Goal: Task Accomplishment & Management: Complete application form

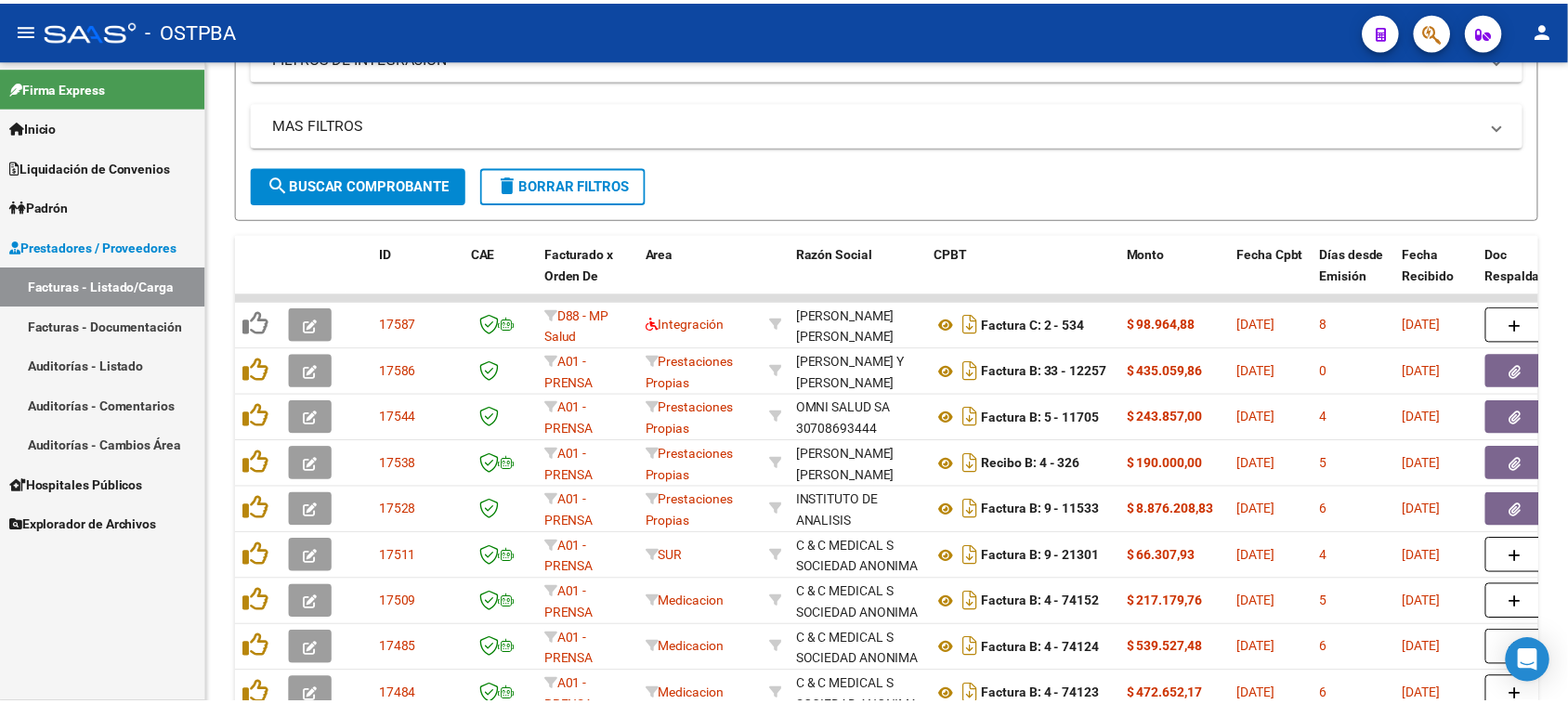
scroll to position [24, 0]
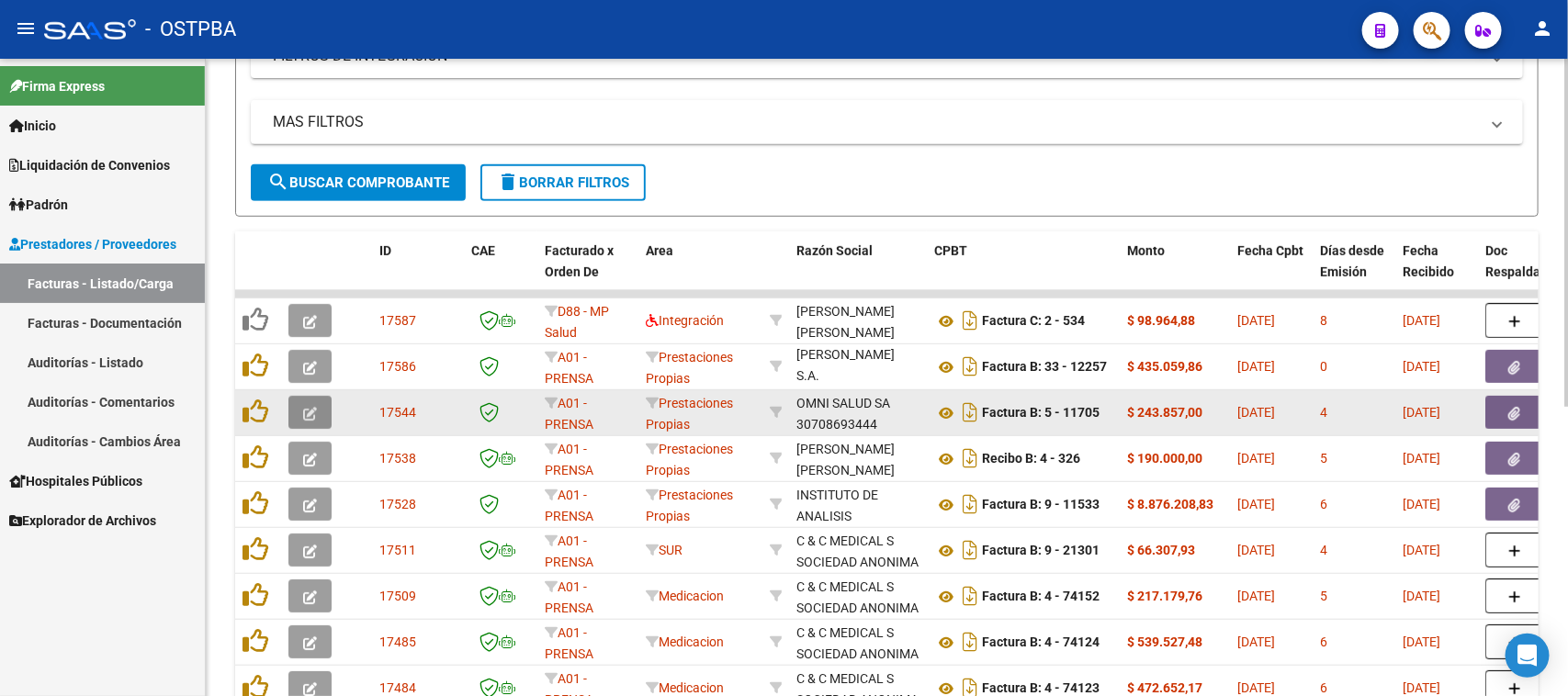
click at [305, 411] on icon "button" at bounding box center [310, 413] width 14 height 14
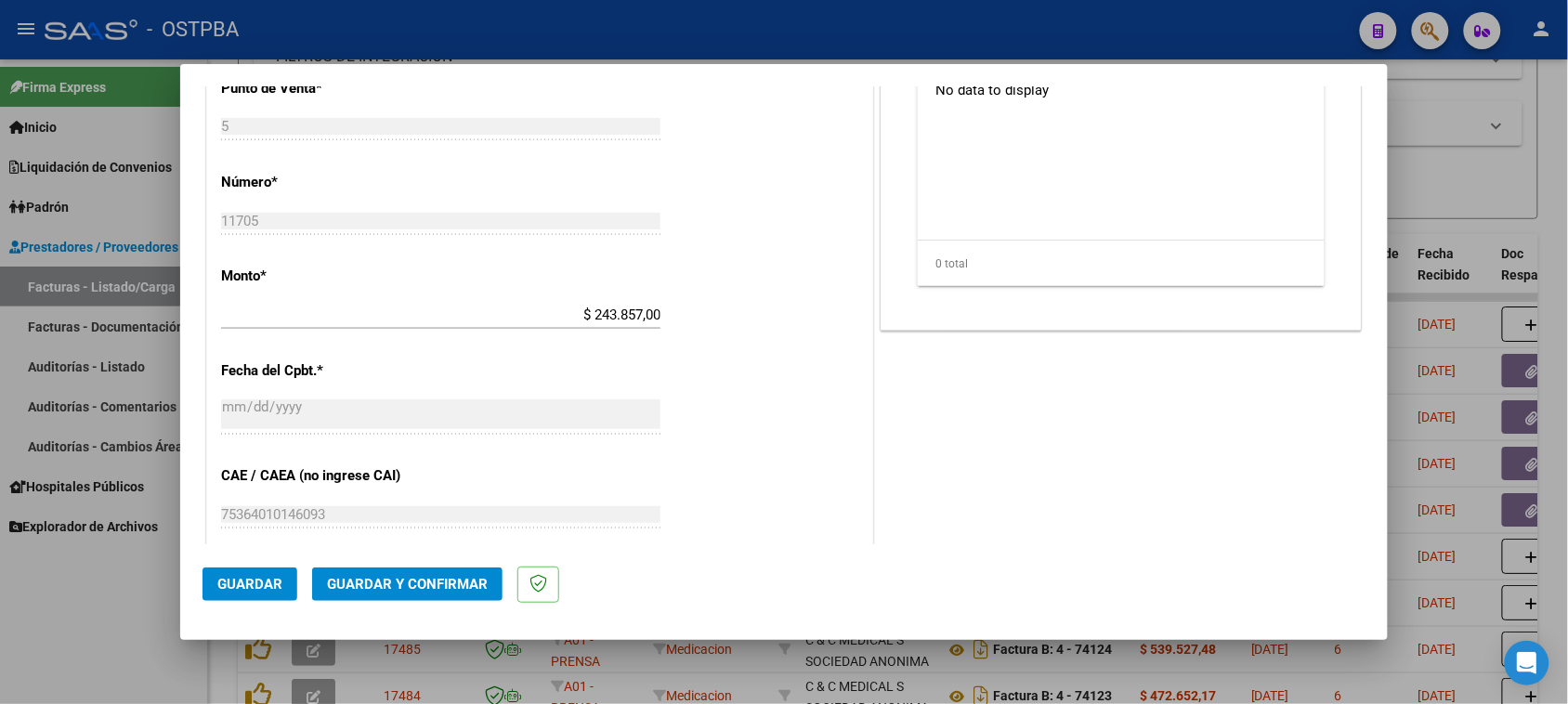
scroll to position [929, 0]
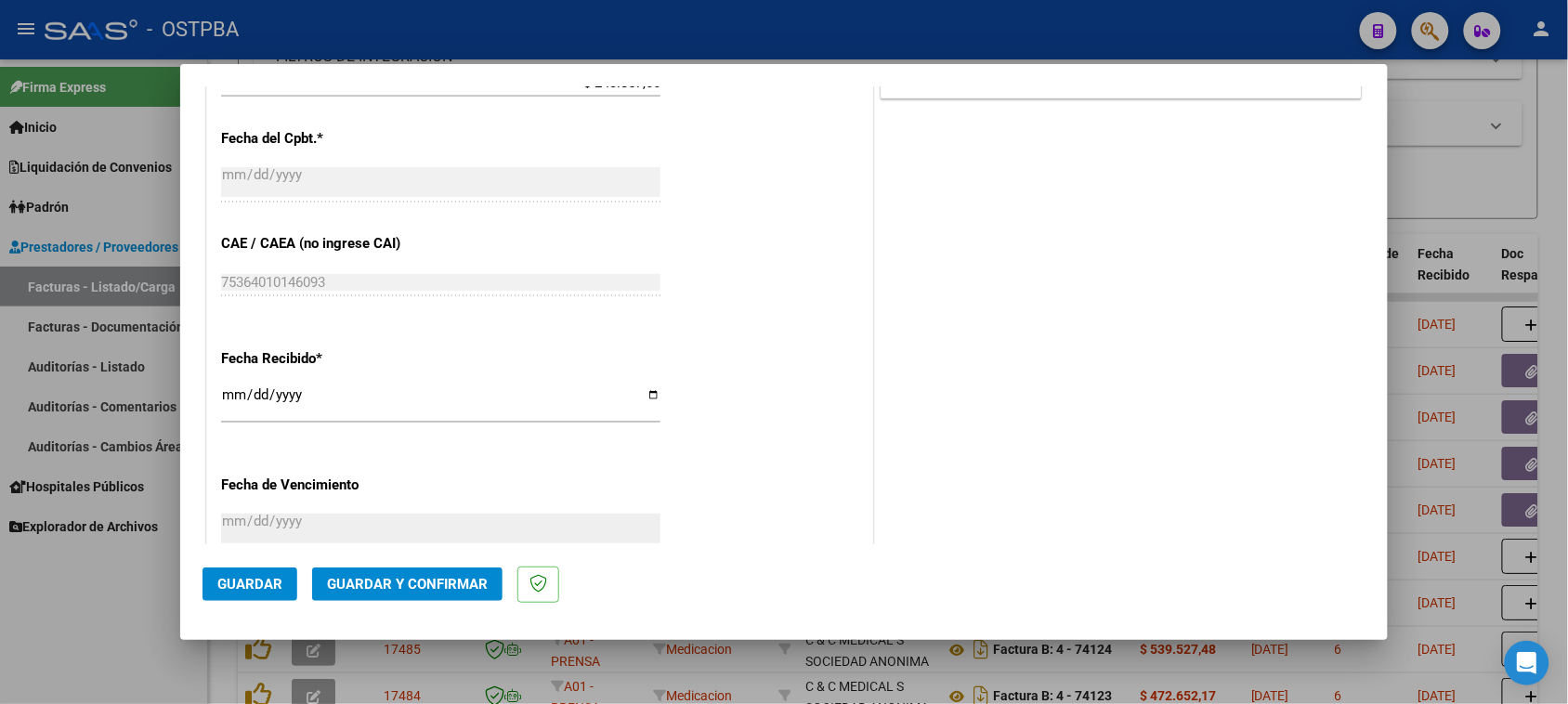
click at [230, 392] on input "[DATE]" at bounding box center [441, 402] width 440 height 30
type input "[DATE]"
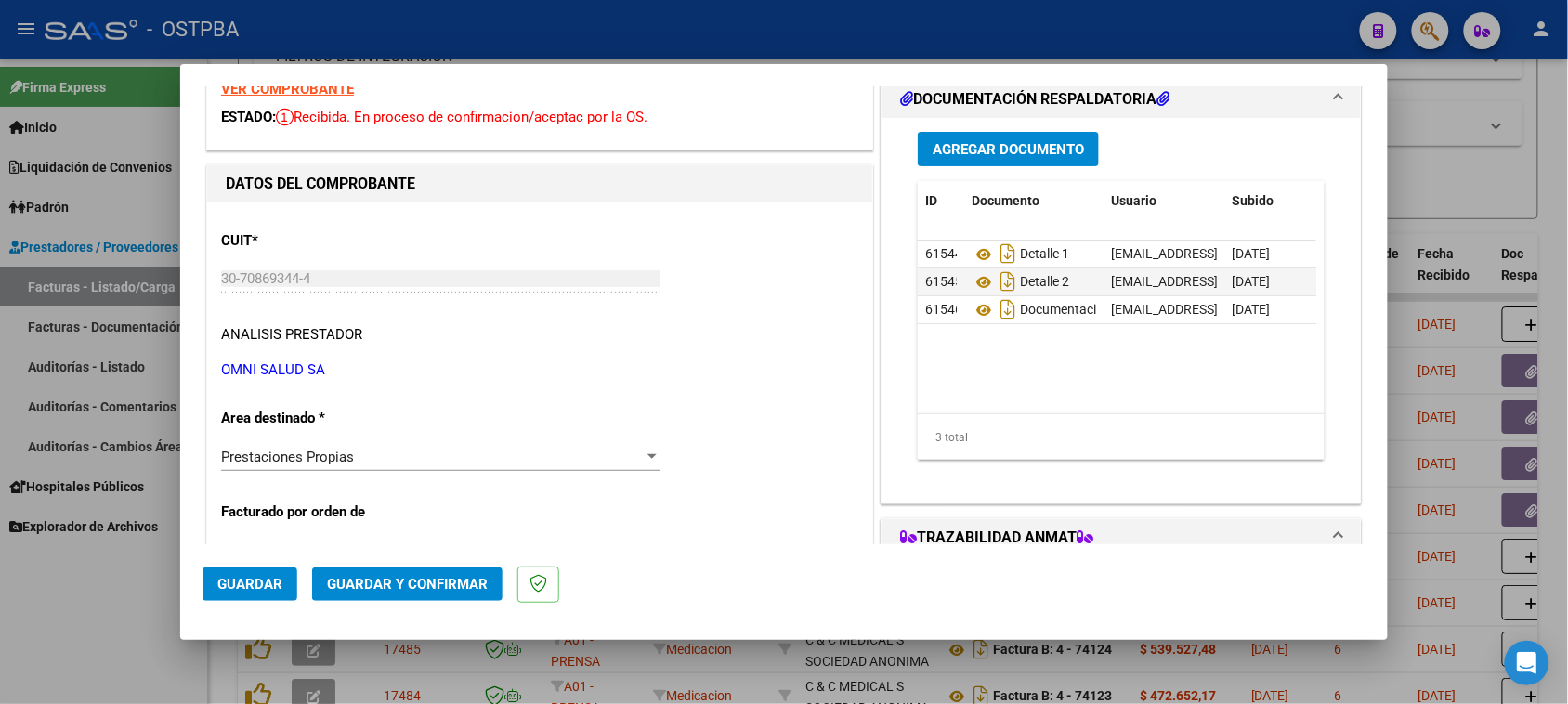
scroll to position [0, 0]
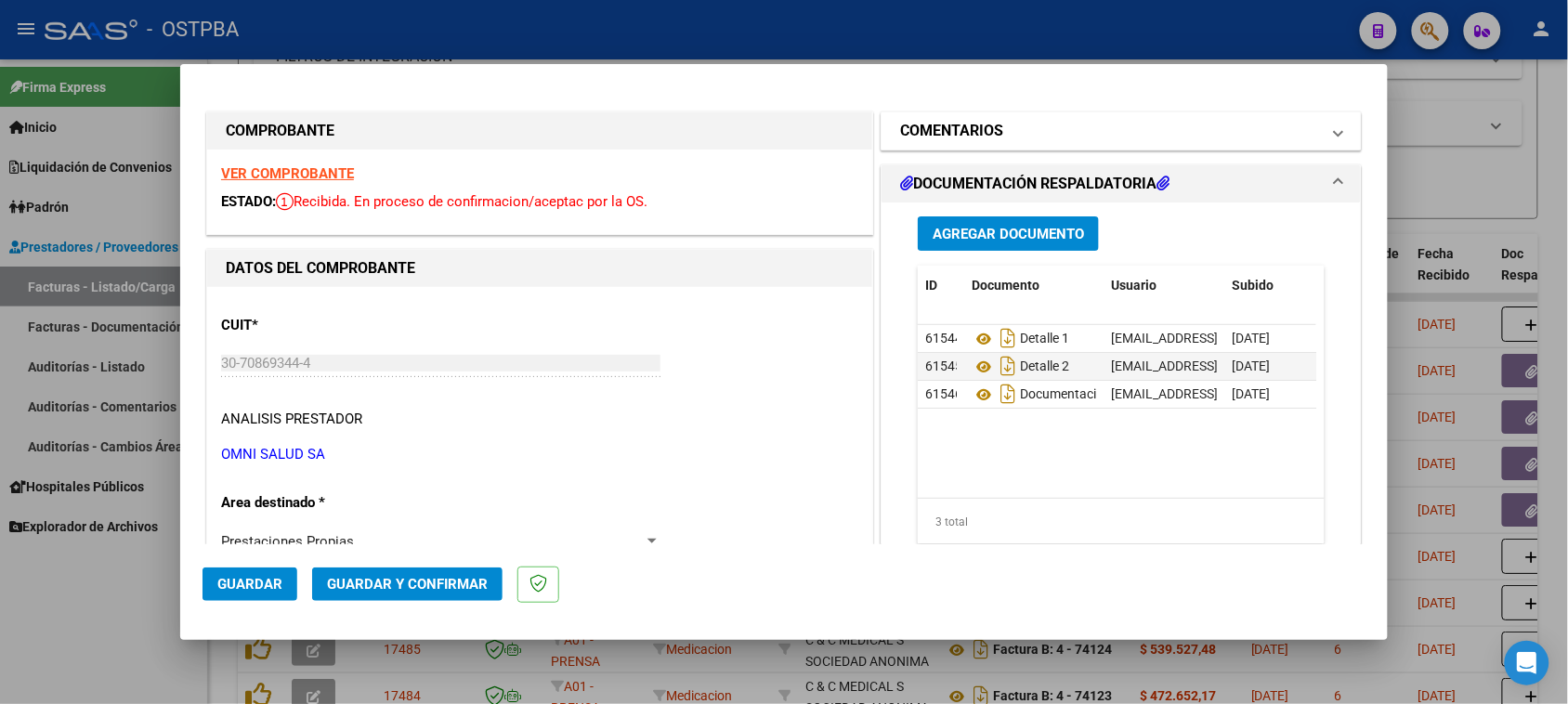
click at [1018, 125] on mat-panel-title "COMENTARIOS" at bounding box center [1110, 131] width 420 height 22
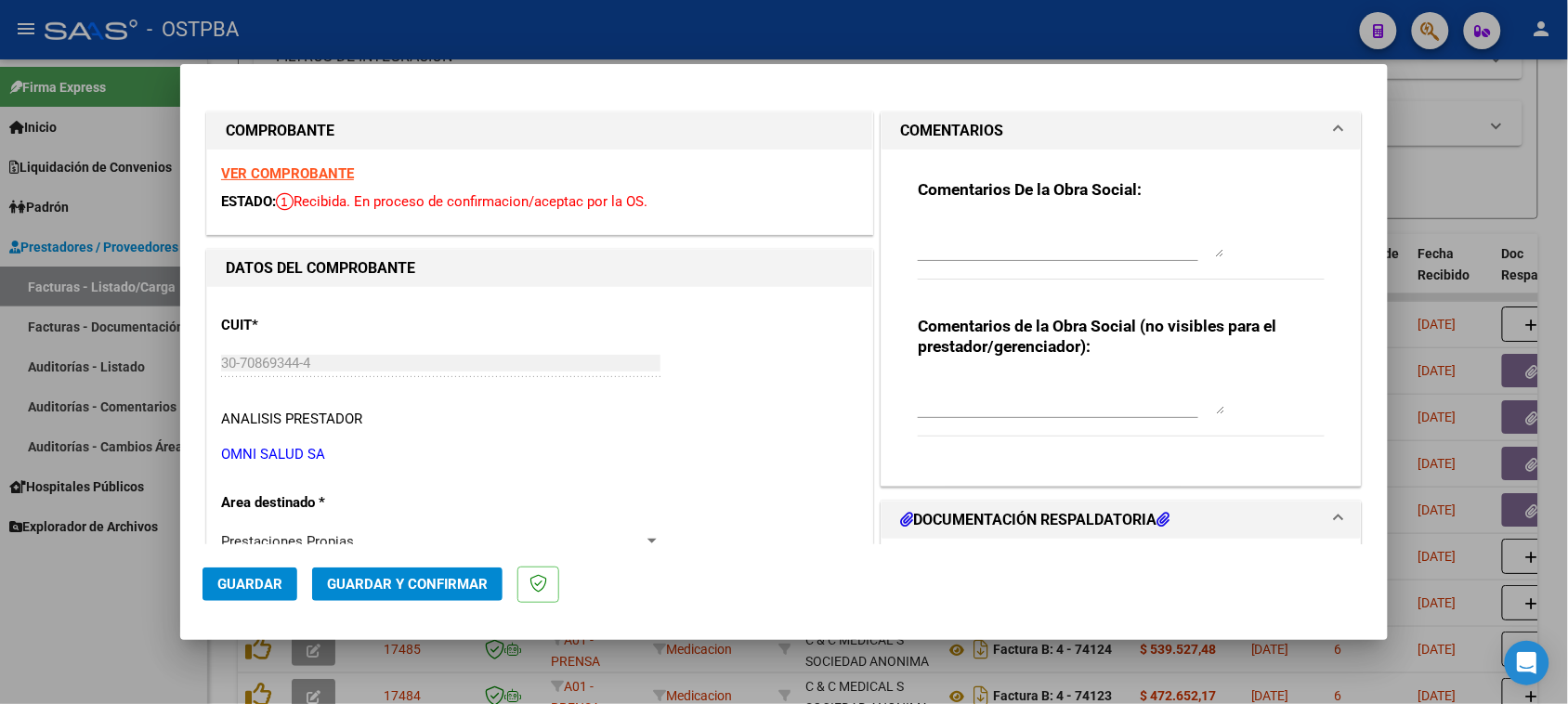
click at [961, 243] on textarea at bounding box center [1070, 238] width 307 height 37
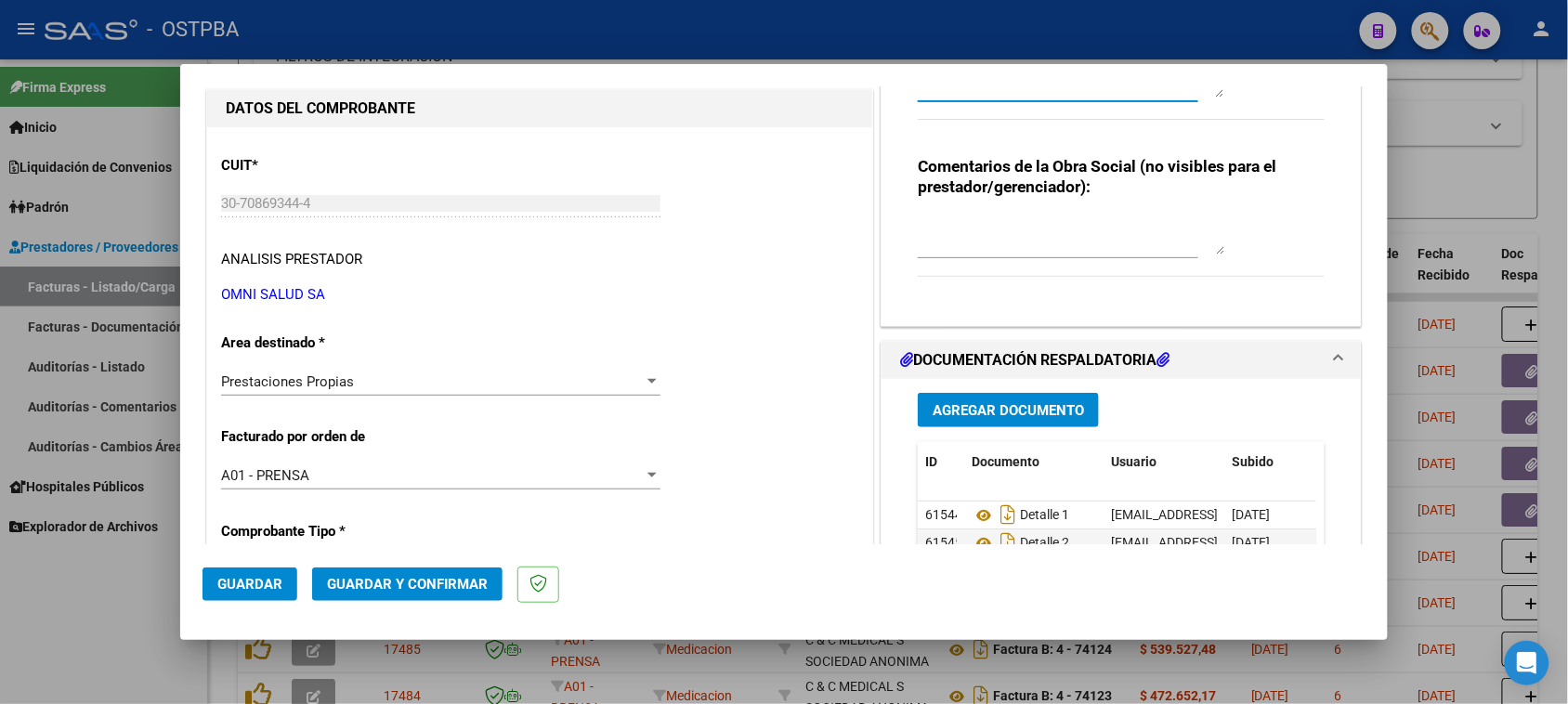
scroll to position [232, 0]
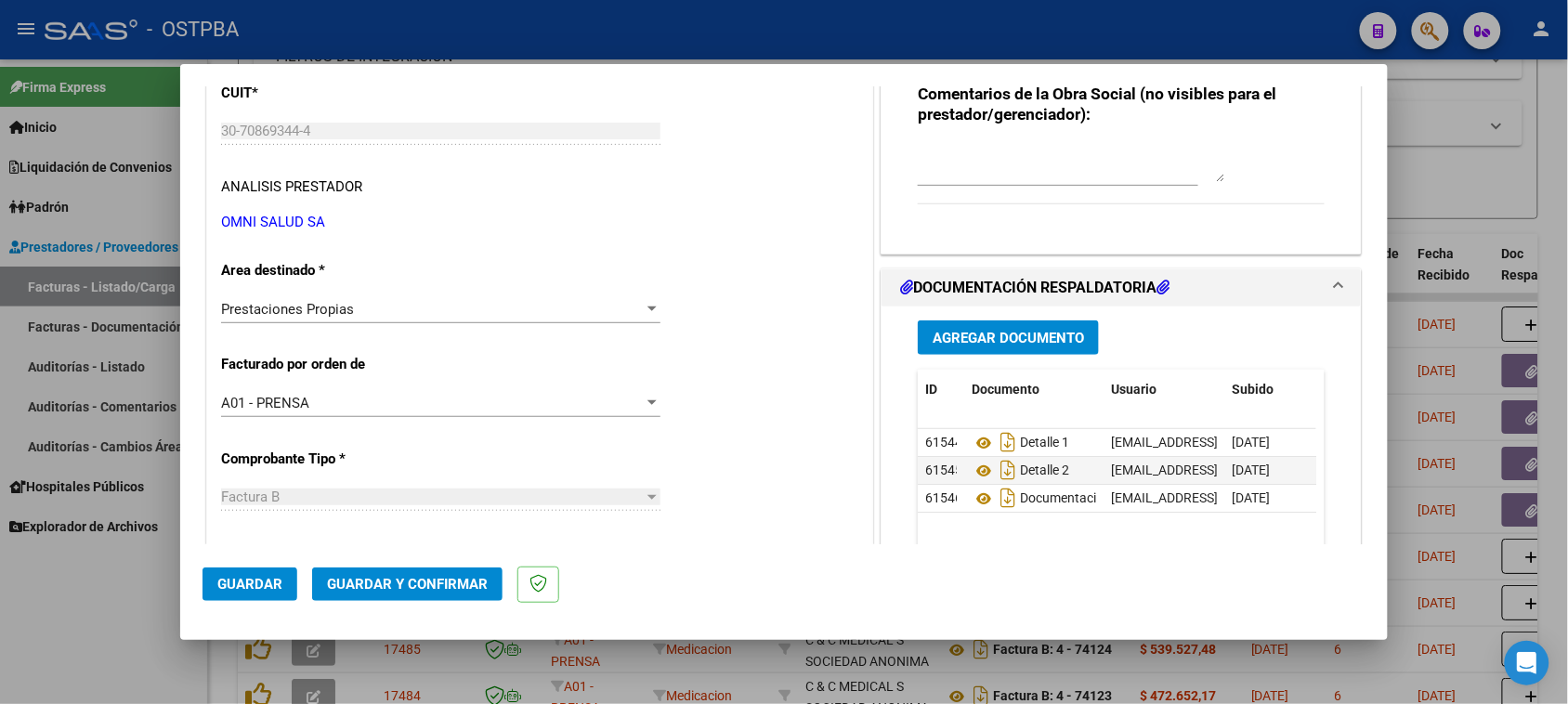
type textarea "HR 126742"
click at [1055, 336] on span "Agregar Documento" at bounding box center [1008, 338] width 152 height 17
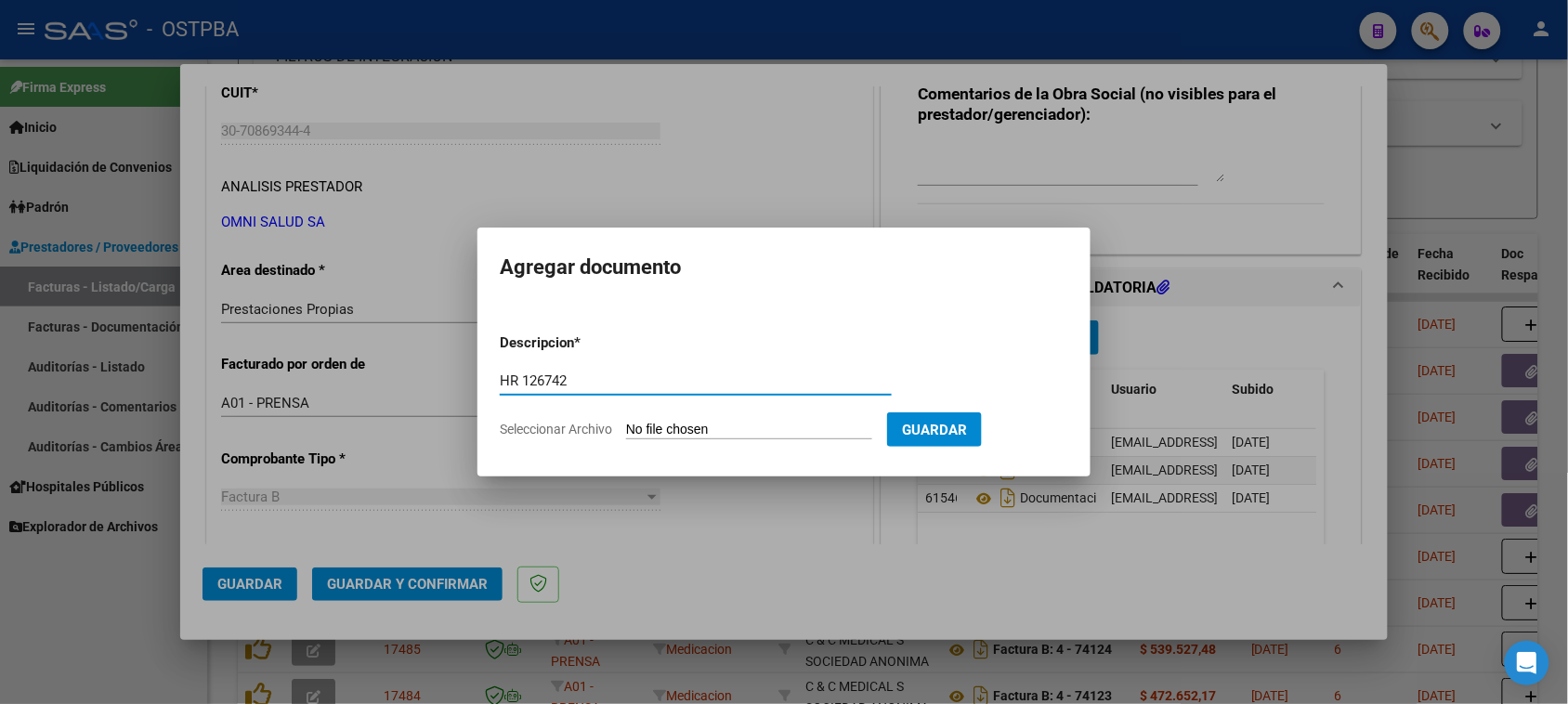
type input "HR 126742"
click at [627, 422] on input "Seleccionar Archivo" at bounding box center [750, 431] width 246 height 18
type input "C:\fakepath\HR 126742.pdf"
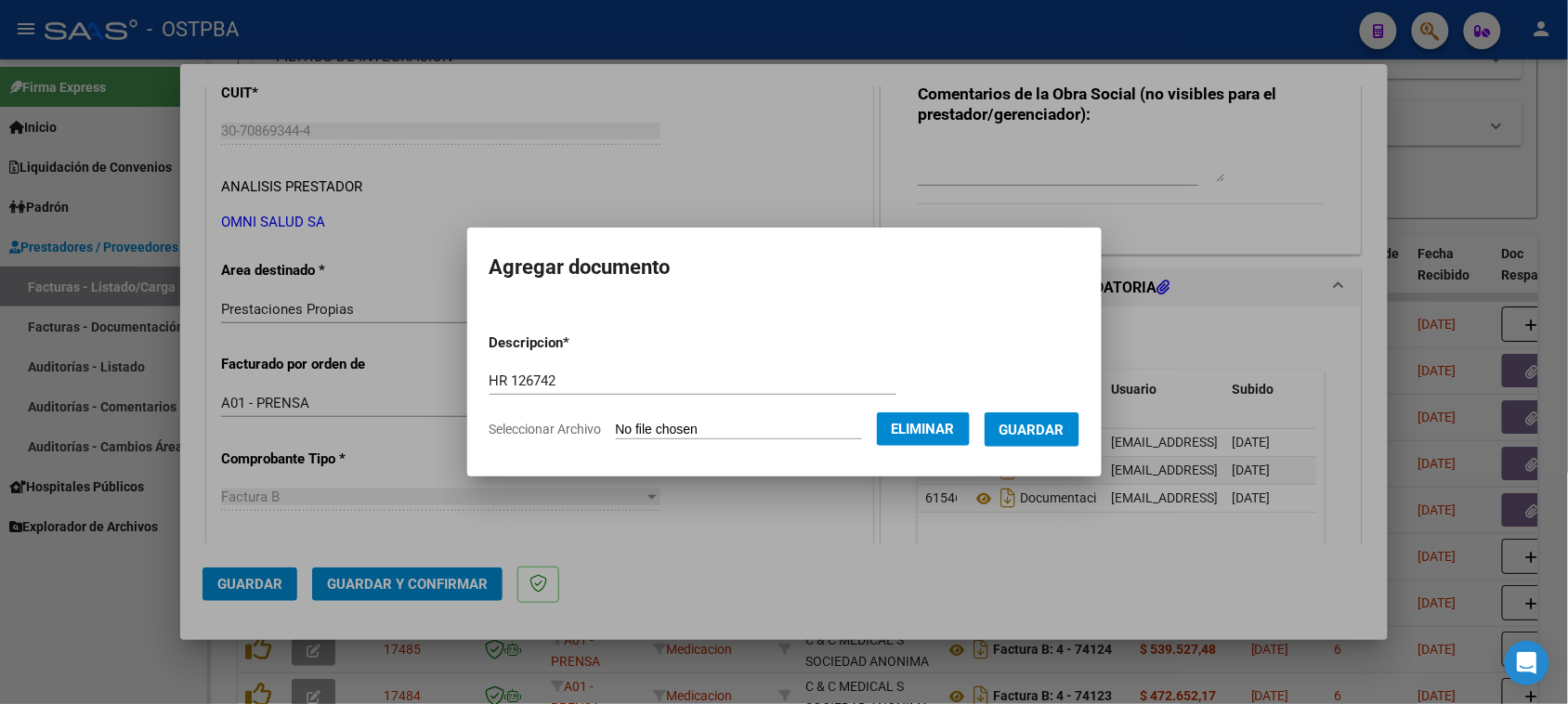
drag, startPoint x: 1077, startPoint y: 437, endPoint x: 1065, endPoint y: 440, distance: 12.4
click at [1065, 437] on span "Guardar" at bounding box center [1032, 430] width 65 height 17
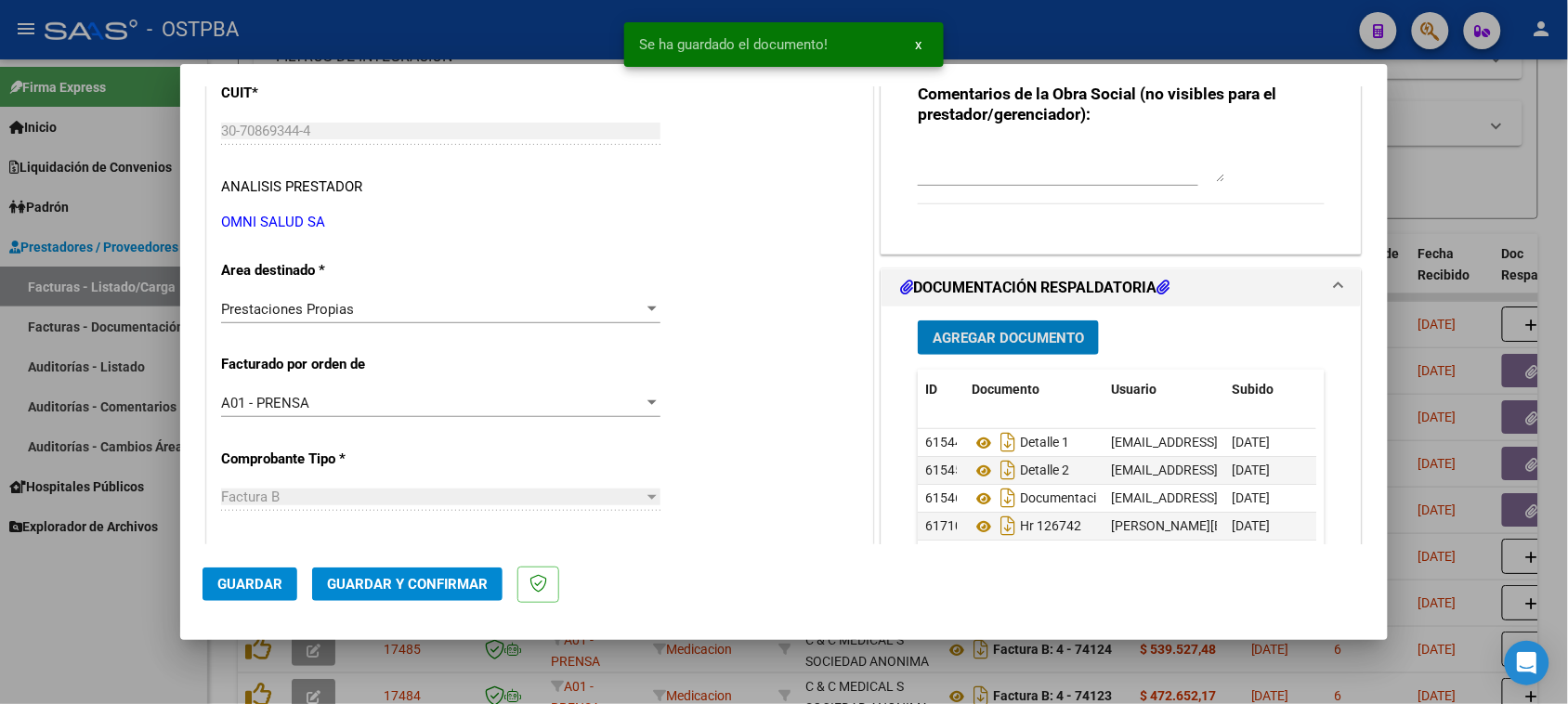
click at [390, 585] on span "Guardar y Confirmar" at bounding box center [407, 584] width 161 height 17
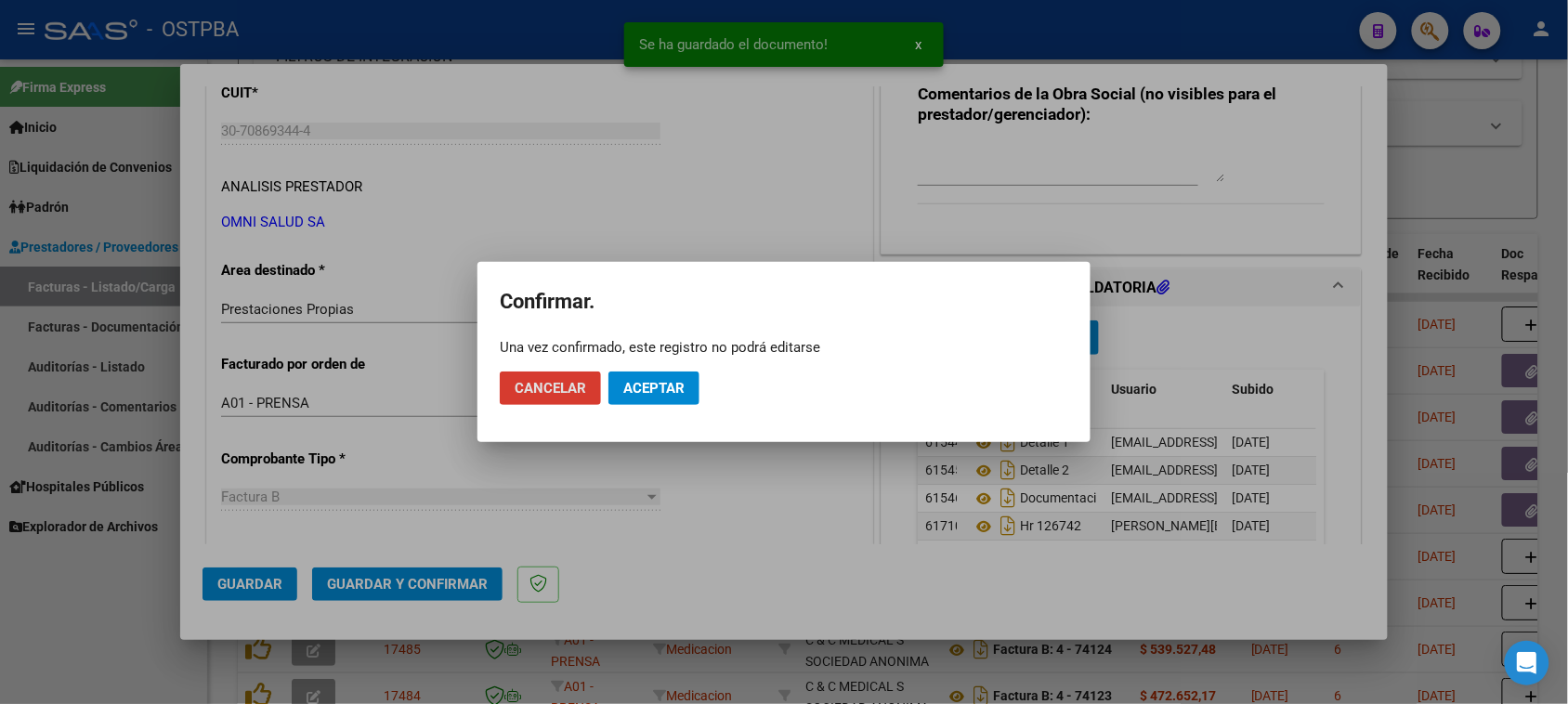
click at [651, 393] on span "Aceptar" at bounding box center [654, 388] width 62 height 17
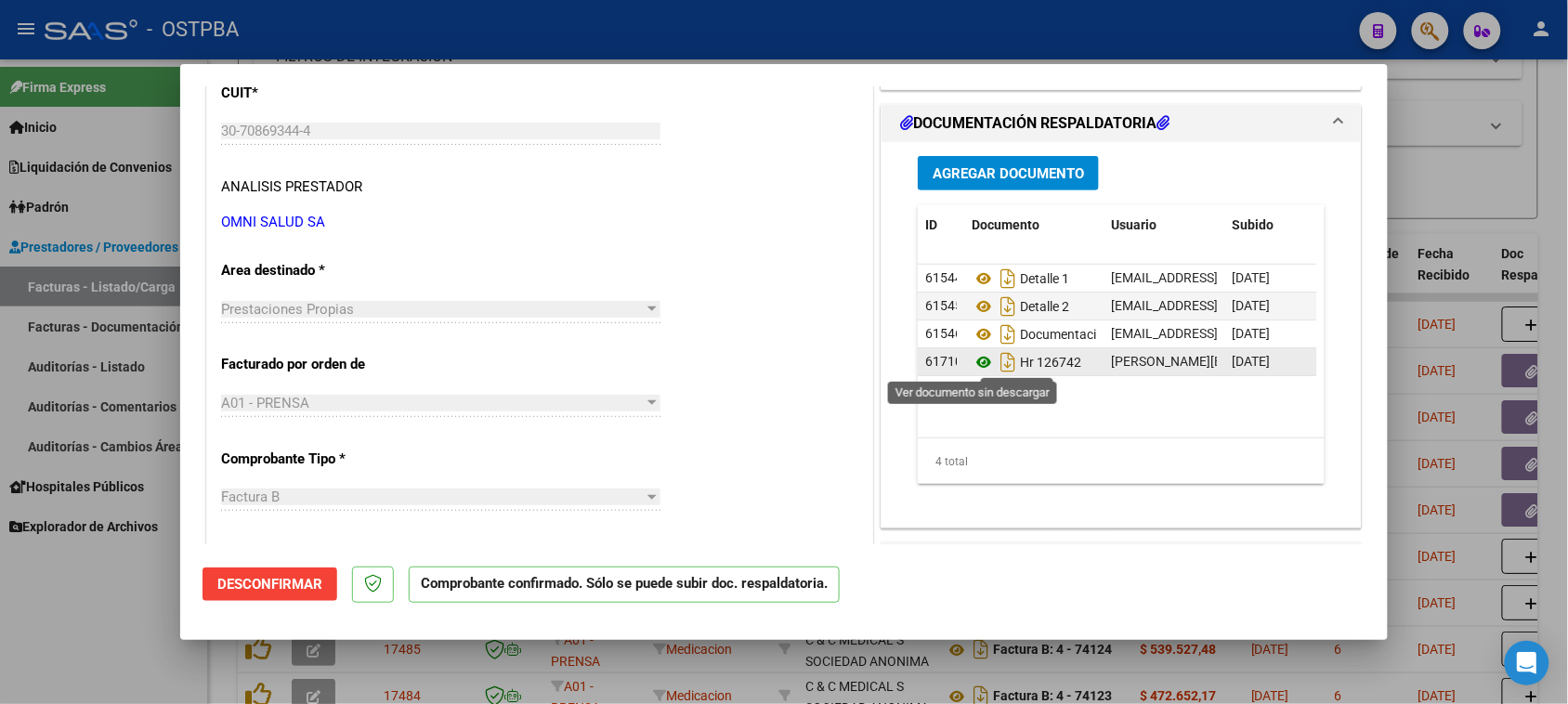
click at [976, 362] on icon at bounding box center [984, 362] width 24 height 22
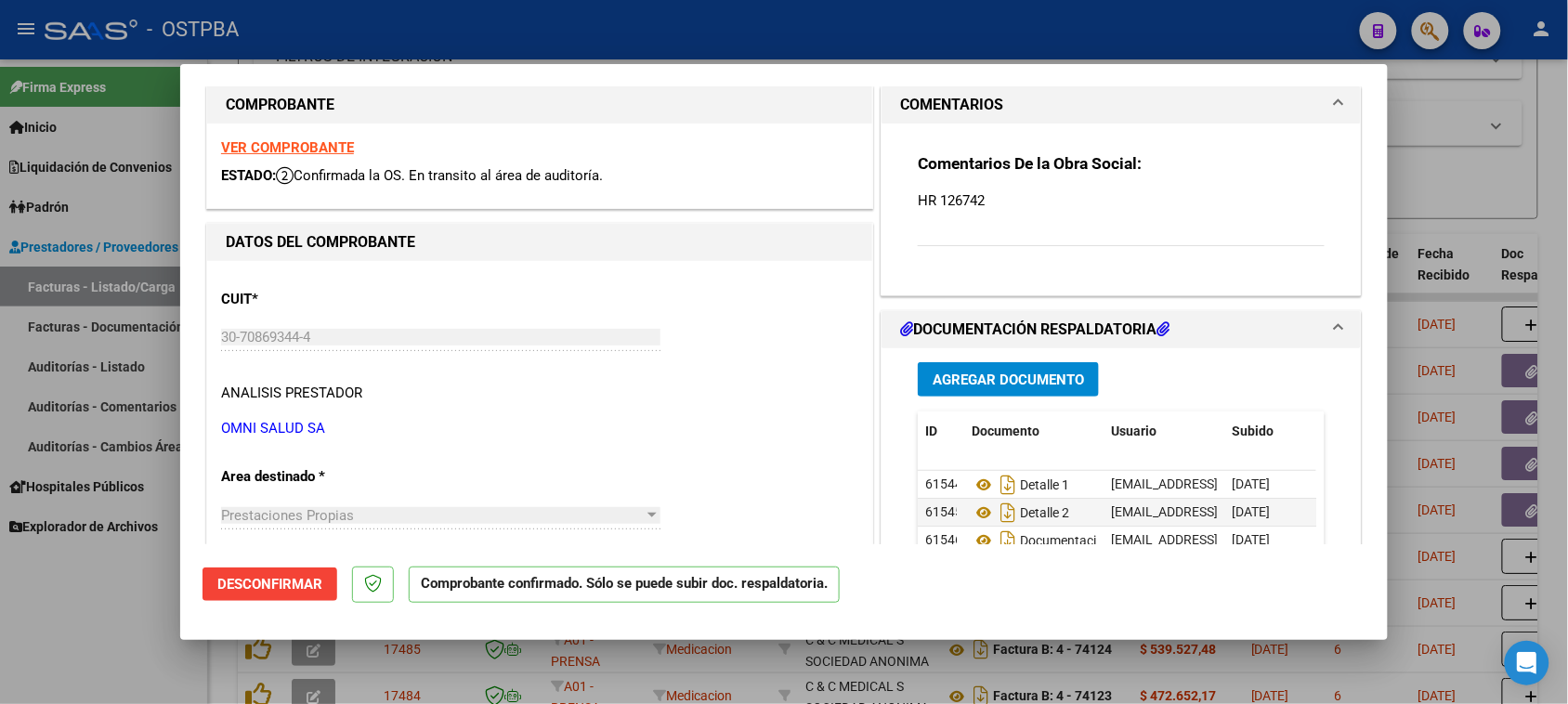
scroll to position [0, 0]
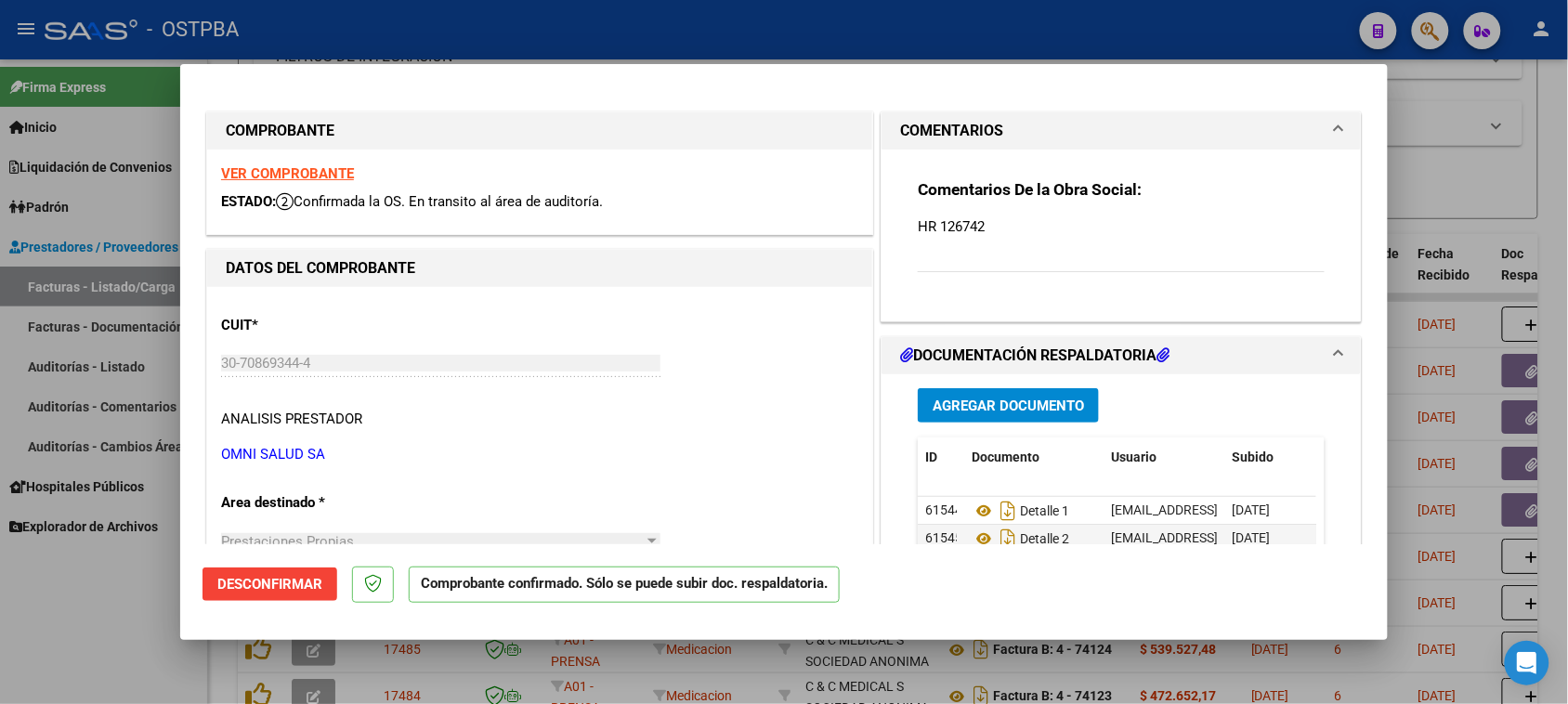
click at [246, 170] on strong "VER COMPROBANTE" at bounding box center [288, 174] width 133 height 17
click at [132, 634] on div at bounding box center [784, 352] width 1568 height 704
type input "$ 0,00"
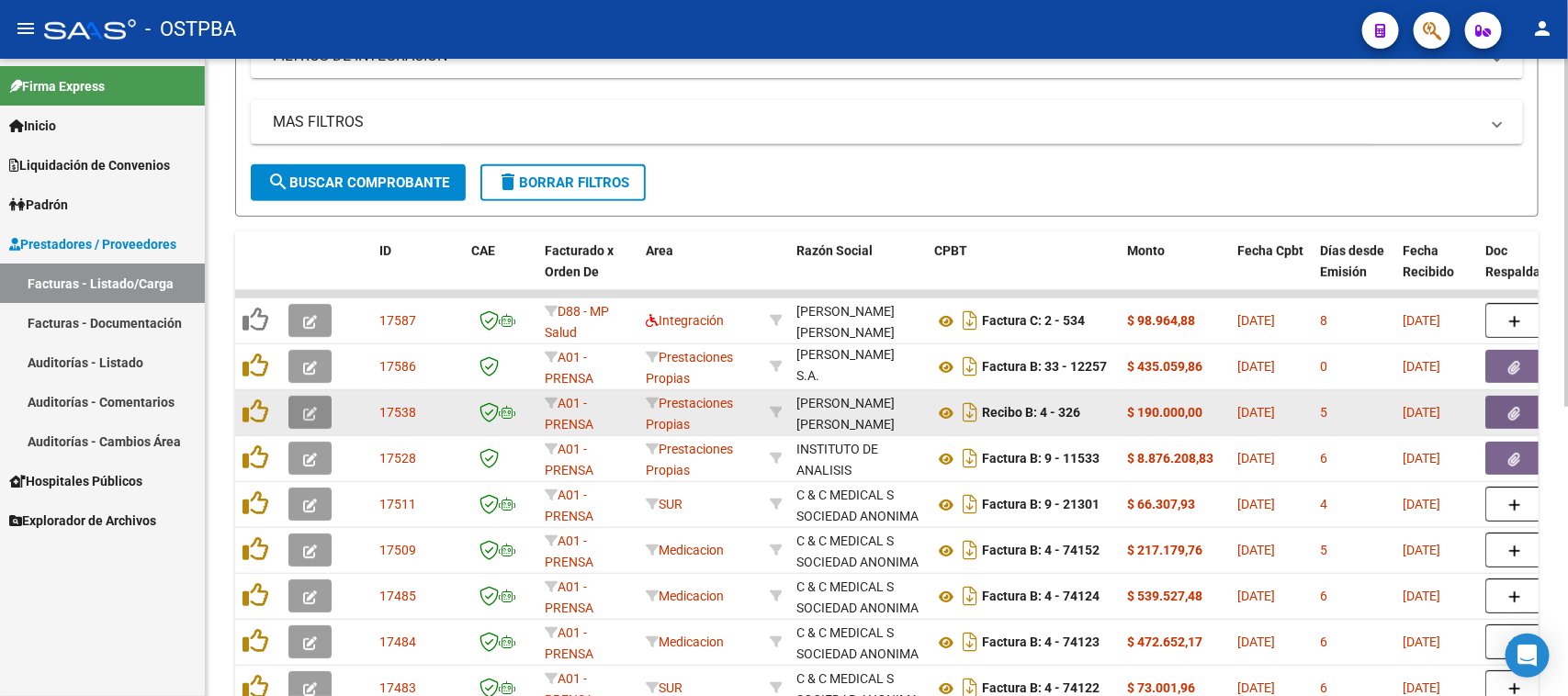
click at [318, 415] on button "button" at bounding box center [310, 412] width 43 height 33
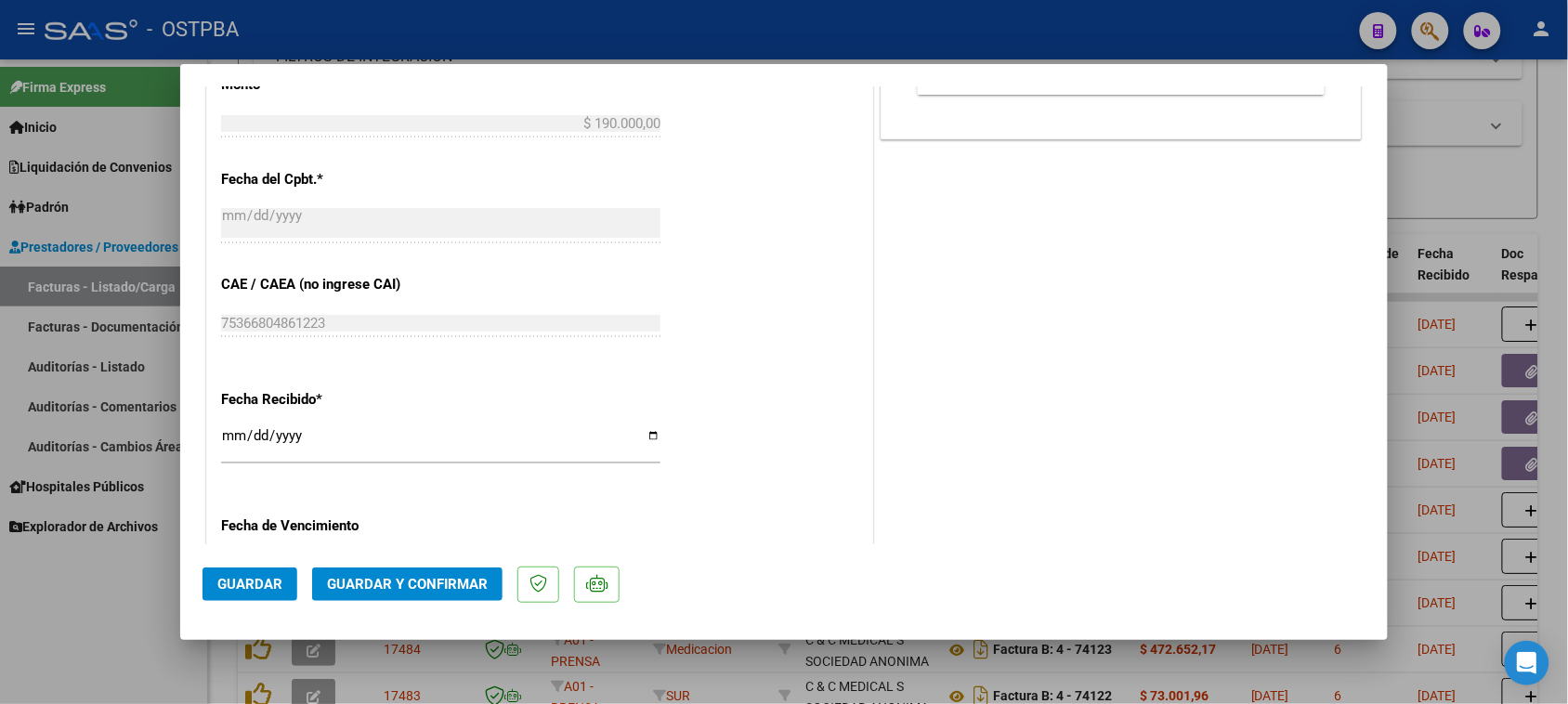
scroll to position [929, 0]
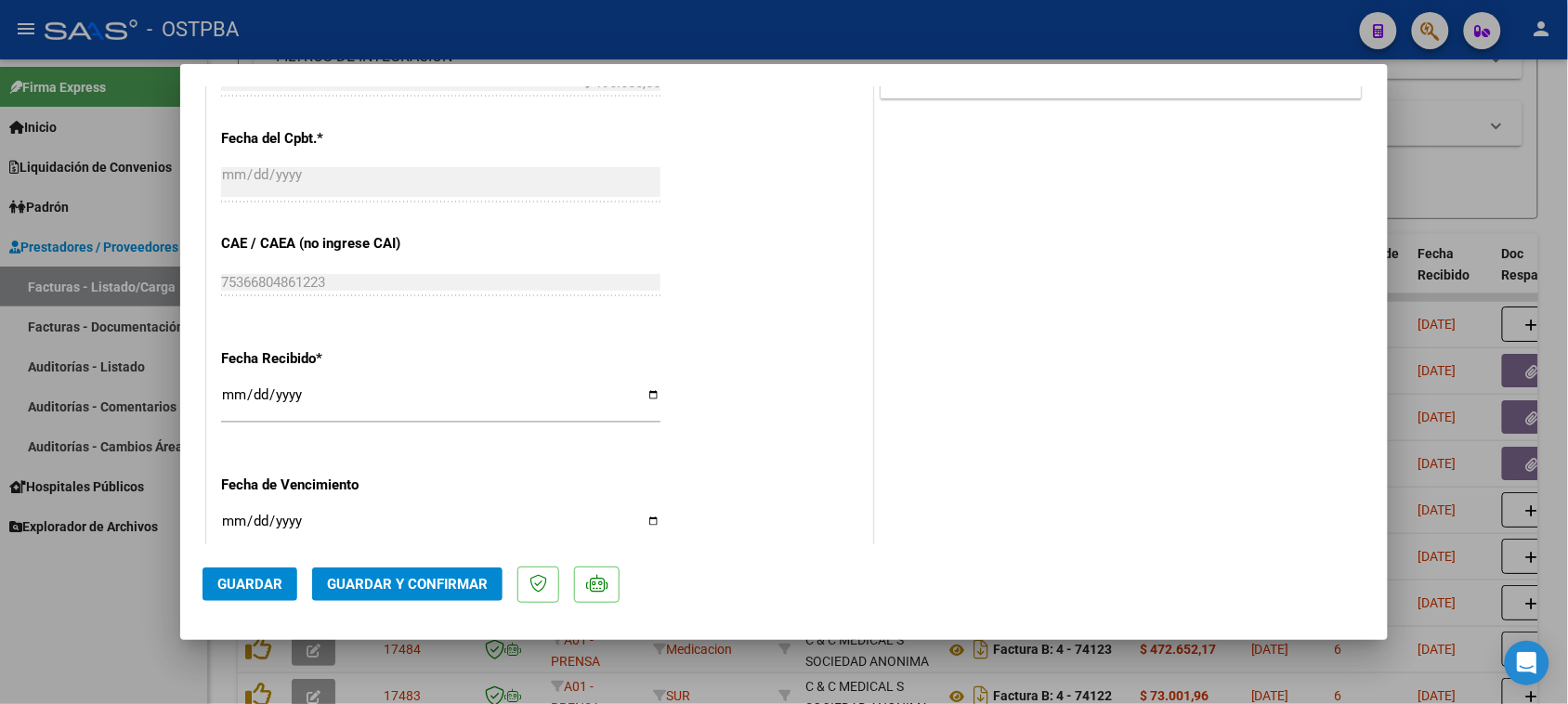
click at [235, 392] on input "[DATE]" at bounding box center [441, 402] width 440 height 30
type input "[DATE]"
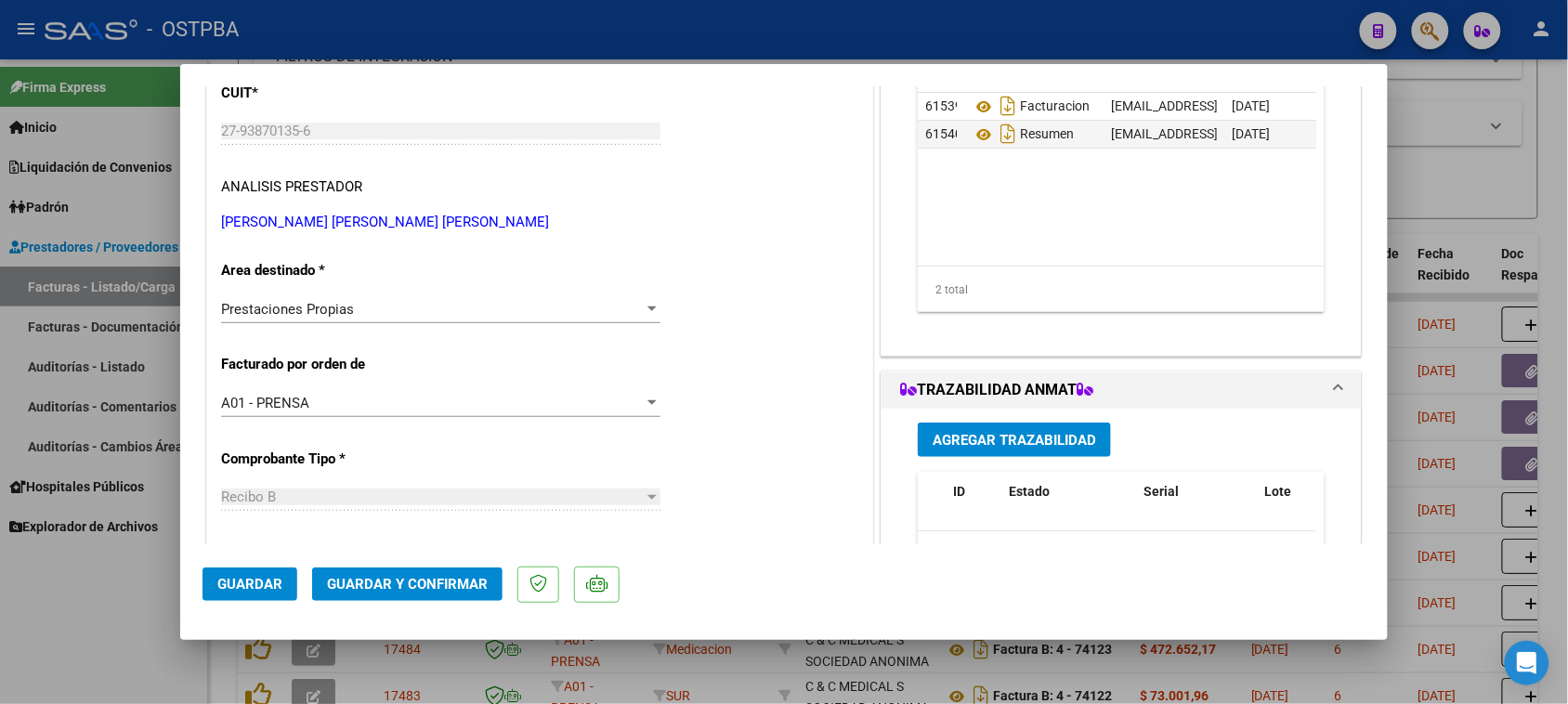
scroll to position [0, 0]
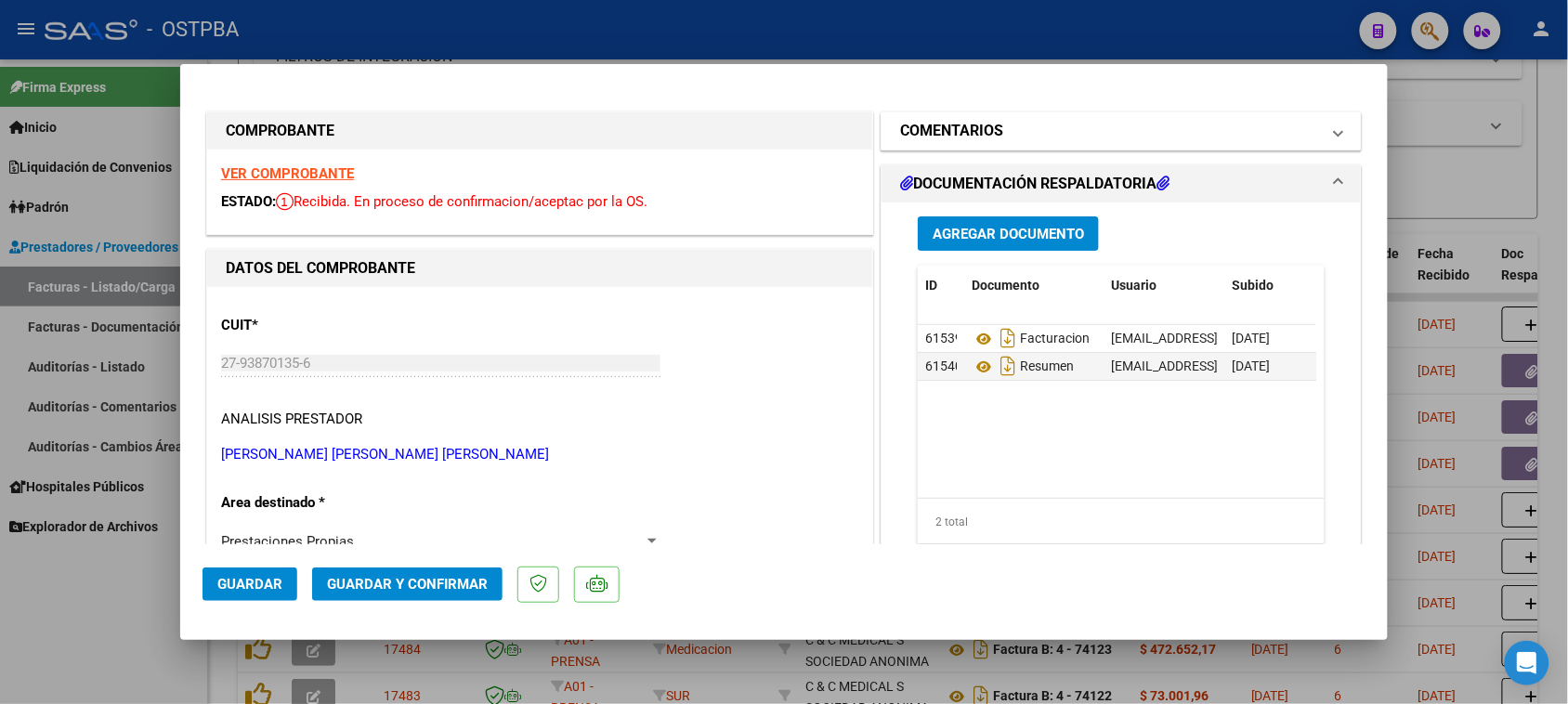
click at [966, 136] on h1 "COMENTARIOS" at bounding box center [952, 131] width 103 height 22
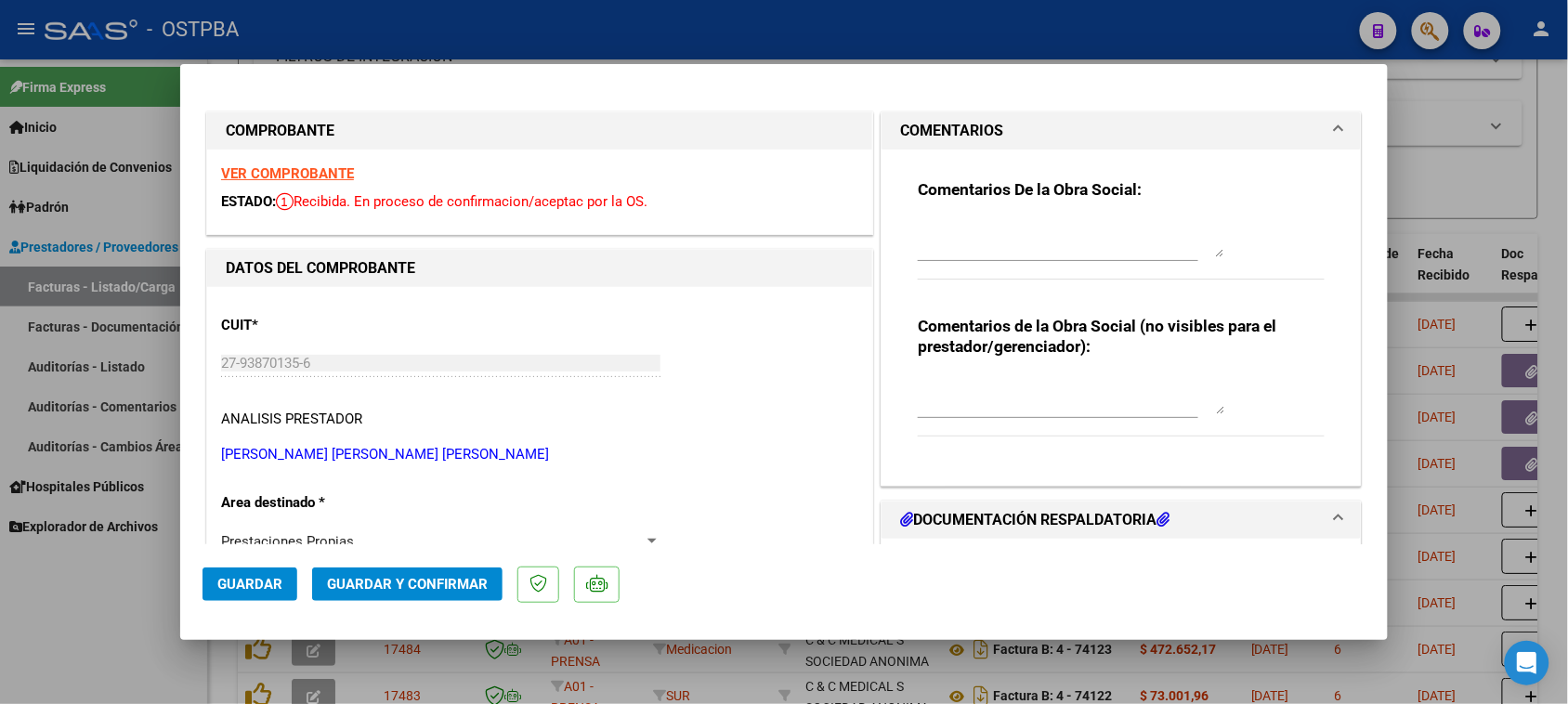
click at [977, 228] on textarea at bounding box center [1070, 238] width 307 height 37
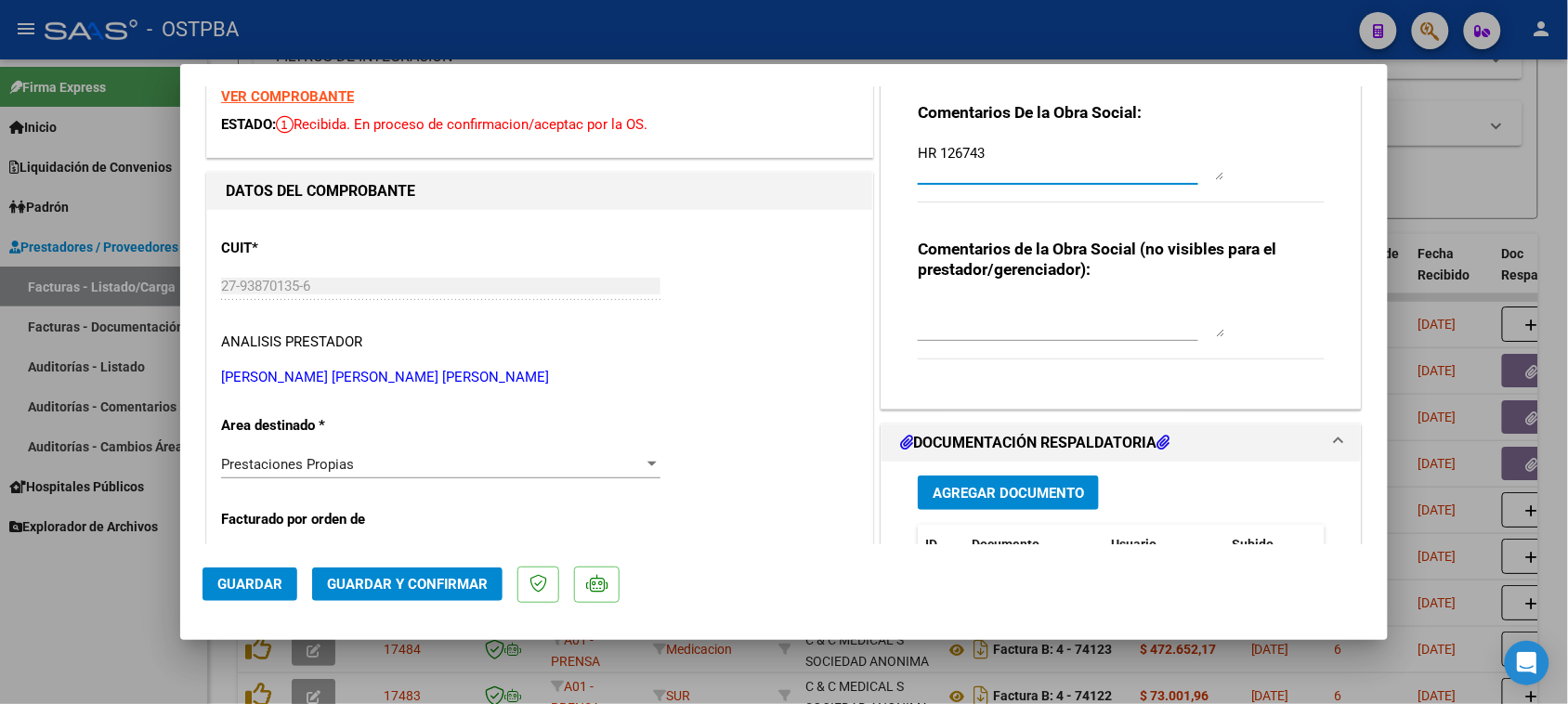
scroll to position [116, 0]
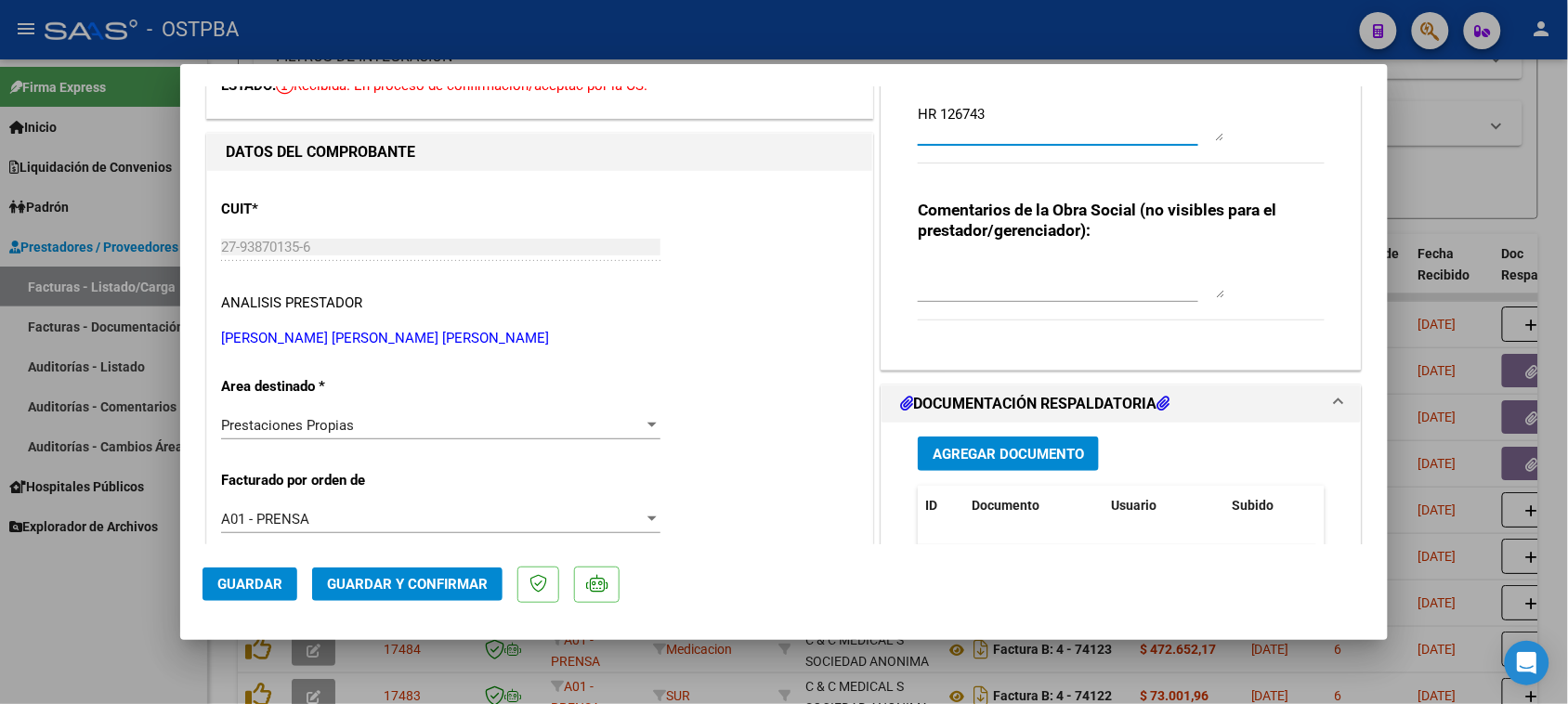
type textarea "HR 126743"
click at [1016, 446] on span "Agregar Documento" at bounding box center [1008, 454] width 152 height 17
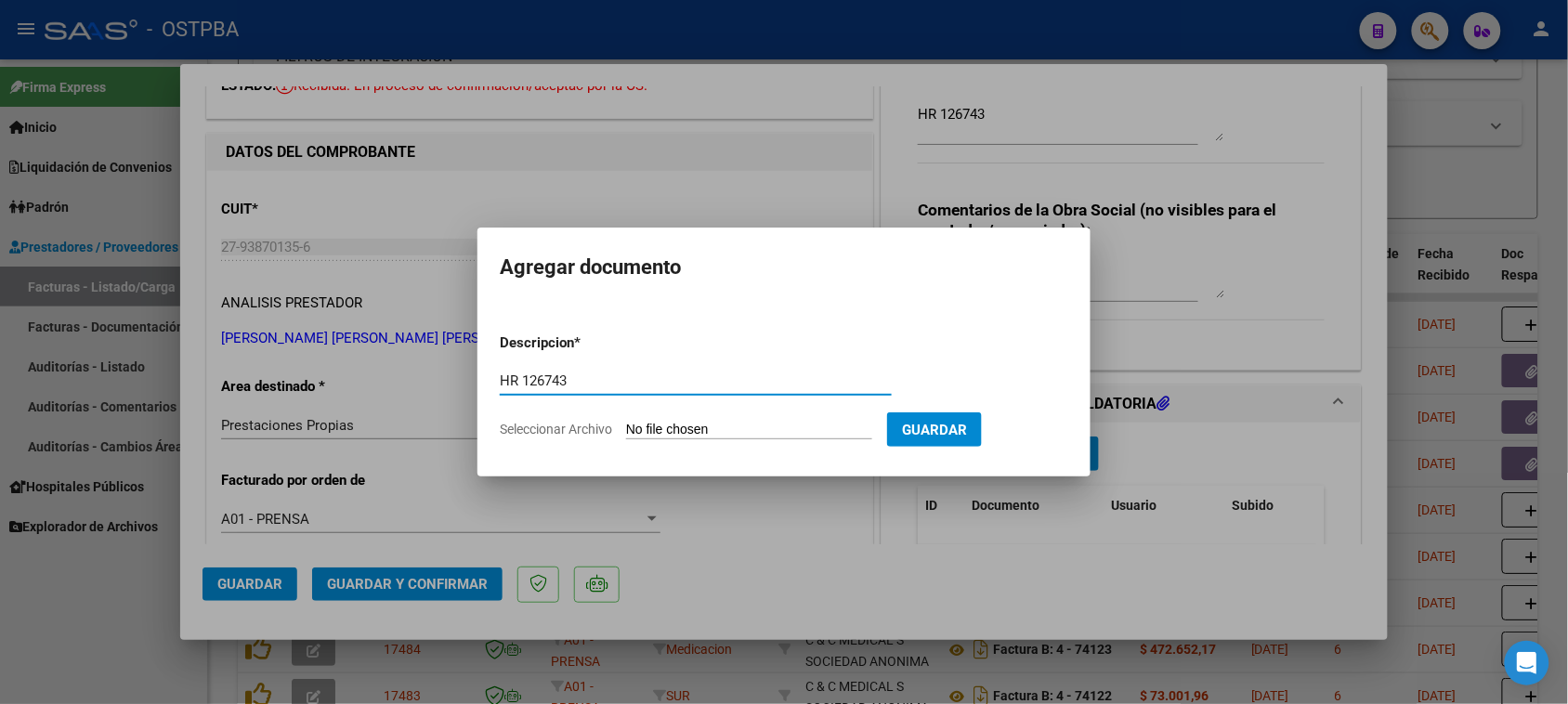
type input "HR 126743"
click at [627, 422] on input "Seleccionar Archivo" at bounding box center [750, 431] width 246 height 18
type input "C:\fakepath\HR 126743.pdf"
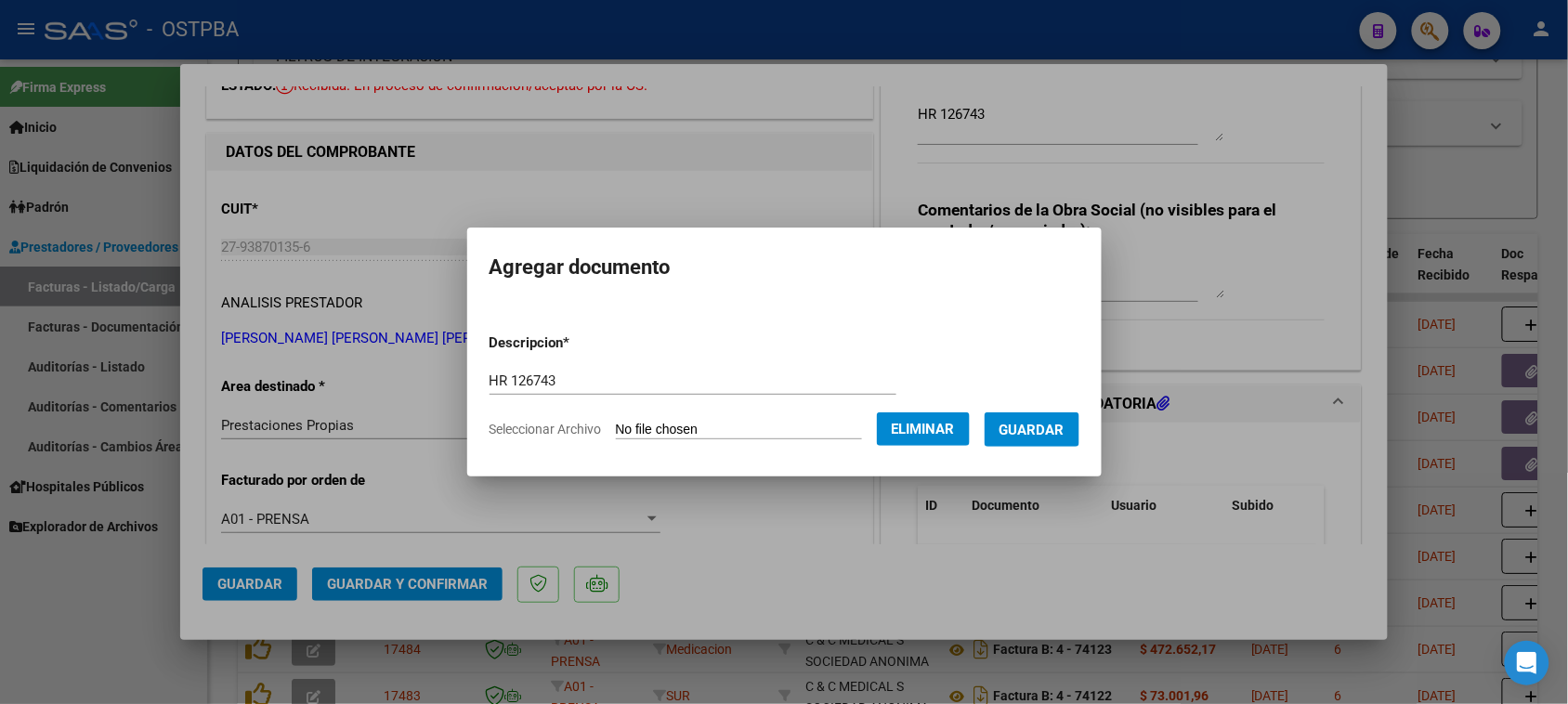
click at [1057, 435] on span "Guardar" at bounding box center [1032, 430] width 65 height 17
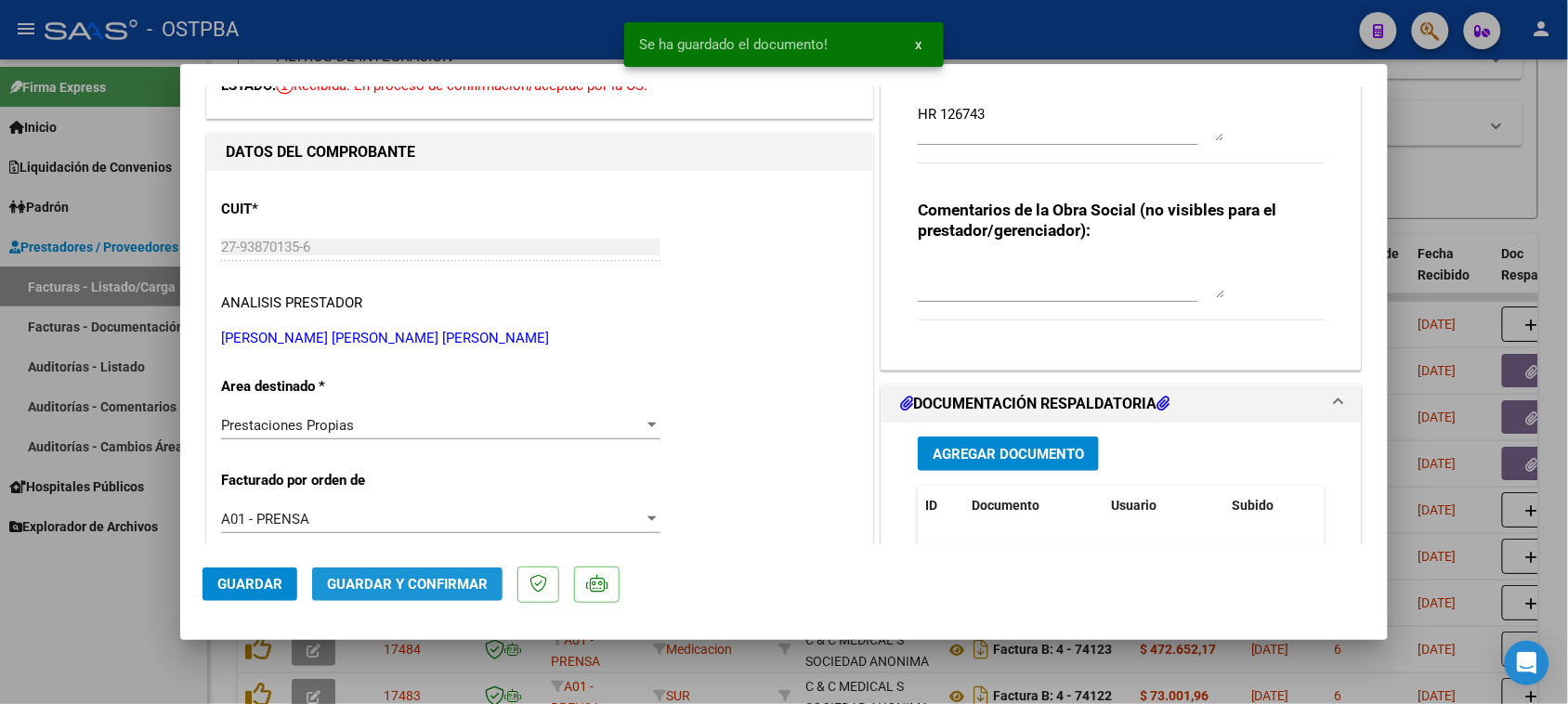
click at [410, 585] on span "Guardar y Confirmar" at bounding box center [407, 584] width 161 height 17
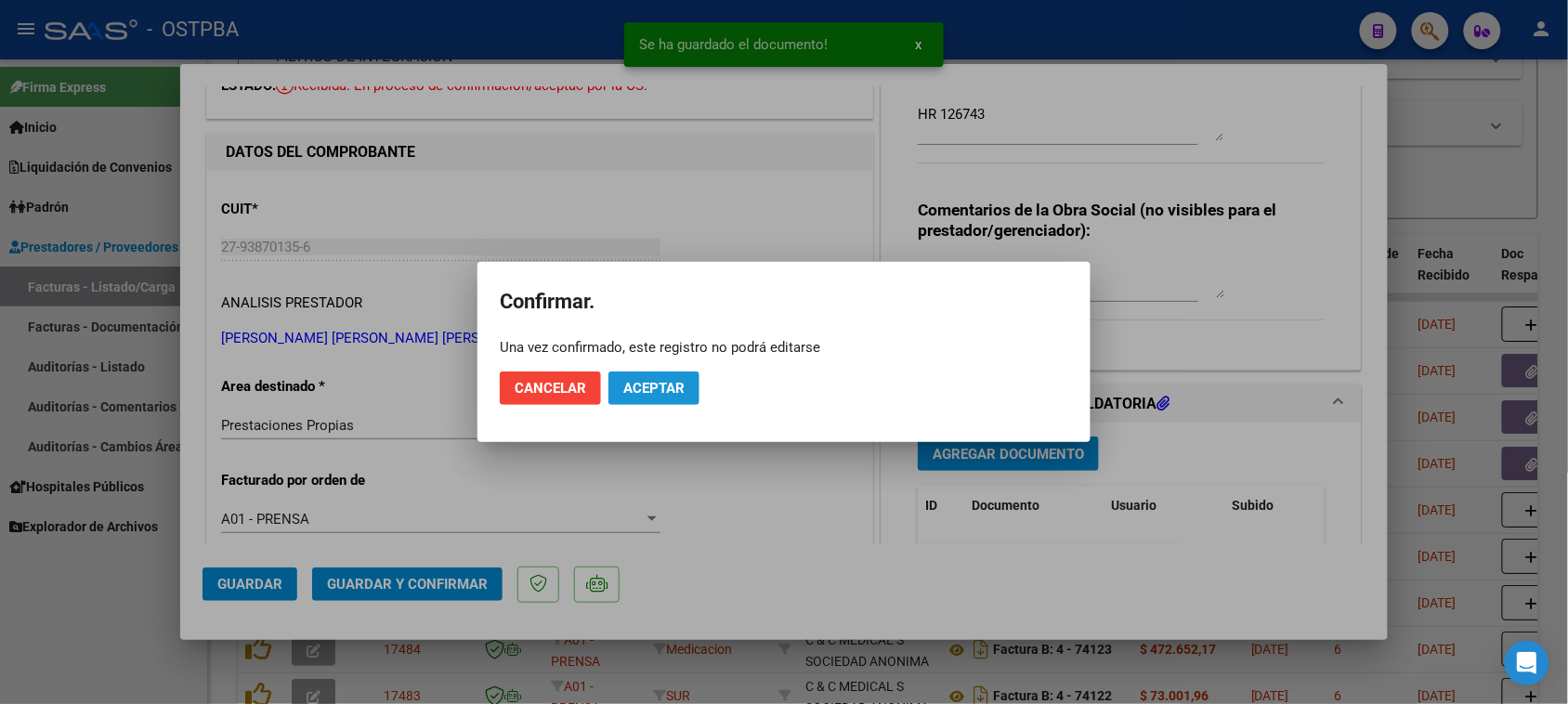
click at [656, 393] on span "Aceptar" at bounding box center [654, 388] width 62 height 17
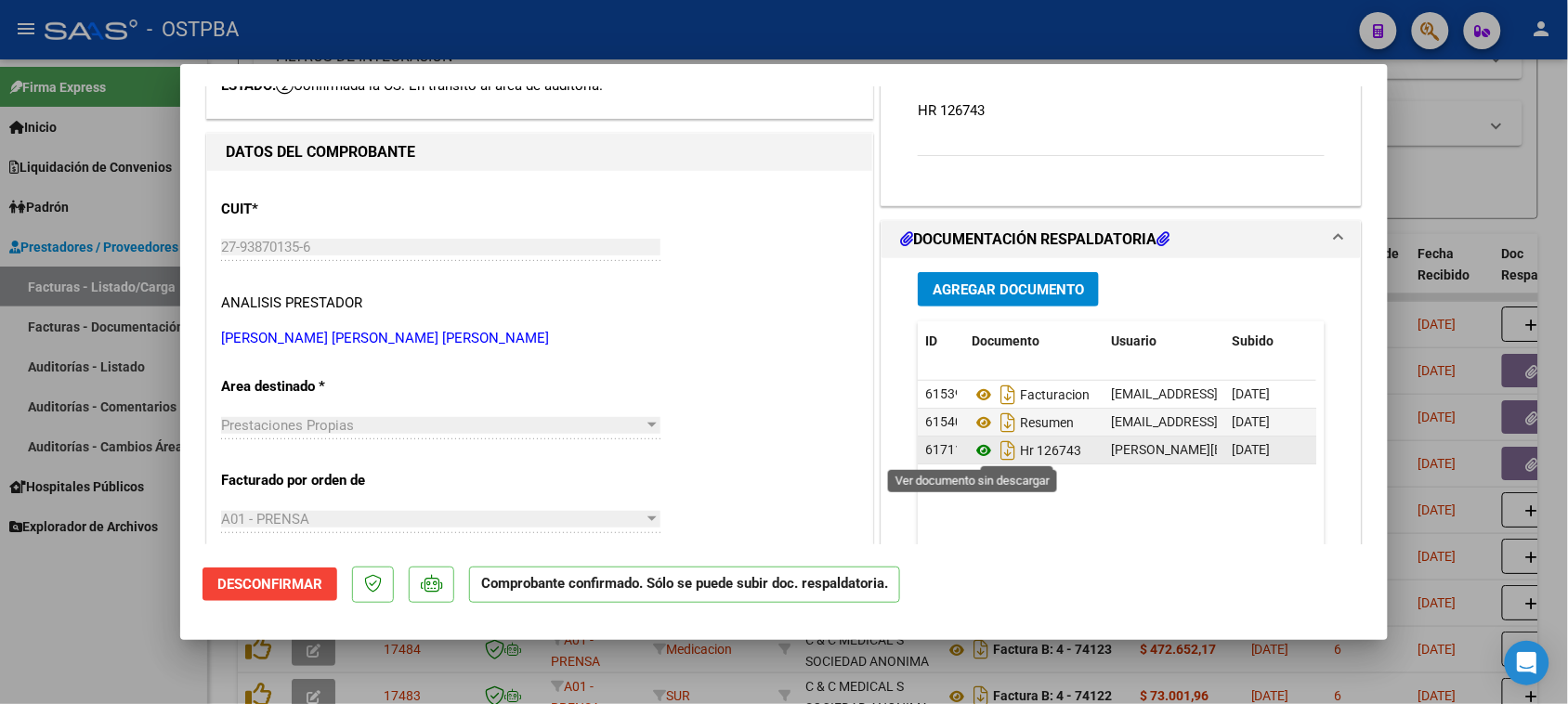
click at [972, 449] on icon at bounding box center [984, 451] width 24 height 22
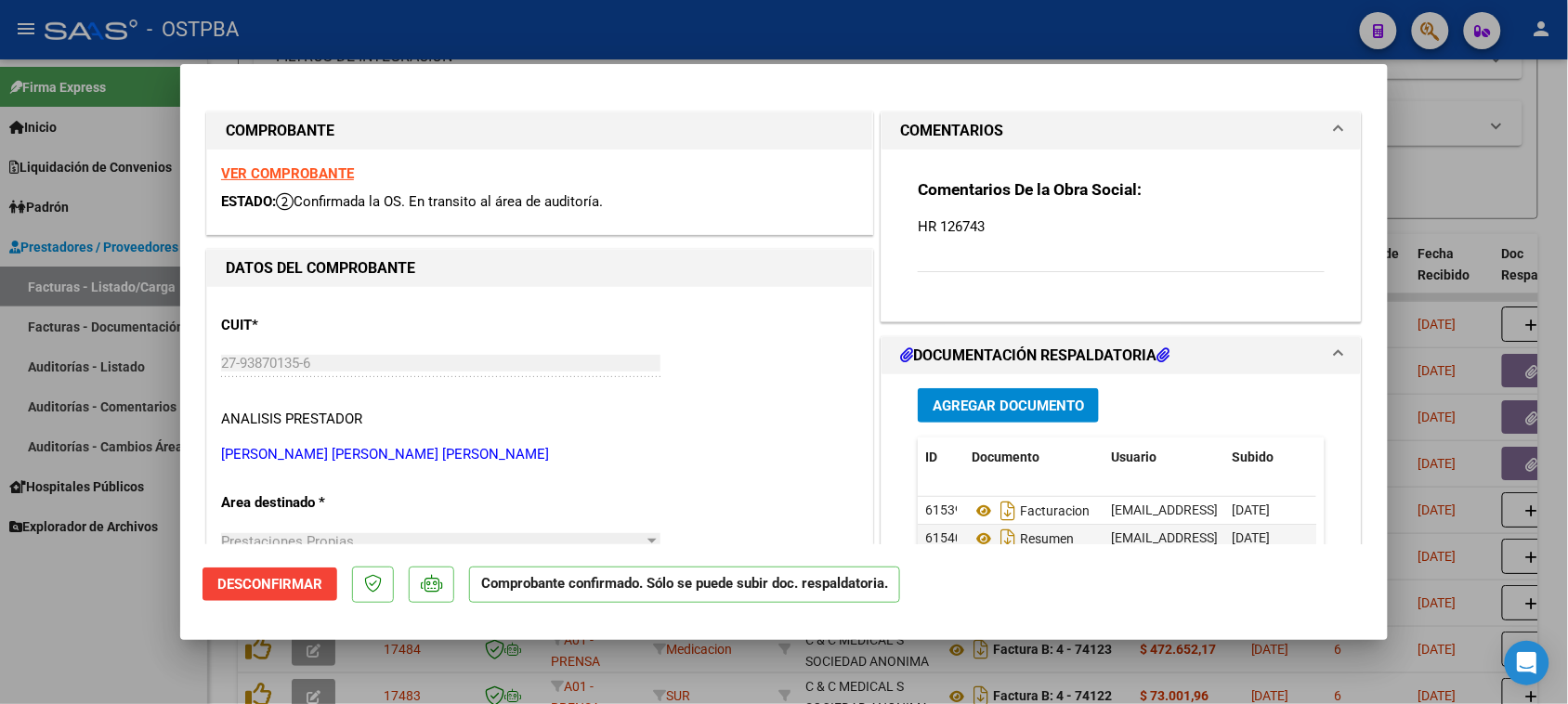
click at [290, 166] on strong "VER COMPROBANTE" at bounding box center [288, 174] width 133 height 17
click at [66, 633] on div at bounding box center [784, 352] width 1568 height 704
type input "$ 0,00"
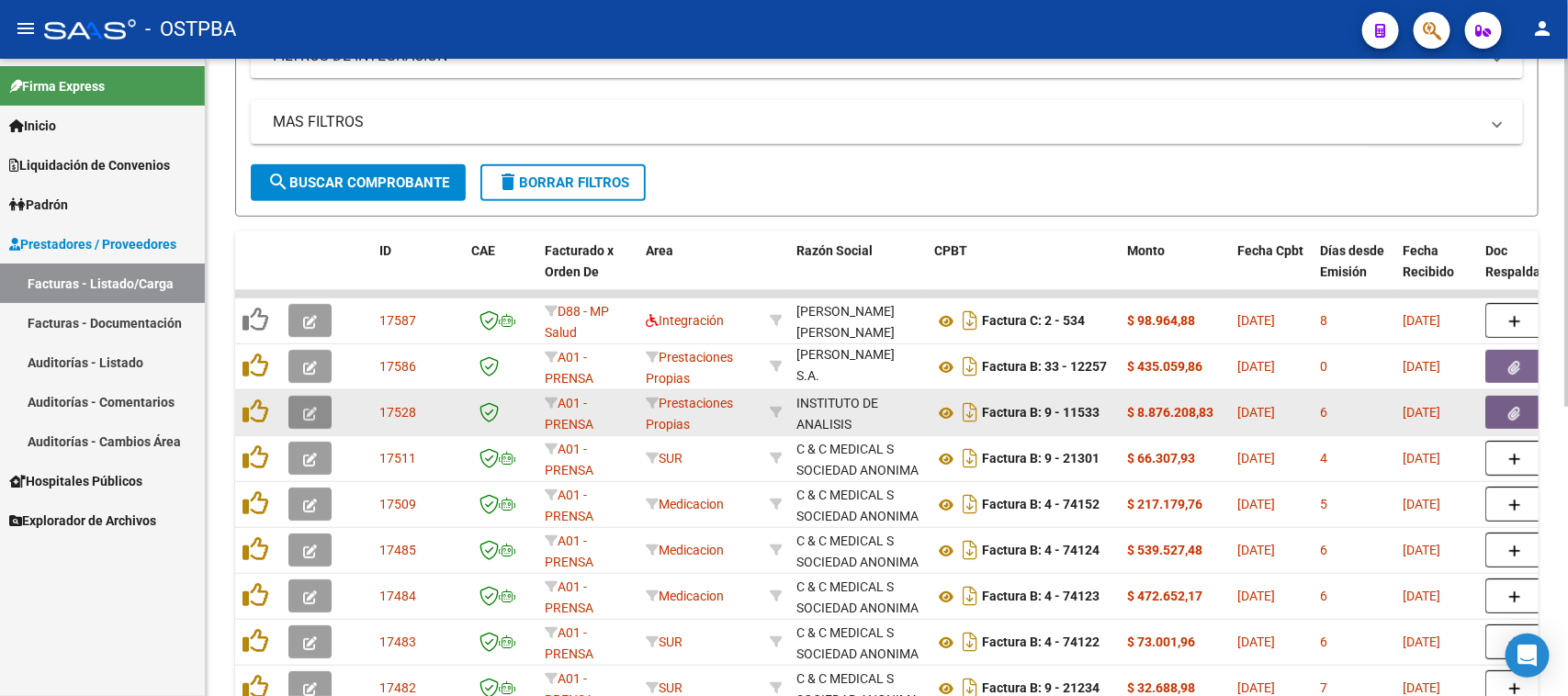
click at [320, 413] on button "button" at bounding box center [310, 412] width 43 height 33
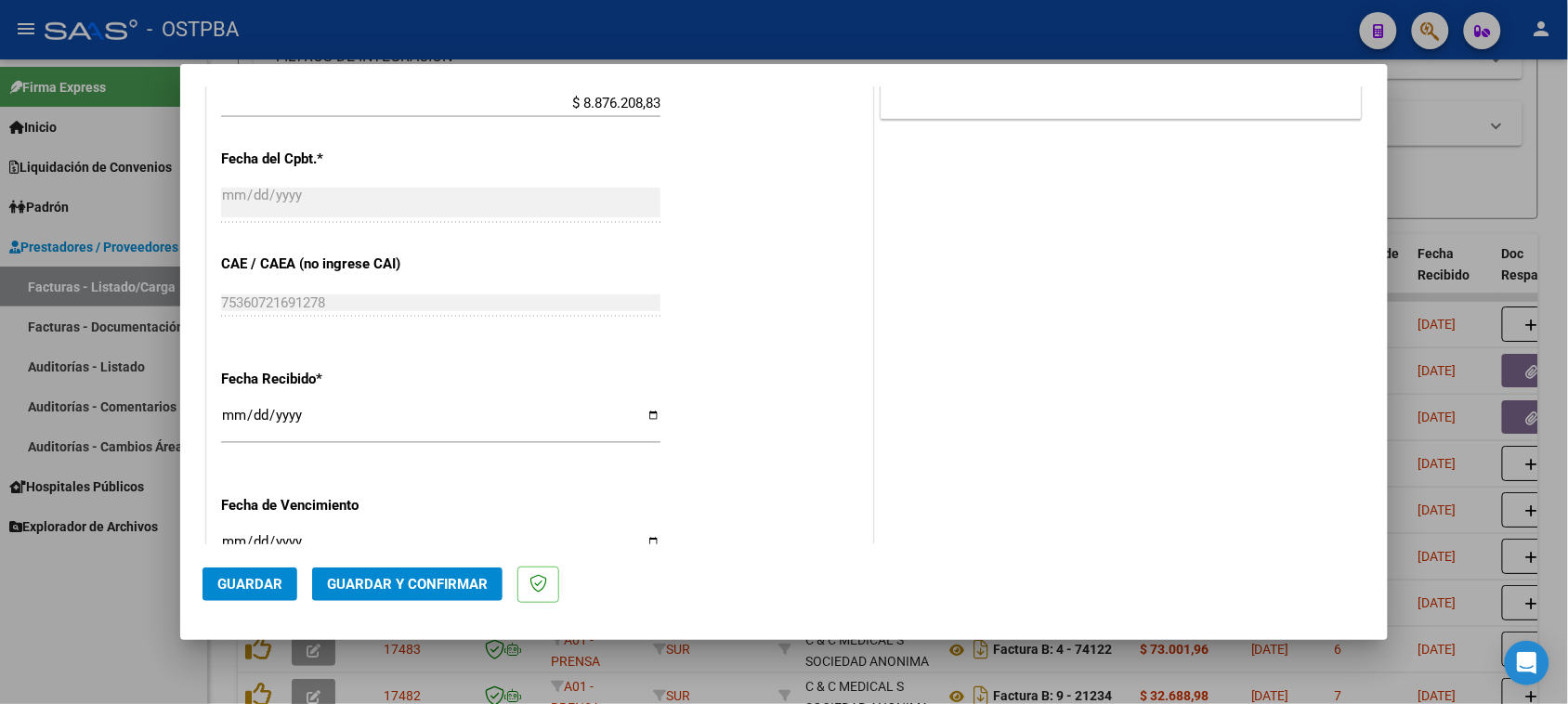
scroll to position [929, 0]
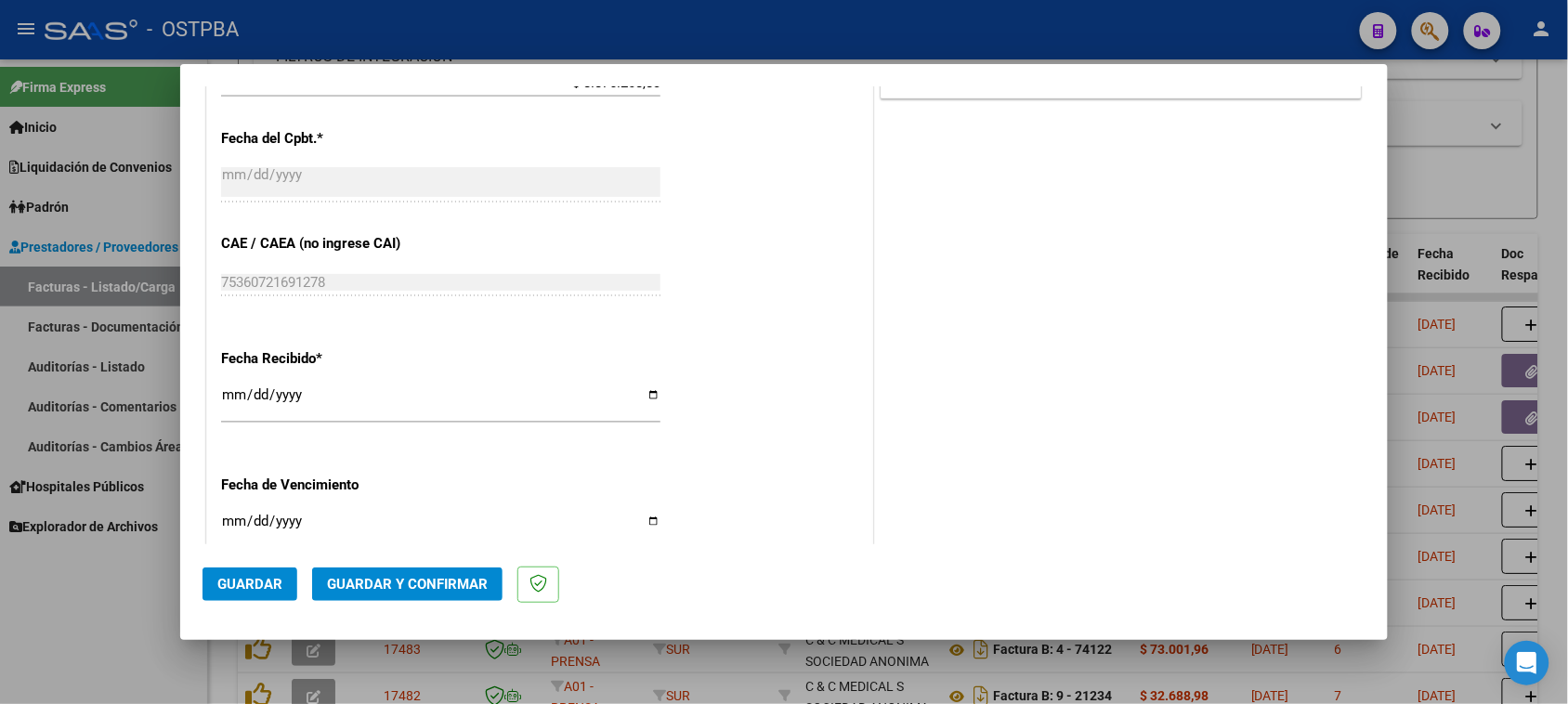
click at [229, 396] on input "[DATE]" at bounding box center [441, 402] width 440 height 30
type input "[DATE]"
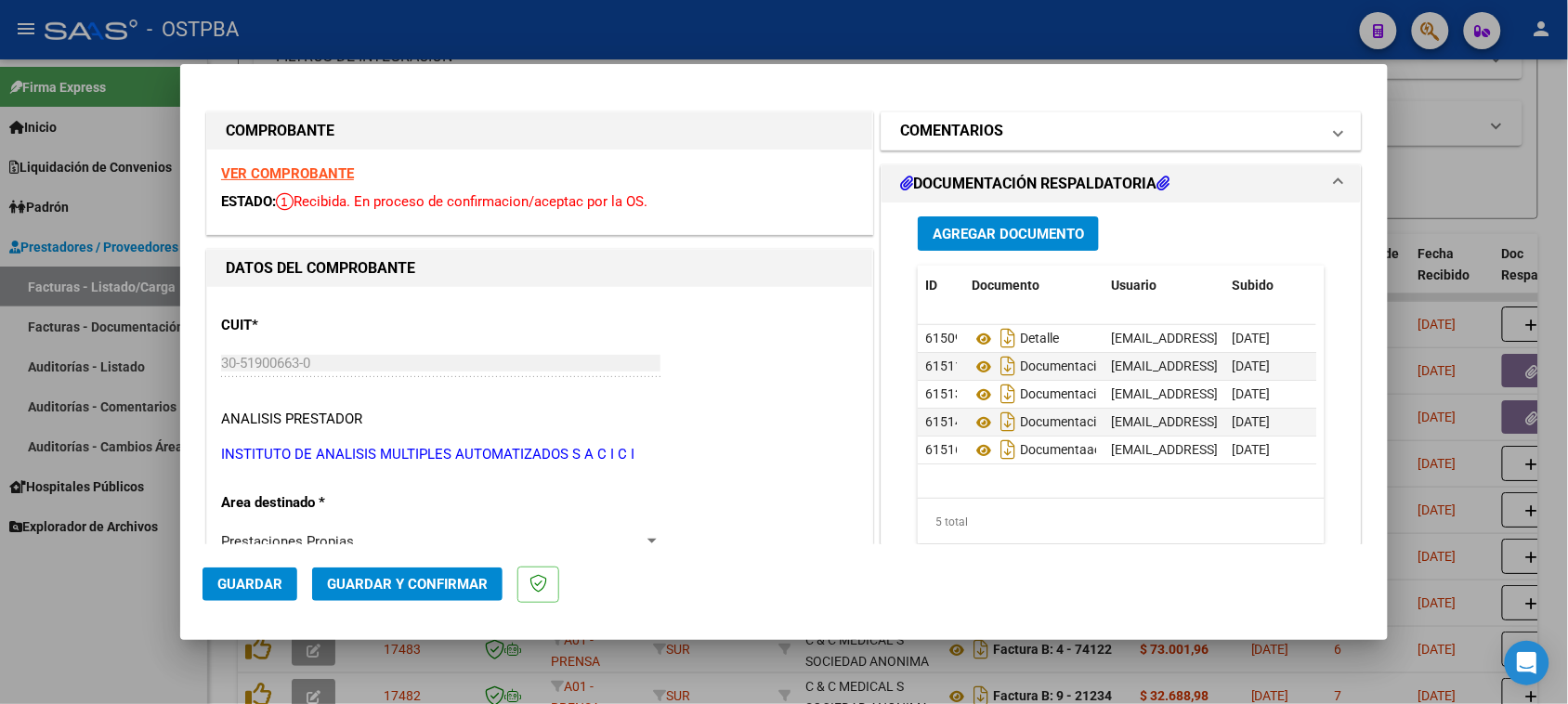
click at [1029, 128] on mat-panel-title "COMENTARIOS" at bounding box center [1110, 131] width 420 height 22
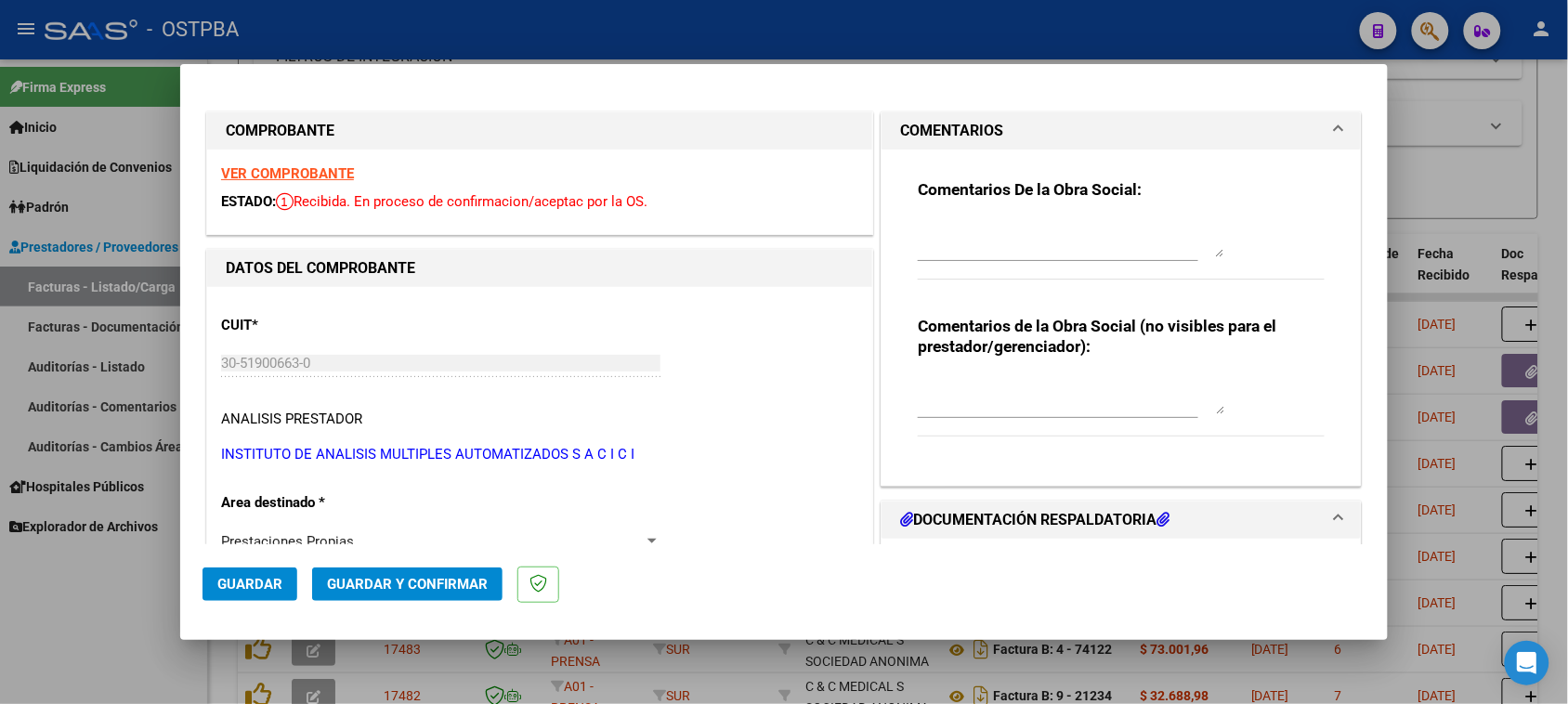
click at [994, 223] on textarea at bounding box center [1070, 238] width 307 height 37
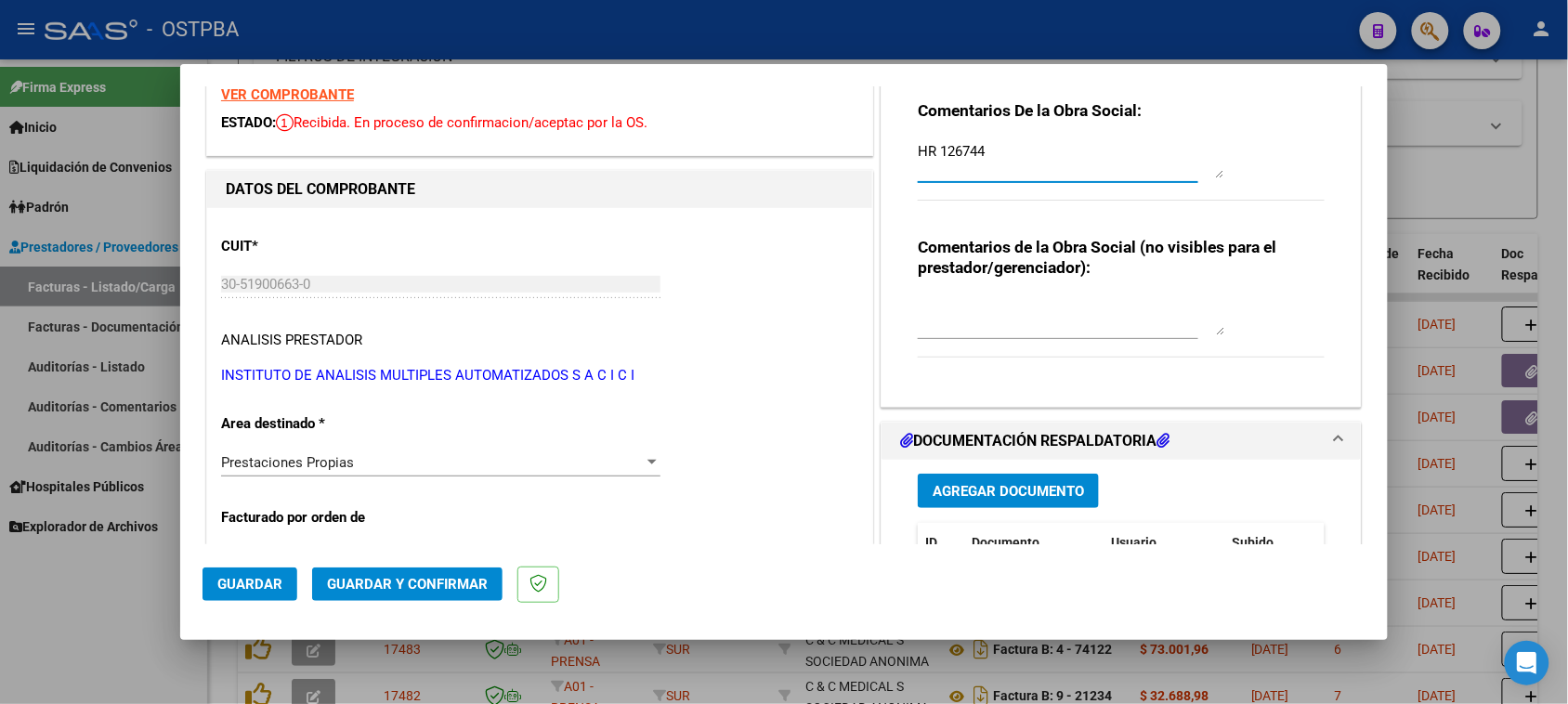
scroll to position [232, 0]
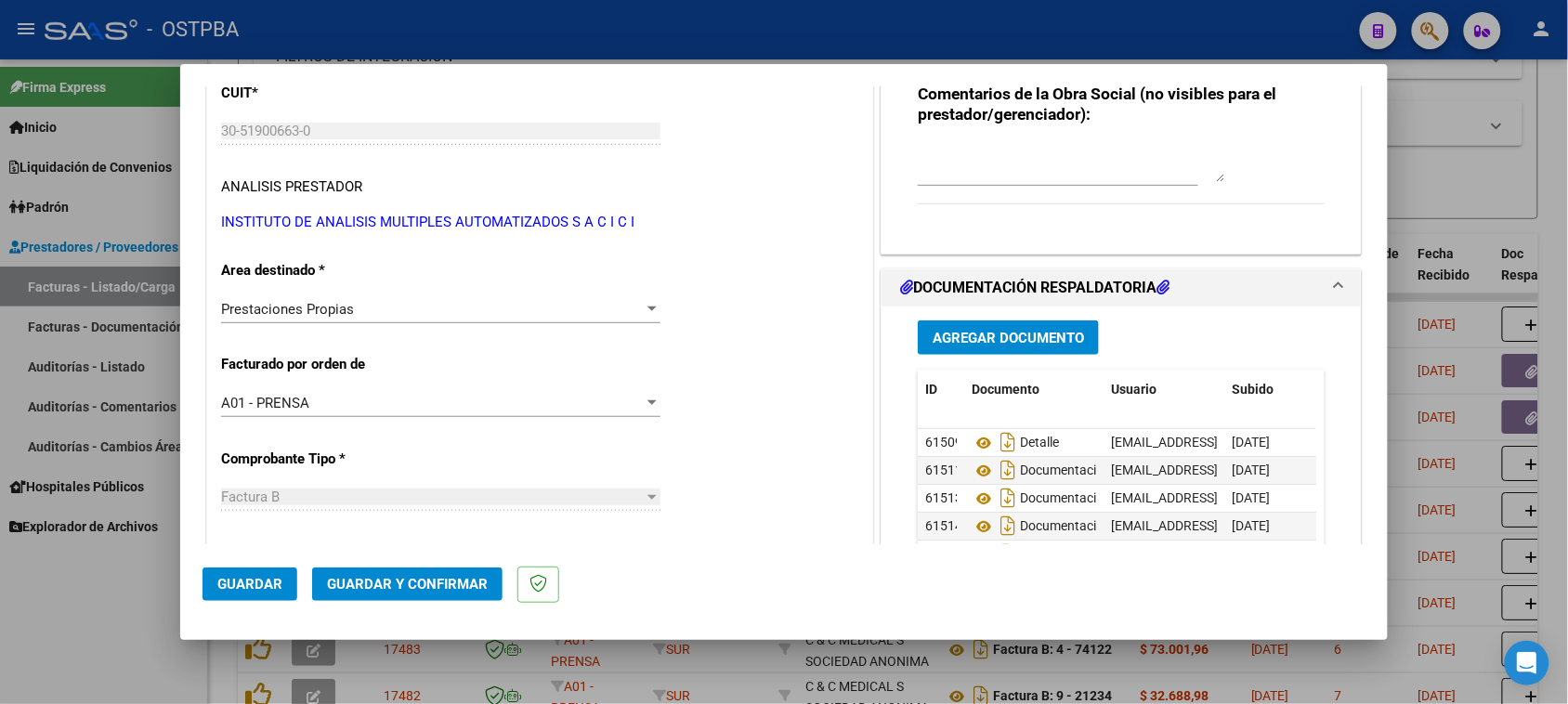
type textarea "HR 126744"
click at [1025, 340] on span "Agregar Documento" at bounding box center [1008, 338] width 152 height 17
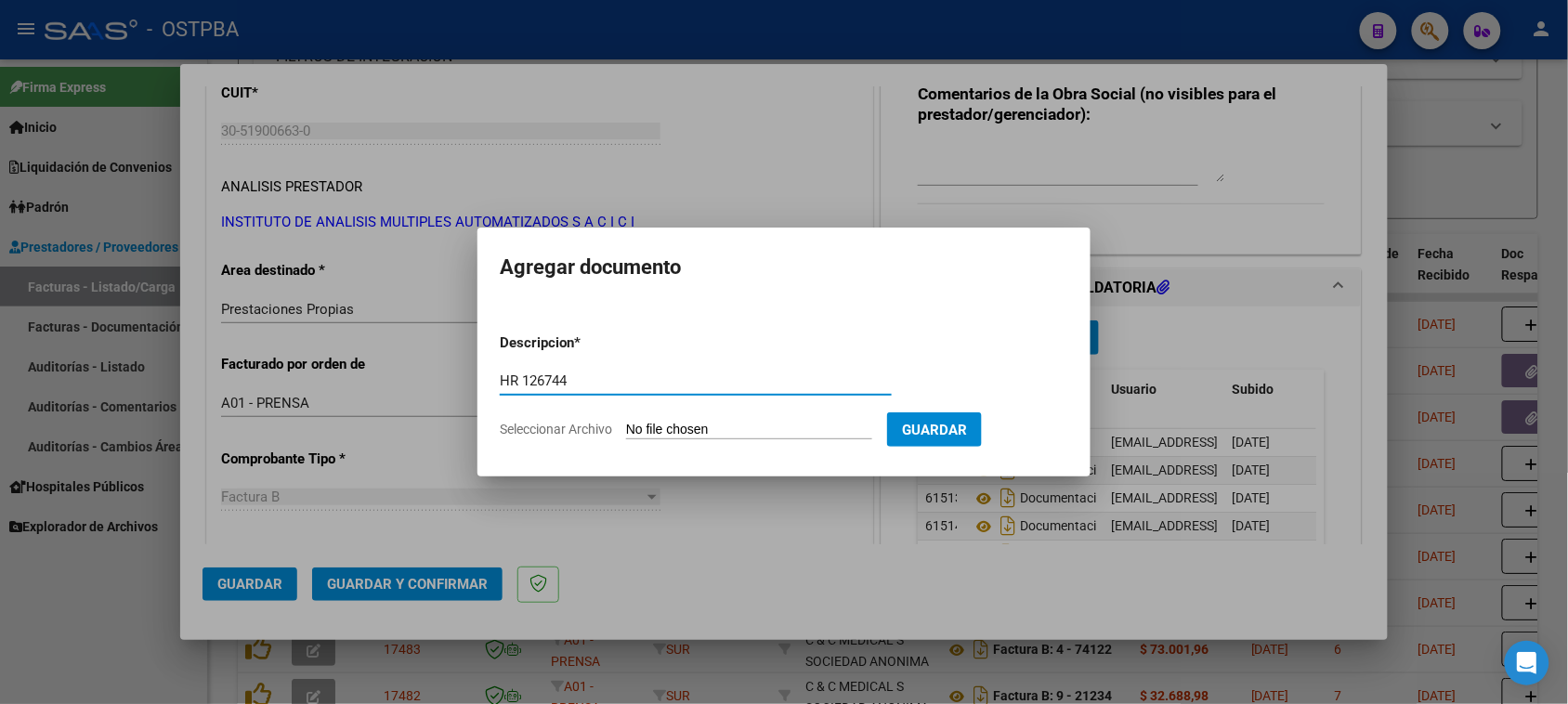
type input "HR 126744"
click at [627, 422] on input "Seleccionar Archivo" at bounding box center [750, 431] width 246 height 18
type input "C:\fakepath\HR 126744.pdf"
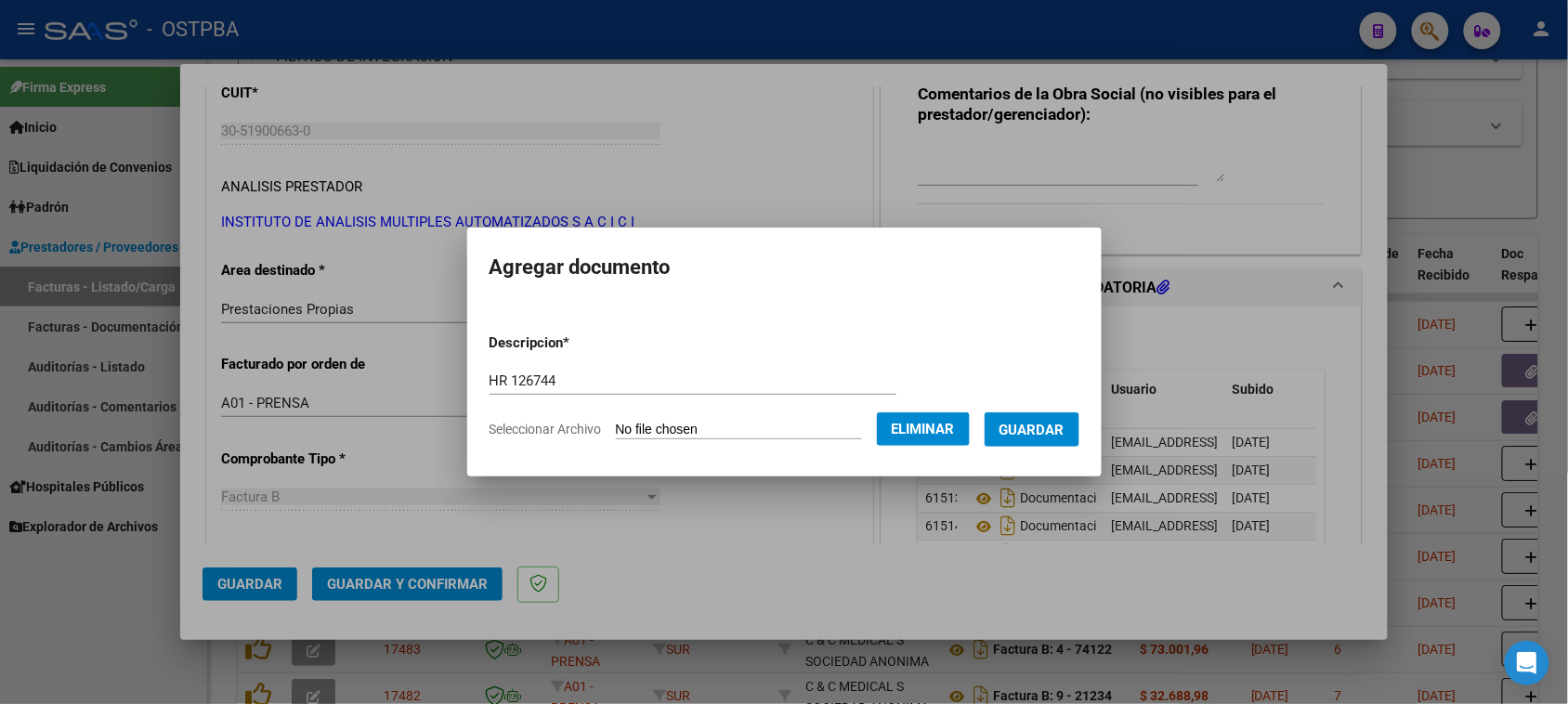
click at [1033, 427] on span "Guardar" at bounding box center [1032, 430] width 65 height 17
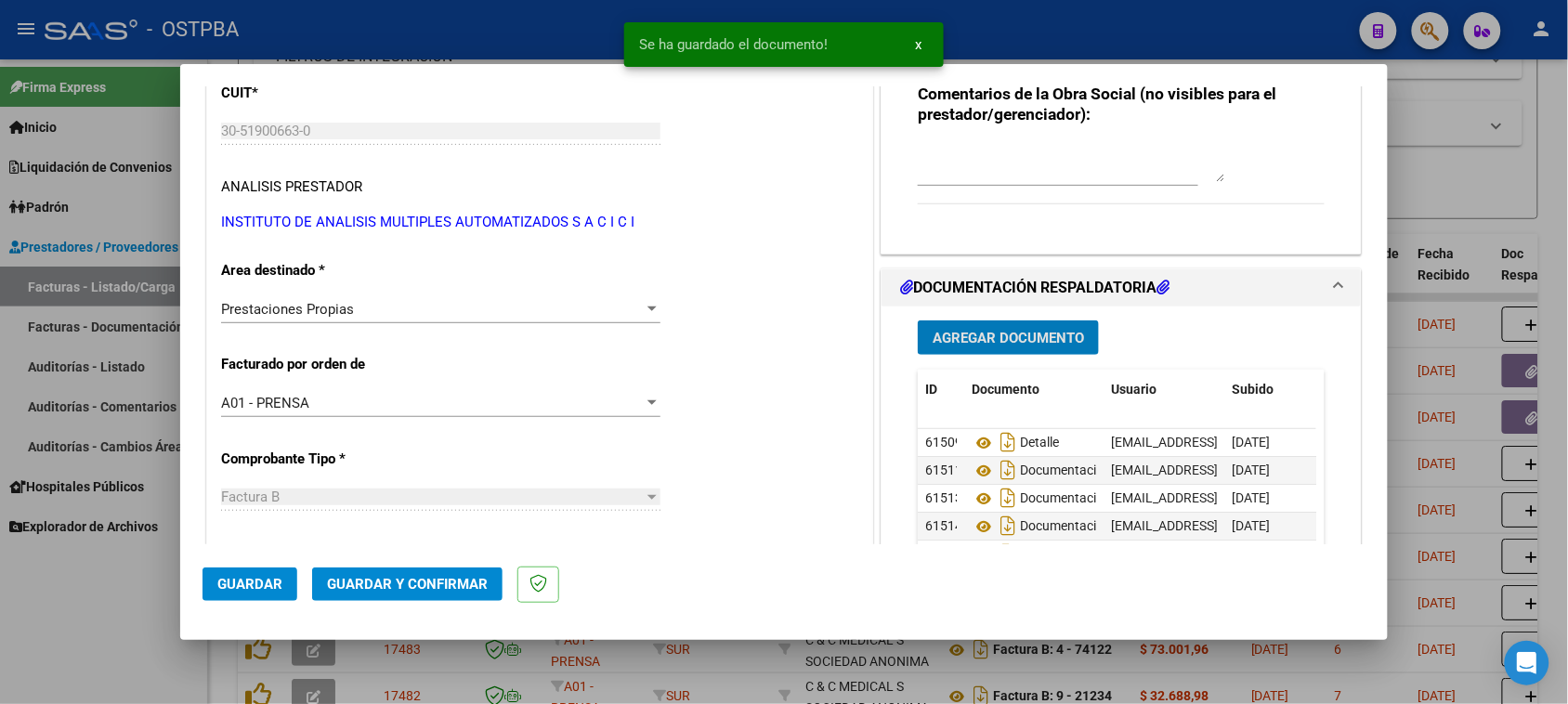
click at [393, 583] on span "Guardar y Confirmar" at bounding box center [407, 584] width 161 height 17
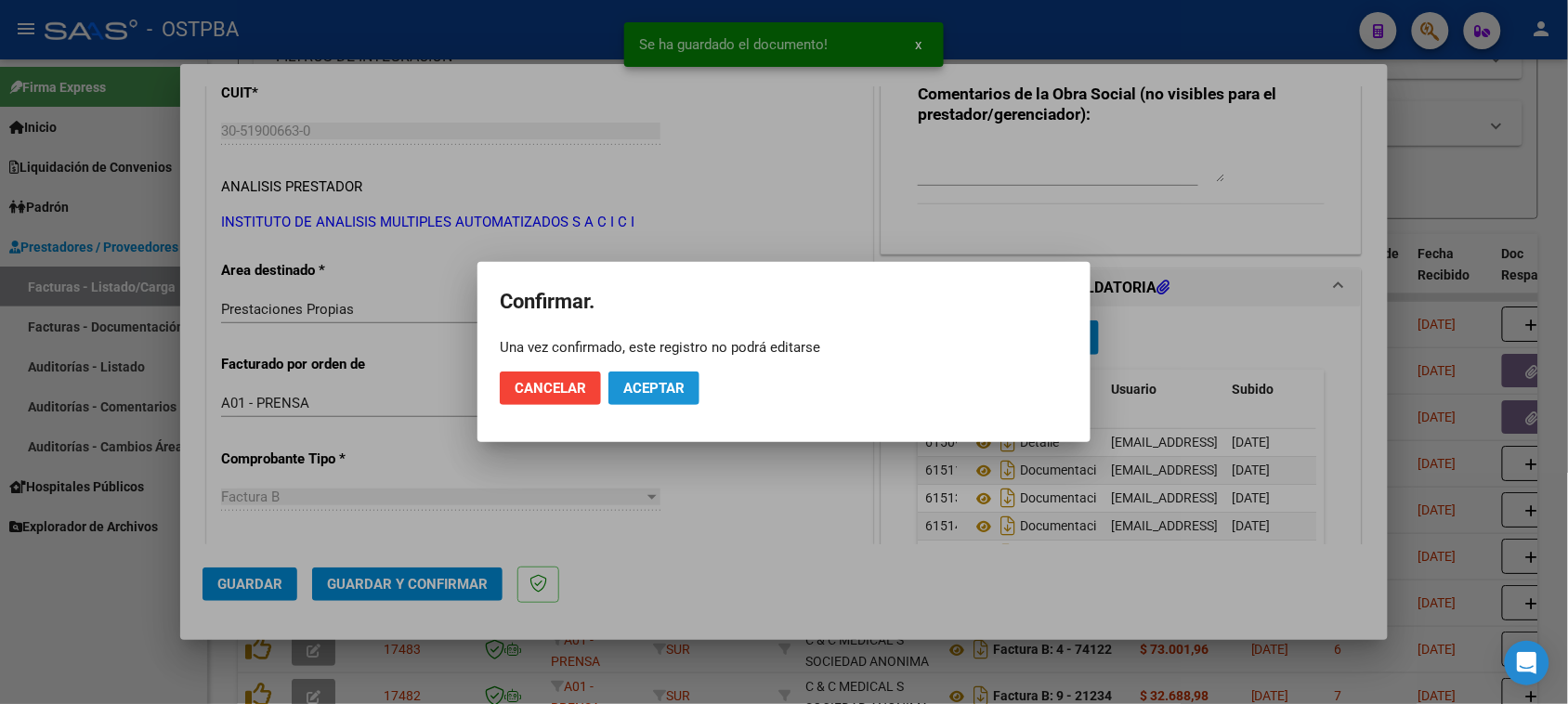
click at [680, 382] on span "Aceptar" at bounding box center [654, 388] width 62 height 17
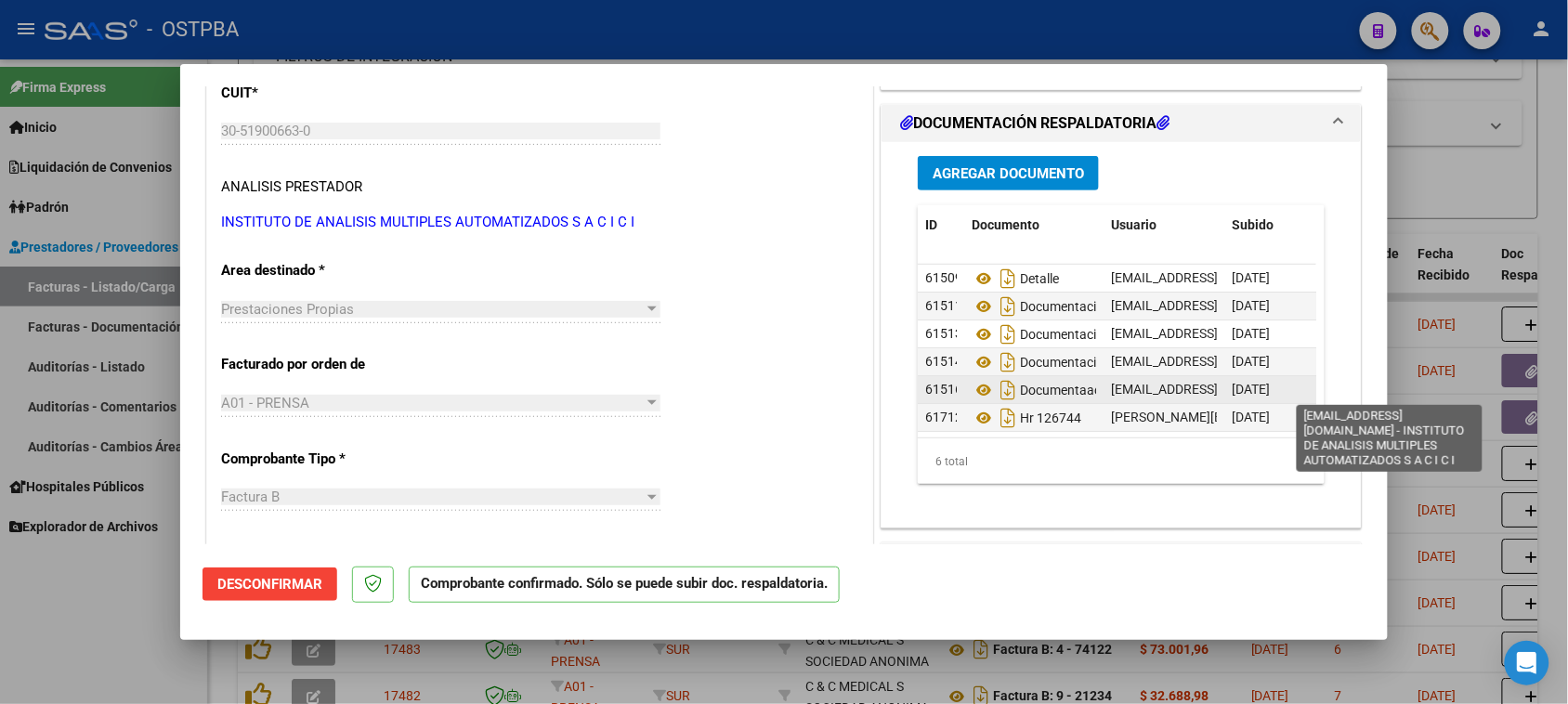
scroll to position [19, 0]
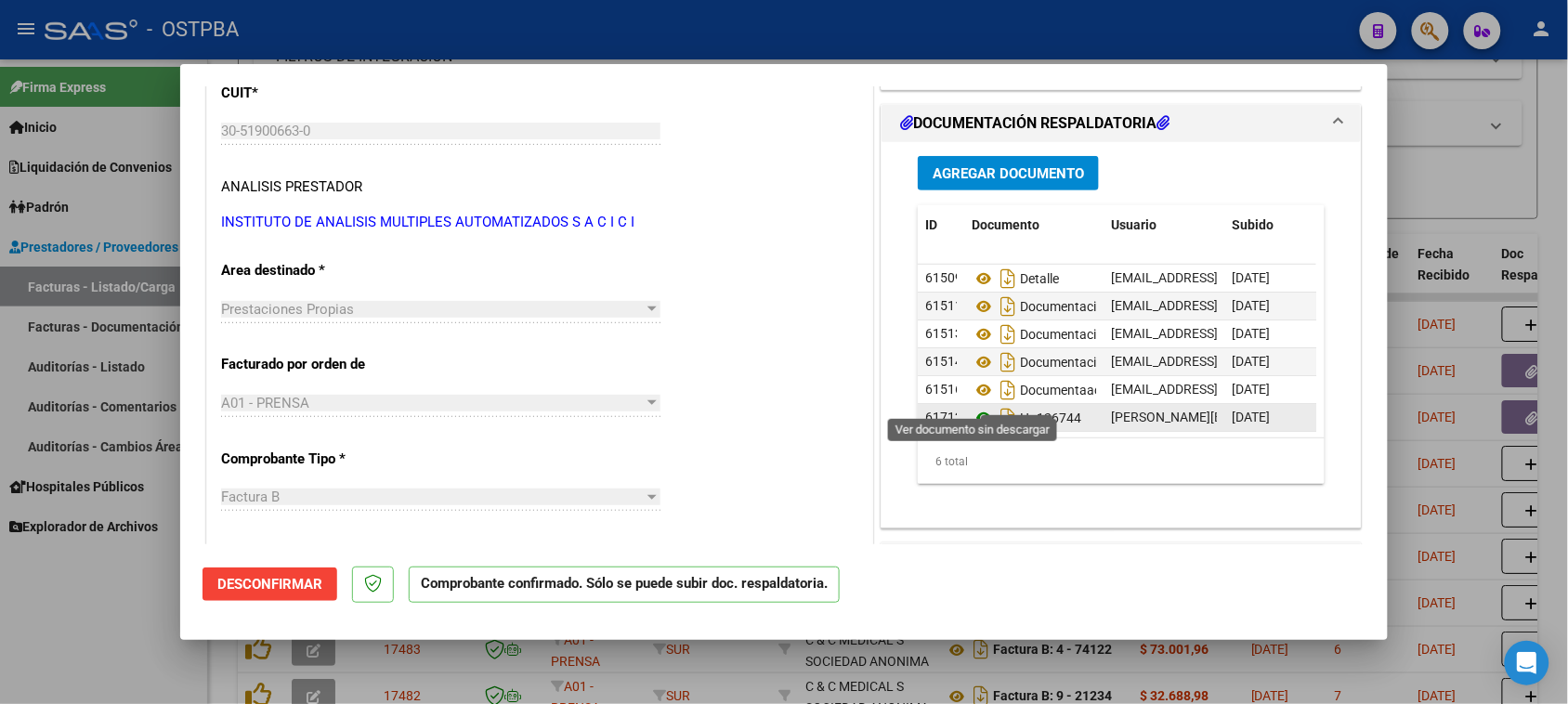
click at [972, 407] on icon at bounding box center [984, 418] width 24 height 22
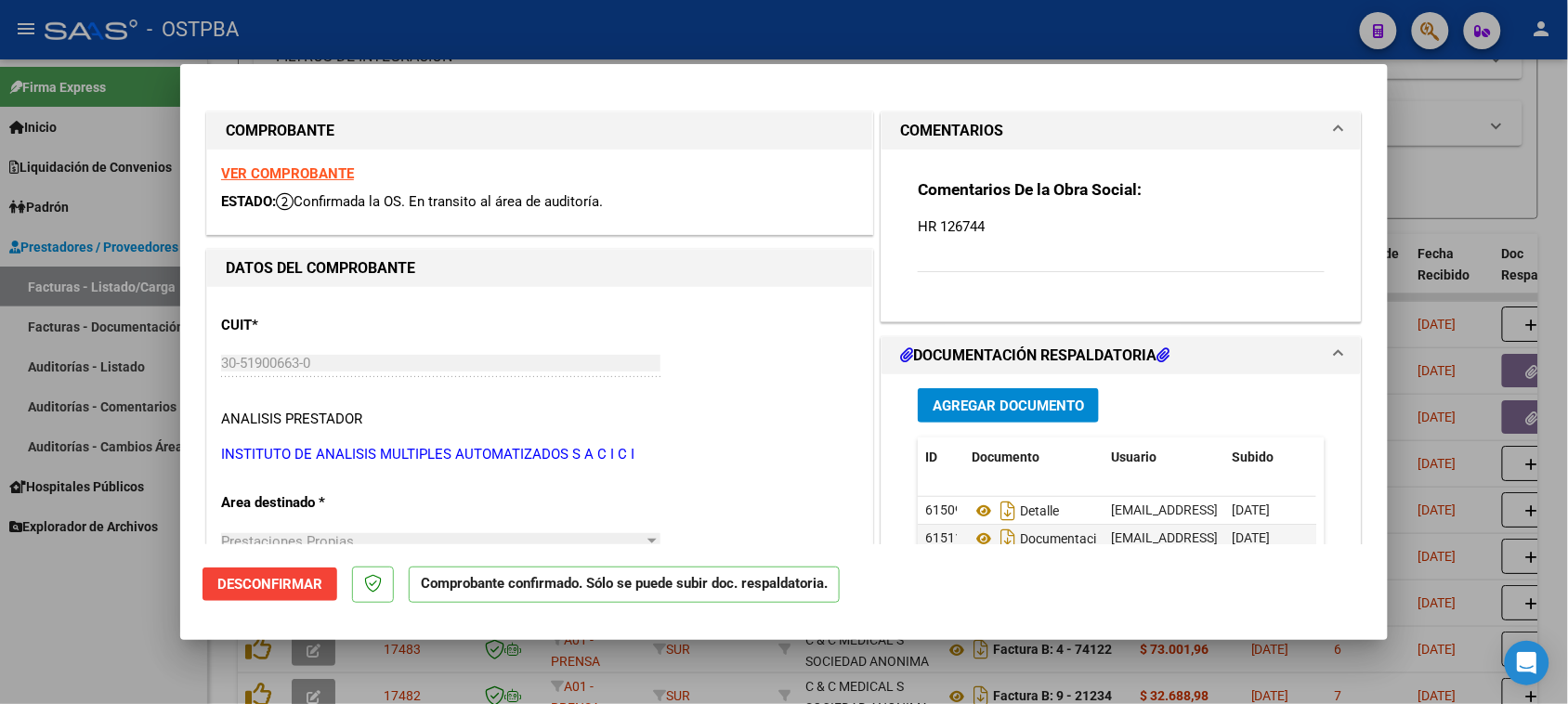
click at [316, 168] on strong "VER COMPROBANTE" at bounding box center [288, 174] width 133 height 17
drag, startPoint x: 43, startPoint y: 632, endPoint x: 91, endPoint y: 595, distance: 60.6
click at [43, 629] on div at bounding box center [784, 352] width 1568 height 704
type input "$ 0,00"
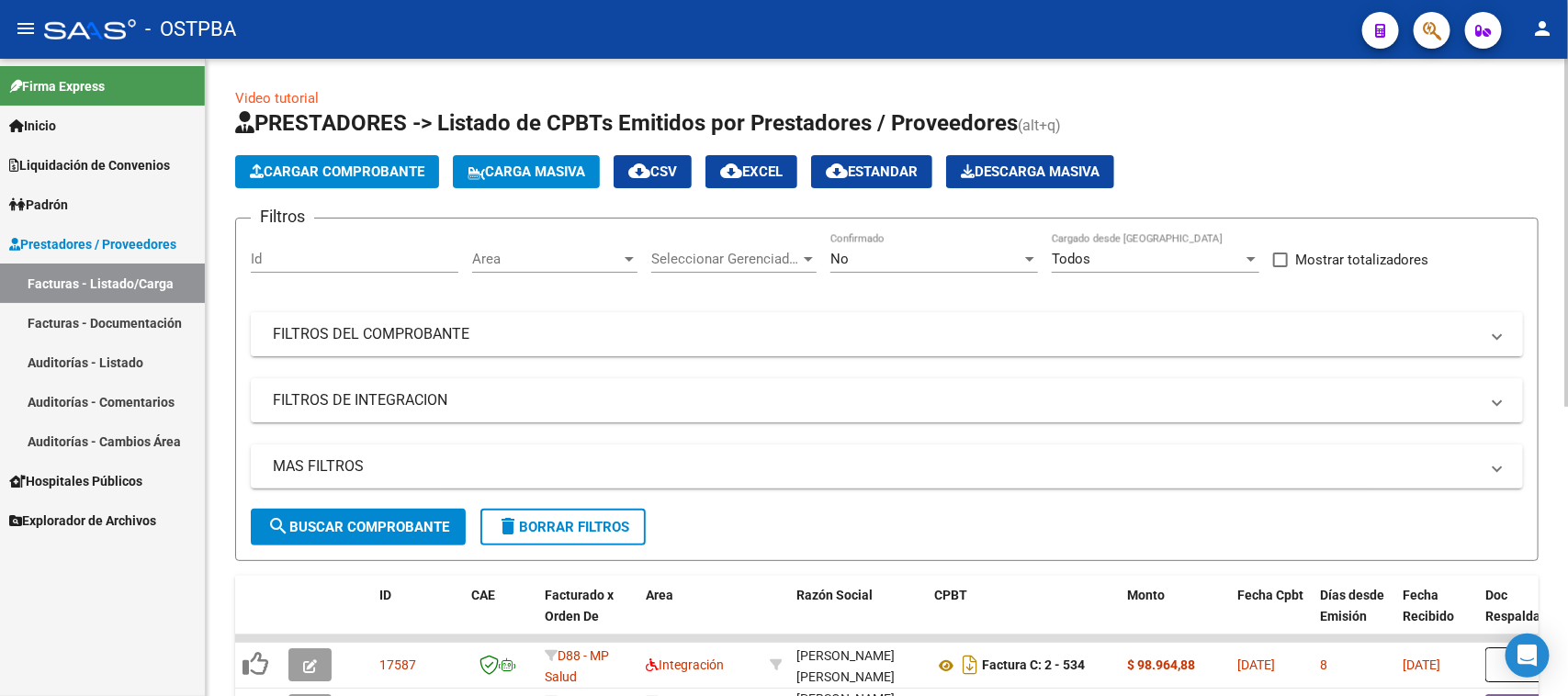
click at [493, 317] on mat-expansion-panel-header "FILTROS DEL COMPROBANTE" at bounding box center [887, 334] width 1272 height 44
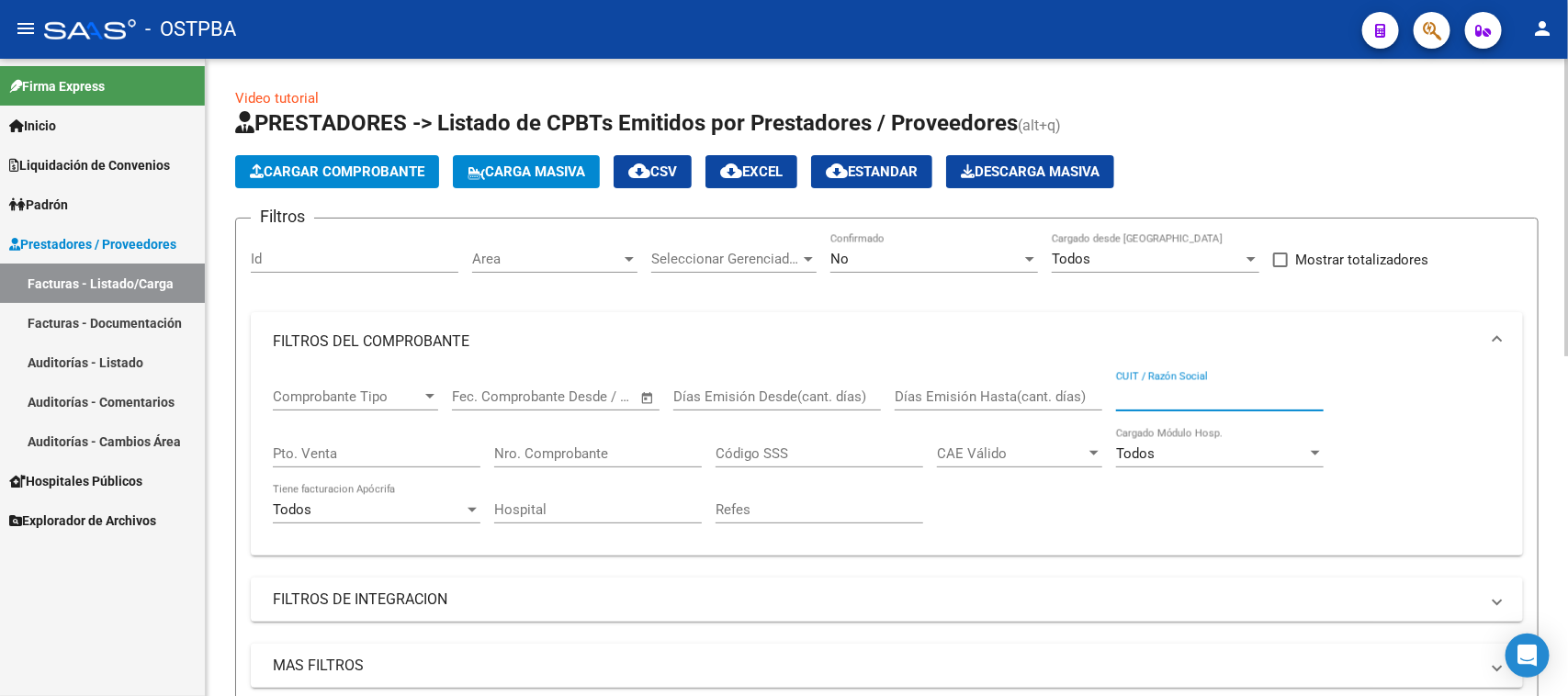
click at [1162, 393] on input "CUIT / Razón Social" at bounding box center [1219, 397] width 207 height 17
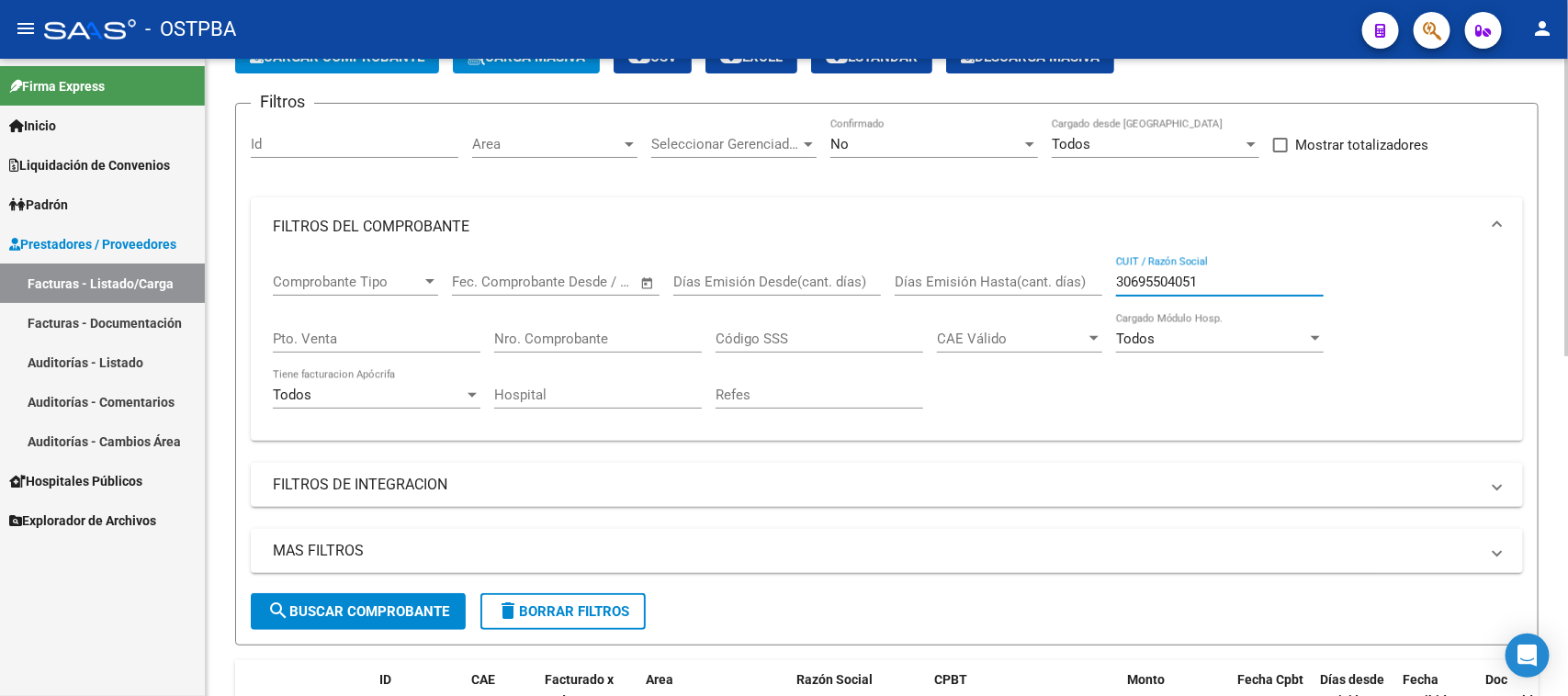
type input "30695504051"
click at [377, 597] on button "search Buscar Comprobante" at bounding box center [357, 611] width 215 height 36
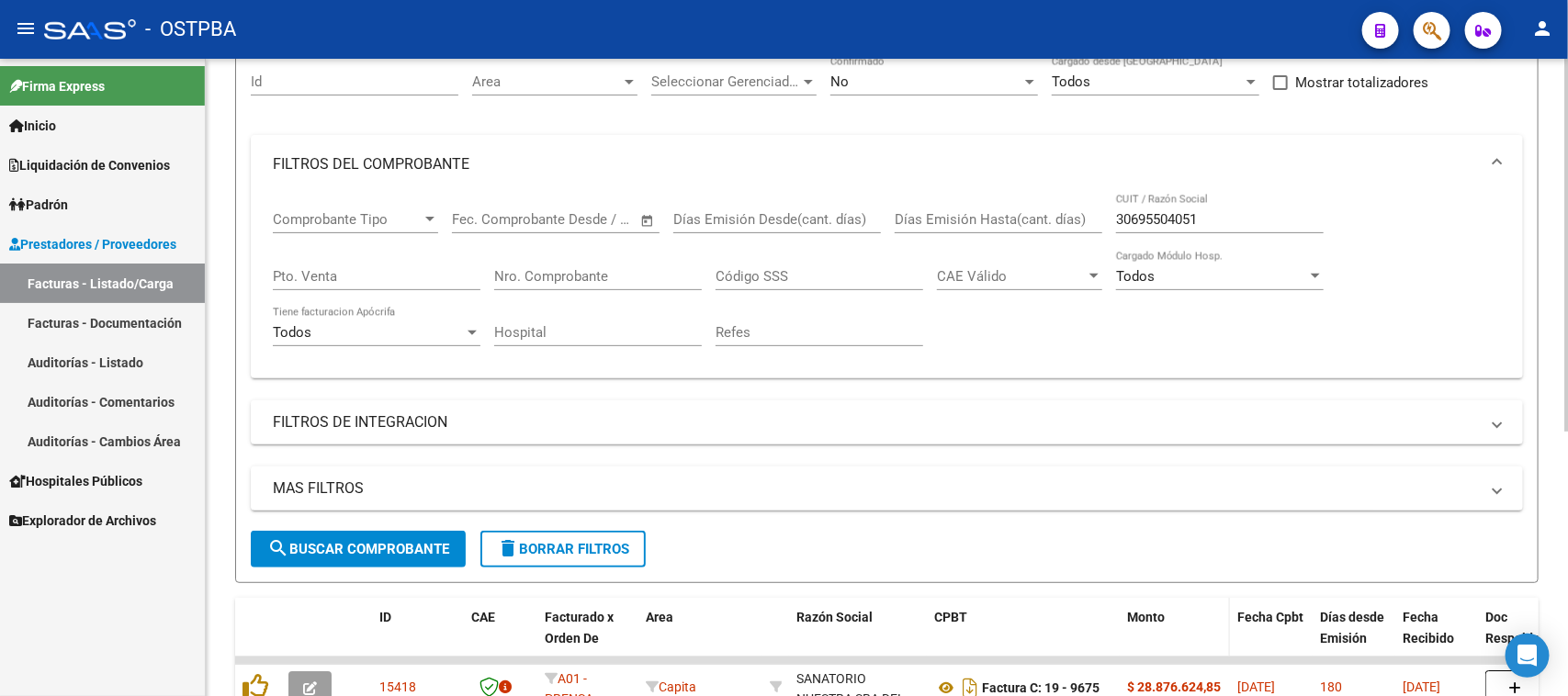
scroll to position [110, 0]
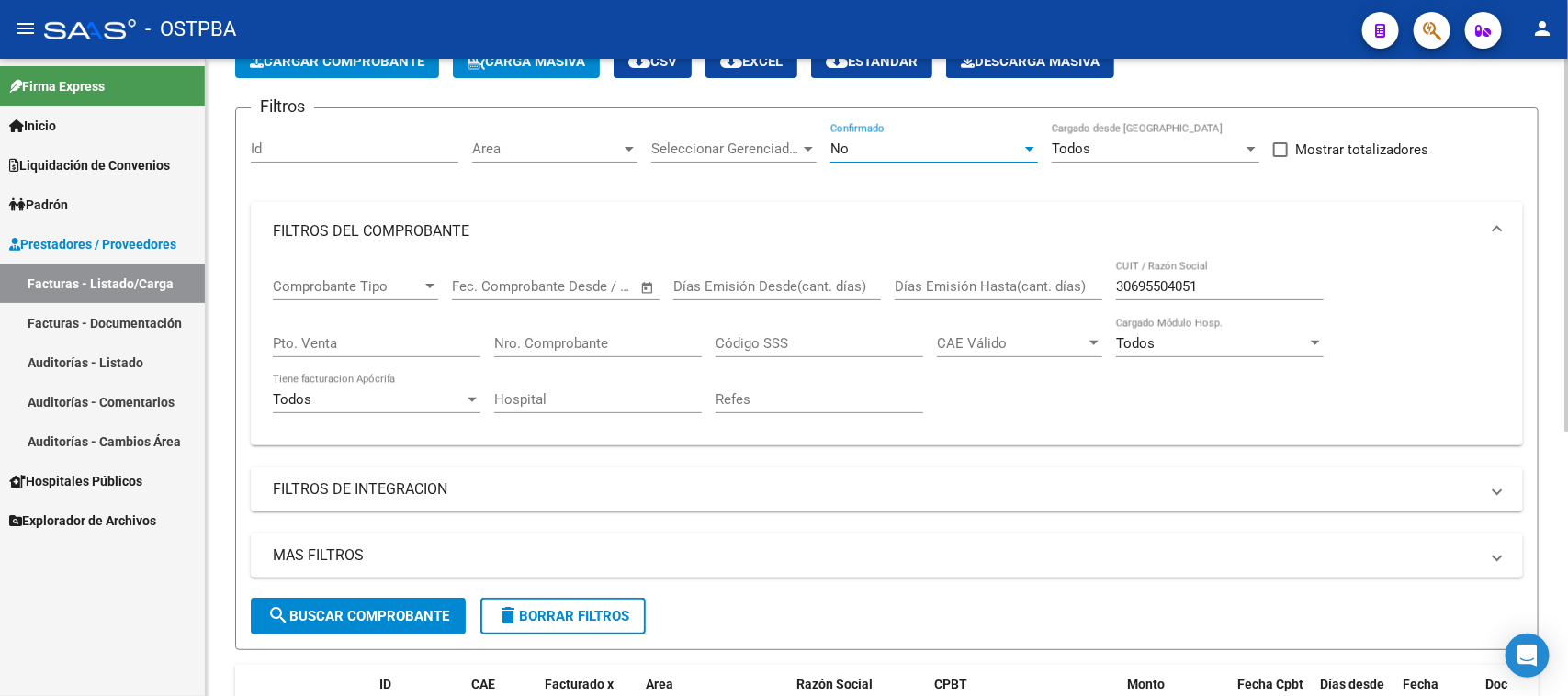
click at [863, 152] on div "No" at bounding box center [926, 148] width 191 height 17
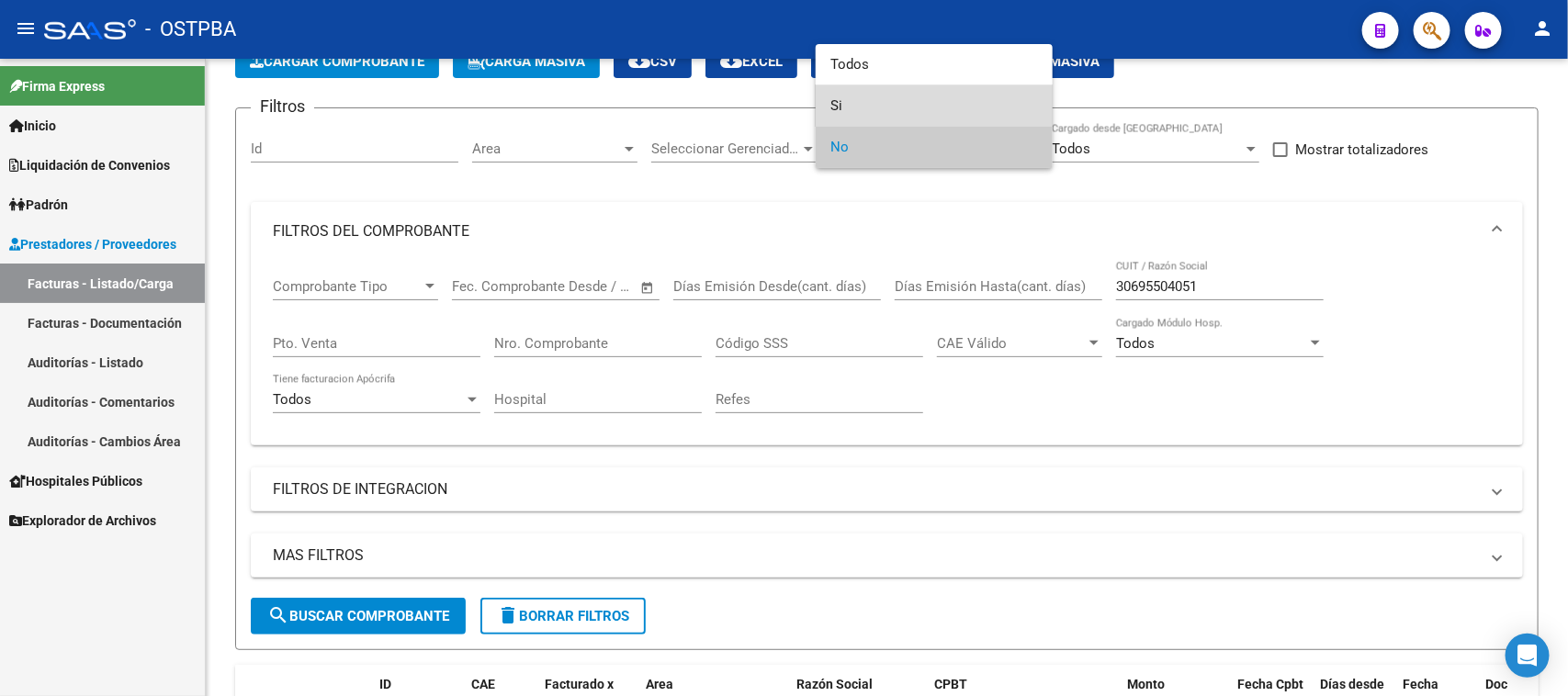
drag, startPoint x: 838, startPoint y: 108, endPoint x: 483, endPoint y: 478, distance: 512.8
click at [838, 110] on span "Si" at bounding box center [934, 106] width 207 height 41
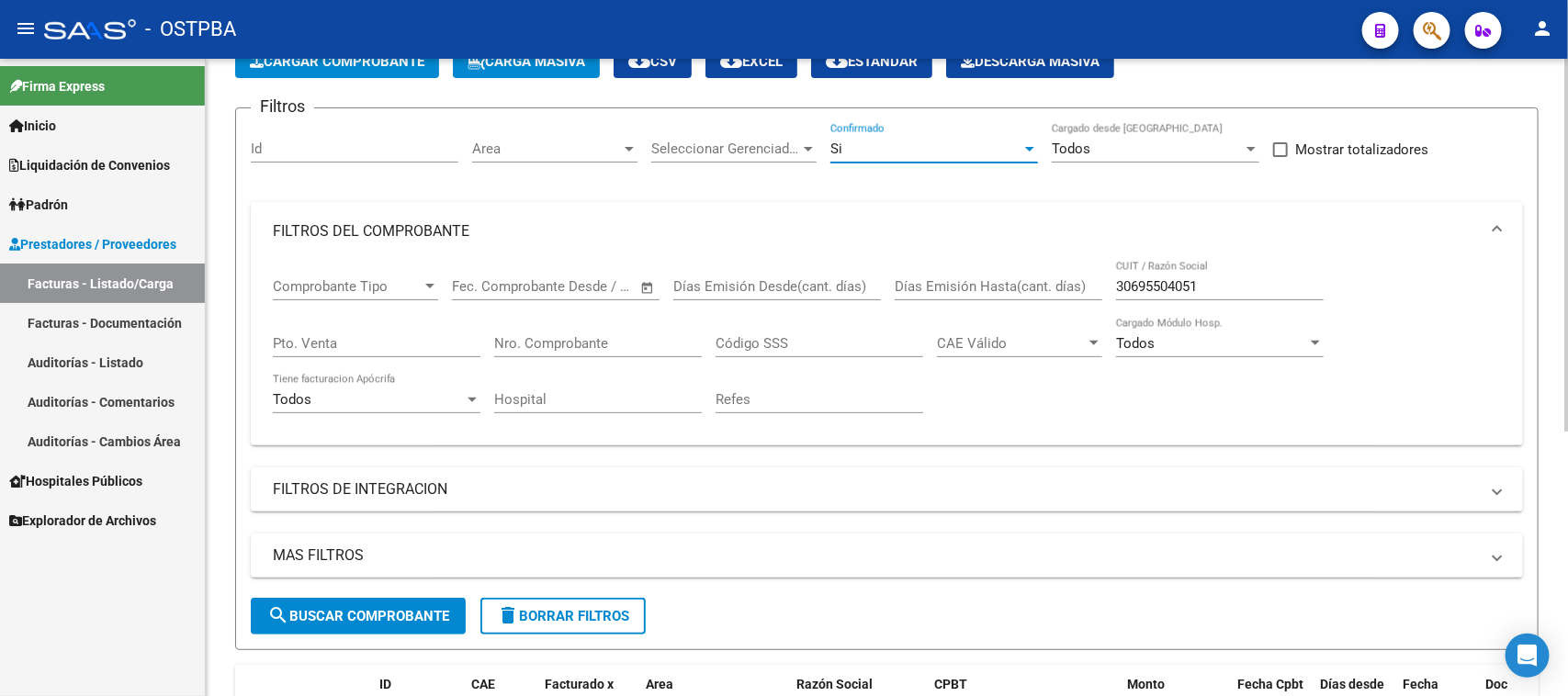
click at [397, 618] on span "search Buscar Comprobante" at bounding box center [357, 616] width 182 height 17
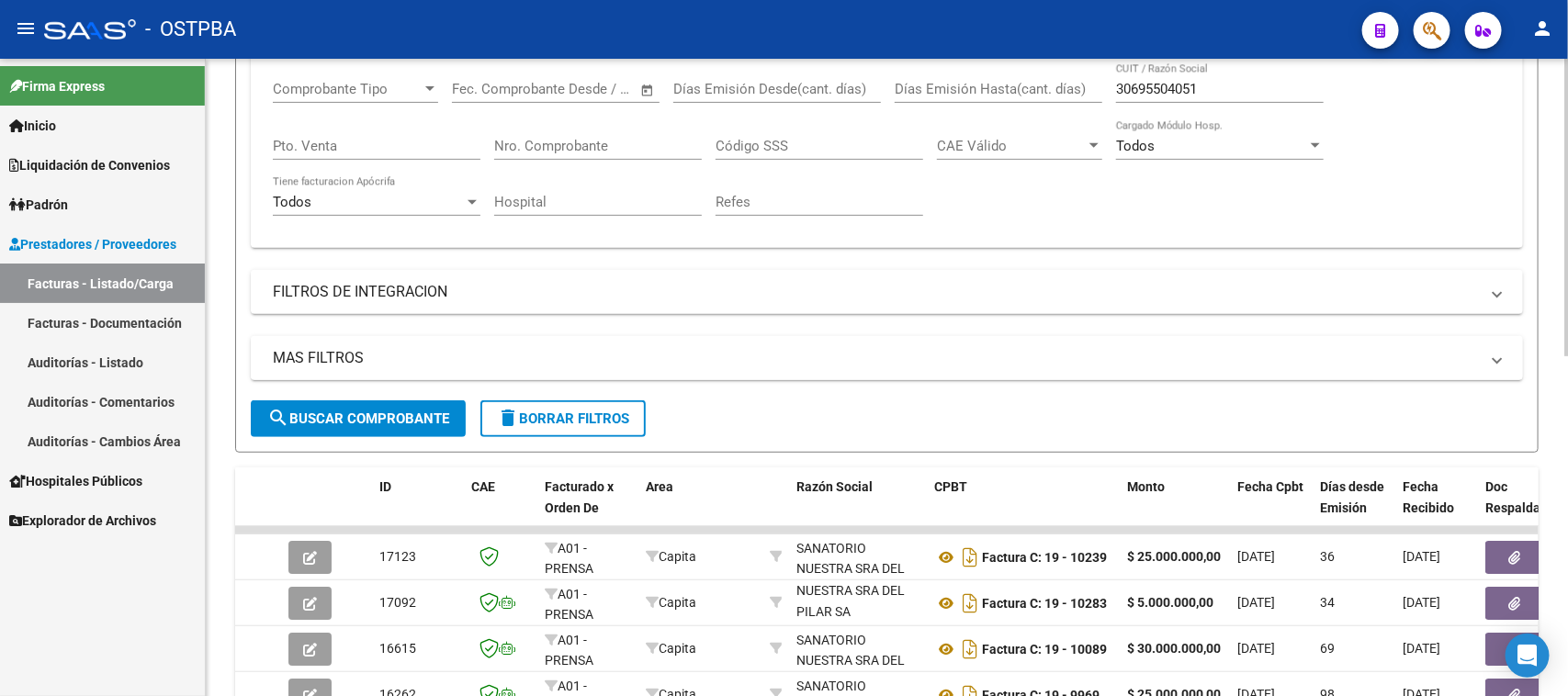
scroll to position [340, 0]
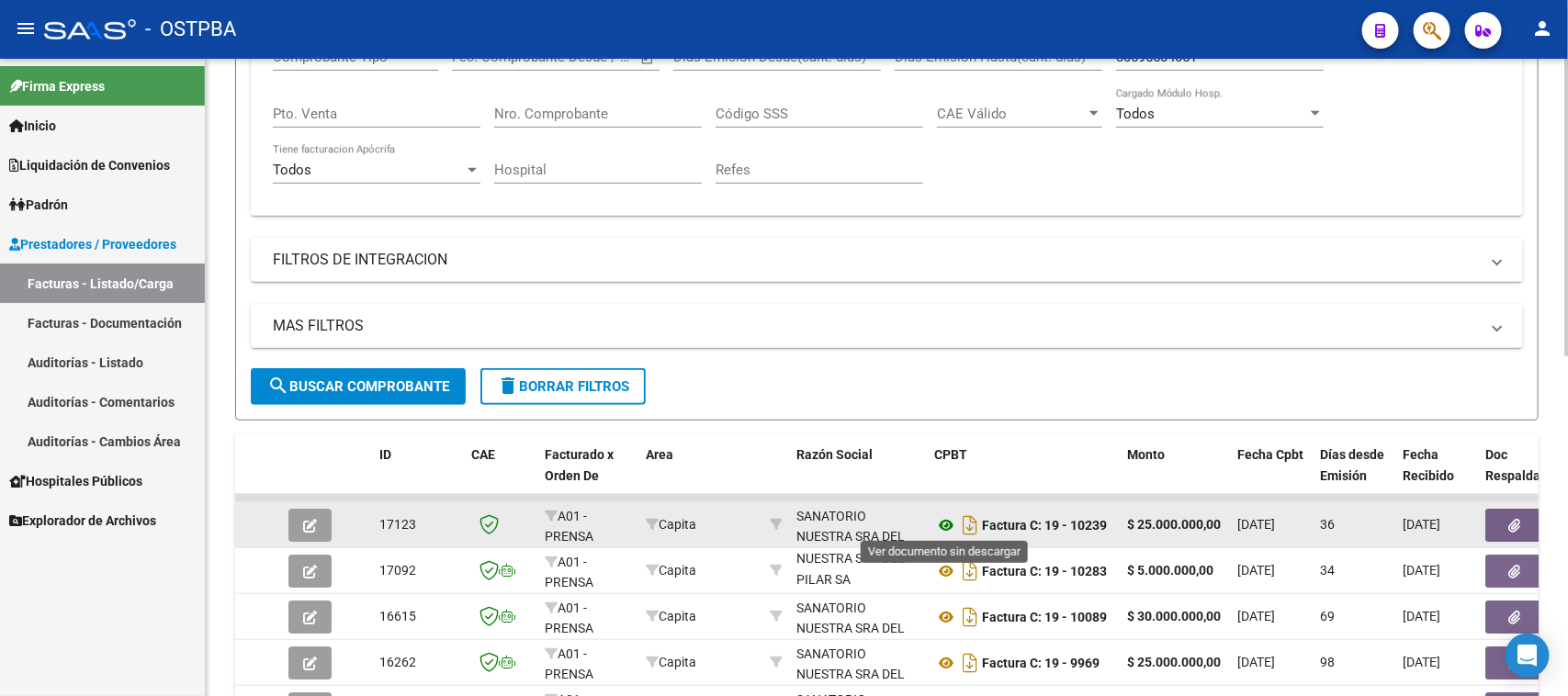
click at [946, 519] on icon at bounding box center [946, 525] width 24 height 22
click at [1500, 529] on button "button" at bounding box center [1515, 525] width 59 height 33
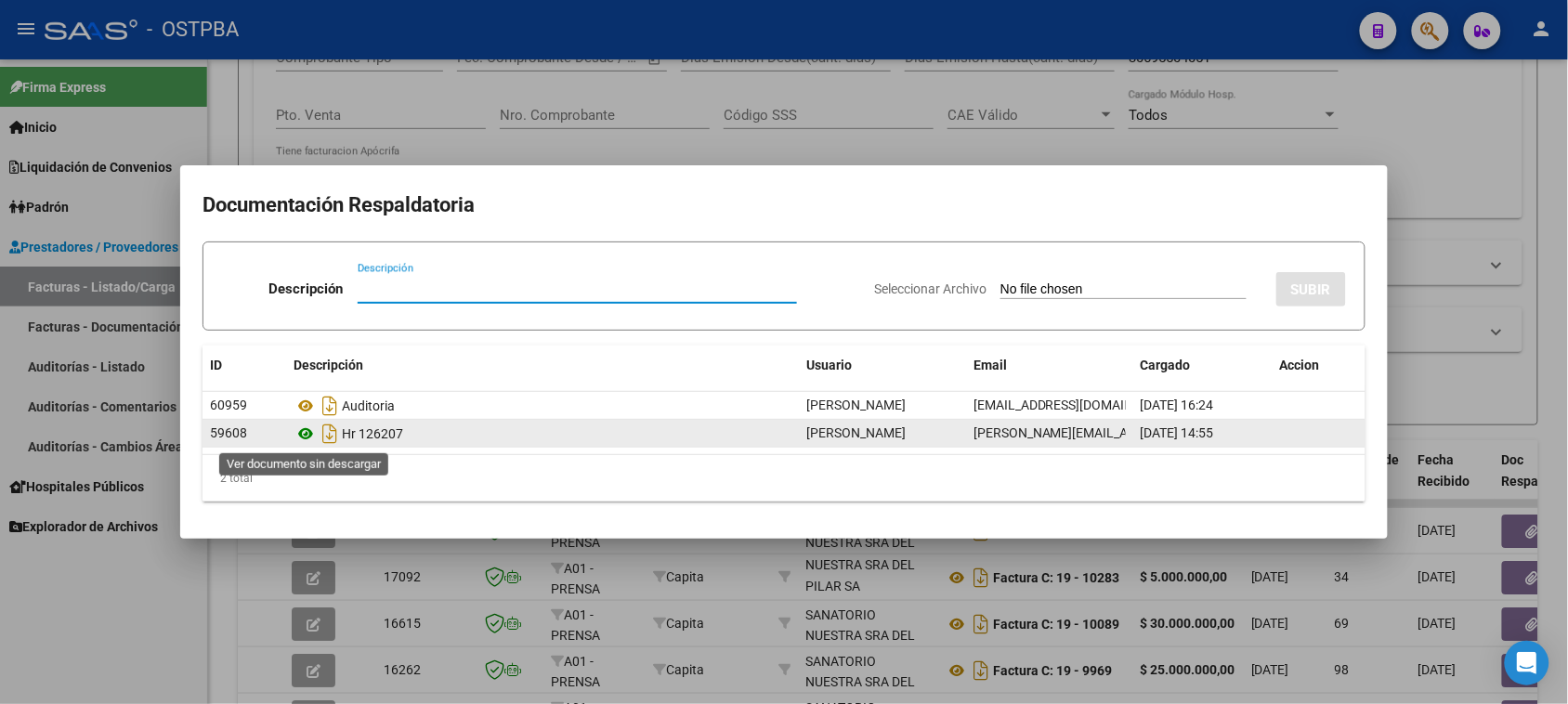
click at [303, 433] on icon at bounding box center [306, 434] width 24 height 22
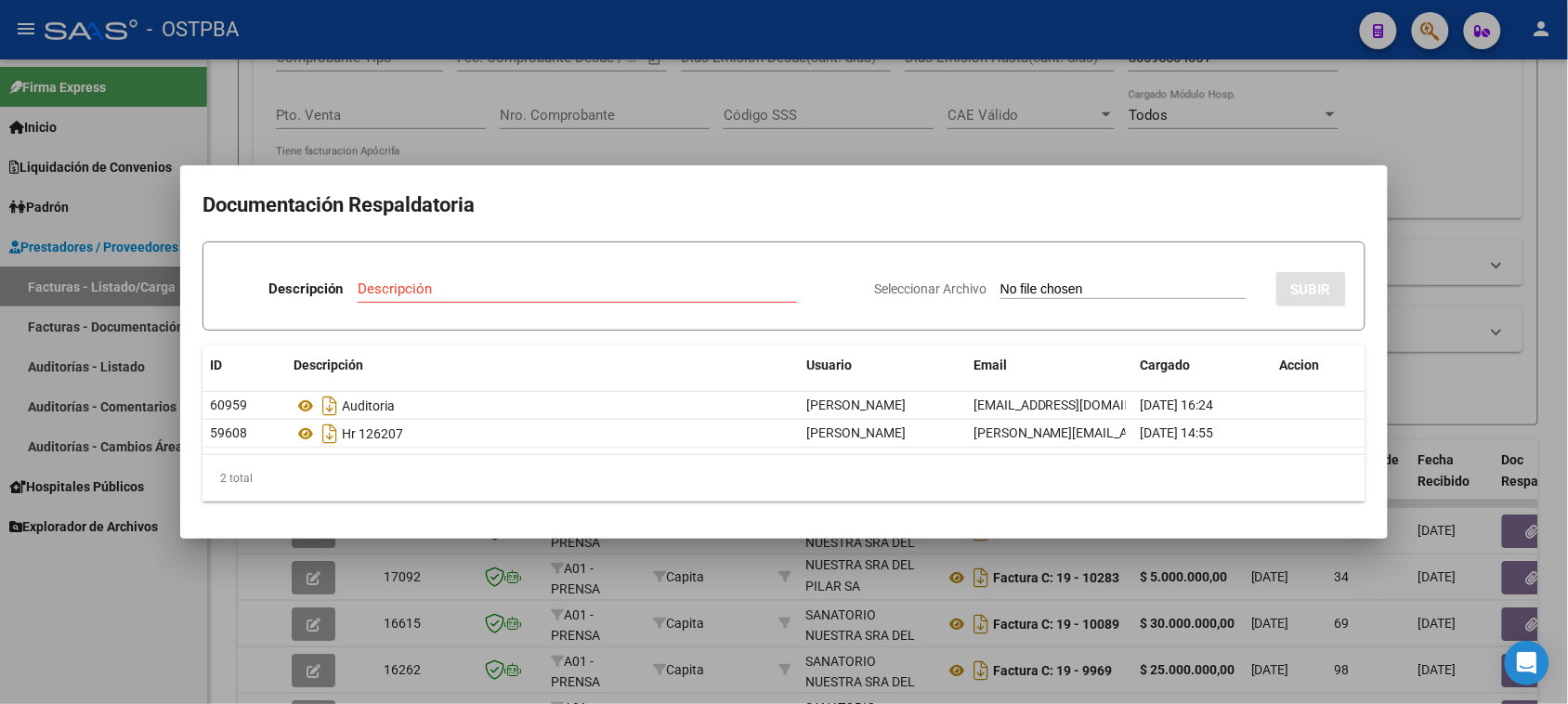
click at [79, 656] on div at bounding box center [784, 352] width 1568 height 704
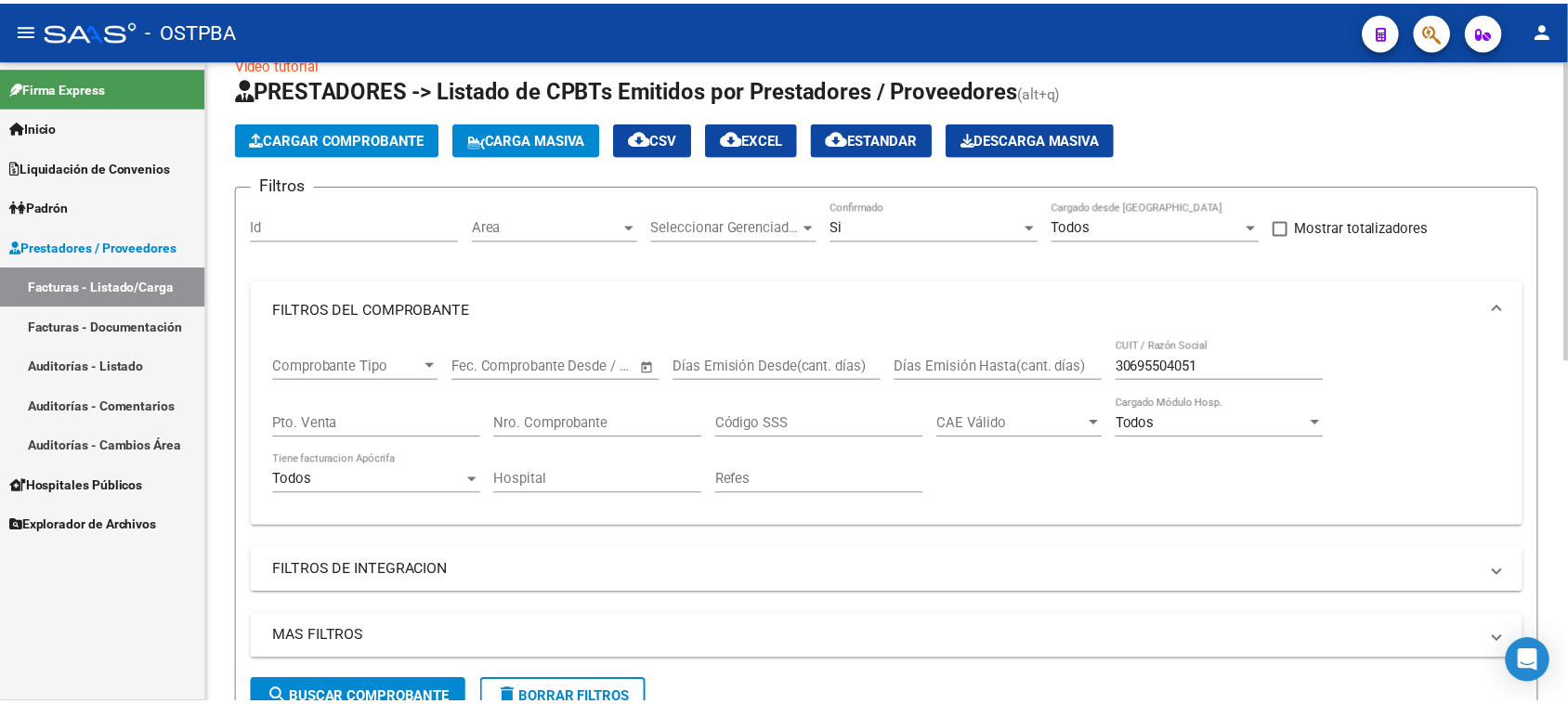
scroll to position [0, 0]
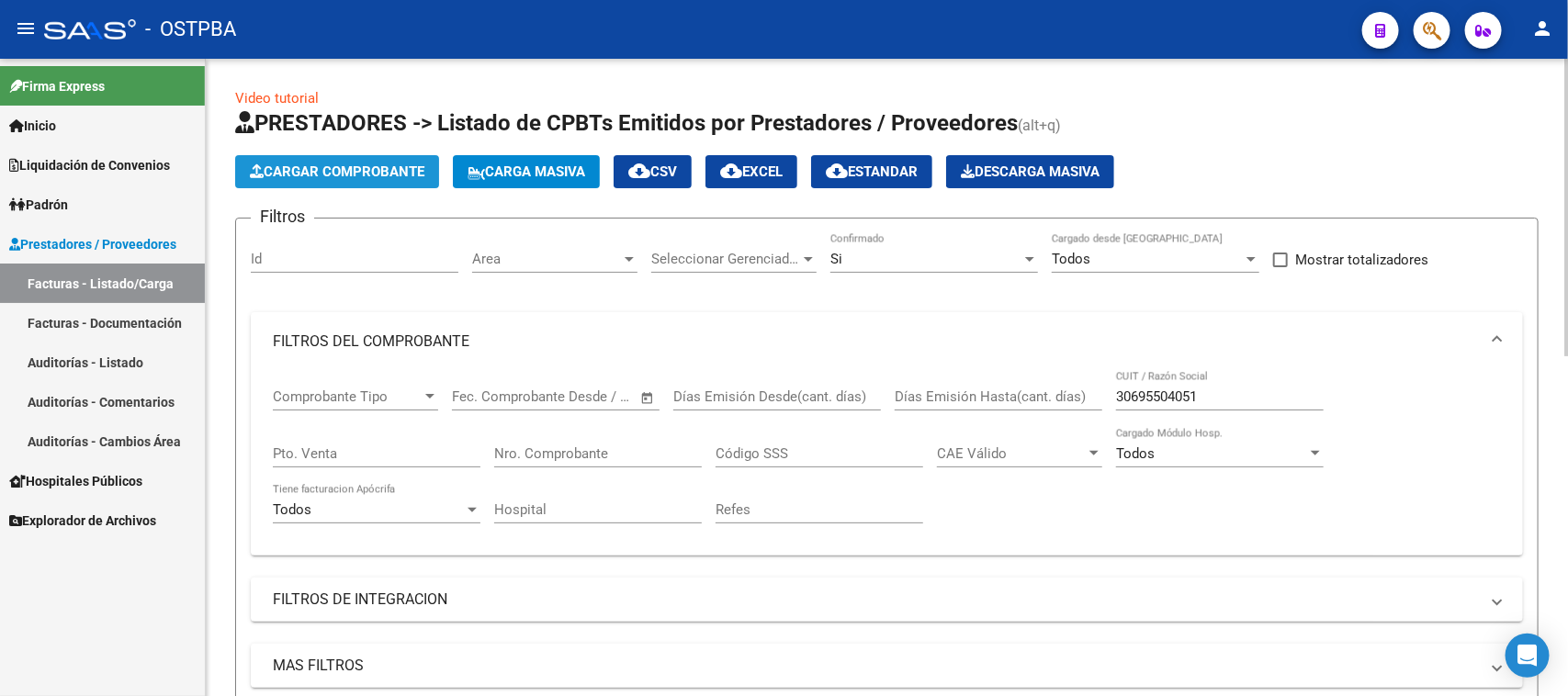
click at [401, 164] on span "Cargar Comprobante" at bounding box center [337, 172] width 175 height 17
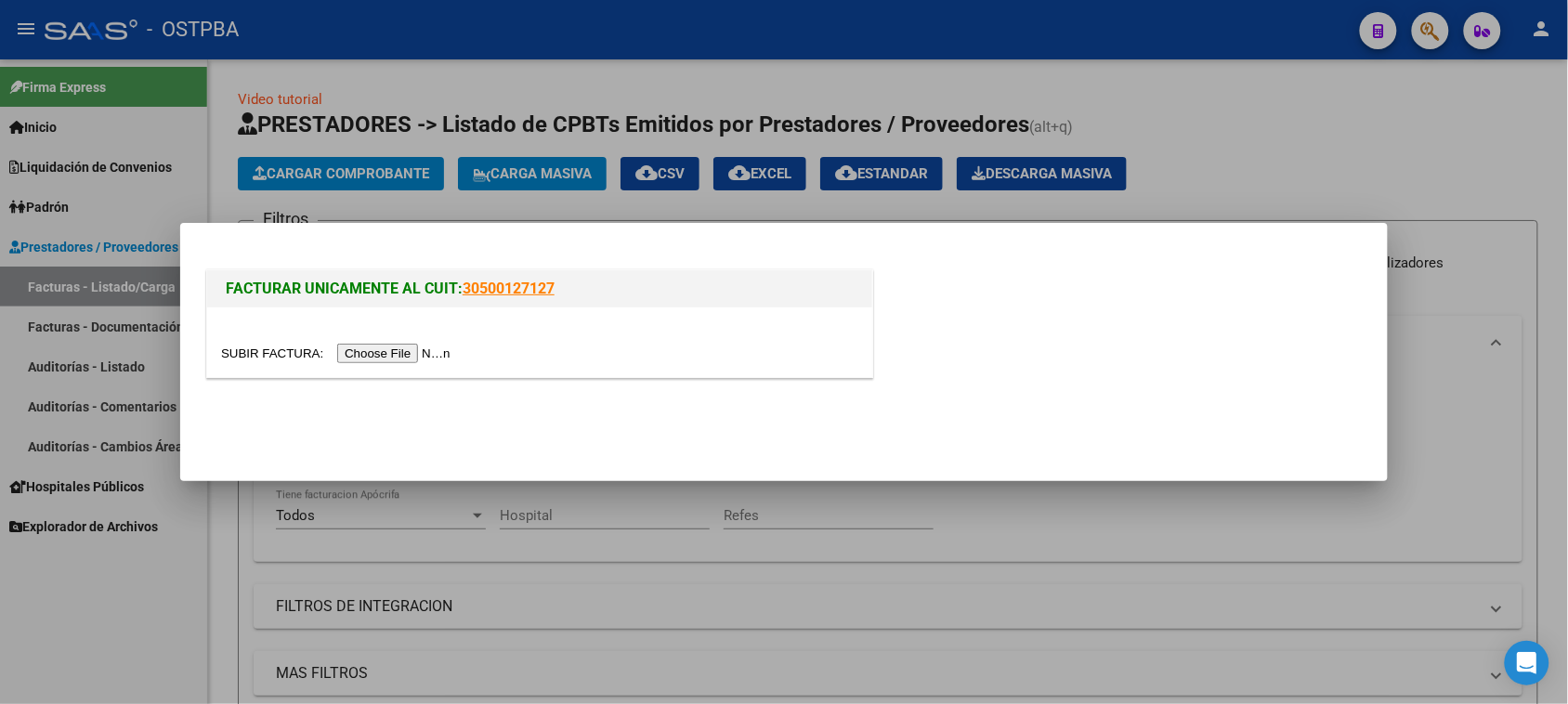
click at [426, 353] on input "file" at bounding box center [339, 353] width 235 height 20
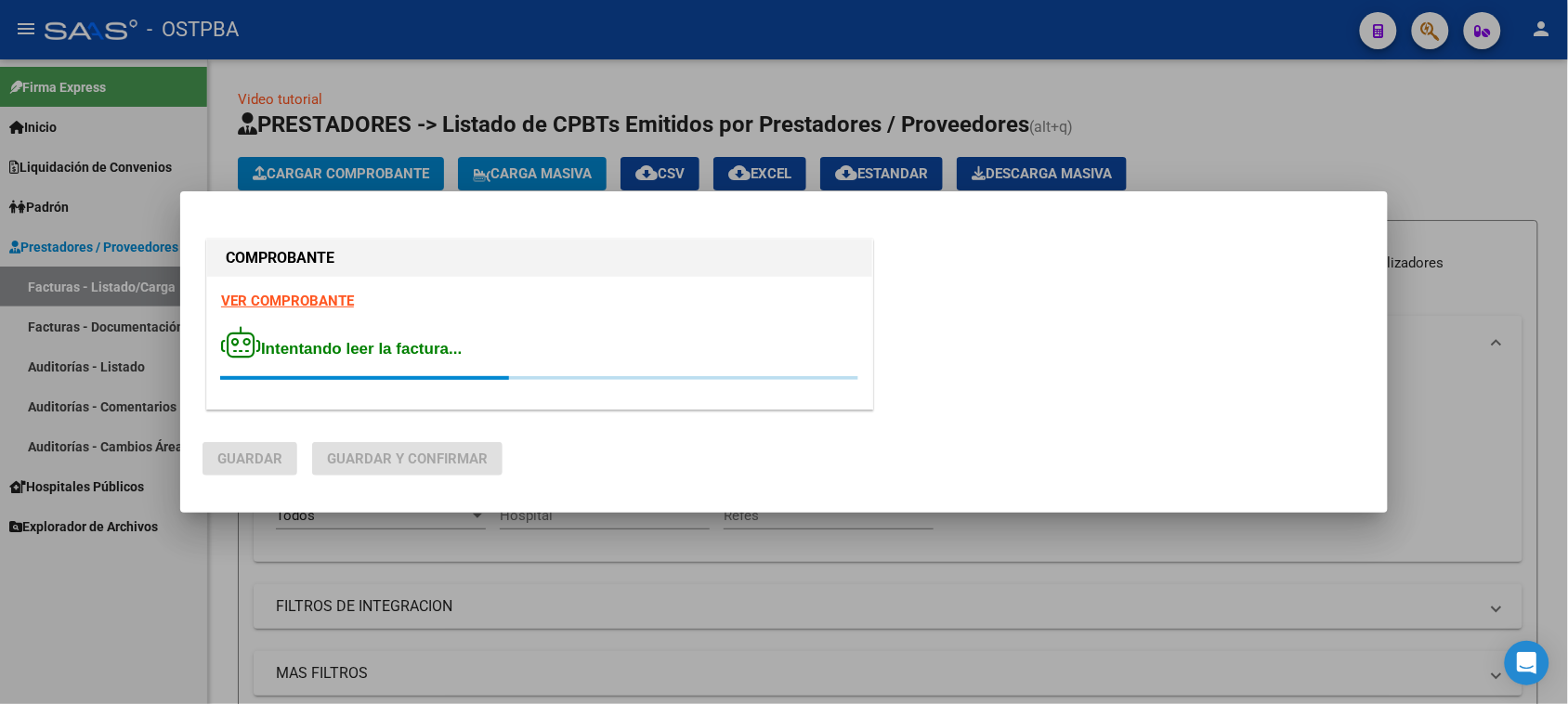
click at [277, 296] on strong "VER COMPROBANTE" at bounding box center [288, 301] width 133 height 17
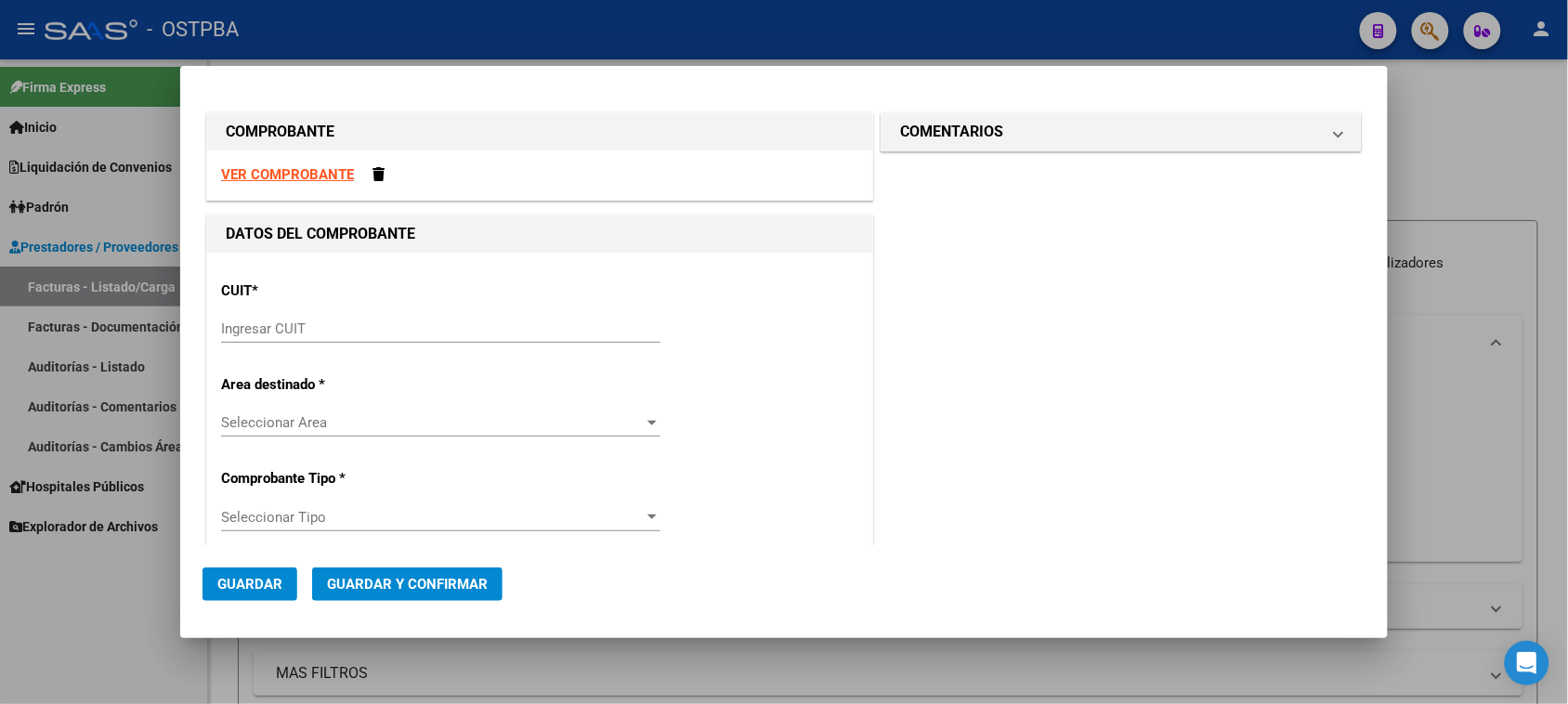
click at [310, 326] on input "Ingresar CUIT" at bounding box center [441, 329] width 440 height 17
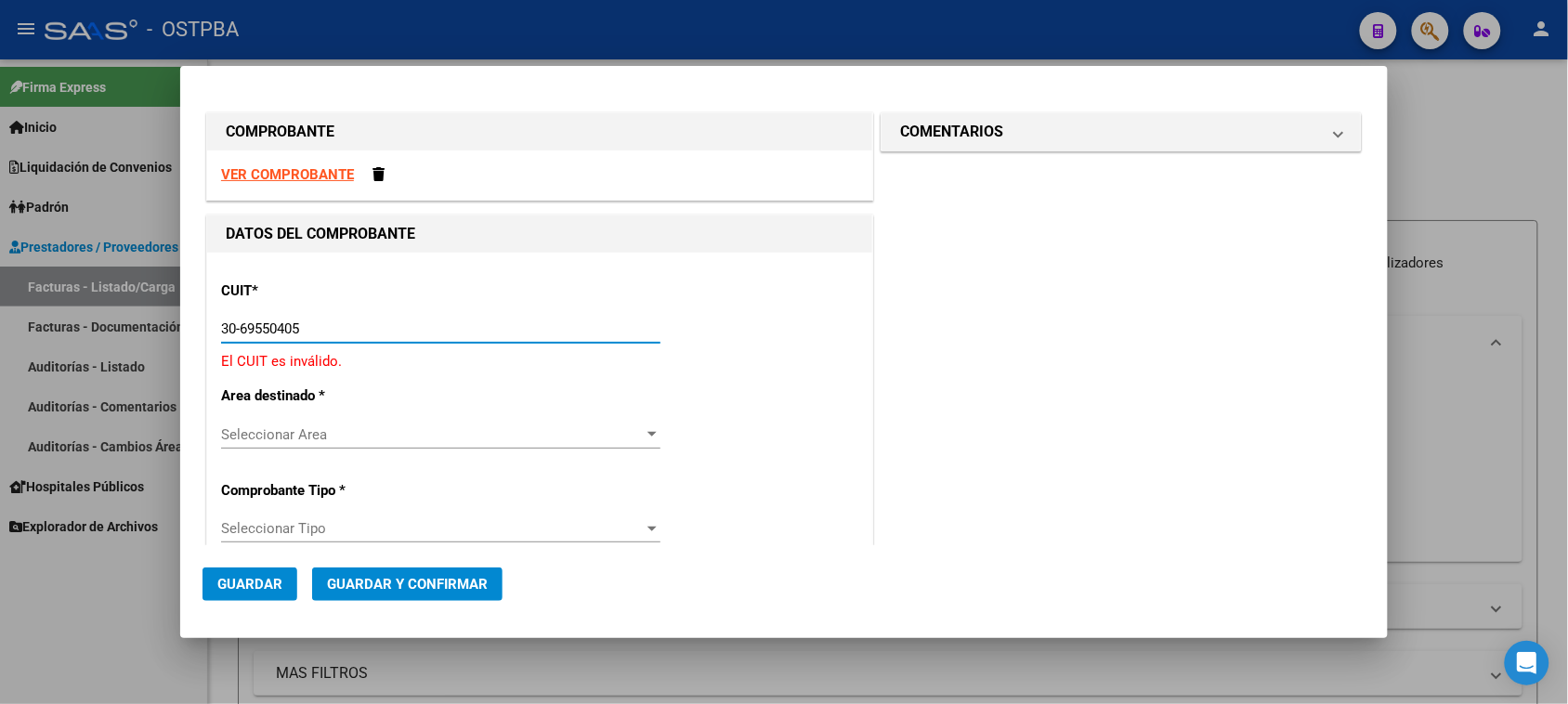
type input "30-69550405-1"
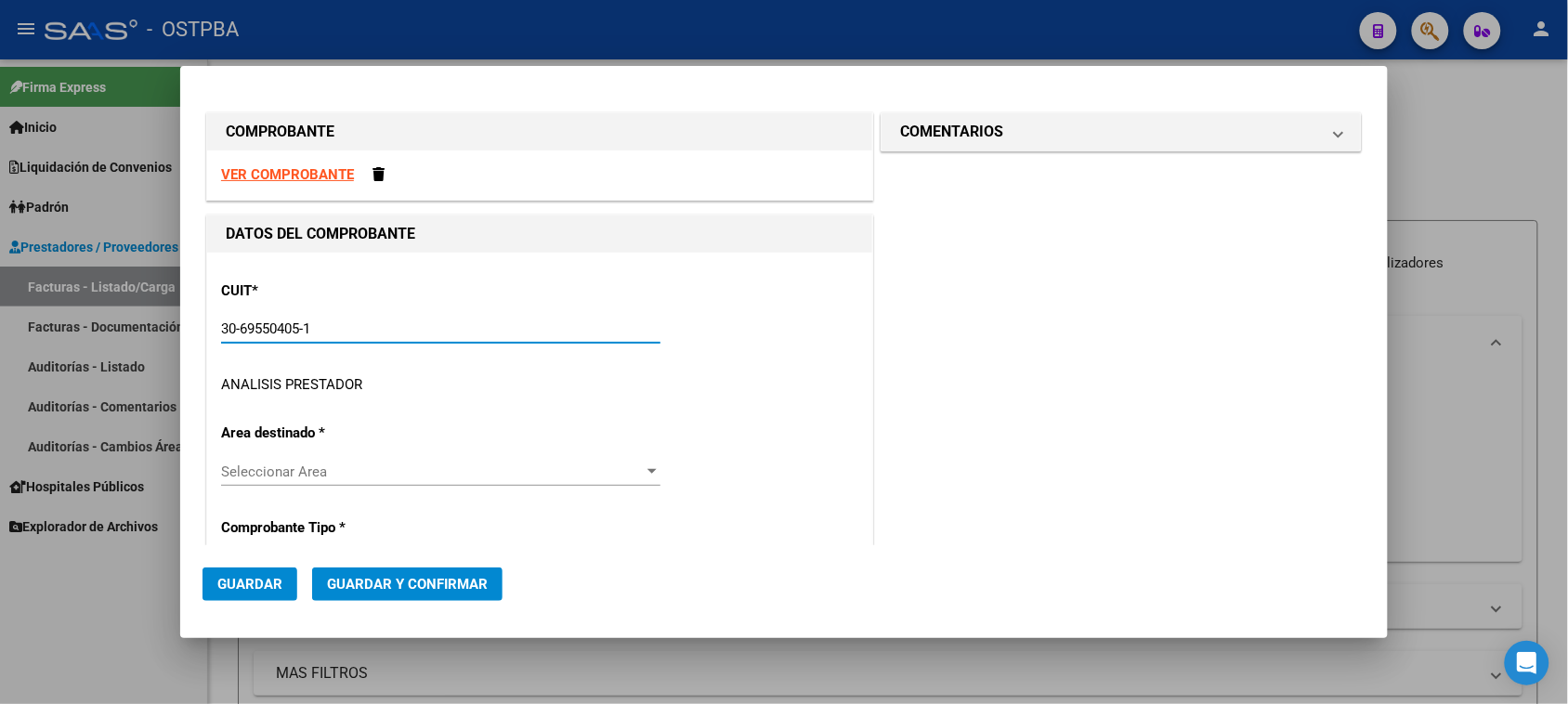
type input "19"
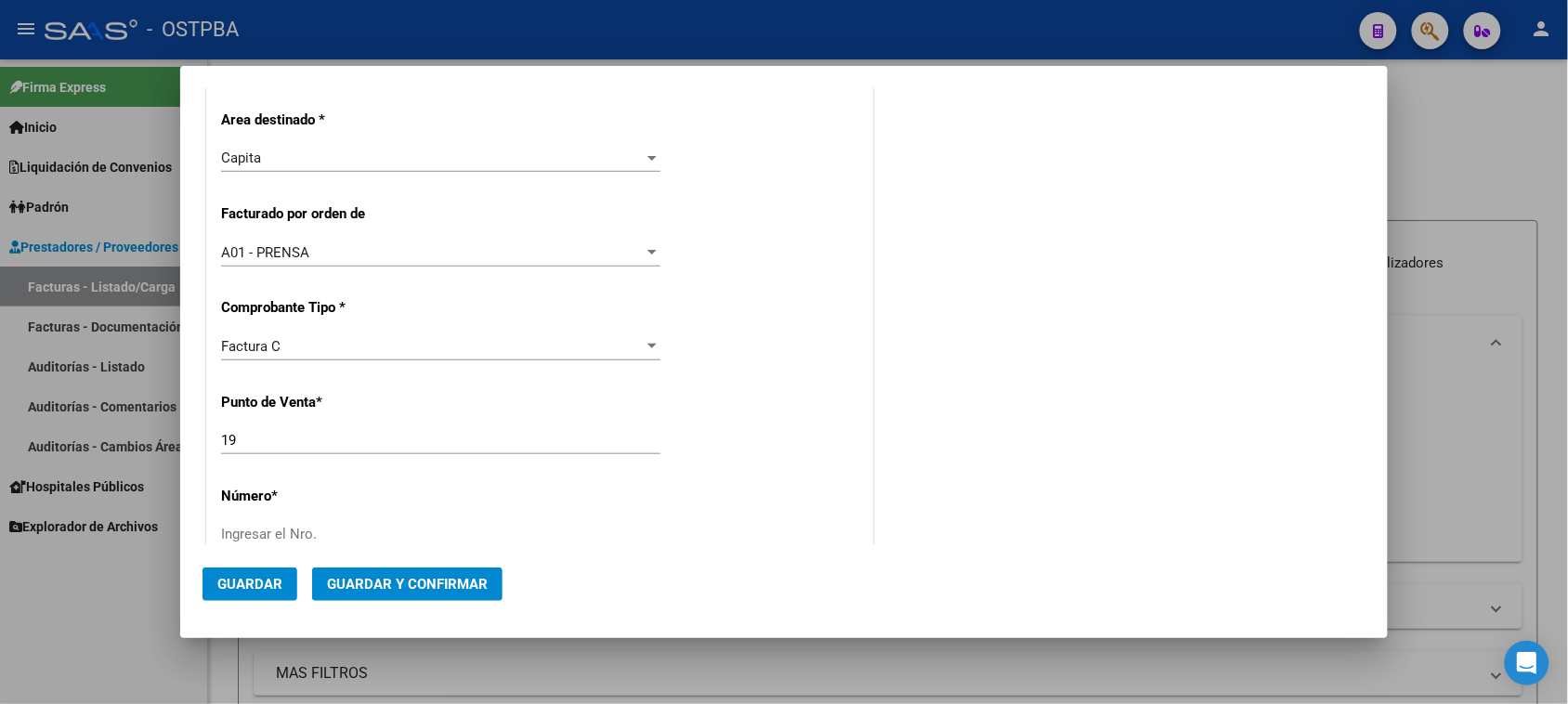
scroll to position [465, 0]
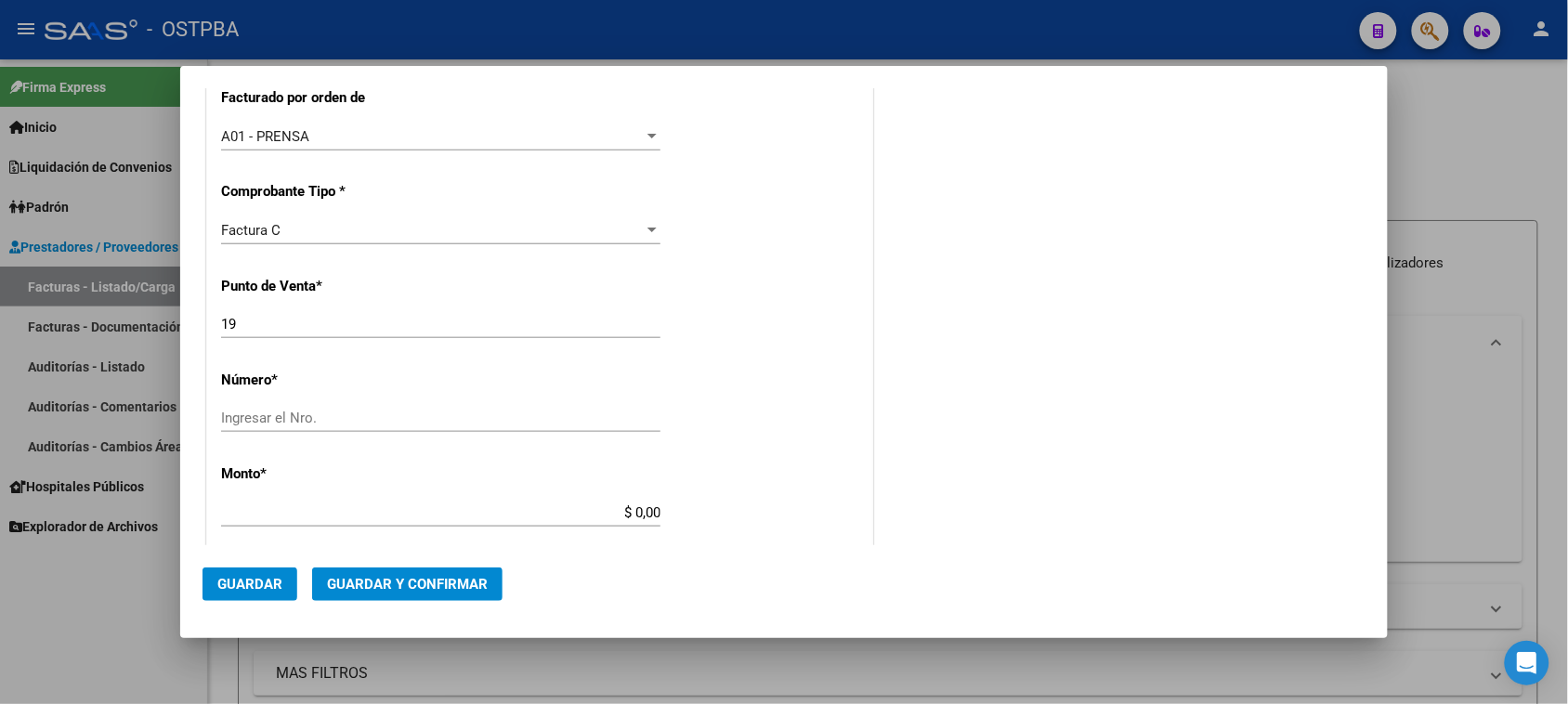
type input "30-69550405-1"
click at [310, 424] on input "Ingresar el Nro." at bounding box center [441, 418] width 440 height 17
type input "10380"
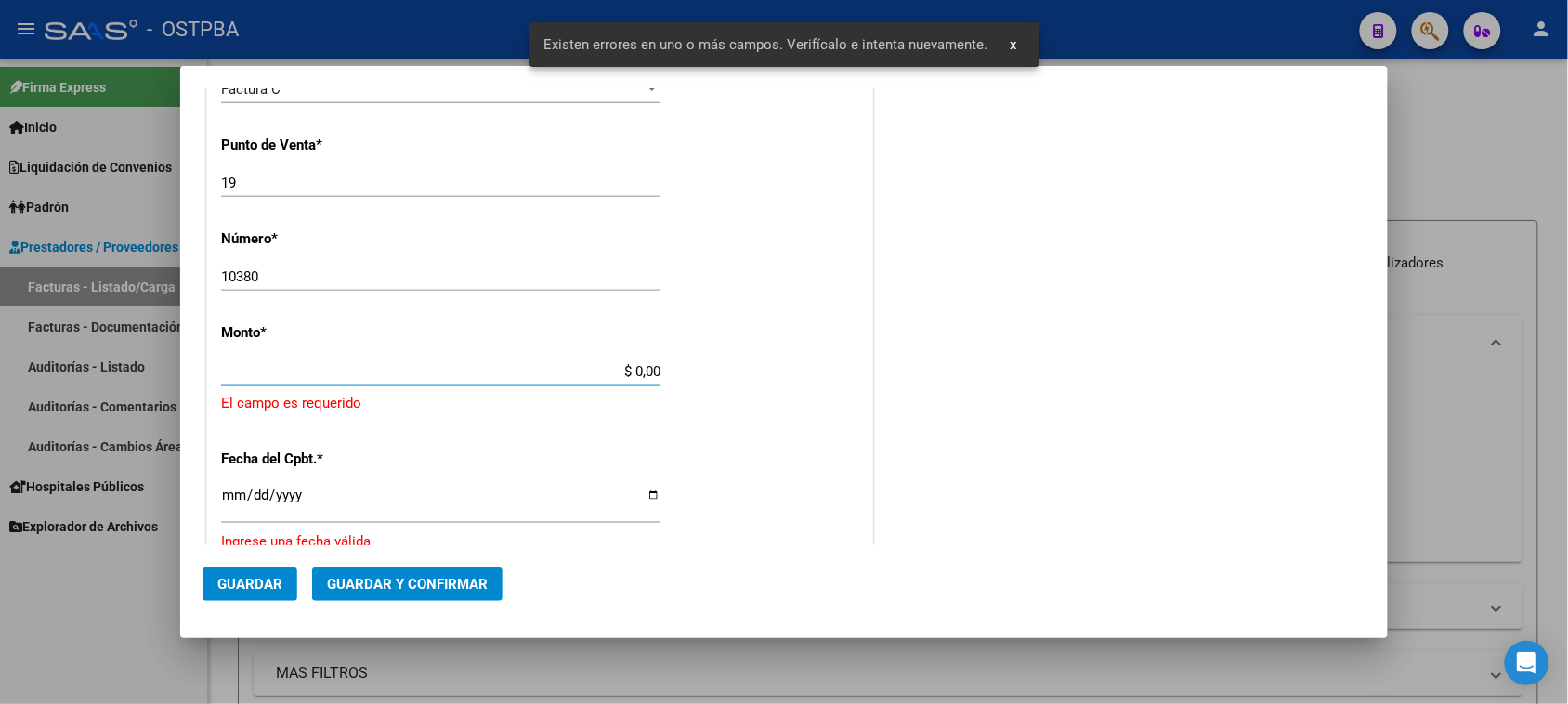
scroll to position [651, 0]
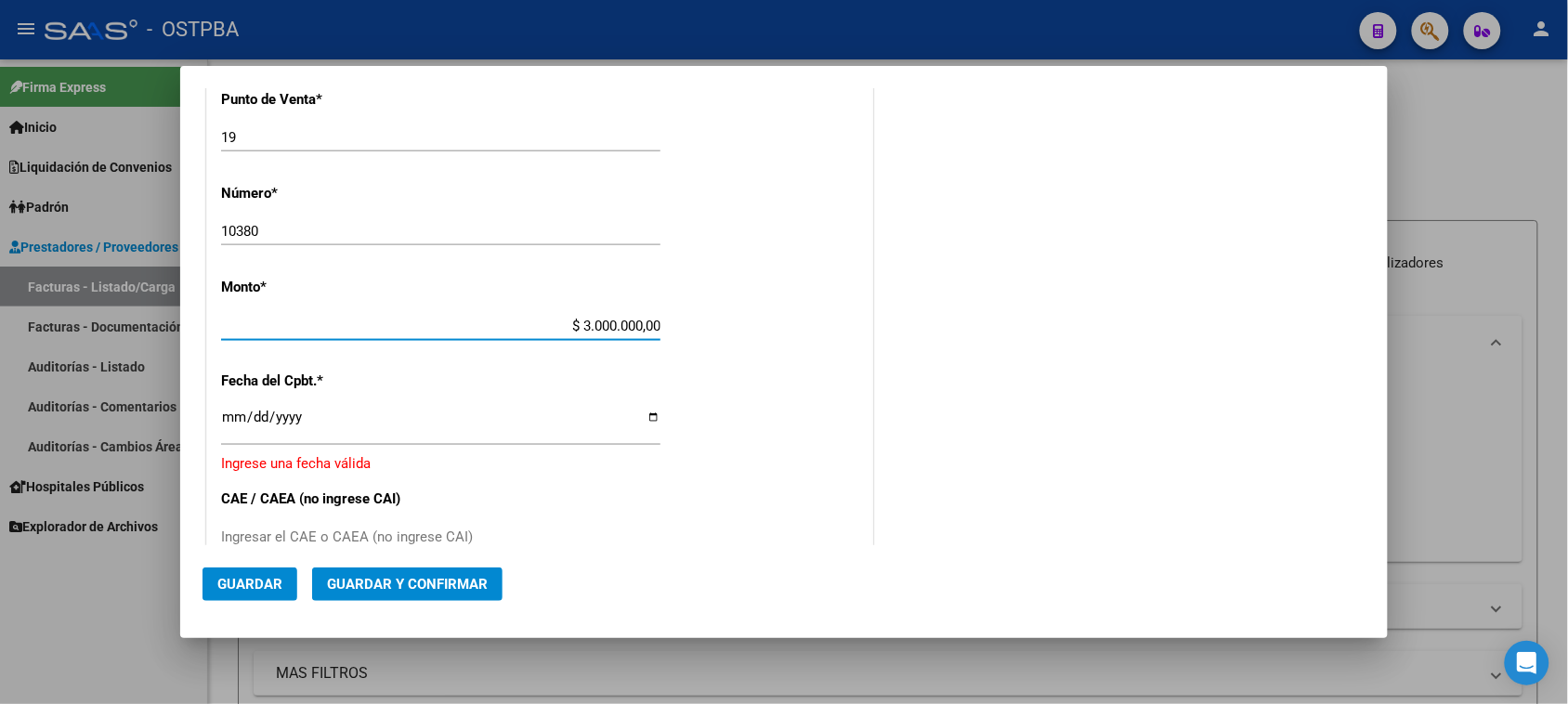
type input "$ 30.000.000,00"
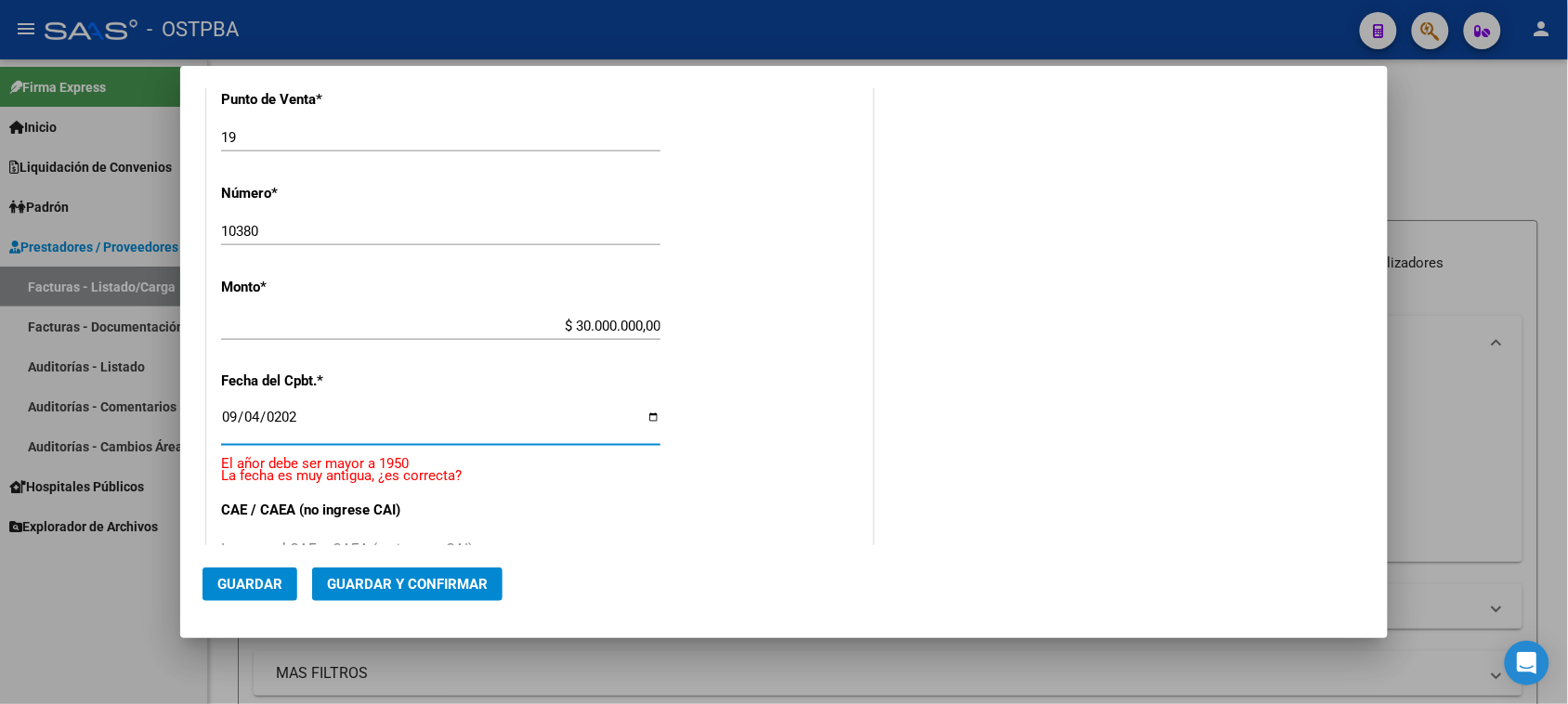
type input "[DATE]"
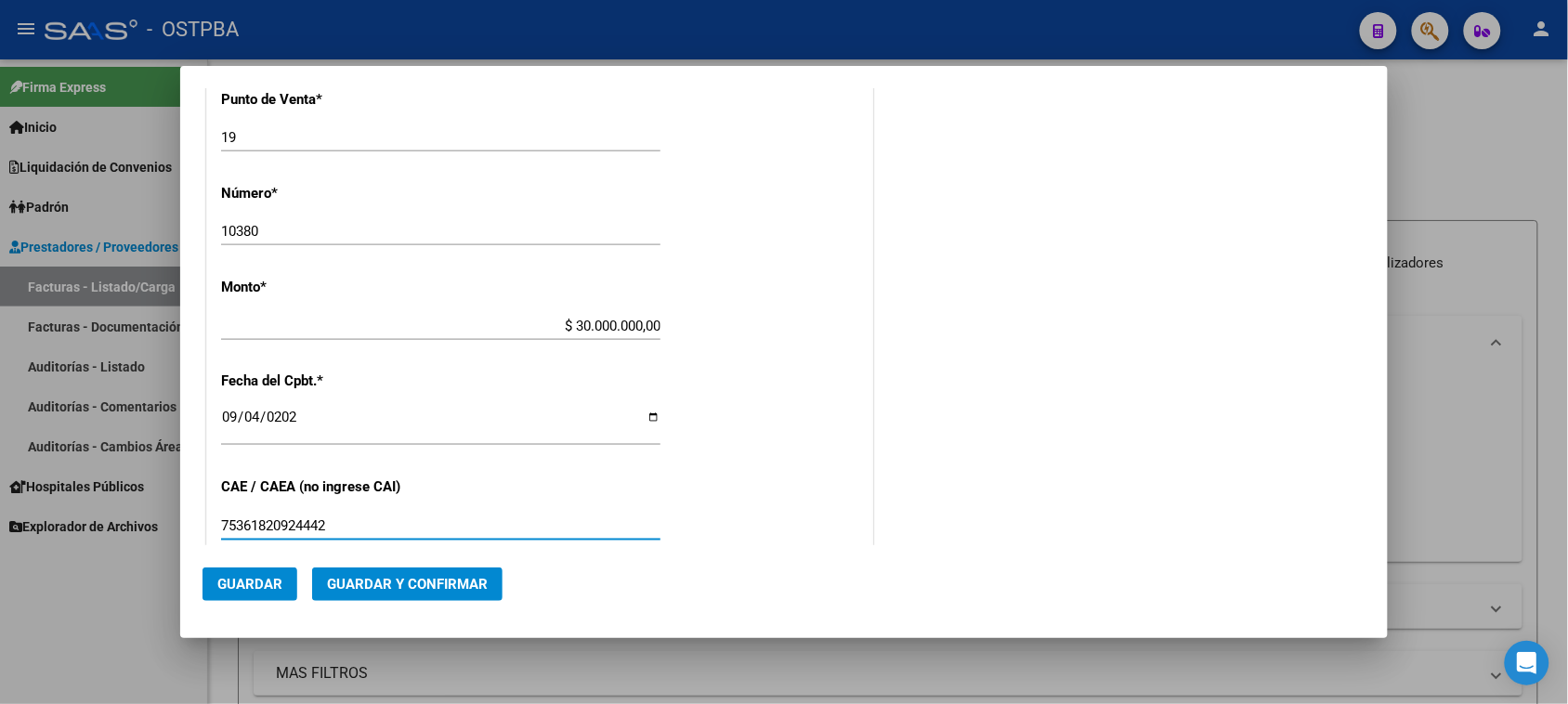
type input "75361820924442"
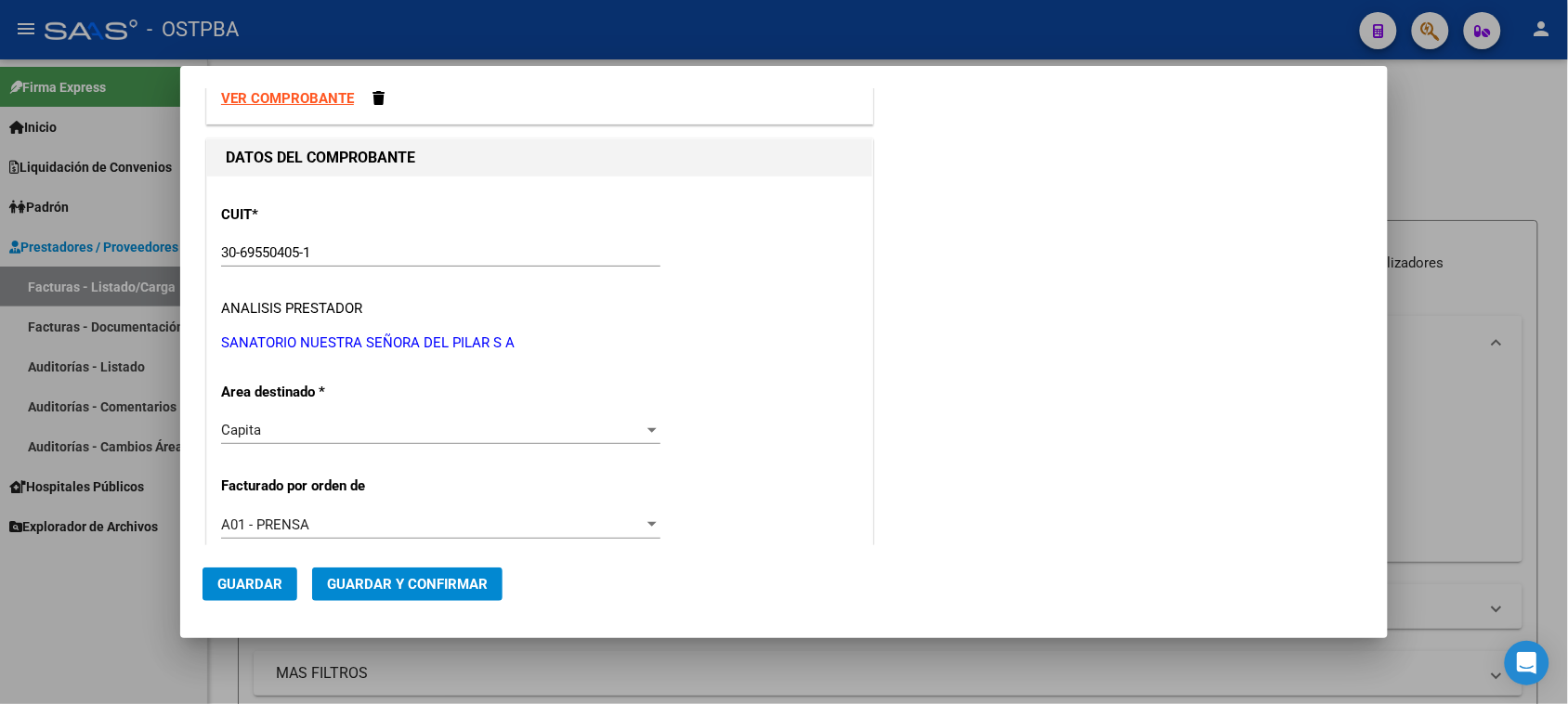
scroll to position [0, 0]
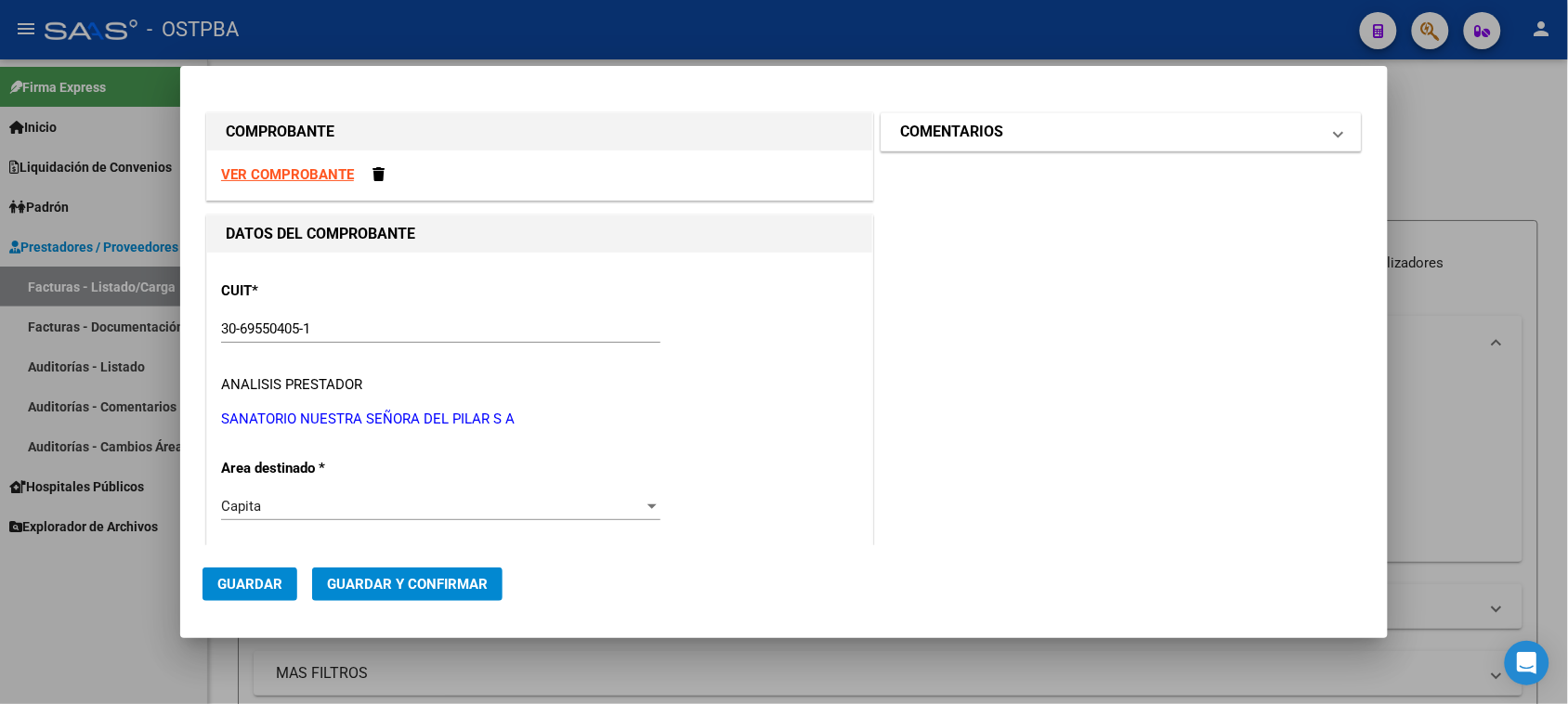
click at [995, 137] on mat-panel-title "COMENTARIOS" at bounding box center [1110, 132] width 420 height 22
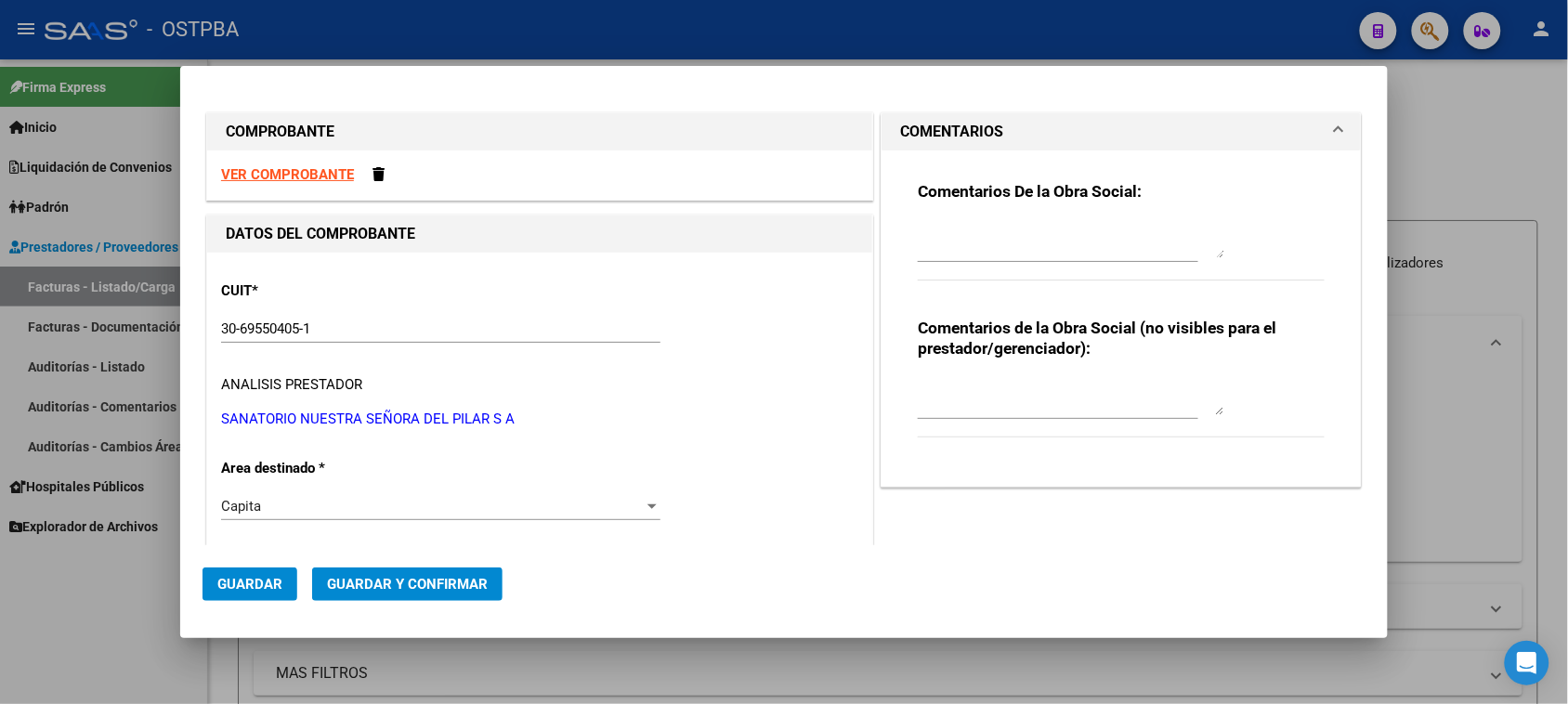
click at [982, 238] on textarea at bounding box center [1070, 239] width 307 height 37
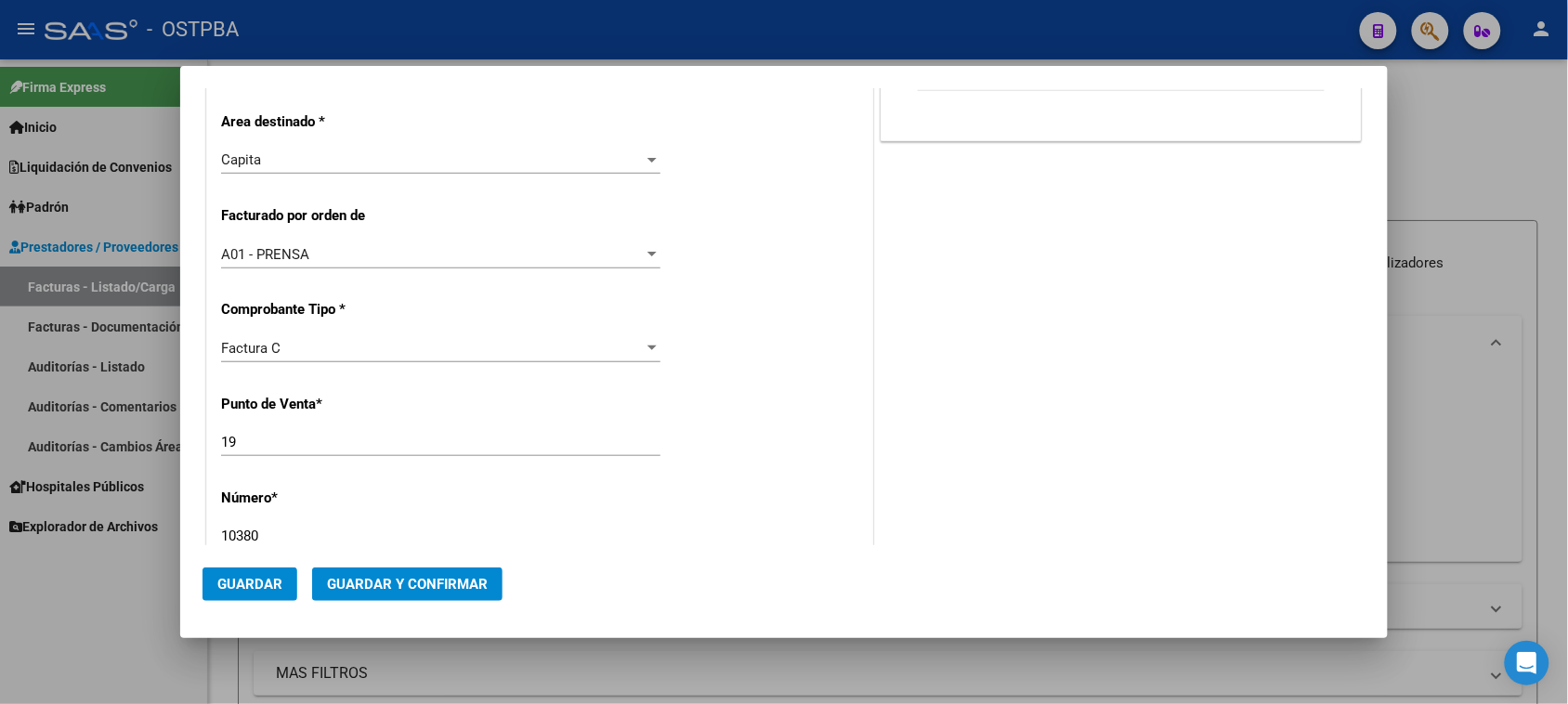
scroll to position [349, 0]
type textarea "HR 126745"
click at [260, 582] on span "Guardar" at bounding box center [249, 584] width 65 height 17
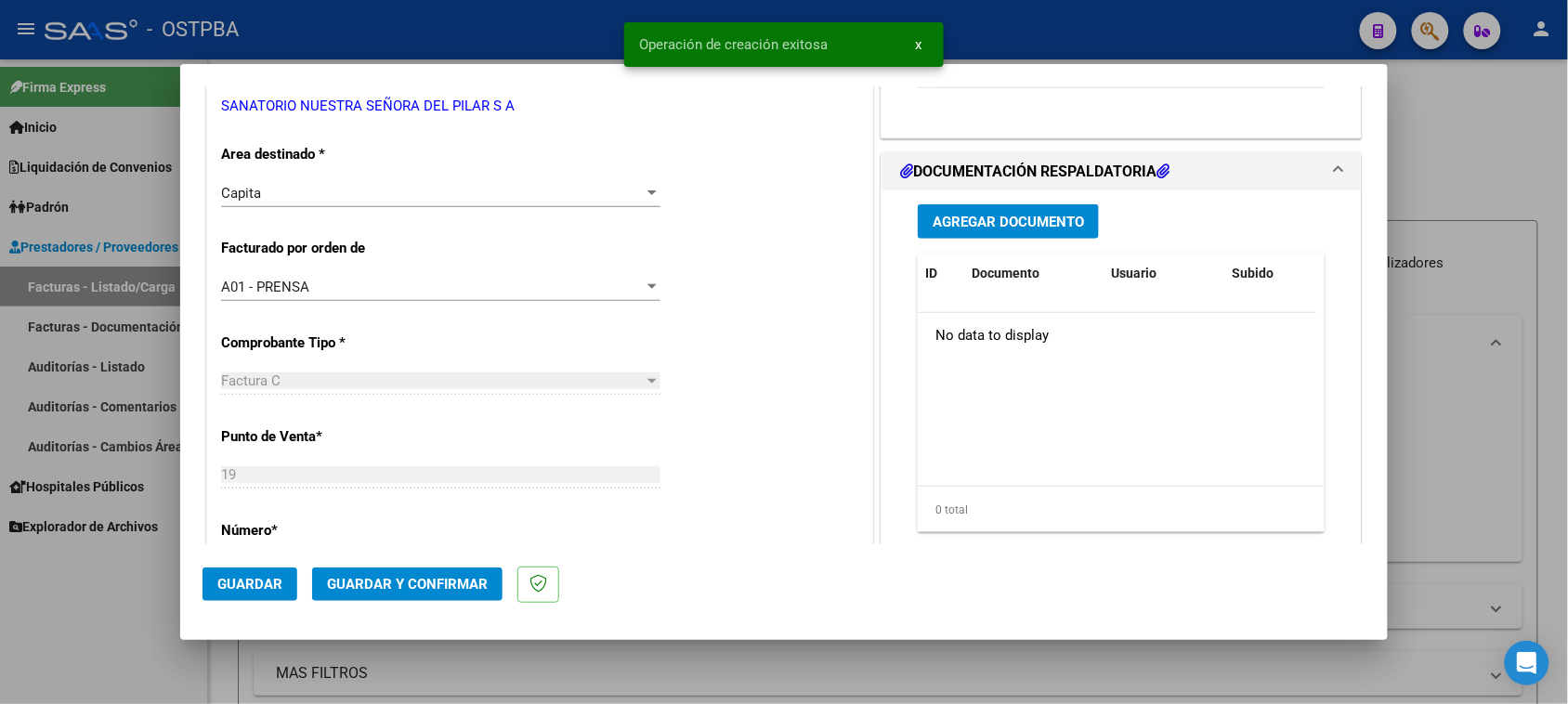
click at [1029, 227] on span "Agregar Documento" at bounding box center [1008, 221] width 152 height 17
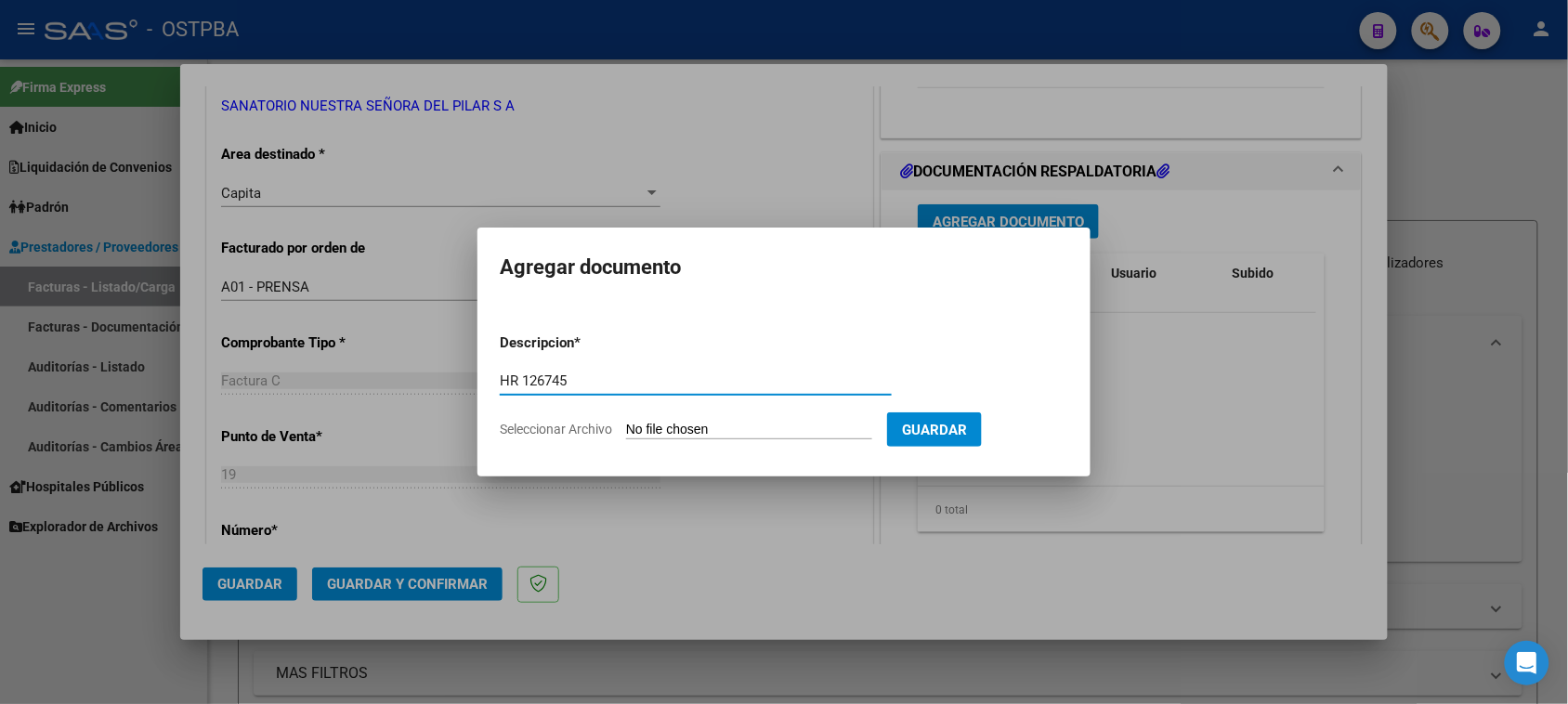
type input "HR 126745"
click at [627, 422] on input "Seleccionar Archivo" at bounding box center [750, 431] width 246 height 18
type input "C:\fakepath\HR 126745.pdf"
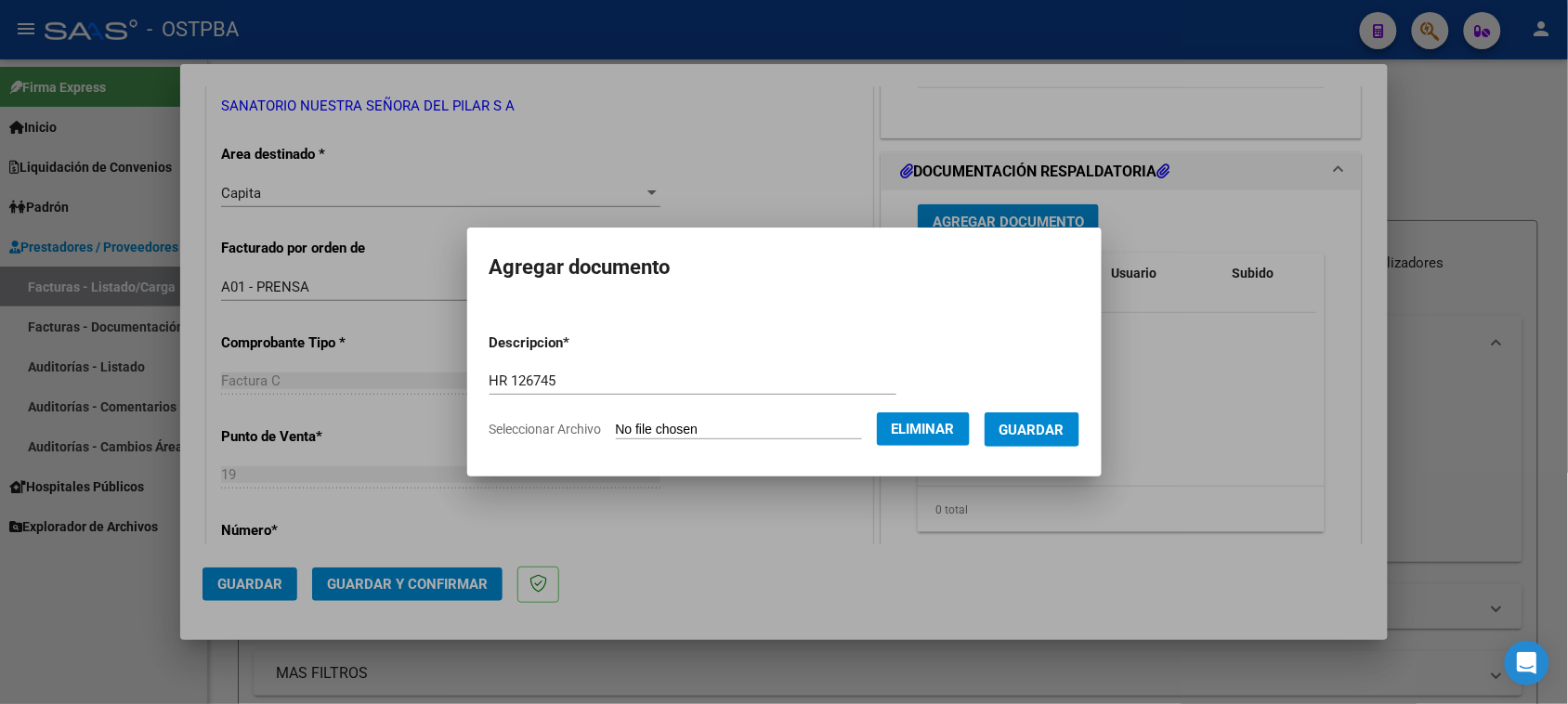
click at [1060, 440] on button "Guardar" at bounding box center [1032, 429] width 94 height 35
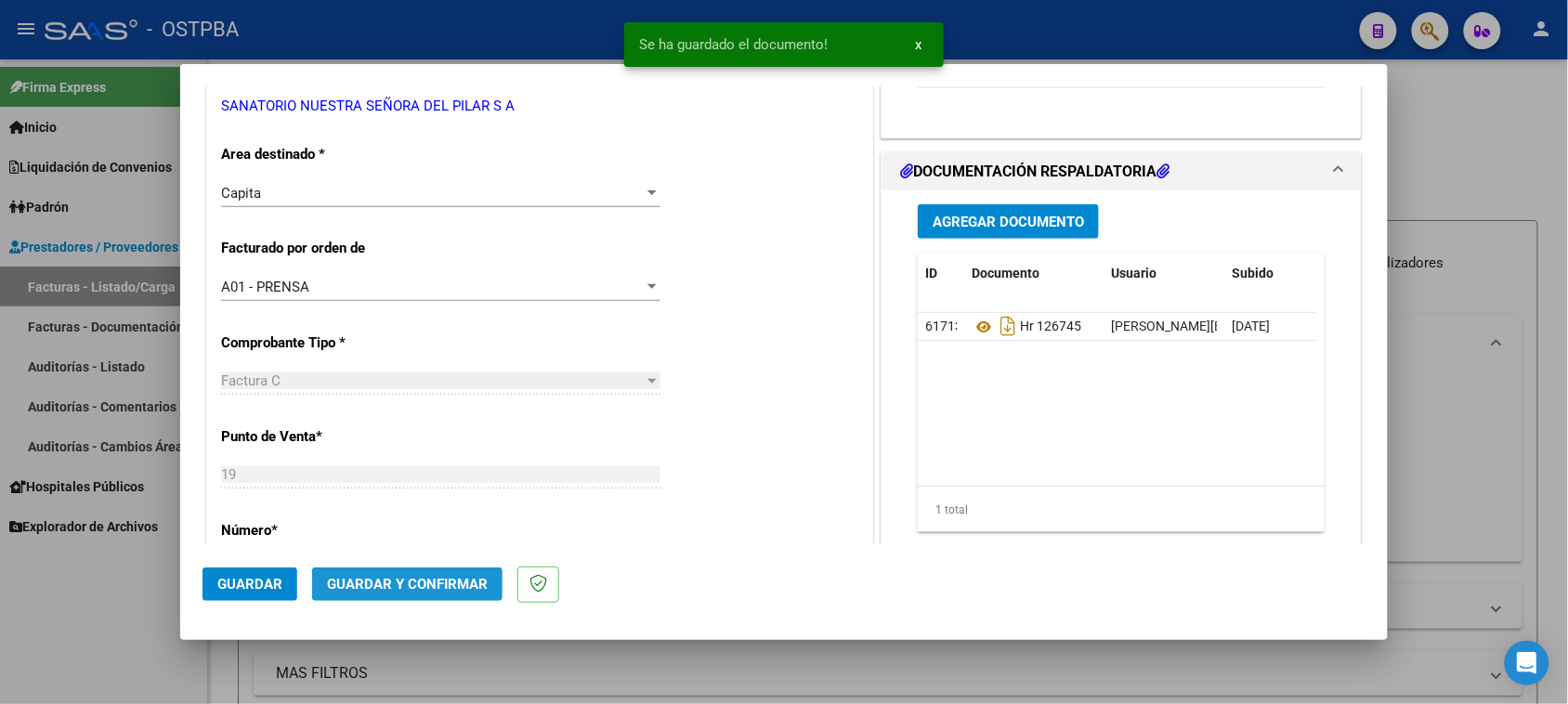
click at [439, 586] on span "Guardar y Confirmar" at bounding box center [407, 584] width 161 height 17
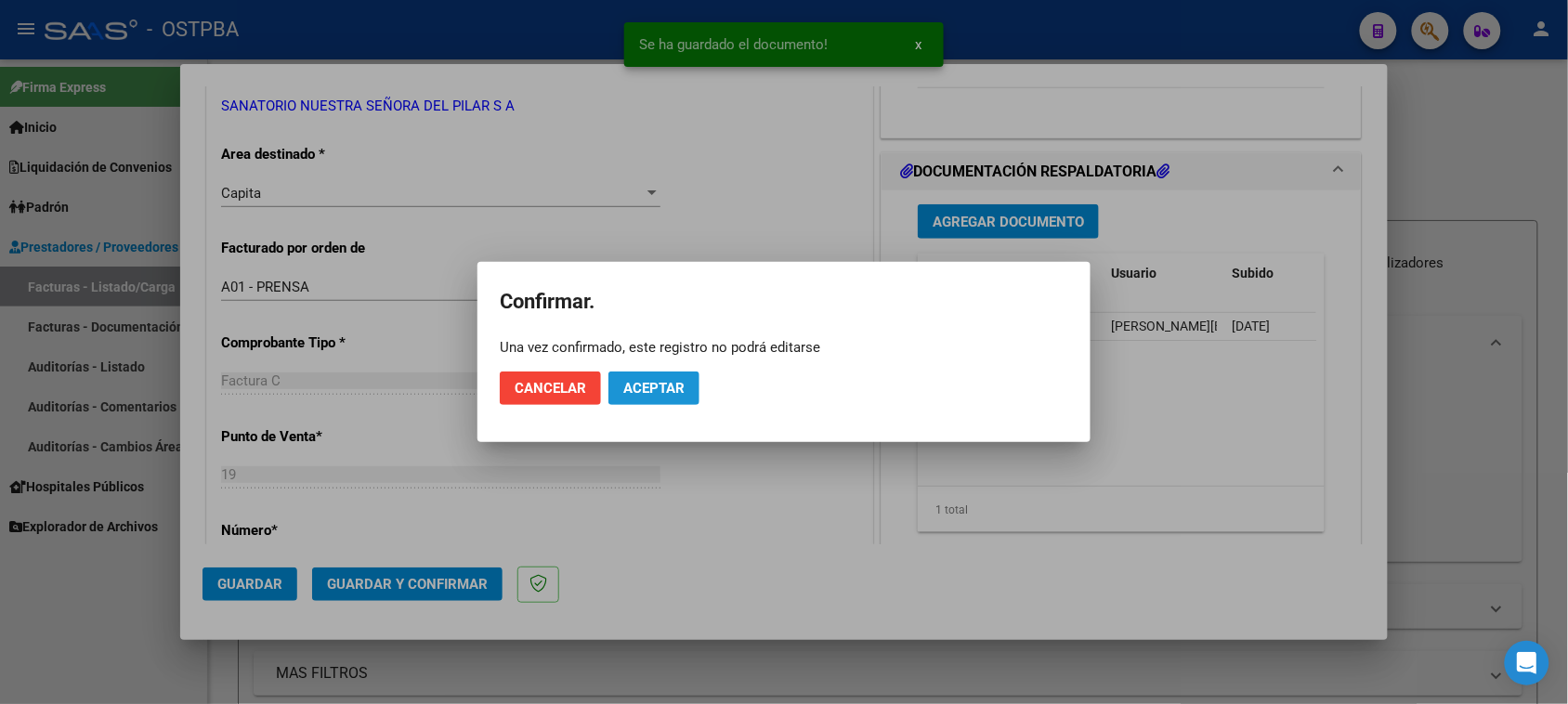
click at [664, 387] on span "Aceptar" at bounding box center [654, 388] width 62 height 17
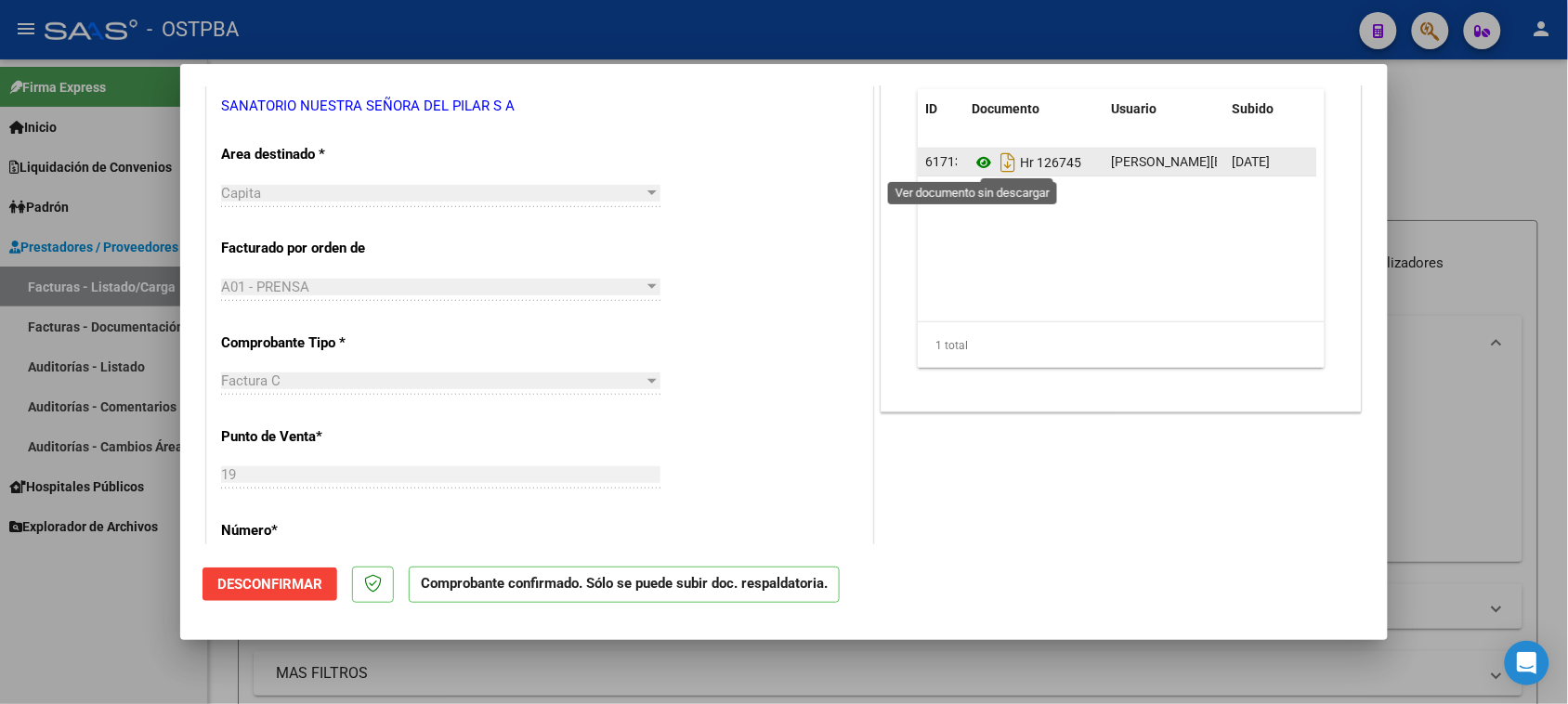
click at [973, 163] on icon at bounding box center [984, 163] width 24 height 22
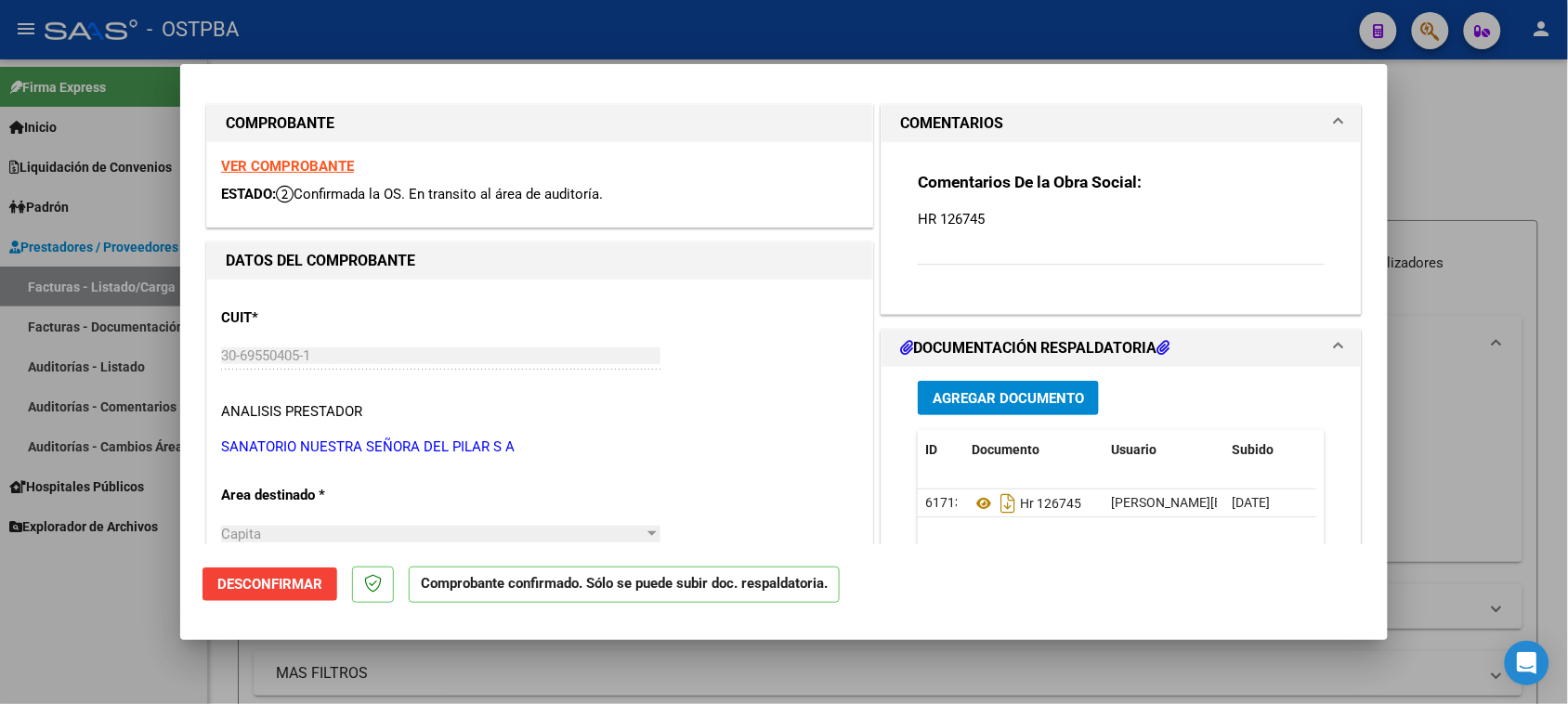
scroll to position [0, 0]
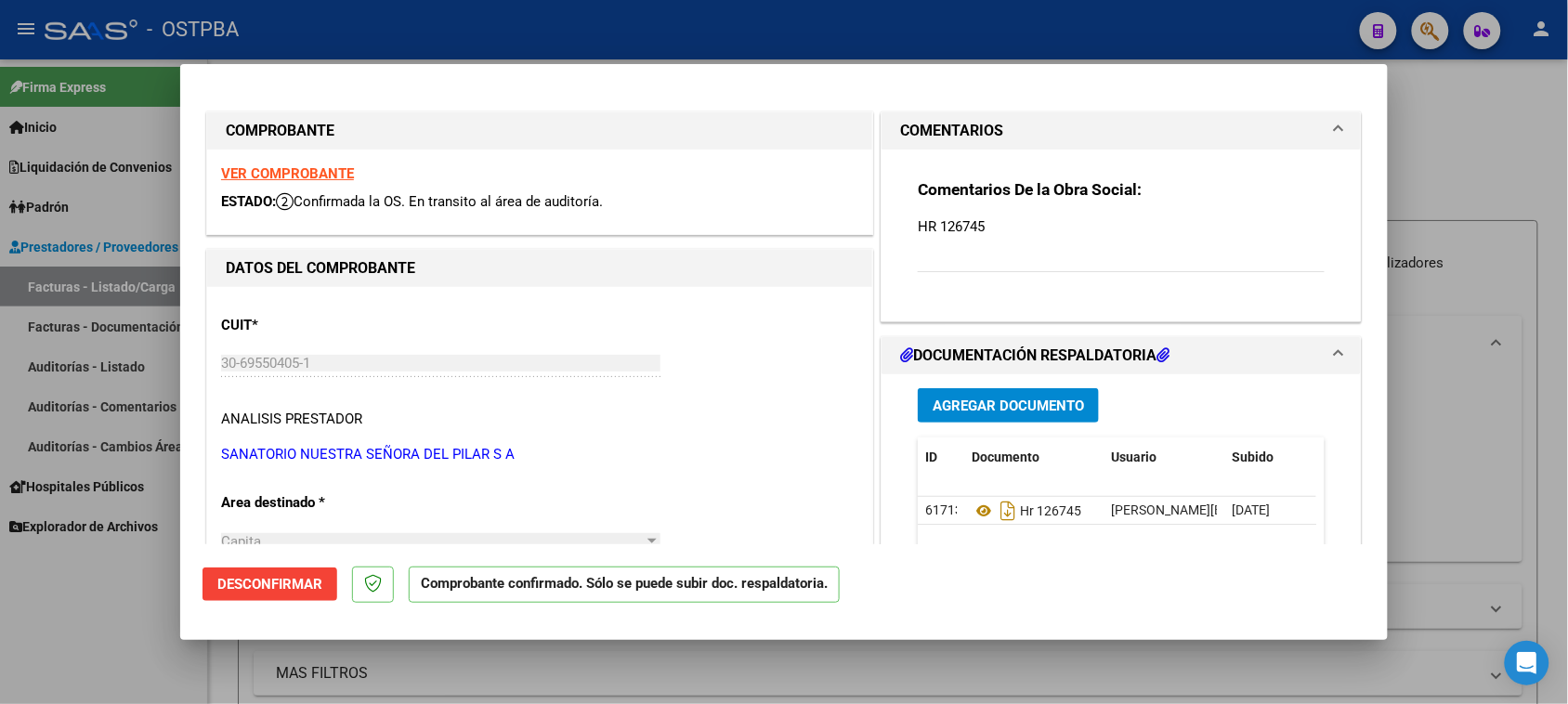
click at [300, 170] on strong "VER COMPROBANTE" at bounding box center [288, 174] width 133 height 17
click at [112, 648] on div at bounding box center [784, 352] width 1568 height 704
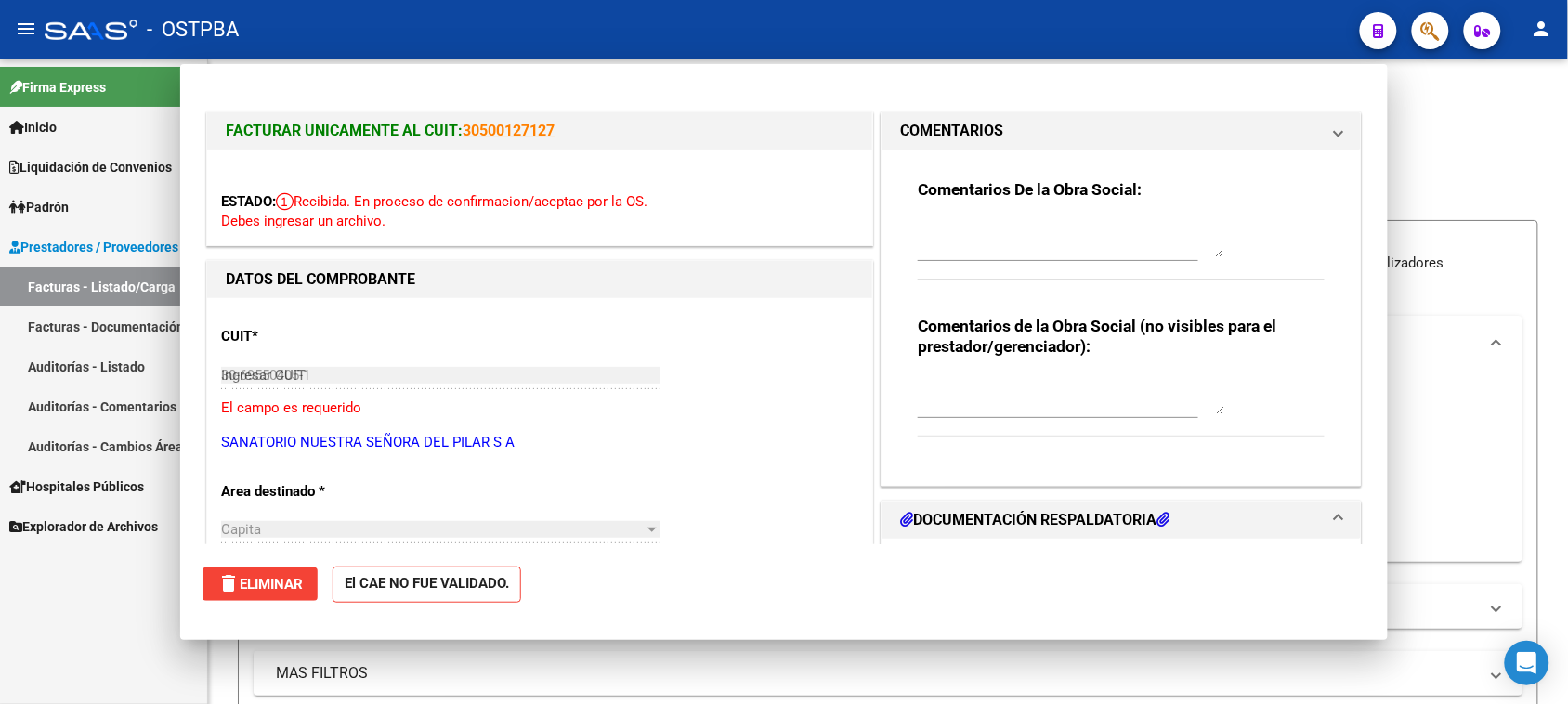
type input "$ 0,00"
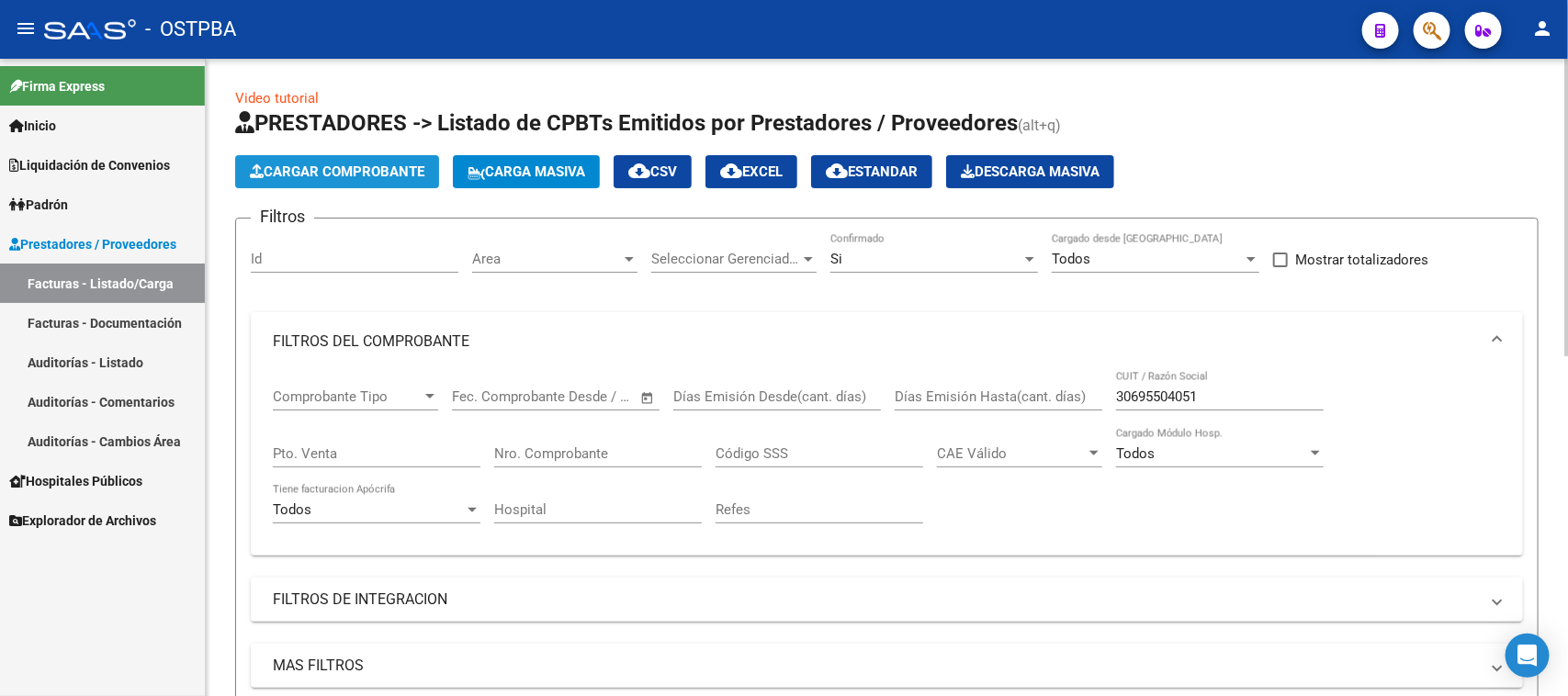
click at [333, 164] on span "Cargar Comprobante" at bounding box center [337, 172] width 175 height 17
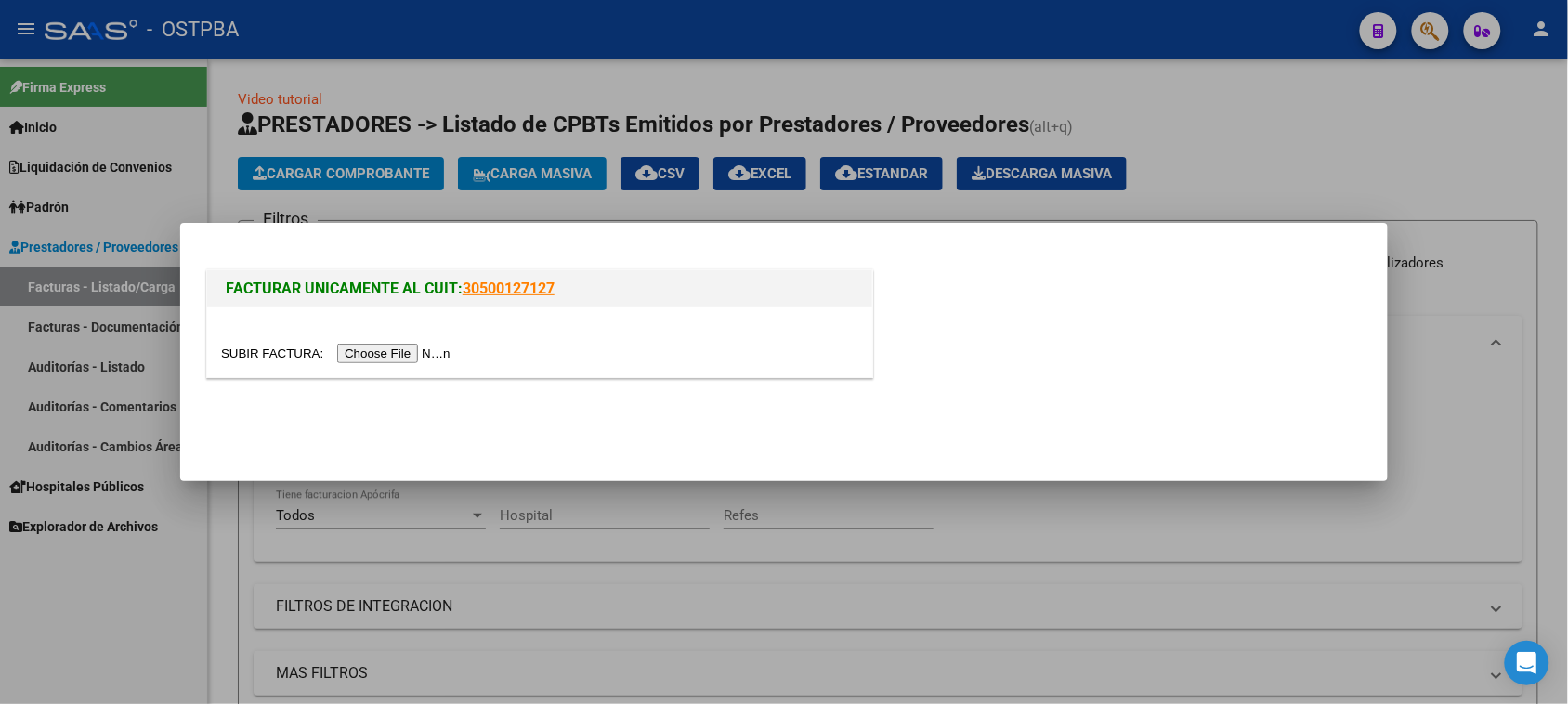
click at [357, 351] on input "file" at bounding box center [339, 353] width 235 height 20
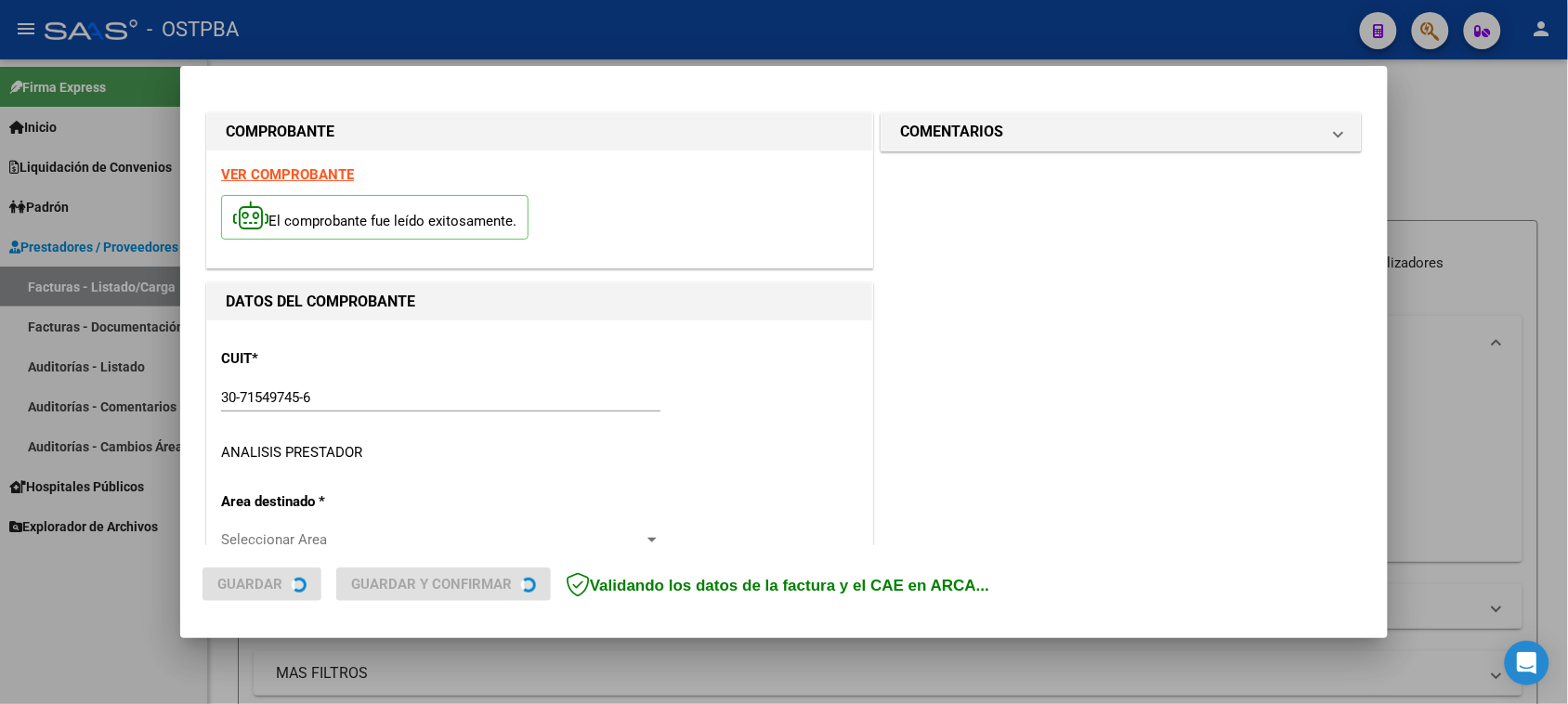
type input "[DATE]"
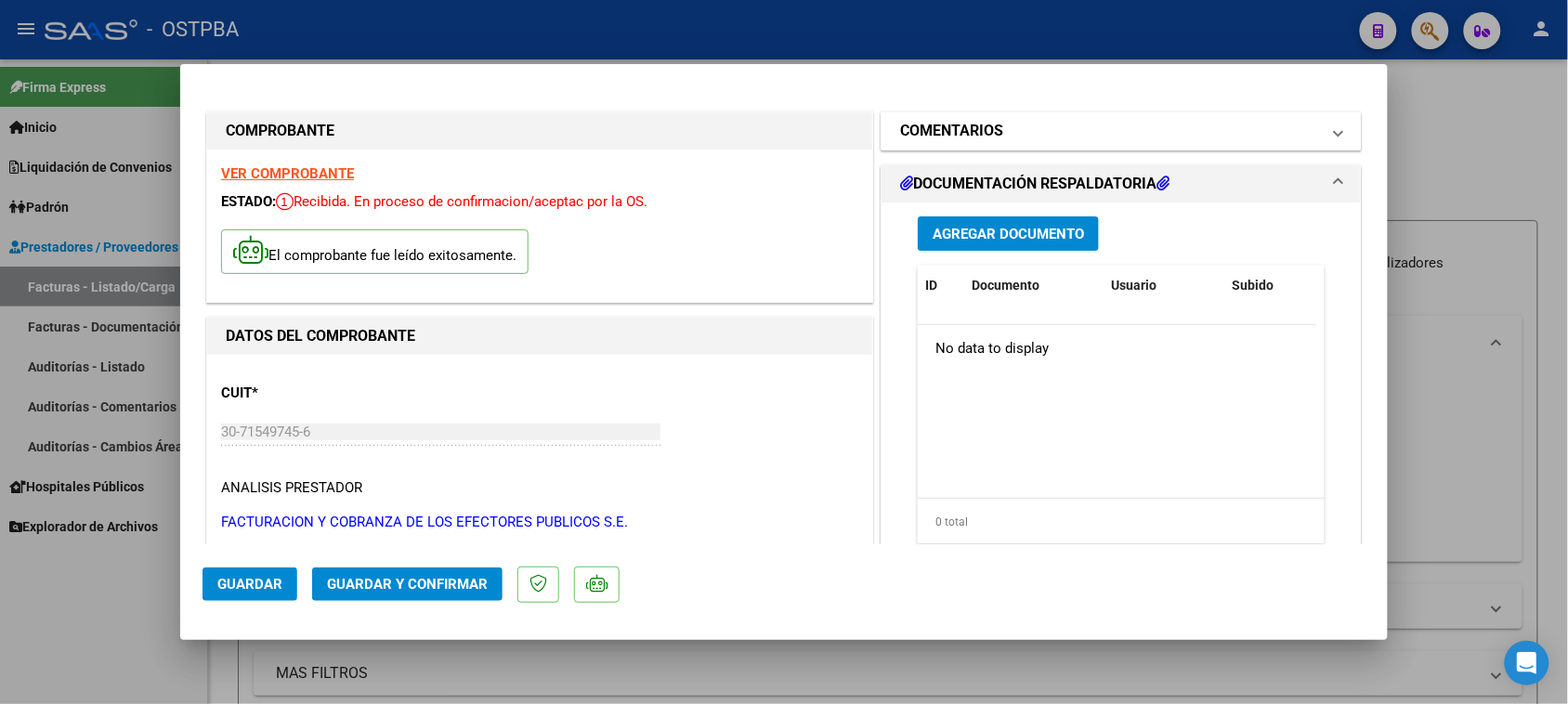
click at [987, 141] on h1 "COMENTARIOS" at bounding box center [952, 131] width 103 height 22
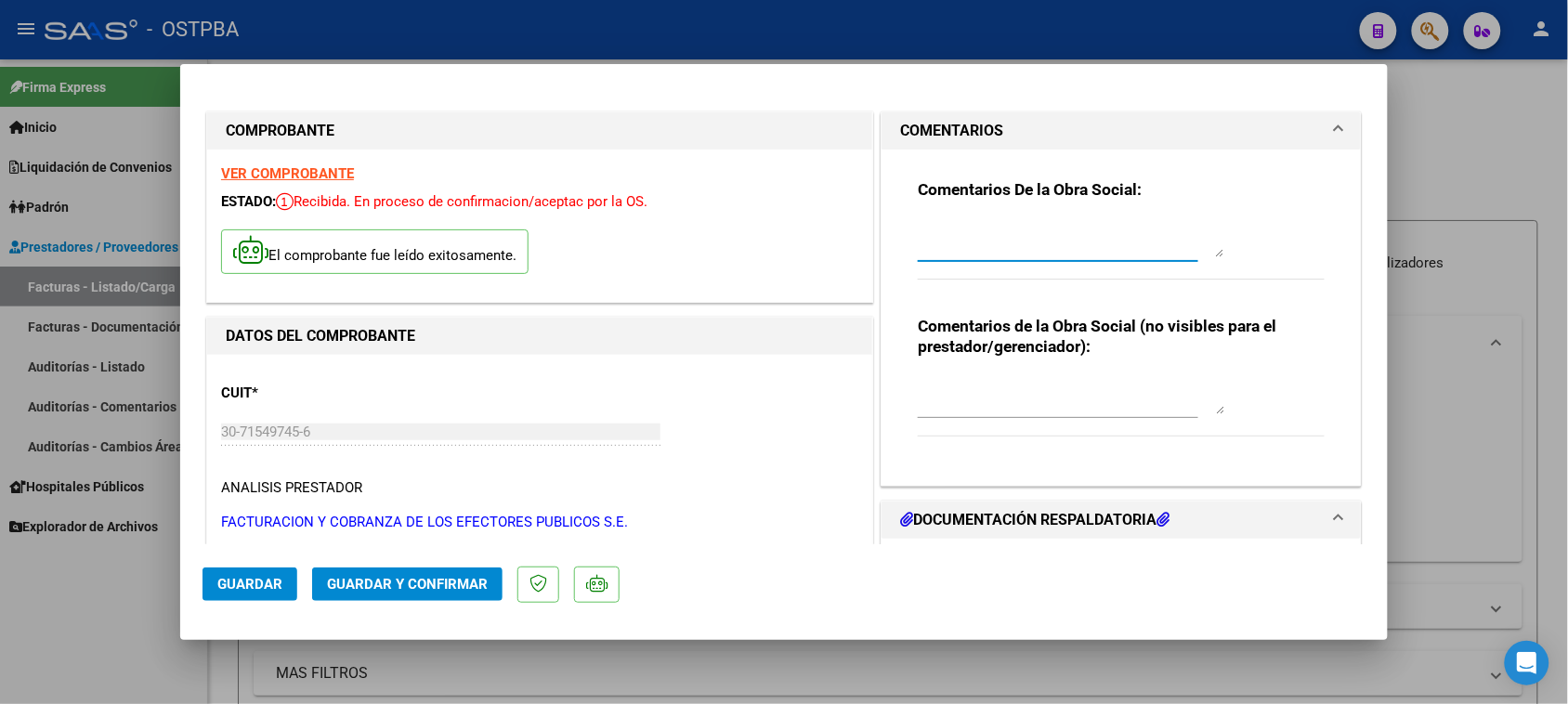
click at [969, 249] on textarea at bounding box center [1070, 238] width 307 height 37
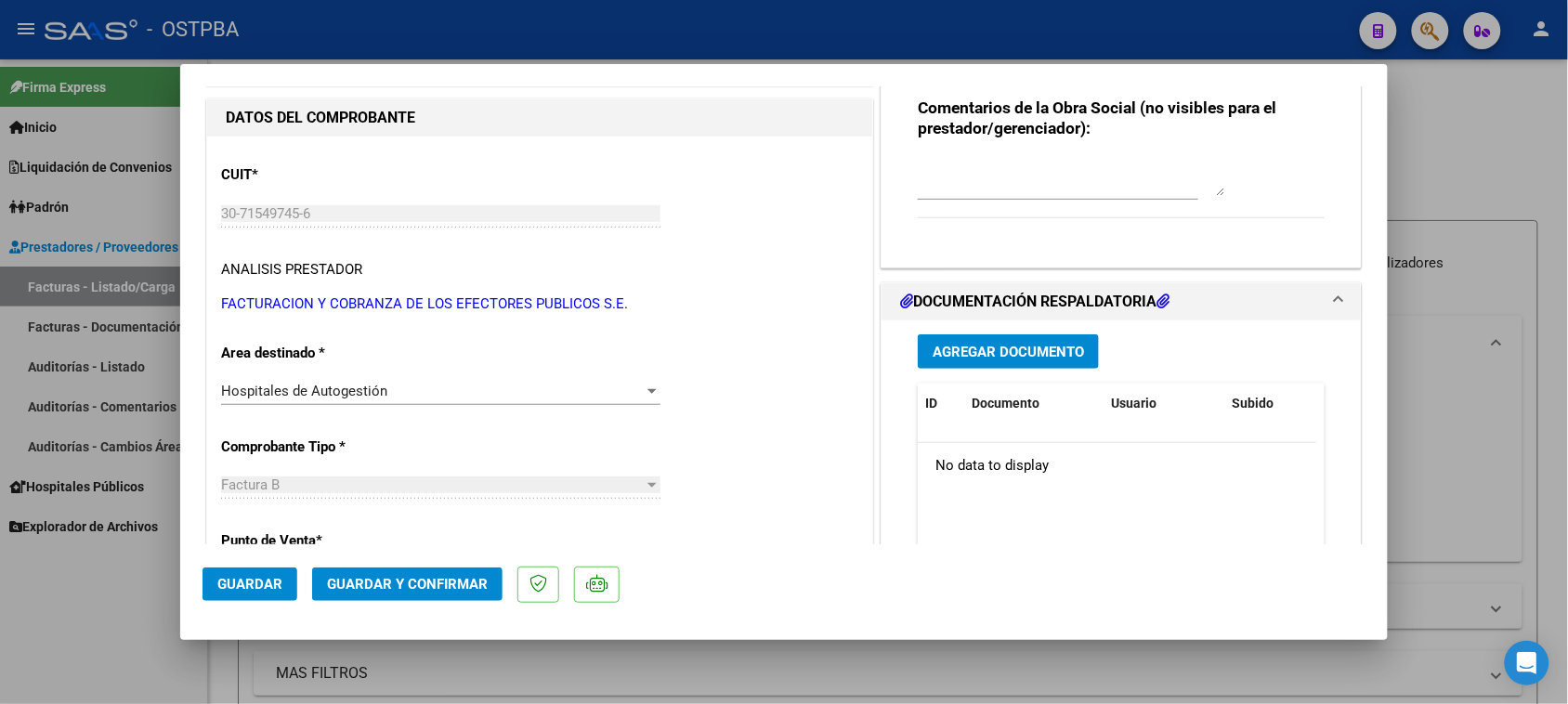
scroll to position [232, 0]
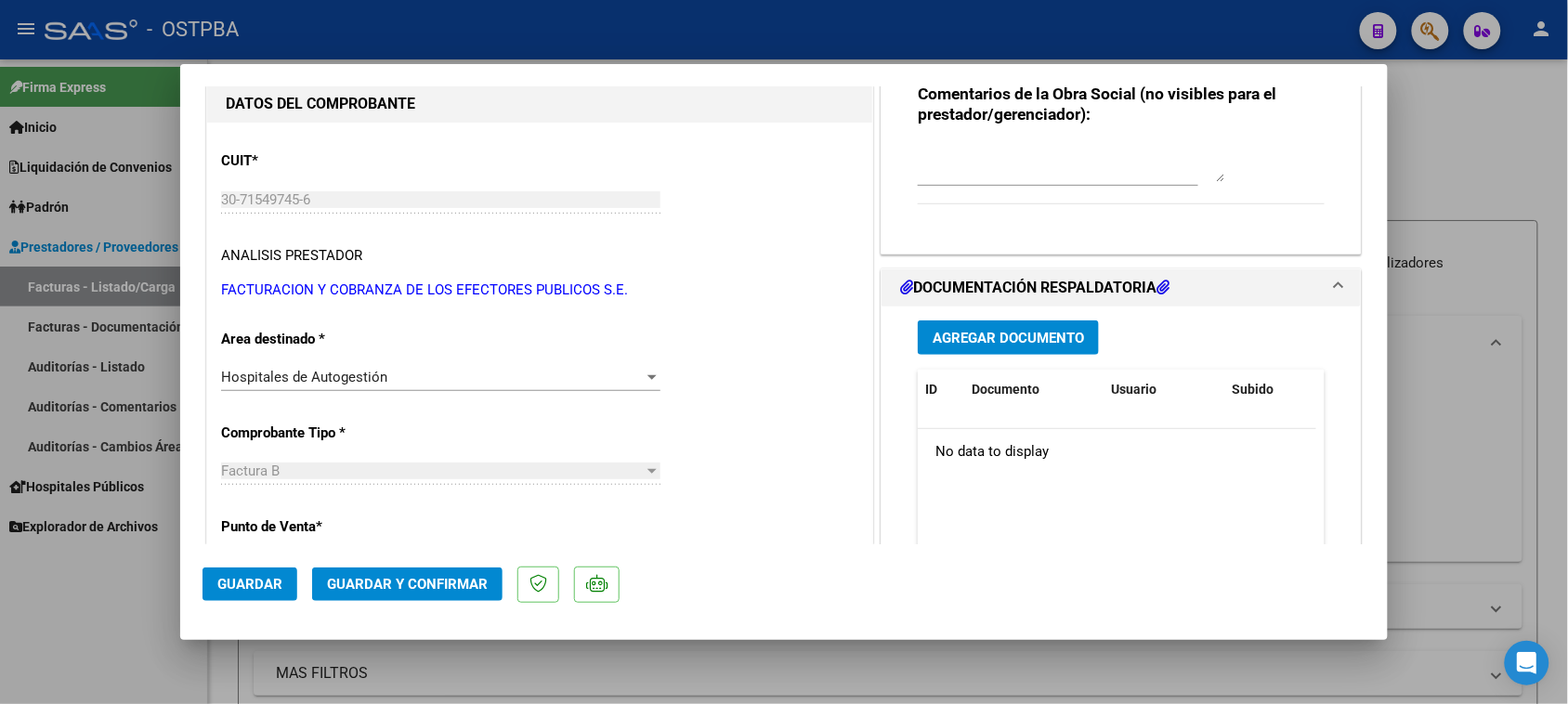
type textarea "HR 126746"
click at [995, 349] on button "Agregar Documento" at bounding box center [1008, 338] width 181 height 35
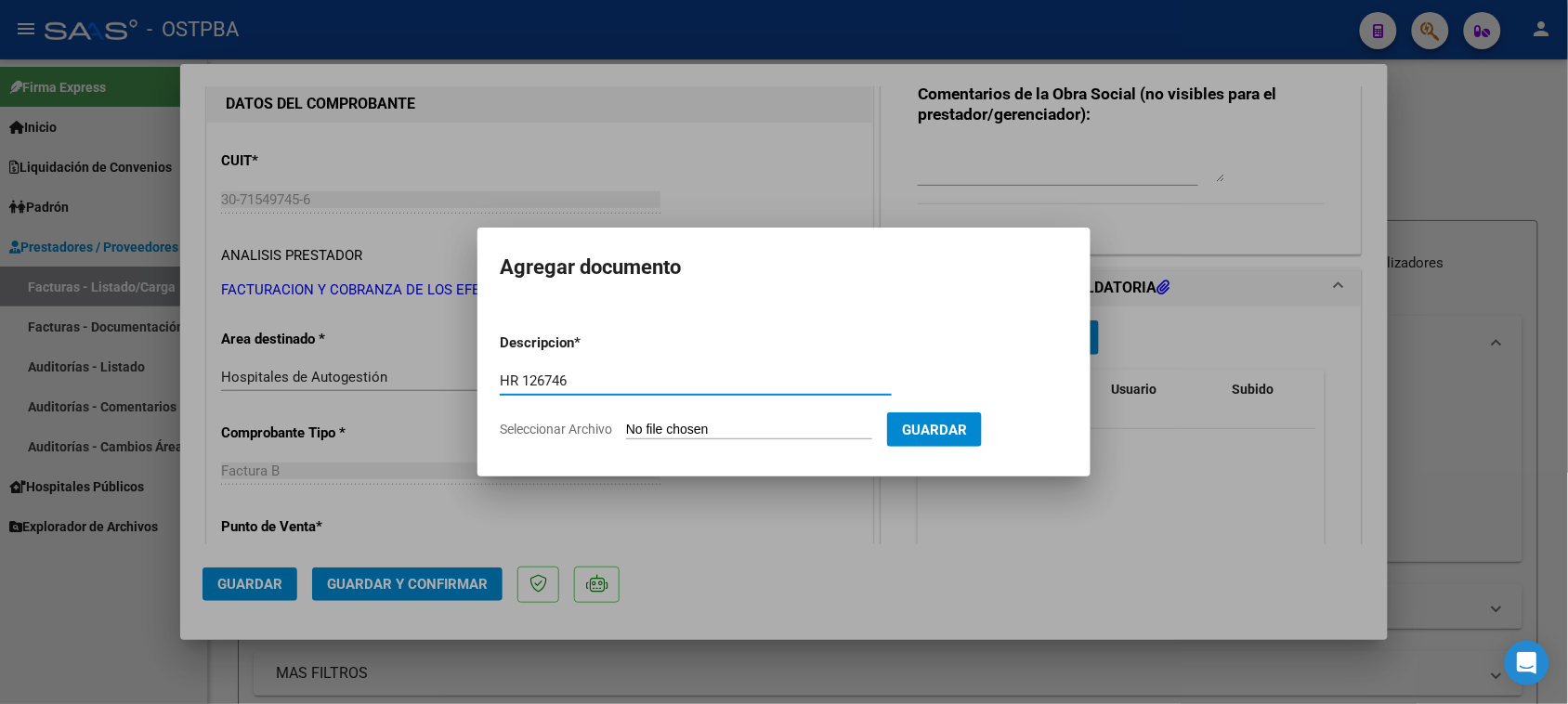
type input "HR 126746"
click at [627, 422] on input "Seleccionar Archivo" at bounding box center [750, 431] width 246 height 18
type input "C:\fakepath\HR 126746.pdf"
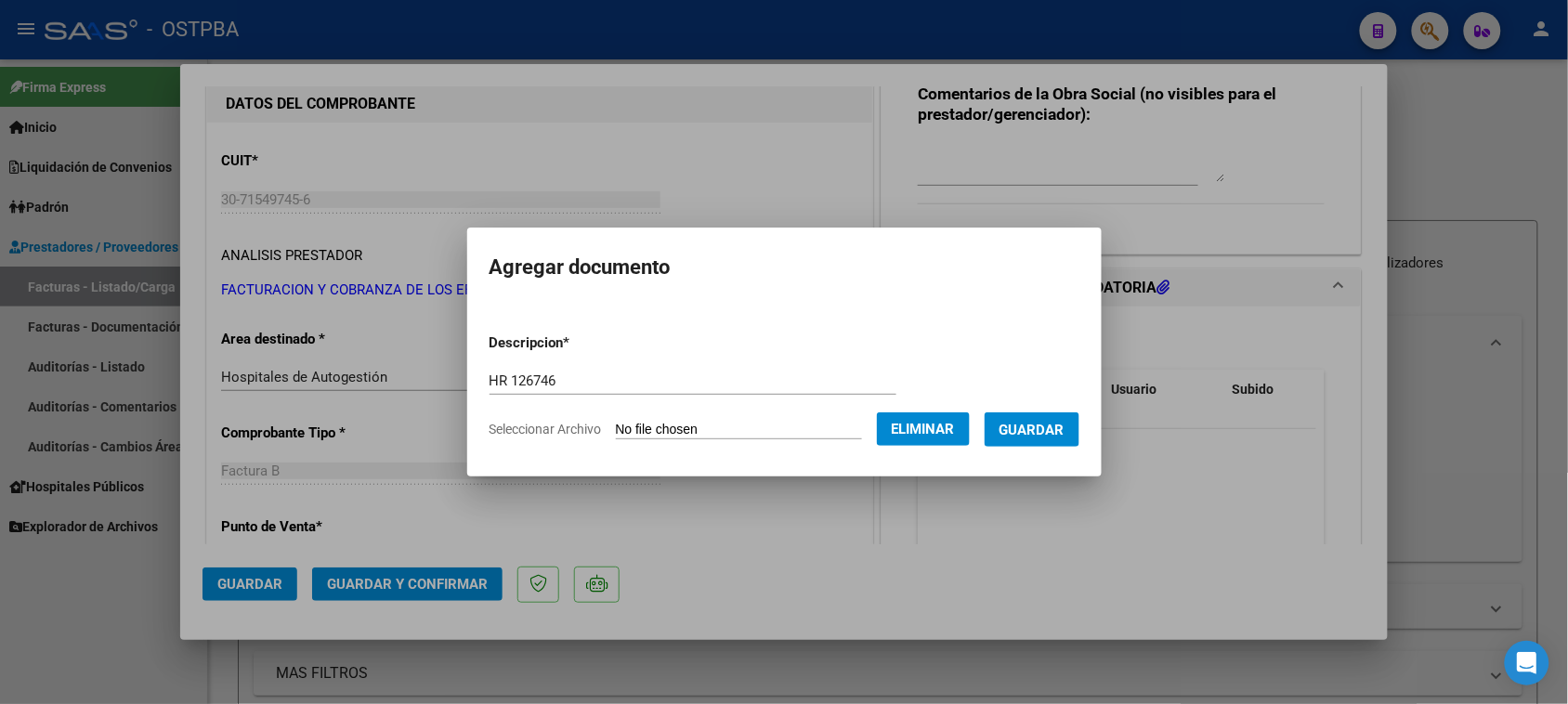
click at [1042, 432] on span "Guardar" at bounding box center [1032, 430] width 65 height 17
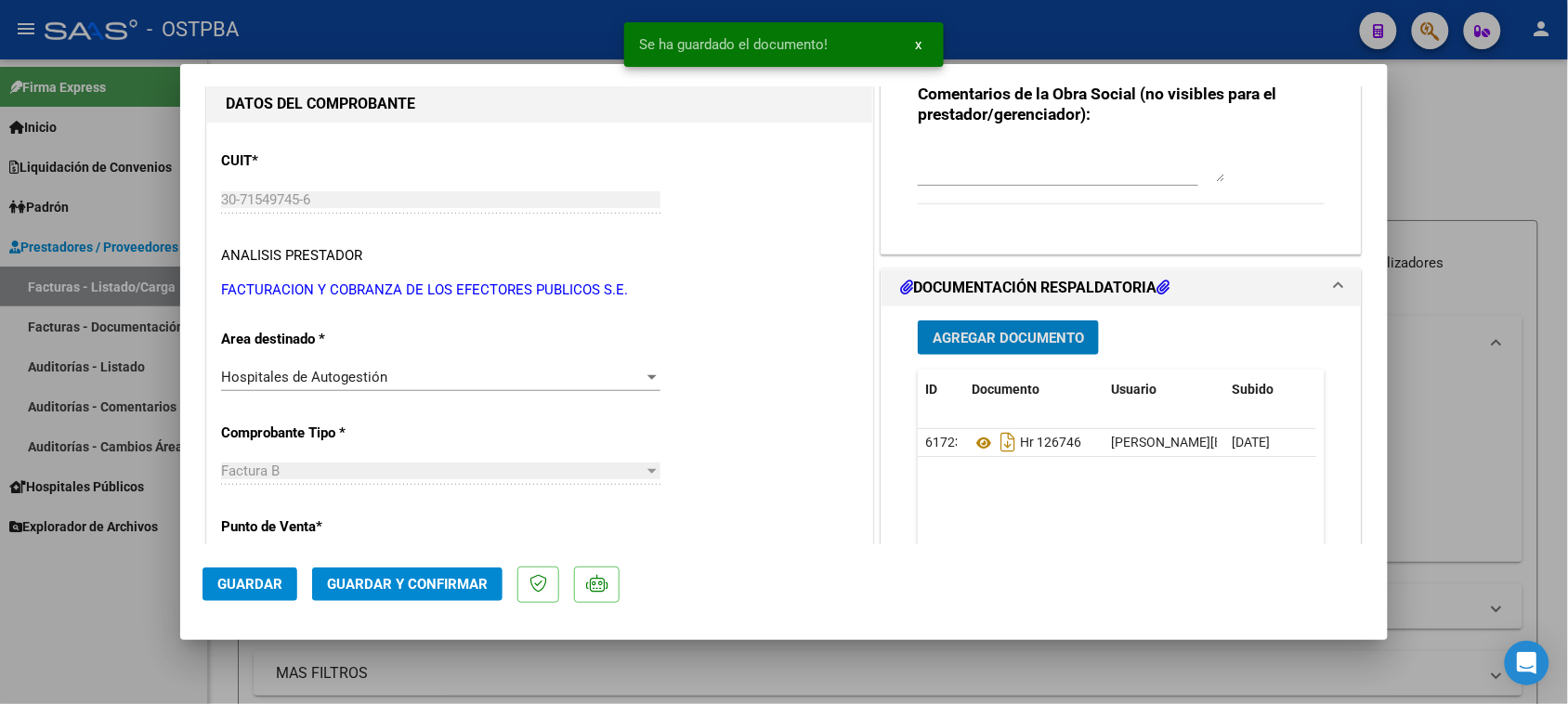
click at [1050, 330] on span "Agregar Documento" at bounding box center [1008, 338] width 152 height 17
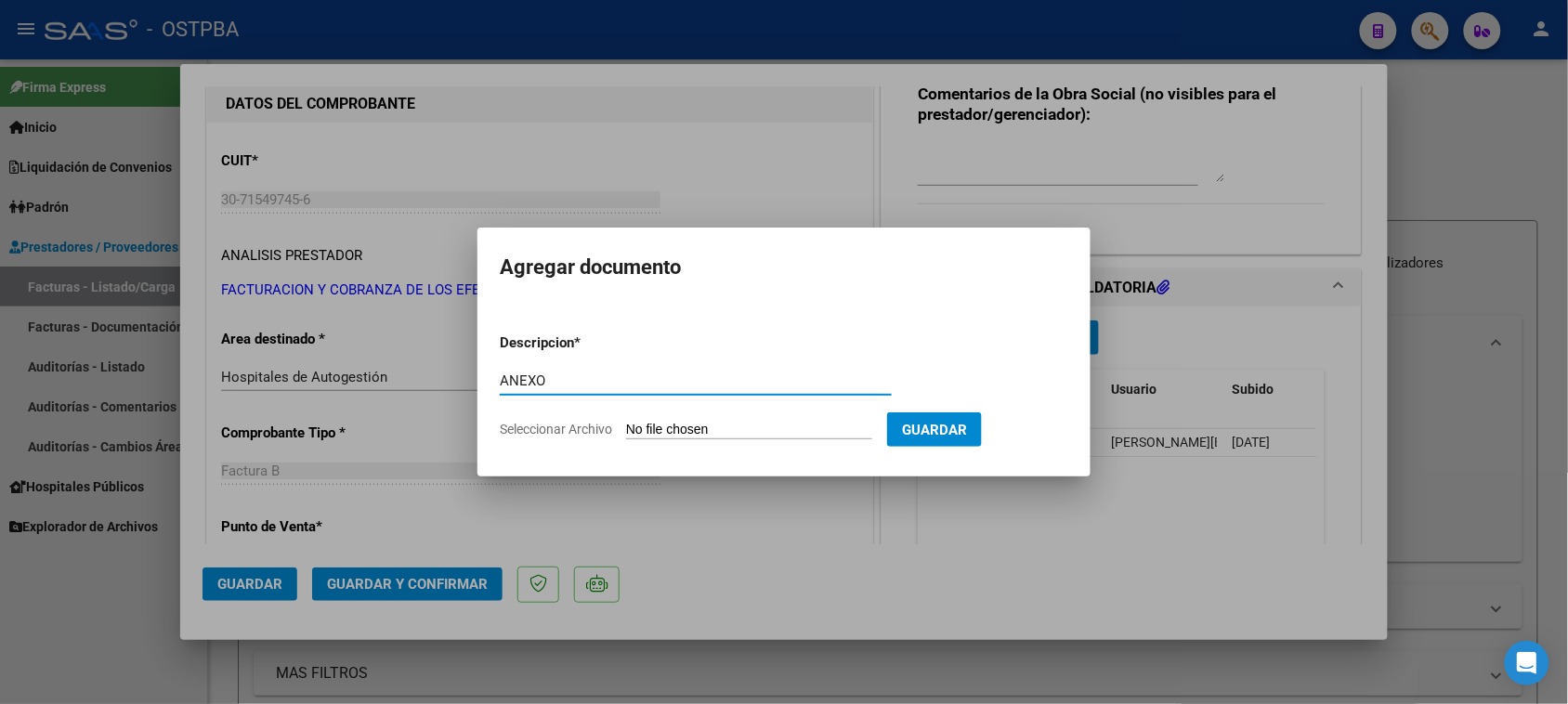
type input "ANEXO"
click at [627, 422] on input "Seleccionar Archivo" at bounding box center [750, 431] width 246 height 18
type input "C:\fakepath\ANEXO 85373.pdf"
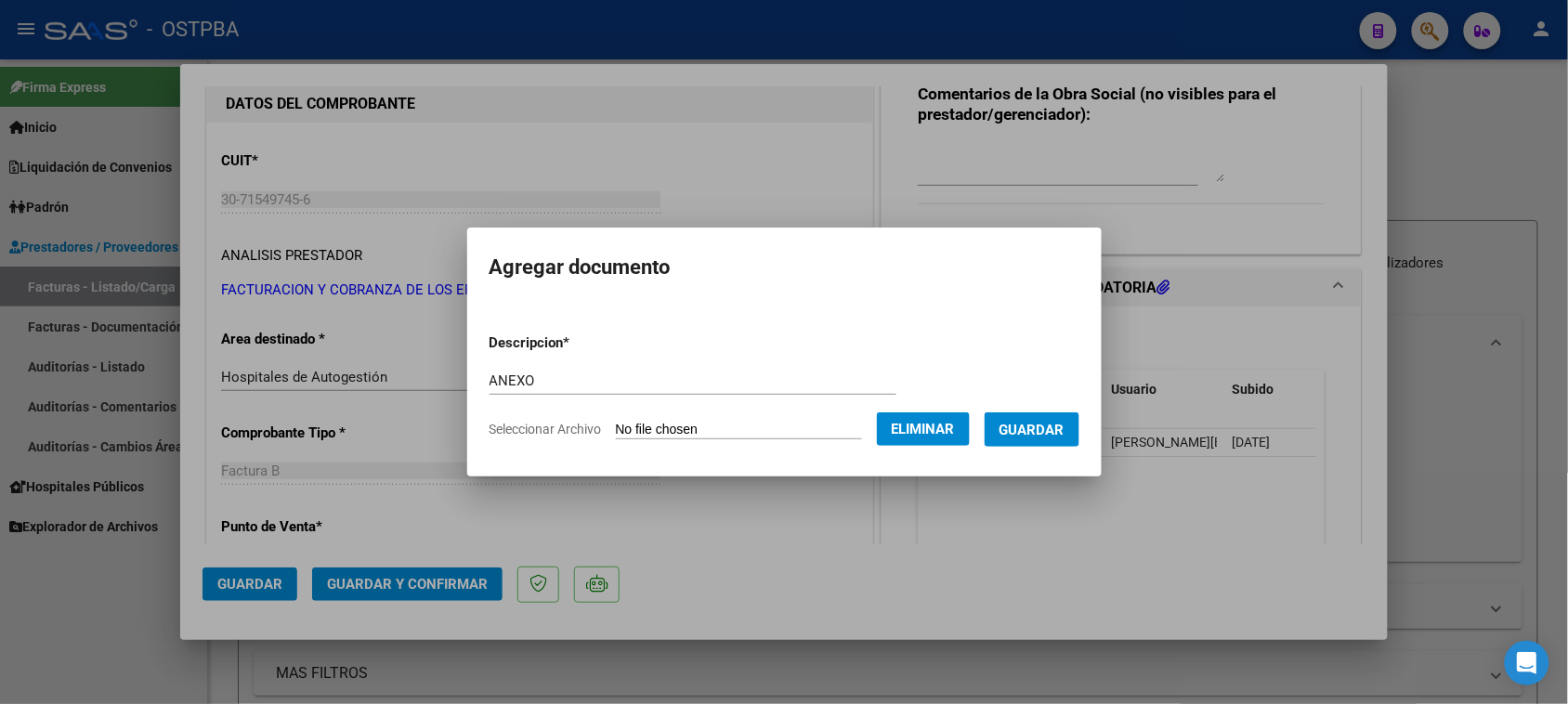
click at [1036, 438] on button "Guardar" at bounding box center [1032, 429] width 94 height 35
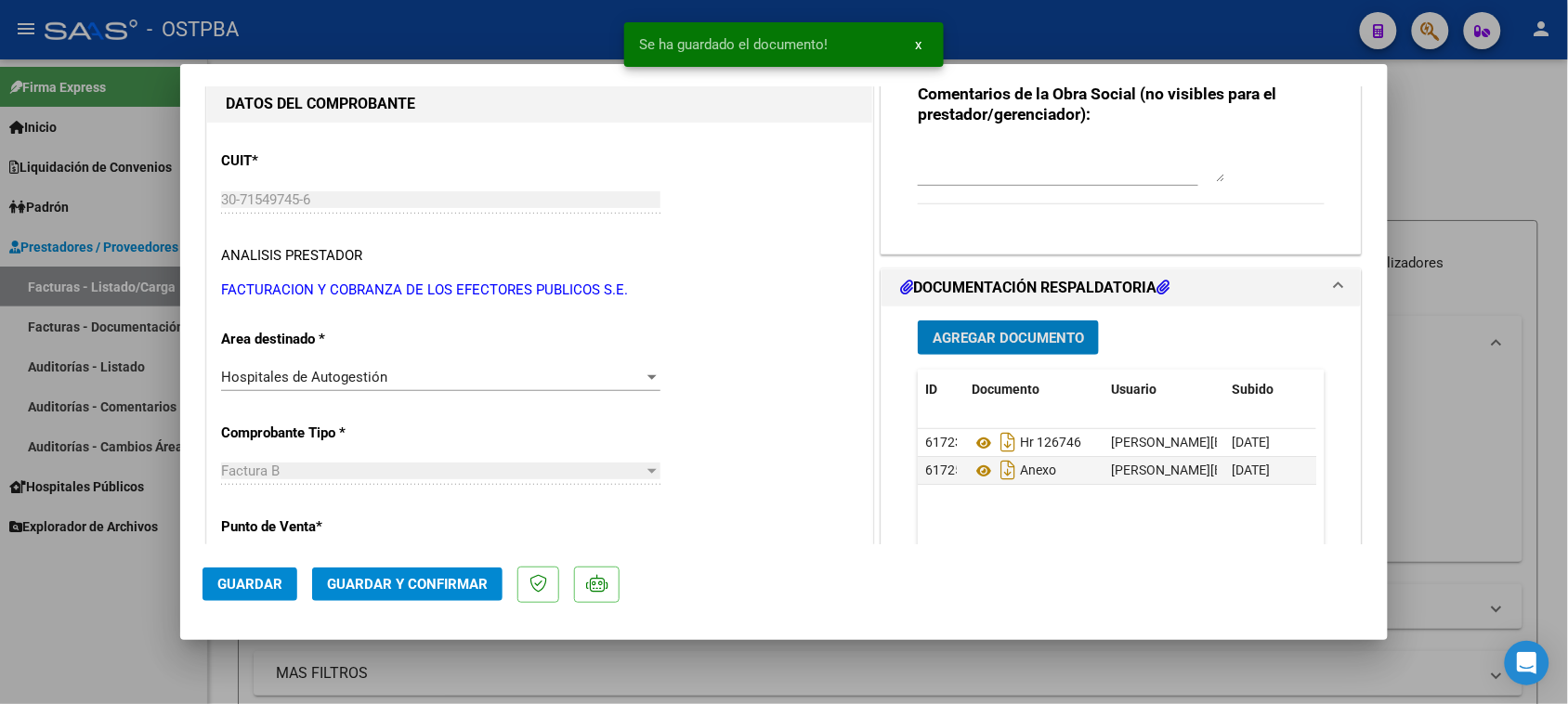
click at [1029, 325] on button "Agregar Documento" at bounding box center [1008, 338] width 181 height 35
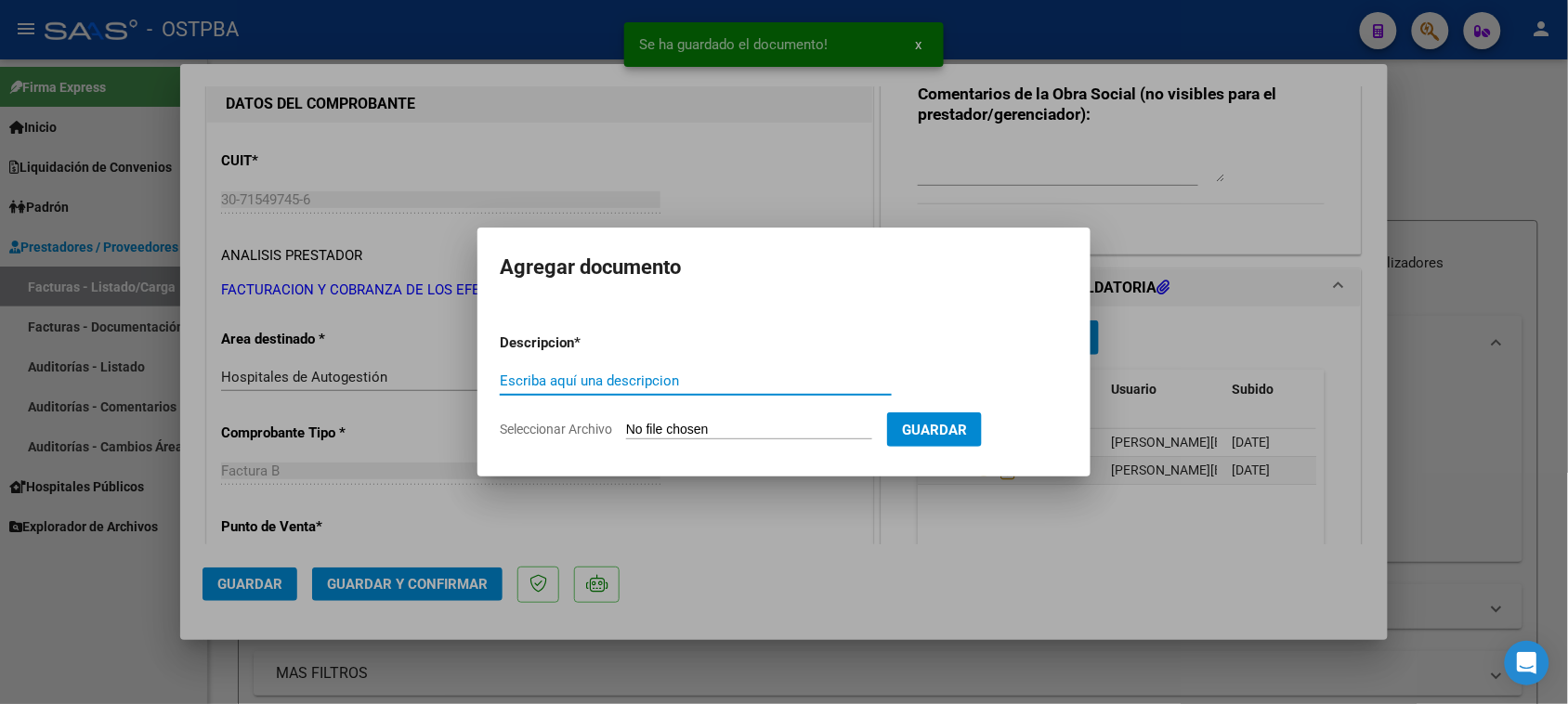
click at [1023, 549] on div at bounding box center [784, 352] width 1568 height 704
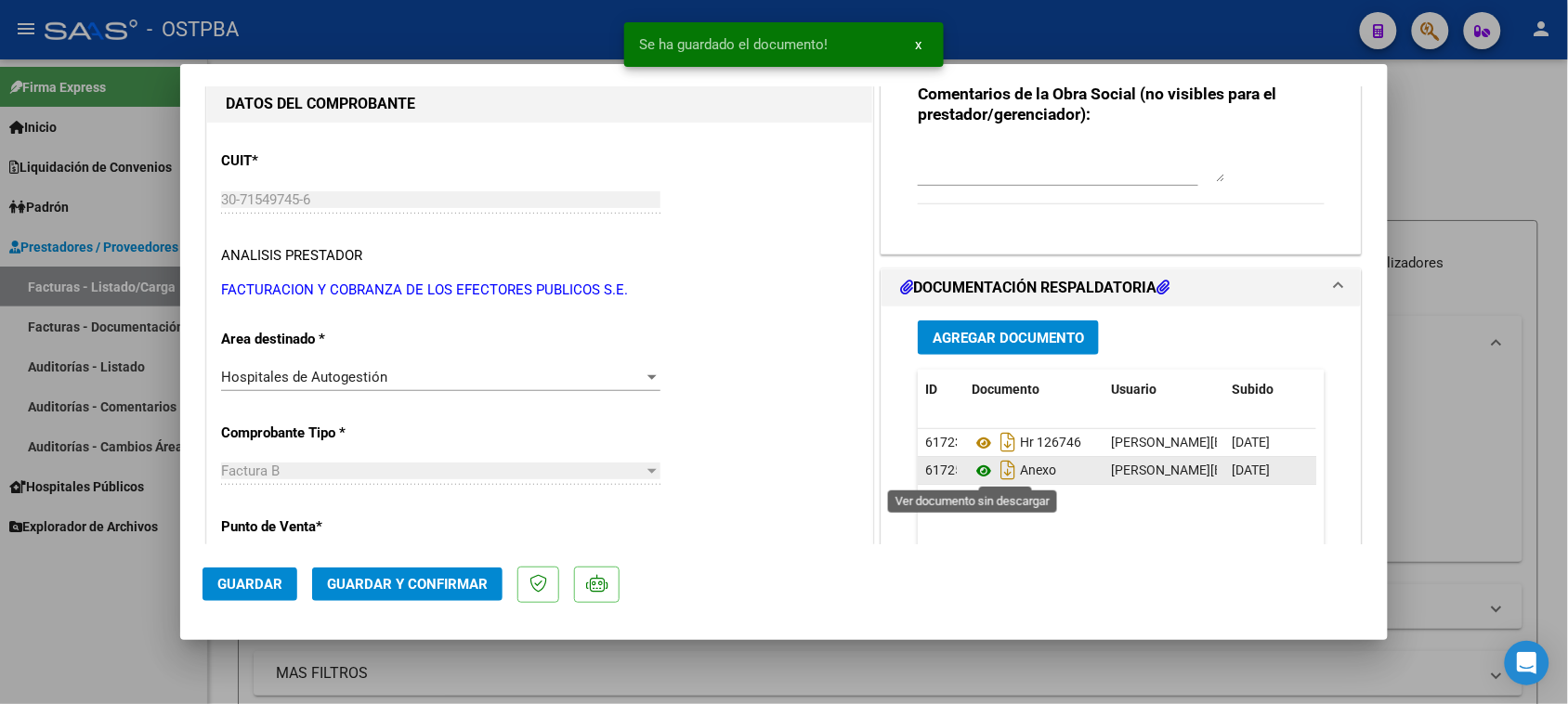
click at [977, 469] on icon at bounding box center [984, 471] width 24 height 22
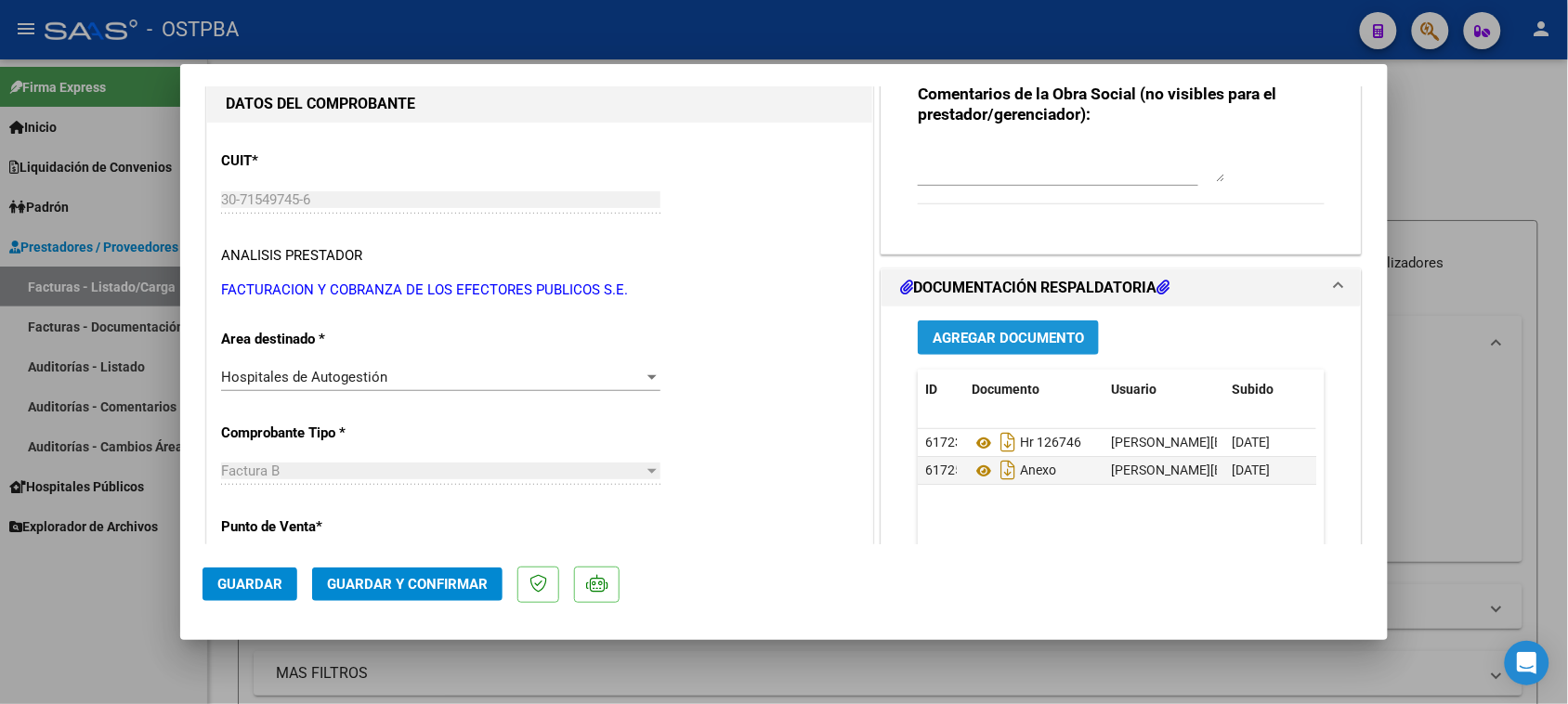
click at [978, 338] on span "Agregar Documento" at bounding box center [1008, 338] width 152 height 17
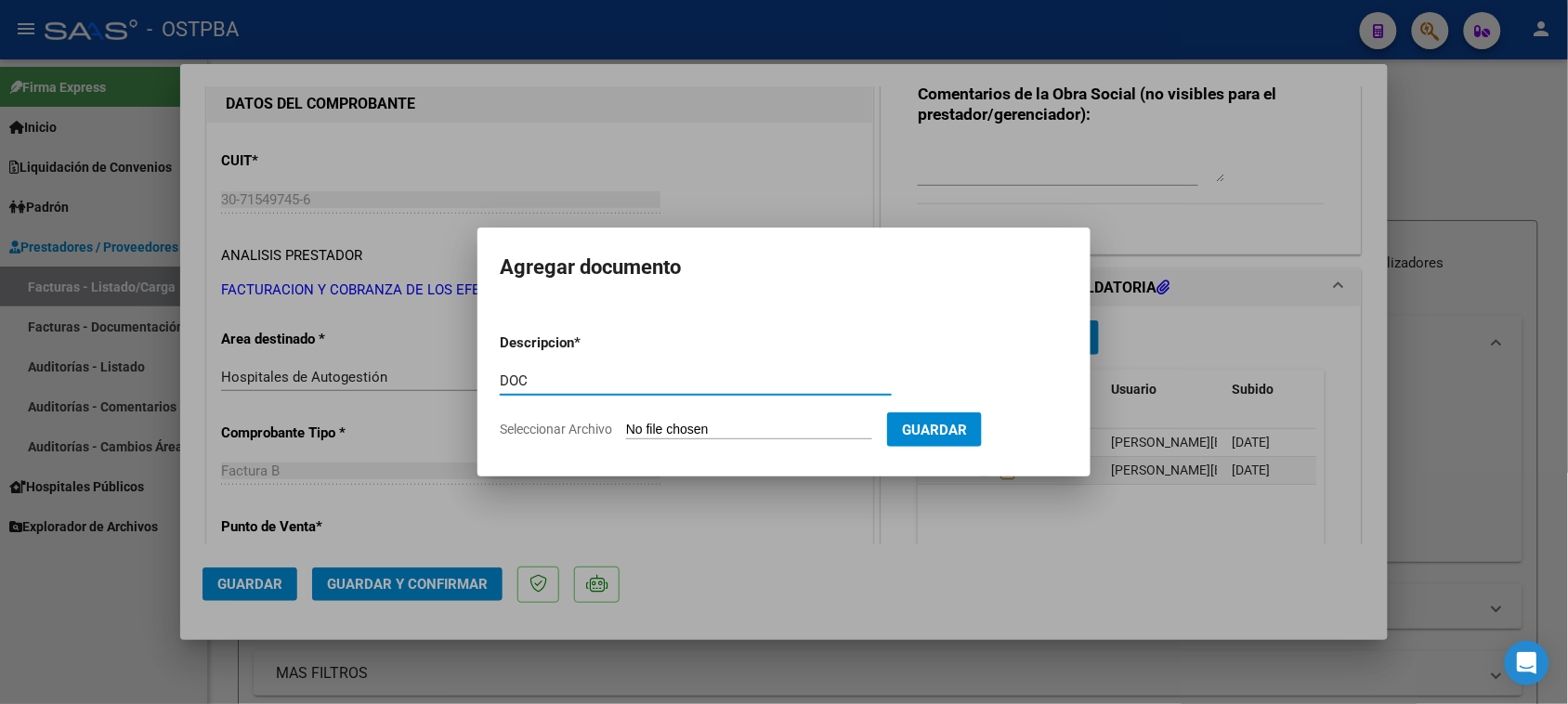
type input "DOC"
click at [627, 422] on input "Seleccionar Archivo" at bounding box center [750, 431] width 246 height 18
type input "C:\fakepath\DOC 85373.pdf"
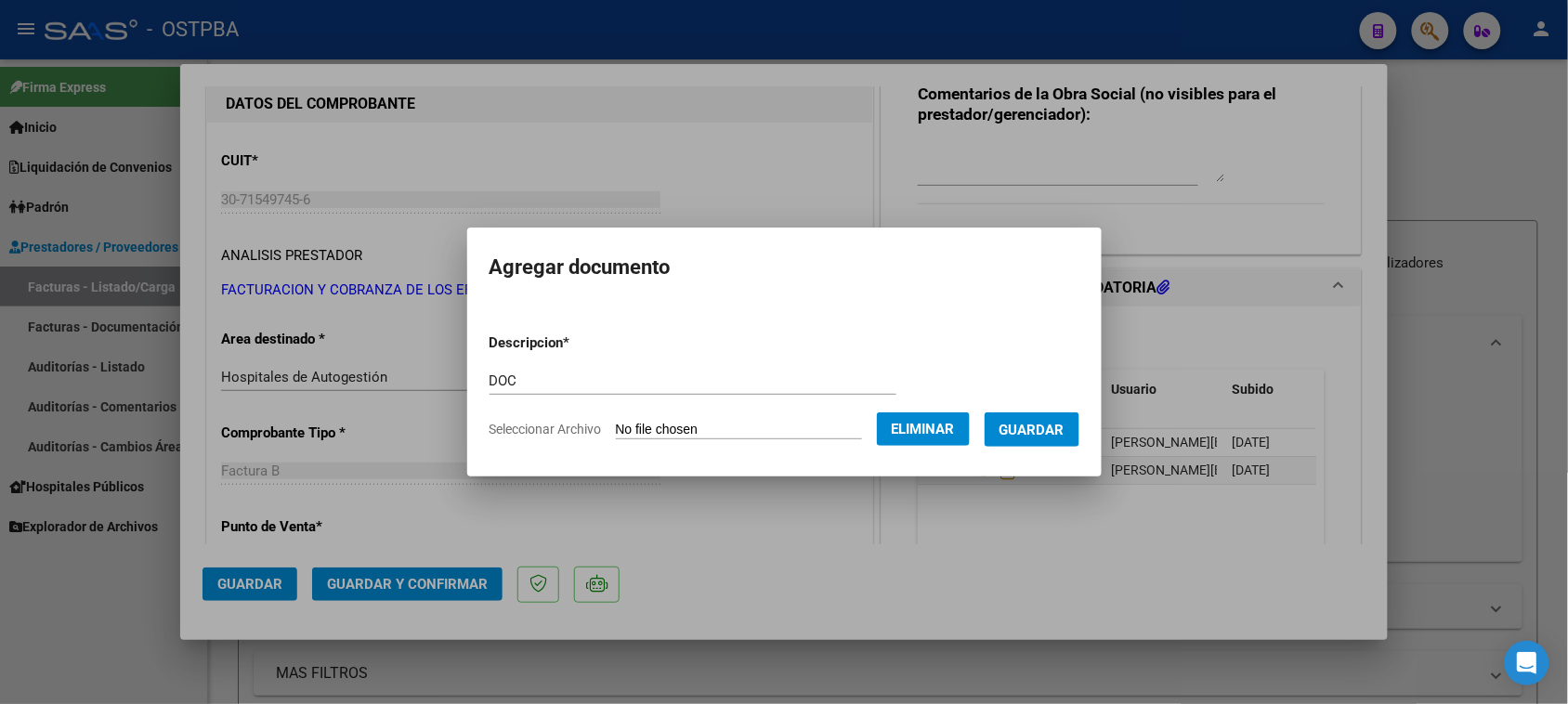
click at [1065, 434] on span "Guardar" at bounding box center [1032, 430] width 65 height 17
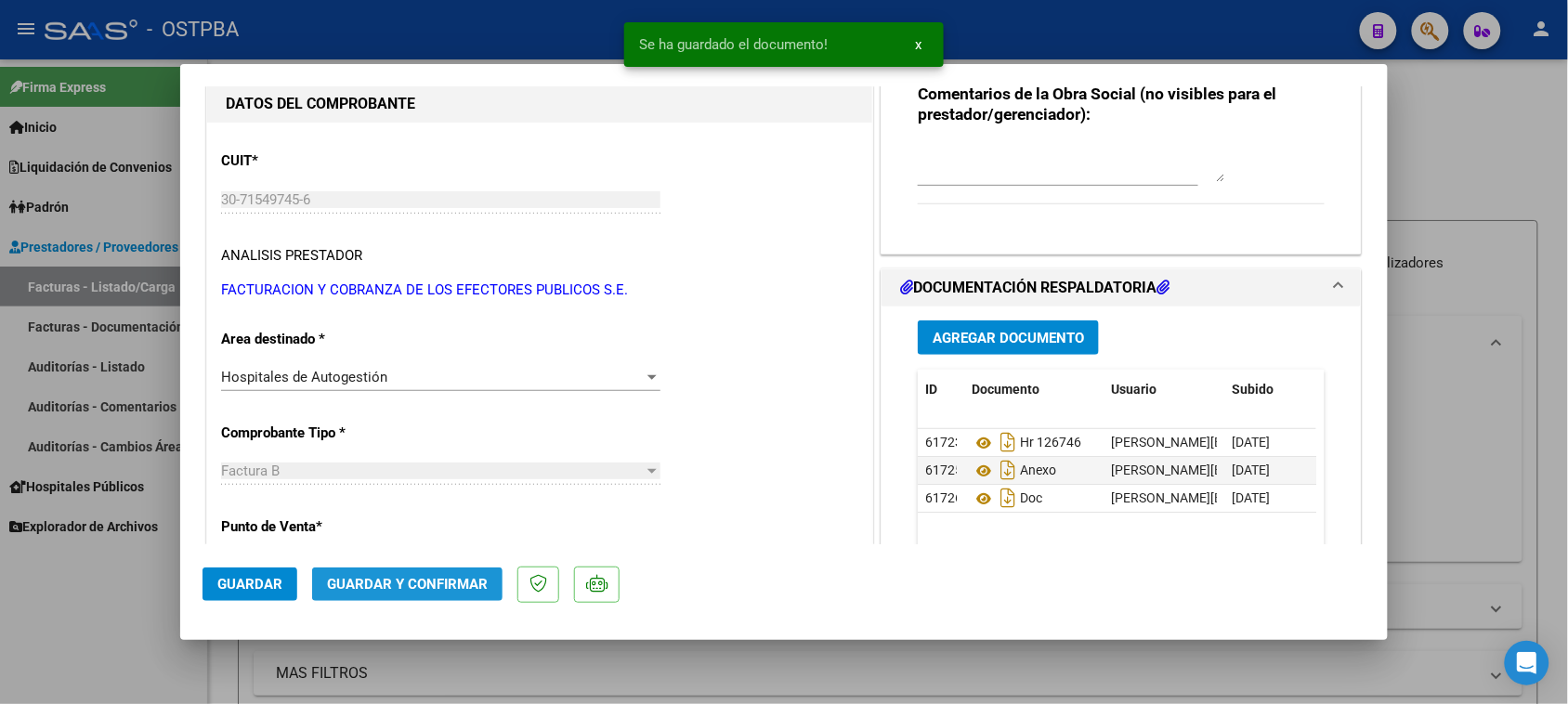
click at [465, 577] on span "Guardar y Confirmar" at bounding box center [407, 584] width 161 height 17
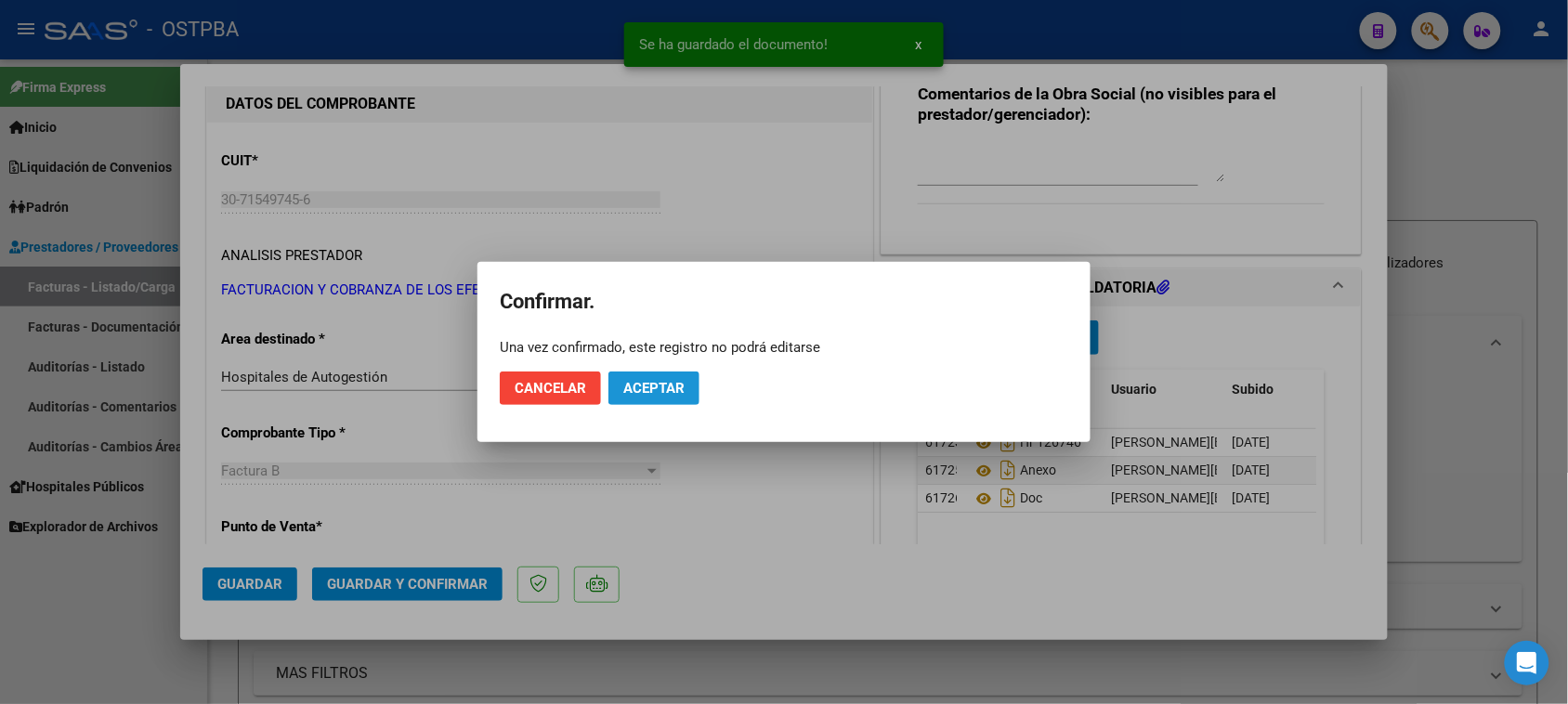
click at [666, 387] on span "Aceptar" at bounding box center [654, 388] width 62 height 17
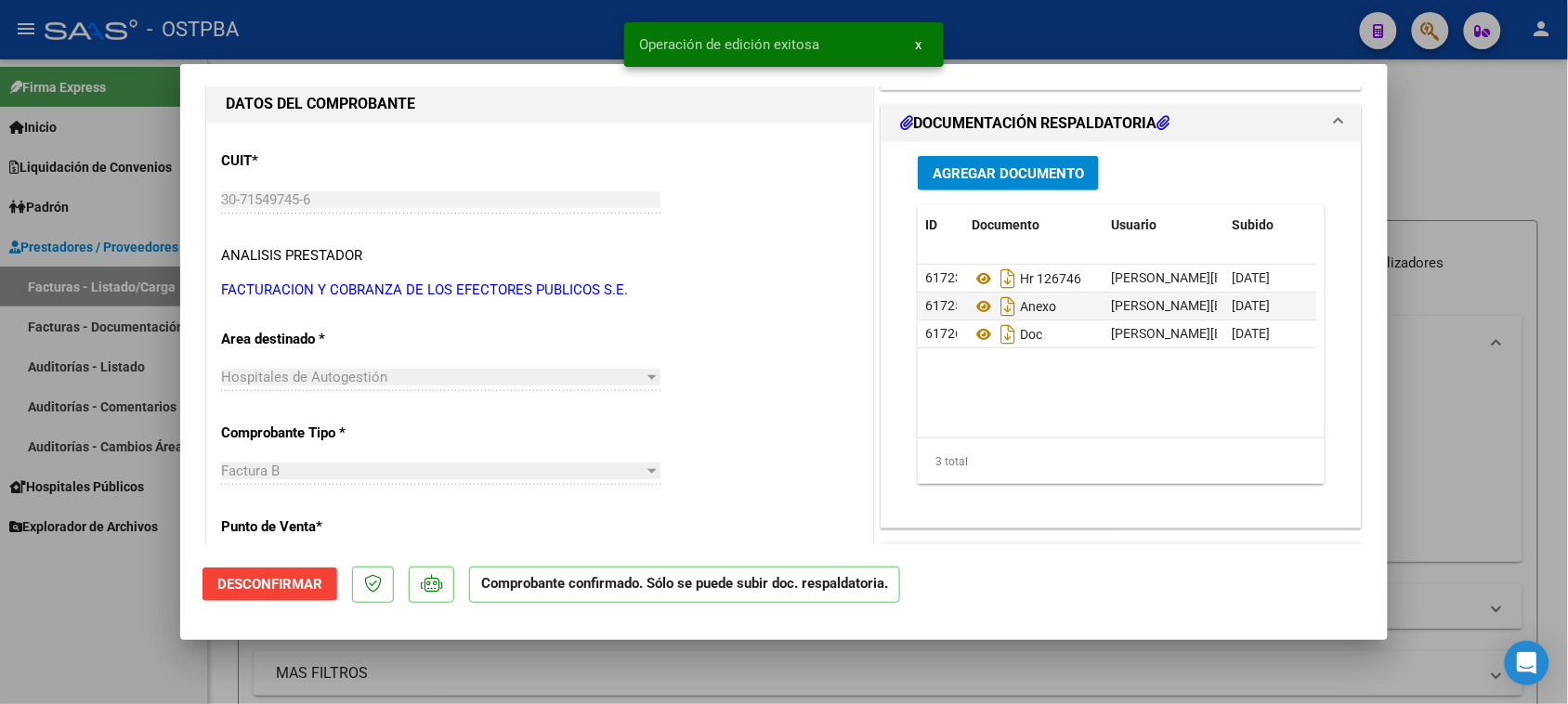
click at [62, 372] on div at bounding box center [784, 352] width 1568 height 704
type input "$ 0,00"
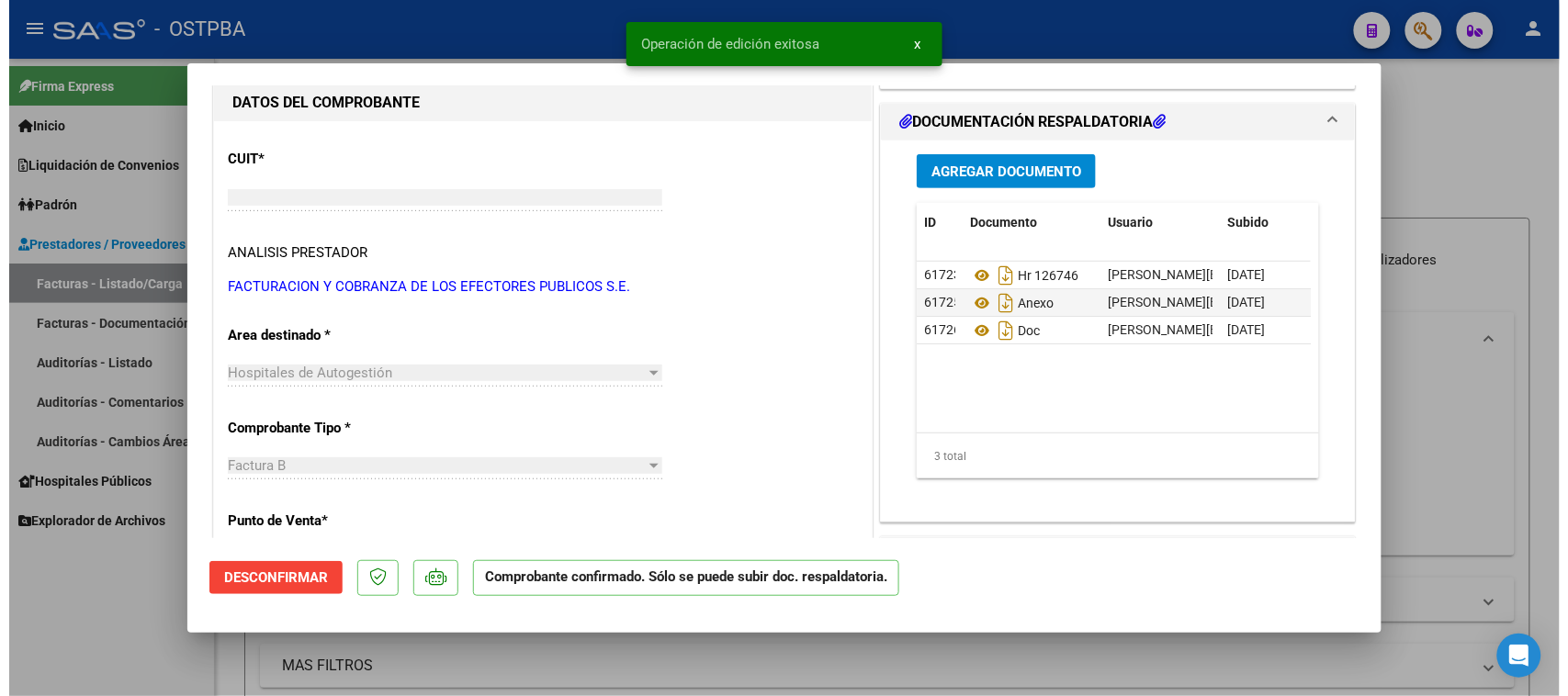
scroll to position [173, 0]
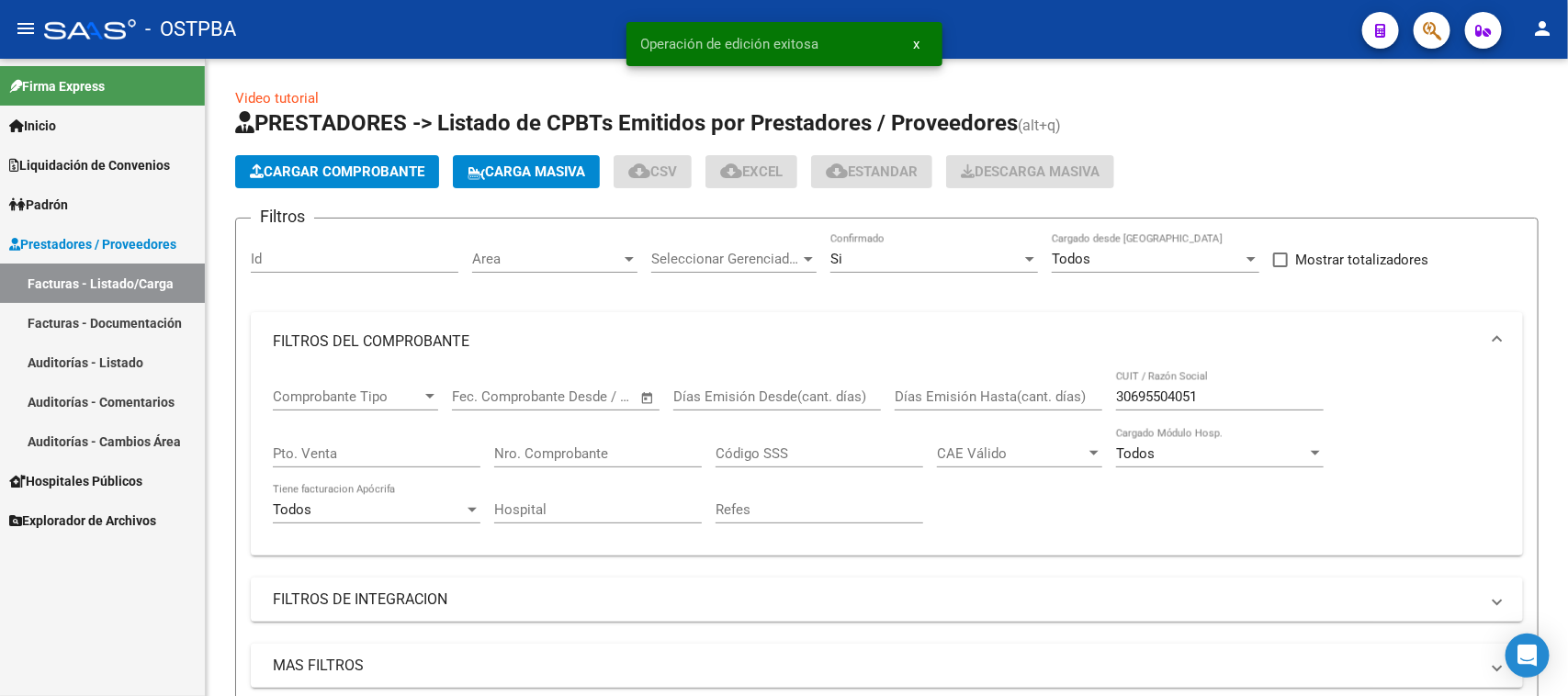
click at [64, 360] on link "Auditorías - Listado" at bounding box center [102, 362] width 205 height 39
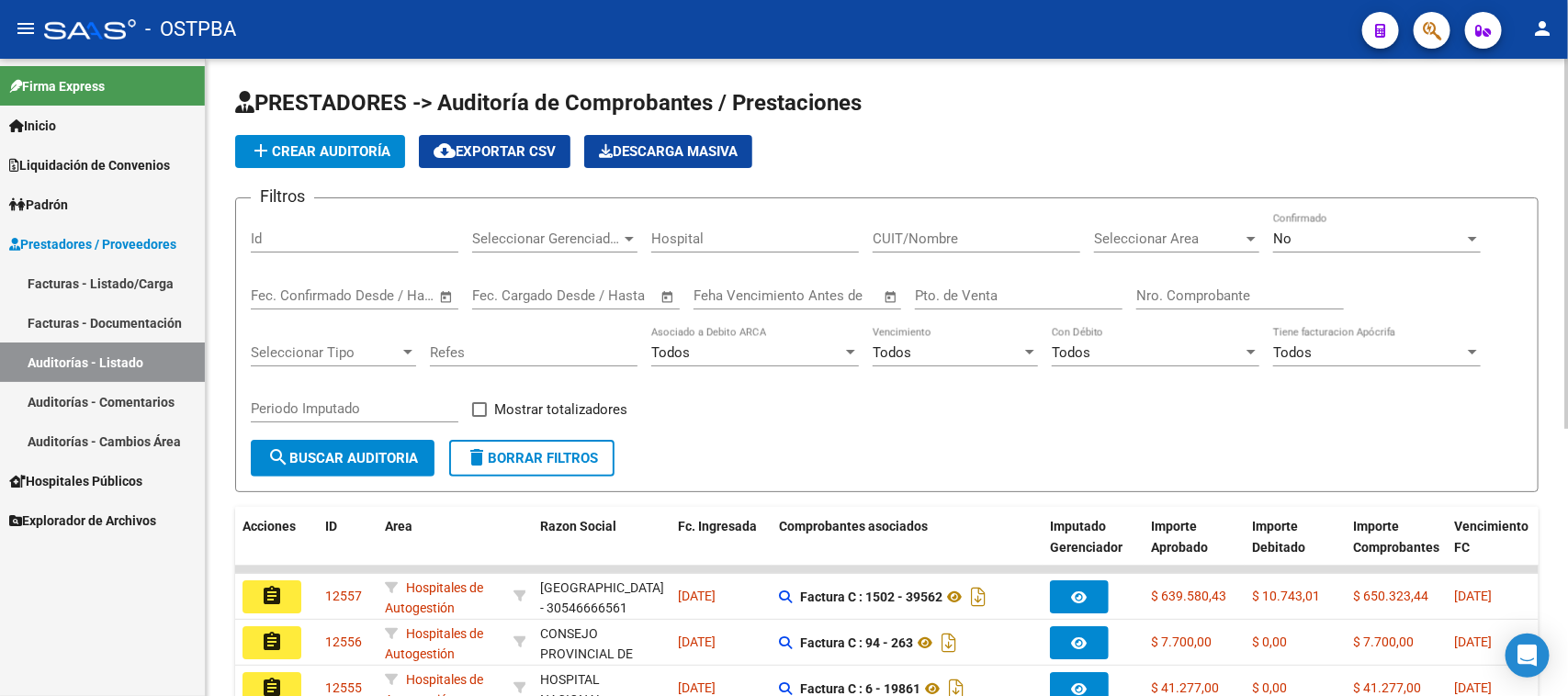
click at [290, 135] on button "add Crear Auditoría" at bounding box center [320, 152] width 170 height 33
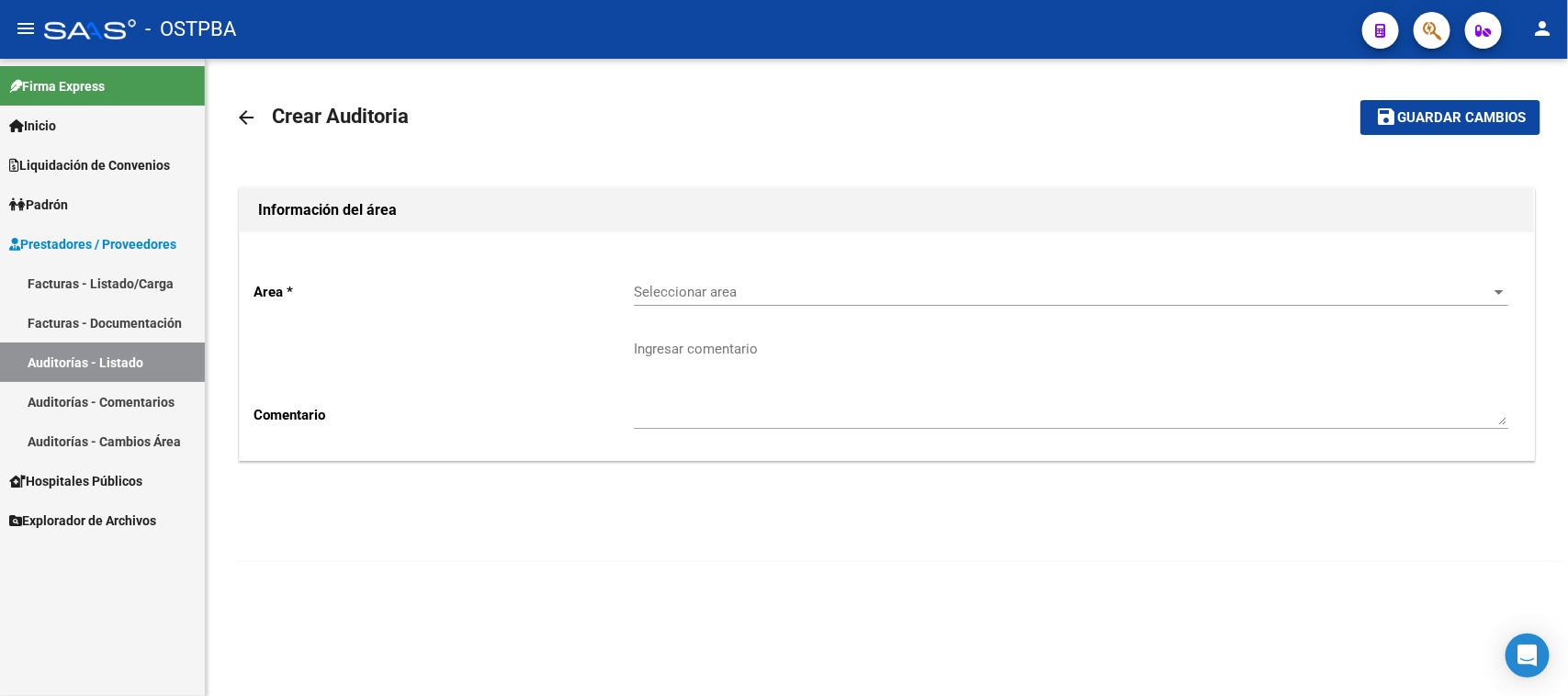
click at [747, 284] on span "Seleccionar area" at bounding box center [1063, 292] width 858 height 17
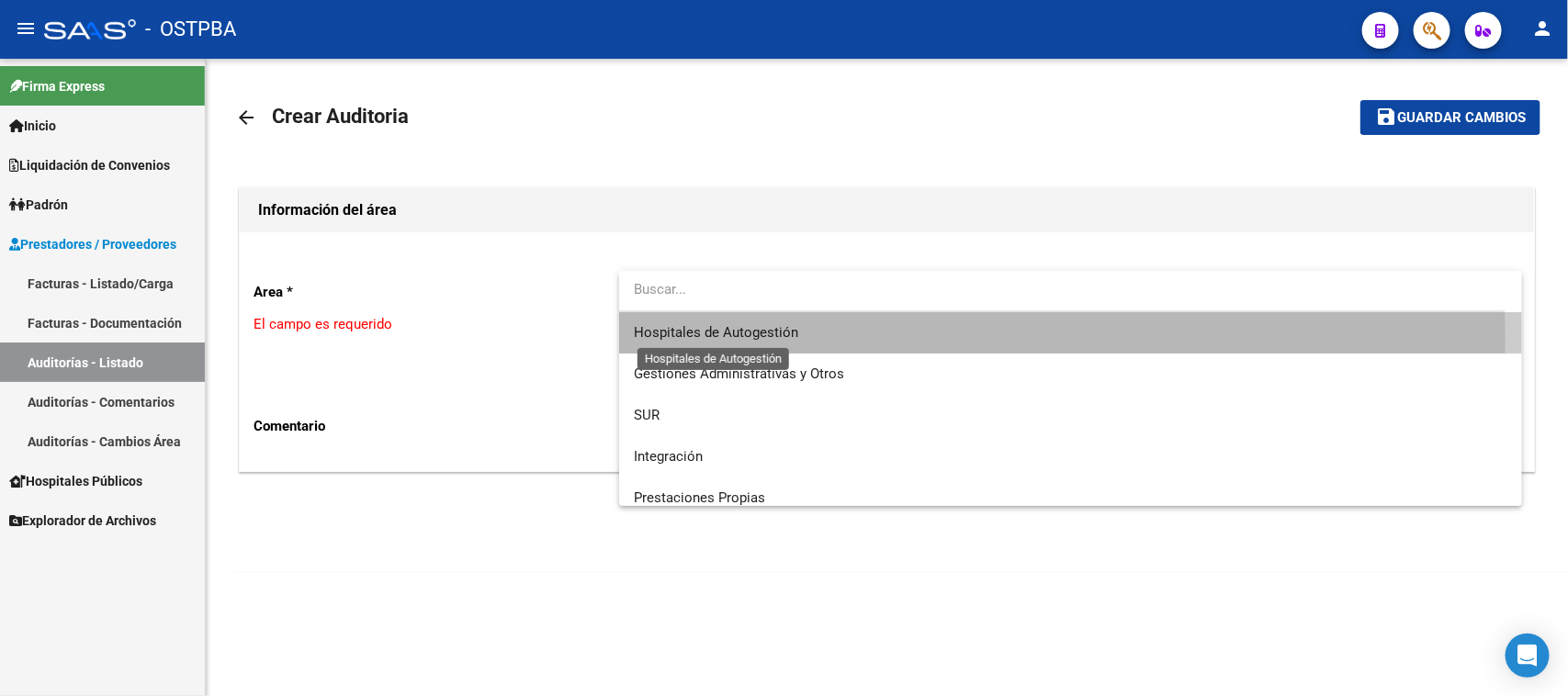
click at [742, 338] on span "Hospitales de Autogestión" at bounding box center [716, 332] width 164 height 17
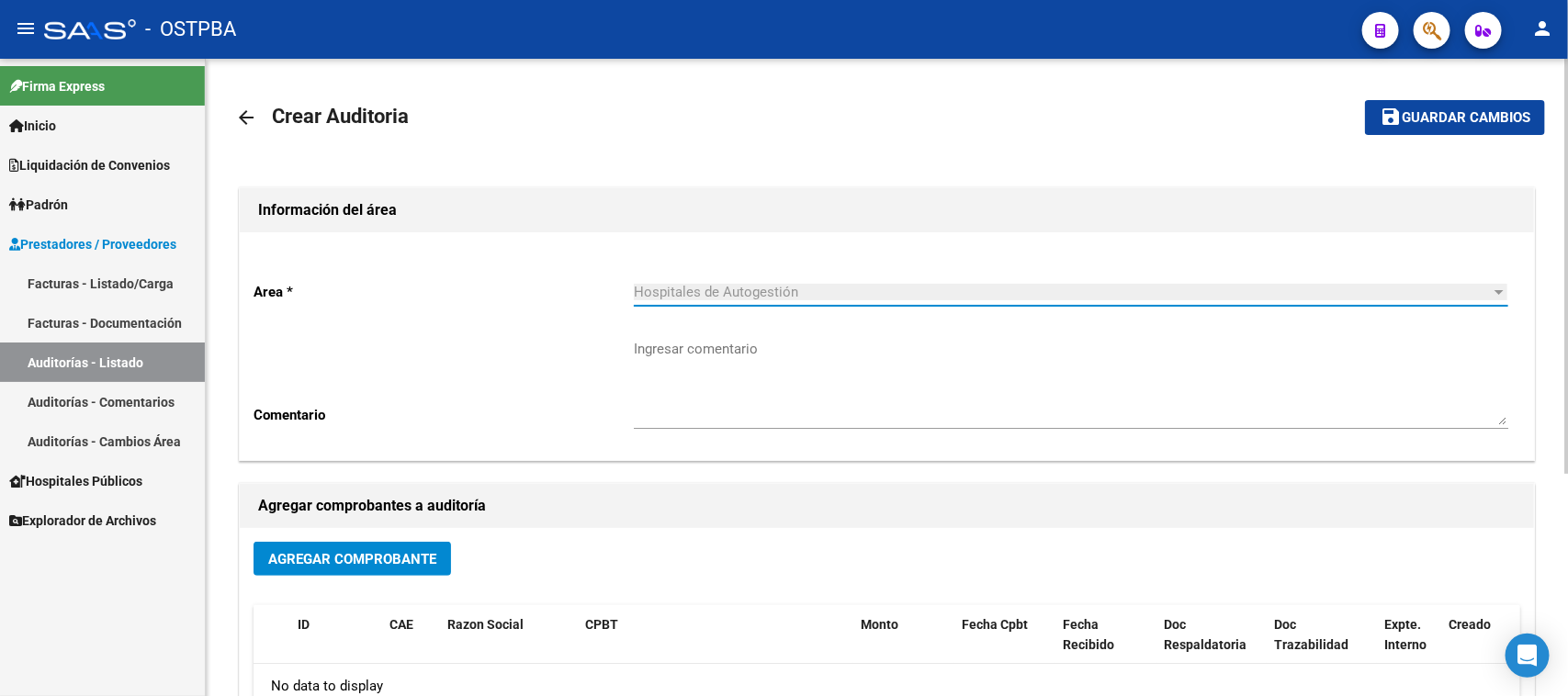
click at [403, 545] on button "Agregar Comprobante" at bounding box center [351, 559] width 197 height 34
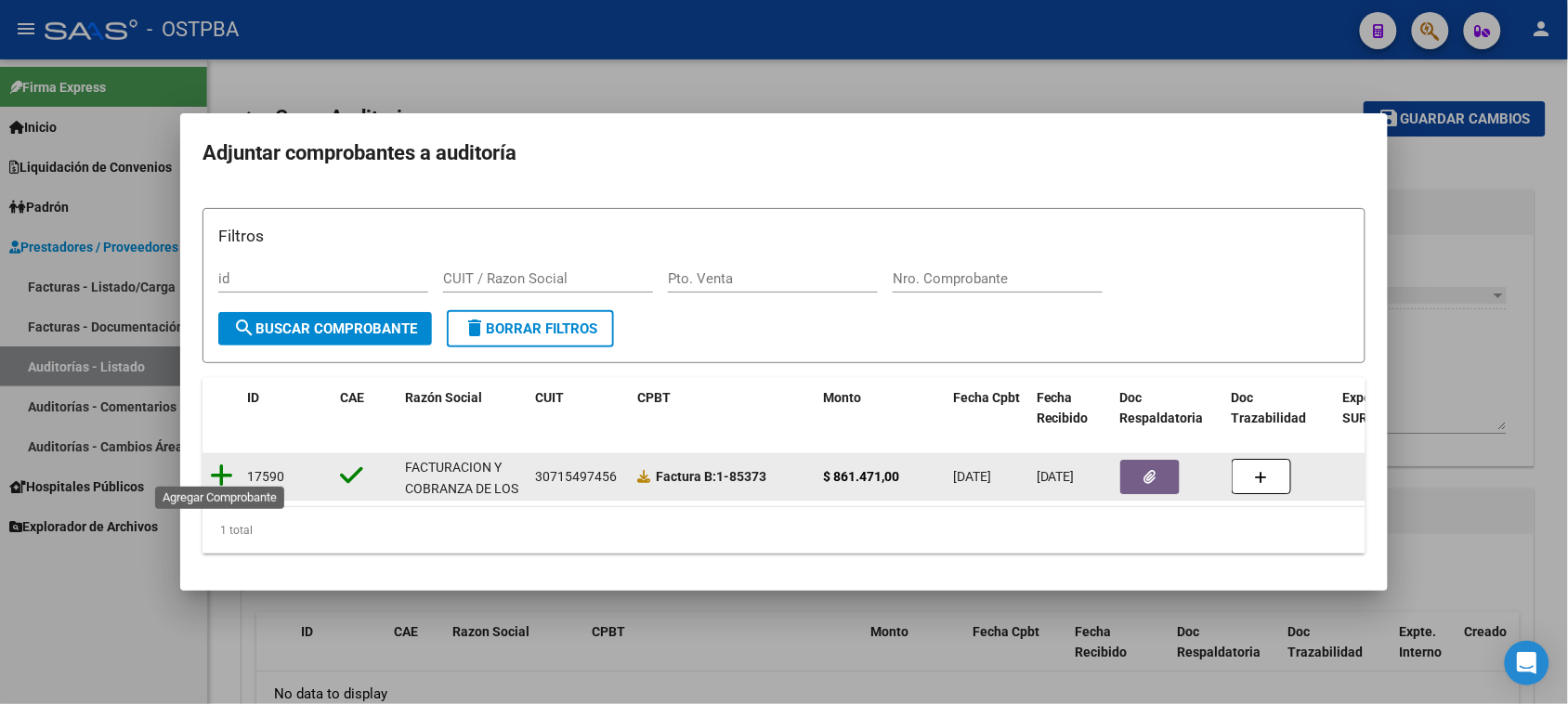
click at [216, 467] on icon at bounding box center [220, 476] width 23 height 26
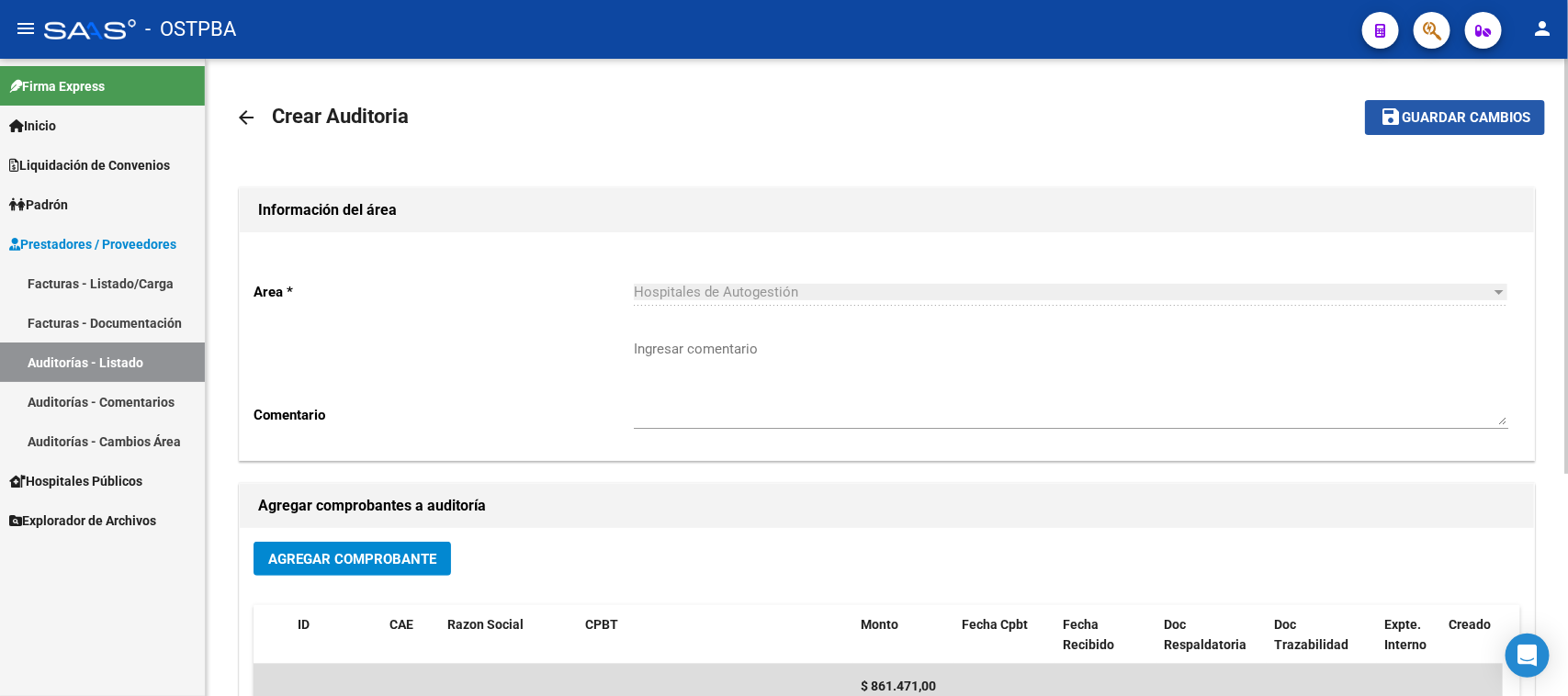
click at [1509, 107] on button "save Guardar cambios" at bounding box center [1454, 117] width 180 height 34
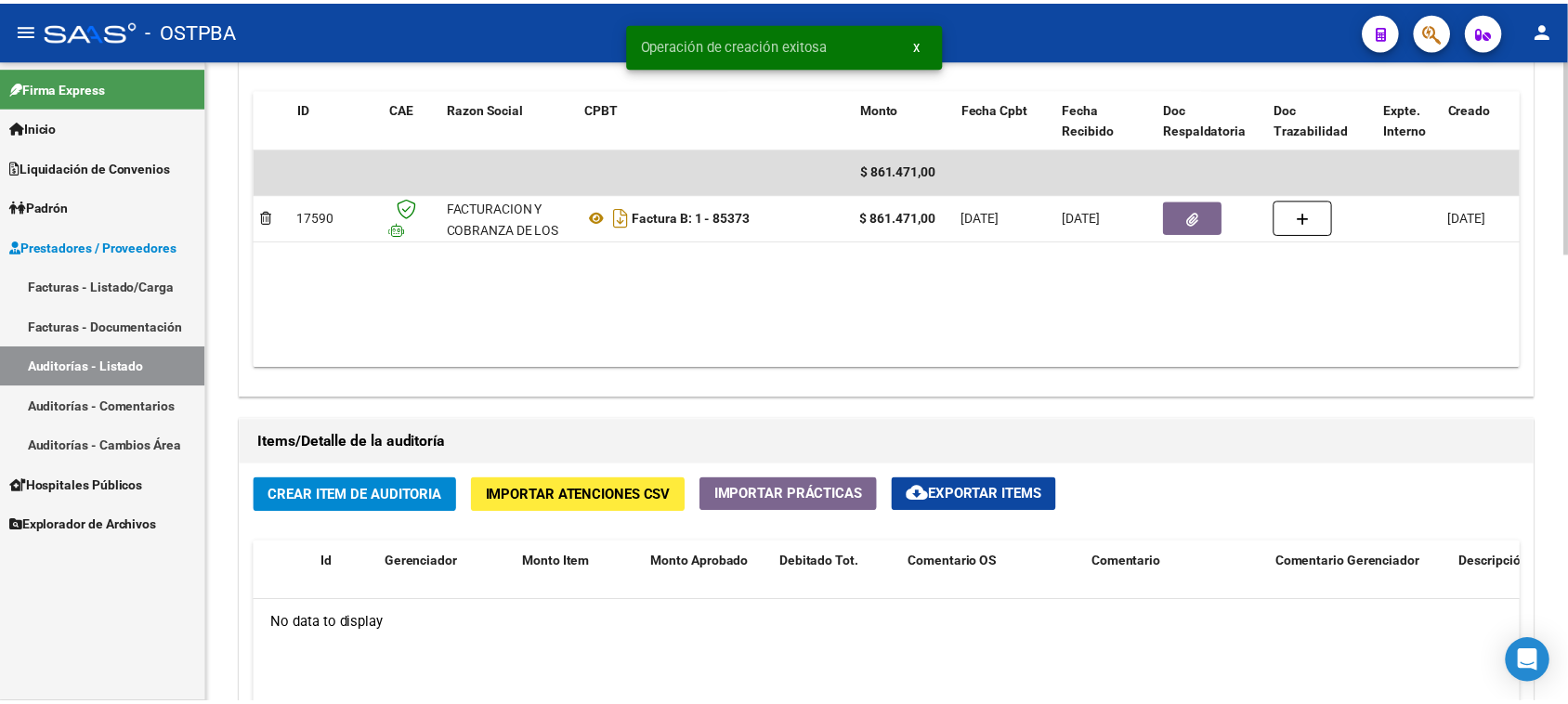
scroll to position [1046, 0]
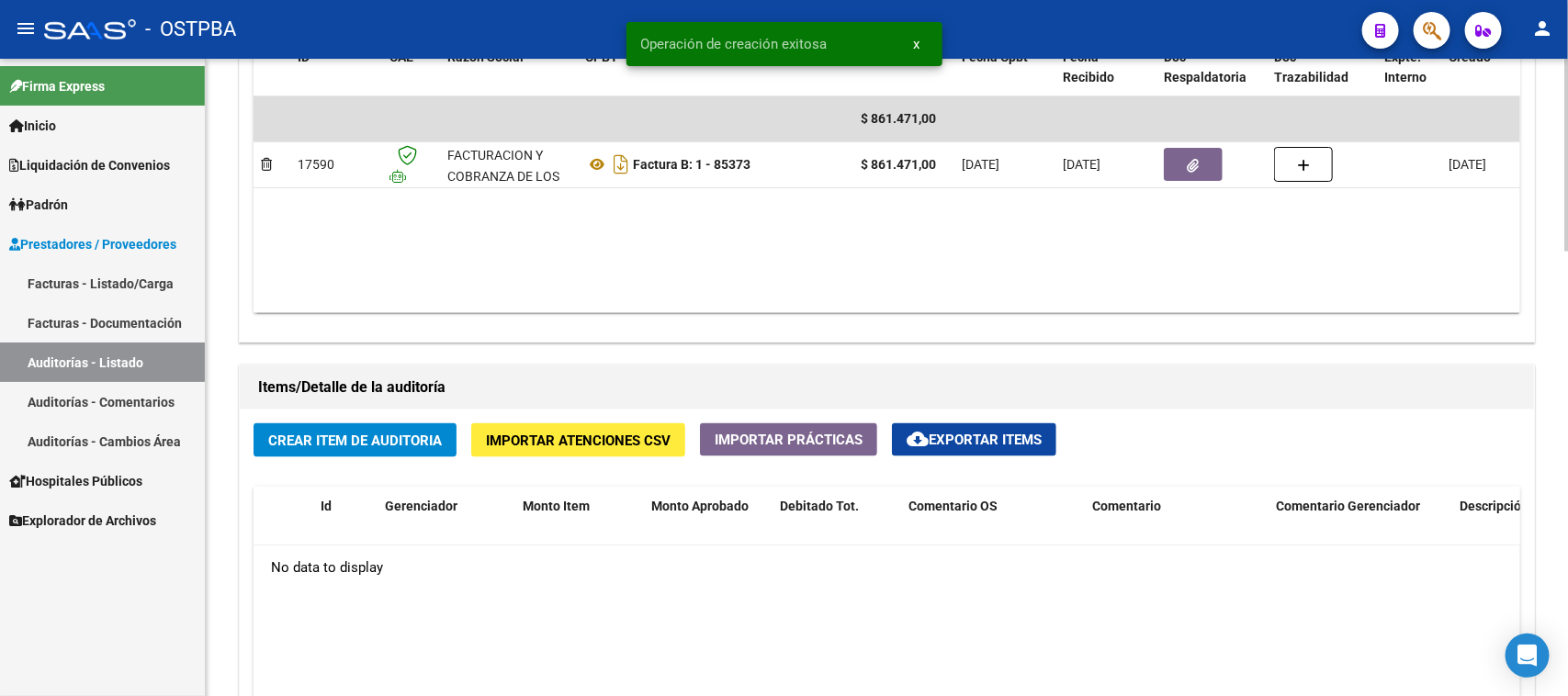
click at [406, 437] on span "Crear Item de Auditoria" at bounding box center [354, 441] width 174 height 17
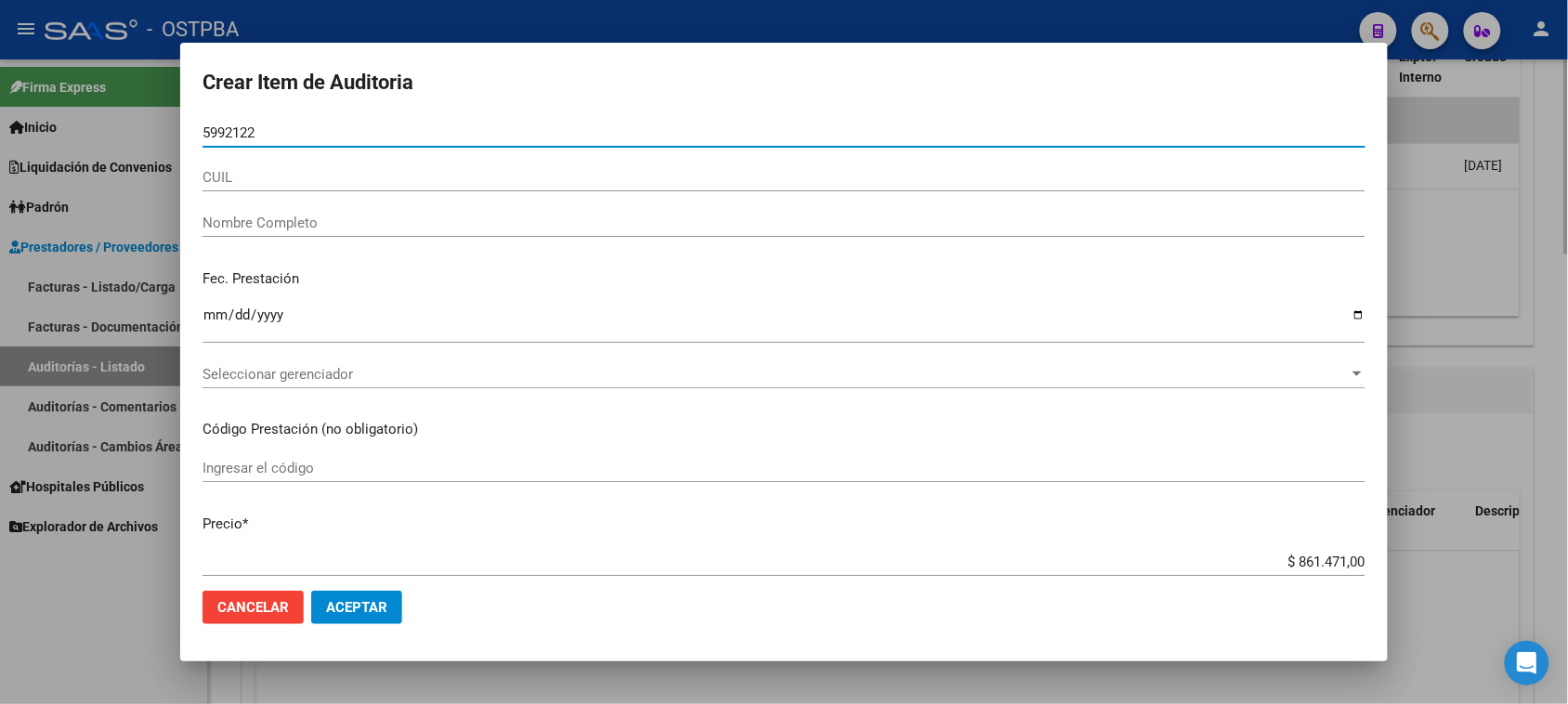
type input "59921221"
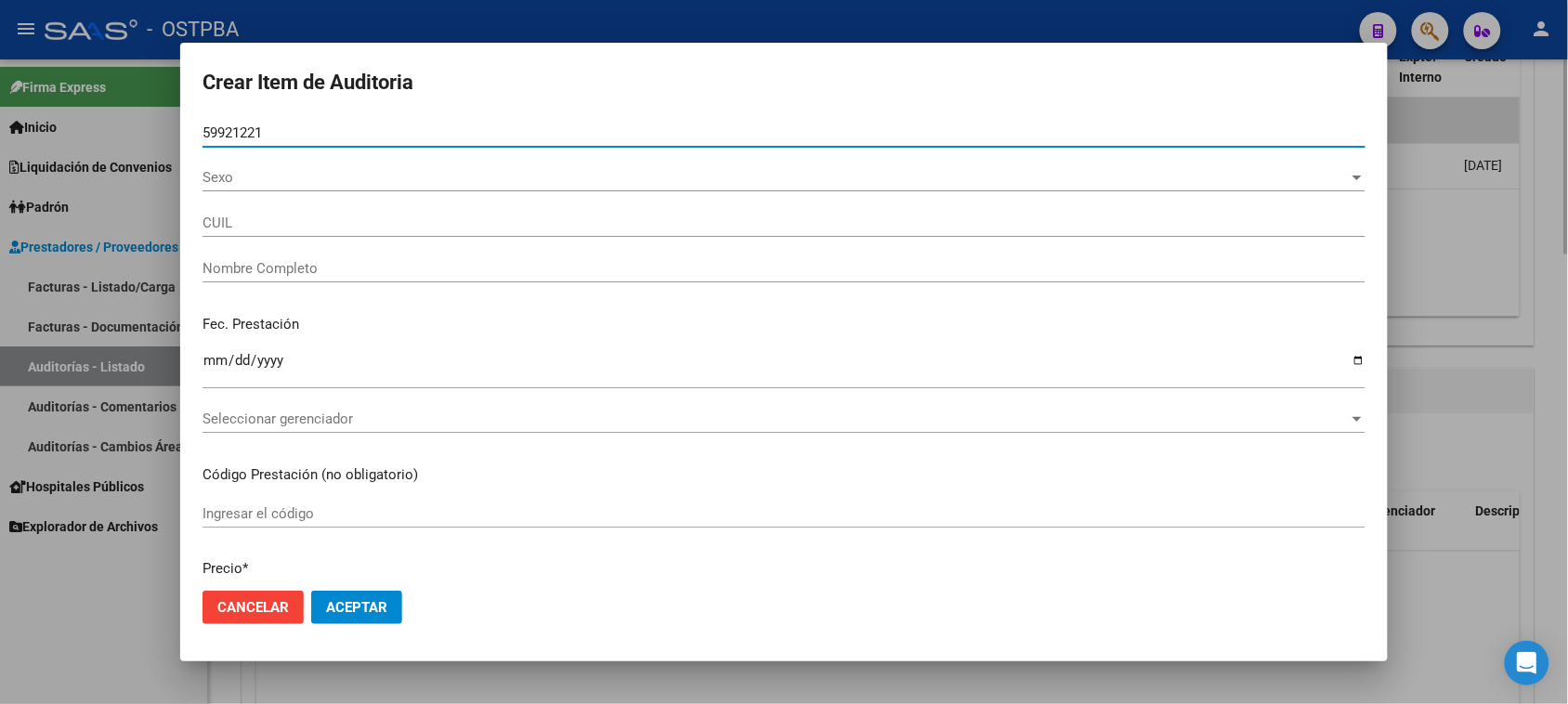
type input "27599212219"
type input "KOUGUAS [PERSON_NAME]"
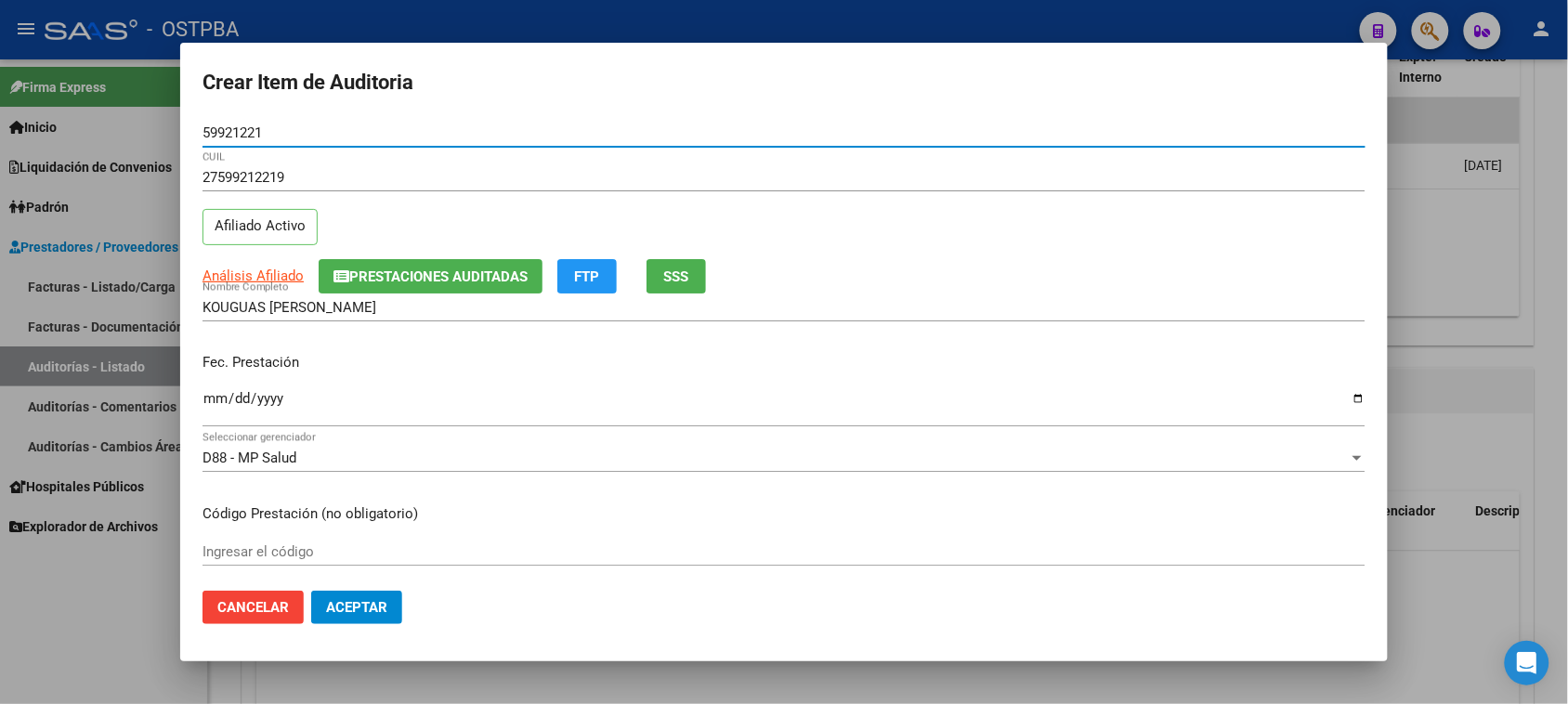
type input "59921221"
click at [215, 390] on div "Ingresar la fecha" at bounding box center [784, 407] width 1163 height 40
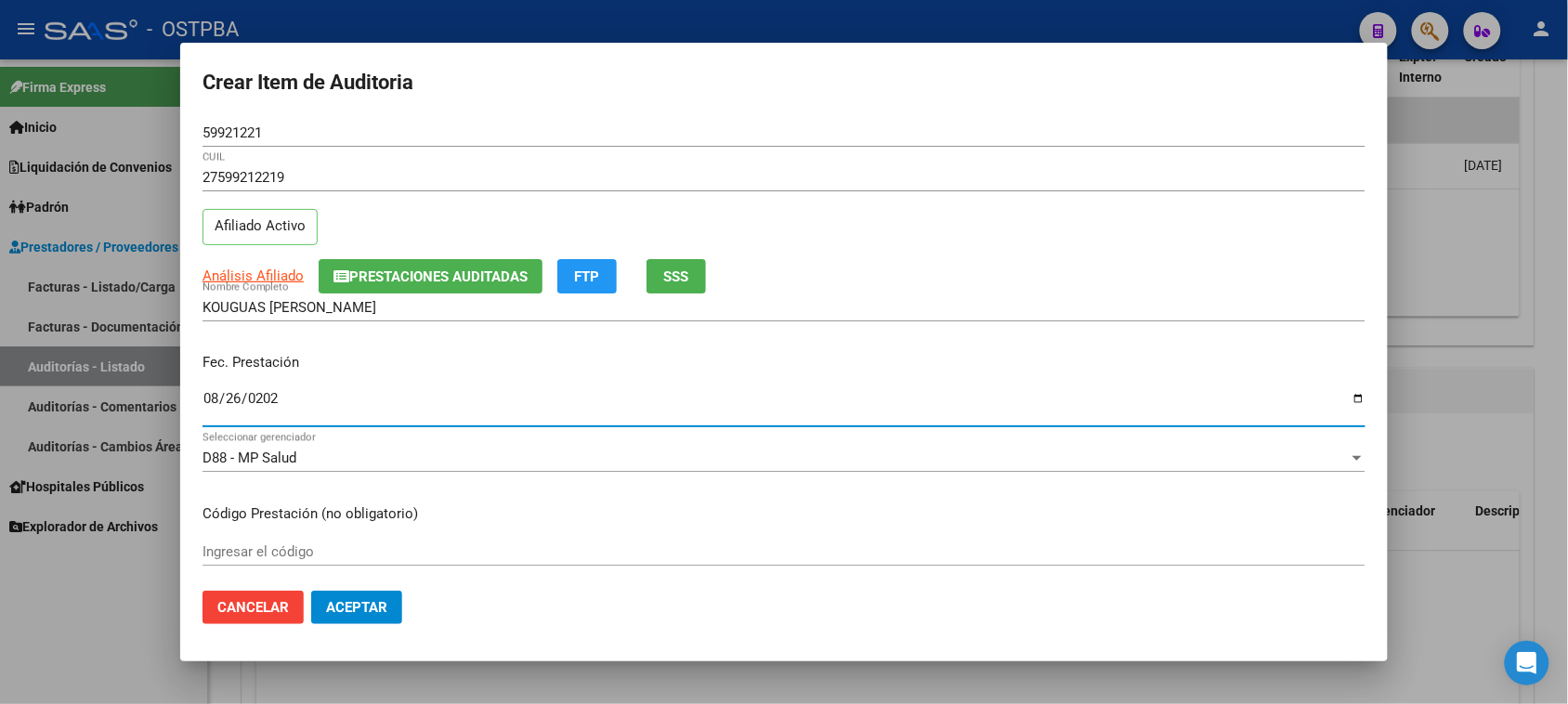
type input "[DATE]"
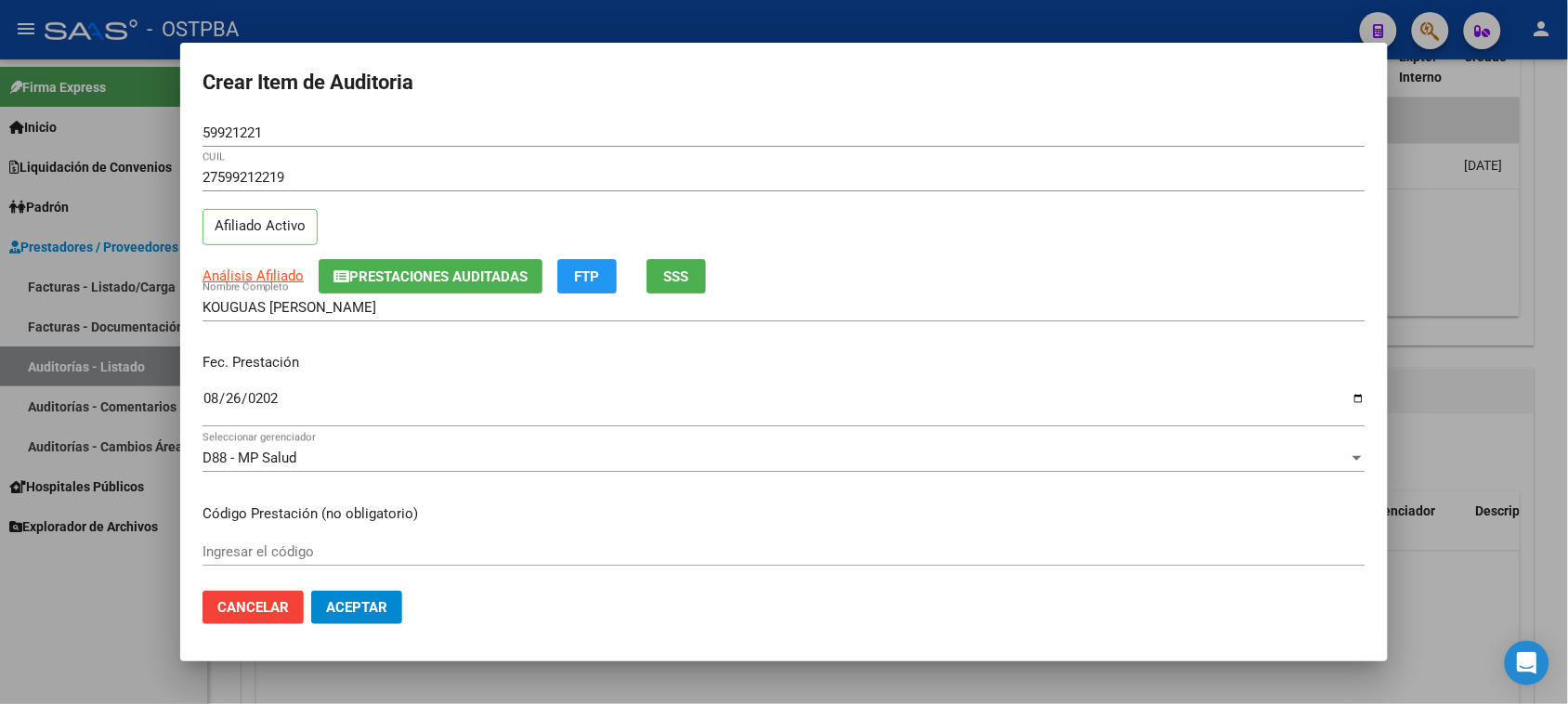
scroll to position [298, 0]
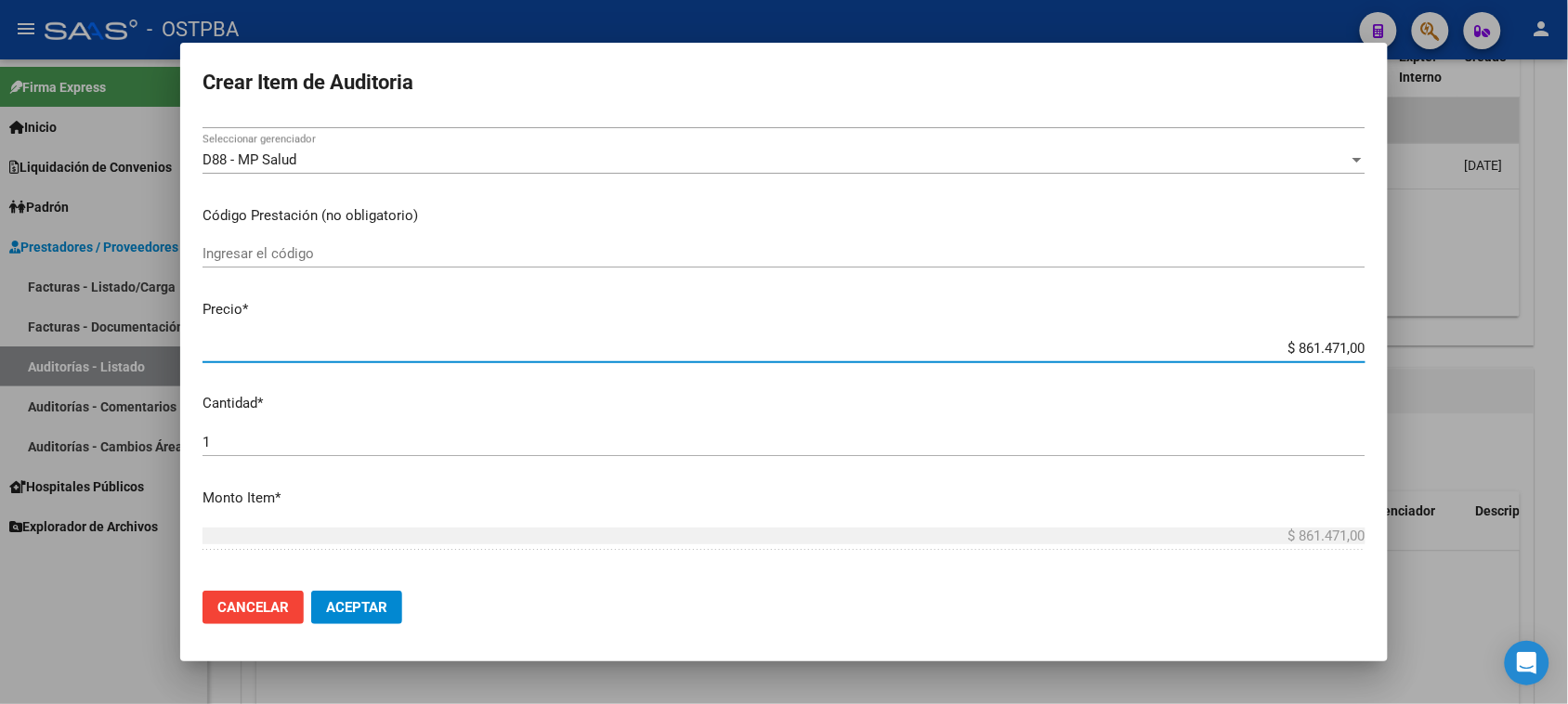
type input "$ 0,01"
type input "$ 0,19"
type input "$ 1,94"
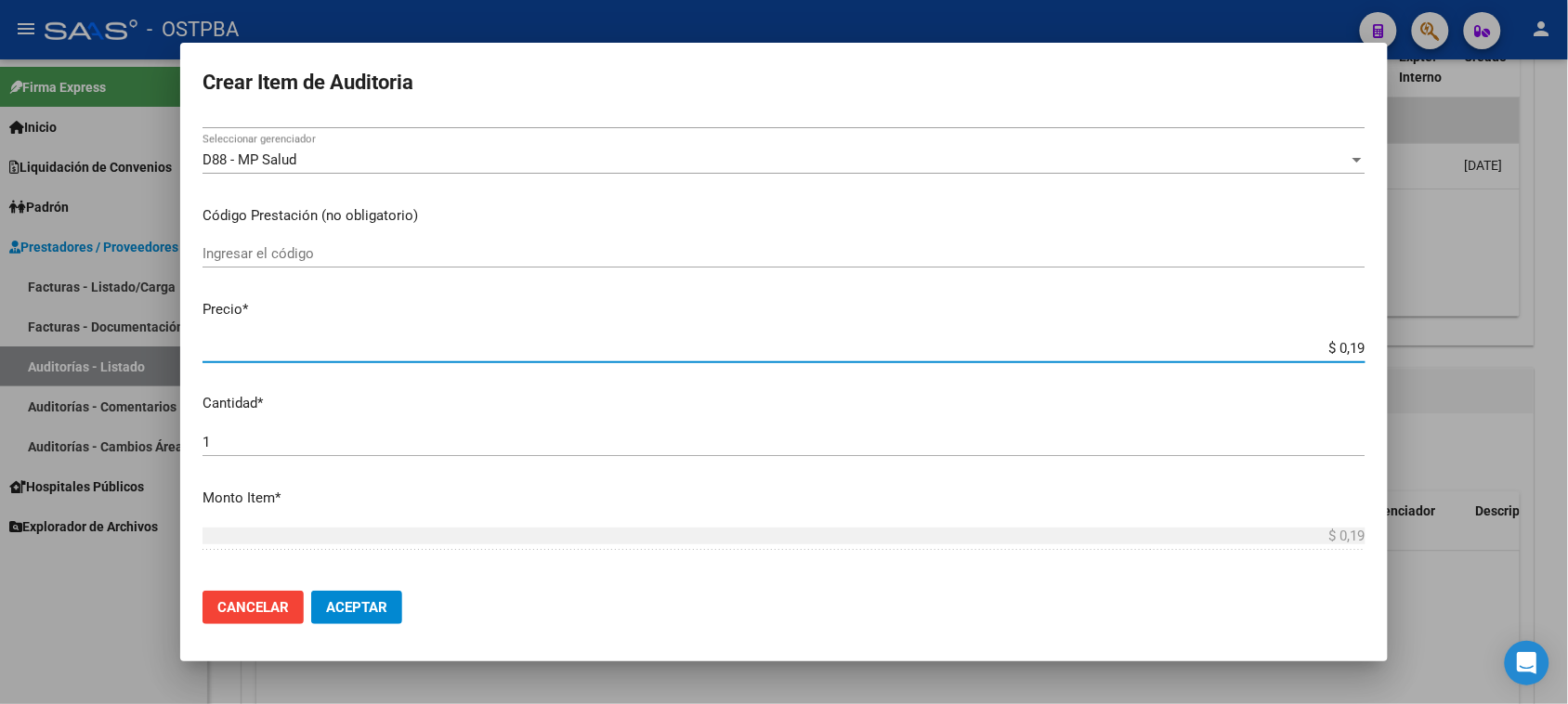
type input "$ 1,94"
type input "$ 19,49"
type input "$ 194,96"
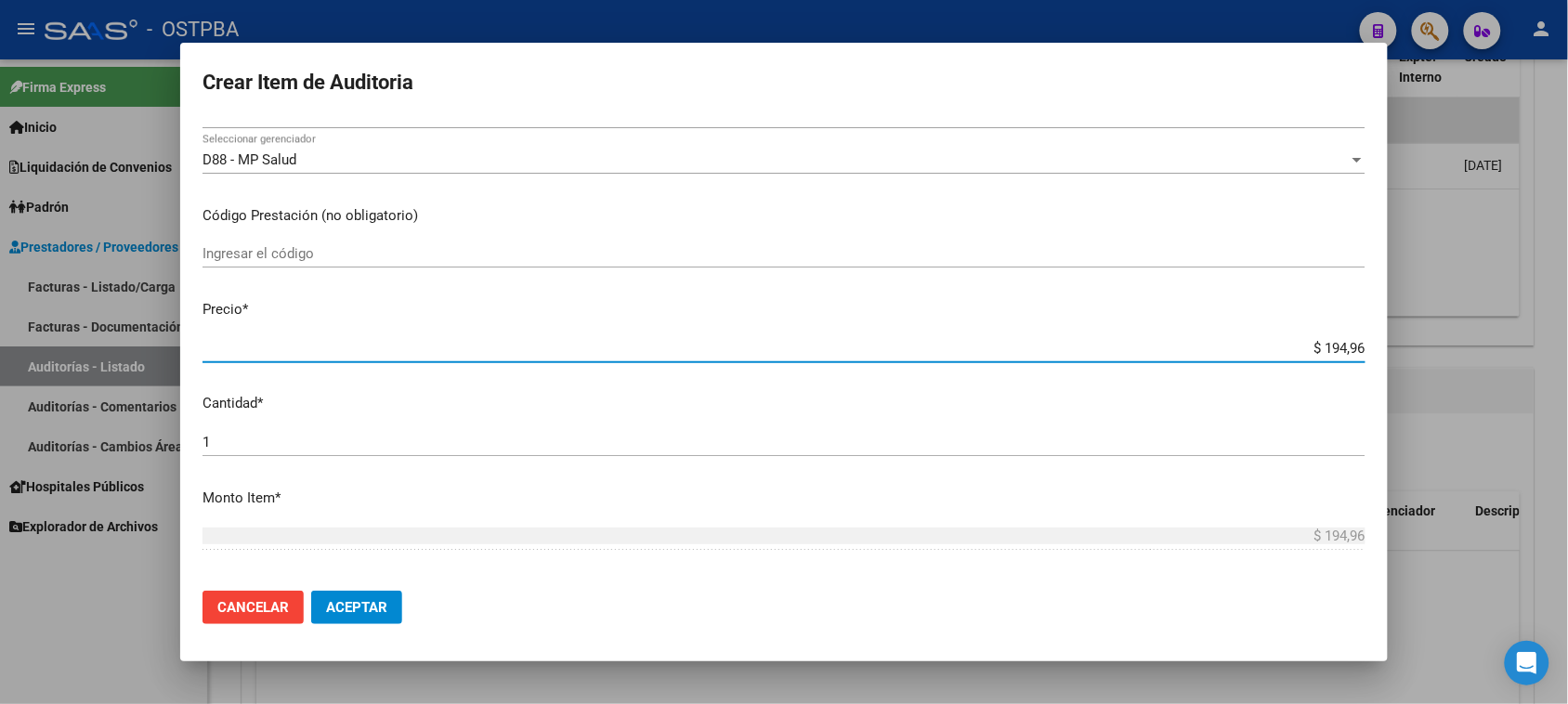
type input "$ 1.949,60"
type input "$ 19.496,00"
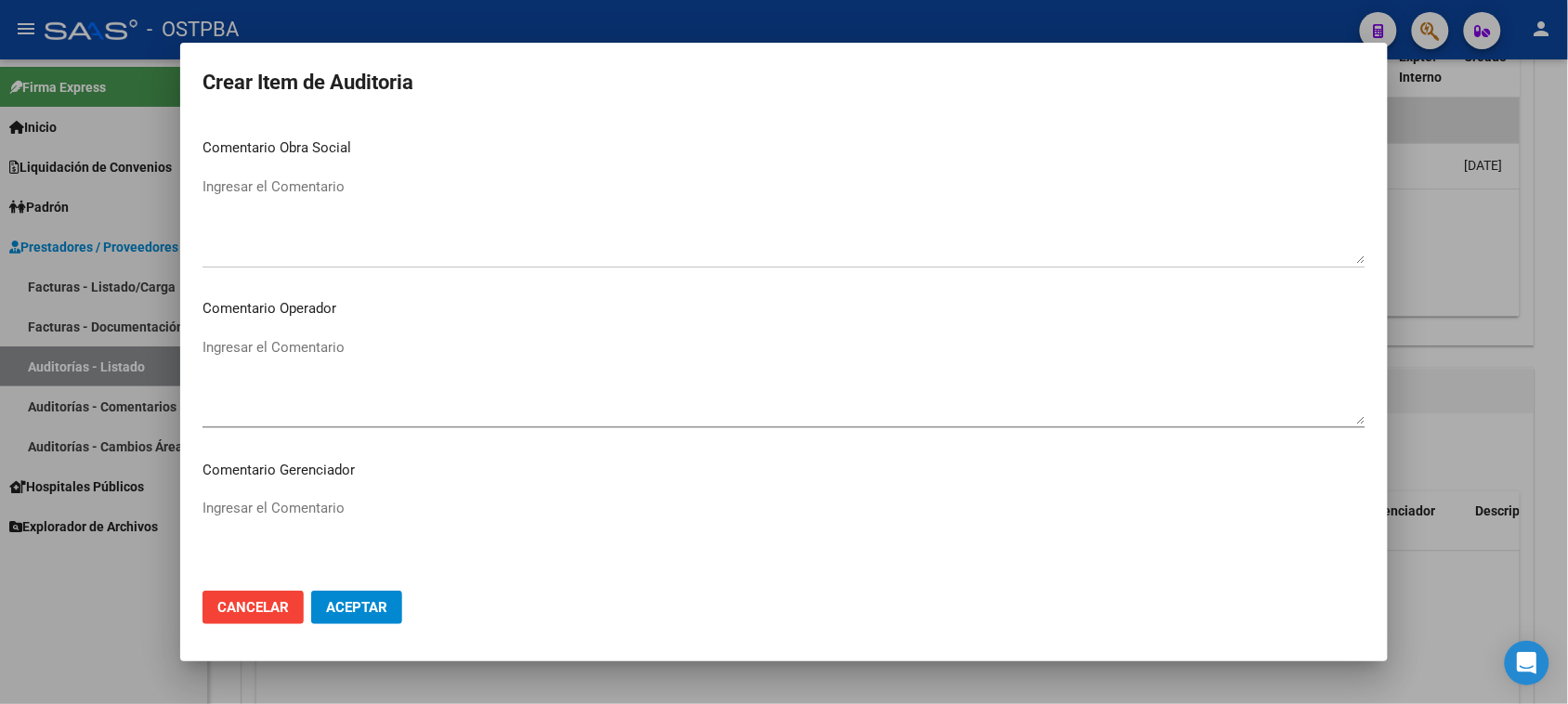
scroll to position [1158, 0]
click at [356, 612] on span "Aceptar" at bounding box center [356, 607] width 62 height 17
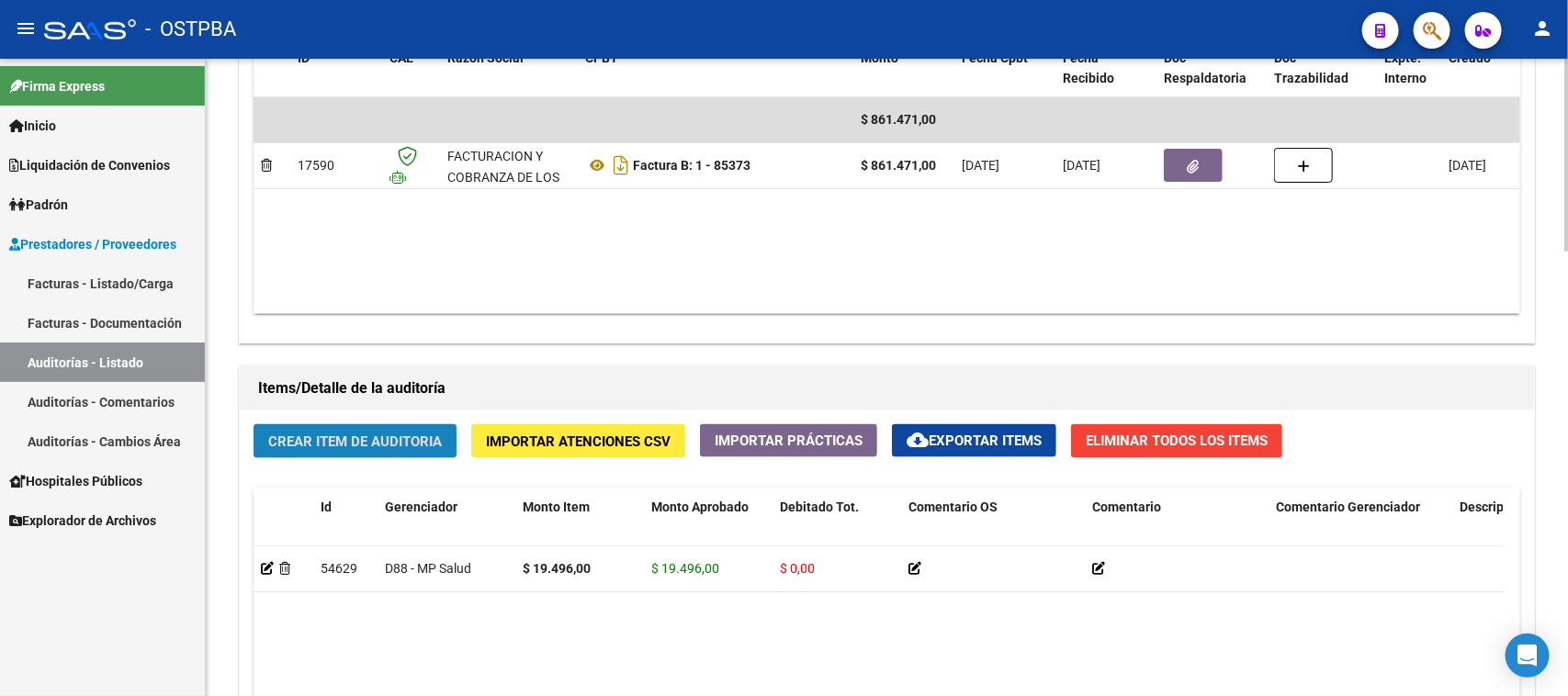
click at [406, 434] on span "Crear Item de Auditoria" at bounding box center [354, 442] width 174 height 17
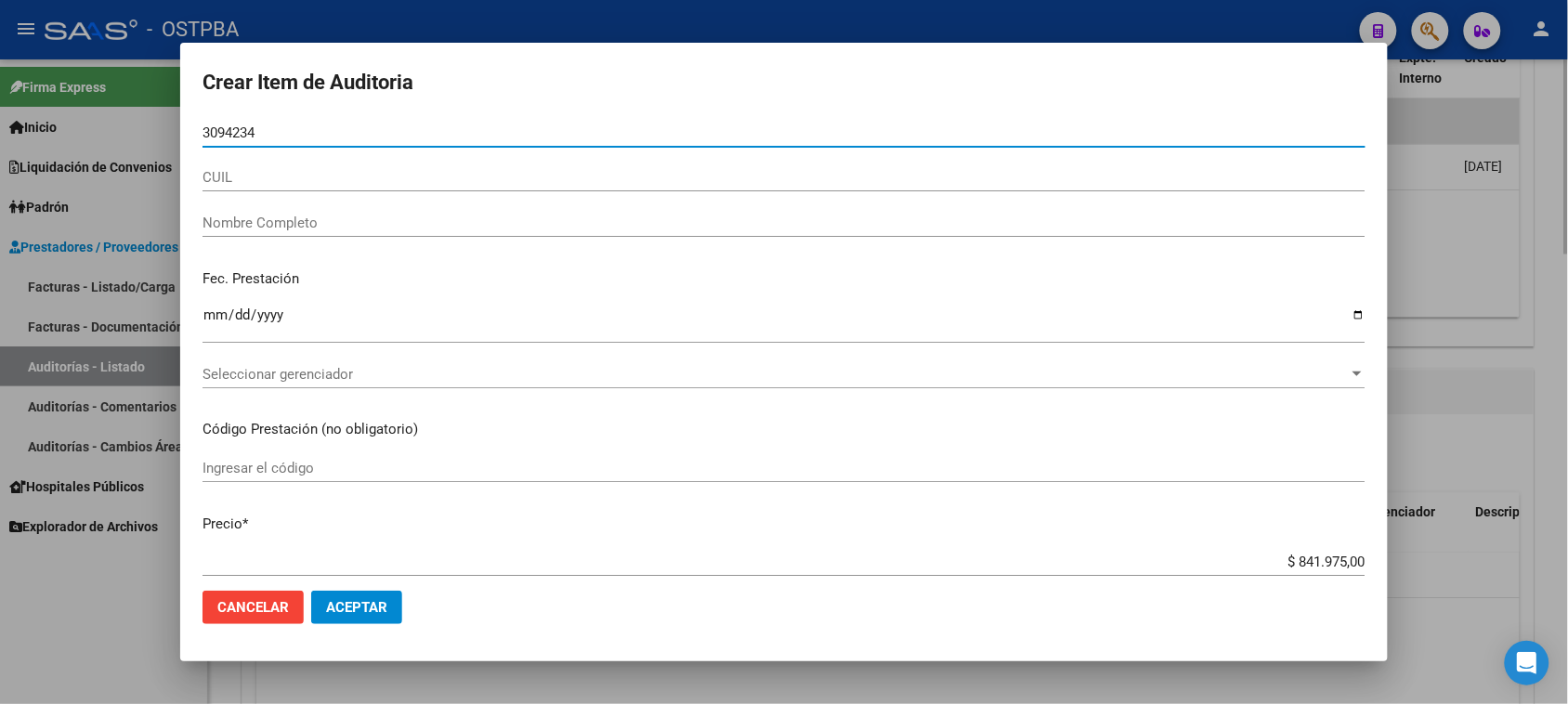
type input "30942345"
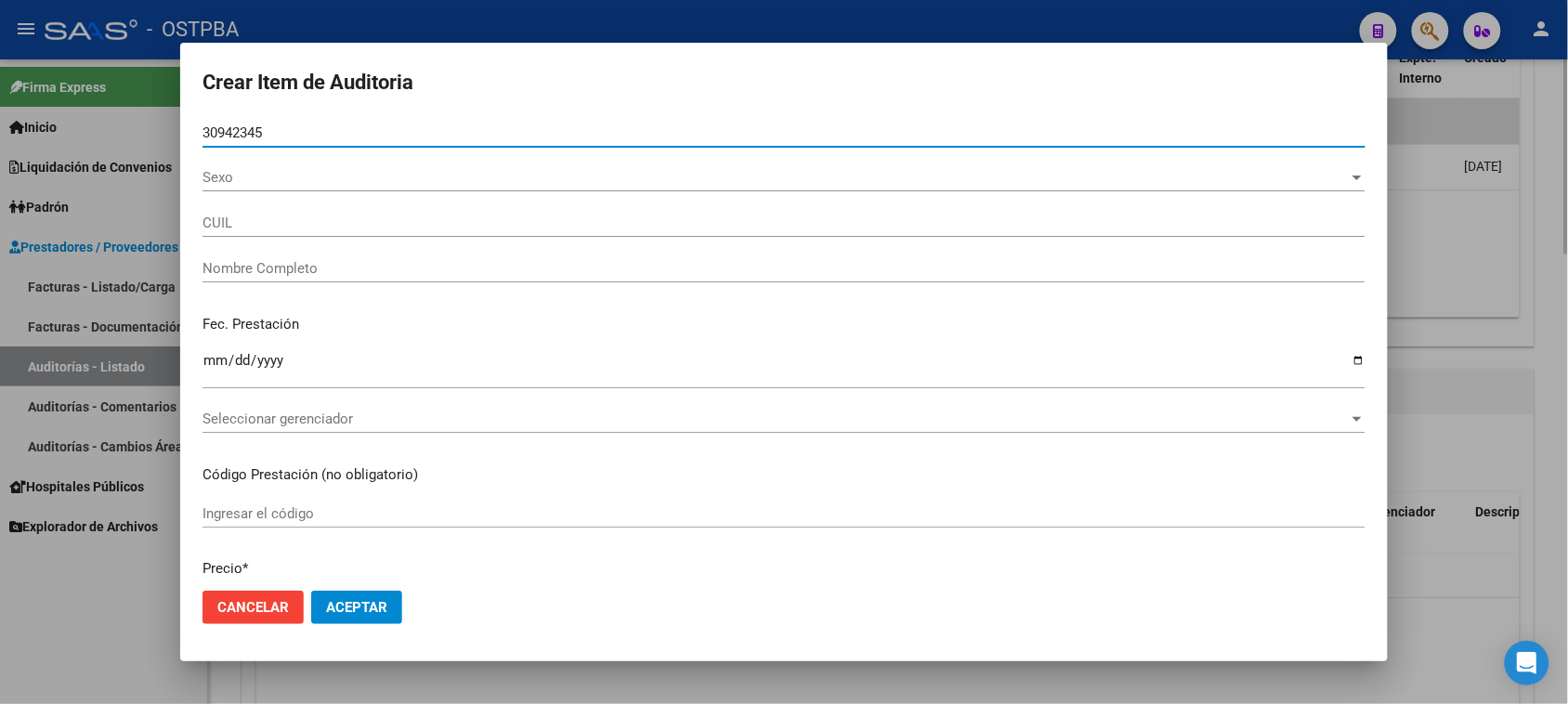
type input "27309423459"
type input "DIOSQUEZ [PERSON_NAME]"
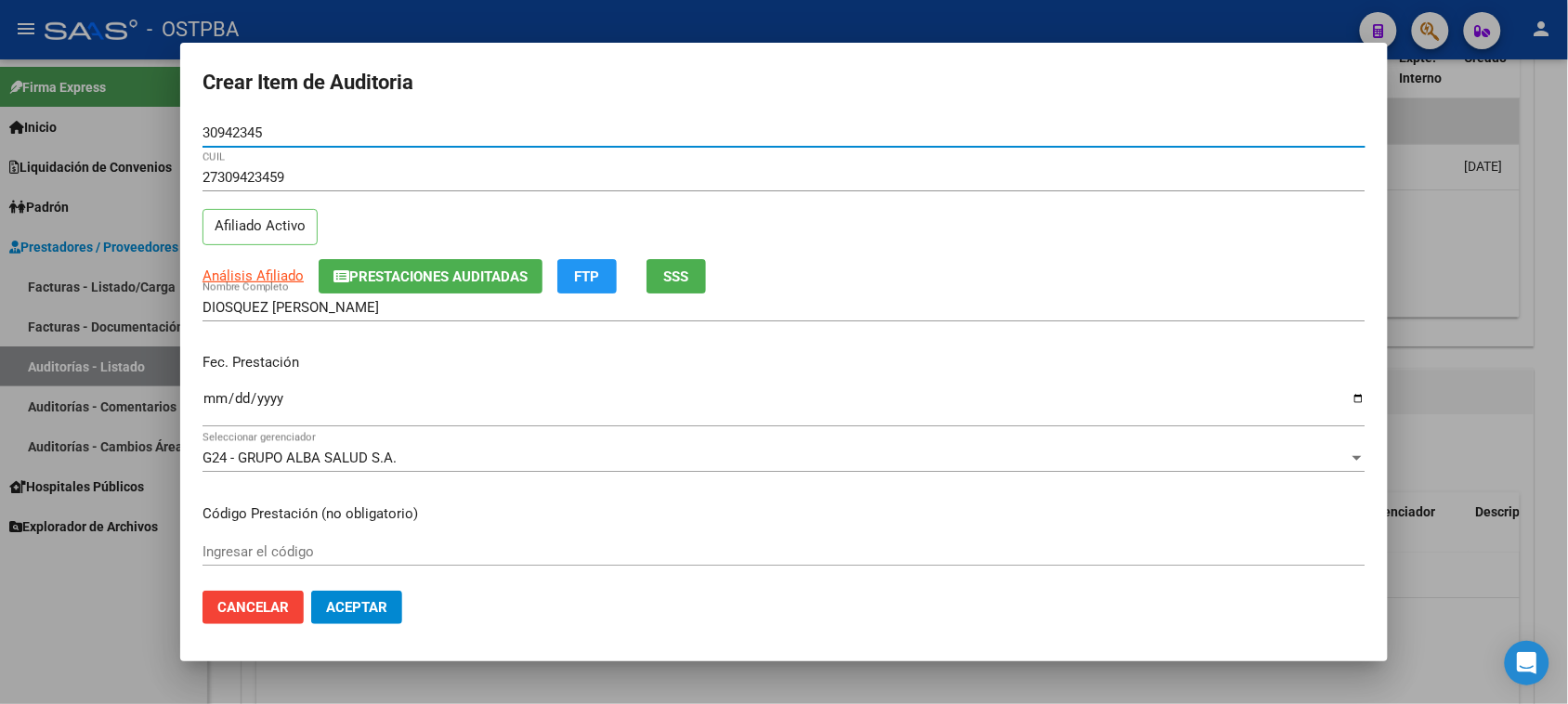
type input "30942345"
click at [212, 395] on input "Ingresar la fecha" at bounding box center [784, 406] width 1163 height 30
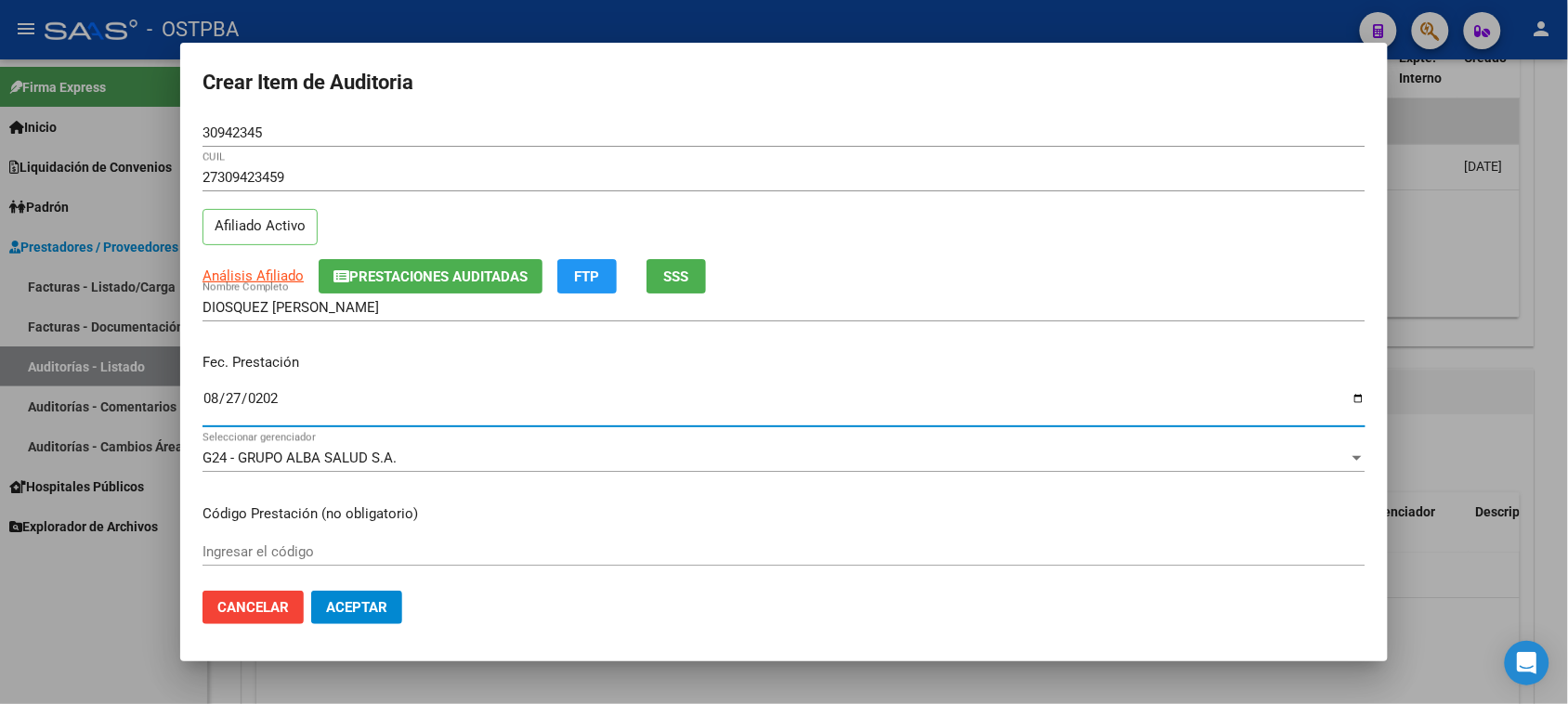
type input "[DATE]"
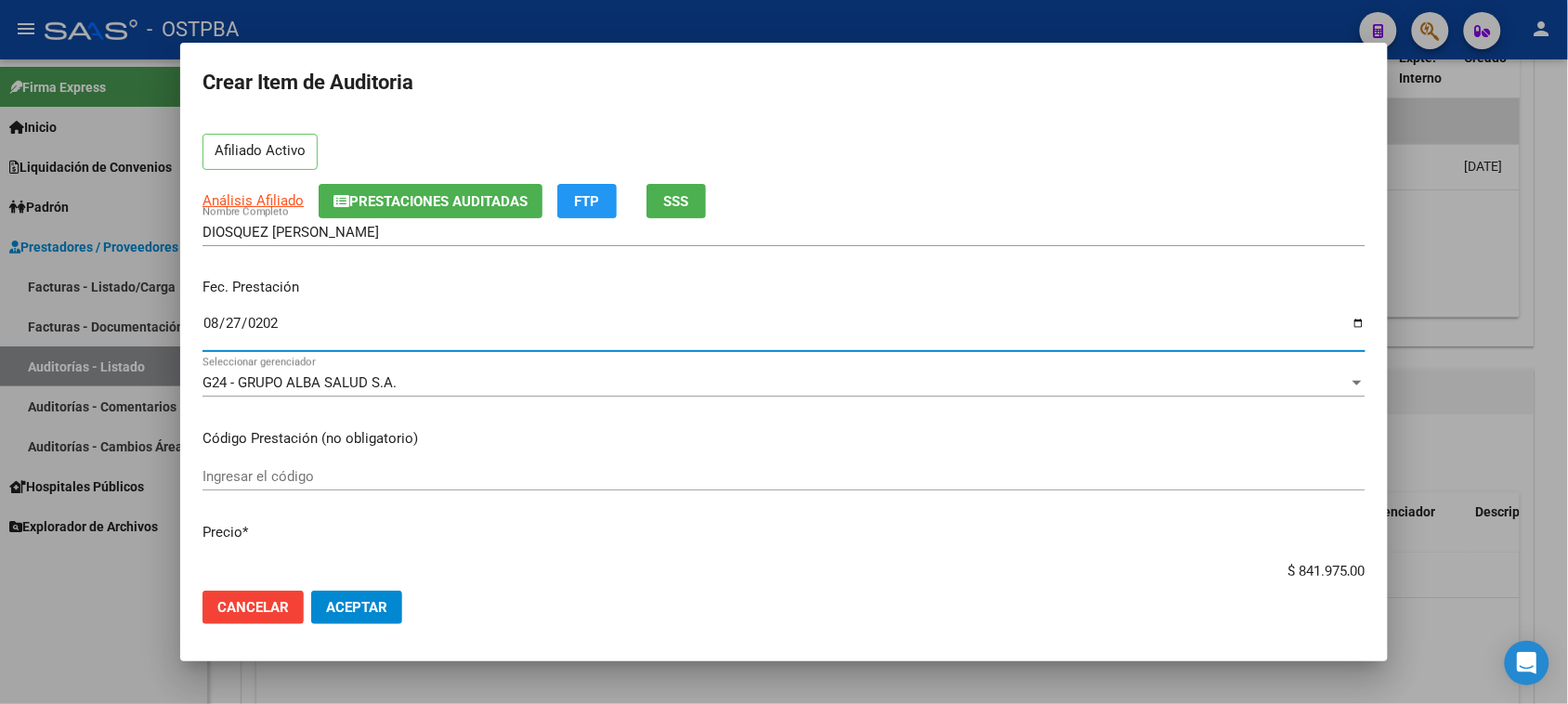
scroll to position [116, 0]
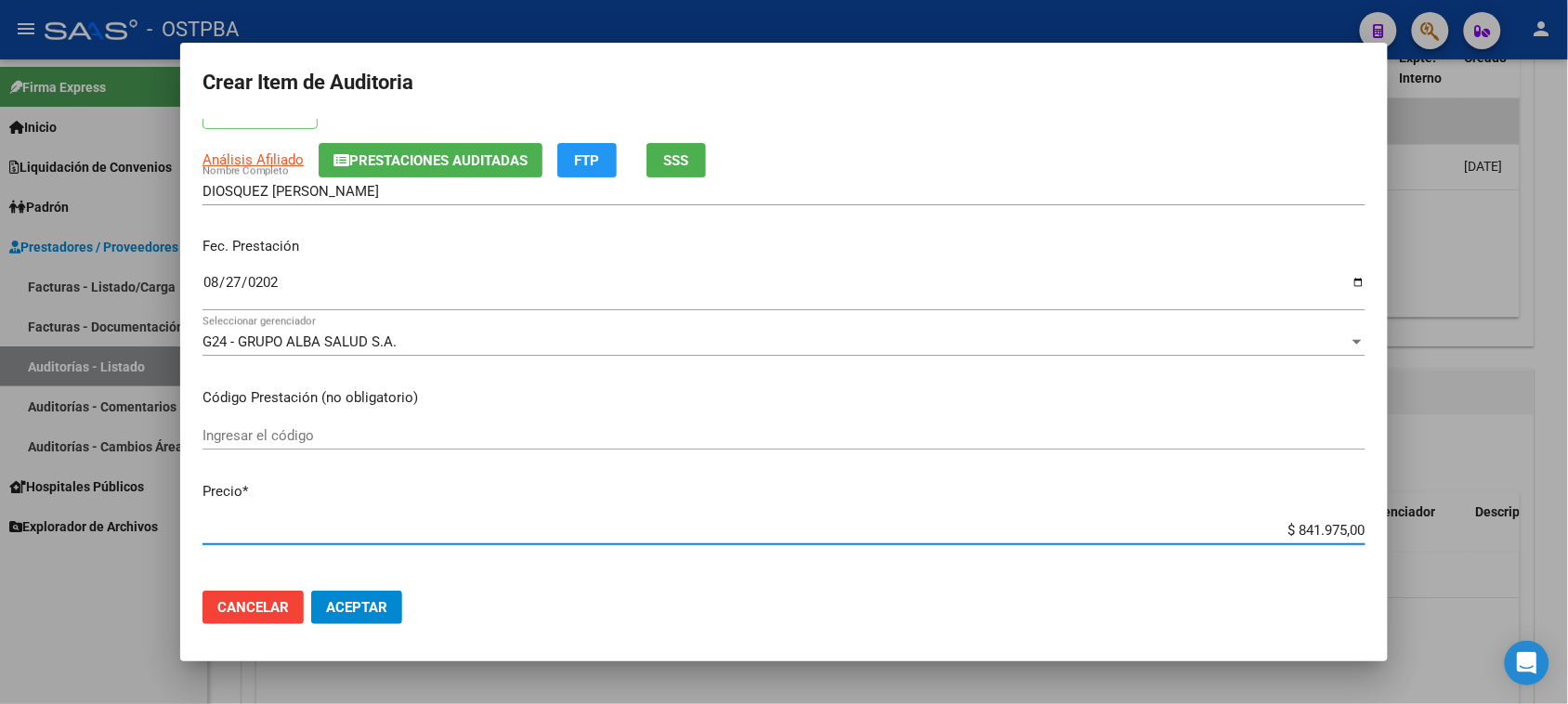
drag, startPoint x: 1278, startPoint y: 526, endPoint x: 1585, endPoint y: 526, distance: 307.0
click at [1568, 526] on html "menu - OSTPBA person Firma Express Inicio Instructivos Contacto OS Liquidación …" at bounding box center [784, 352] width 1568 height 704
type input "$ 0,01"
type input "$ 0,18"
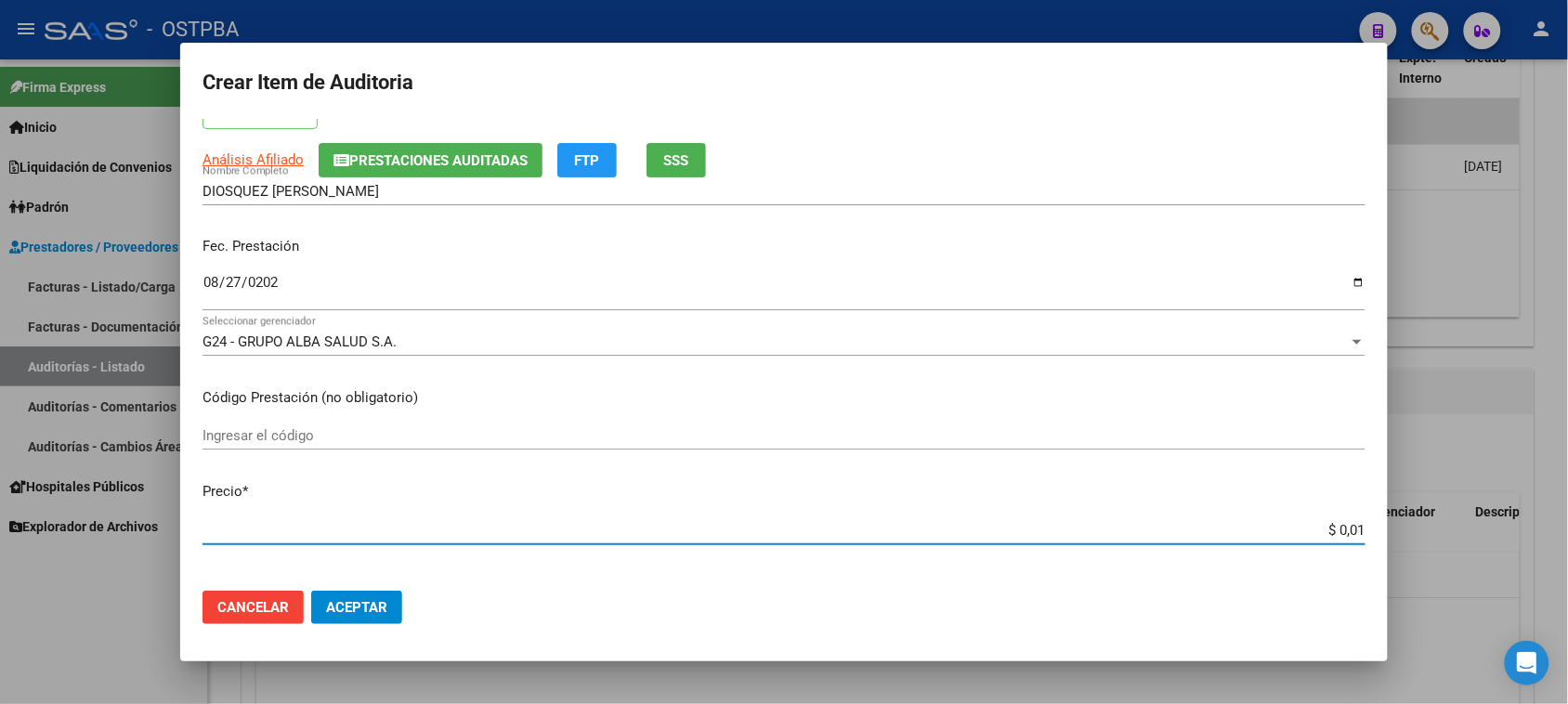
type input "$ 0,18"
type input "$ 1,80"
type input "$ 18,05"
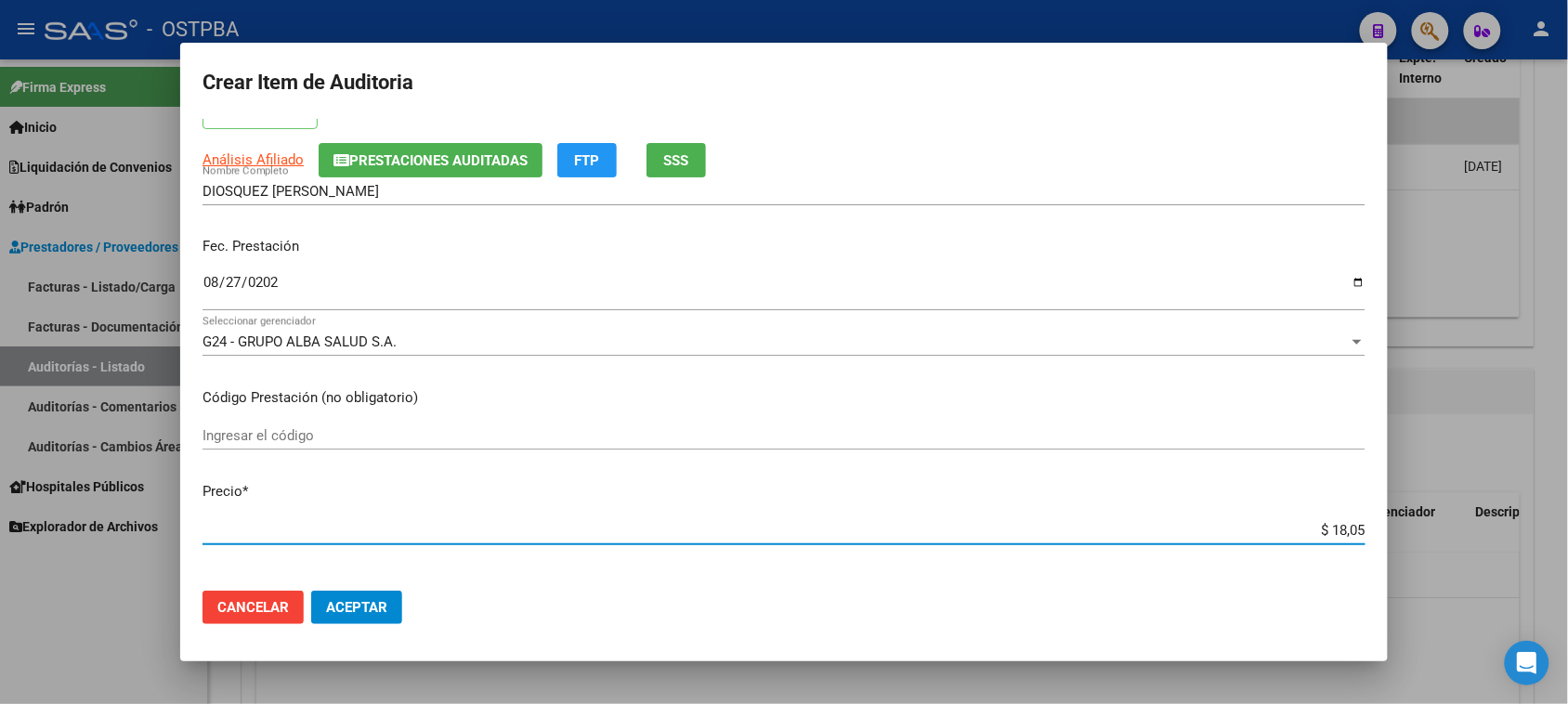
type input "$ 180,52"
type input "$ 1.805,20"
type input "$ 18.052,00"
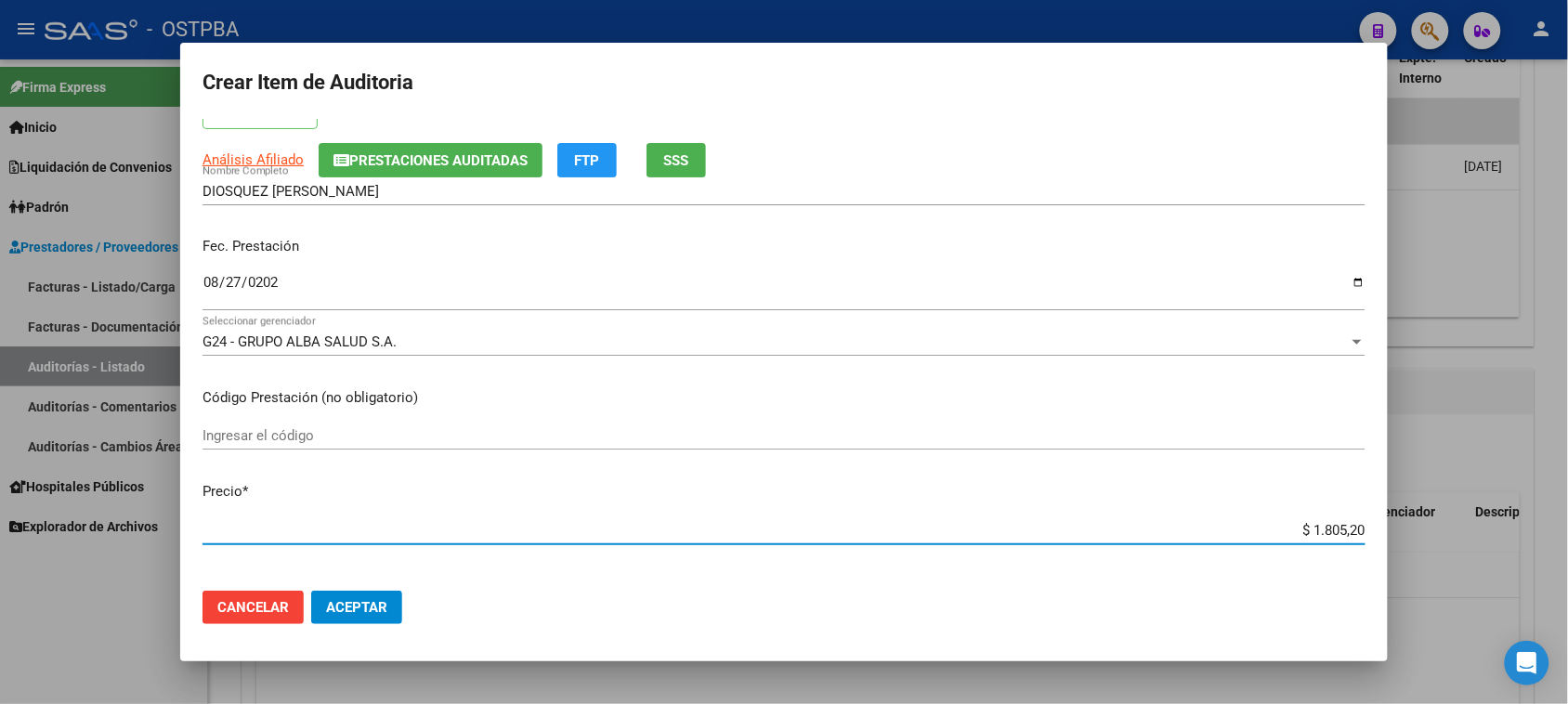
type input "$ 18.052,00"
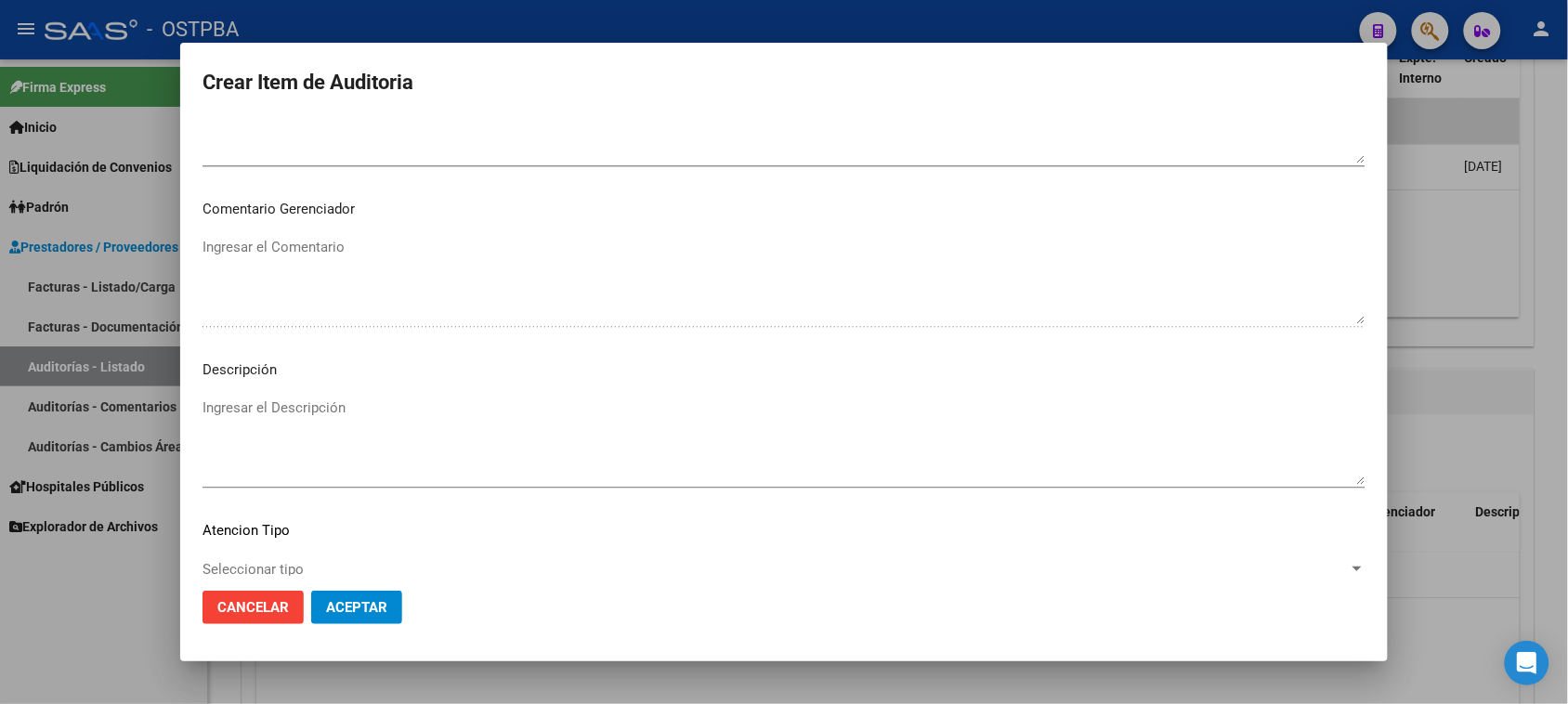
scroll to position [1162, 0]
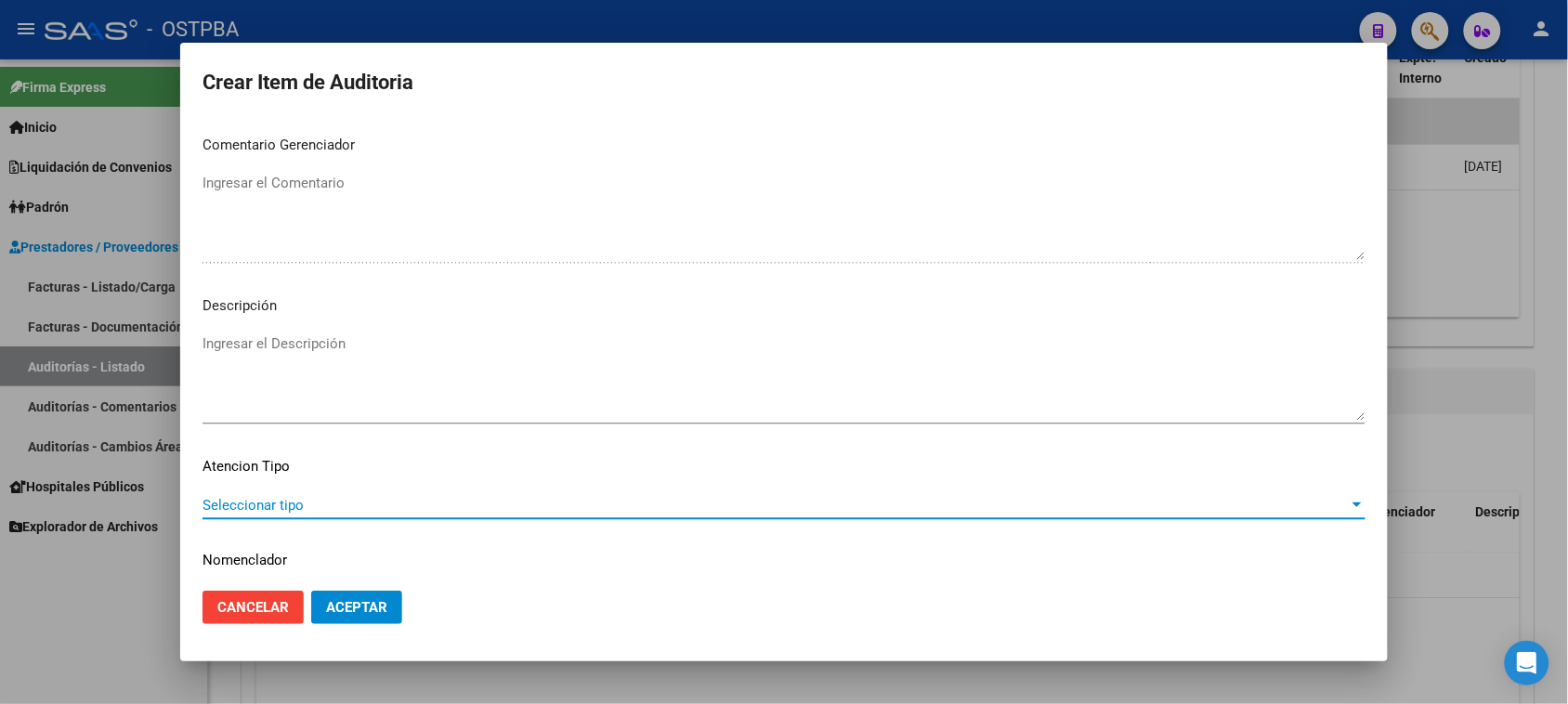
click at [252, 497] on span "Seleccionar tipo" at bounding box center [776, 505] width 1147 height 17
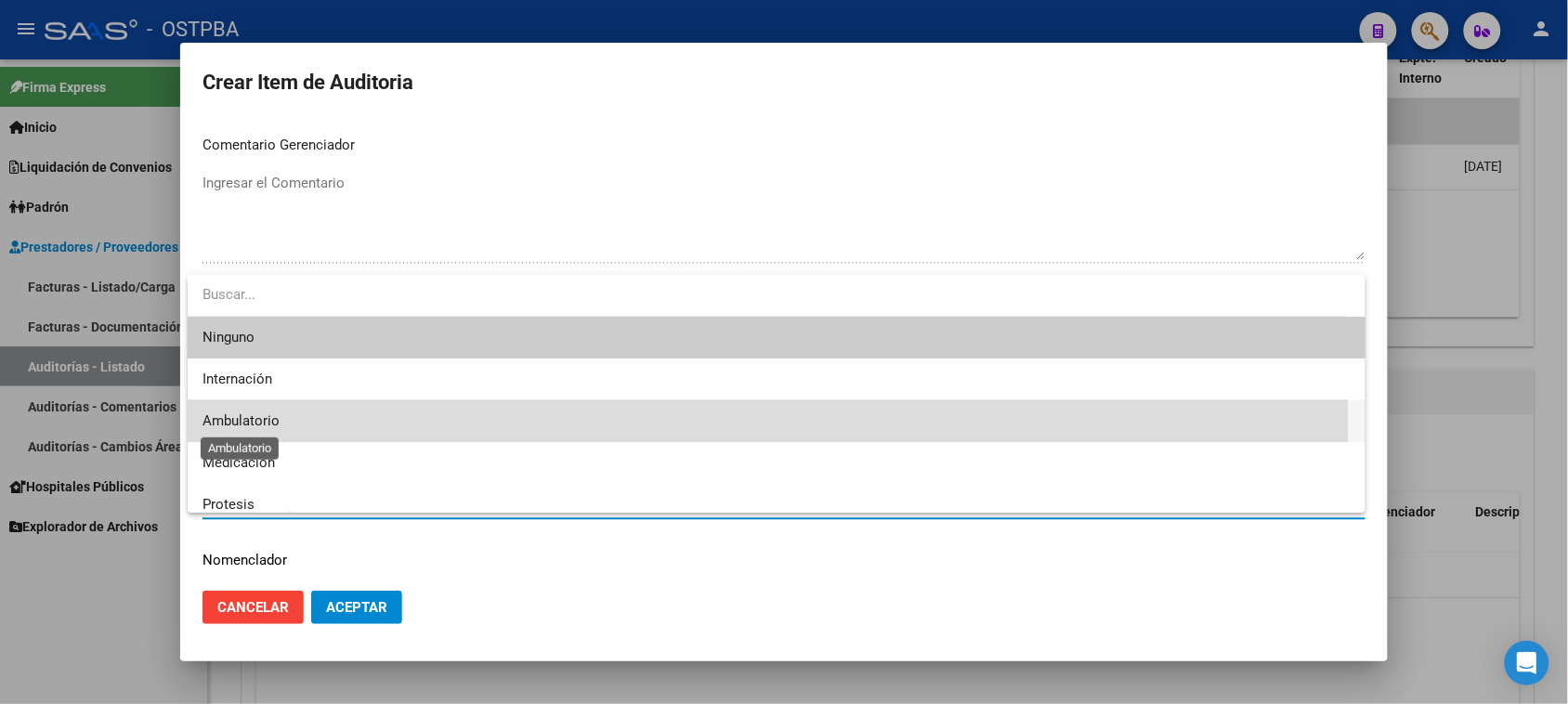
click at [267, 426] on span "Ambulatorio" at bounding box center [241, 420] width 77 height 17
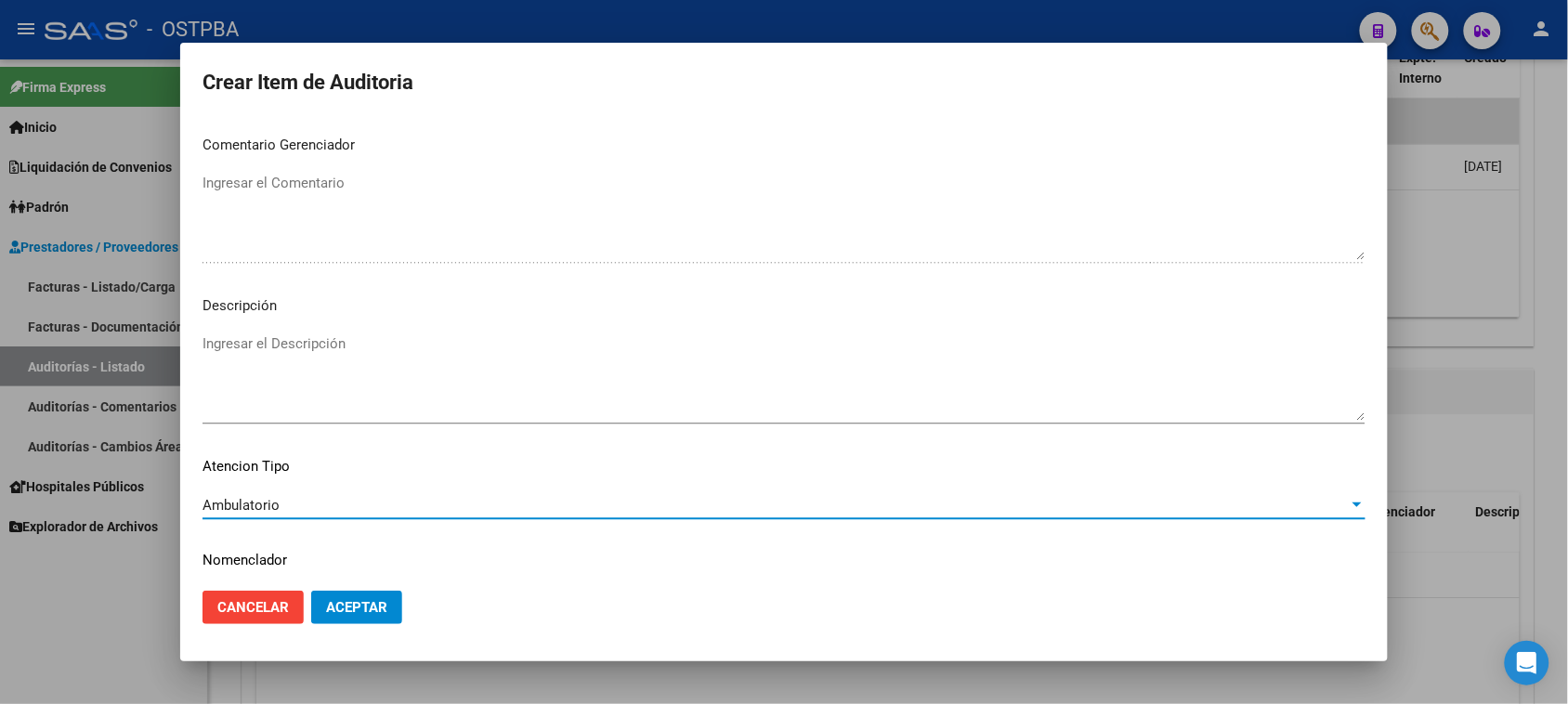
click at [347, 602] on span "Aceptar" at bounding box center [356, 607] width 62 height 17
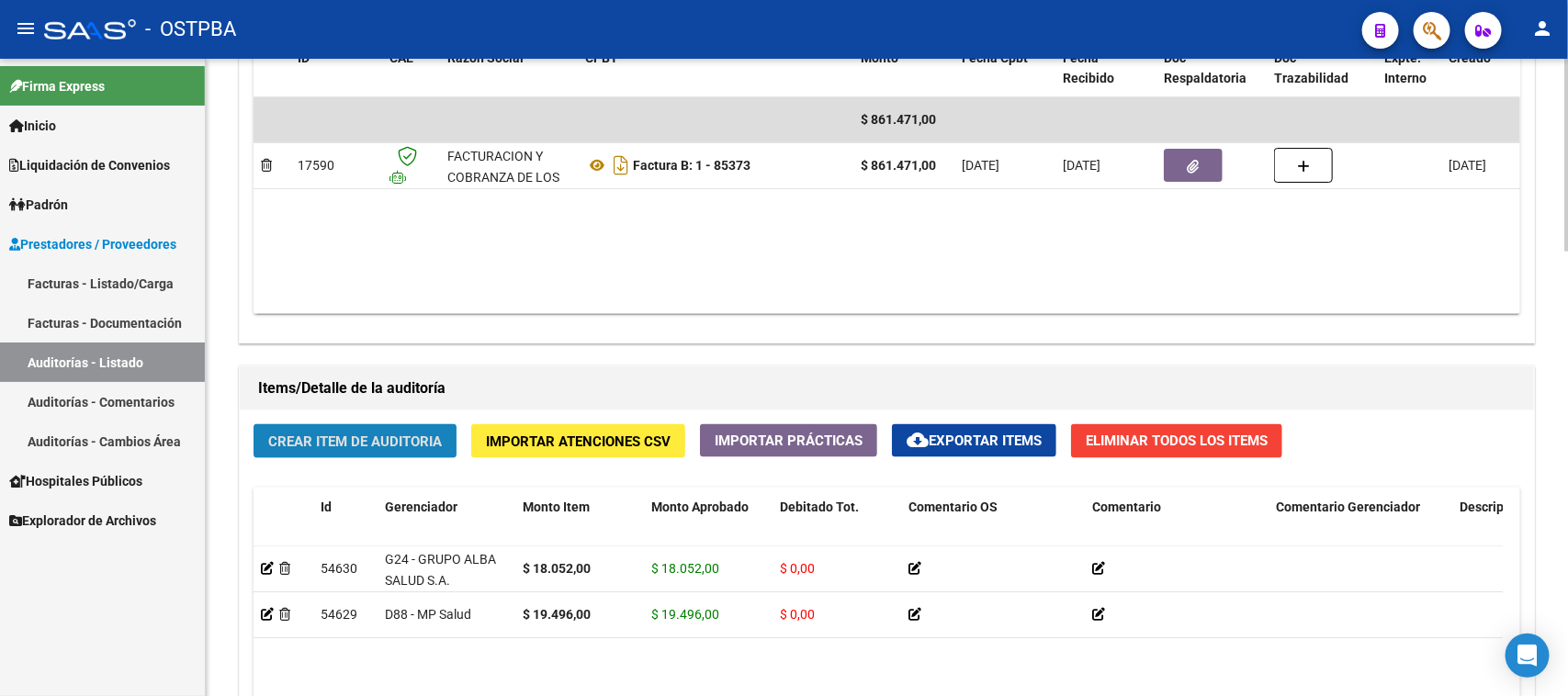
click at [434, 424] on button "Crear Item de Auditoria" at bounding box center [354, 441] width 203 height 34
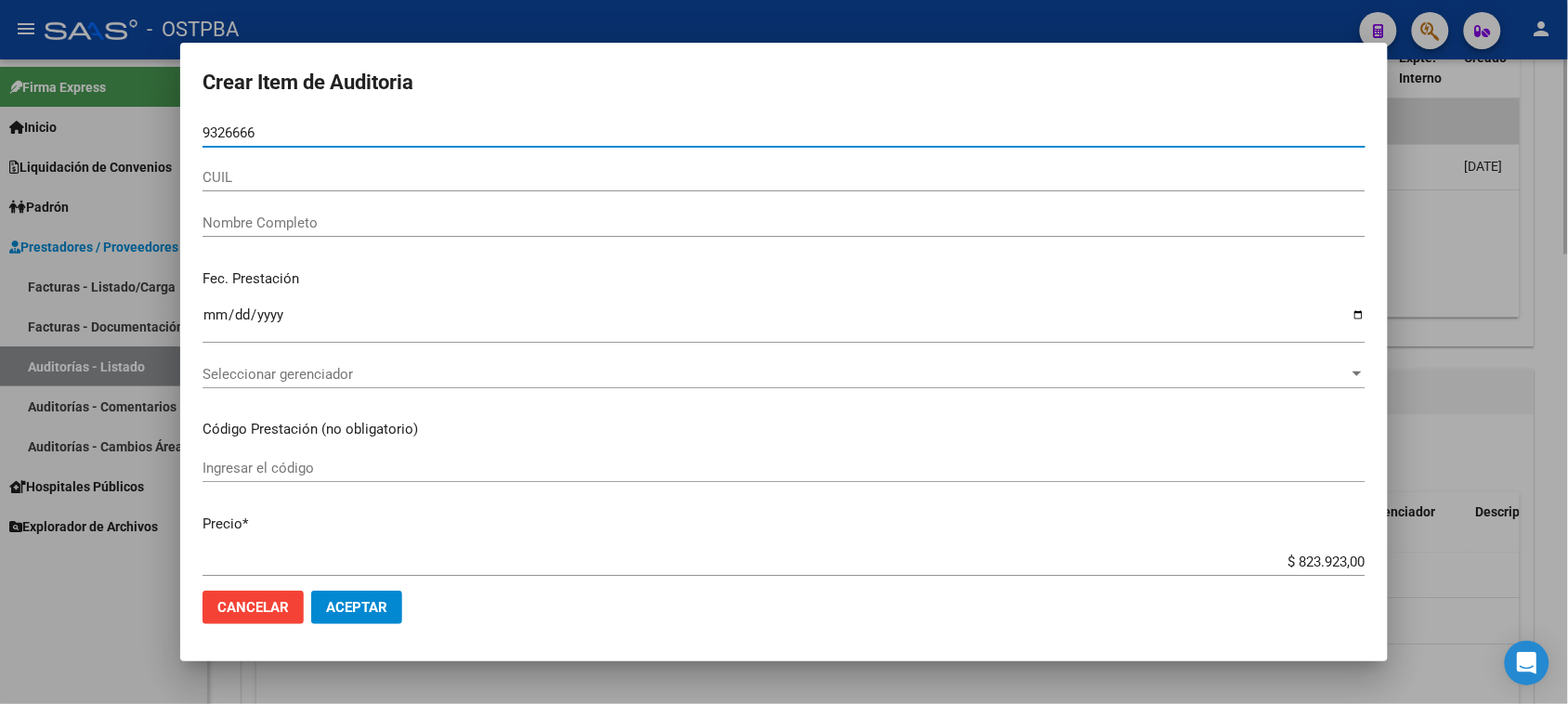
type input "93266664"
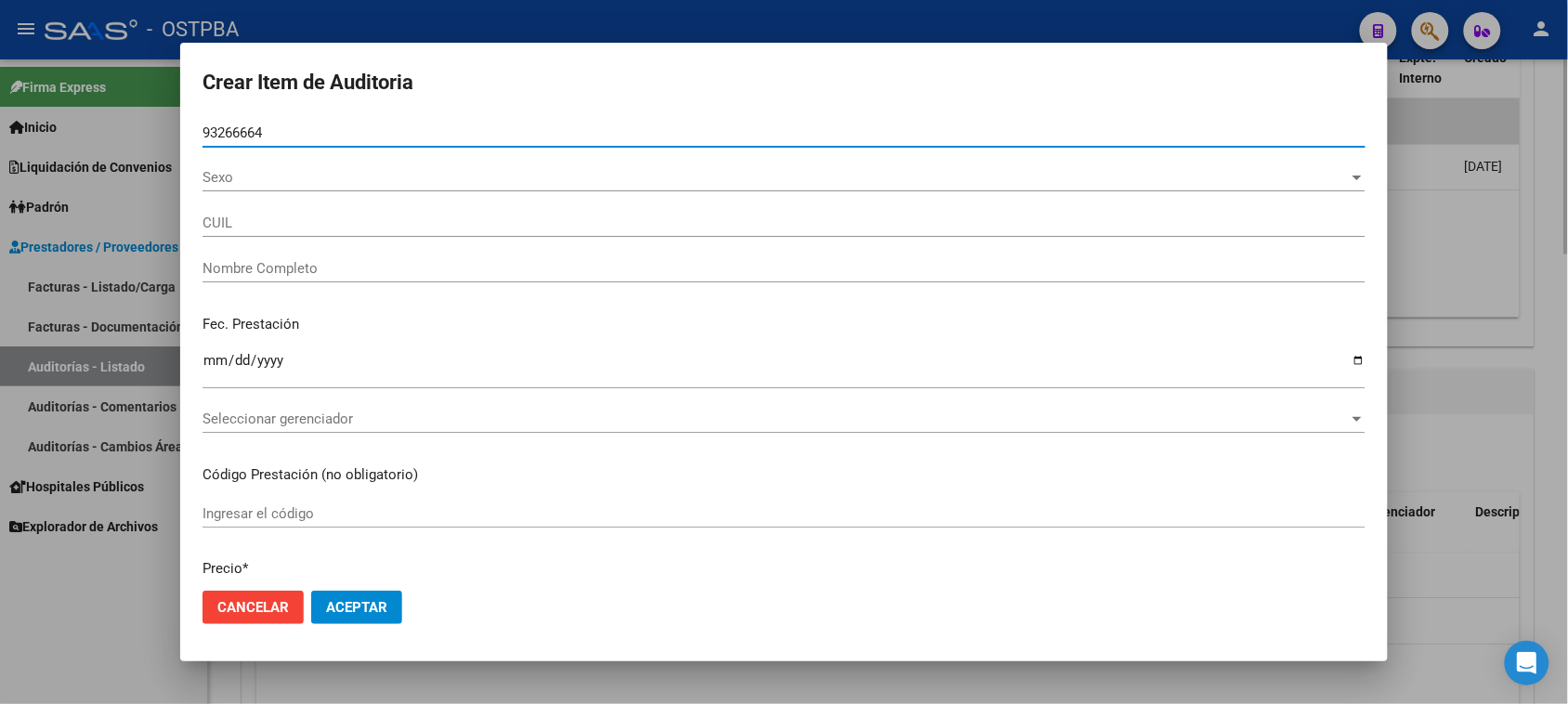
type input "20932666643"
type input "[PERSON_NAME]"
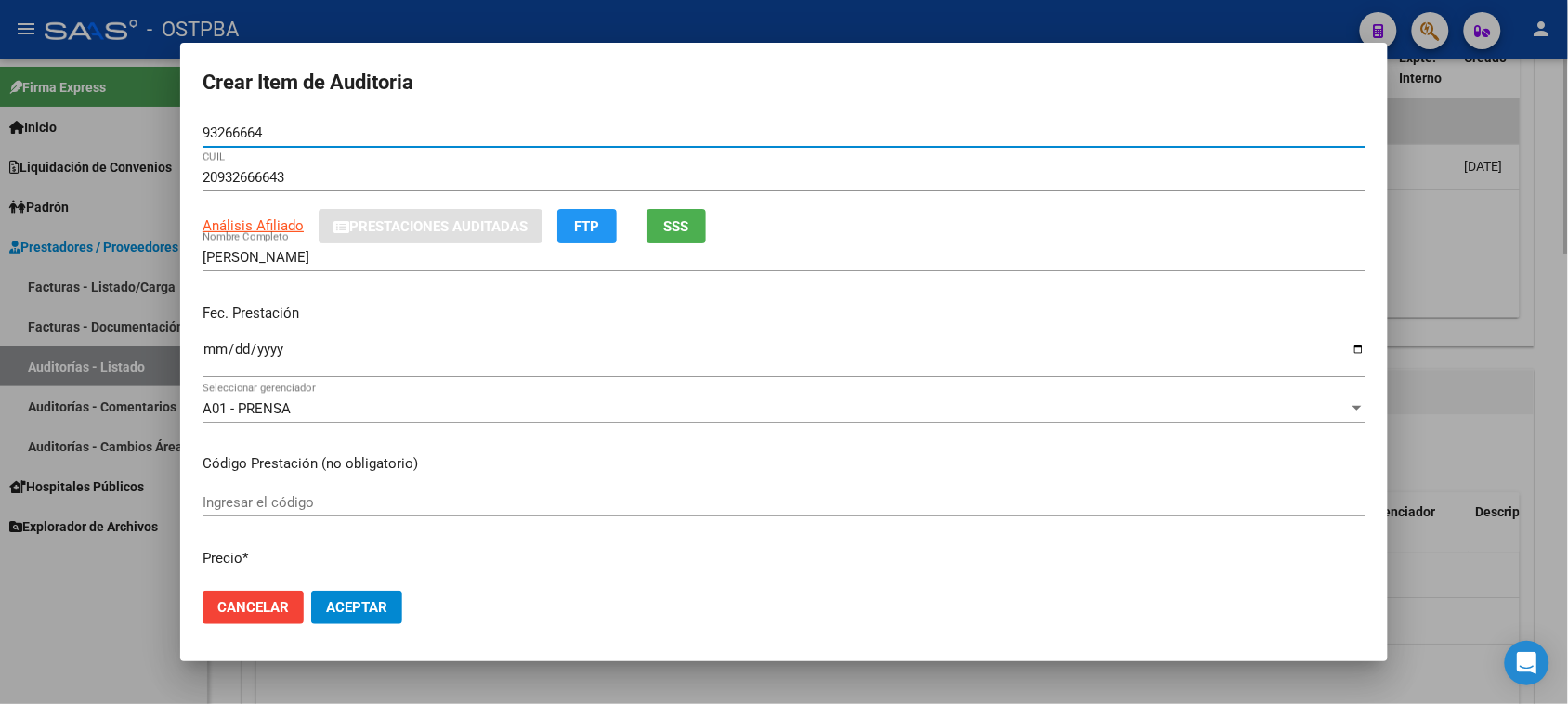
type input "93266664"
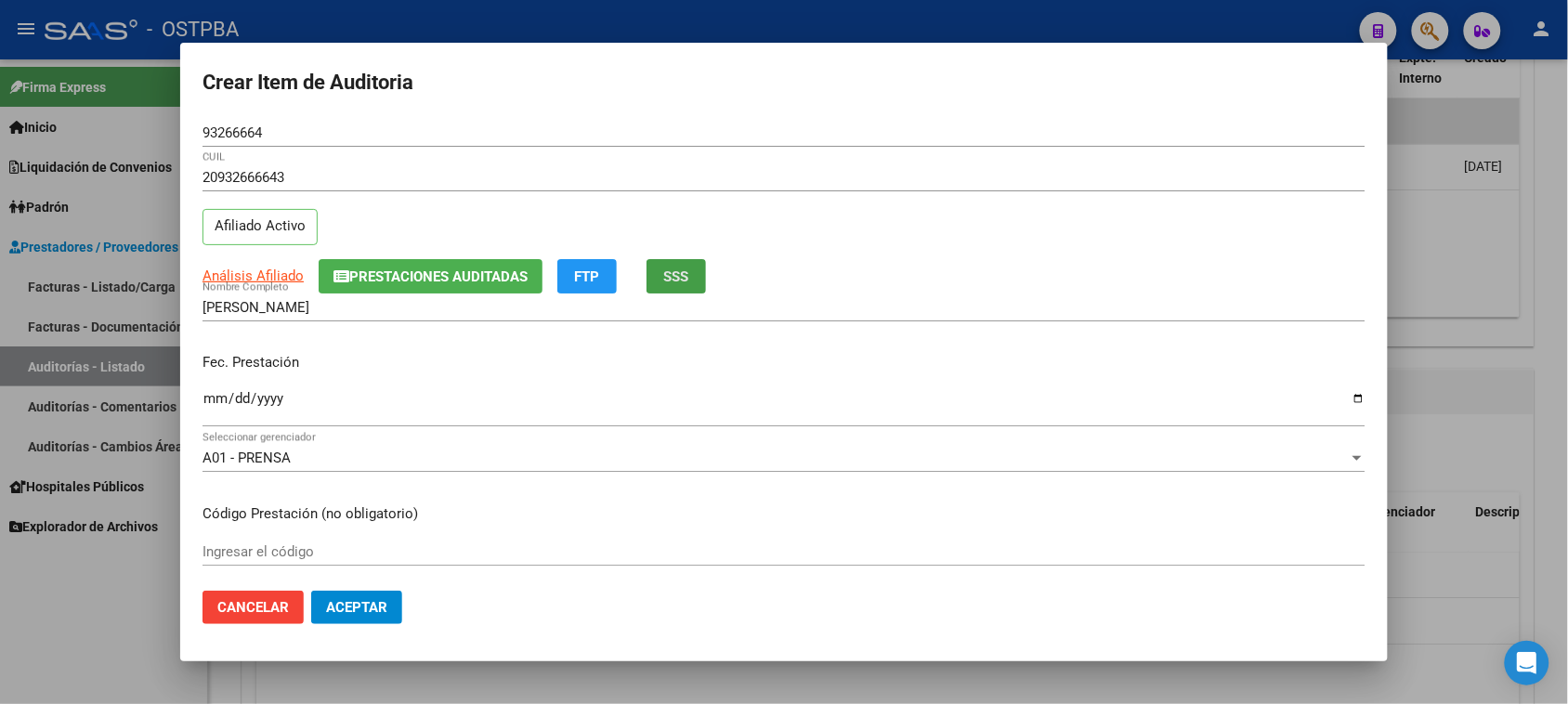
click at [671, 266] on button "SSS" at bounding box center [676, 276] width 60 height 35
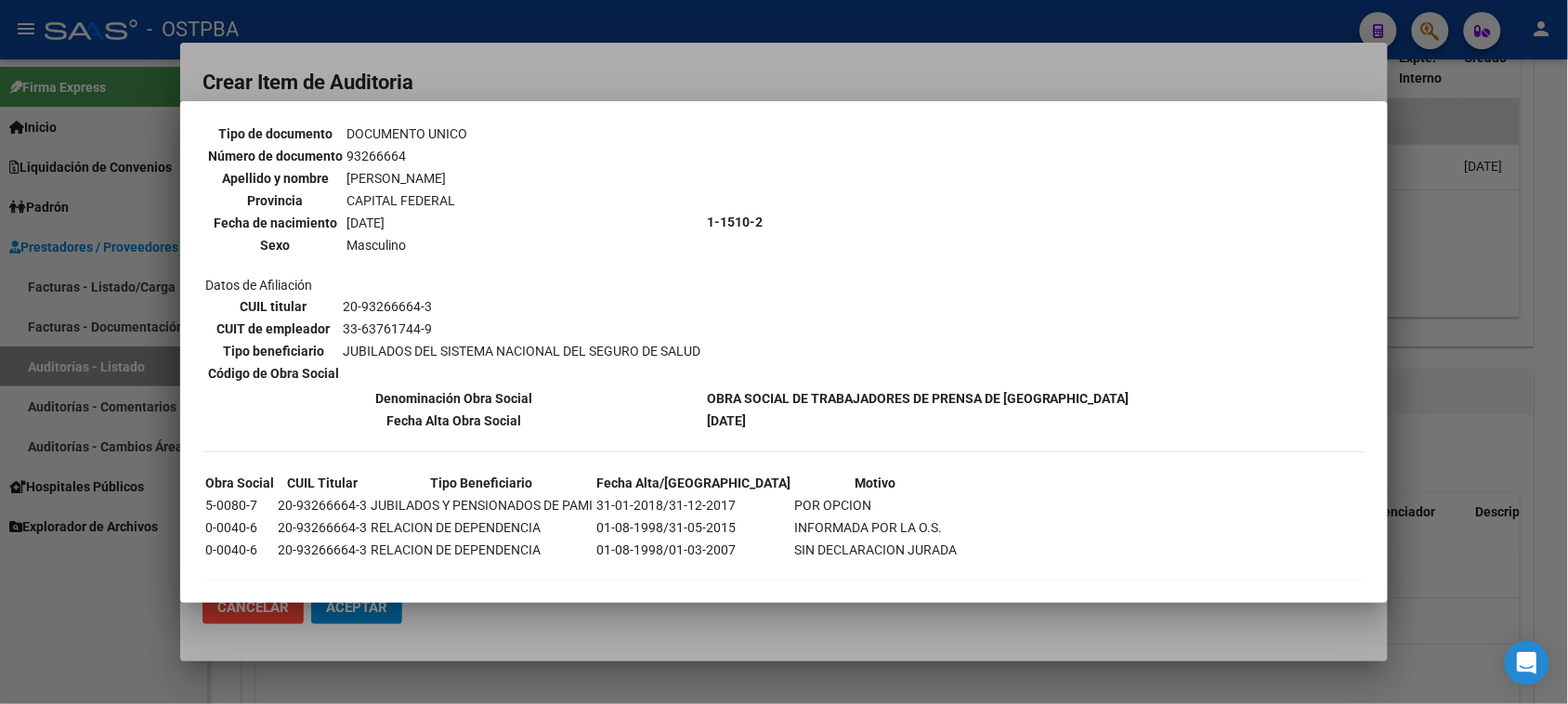
scroll to position [163, 0]
click at [47, 588] on div at bounding box center [784, 352] width 1568 height 704
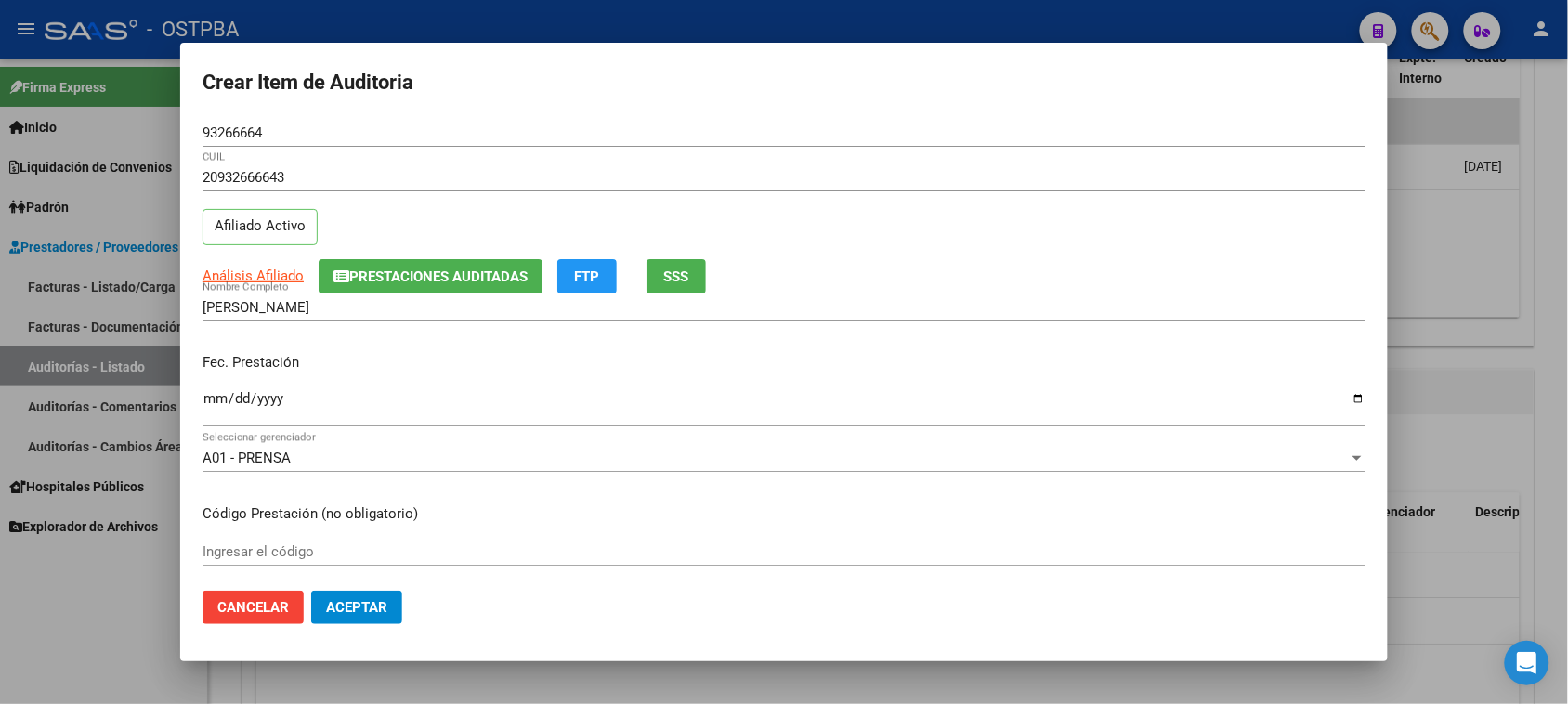
click at [212, 396] on input "Ingresar la fecha" at bounding box center [784, 406] width 1163 height 30
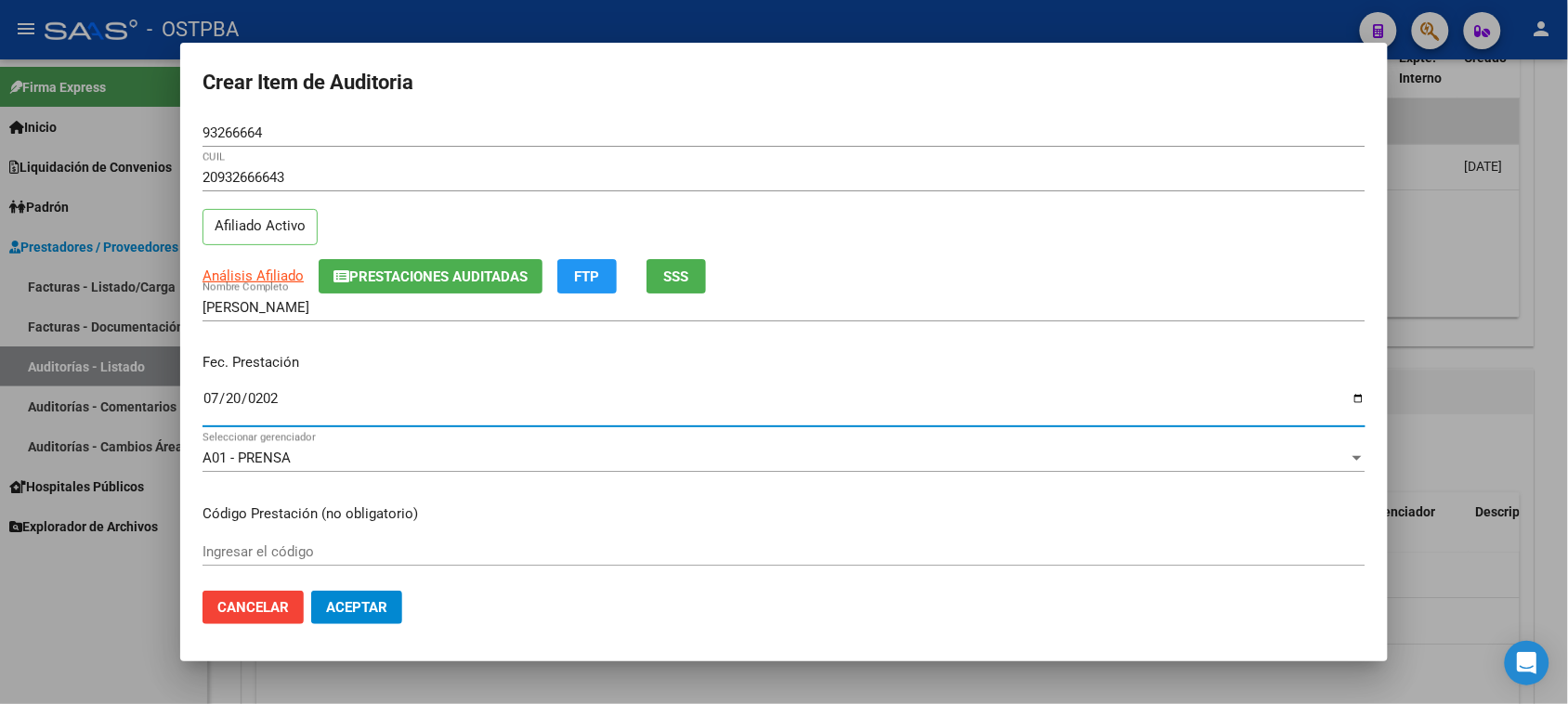
type input "[DATE]"
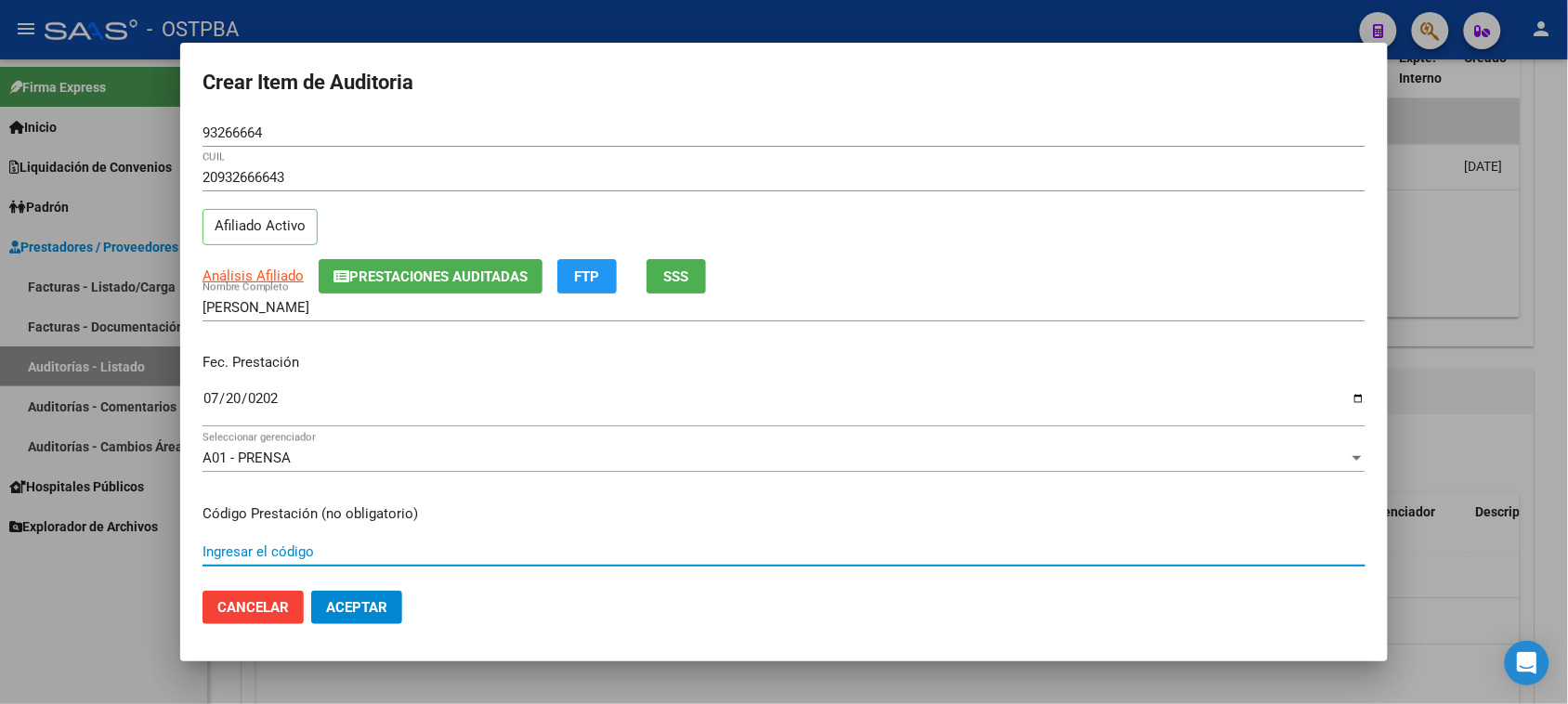
scroll to position [298, 0]
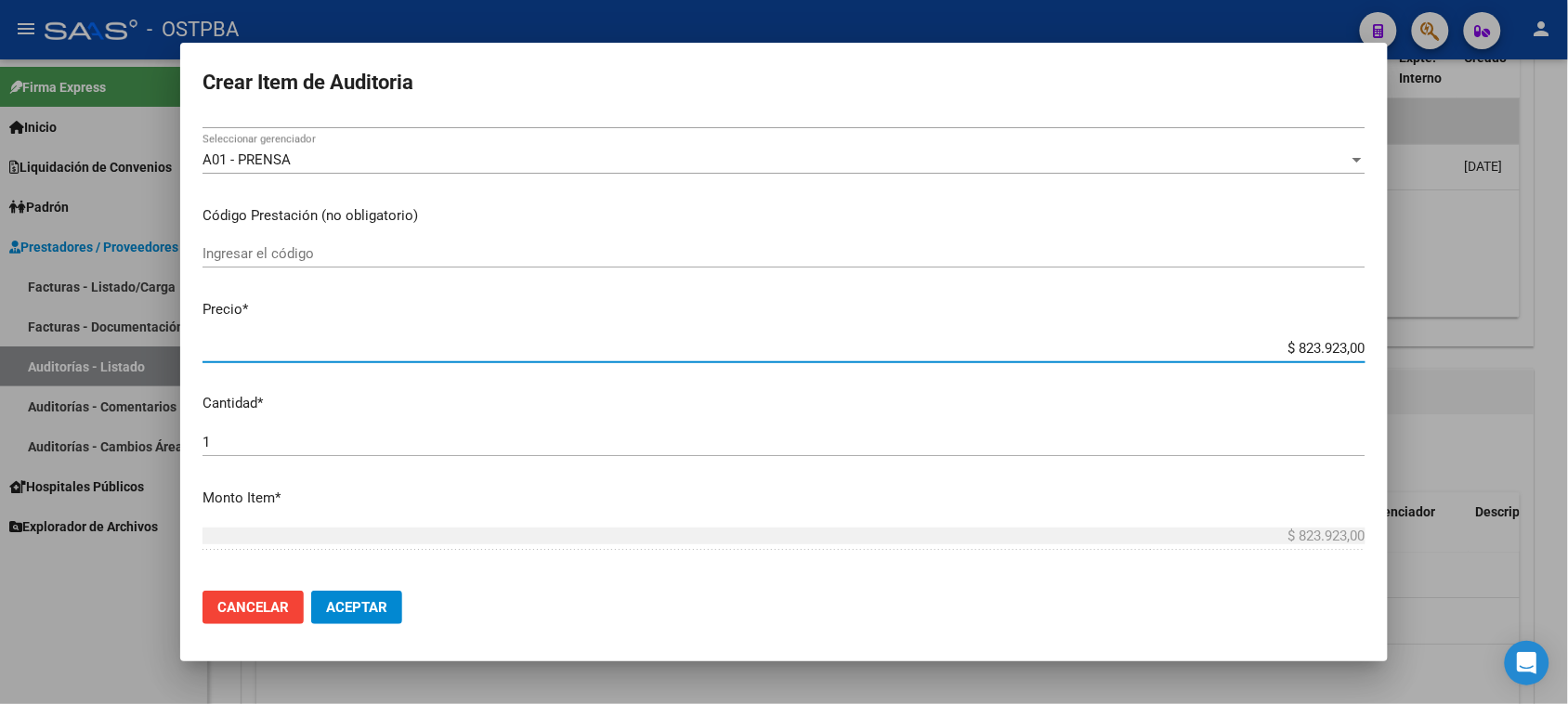
type input "$ 0,01"
type input "$ 0,15"
type input "$ 1,56"
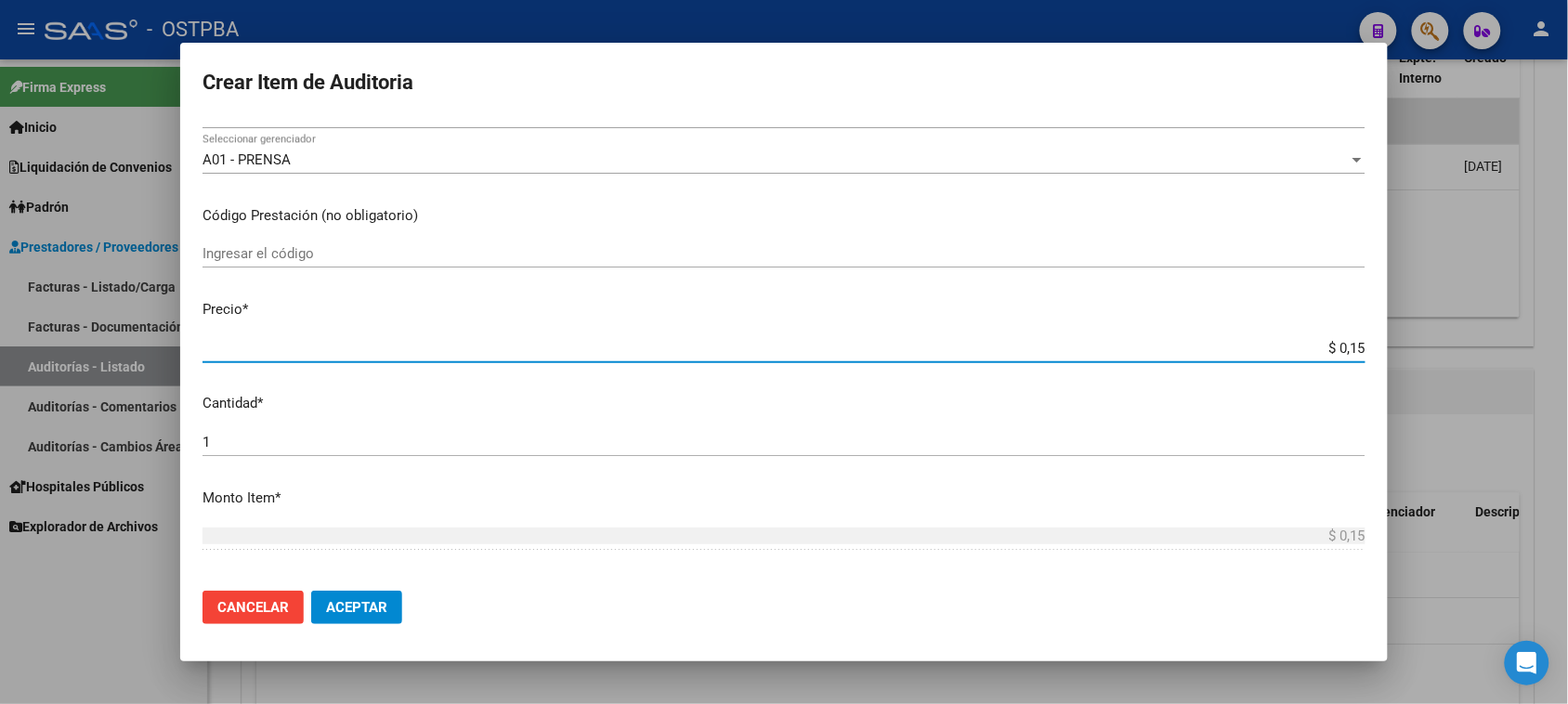
type input "$ 1,56"
type input "$ 15,64"
type input "$ 156,40"
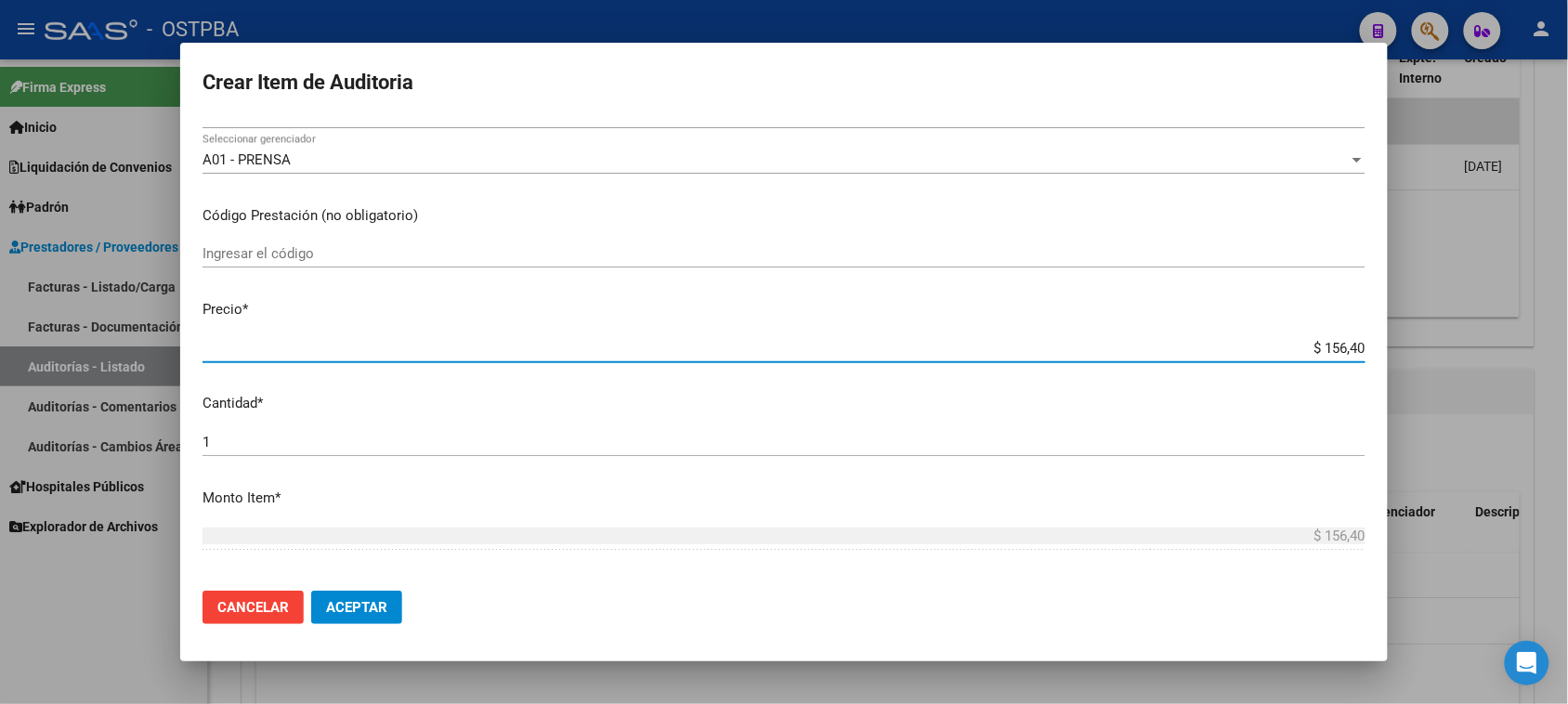
type input "$ 1.564,02"
type input "$ 15.640,20"
type input "$ 156.402,00"
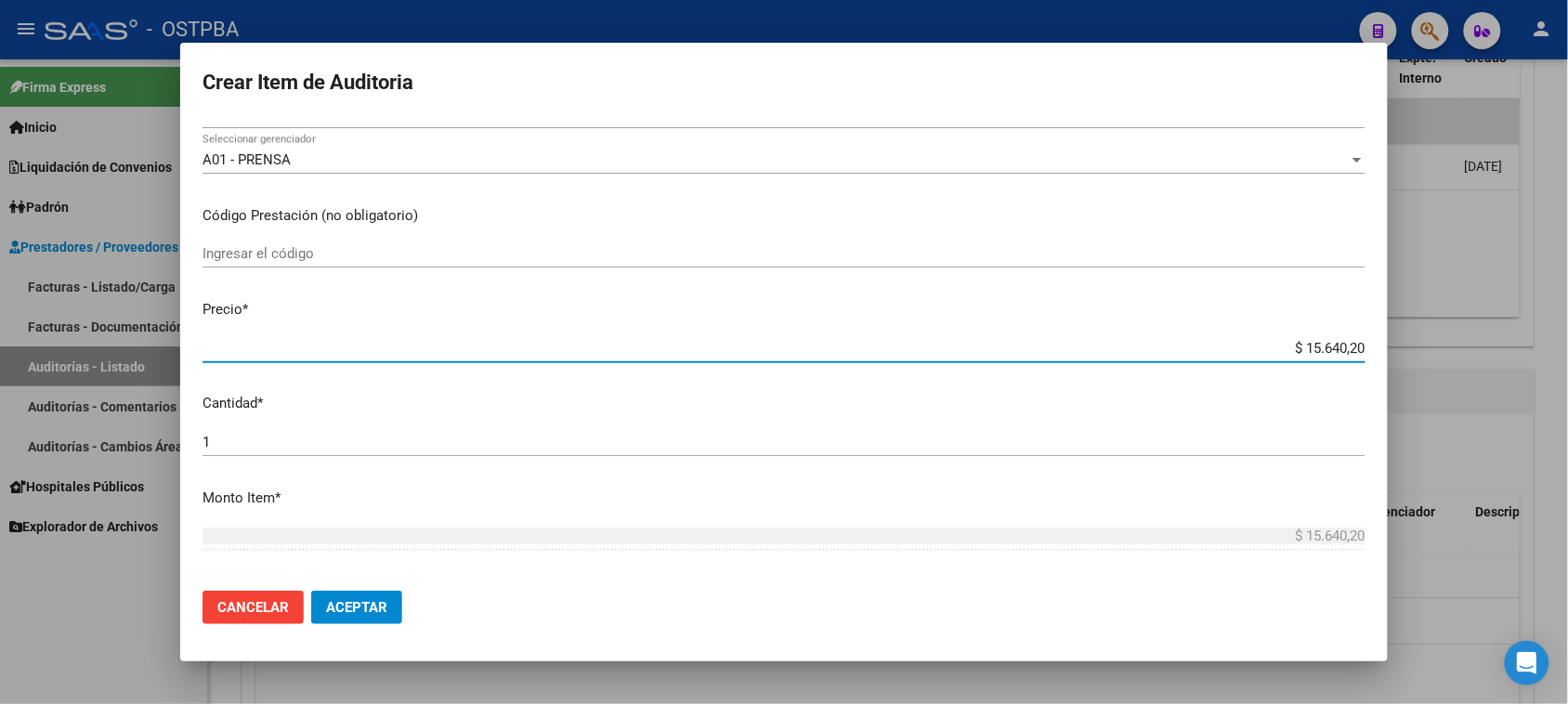
type input "$ 156.402,00"
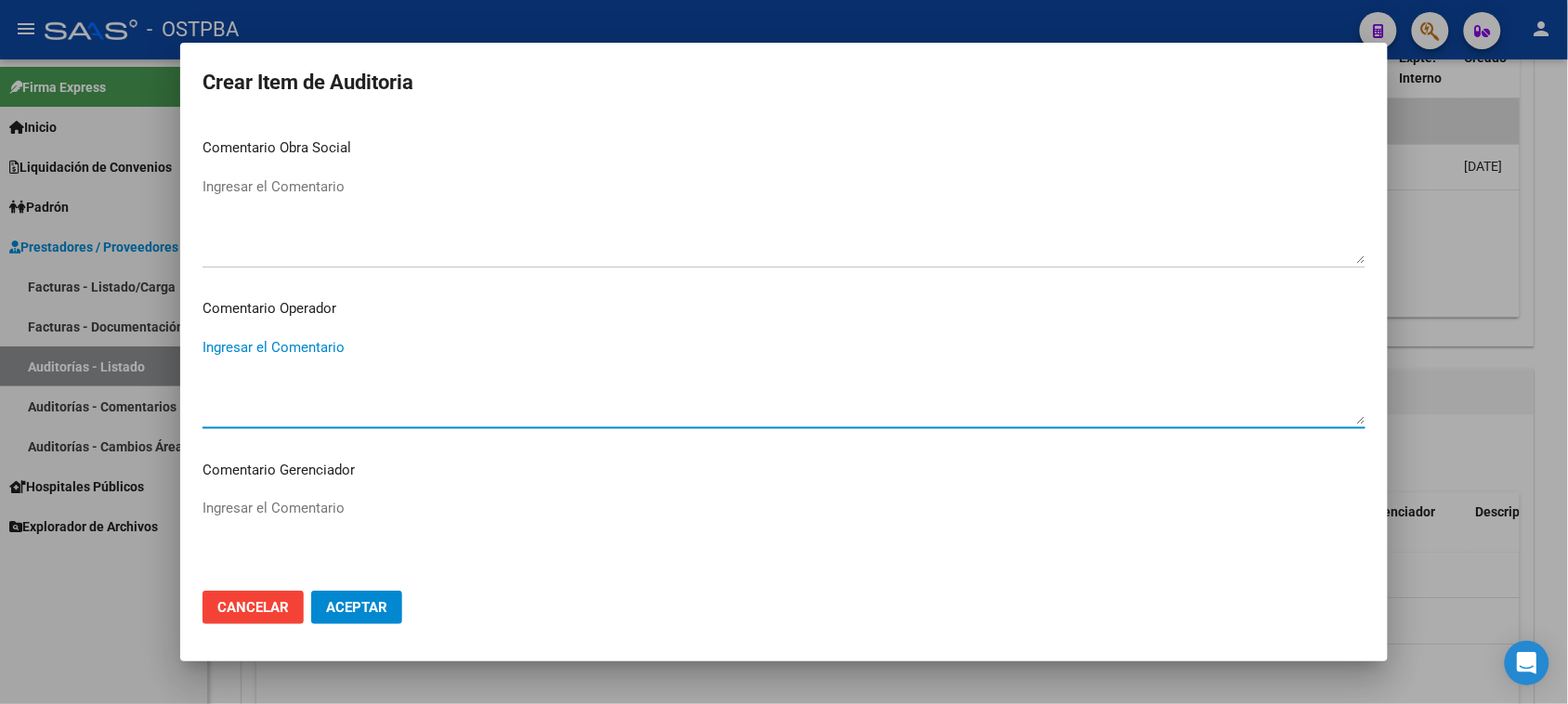
scroll to position [1158, 0]
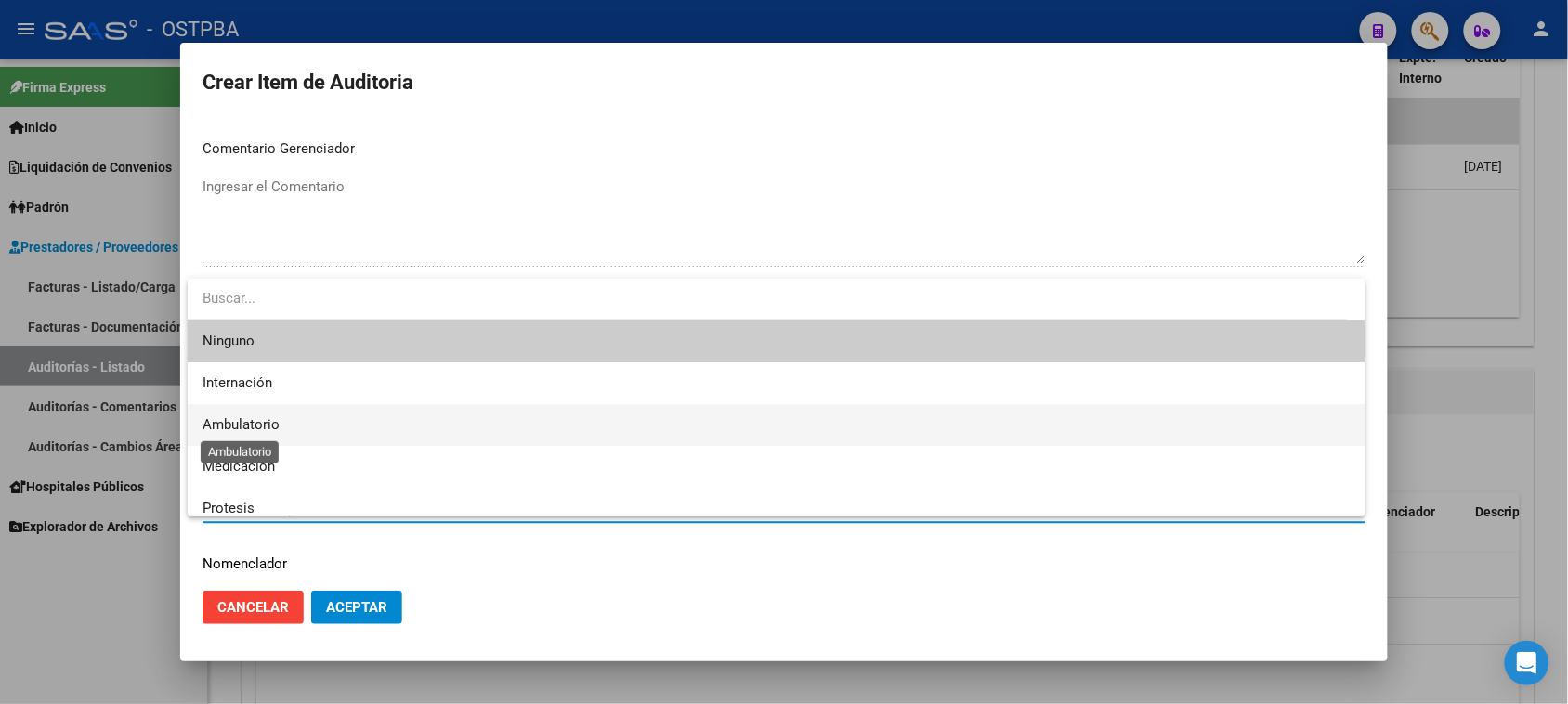
click at [260, 429] on span "Ambulatorio" at bounding box center [241, 424] width 77 height 17
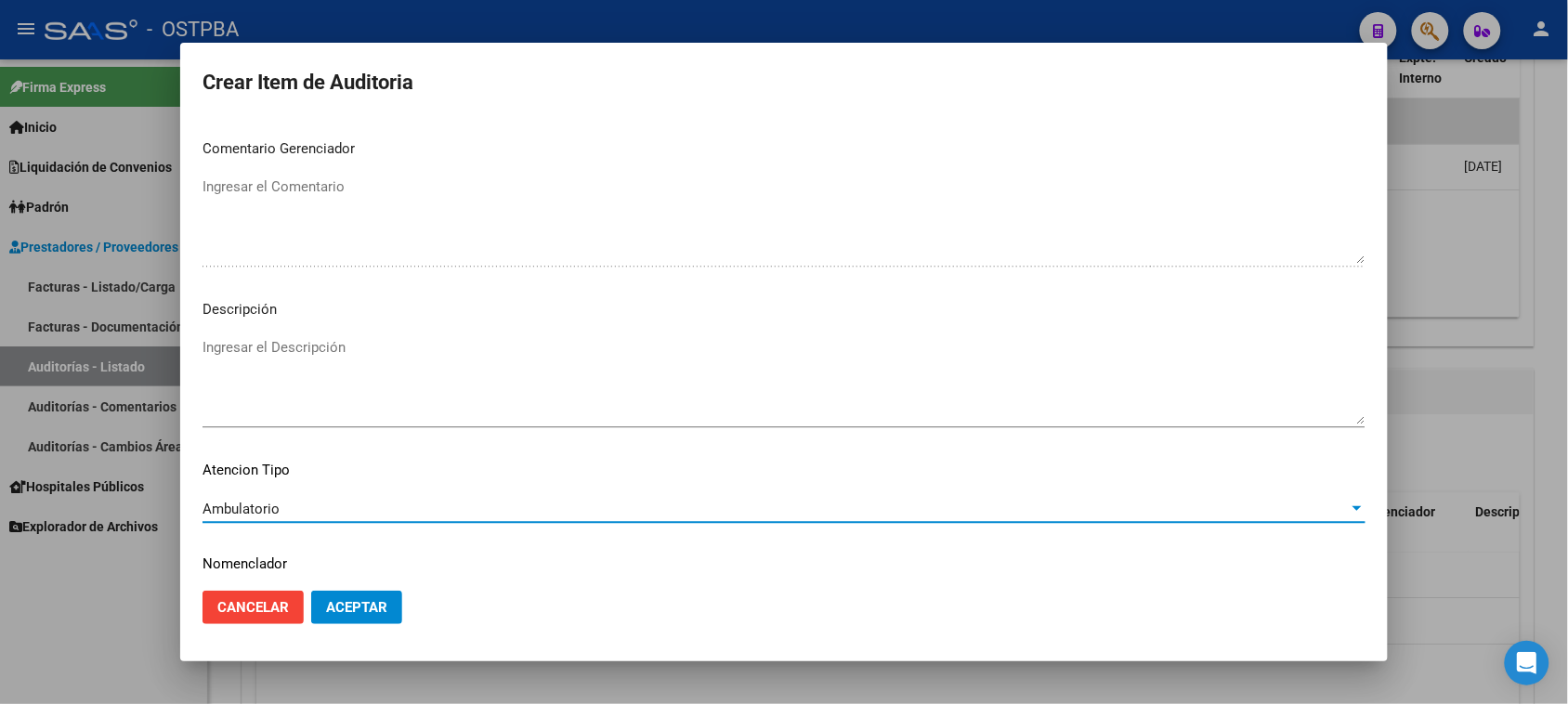
scroll to position [1213, 0]
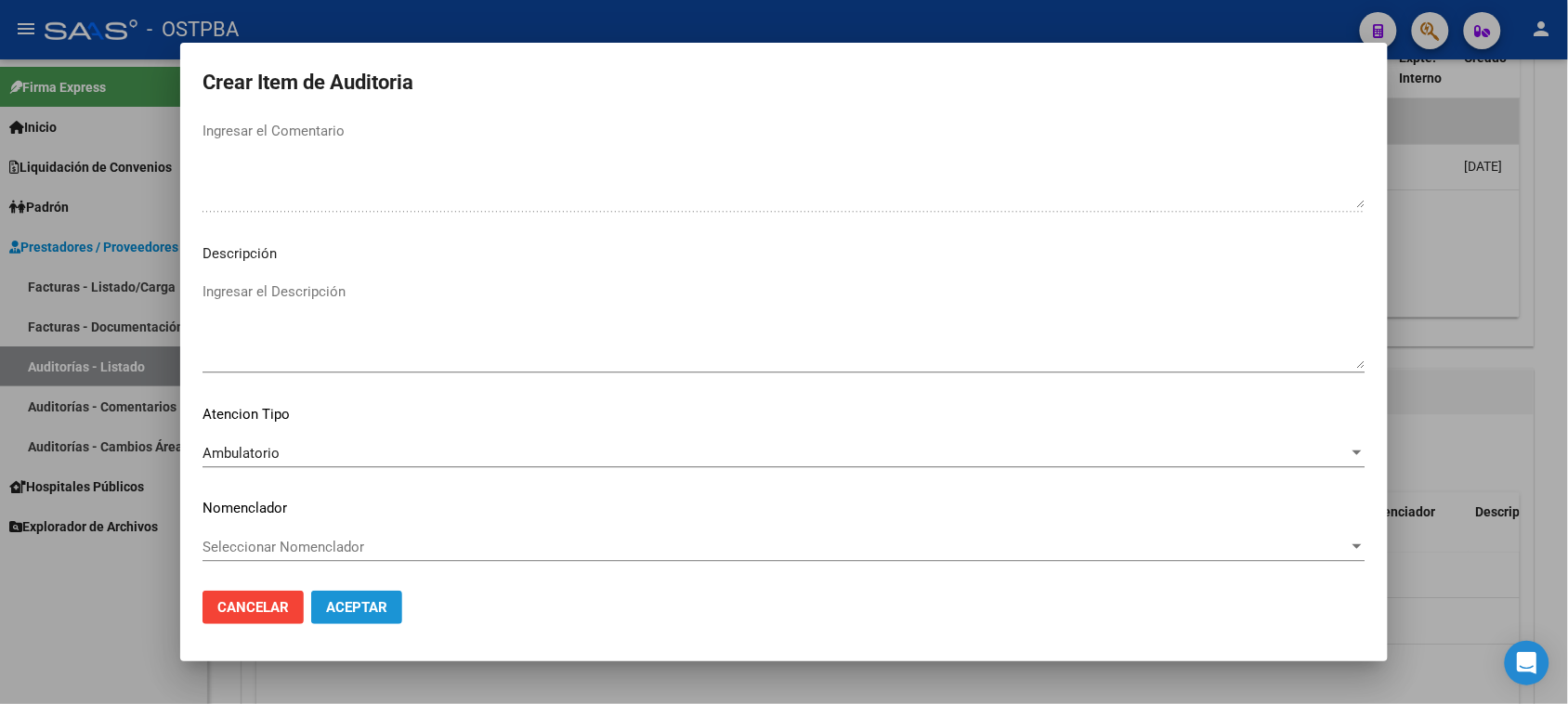
click at [367, 605] on span "Aceptar" at bounding box center [356, 607] width 62 height 17
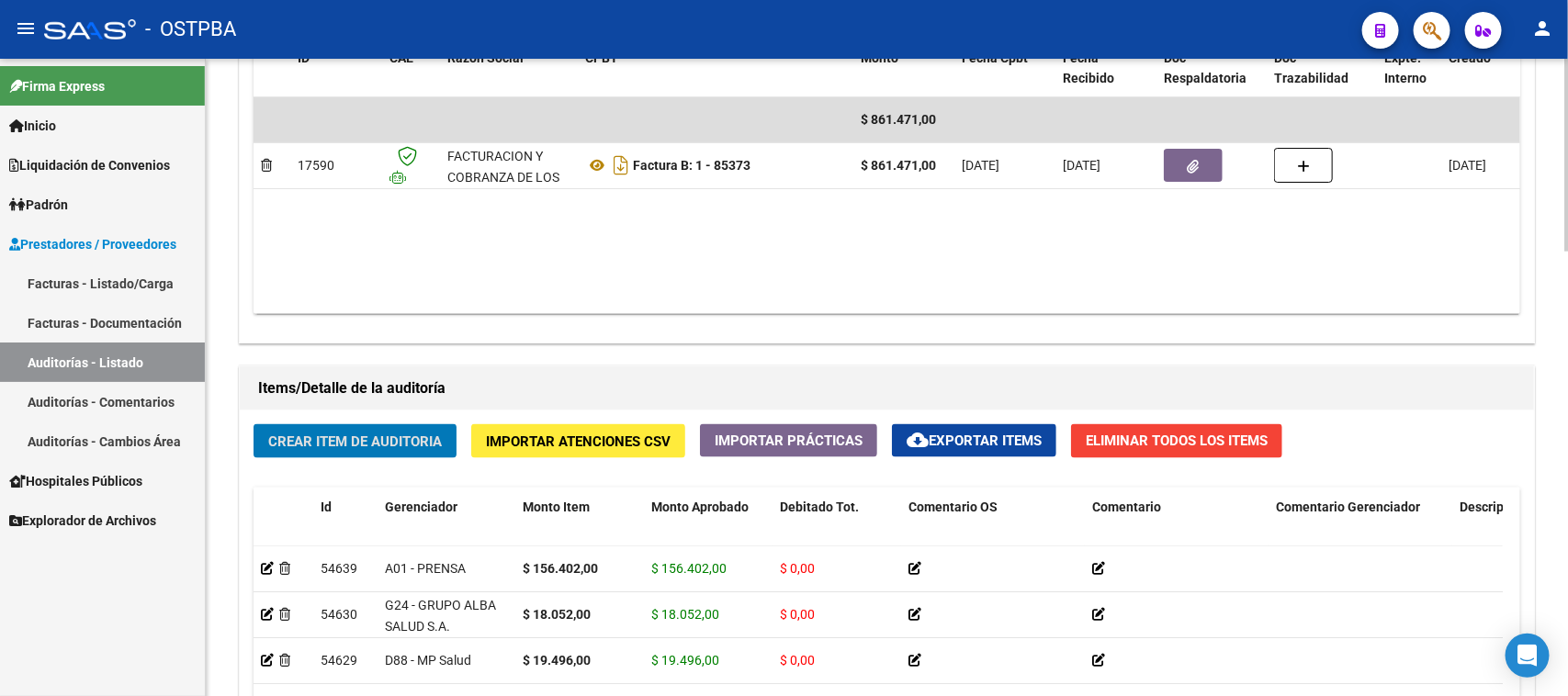
click at [356, 434] on span "Crear Item de Auditoria" at bounding box center [354, 442] width 174 height 17
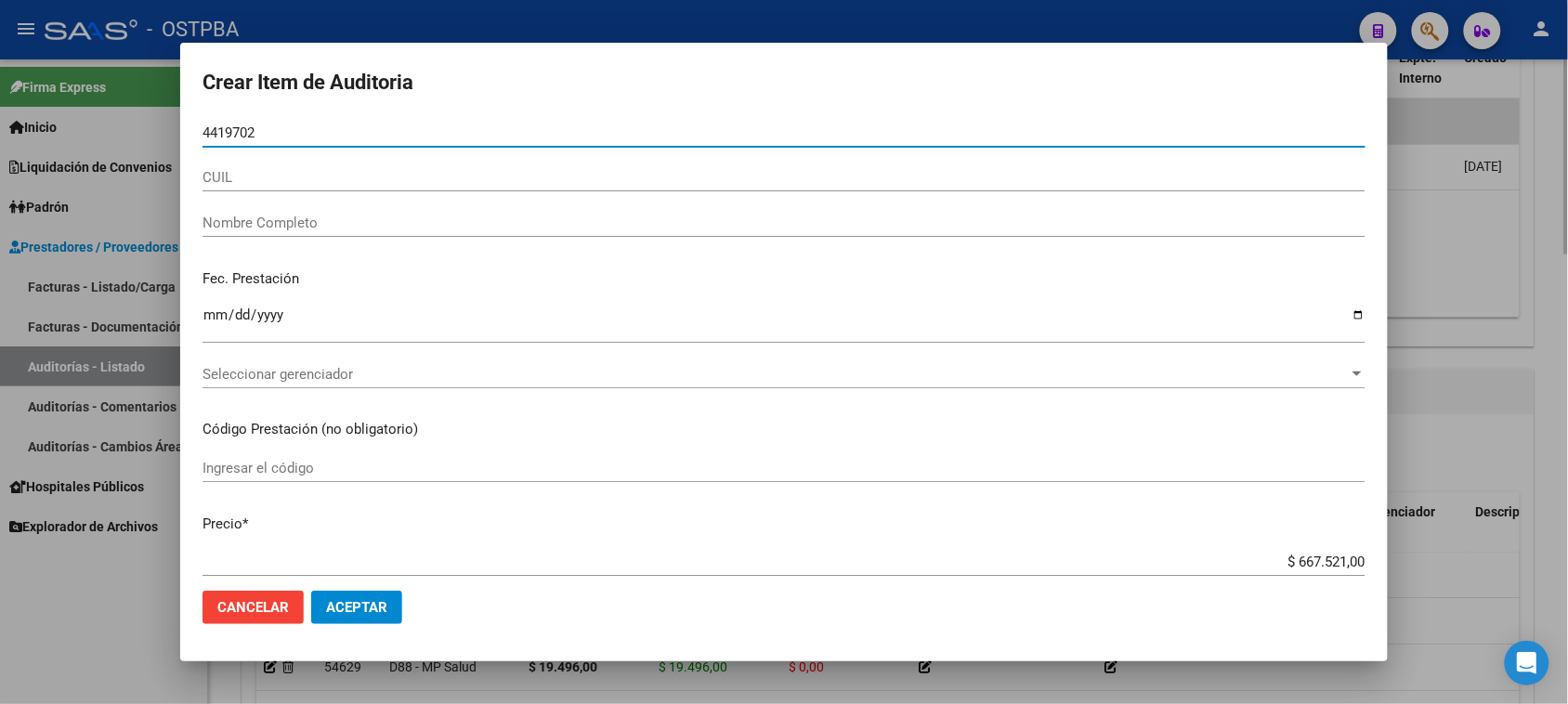
type input "44197020"
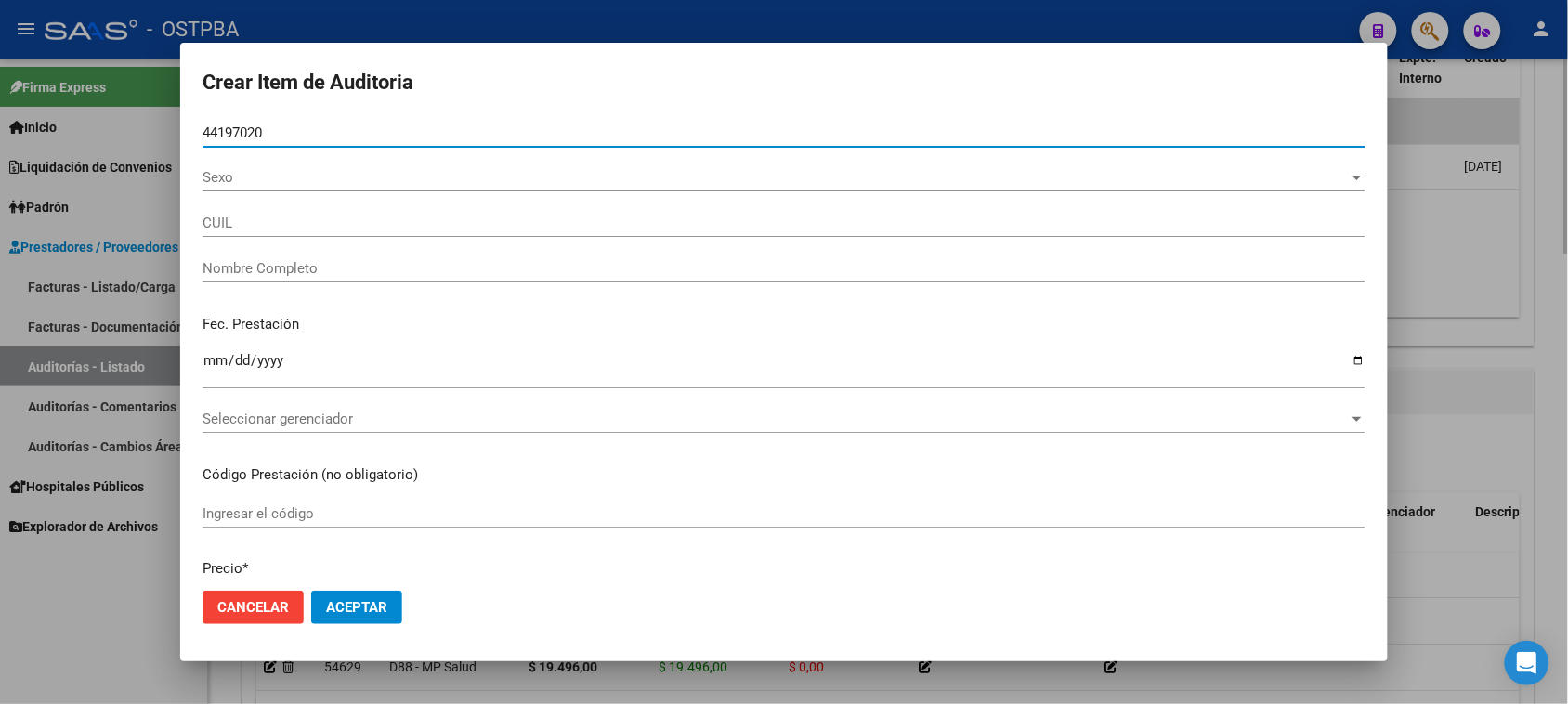
type input "27441970205"
type input "[PERSON_NAME] [PERSON_NAME]"
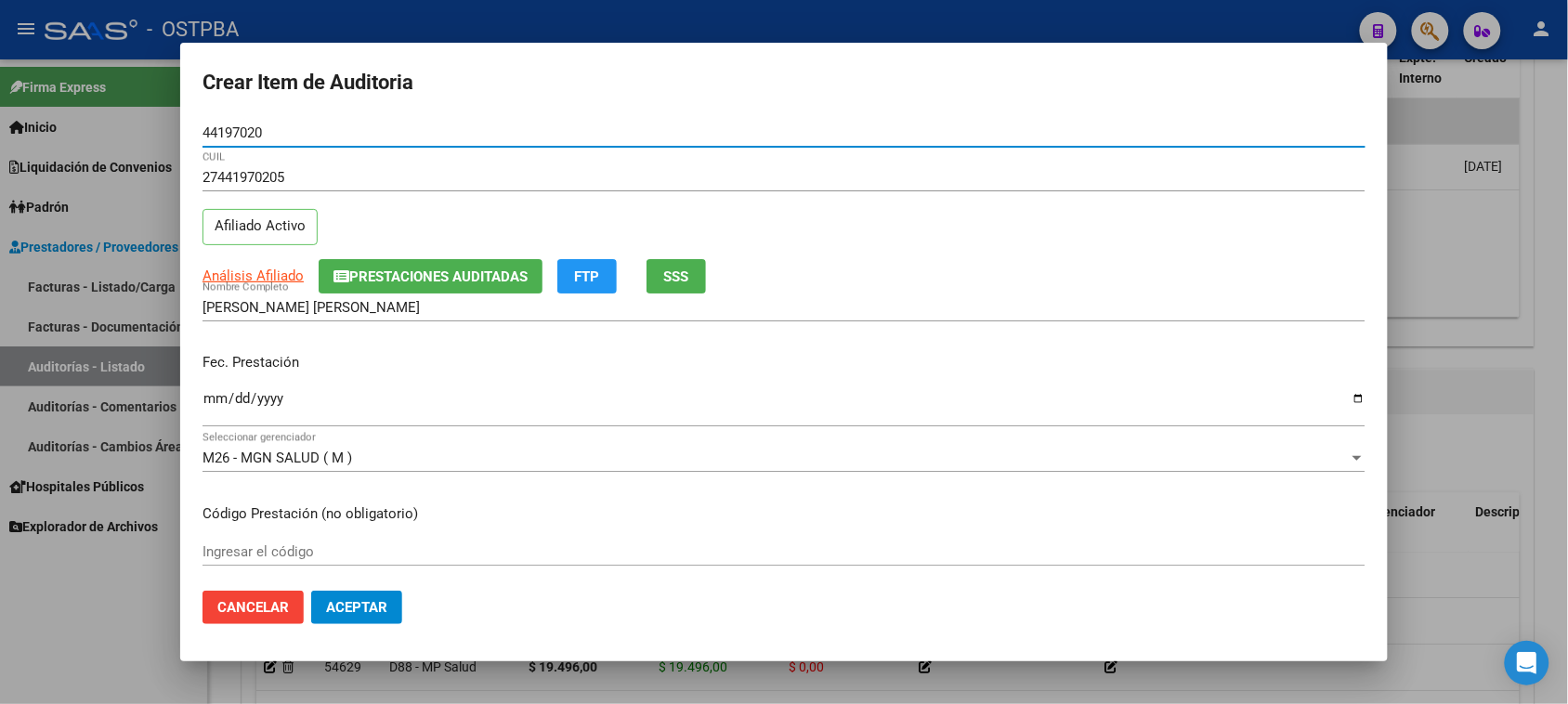
type input "44197020"
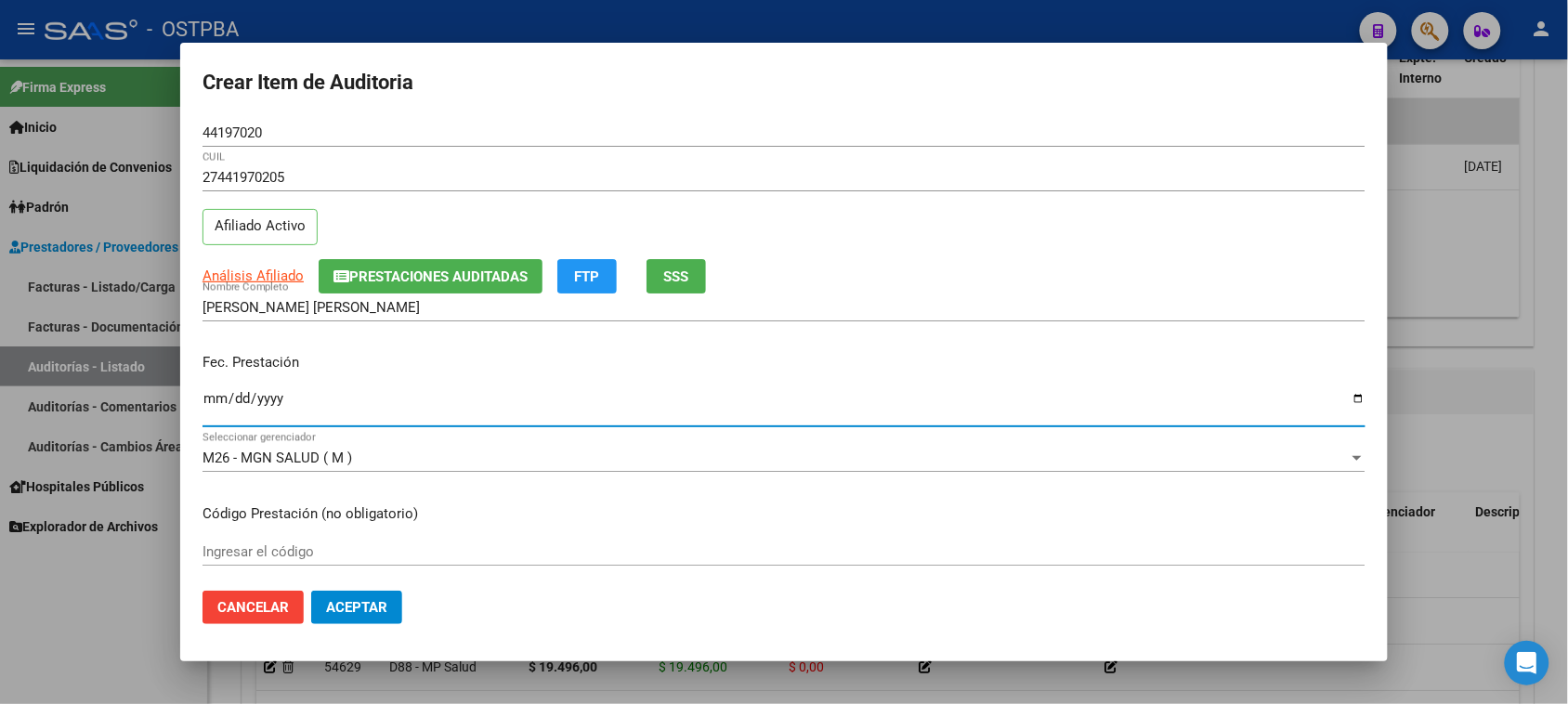
click at [206, 405] on input "Ingresar la fecha" at bounding box center [784, 406] width 1163 height 30
type input "[DATE]"
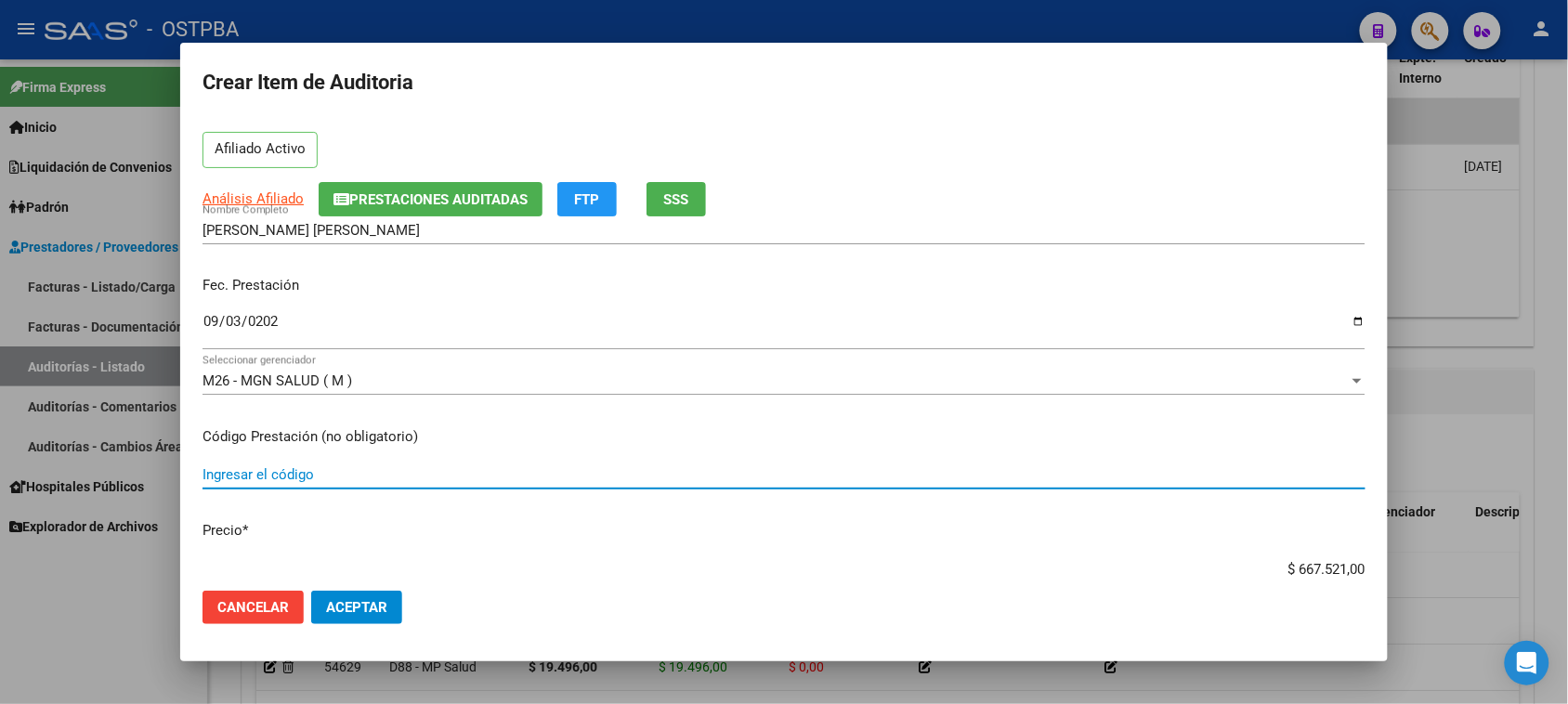
scroll to position [116, 0]
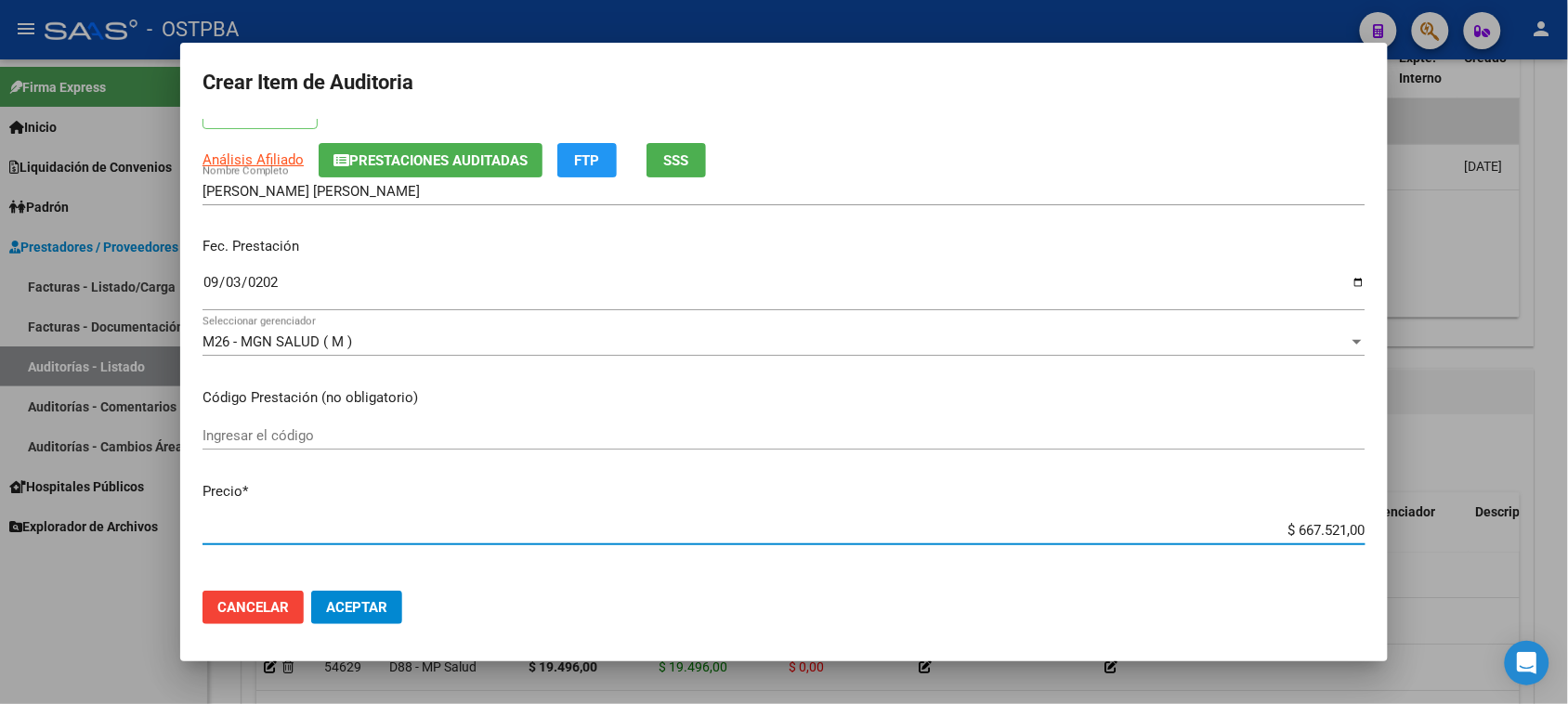
drag, startPoint x: 1278, startPoint y: 530, endPoint x: 1585, endPoint y: 526, distance: 307.0
click at [1568, 526] on html "menu - OSTPBA person Firma Express Inicio Instructivos Contacto OS Liquidación …" at bounding box center [784, 352] width 1568 height 704
type input "$ 0,08"
type input "$ 0,85"
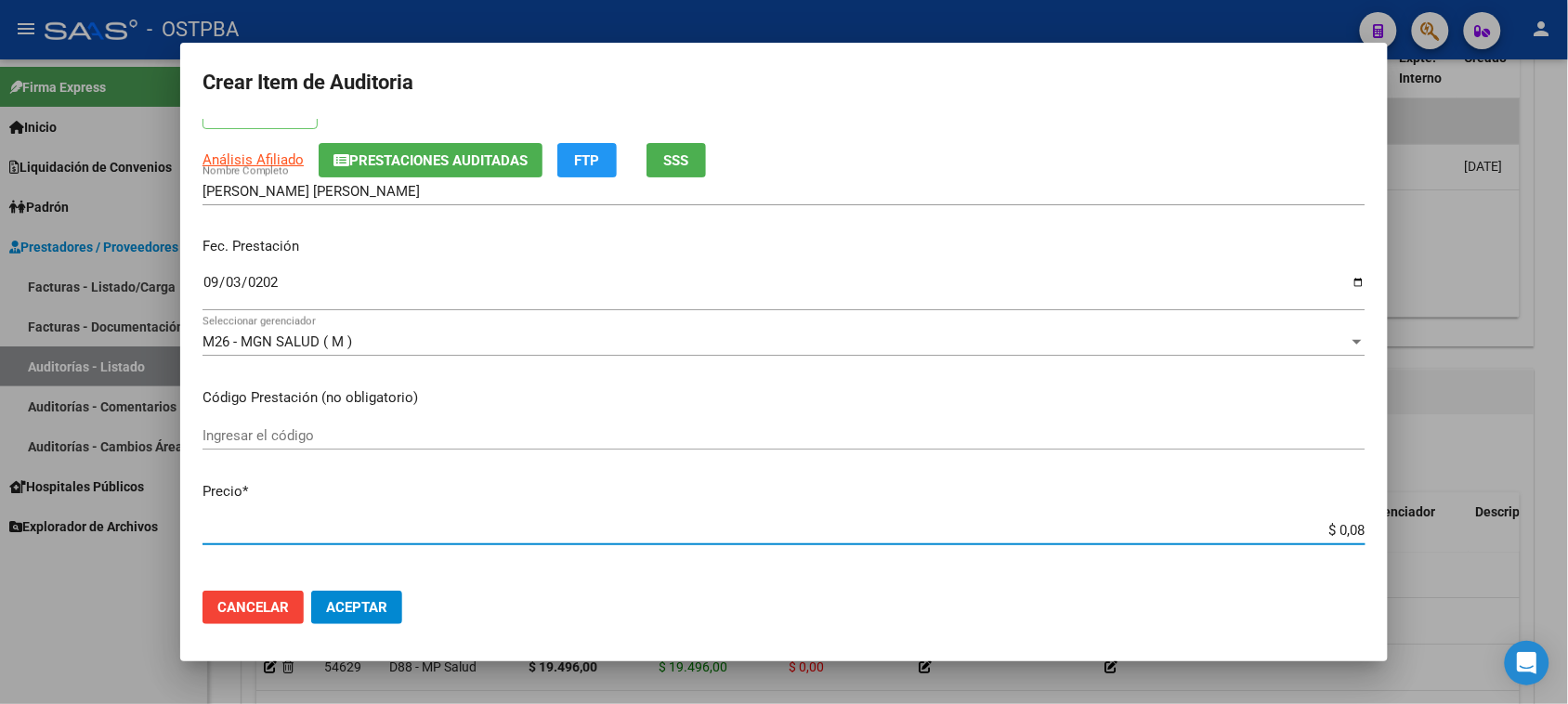
type input "$ 0,85"
type input "$ 8,50"
type input "$ 85,02"
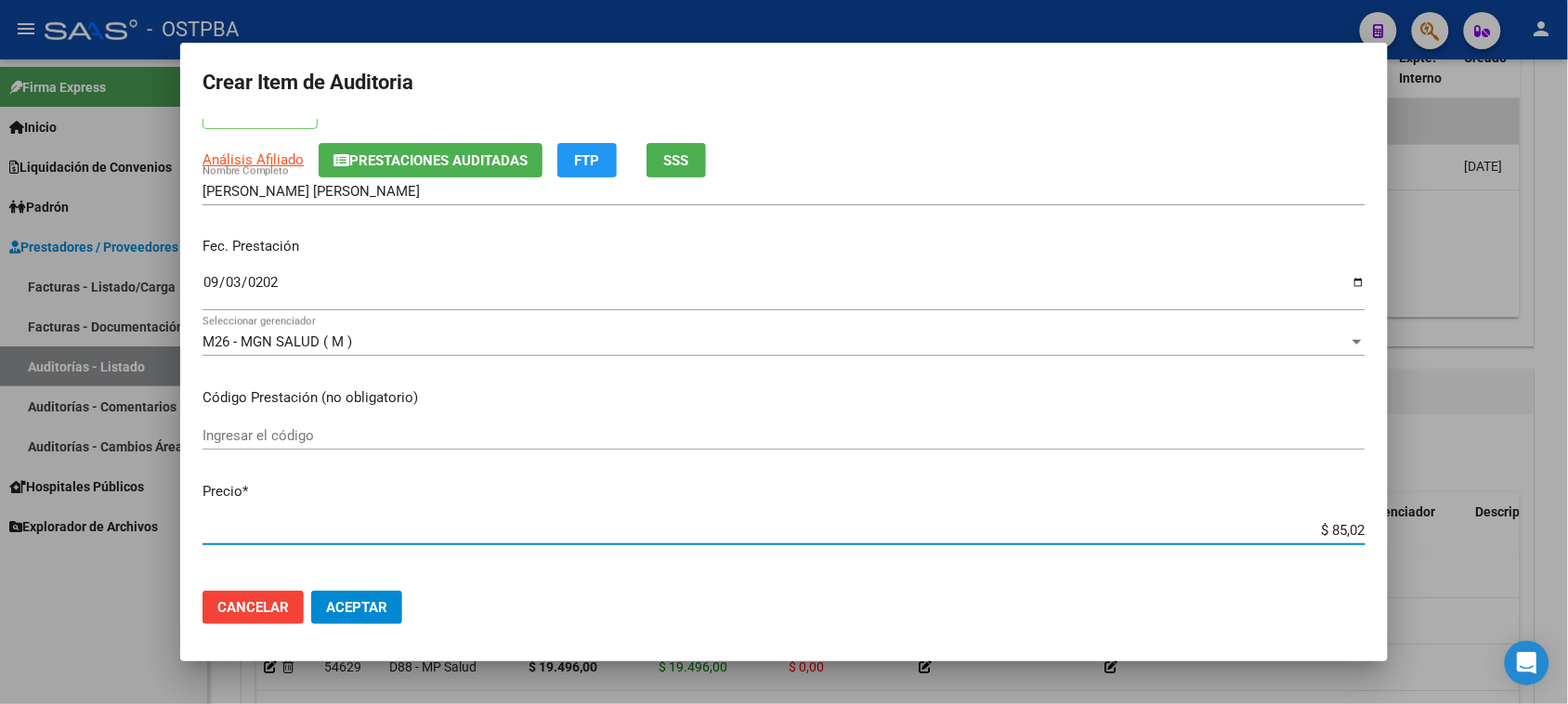
type input "$ 850,29"
type input "$ 8.502,90"
type input "$ 85.029,00"
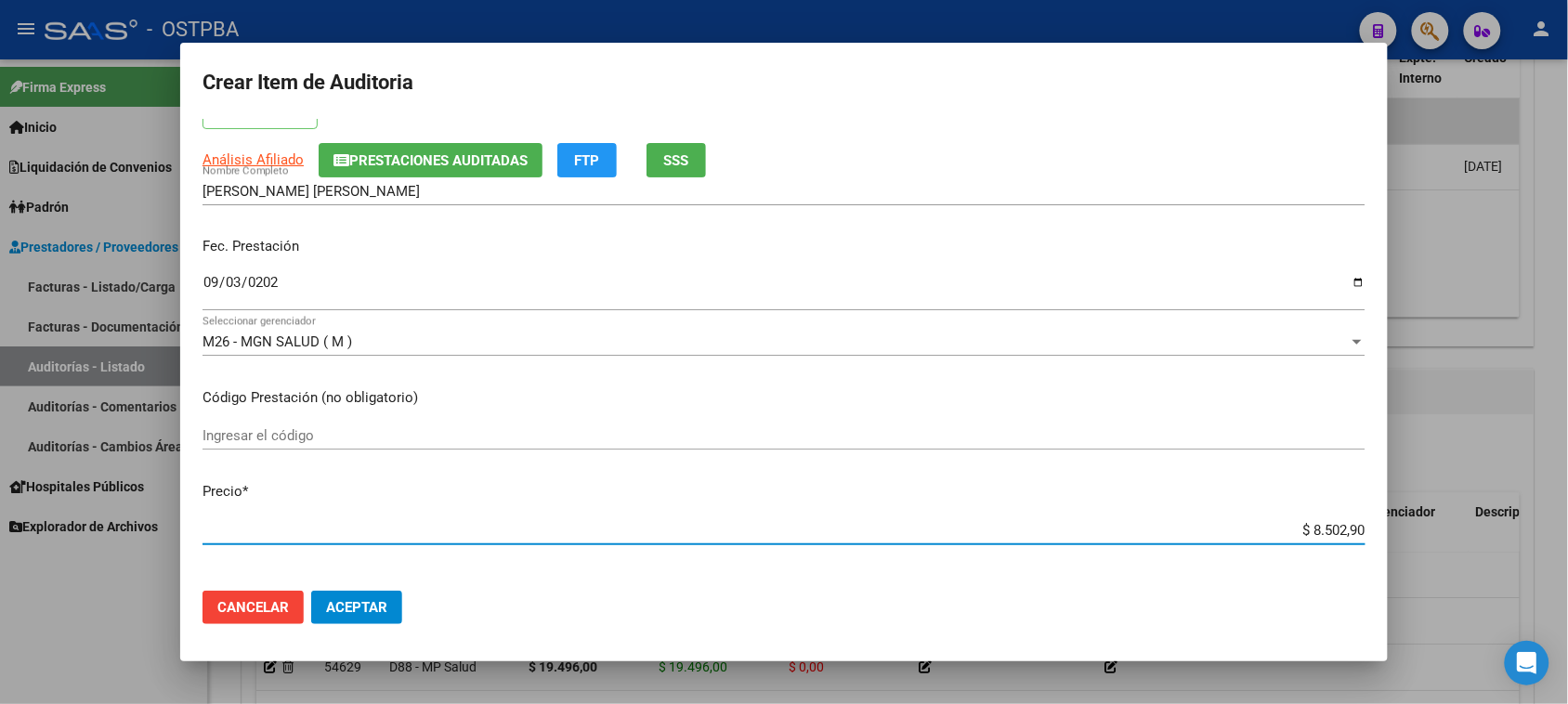
type input "$ 85.029,00"
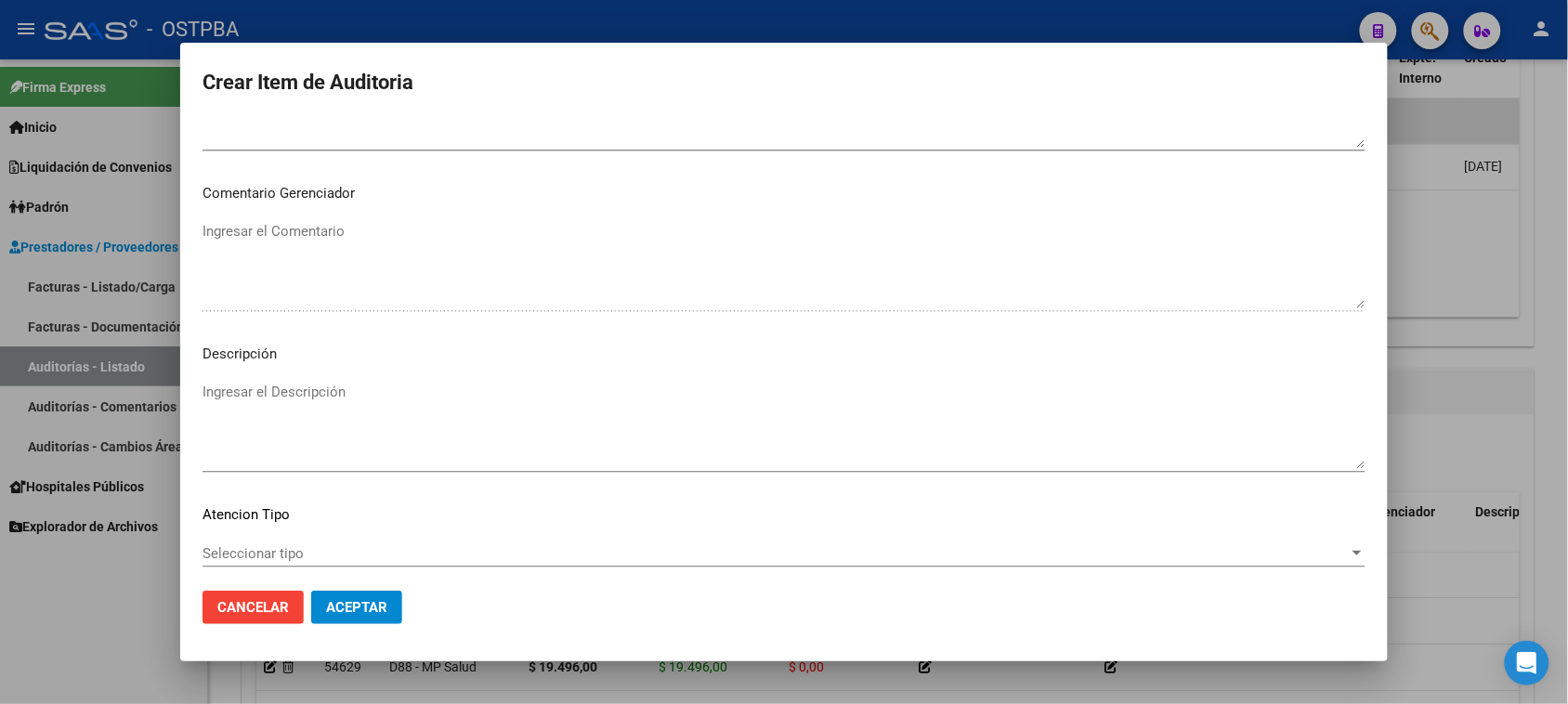
scroll to position [1213, 0]
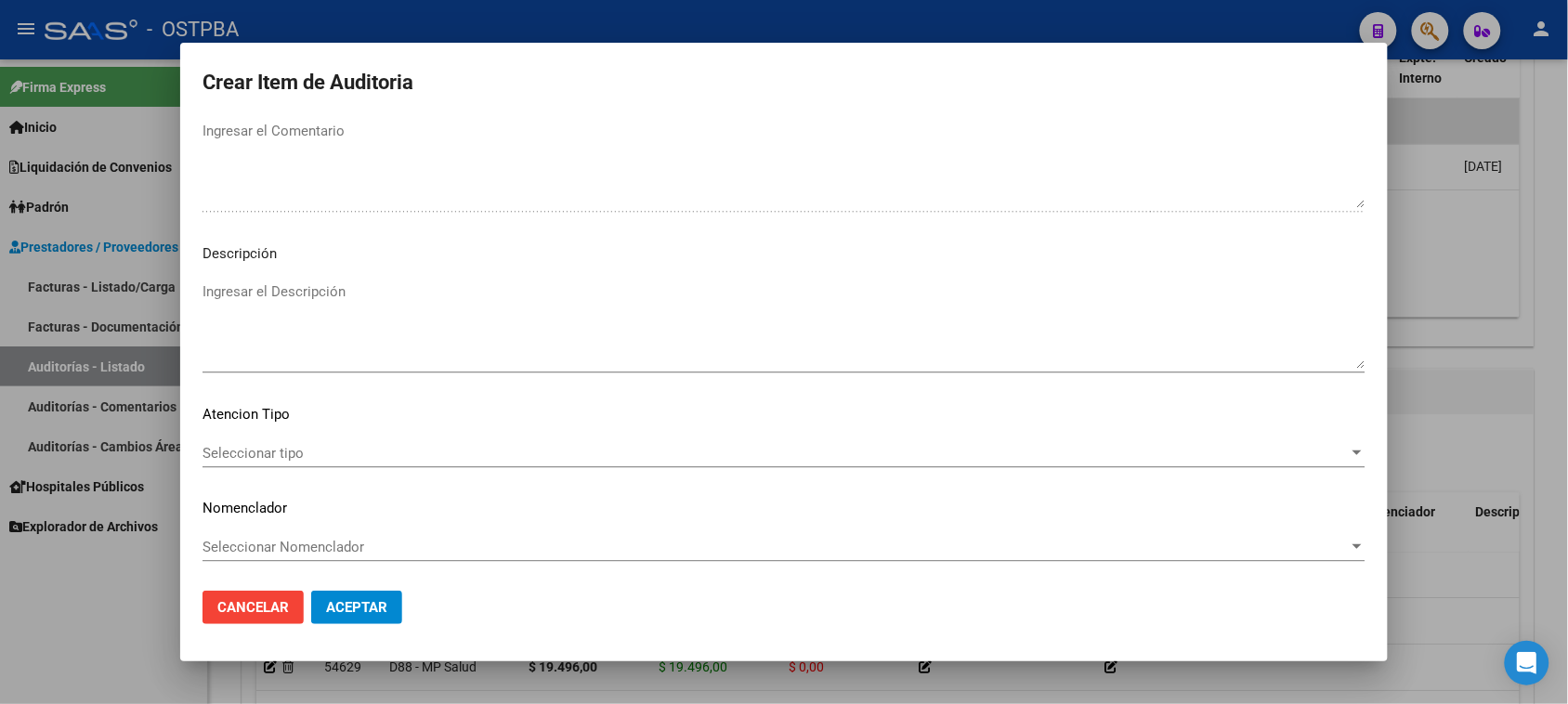
click at [248, 452] on span "Seleccionar tipo" at bounding box center [776, 453] width 1147 height 17
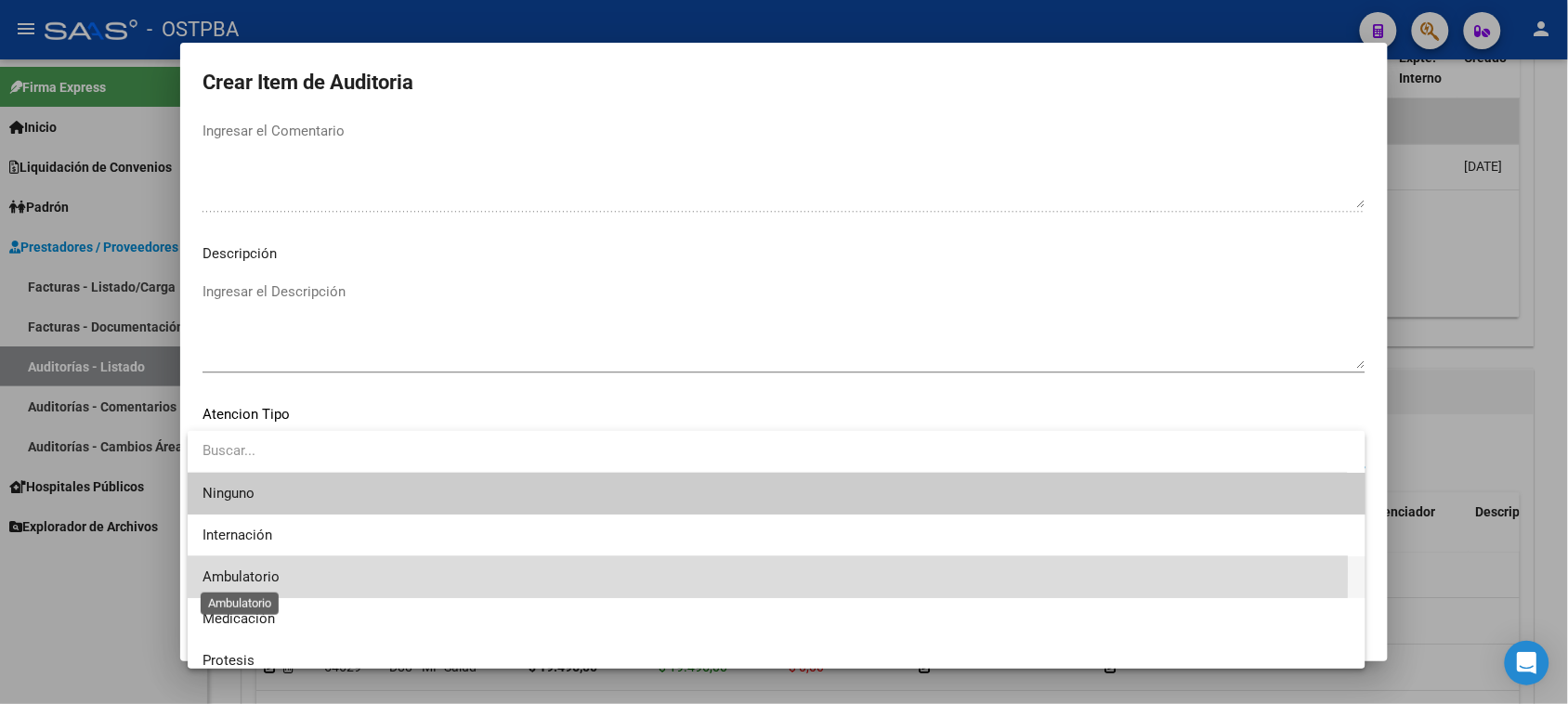
click at [267, 570] on span "Ambulatorio" at bounding box center [241, 577] width 77 height 17
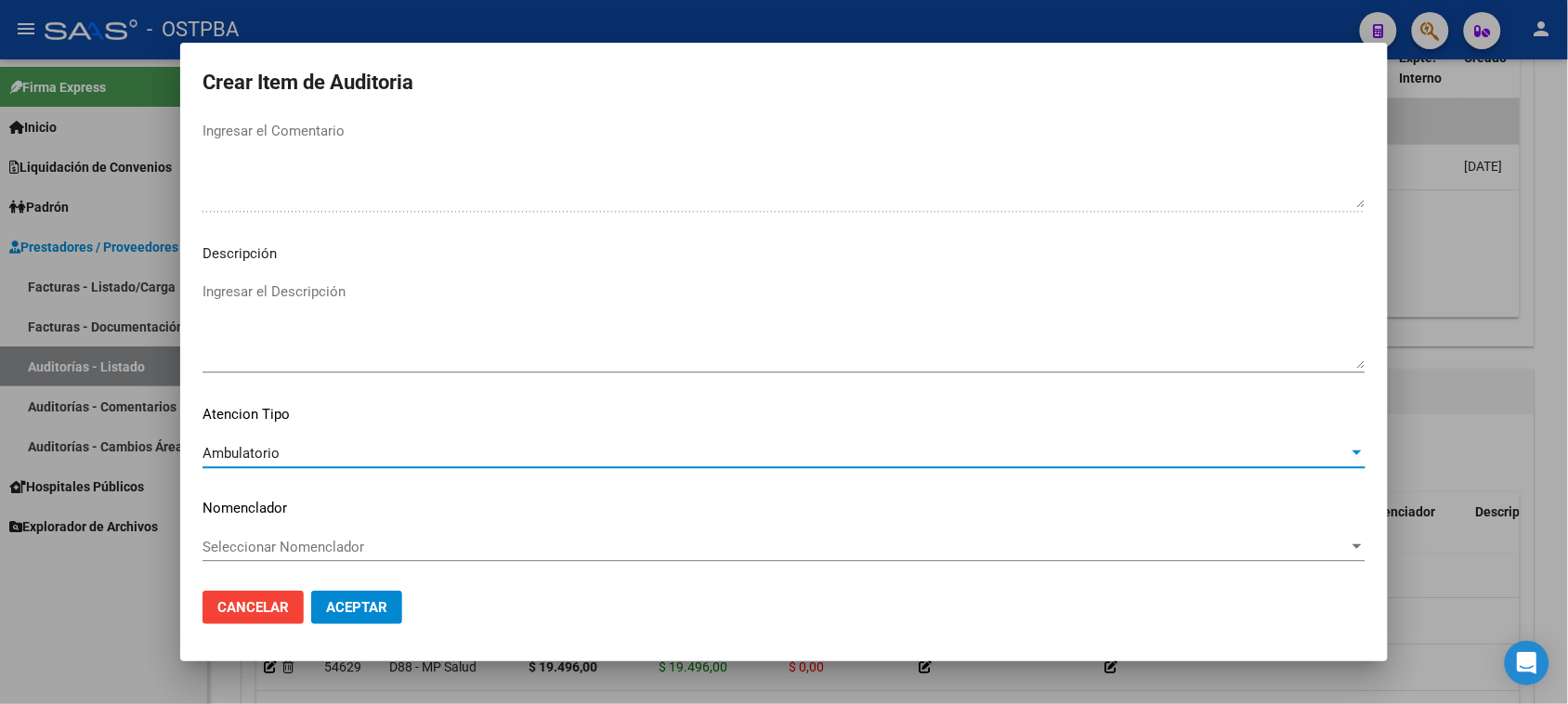
click at [369, 604] on span "Aceptar" at bounding box center [356, 607] width 62 height 17
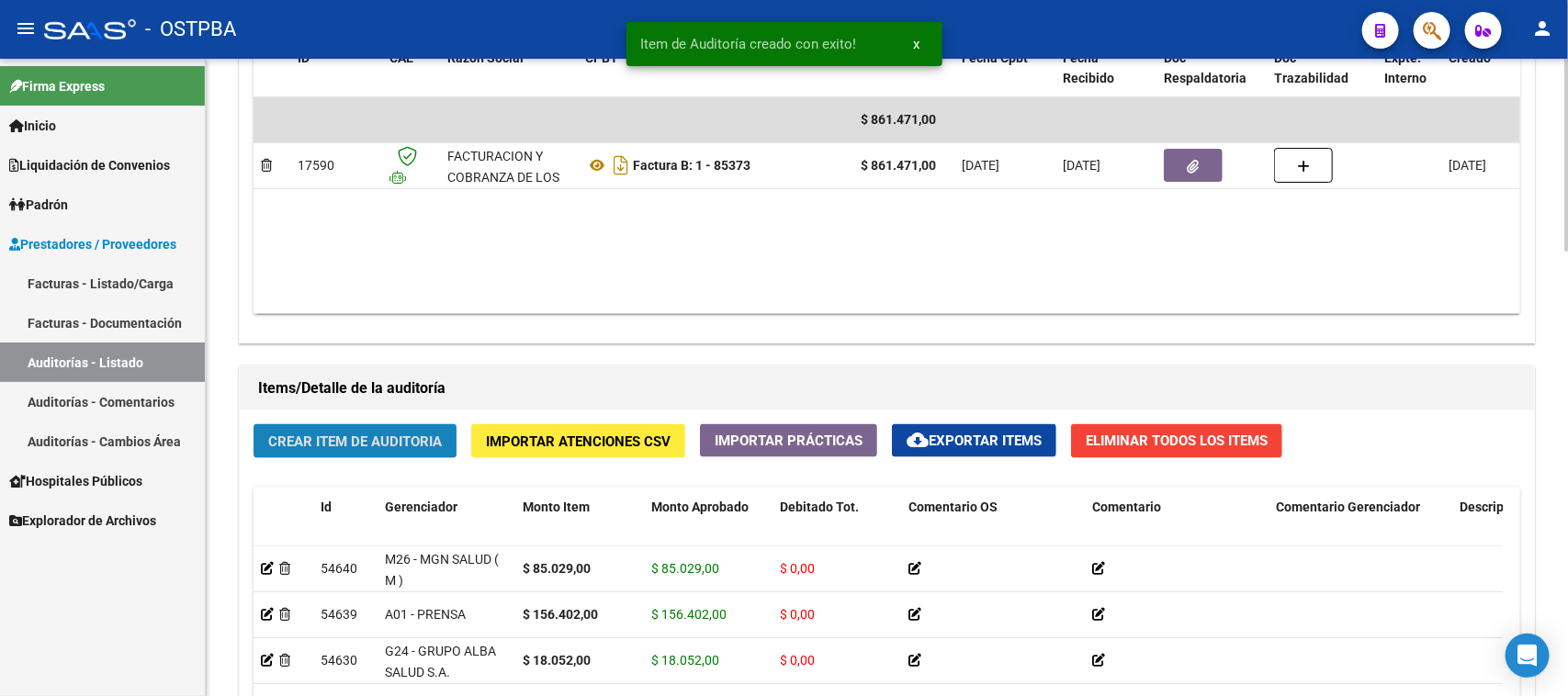
click at [348, 438] on span "Crear Item de Auditoria" at bounding box center [354, 442] width 174 height 17
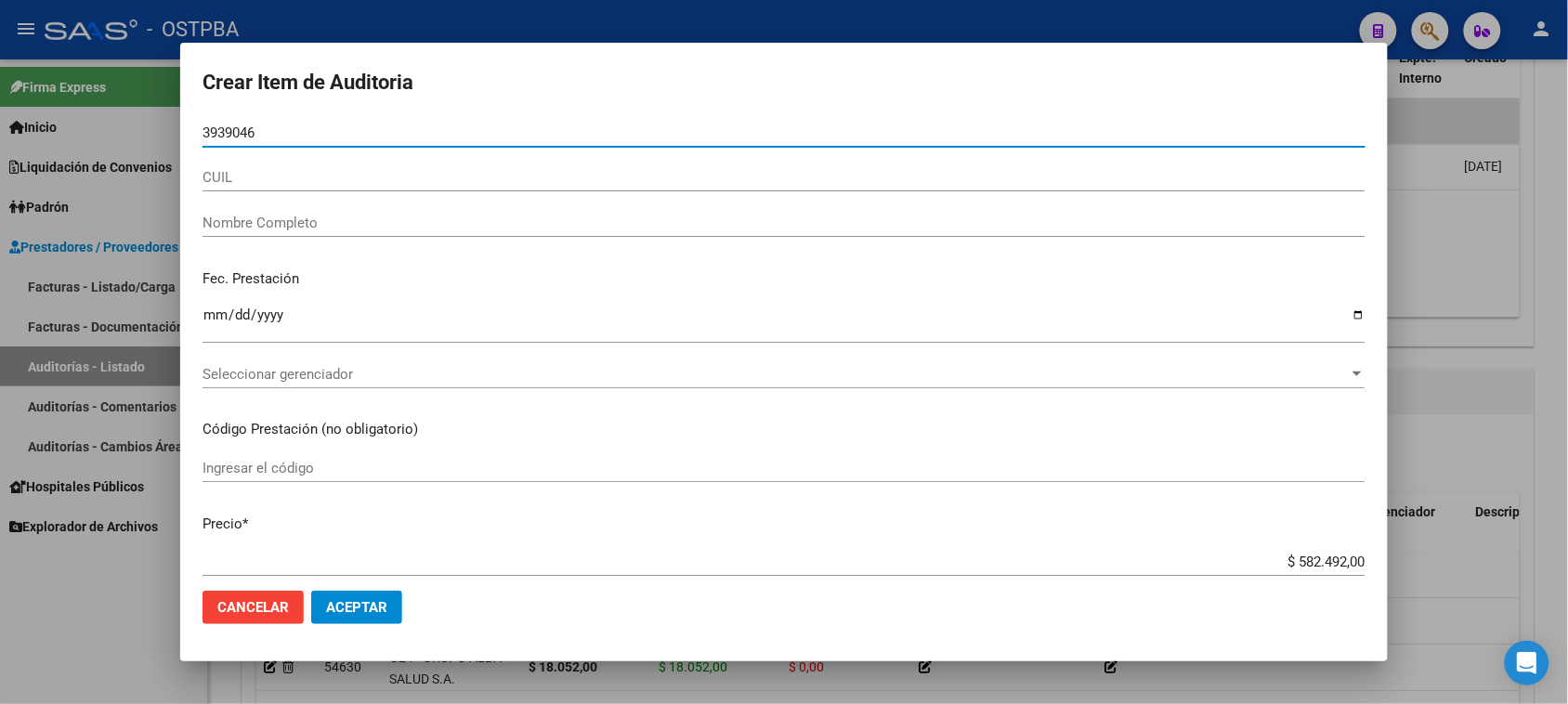
click at [203, 132] on input "3939046" at bounding box center [784, 132] width 1163 height 17
type input "03939046"
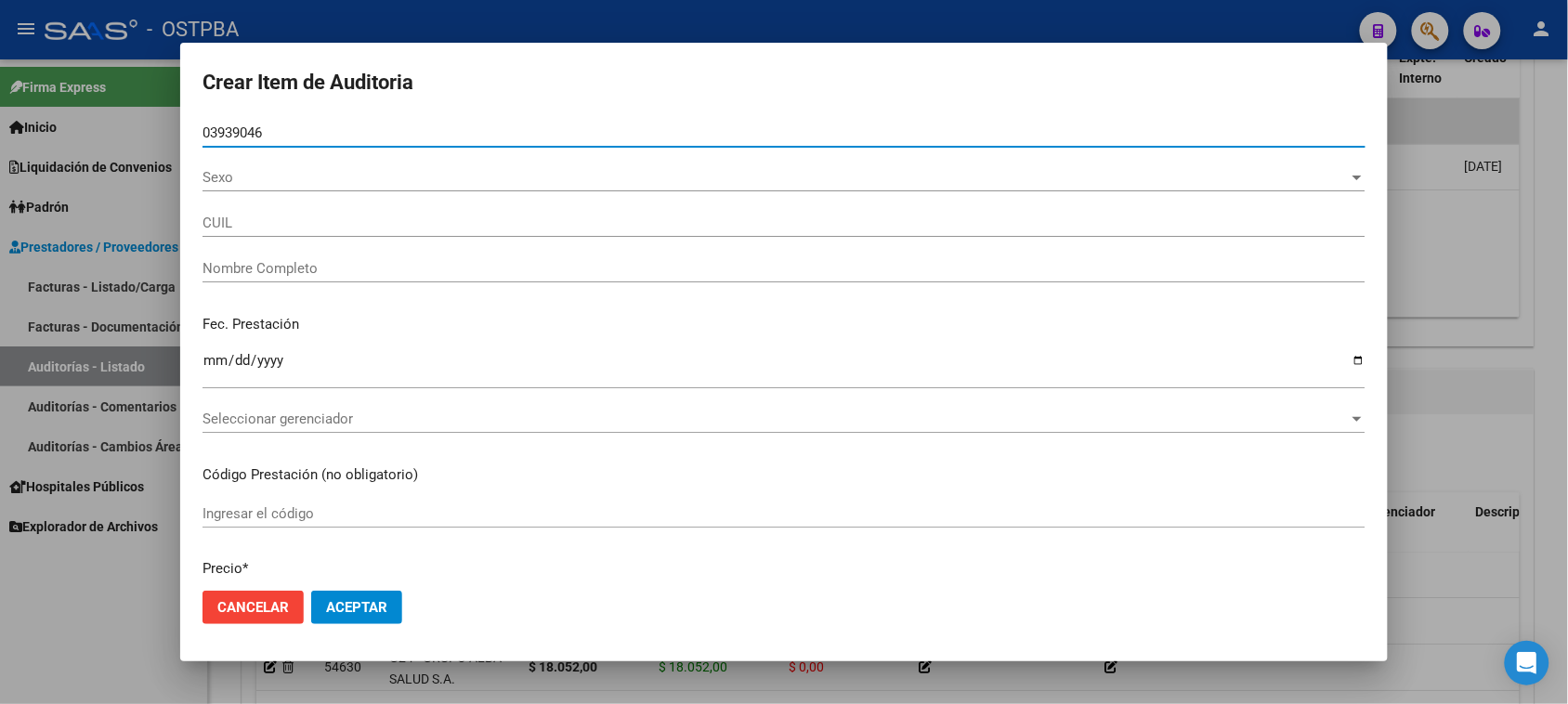
type input "27039390464"
type input "BONSI [PERSON_NAME]"
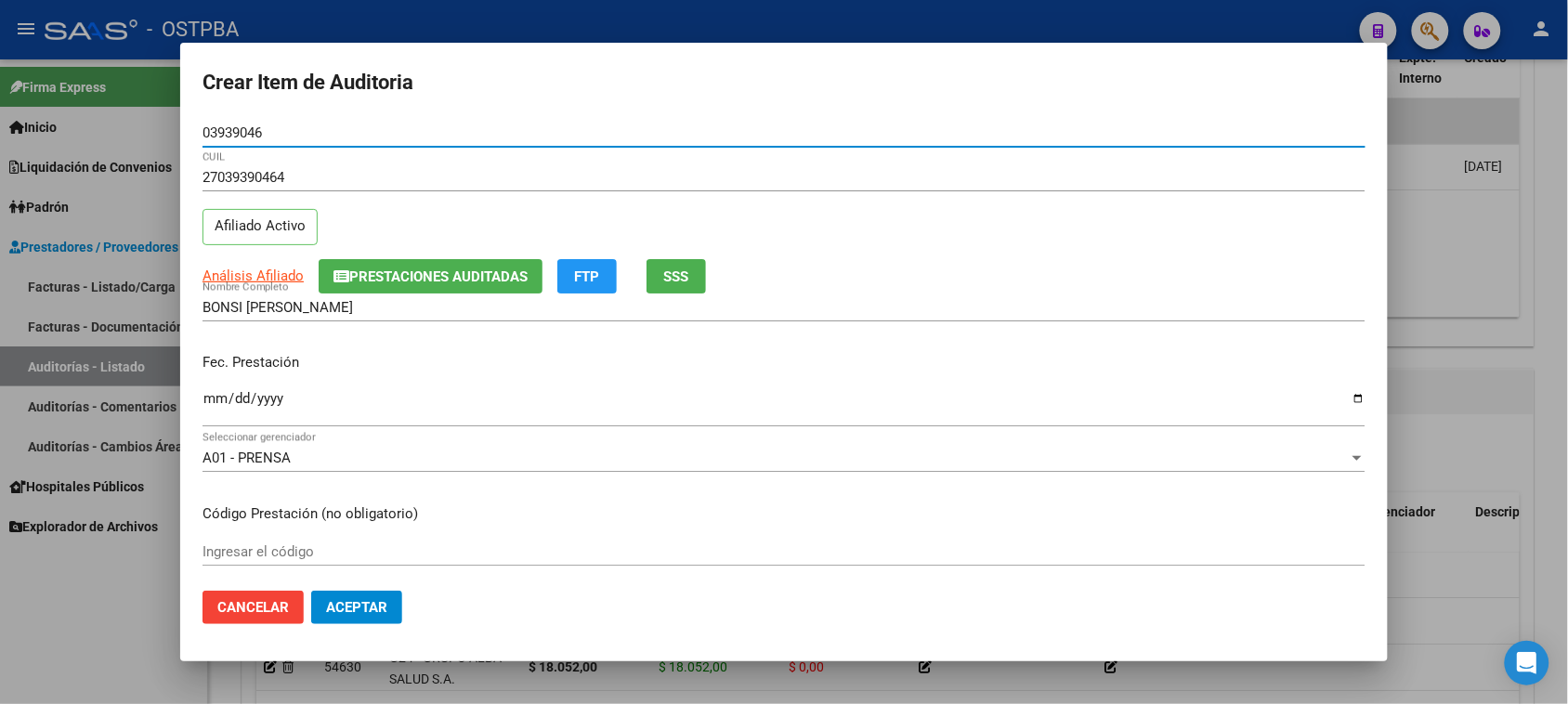
type input "03939046"
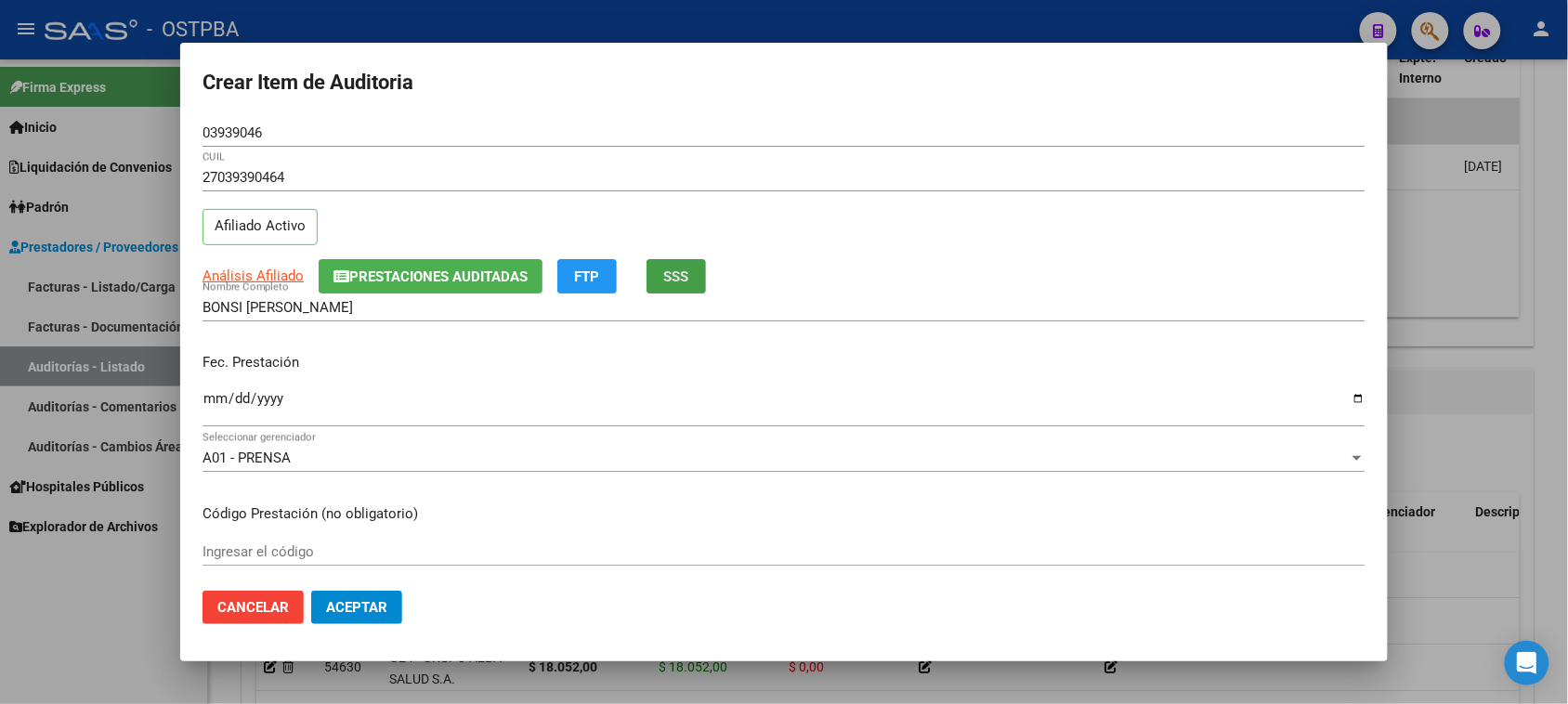
click at [665, 283] on span "SSS" at bounding box center [676, 276] width 25 height 17
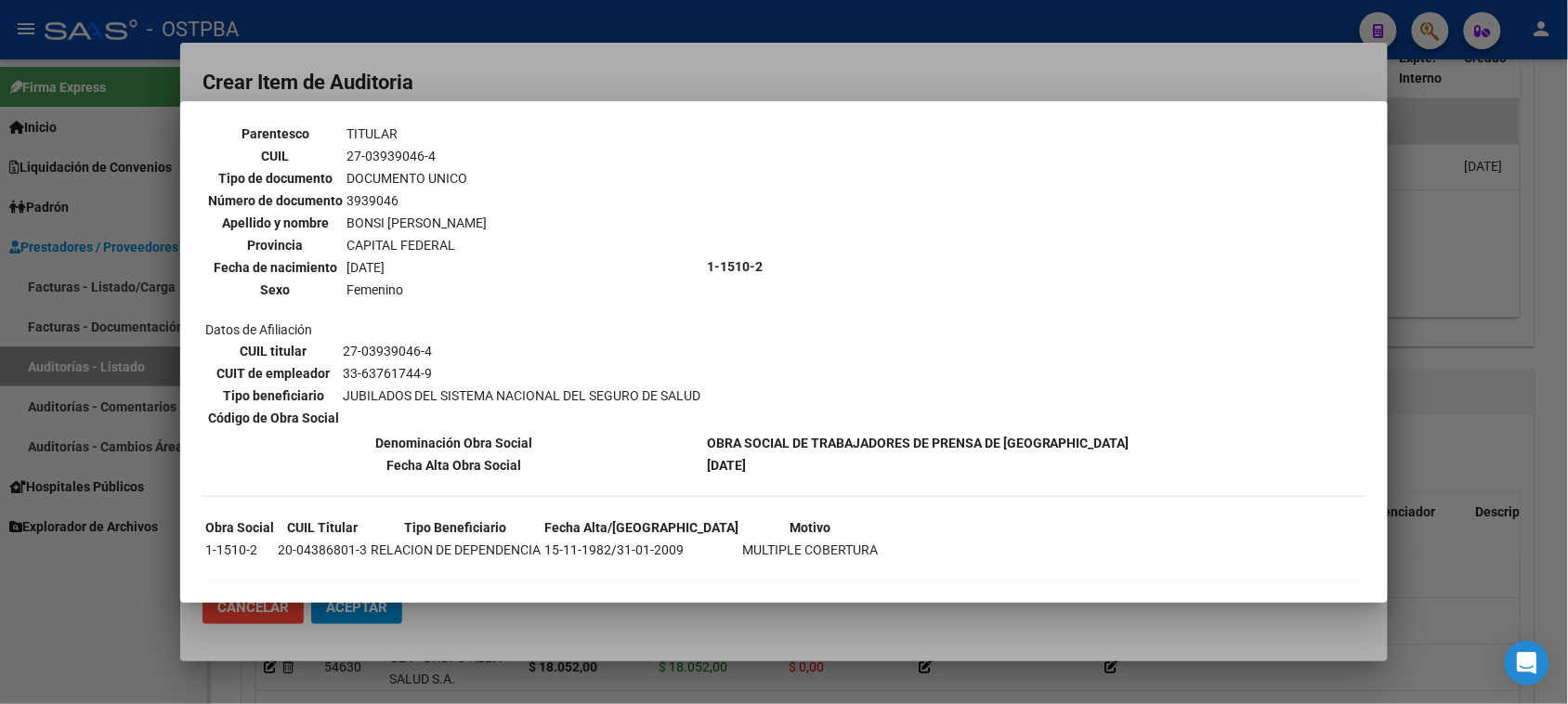
scroll to position [119, 0]
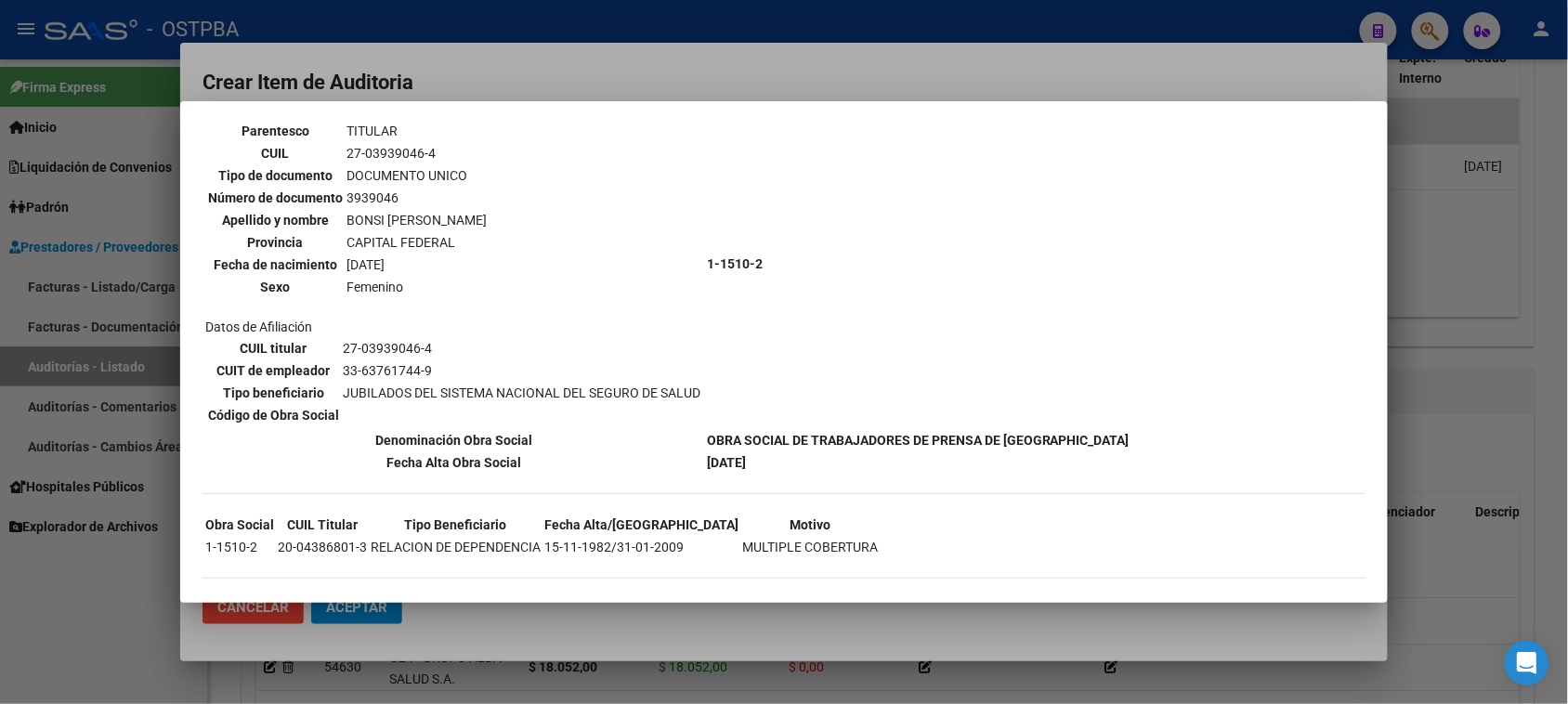
drag, startPoint x: 122, startPoint y: 612, endPoint x: 122, endPoint y: 601, distance: 11.0
click at [122, 602] on div at bounding box center [784, 352] width 1568 height 704
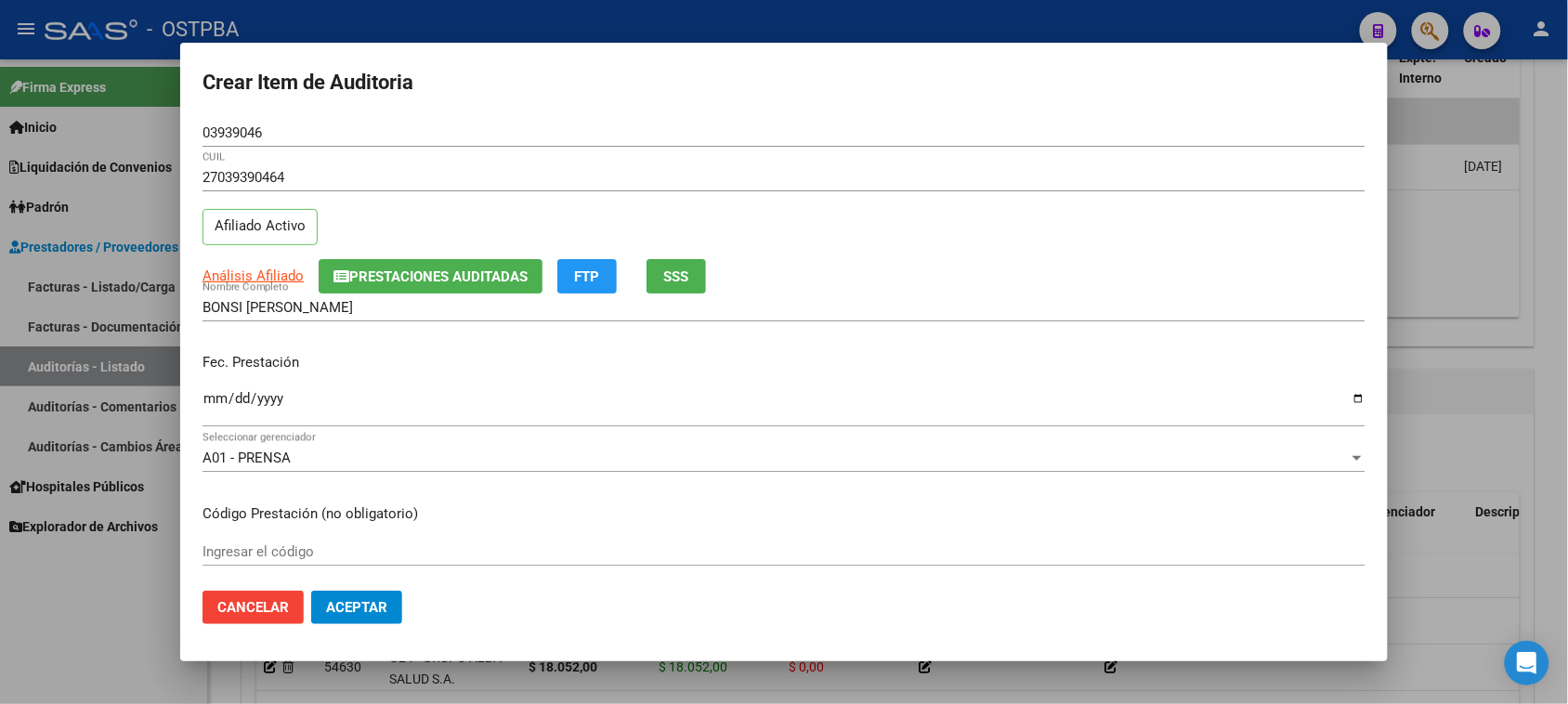
click at [223, 401] on input "Ingresar la fecha" at bounding box center [784, 406] width 1163 height 30
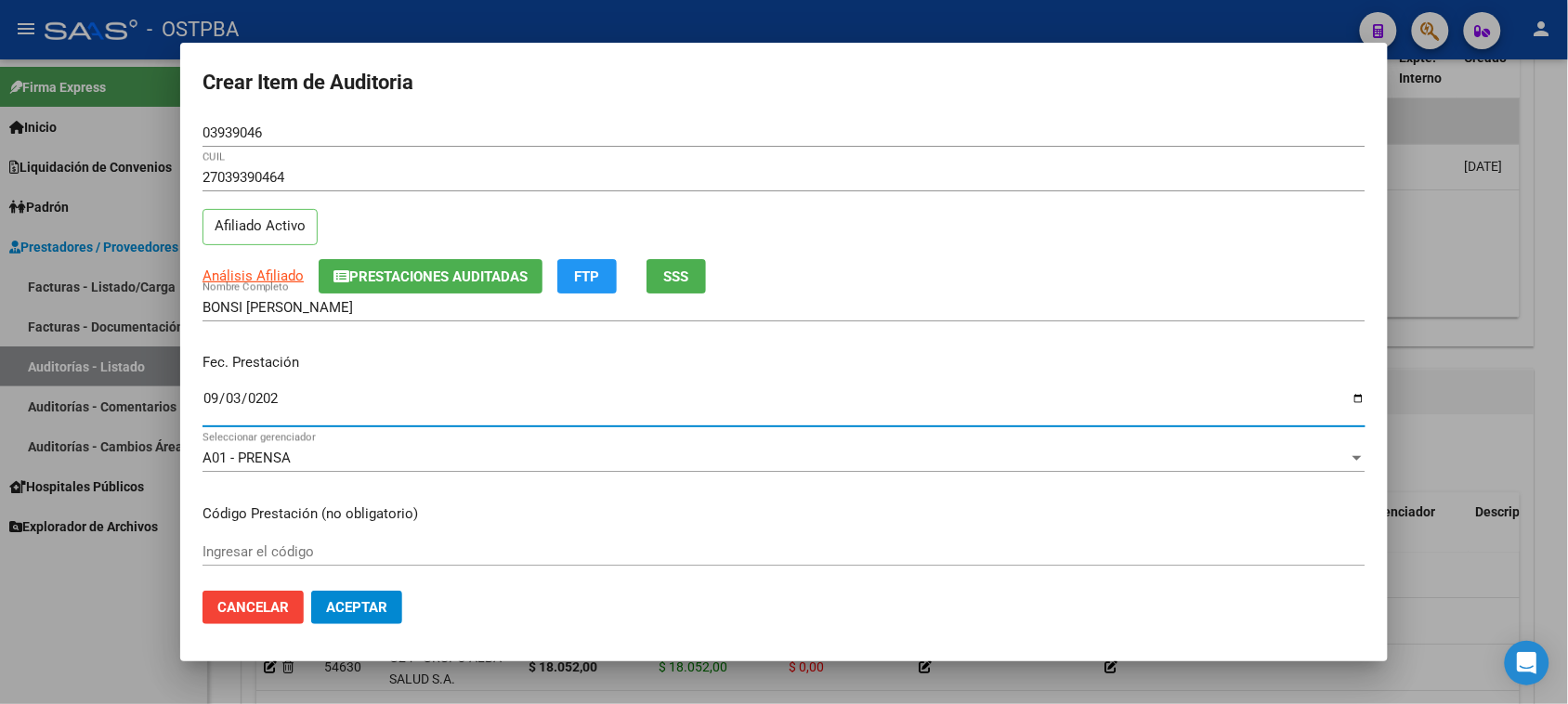
type input "[DATE]"
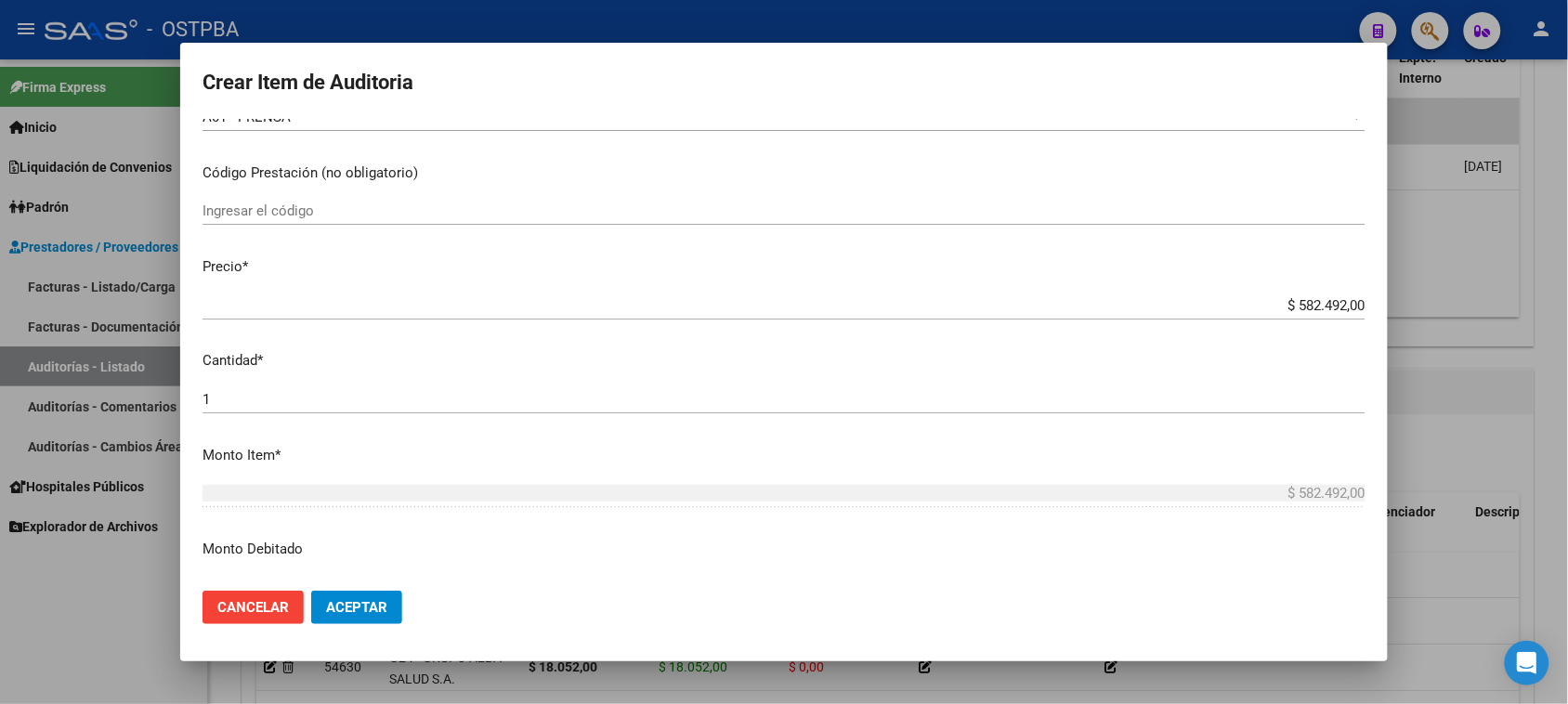
scroll to position [349, 0]
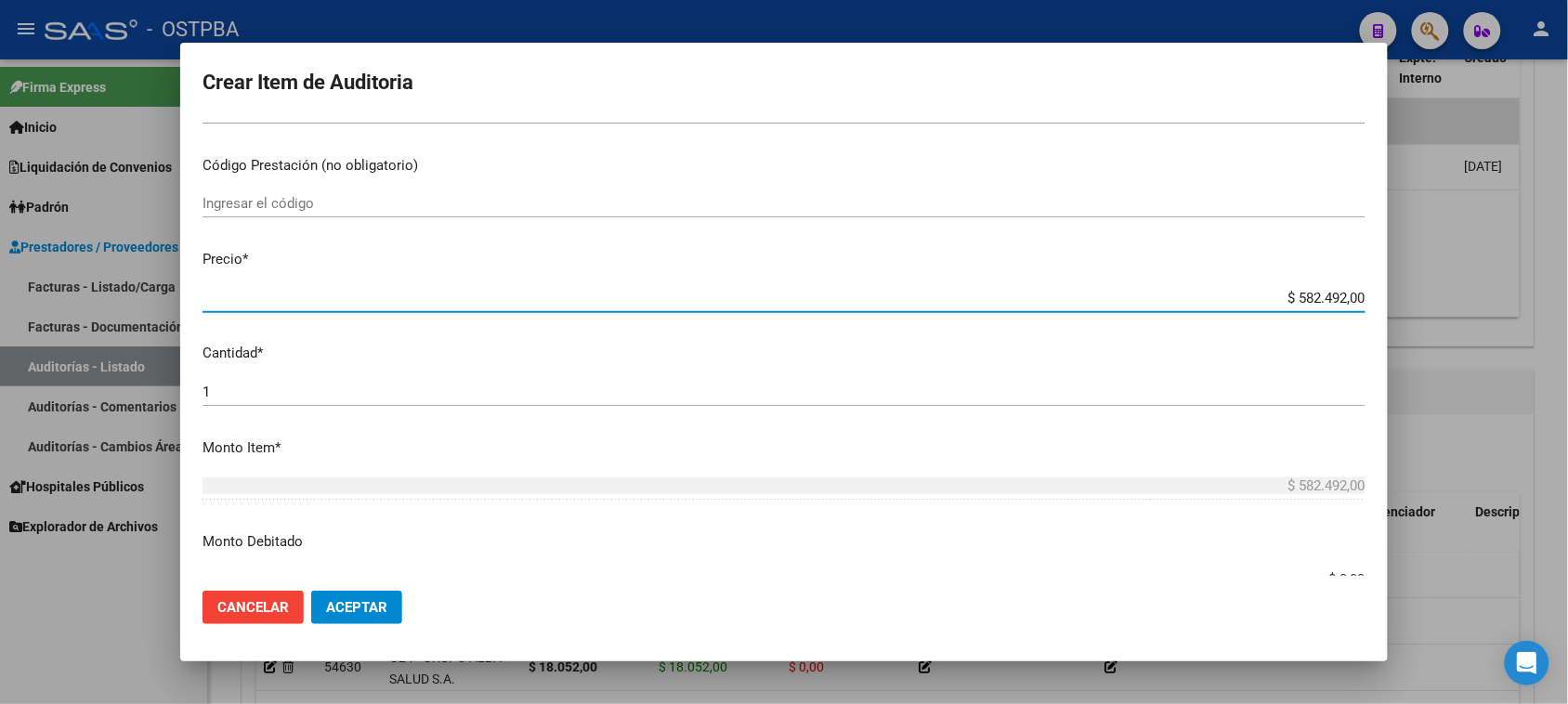
drag, startPoint x: 1278, startPoint y: 296, endPoint x: 1585, endPoint y: 295, distance: 307.0
click at [1568, 295] on html "menu - OSTPBA person Firma Express Inicio Instructivos Contacto OS Liquidación …" at bounding box center [784, 352] width 1568 height 704
type input "$ 0,01"
type input "$ 0,19"
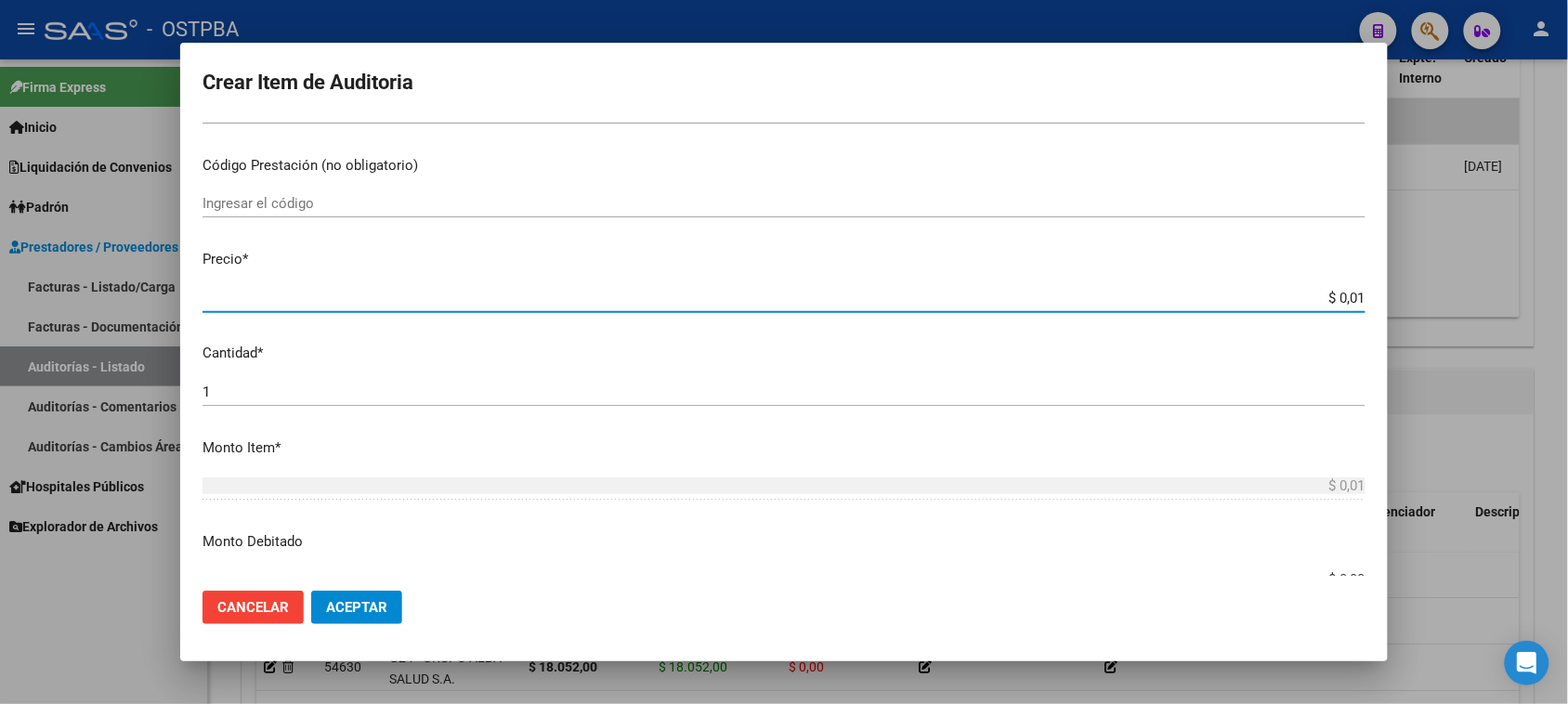
type input "$ 0,19"
type input "$ 1,94"
type input "$ 19,49"
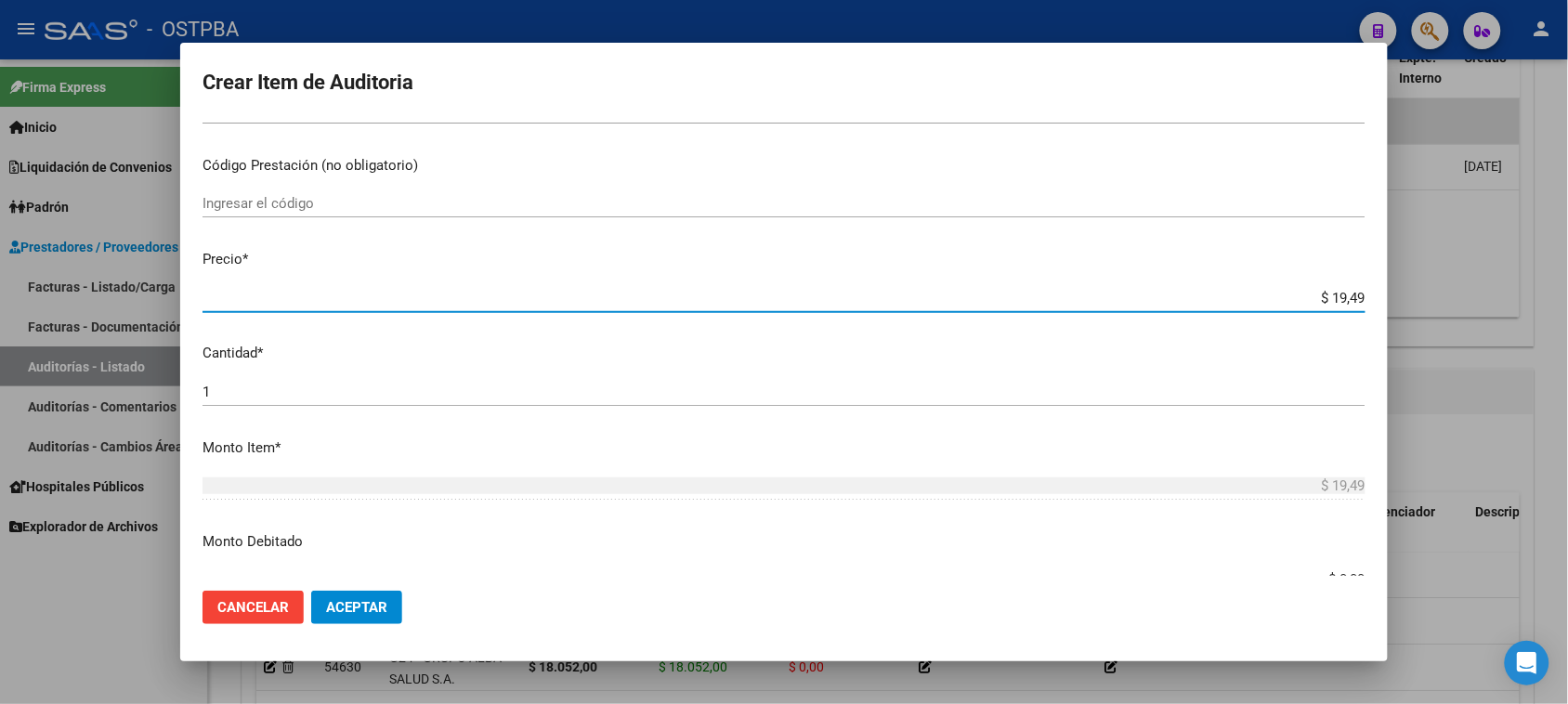
type input "$ 194,96"
type input "$ 1.949,60"
type input "$ 19.496,00"
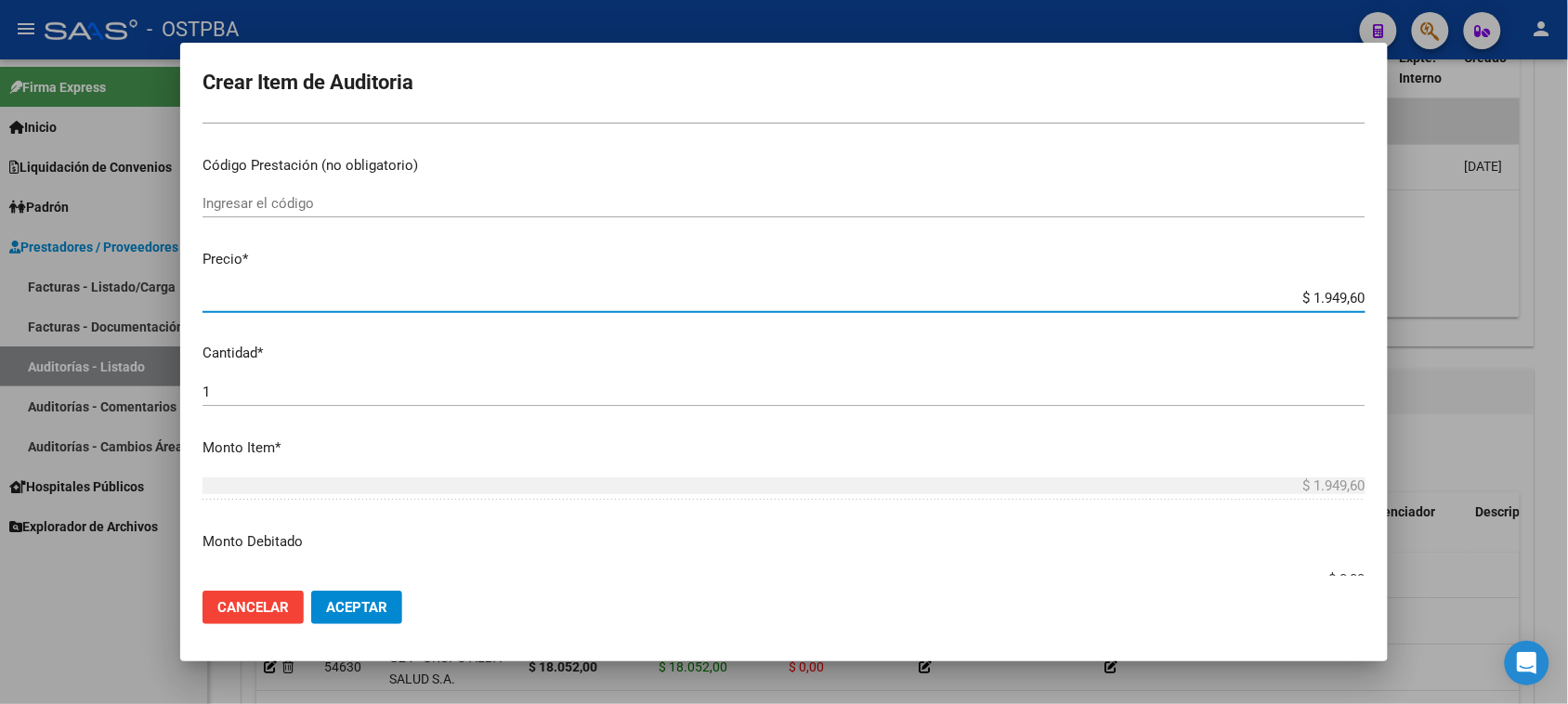
type input "$ 19.496,00"
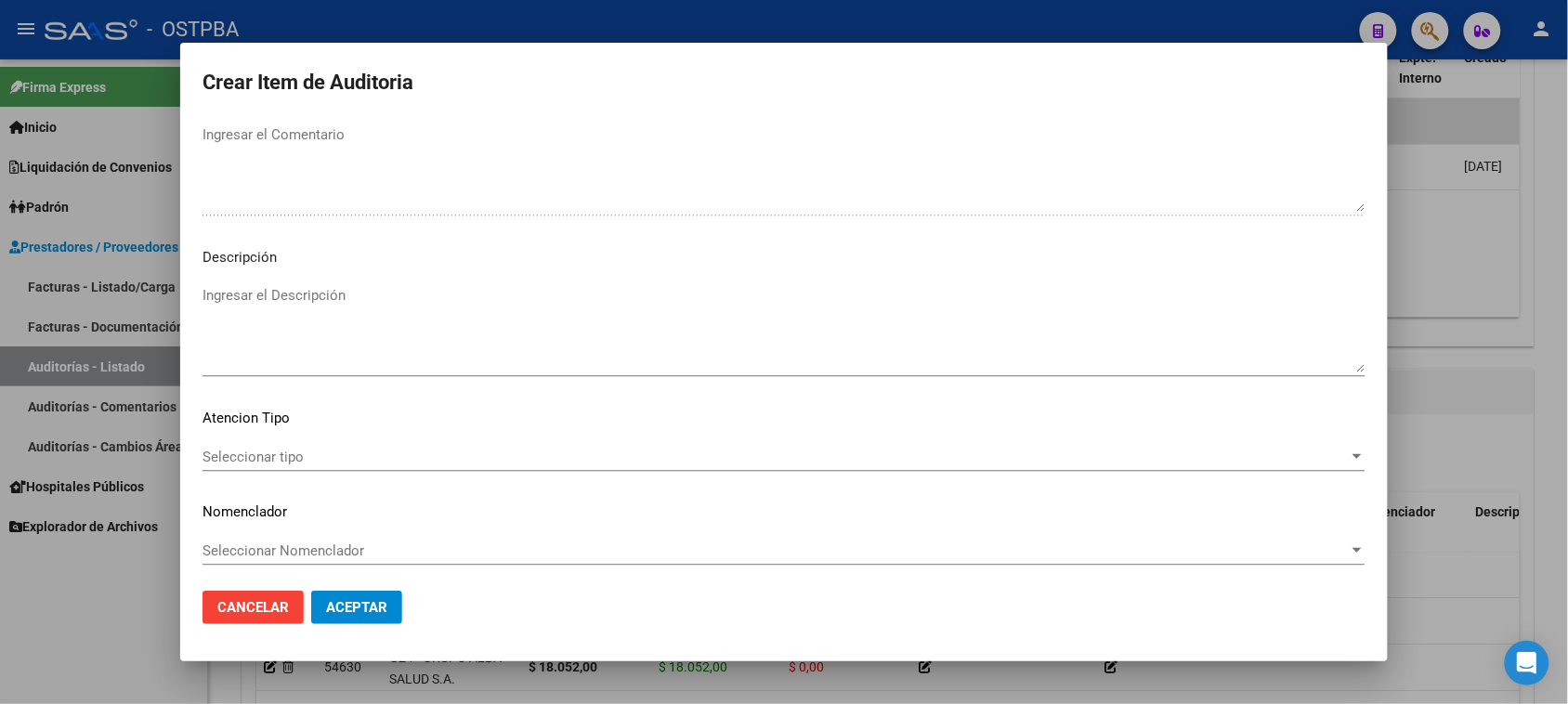
scroll to position [1213, 0]
click at [280, 448] on span "Seleccionar tipo" at bounding box center [776, 453] width 1147 height 17
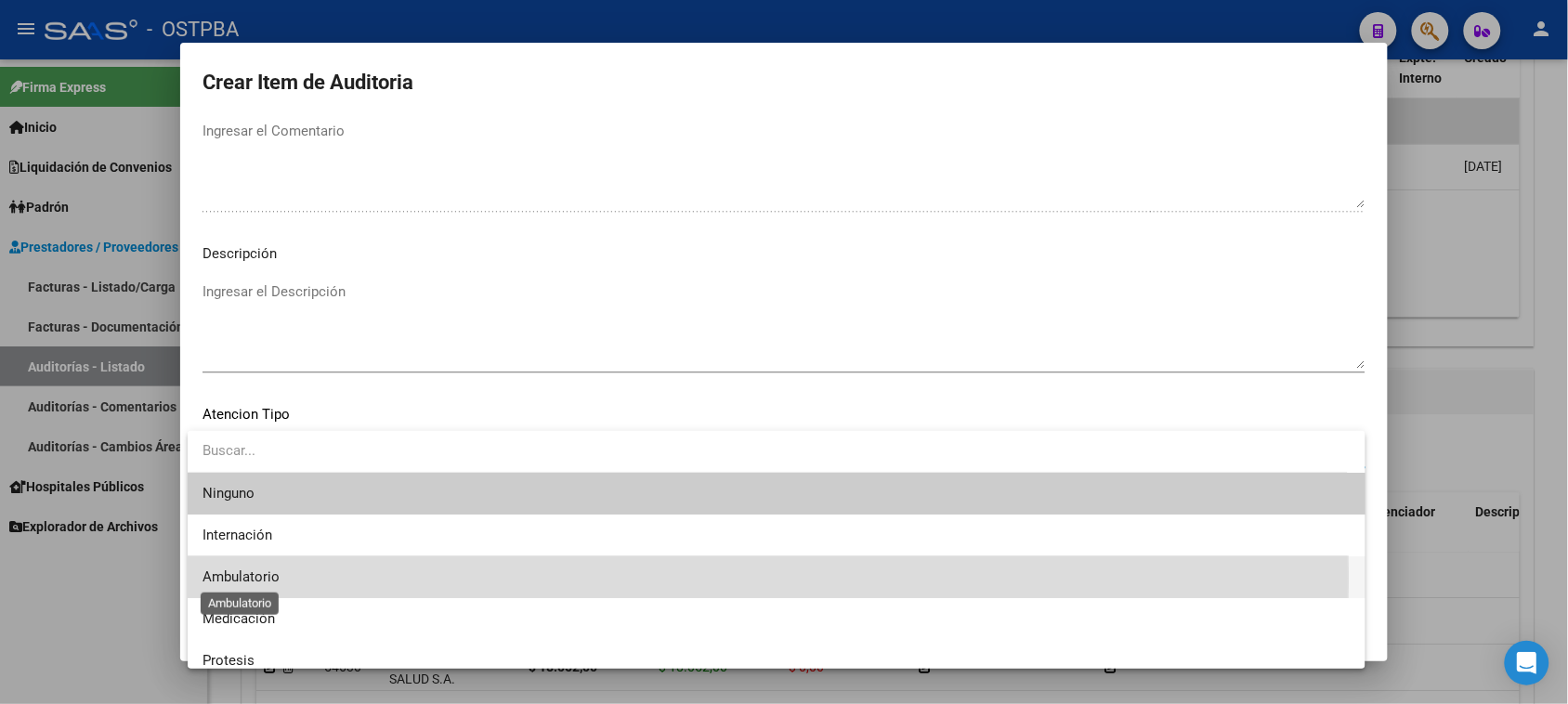
click at [225, 578] on span "Ambulatorio" at bounding box center [241, 577] width 77 height 17
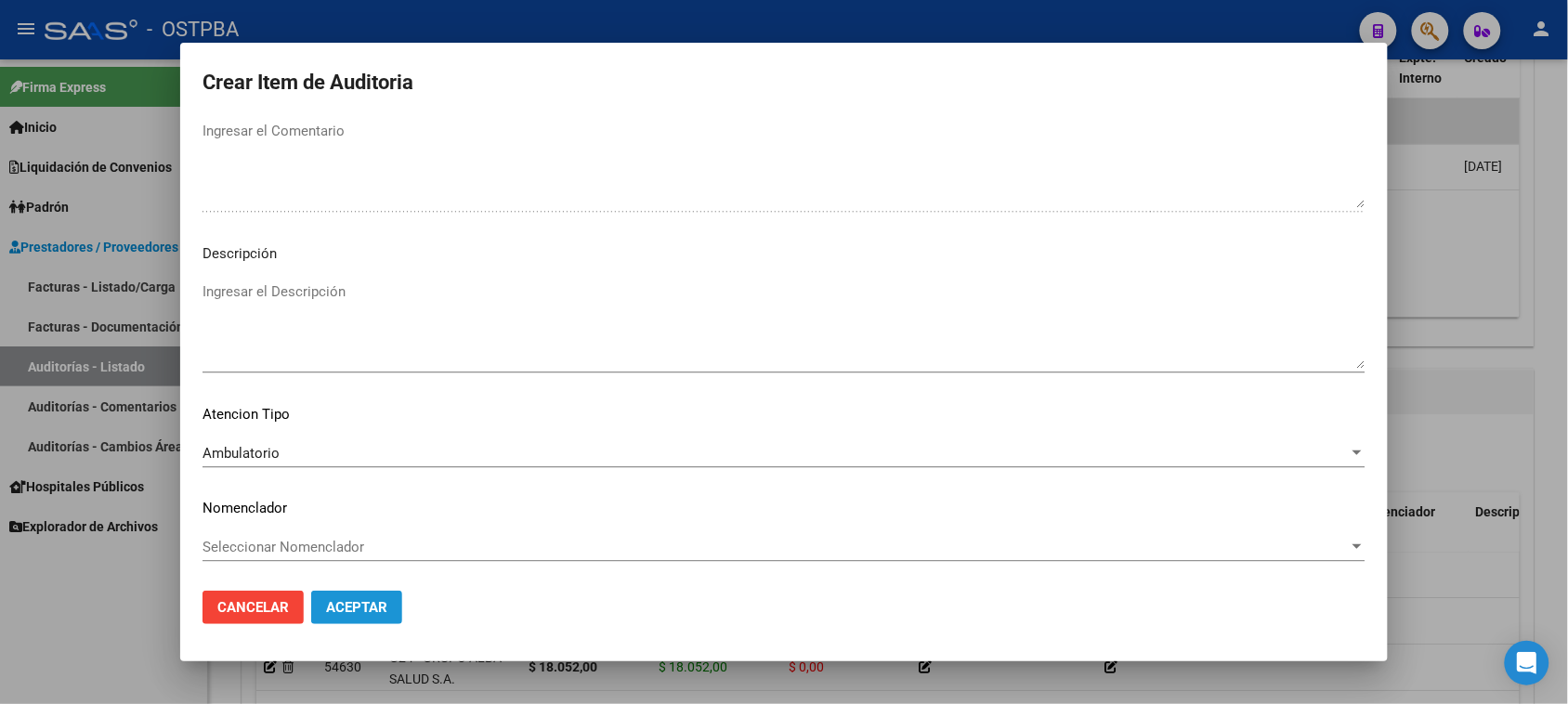
click at [354, 606] on span "Aceptar" at bounding box center [356, 607] width 62 height 17
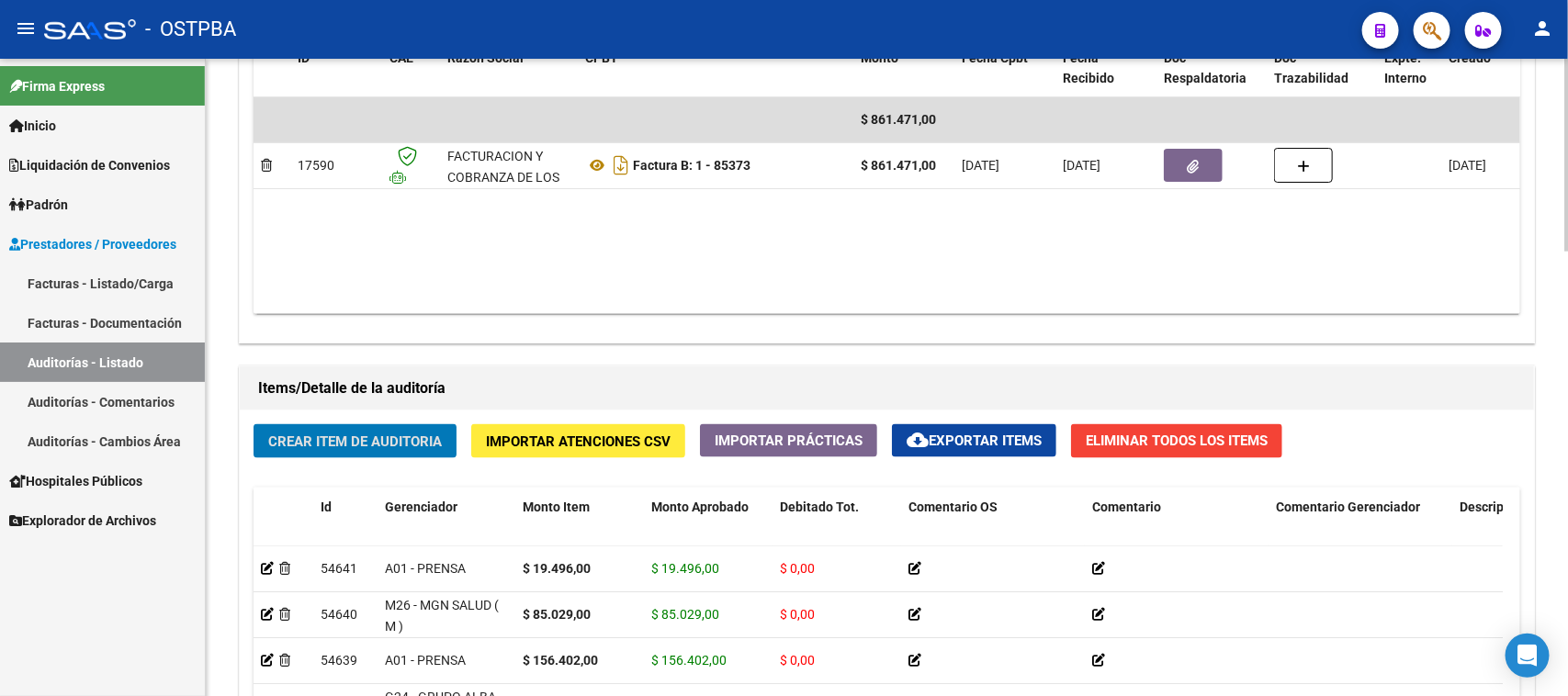
click at [410, 441] on span "Crear Item de Auditoria" at bounding box center [354, 442] width 174 height 17
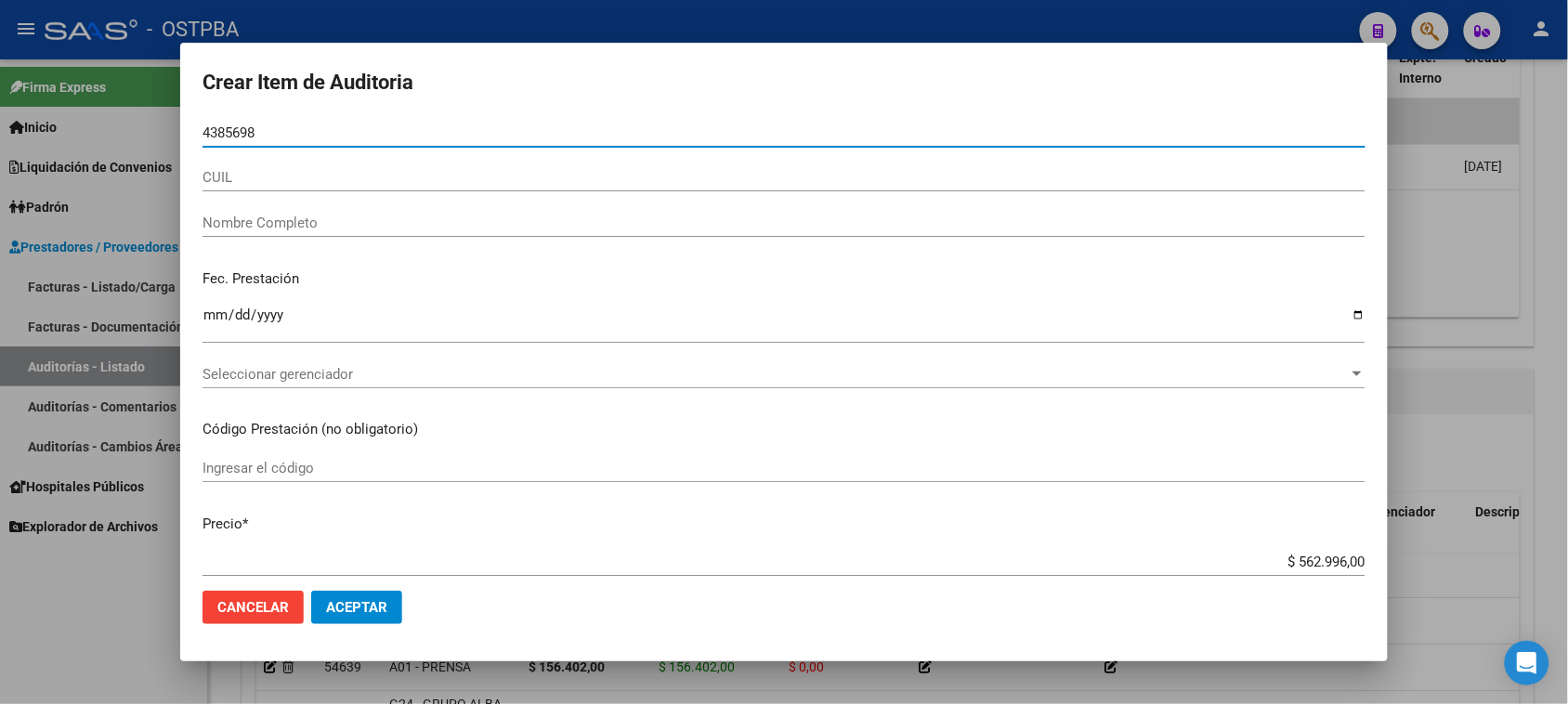
type input "43856985"
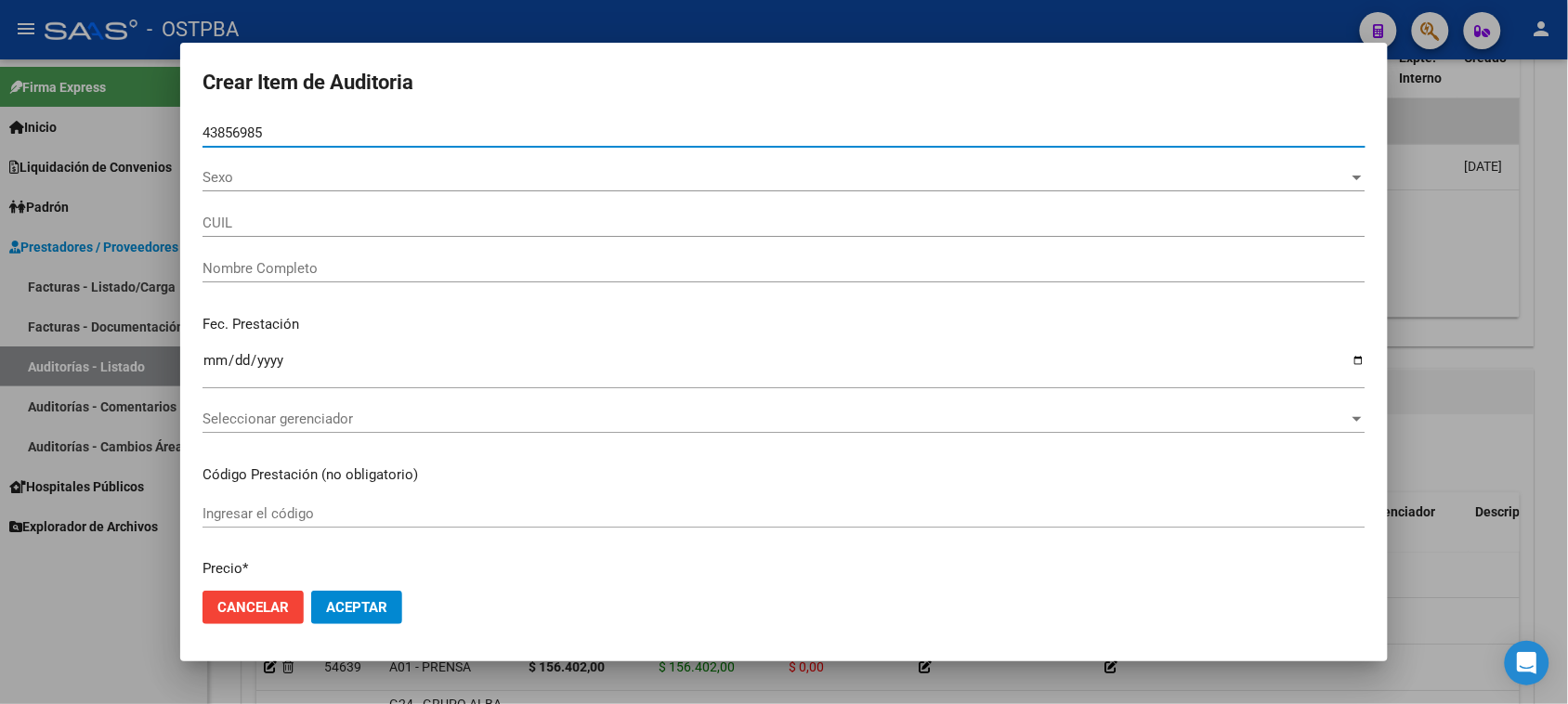
type input "27438569850"
type input "[PERSON_NAME]"
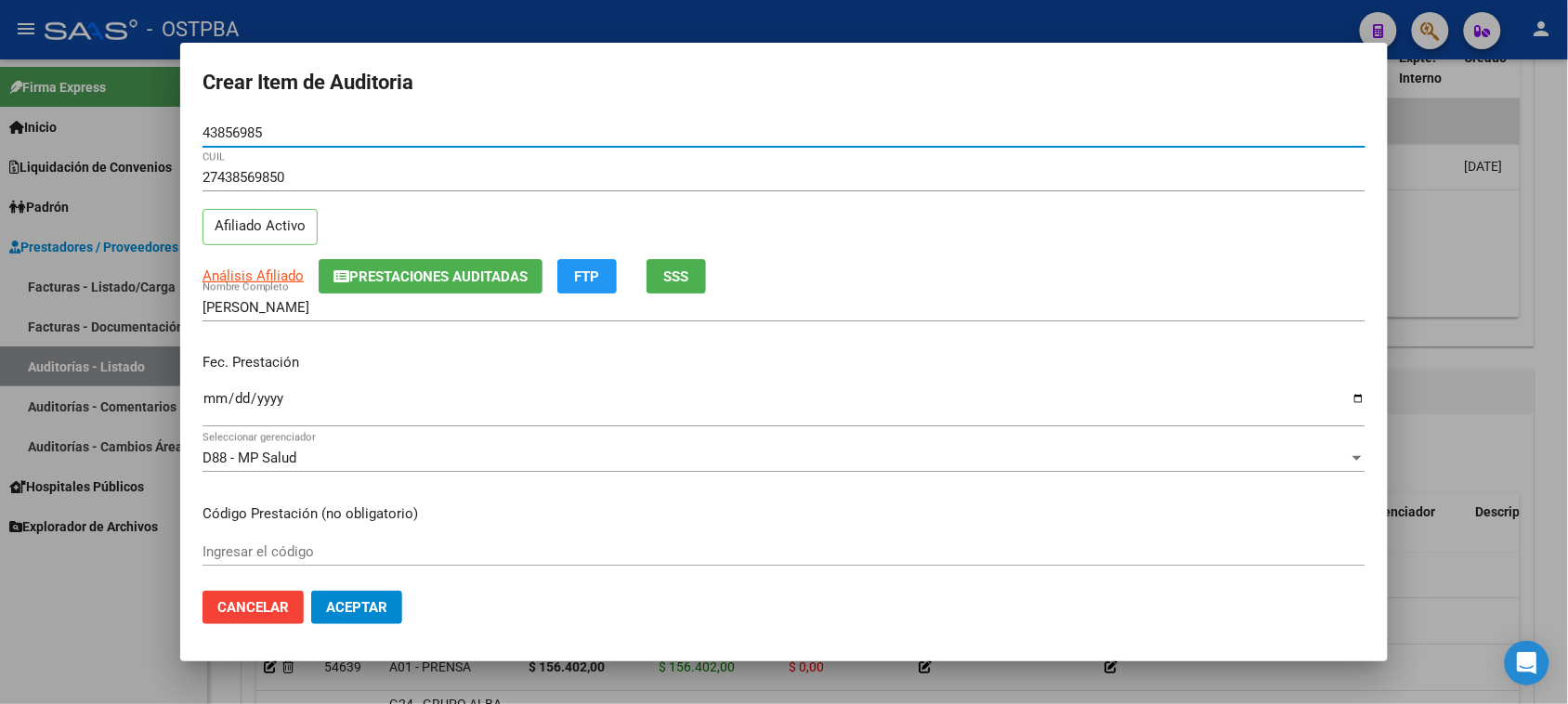
type input "43856985"
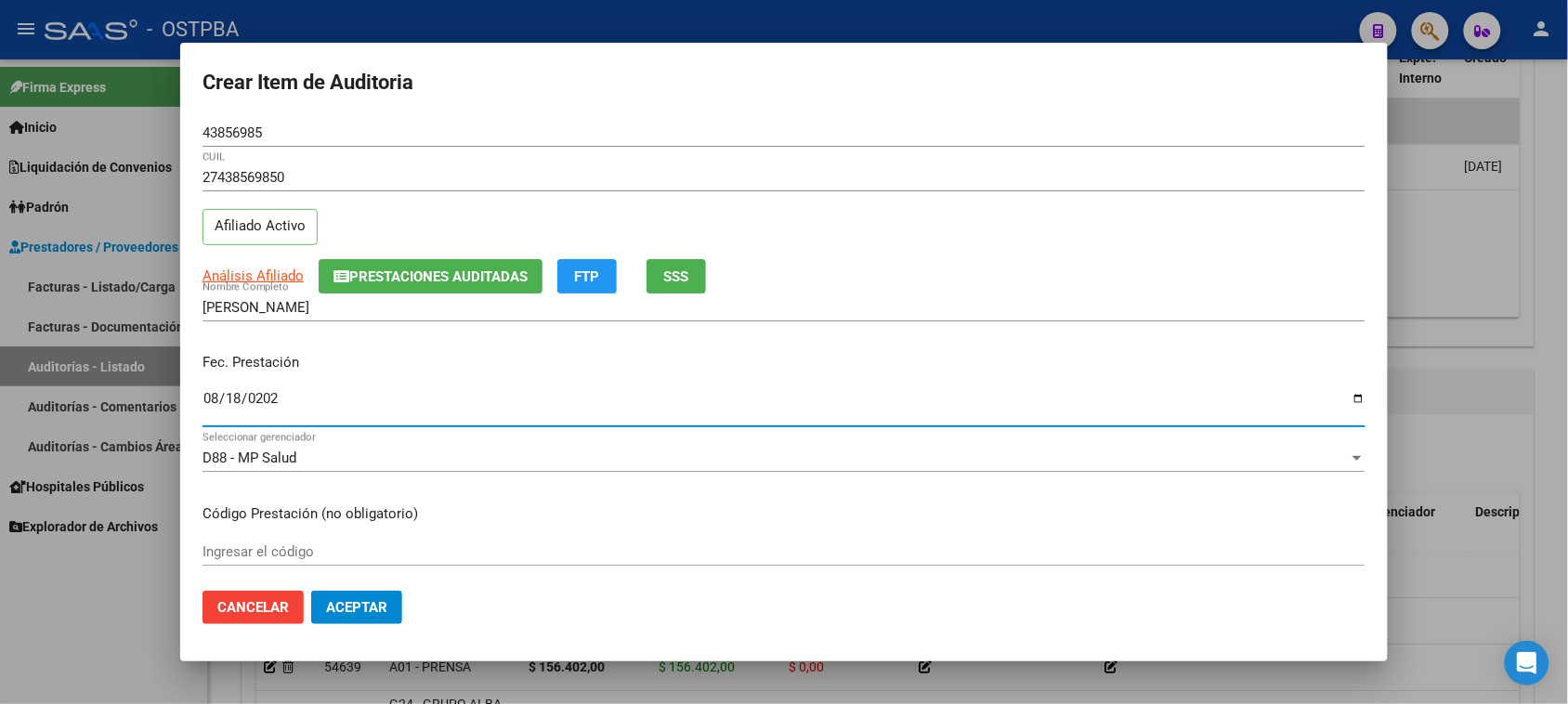
type input "[DATE]"
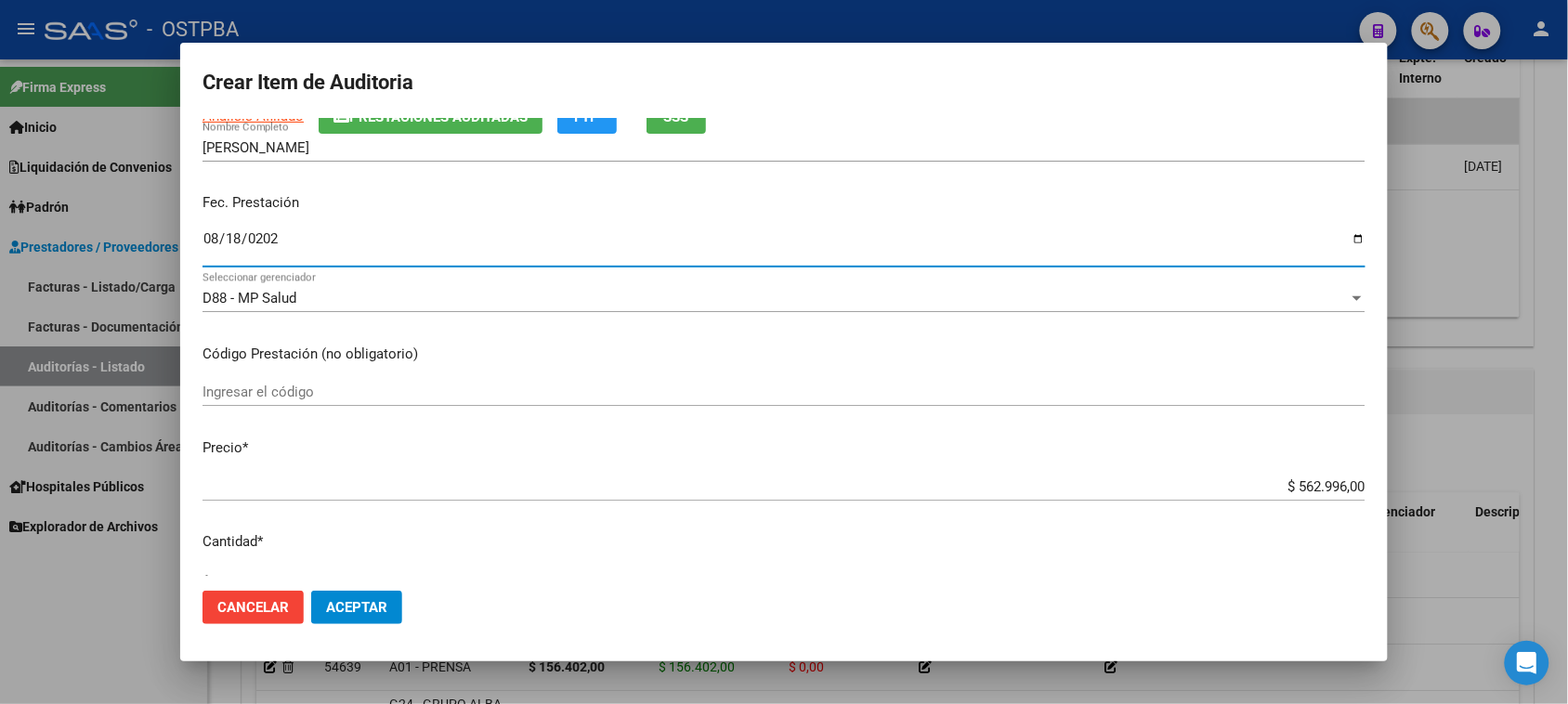
scroll to position [232, 0]
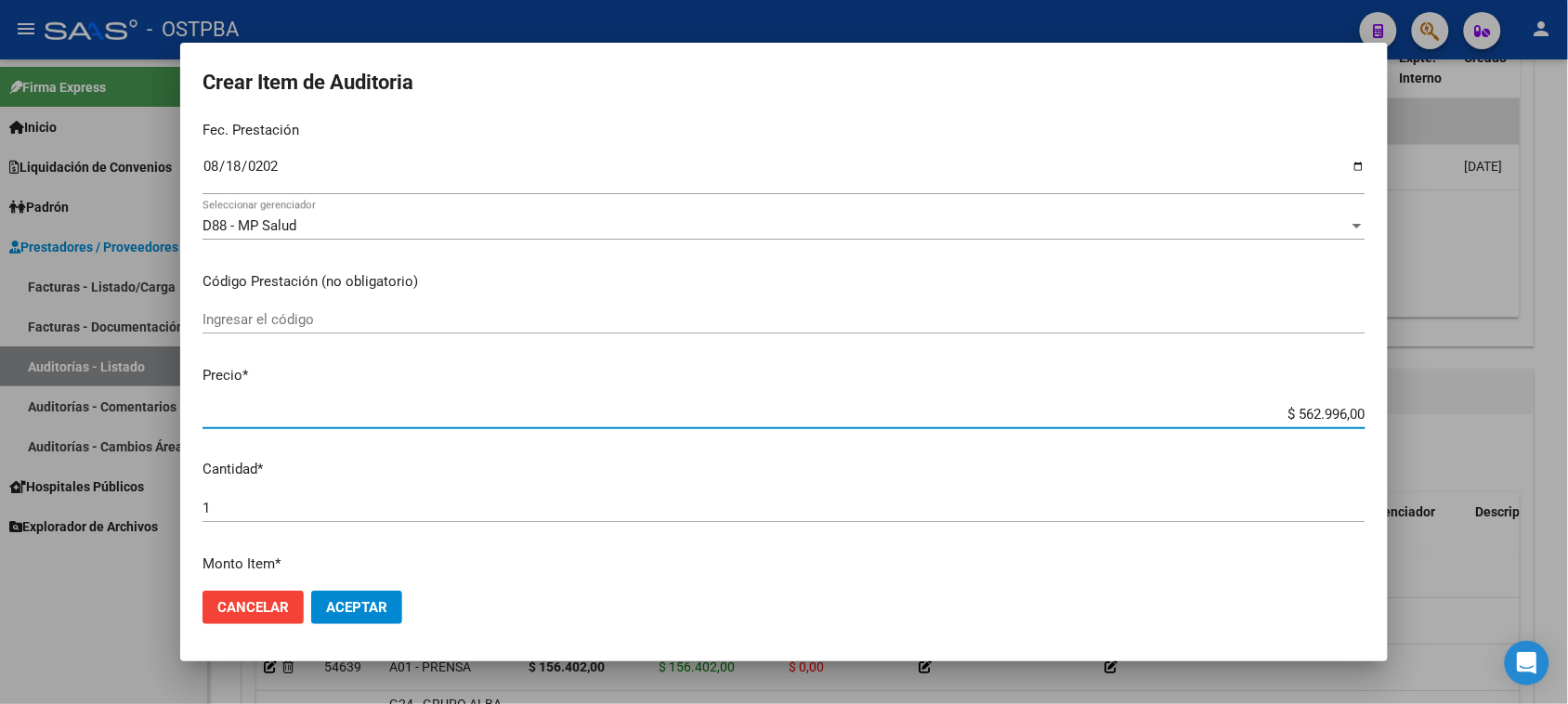
drag, startPoint x: 1280, startPoint y: 413, endPoint x: 1585, endPoint y: 418, distance: 305.0
click at [1568, 418] on html "menu - OSTPBA person Firma Express Inicio Instructivos Contacto OS Liquidación …" at bounding box center [784, 352] width 1568 height 704
type input "$ 0,05"
type input "$ 0,54"
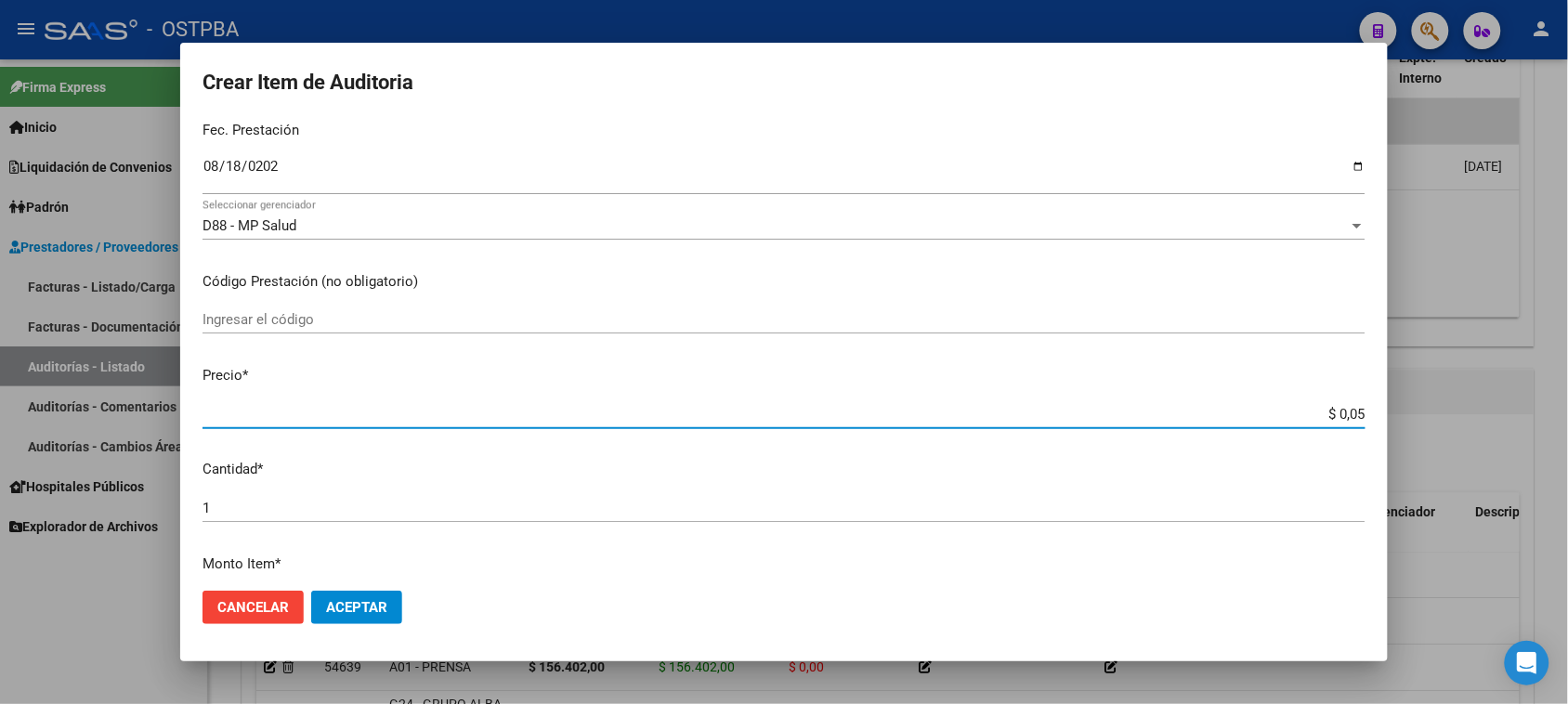
type input "$ 0,54"
type input "$ 5,45"
type input "$ 54,58"
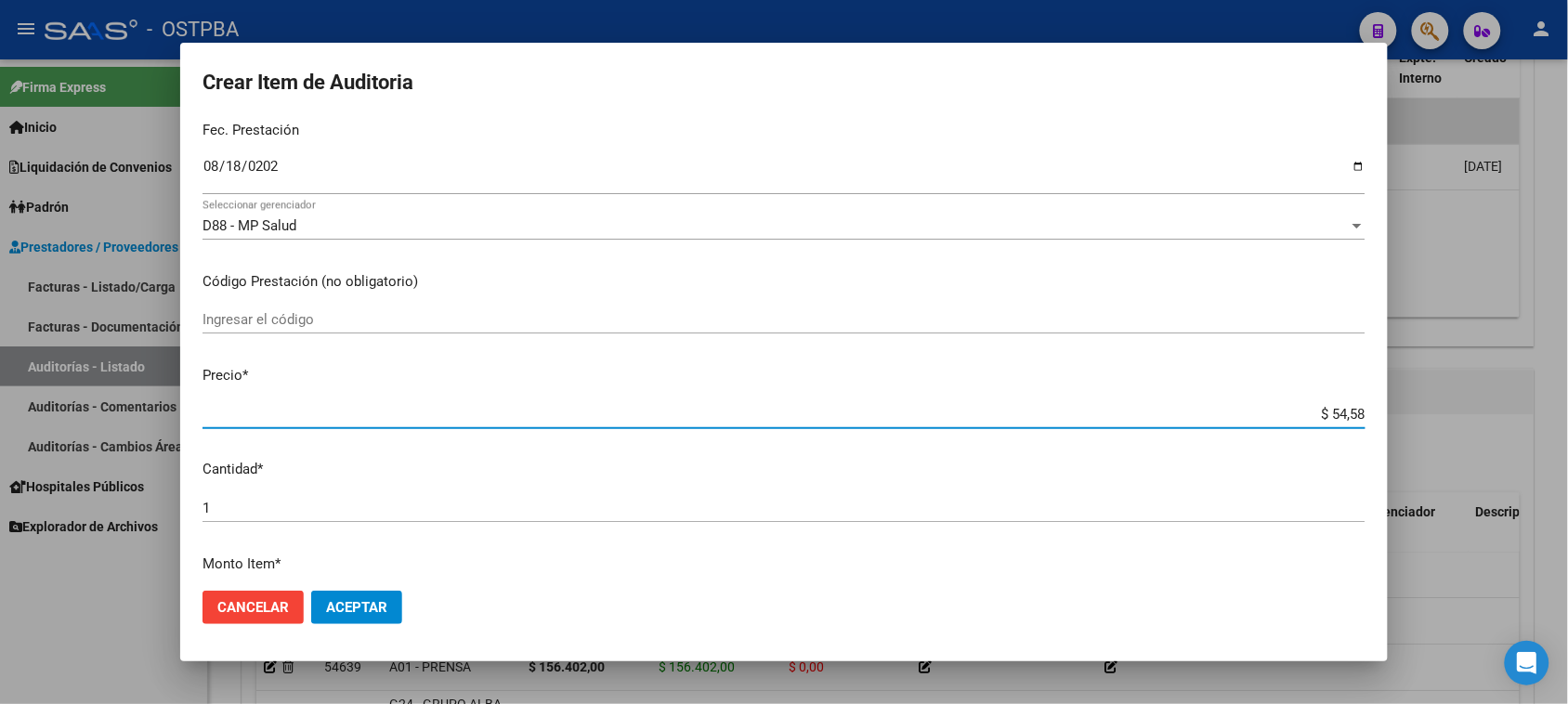
type input "$ 545,84"
type input "$ 5.458,40"
type input "$ 54.584,00"
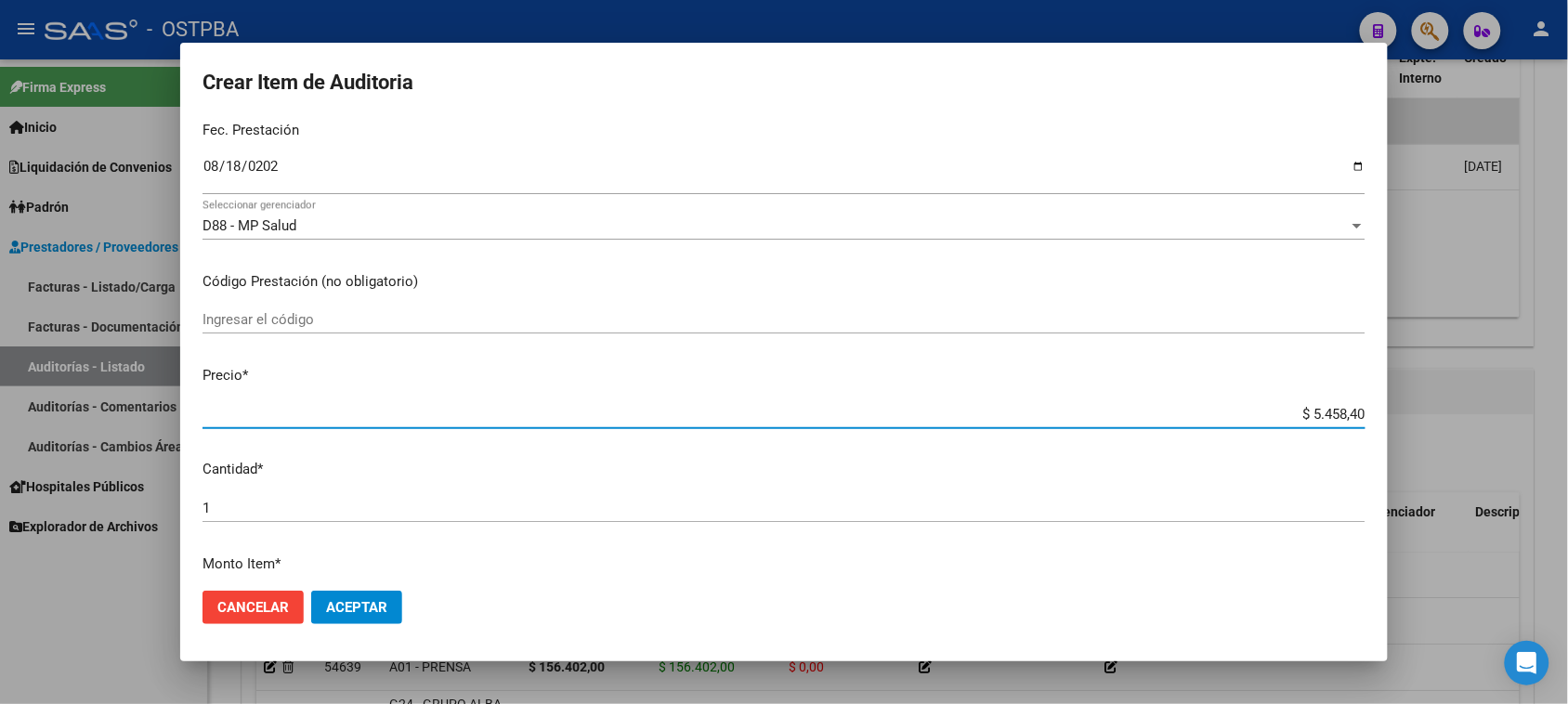
type input "$ 54.584,00"
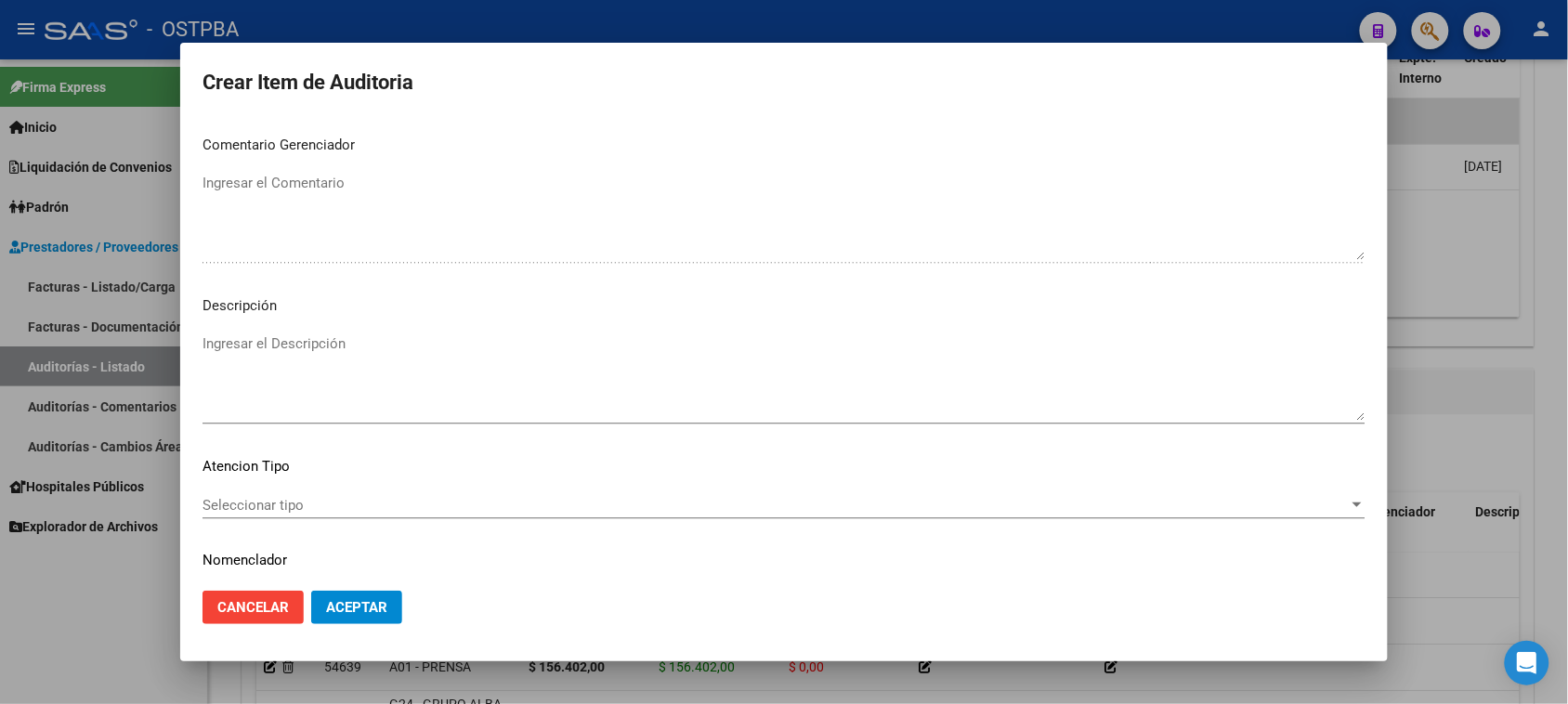
scroll to position [1213, 0]
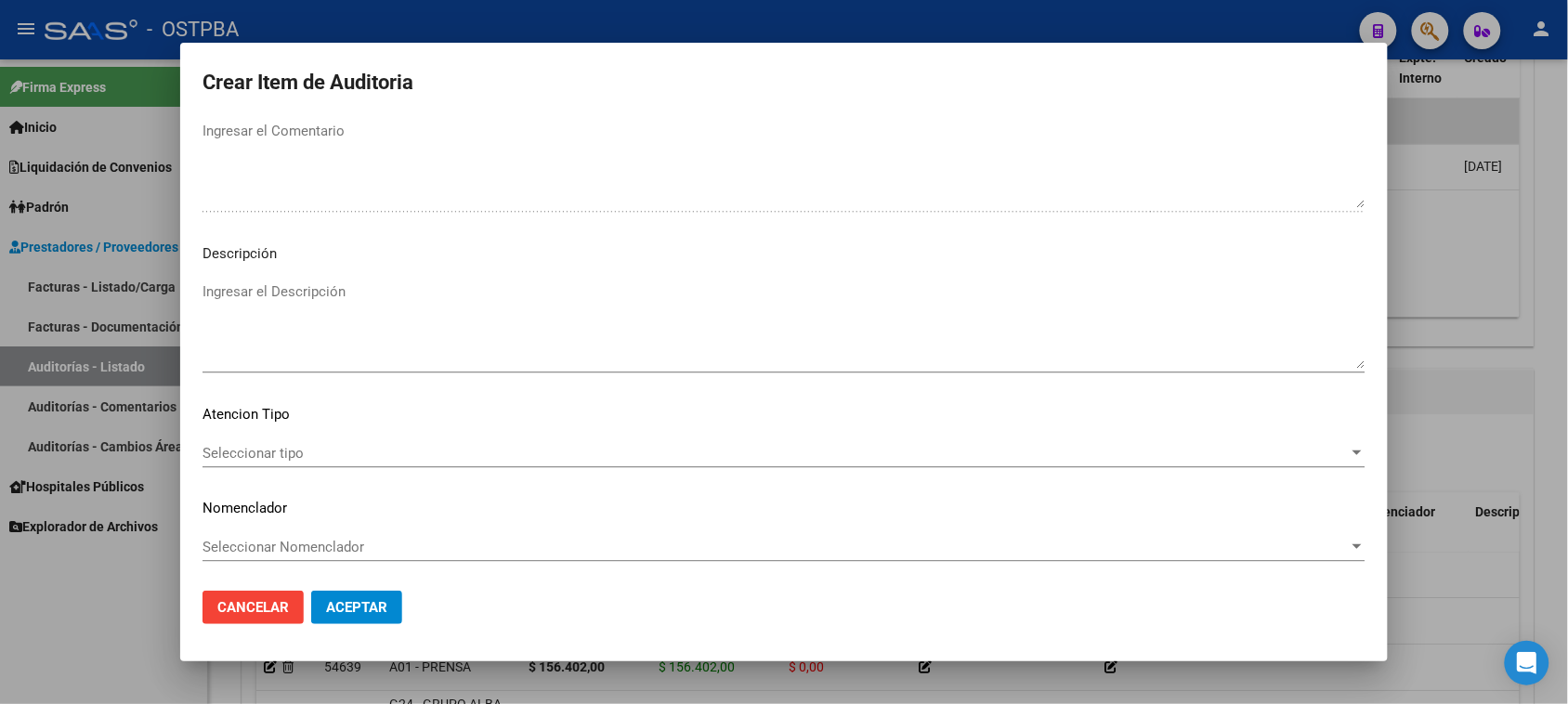
click at [276, 448] on span "Seleccionar tipo" at bounding box center [776, 453] width 1147 height 17
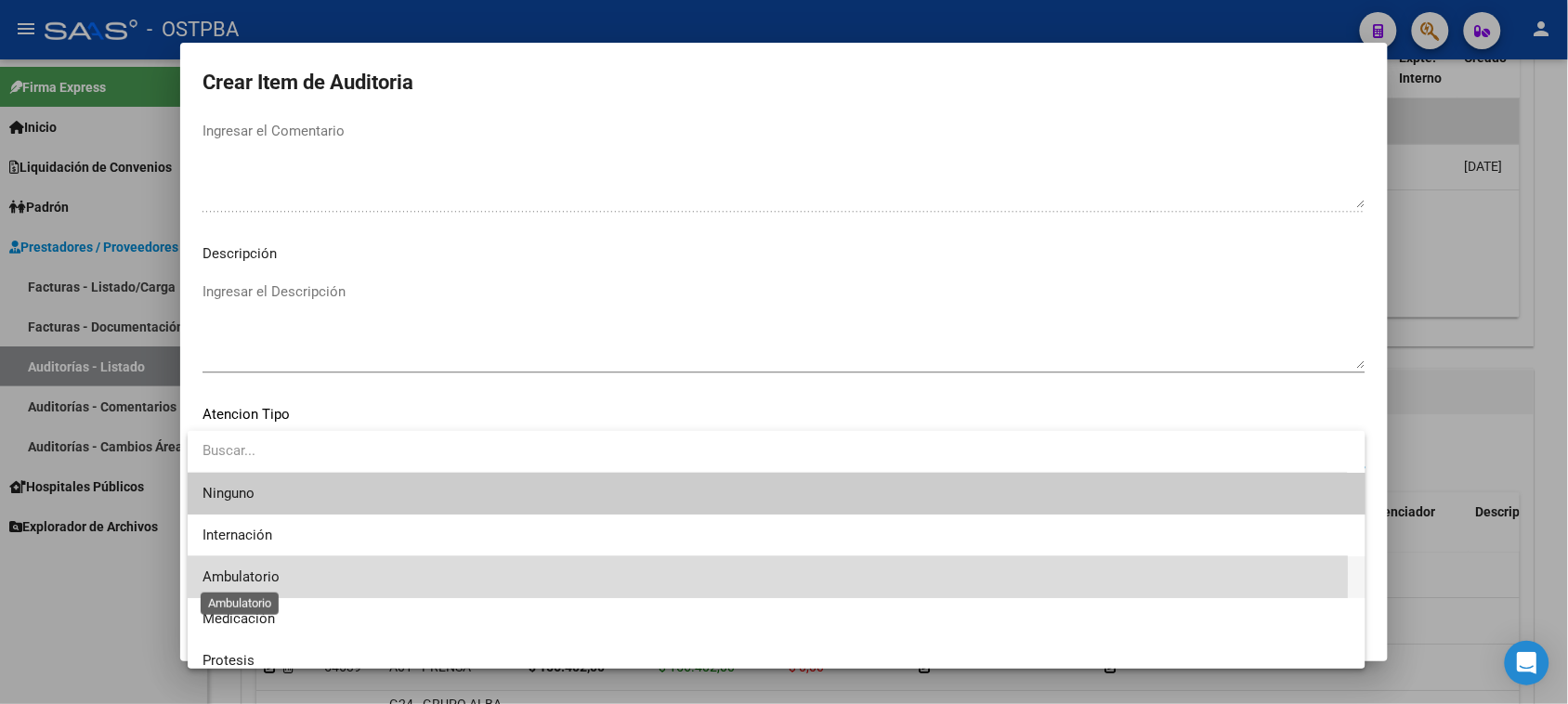
drag, startPoint x: 251, startPoint y: 573, endPoint x: 297, endPoint y: 574, distance: 46.0
click at [255, 571] on span "Ambulatorio" at bounding box center [241, 577] width 77 height 17
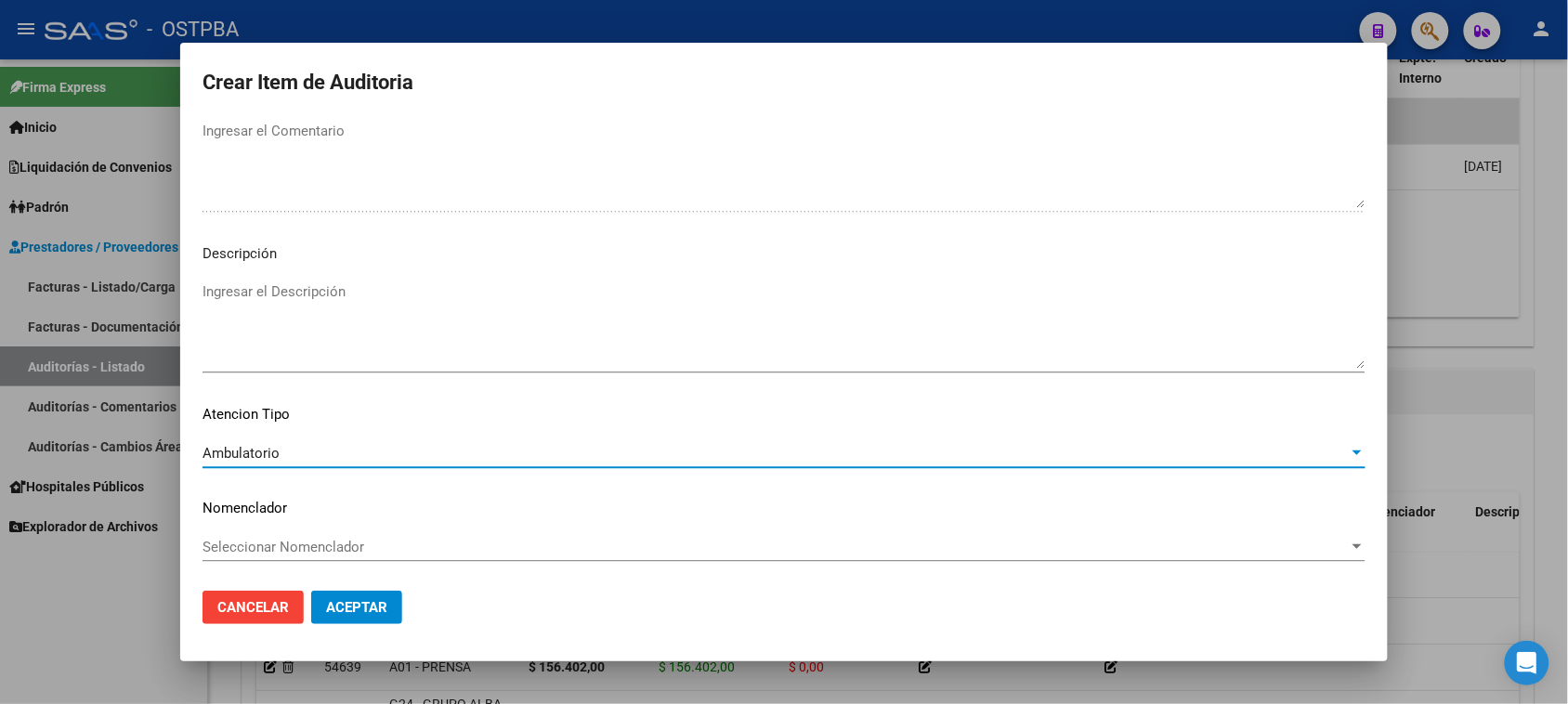
click at [337, 611] on span "Aceptar" at bounding box center [356, 607] width 62 height 17
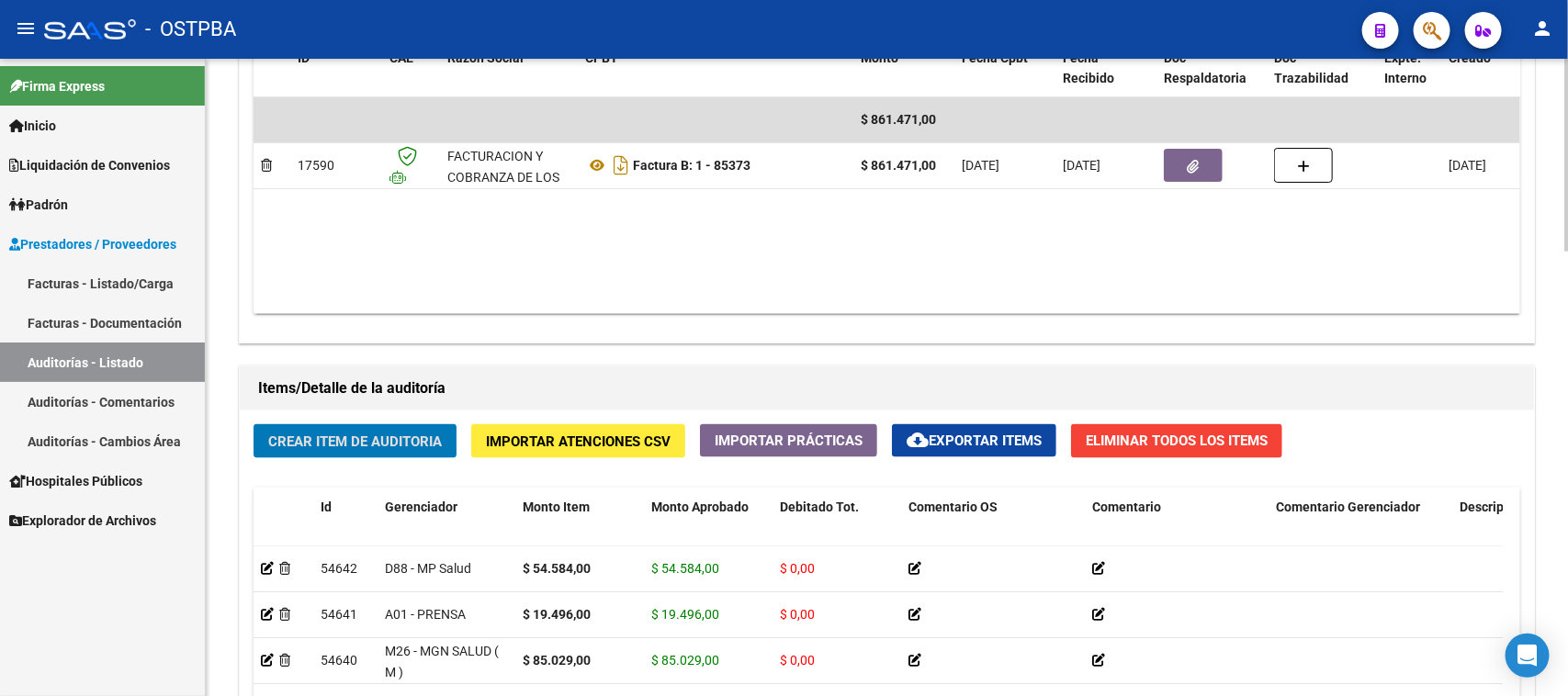
click at [326, 442] on span "Crear Item de Auditoria" at bounding box center [354, 442] width 174 height 17
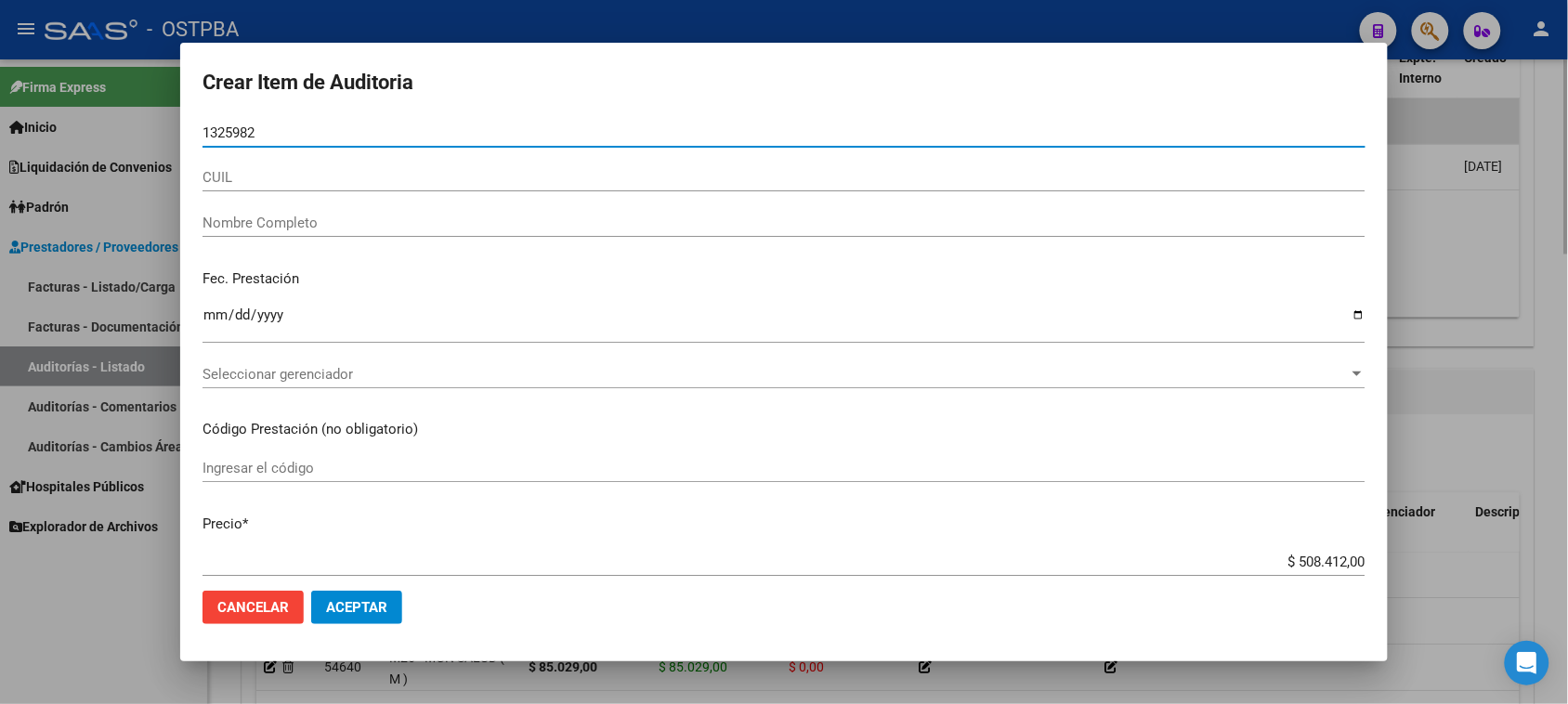
type input "13259821"
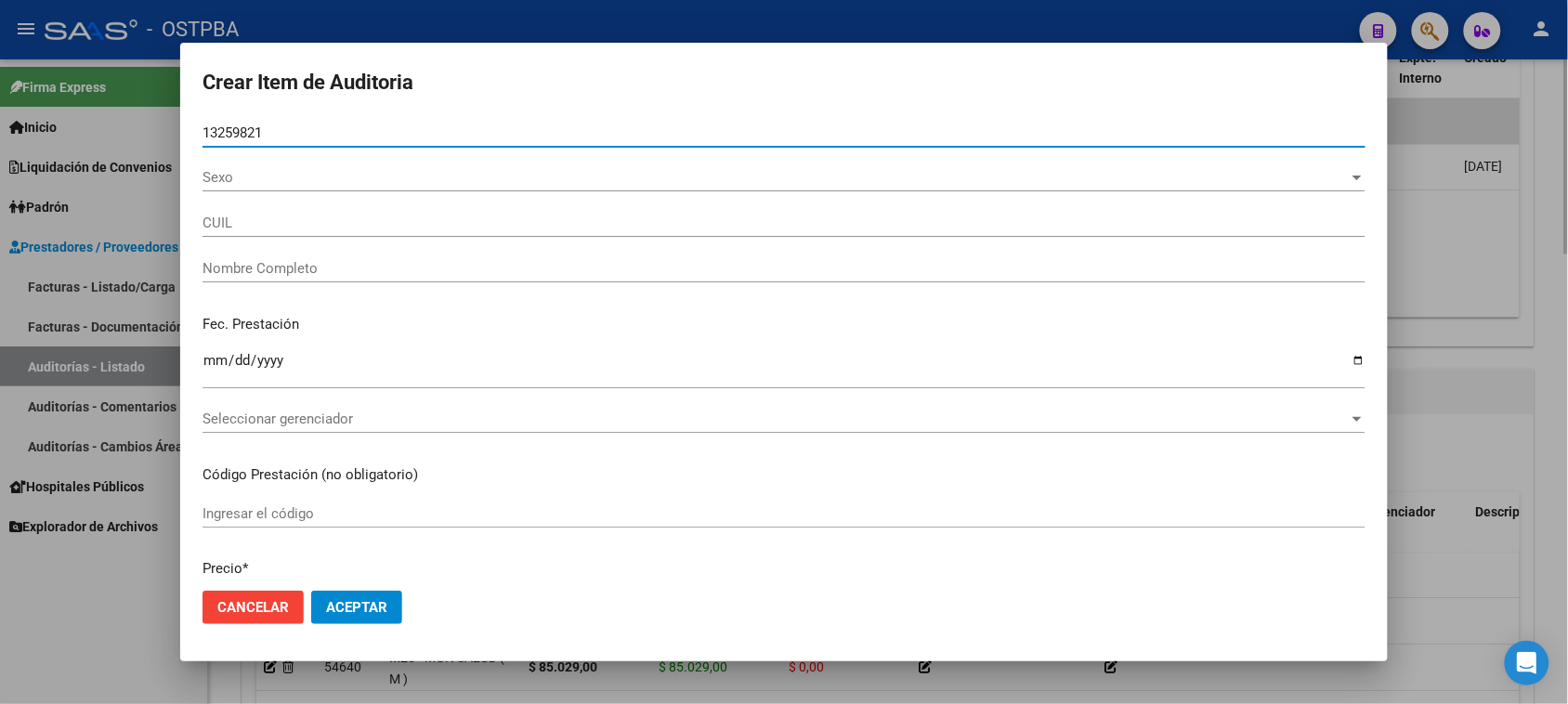
type input "27132598210"
type input "CORRAL [PERSON_NAME]"
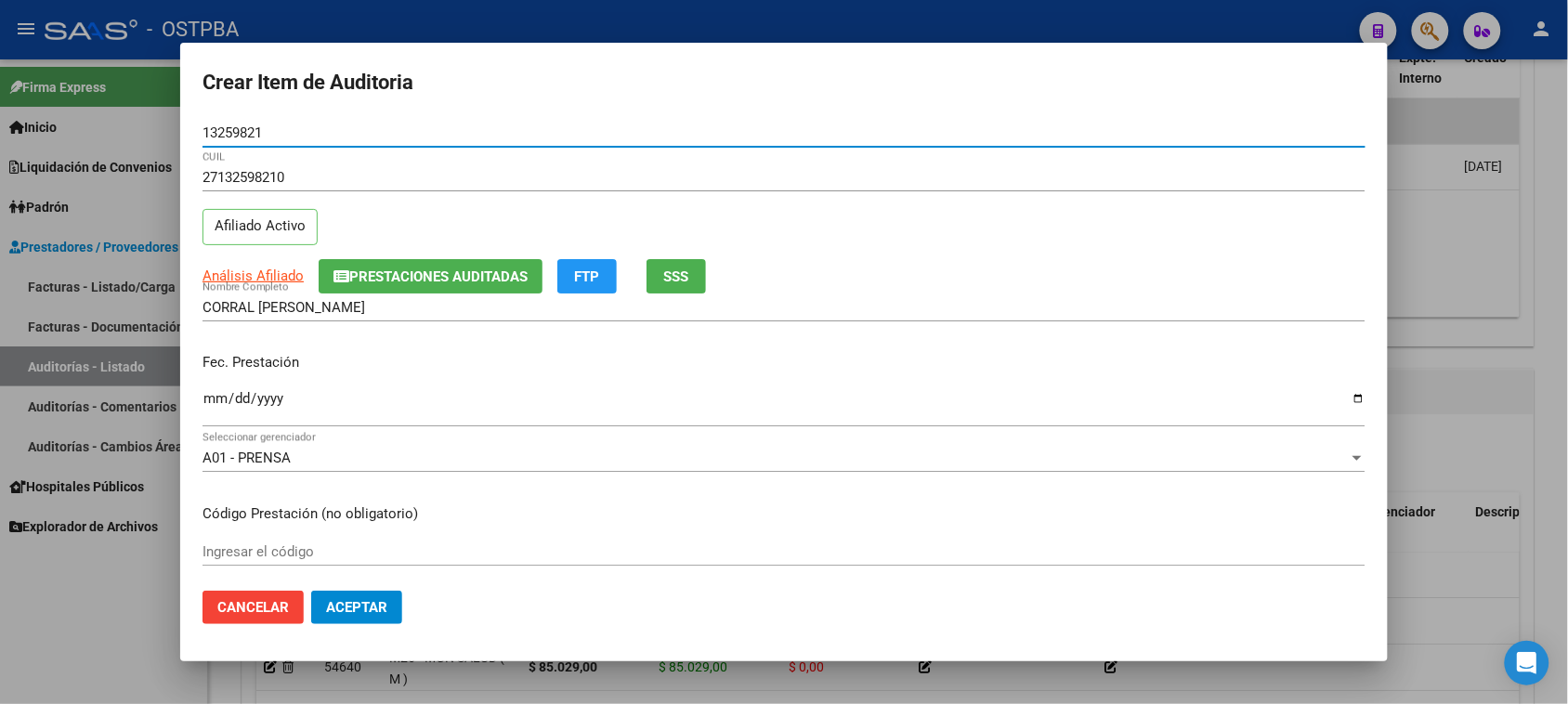
type input "13259821"
click at [210, 395] on input "Ingresar la fecha" at bounding box center [784, 406] width 1163 height 30
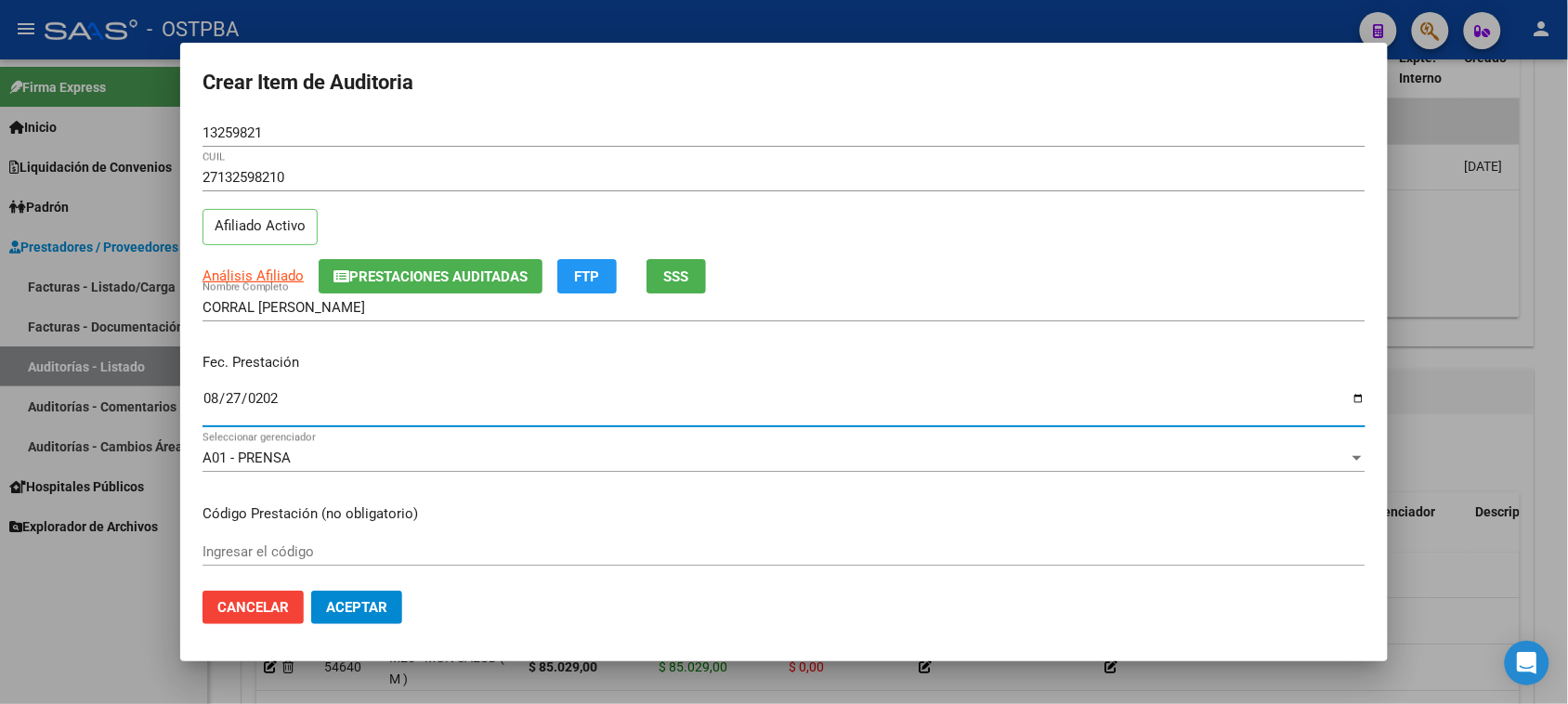
type input "[DATE]"
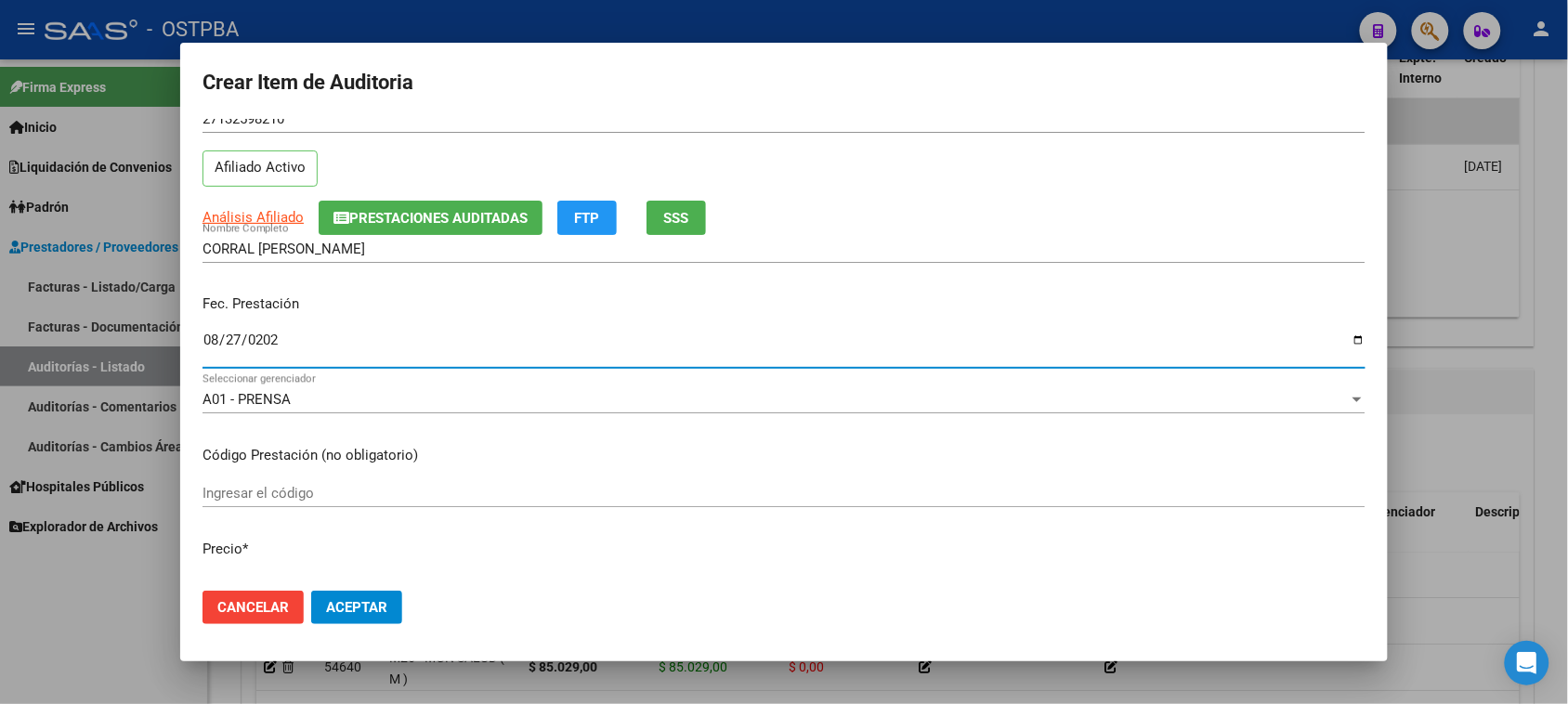
scroll to position [116, 0]
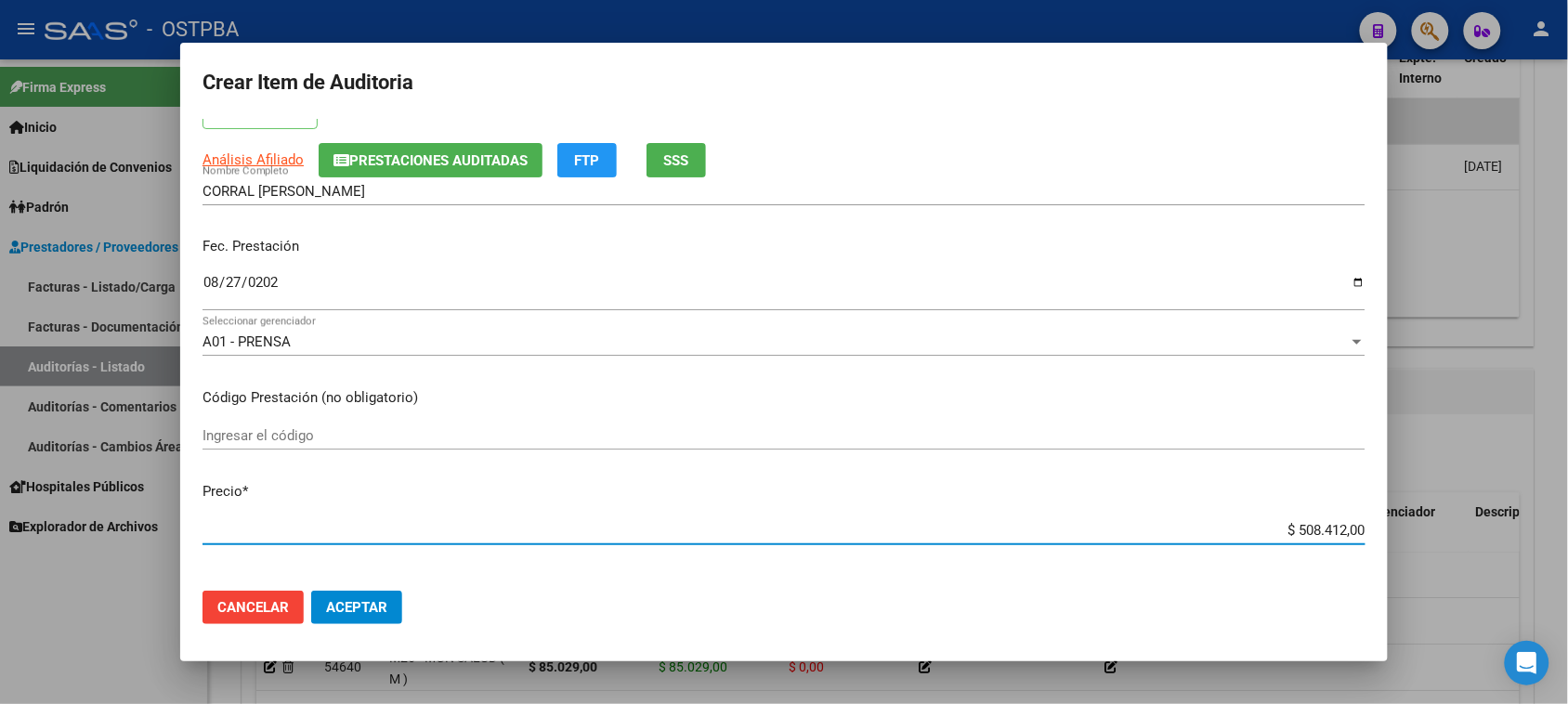
drag, startPoint x: 1422, startPoint y: 531, endPoint x: 1456, endPoint y: 531, distance: 34.0
click at [1456, 531] on div "Crear Item de Auditoria 13259821 Nro Documento 27132598210 CUIL Afiliado Activo…" at bounding box center [784, 352] width 1568 height 704
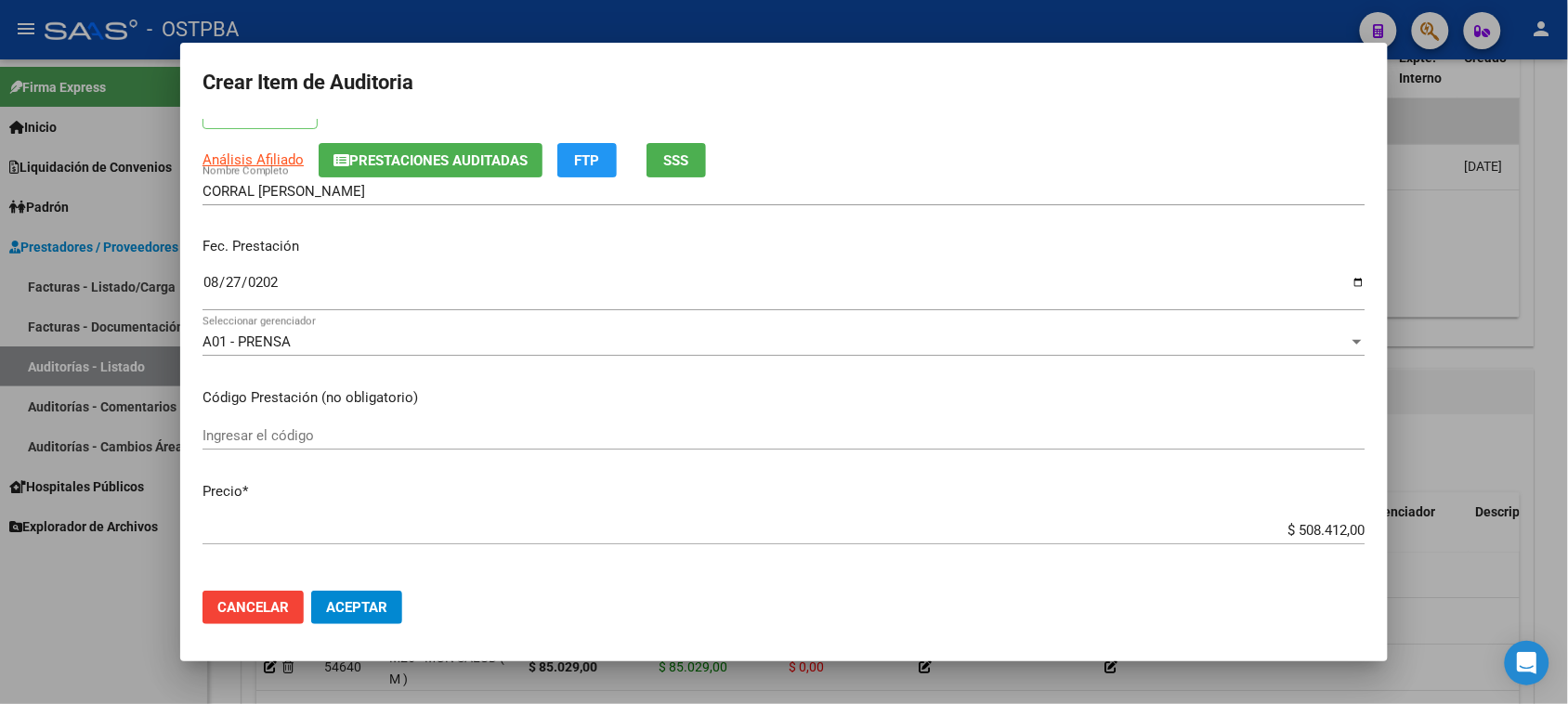
click at [537, 319] on div "[DATE] Ingresar la fecha" at bounding box center [784, 299] width 1163 height 57
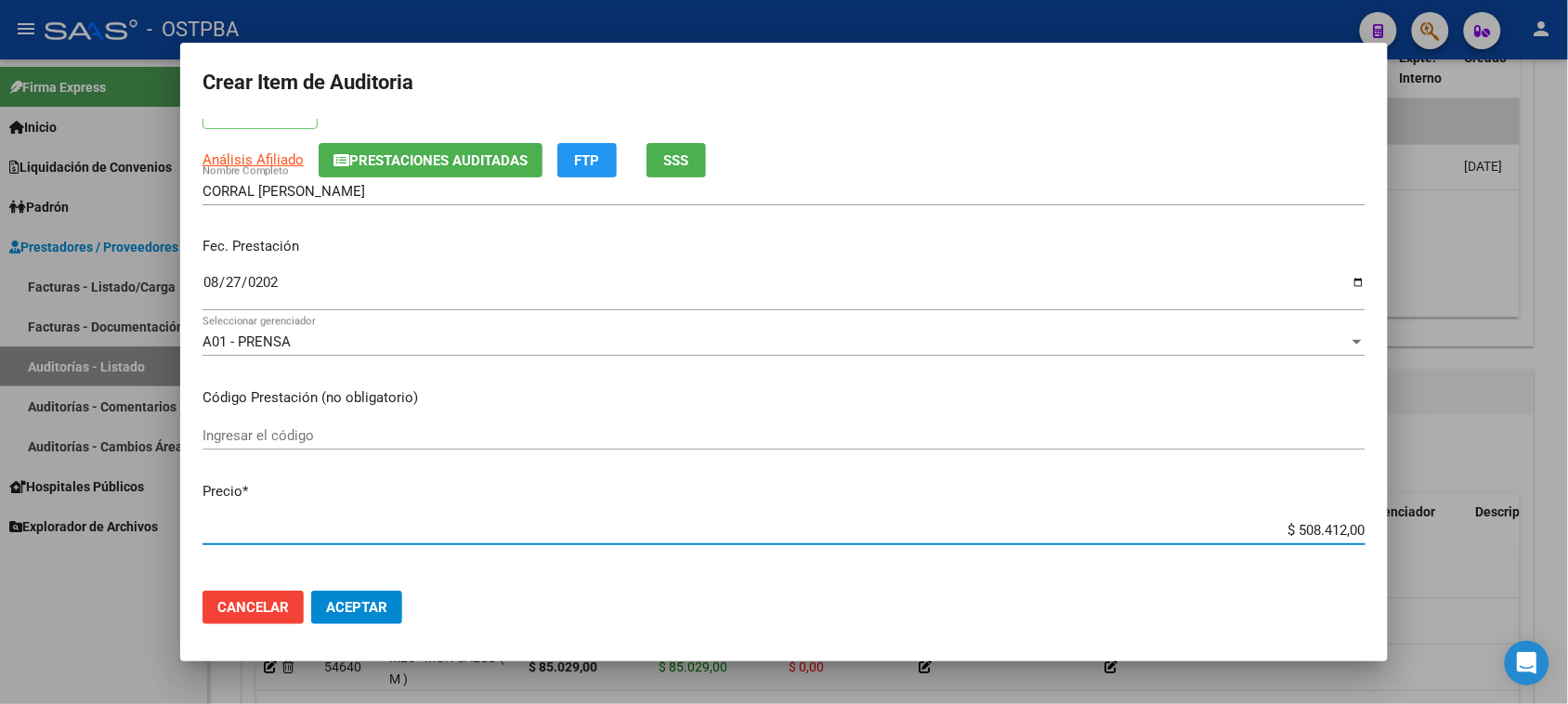
drag, startPoint x: 1279, startPoint y: 530, endPoint x: 1585, endPoint y: 526, distance: 306.0
click at [1568, 526] on html "menu - OSTPBA person Firma Express Inicio Instructivos Contacto OS Liquidación …" at bounding box center [784, 352] width 1568 height 704
type input "$ 0,01"
type input "$ 0,10"
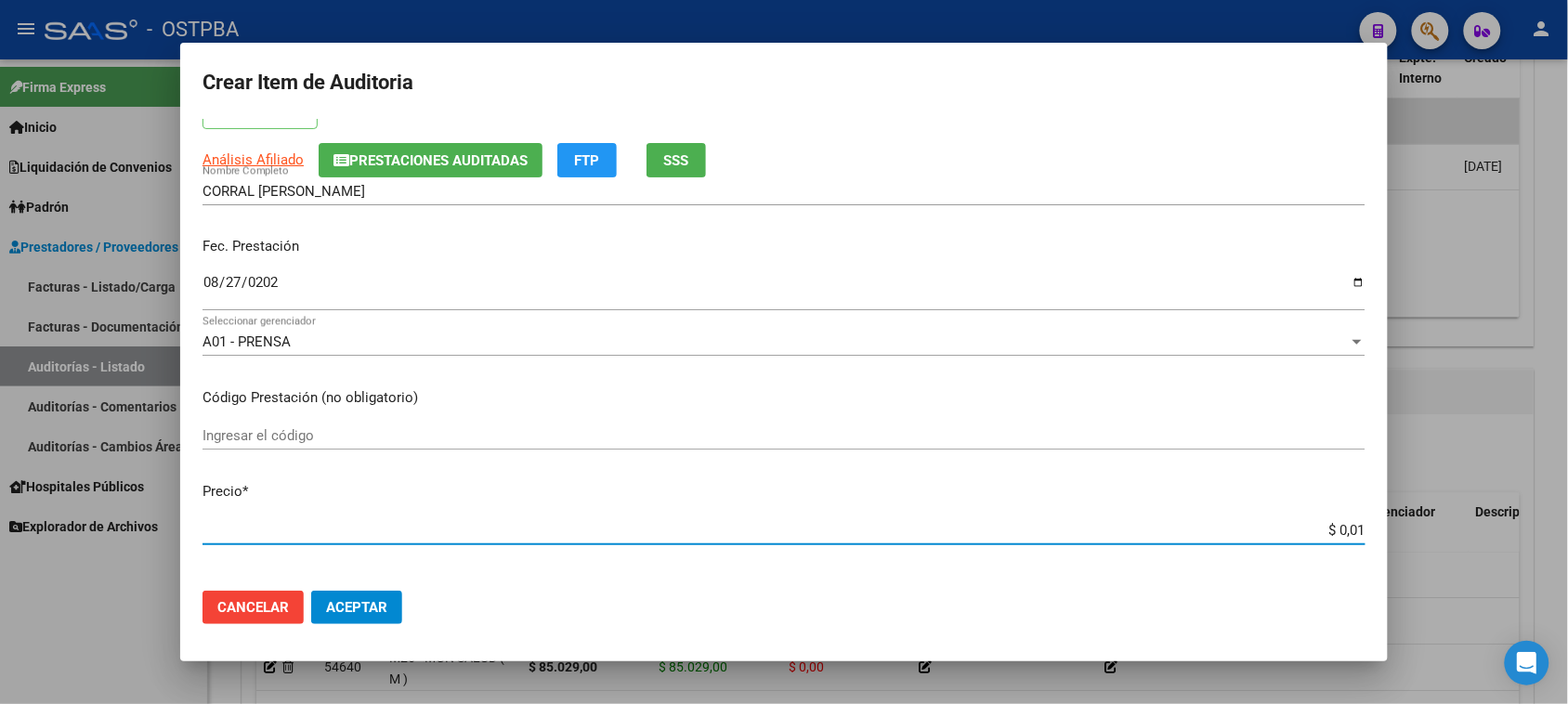
type input "$ 0,10"
type input "$ 1,01"
type input "$ 10,14"
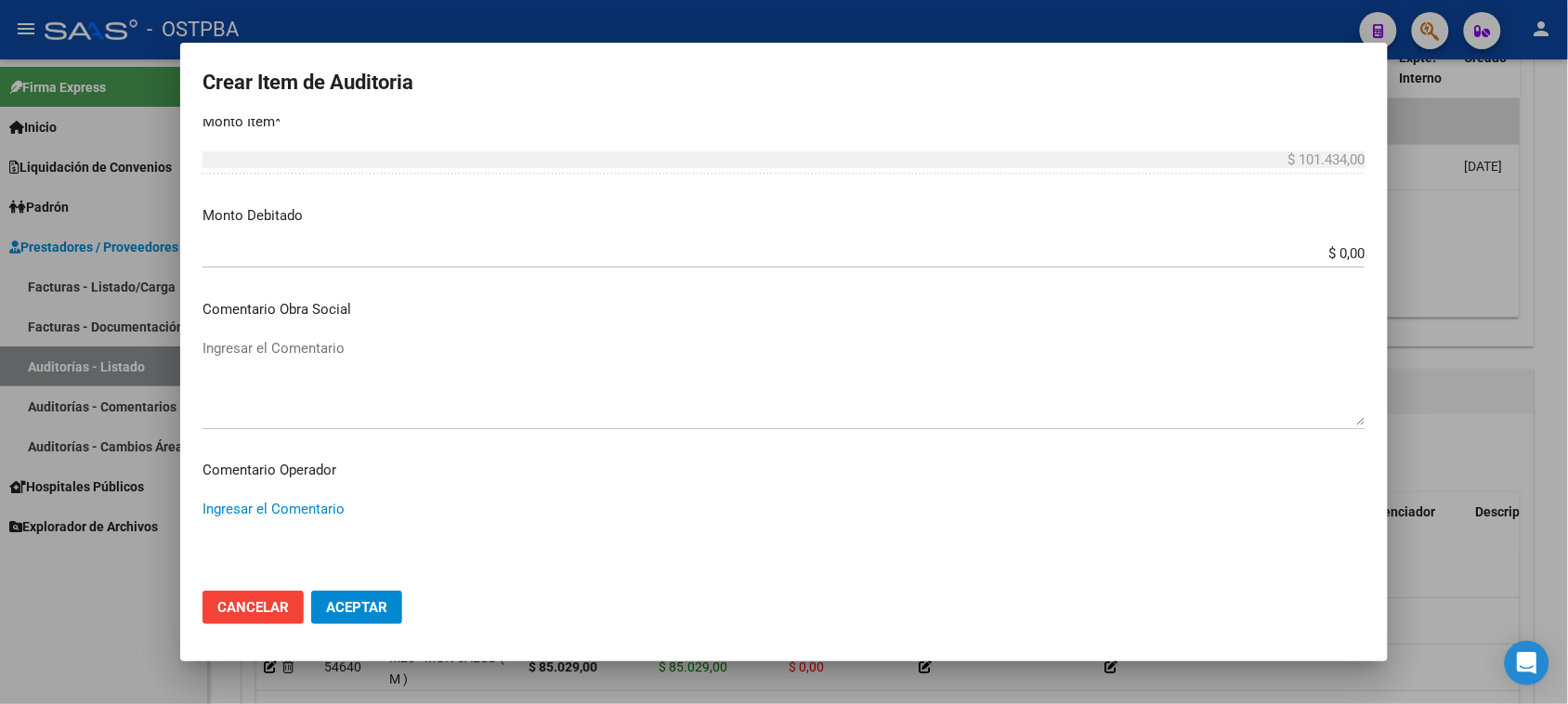
scroll to position [1158, 0]
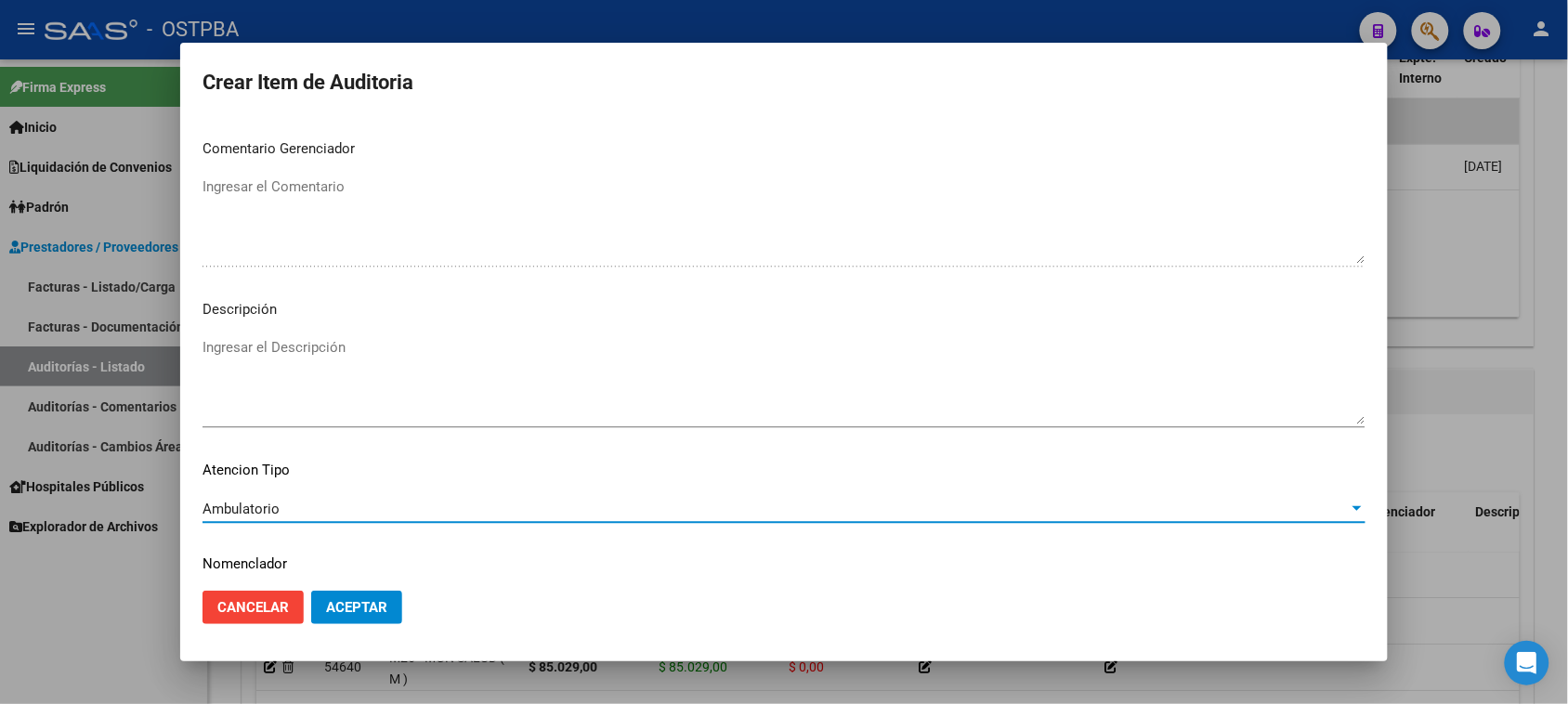
click at [371, 606] on span "Aceptar" at bounding box center [356, 607] width 62 height 17
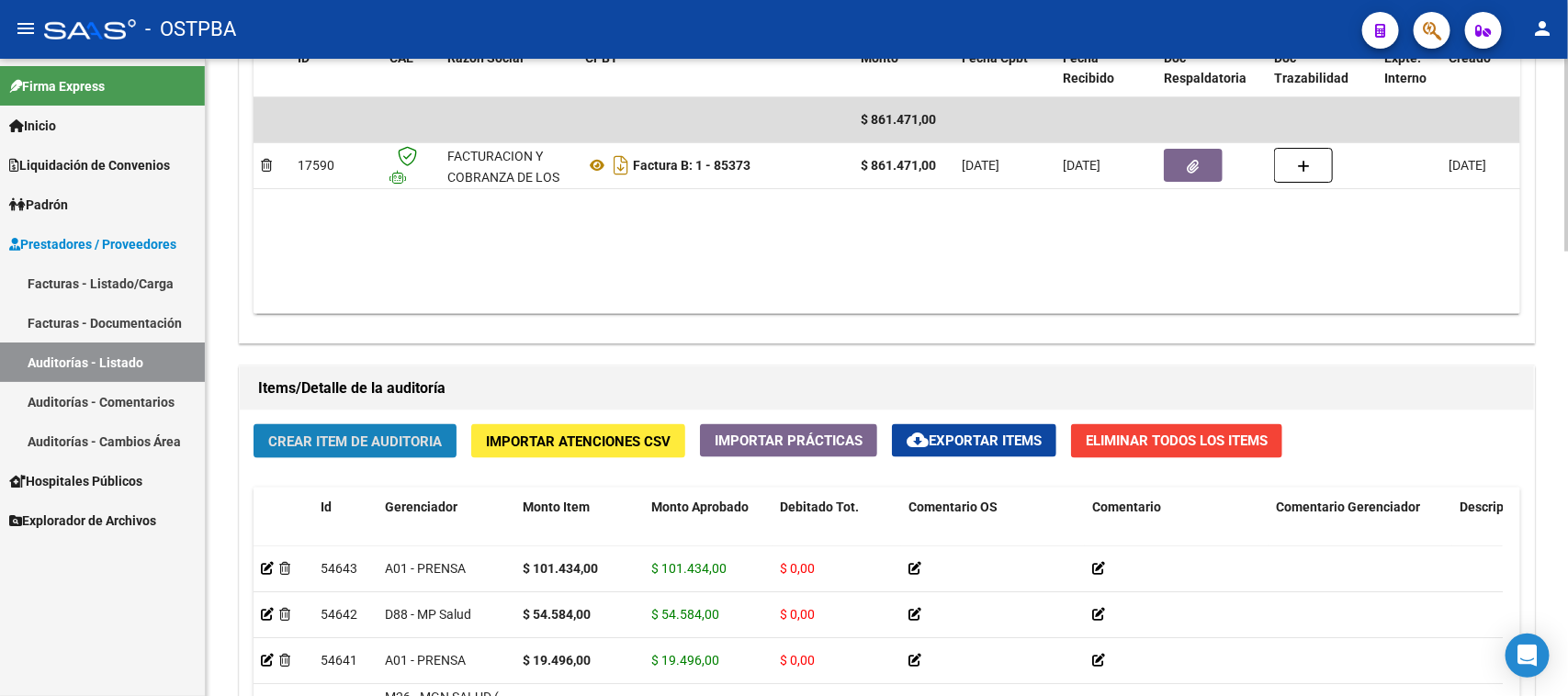
click at [442, 434] on span "Crear Item de Auditoria" at bounding box center [354, 442] width 174 height 17
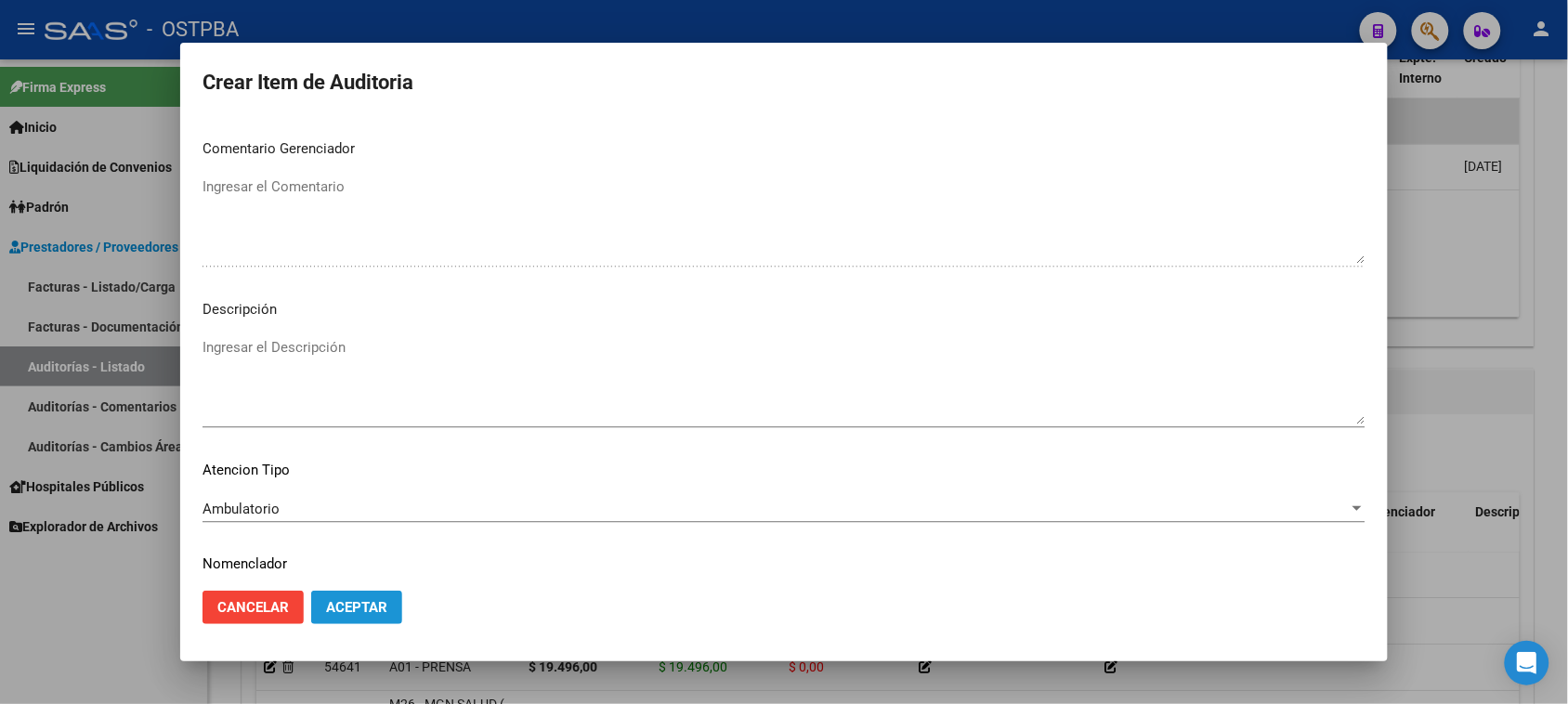
click at [338, 612] on span "Aceptar" at bounding box center [356, 607] width 62 height 17
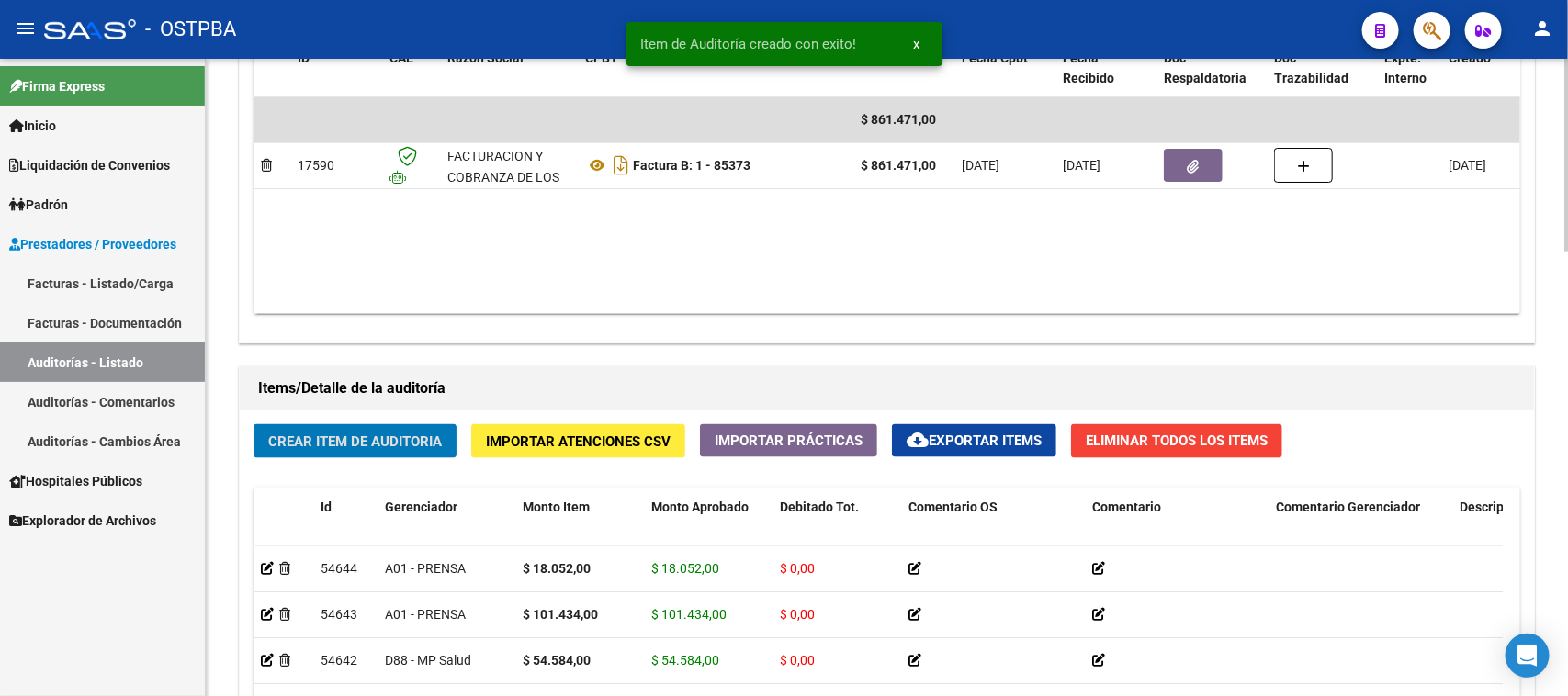
click at [291, 435] on span "Crear Item de Auditoria" at bounding box center [354, 442] width 174 height 17
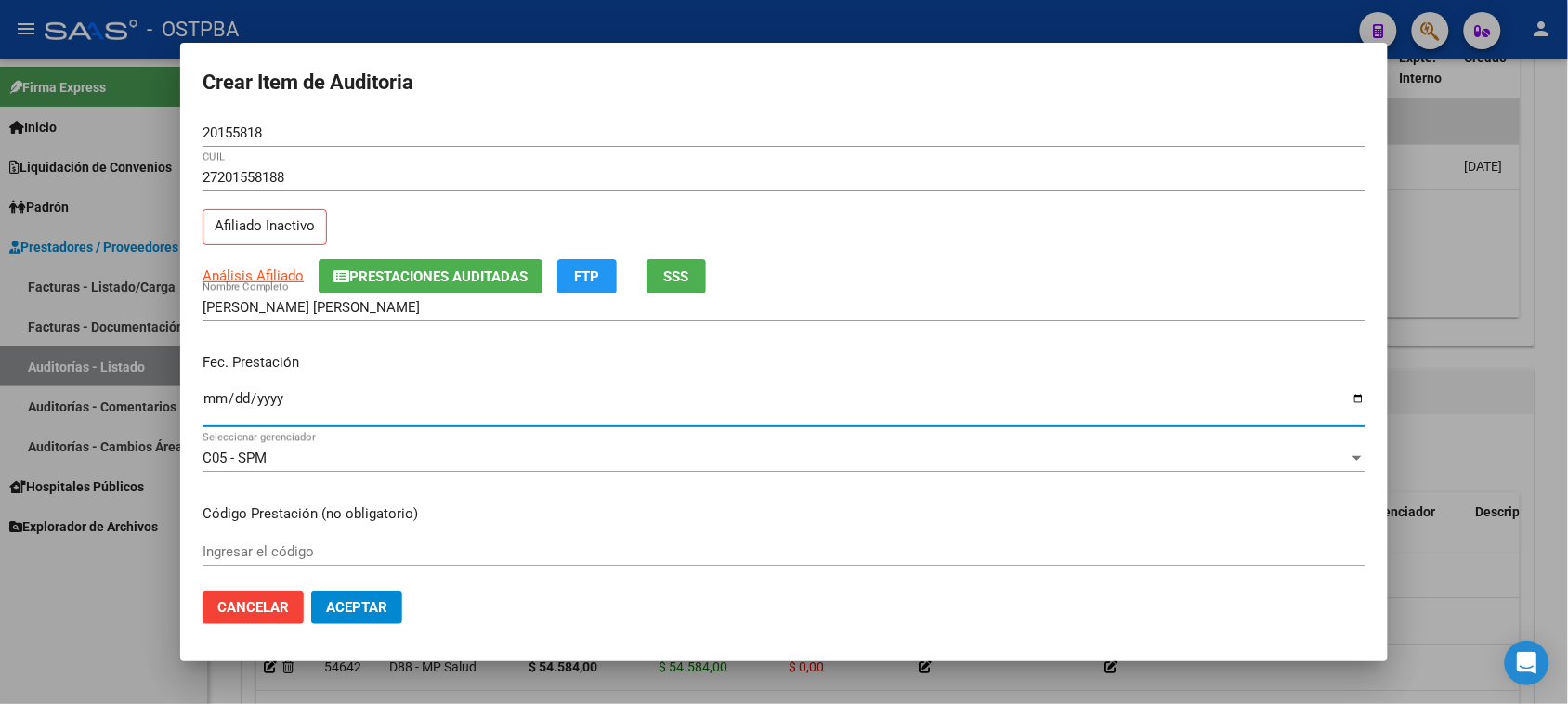
click at [211, 397] on input "Ingresar la fecha" at bounding box center [784, 406] width 1163 height 30
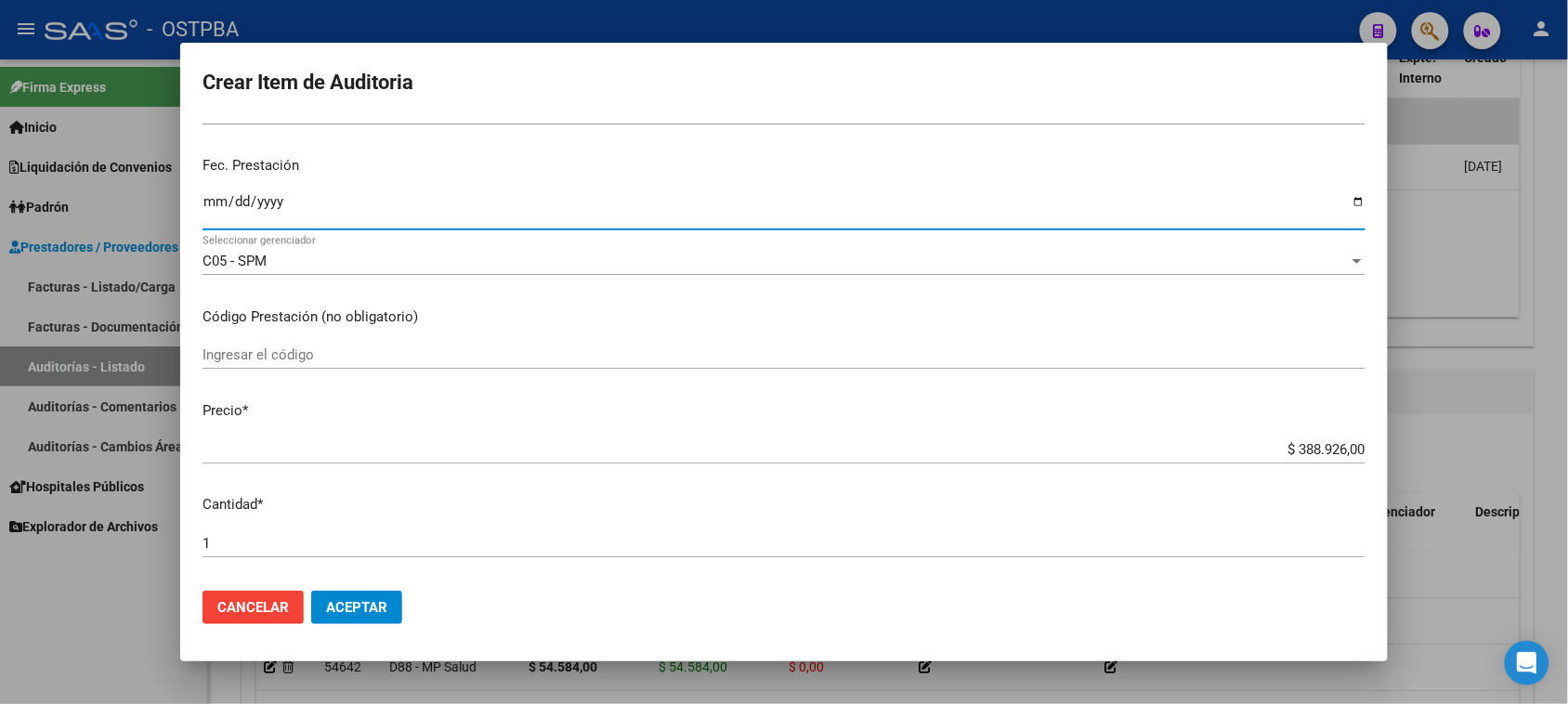
scroll to position [232, 0]
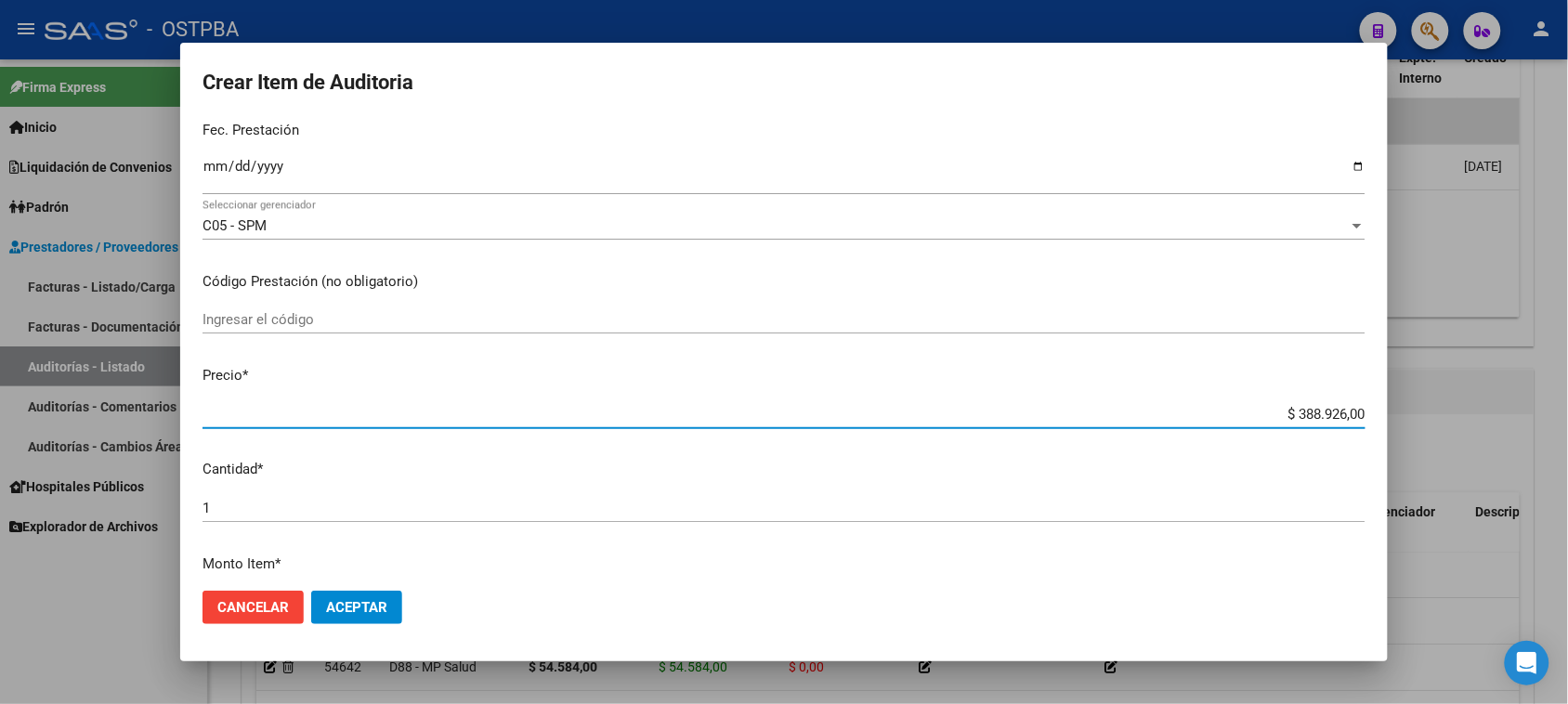
drag, startPoint x: 1280, startPoint y: 411, endPoint x: 1585, endPoint y: 411, distance: 305.0
click at [1568, 411] on html "menu - OSTPBA person Firma Express Inicio Instructivos Contacto OS Liquidación …" at bounding box center [784, 352] width 1568 height 704
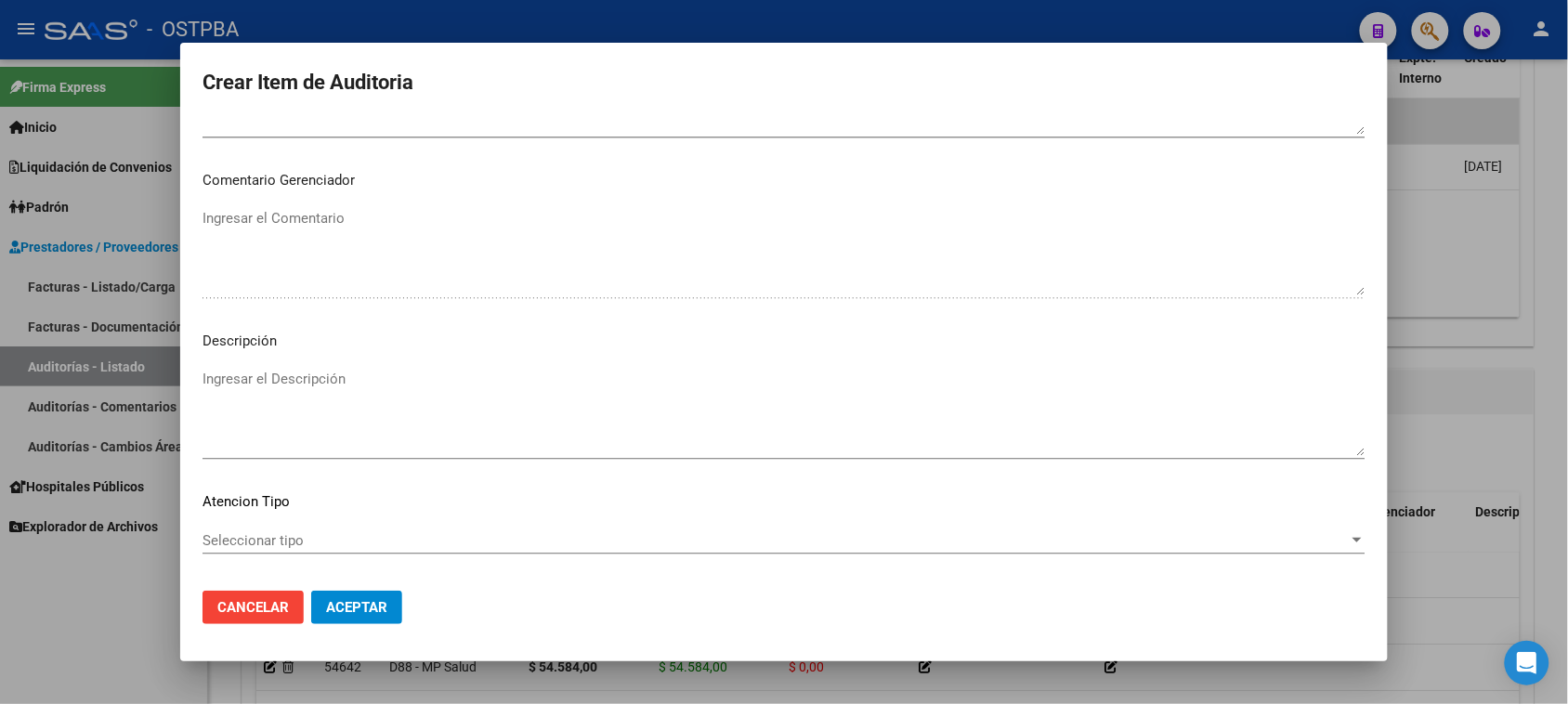
scroll to position [1213, 0]
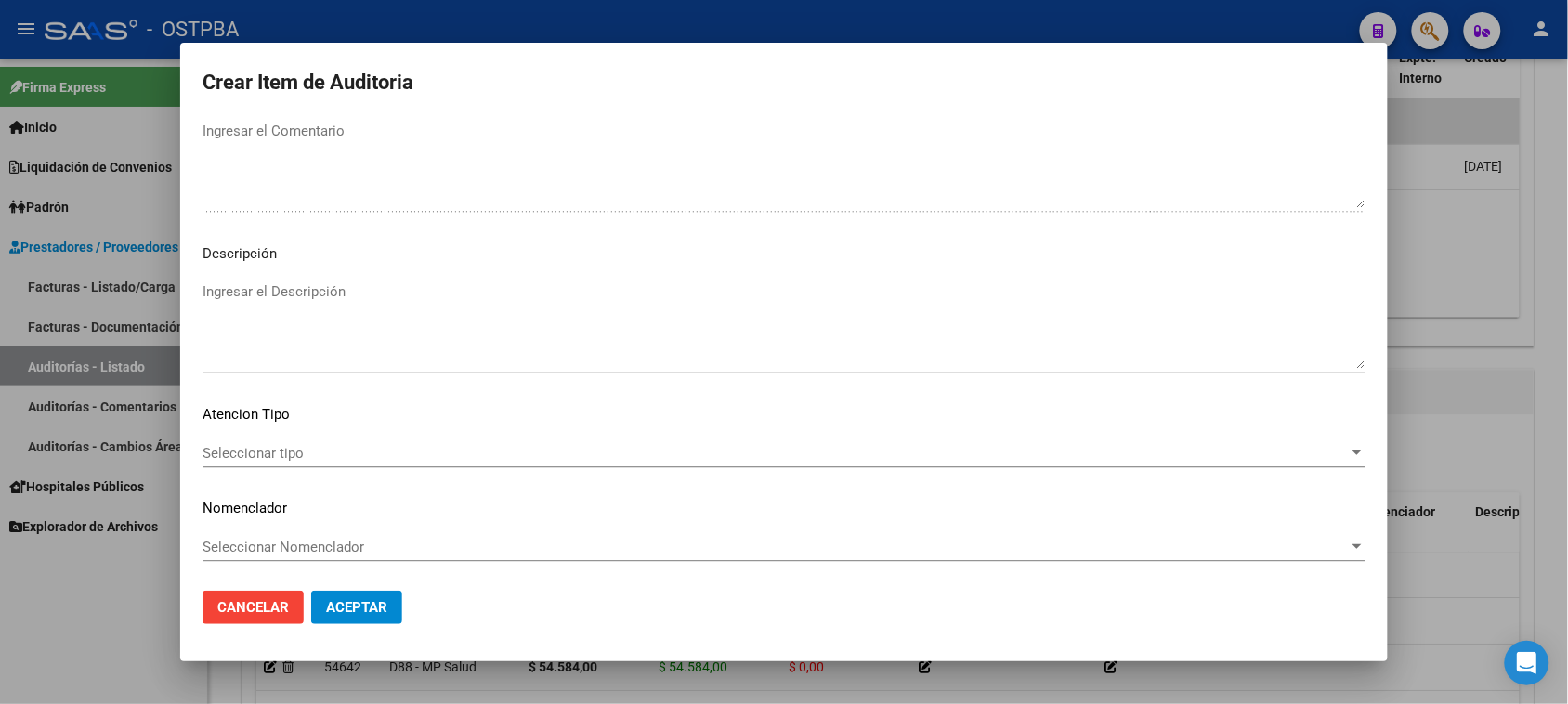
click at [291, 440] on div "Seleccionar tipo Seleccionar tipo" at bounding box center [784, 454] width 1163 height 28
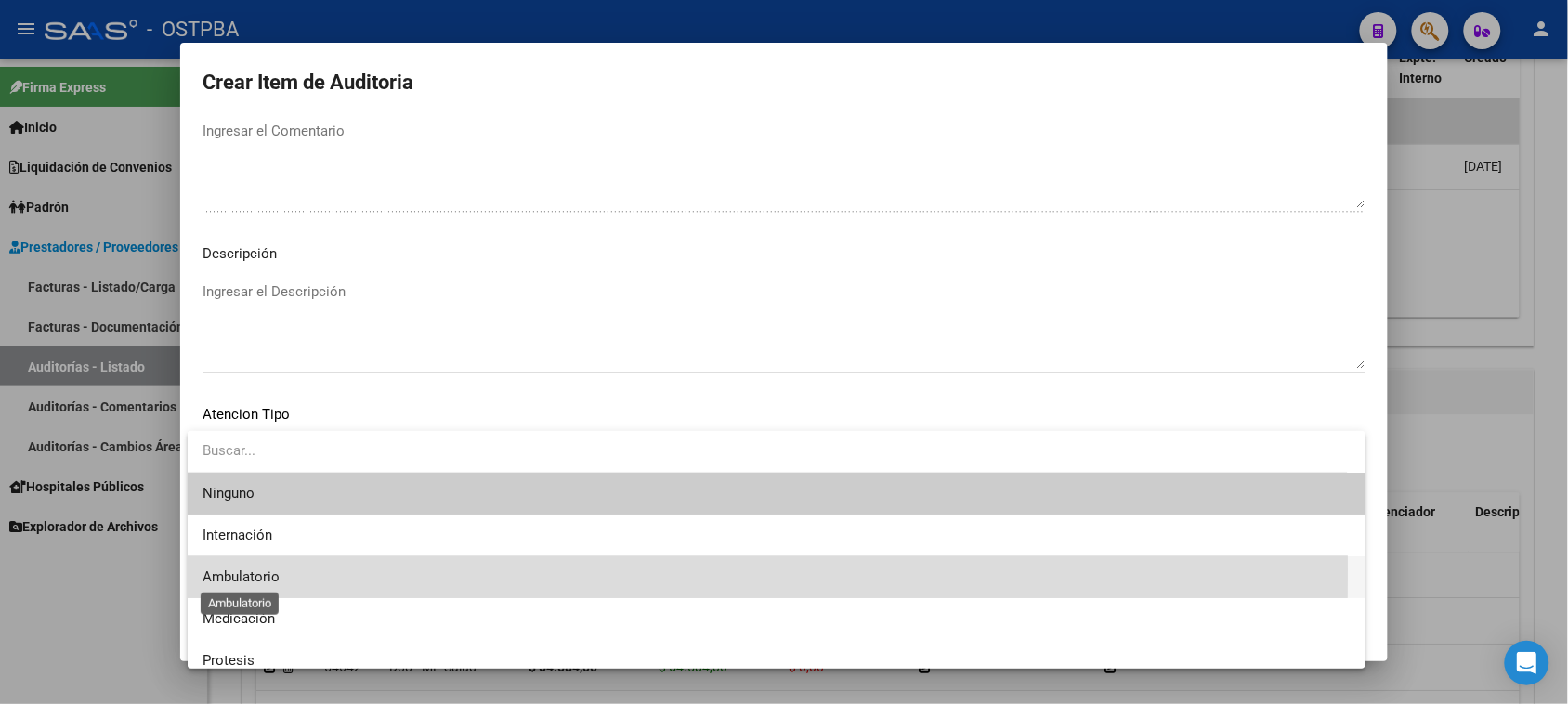
click at [249, 570] on span "Ambulatorio" at bounding box center [241, 577] width 77 height 17
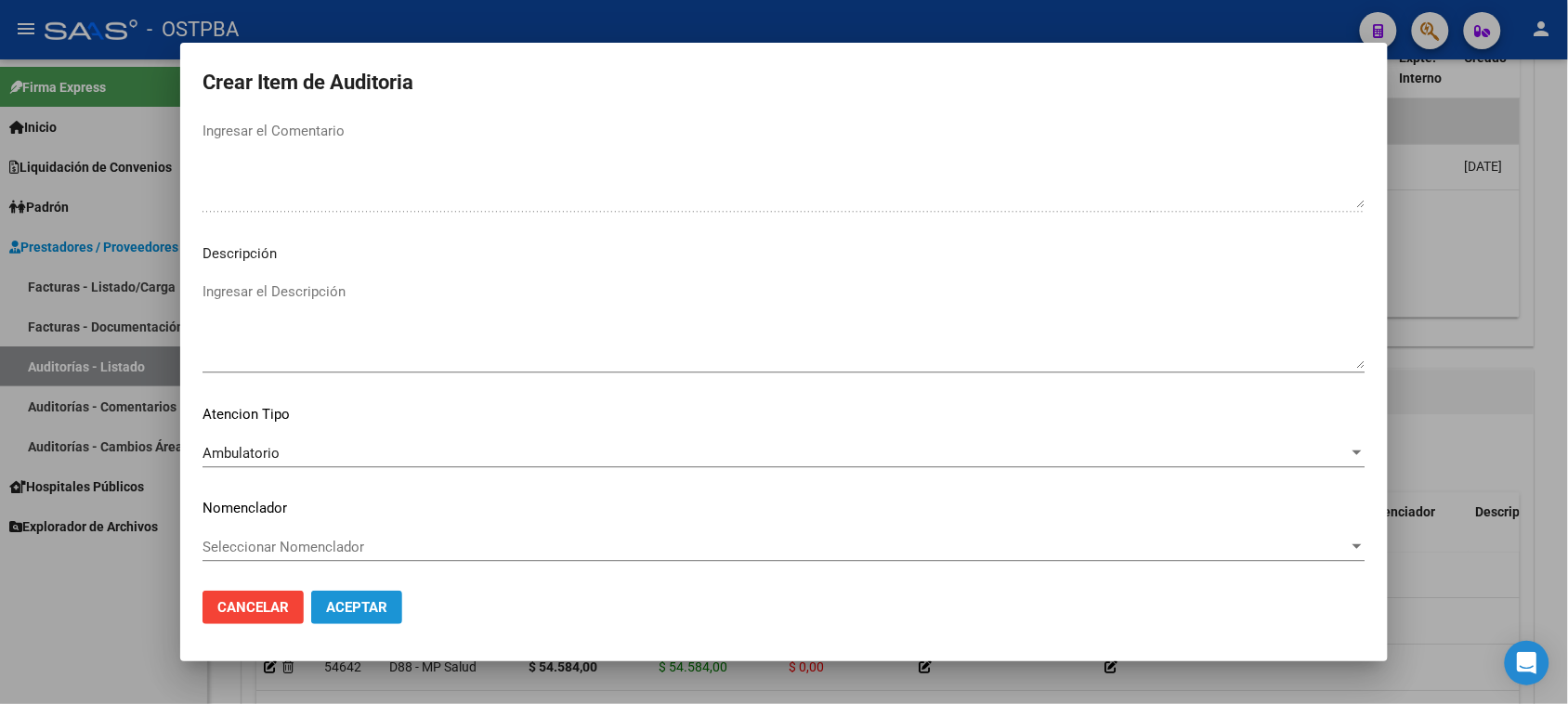
click at [347, 606] on span "Aceptar" at bounding box center [356, 607] width 62 height 17
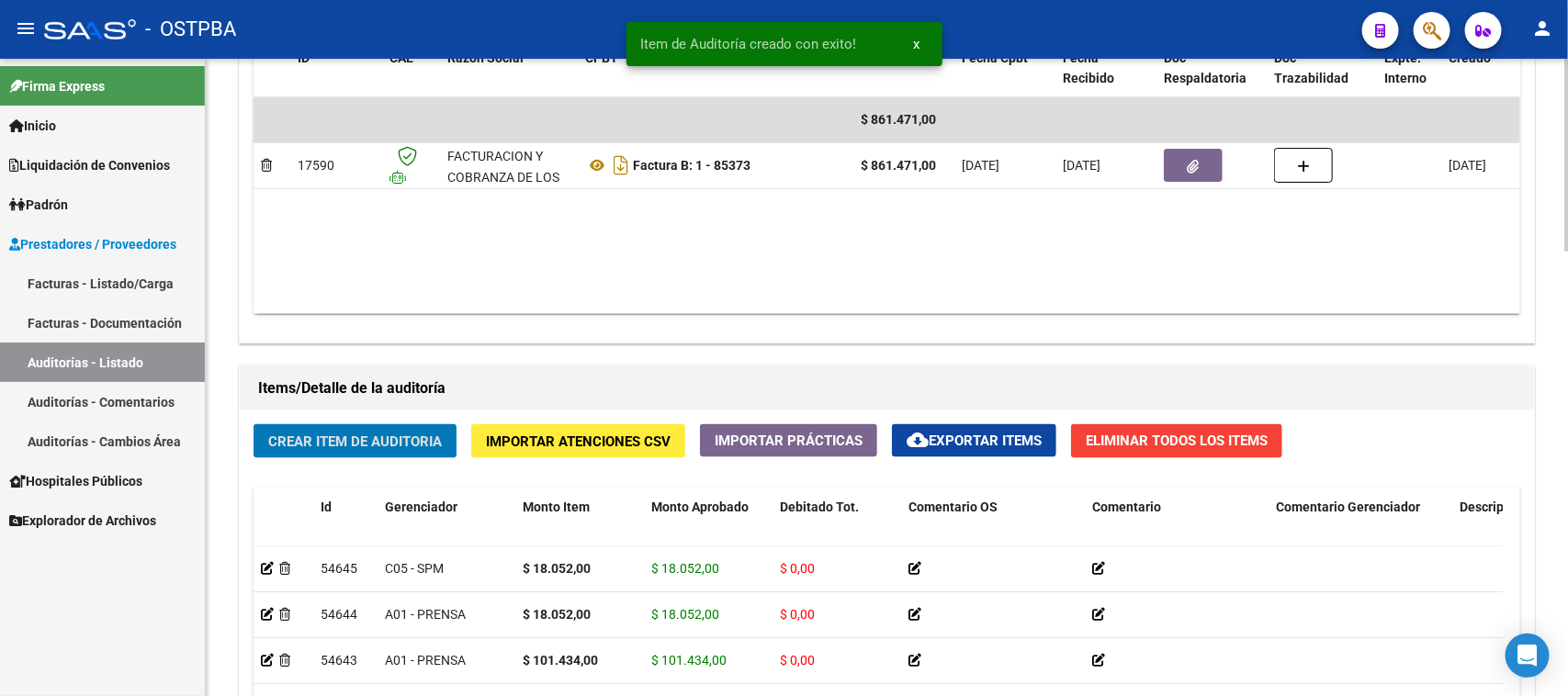
click at [443, 443] on button "Crear Item de Auditoria" at bounding box center [354, 441] width 203 height 34
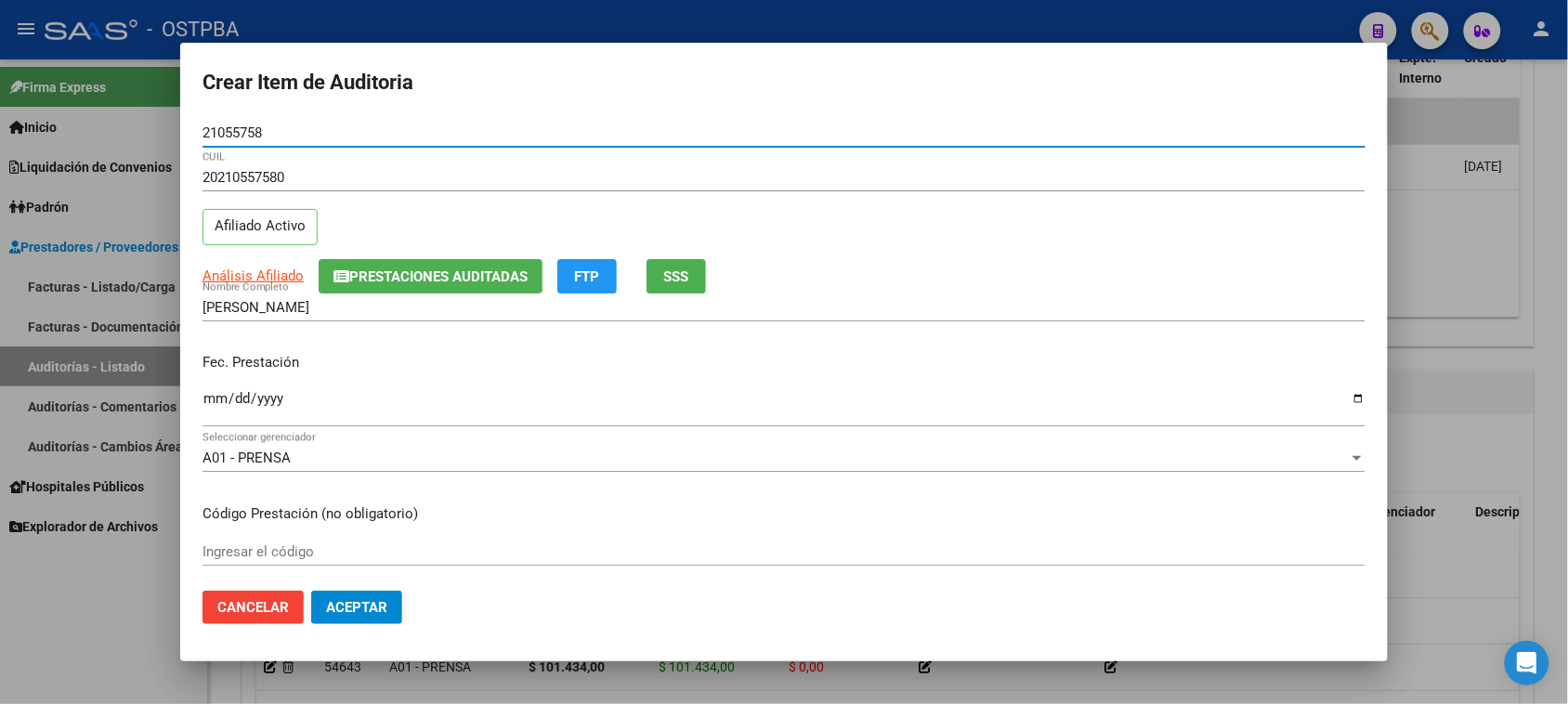
click at [208, 397] on input "Ingresar la fecha" at bounding box center [784, 406] width 1163 height 30
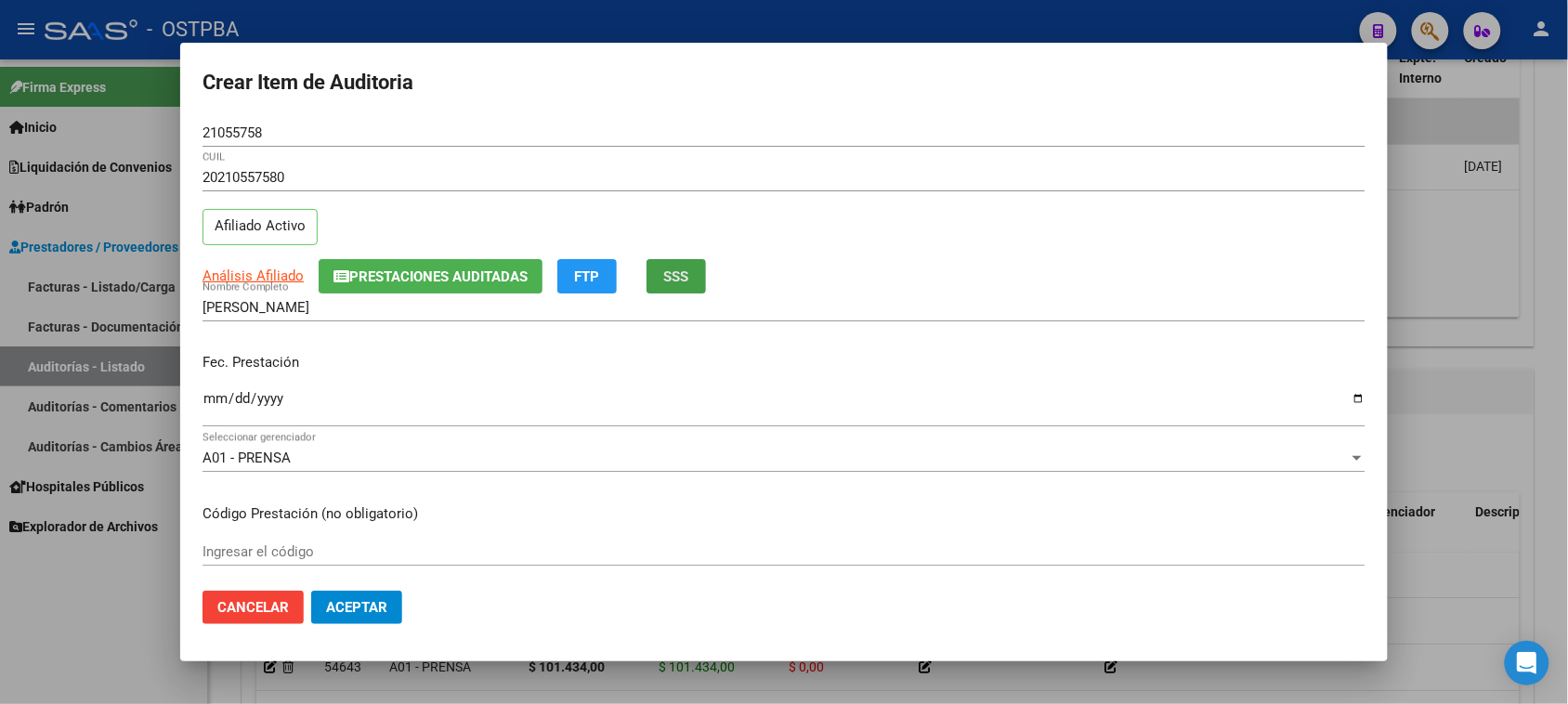
click at [685, 281] on span "SSS" at bounding box center [676, 276] width 25 height 17
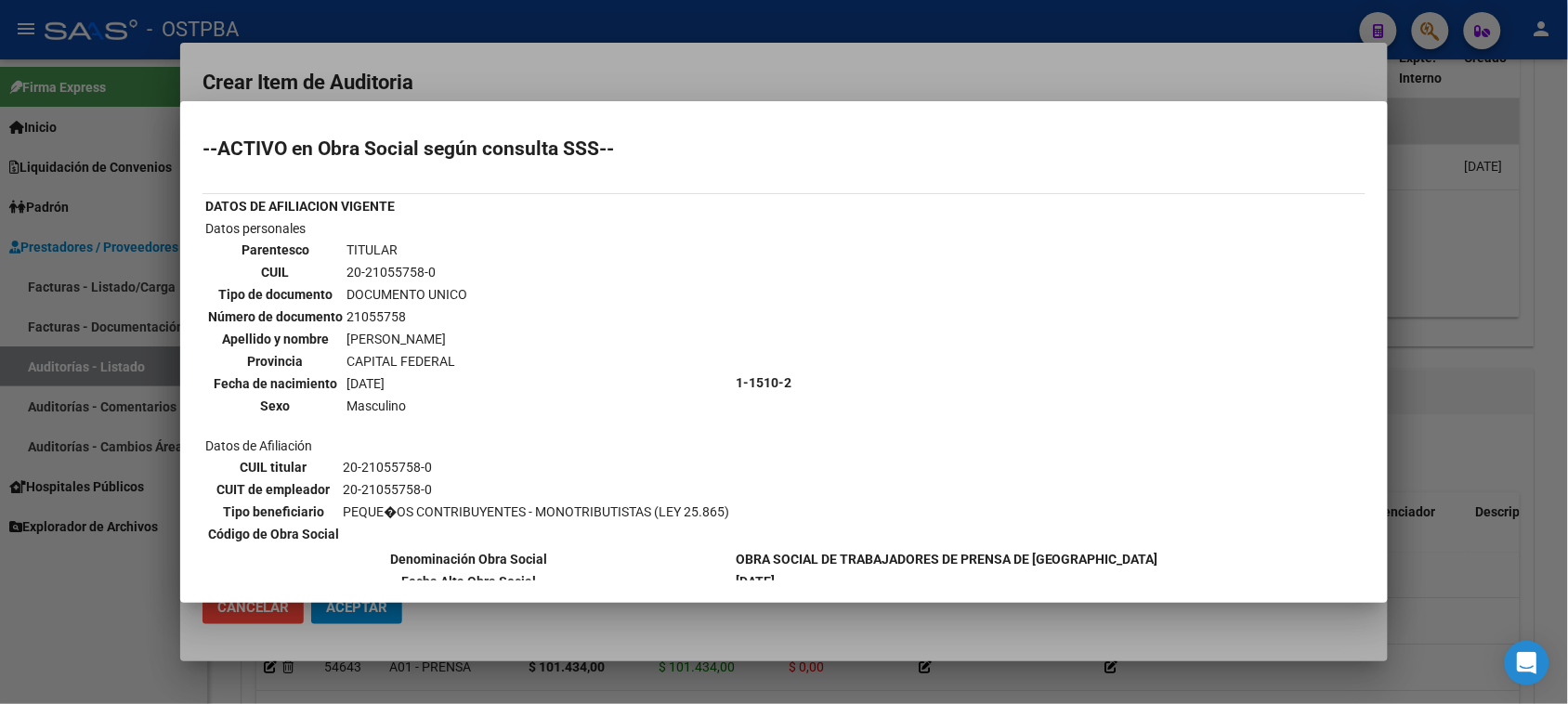
click at [40, 653] on div at bounding box center [784, 352] width 1568 height 704
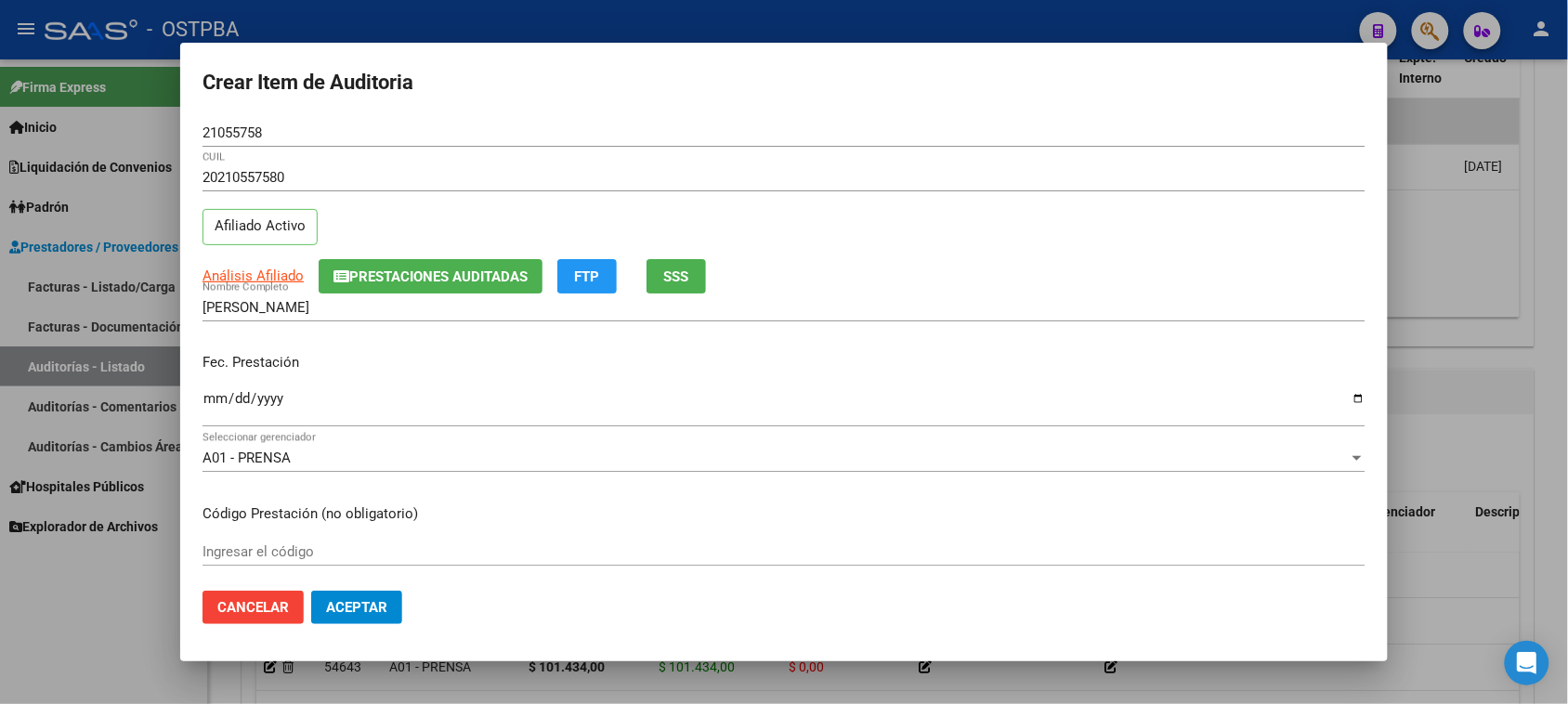
click at [290, 266] on app-link-go-to "Análisis Afiliado" at bounding box center [253, 277] width 101 height 22
click at [284, 271] on span "Análisis Afiliado" at bounding box center [253, 275] width 101 height 17
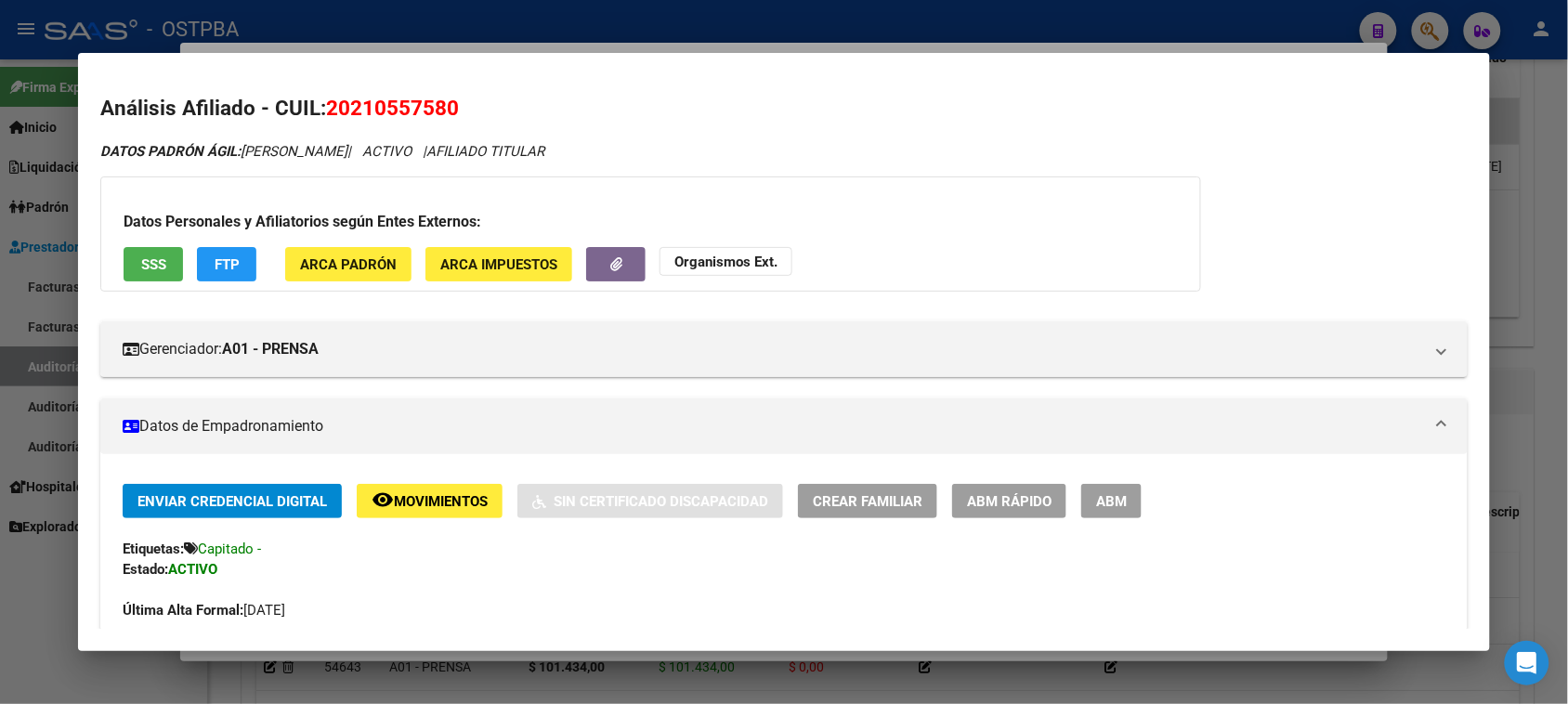
click at [146, 263] on span "SSS" at bounding box center [153, 264] width 25 height 17
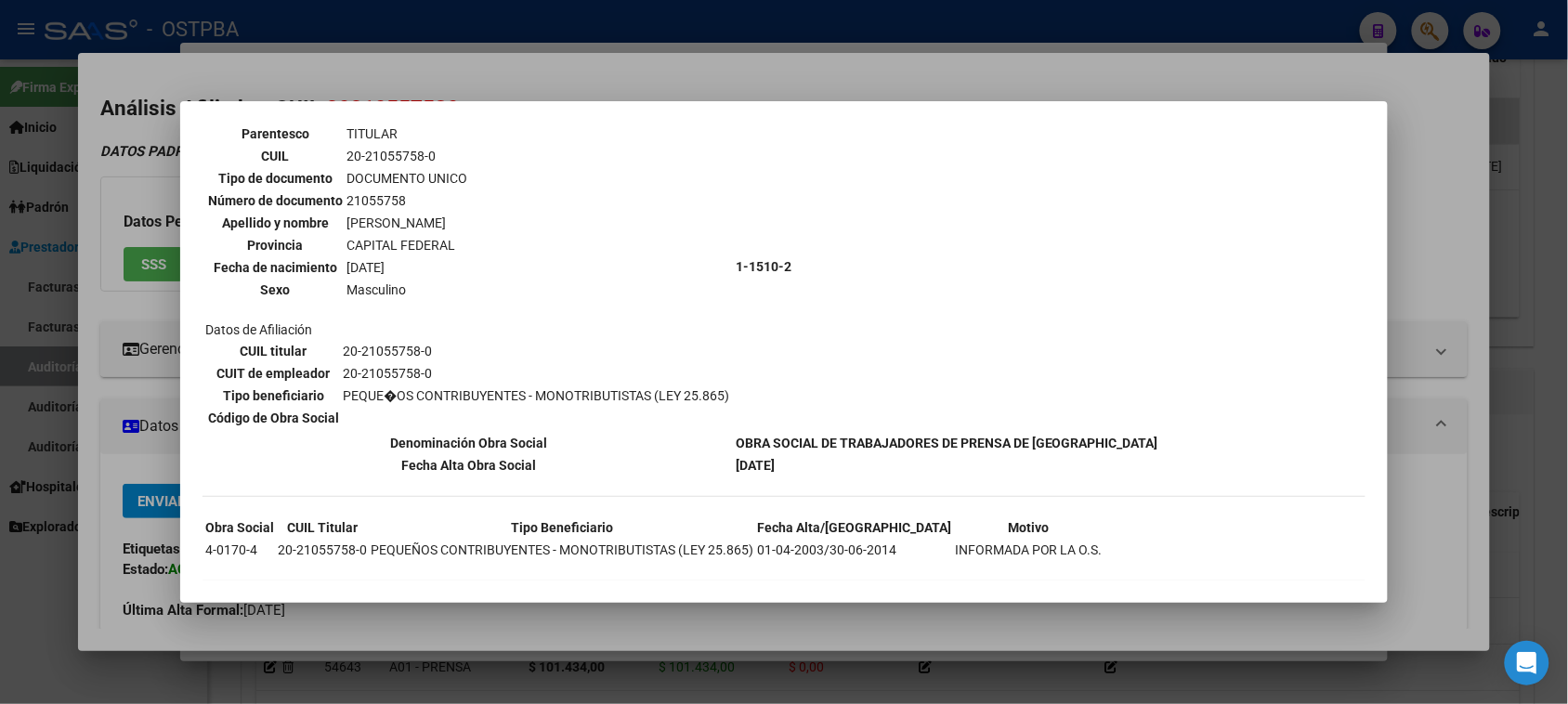
scroll to position [119, 0]
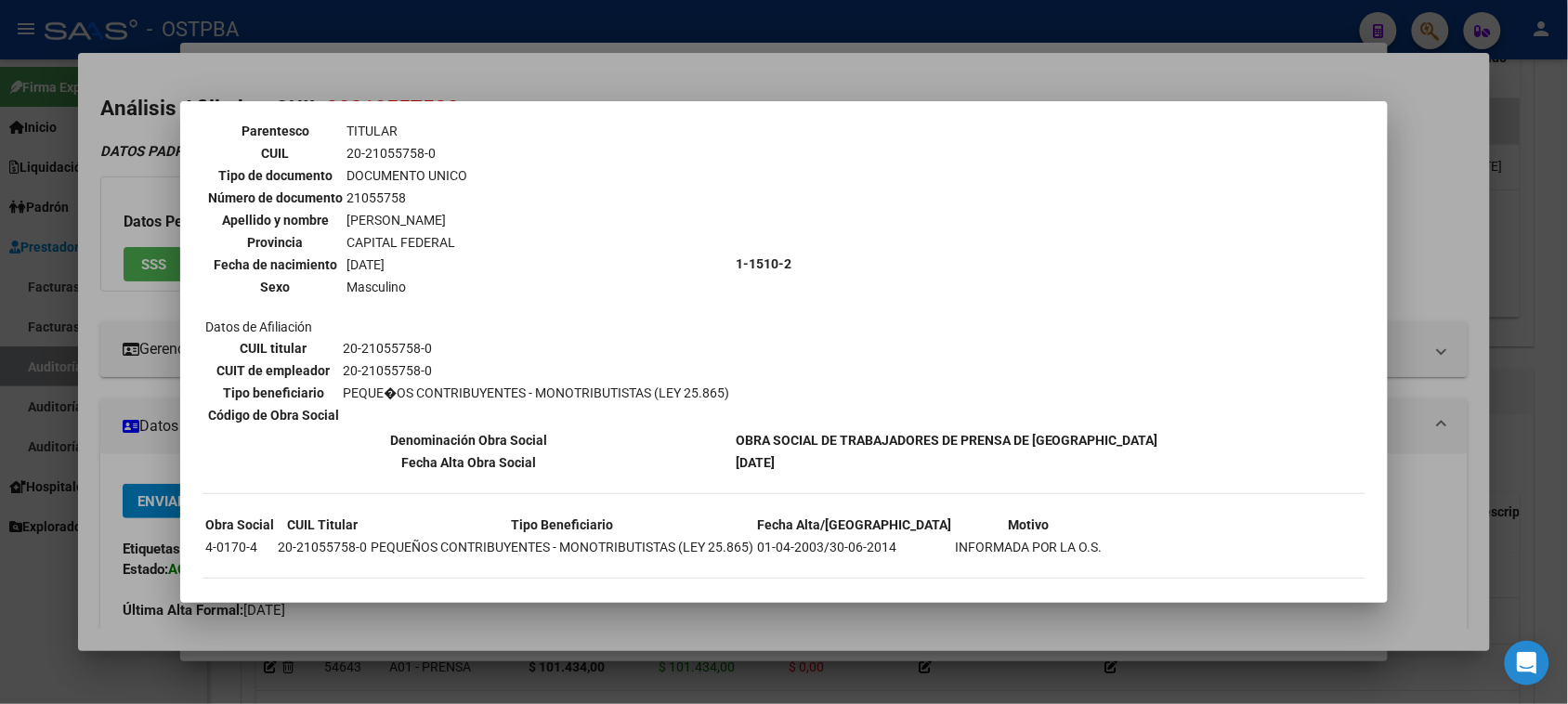
click at [135, 257] on div at bounding box center [784, 352] width 1568 height 704
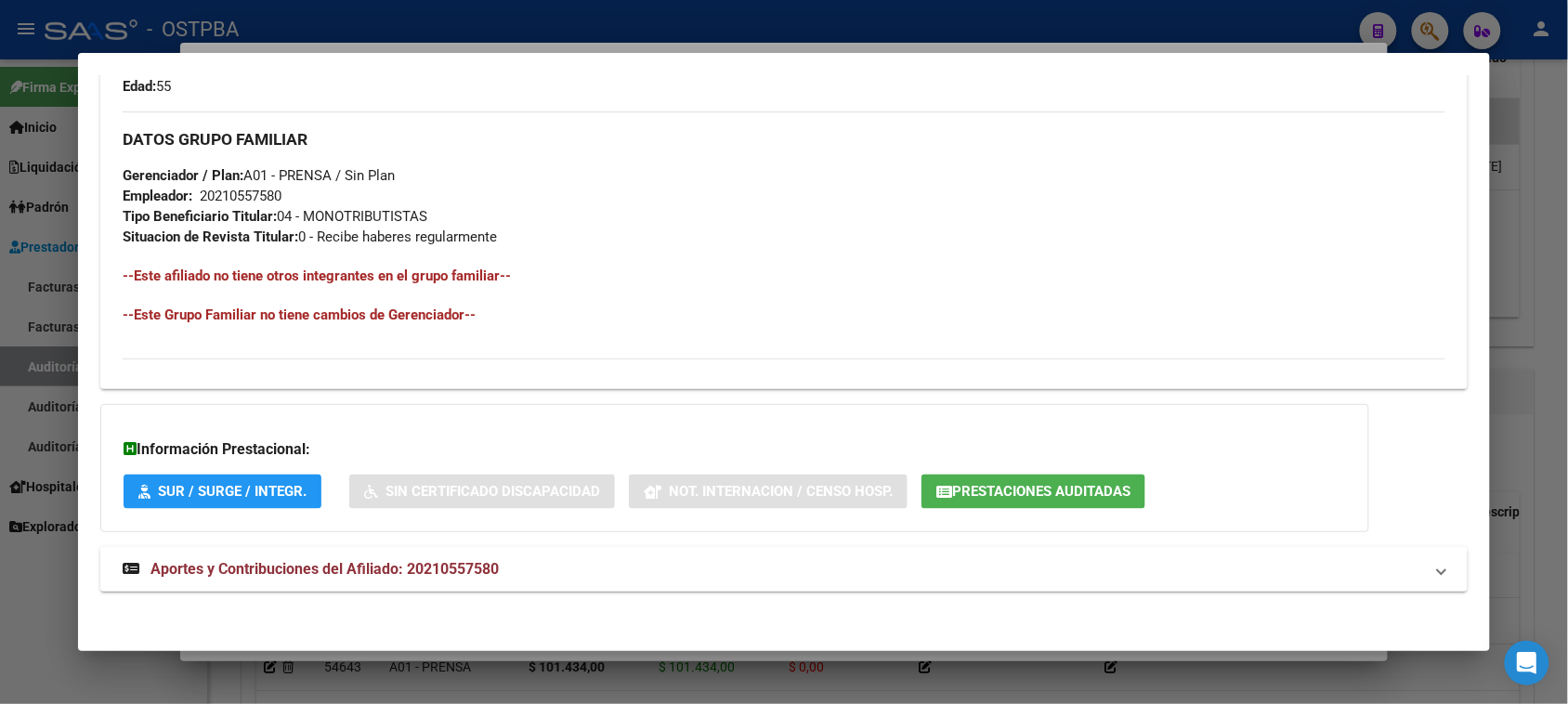
scroll to position [836, 0]
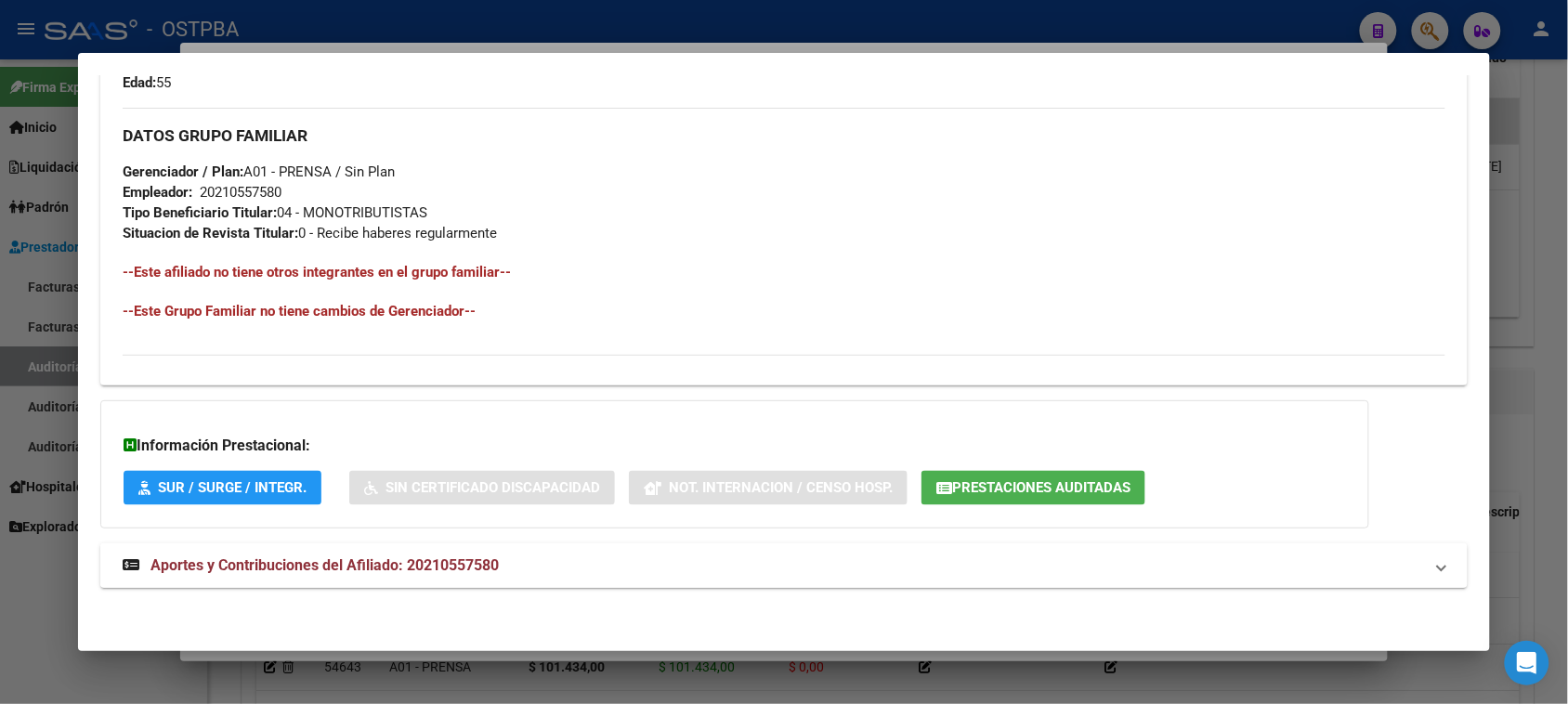
drag, startPoint x: 327, startPoint y: 554, endPoint x: 336, endPoint y: 548, distance: 10.8
click at [327, 550] on mat-expansion-panel-header "Aportes y Contribuciones del Afiliado: 20210557580" at bounding box center [784, 565] width 1366 height 45
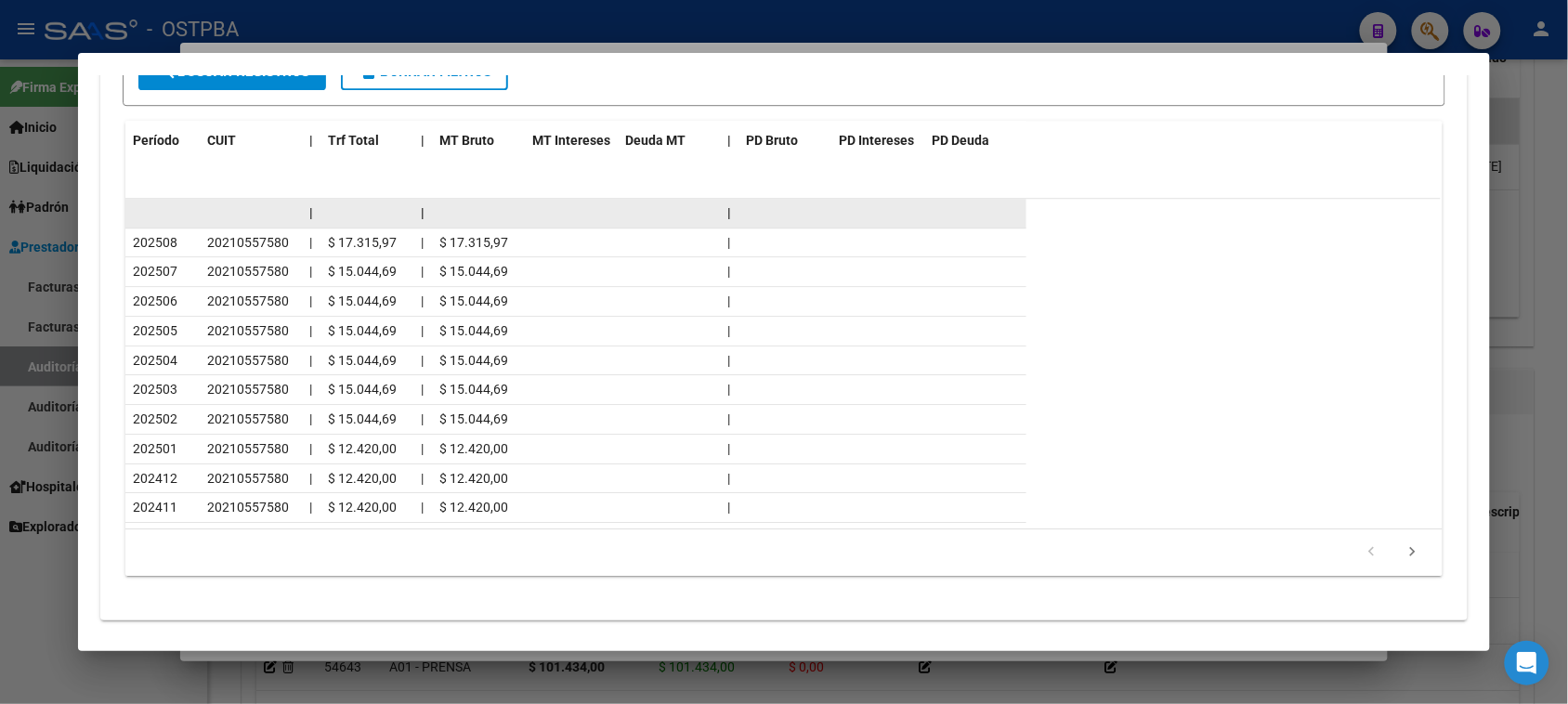
scroll to position [1649, 0]
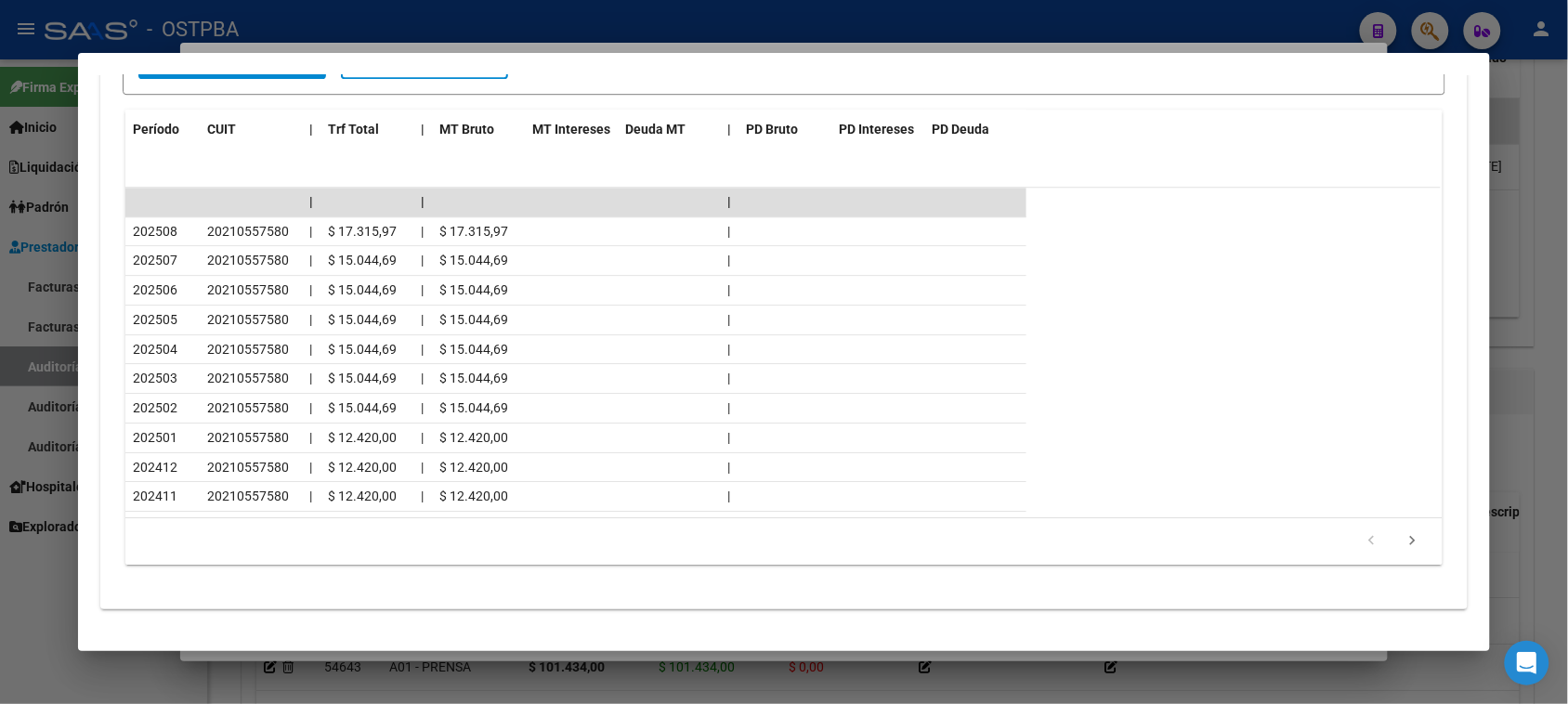
drag, startPoint x: 5, startPoint y: 675, endPoint x: 7, endPoint y: 664, distance: 11.2
click at [5, 666] on div at bounding box center [784, 352] width 1568 height 704
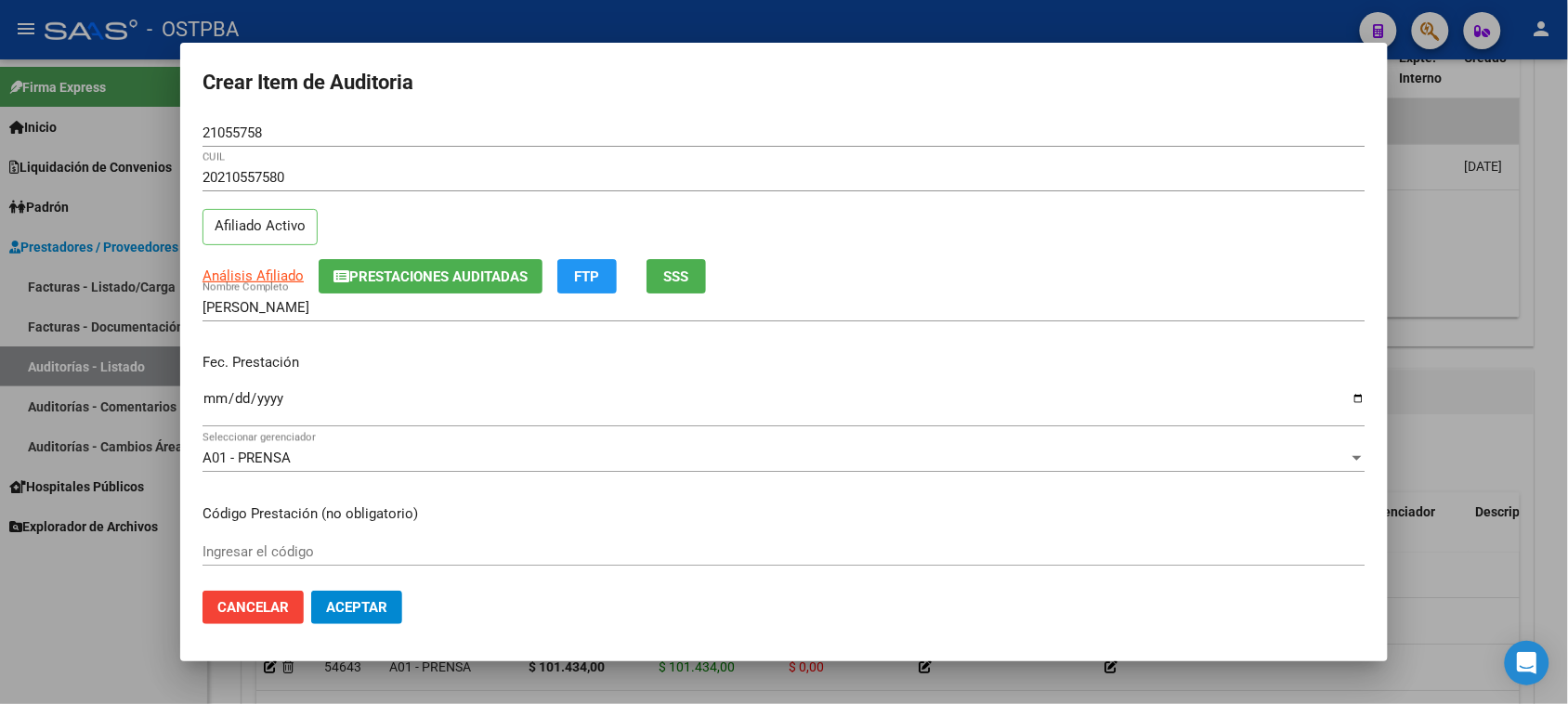
click at [211, 401] on input "Ingresar la fecha" at bounding box center [784, 406] width 1163 height 30
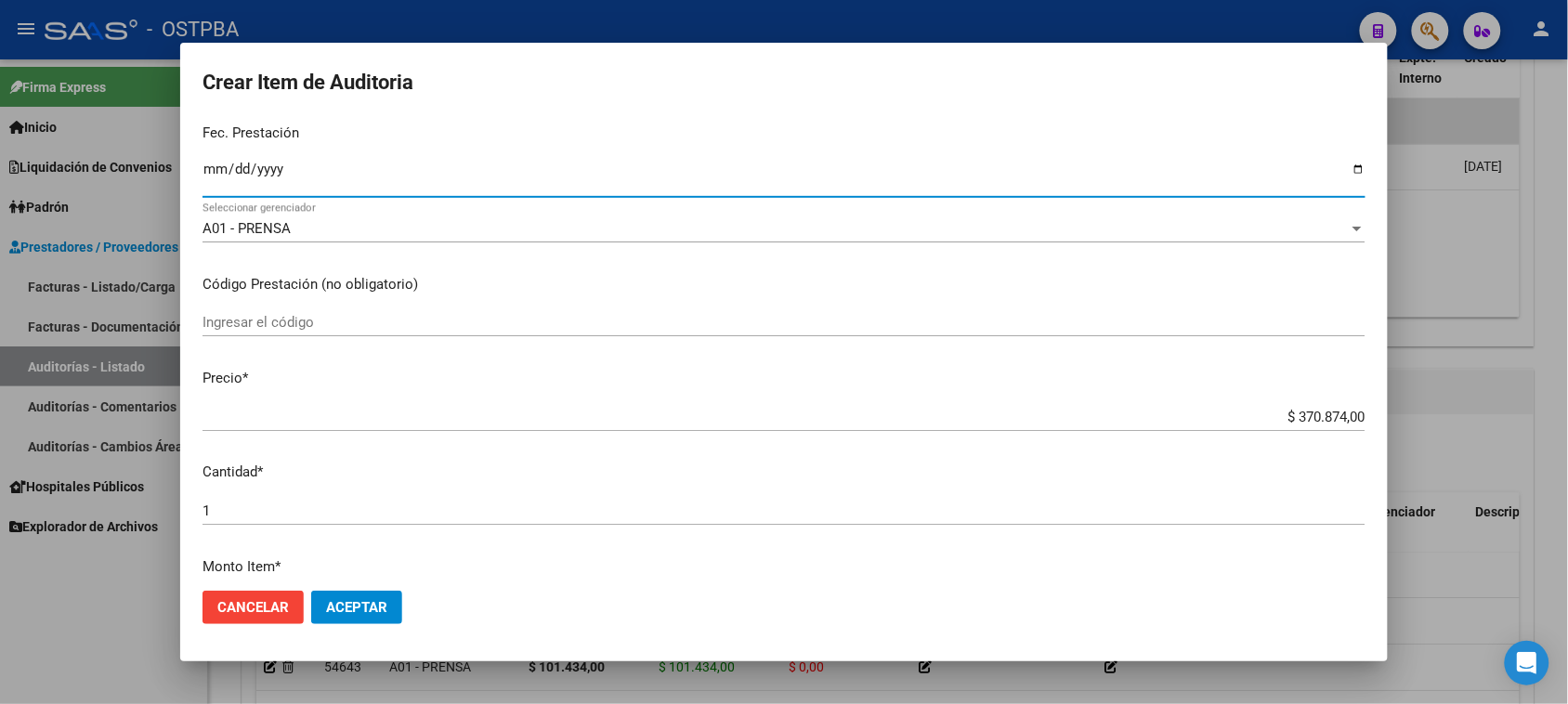
scroll to position [232, 0]
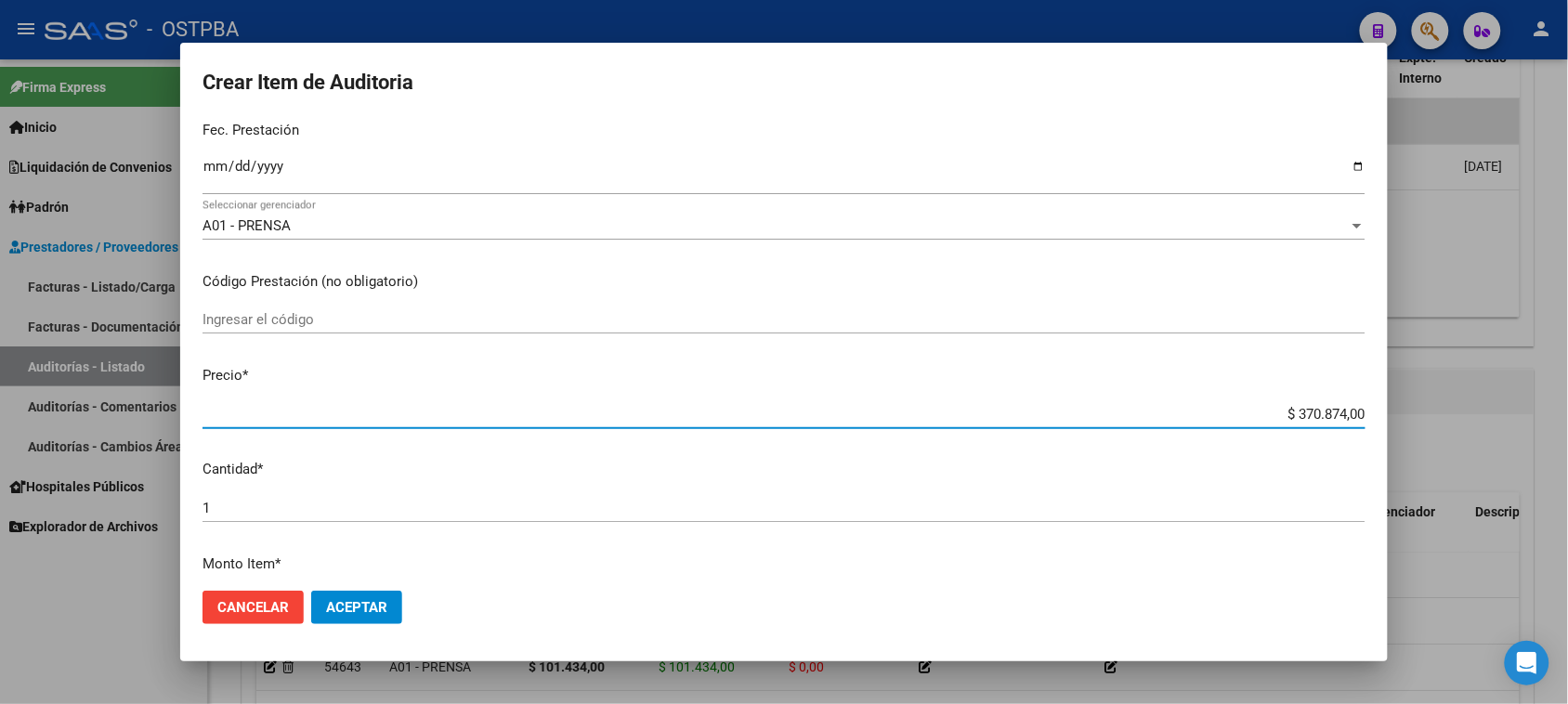
drag, startPoint x: 1279, startPoint y: 409, endPoint x: 1582, endPoint y: 402, distance: 303.1
click at [1568, 404] on html "menu - OSTPBA person Firma Express Inicio Instructivos Contacto OS Liquidación …" at bounding box center [784, 352] width 1568 height 704
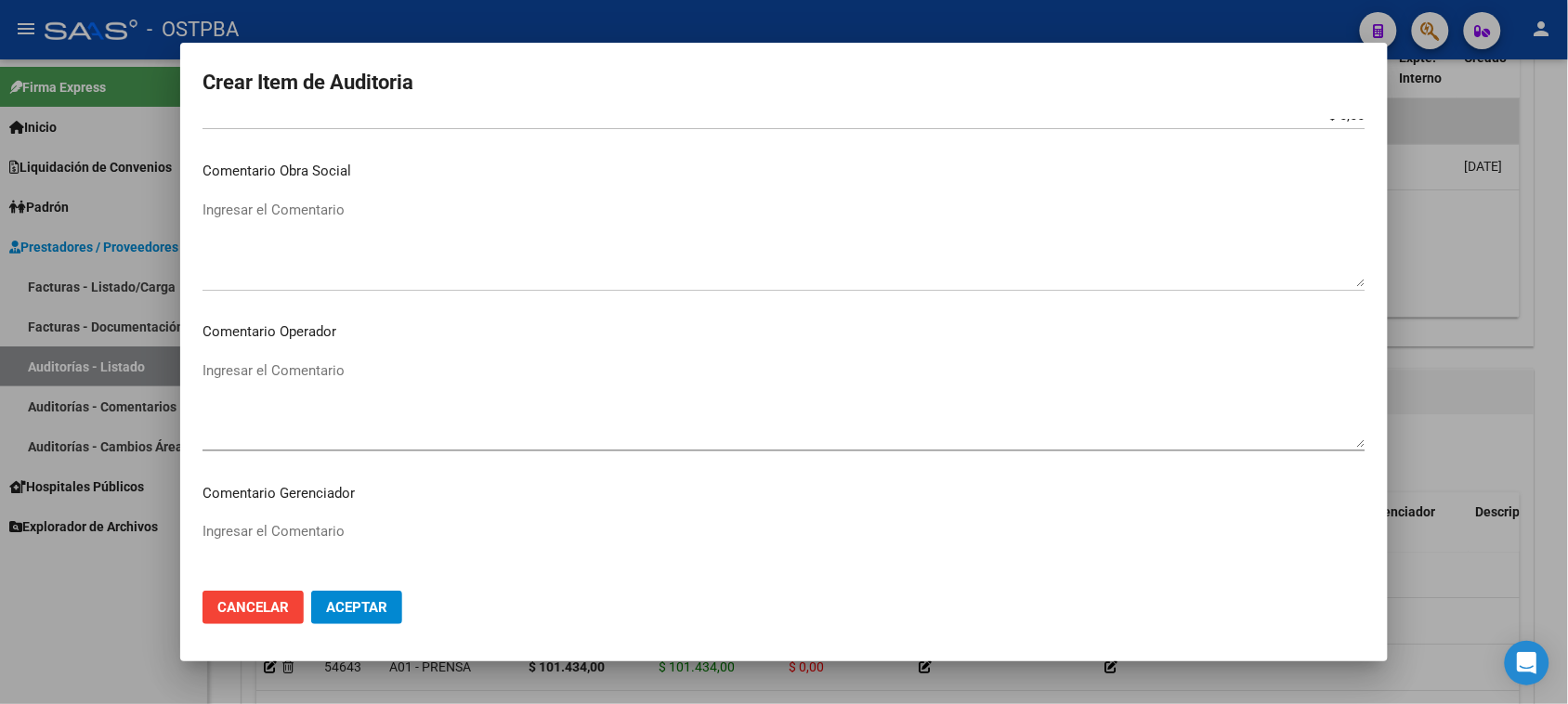
scroll to position [1213, 0]
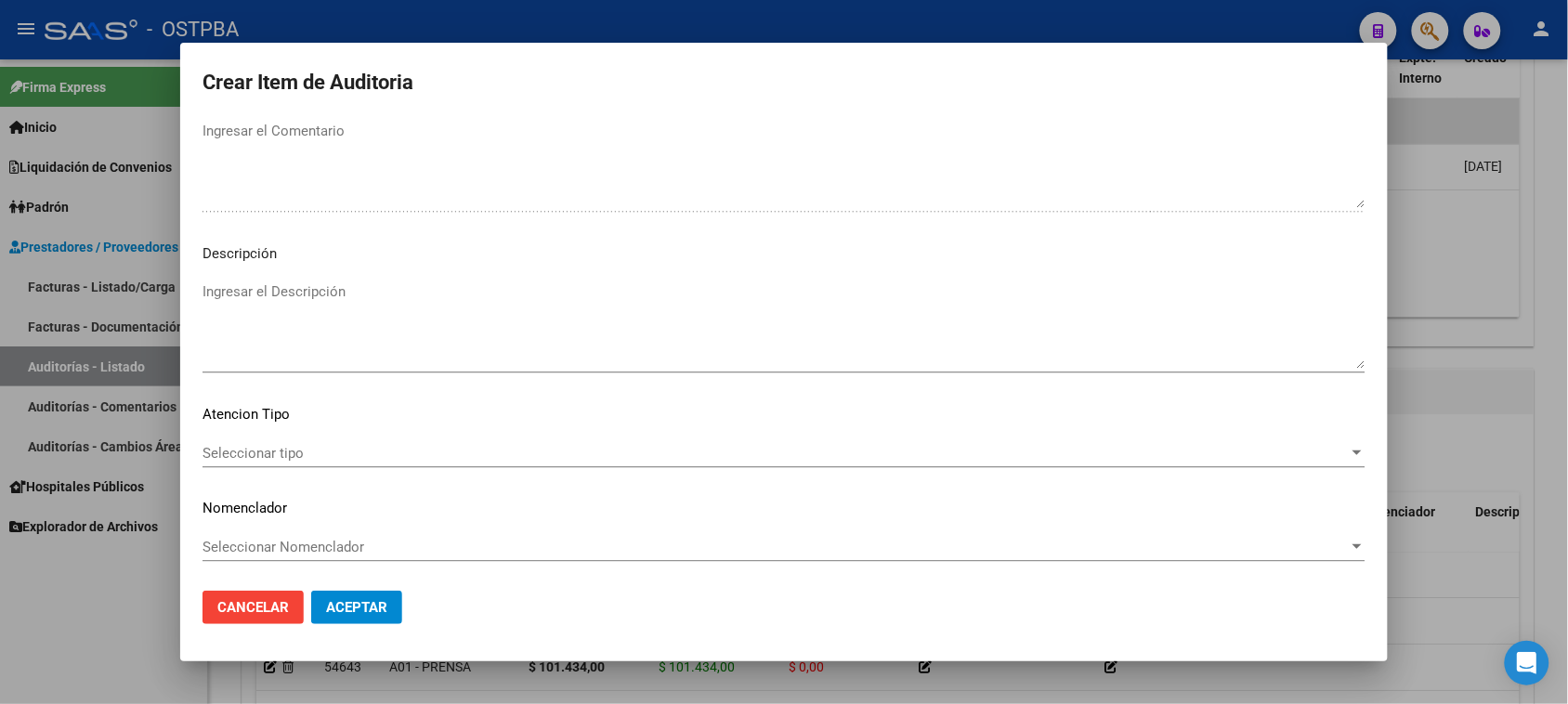
click at [243, 458] on span "Seleccionar tipo" at bounding box center [776, 453] width 1147 height 17
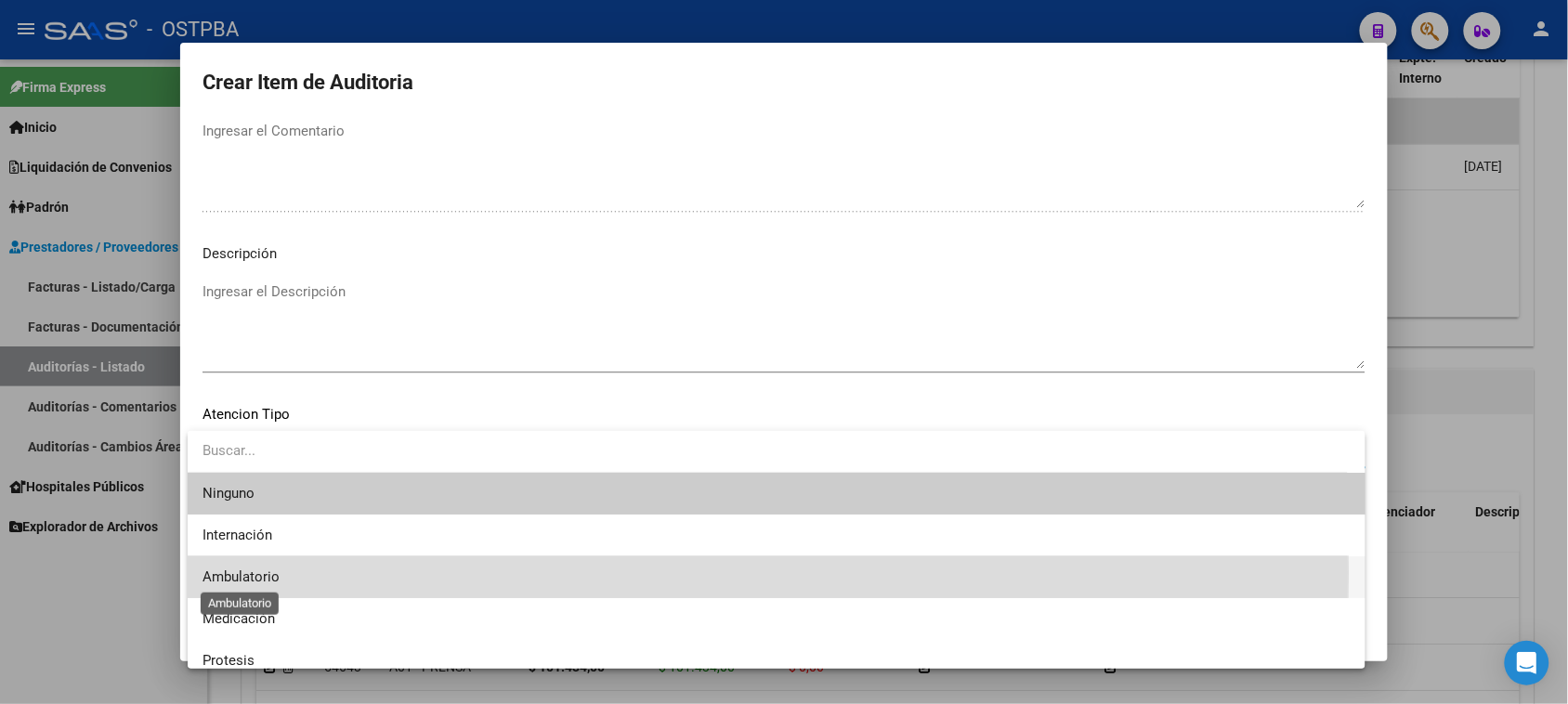
drag, startPoint x: 241, startPoint y: 572, endPoint x: 323, endPoint y: 585, distance: 83.0
click at [242, 572] on span "Ambulatorio" at bounding box center [241, 577] width 77 height 17
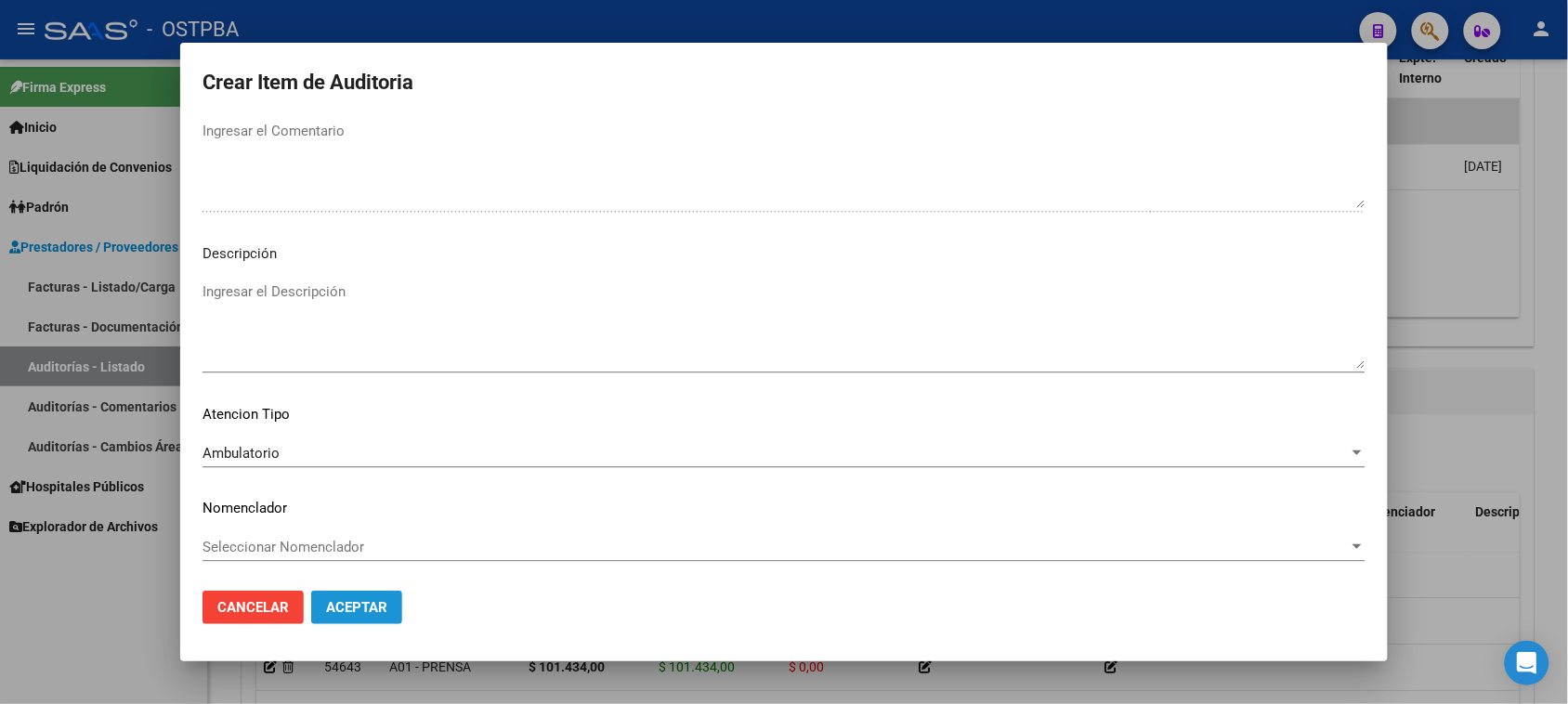
click at [351, 604] on span "Aceptar" at bounding box center [356, 607] width 62 height 17
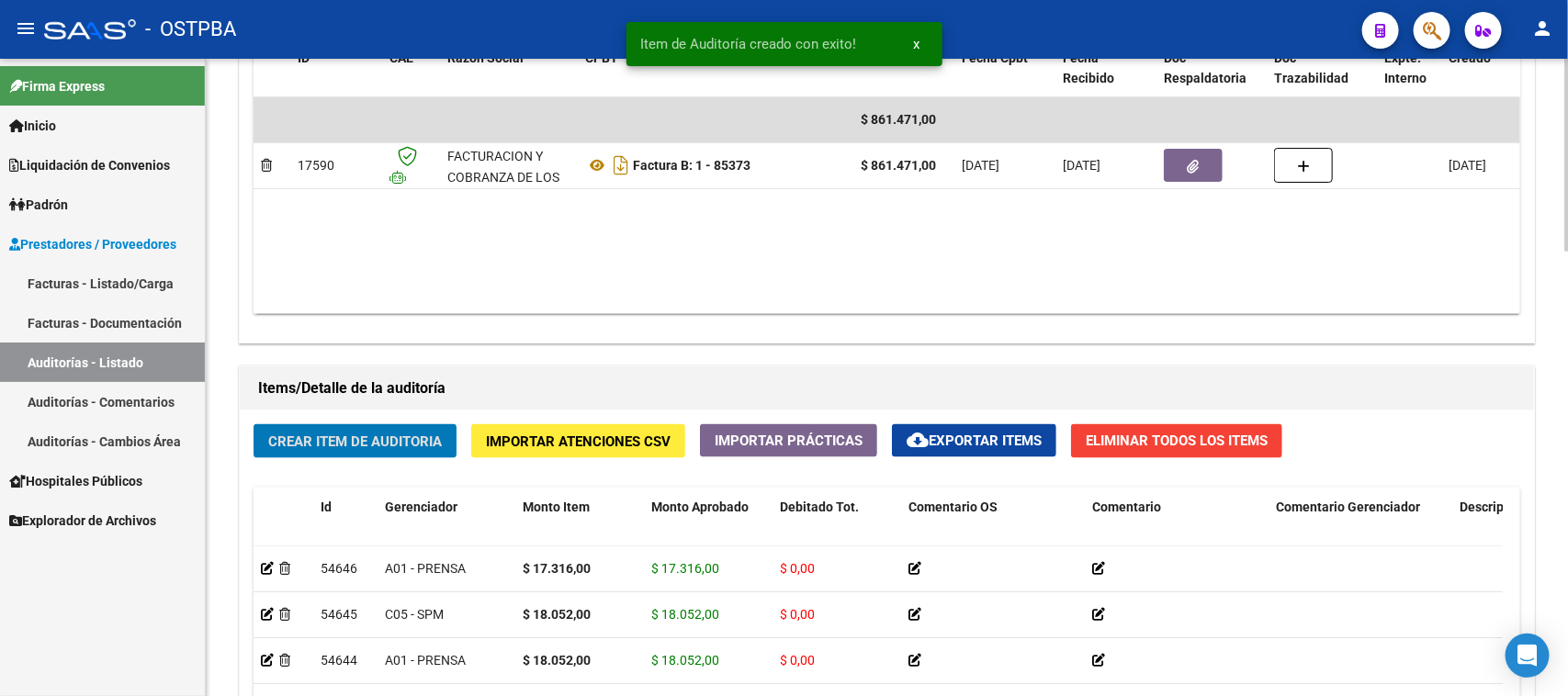
click at [333, 434] on span "Crear Item de Auditoria" at bounding box center [354, 442] width 174 height 17
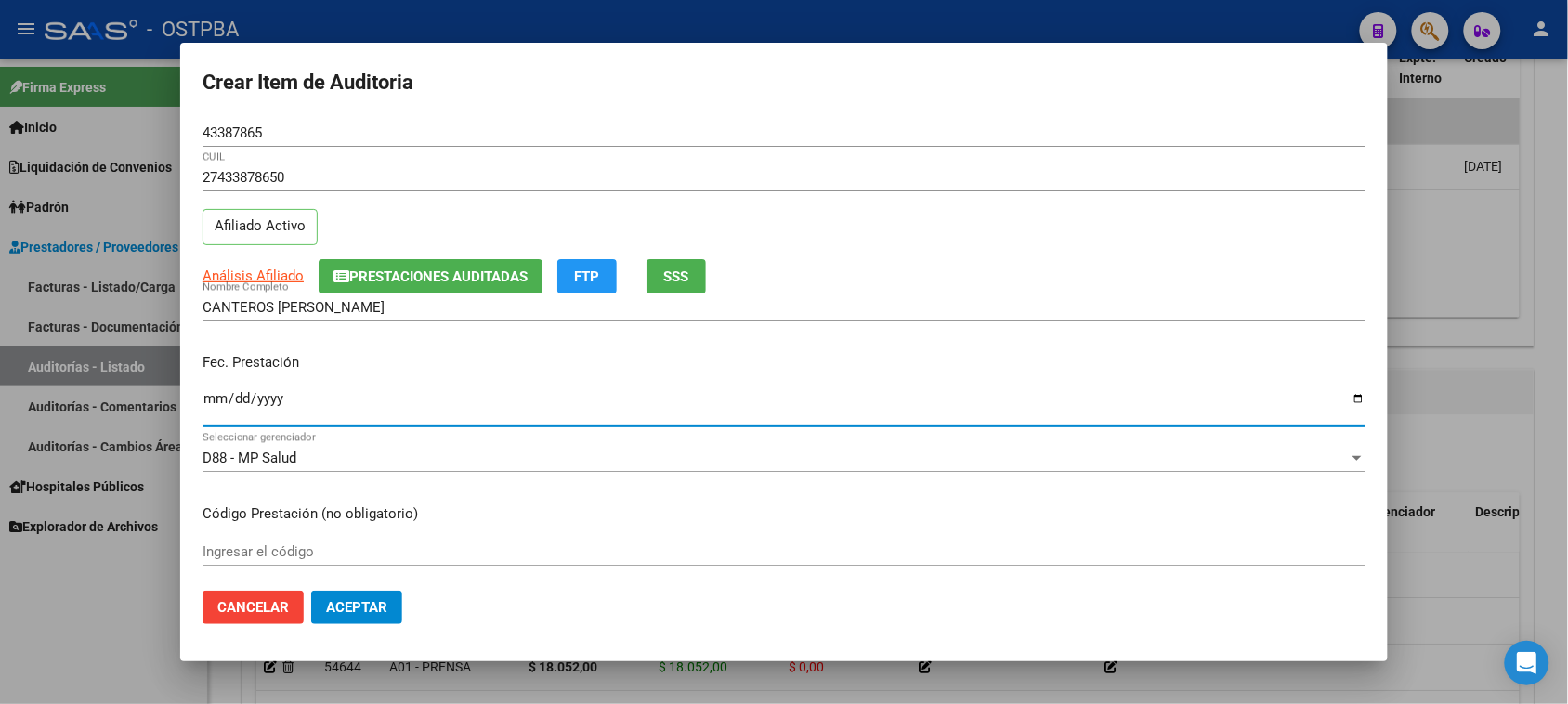
click at [215, 393] on input "Ingresar la fecha" at bounding box center [784, 406] width 1163 height 30
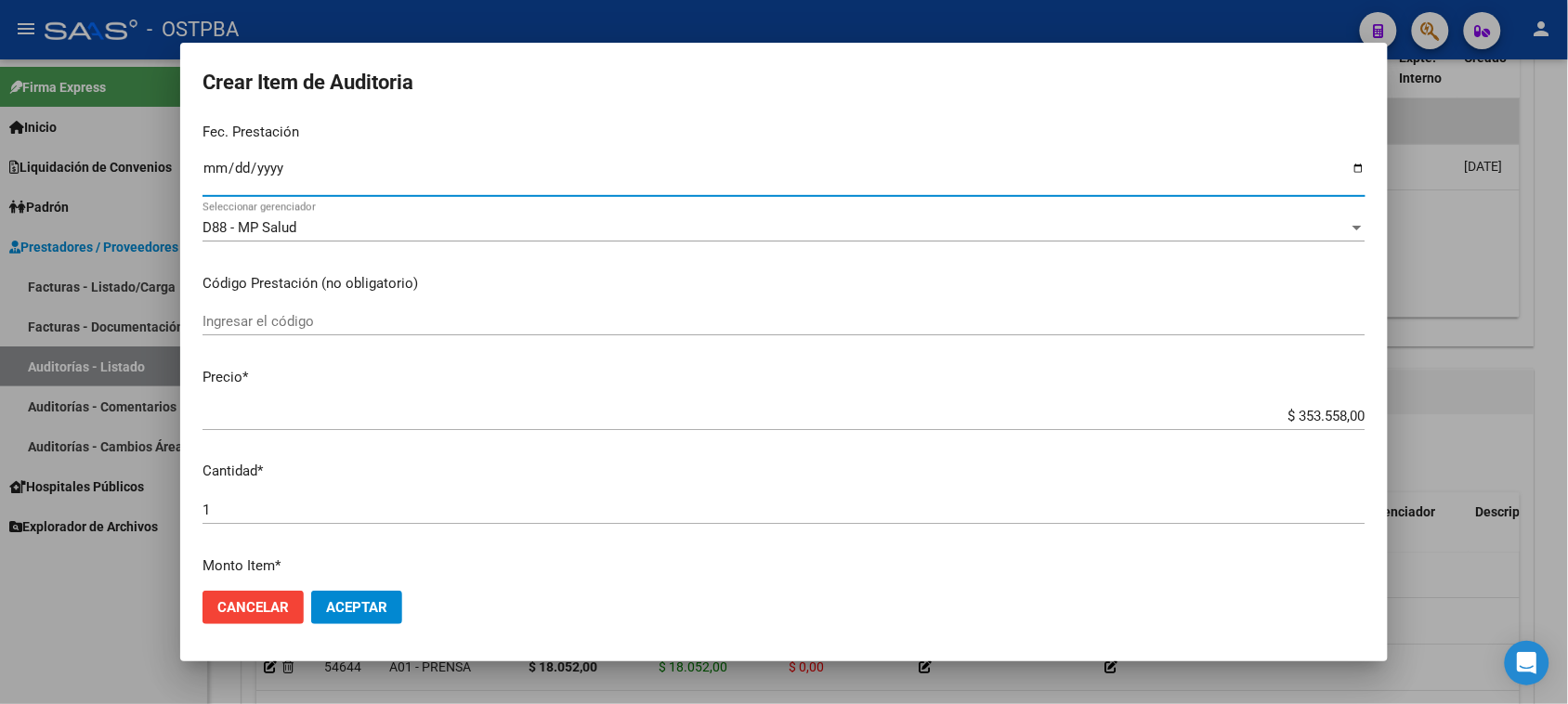
scroll to position [232, 0]
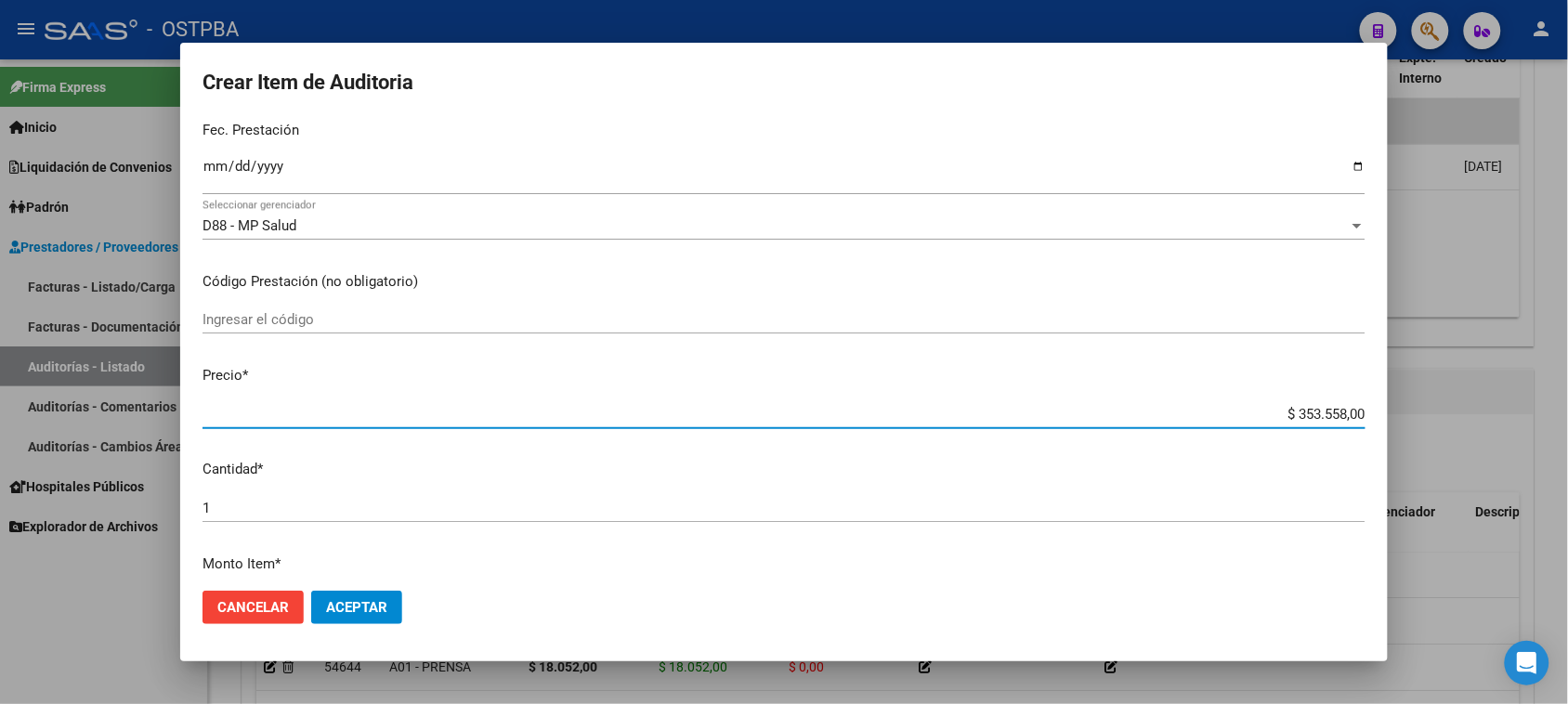
drag, startPoint x: 1279, startPoint y: 406, endPoint x: 1585, endPoint y: 397, distance: 306.1
click at [1568, 397] on html "menu - OSTPBA person Firma Express Inicio Instructivos Contacto OS Liquidación …" at bounding box center [784, 352] width 1568 height 704
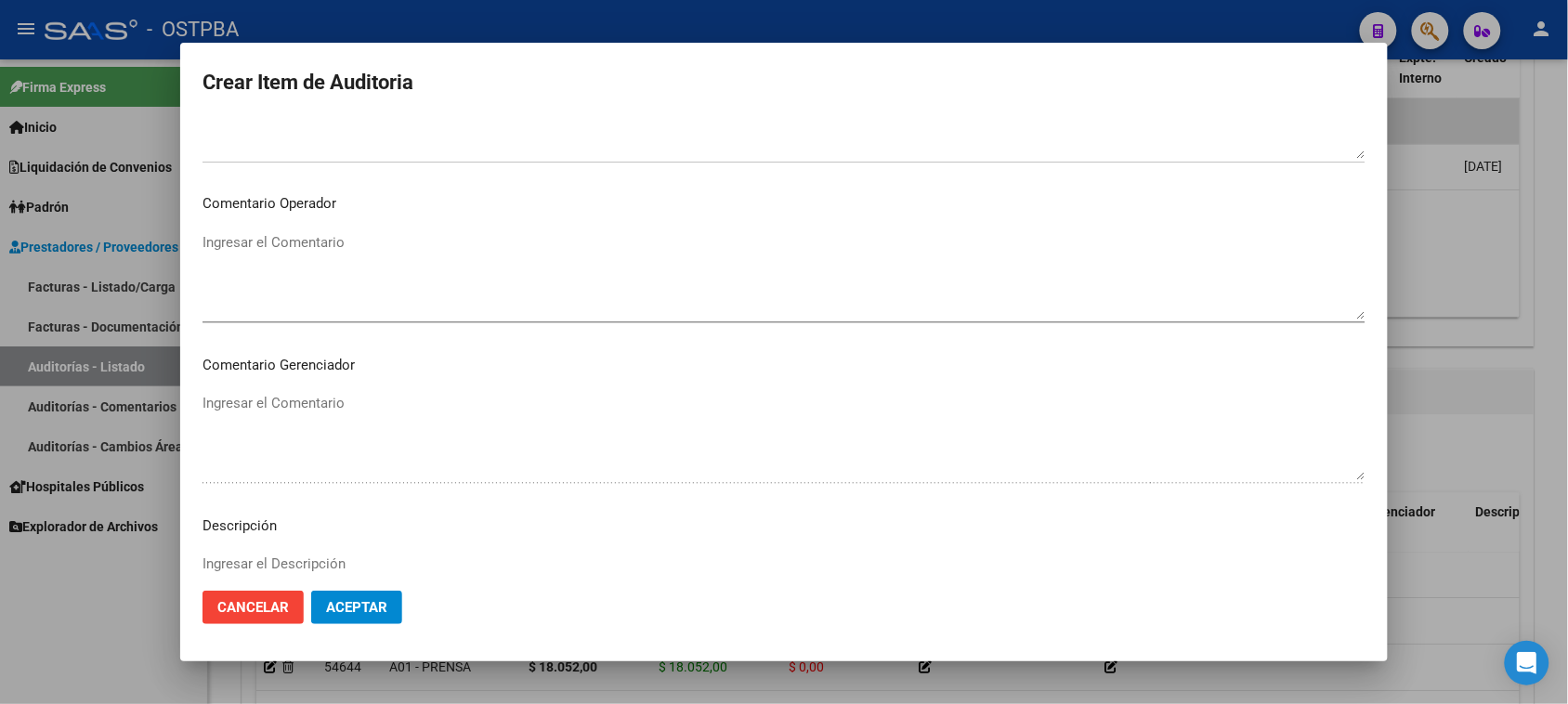
scroll to position [1213, 0]
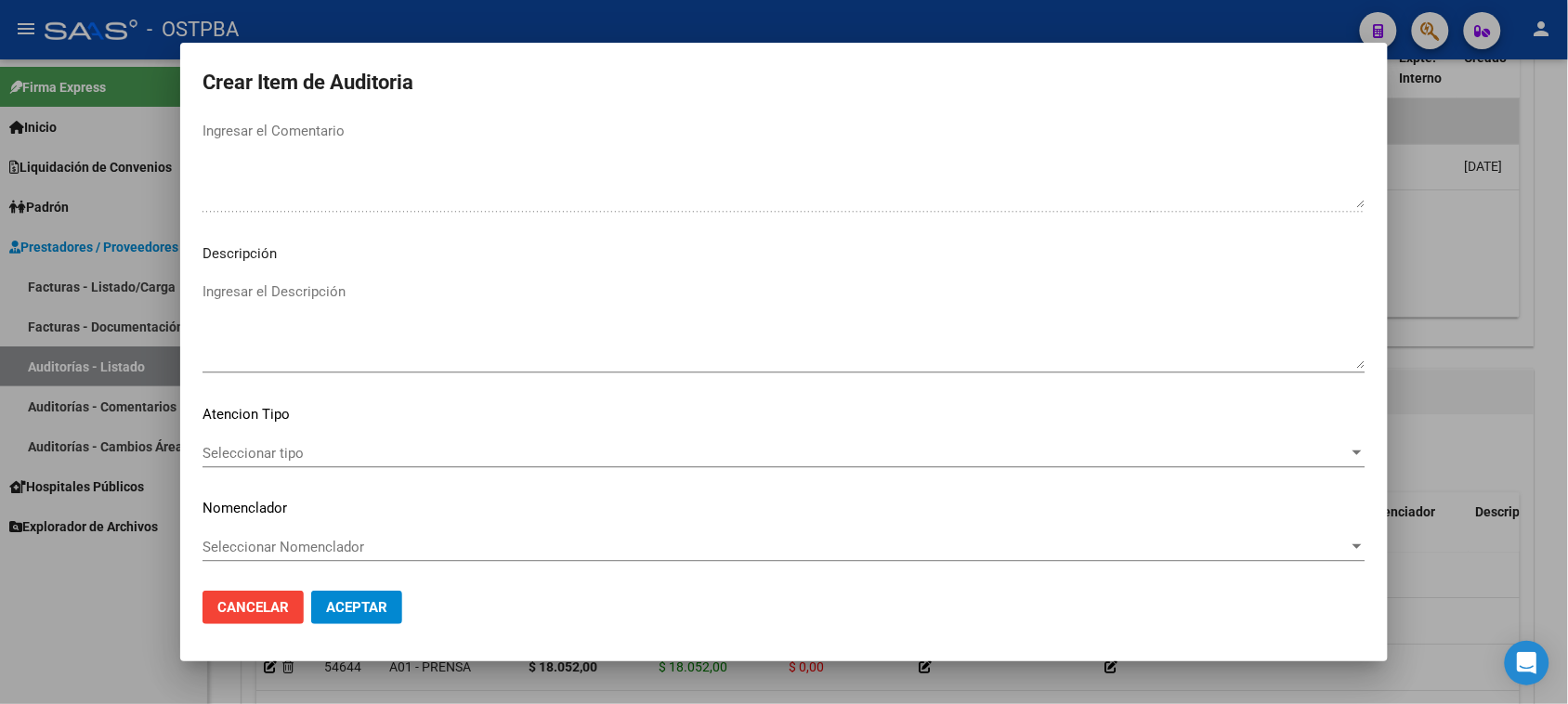
click at [260, 445] on span "Seleccionar tipo" at bounding box center [776, 453] width 1147 height 17
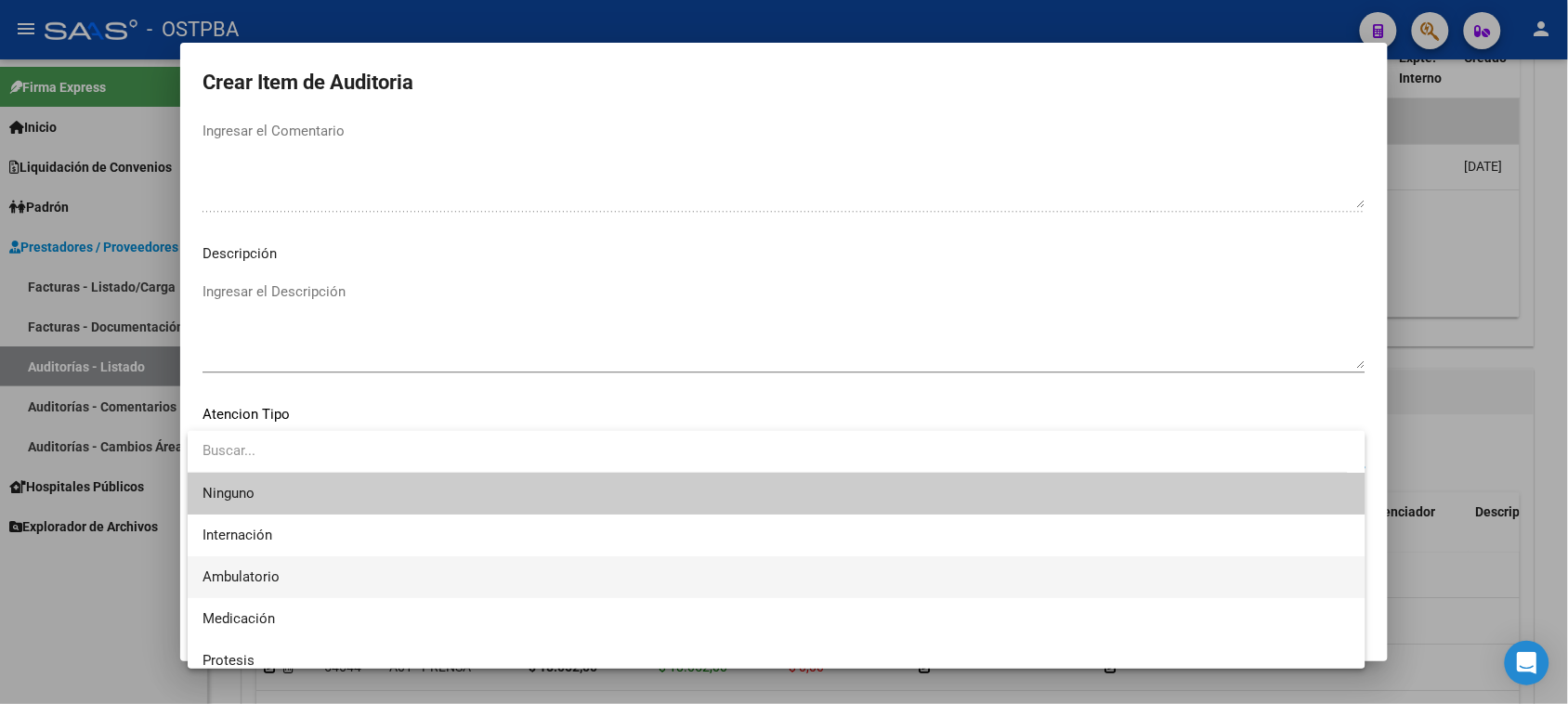
click at [255, 569] on span "Ambulatorio" at bounding box center [777, 577] width 1148 height 42
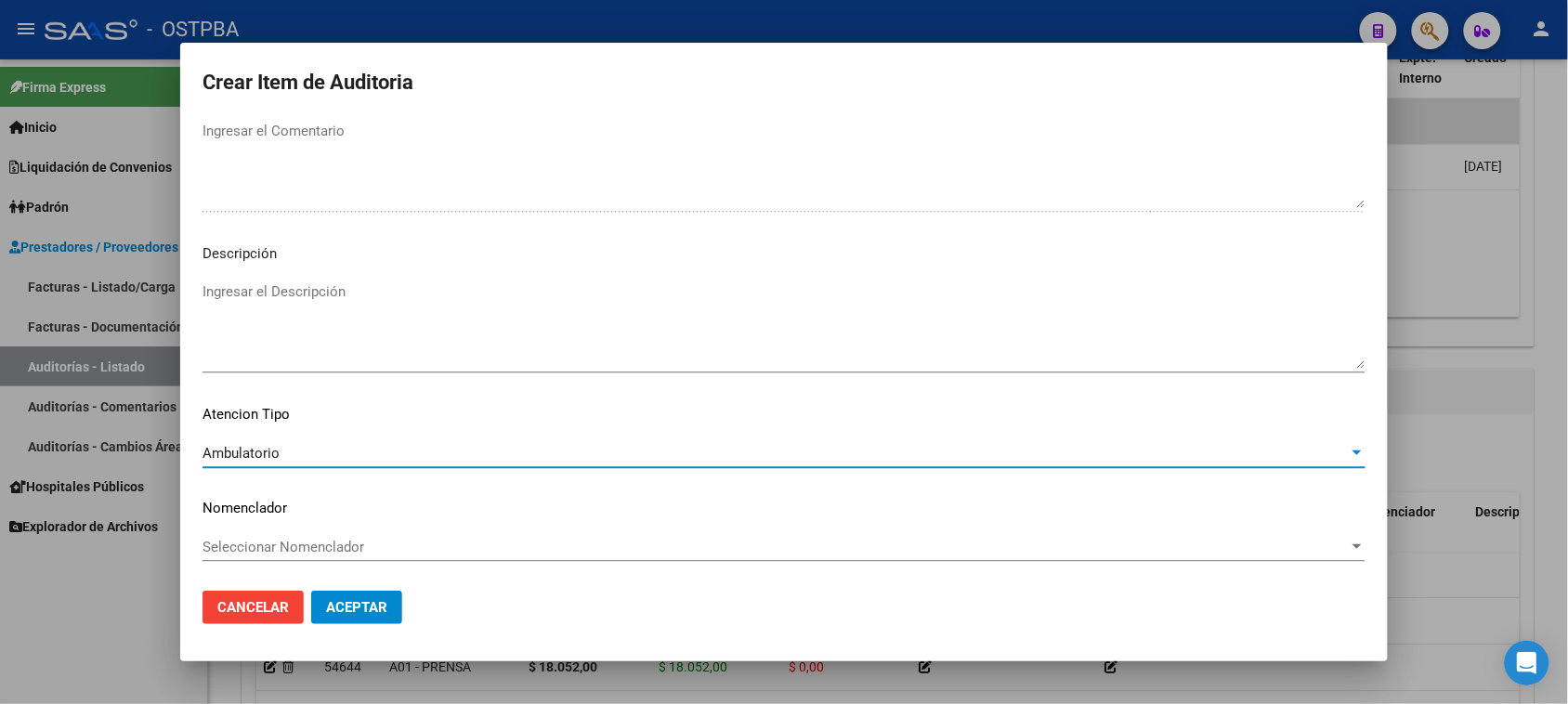
click at [327, 607] on span "Aceptar" at bounding box center [356, 607] width 62 height 17
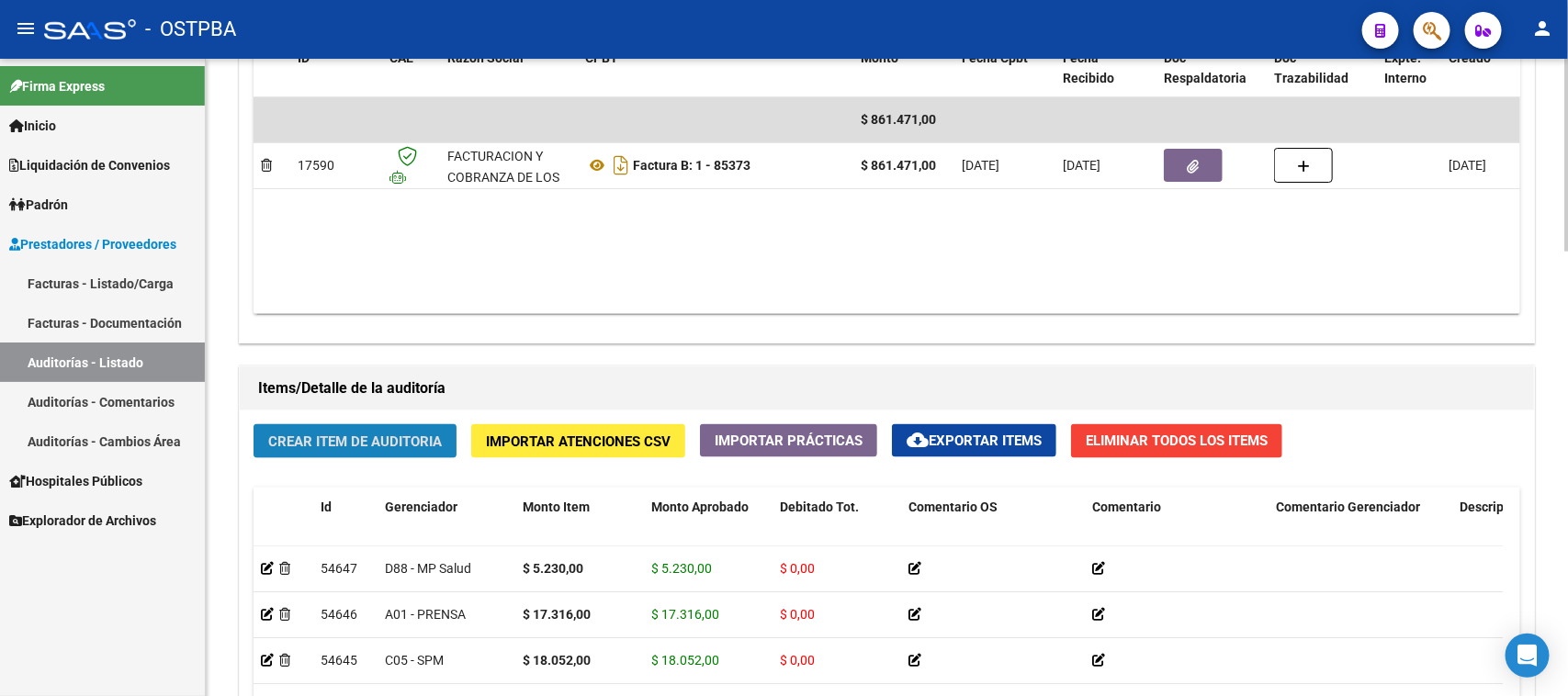
click at [416, 450] on button "Crear Item de Auditoria" at bounding box center [354, 441] width 203 height 34
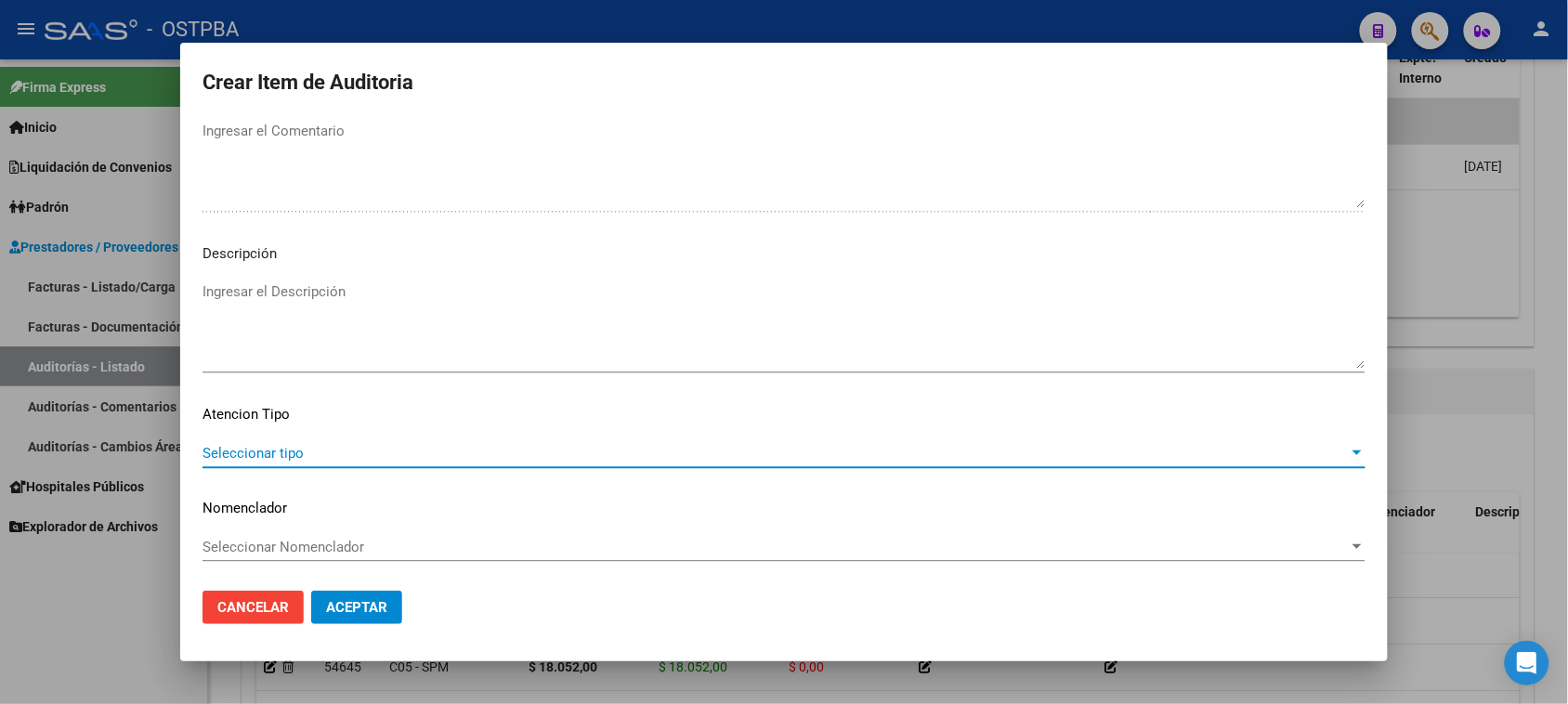
click at [270, 449] on span "Seleccionar tipo" at bounding box center [776, 453] width 1147 height 17
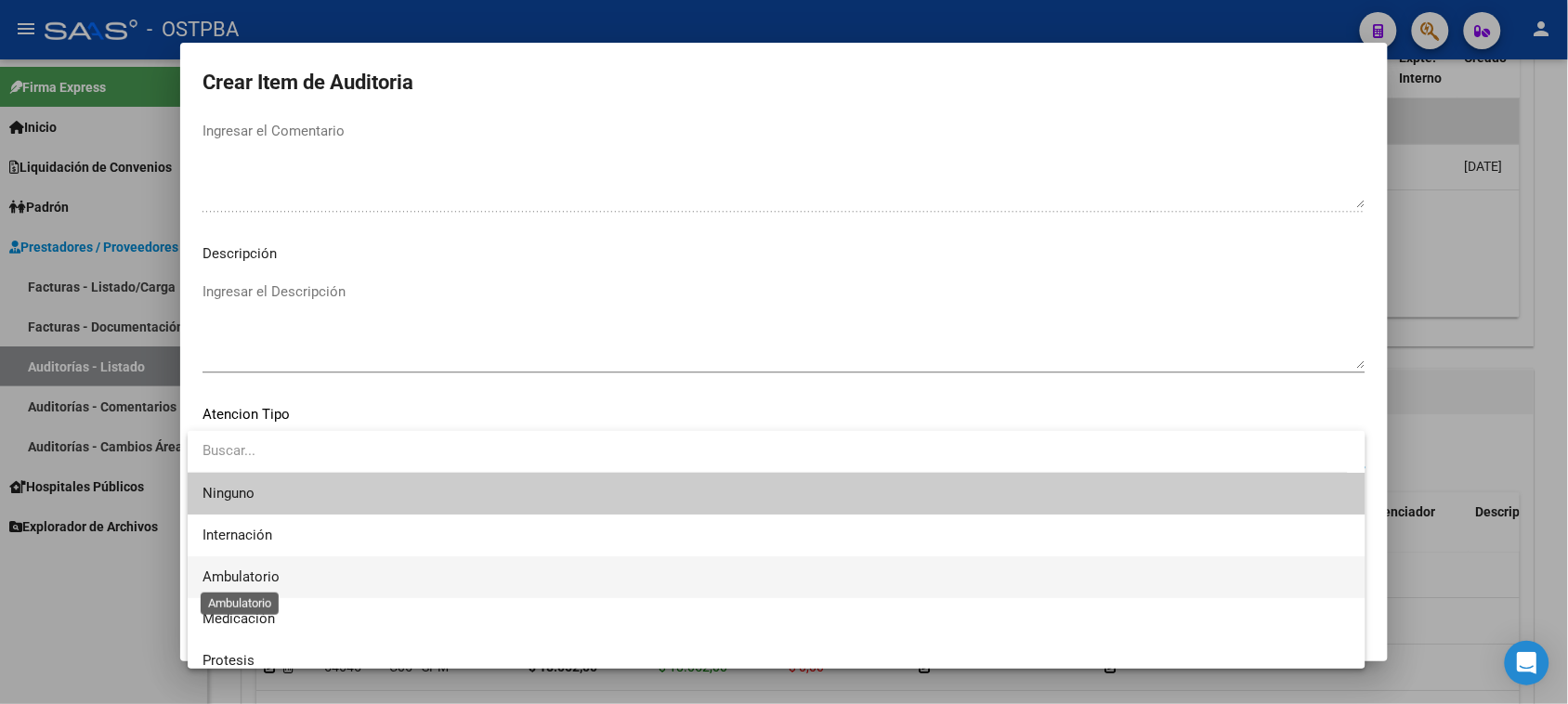
click at [243, 572] on span "Ambulatorio" at bounding box center [241, 577] width 77 height 17
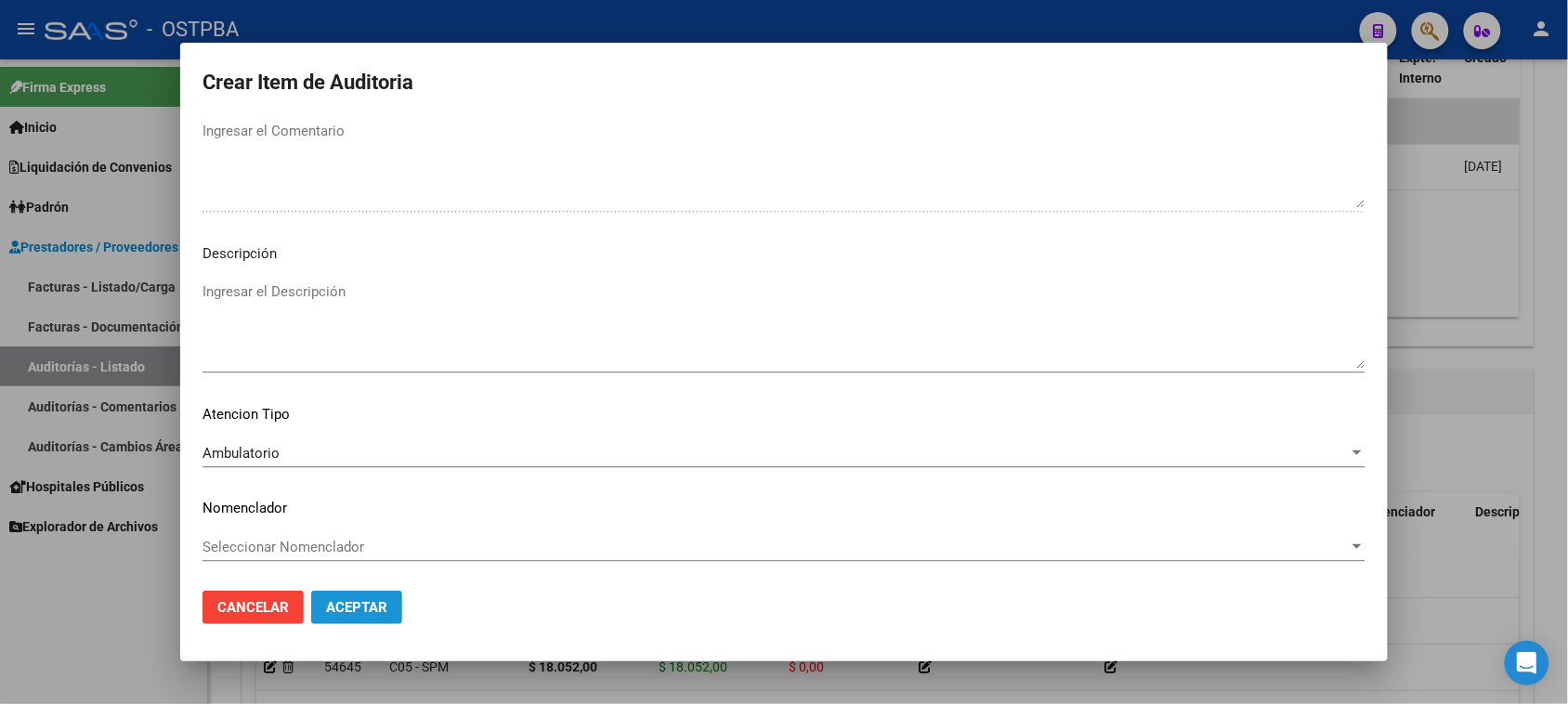
click at [354, 605] on span "Aceptar" at bounding box center [356, 607] width 62 height 17
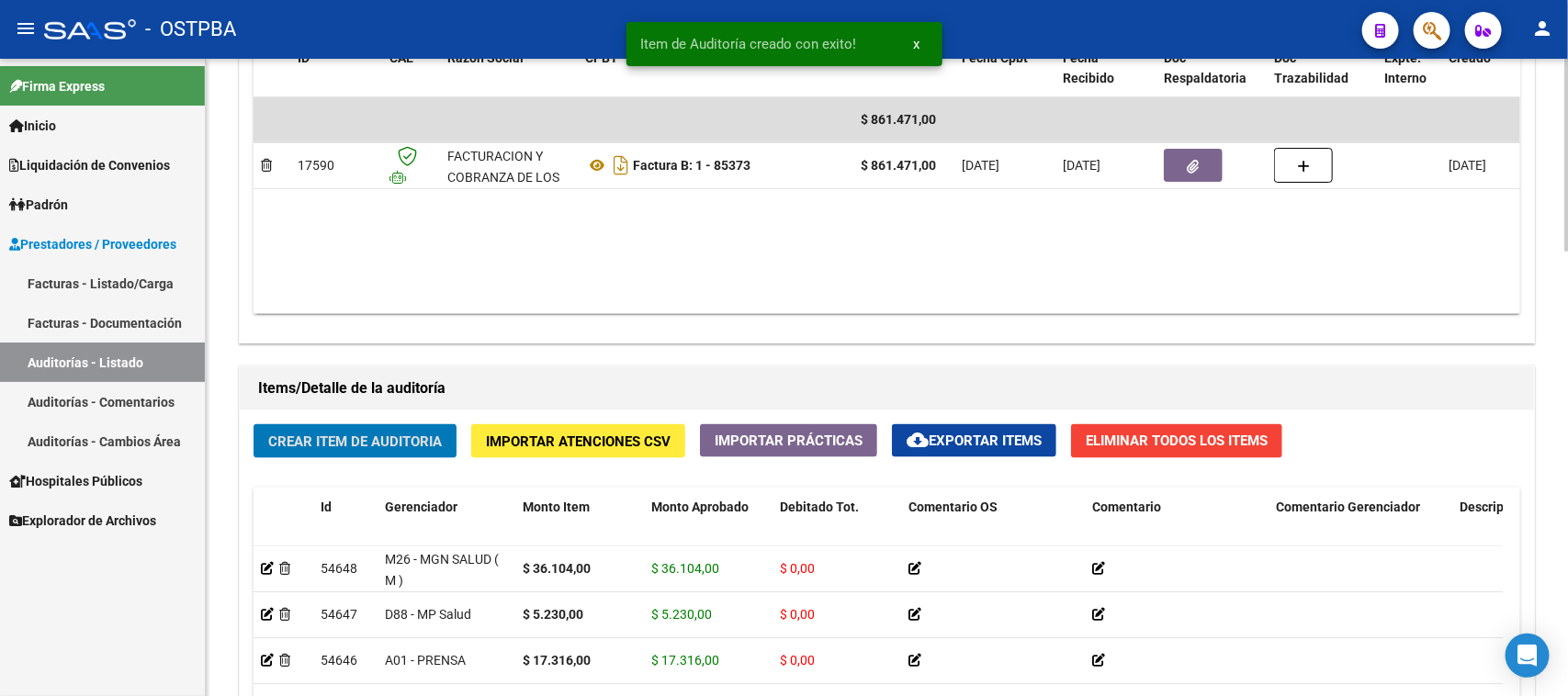
click at [400, 444] on span "Crear Item de Auditoria" at bounding box center [354, 442] width 174 height 17
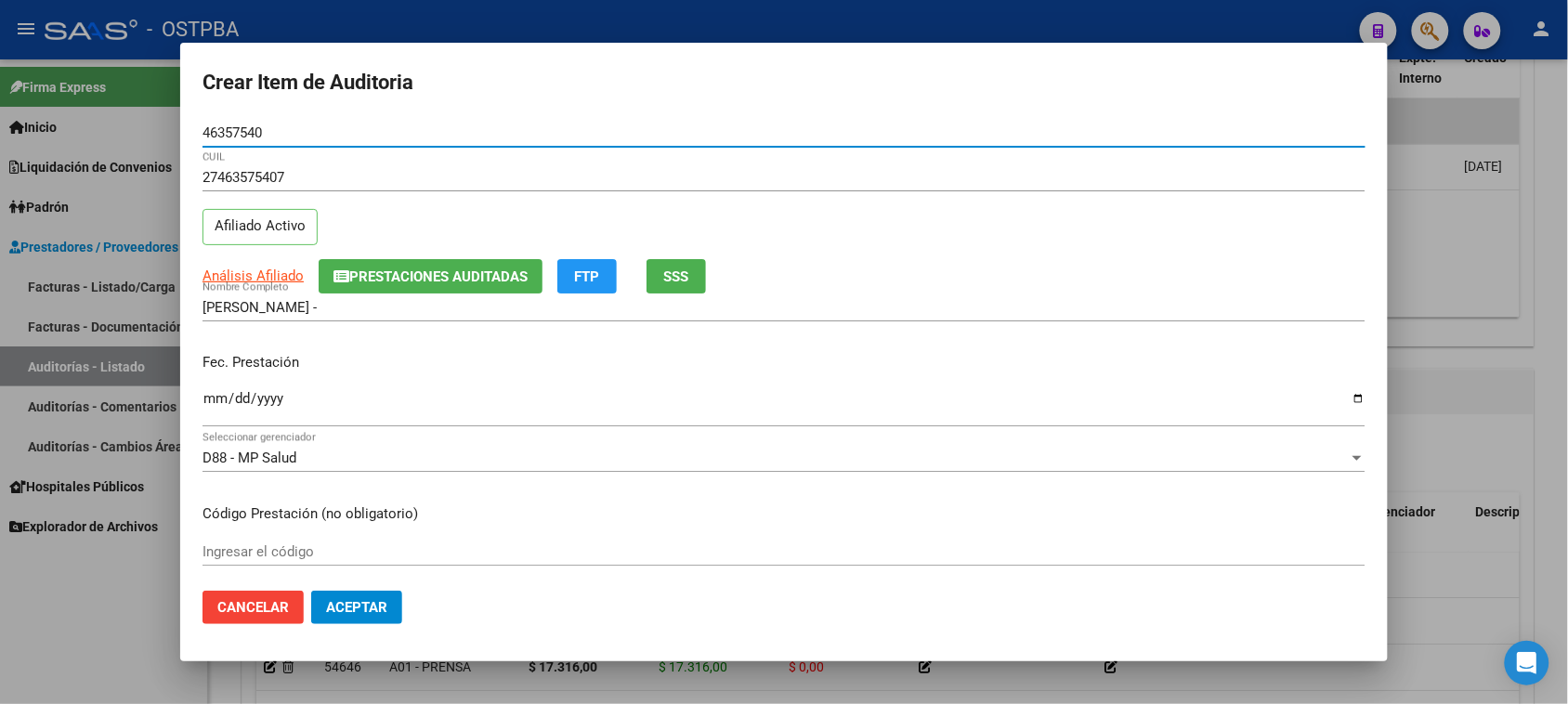
click at [212, 397] on input "Ingresar la fecha" at bounding box center [784, 406] width 1163 height 30
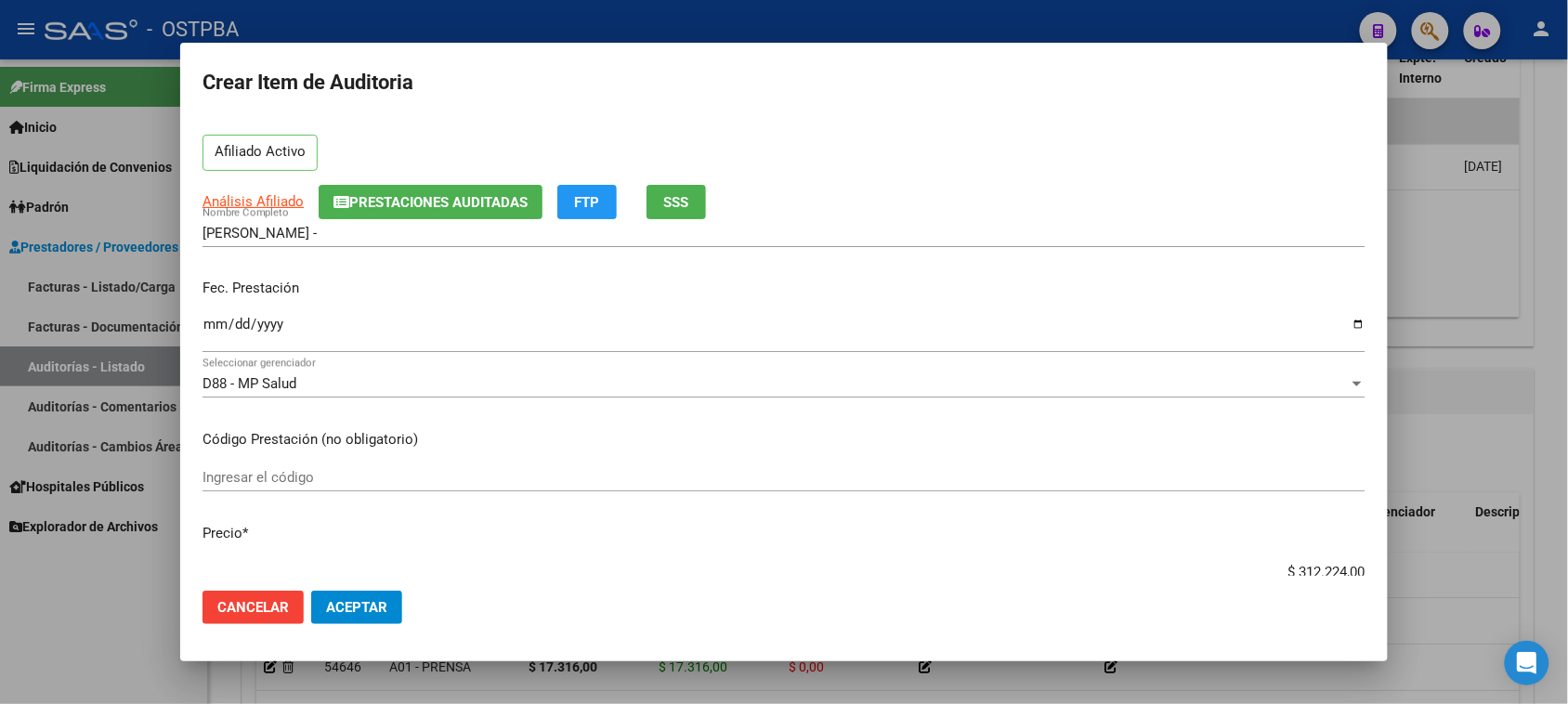
scroll to position [116, 0]
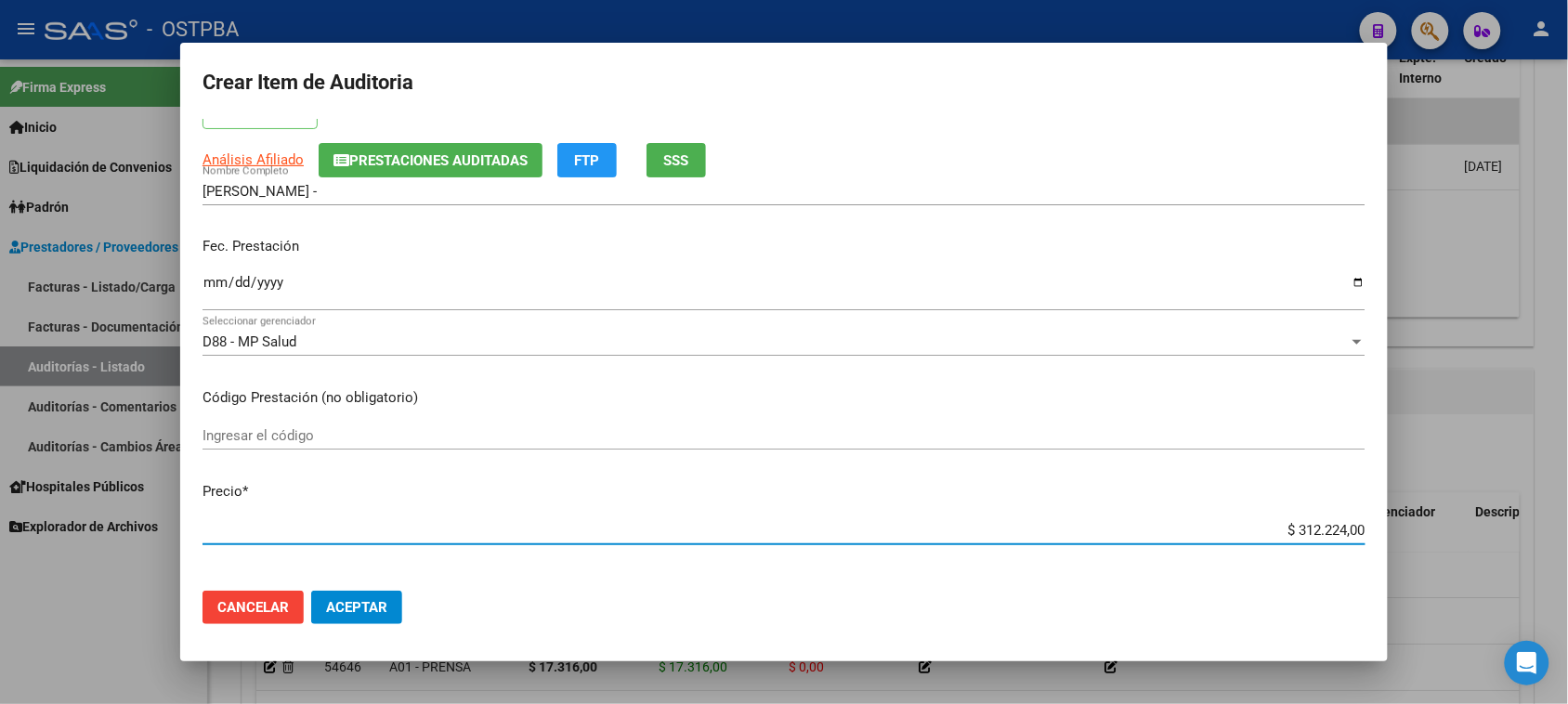
drag, startPoint x: 1279, startPoint y: 531, endPoint x: 1483, endPoint y: 518, distance: 204.4
click at [1483, 518] on div "Crear Item de Auditoria 46357540 Nro Documento 27463575407 CUIL Afiliado Activo…" at bounding box center [784, 352] width 1568 height 704
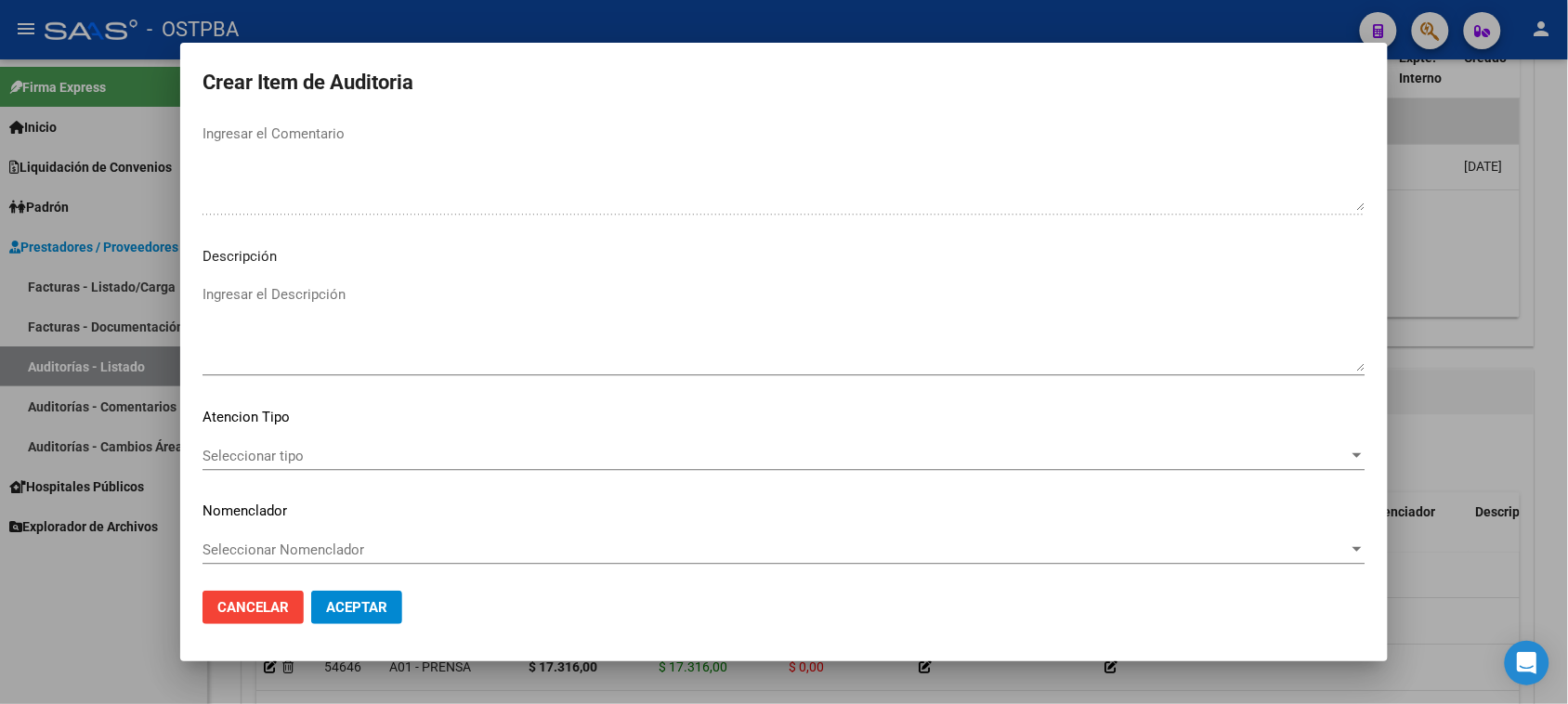
scroll to position [1213, 0]
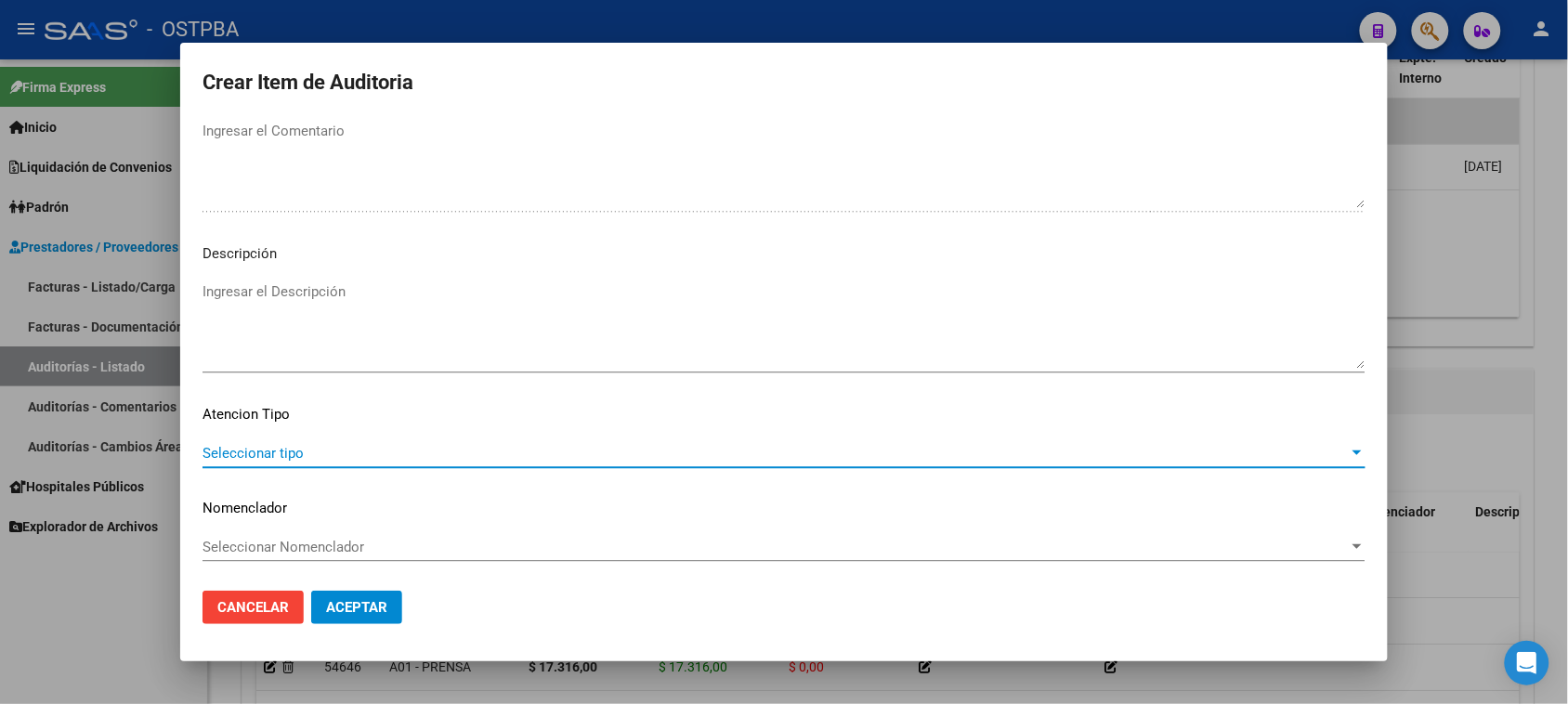
click at [267, 456] on span "Seleccionar tipo" at bounding box center [776, 453] width 1147 height 17
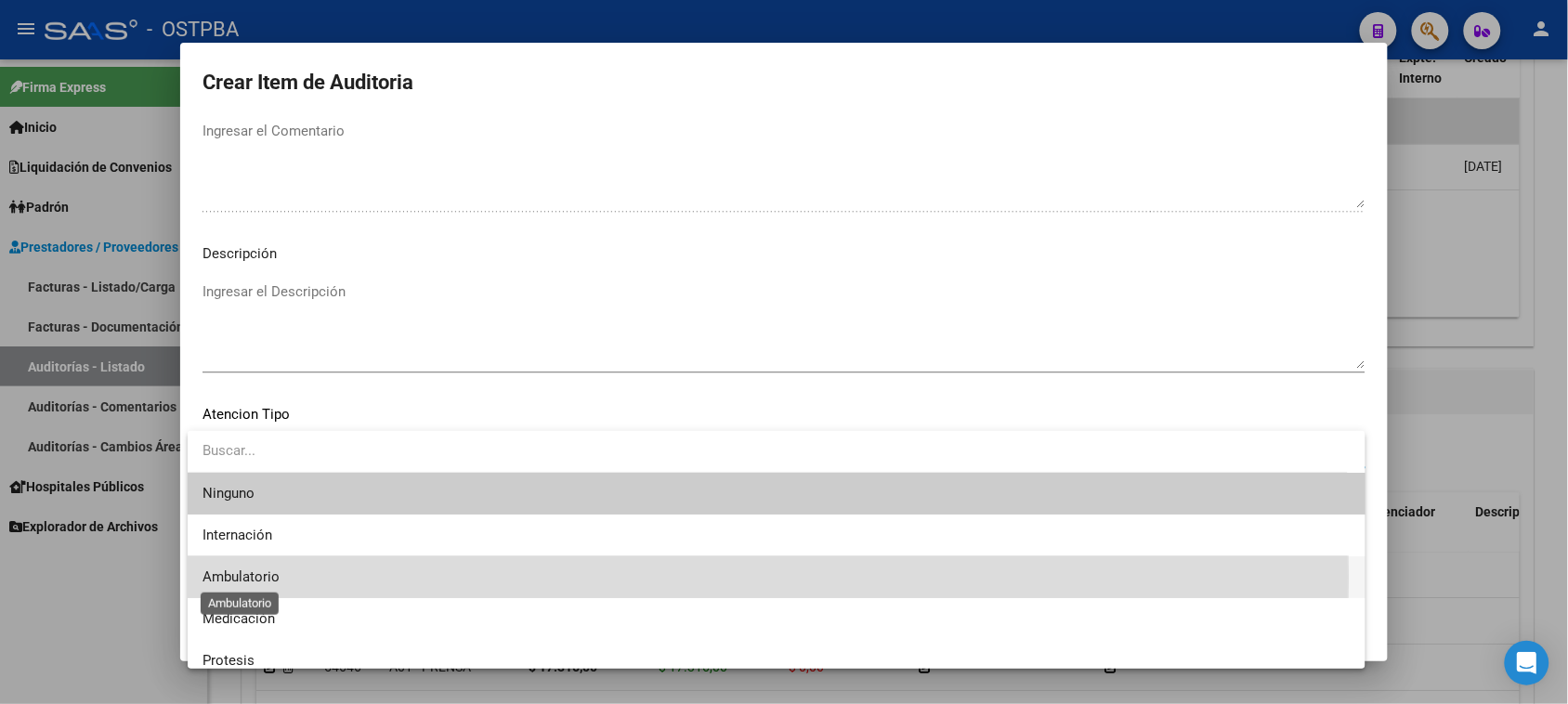
click at [239, 577] on span "Ambulatorio" at bounding box center [241, 577] width 77 height 17
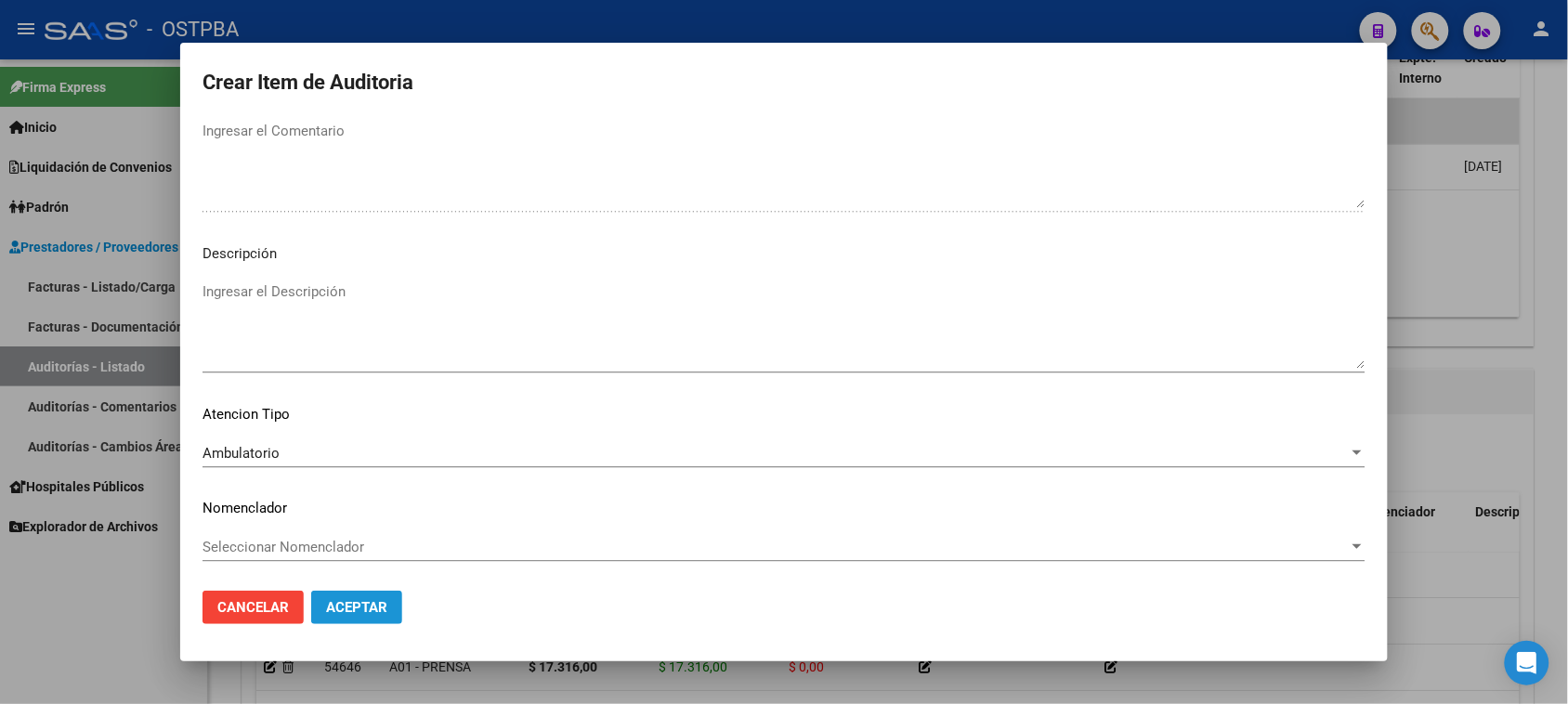
click at [341, 607] on span "Aceptar" at bounding box center [356, 607] width 62 height 17
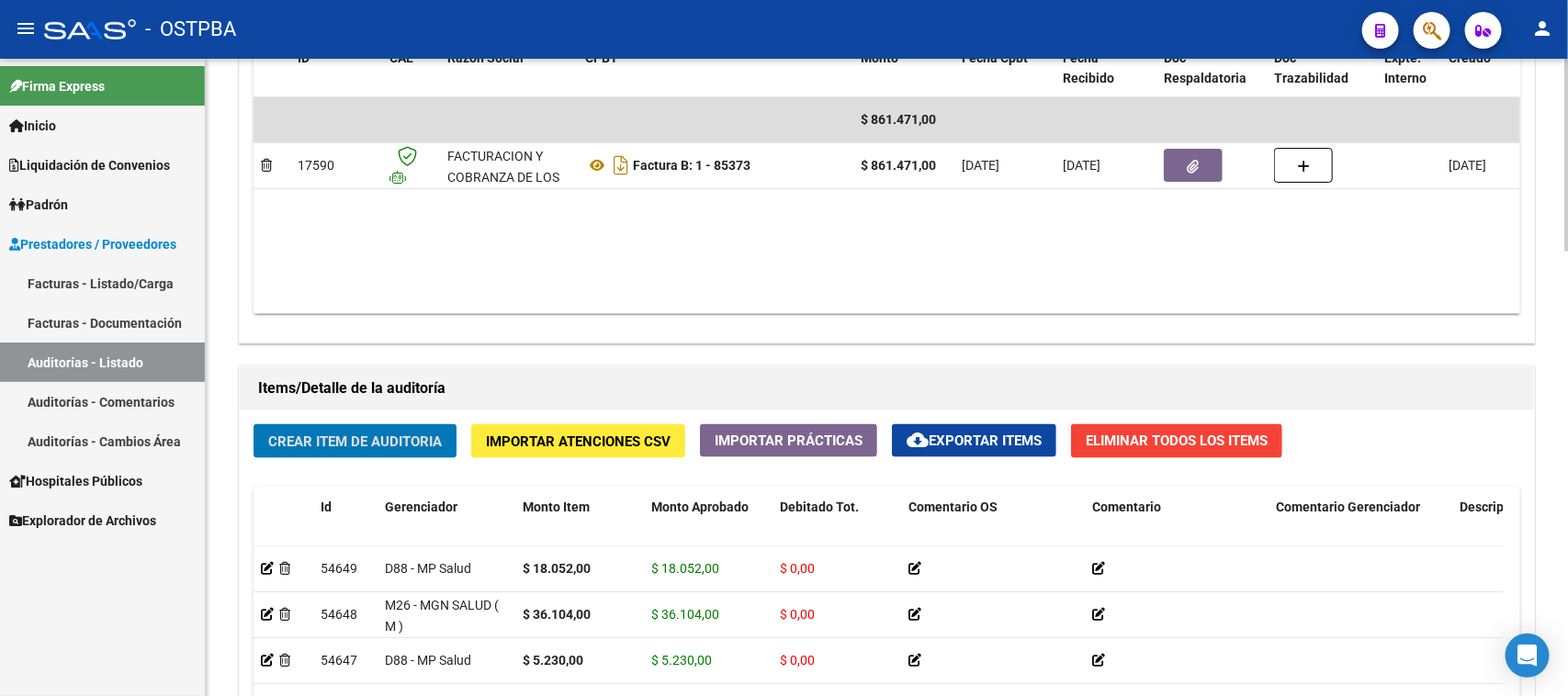
click at [345, 447] on span "Crear Item de Auditoria" at bounding box center [354, 442] width 174 height 17
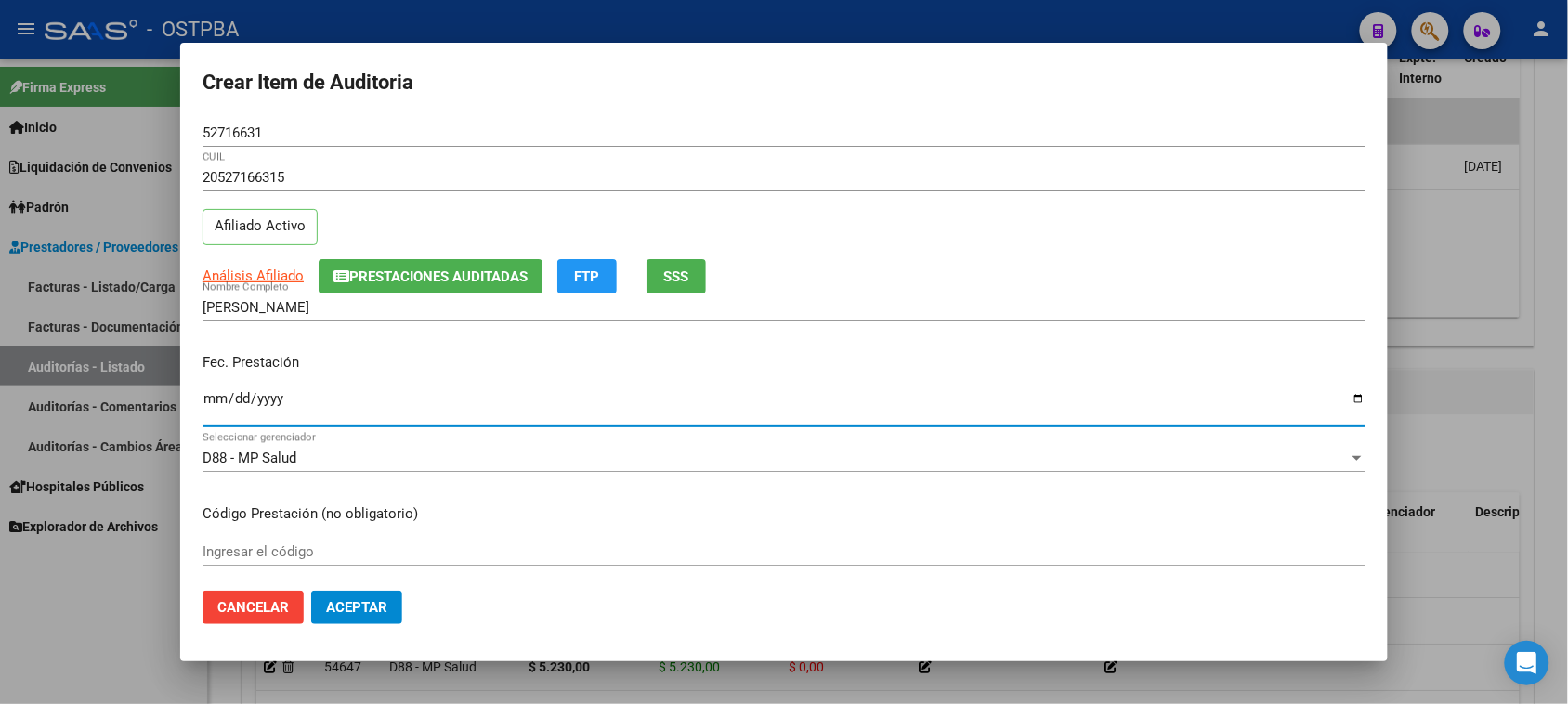
click at [215, 399] on input "Ingresar la fecha" at bounding box center [784, 406] width 1163 height 30
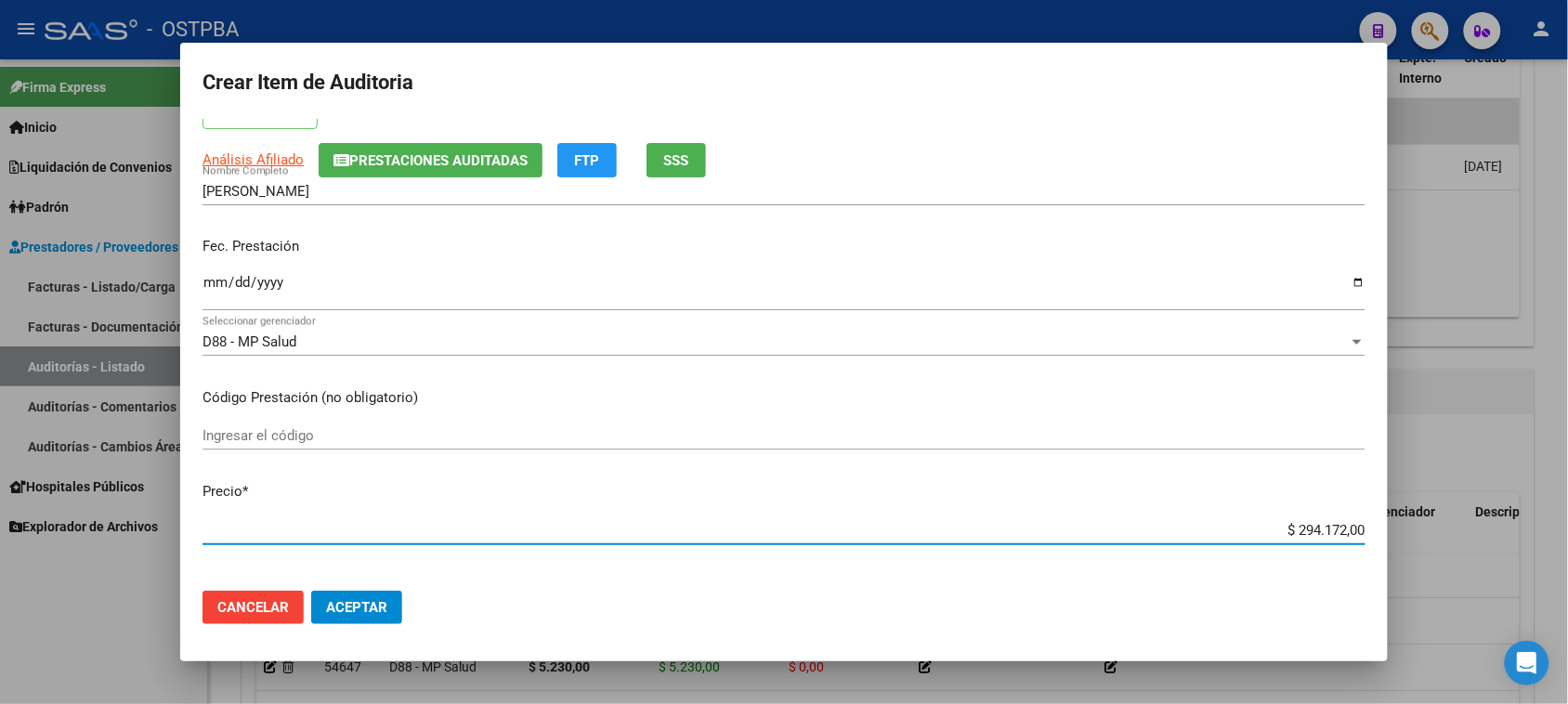
drag, startPoint x: 1285, startPoint y: 532, endPoint x: 1479, endPoint y: 531, distance: 194.0
click at [1479, 531] on div "Crear Item de Auditoria 52716631 Nro Documento 20527166315 CUIL Afiliado Activo…" at bounding box center [784, 352] width 1568 height 704
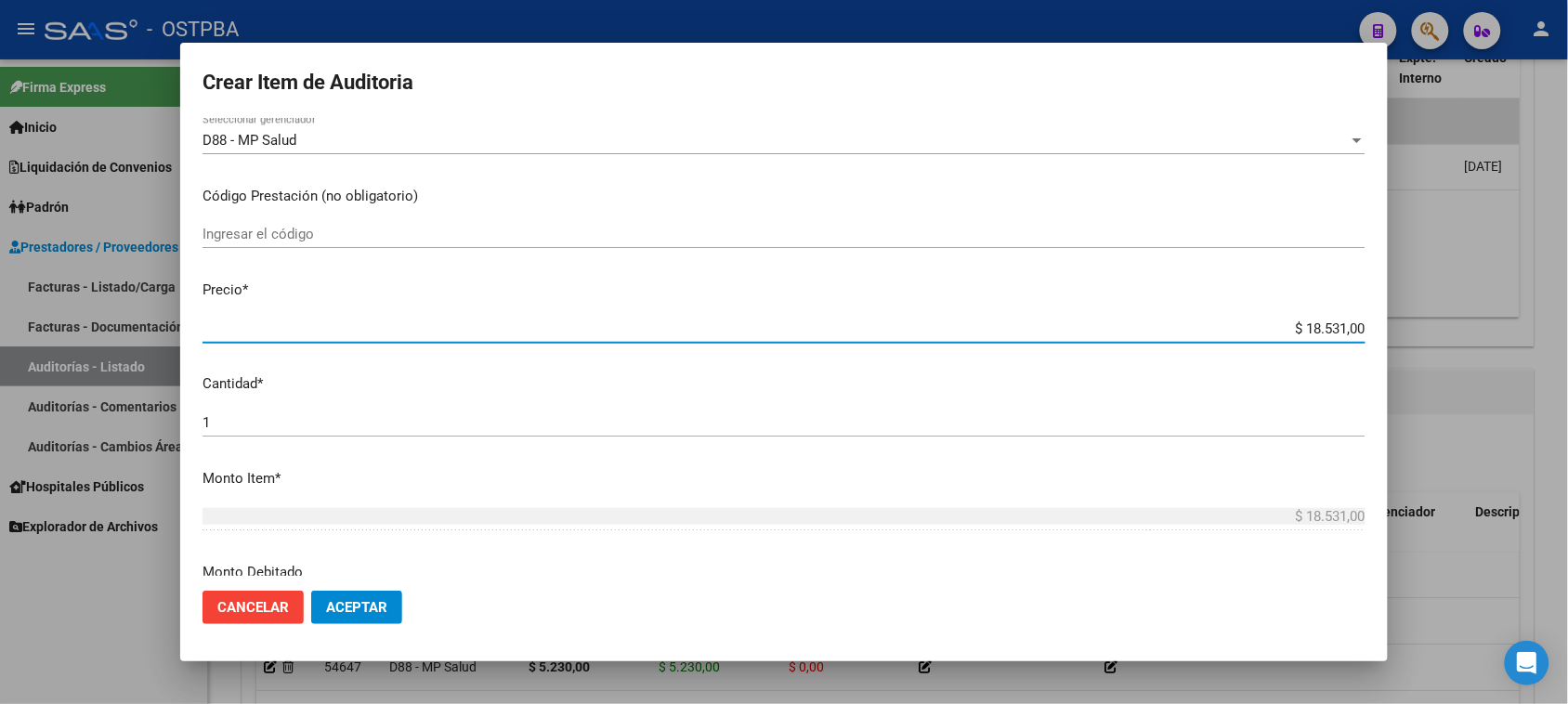
scroll to position [349, 0]
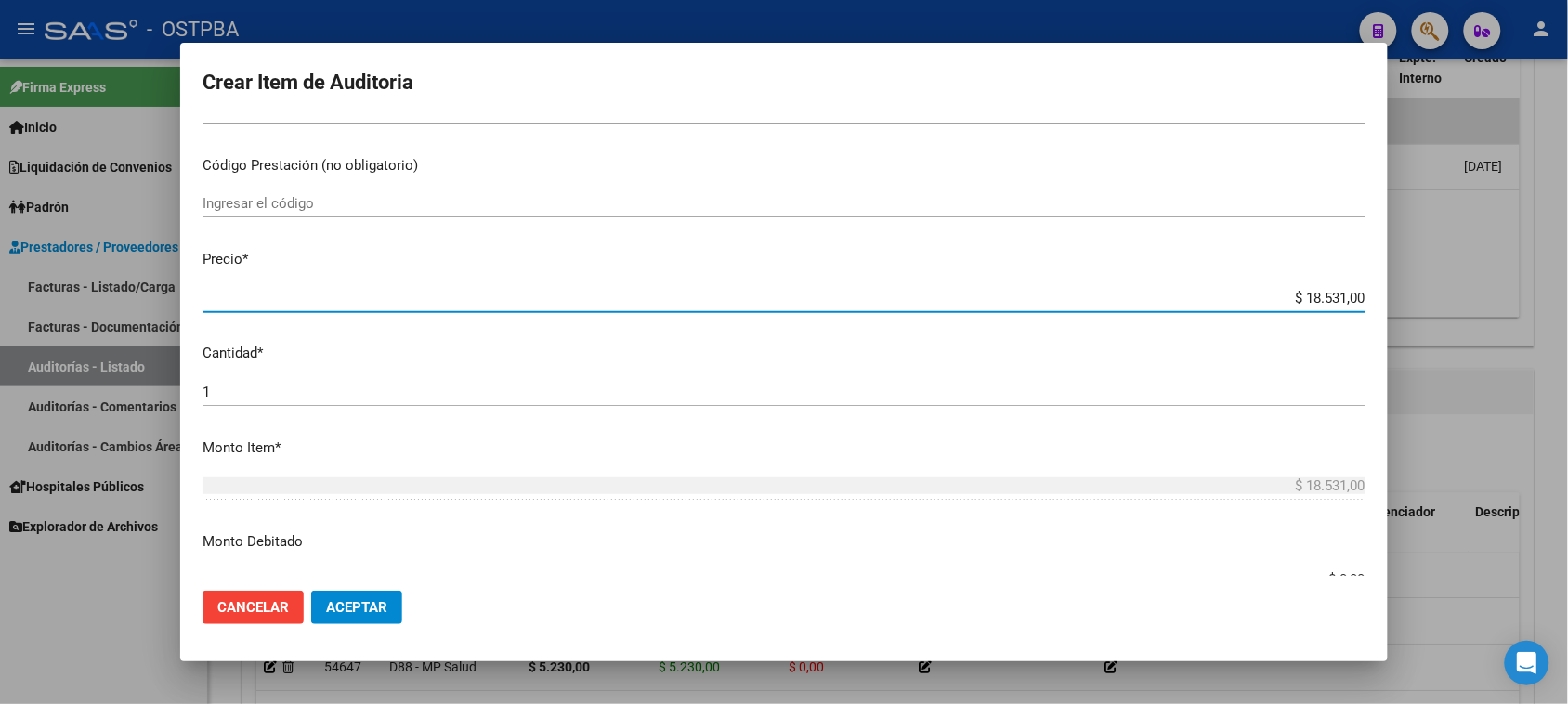
click at [228, 392] on input "1" at bounding box center [784, 391] width 1163 height 17
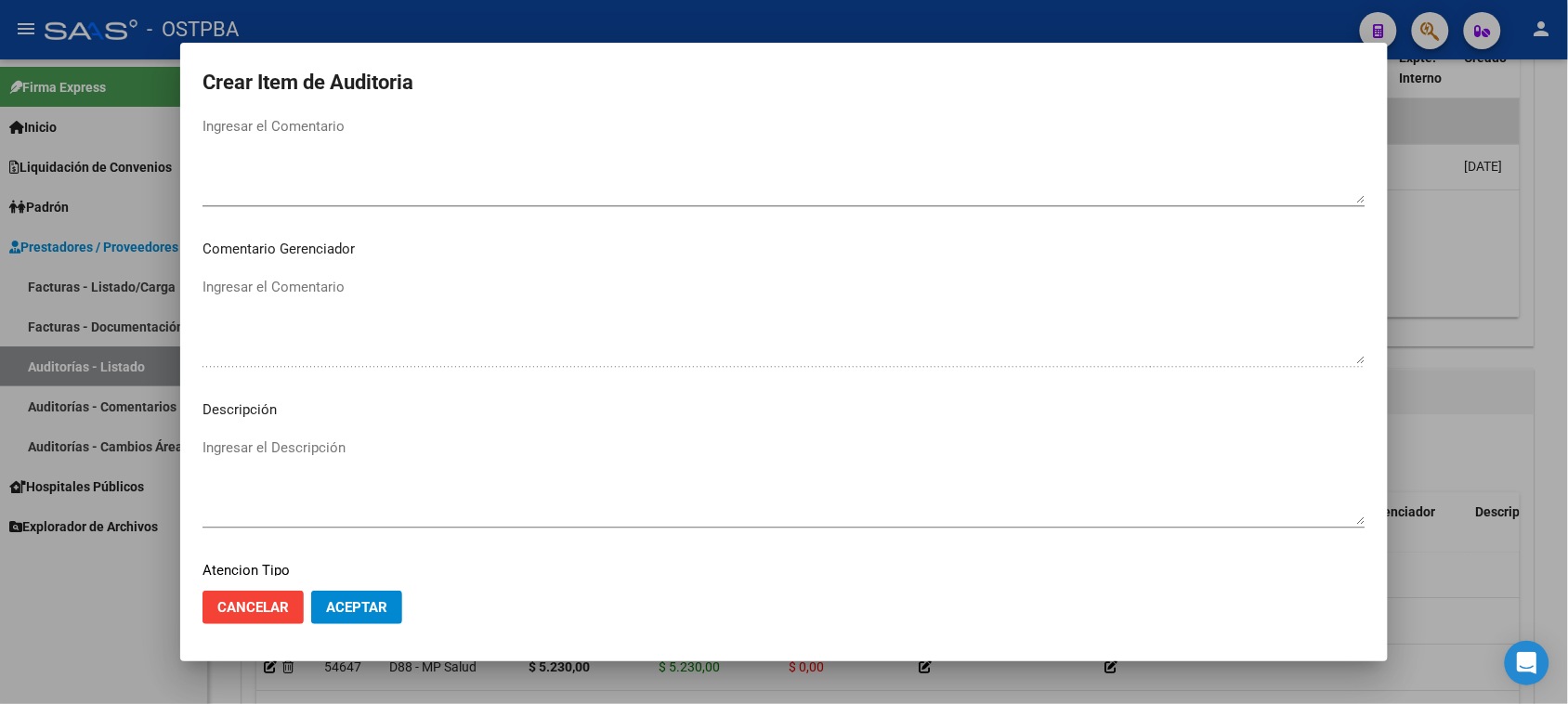
scroll to position [1213, 0]
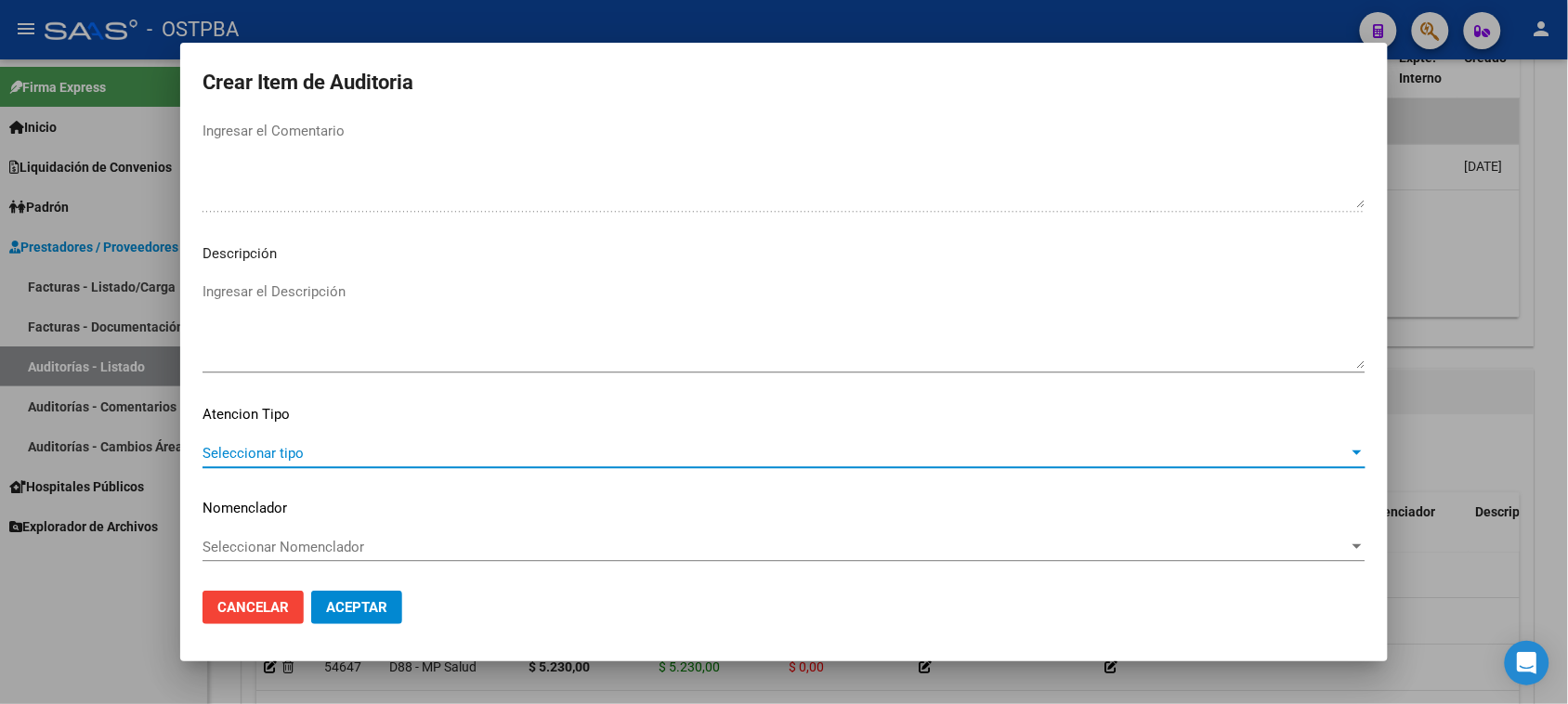
click at [260, 454] on span "Seleccionar tipo" at bounding box center [776, 453] width 1147 height 17
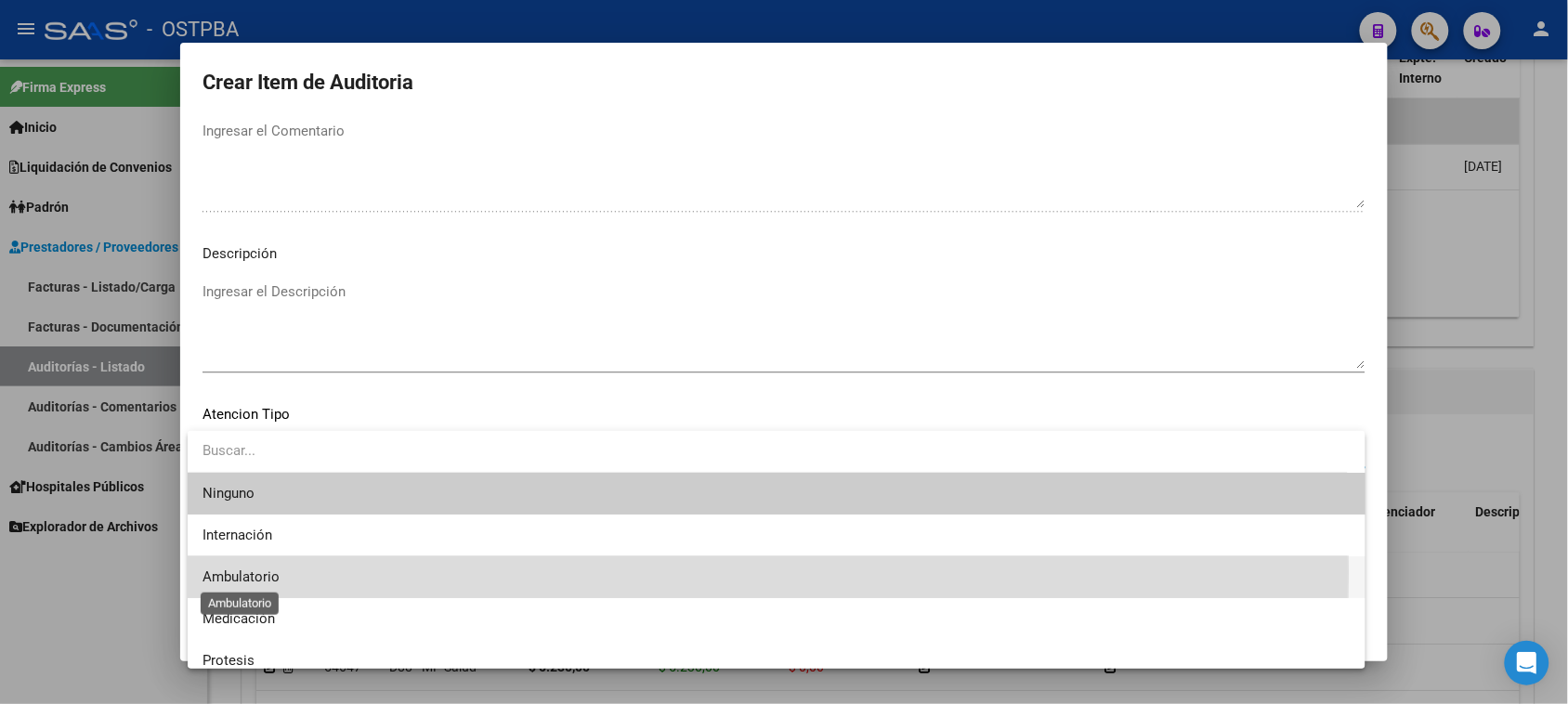
click at [244, 572] on span "Ambulatorio" at bounding box center [241, 577] width 77 height 17
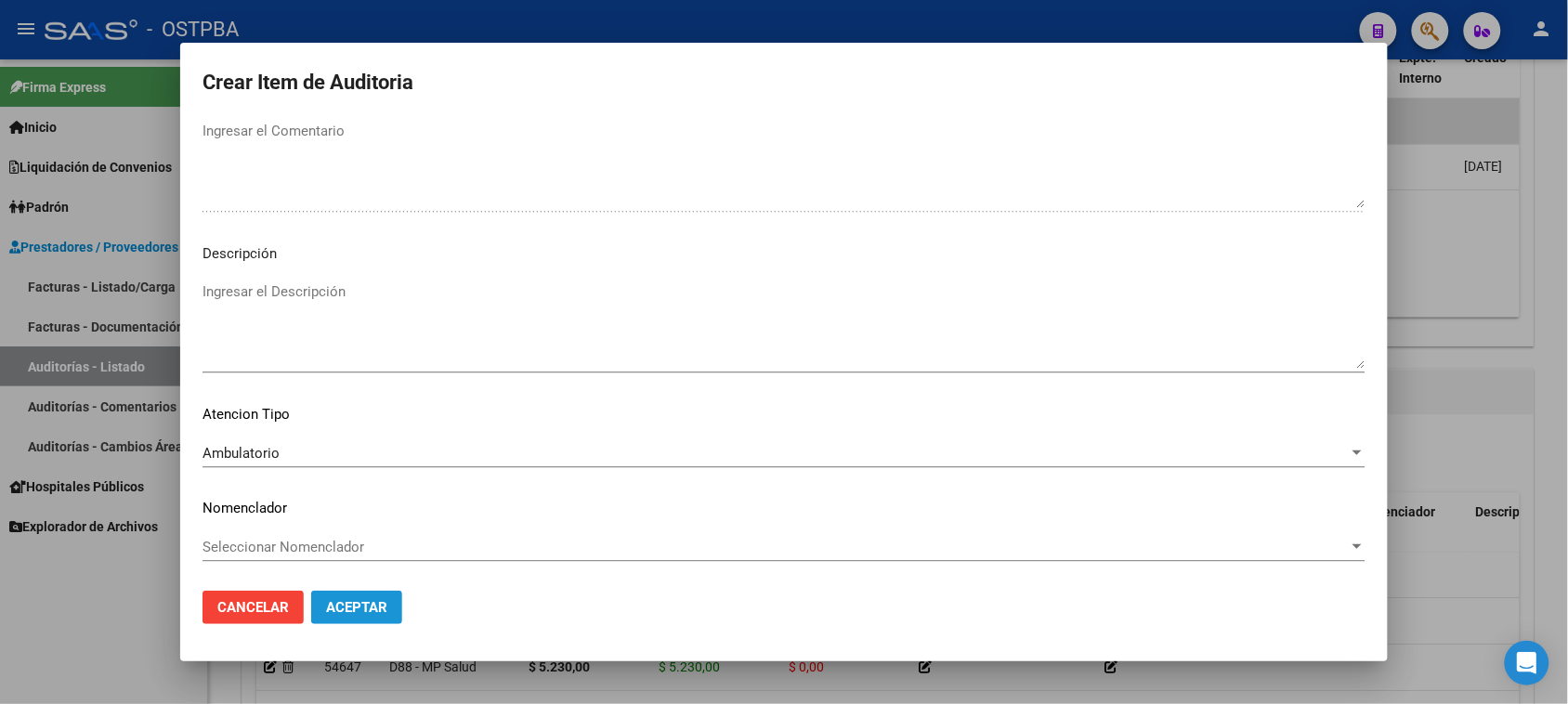
click at [377, 611] on span "Aceptar" at bounding box center [356, 607] width 62 height 17
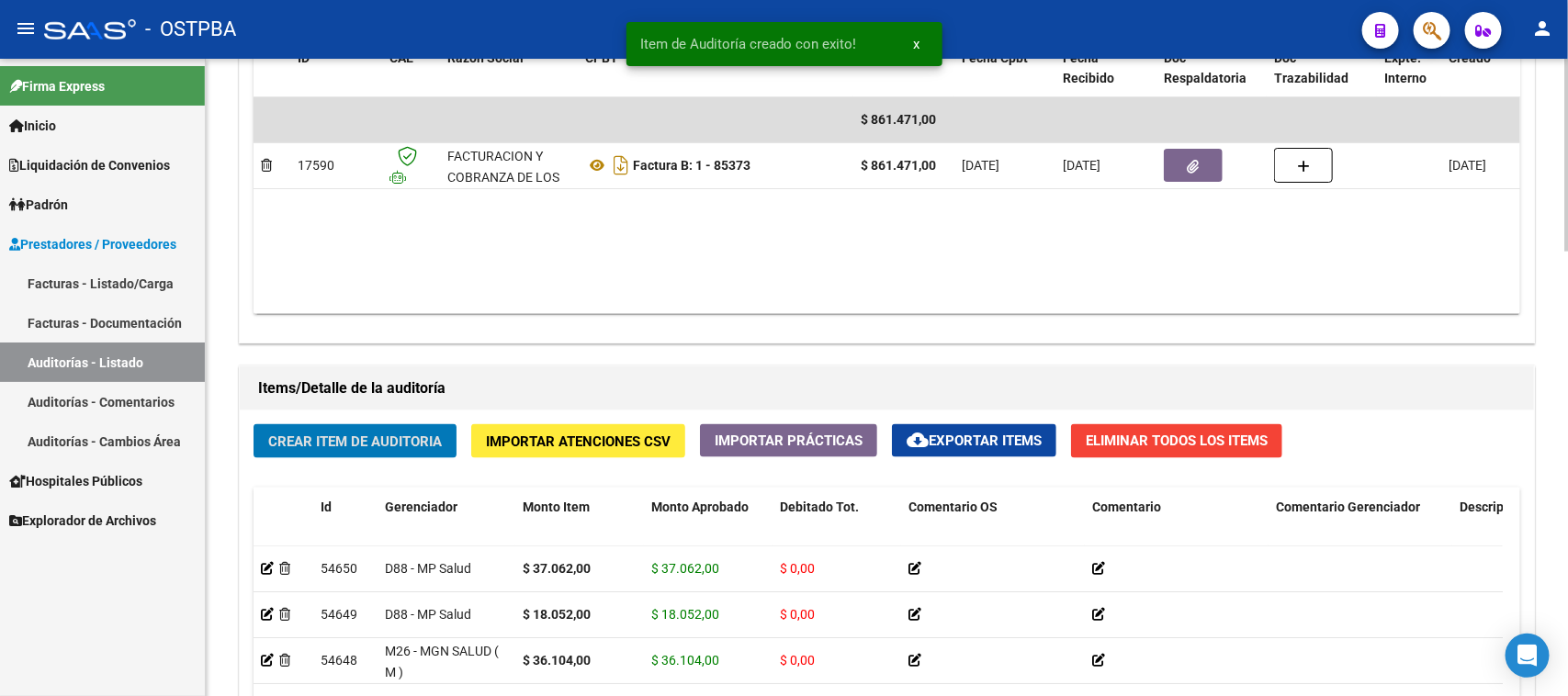
click at [343, 444] on span "Crear Item de Auditoria" at bounding box center [354, 442] width 174 height 17
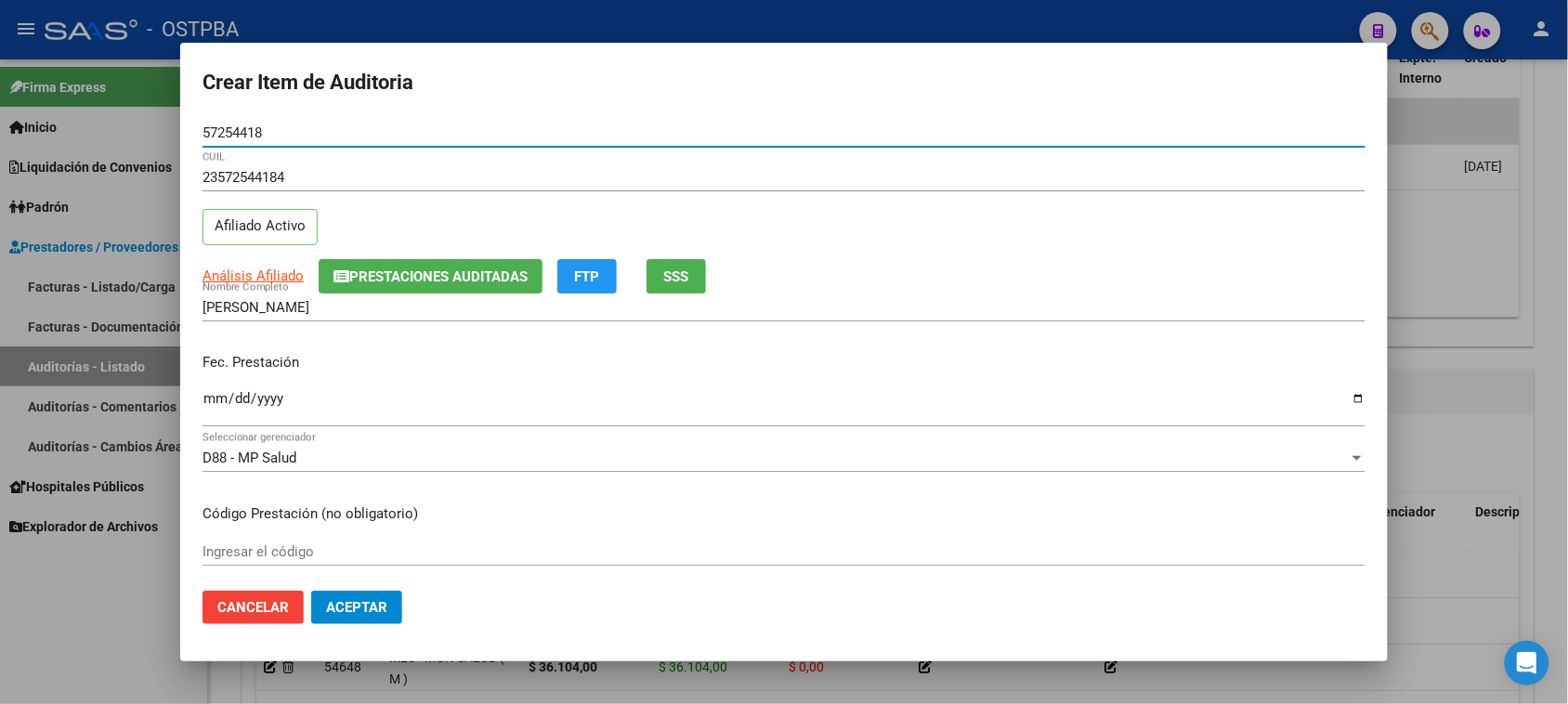
click at [211, 400] on input "Ingresar la fecha" at bounding box center [784, 406] width 1163 height 30
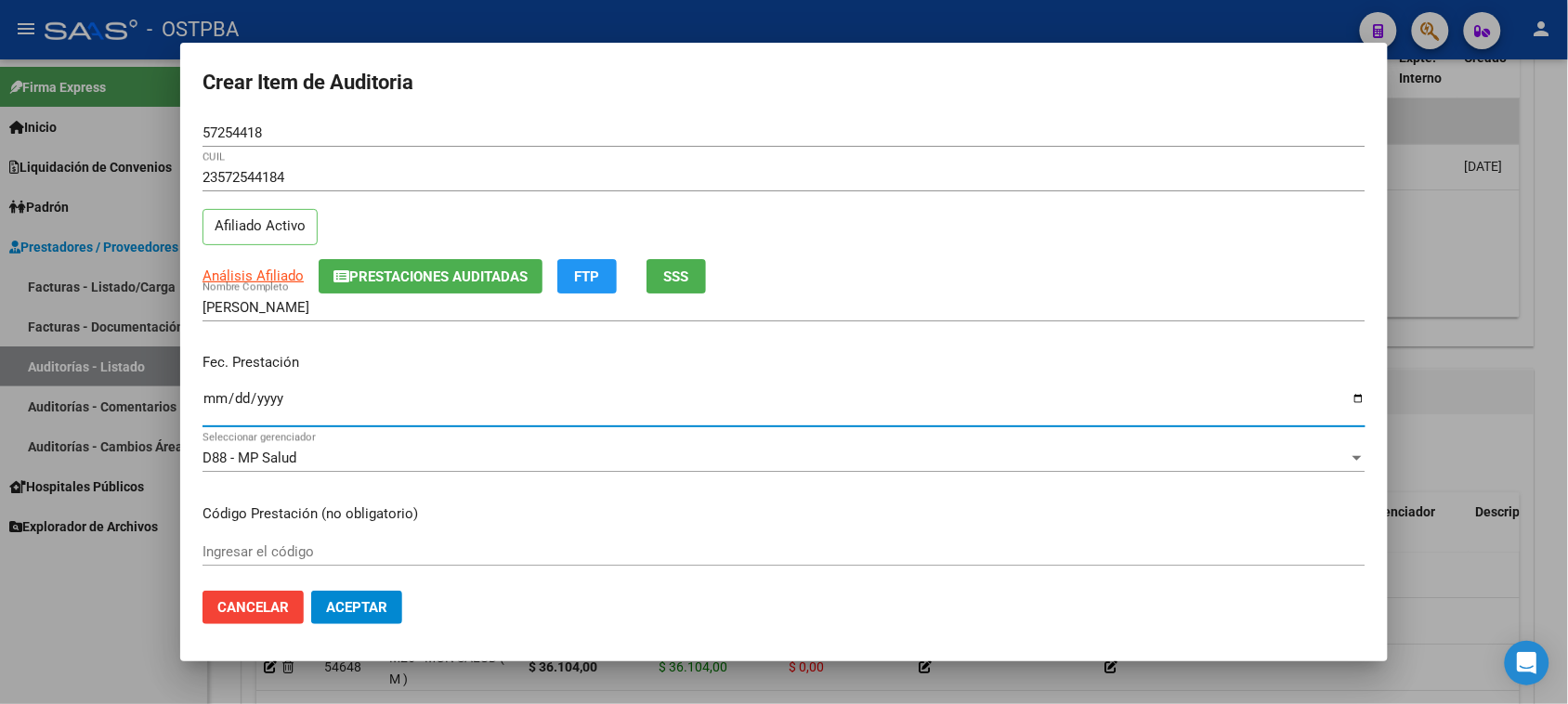
scroll to position [116, 0]
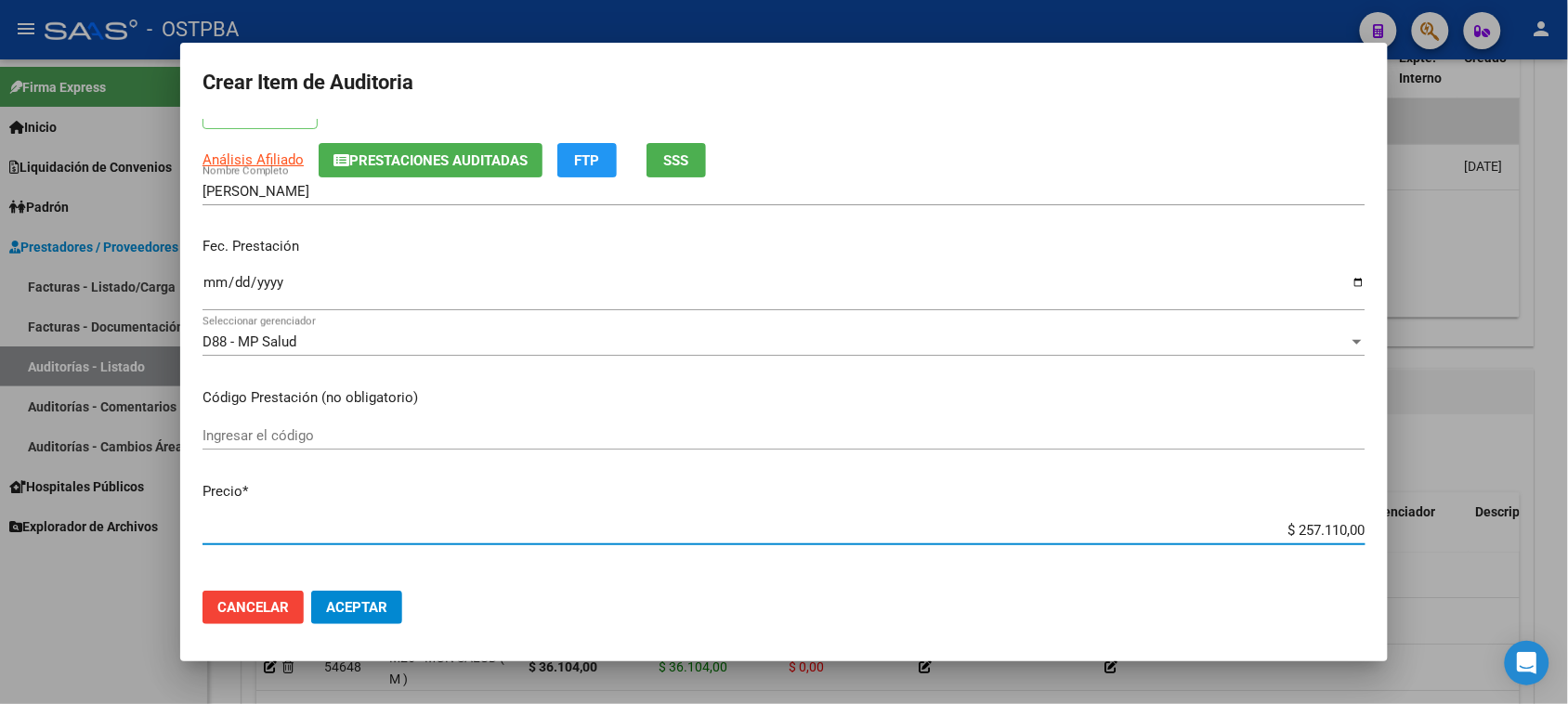
drag, startPoint x: 1284, startPoint y: 526, endPoint x: 1455, endPoint y: 527, distance: 171.0
click at [1455, 527] on div "Crear Item de Auditoria 57254418 Nro Documento 23572544184 CUIL Afiliado Activo…" at bounding box center [784, 352] width 1568 height 704
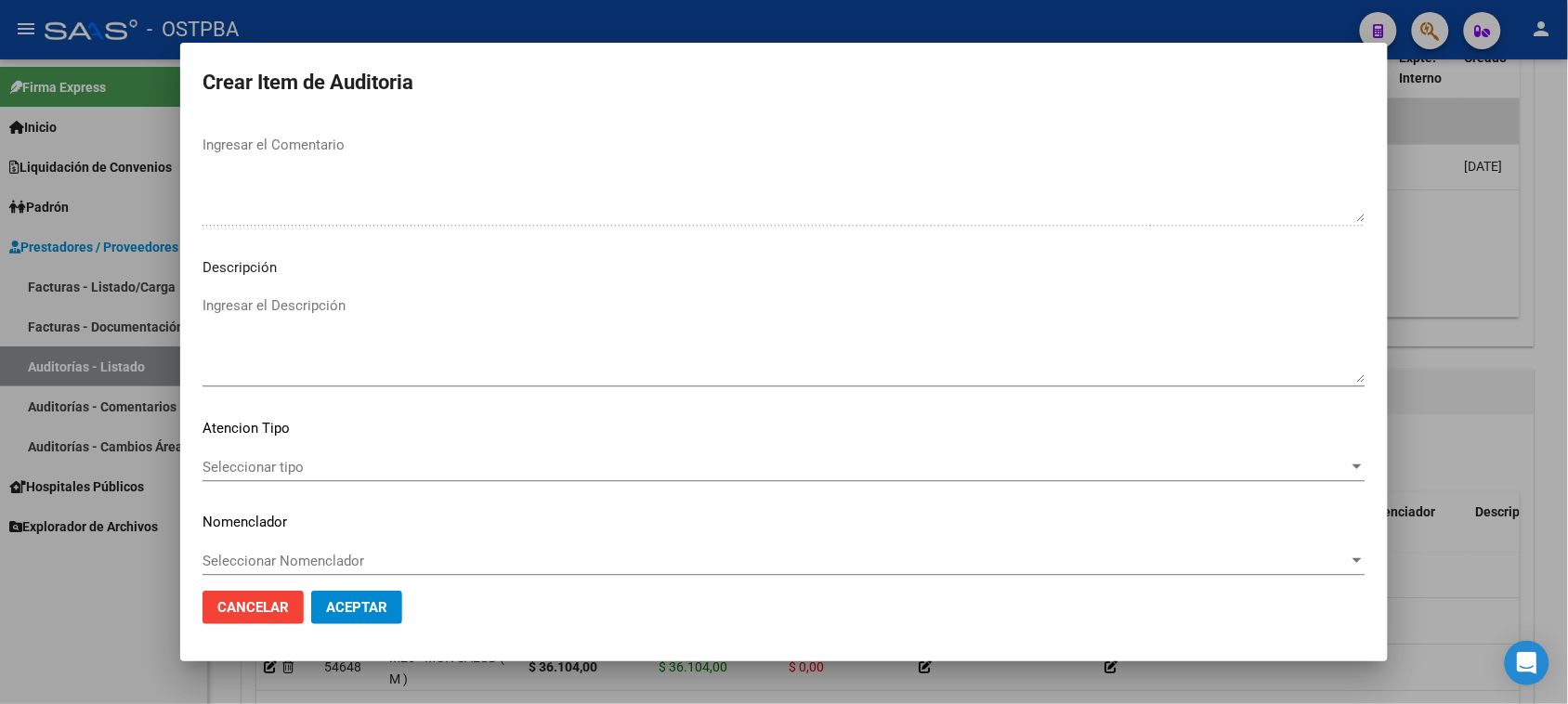
scroll to position [1213, 0]
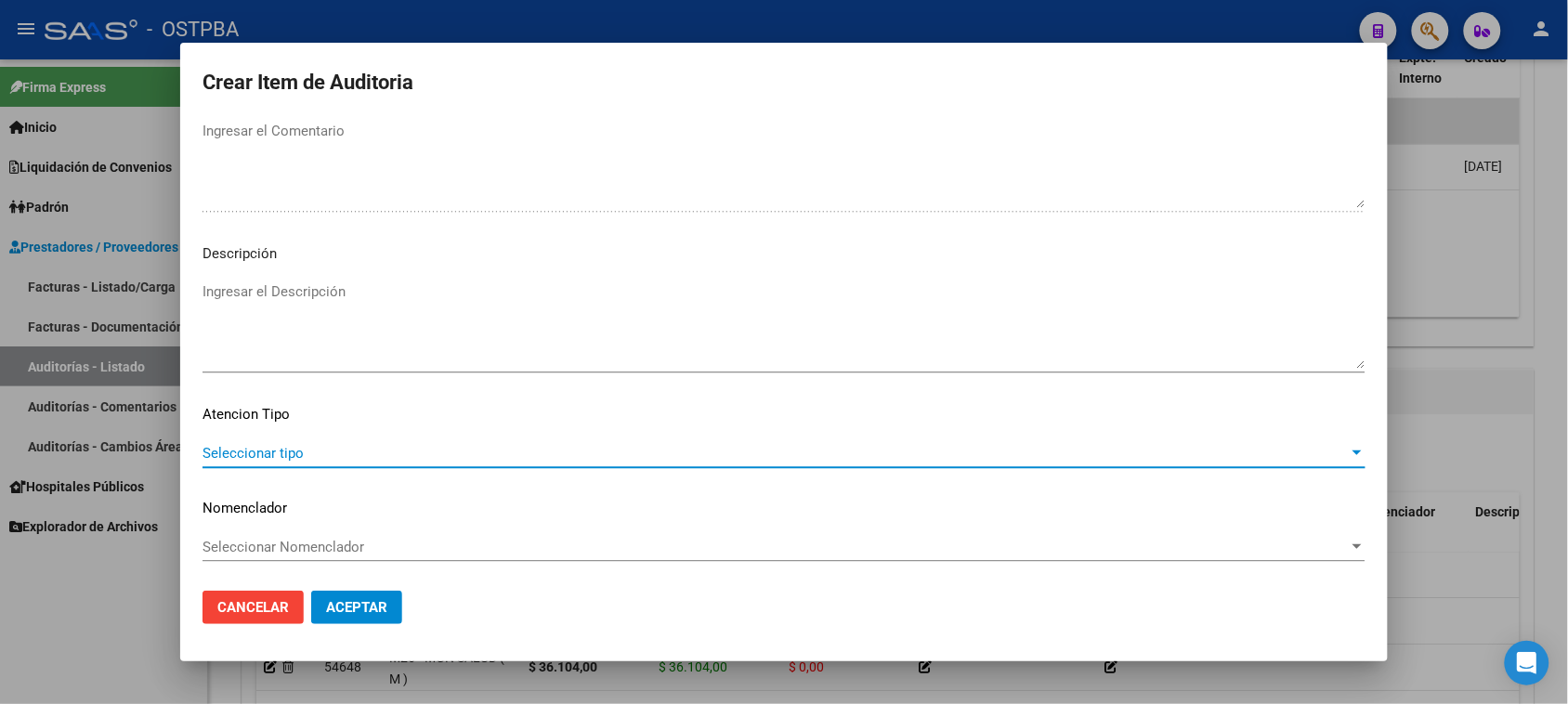
click at [251, 451] on span "Seleccionar tipo" at bounding box center [776, 453] width 1147 height 17
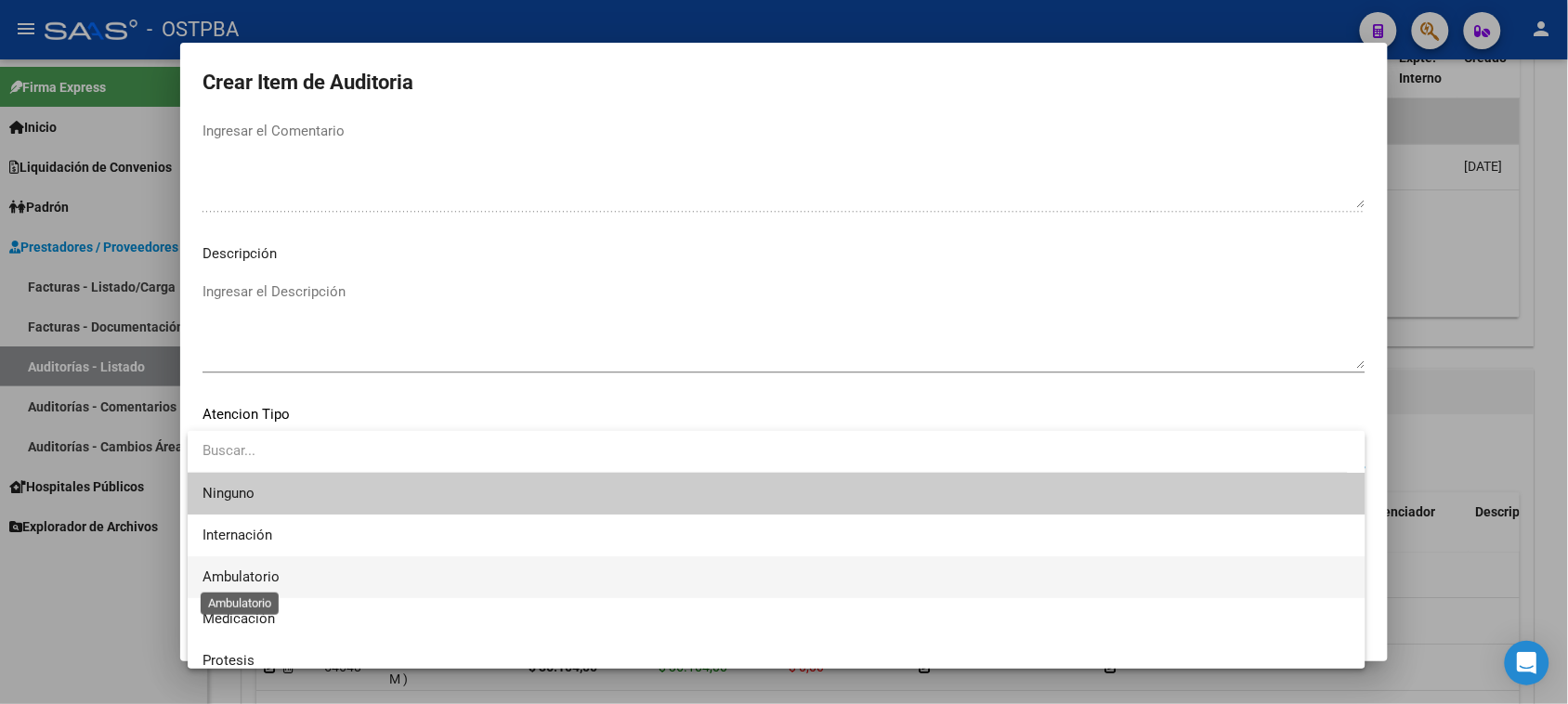
click at [239, 573] on span "Ambulatorio" at bounding box center [241, 577] width 77 height 17
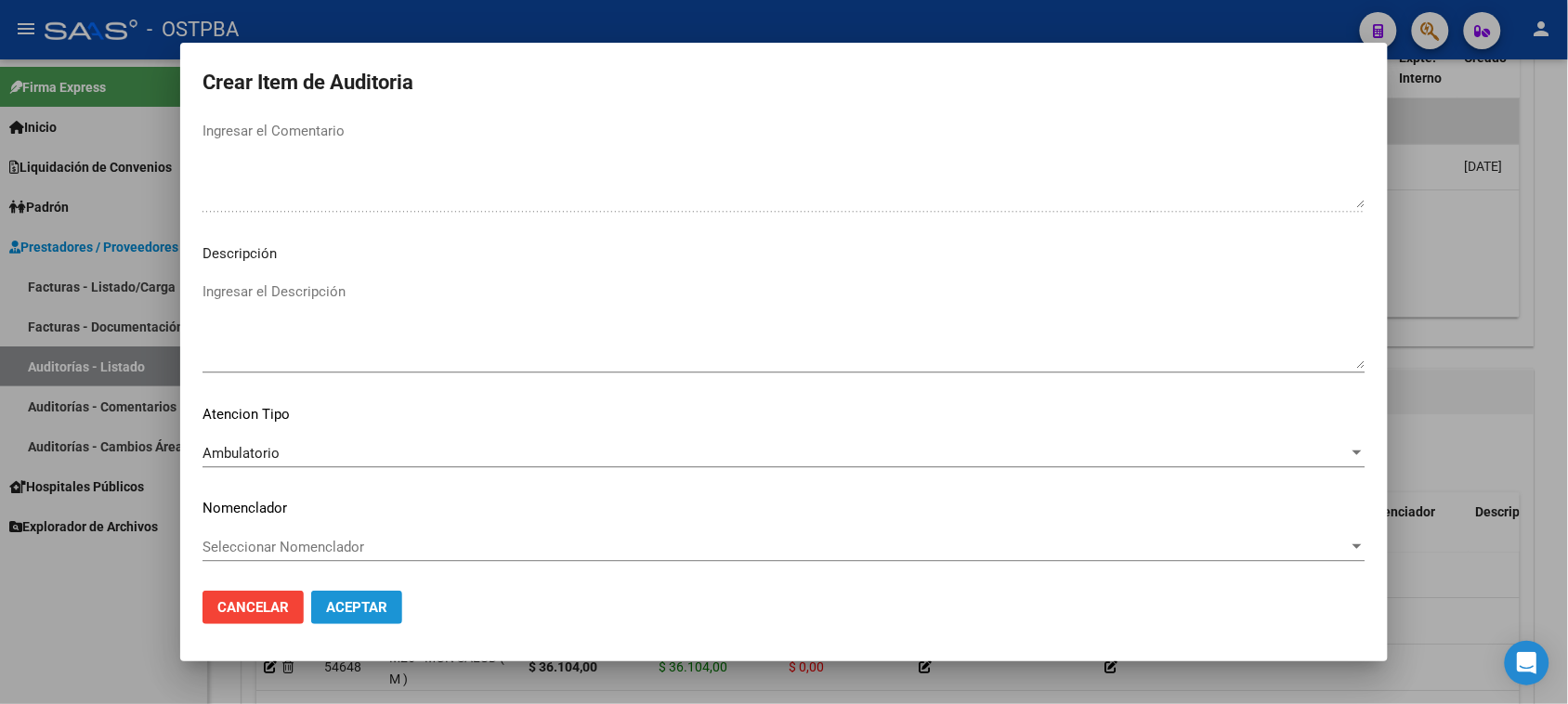
click at [355, 602] on span "Aceptar" at bounding box center [356, 607] width 62 height 17
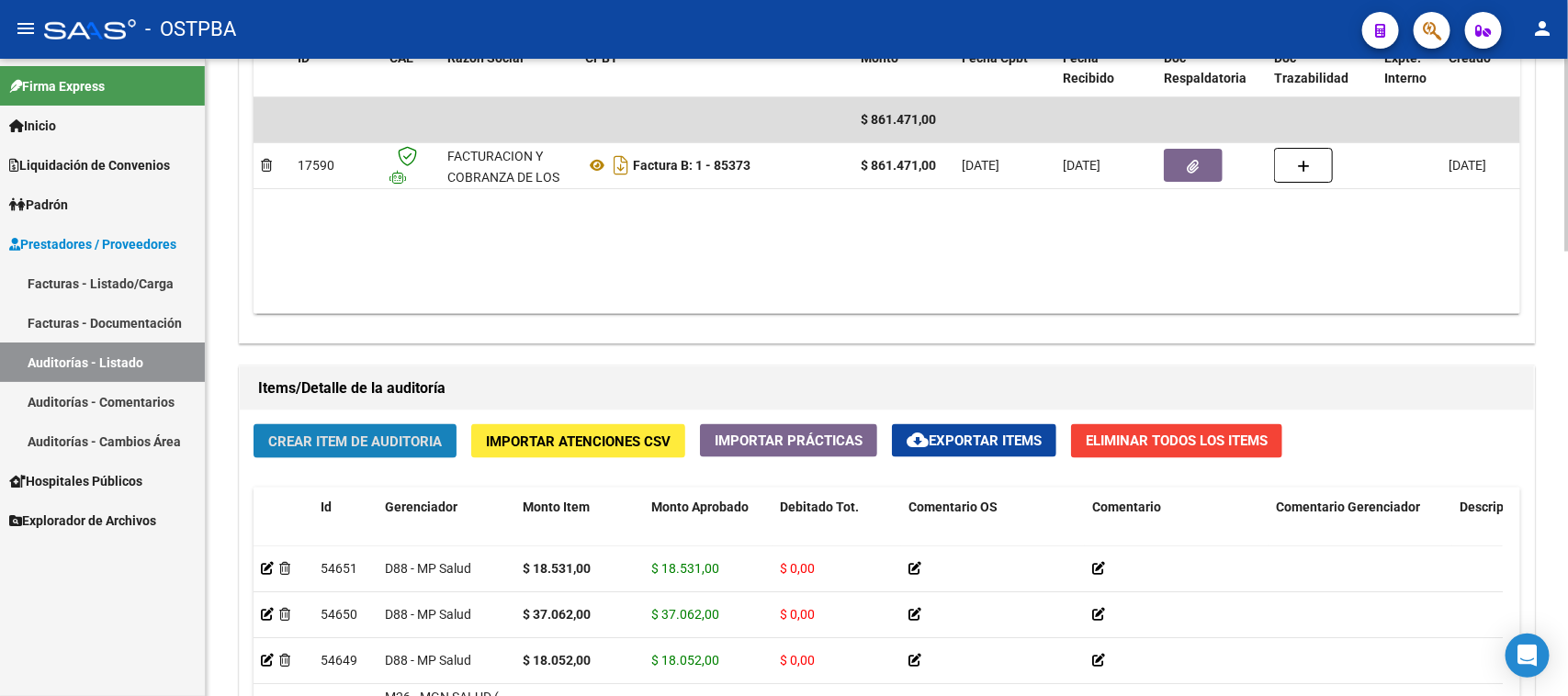
click at [437, 438] on span "Crear Item de Auditoria" at bounding box center [354, 442] width 174 height 17
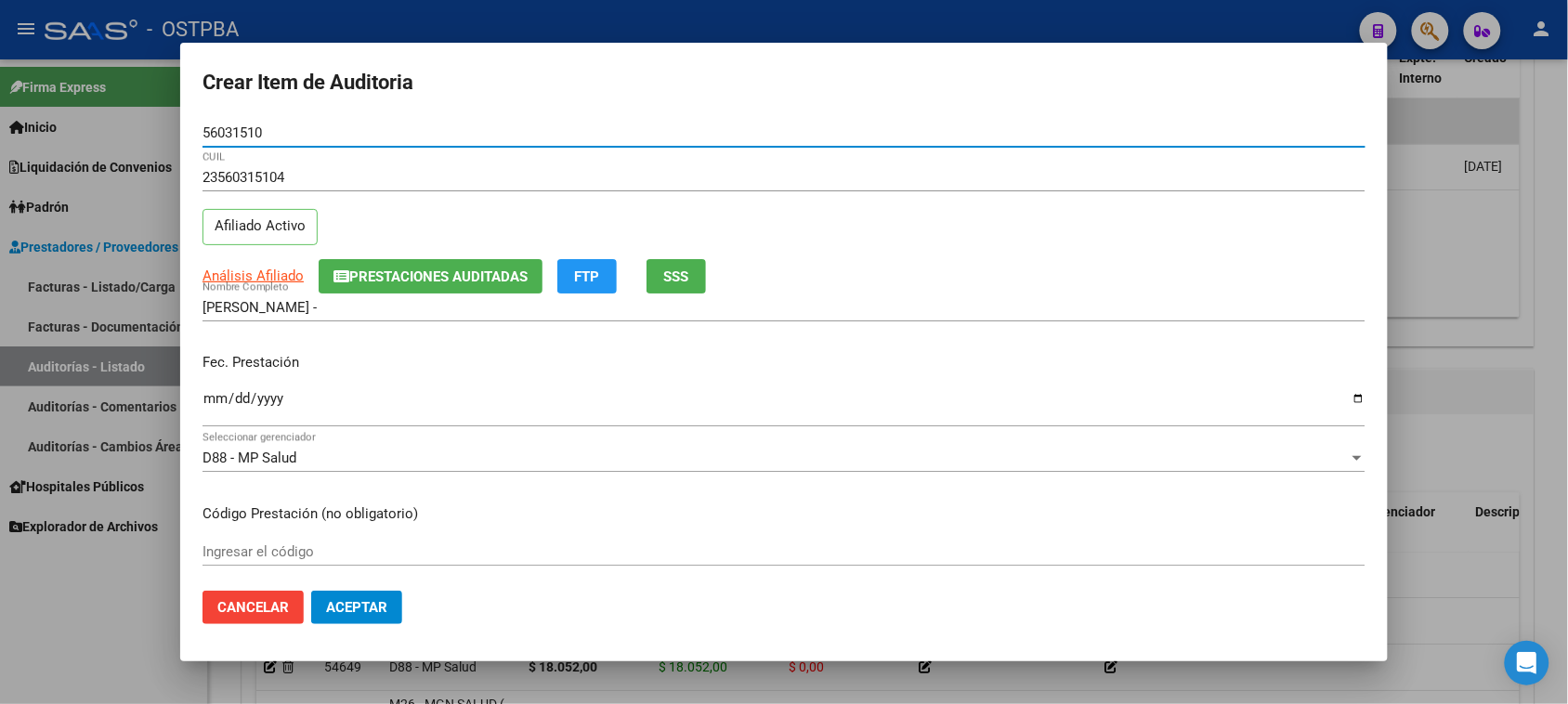
click at [207, 399] on input "Ingresar la fecha" at bounding box center [784, 406] width 1163 height 30
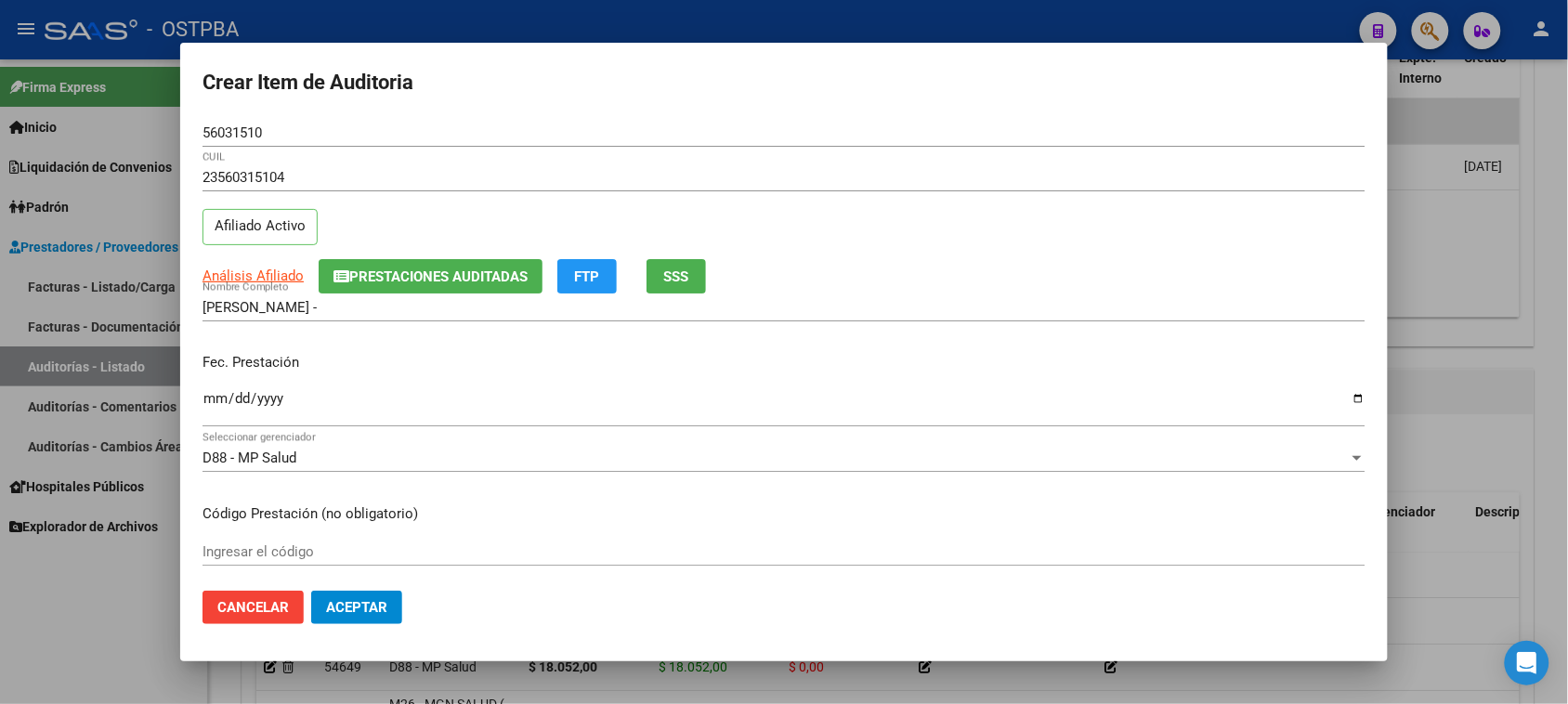
scroll to position [116, 0]
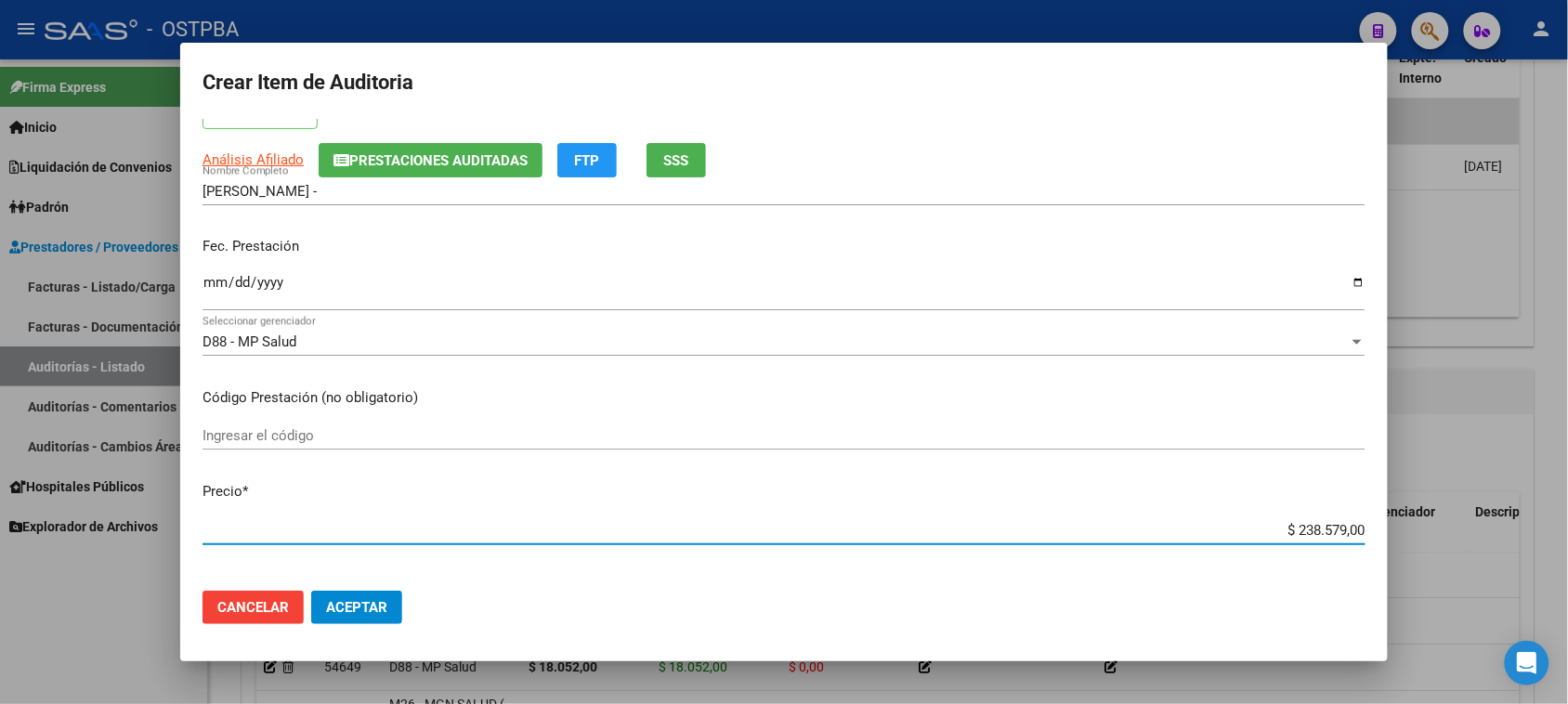
drag, startPoint x: 1283, startPoint y: 529, endPoint x: 1497, endPoint y: 527, distance: 214.0
click at [1497, 527] on div "Crear Item de Auditoria 56031510 Nro Documento 23560315104 CUIL Afiliado Activo…" at bounding box center [784, 352] width 1568 height 704
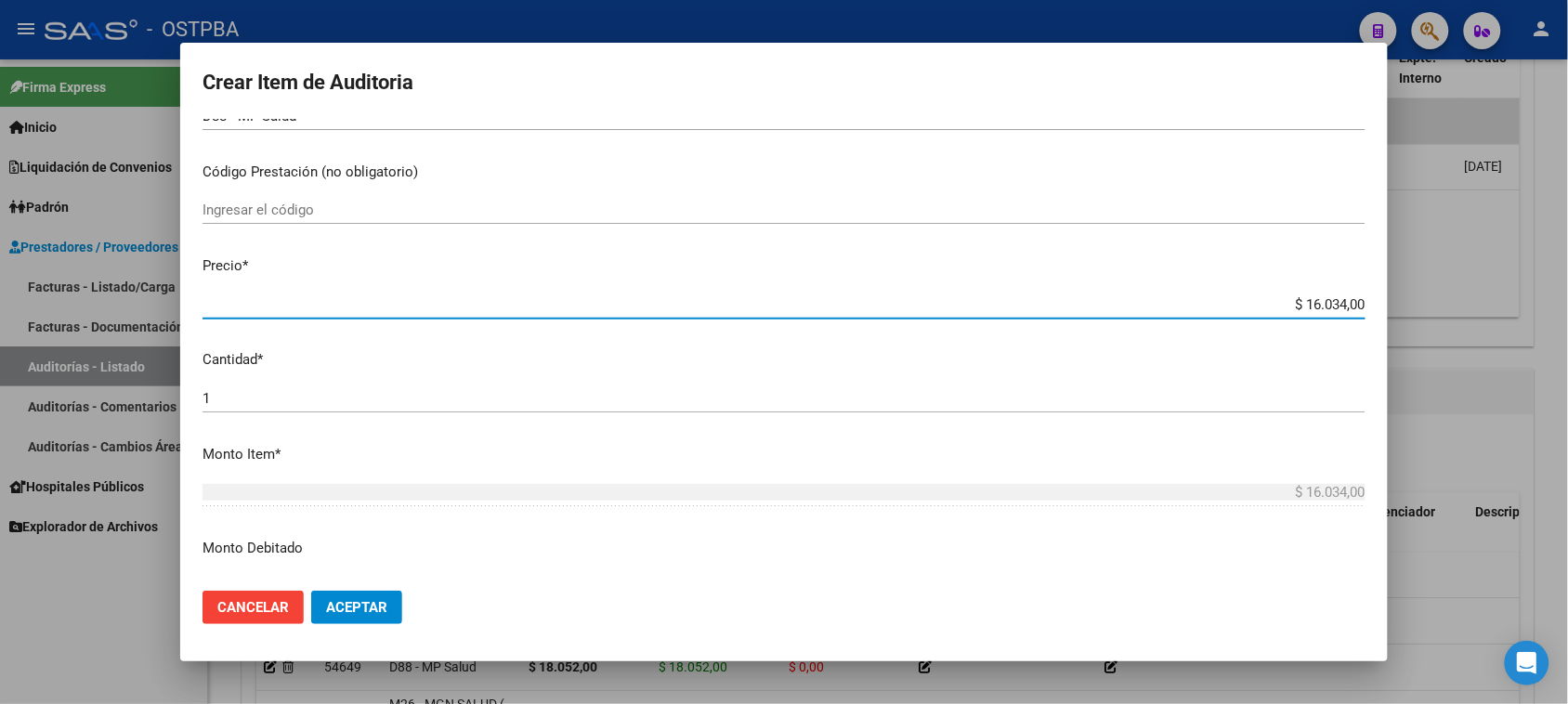
scroll to position [349, 0]
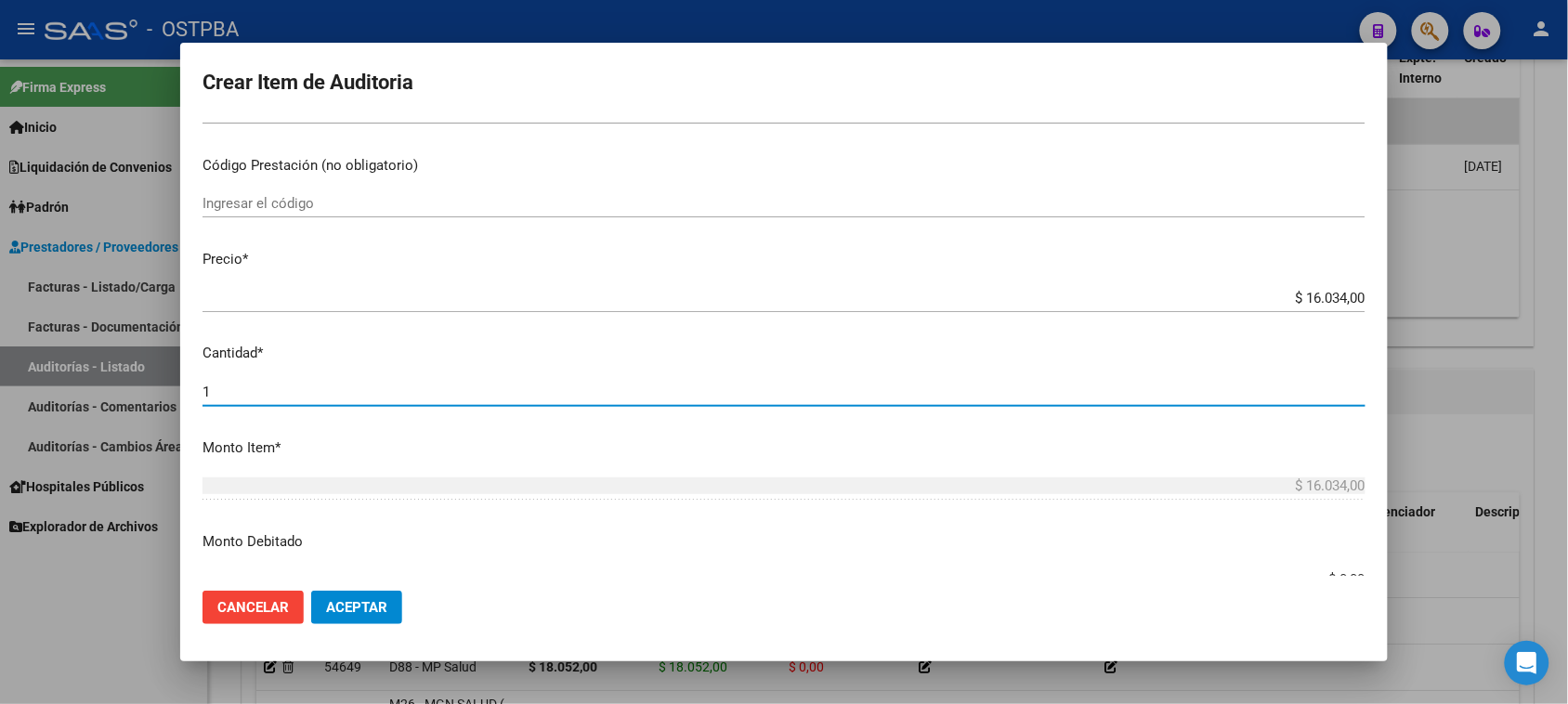
click at [237, 395] on input "1" at bounding box center [784, 391] width 1163 height 17
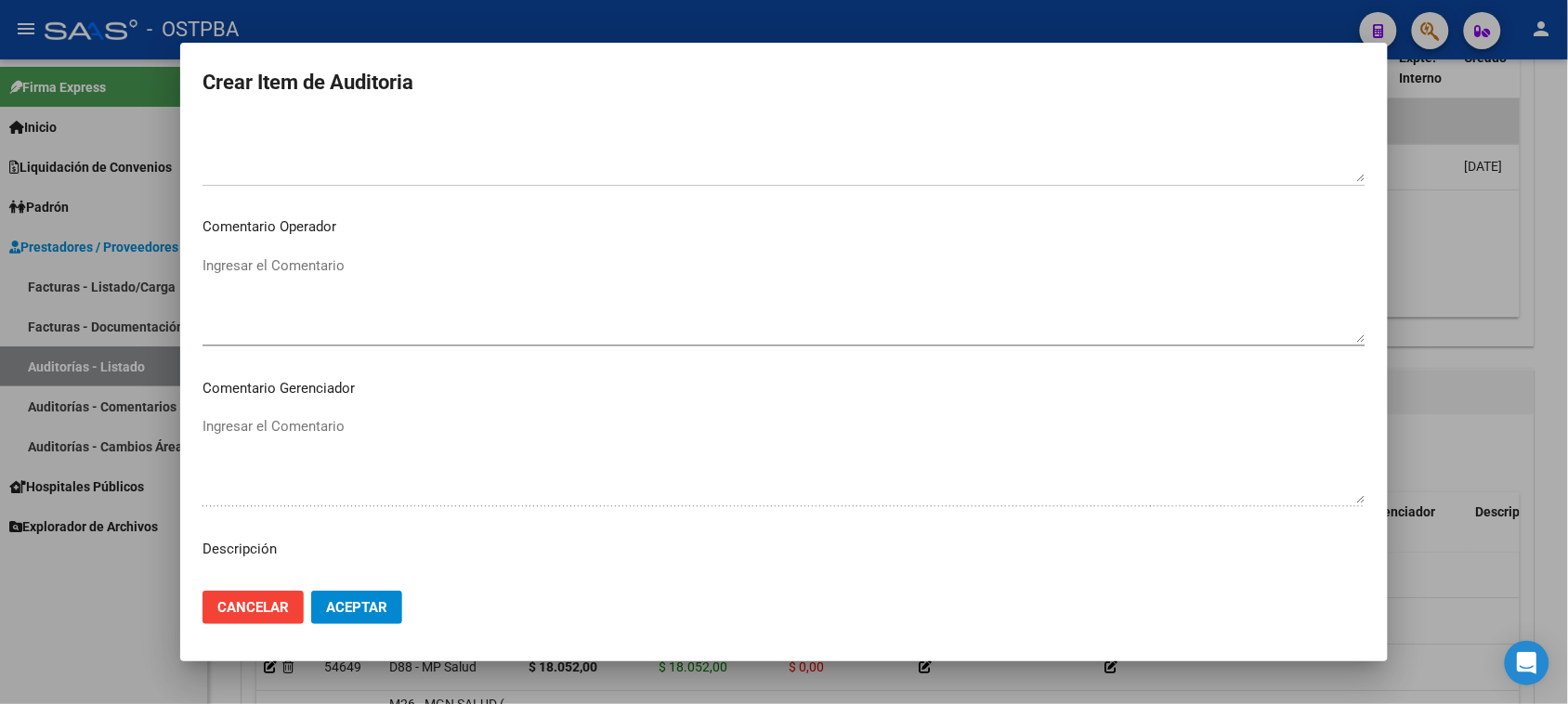
scroll to position [1162, 0]
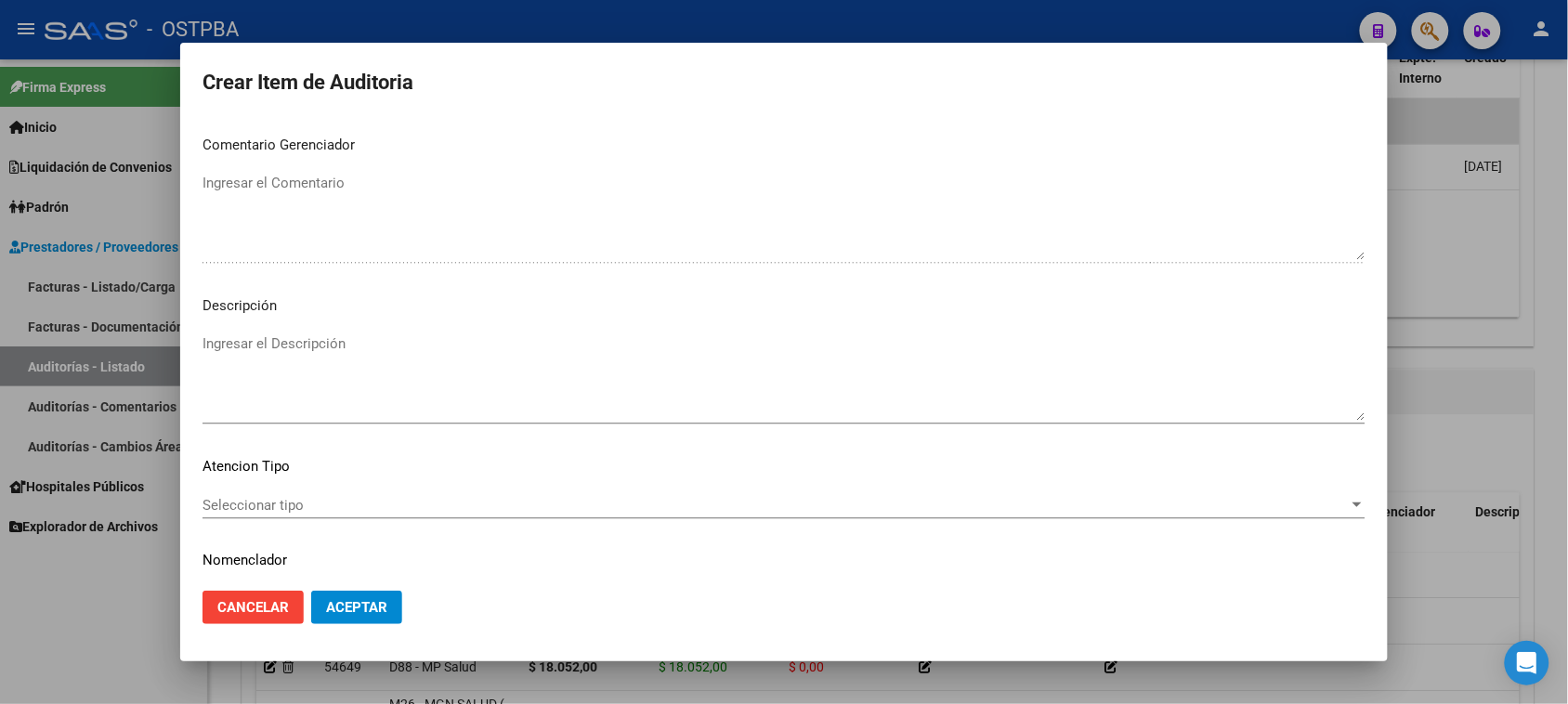
click at [291, 499] on span "Seleccionar tipo" at bounding box center [776, 505] width 1147 height 17
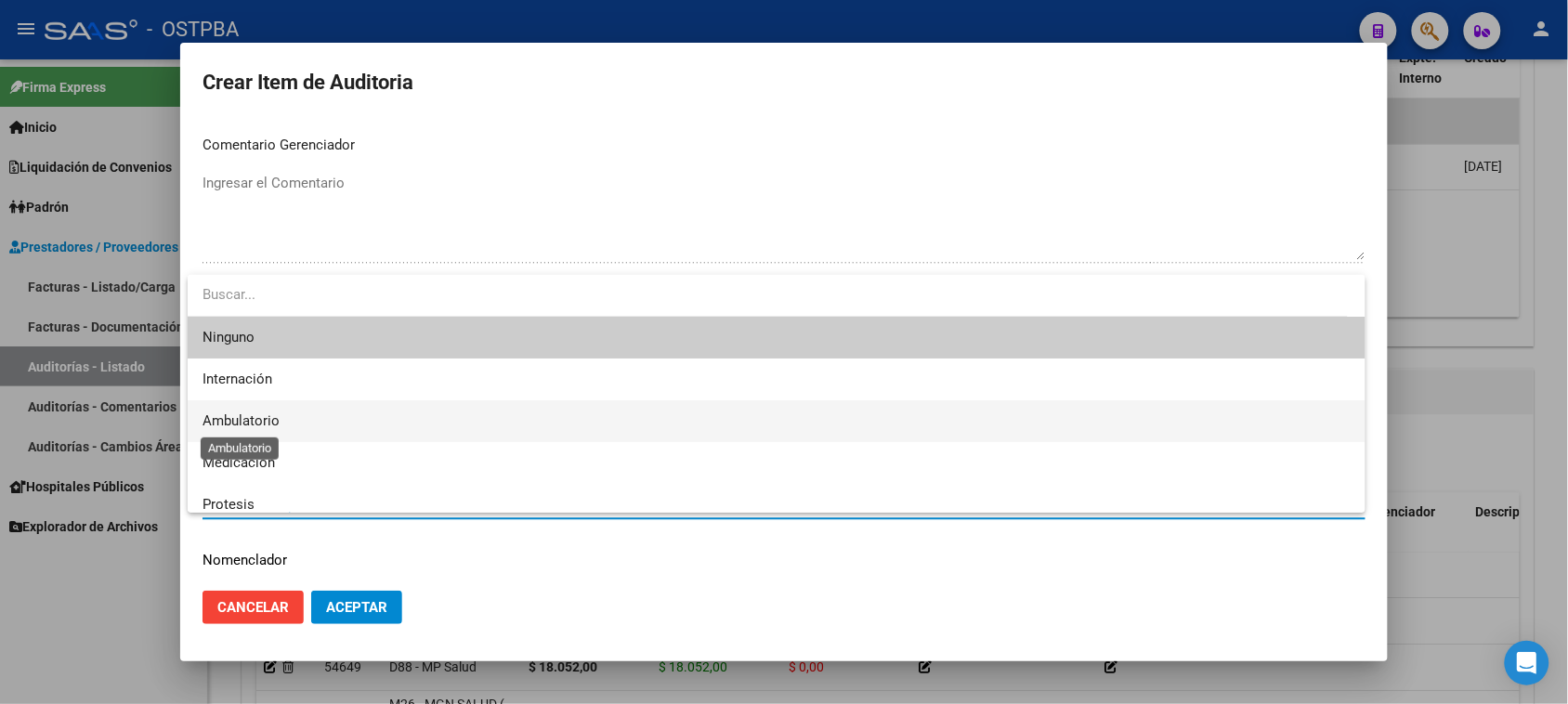
click at [242, 414] on span "Ambulatorio" at bounding box center [241, 420] width 77 height 17
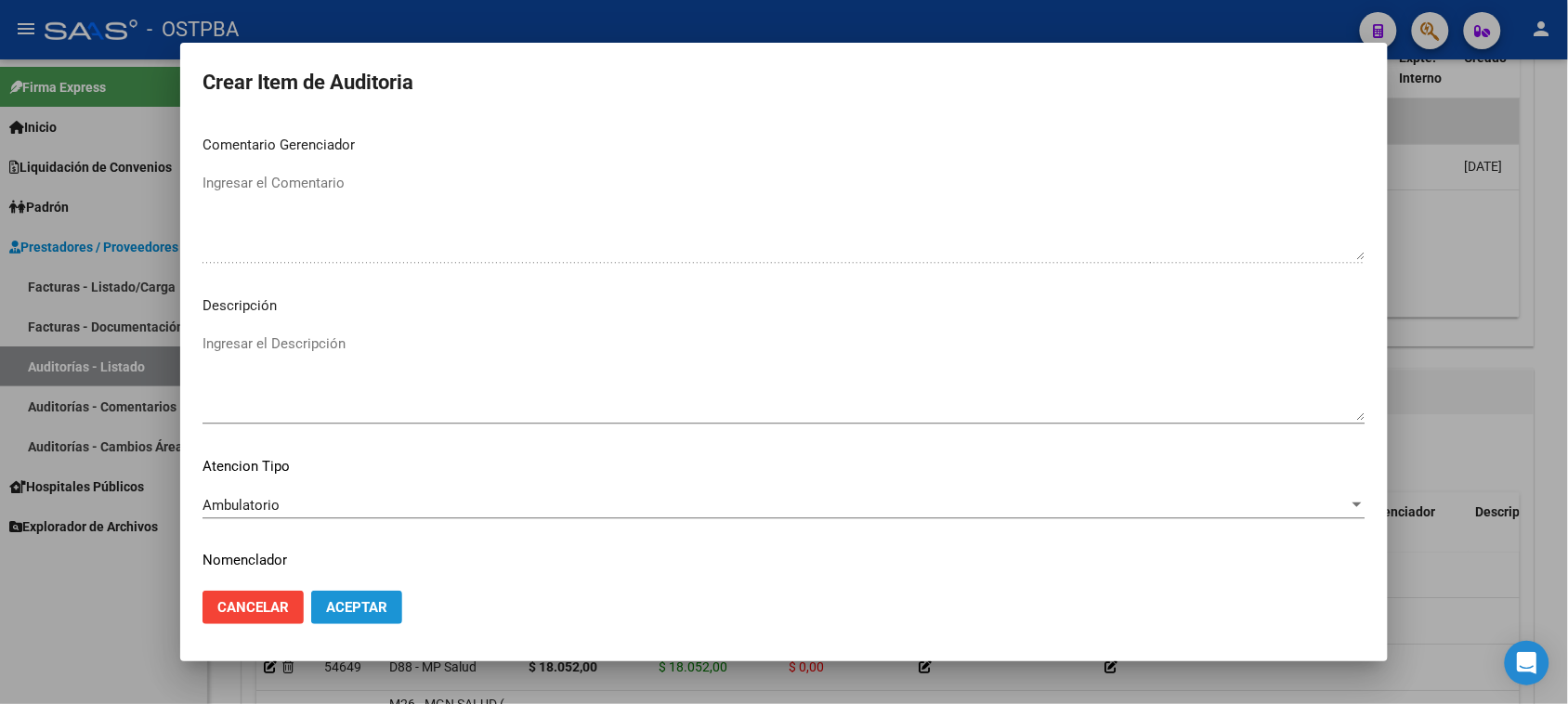
click at [378, 612] on span "Aceptar" at bounding box center [356, 607] width 62 height 17
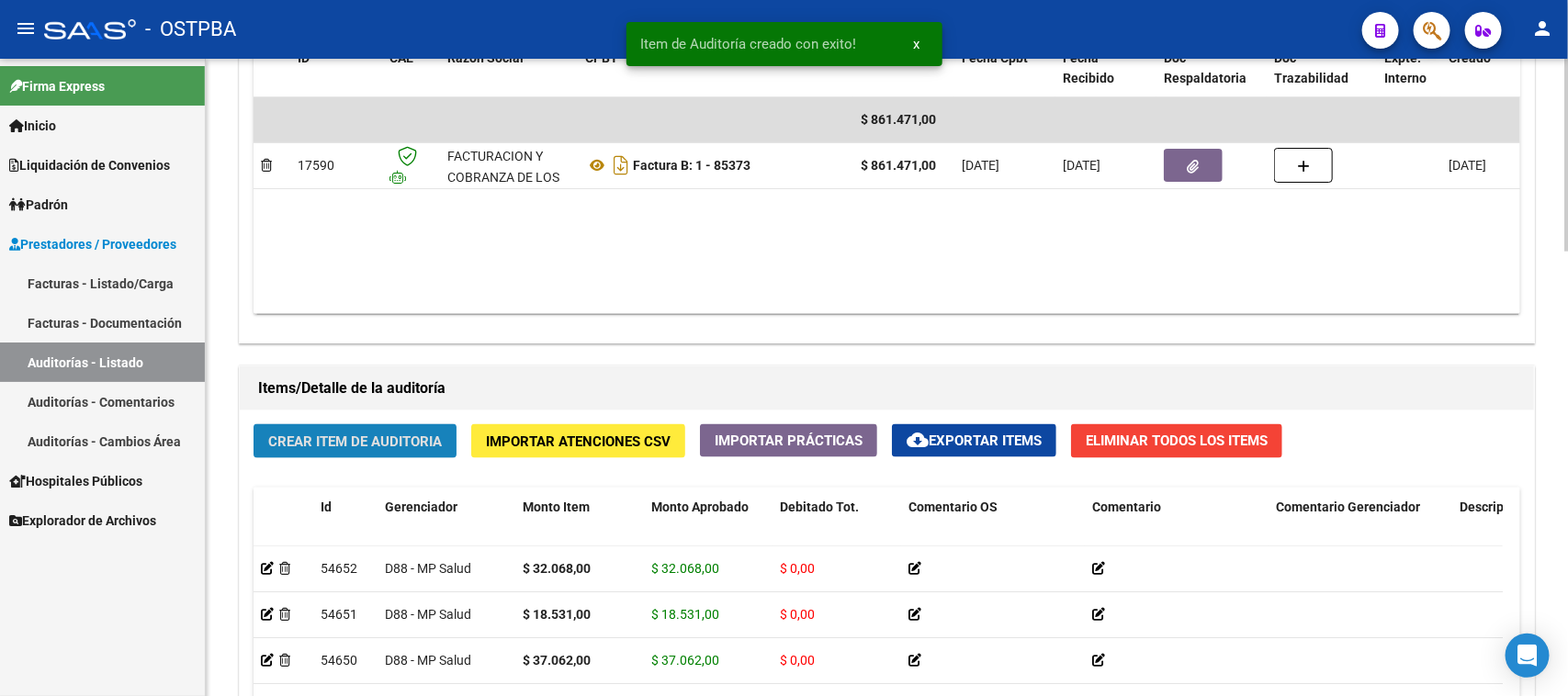
click at [378, 435] on span "Crear Item de Auditoria" at bounding box center [354, 442] width 174 height 17
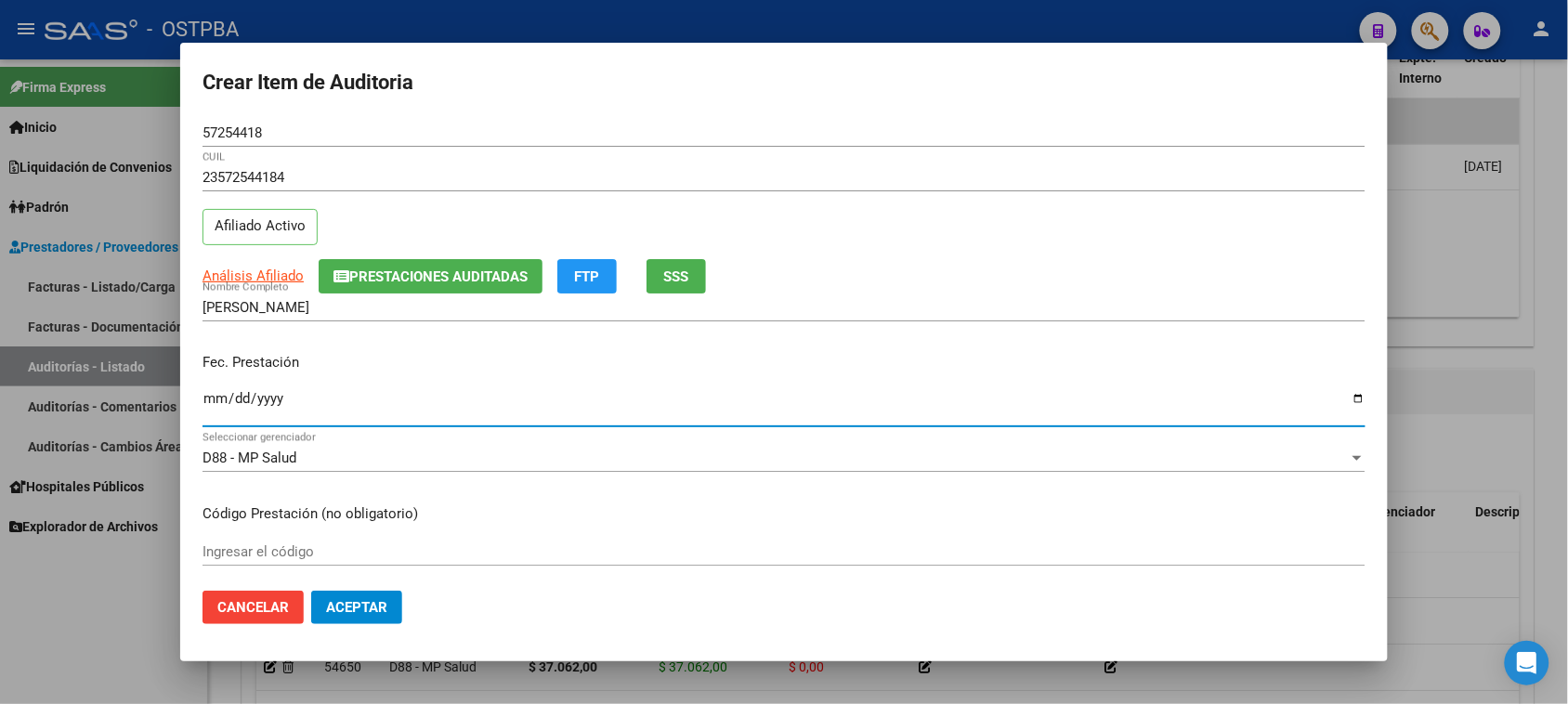
click at [210, 400] on input "Ingresar la fecha" at bounding box center [784, 406] width 1163 height 30
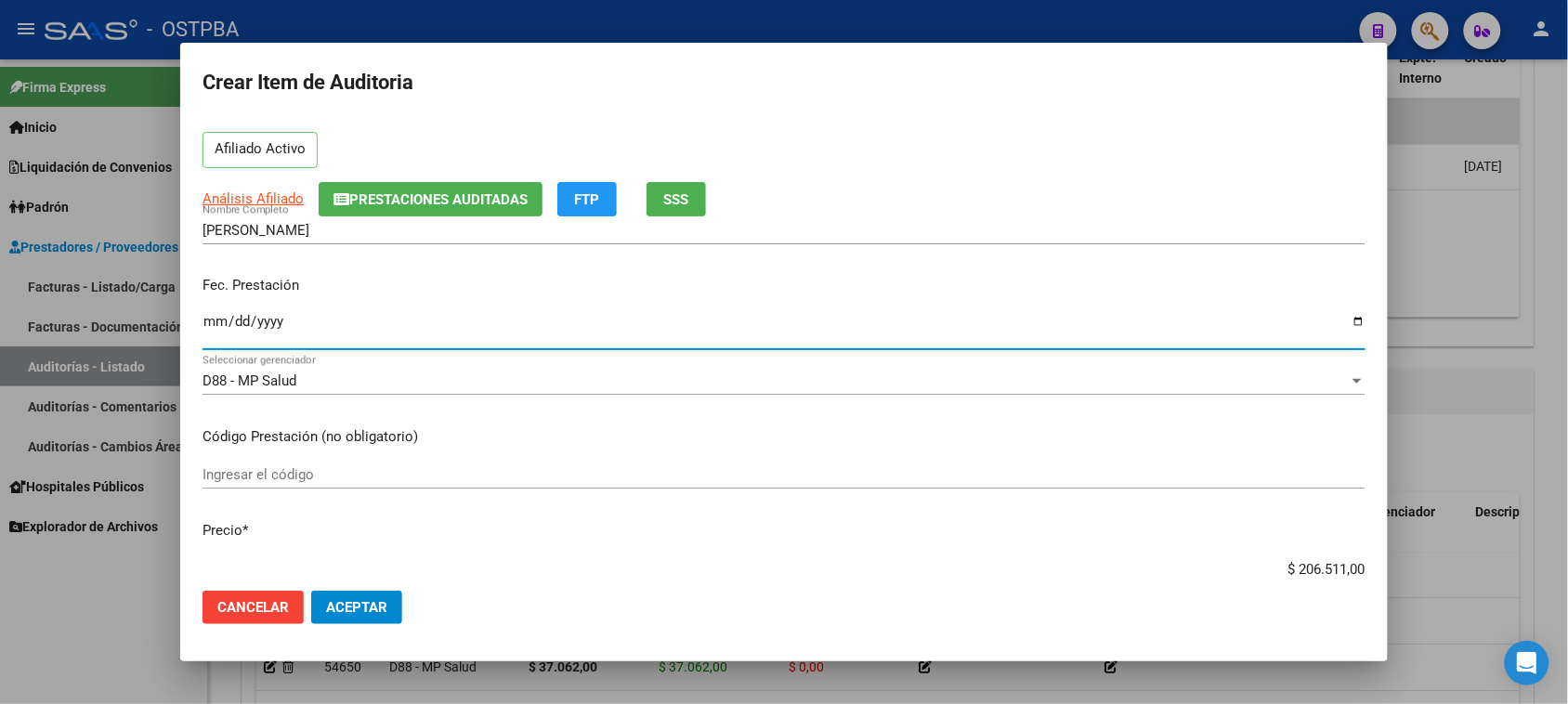
scroll to position [116, 0]
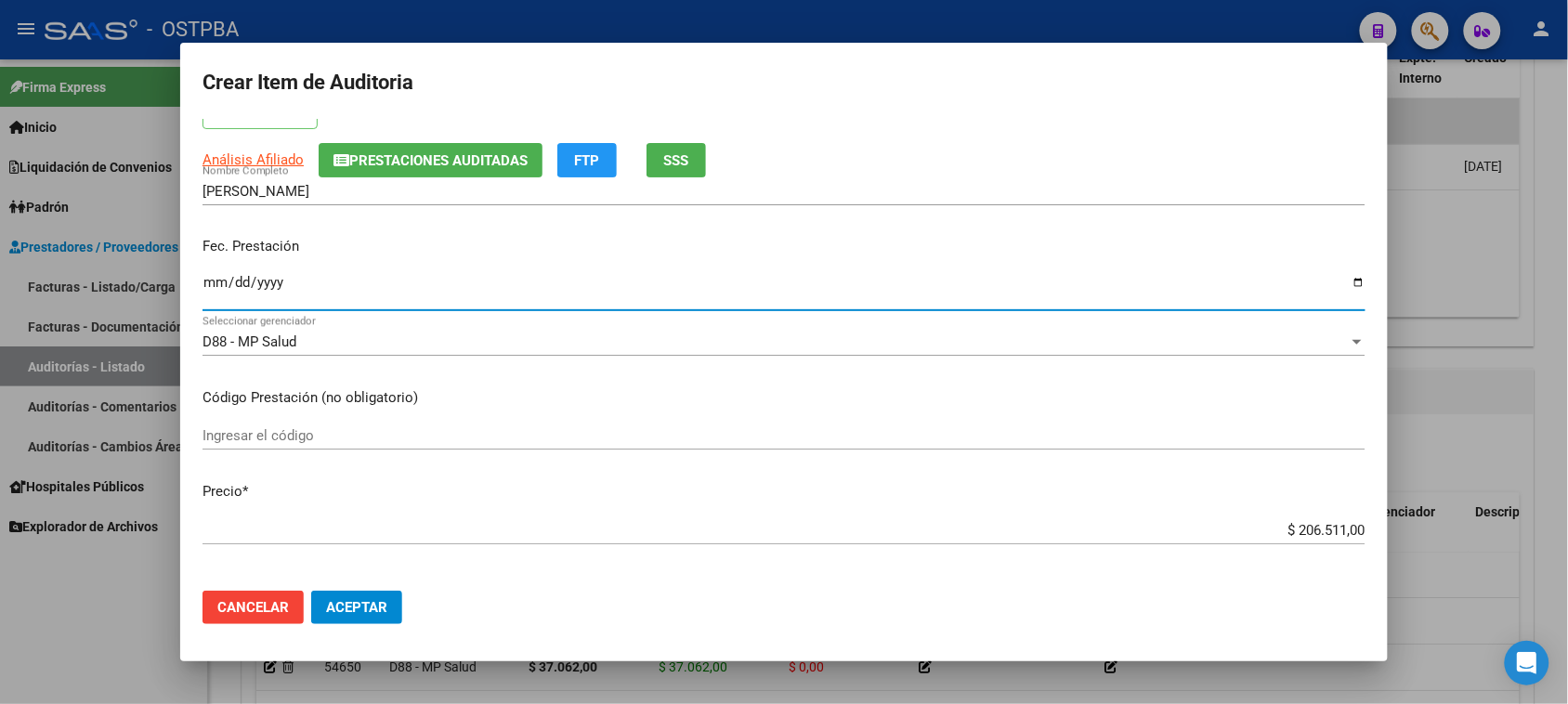
click at [1285, 526] on input "$ 206.511,00" at bounding box center [784, 530] width 1163 height 17
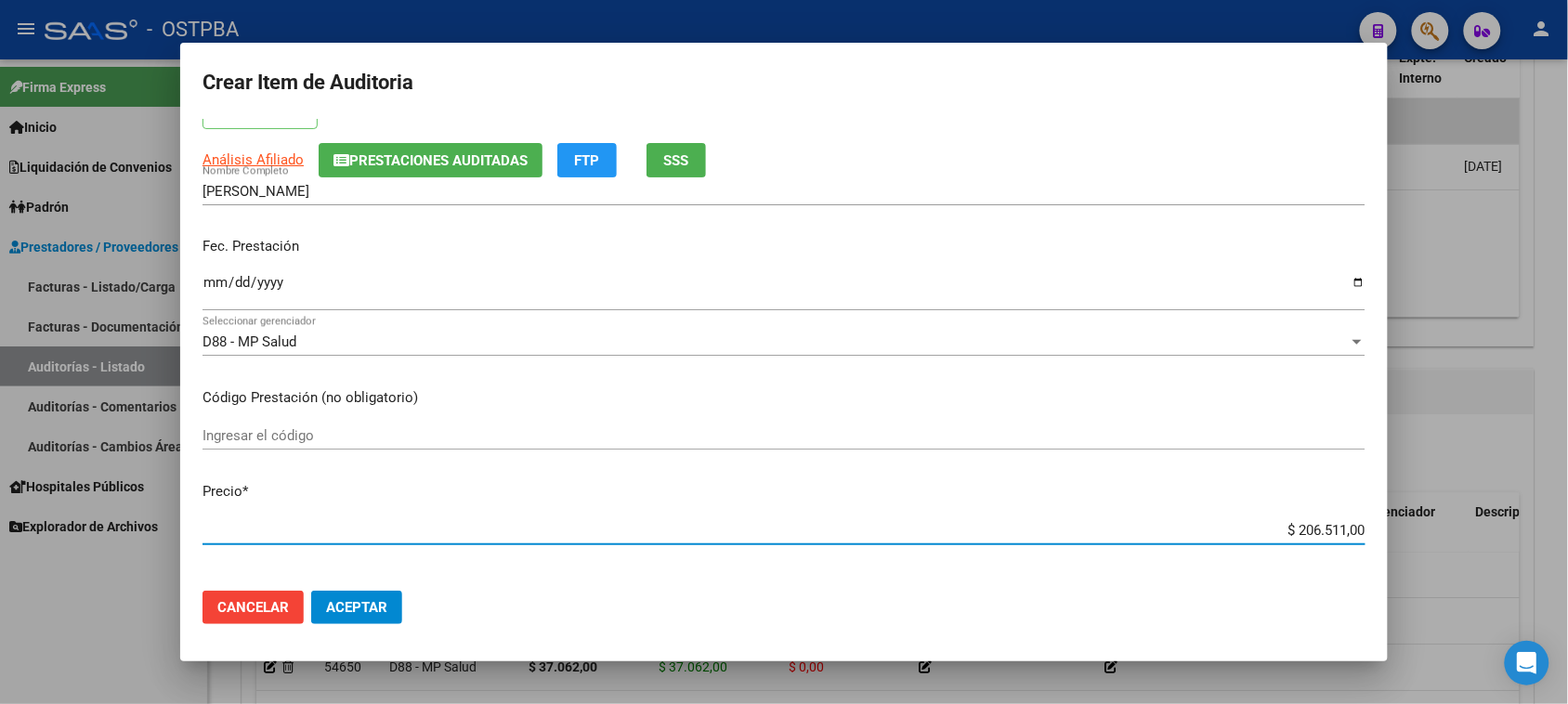
click at [1285, 526] on input "$ 206.511,00" at bounding box center [784, 530] width 1163 height 17
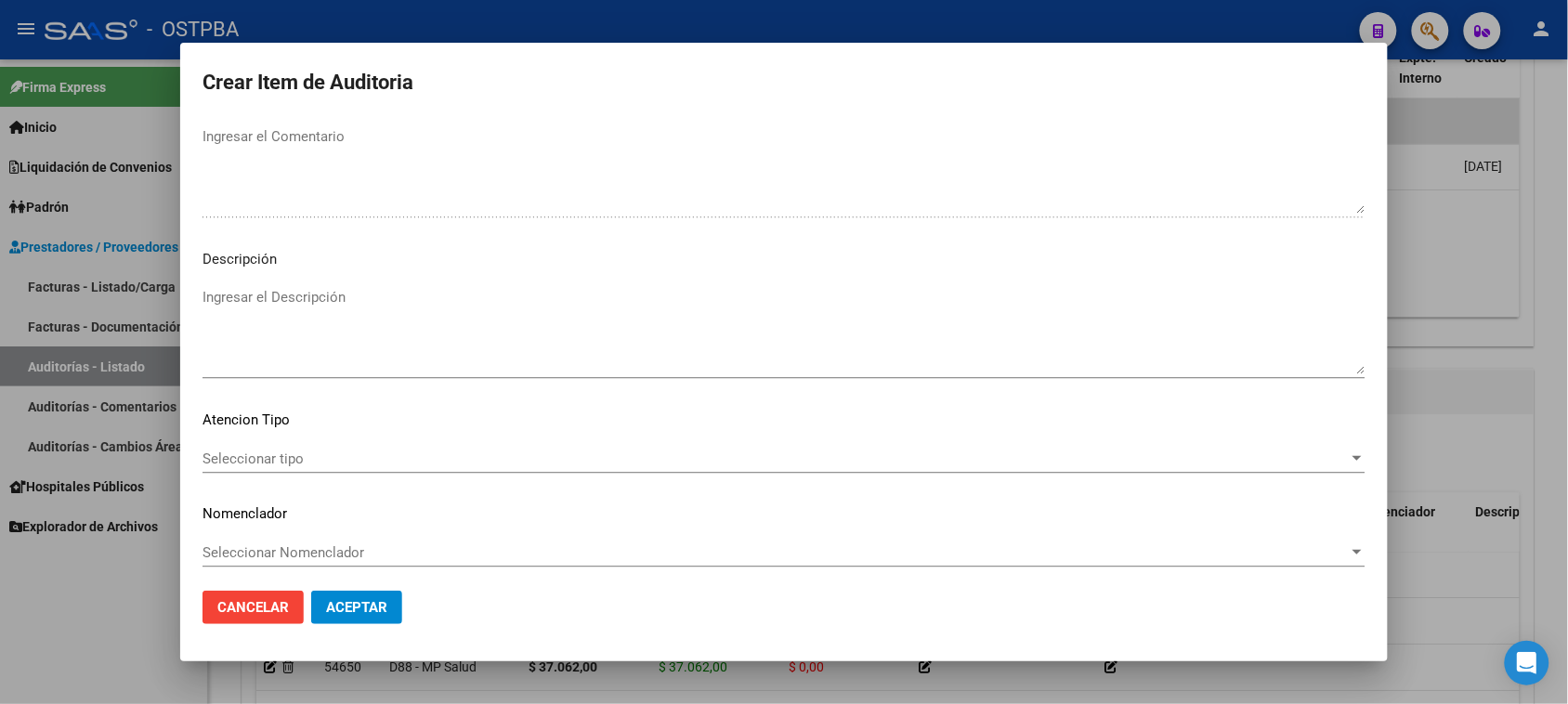
scroll to position [1213, 0]
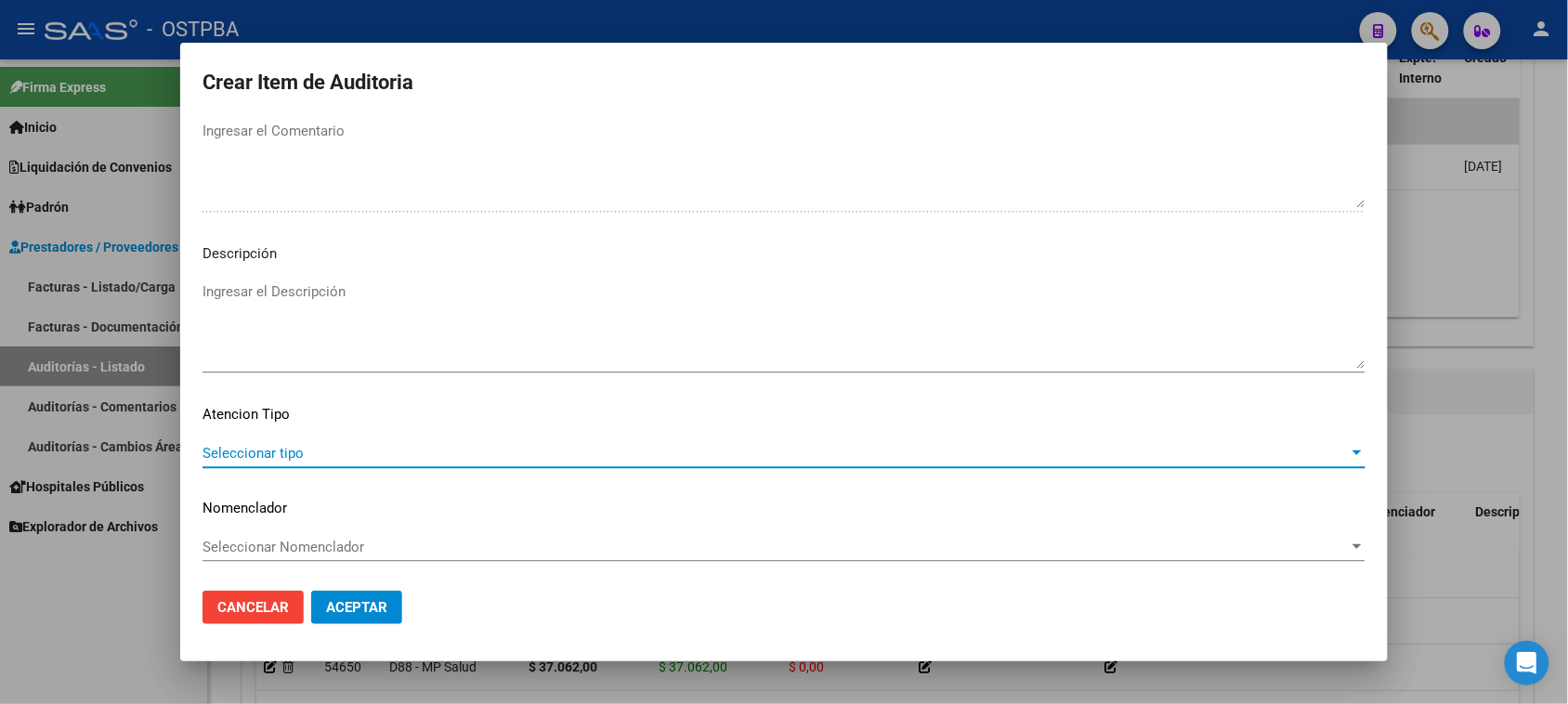
click at [252, 460] on span "Seleccionar tipo" at bounding box center [776, 453] width 1147 height 17
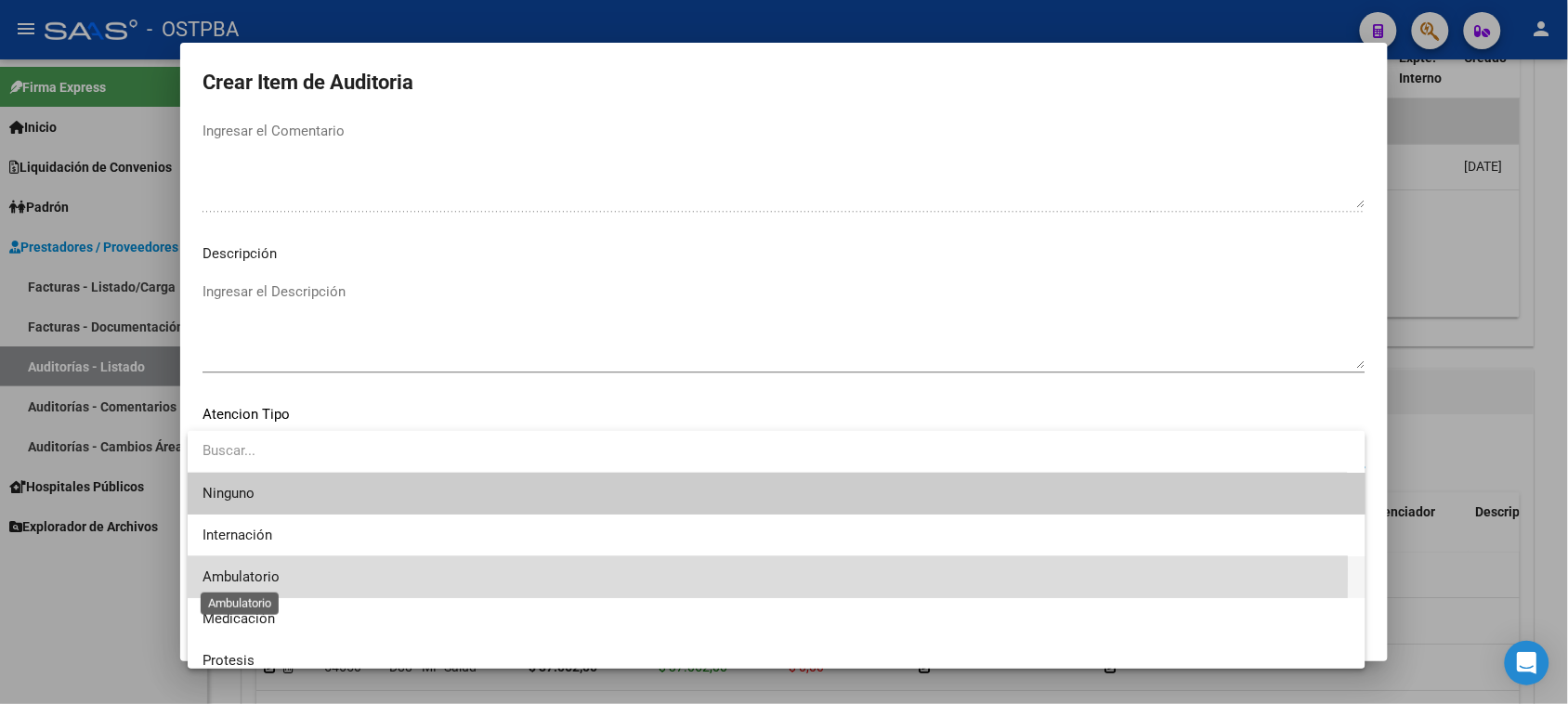
click at [252, 570] on span "Ambulatorio" at bounding box center [241, 577] width 77 height 17
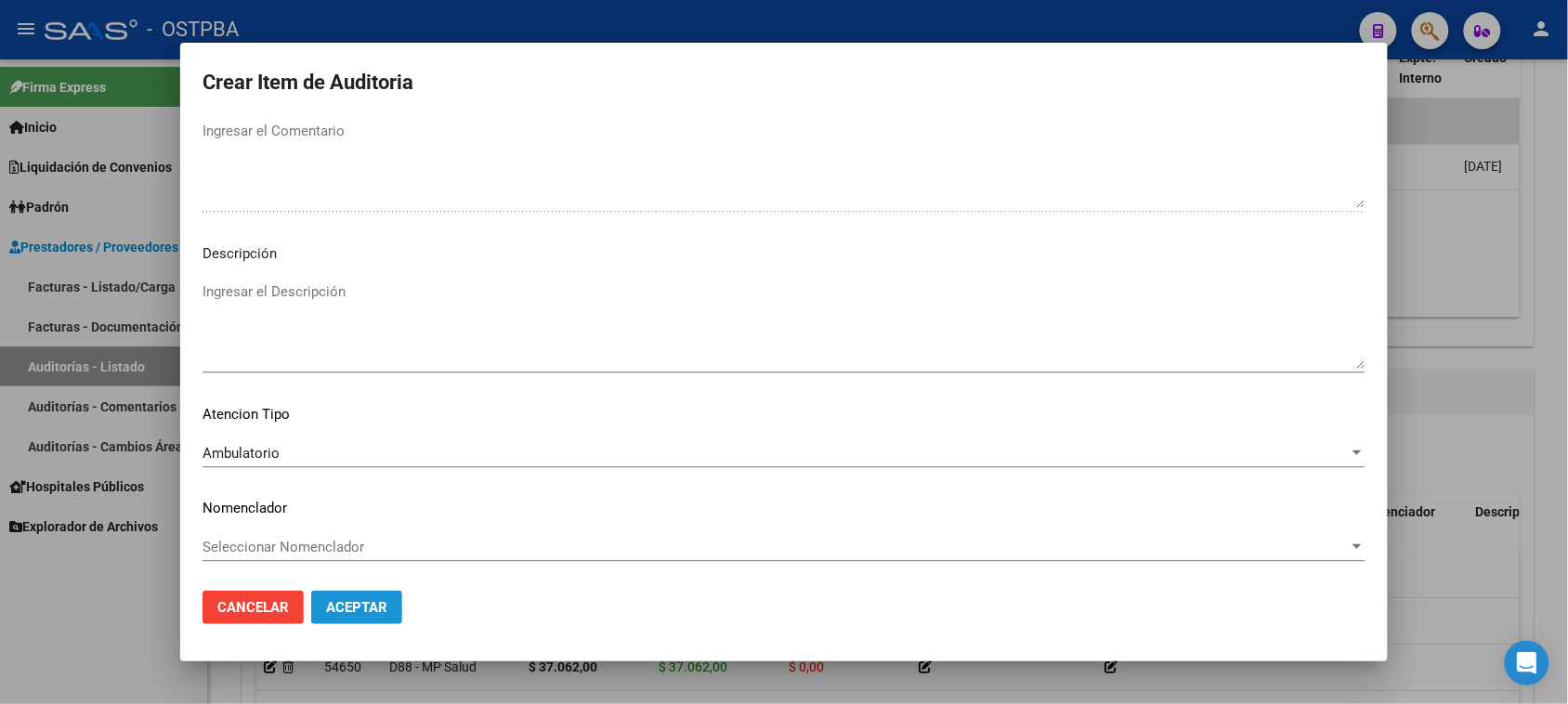
click at [340, 604] on span "Aceptar" at bounding box center [356, 607] width 62 height 17
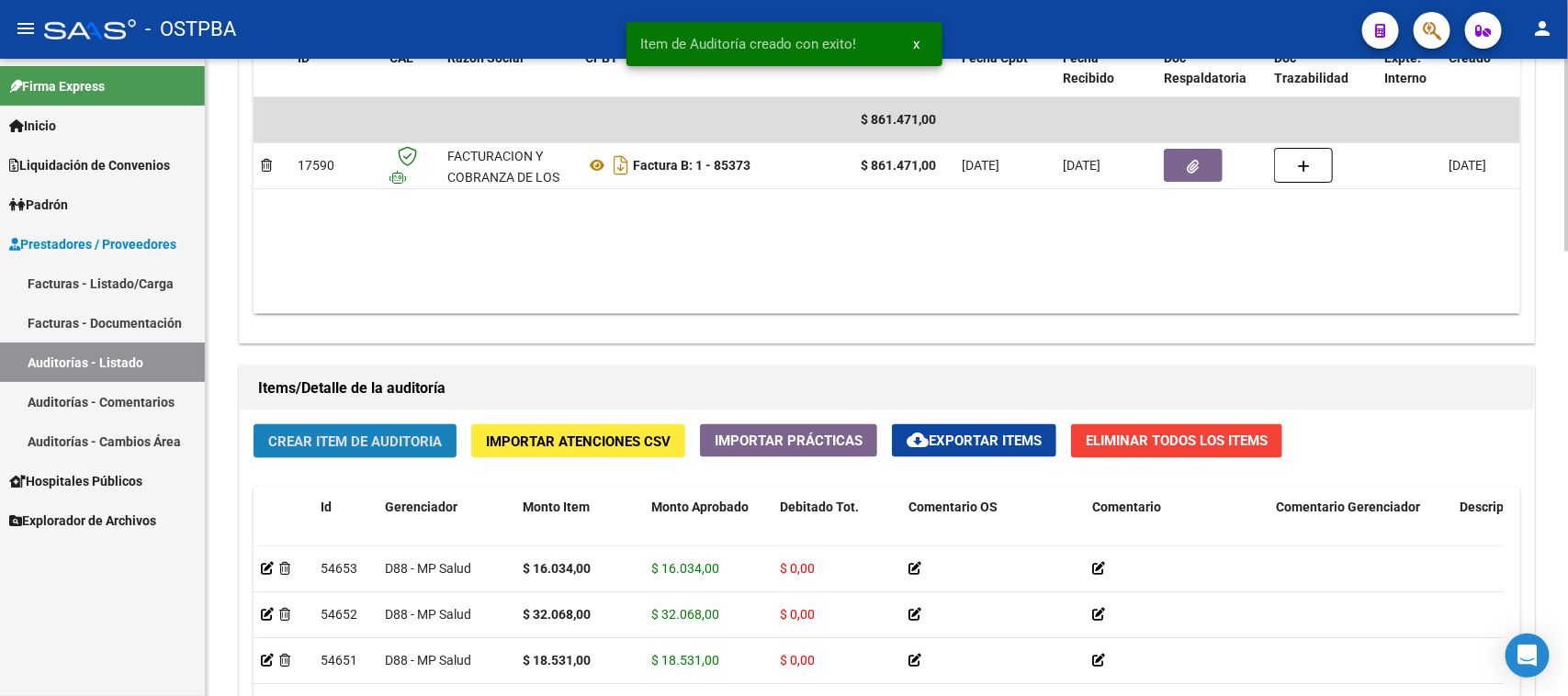
click at [319, 439] on span "Crear Item de Auditoria" at bounding box center [354, 442] width 174 height 17
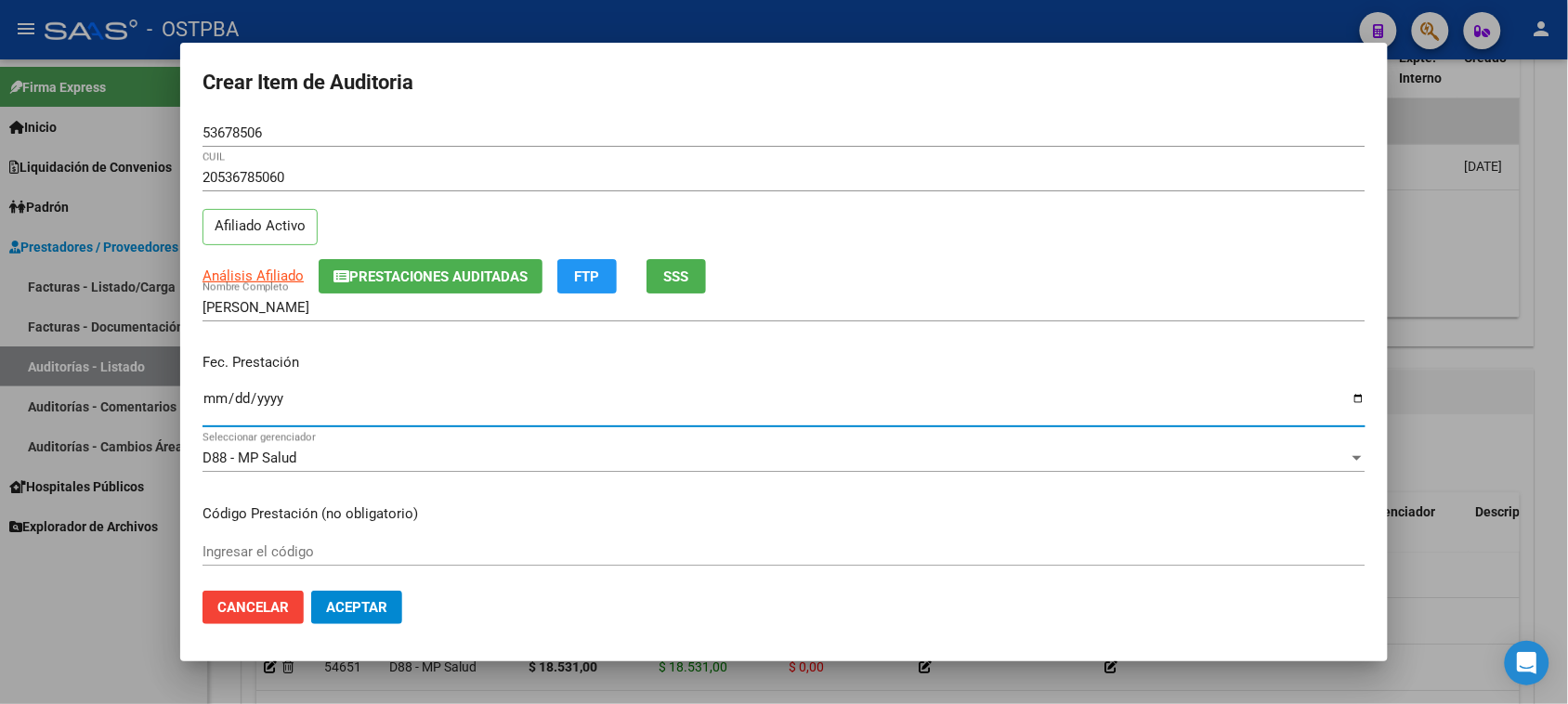
click at [219, 406] on input "Ingresar la fecha" at bounding box center [784, 406] width 1163 height 30
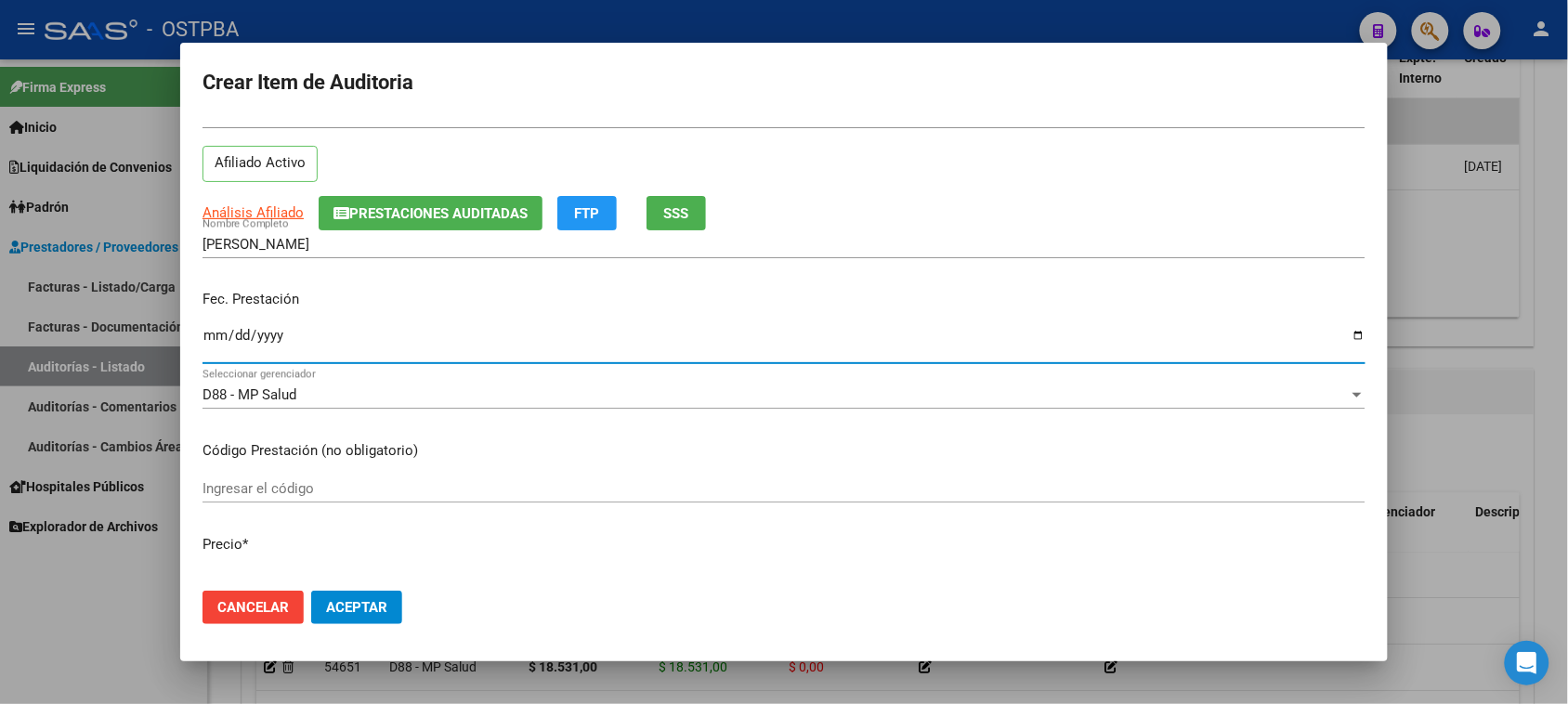
scroll to position [116, 0]
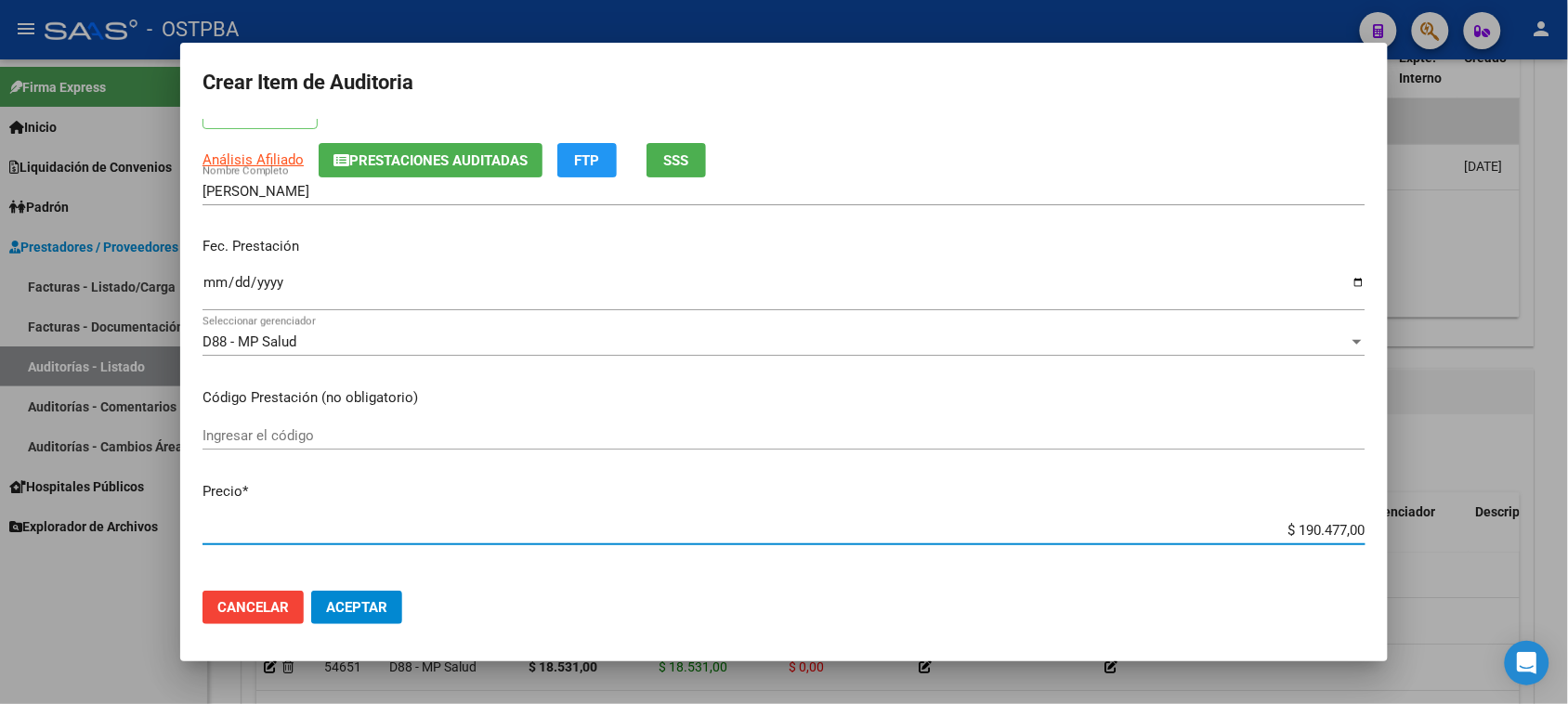
drag, startPoint x: 1279, startPoint y: 526, endPoint x: 1585, endPoint y: 526, distance: 306.0
click at [1568, 526] on html "menu - OSTPBA person Firma Express Inicio Instructivos Contacto OS Liquidación …" at bounding box center [784, 352] width 1568 height 704
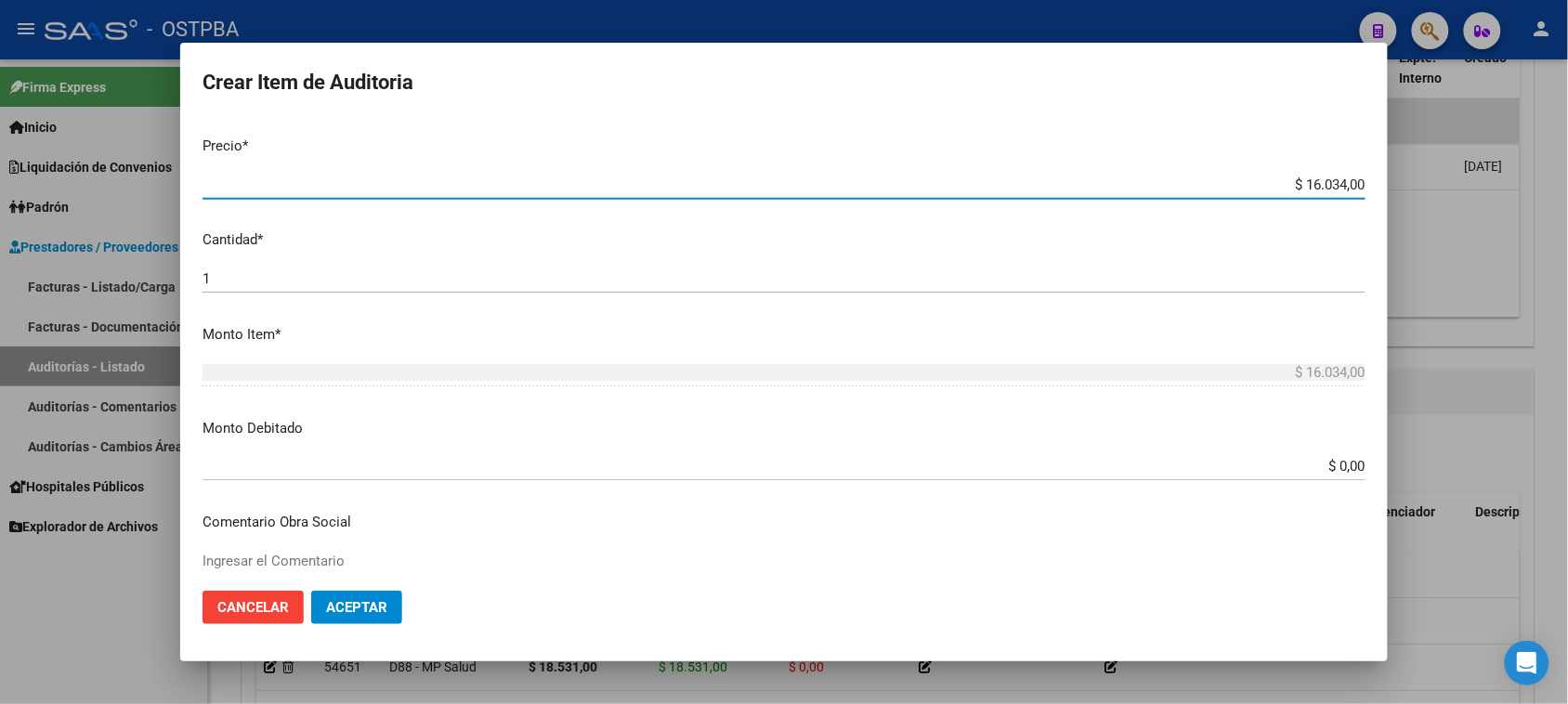
scroll to position [465, 0]
click at [229, 279] on input "1" at bounding box center [784, 275] width 1163 height 17
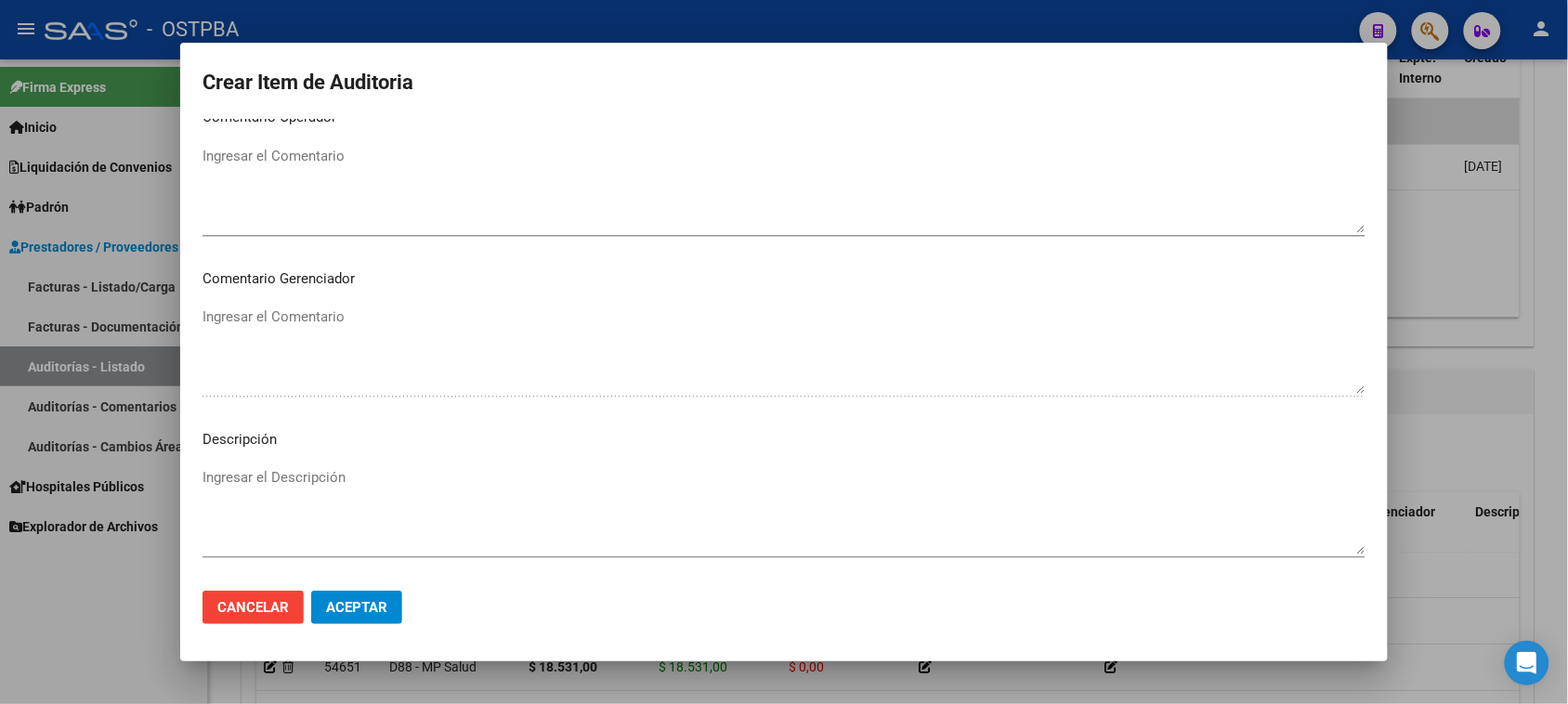
scroll to position [1162, 0]
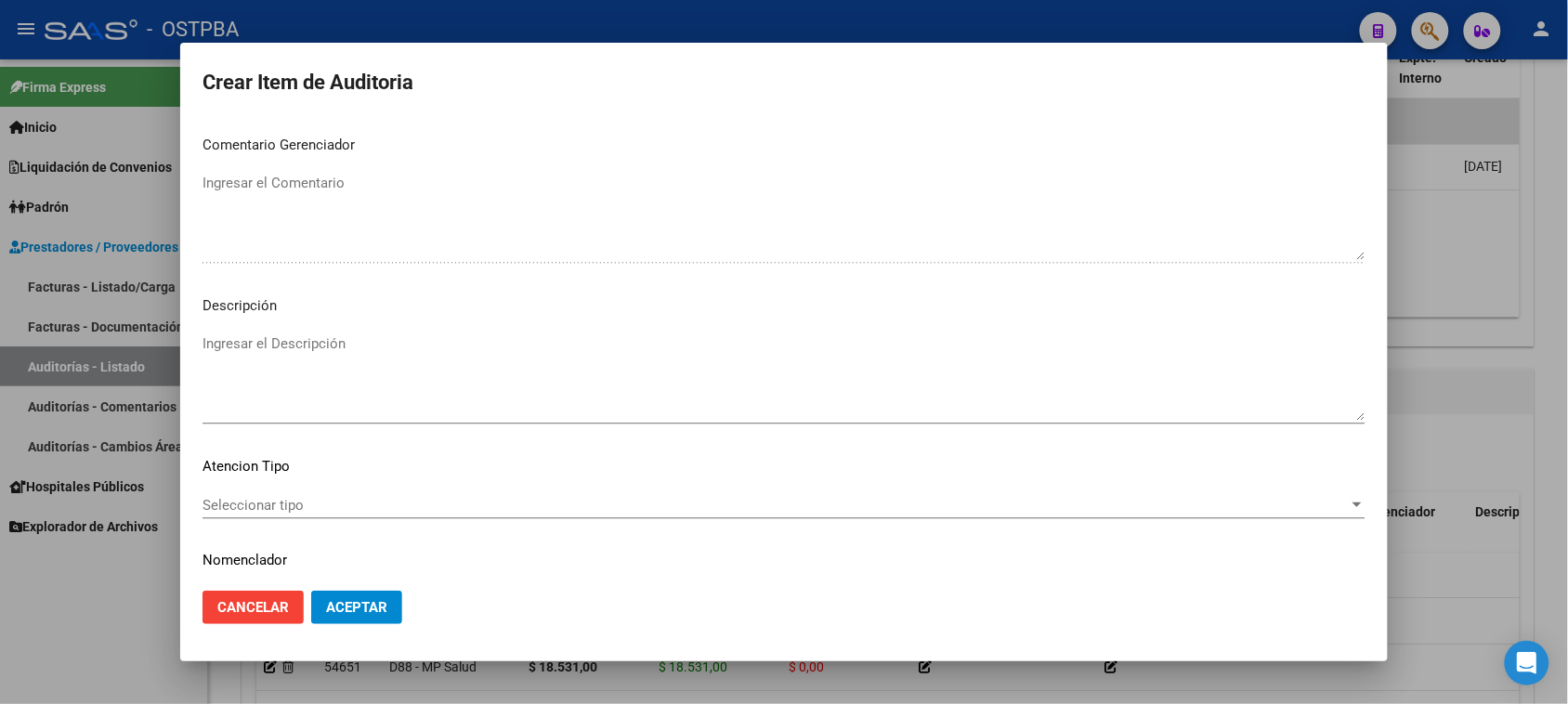
click at [298, 492] on div "Seleccionar tipo Seleccionar tipo" at bounding box center [784, 505] width 1163 height 28
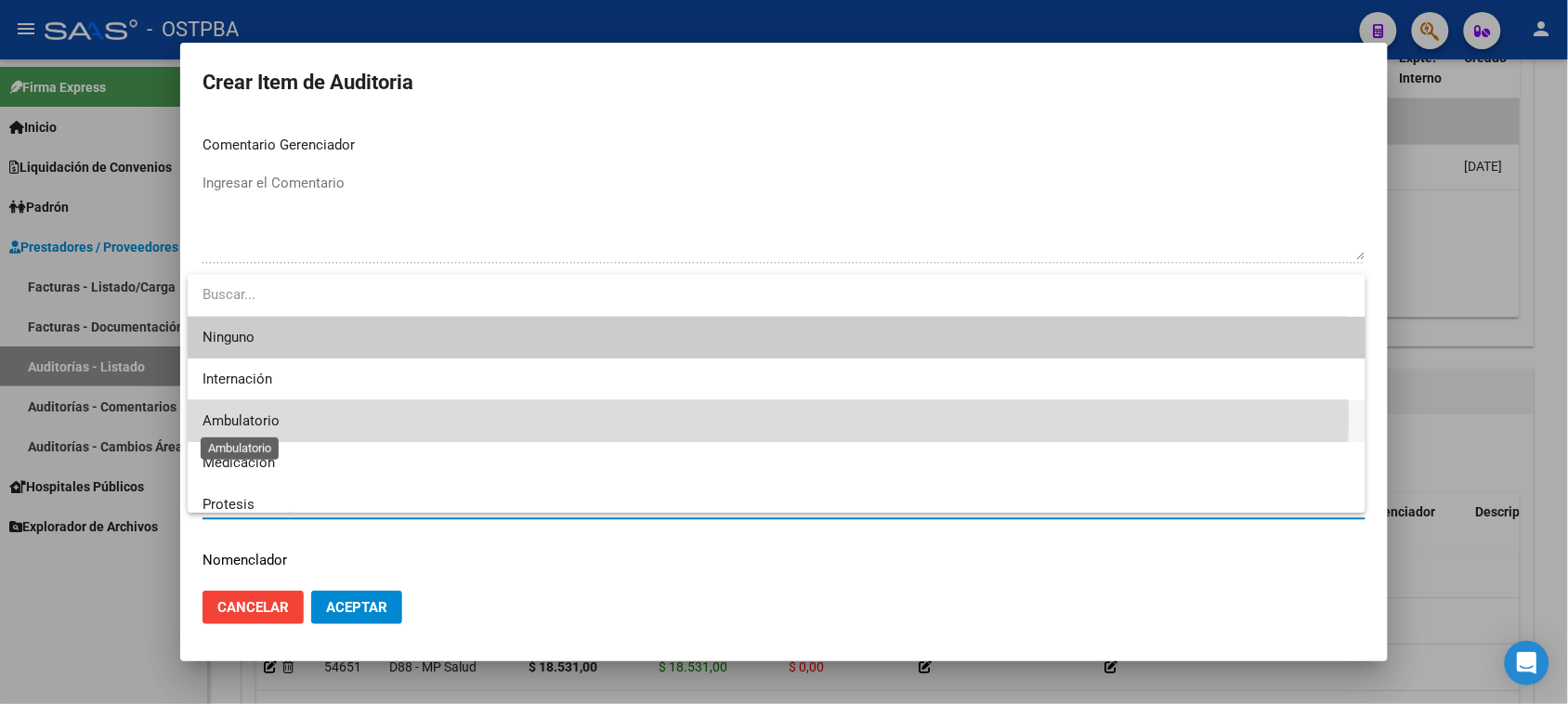
click at [223, 418] on span "Ambulatorio" at bounding box center [241, 420] width 77 height 17
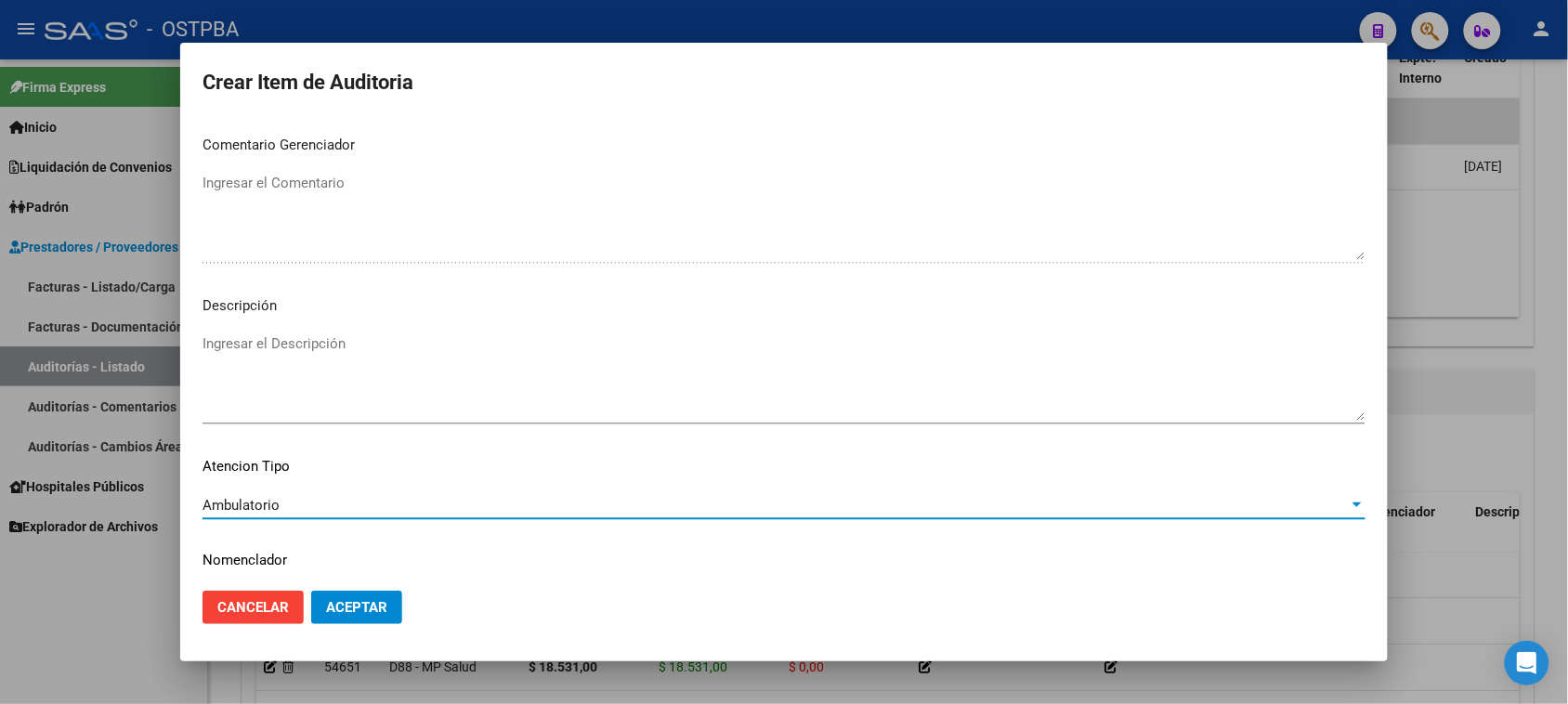
click at [347, 611] on span "Aceptar" at bounding box center [356, 607] width 62 height 17
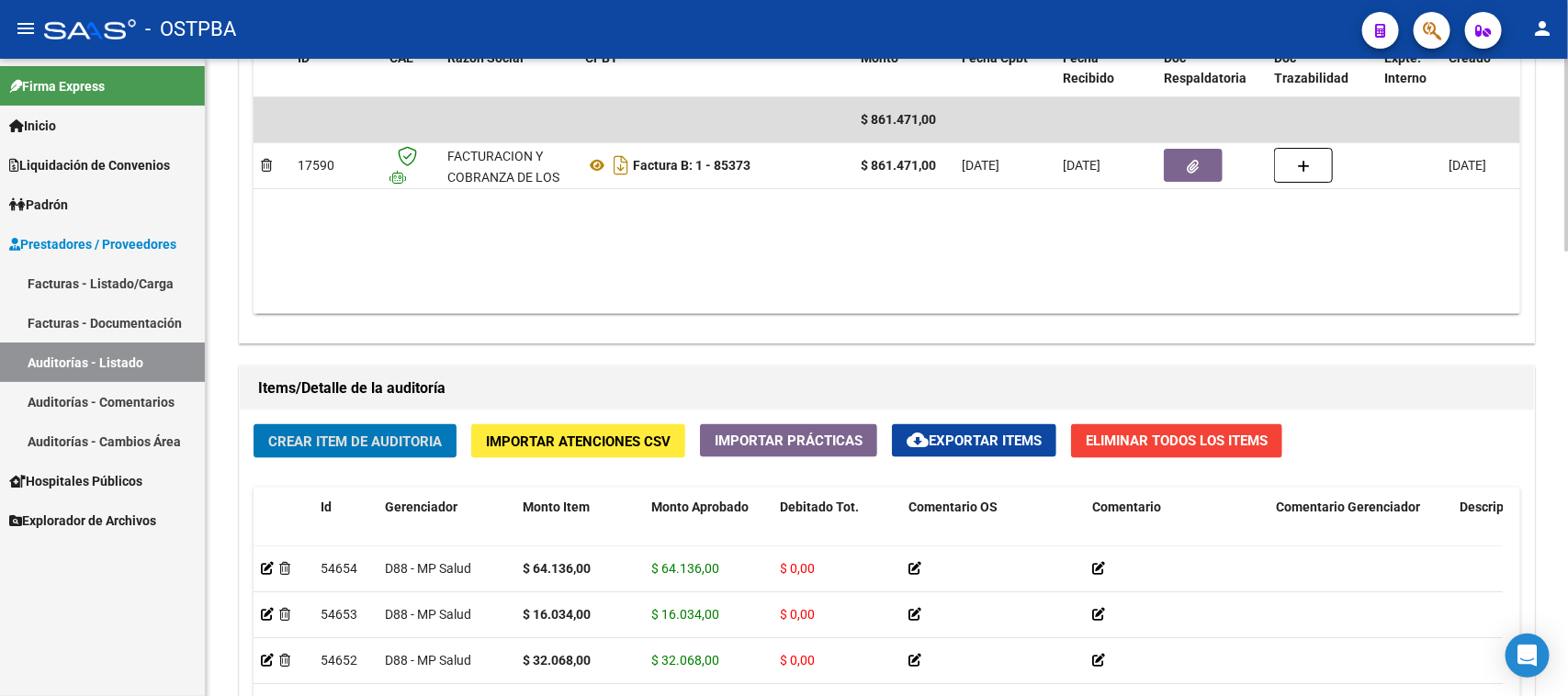
click at [372, 438] on span "Crear Item de Auditoria" at bounding box center [354, 442] width 174 height 17
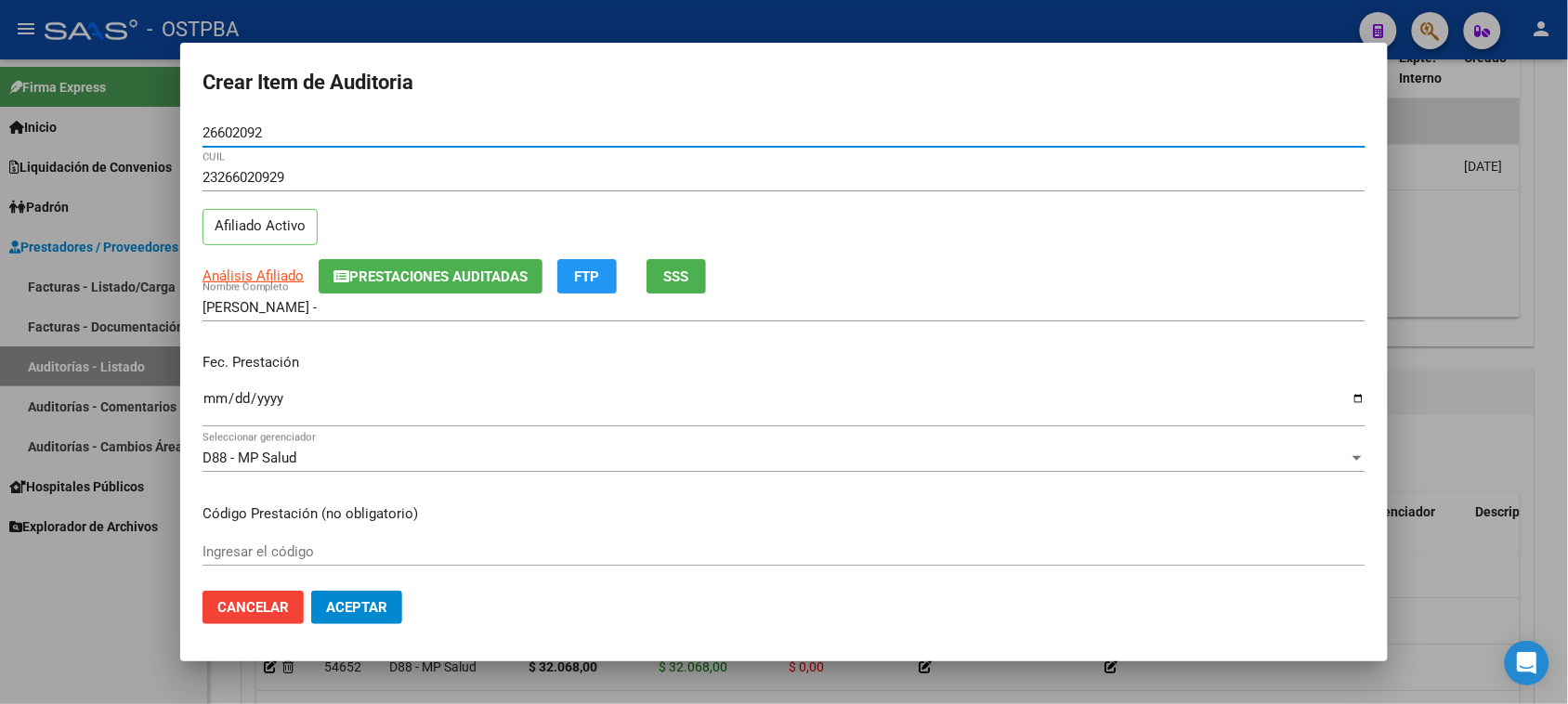
click at [219, 407] on input "Ingresar la fecha" at bounding box center [784, 406] width 1163 height 30
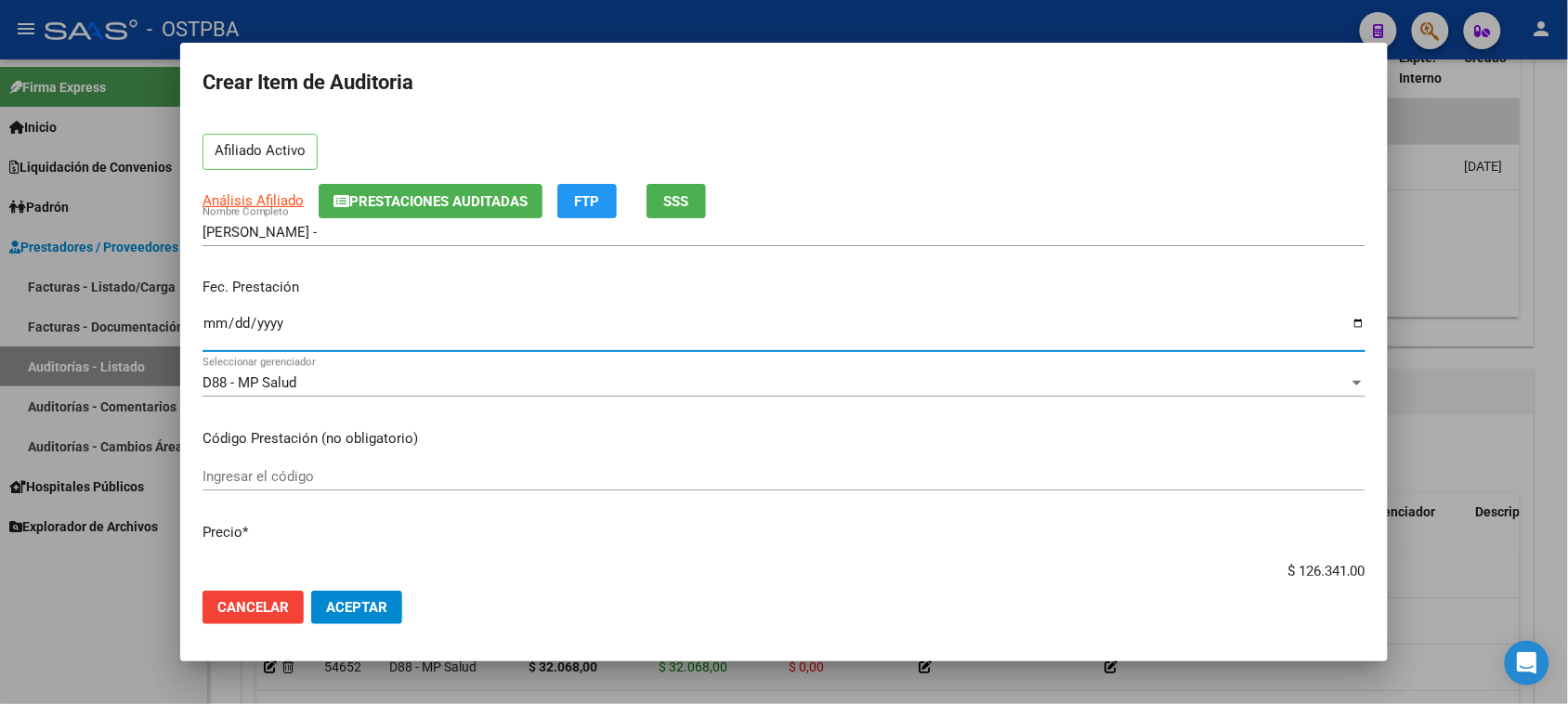
scroll to position [116, 0]
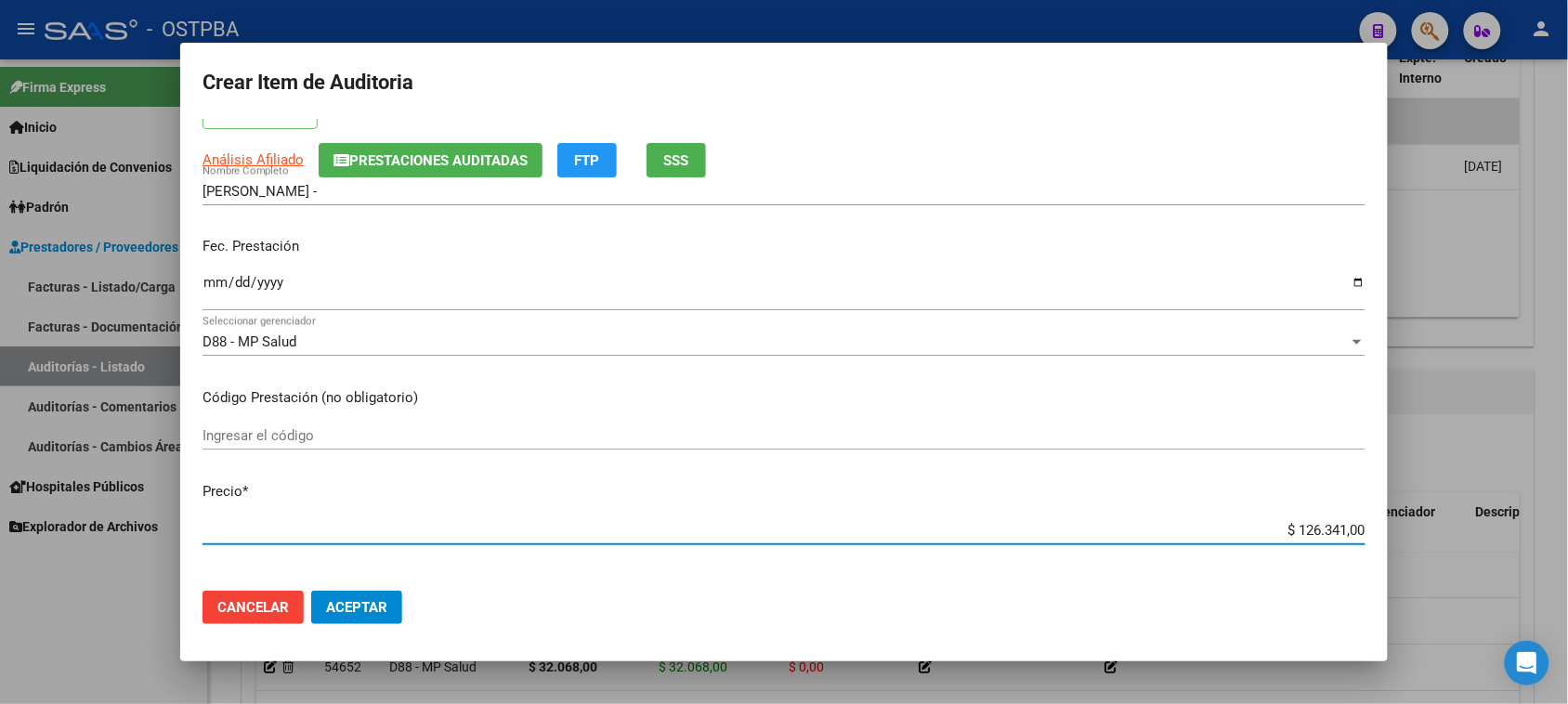
drag, startPoint x: 1278, startPoint y: 526, endPoint x: 1542, endPoint y: 537, distance: 264.2
click at [1542, 537] on div "Crear Item de Auditoria 26602092 Nro Documento 23266020929 CUIL Afiliado Activo…" at bounding box center [784, 352] width 1568 height 704
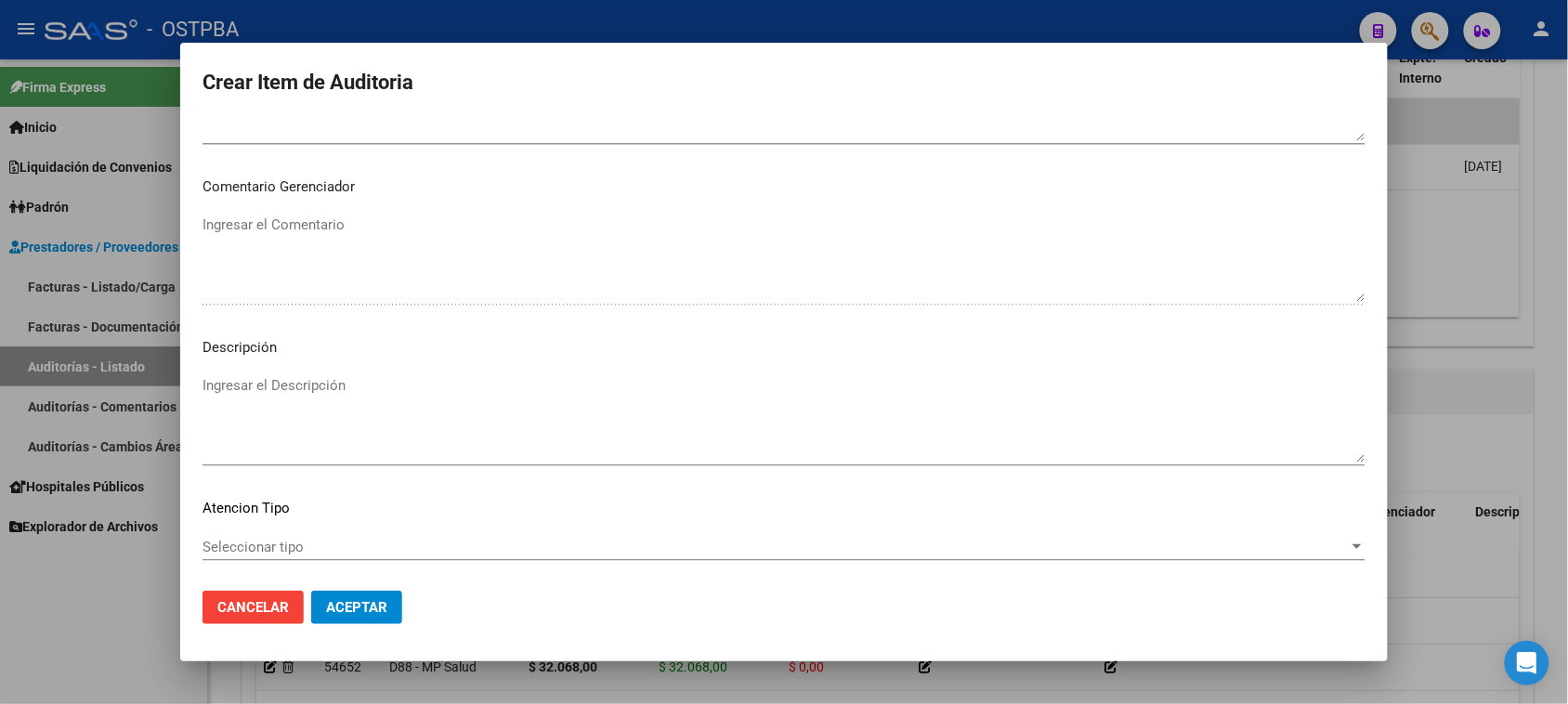
scroll to position [1213, 0]
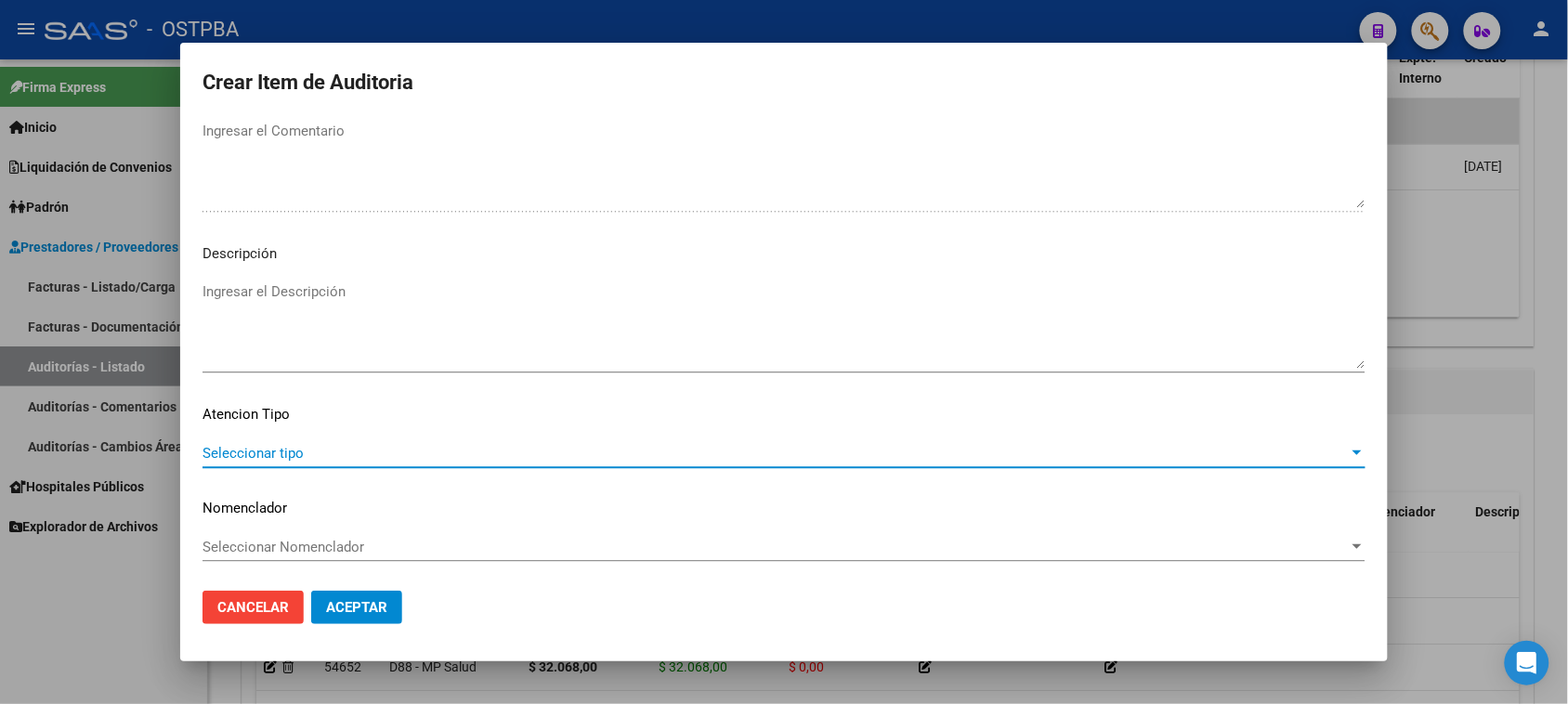
click at [211, 453] on span "Seleccionar tipo" at bounding box center [776, 453] width 1147 height 17
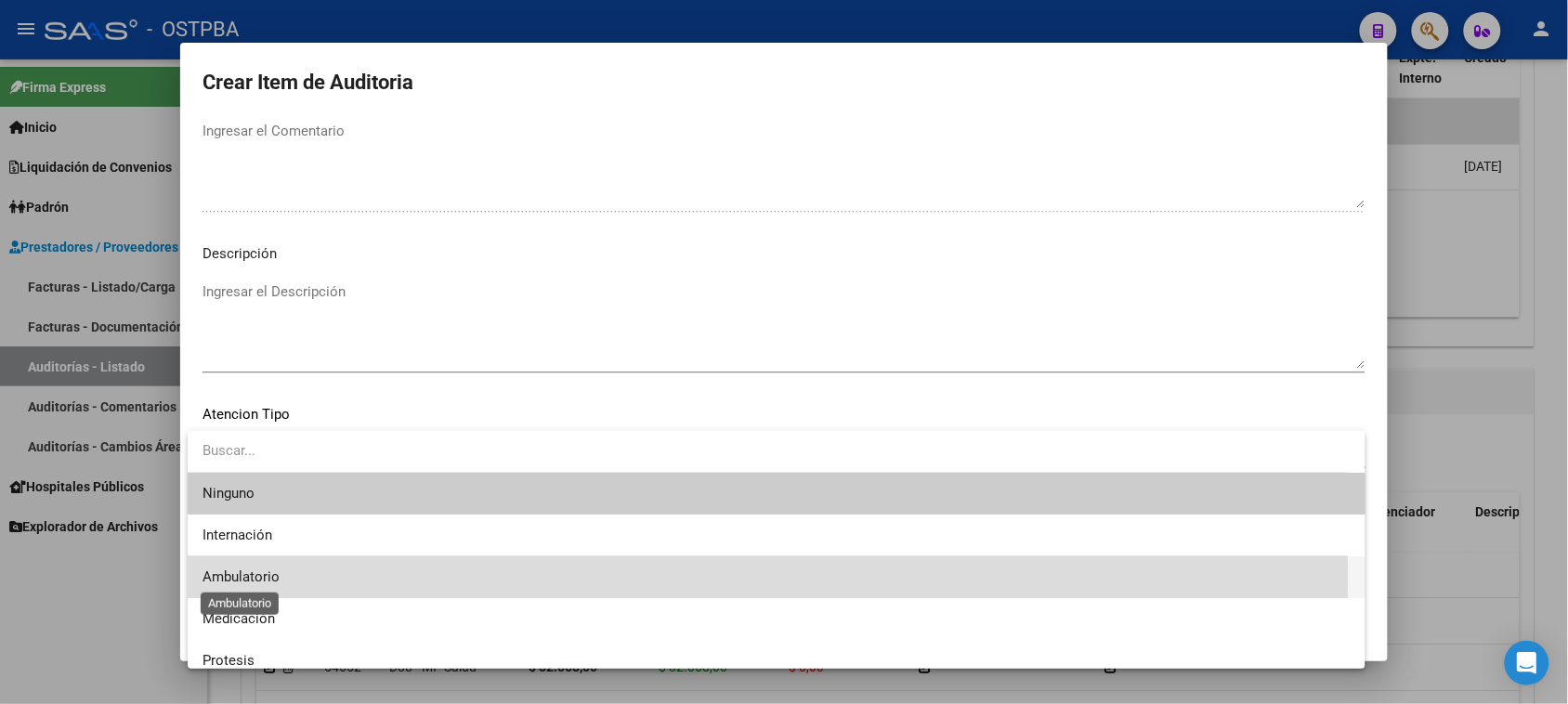
click at [252, 572] on span "Ambulatorio" at bounding box center [241, 577] width 77 height 17
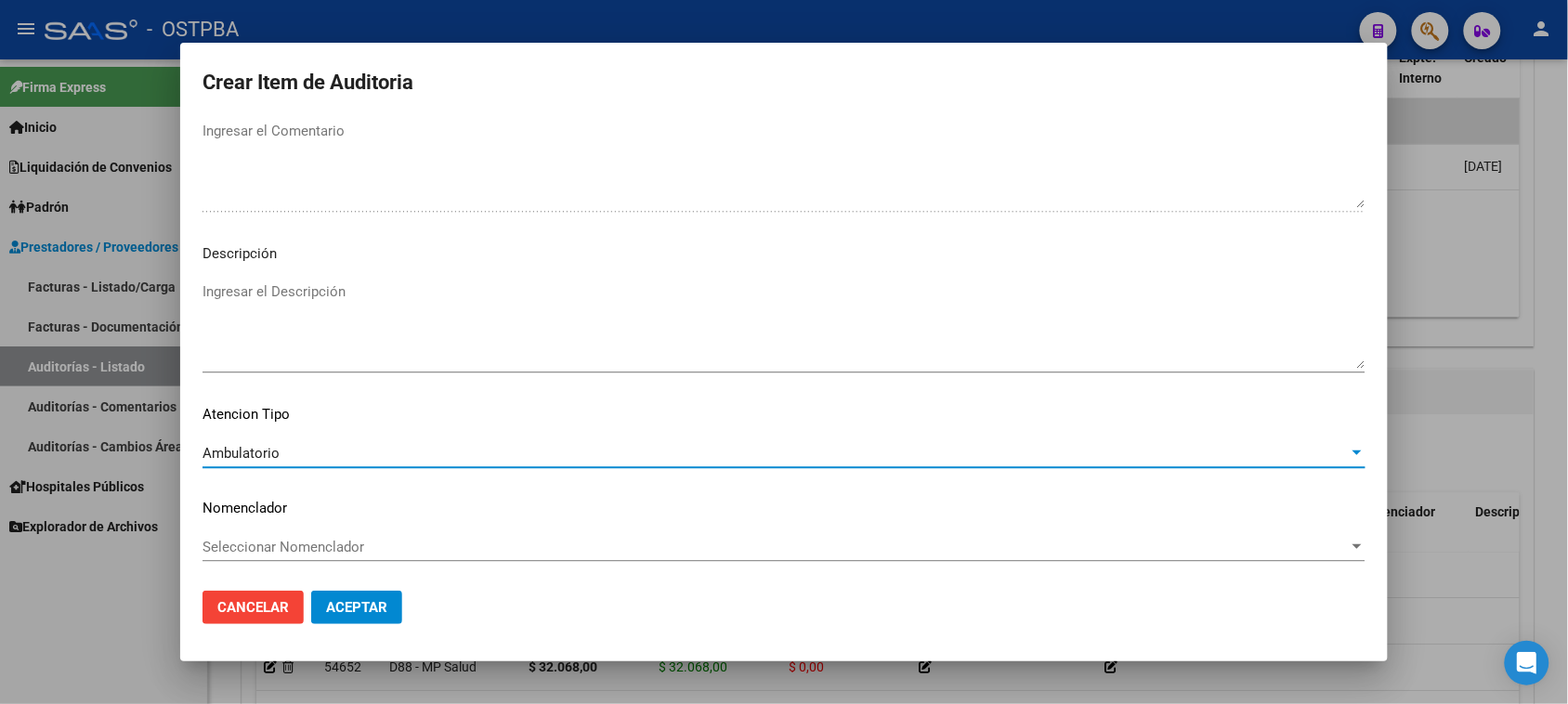
click at [373, 602] on span "Aceptar" at bounding box center [356, 607] width 62 height 17
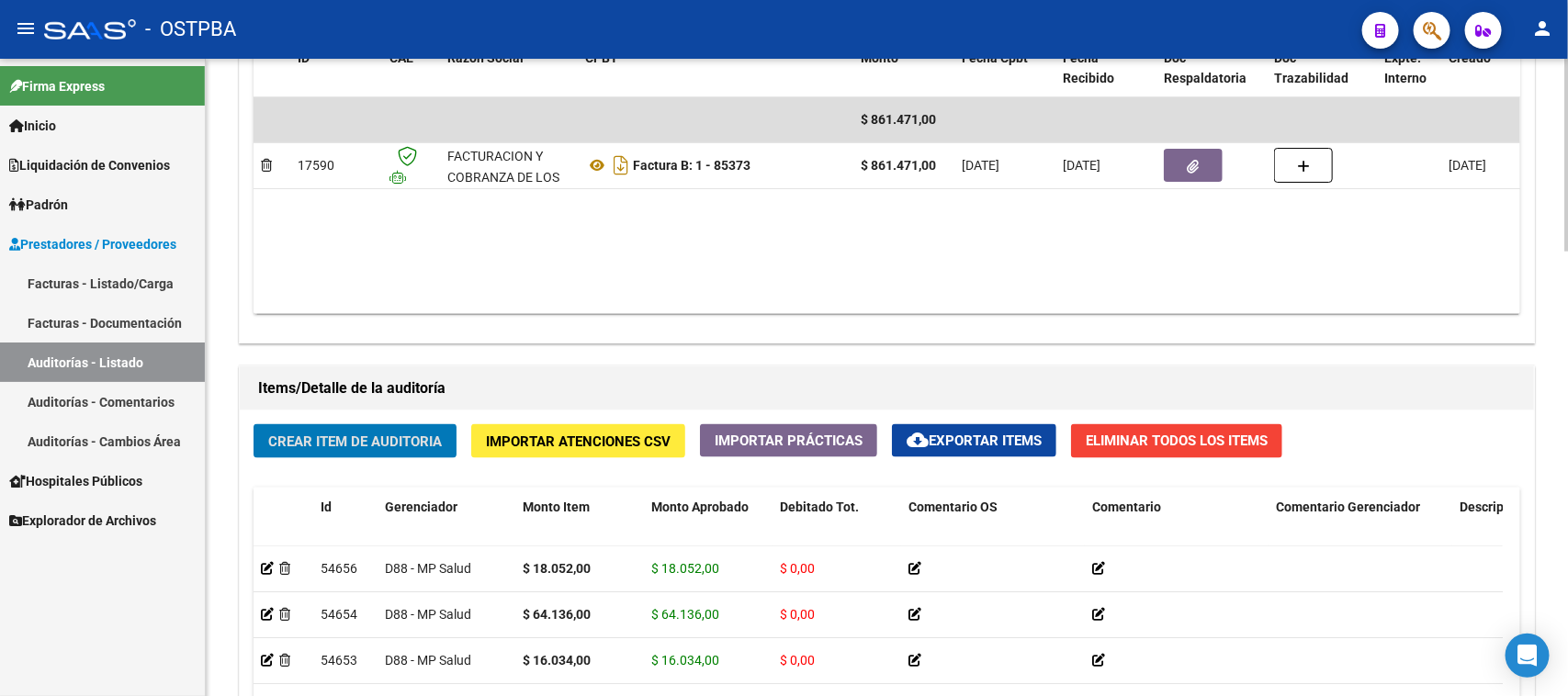
click at [410, 451] on button "Crear Item de Auditoria" at bounding box center [354, 441] width 203 height 34
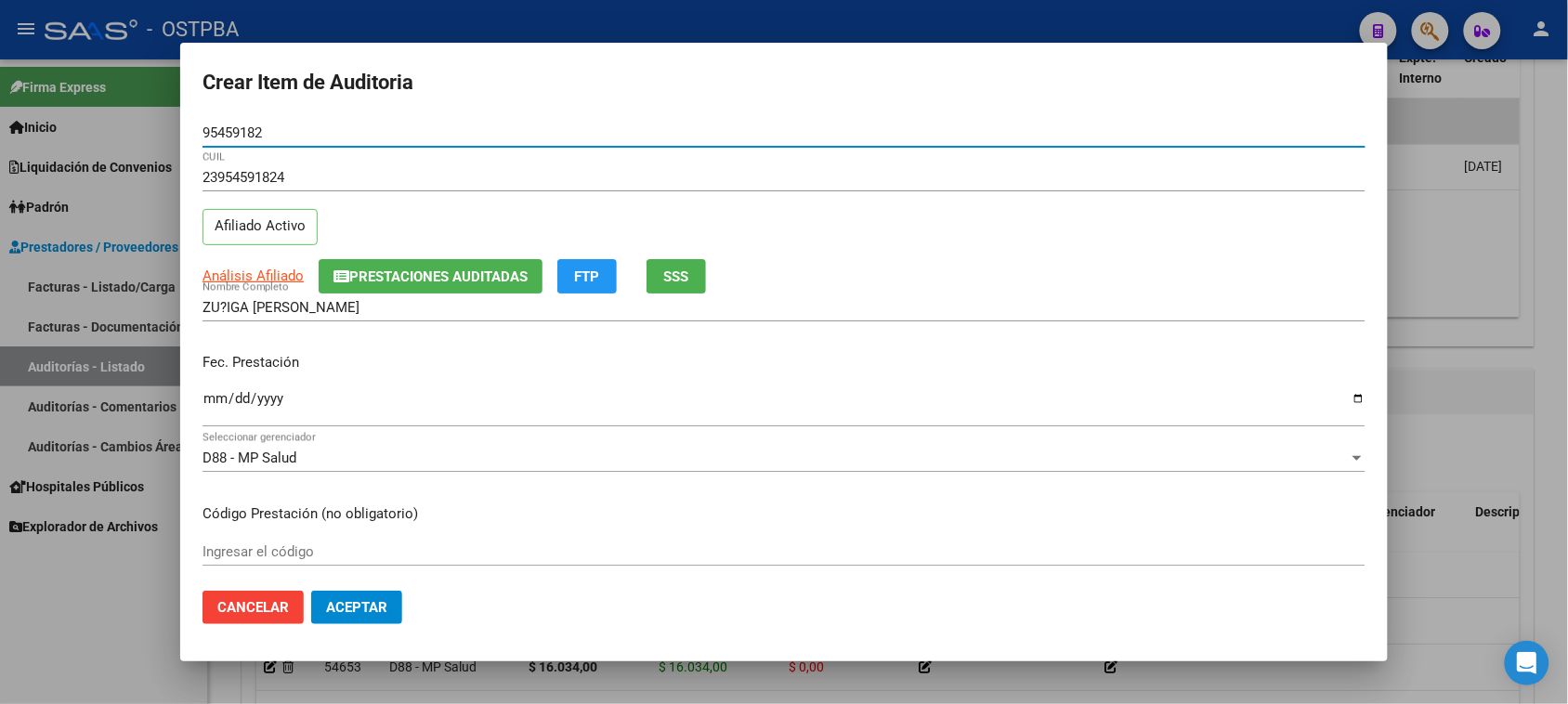
click at [212, 401] on input "Ingresar la fecha" at bounding box center [784, 406] width 1163 height 30
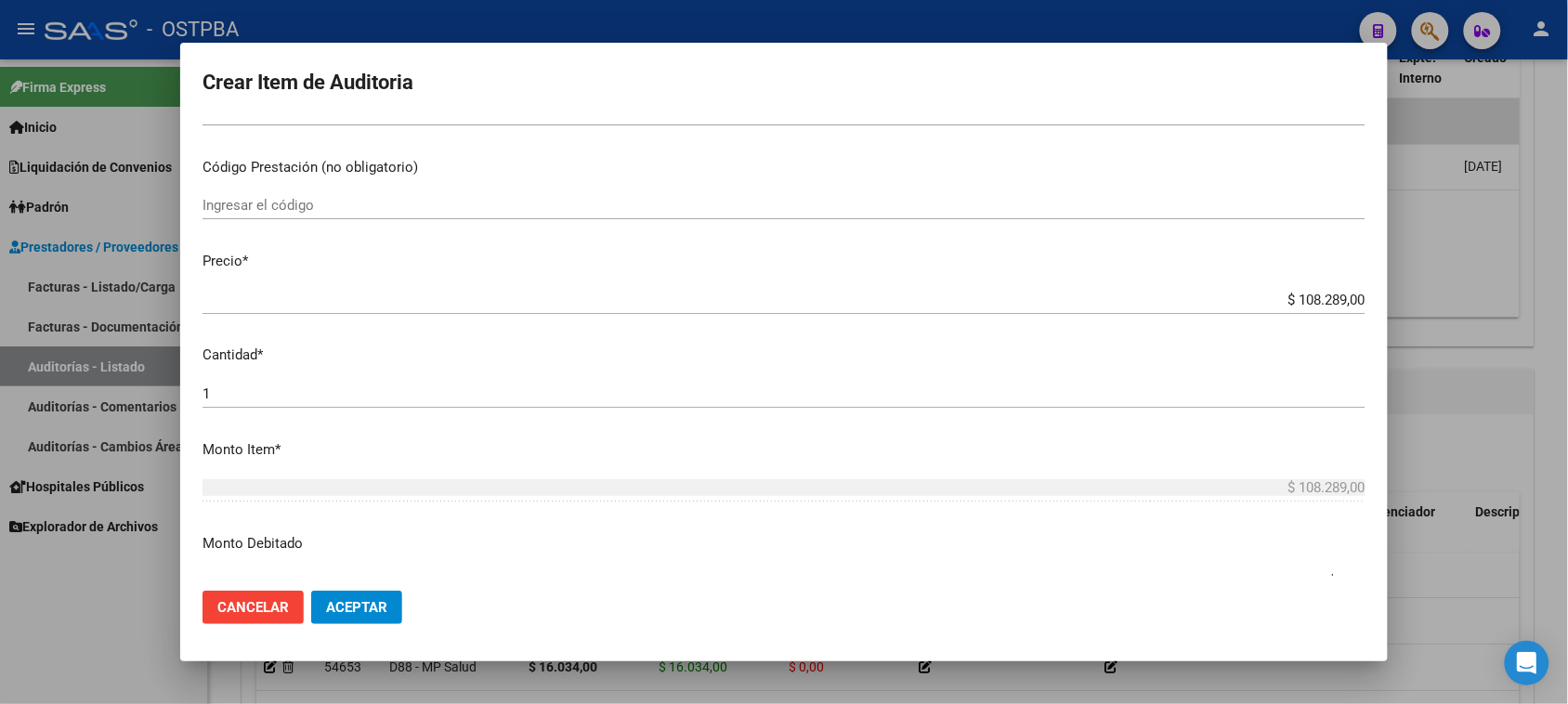
scroll to position [349, 0]
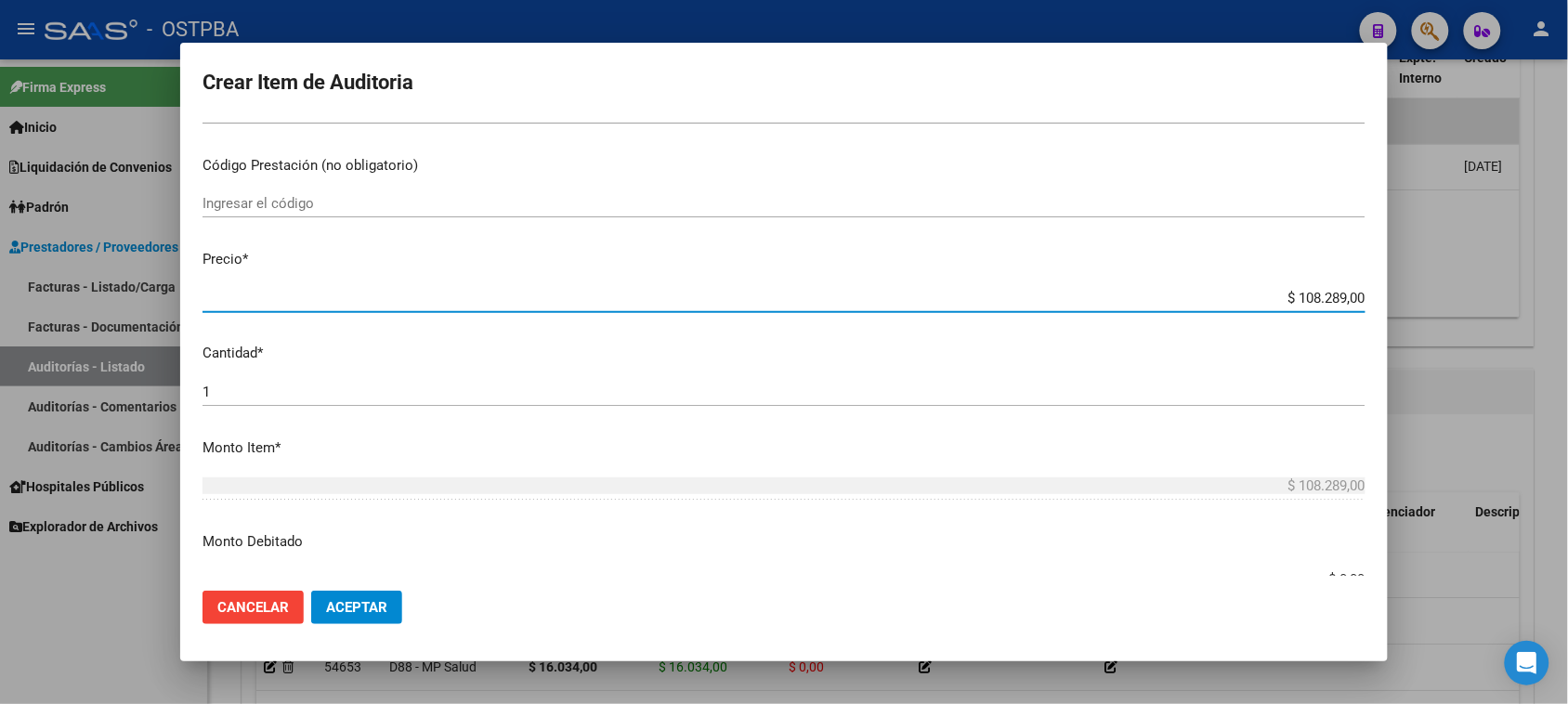
drag, startPoint x: 1279, startPoint y: 294, endPoint x: 1585, endPoint y: 319, distance: 307.0
click at [1568, 319] on html "menu - OSTPBA person Firma Express Inicio Instructivos Contacto OS Liquidación …" at bounding box center [784, 352] width 1568 height 704
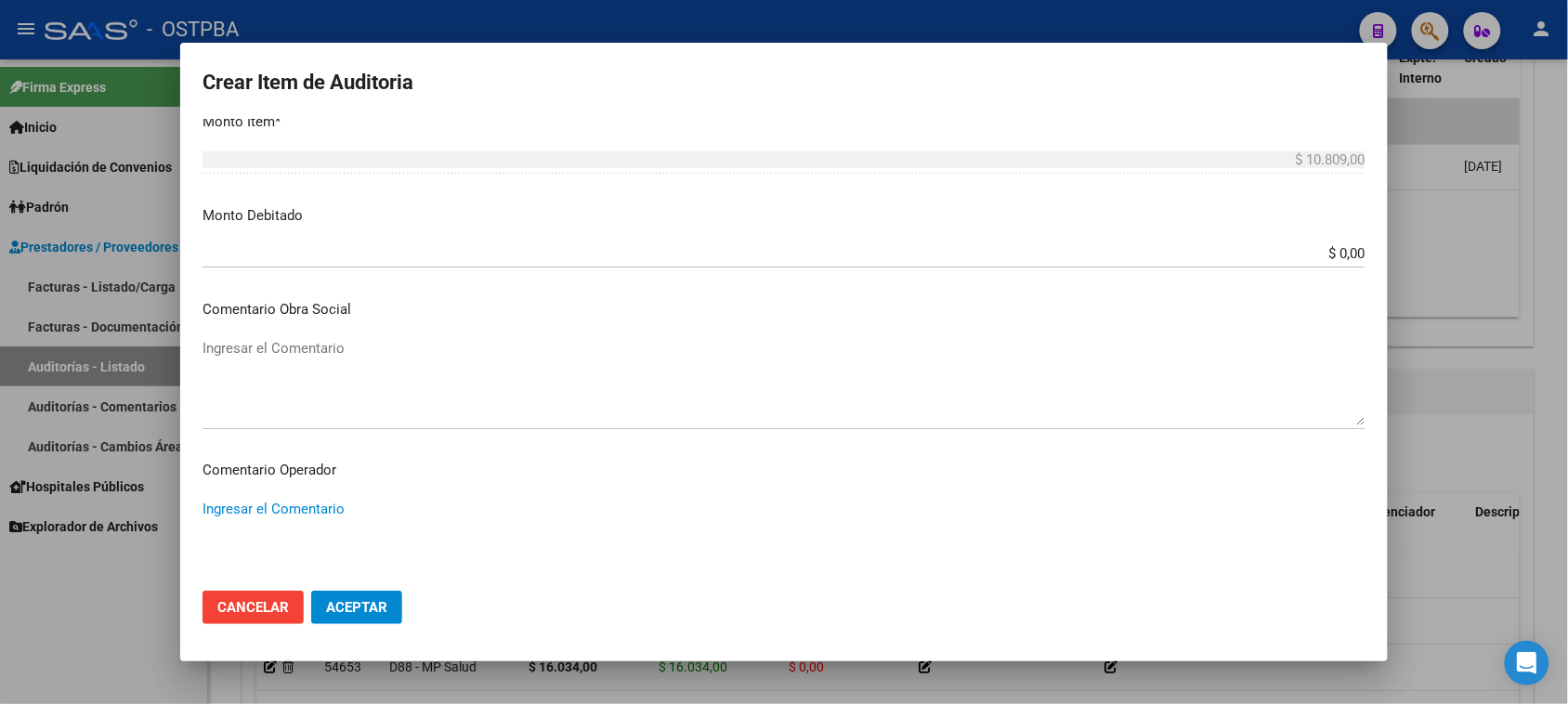
scroll to position [1158, 0]
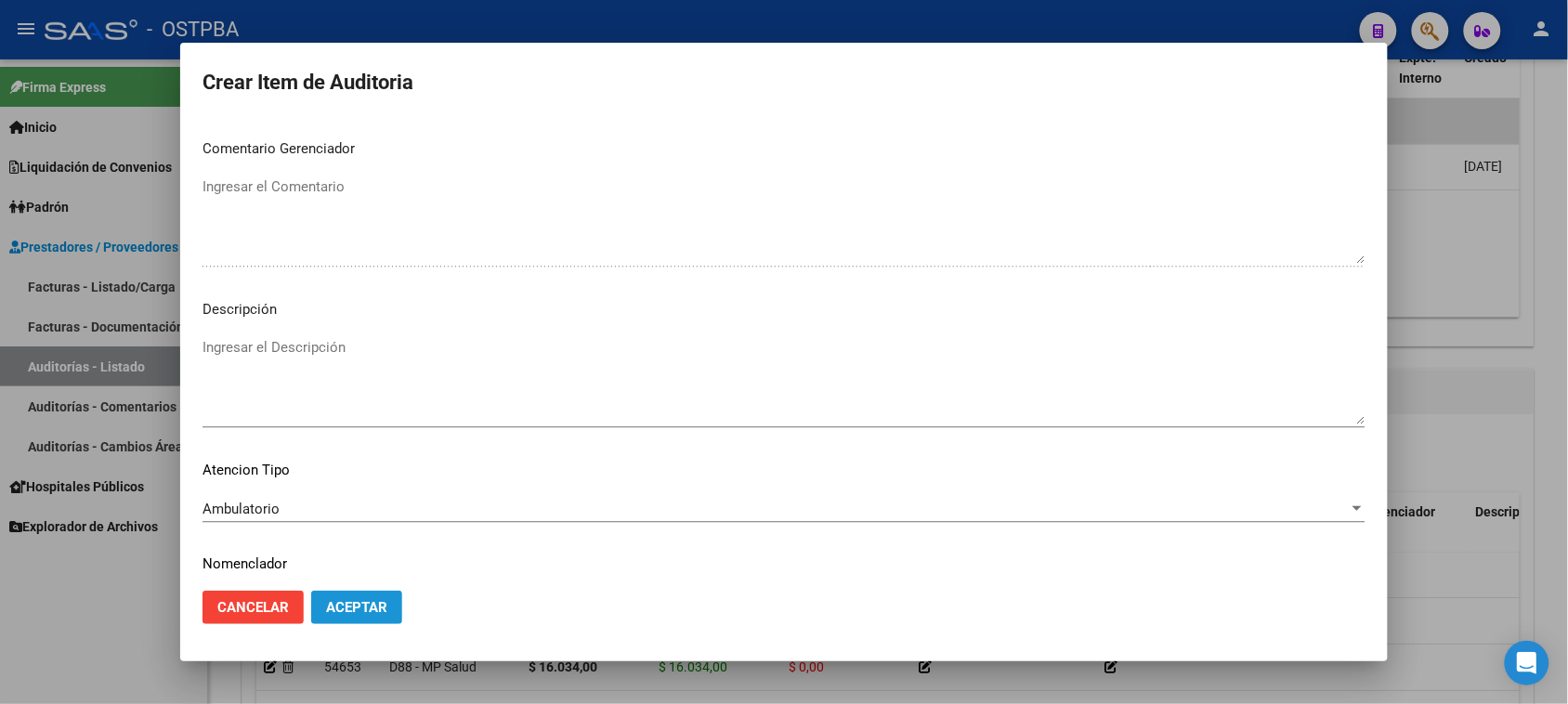
click at [367, 619] on button "Aceptar" at bounding box center [356, 608] width 91 height 34
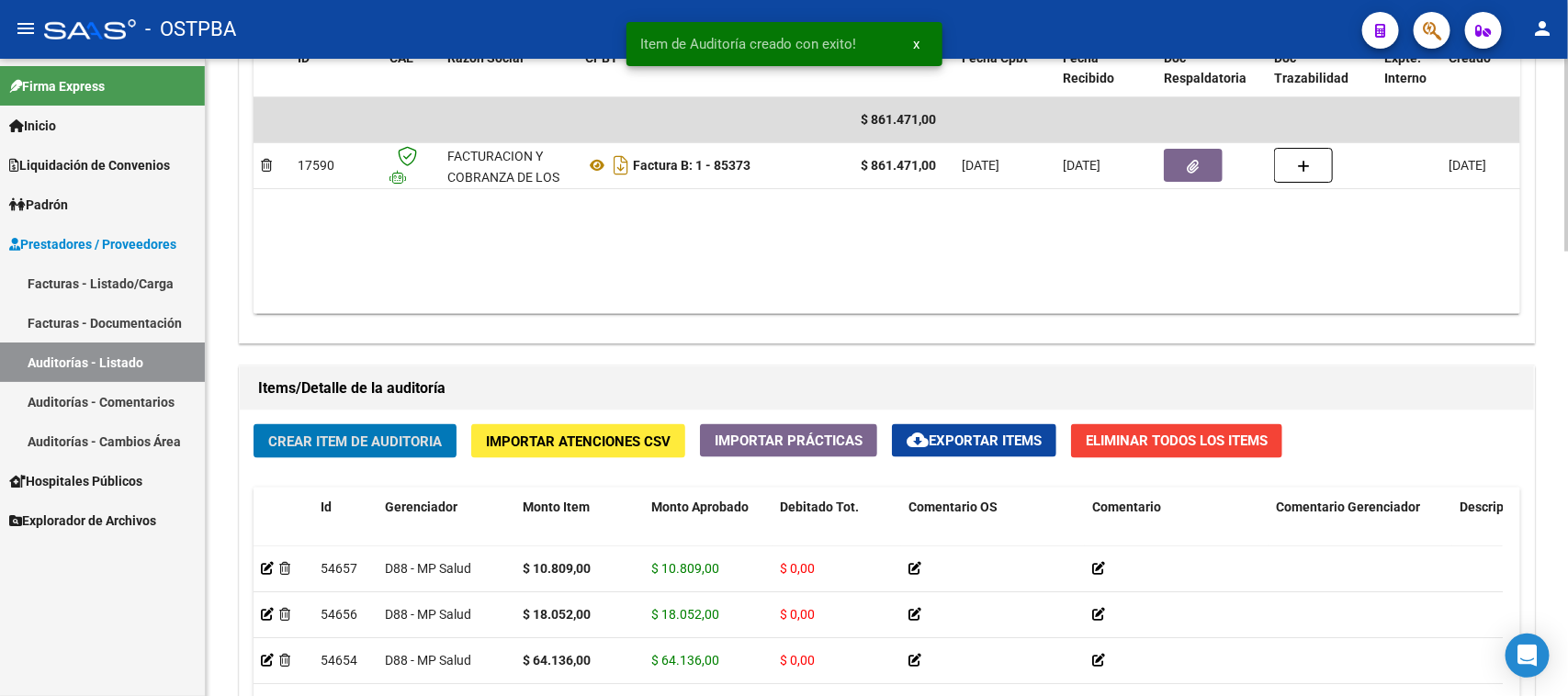
click at [389, 443] on span "Crear Item de Auditoria" at bounding box center [354, 442] width 174 height 17
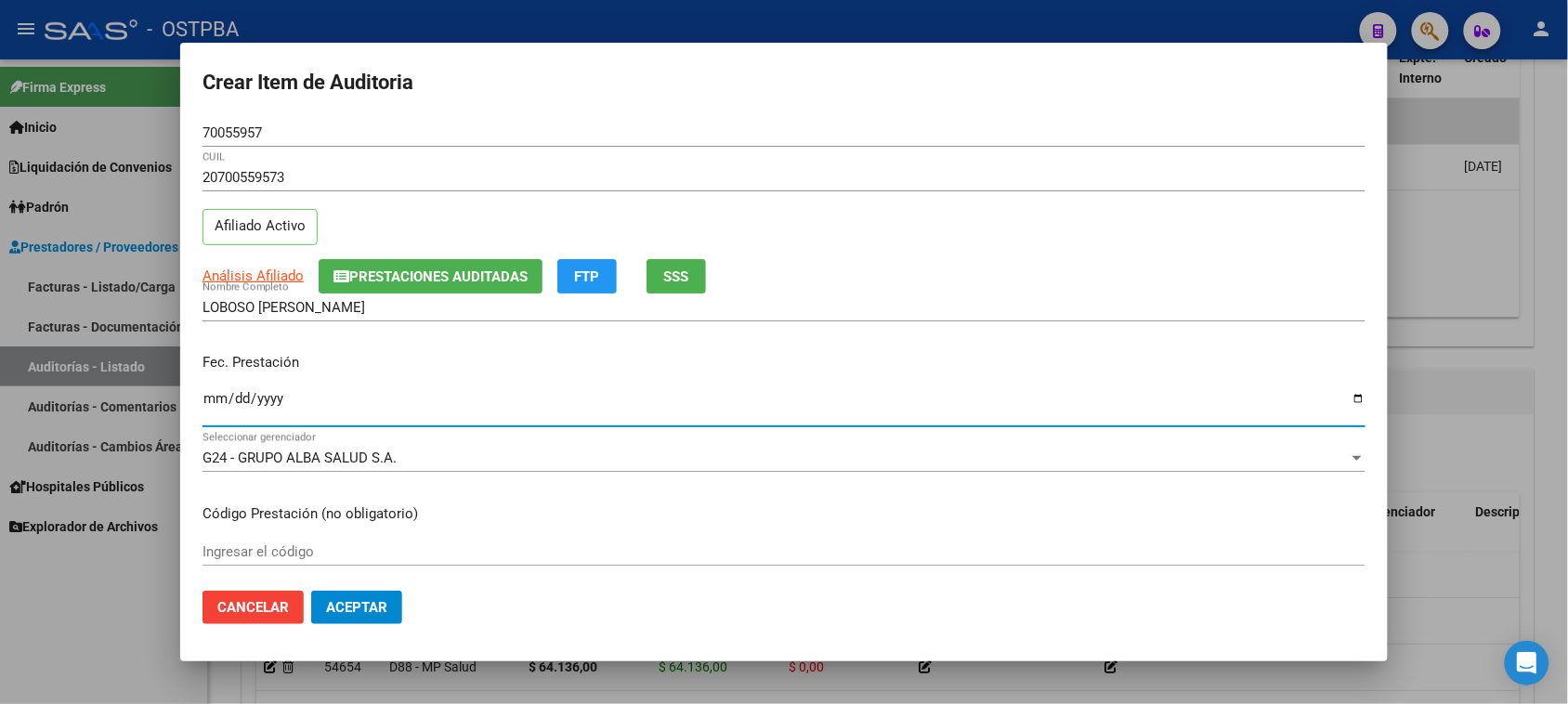
click at [210, 401] on input "Ingresar la fecha" at bounding box center [784, 406] width 1163 height 30
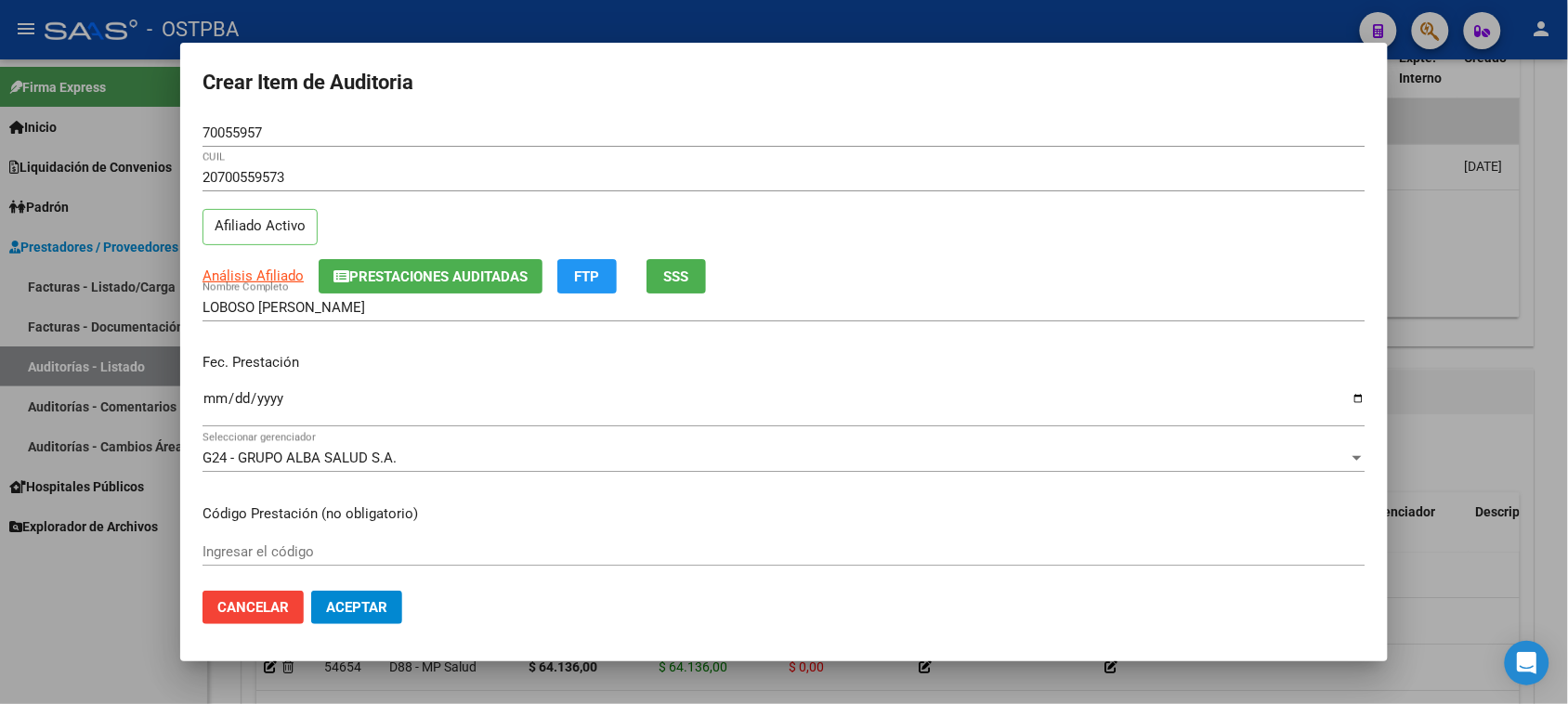
scroll to position [116, 0]
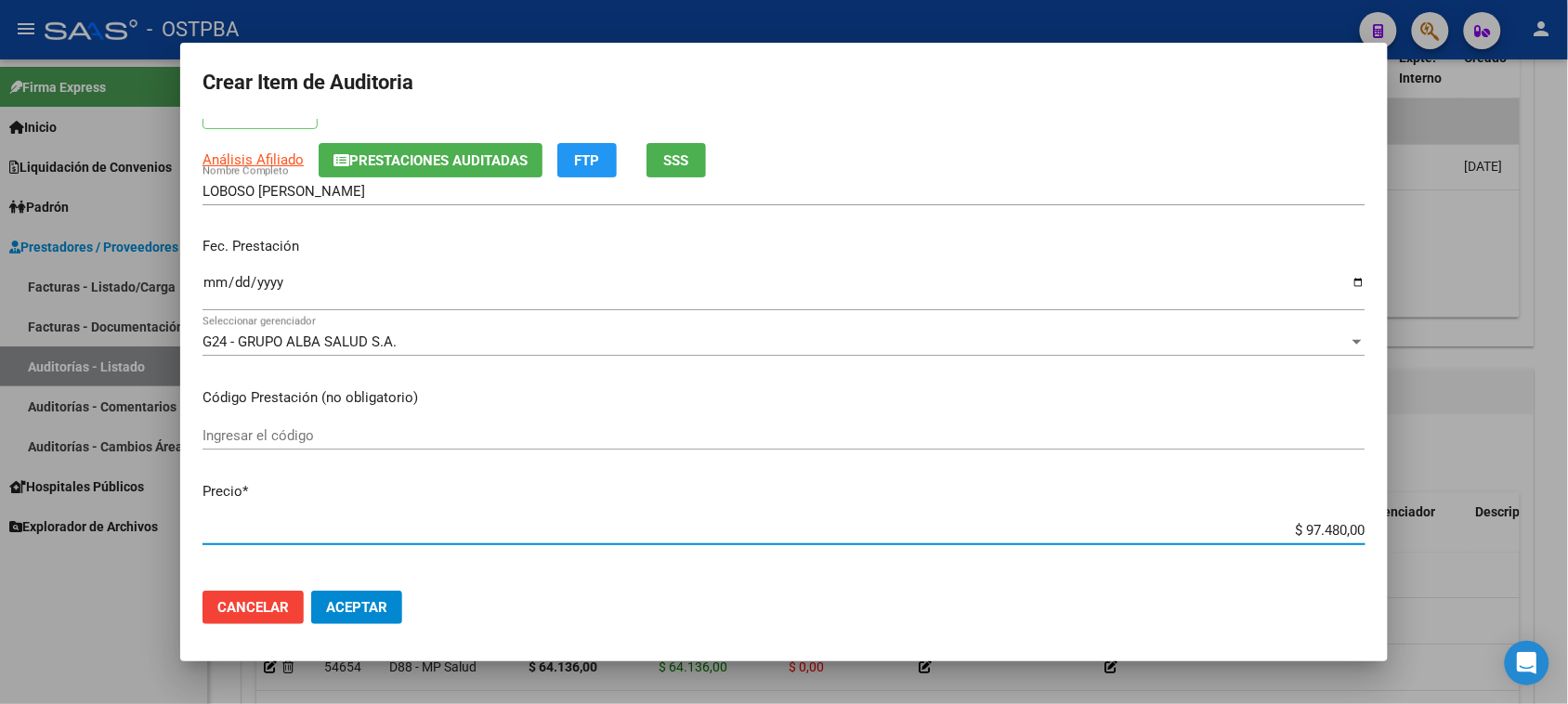
drag, startPoint x: 1290, startPoint y: 529, endPoint x: 1531, endPoint y: 529, distance: 241.0
click at [1531, 529] on div "Crear Item de Auditoria 70055957 Nro Documento 20700559573 CUIL Afiliado Activo…" at bounding box center [784, 352] width 1568 height 704
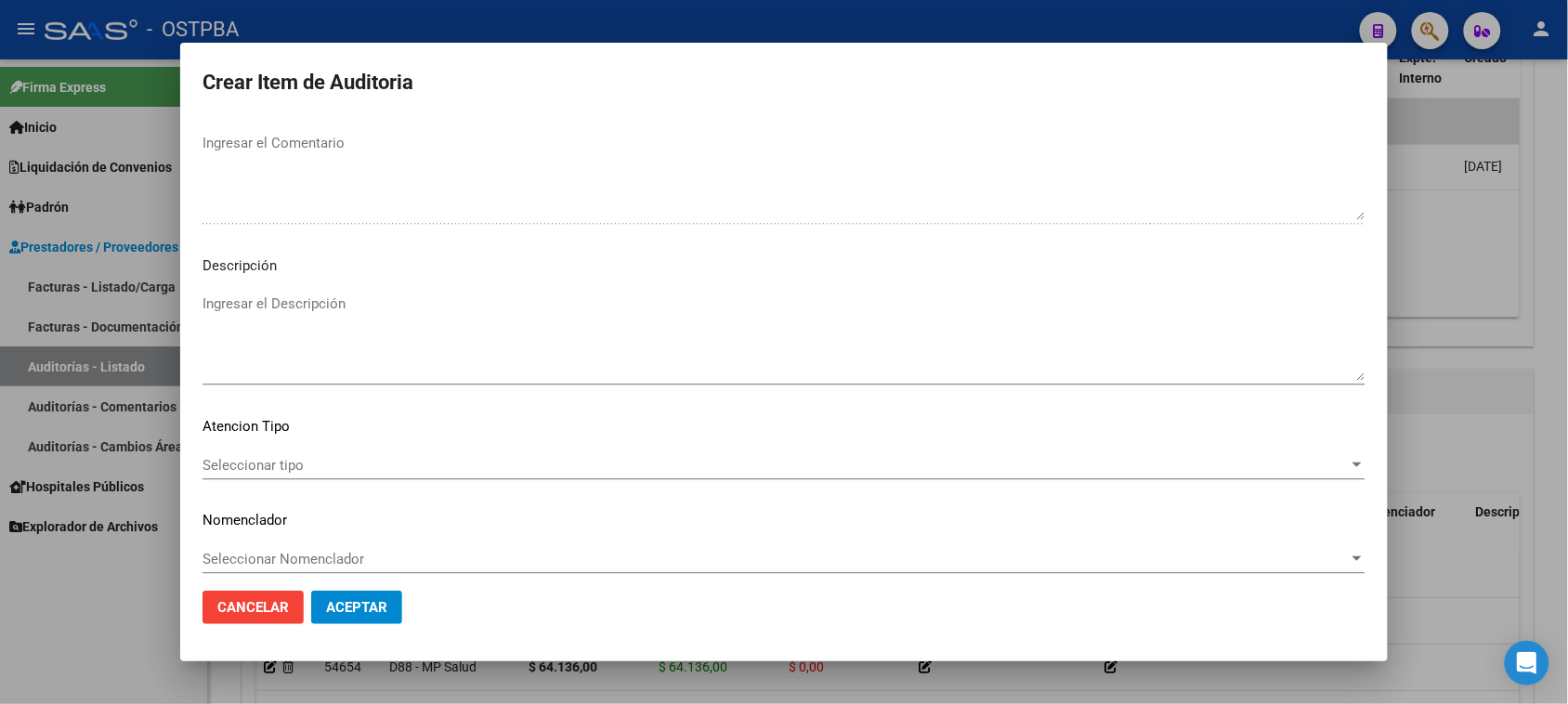
scroll to position [1213, 0]
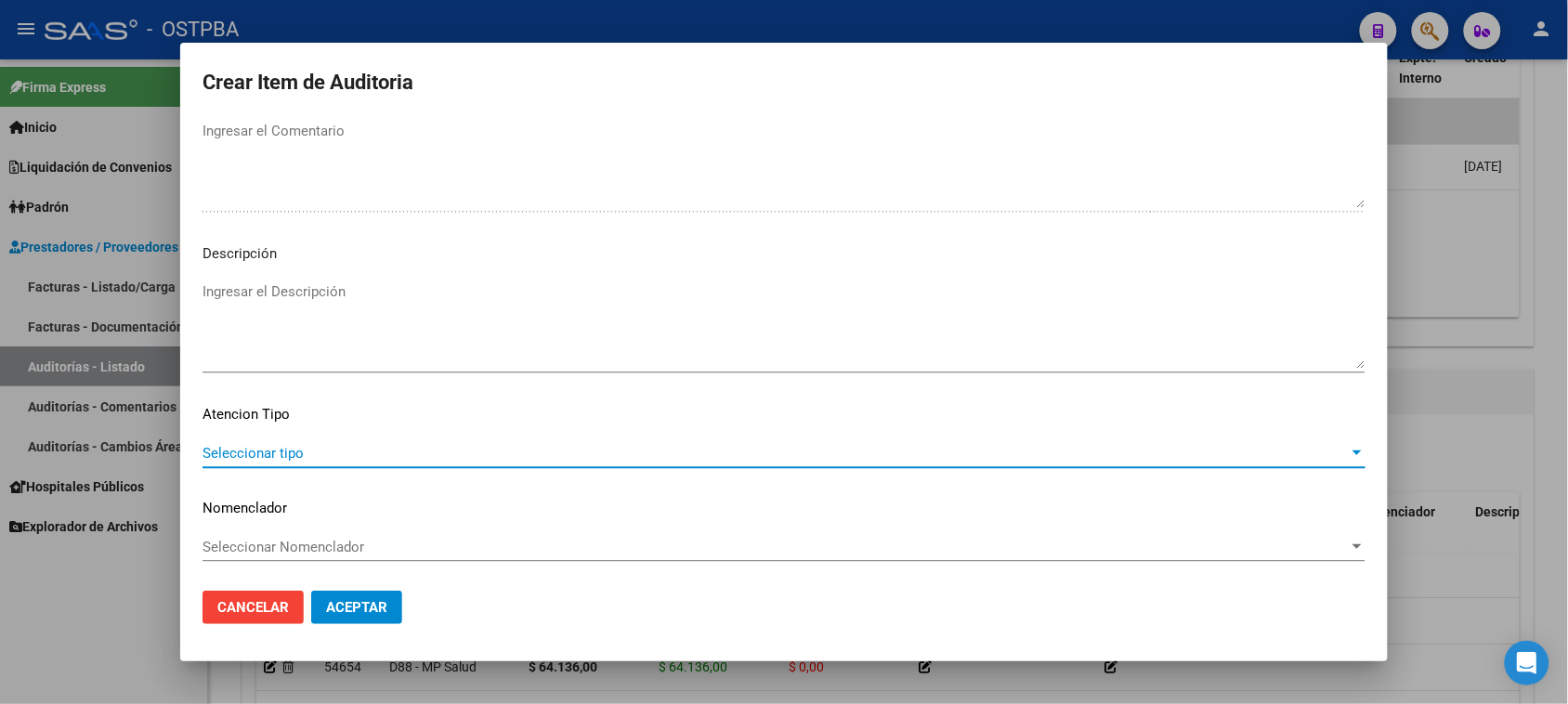
click at [266, 454] on span "Seleccionar tipo" at bounding box center [776, 453] width 1147 height 17
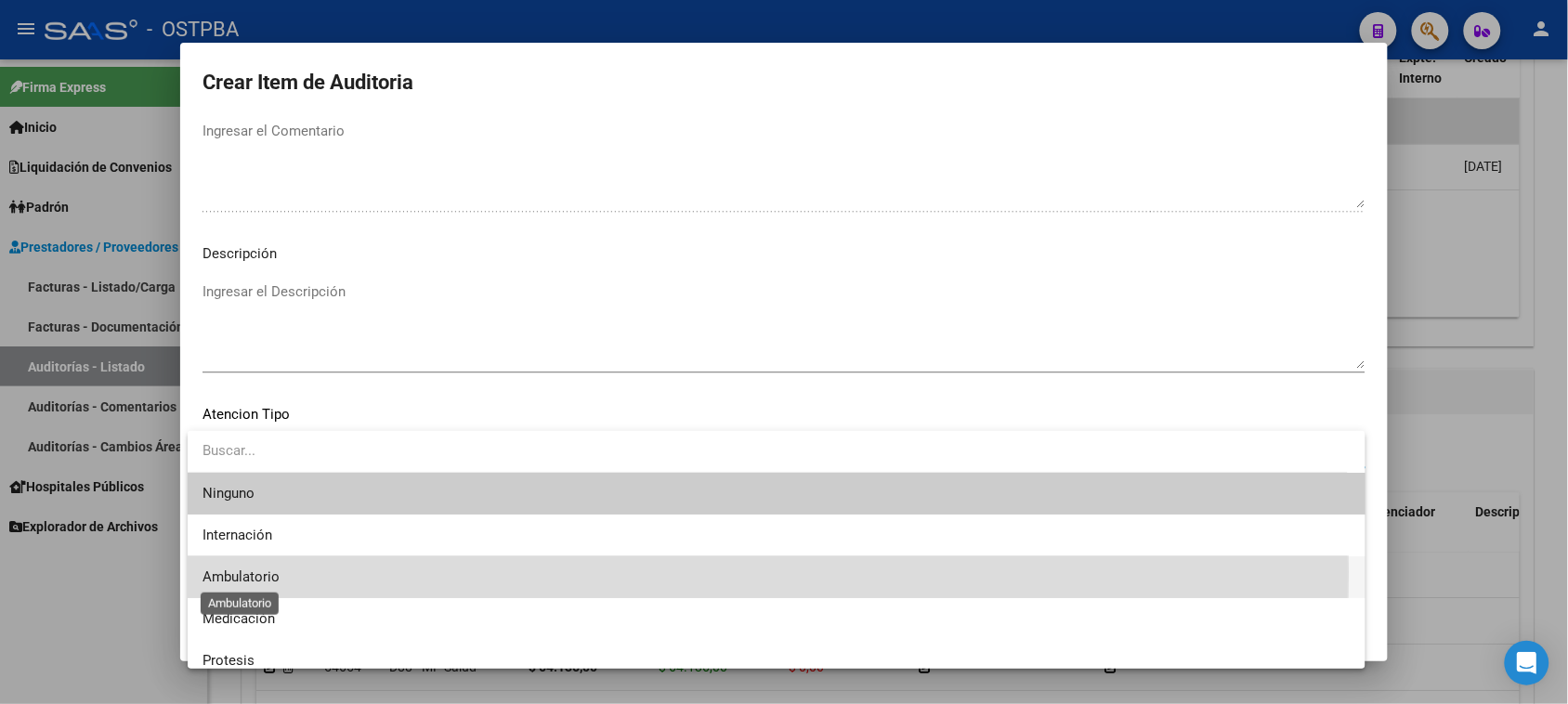
click at [220, 572] on span "Ambulatorio" at bounding box center [241, 577] width 77 height 17
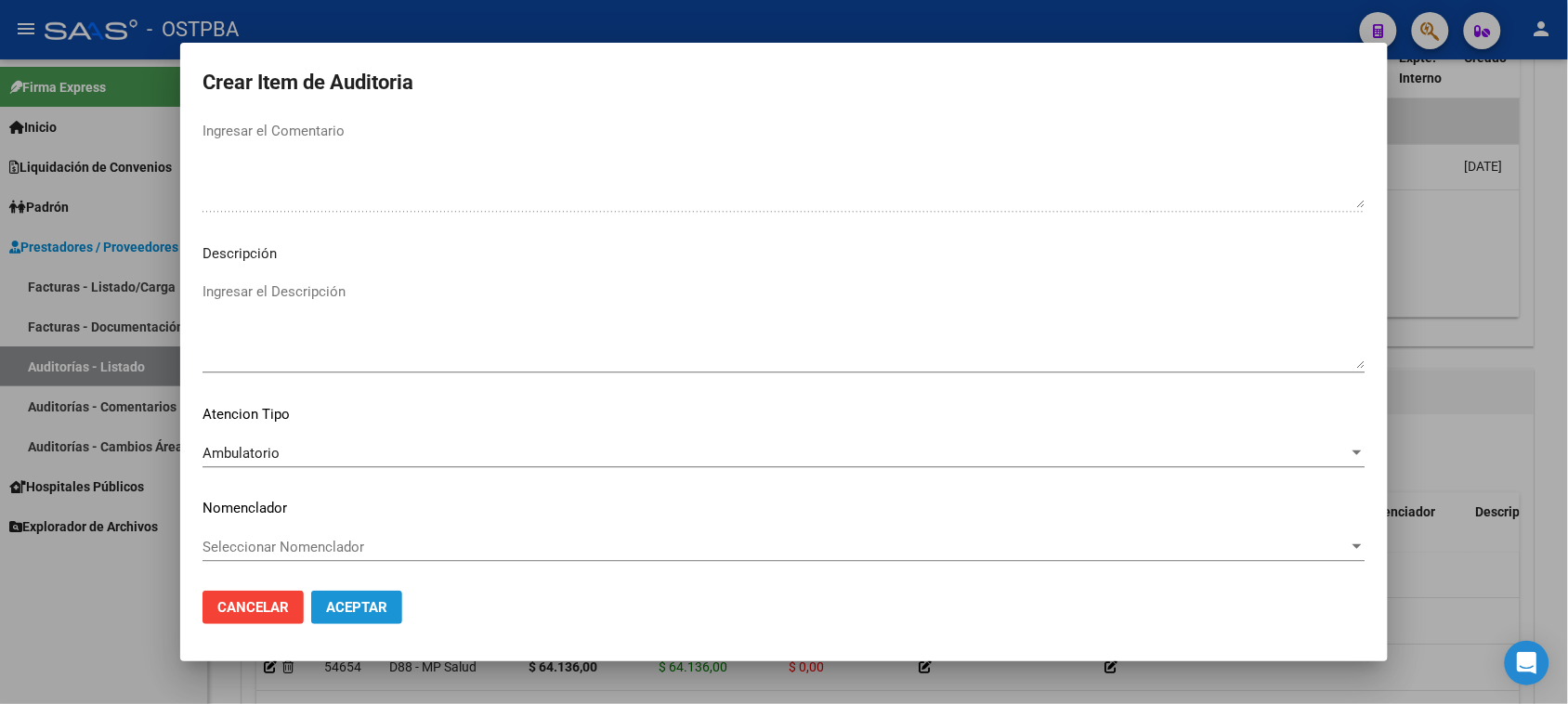
click at [332, 604] on span "Aceptar" at bounding box center [356, 607] width 62 height 17
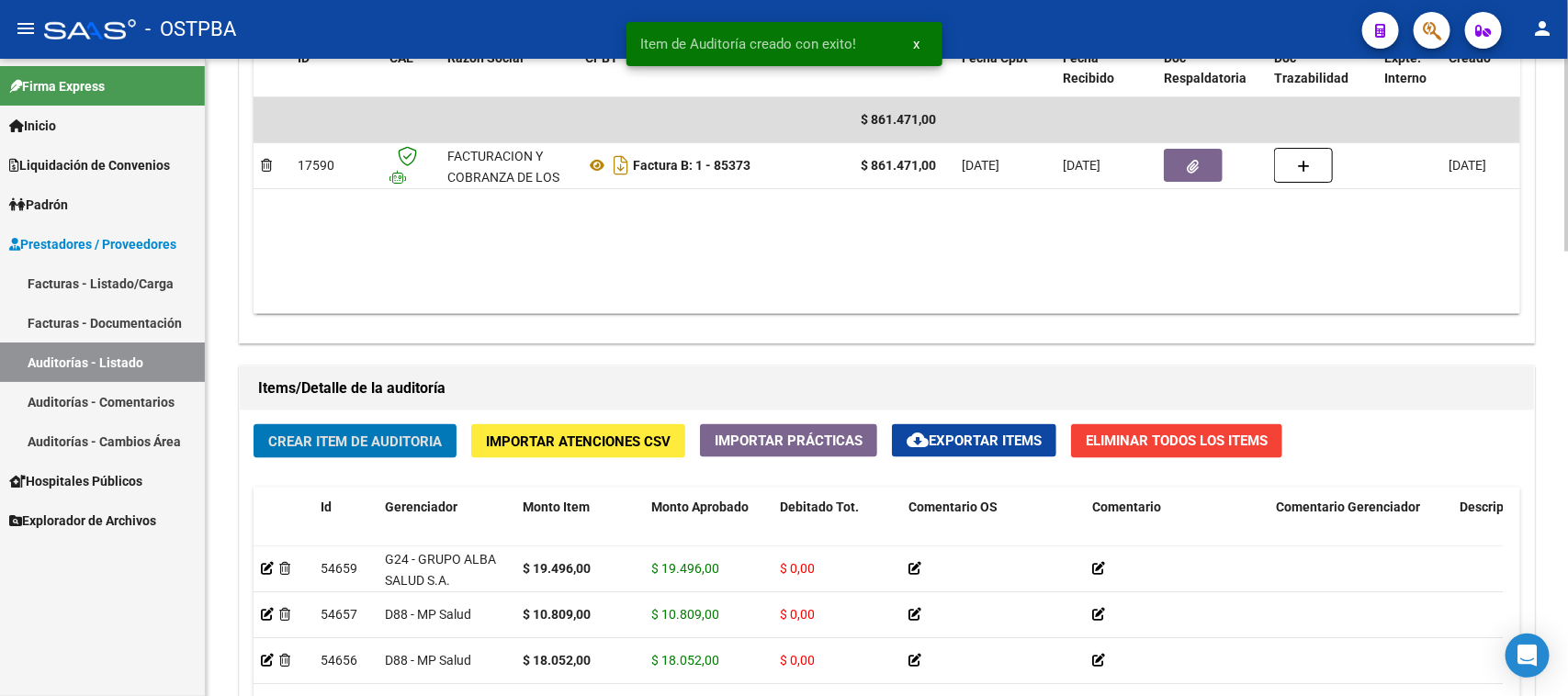
click at [402, 437] on span "Crear Item de Auditoria" at bounding box center [354, 442] width 174 height 17
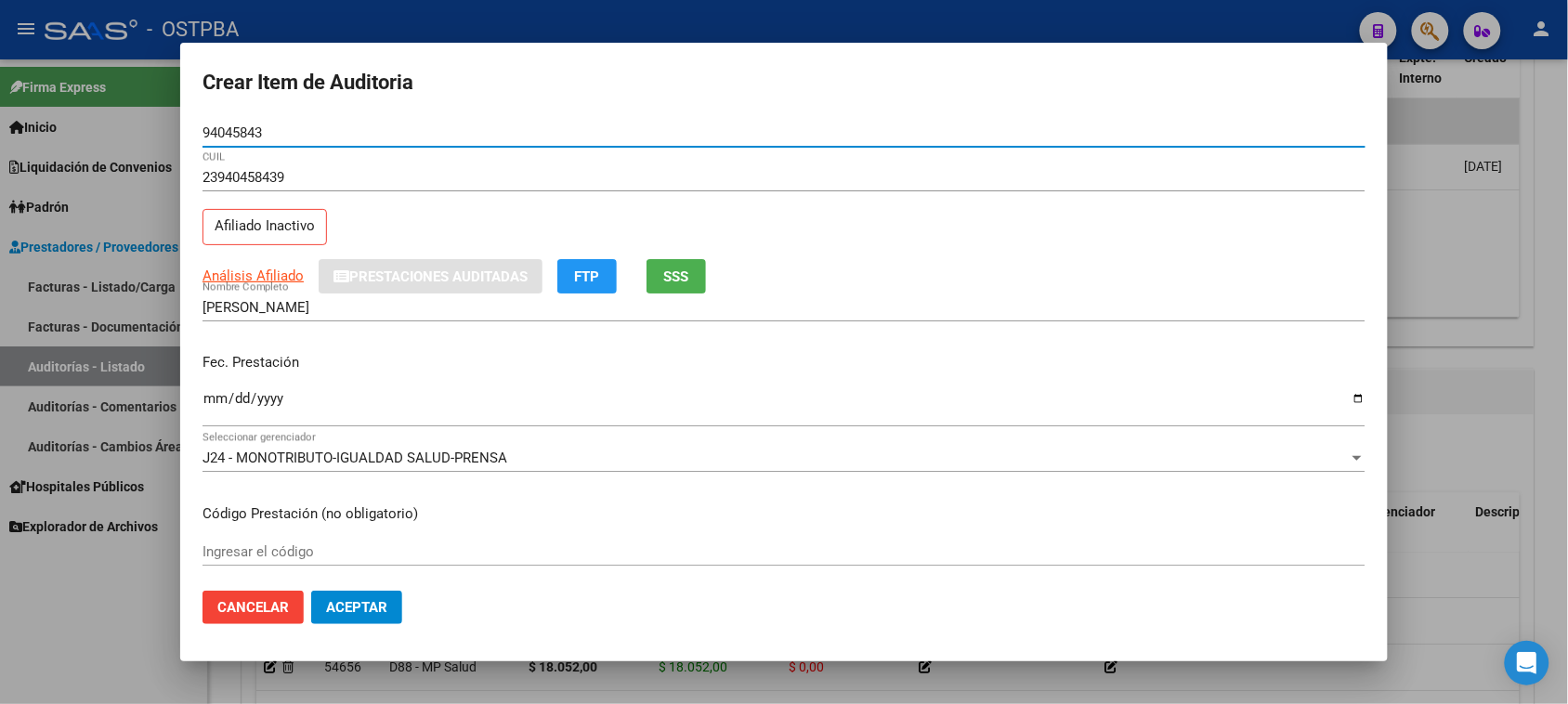
click at [211, 397] on input "Ingresar la fecha" at bounding box center [784, 406] width 1163 height 30
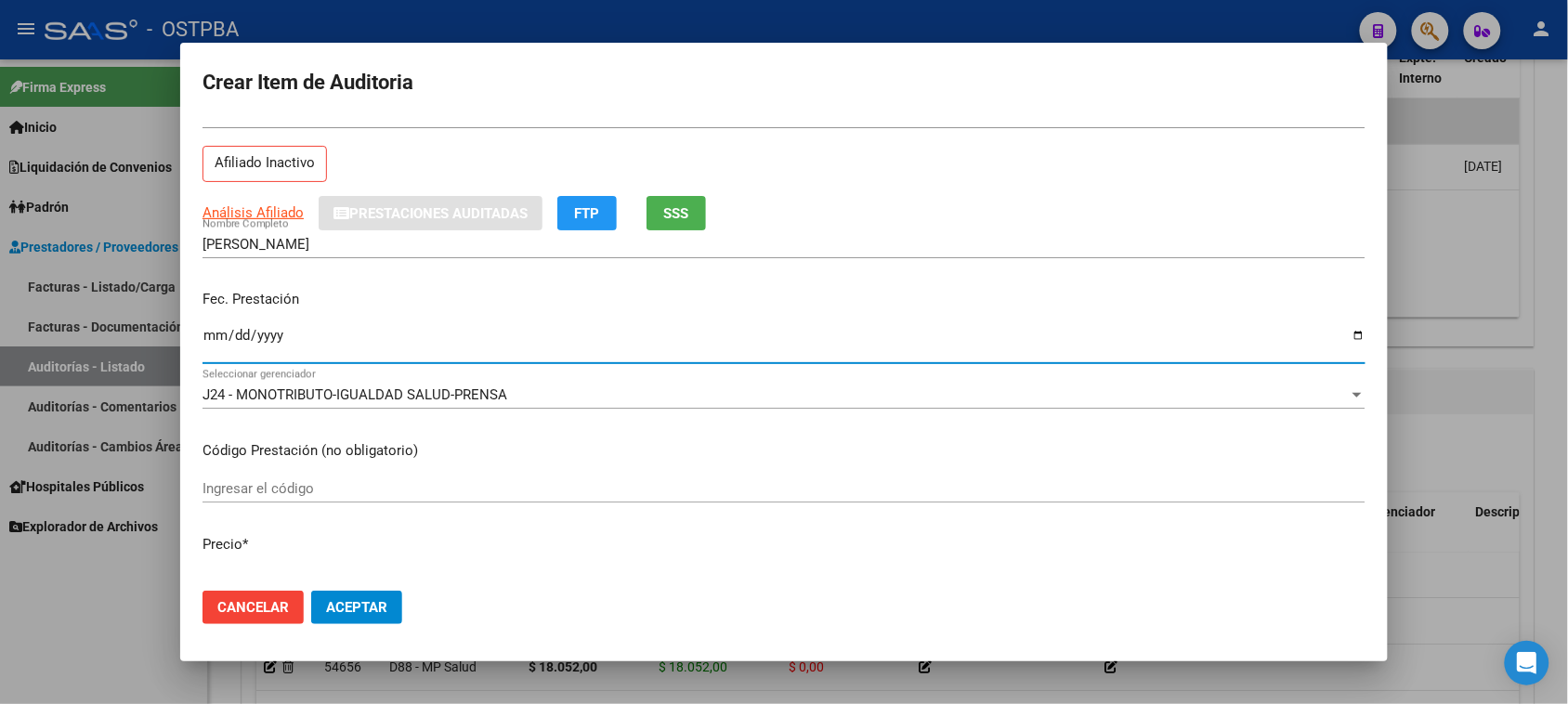
scroll to position [116, 0]
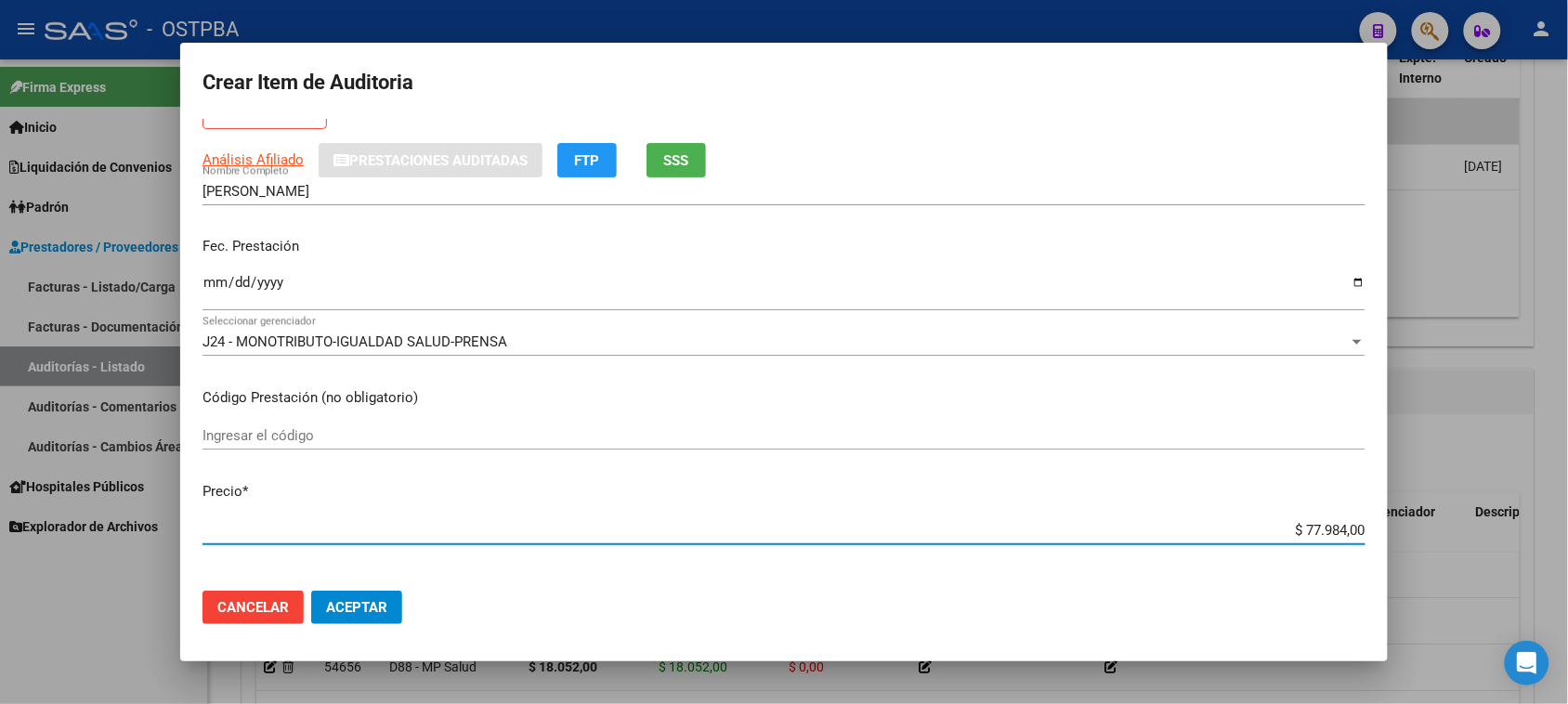
drag, startPoint x: 1289, startPoint y: 526, endPoint x: 1585, endPoint y: 526, distance: 296.0
click at [1568, 526] on html "menu - OSTPBA person Firma Express Inicio Instructivos Contacto OS Liquidación …" at bounding box center [784, 352] width 1568 height 704
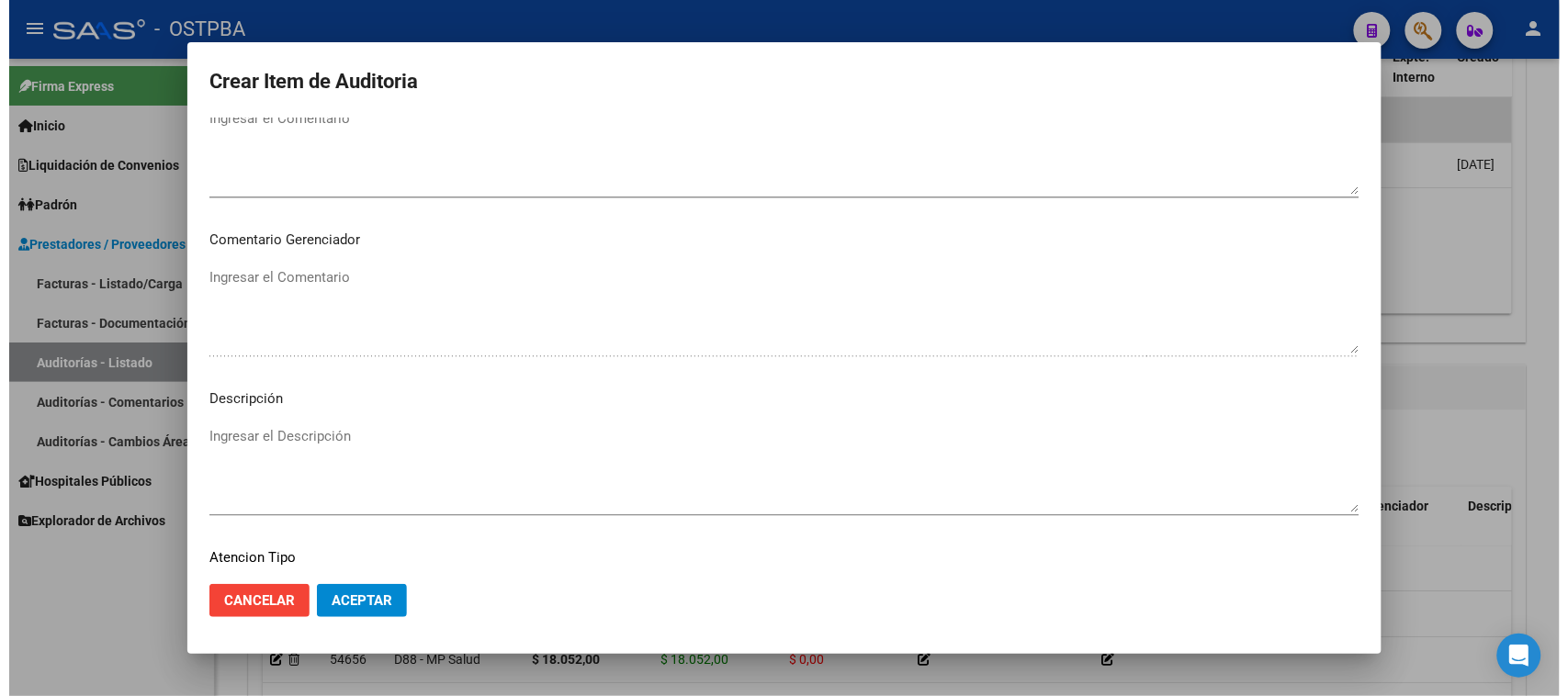
scroll to position [1149, 0]
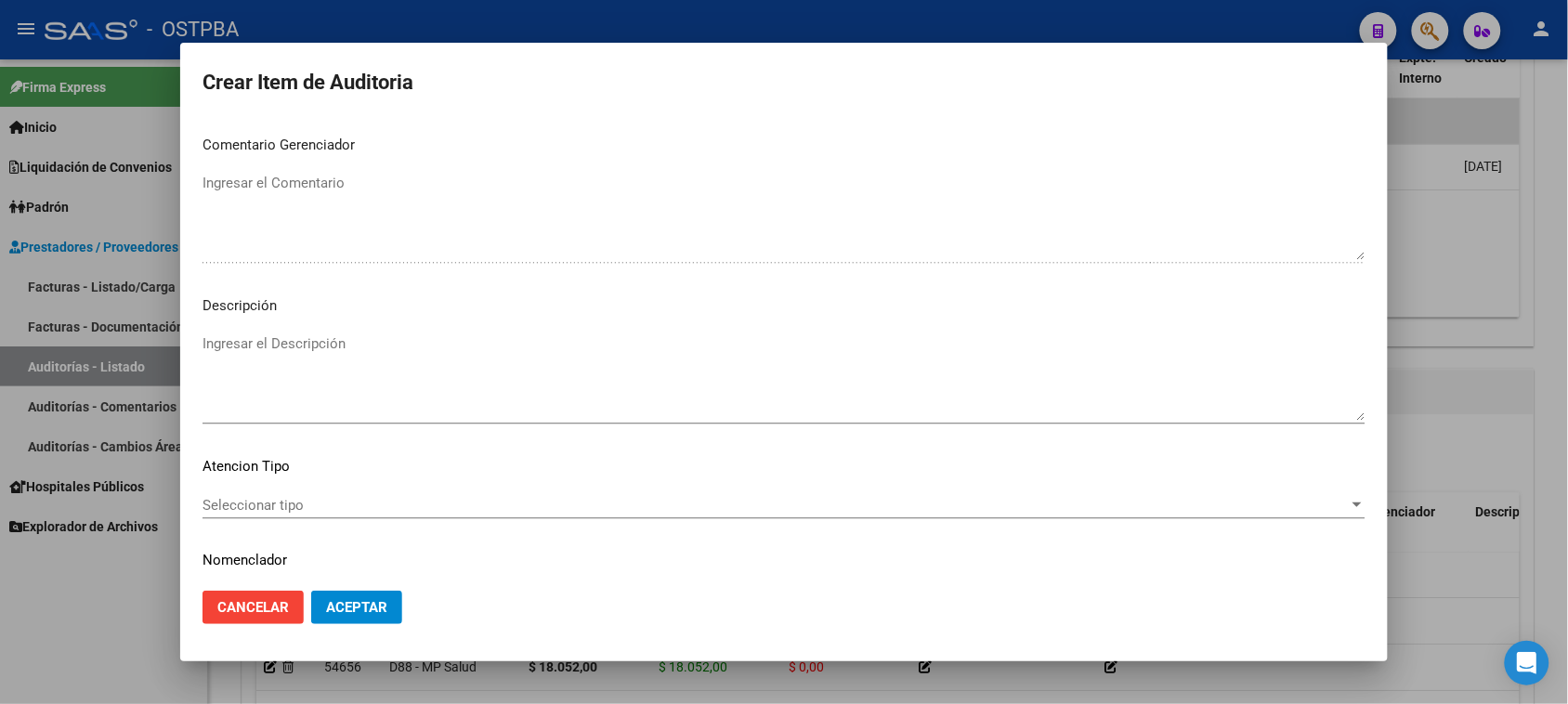
click at [296, 499] on span "Seleccionar tipo" at bounding box center [776, 505] width 1147 height 17
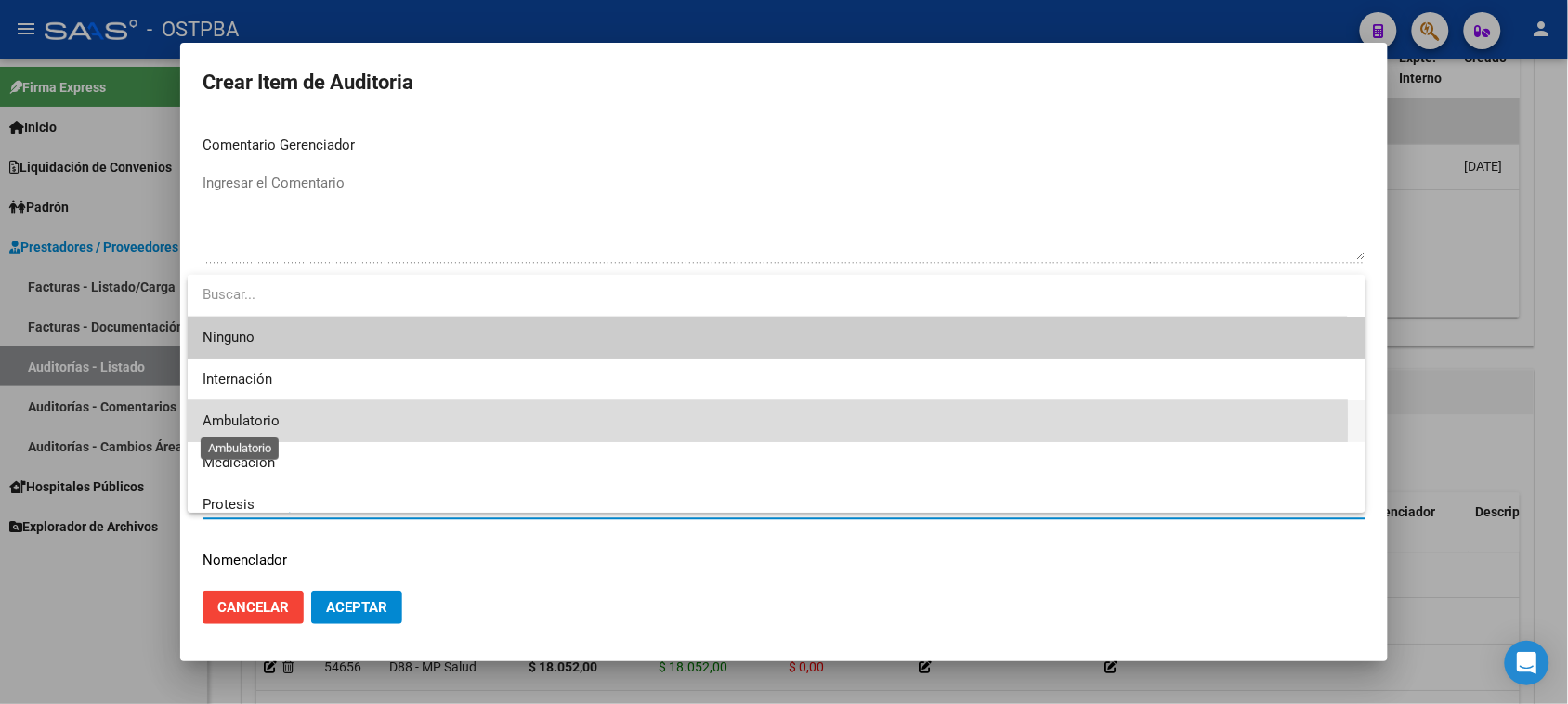
click at [270, 423] on span "Ambulatorio" at bounding box center [241, 420] width 77 height 17
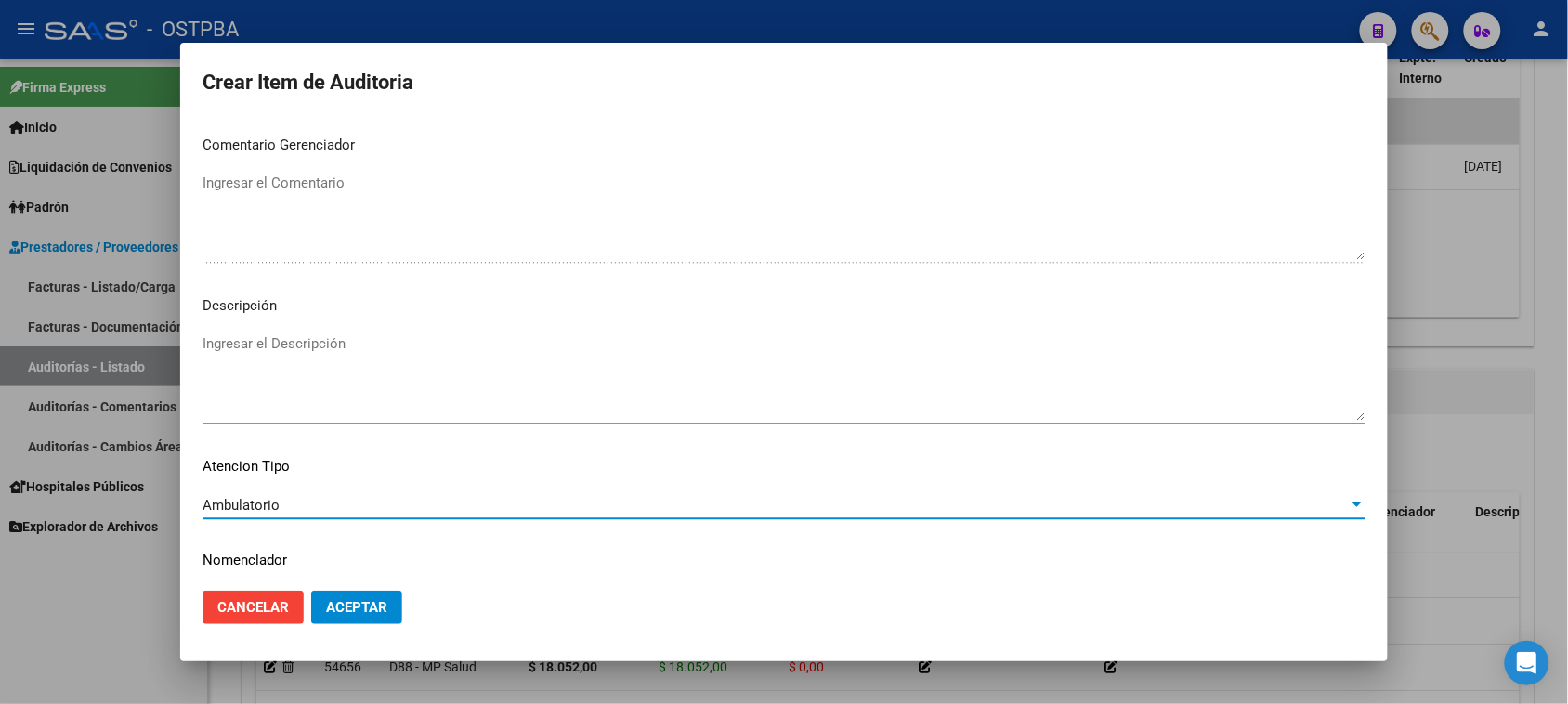
click at [368, 606] on span "Aceptar" at bounding box center [356, 607] width 62 height 17
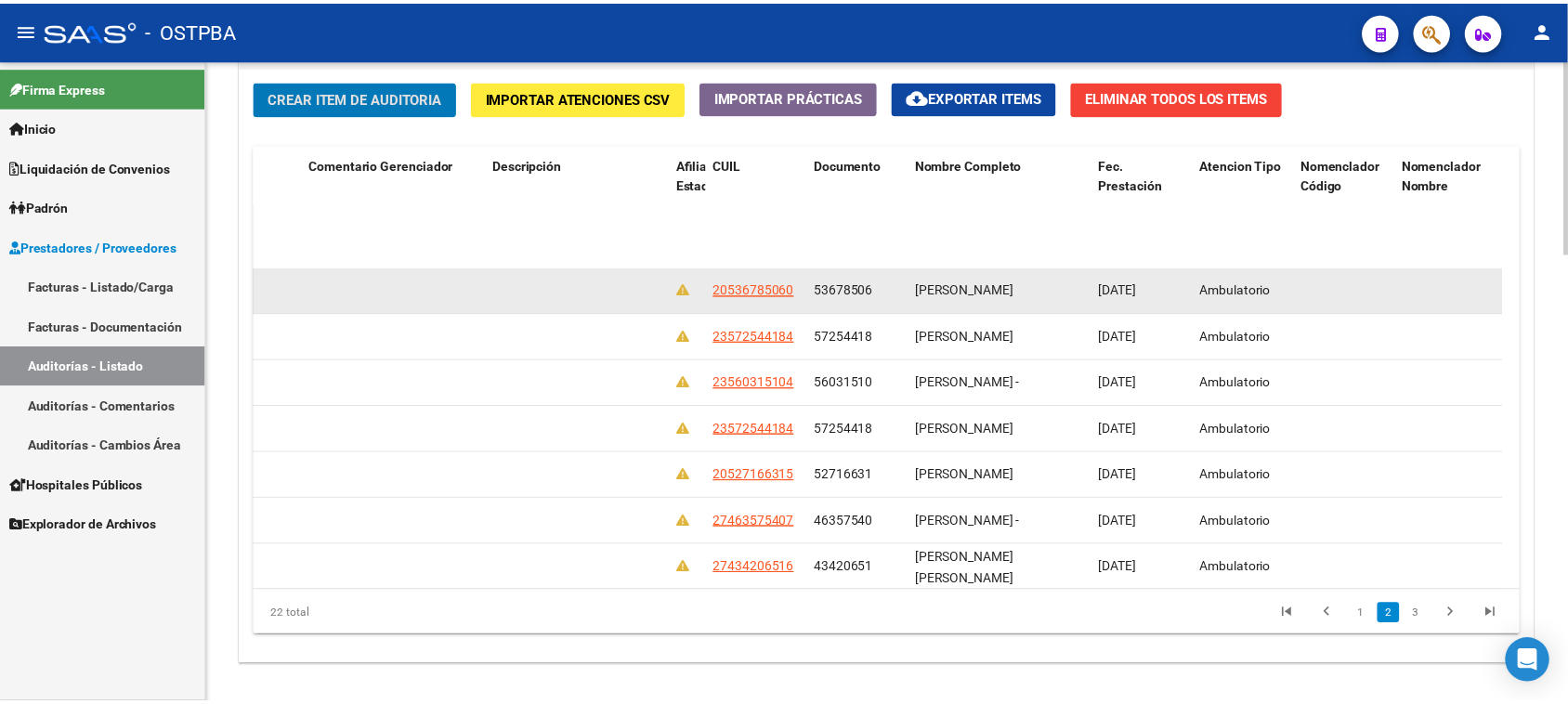
scroll to position [349, 977]
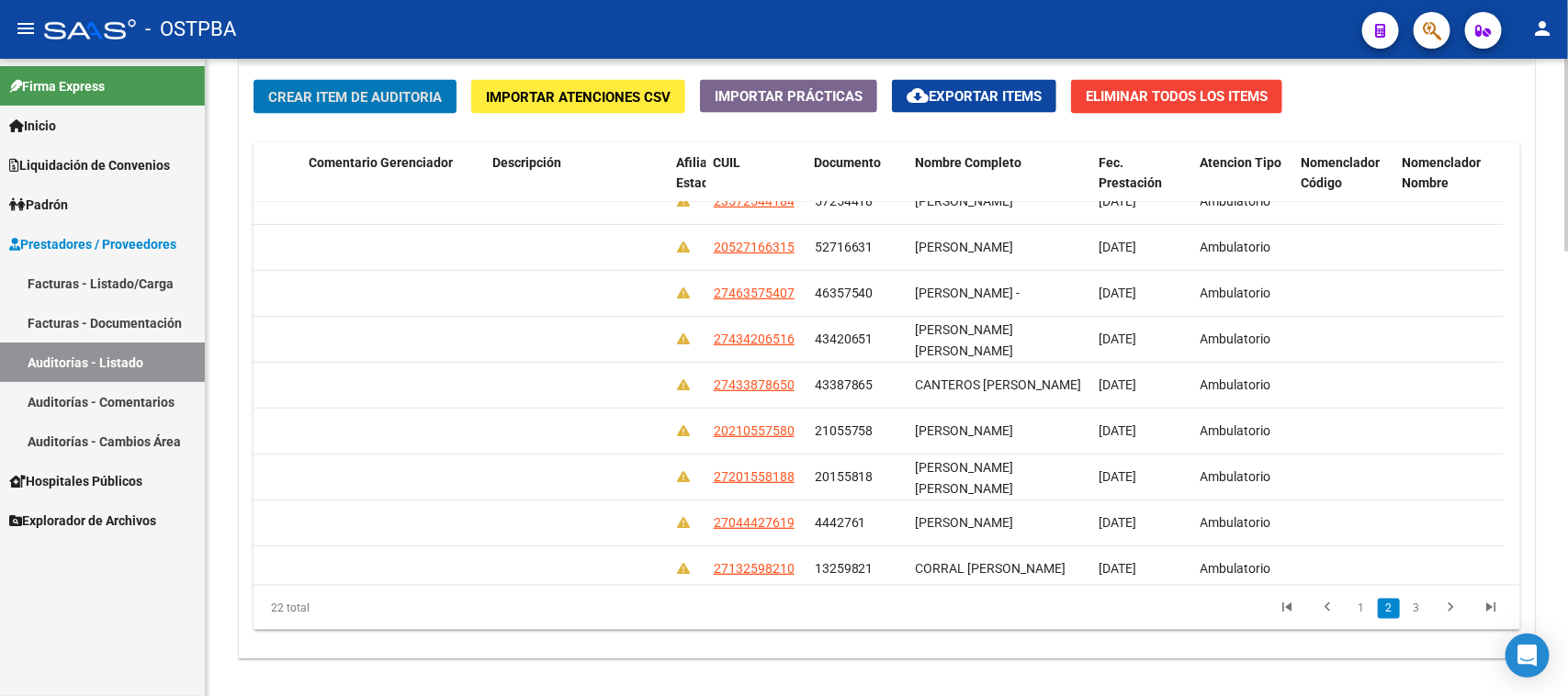
click at [386, 97] on span "Crear Item de Auditoria" at bounding box center [354, 97] width 174 height 17
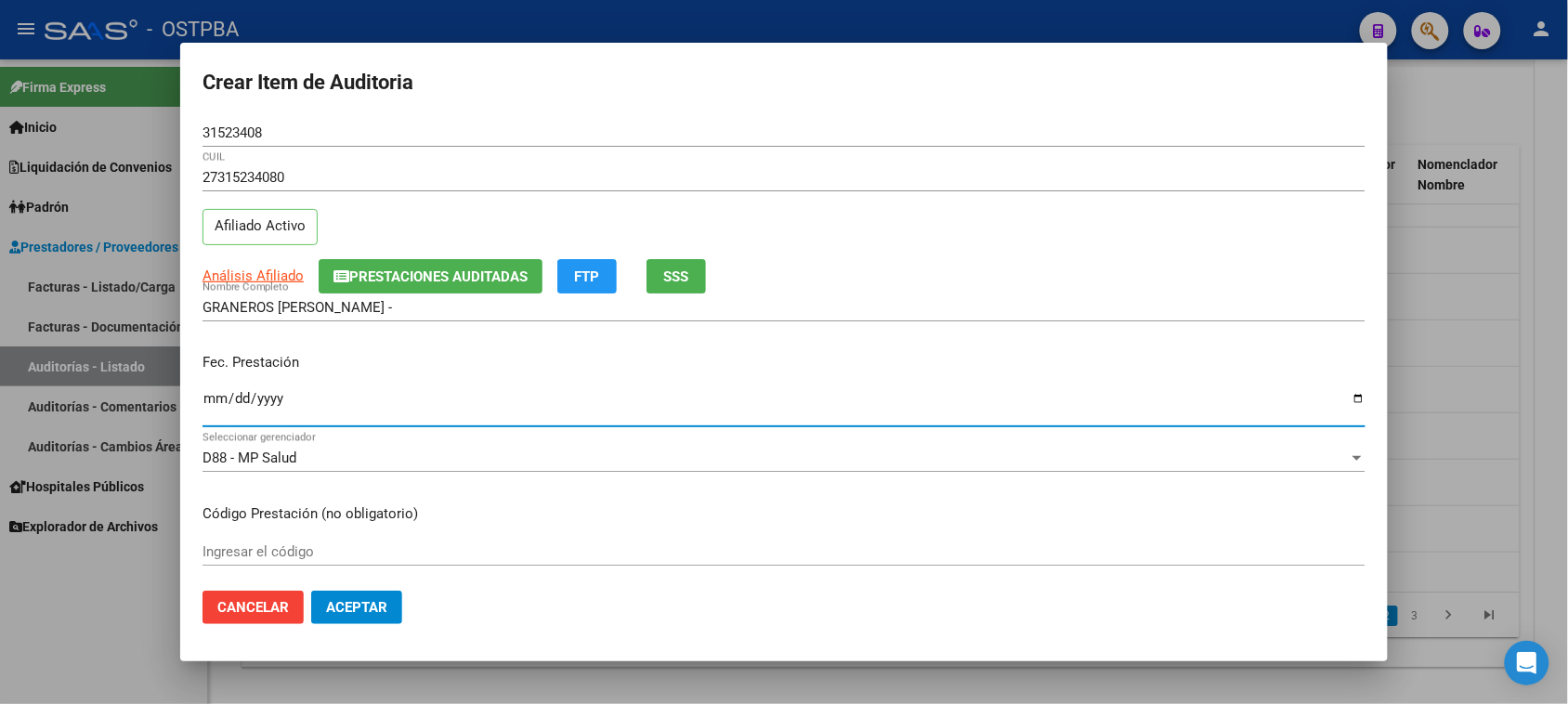
click at [214, 399] on input "Ingresar la fecha" at bounding box center [784, 406] width 1163 height 30
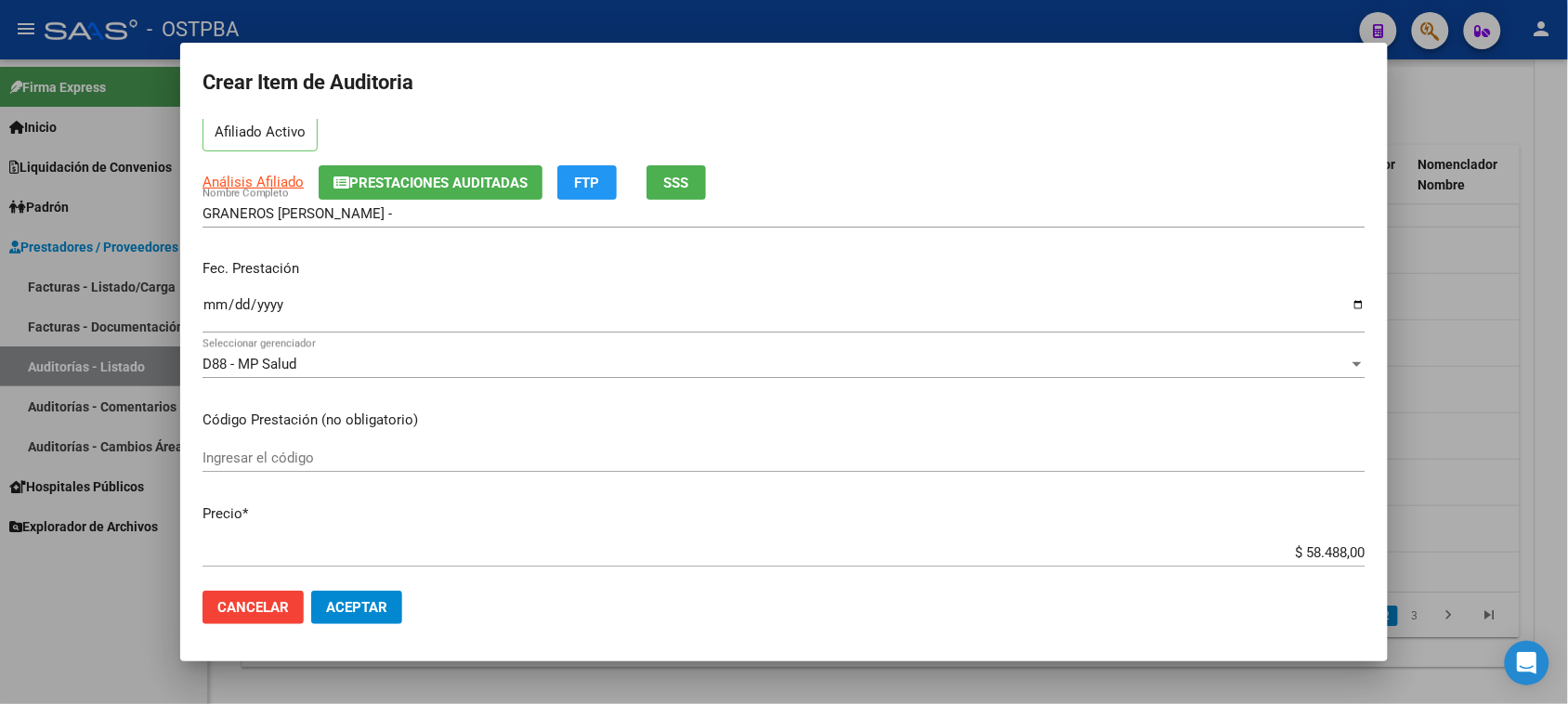
scroll to position [116, 0]
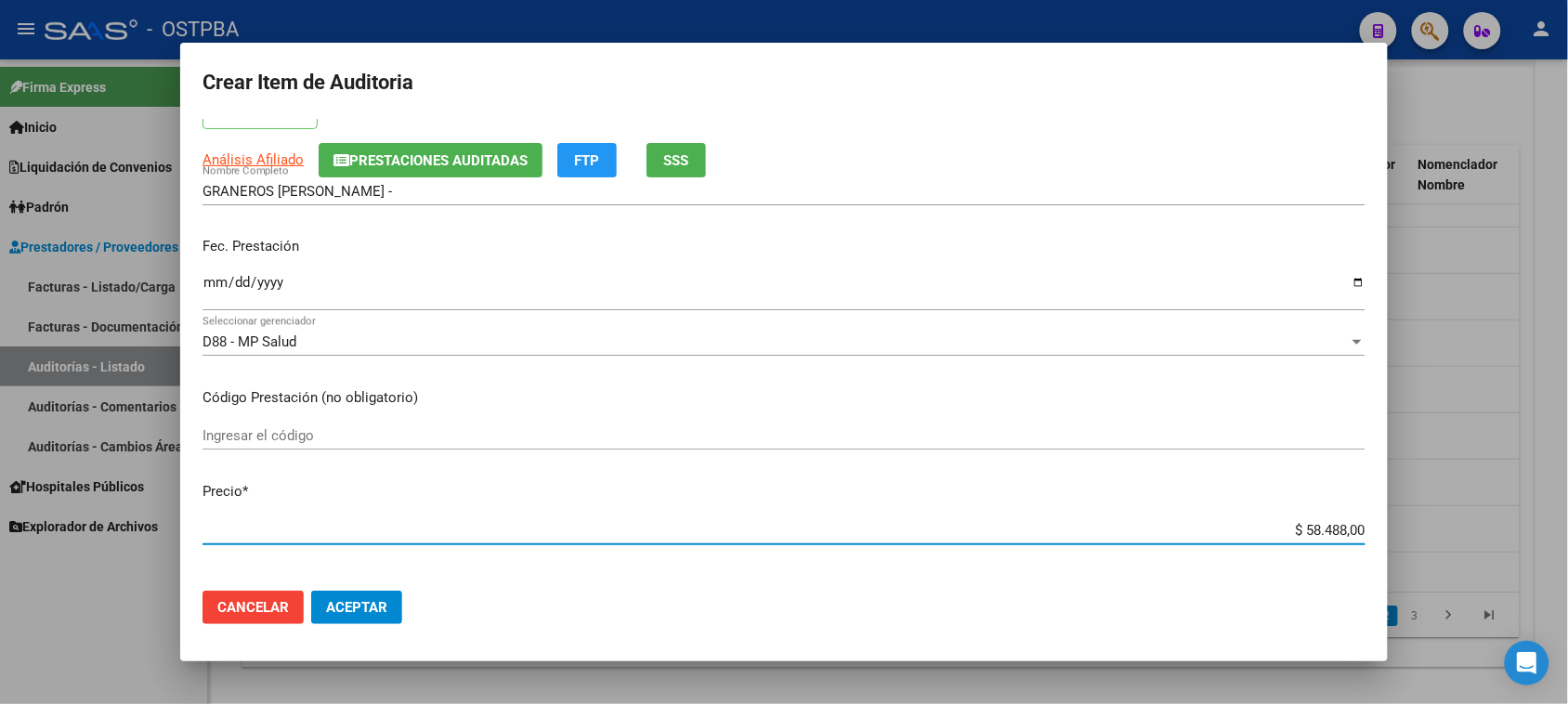
drag, startPoint x: 1287, startPoint y: 526, endPoint x: 1585, endPoint y: 531, distance: 298.0
click at [1568, 531] on html "menu - OSTPBA person Firma Express Inicio Instructivos Contacto OS Liquidación …" at bounding box center [784, 352] width 1568 height 704
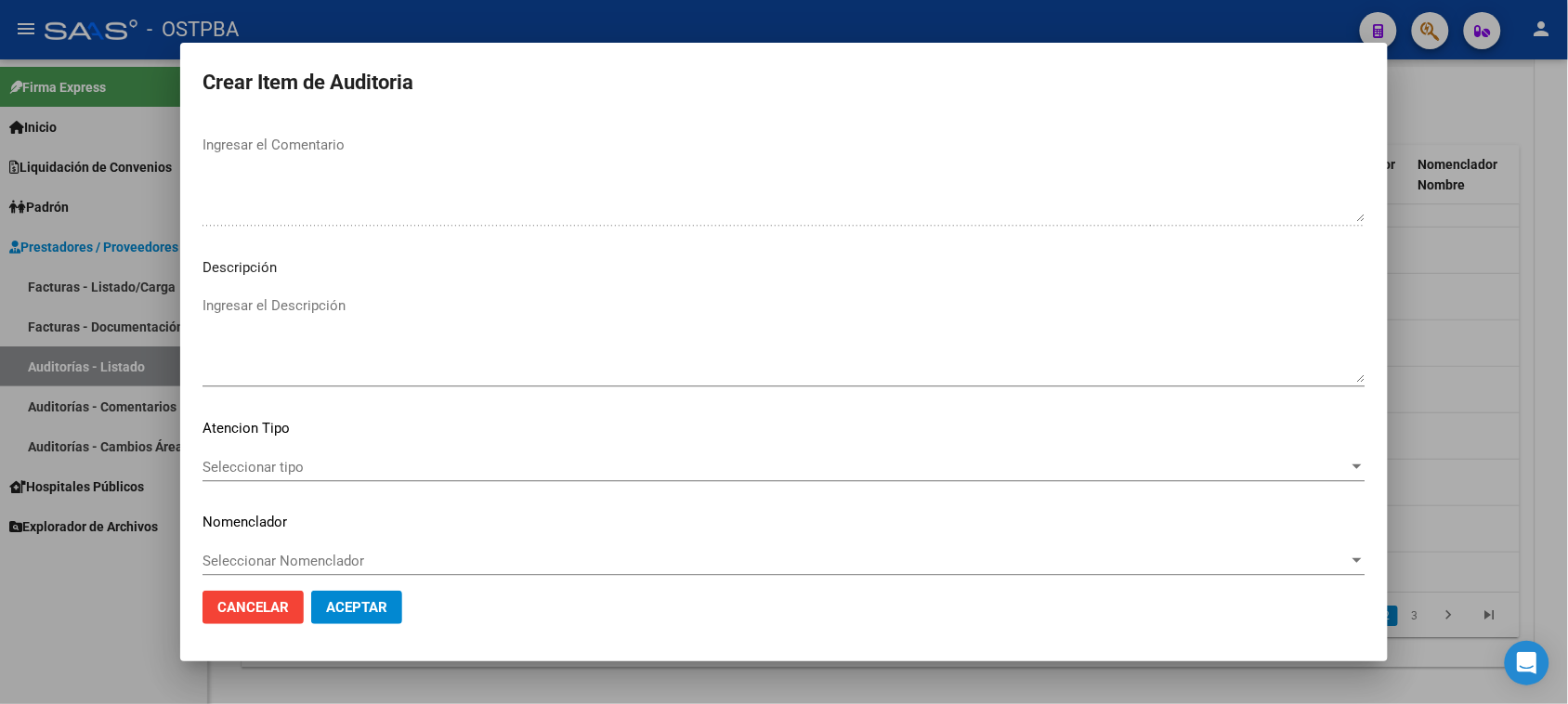
scroll to position [1213, 0]
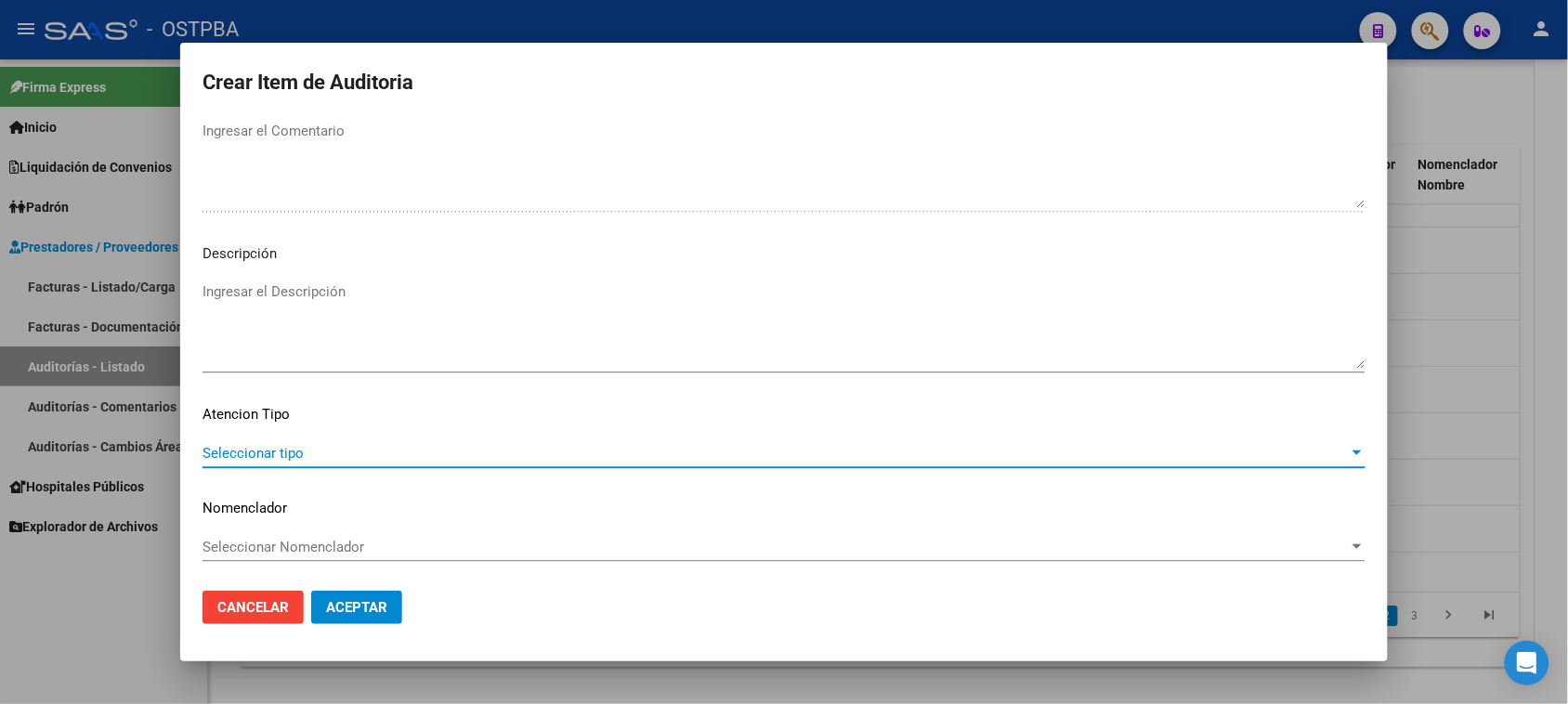
click at [291, 451] on span "Seleccionar tipo" at bounding box center [776, 453] width 1147 height 17
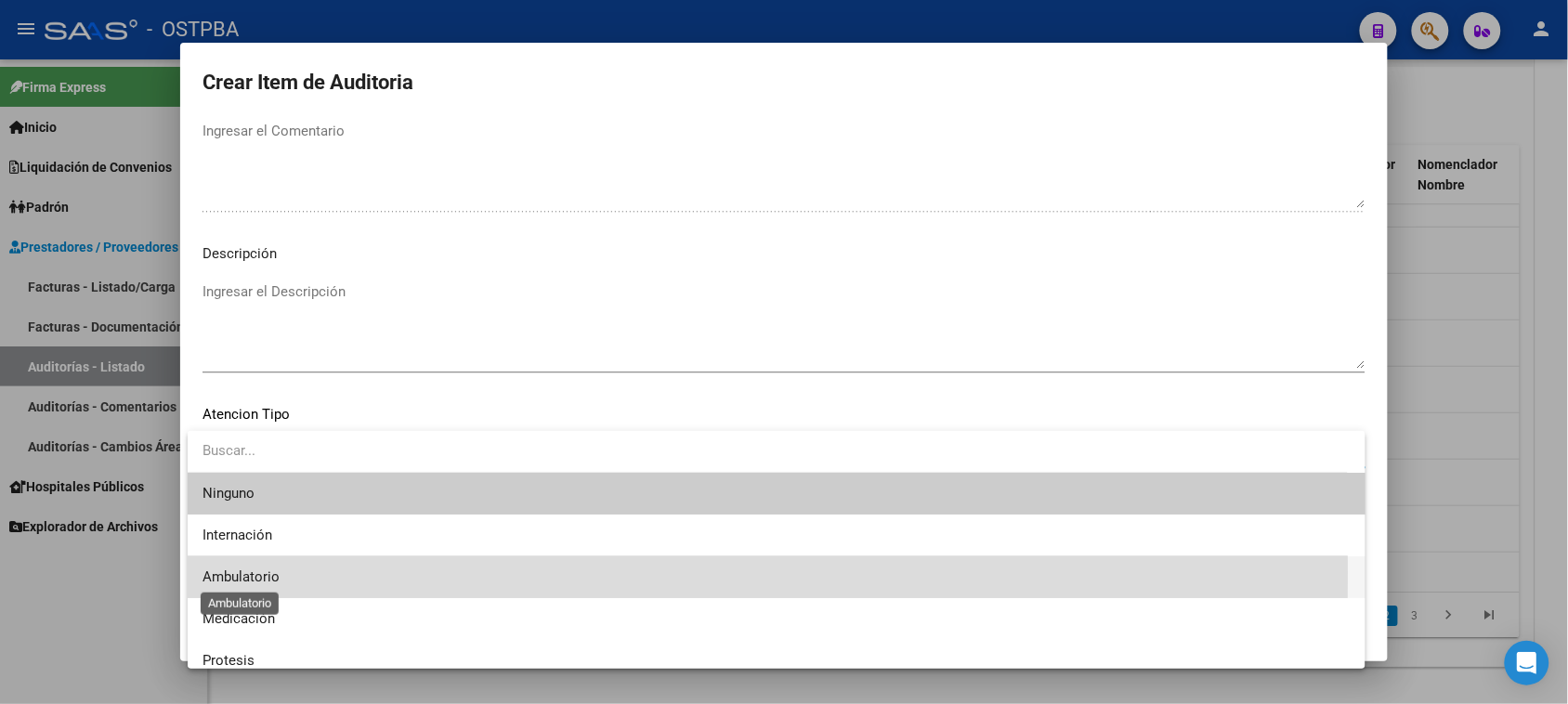
click at [246, 572] on span "Ambulatorio" at bounding box center [241, 577] width 77 height 17
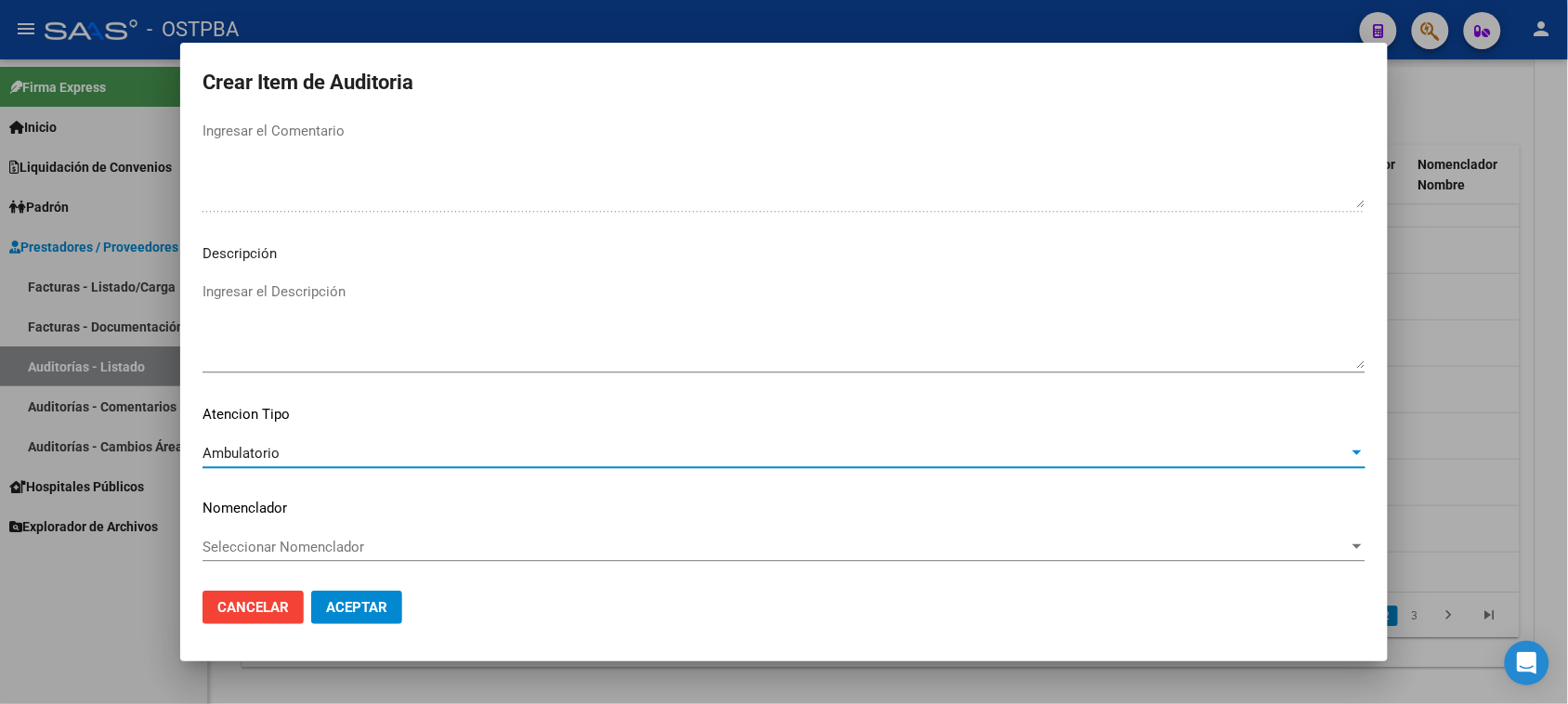
click at [352, 611] on span "Aceptar" at bounding box center [356, 607] width 62 height 17
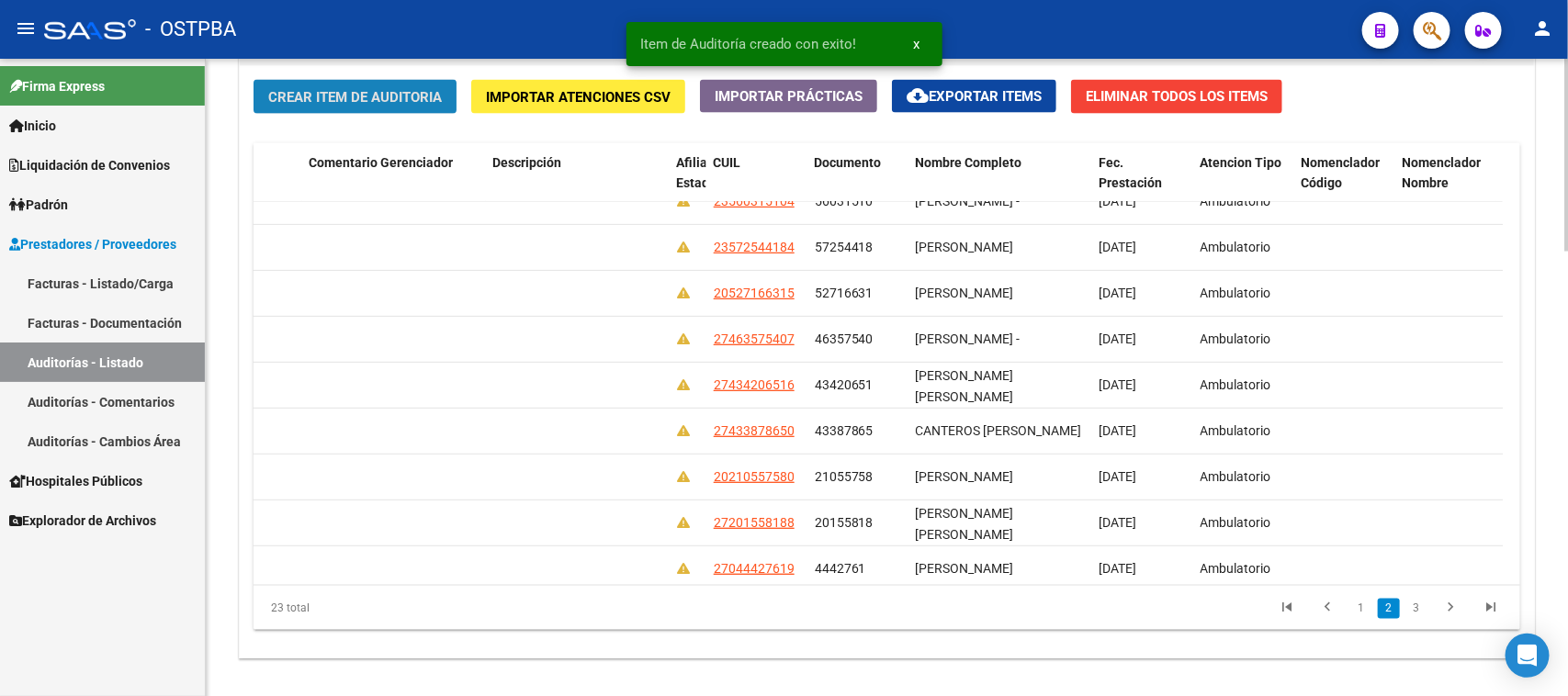
click at [353, 92] on span "Crear Item de Auditoria" at bounding box center [354, 97] width 174 height 17
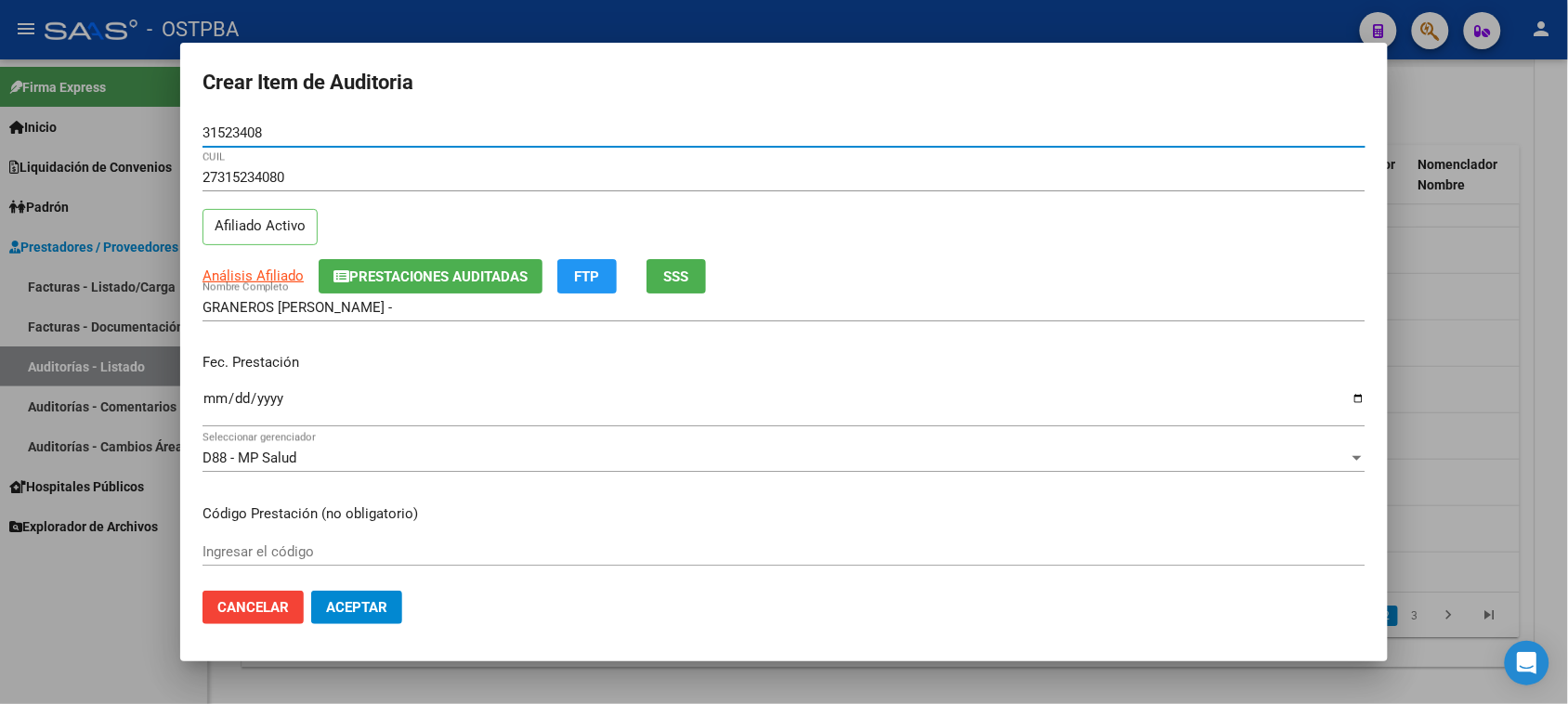
click at [210, 405] on input "Ingresar la fecha" at bounding box center [784, 406] width 1163 height 30
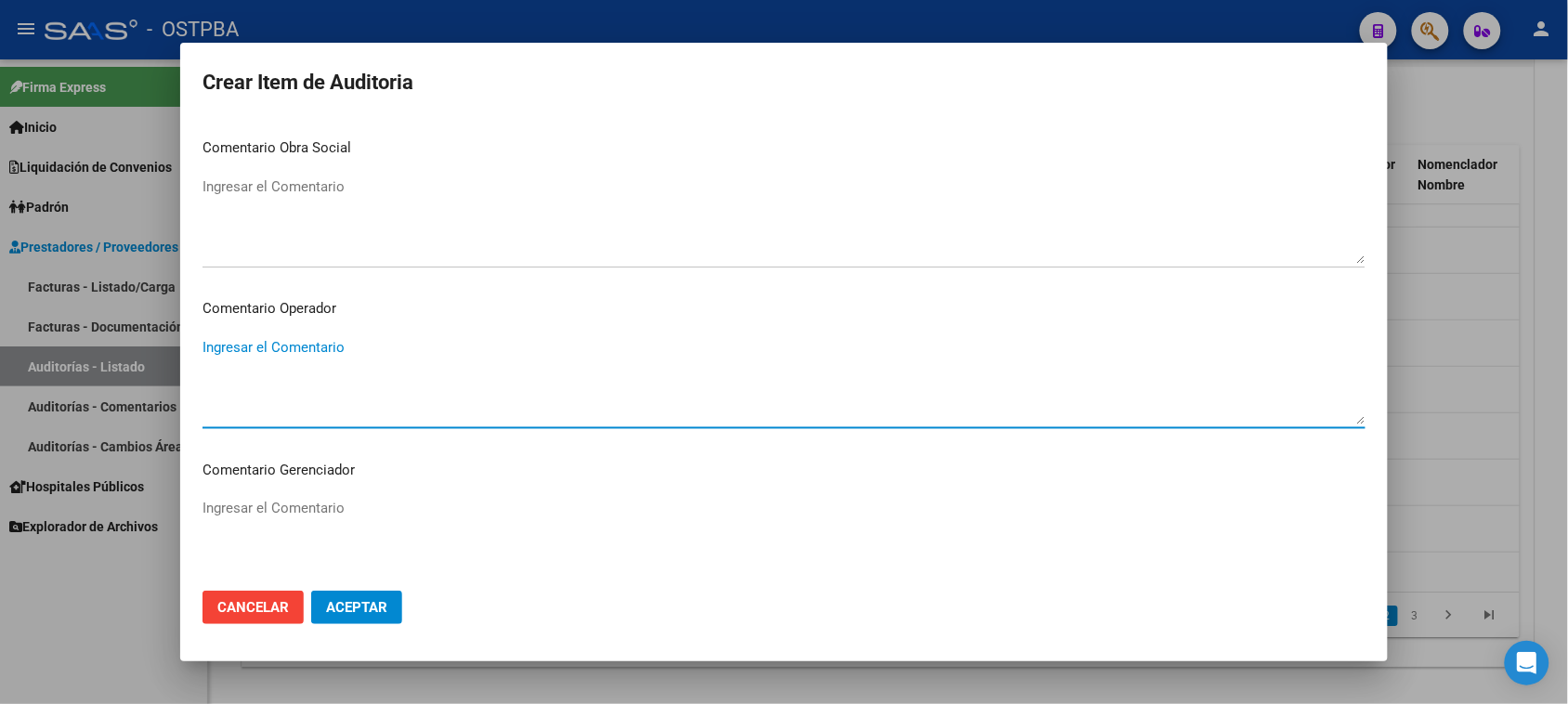
scroll to position [1158, 0]
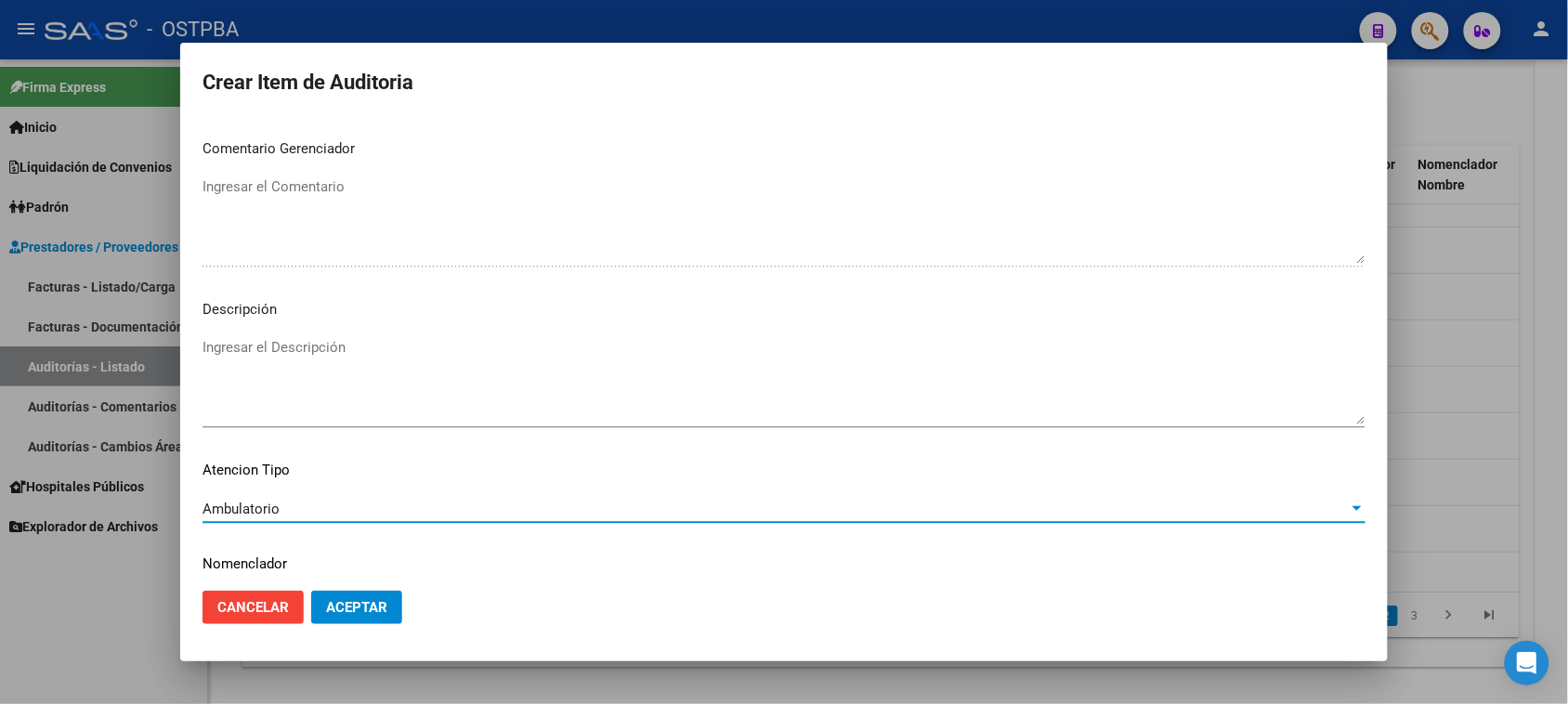
click at [340, 612] on span "Aceptar" at bounding box center [356, 607] width 62 height 17
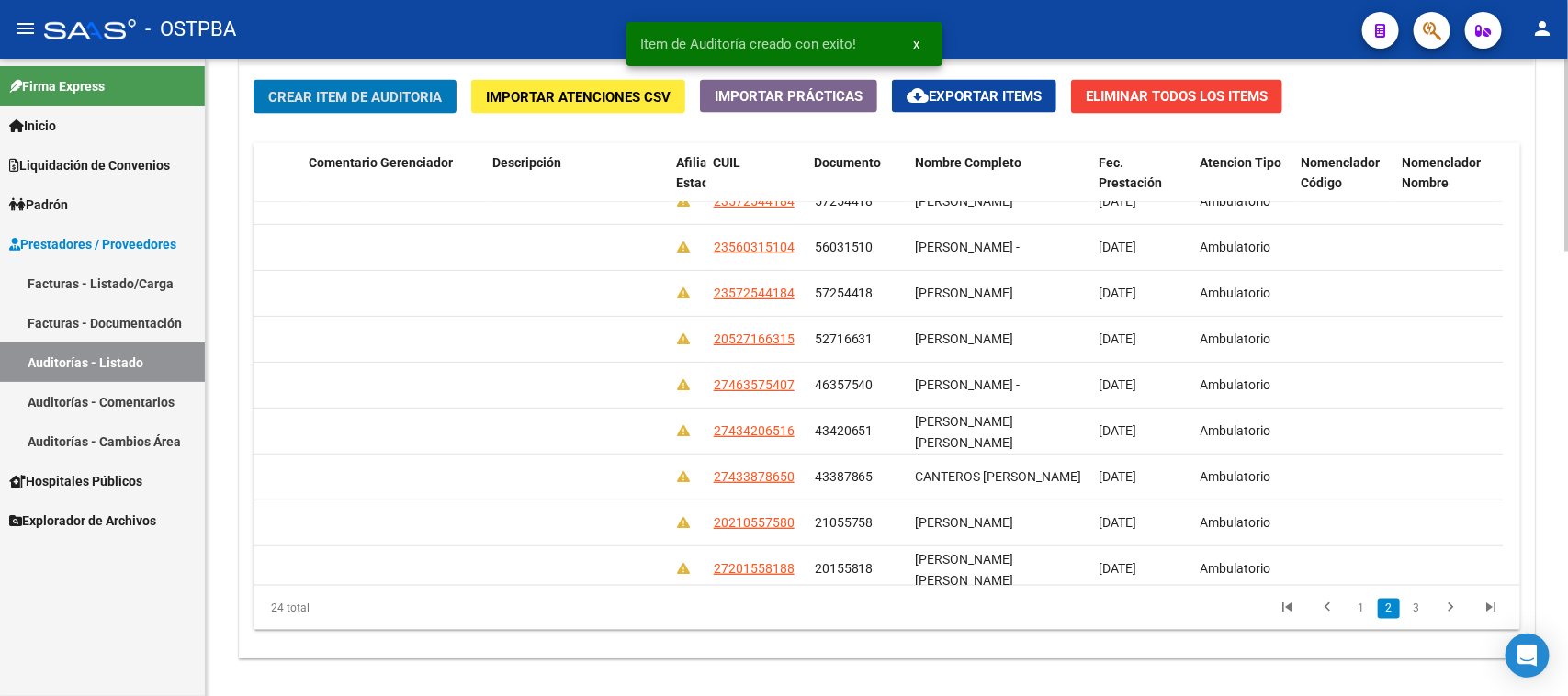
click at [400, 93] on span "Crear Item de Auditoria" at bounding box center [354, 97] width 174 height 17
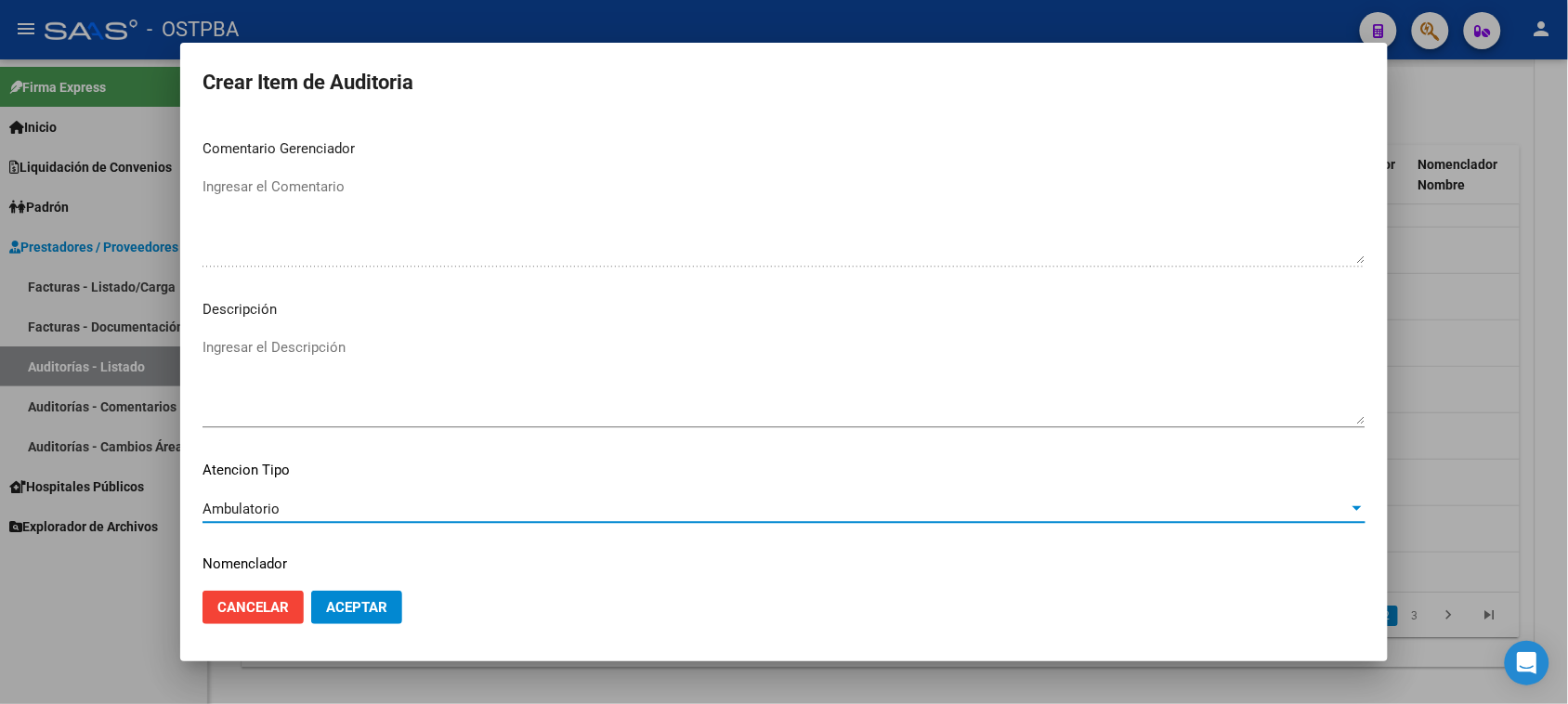
click at [382, 606] on span "Aceptar" at bounding box center [356, 607] width 62 height 17
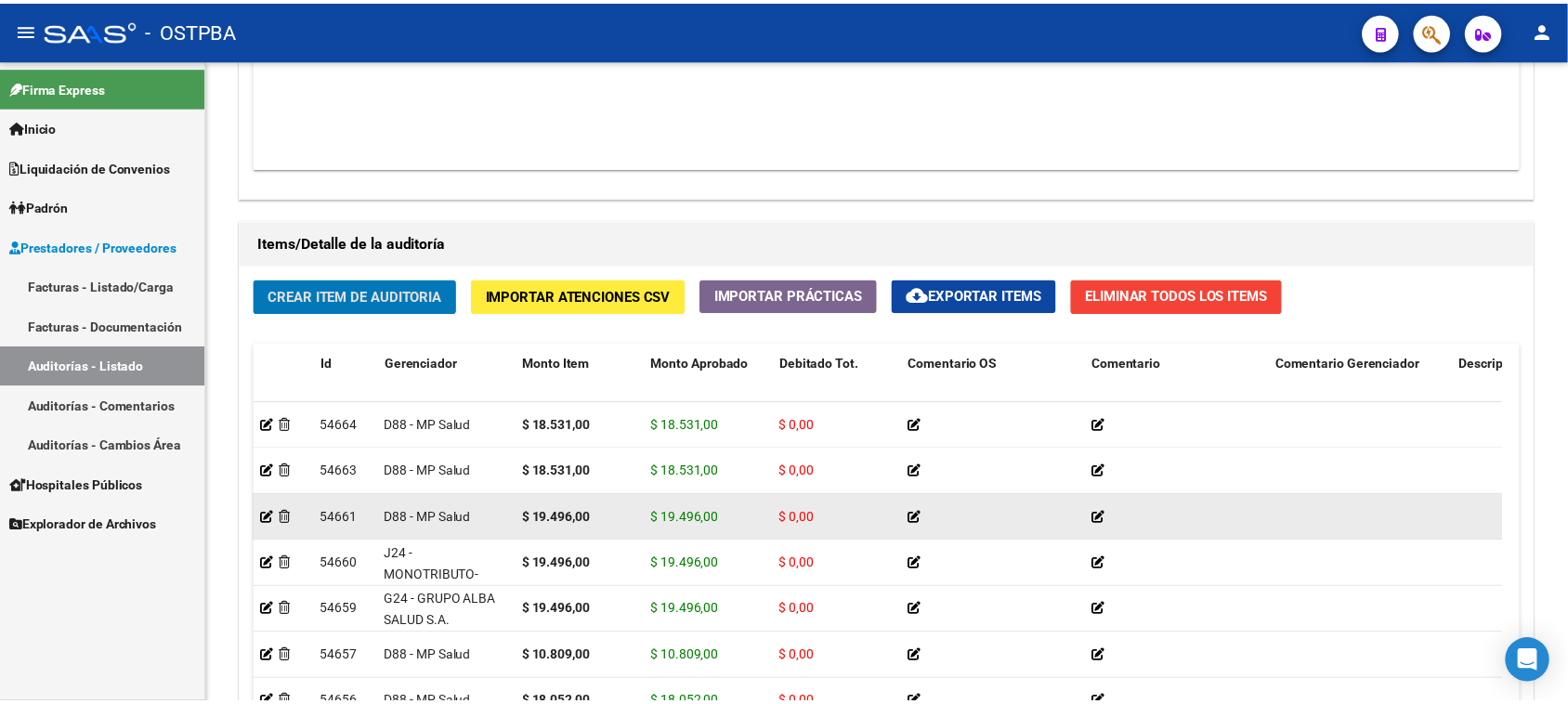
scroll to position [1162, 0]
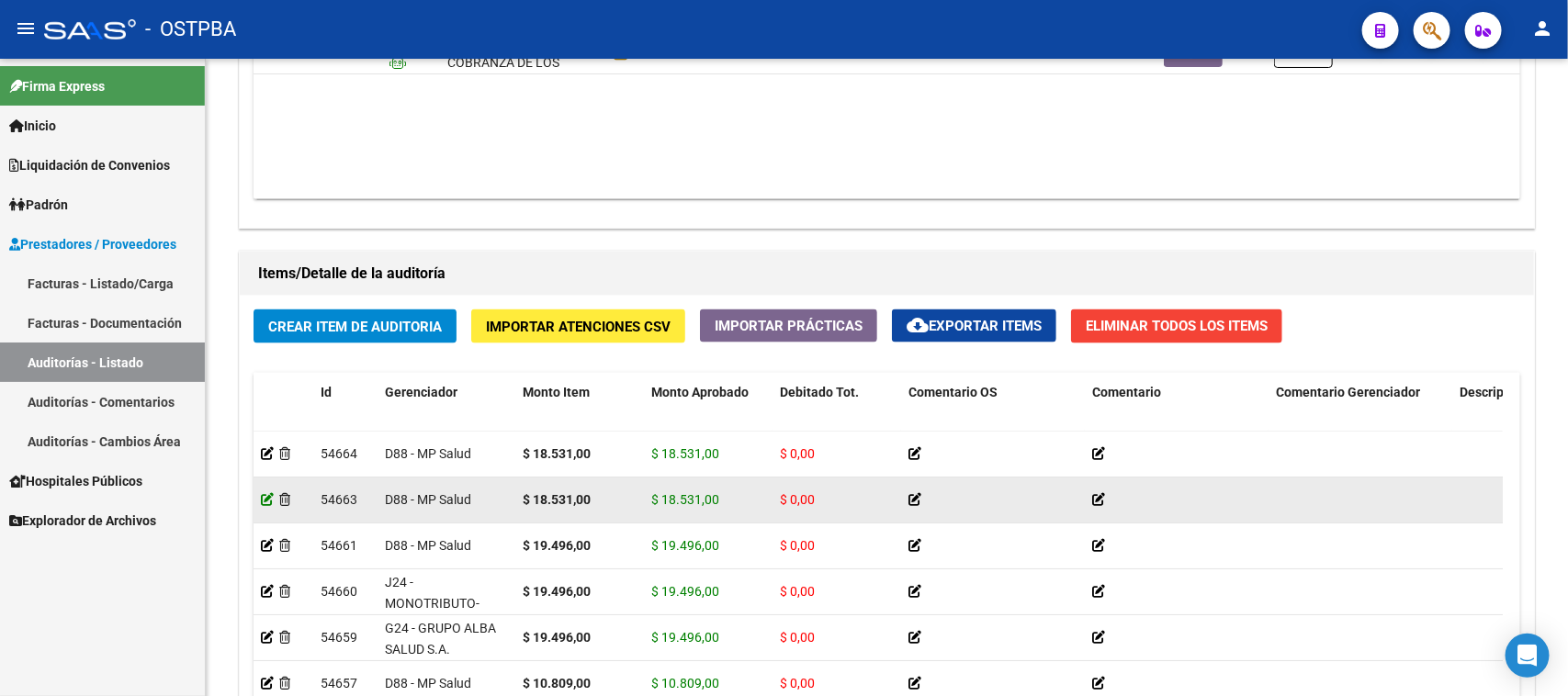
click at [267, 498] on icon at bounding box center [267, 499] width 13 height 13
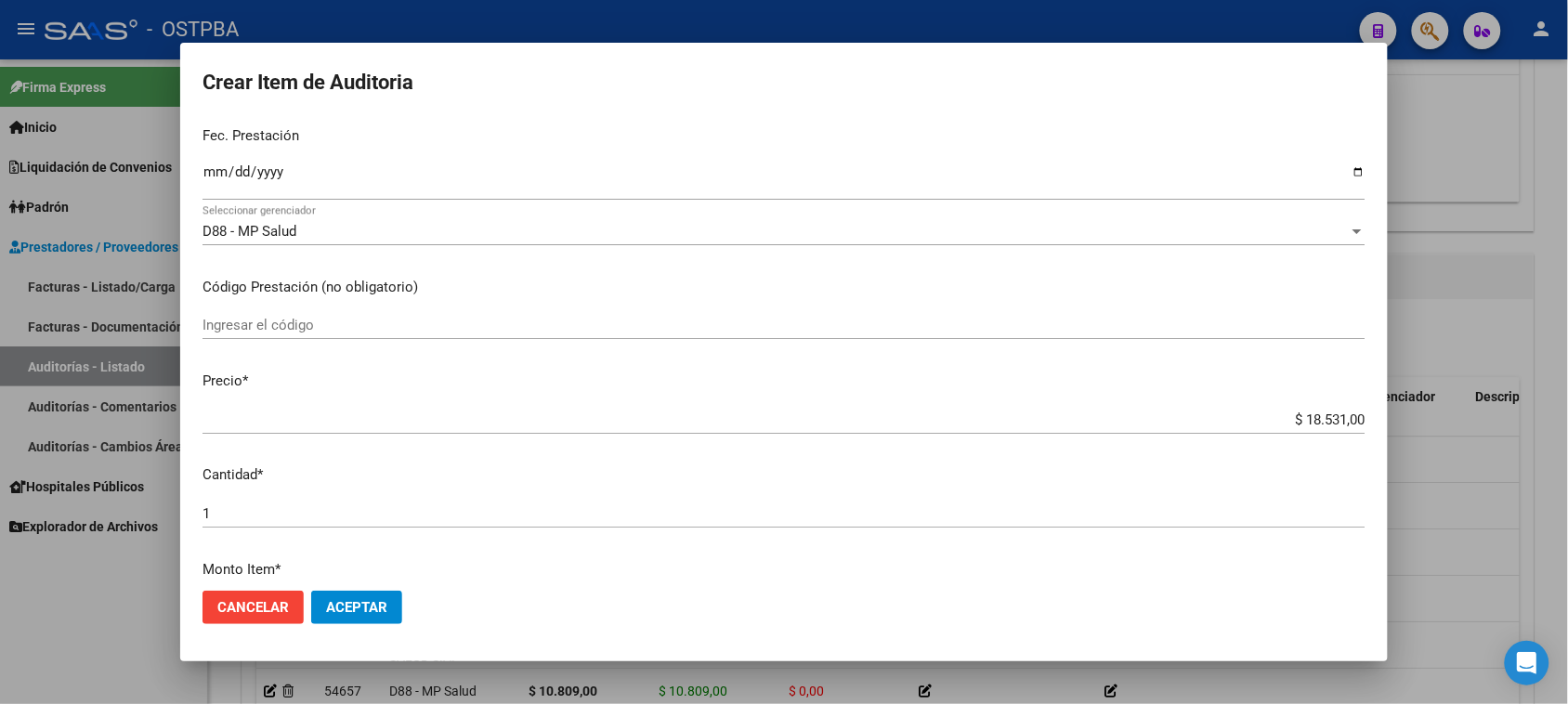
scroll to position [232, 0]
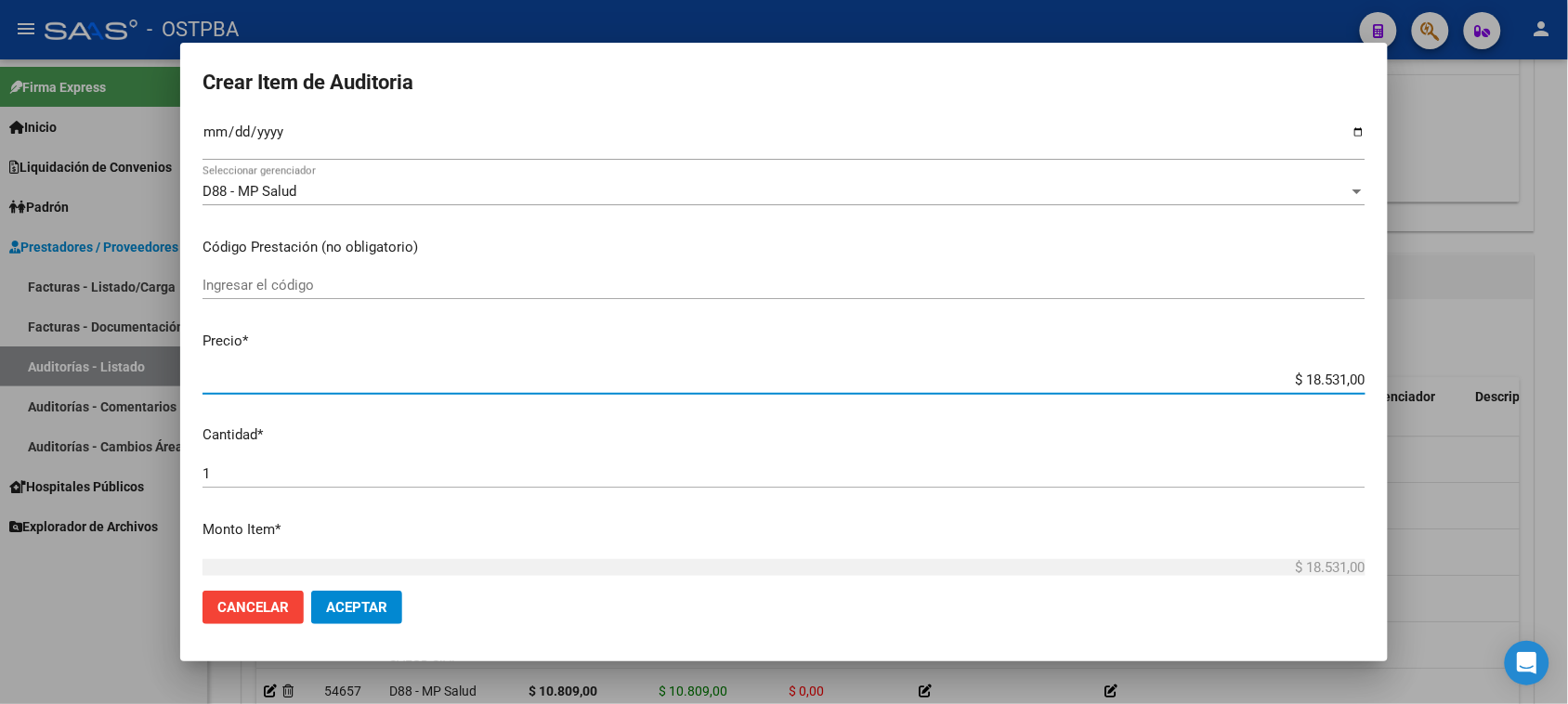
drag, startPoint x: 1298, startPoint y: 378, endPoint x: 1542, endPoint y: 374, distance: 244.0
click at [1542, 374] on div "Crear Item de Auditoria 31523408 Nro Documento 27315234080 CUIL Afiliado Activo…" at bounding box center [784, 352] width 1568 height 704
click at [359, 614] on span "Aceptar" at bounding box center [356, 607] width 62 height 17
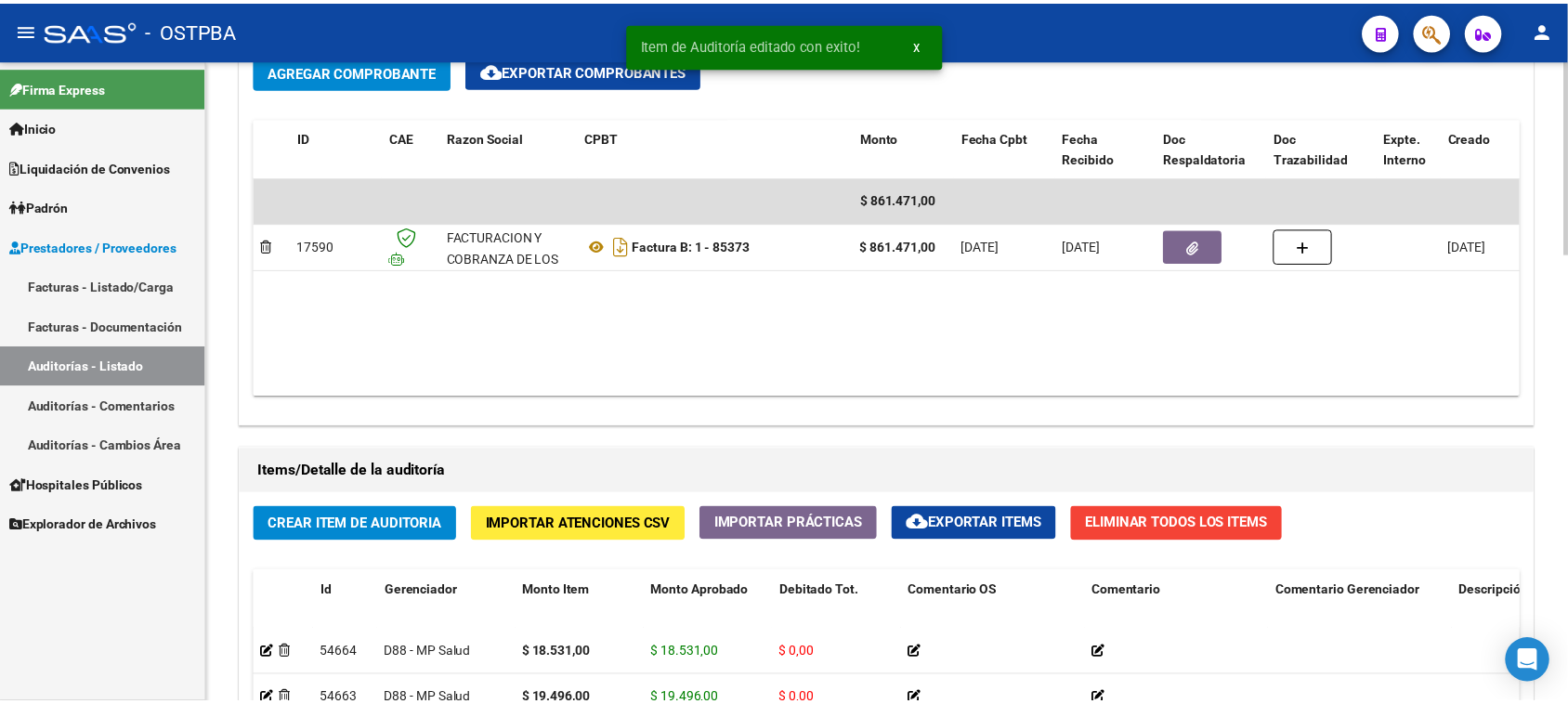
scroll to position [1046, 0]
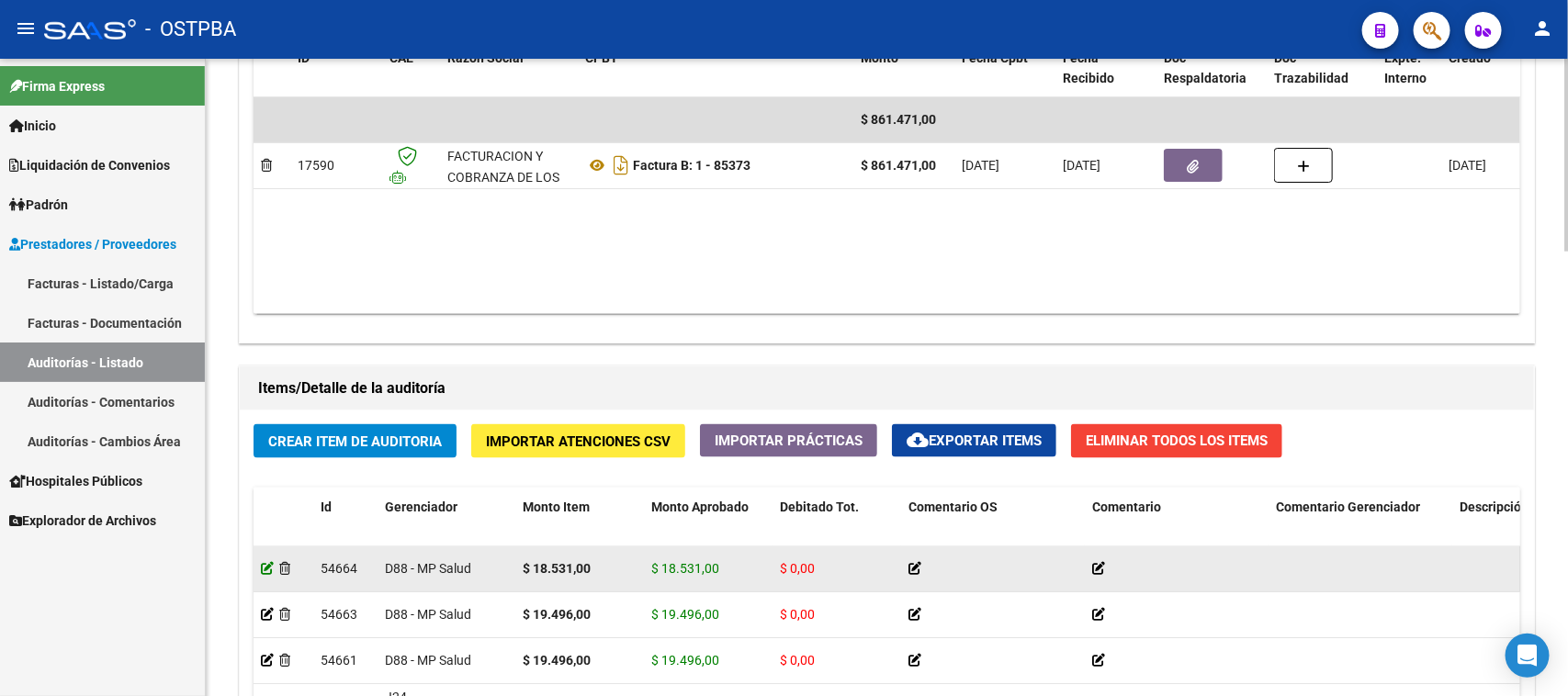
click at [264, 569] on icon at bounding box center [267, 568] width 13 height 13
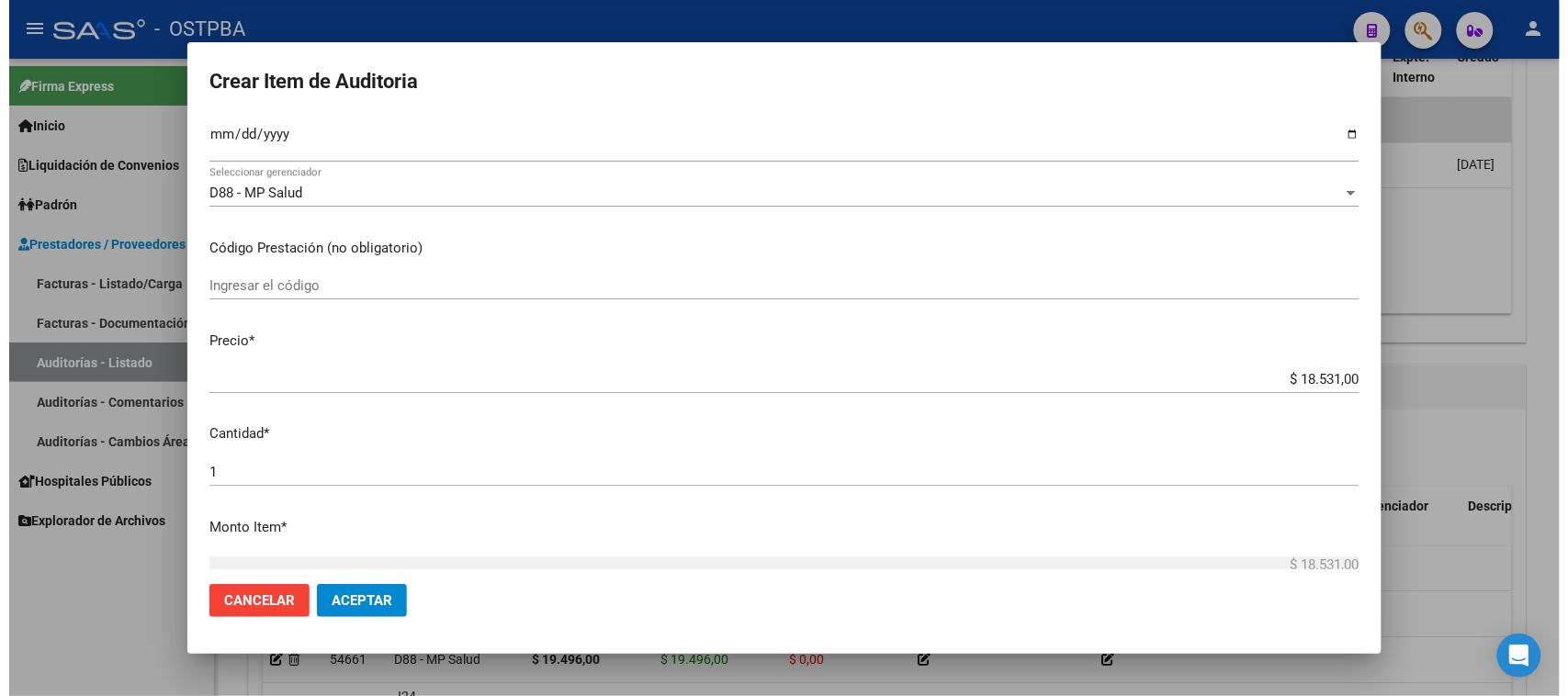
scroll to position [230, 0]
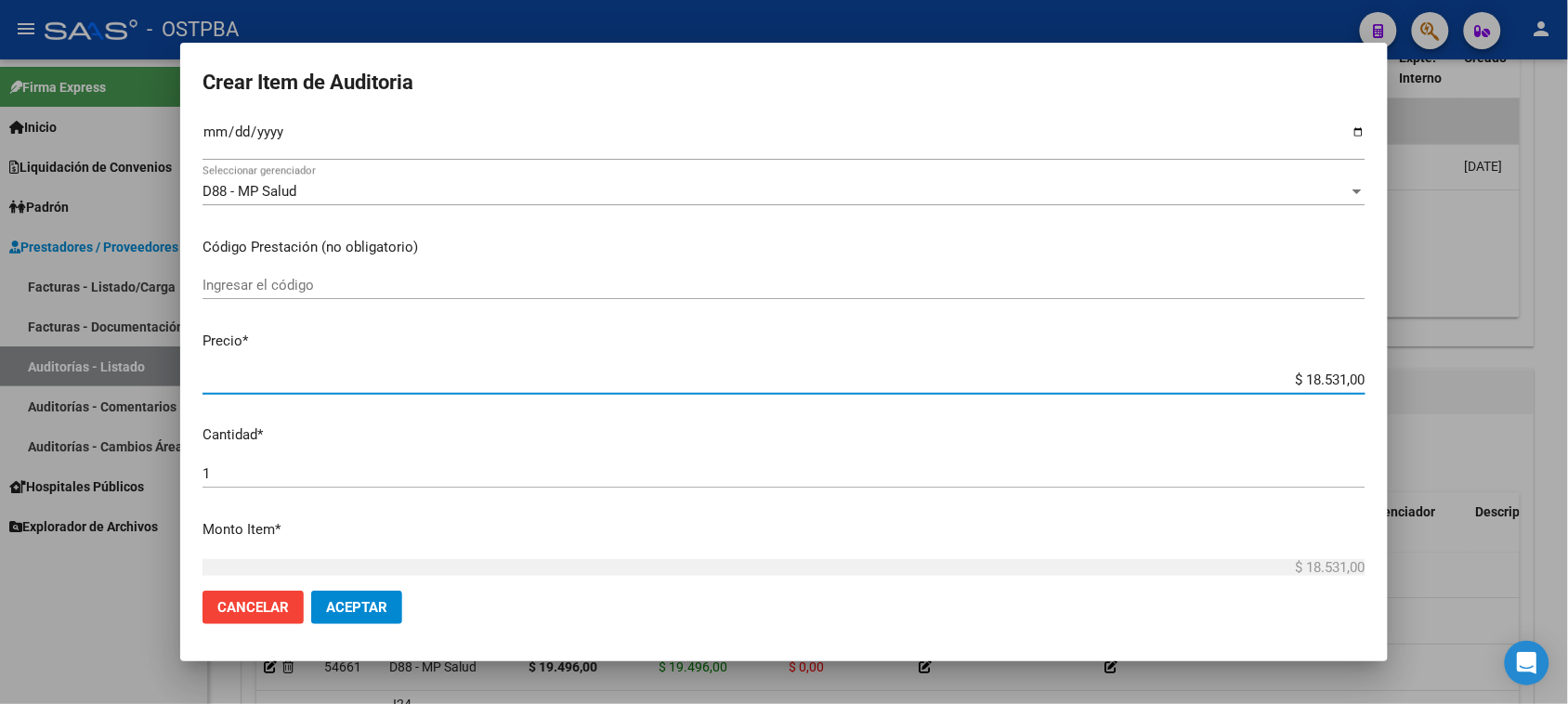
drag, startPoint x: 1296, startPoint y: 377, endPoint x: 1422, endPoint y: 399, distance: 127.9
click at [1422, 399] on div "Crear Item de Auditoria 52716631 Nro Documento 20527166315 CUIL Afiliado Activo…" at bounding box center [784, 352] width 1568 height 704
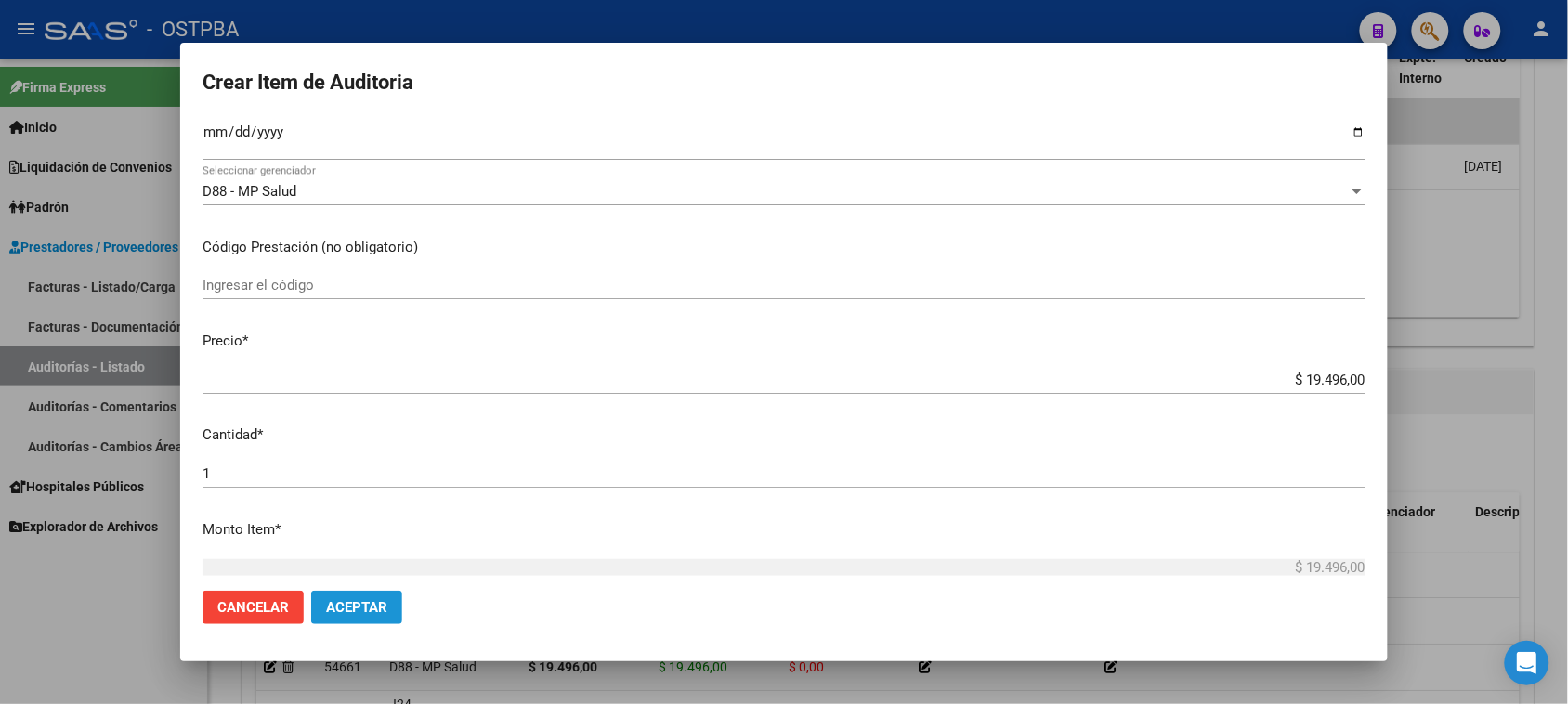
click at [373, 607] on span "Aceptar" at bounding box center [356, 607] width 62 height 17
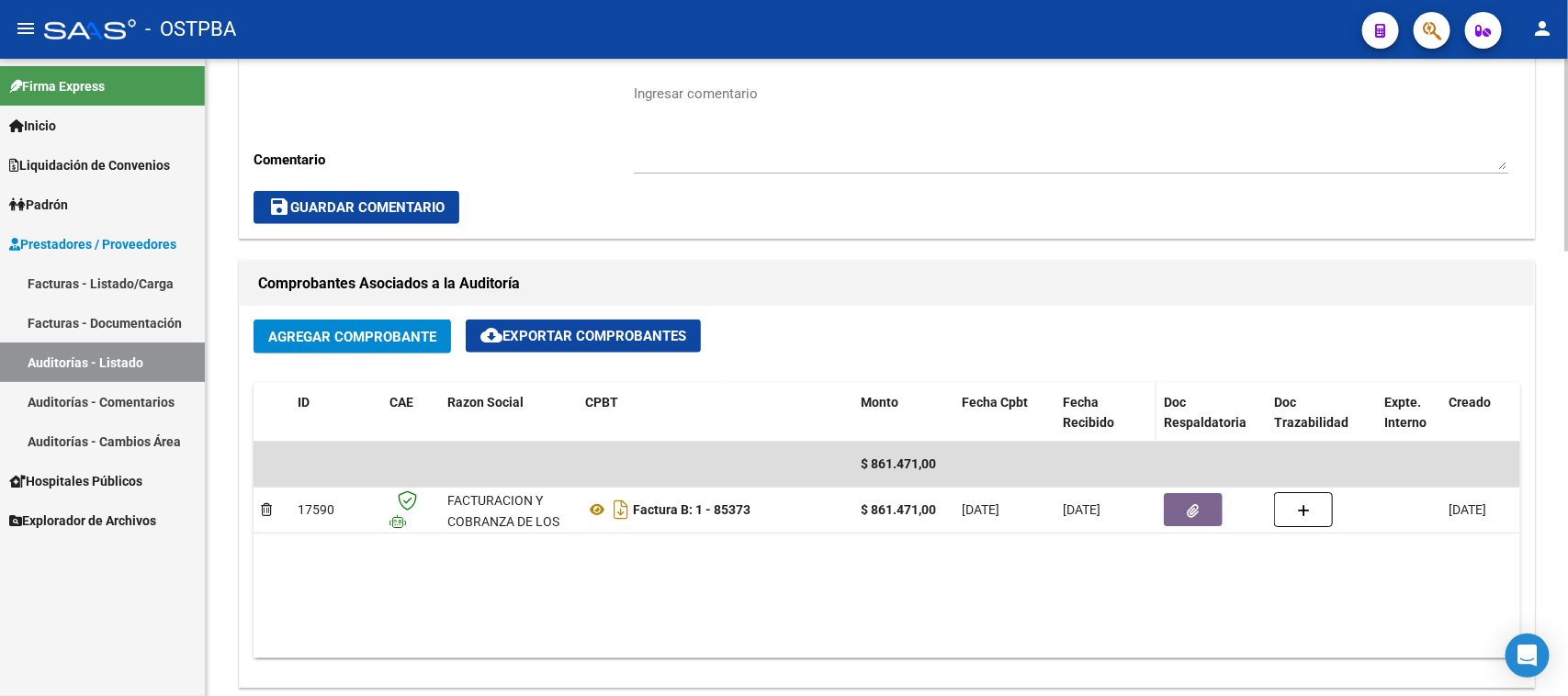
scroll to position [919, 0]
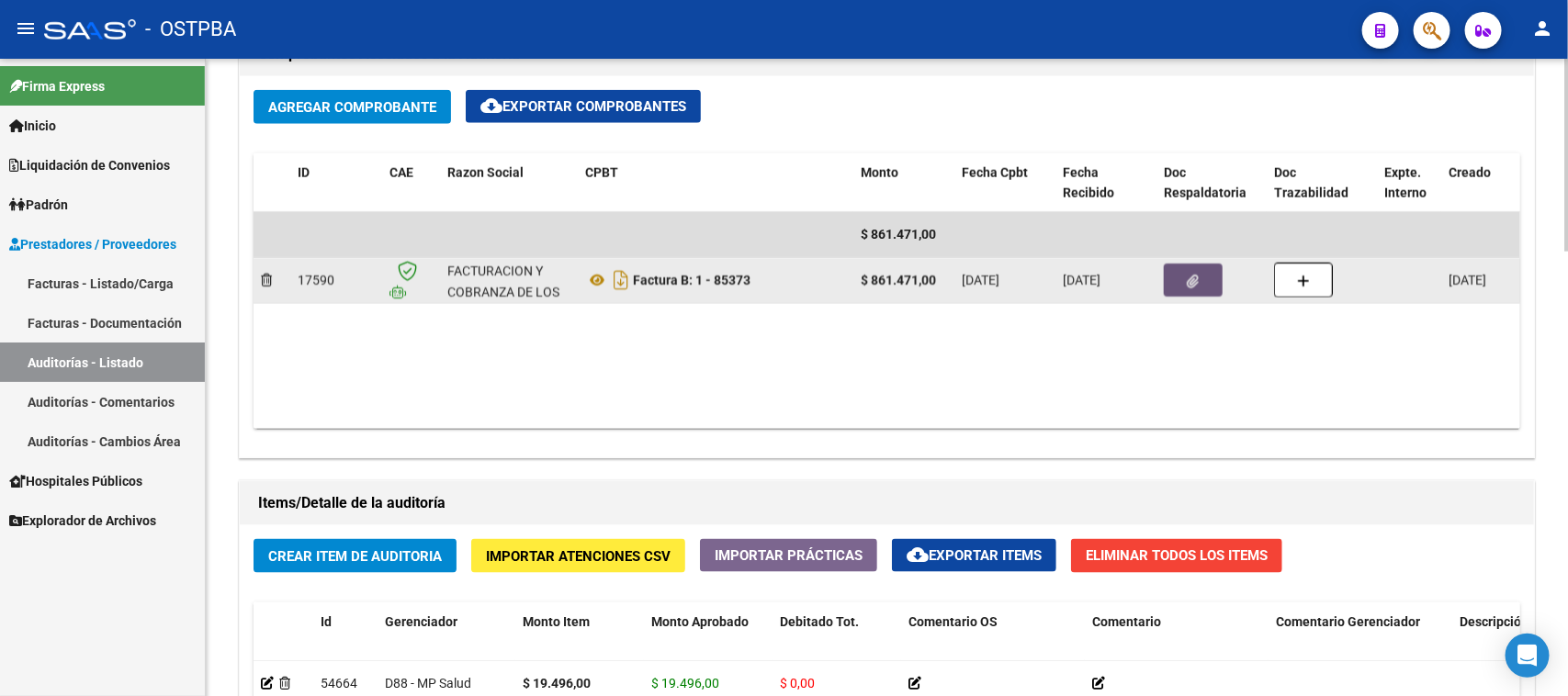
click at [1188, 280] on icon "button" at bounding box center [1194, 282] width 12 height 14
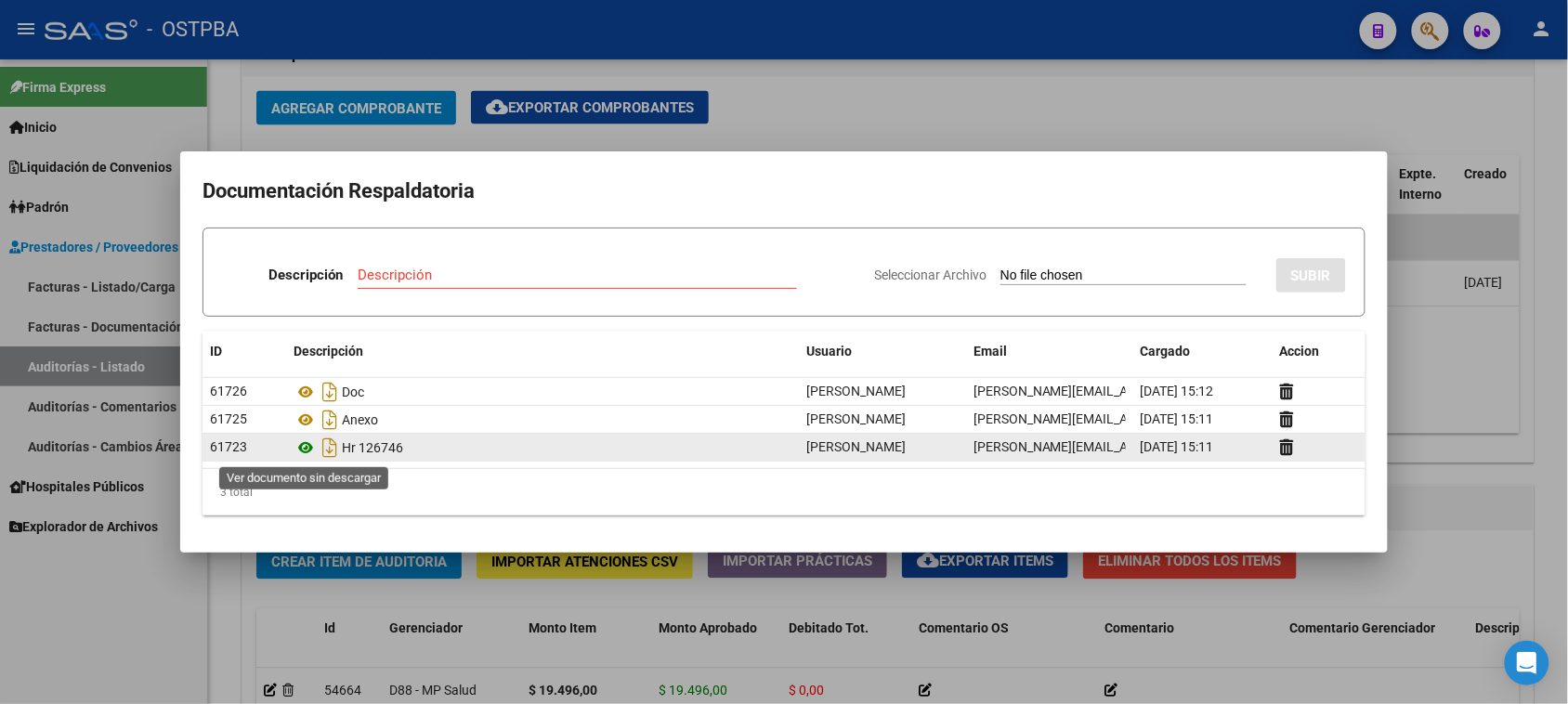
click at [302, 448] on icon at bounding box center [306, 448] width 24 height 22
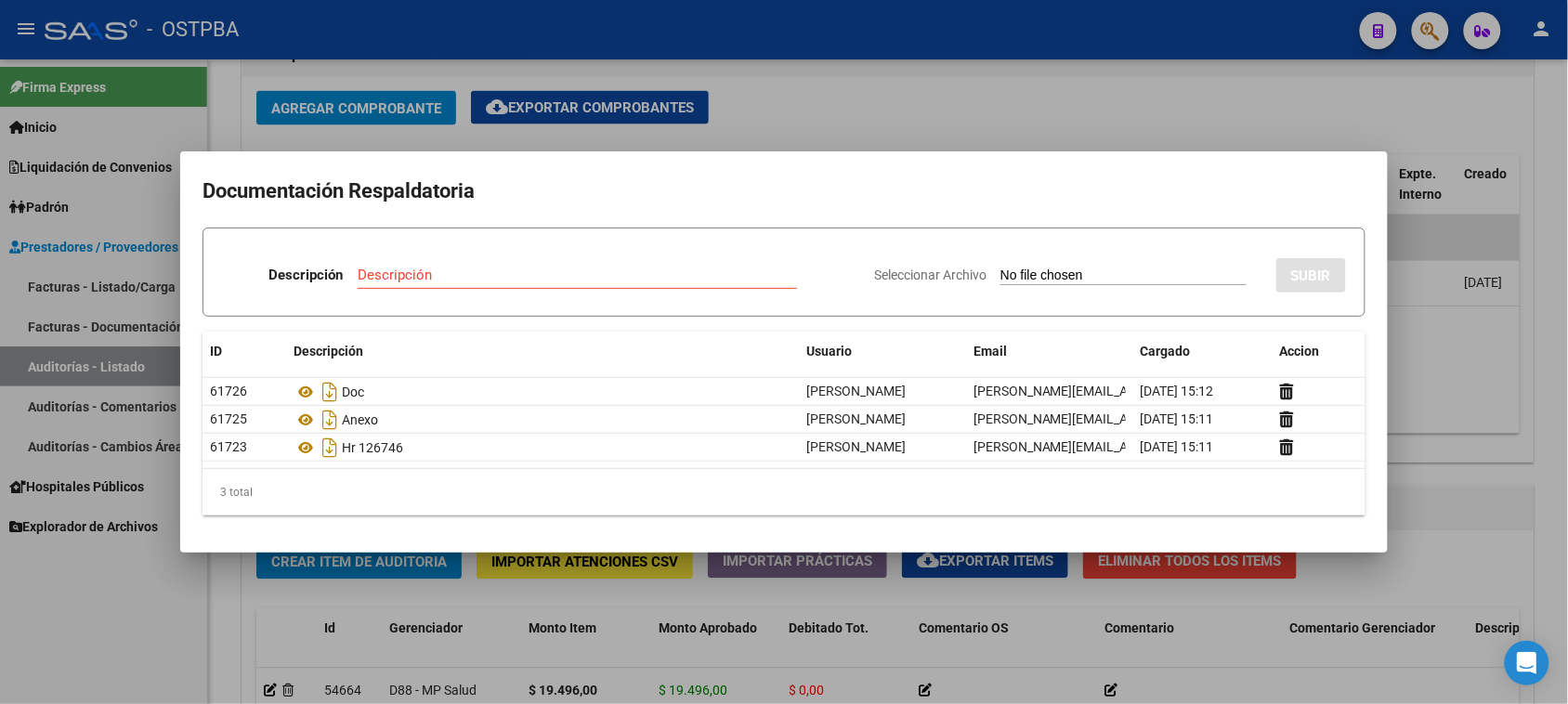
drag, startPoint x: 30, startPoint y: 669, endPoint x: 49, endPoint y: 657, distance: 22.5
click at [49, 657] on div at bounding box center [784, 352] width 1568 height 704
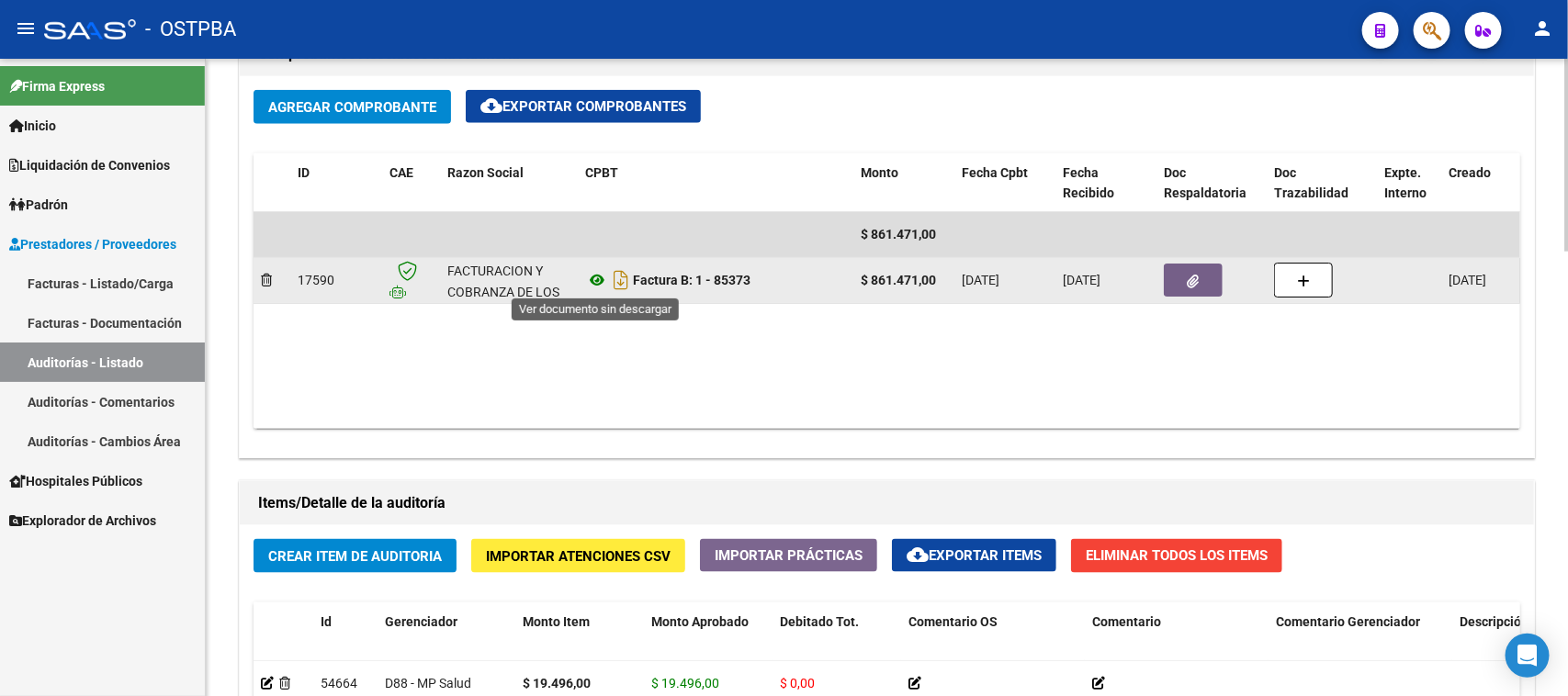
click at [602, 276] on icon at bounding box center [597, 280] width 24 height 22
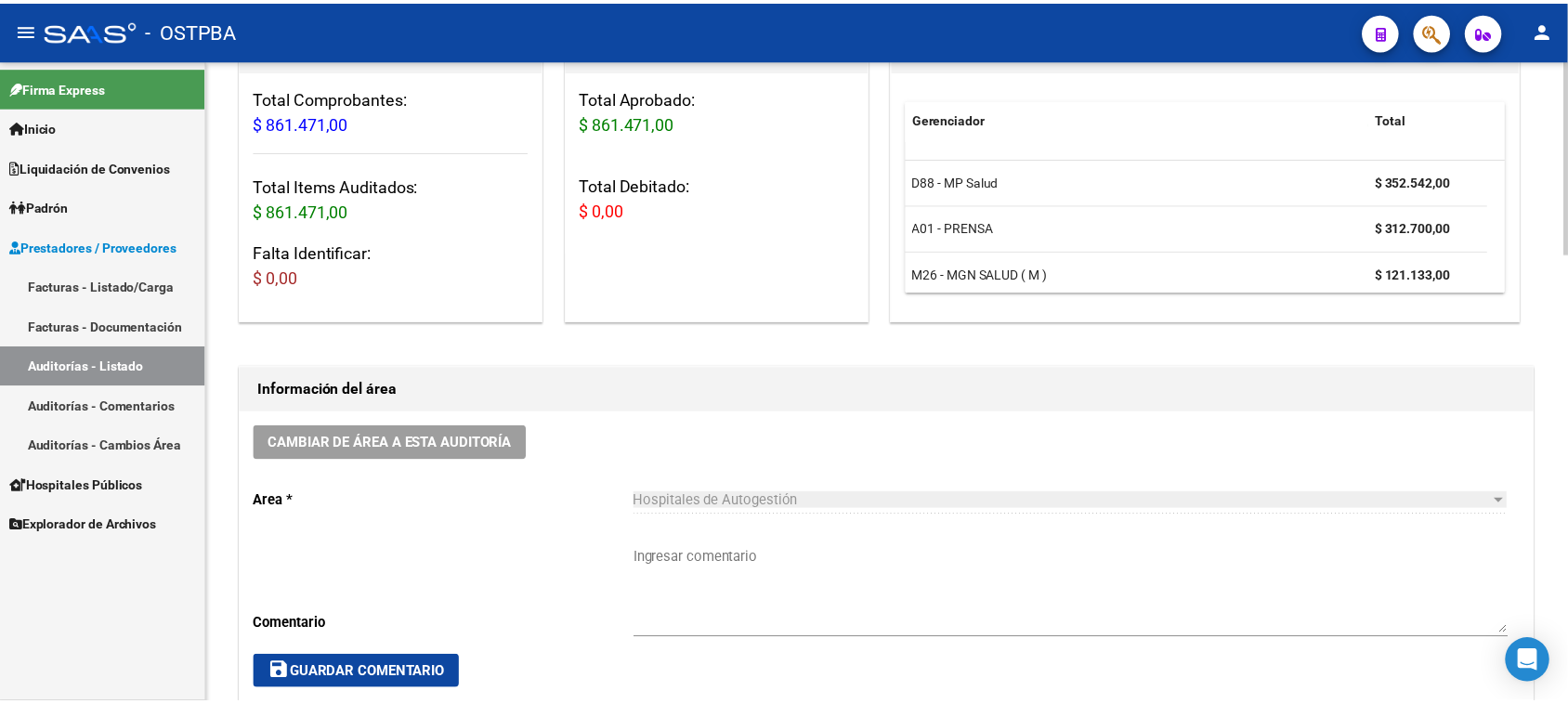
scroll to position [0, 0]
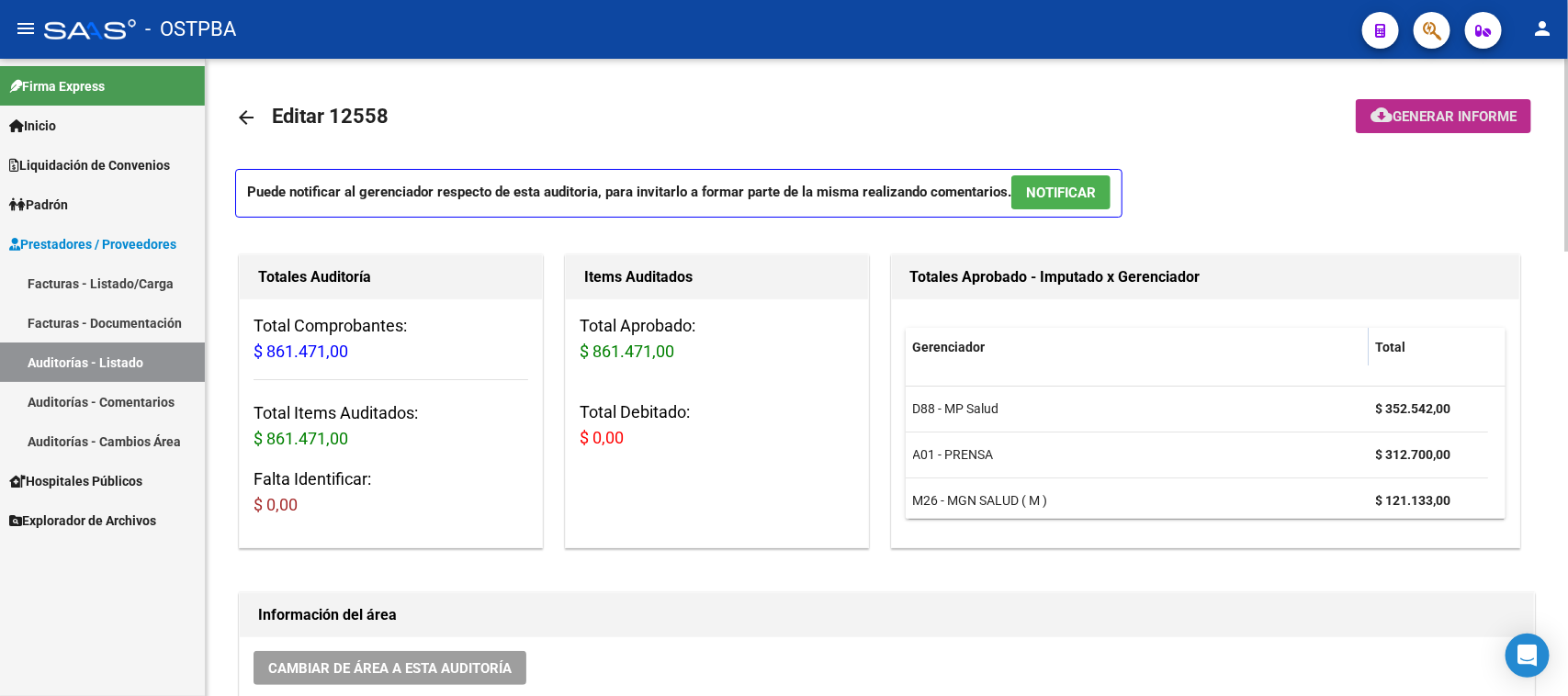
click at [1502, 118] on span "Generar informe" at bounding box center [1454, 116] width 124 height 17
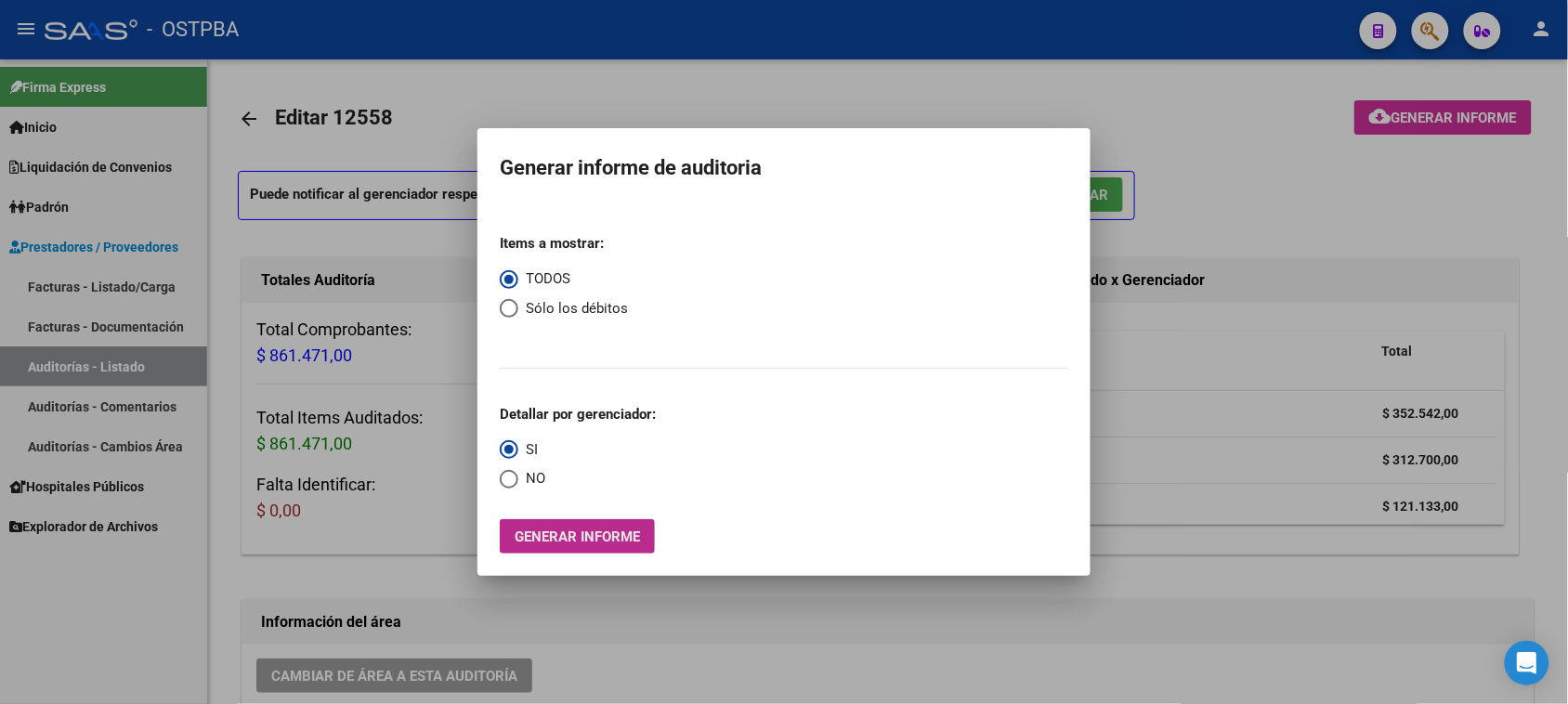
click at [619, 536] on span "Generar informe" at bounding box center [577, 536] width 125 height 17
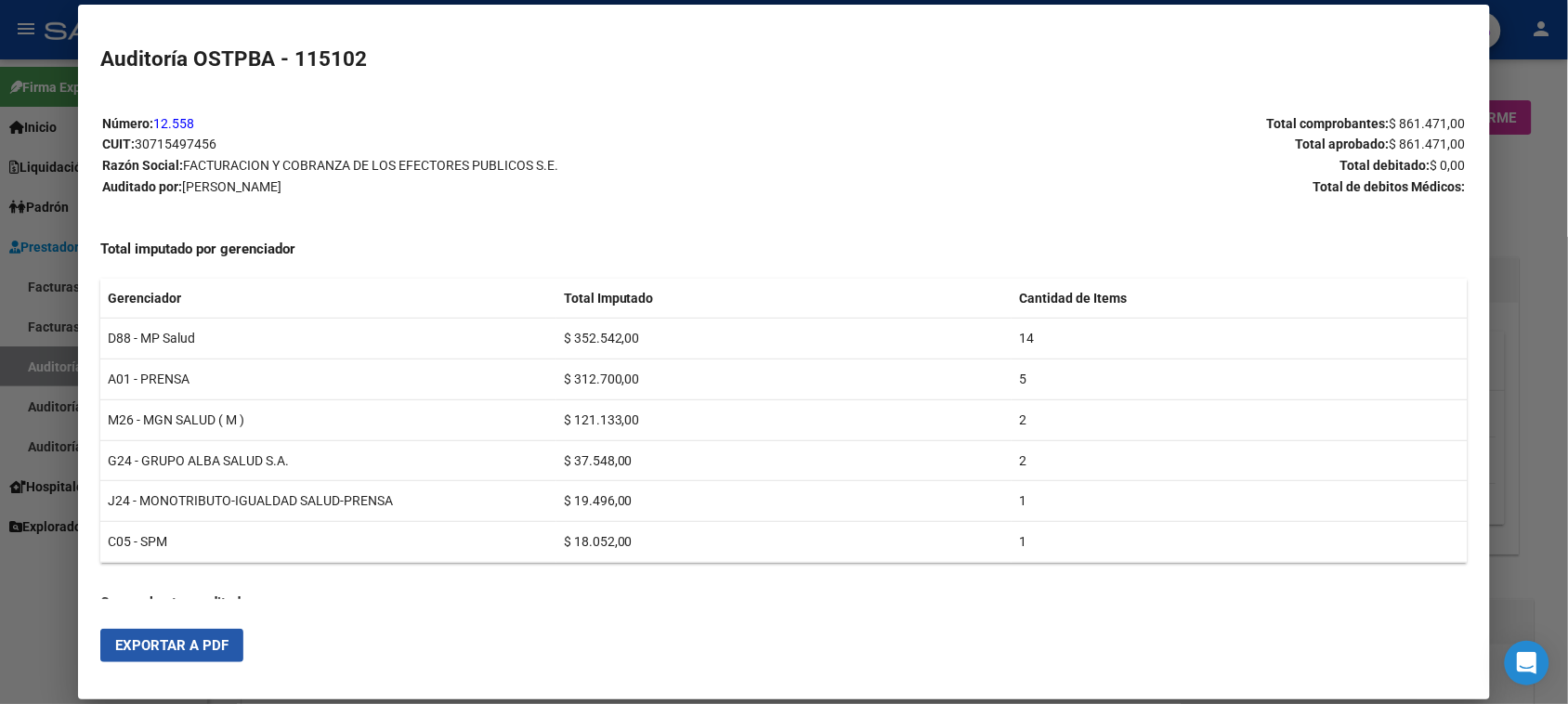
click at [206, 641] on span "Exportar a PDF" at bounding box center [172, 645] width 113 height 17
drag, startPoint x: 0, startPoint y: 657, endPoint x: 111, endPoint y: 386, distance: 292.9
click at [0, 655] on div at bounding box center [784, 352] width 1568 height 704
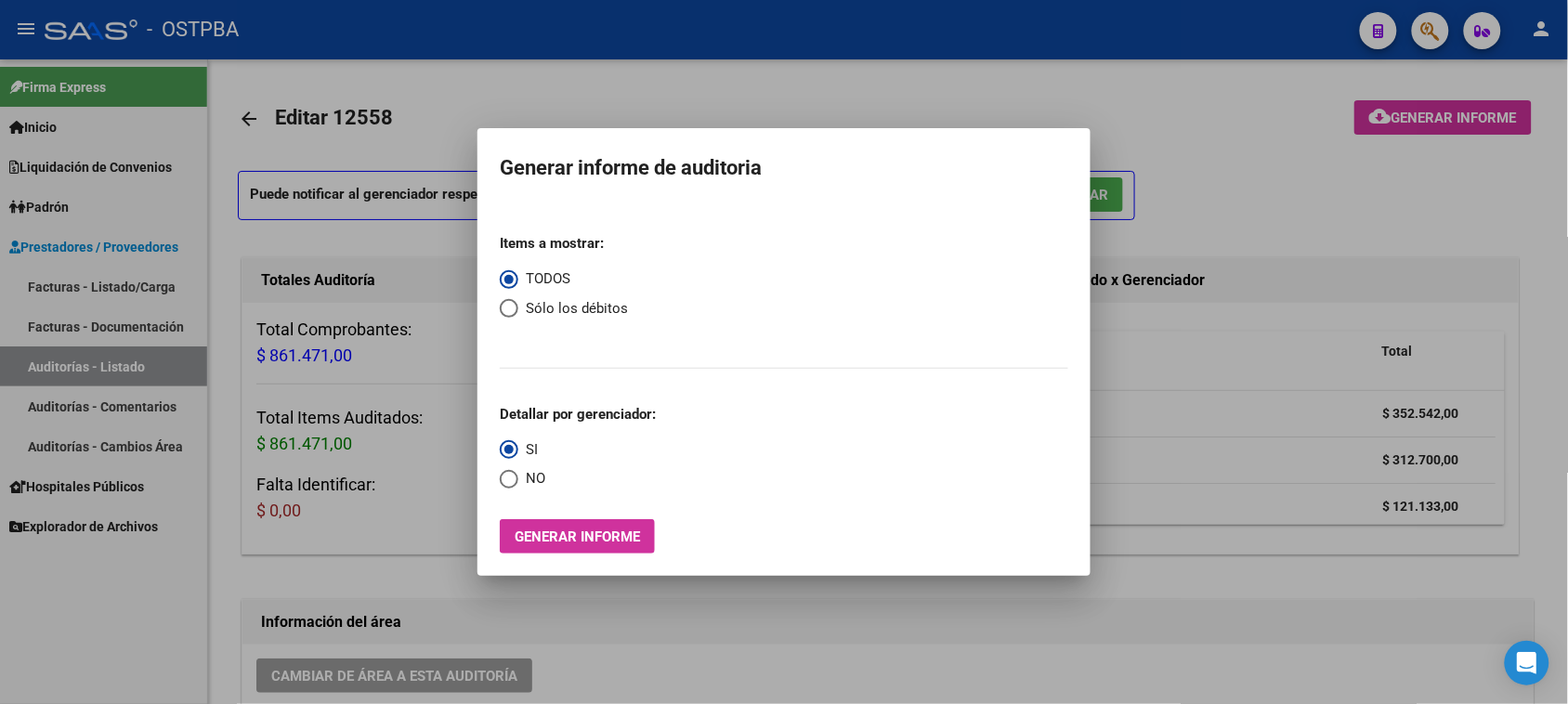
click at [130, 283] on div at bounding box center [784, 352] width 1568 height 704
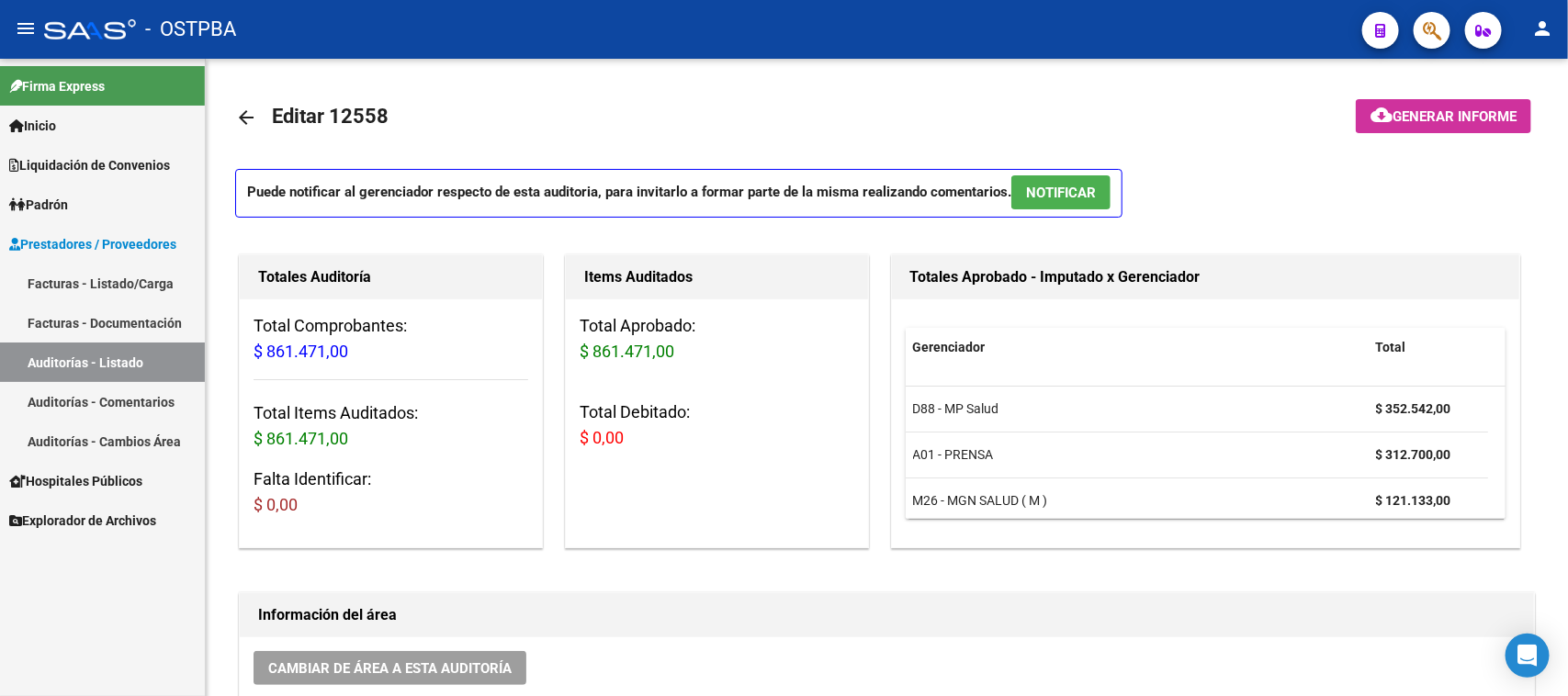
click at [135, 264] on link "Facturas - Listado/Carga" at bounding box center [102, 284] width 205 height 39
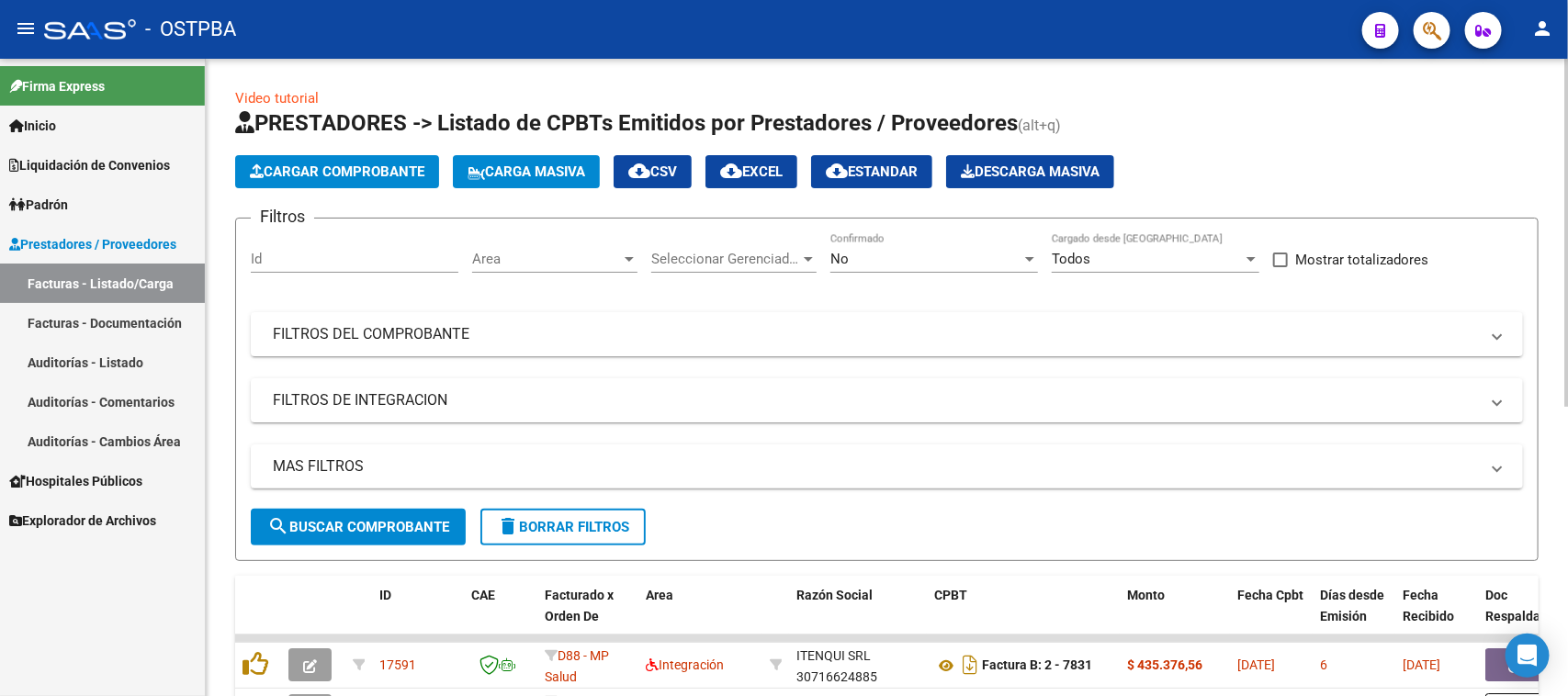
click at [388, 171] on span "Cargar Comprobante" at bounding box center [337, 172] width 175 height 17
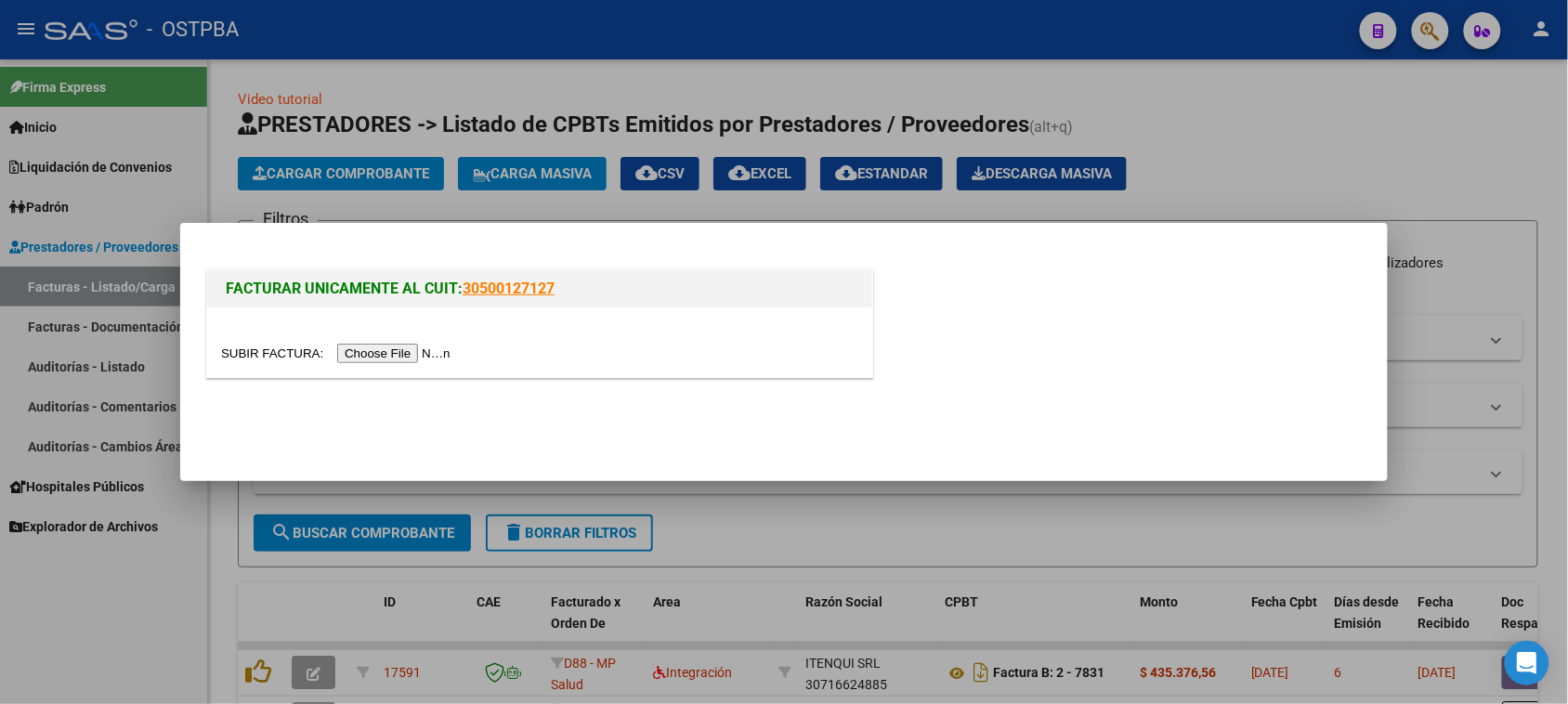
click at [444, 351] on input "file" at bounding box center [339, 353] width 235 height 20
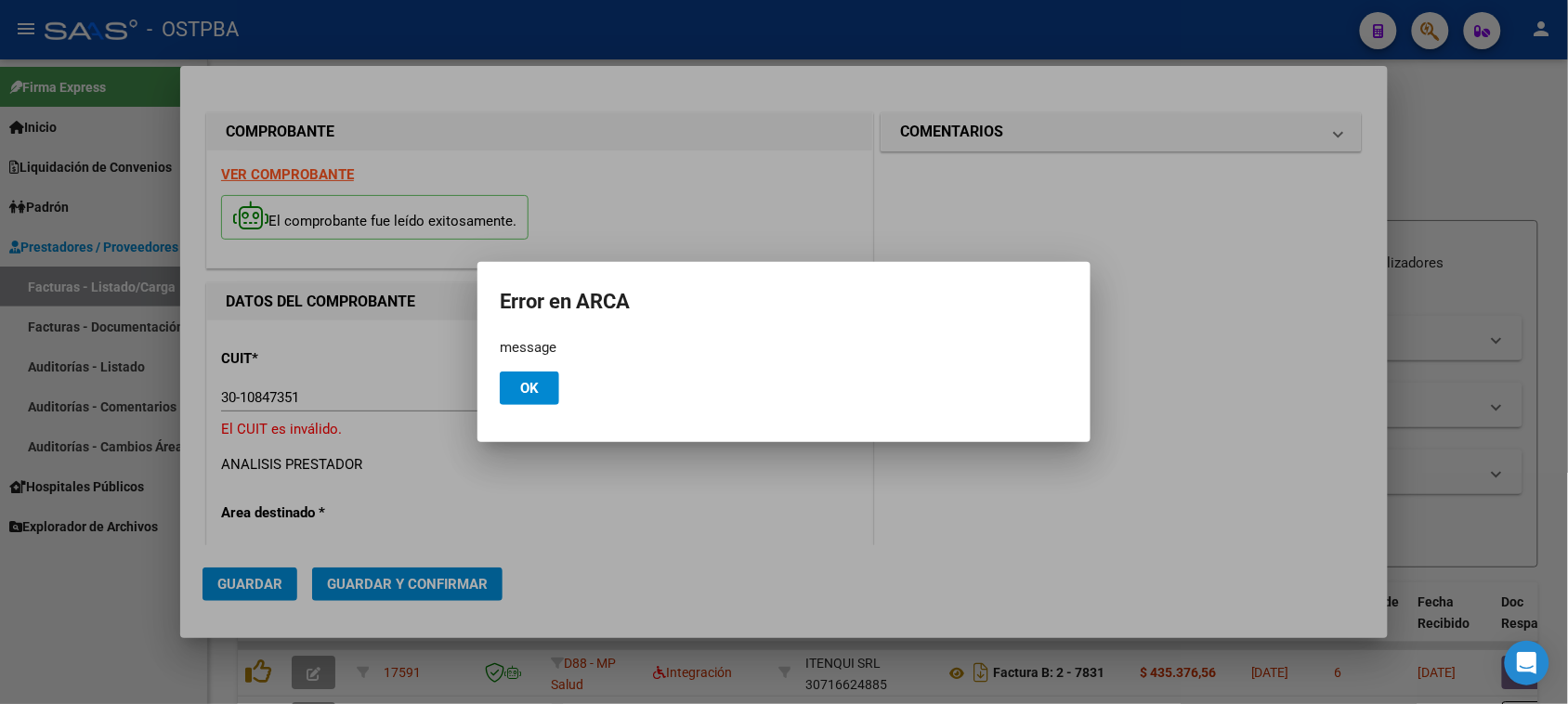
click at [328, 400] on div at bounding box center [784, 352] width 1568 height 704
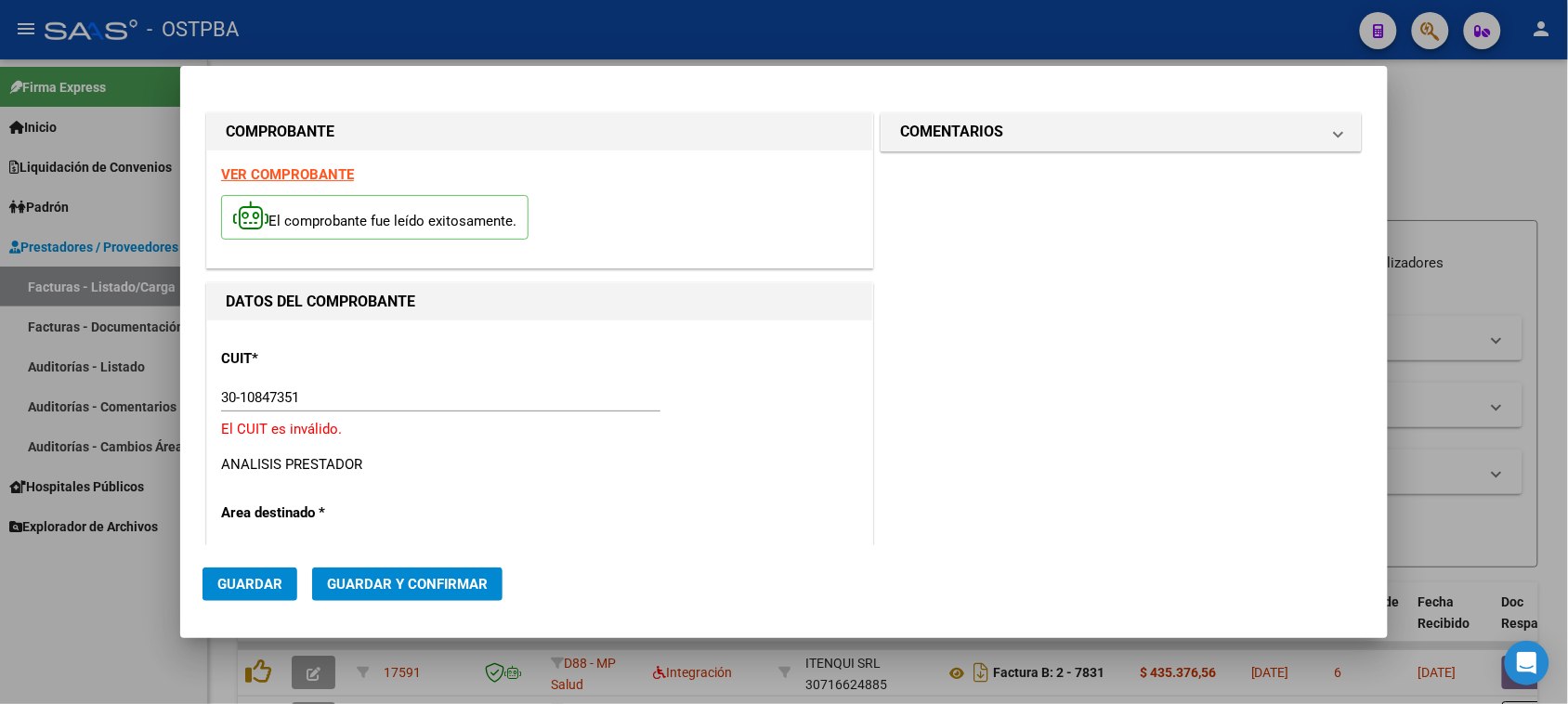
click at [310, 174] on strong "VER COMPROBANTE" at bounding box center [288, 174] width 133 height 17
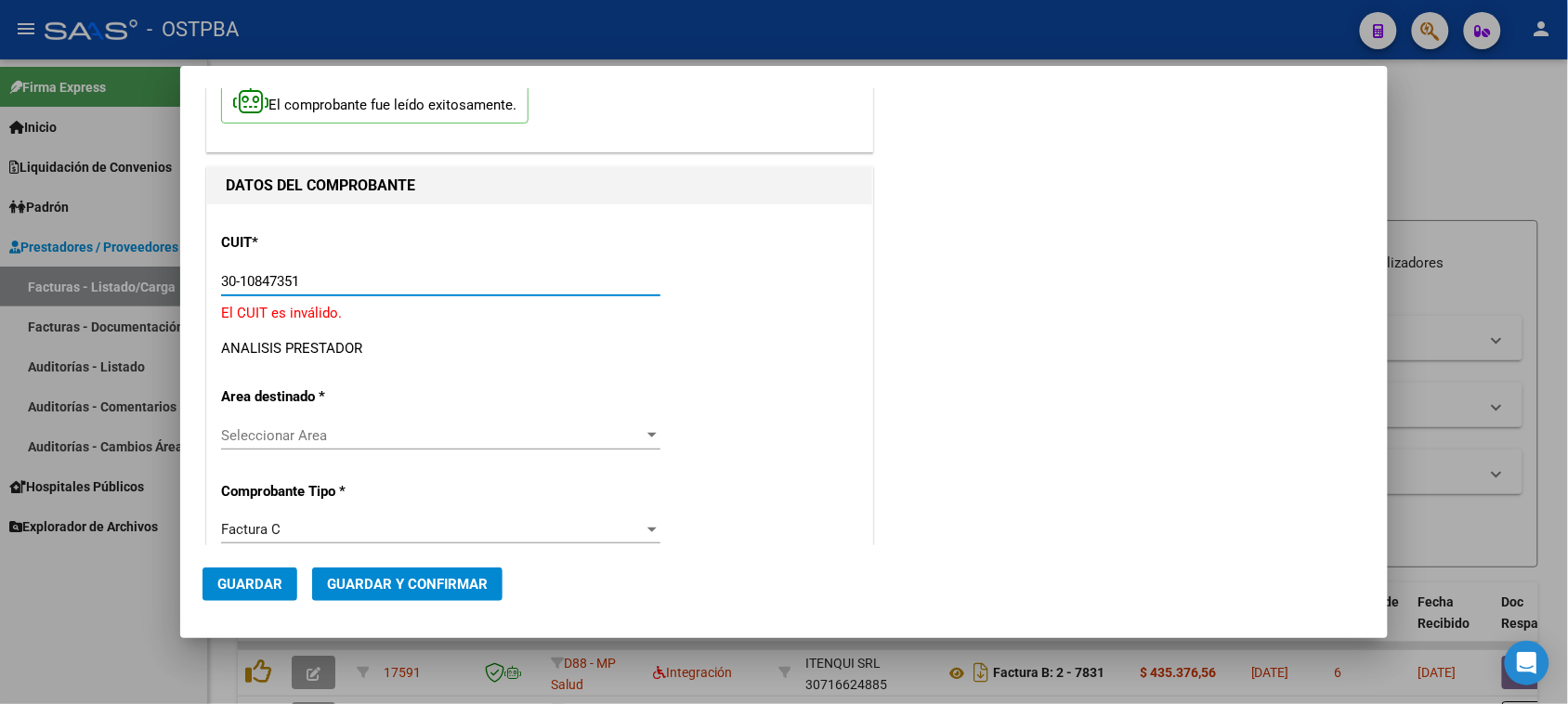
drag, startPoint x: 322, startPoint y: 281, endPoint x: 216, endPoint y: 281, distance: 106.0
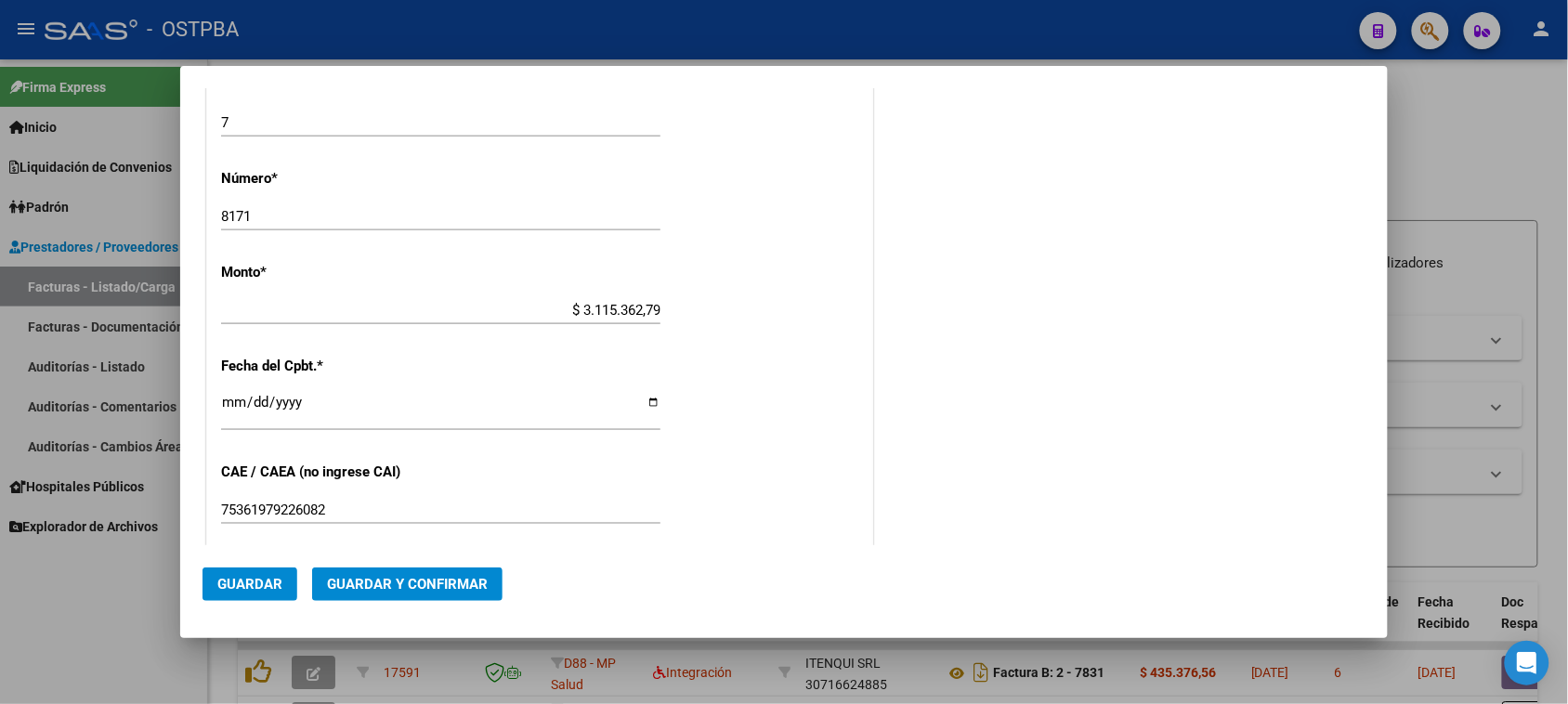
scroll to position [697, 0]
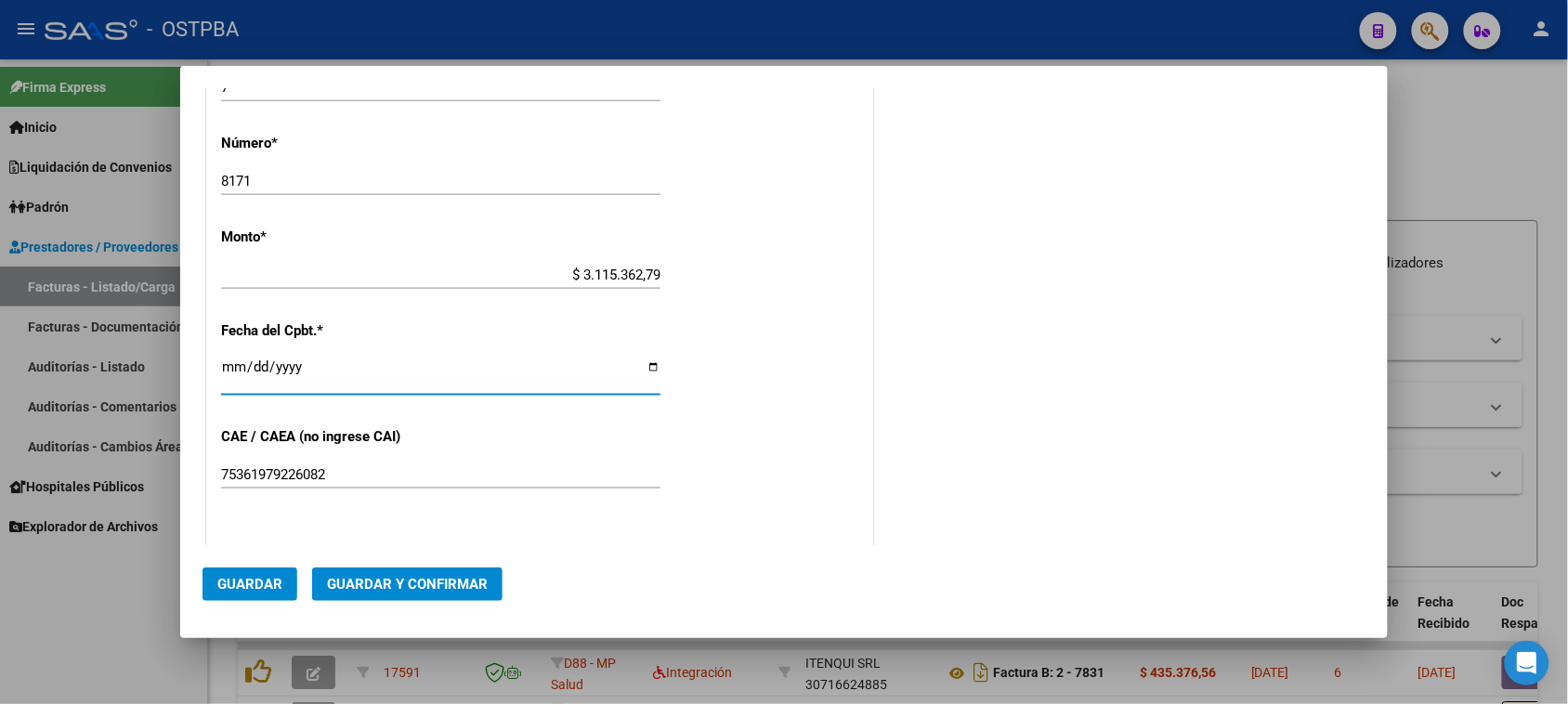
click at [235, 368] on input "[DATE]" at bounding box center [441, 374] width 440 height 30
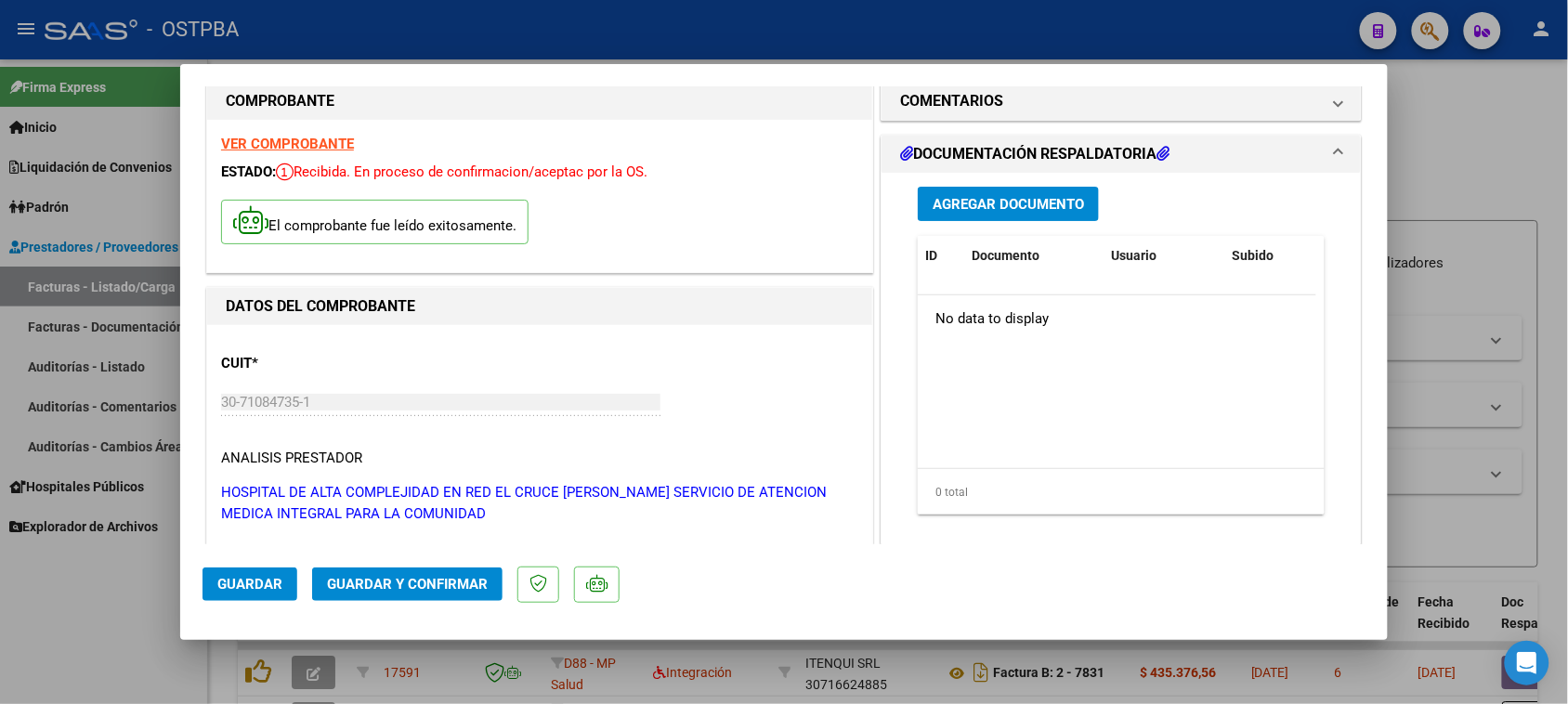
scroll to position [0, 0]
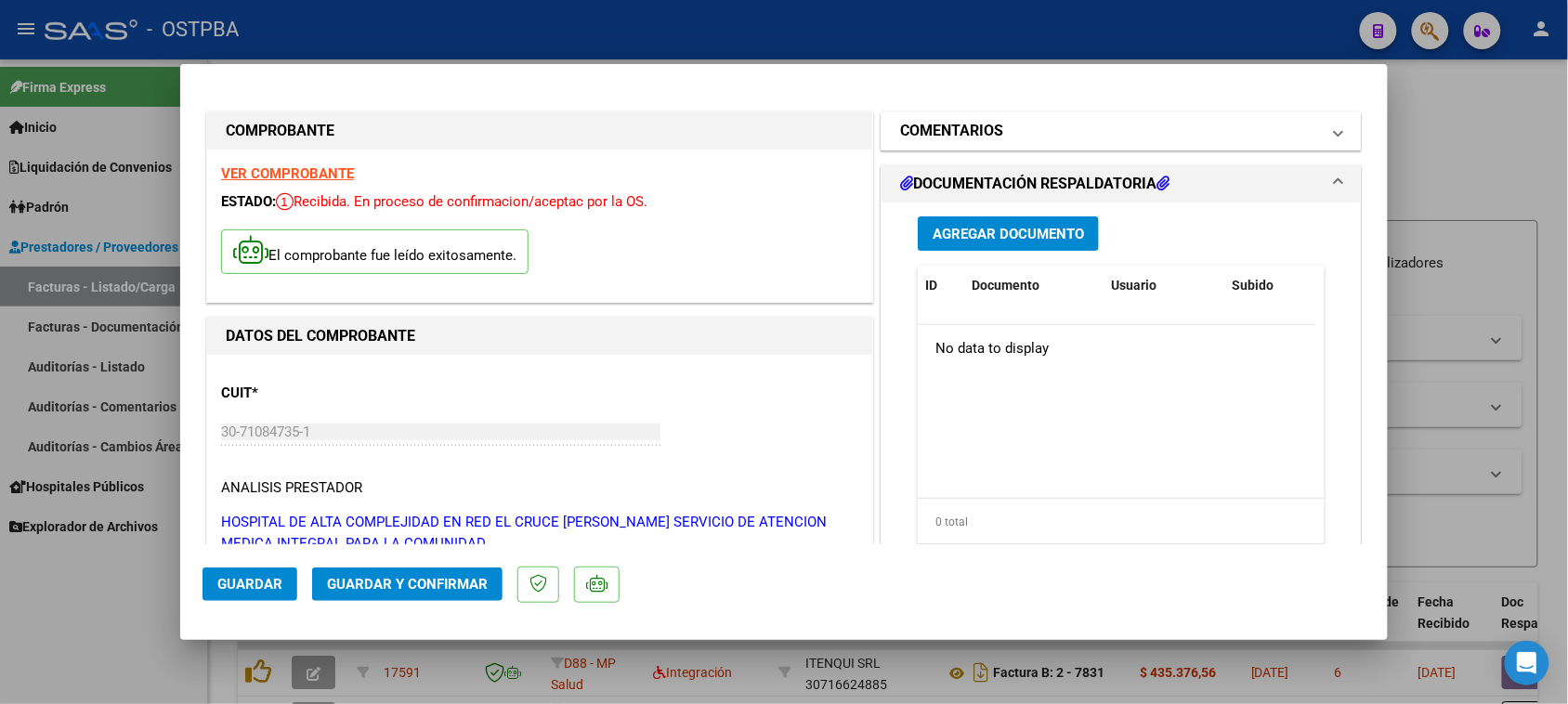
click at [1013, 135] on mat-panel-title "COMENTARIOS" at bounding box center [1110, 131] width 420 height 22
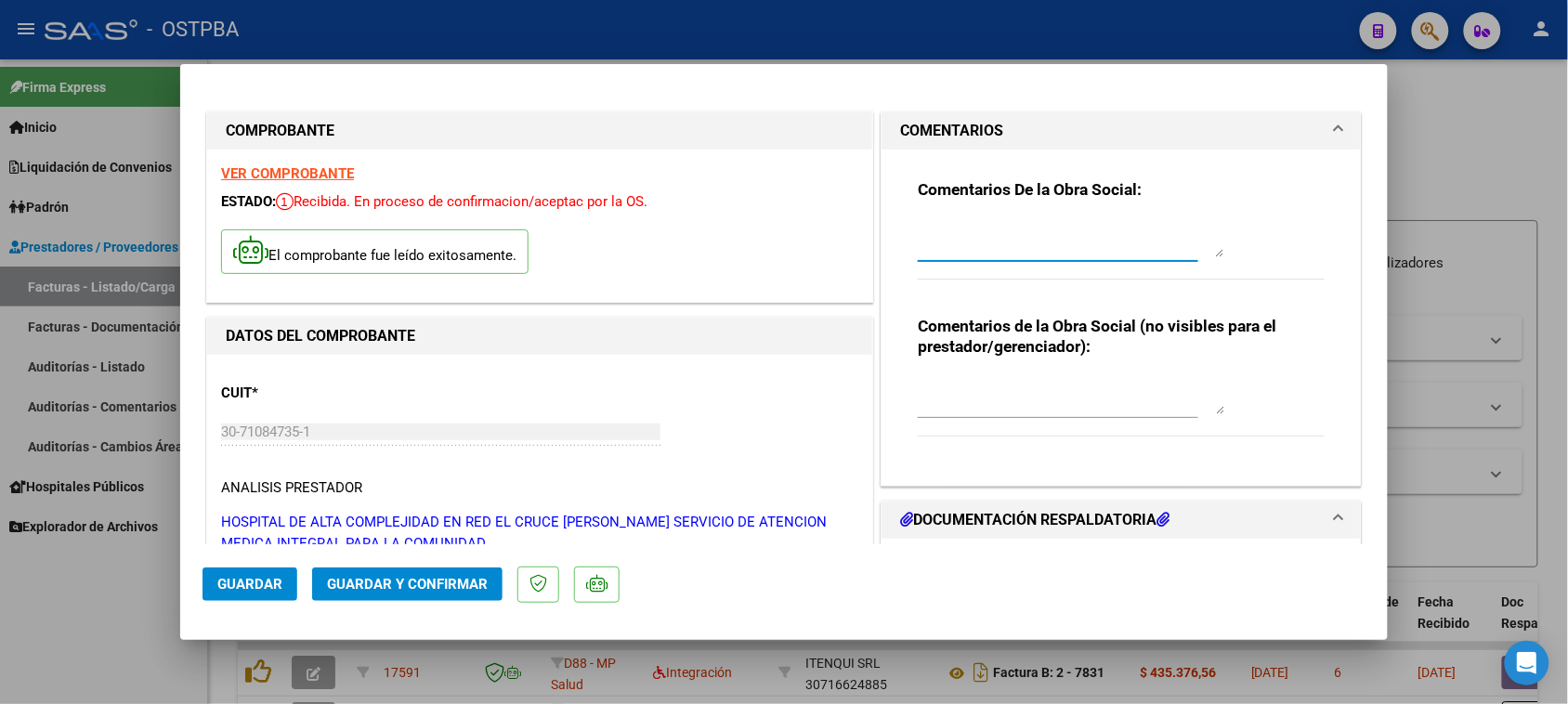
click at [1001, 242] on textarea at bounding box center [1070, 238] width 307 height 37
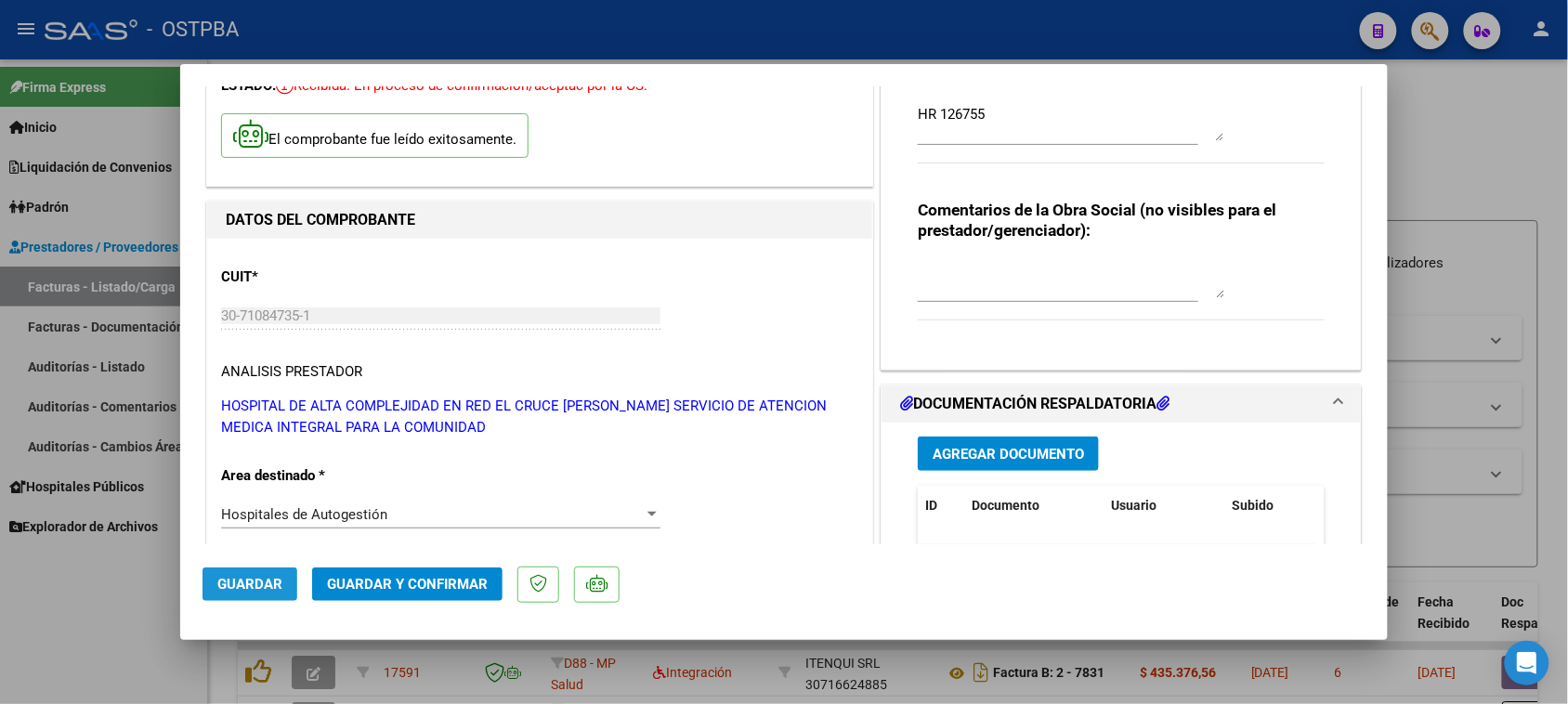
click at [274, 585] on span "Guardar" at bounding box center [249, 584] width 65 height 17
click at [1069, 456] on span "Agregar Documento" at bounding box center [1008, 454] width 152 height 17
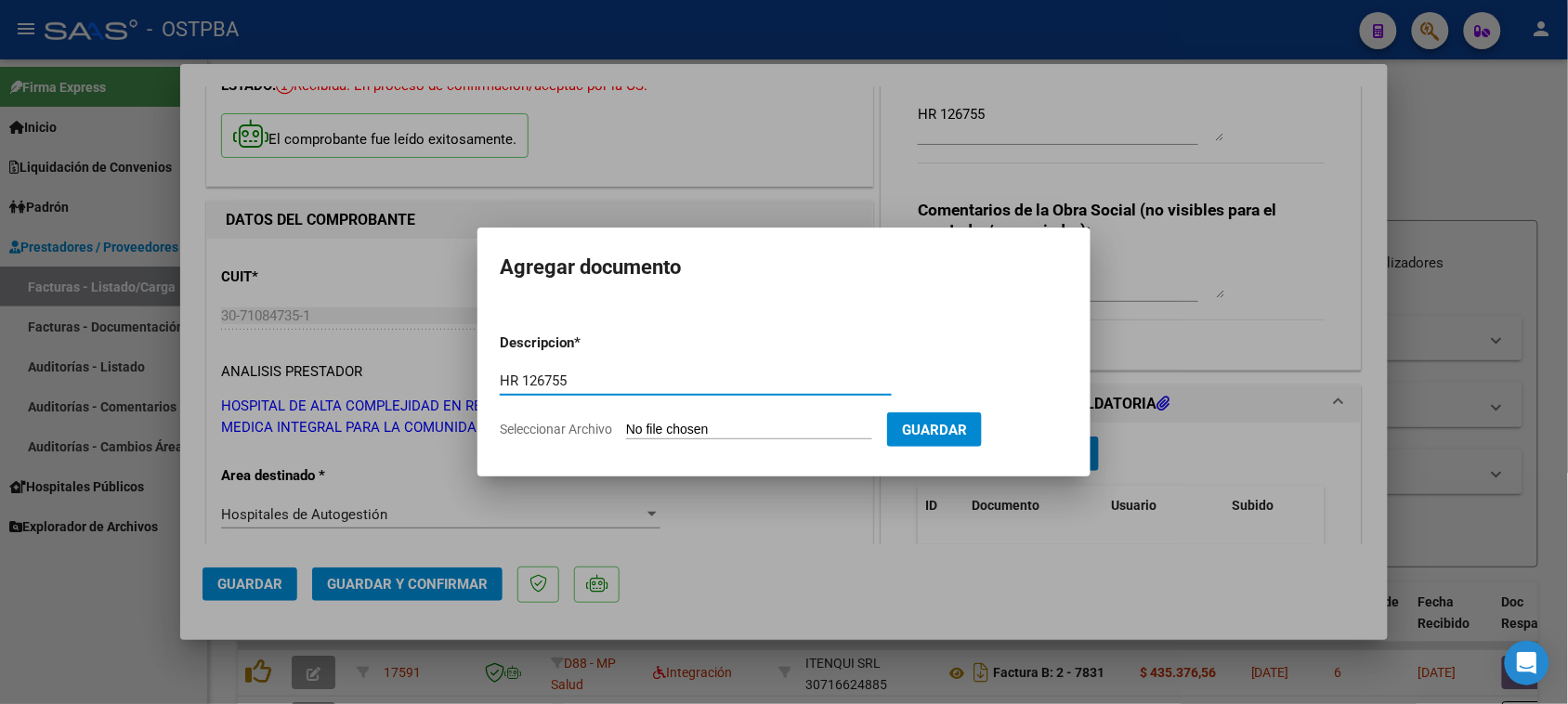
click at [708, 433] on input "Seleccionar Archivo" at bounding box center [750, 431] width 246 height 18
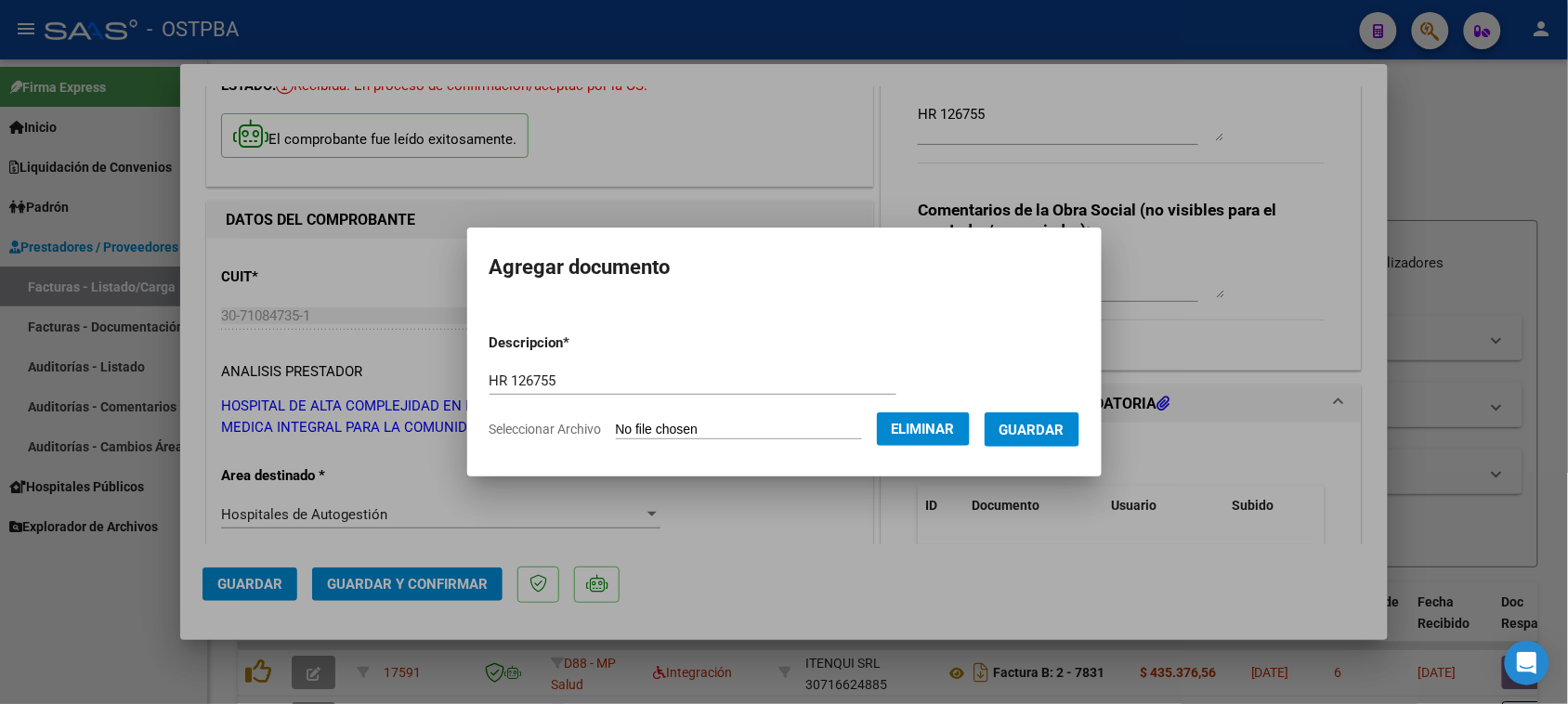
click at [1036, 438] on button "Guardar" at bounding box center [1032, 429] width 94 height 35
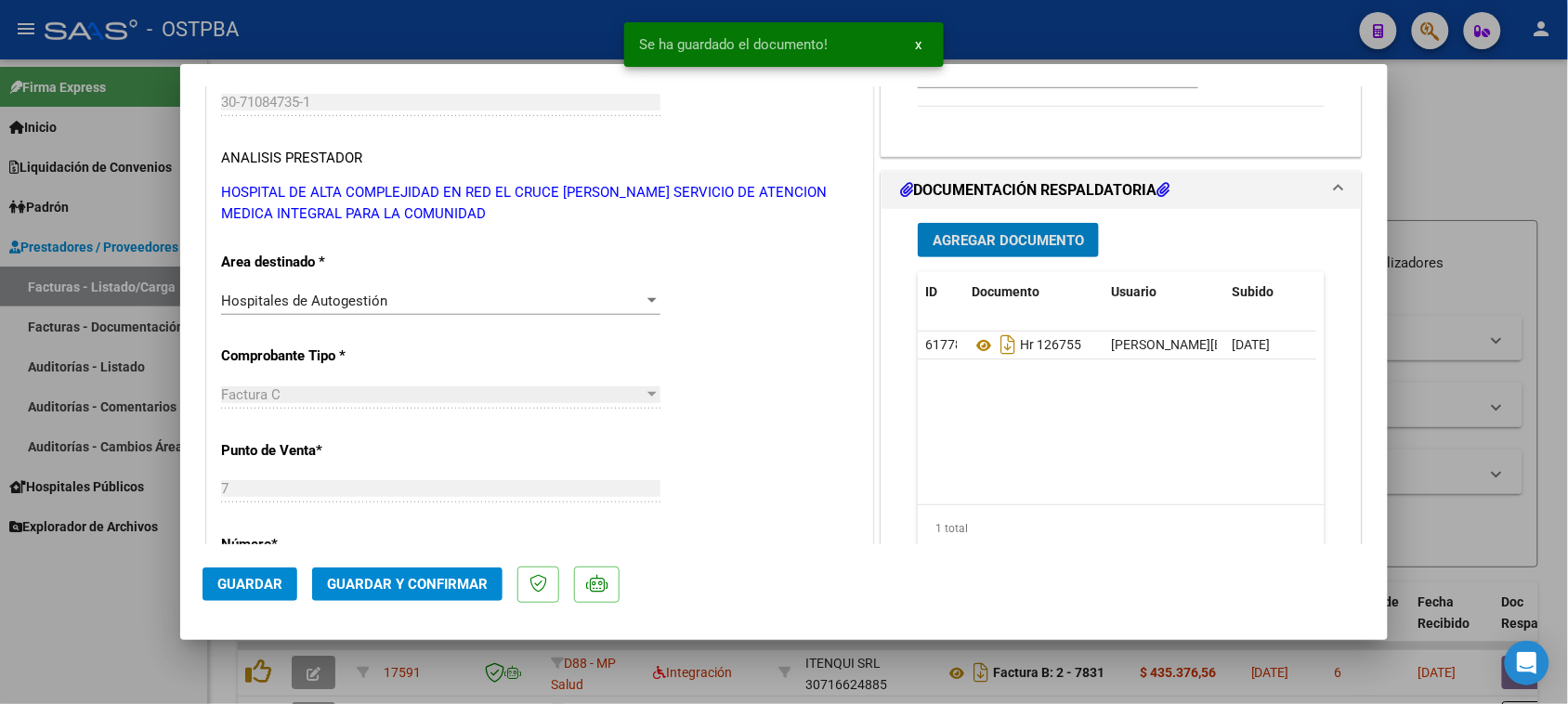
scroll to position [349, 0]
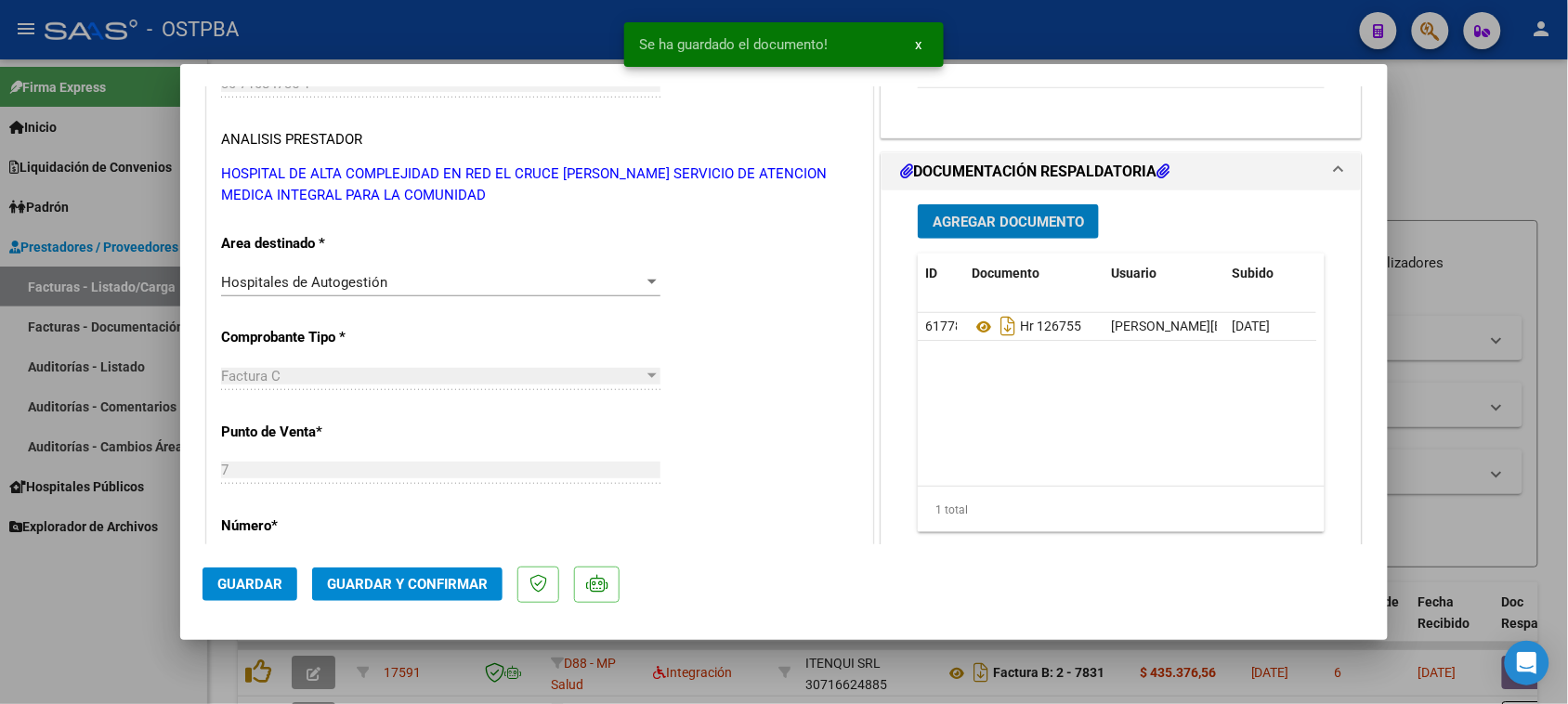
click at [1010, 210] on button "Agregar Documento" at bounding box center [1008, 221] width 181 height 35
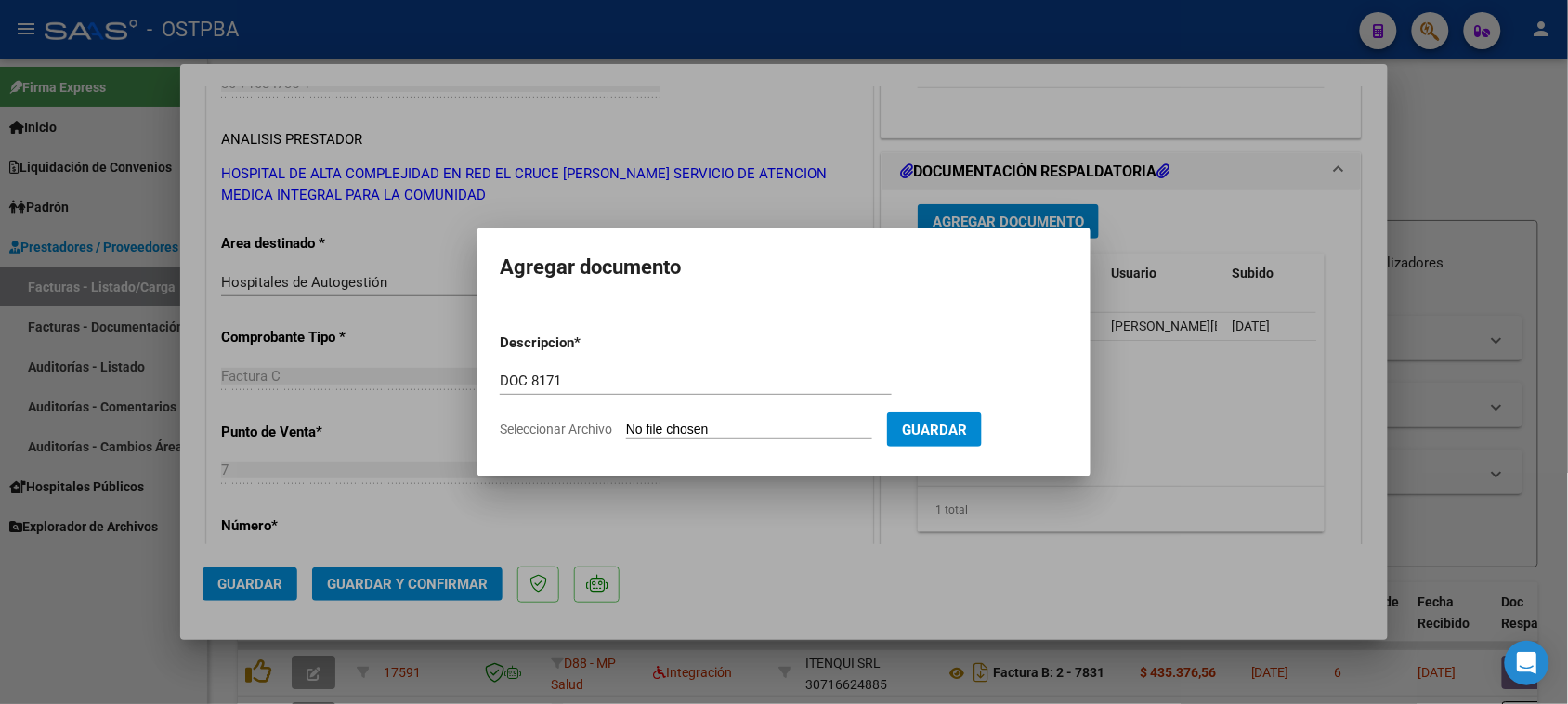
click at [627, 422] on input "Seleccionar Archivo" at bounding box center [750, 431] width 246 height 18
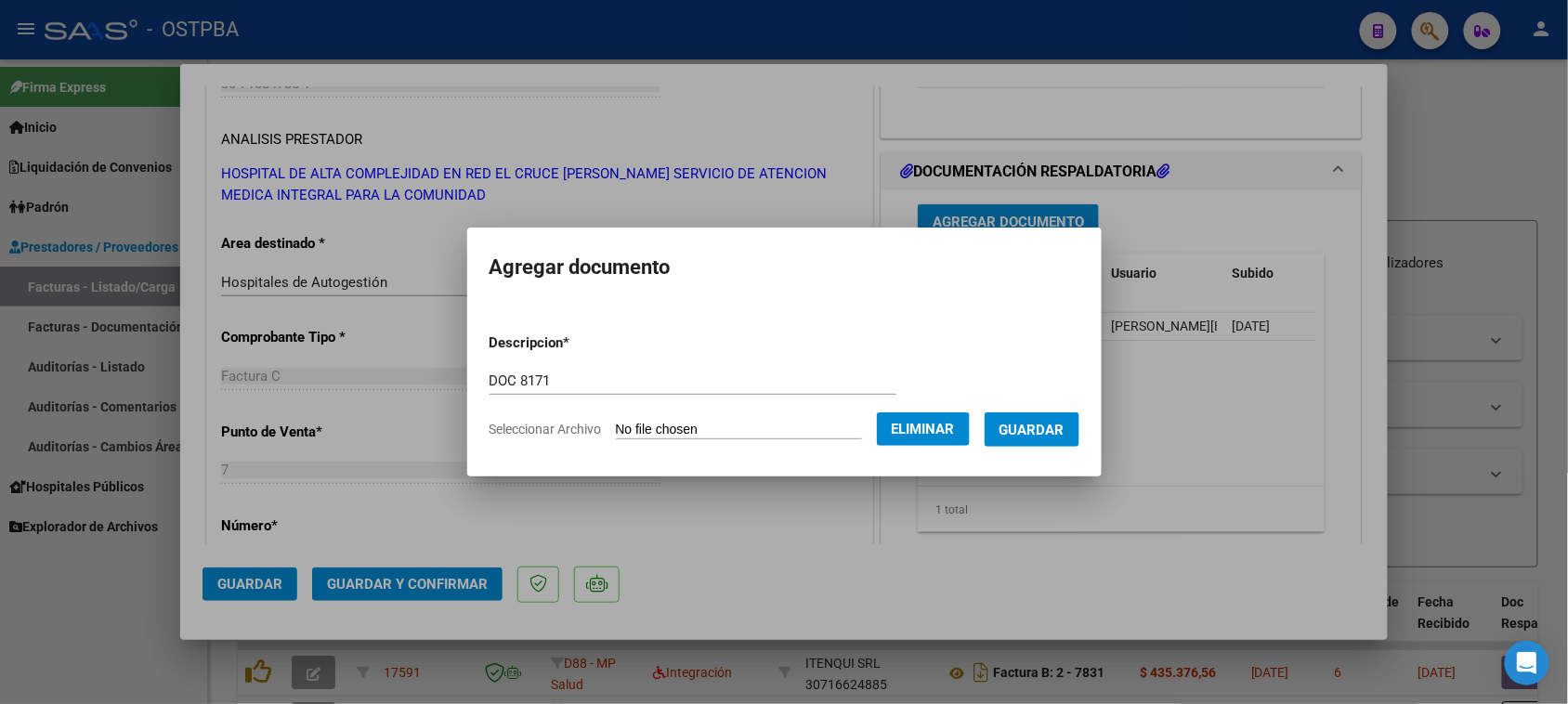
click at [1047, 433] on span "Guardar" at bounding box center [1032, 430] width 65 height 17
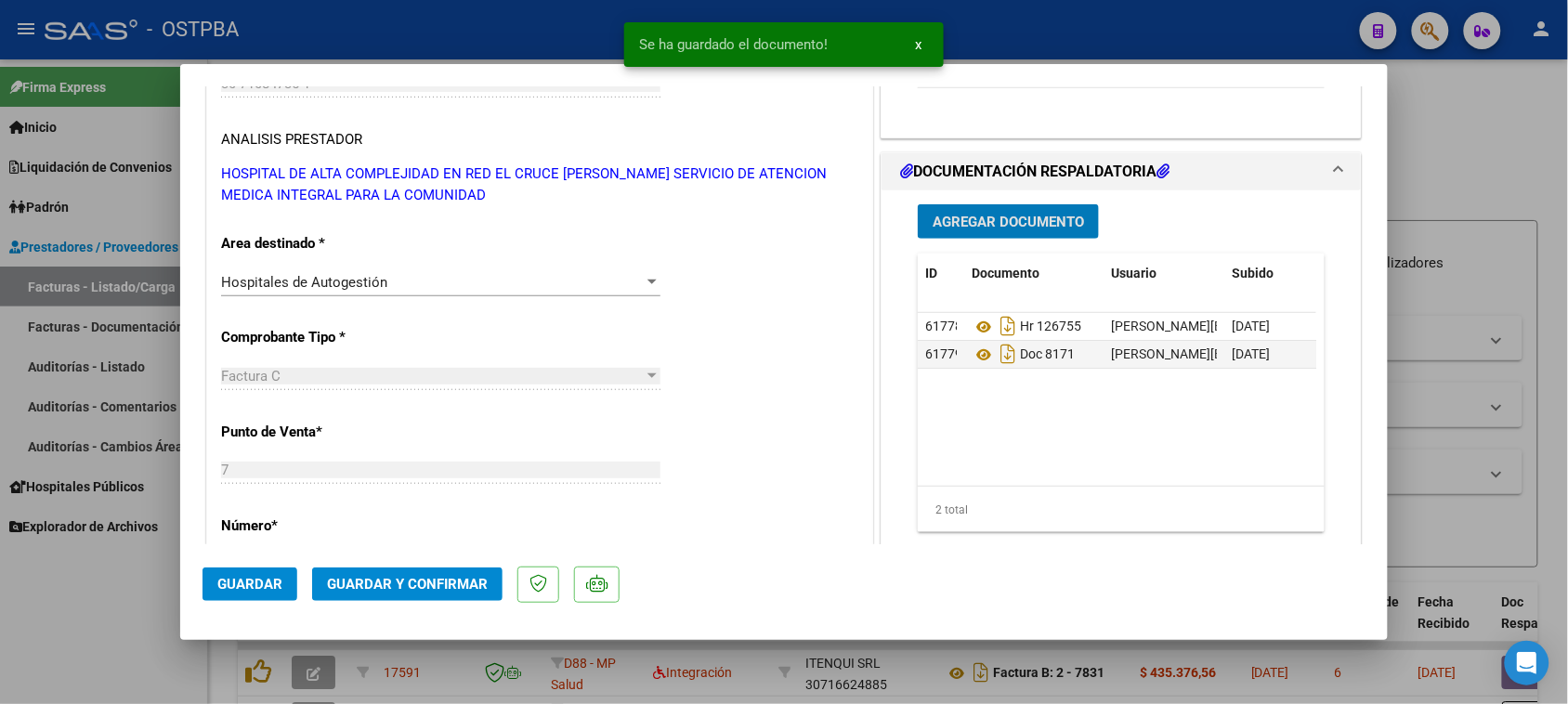
click at [978, 221] on span "Agregar Documento" at bounding box center [1008, 221] width 152 height 17
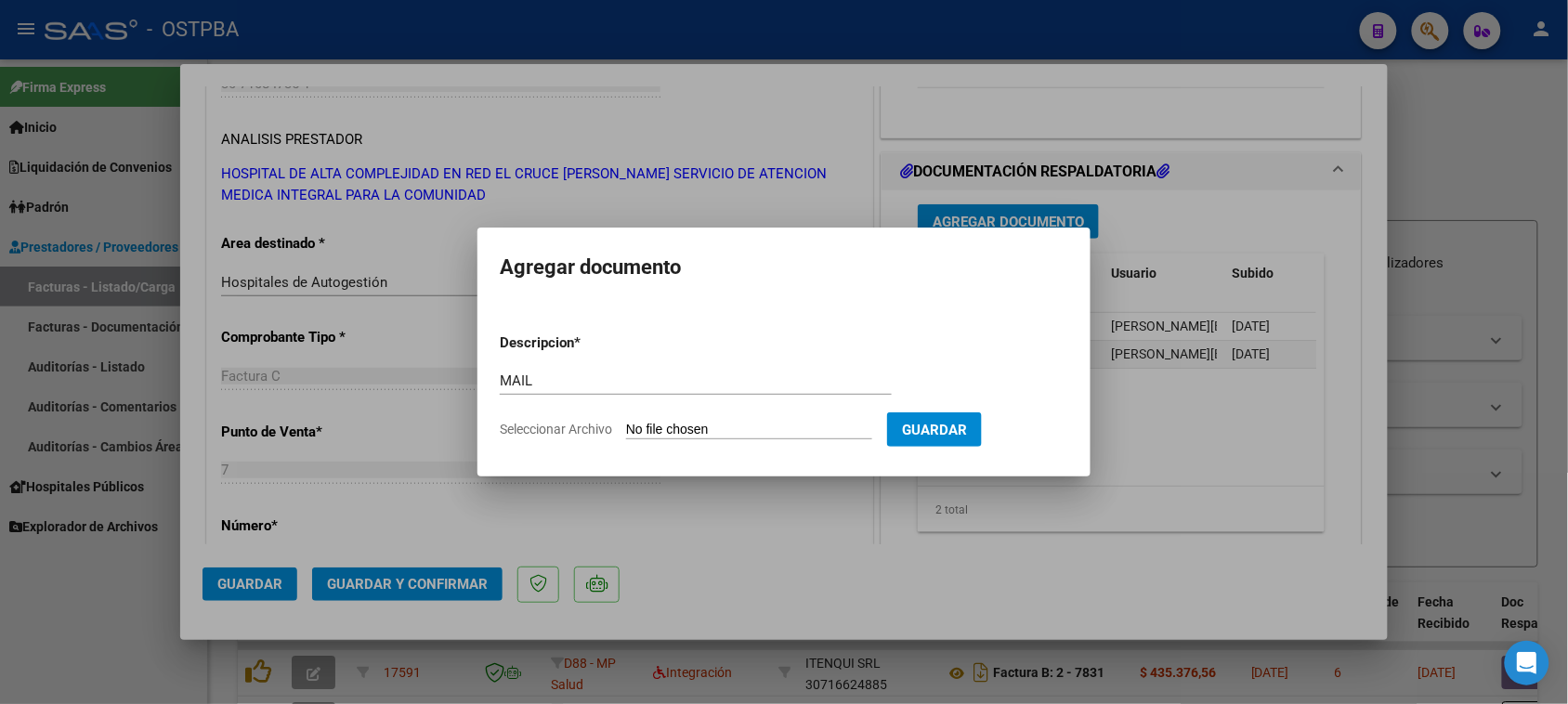
click at [627, 422] on input "Seleccionar Archivo" at bounding box center [750, 431] width 246 height 18
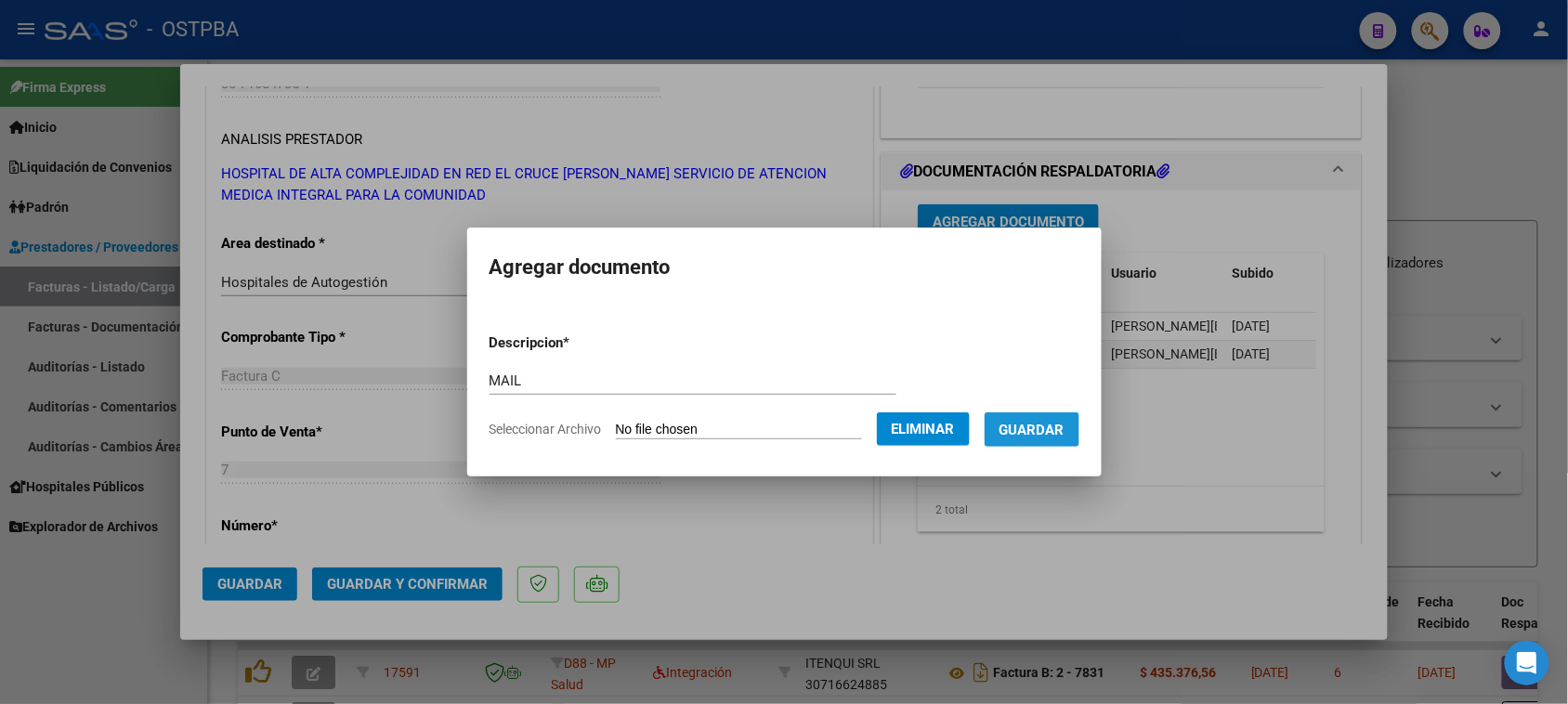
click at [1057, 441] on button "Guardar" at bounding box center [1032, 429] width 94 height 35
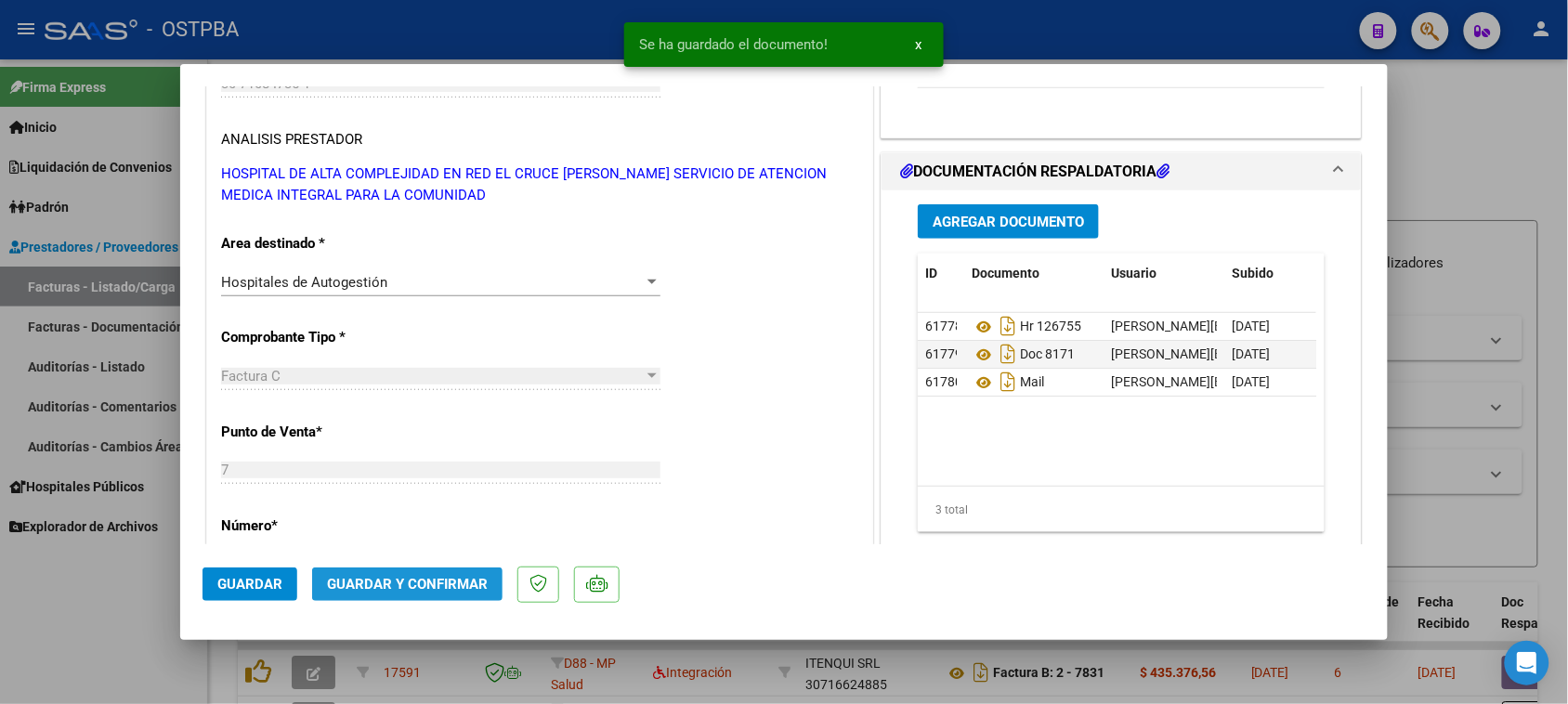
click at [426, 584] on span "Guardar y Confirmar" at bounding box center [407, 584] width 161 height 17
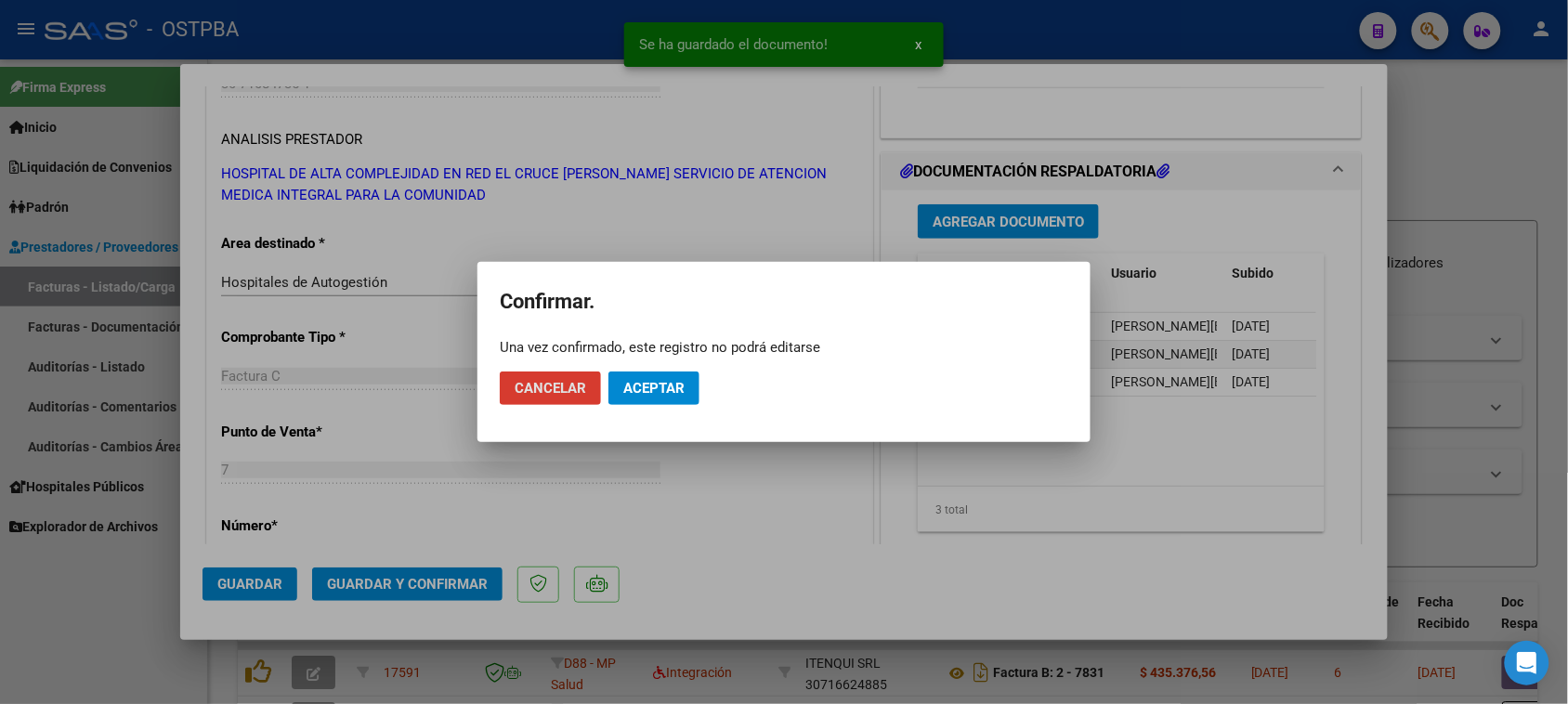
click at [662, 378] on button "Aceptar" at bounding box center [654, 388] width 91 height 34
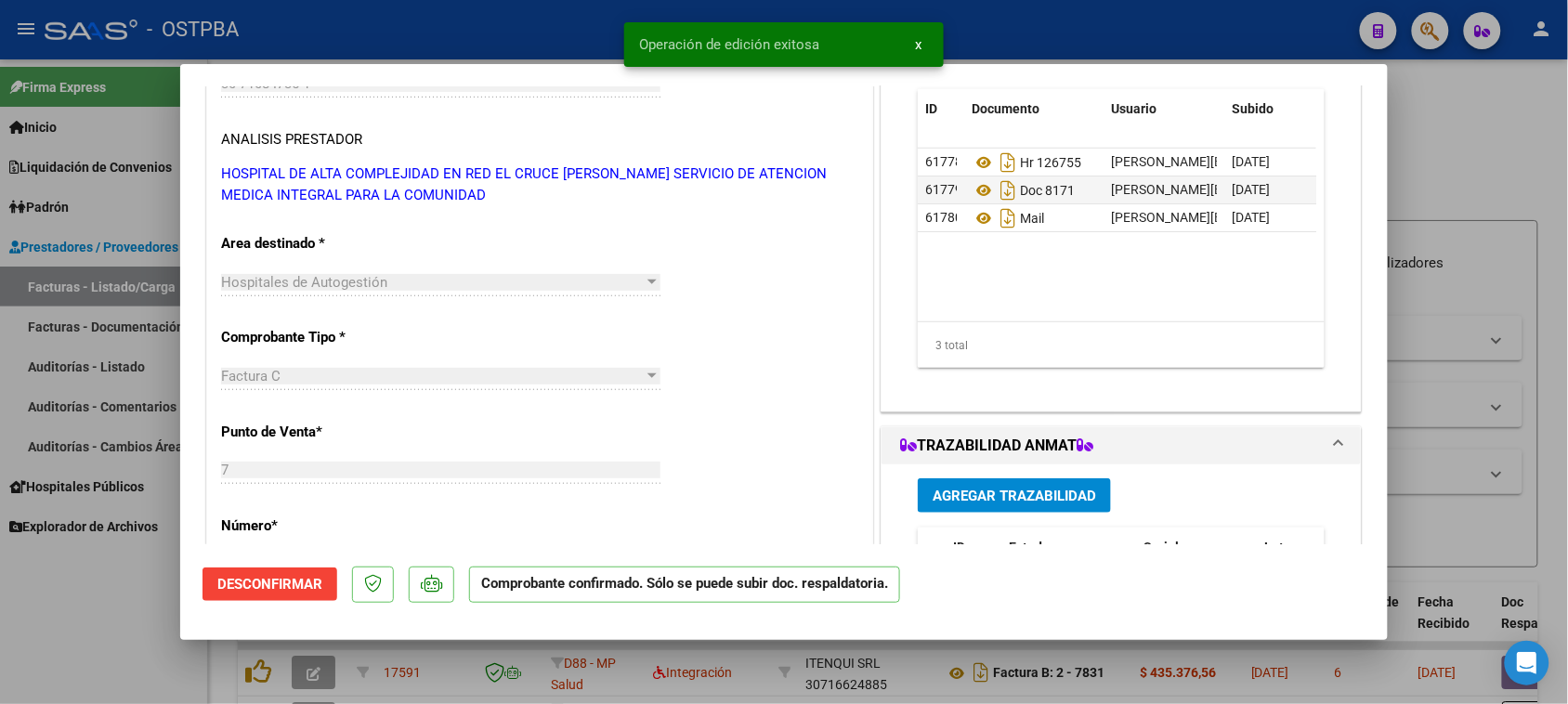
click at [93, 359] on div at bounding box center [784, 352] width 1568 height 704
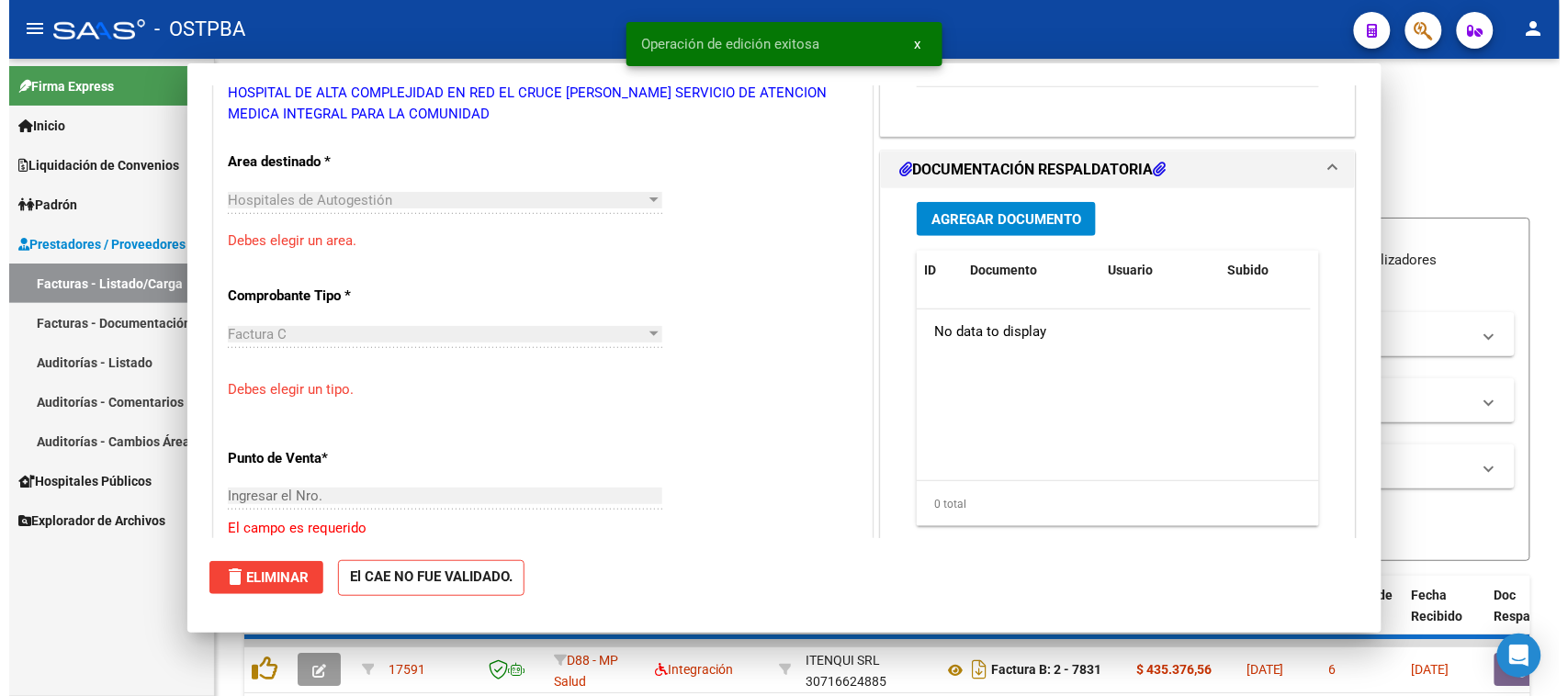
scroll to position [288, 0]
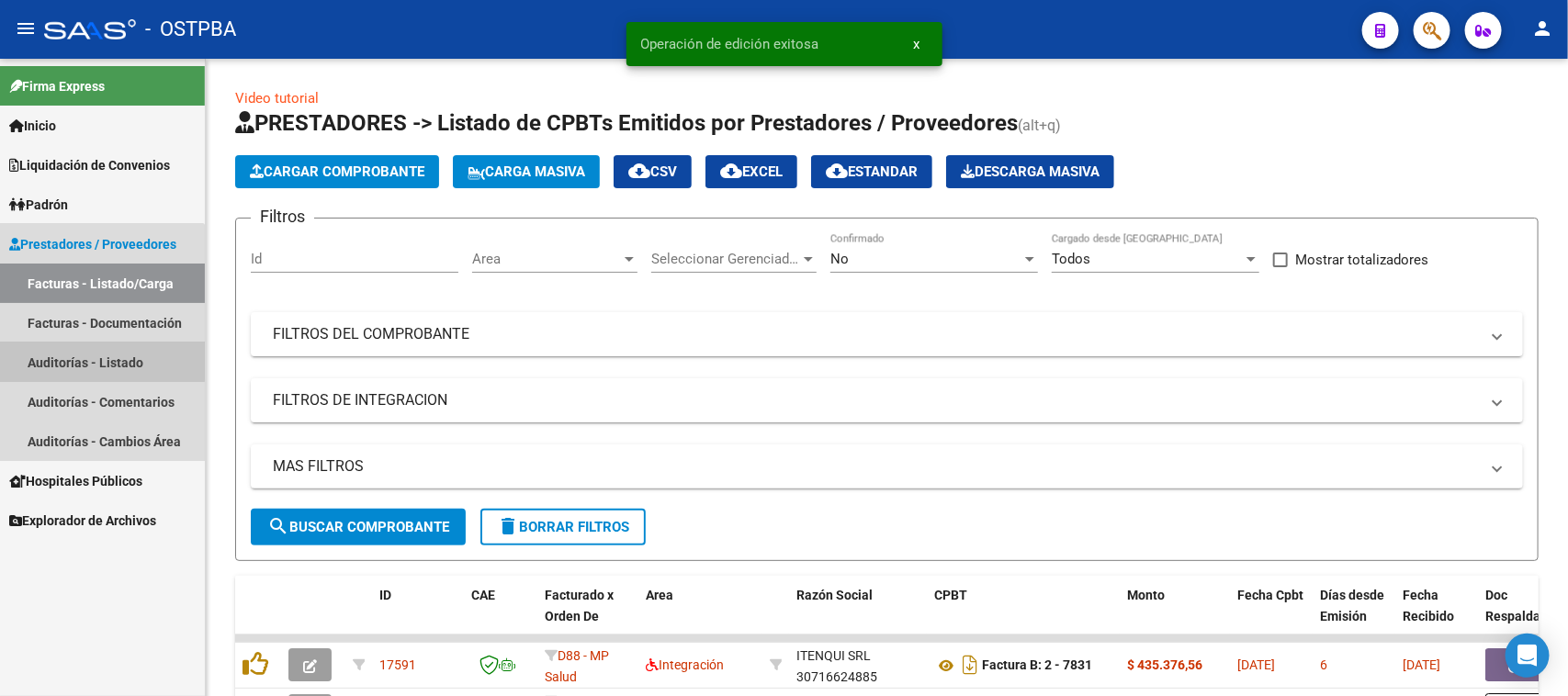
click at [92, 356] on link "Auditorías - Listado" at bounding box center [102, 362] width 205 height 39
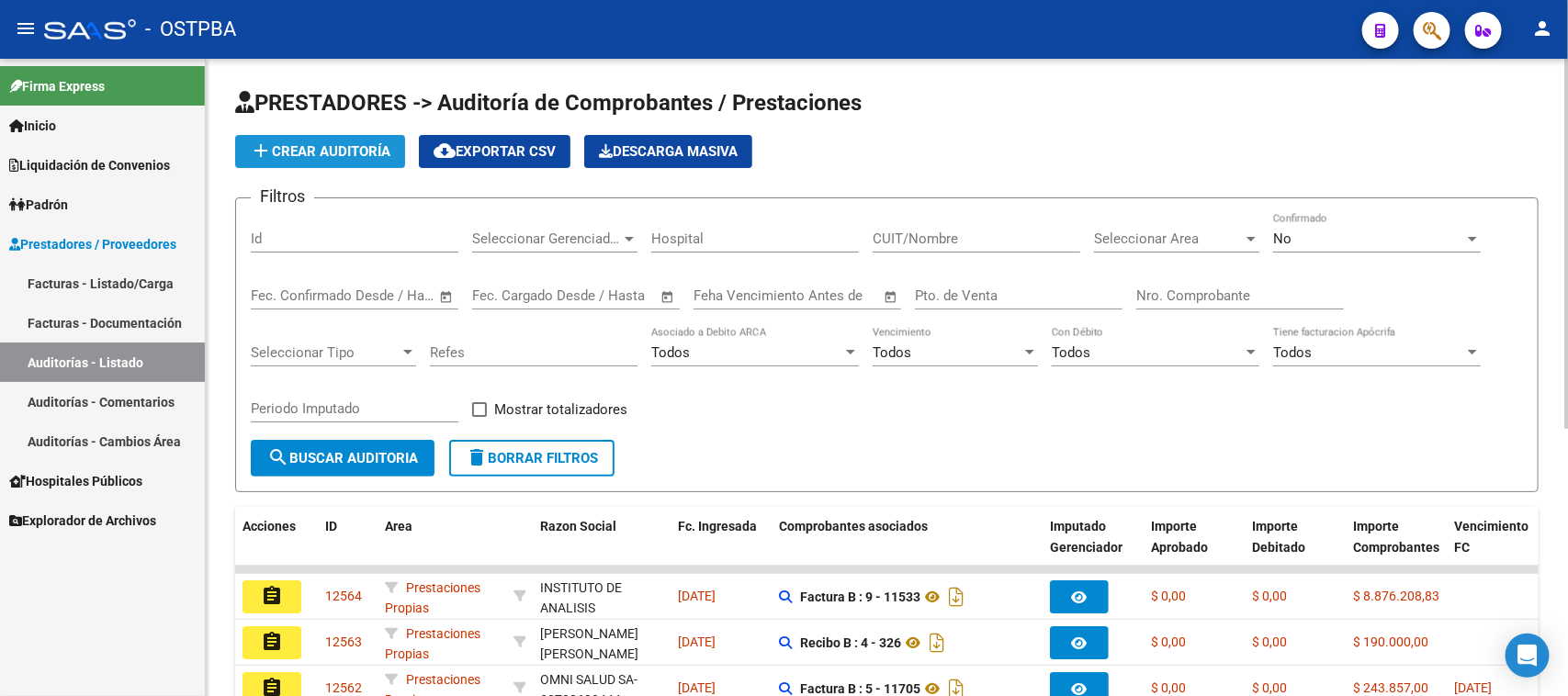
click at [345, 149] on span "add Crear Auditoría" at bounding box center [319, 151] width 140 height 17
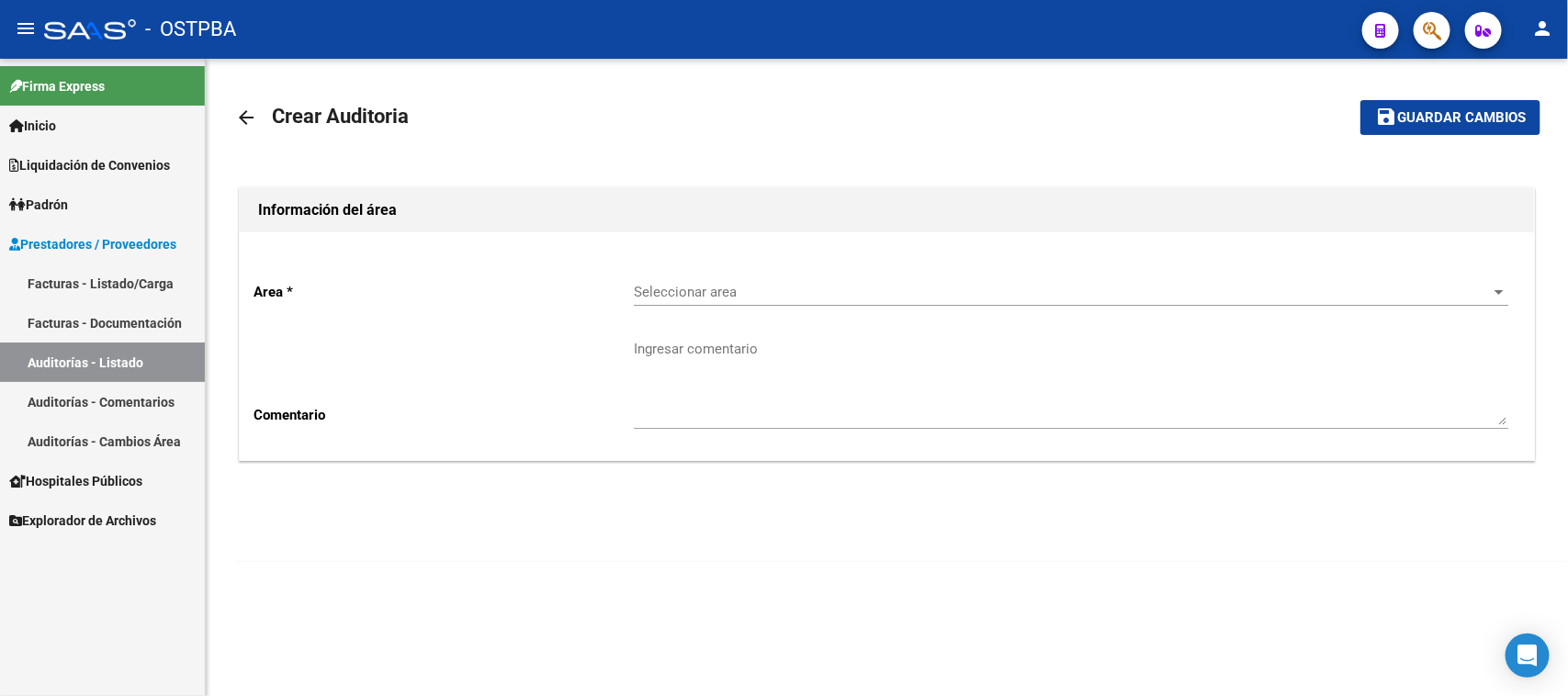
click at [671, 278] on div "Seleccionar area Seleccionar area" at bounding box center [1071, 286] width 875 height 39
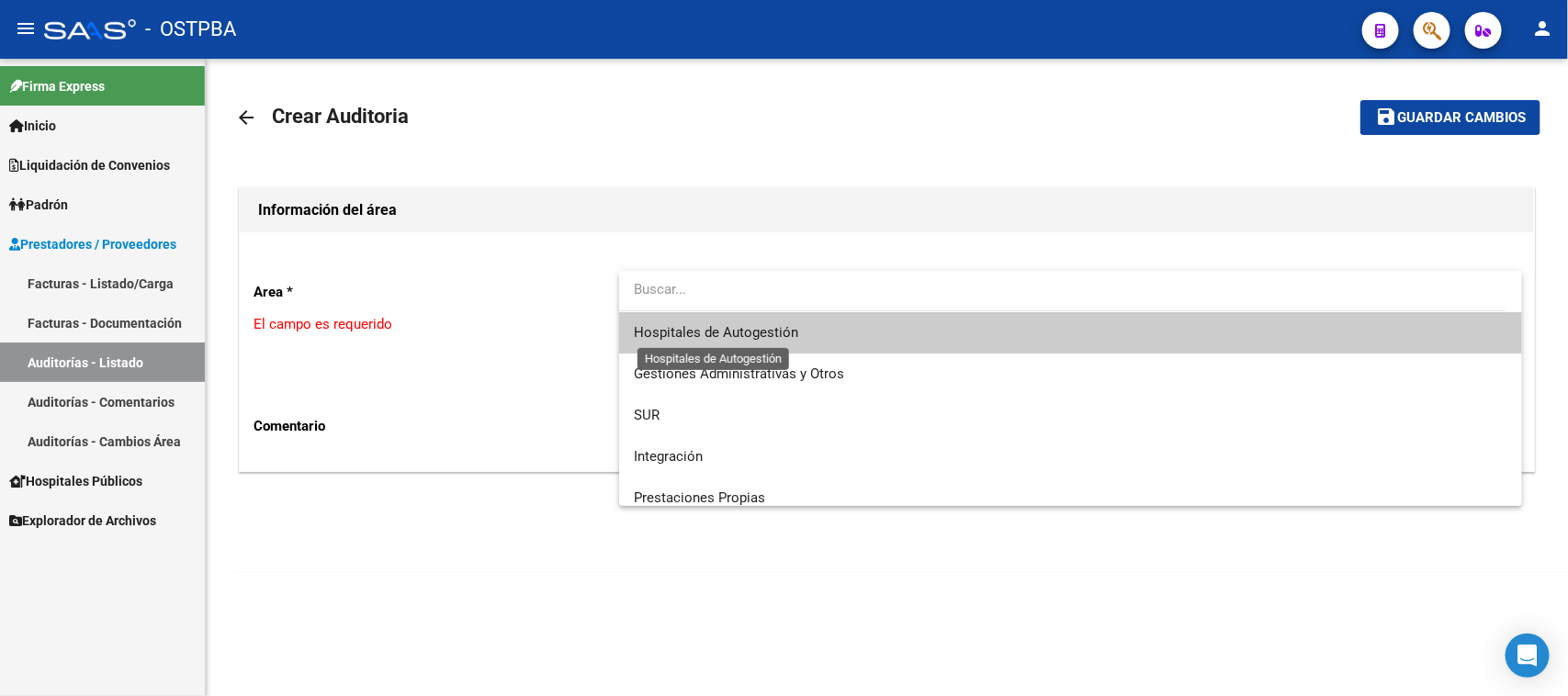
click at [669, 332] on span "Hospitales de Autogestión" at bounding box center [716, 332] width 164 height 17
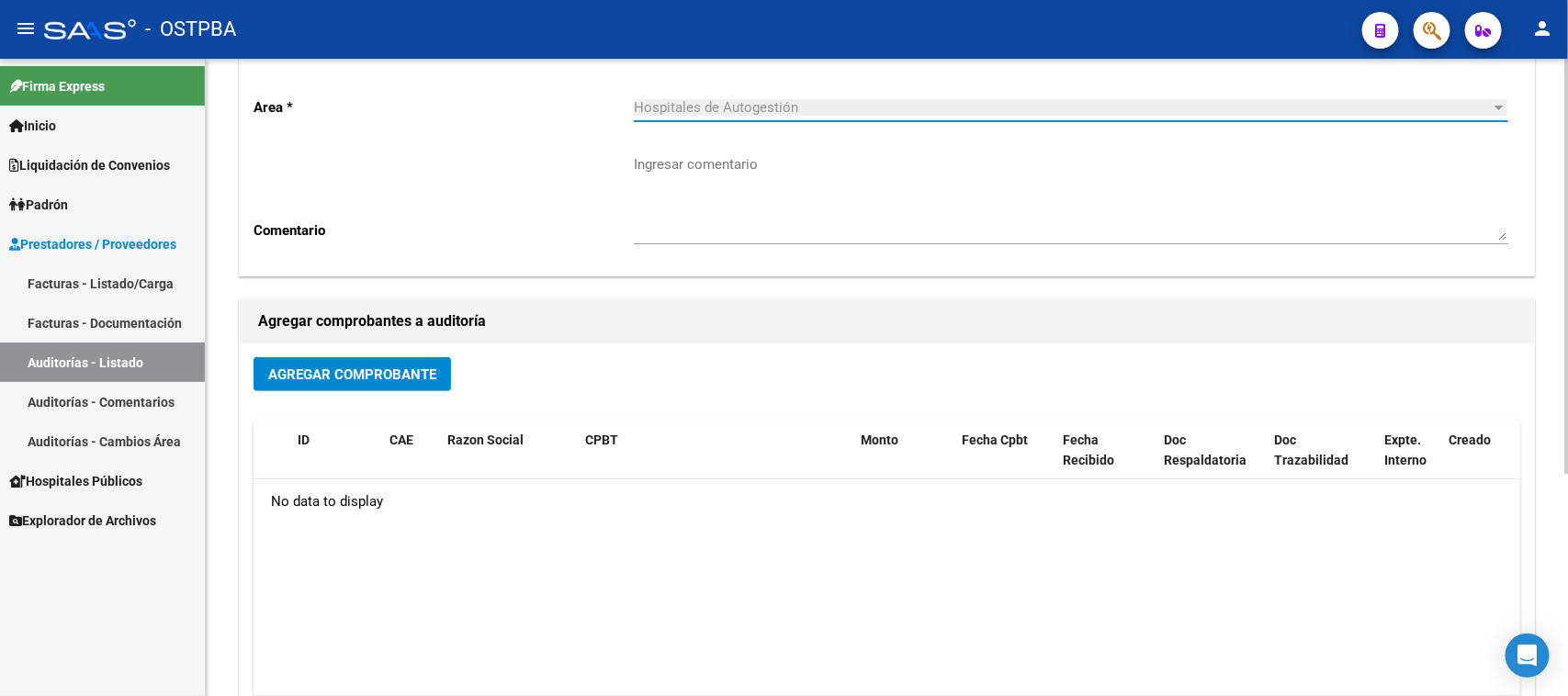
scroll to position [230, 0]
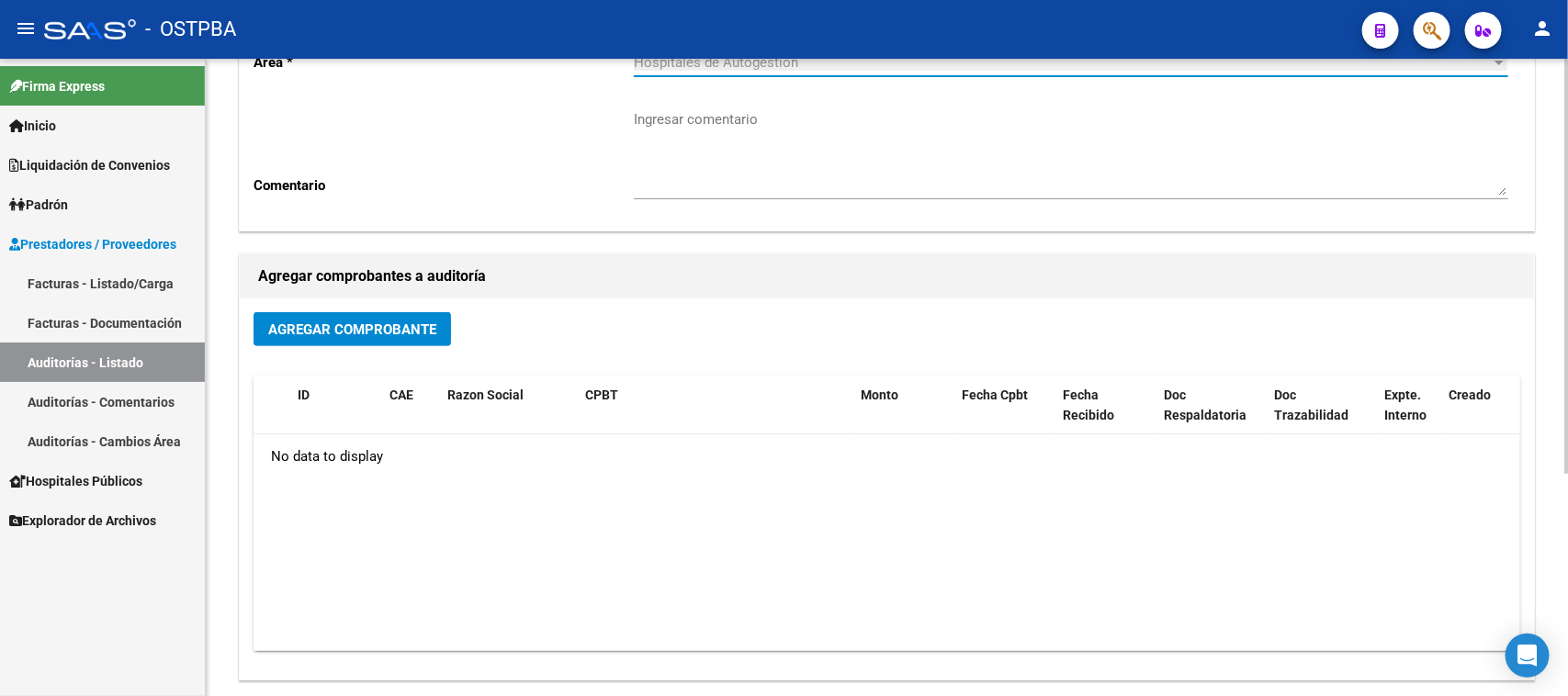
click at [406, 331] on span "Agregar Comprobante" at bounding box center [351, 329] width 168 height 17
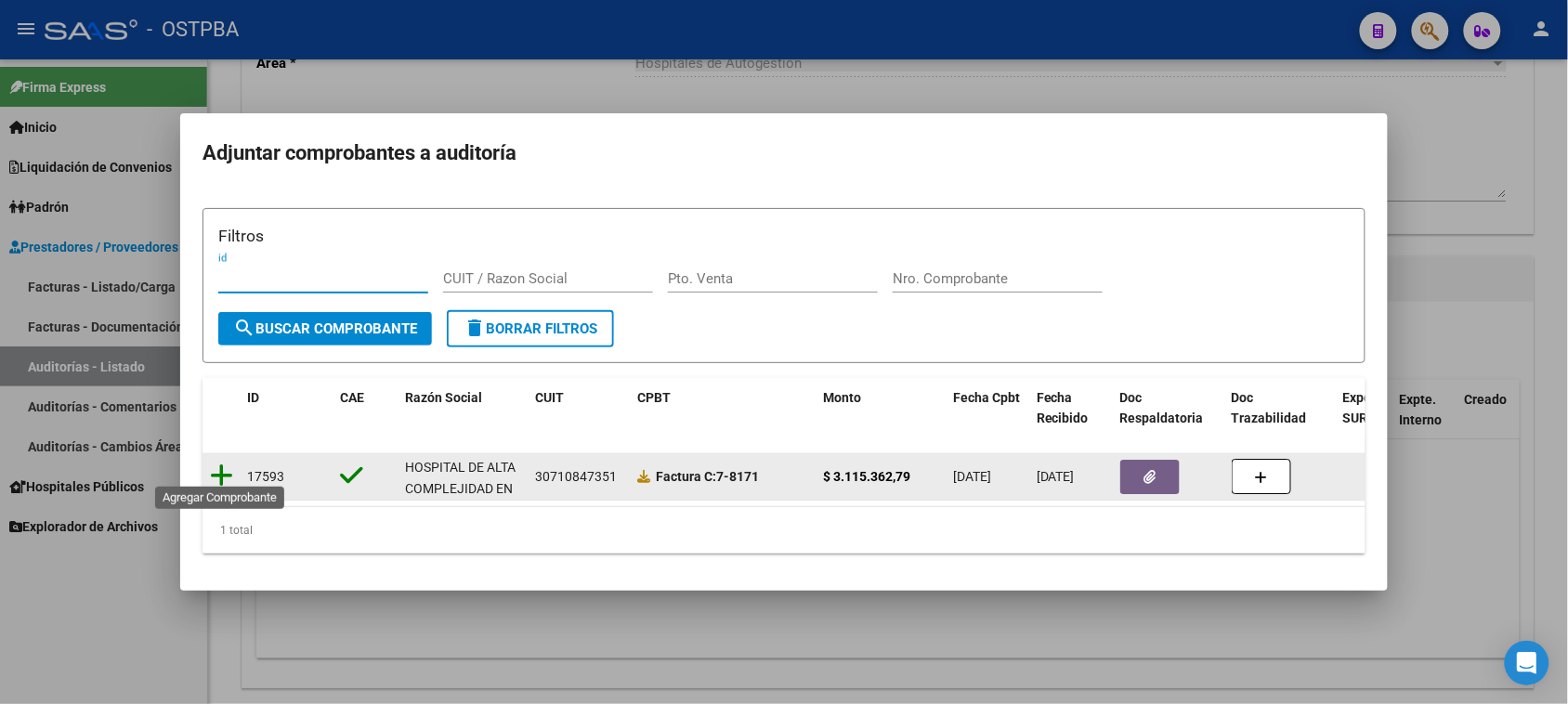
click at [229, 463] on icon at bounding box center [220, 476] width 23 height 26
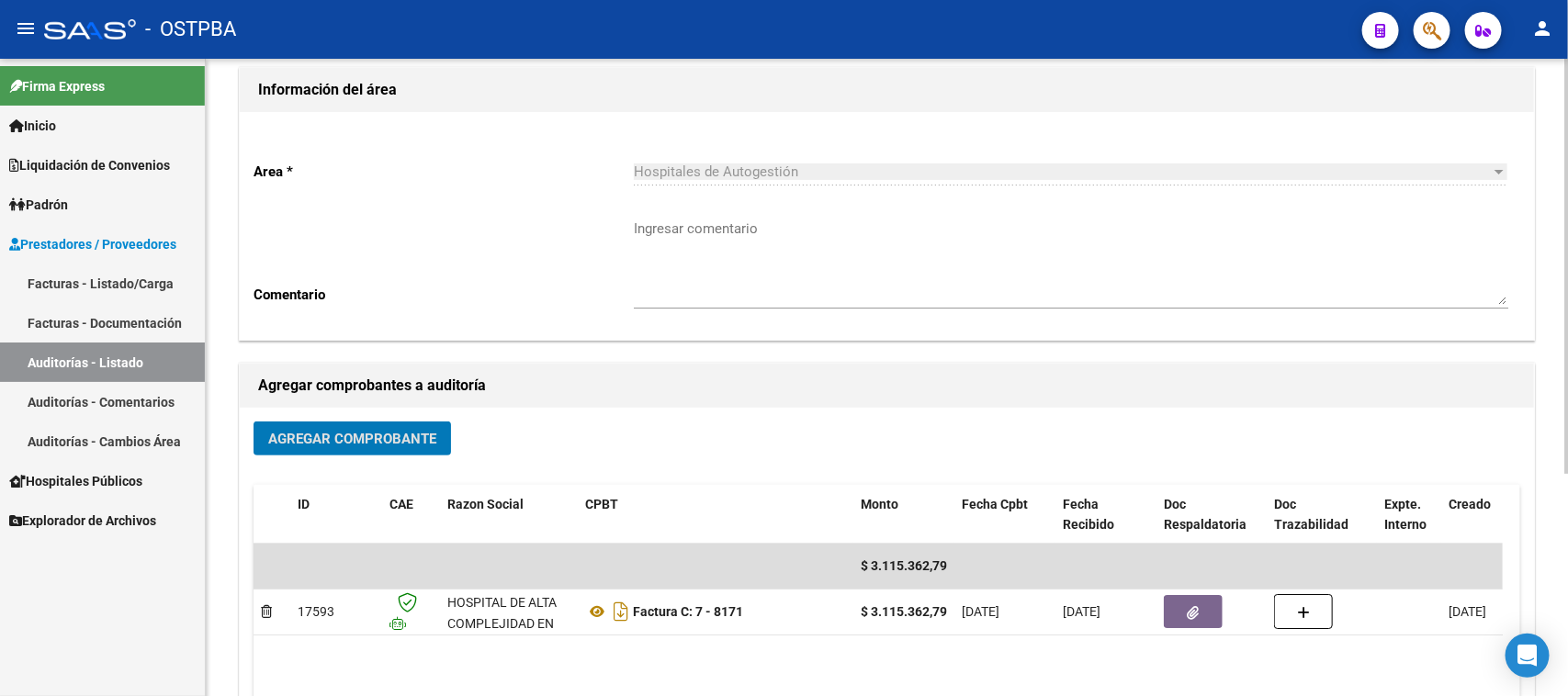
scroll to position [0, 0]
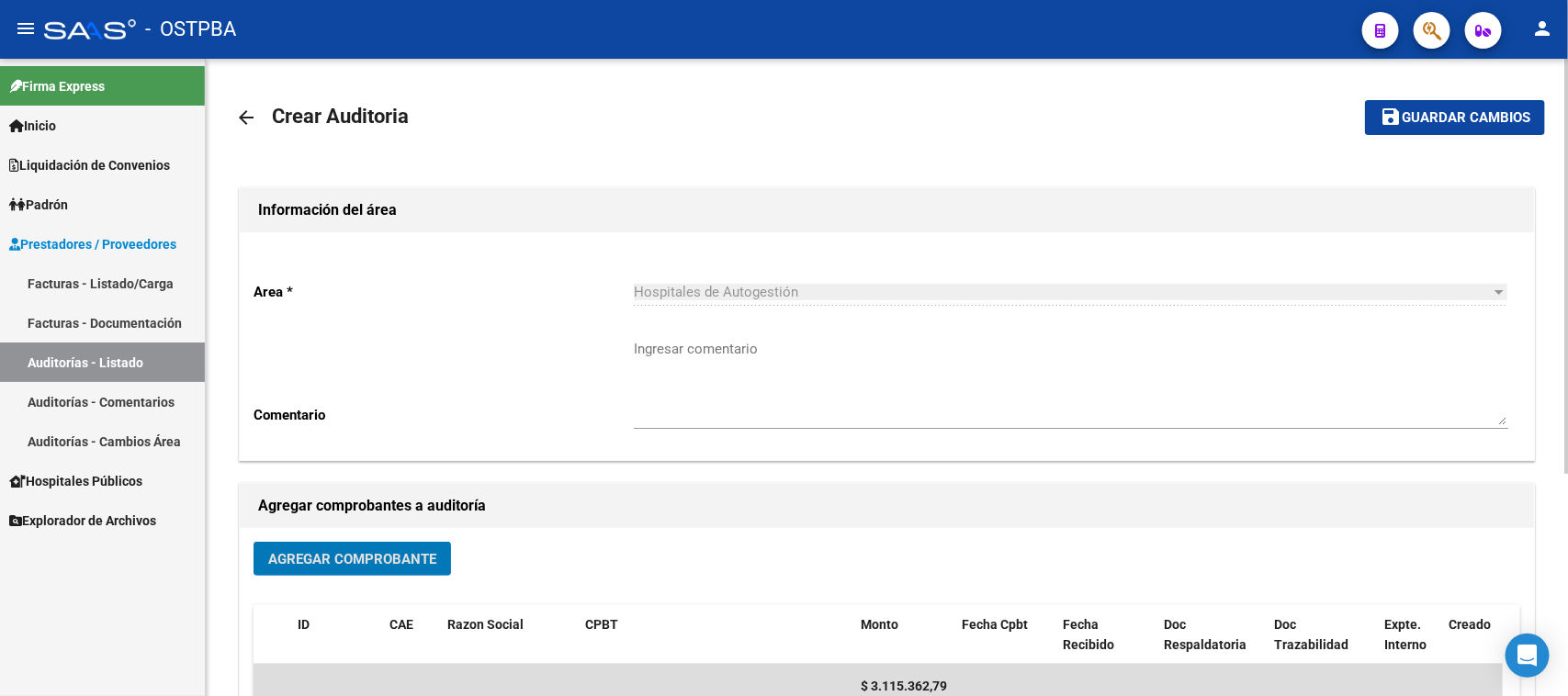
drag, startPoint x: 1445, startPoint y: 111, endPoint x: 1399, endPoint y: 125, distance: 48.1
click at [1440, 111] on span "Guardar cambios" at bounding box center [1466, 118] width 129 height 17
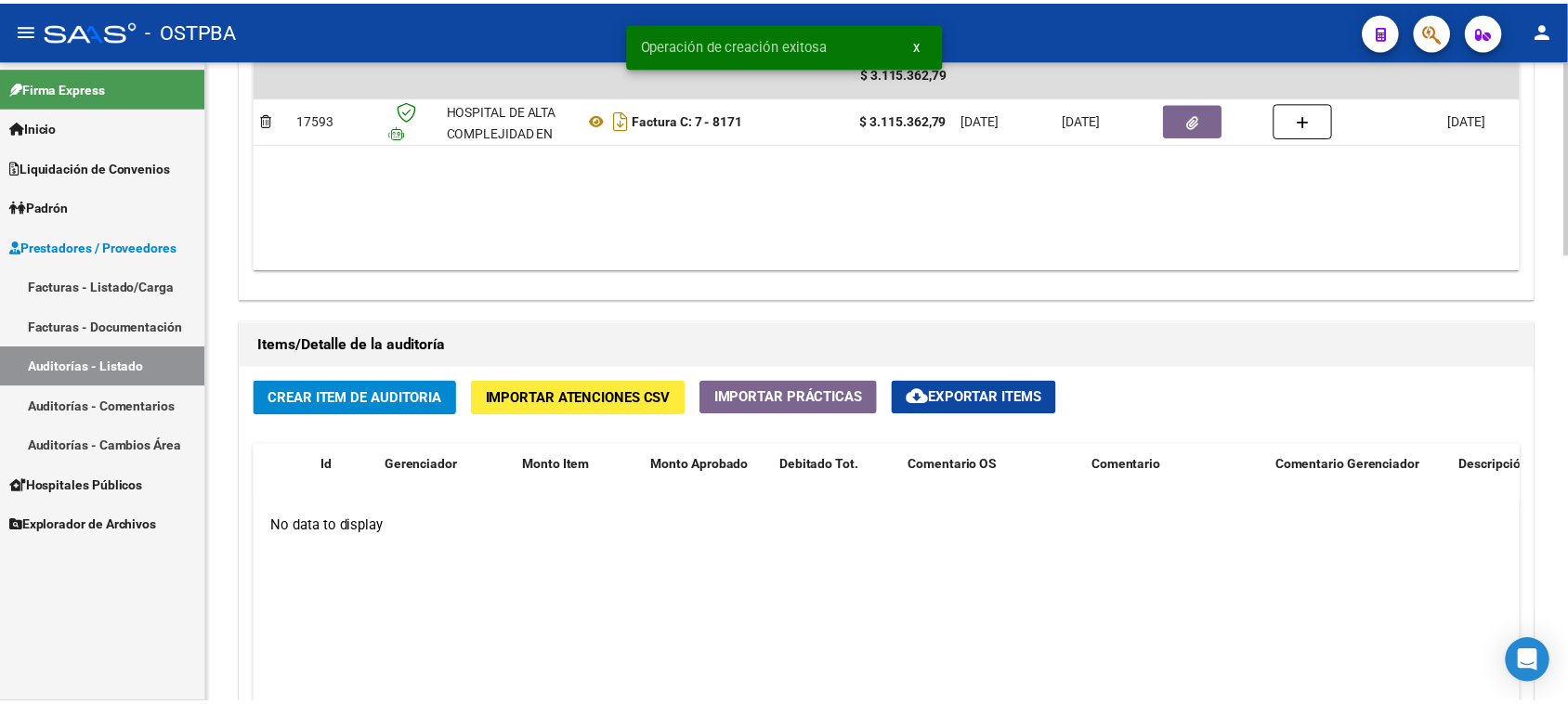
scroll to position [1162, 0]
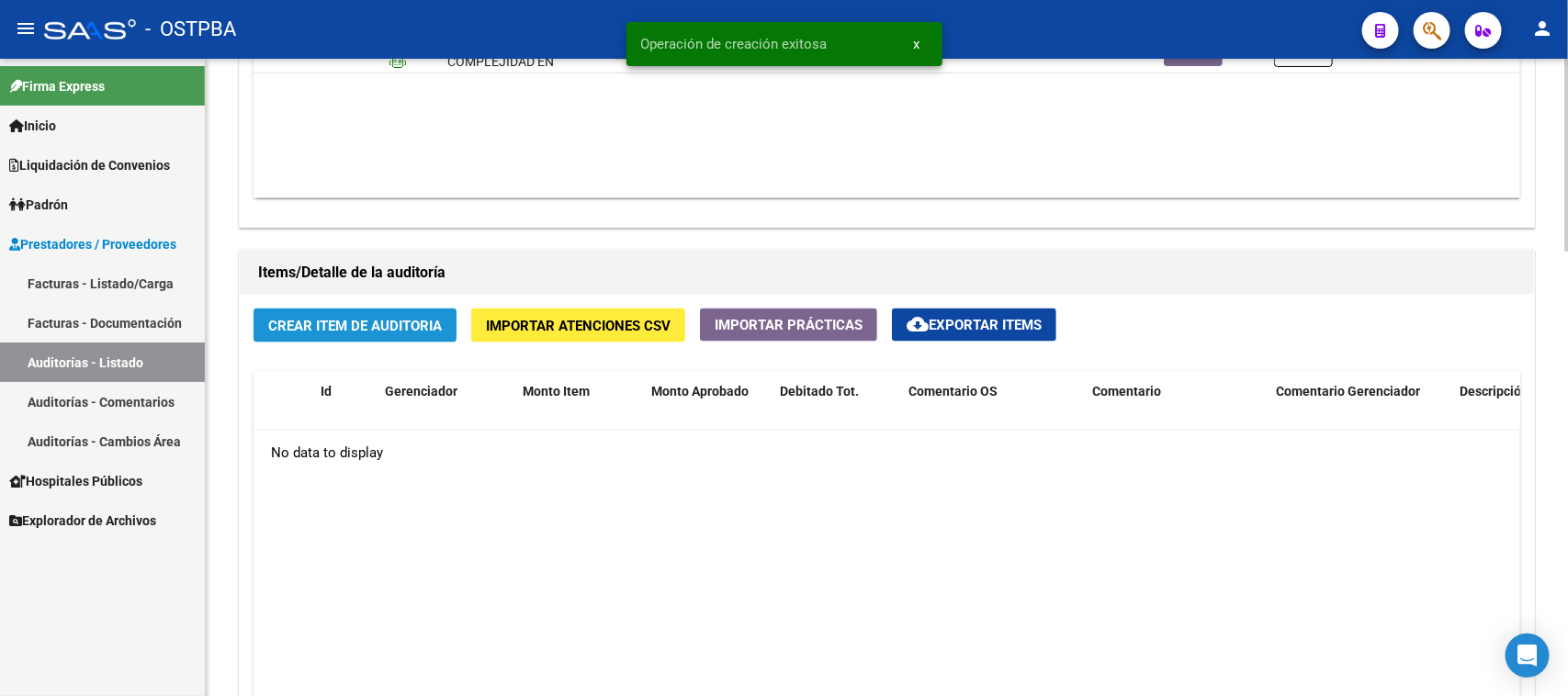
click at [365, 313] on button "Crear Item de Auditoria" at bounding box center [354, 325] width 203 height 34
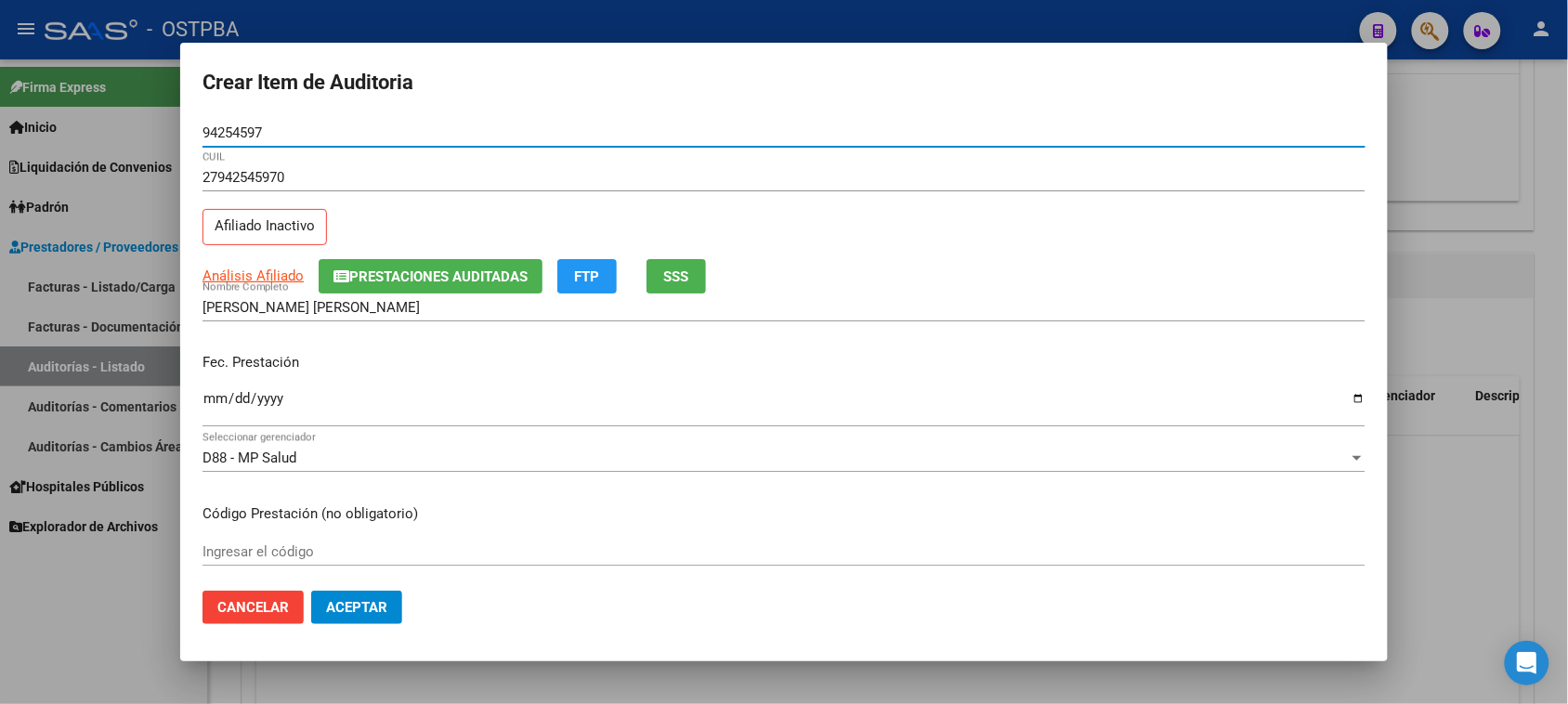
click at [224, 397] on input "Ingresar la fecha" at bounding box center [784, 406] width 1163 height 30
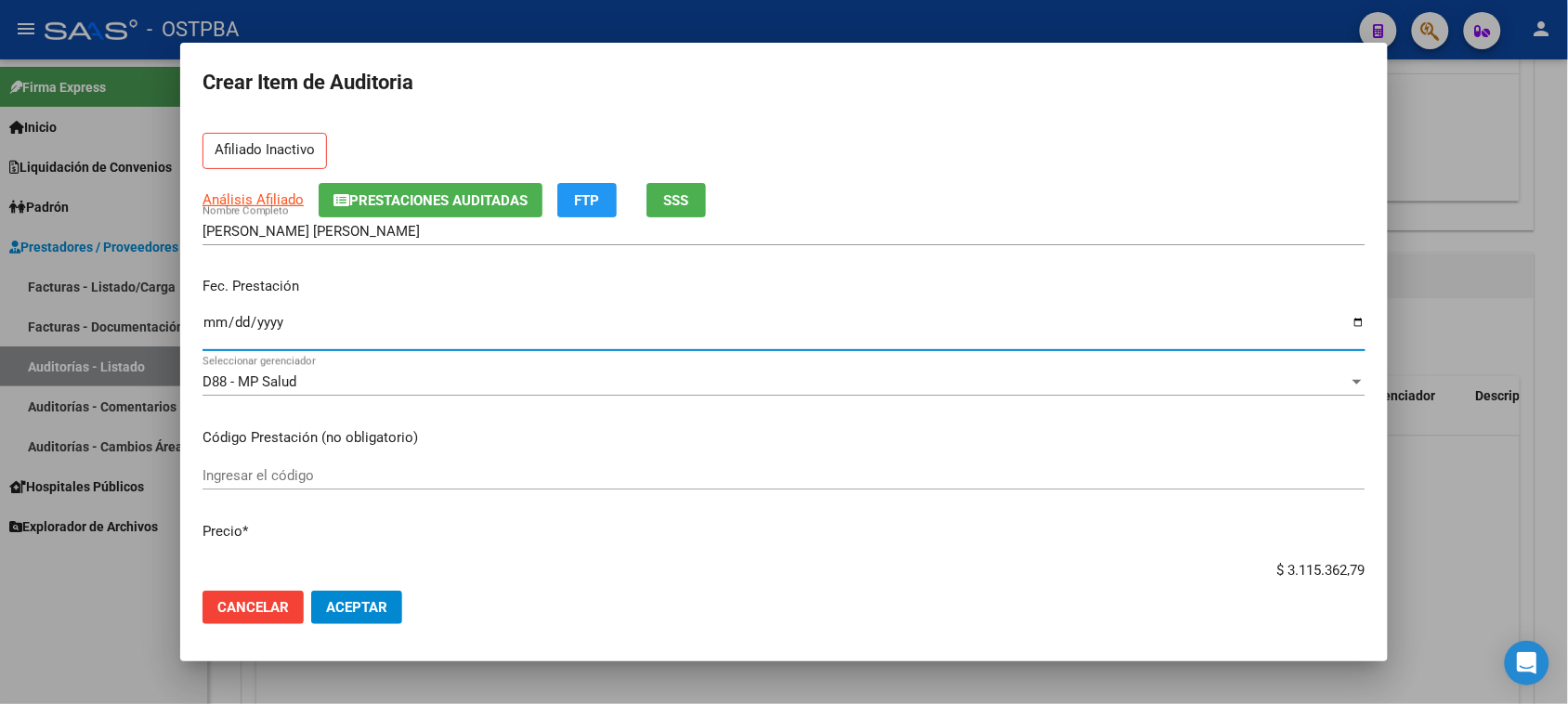
scroll to position [116, 0]
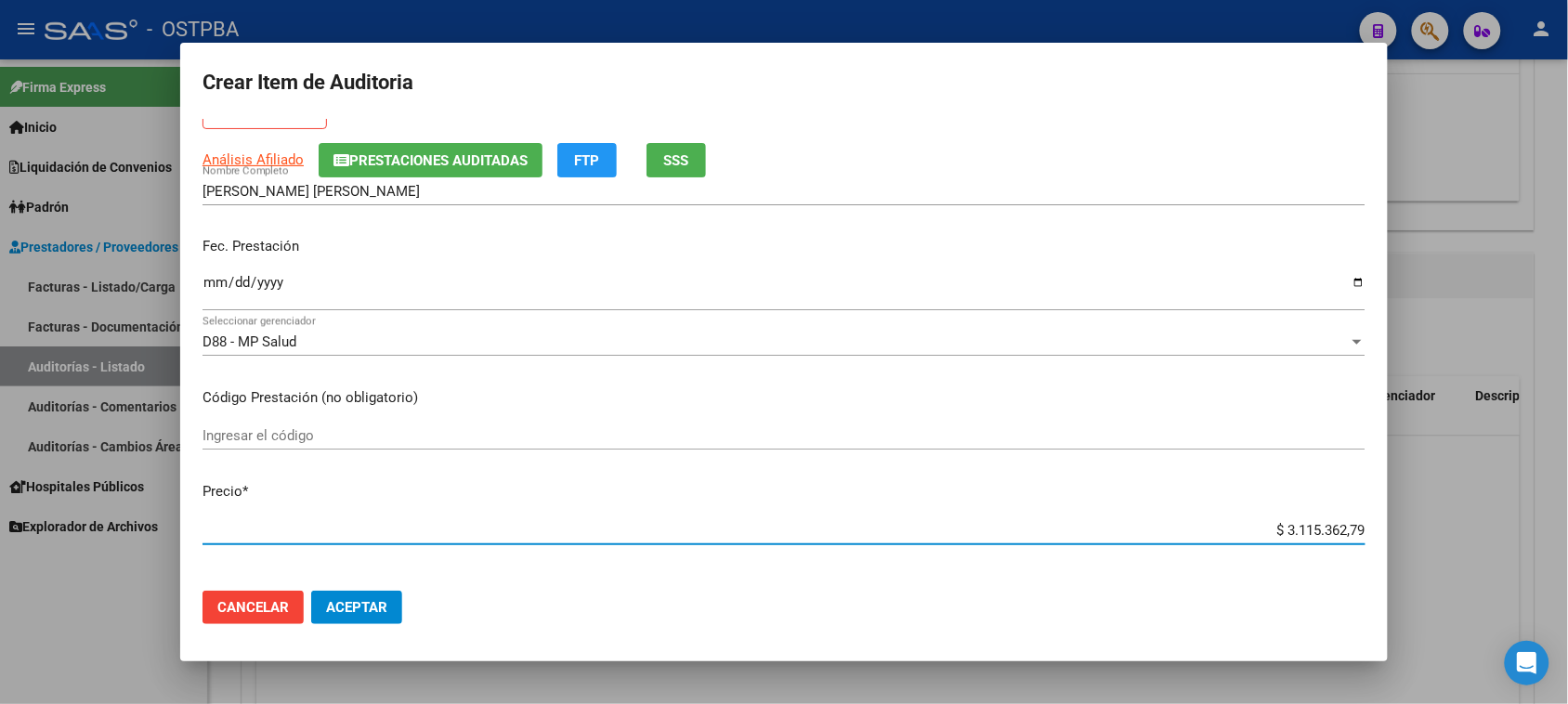
drag, startPoint x: 1270, startPoint y: 529, endPoint x: 1535, endPoint y: 525, distance: 265.0
click at [1535, 525] on div "Crear Item de Auditoria 94254597 Nro Documento 27942545970 CUIL Afiliado Inacti…" at bounding box center [784, 352] width 1568 height 704
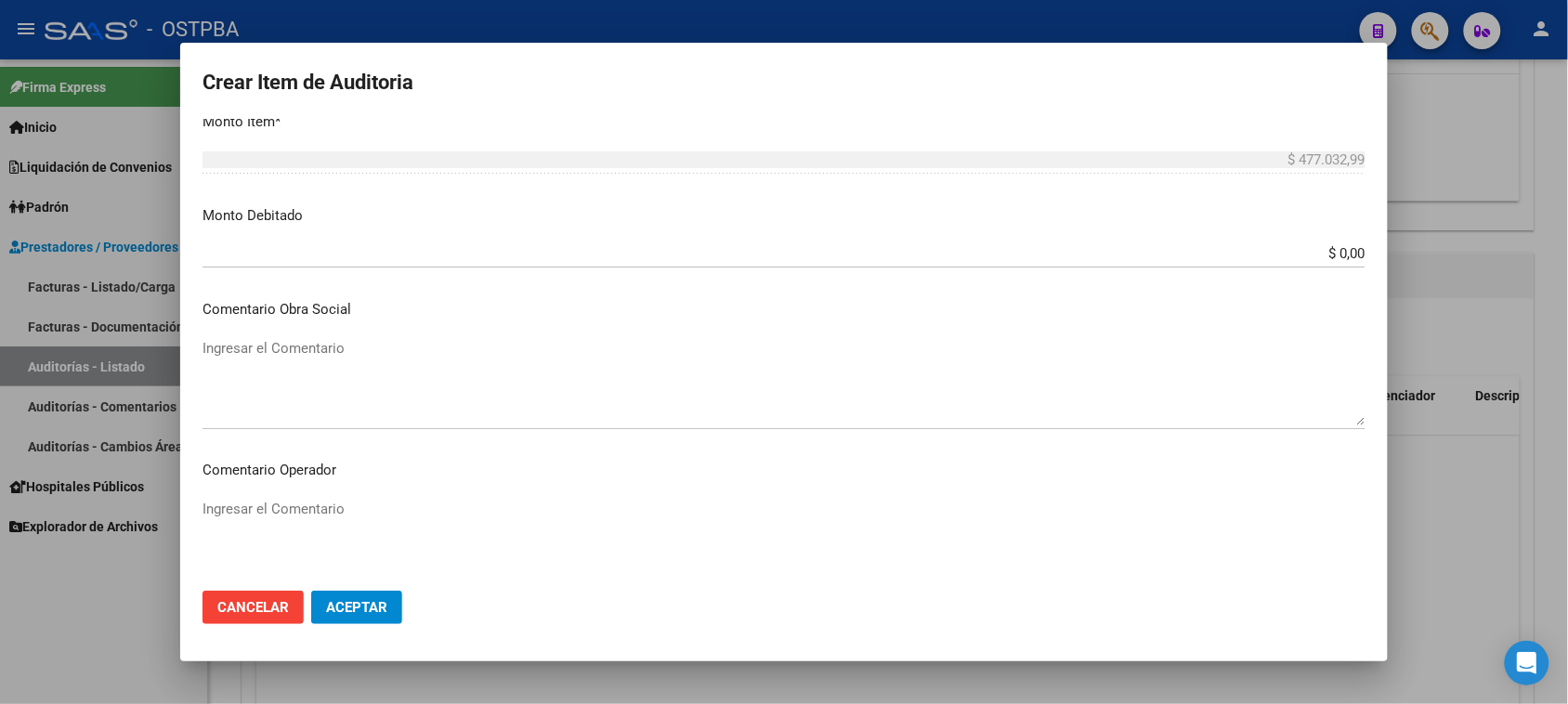
scroll to position [1158, 0]
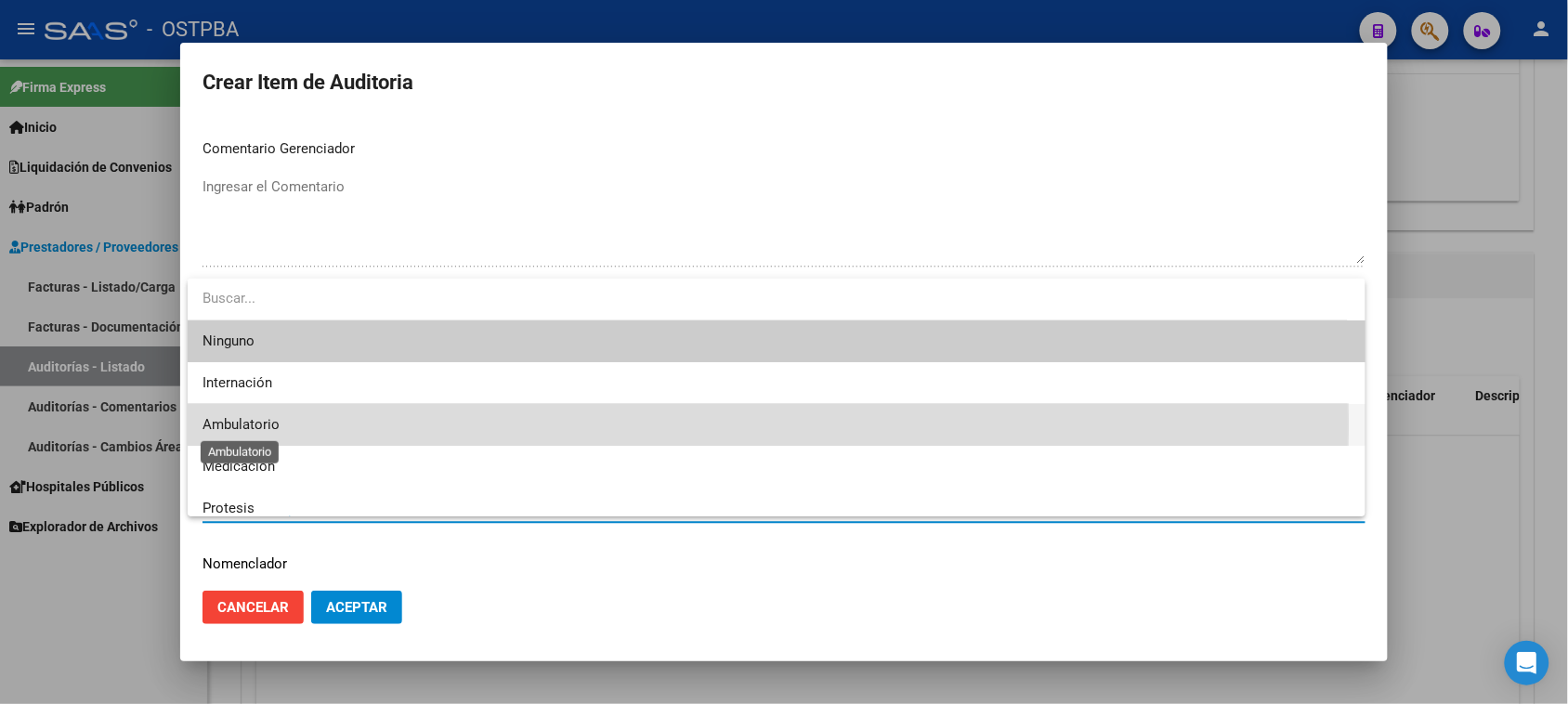
click at [234, 426] on span "Ambulatorio" at bounding box center [241, 424] width 77 height 17
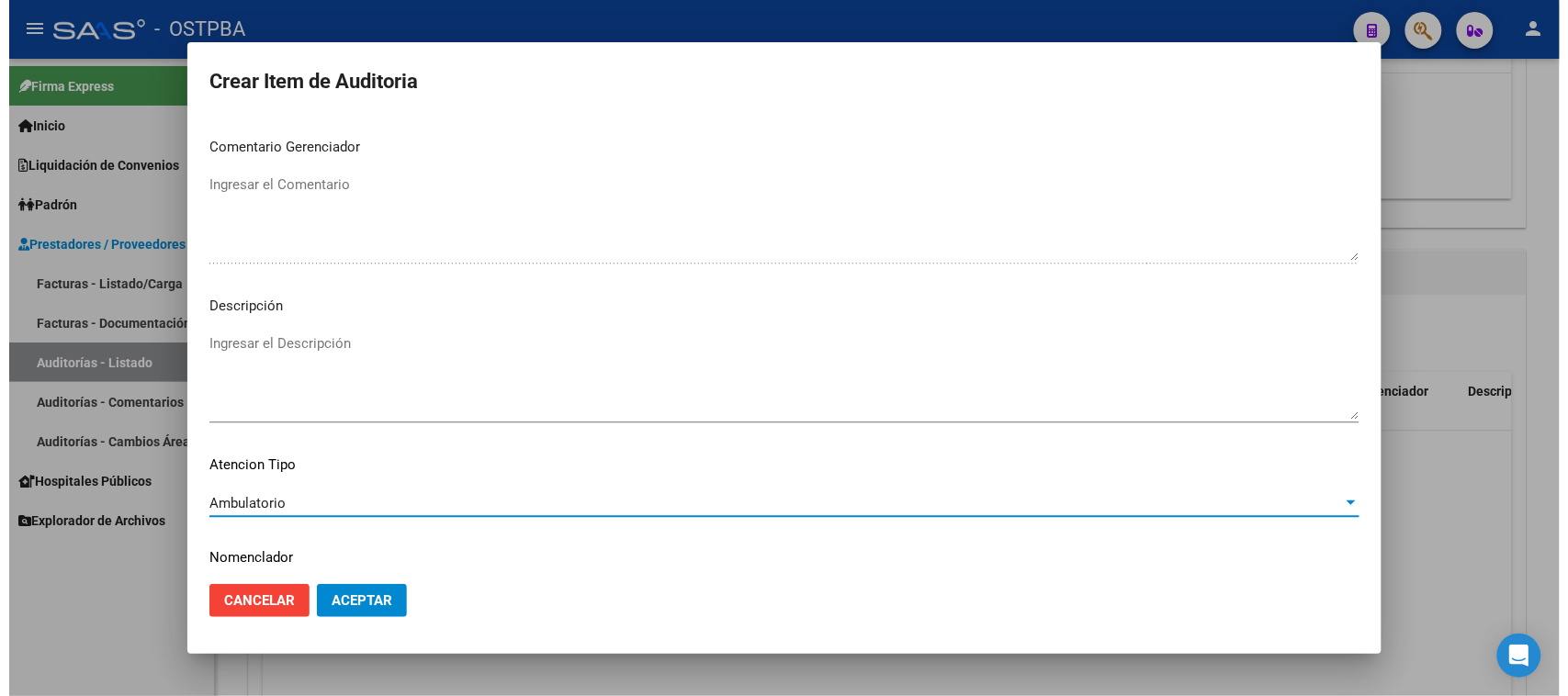
scroll to position [1200, 0]
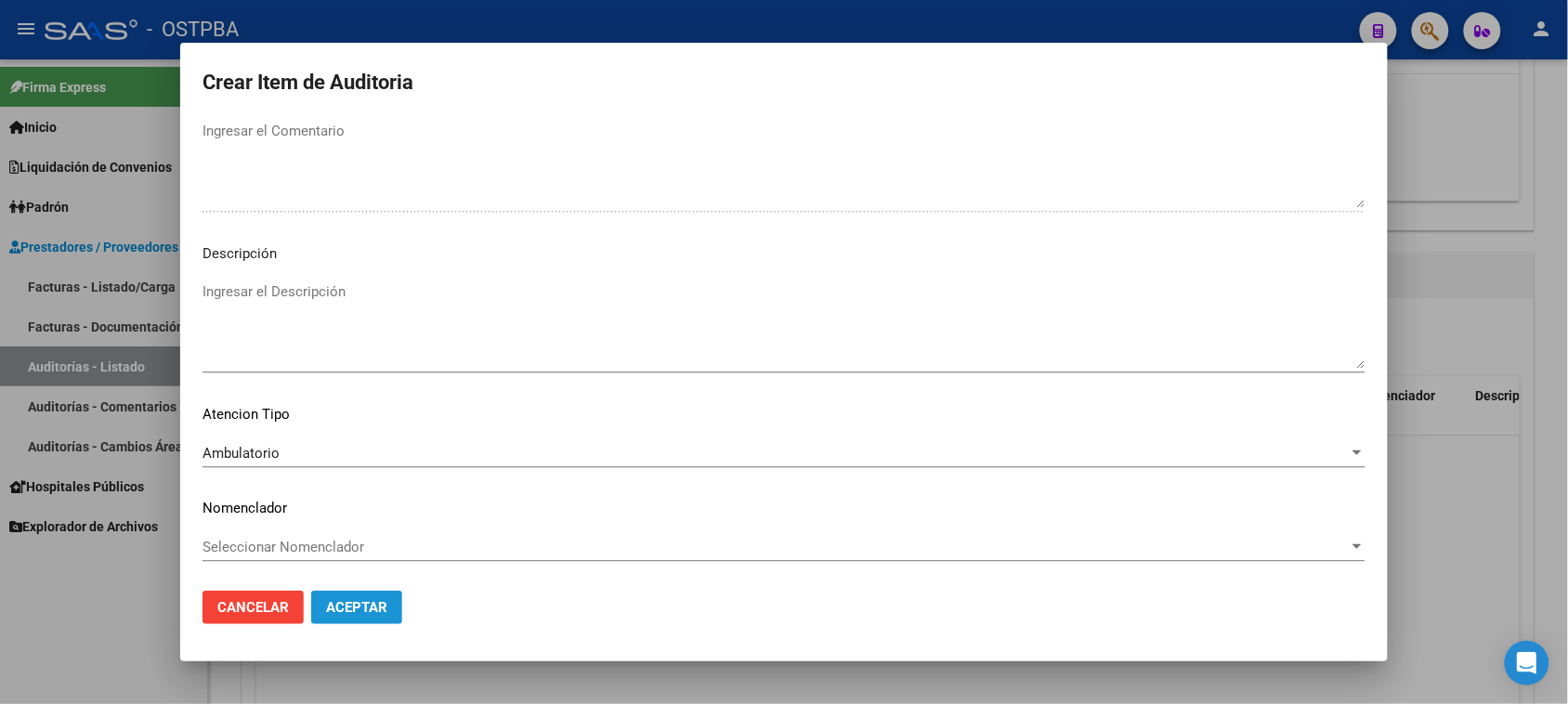
click at [356, 611] on span "Aceptar" at bounding box center [356, 607] width 62 height 17
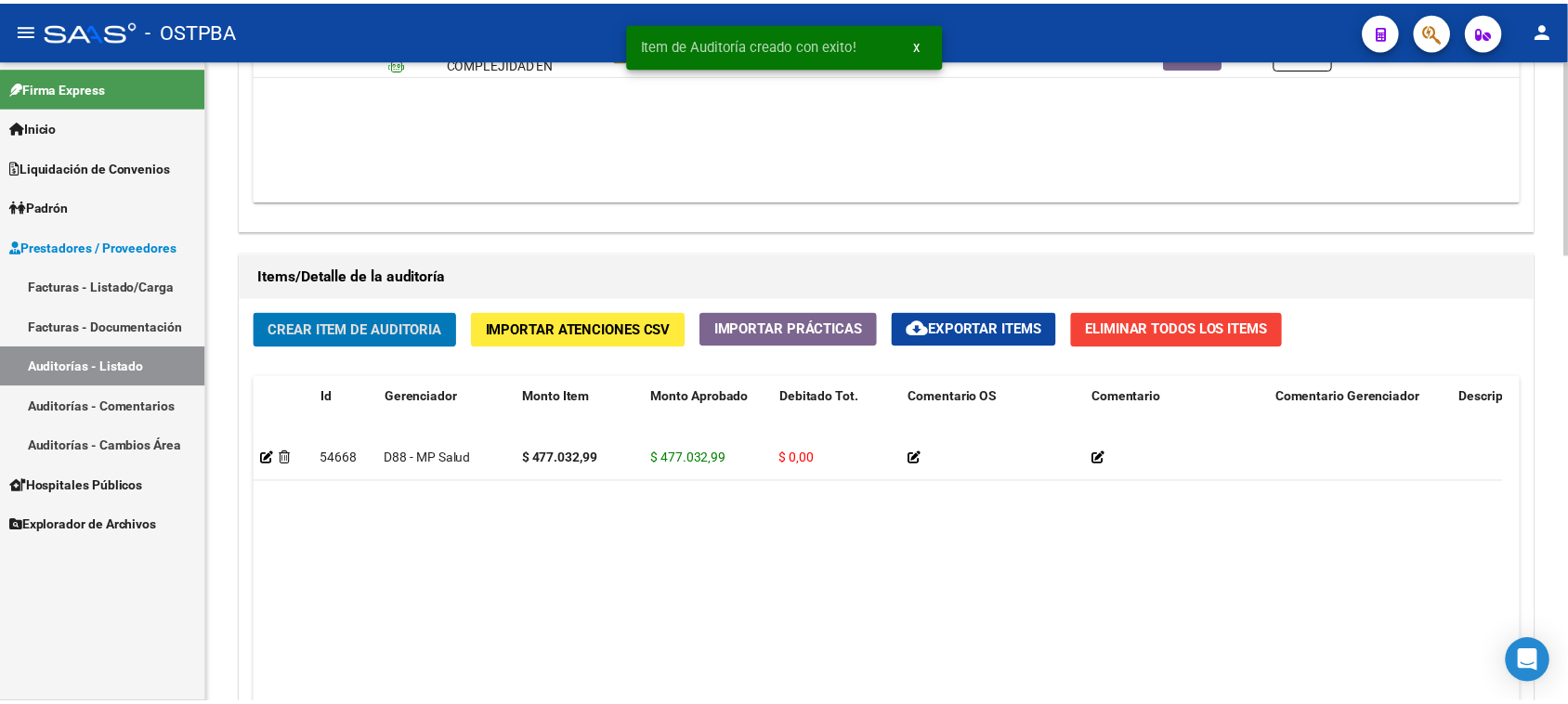
scroll to position [1162, 0]
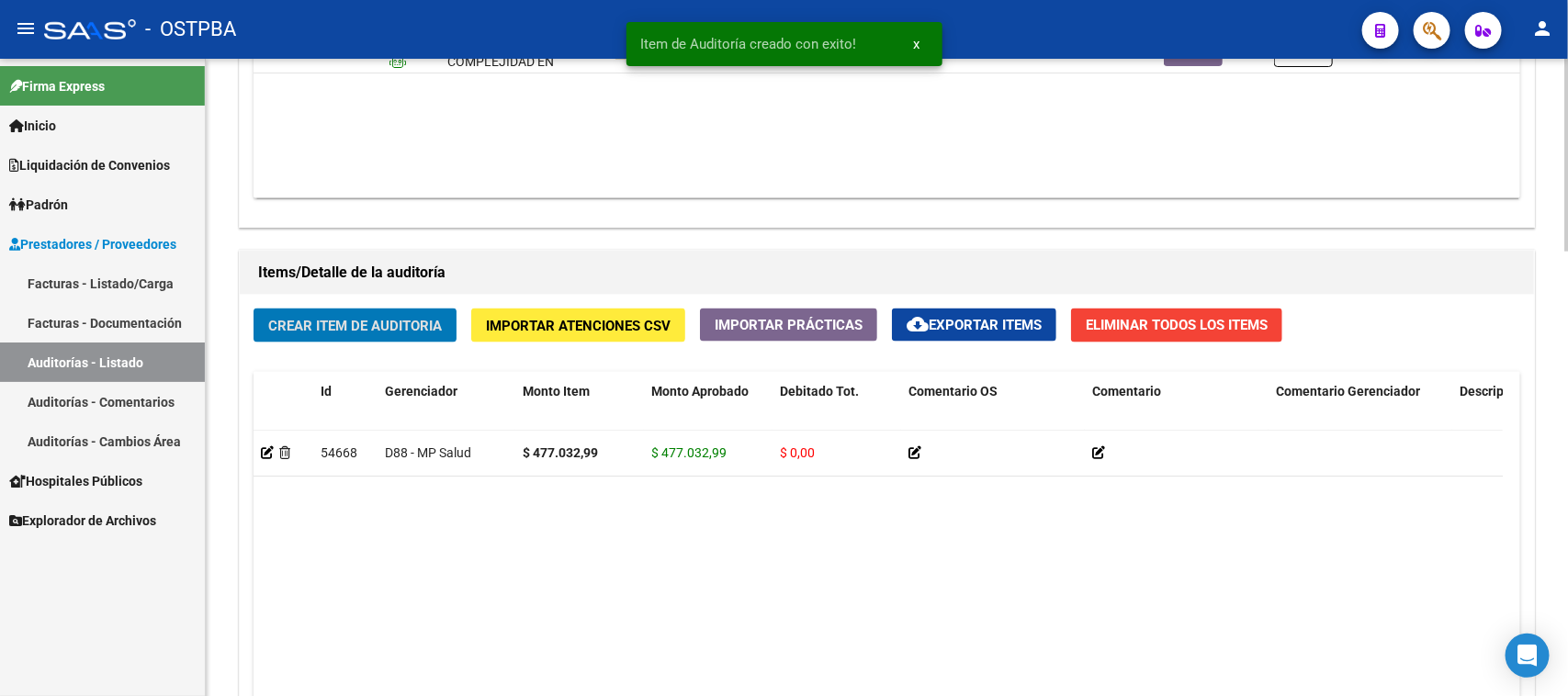
click at [410, 333] on button "Crear Item de Auditoria" at bounding box center [354, 325] width 203 height 34
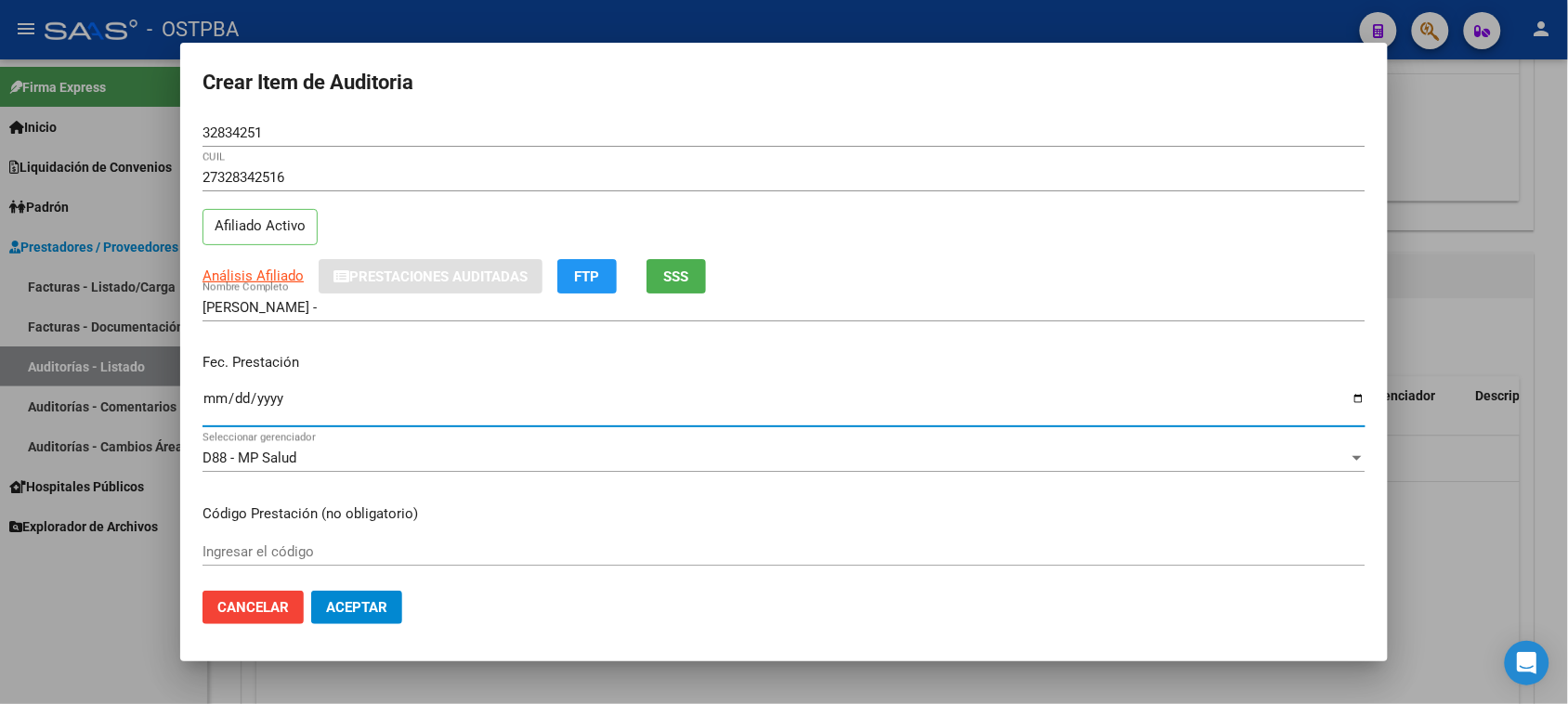
click at [208, 399] on input "Ingresar la fecha" at bounding box center [784, 406] width 1163 height 30
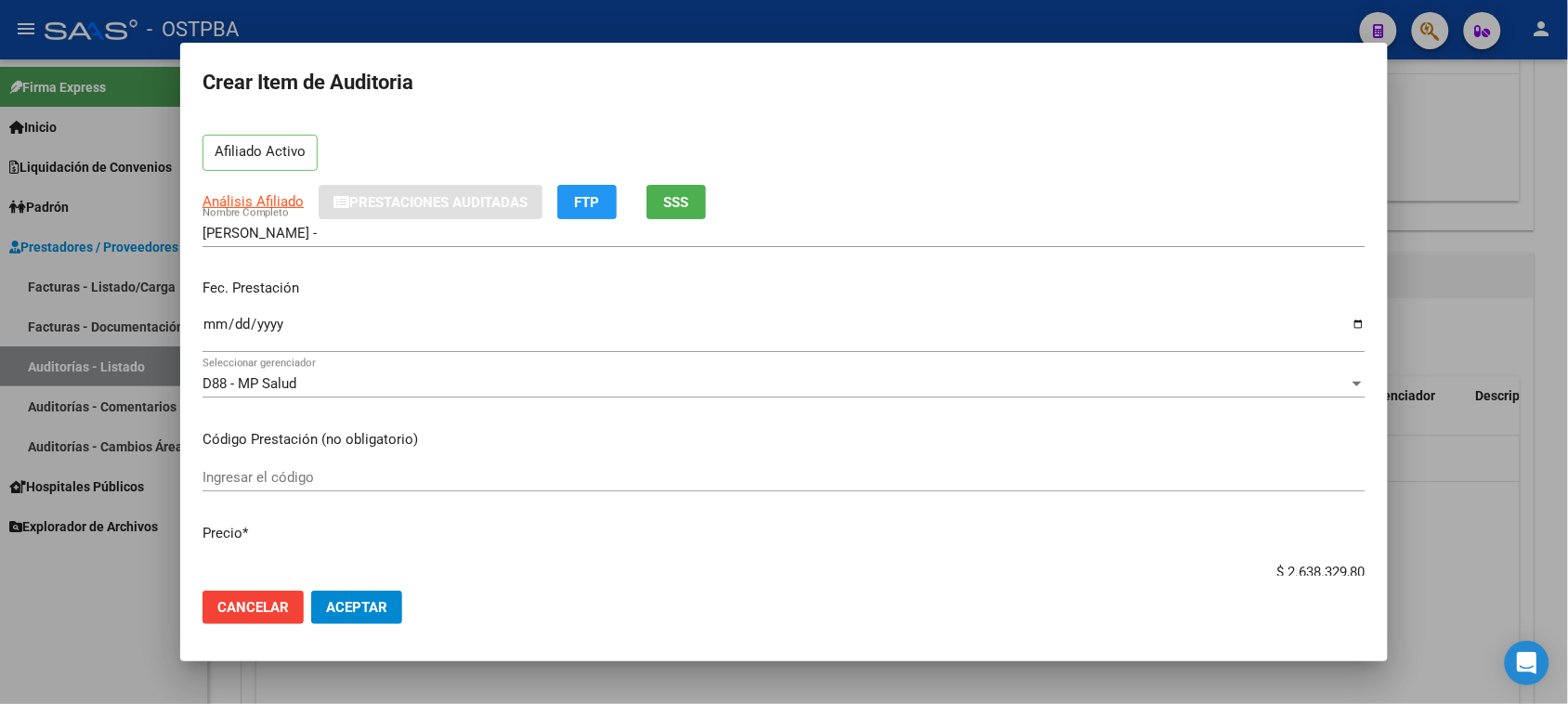
scroll to position [232, 0]
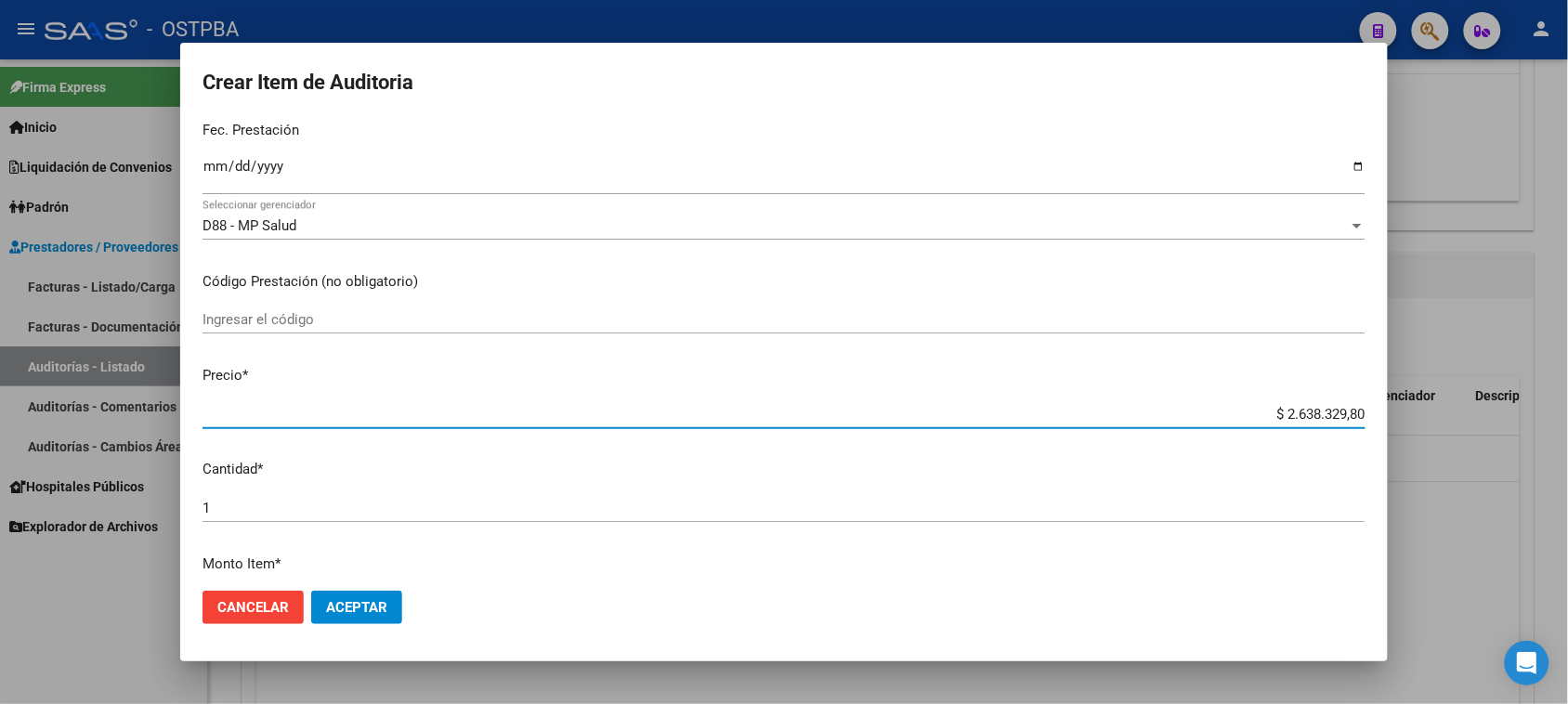
drag, startPoint x: 1270, startPoint y: 418, endPoint x: 1585, endPoint y: 432, distance: 315.3
click at [1568, 432] on html "menu - OSTPBA person Firma Express Inicio Instructivos Contacto OS Liquidación …" at bounding box center [784, 352] width 1568 height 704
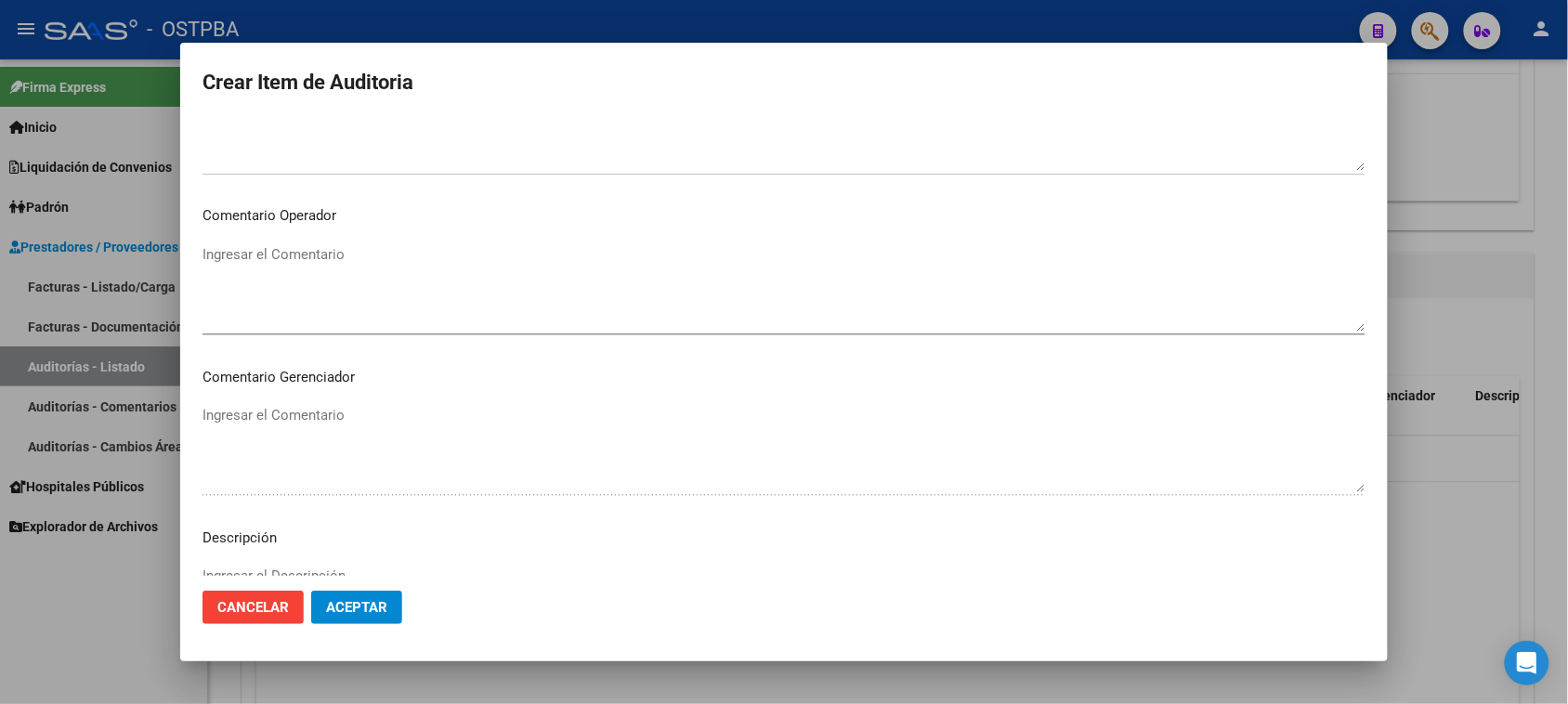
scroll to position [1213, 0]
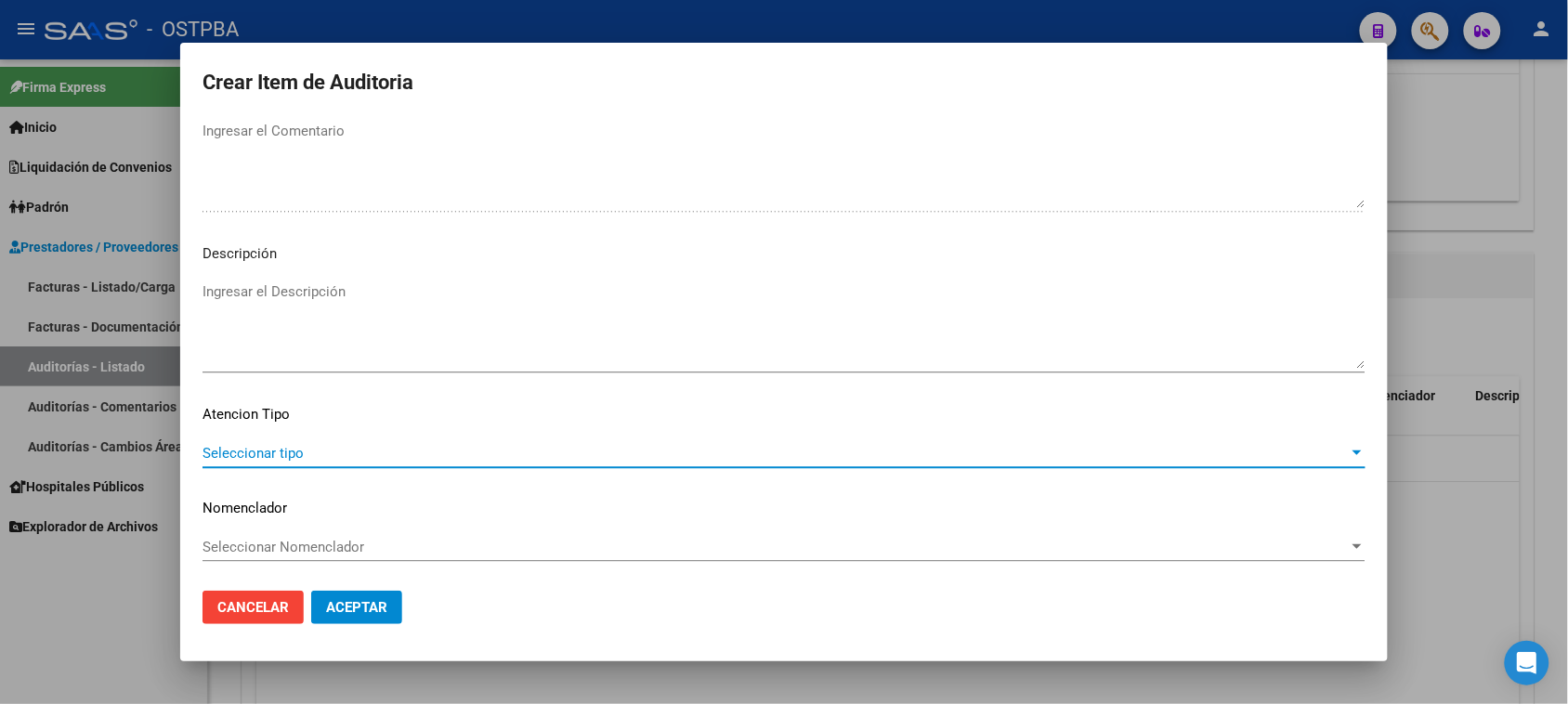
click at [281, 448] on span "Seleccionar tipo" at bounding box center [776, 453] width 1147 height 17
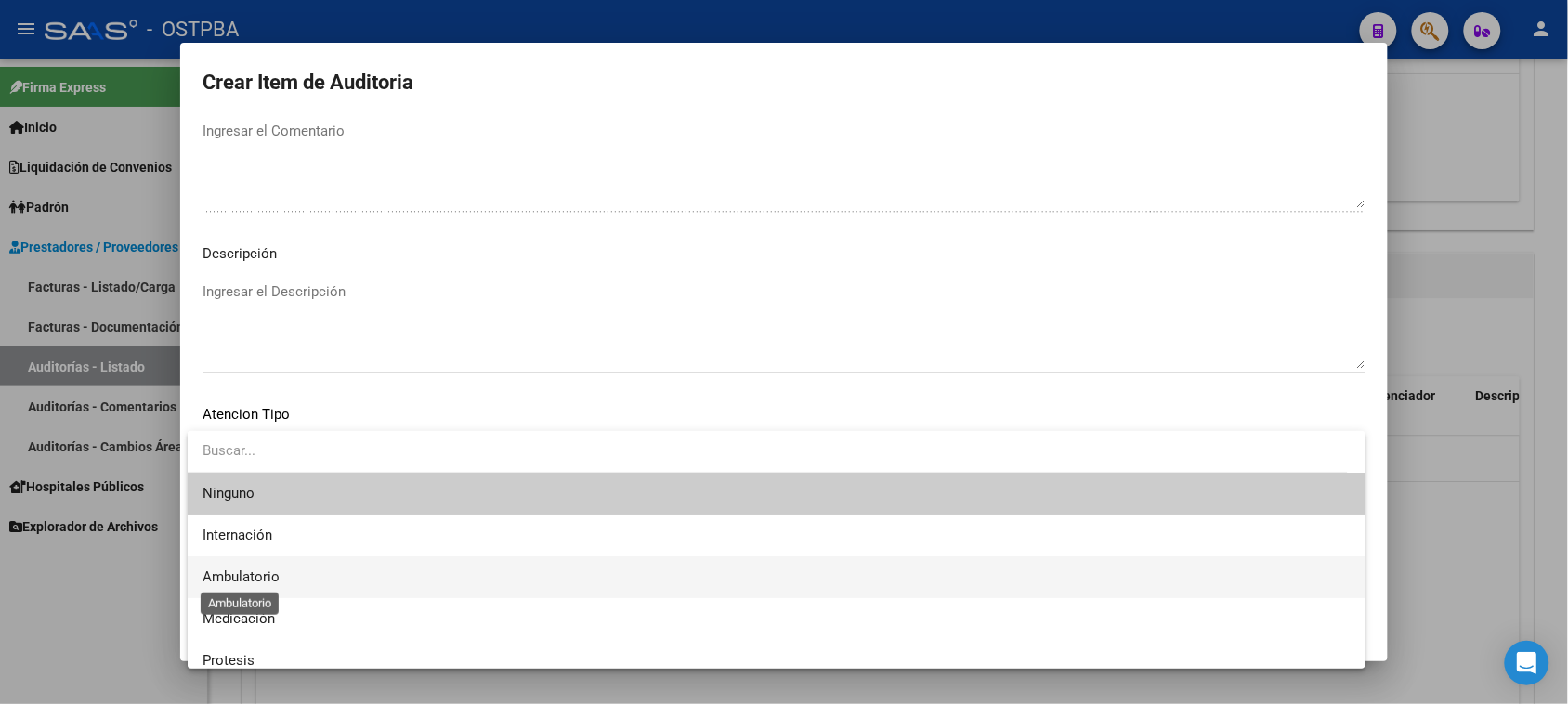
click at [246, 573] on span "Ambulatorio" at bounding box center [241, 577] width 77 height 17
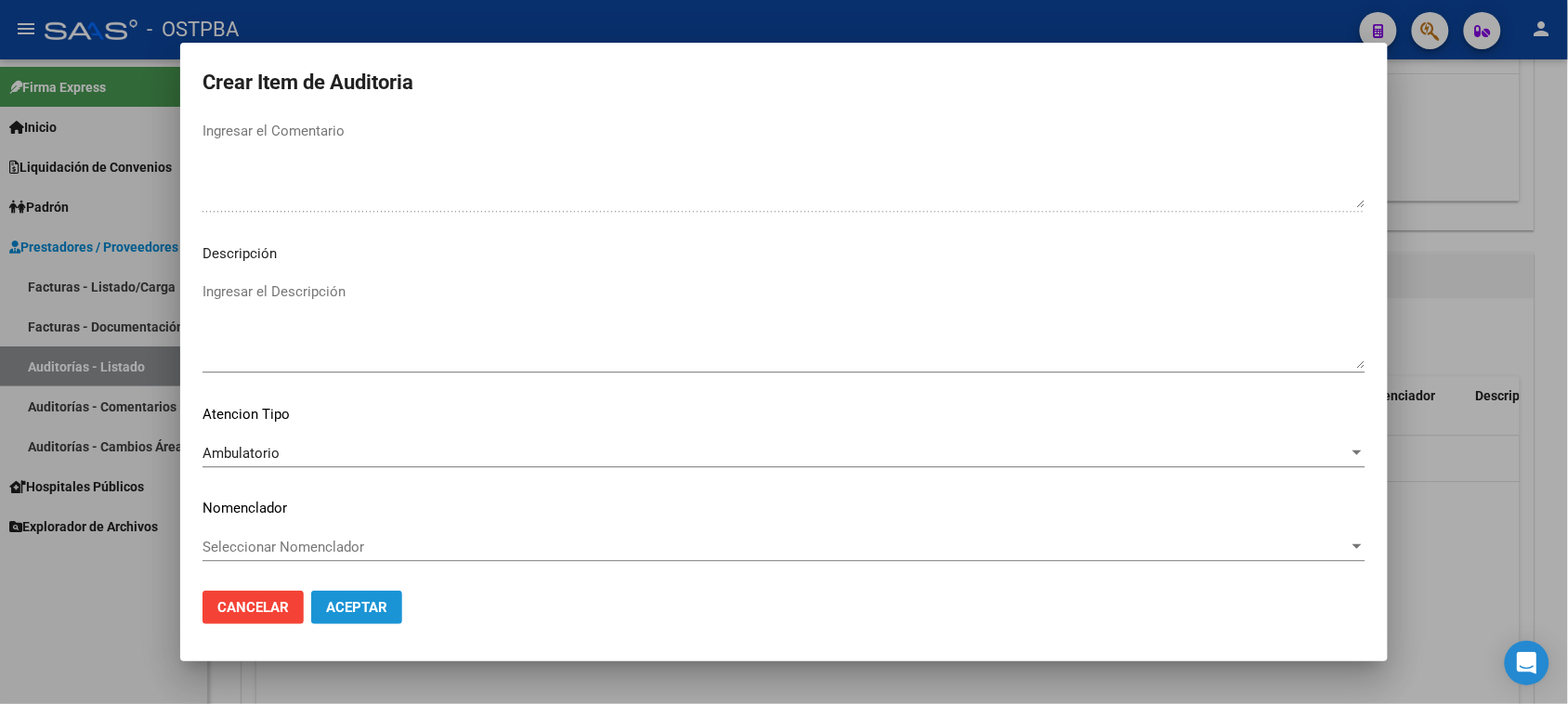
click at [360, 599] on span "Aceptar" at bounding box center [356, 607] width 62 height 17
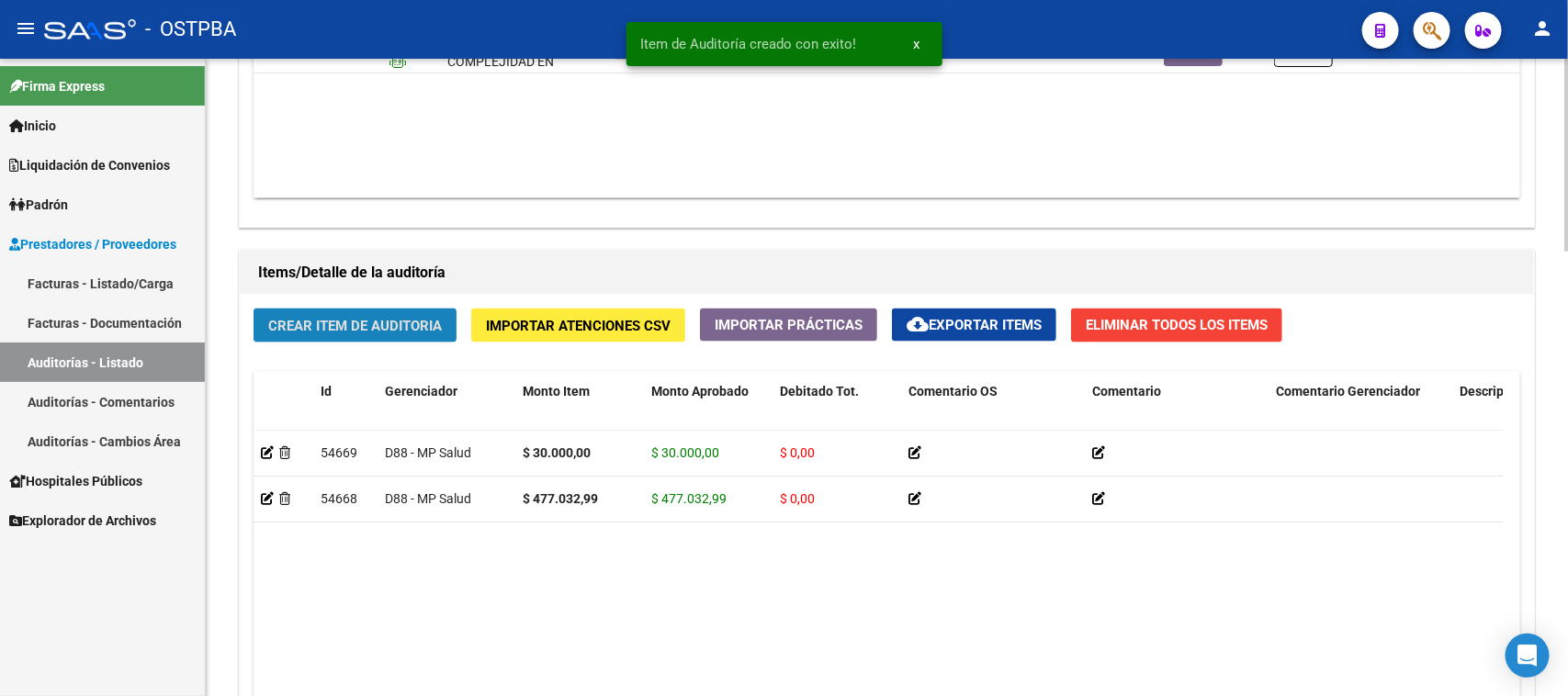
click at [347, 332] on button "Crear Item de Auditoria" at bounding box center [354, 325] width 203 height 34
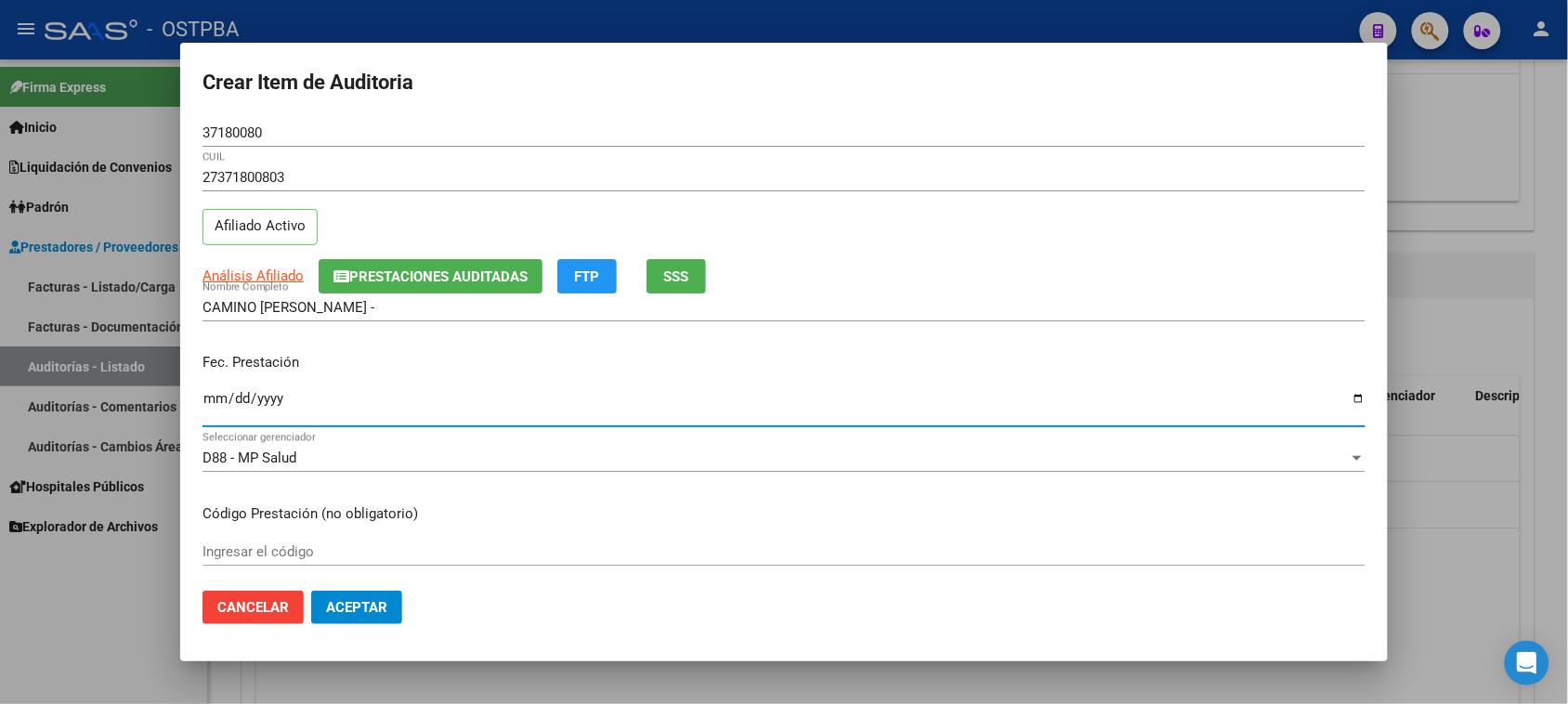
click at [214, 405] on input "Ingresar la fecha" at bounding box center [784, 406] width 1163 height 30
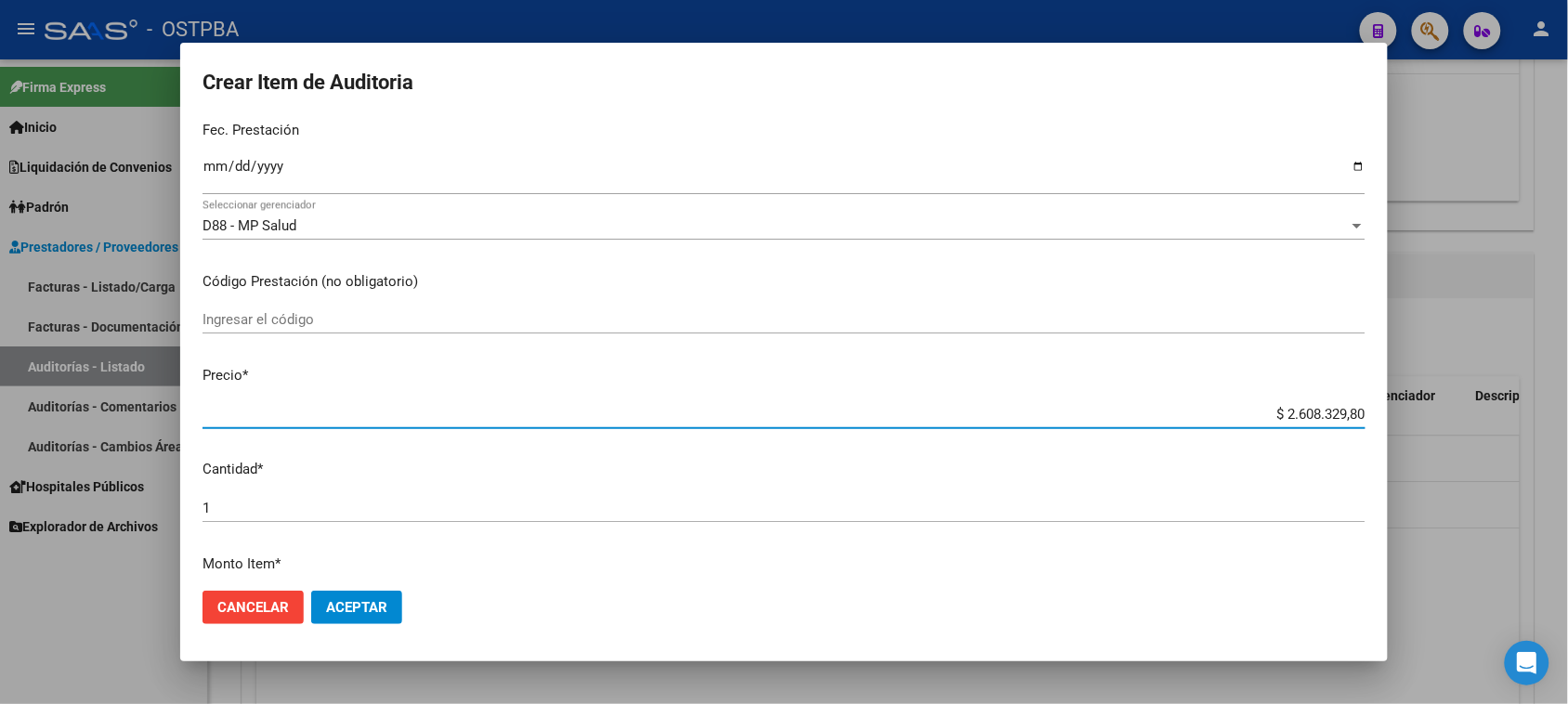
drag, startPoint x: 1270, startPoint y: 414, endPoint x: 1440, endPoint y: 416, distance: 170.0
click at [1440, 416] on div "Crear Item de Auditoria 37180080 Nro Documento 27371800803 CUIL Afiliado Activo…" at bounding box center [784, 352] width 1568 height 704
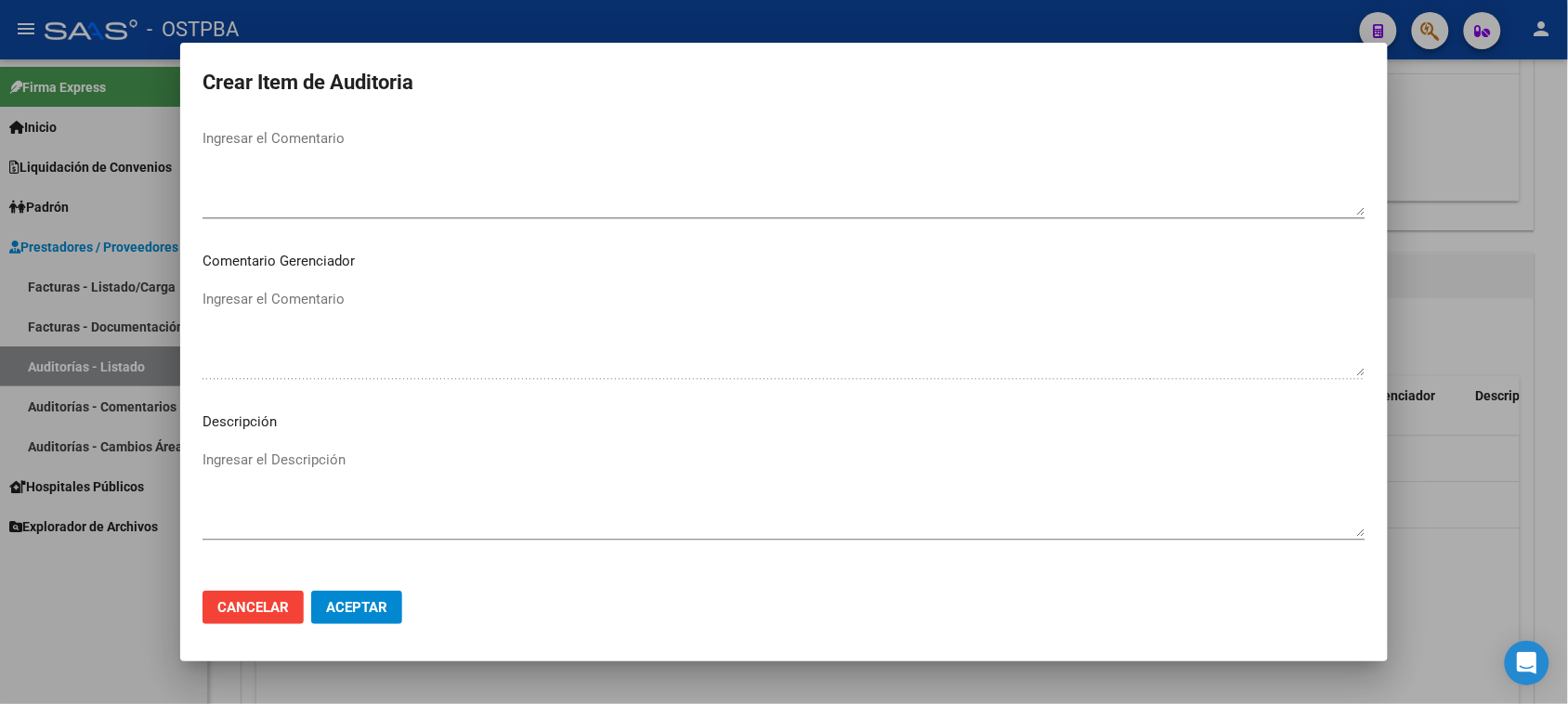
scroll to position [1213, 0]
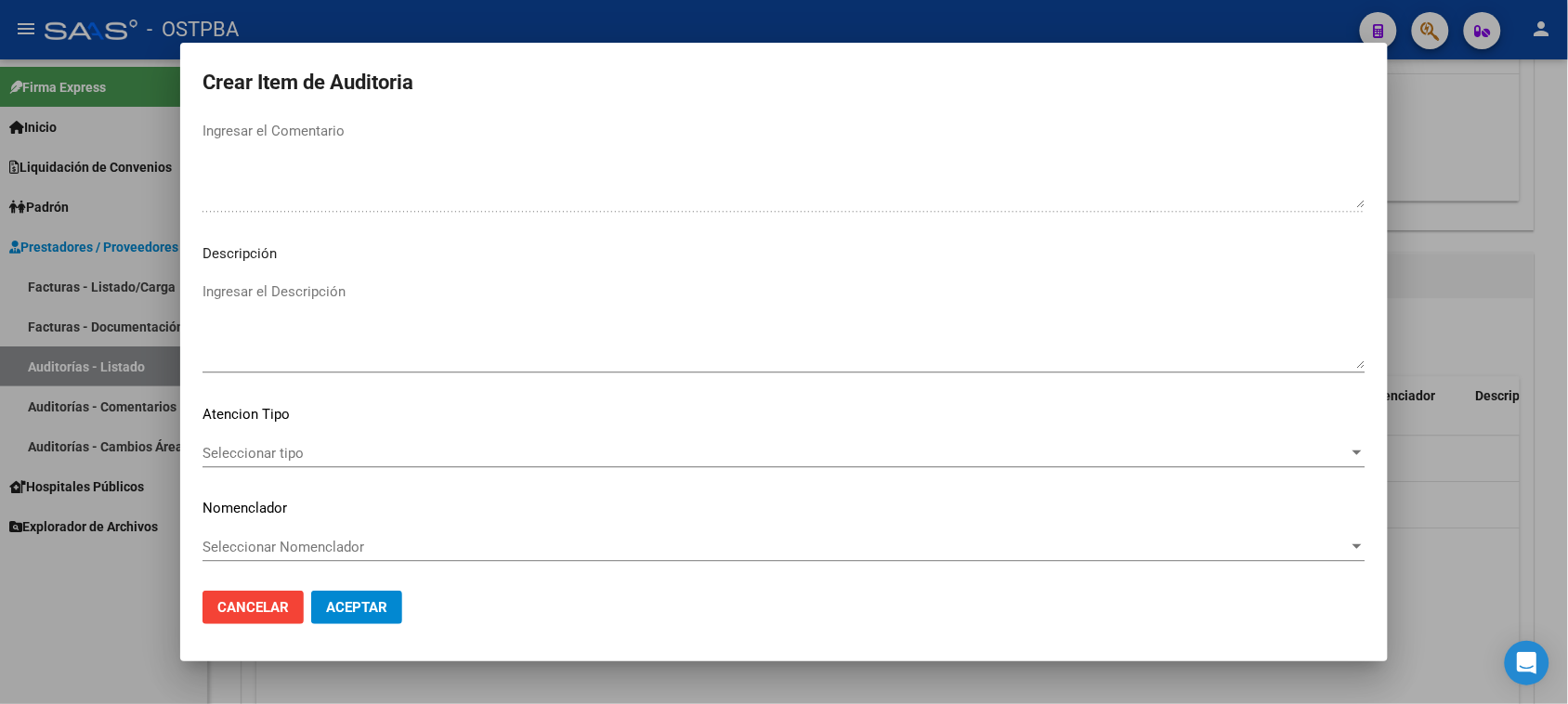
click at [266, 440] on div "Seleccionar tipo Seleccionar tipo" at bounding box center [784, 454] width 1163 height 28
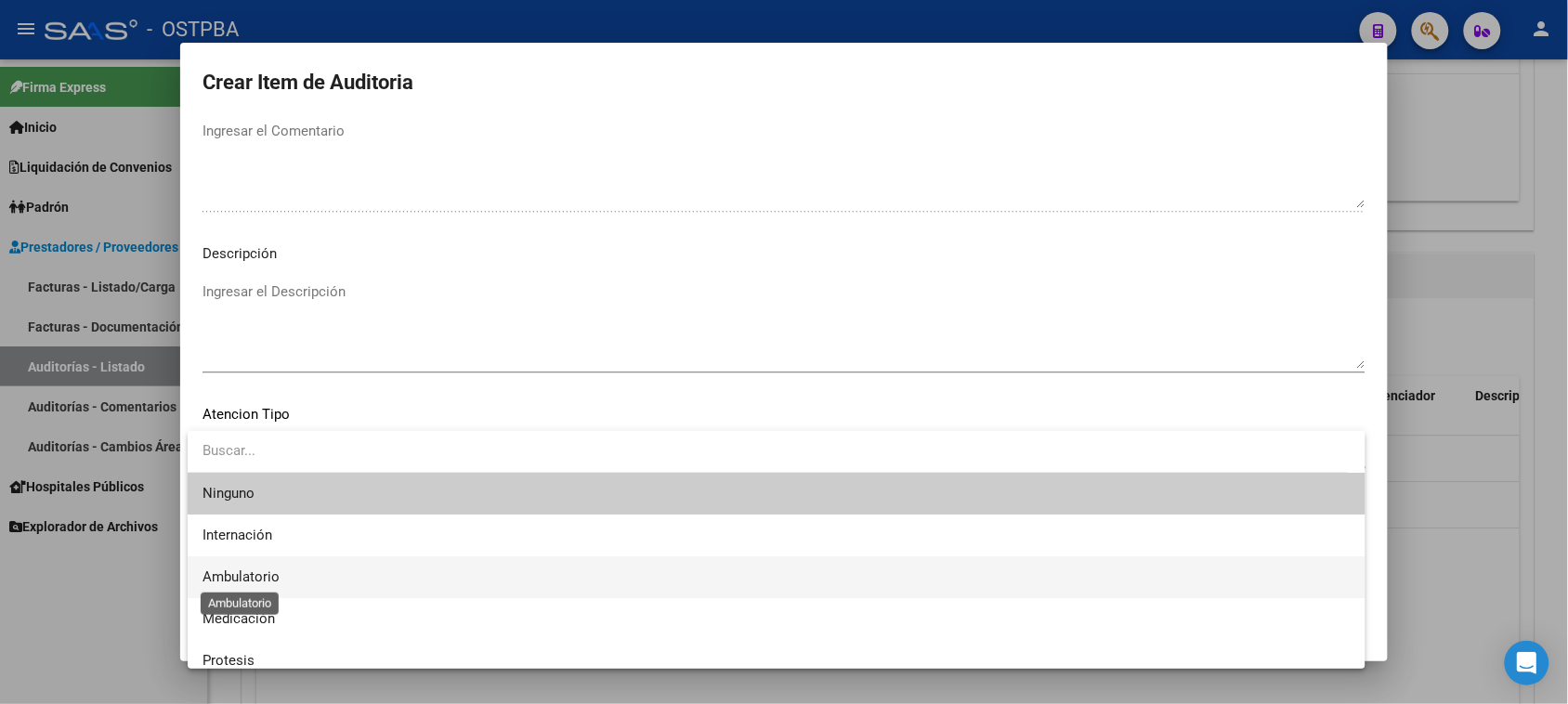
drag, startPoint x: 249, startPoint y: 569, endPoint x: 295, endPoint y: 581, distance: 47.5
click at [252, 569] on span "Ambulatorio" at bounding box center [241, 577] width 77 height 17
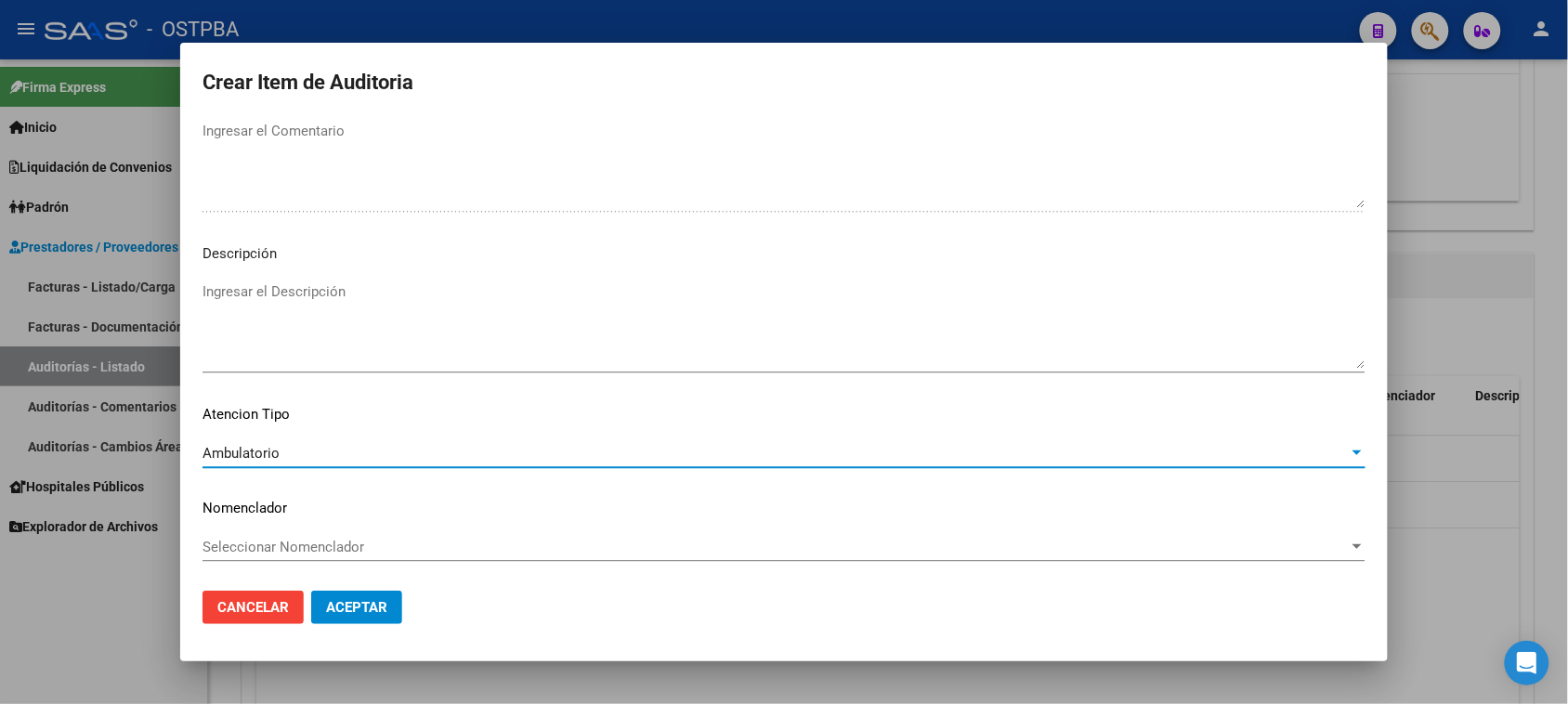
click at [327, 601] on span "Aceptar" at bounding box center [356, 607] width 62 height 17
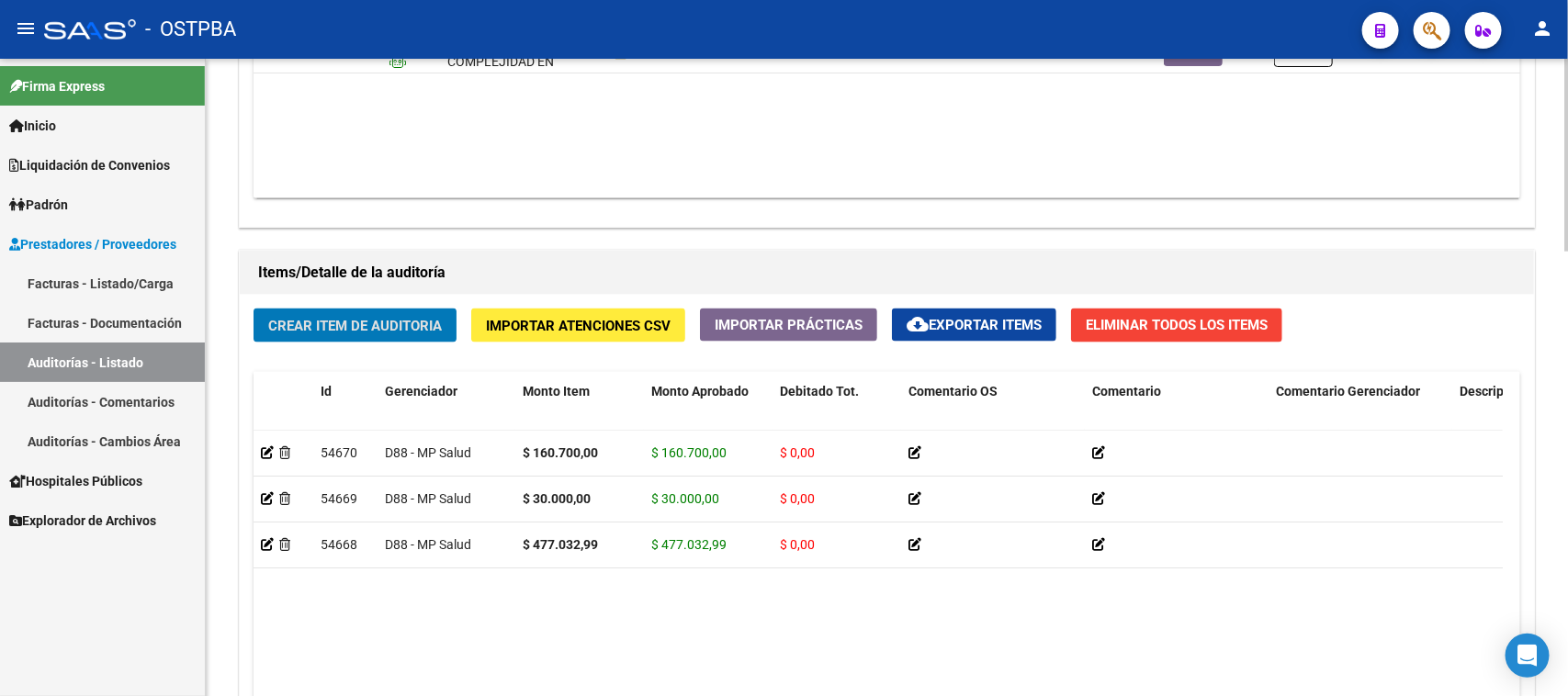
click at [405, 331] on span "Crear Item de Auditoria" at bounding box center [354, 326] width 174 height 17
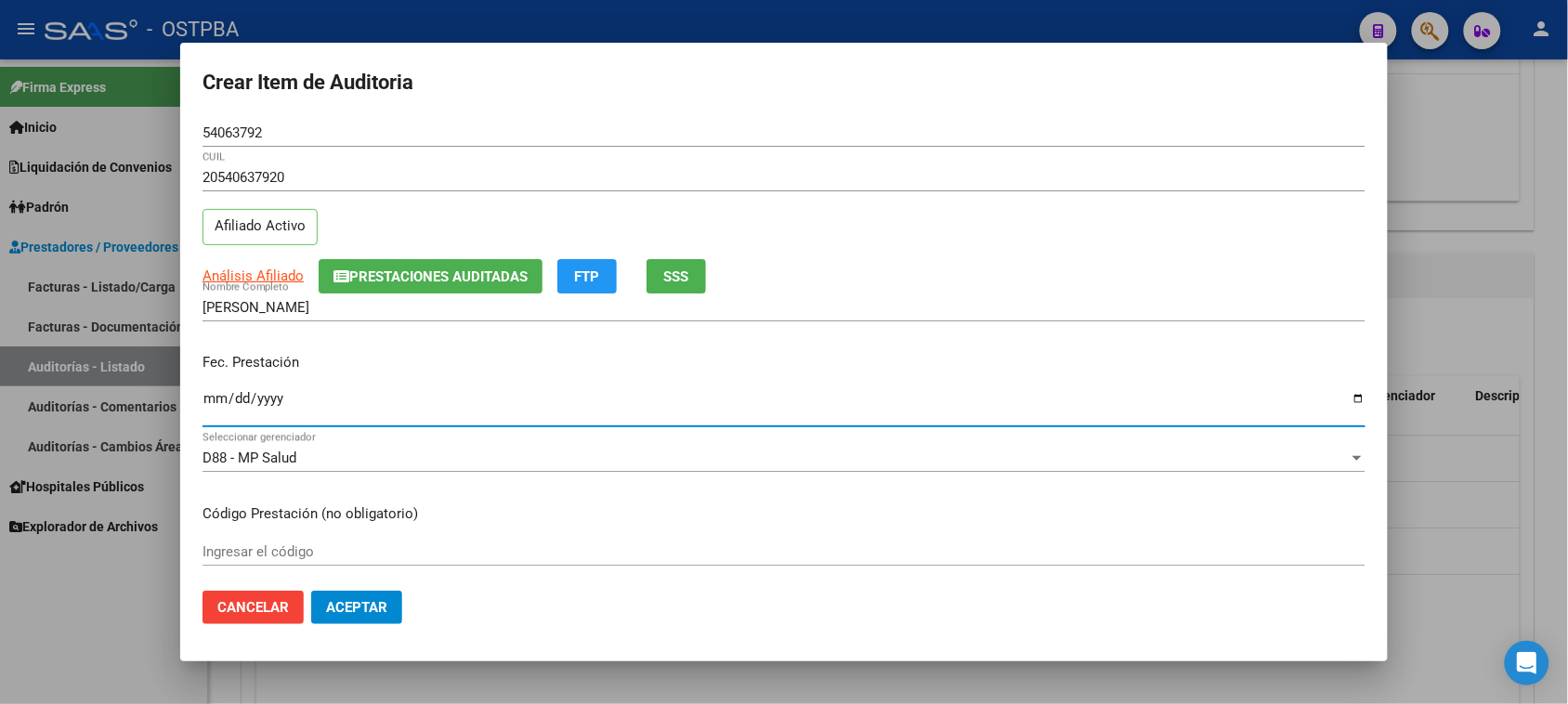
click at [212, 404] on input "Ingresar la fecha" at bounding box center [784, 406] width 1163 height 30
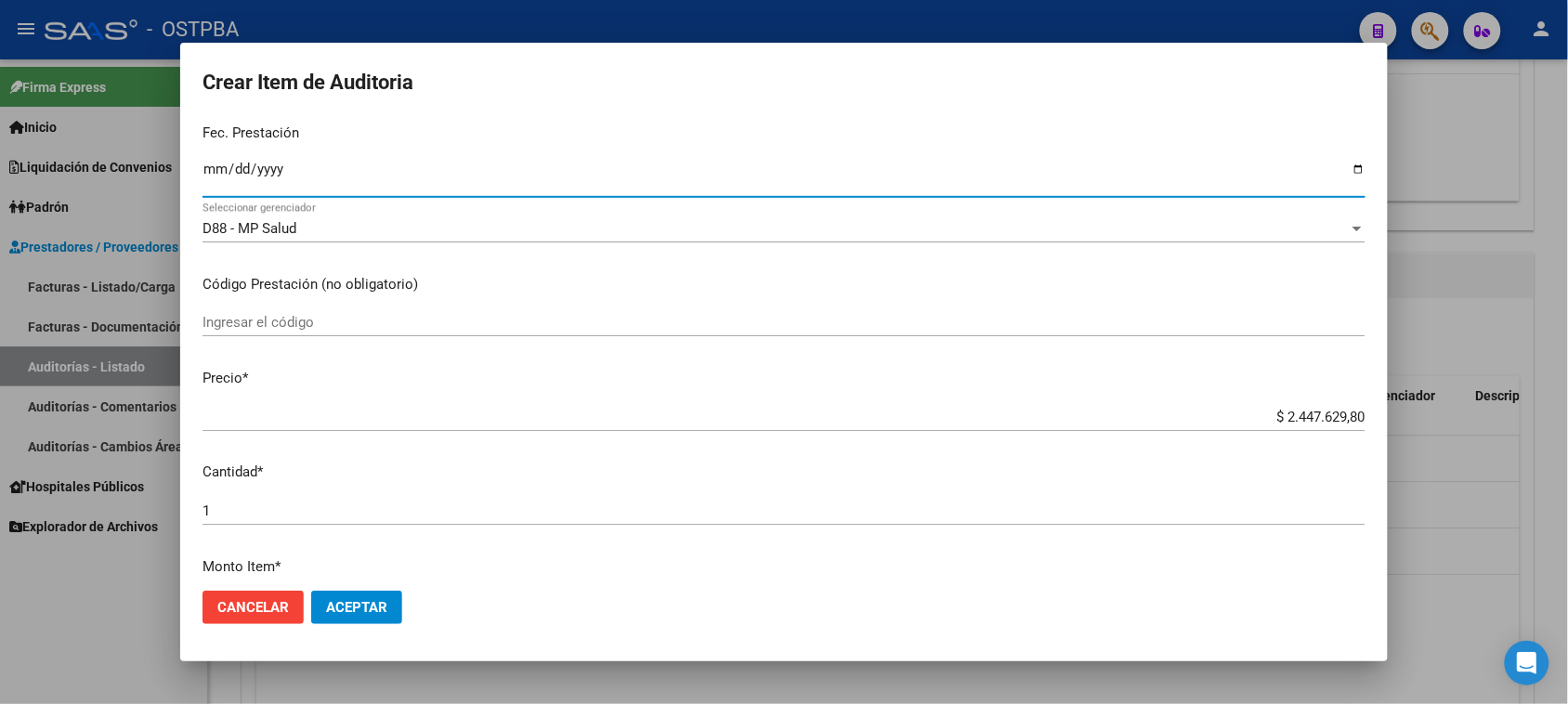
scroll to position [232, 0]
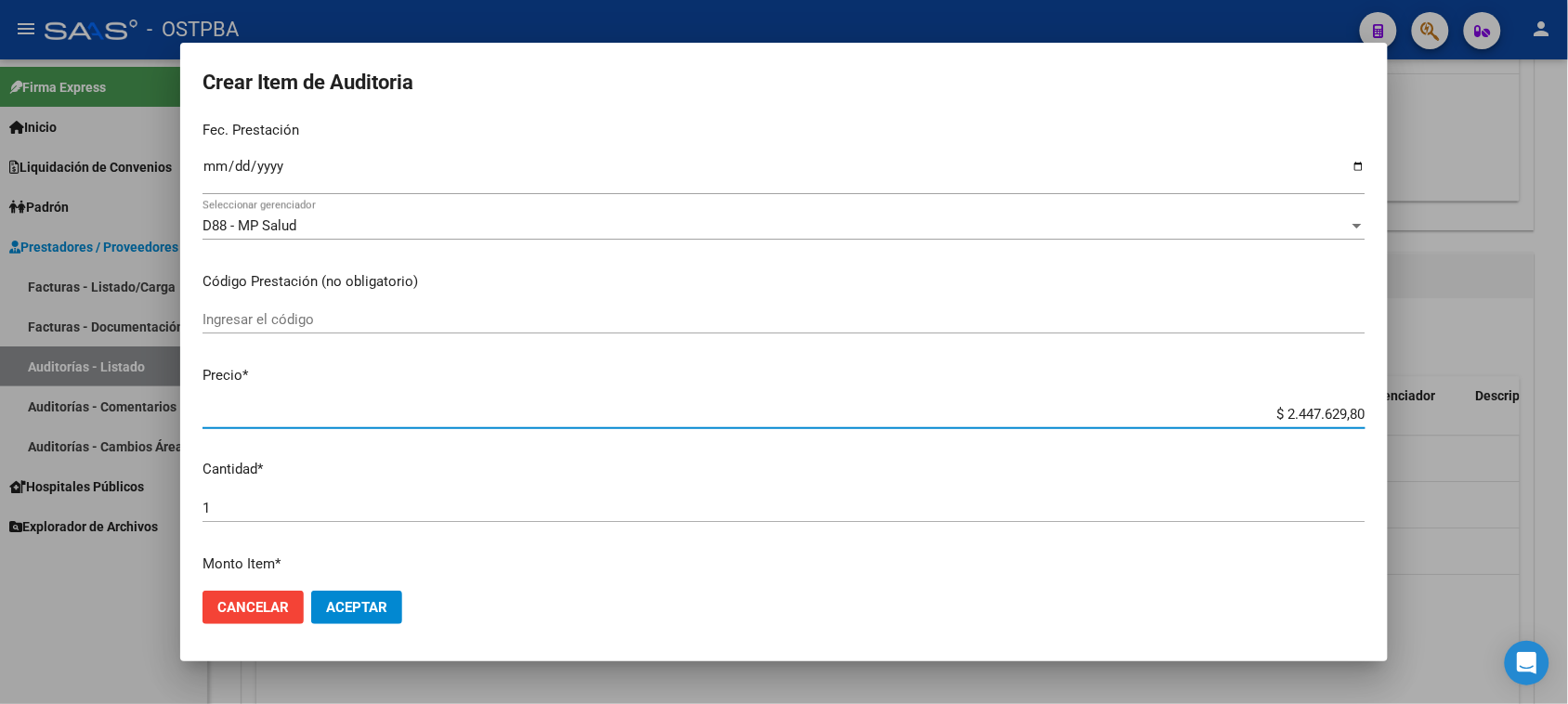
drag, startPoint x: 1269, startPoint y: 414, endPoint x: 1539, endPoint y: 413, distance: 270.0
click at [1539, 413] on div "Crear Item de Auditoria 54063792 Nro Documento 20540637920 CUIL Afiliado Activo…" at bounding box center [784, 352] width 1568 height 704
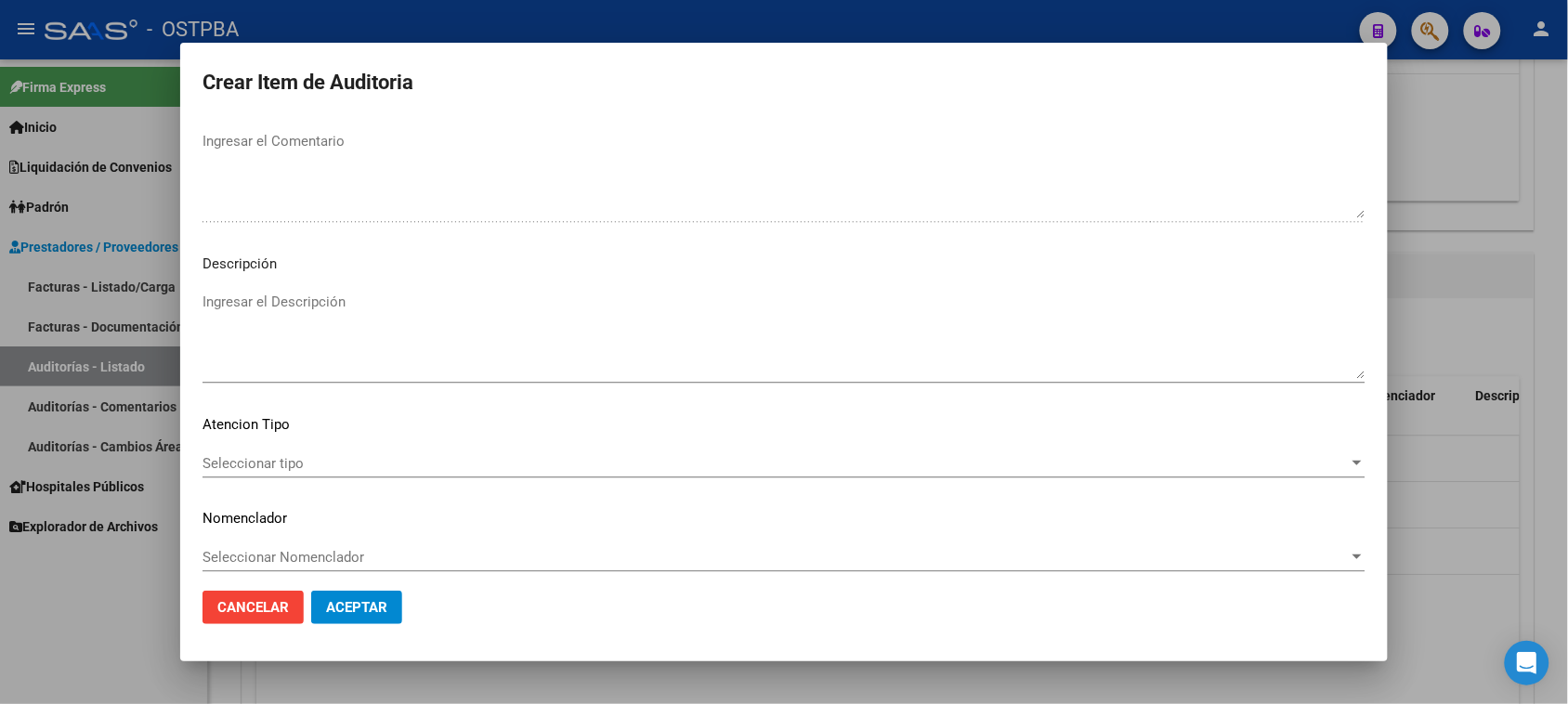
scroll to position [1213, 0]
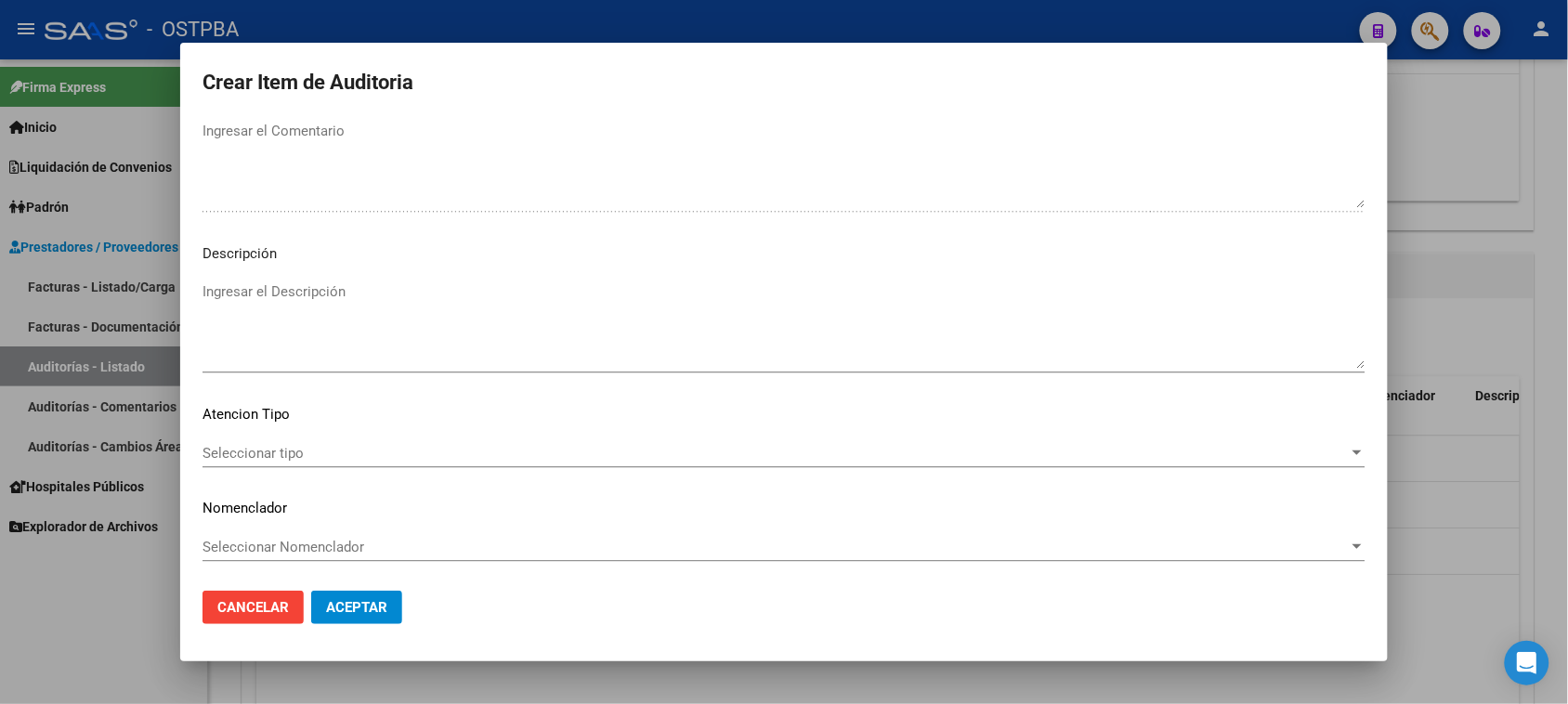
click at [261, 441] on div "Seleccionar tipo Seleccionar tipo" at bounding box center [784, 454] width 1163 height 28
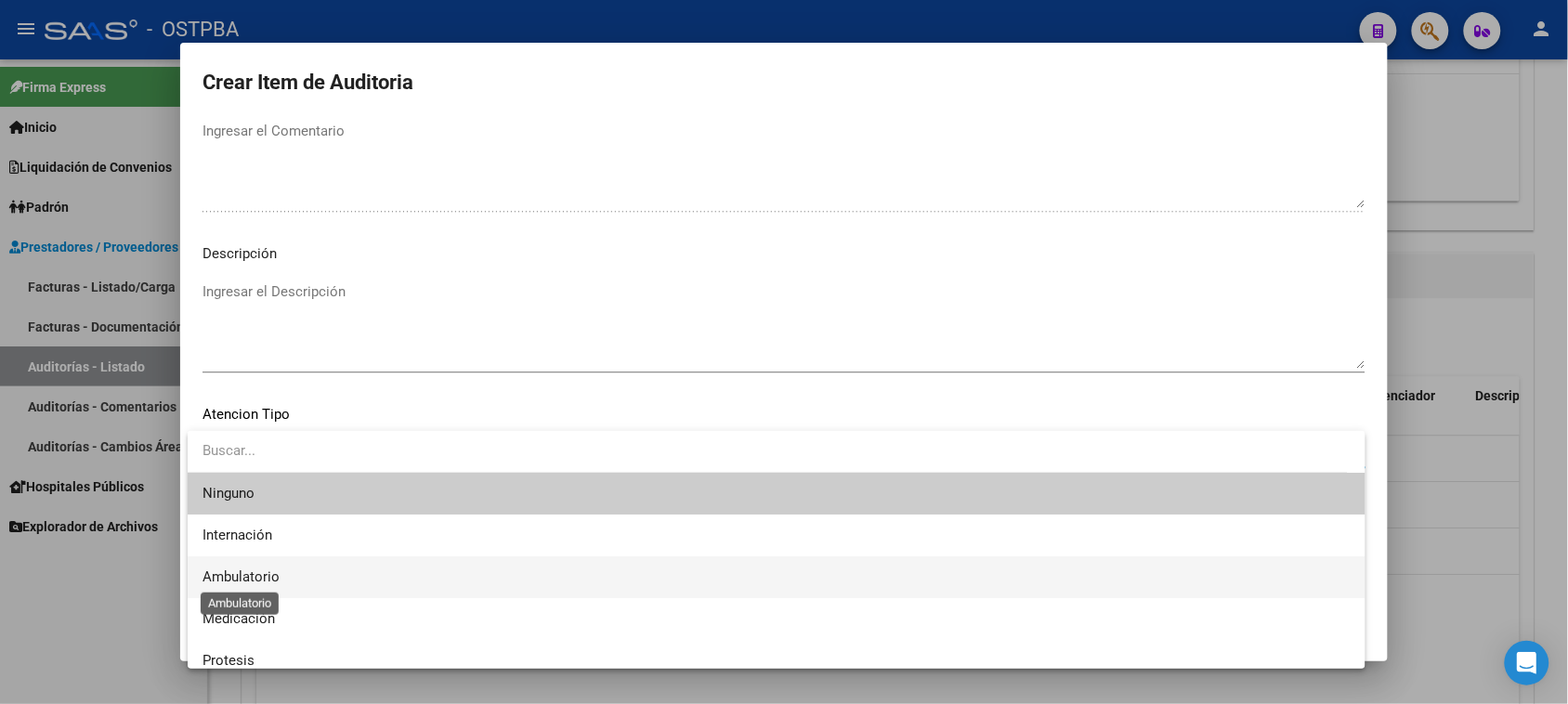
click at [235, 577] on span "Ambulatorio" at bounding box center [241, 577] width 77 height 17
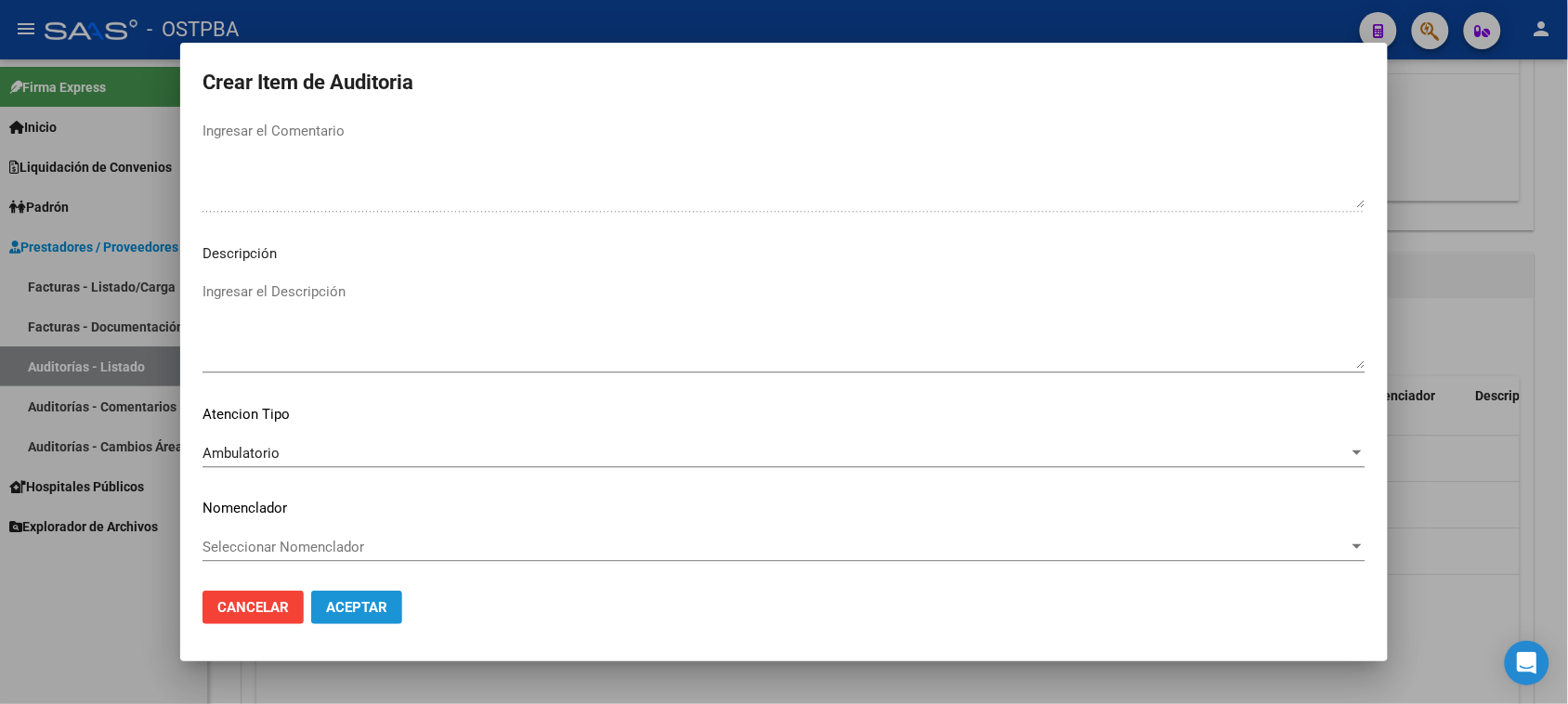
click at [346, 612] on span "Aceptar" at bounding box center [356, 607] width 62 height 17
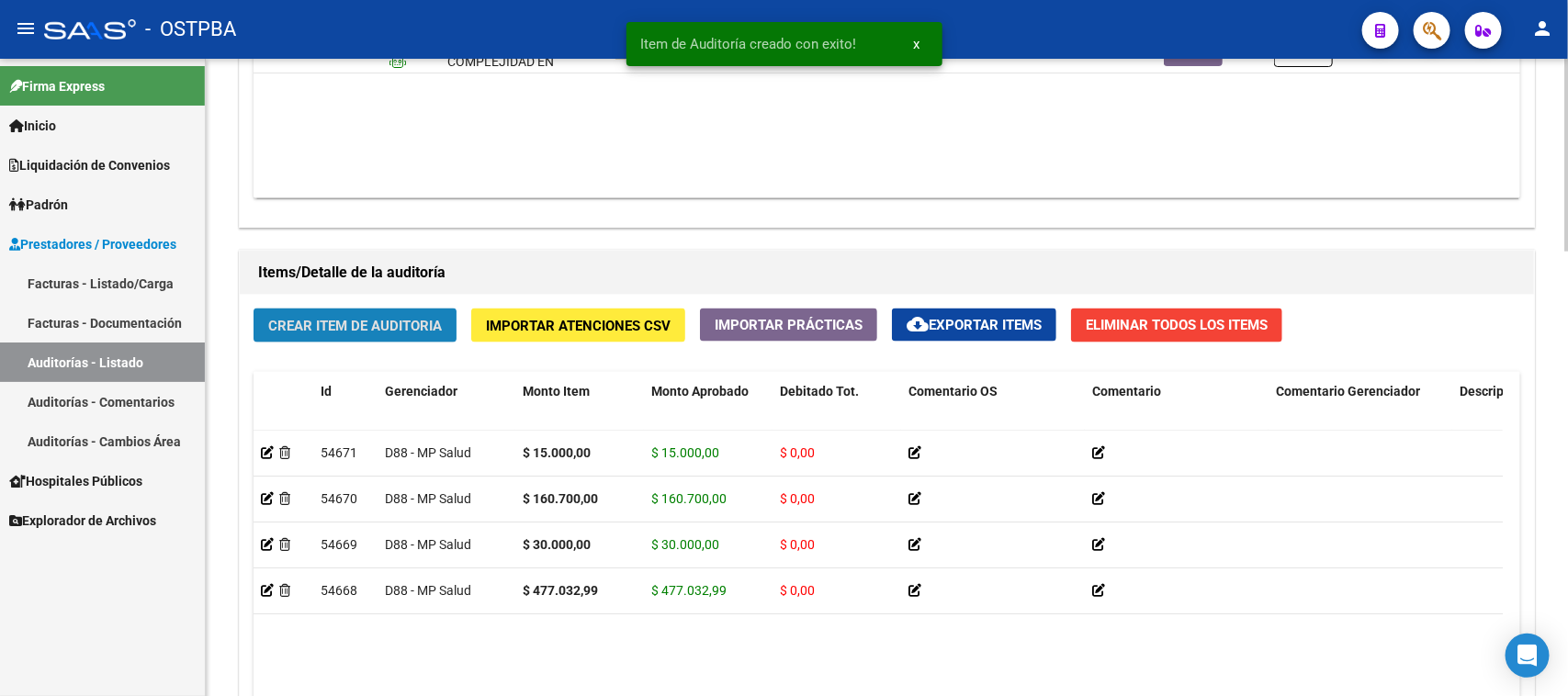
click at [356, 318] on span "Crear Item de Auditoria" at bounding box center [354, 326] width 174 height 17
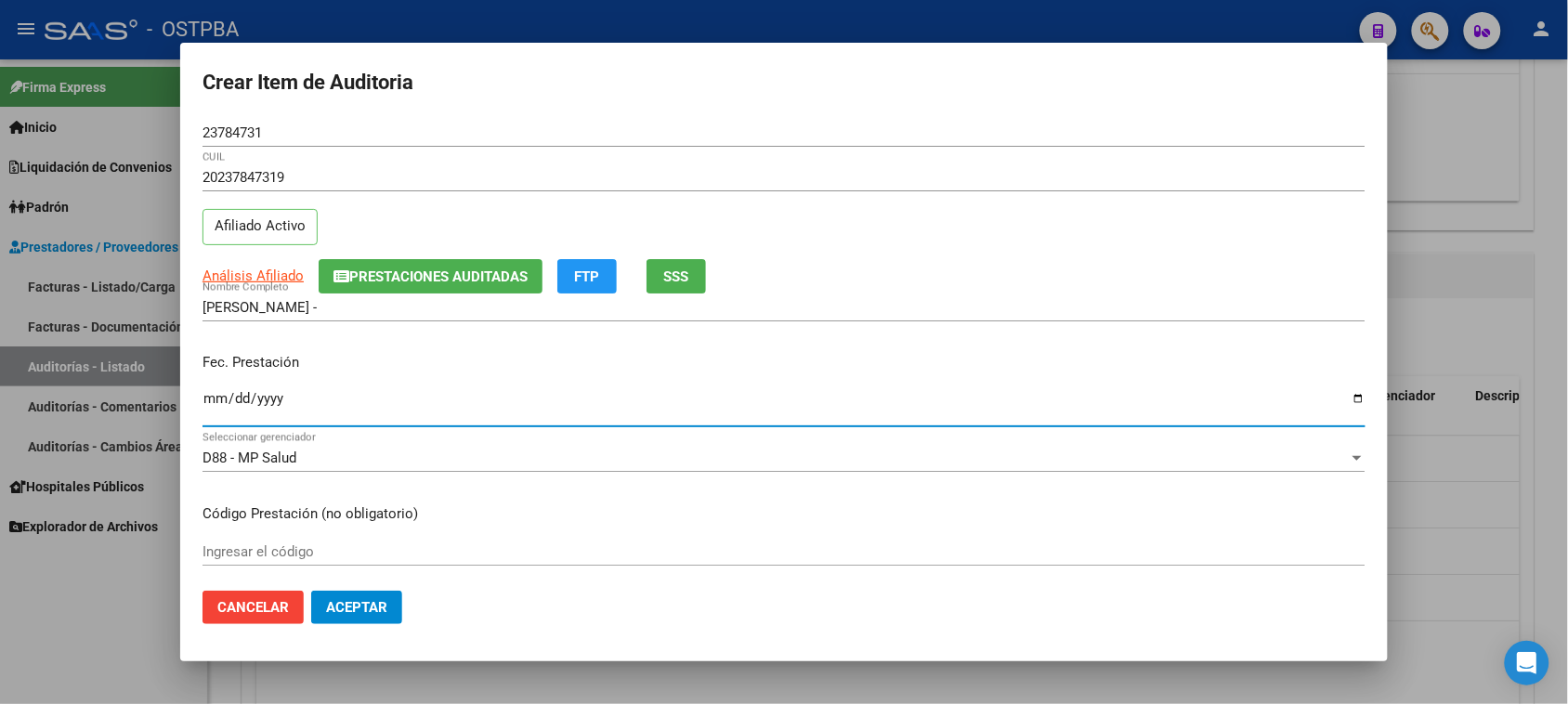
drag, startPoint x: 210, startPoint y: 404, endPoint x: 806, endPoint y: 701, distance: 665.9
click at [211, 404] on input "Ingresar la fecha" at bounding box center [784, 406] width 1163 height 30
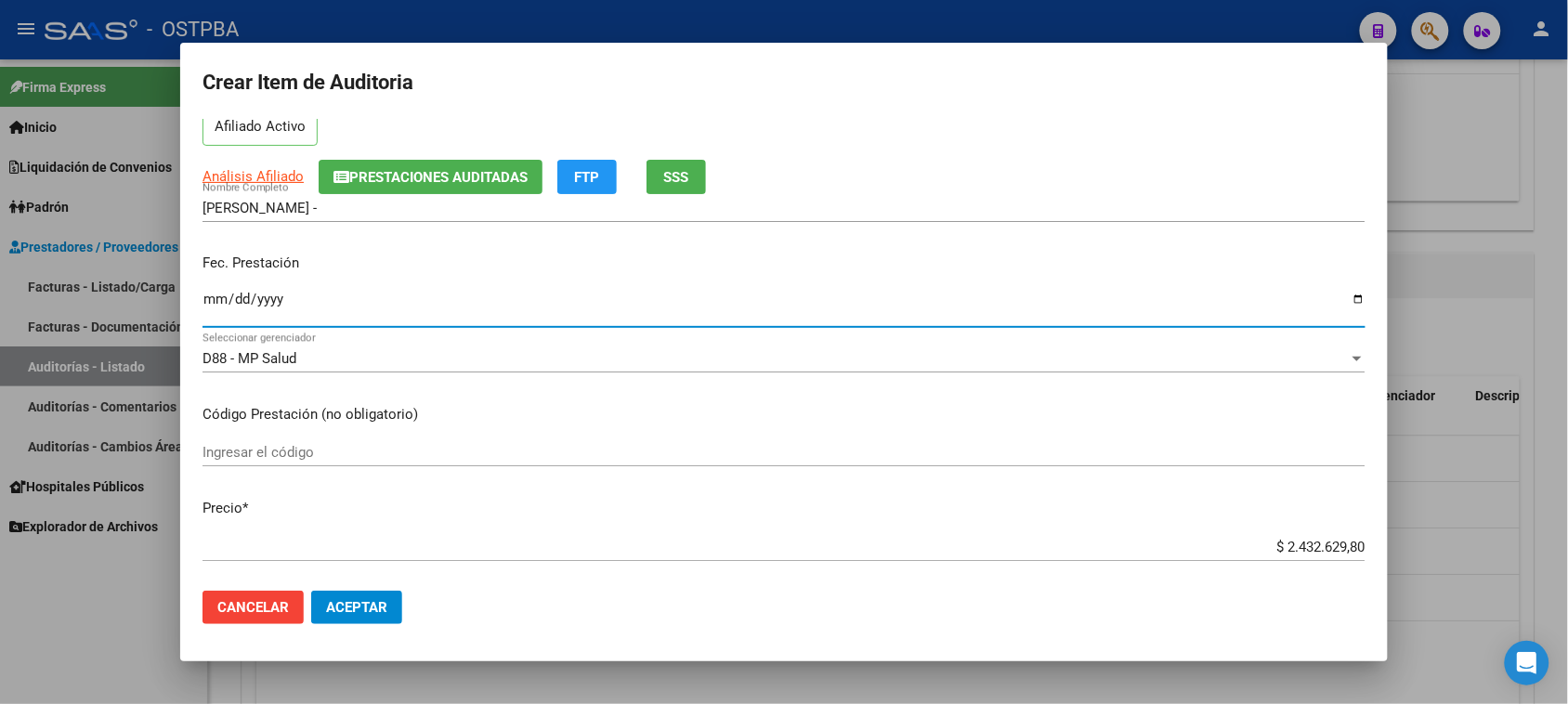
scroll to position [349, 0]
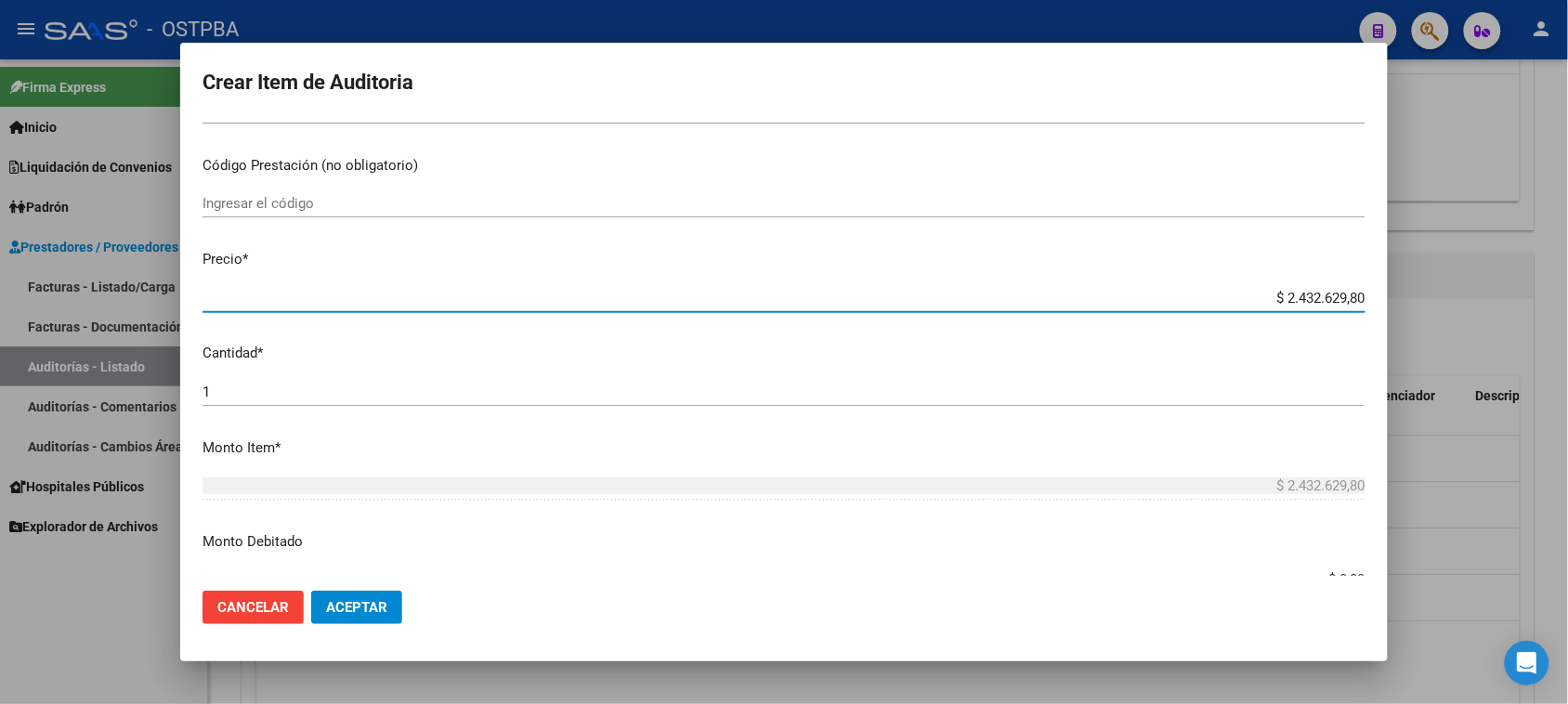
drag, startPoint x: 1268, startPoint y: 295, endPoint x: 1487, endPoint y: 295, distance: 219.0
click at [1487, 295] on div "Crear Item de Auditoria 23784731 Nro Documento 20237847319 CUIL Afiliado Activo…" at bounding box center [784, 352] width 1568 height 704
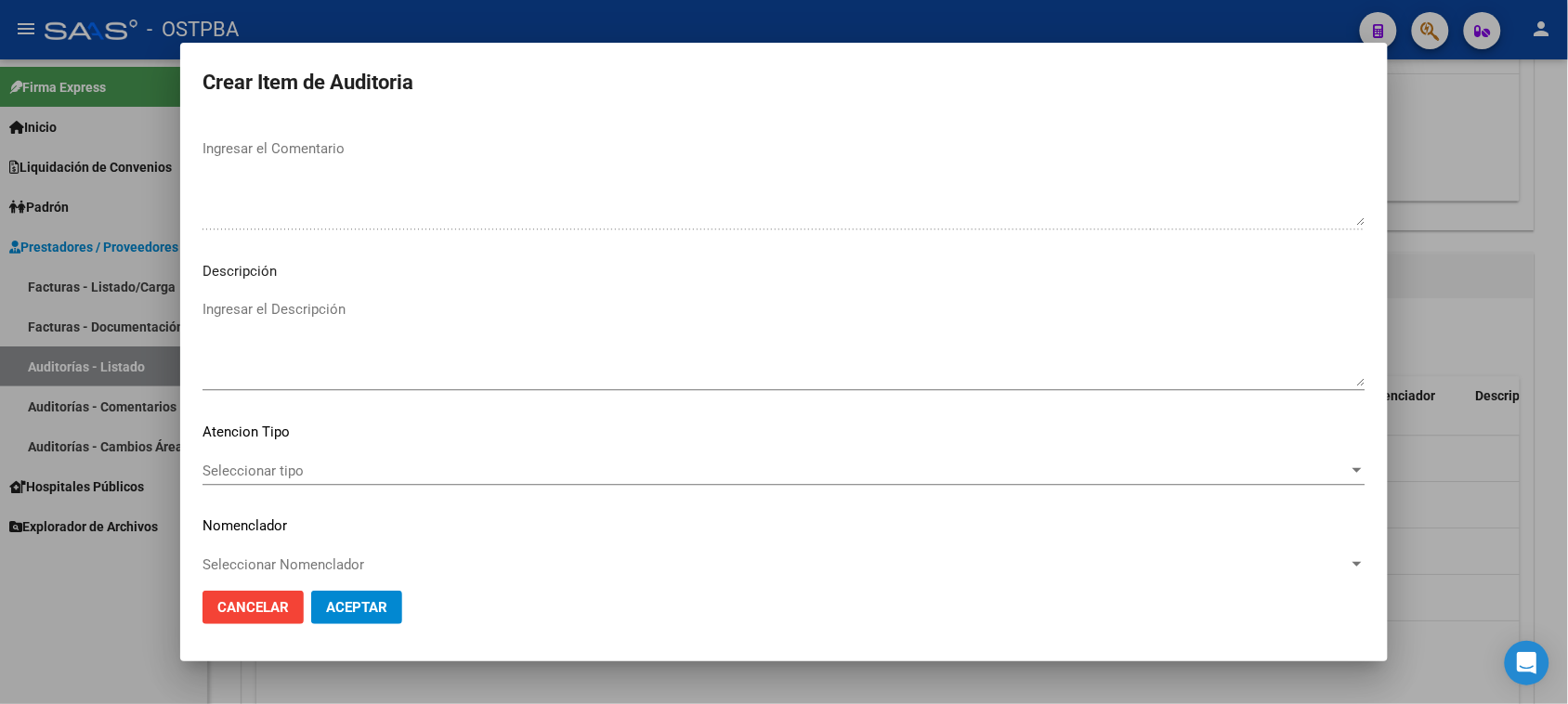
scroll to position [1213, 0]
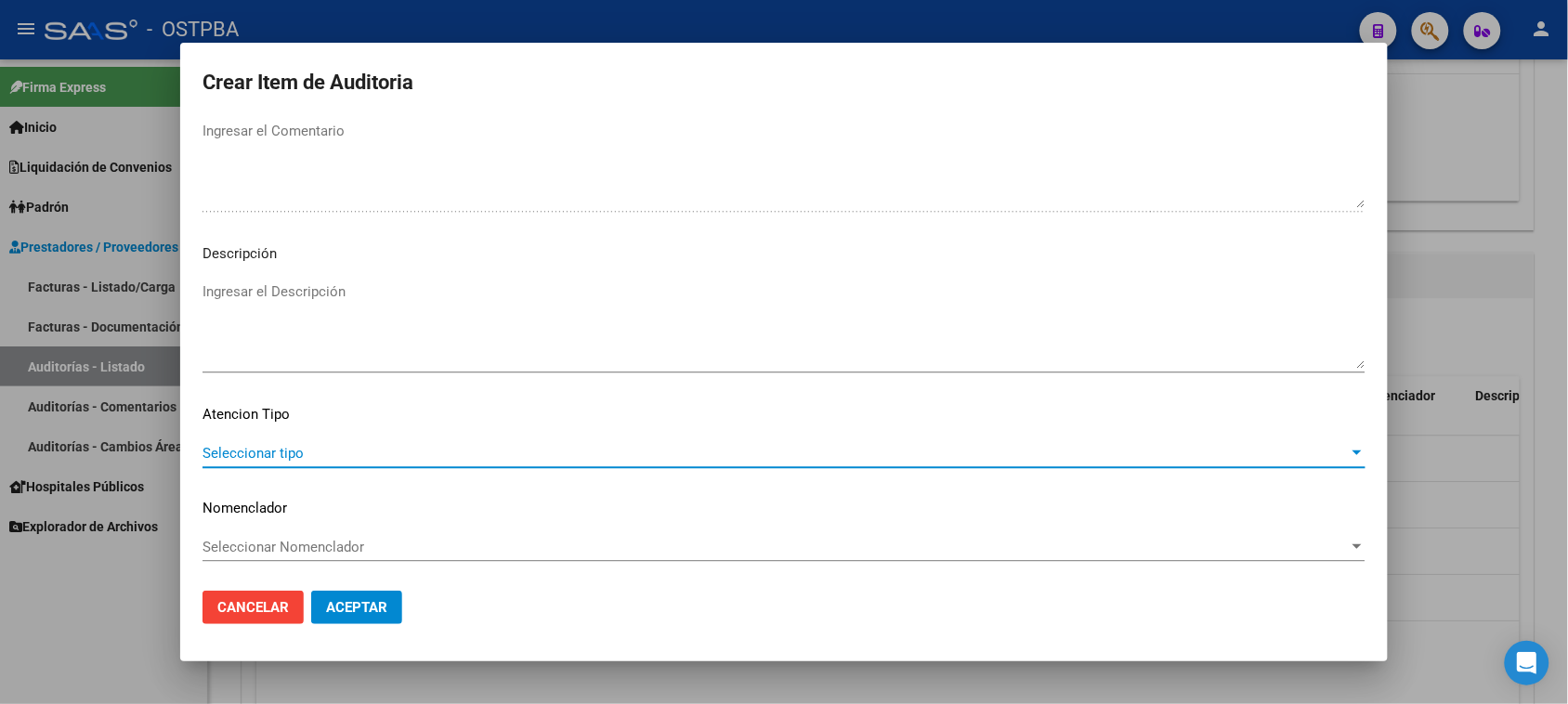
click at [263, 445] on span "Seleccionar tipo" at bounding box center [776, 453] width 1147 height 17
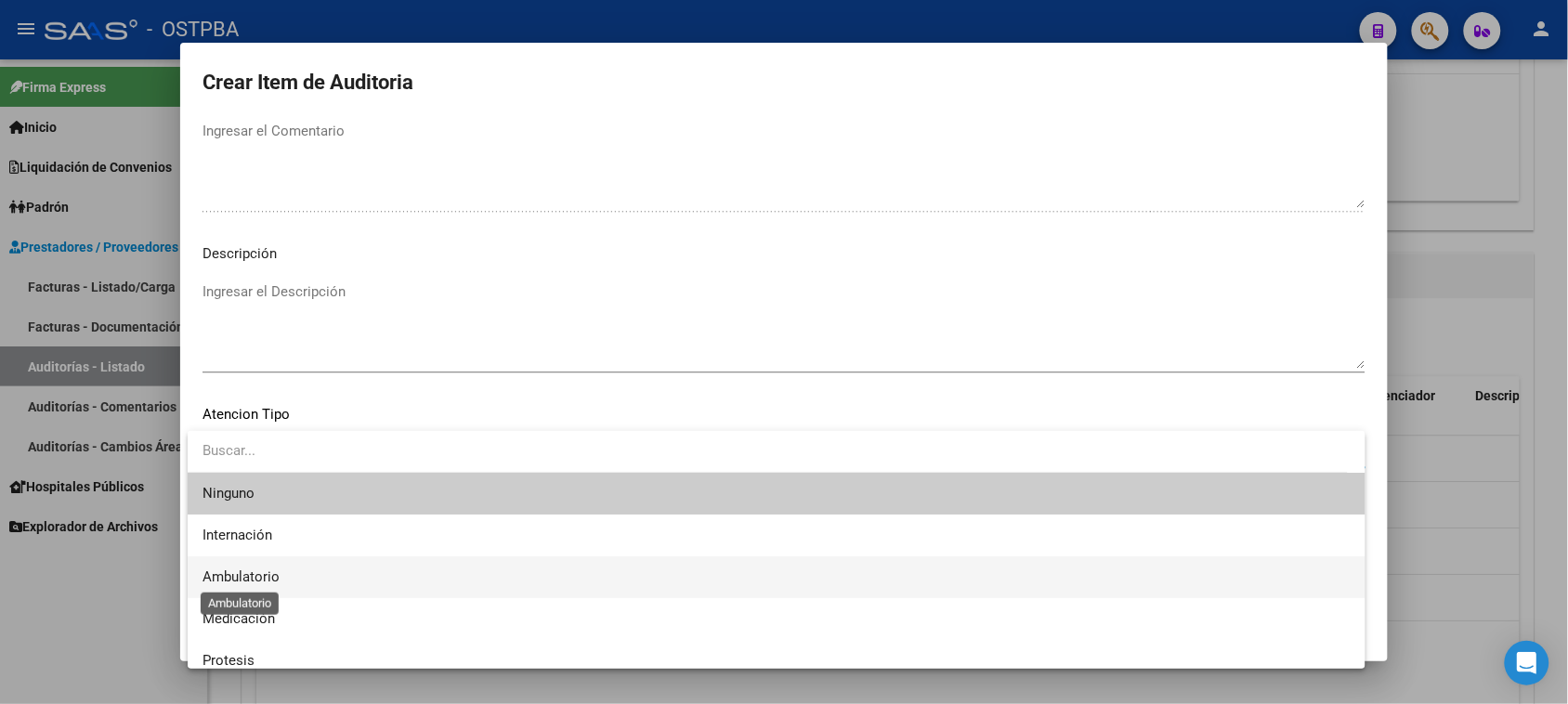
click at [257, 569] on span "Ambulatorio" at bounding box center [241, 577] width 77 height 17
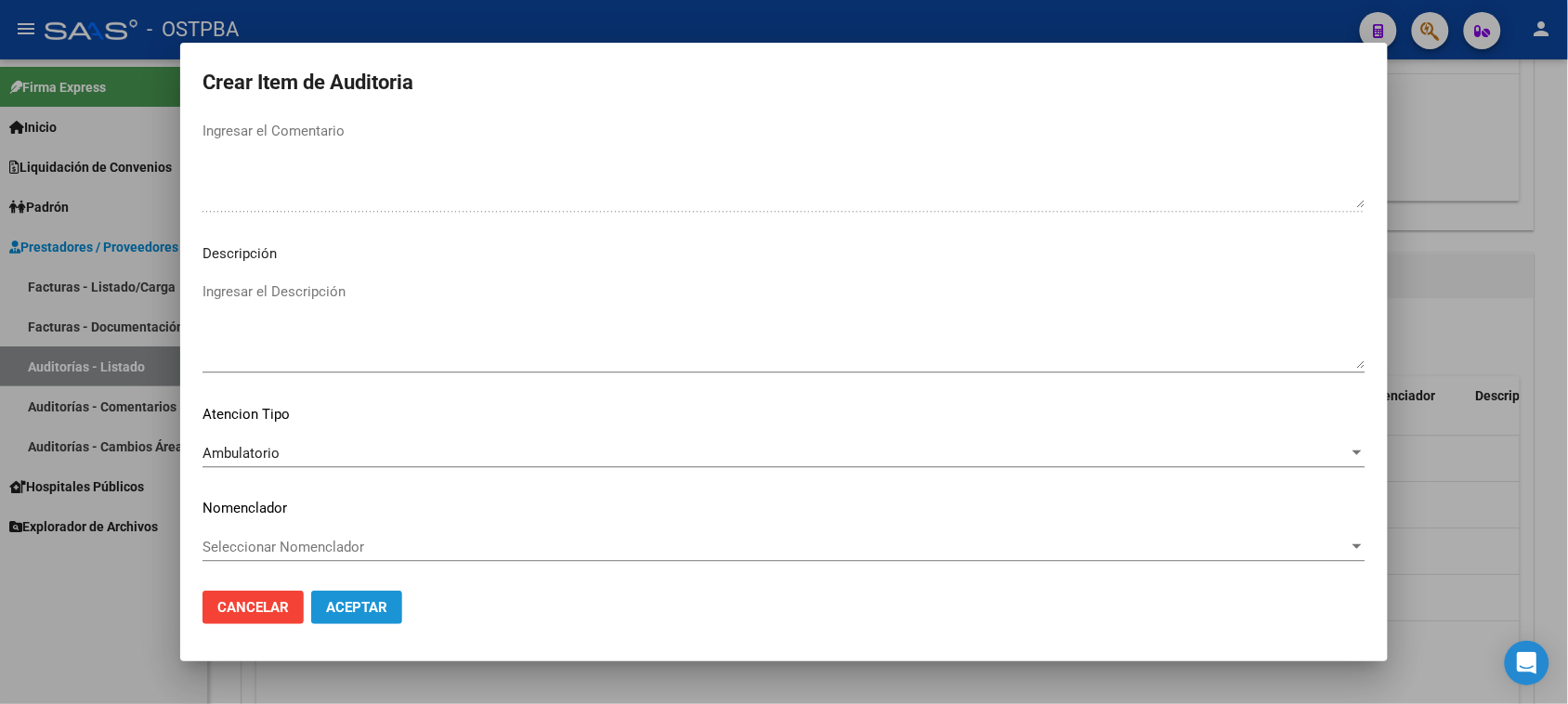
click at [356, 604] on span "Aceptar" at bounding box center [356, 607] width 62 height 17
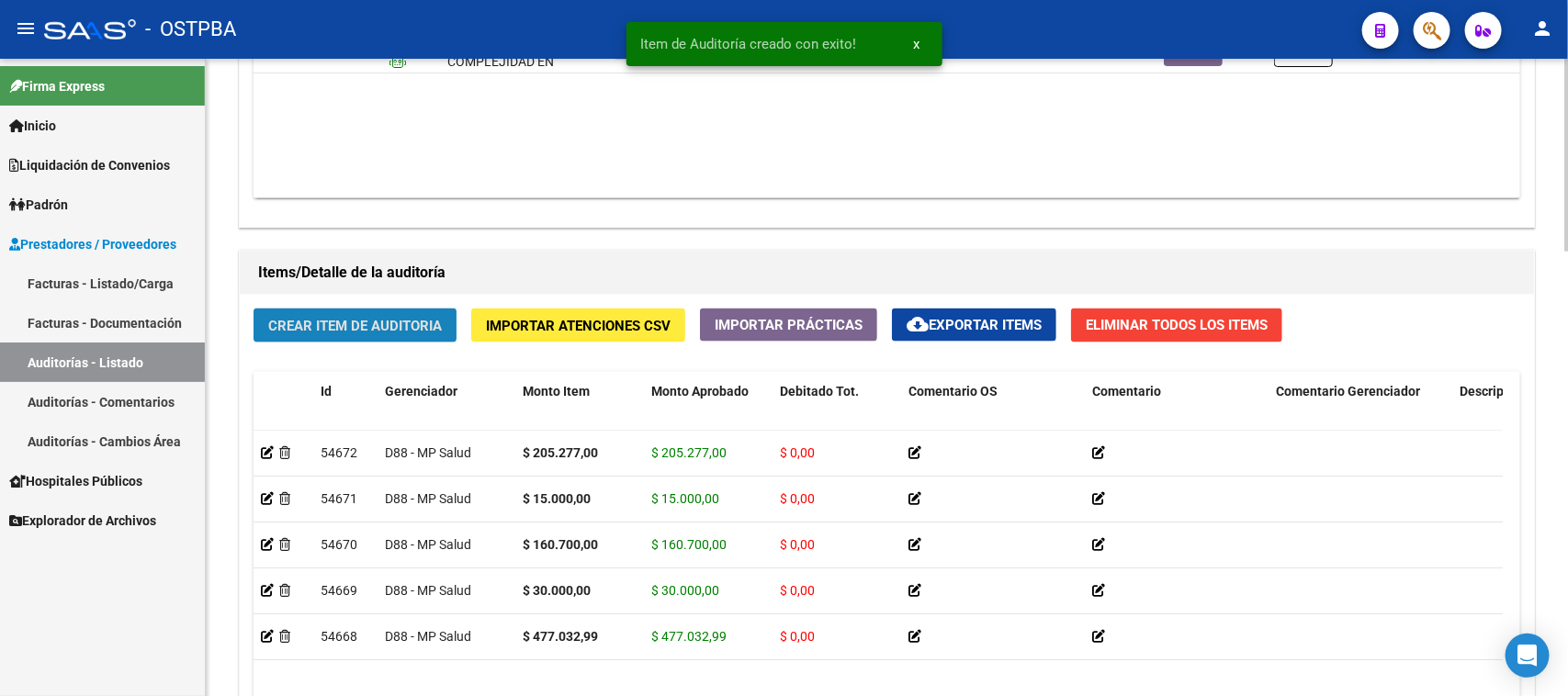
click at [408, 328] on span "Crear Item de Auditoria" at bounding box center [354, 326] width 174 height 17
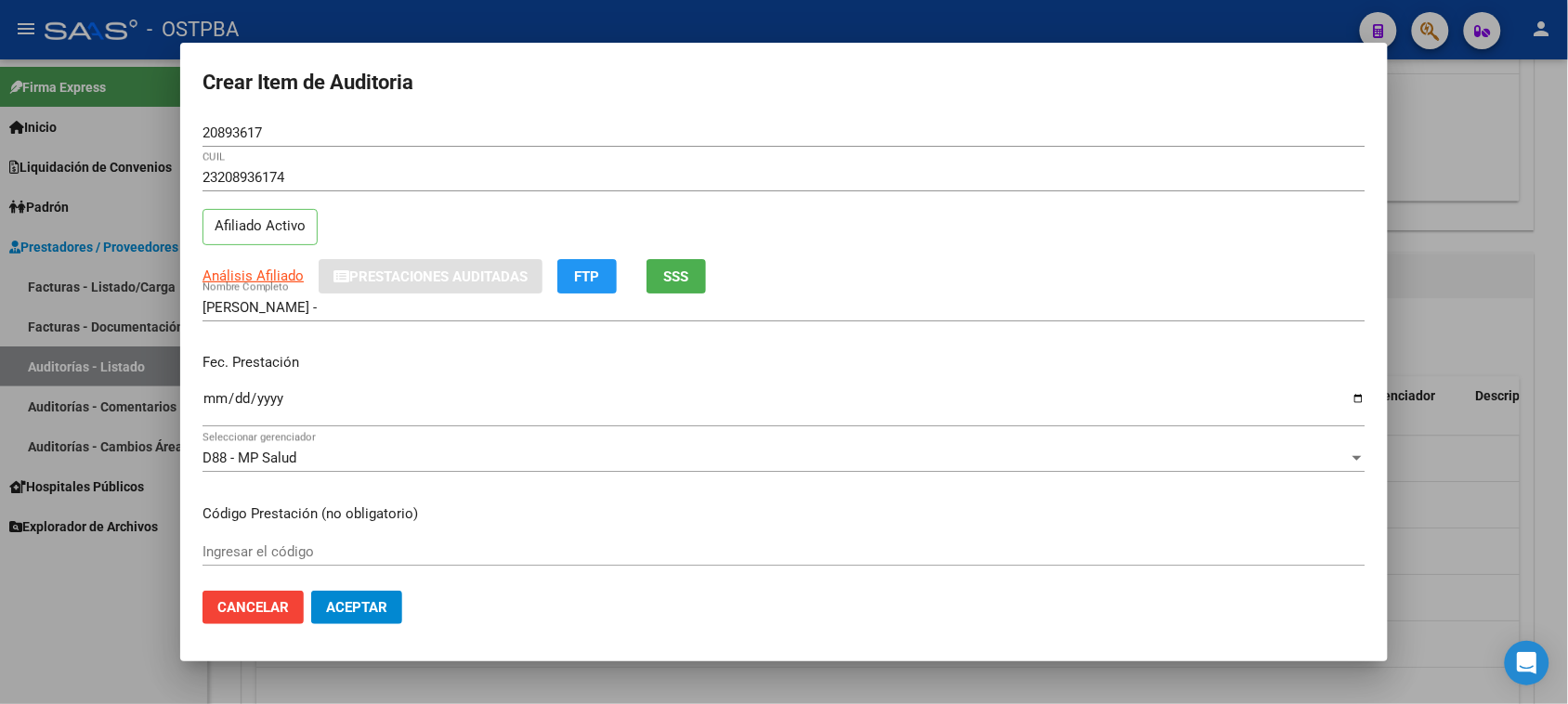
drag, startPoint x: 212, startPoint y: 390, endPoint x: 365, endPoint y: 499, distance: 187.9
click at [212, 392] on div "Ingresar la fecha" at bounding box center [784, 407] width 1163 height 40
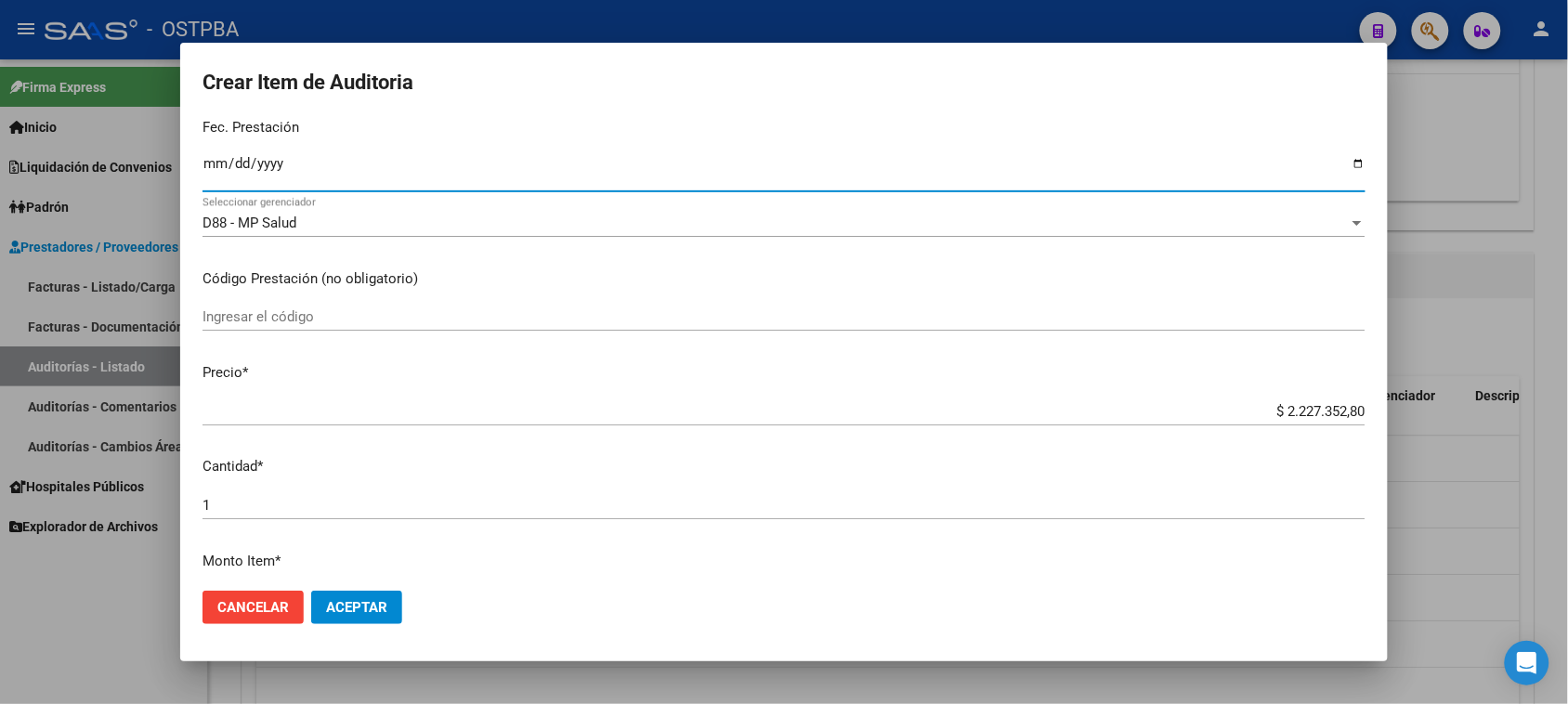
scroll to position [349, 0]
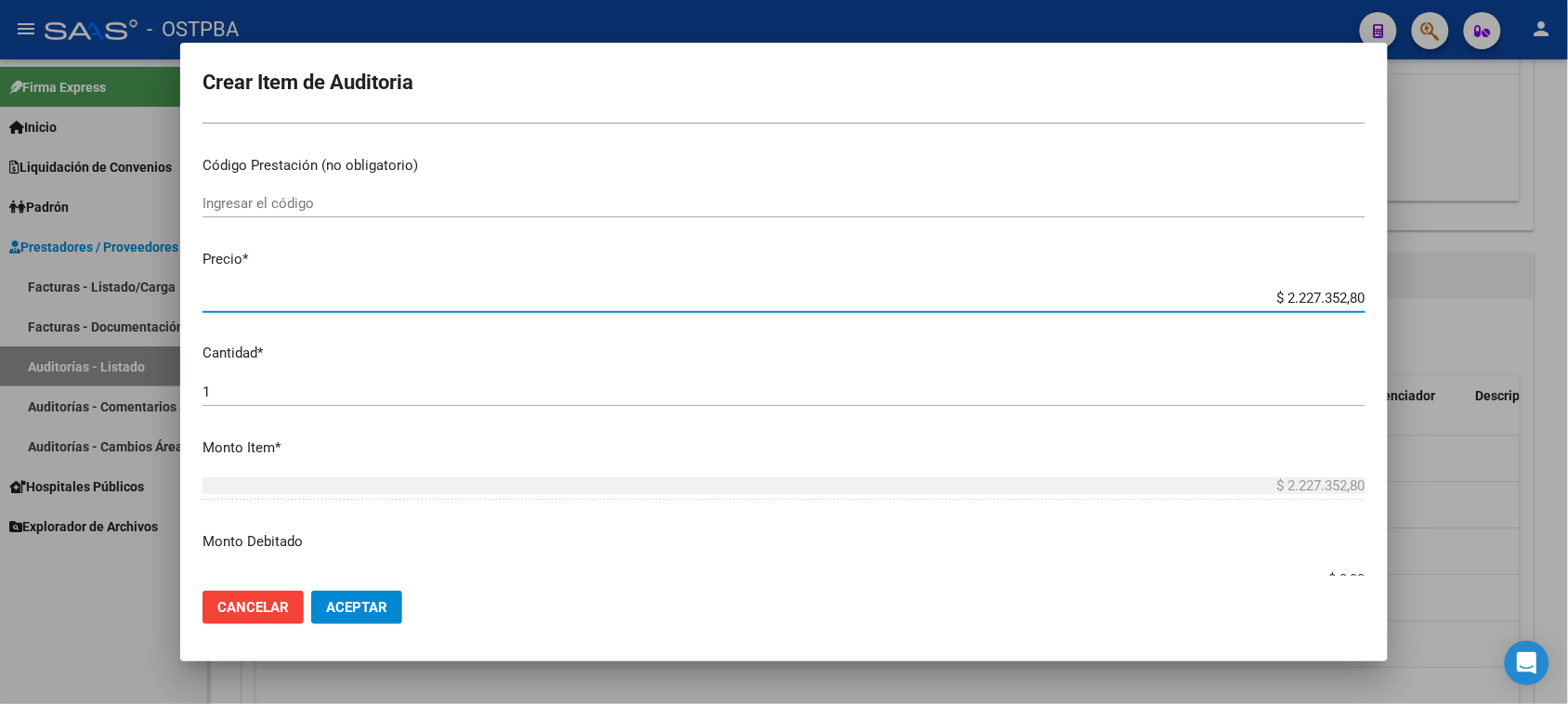
drag, startPoint x: 1270, startPoint y: 293, endPoint x: 1413, endPoint y: 297, distance: 143.1
click at [1413, 297] on div "Crear Item de Auditoria 20893617 Nro Documento 23208936174 CUIL Afiliado Activo…" at bounding box center [784, 352] width 1568 height 704
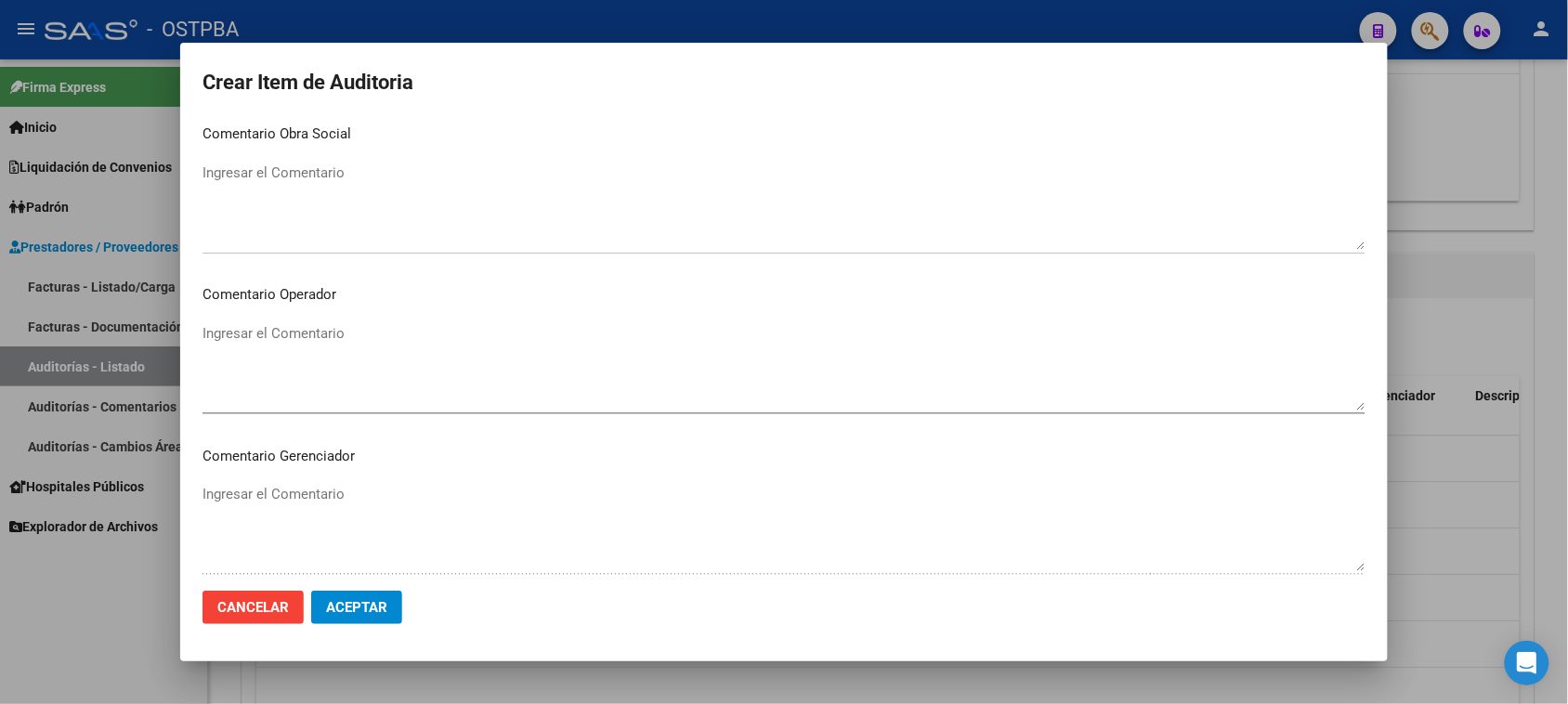
scroll to position [1162, 0]
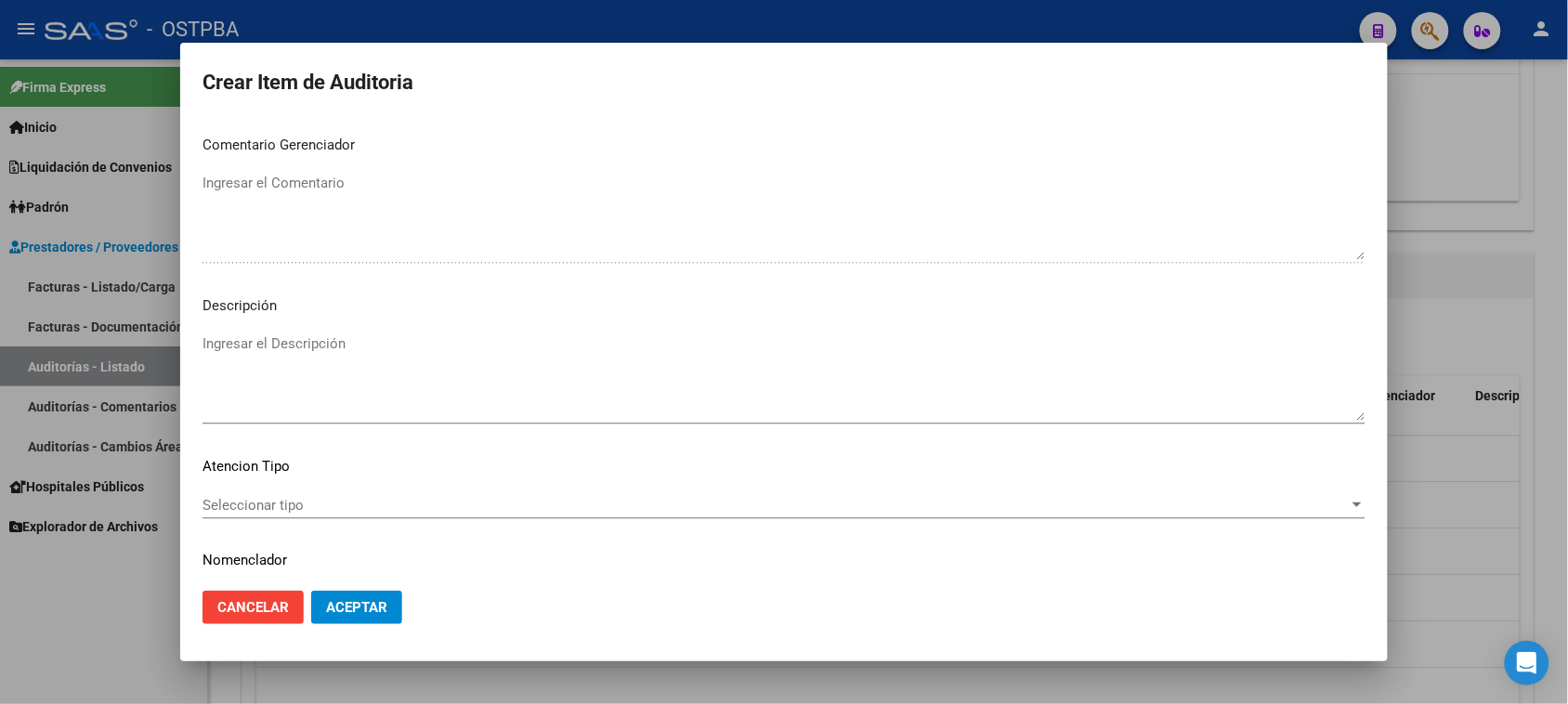
click at [272, 498] on span "Seleccionar tipo" at bounding box center [776, 505] width 1147 height 17
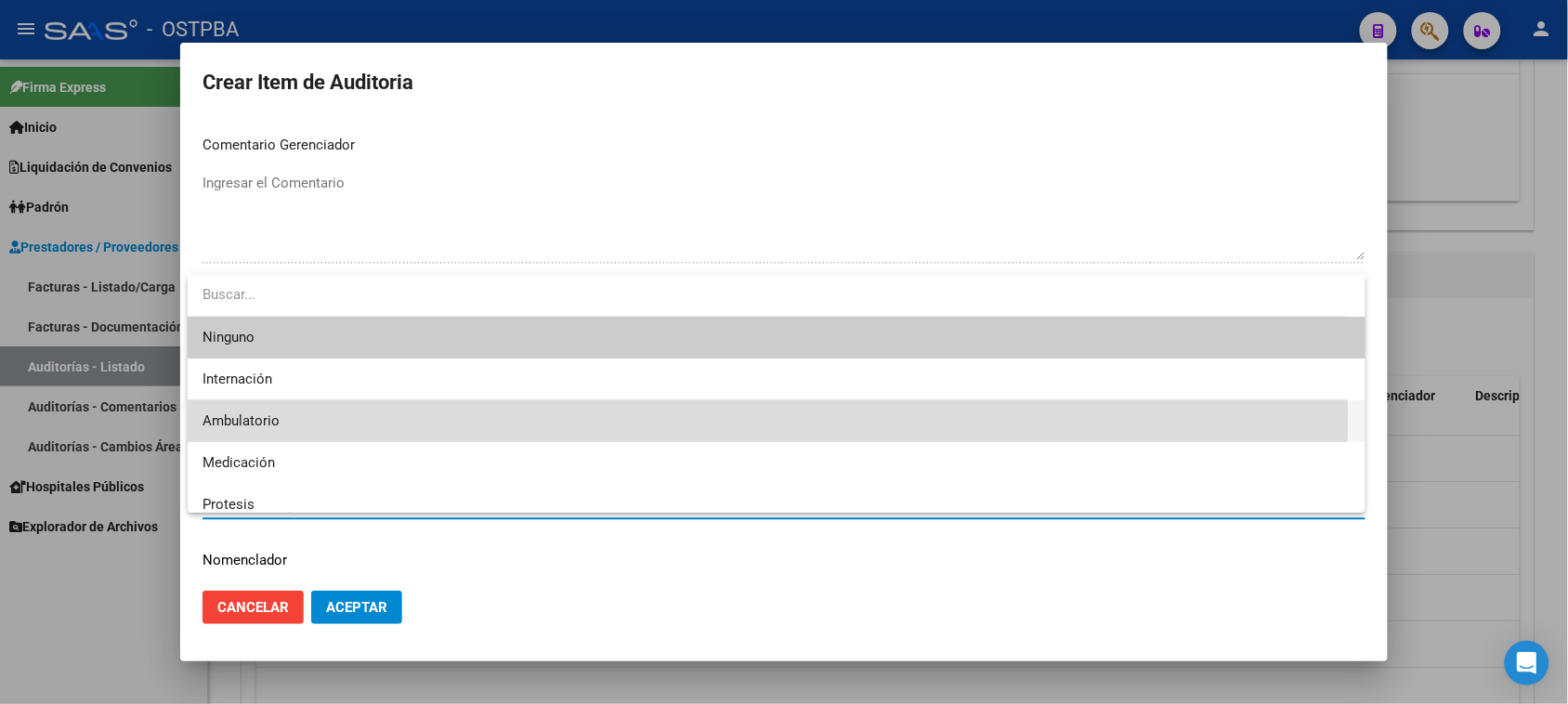
click at [256, 411] on span "Ambulatorio" at bounding box center [777, 421] width 1148 height 42
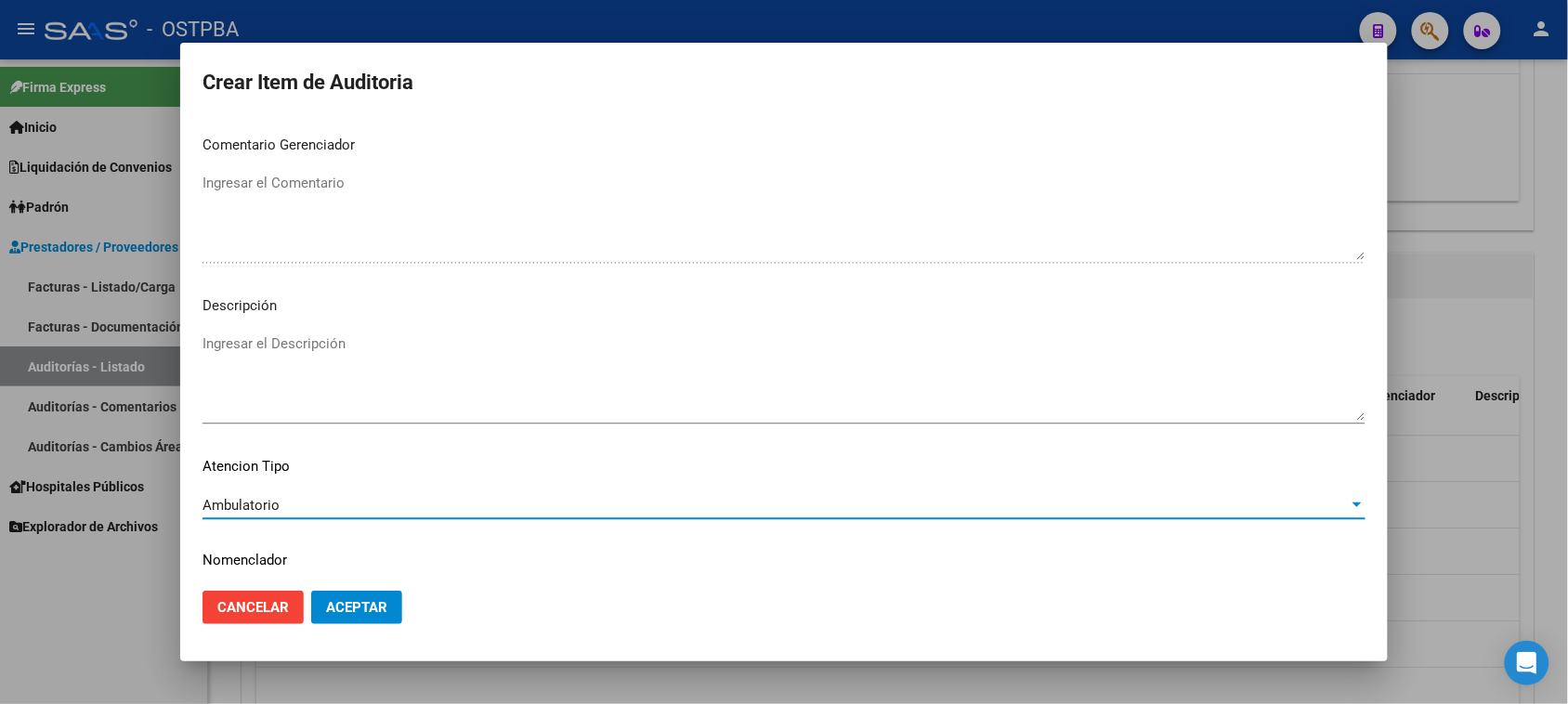
click at [333, 610] on span "Aceptar" at bounding box center [356, 607] width 62 height 17
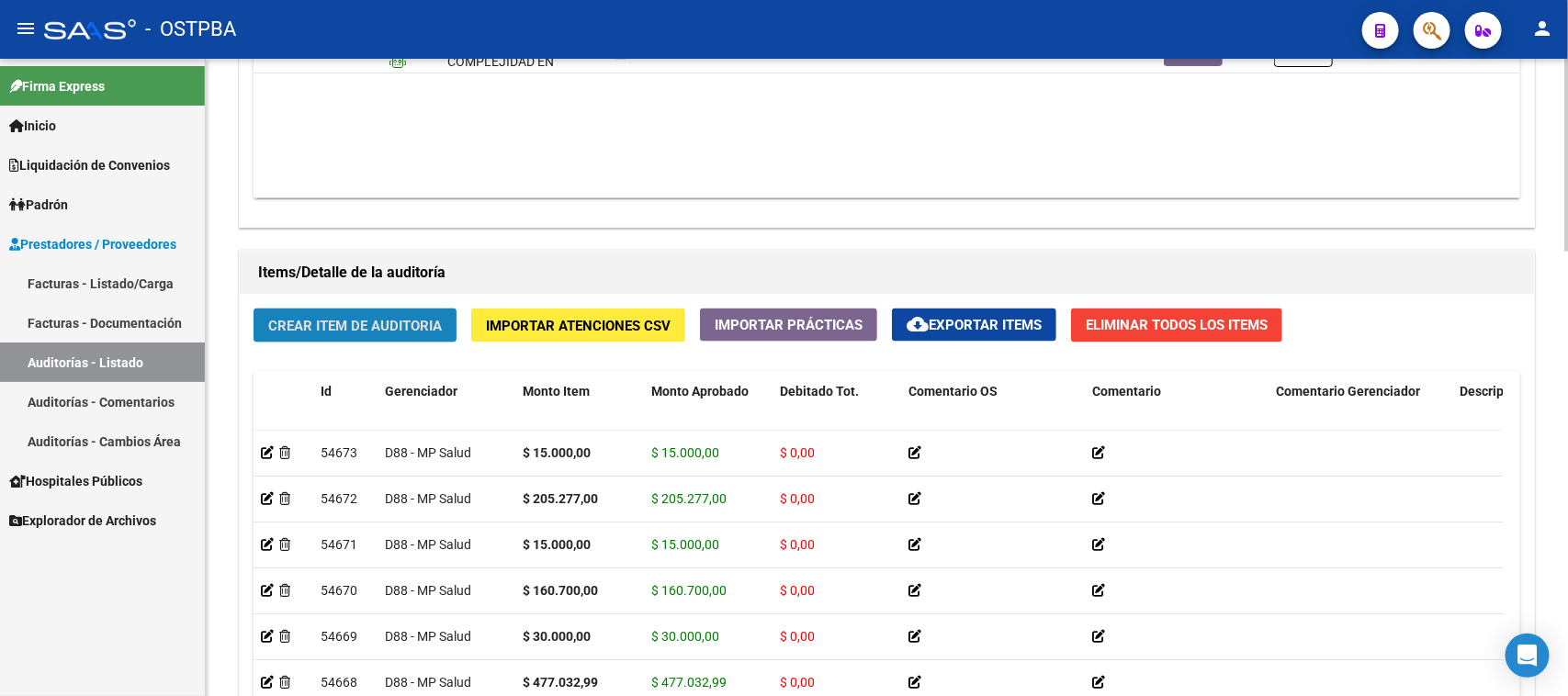
click at [310, 336] on button "Crear Item de Auditoria" at bounding box center [354, 325] width 203 height 34
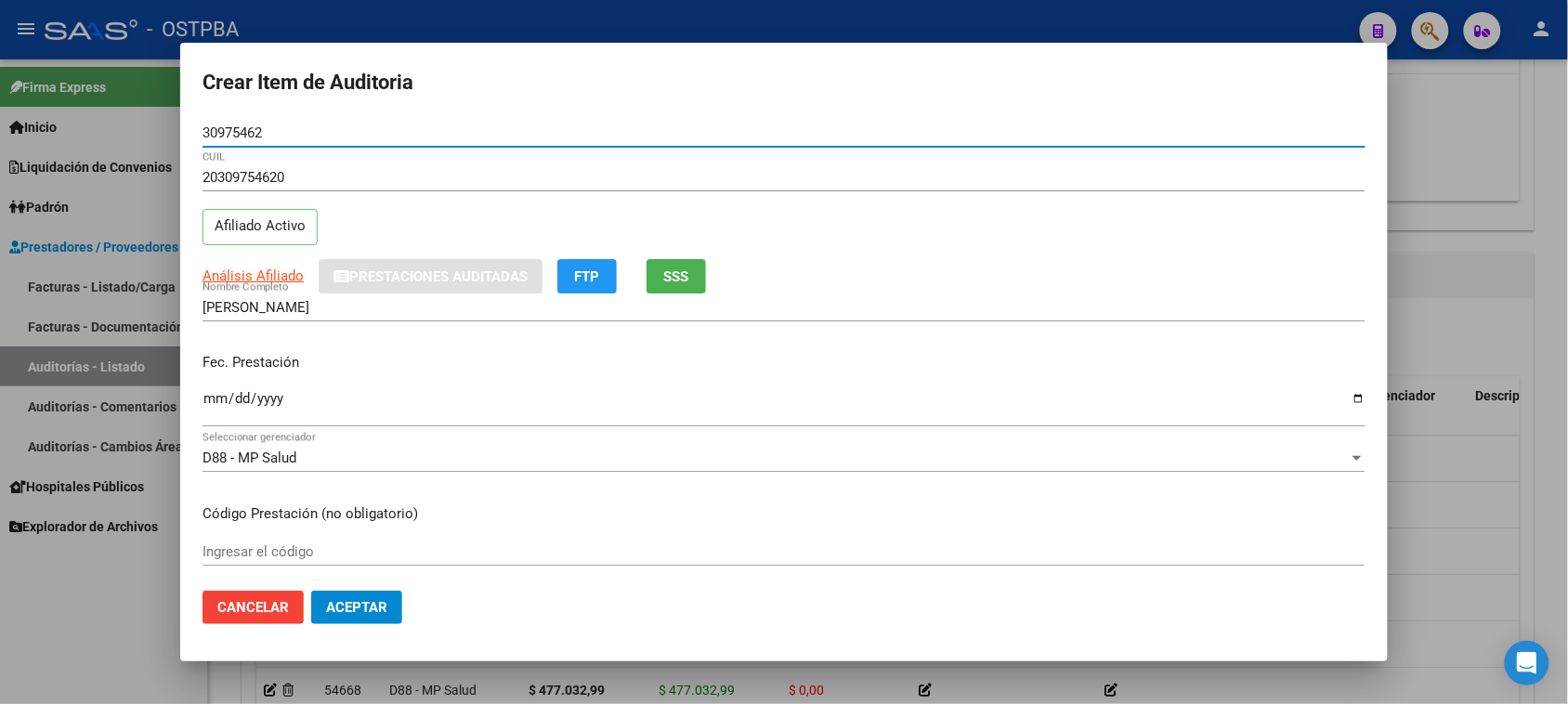
click at [211, 400] on input "Ingresar la fecha" at bounding box center [784, 406] width 1163 height 30
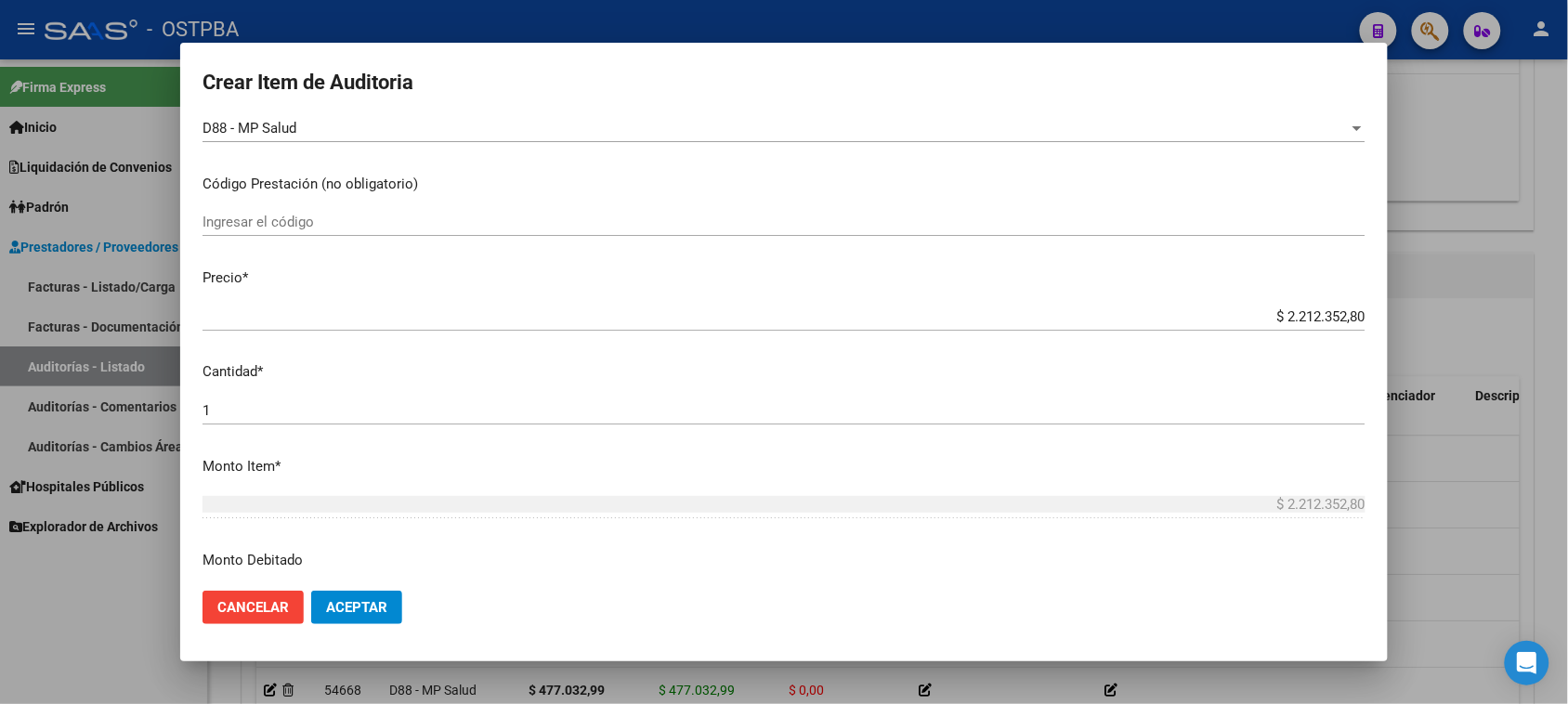
scroll to position [349, 0]
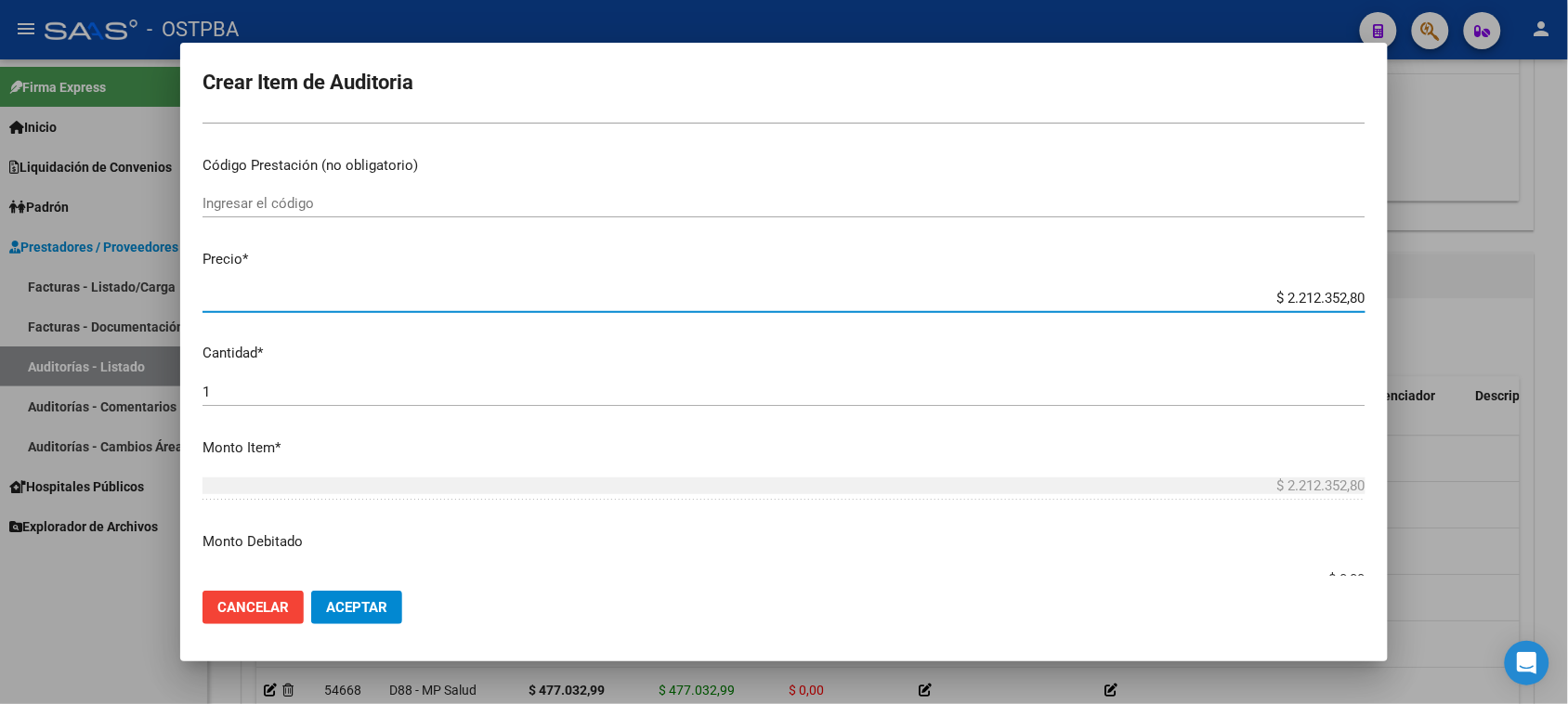
drag, startPoint x: 1264, startPoint y: 293, endPoint x: 1584, endPoint y: 335, distance: 322.7
click at [1568, 331] on html "menu - OSTPBA person Firma Express Inicio Instructivos Contacto OS Liquidación …" at bounding box center [784, 352] width 1568 height 704
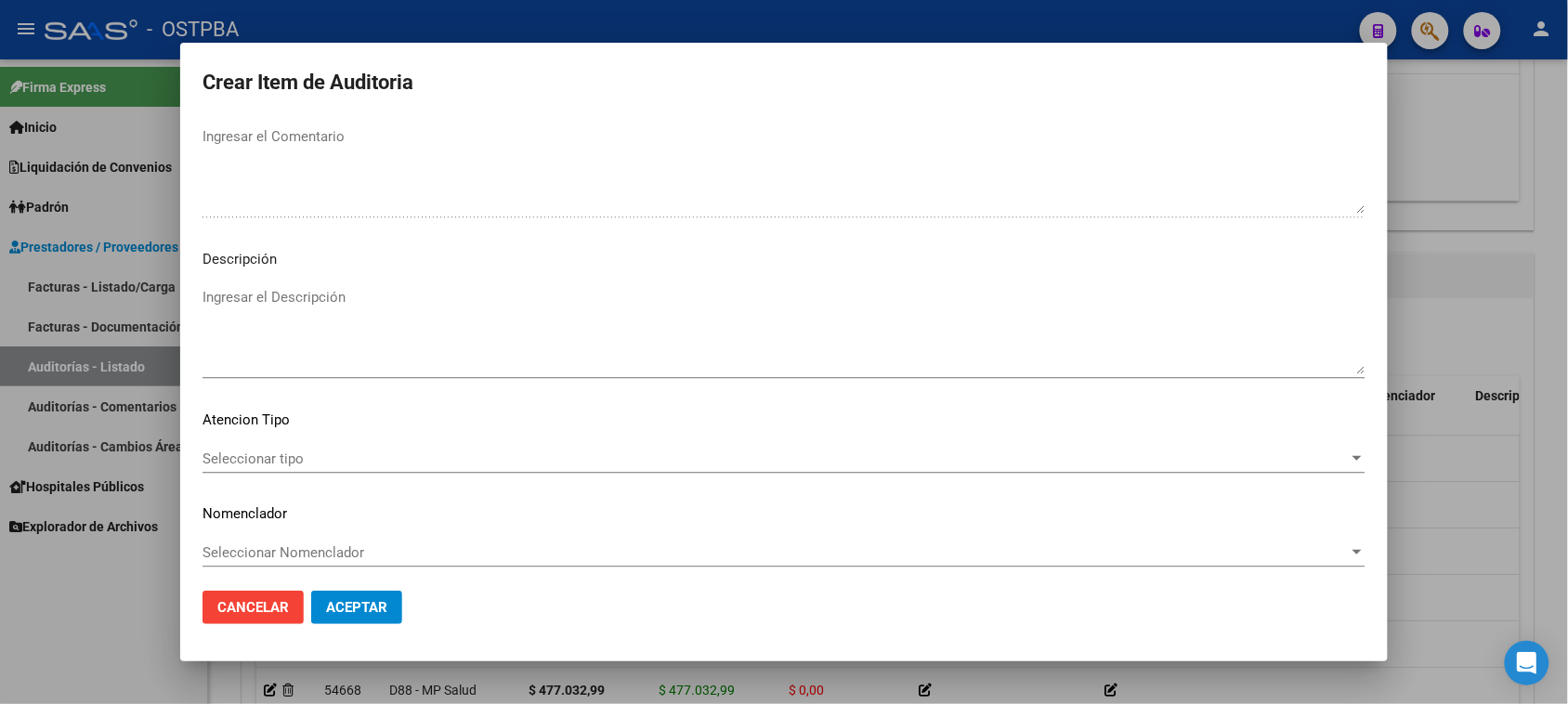
scroll to position [1213, 0]
click at [294, 455] on span "Seleccionar tipo" at bounding box center [776, 453] width 1147 height 17
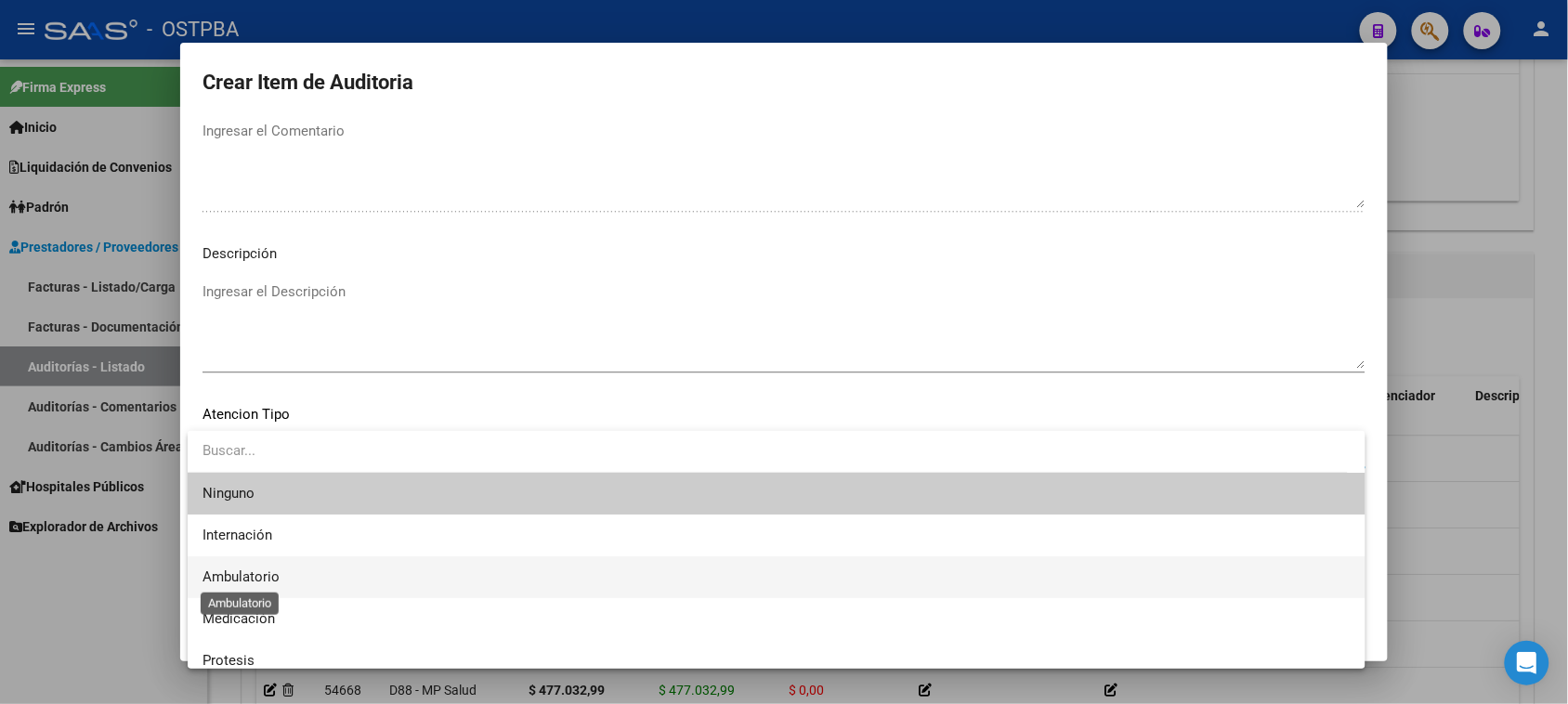
click at [261, 576] on span "Ambulatorio" at bounding box center [241, 577] width 77 height 17
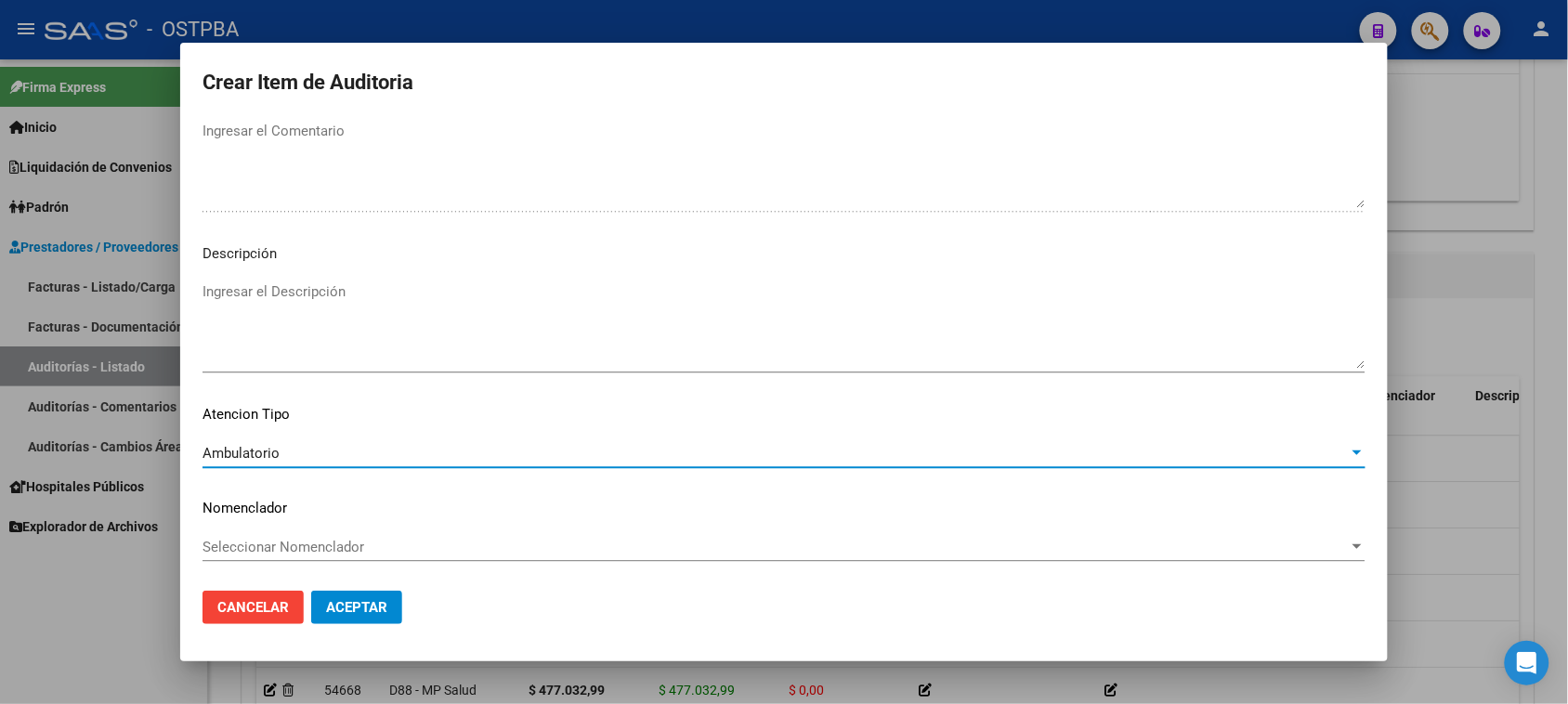
click at [340, 606] on span "Aceptar" at bounding box center [356, 607] width 62 height 17
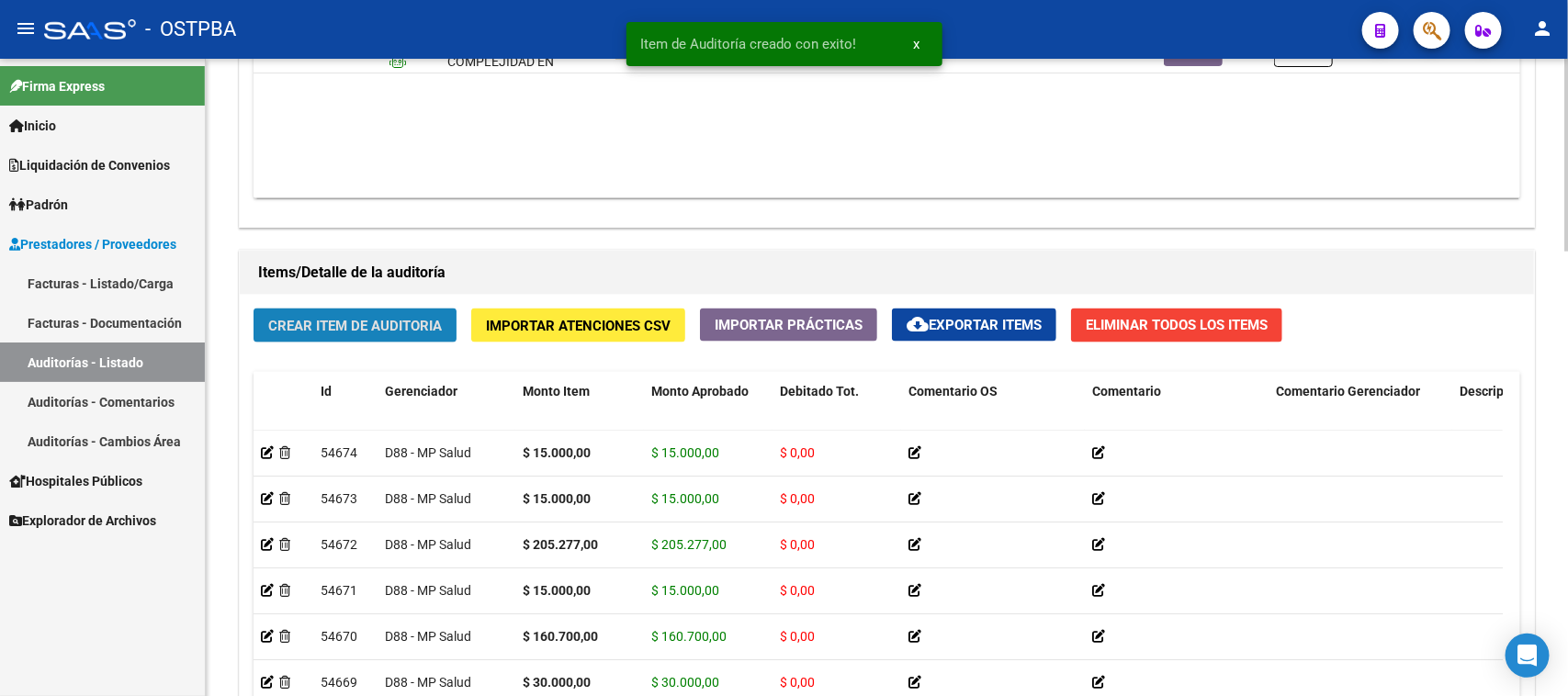
click at [444, 326] on button "Crear Item de Auditoria" at bounding box center [354, 325] width 203 height 34
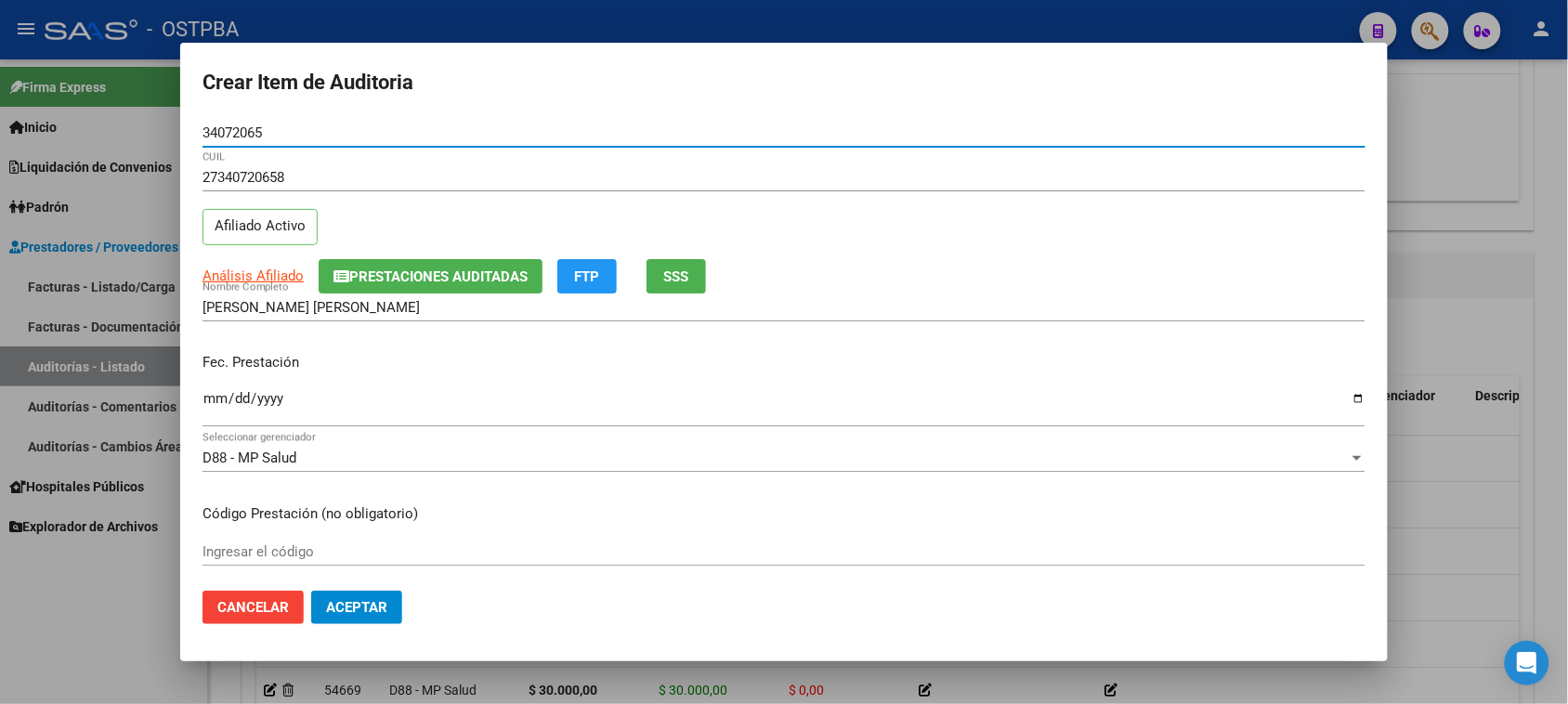
click at [216, 402] on input "Ingresar la fecha" at bounding box center [784, 406] width 1163 height 30
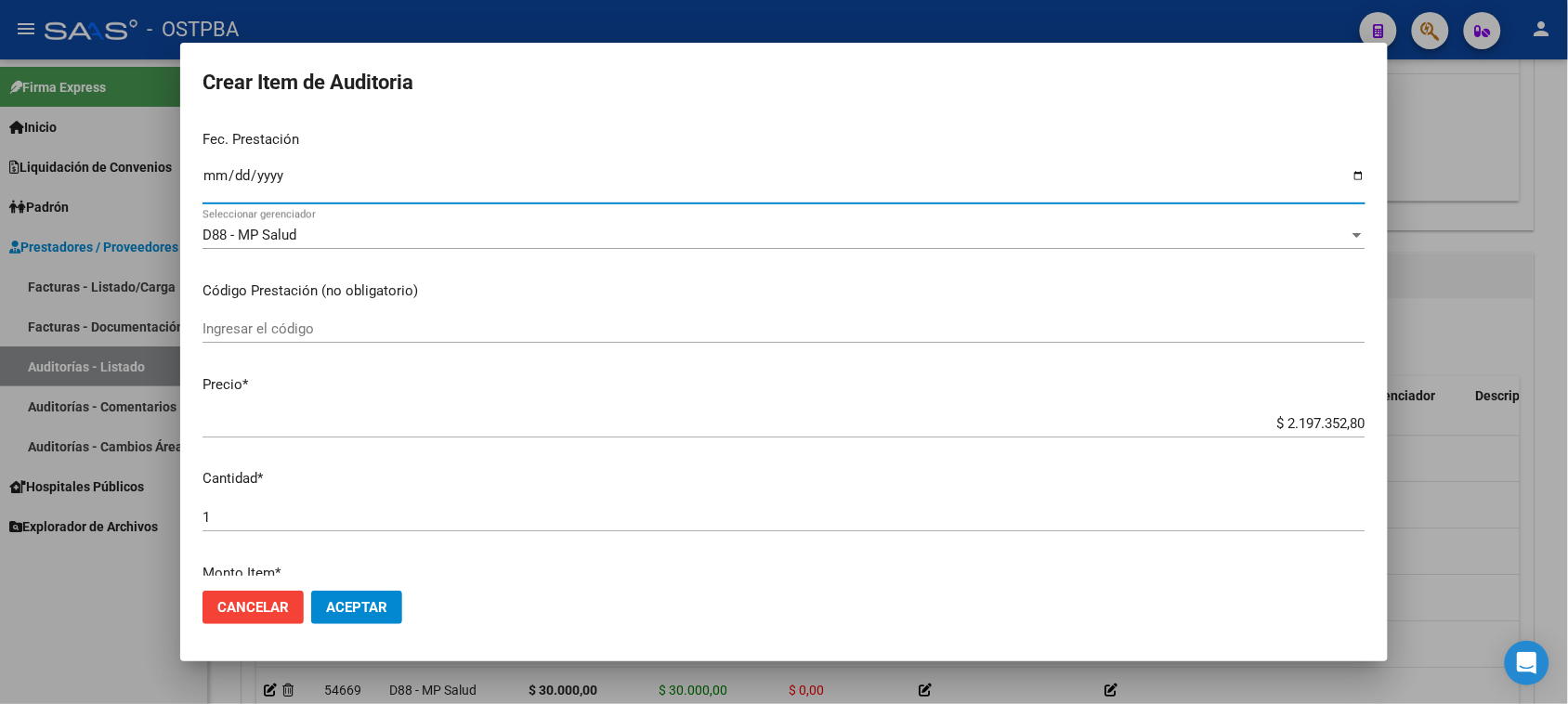
scroll to position [232, 0]
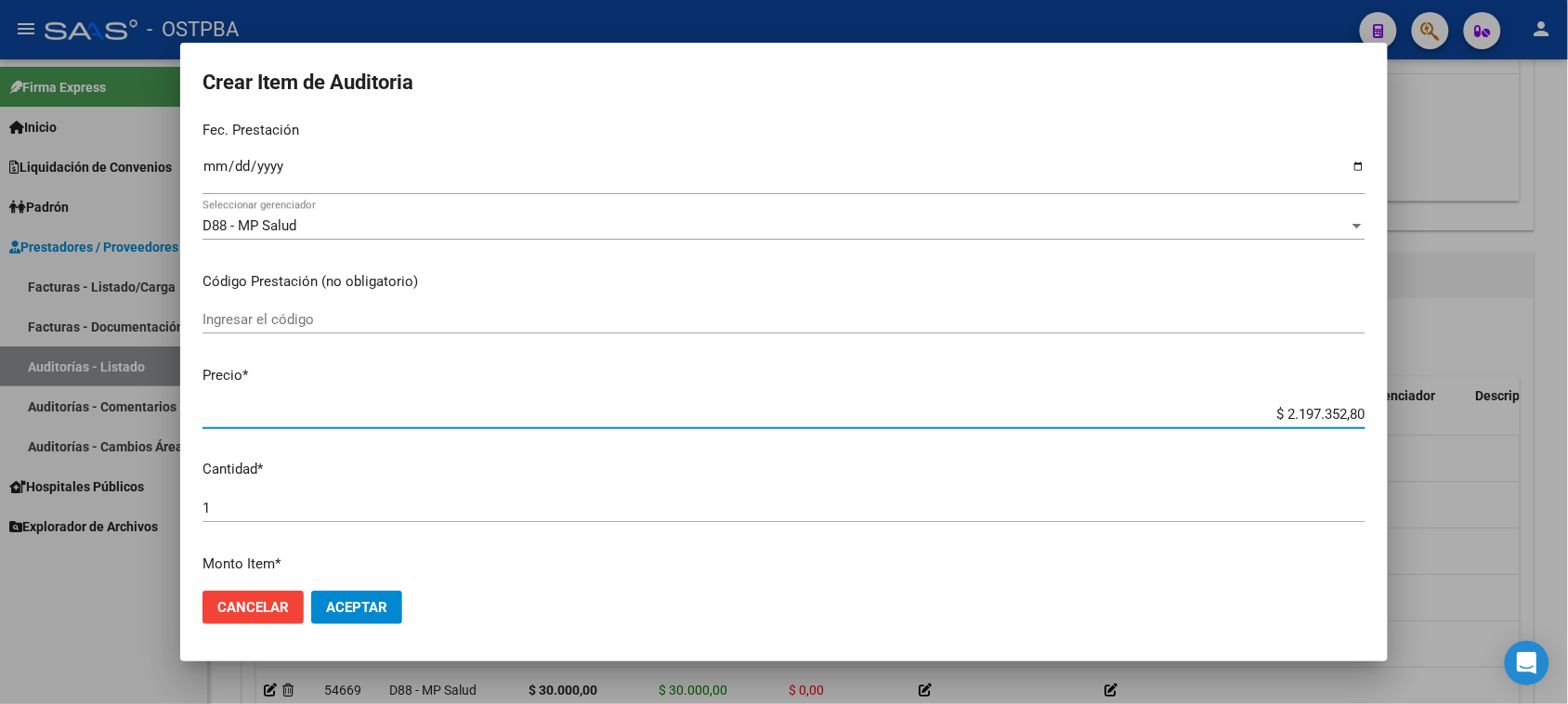
drag, startPoint x: 1266, startPoint y: 411, endPoint x: 1420, endPoint y: 410, distance: 154.0
click at [1420, 410] on div "Crear Item de Auditoria 34072065 Nro Documento 27340720658 CUIL Afiliado Activo…" at bounding box center [784, 352] width 1568 height 704
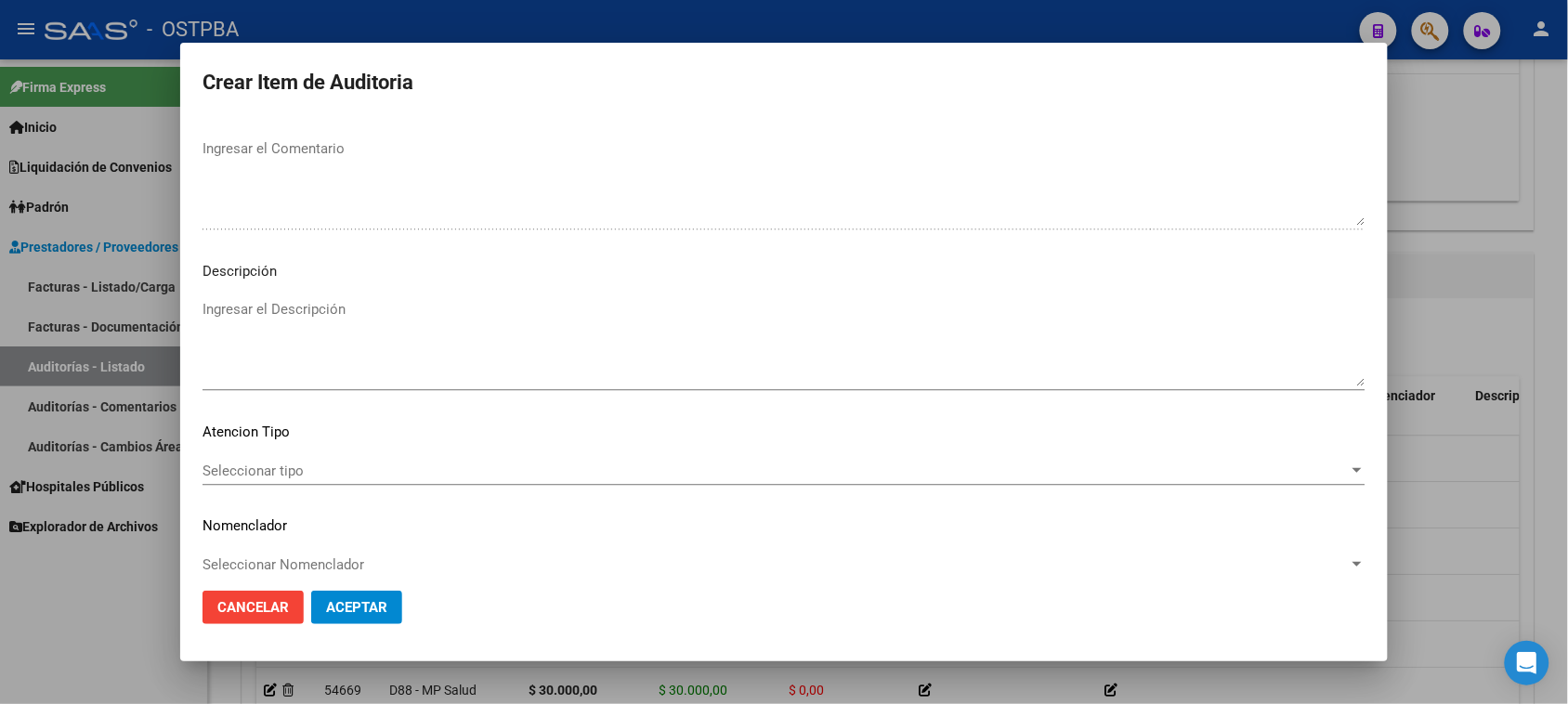
scroll to position [1213, 0]
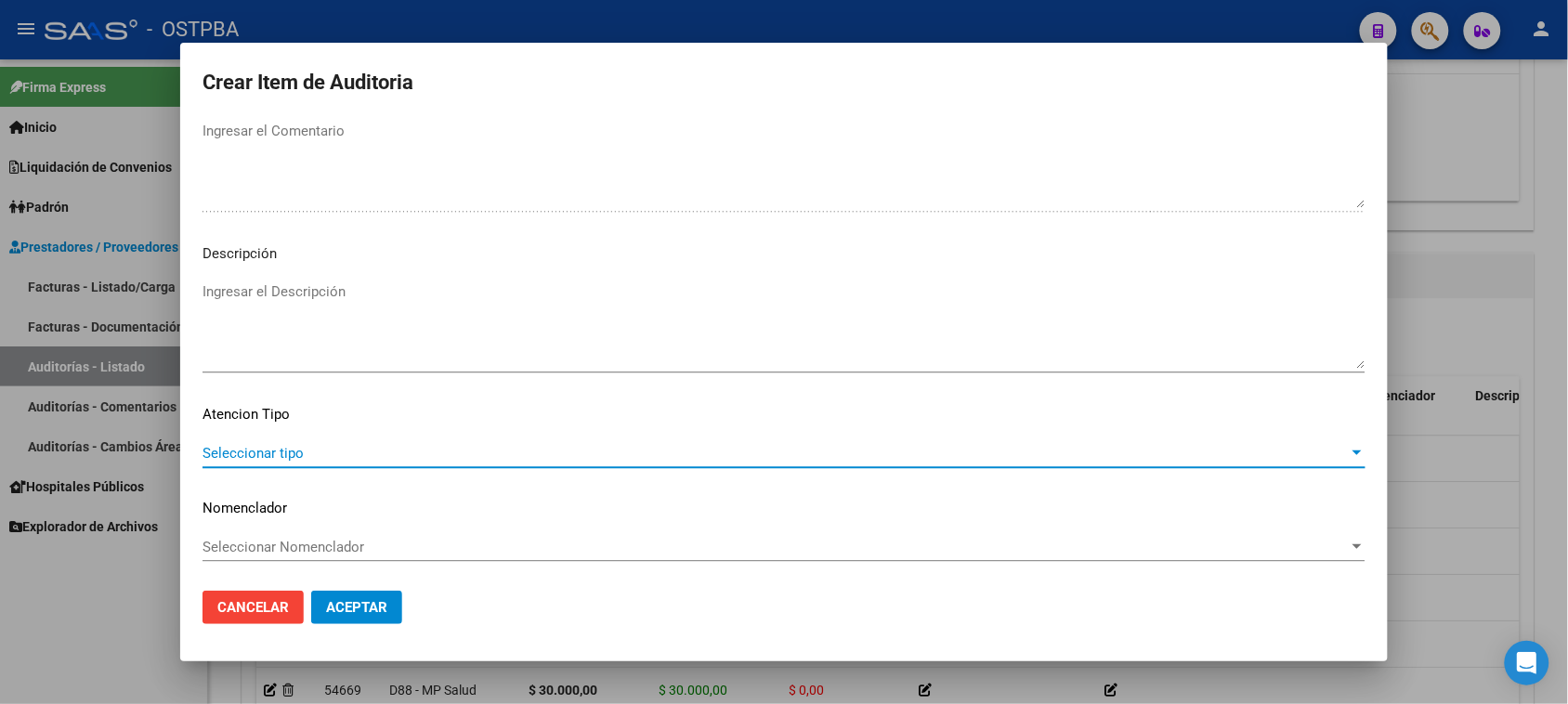
click at [258, 447] on span "Seleccionar tipo" at bounding box center [776, 453] width 1147 height 17
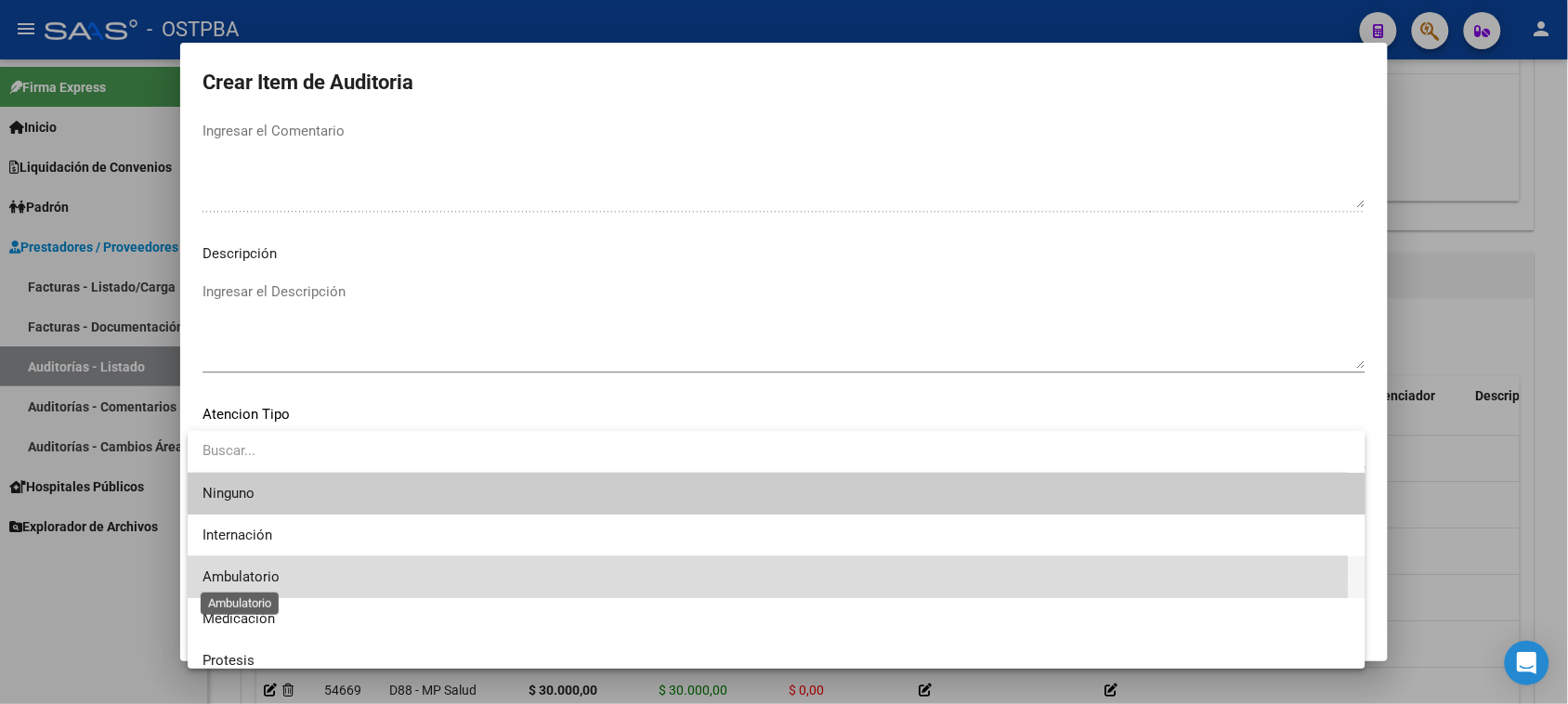
click at [253, 570] on span "Ambulatorio" at bounding box center [241, 577] width 77 height 17
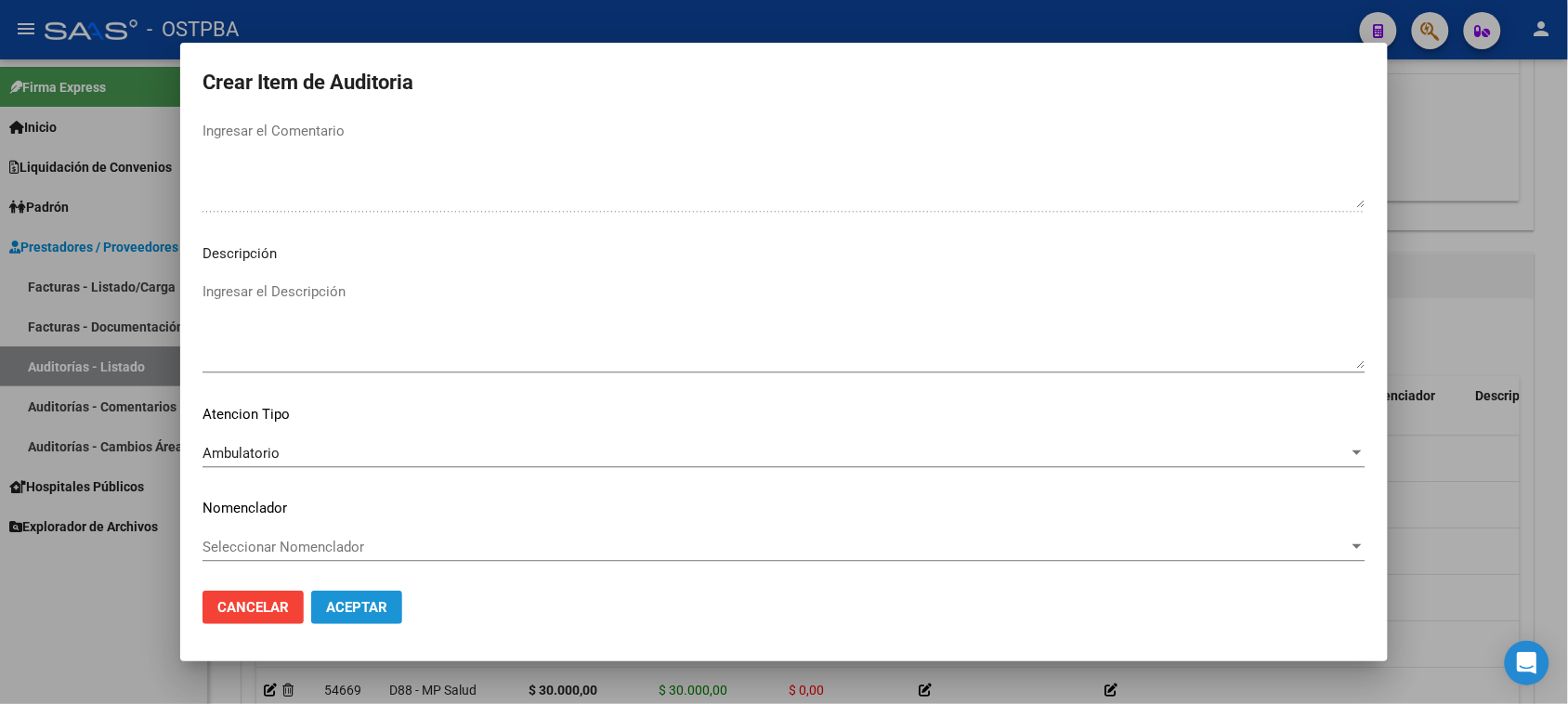
click at [371, 614] on span "Aceptar" at bounding box center [356, 607] width 62 height 17
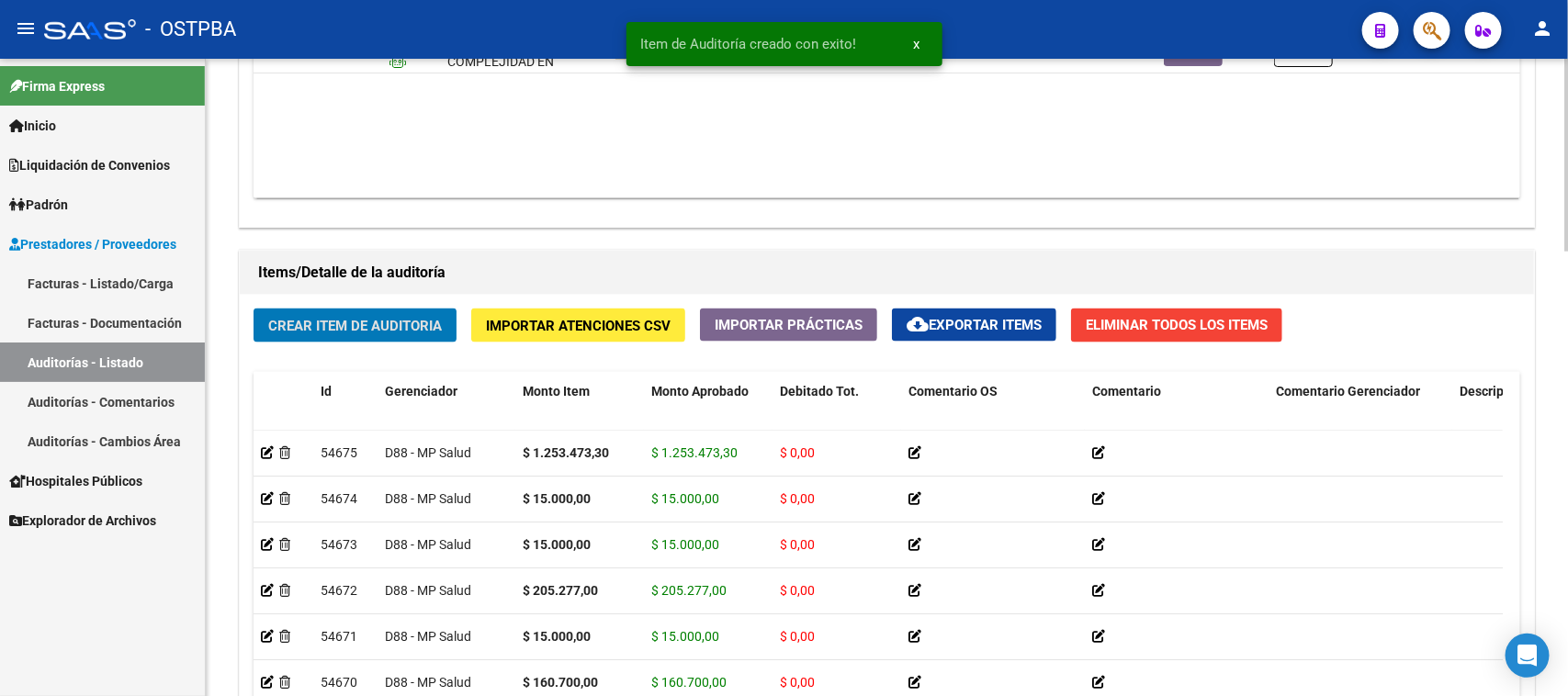
click at [374, 323] on span "Crear Item de Auditoria" at bounding box center [354, 326] width 174 height 17
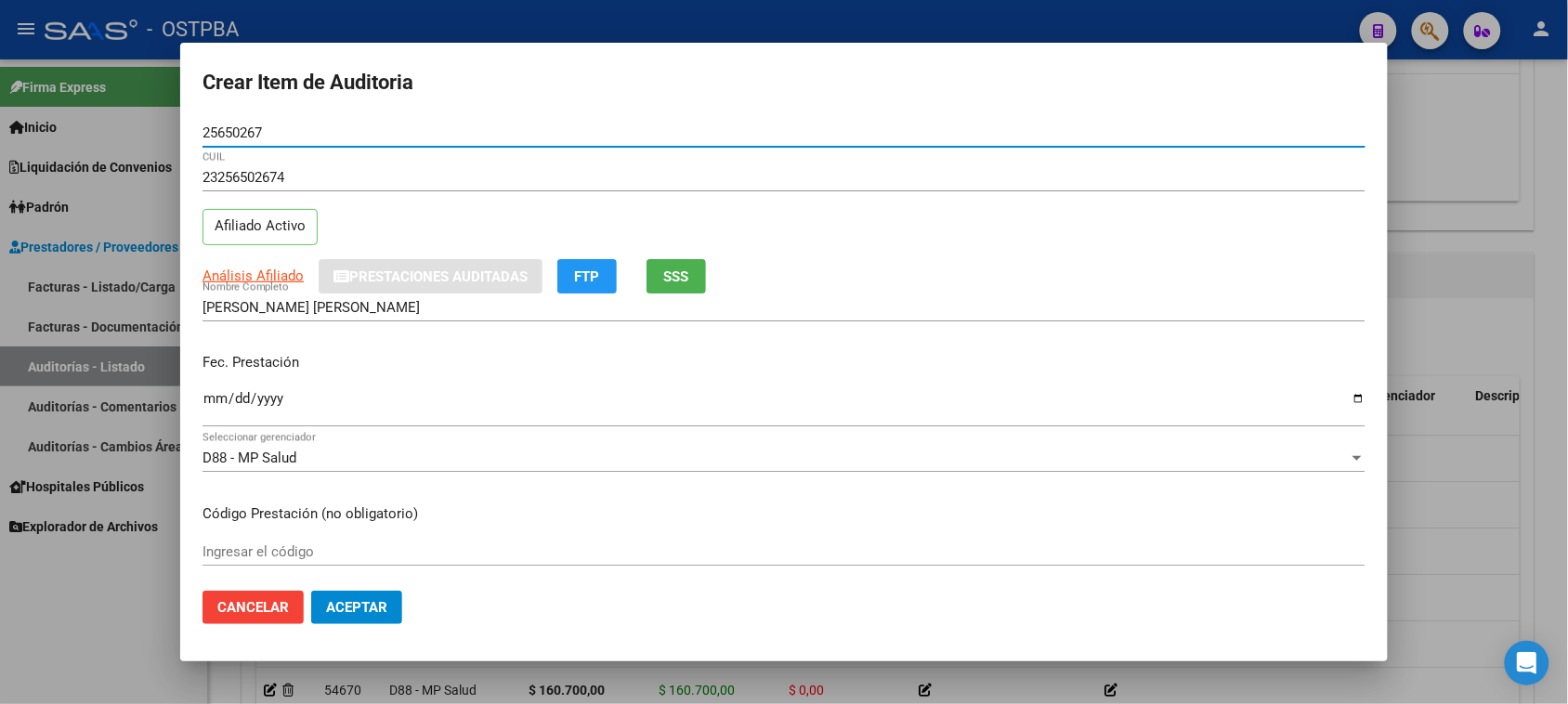
click at [218, 392] on input "Ingresar la fecha" at bounding box center [784, 406] width 1163 height 30
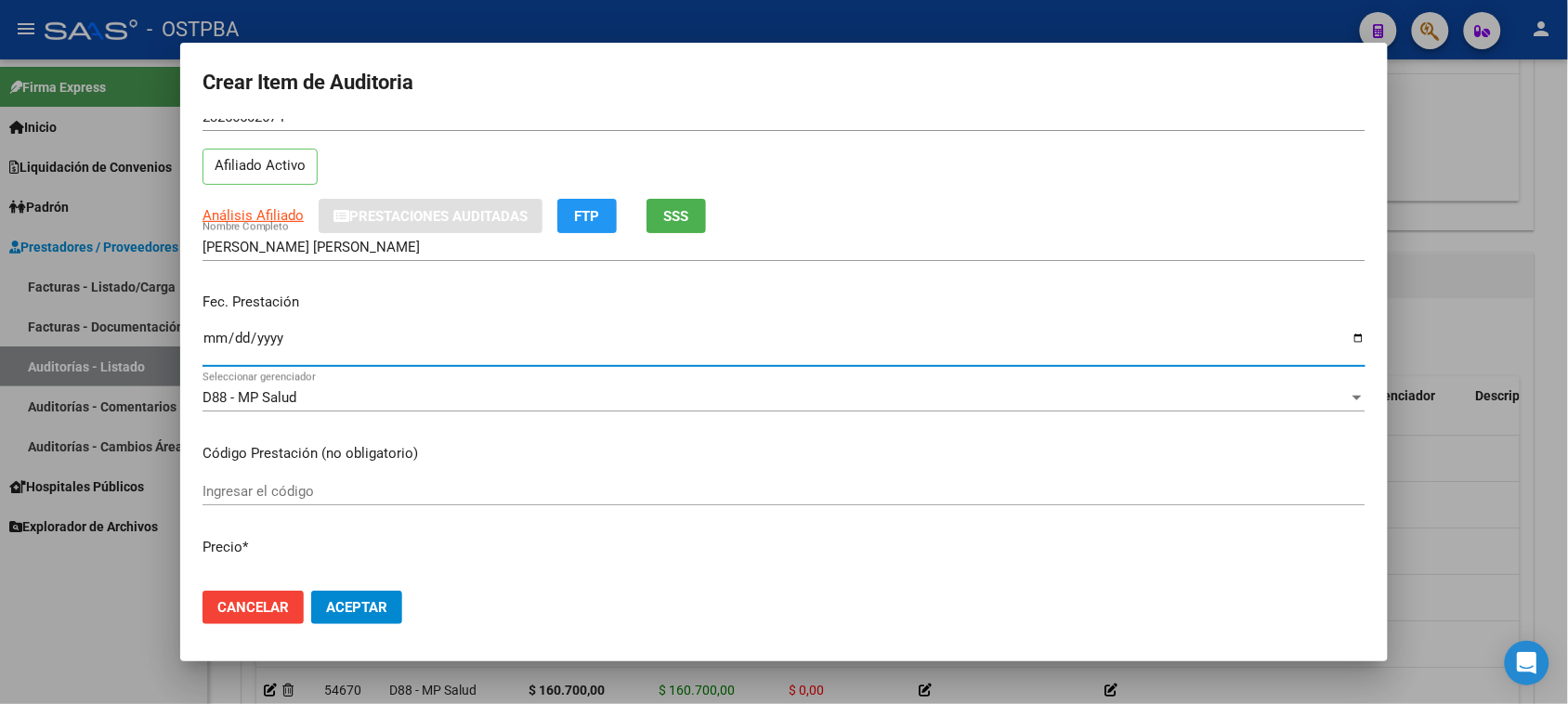
scroll to position [116, 0]
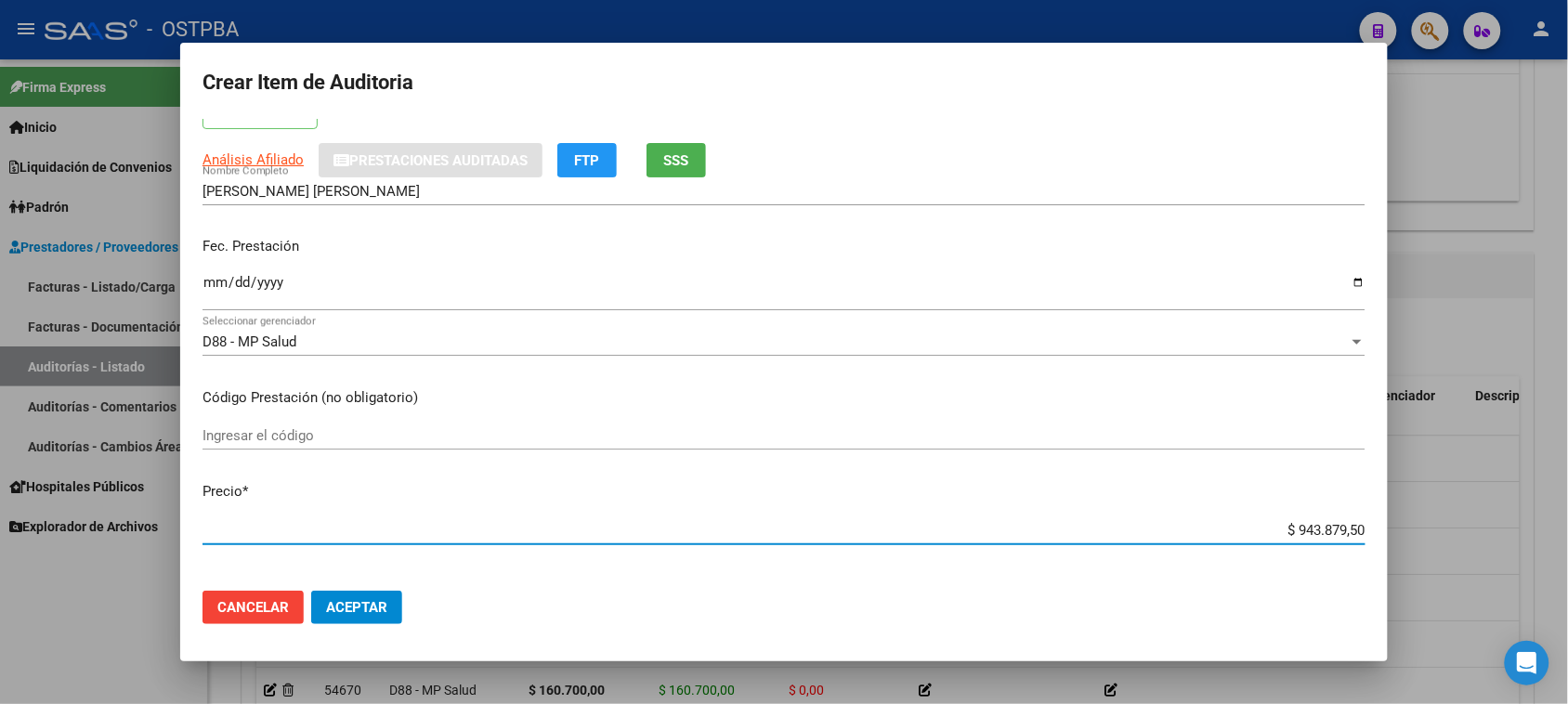
drag, startPoint x: 1279, startPoint y: 527, endPoint x: 1479, endPoint y: 527, distance: 200.0
click at [1479, 527] on div "Crear Item de Auditoria 25650267 Nro Documento 23256502674 CUIL Afiliado Activo…" at bounding box center [784, 352] width 1568 height 704
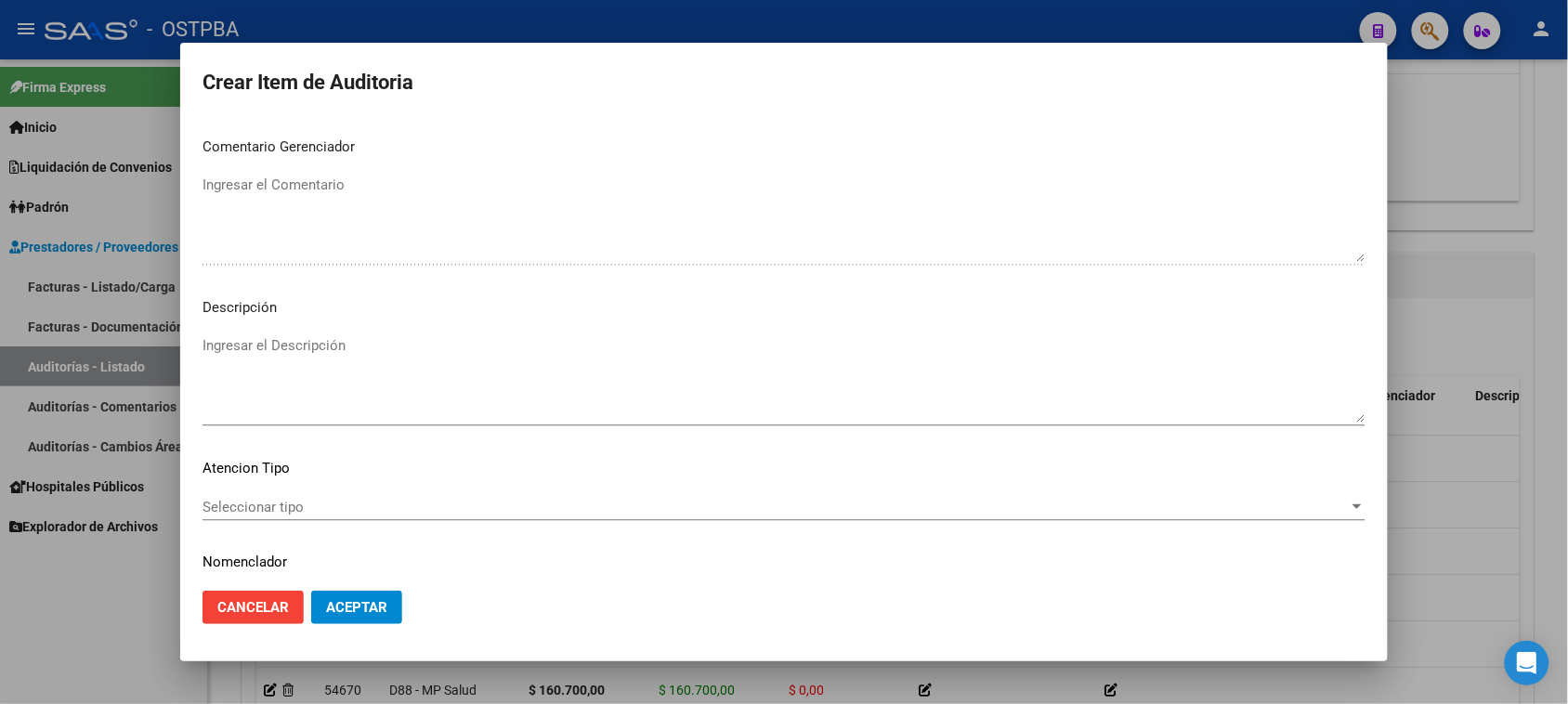
scroll to position [1162, 0]
click at [260, 498] on span "Seleccionar tipo" at bounding box center [776, 505] width 1147 height 17
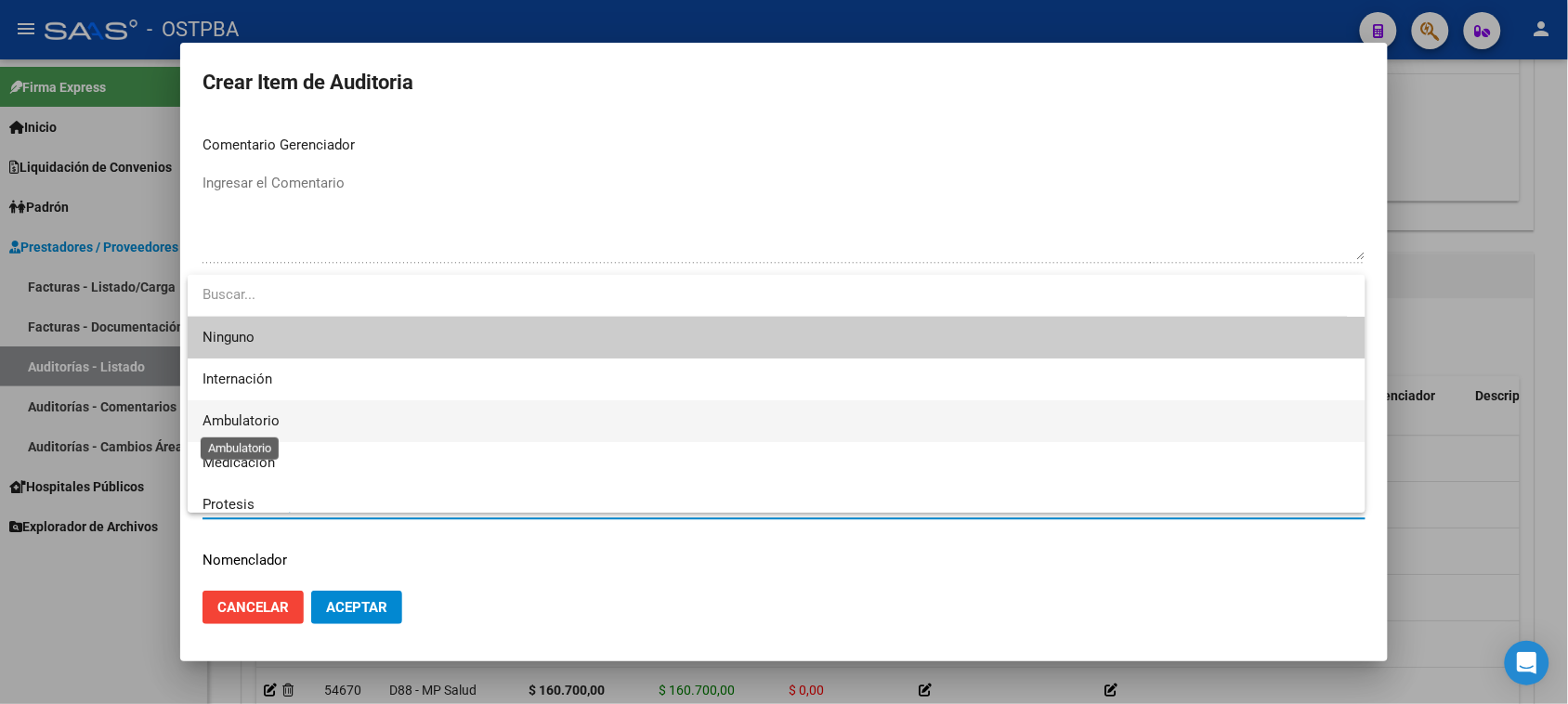
click at [261, 428] on span "Ambulatorio" at bounding box center [241, 420] width 77 height 17
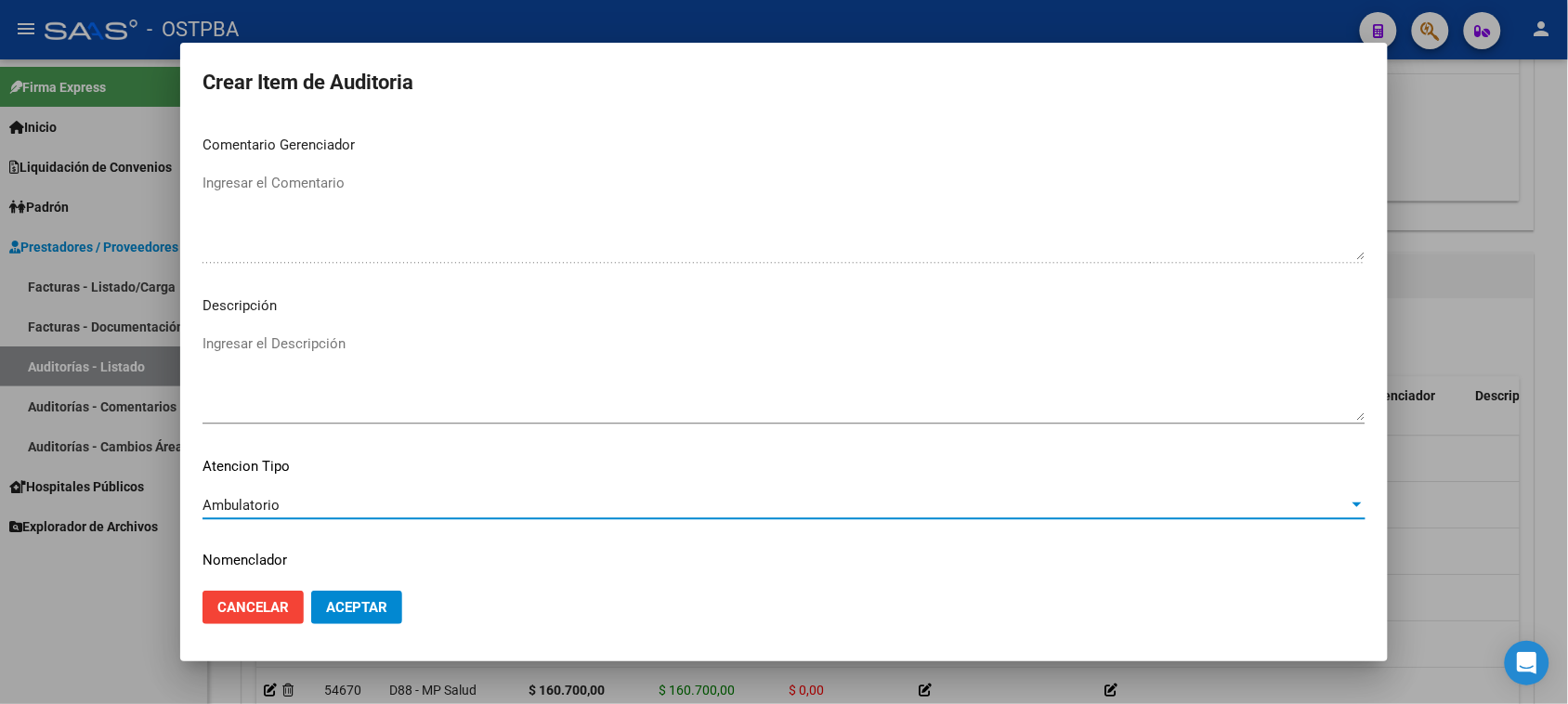
click at [332, 604] on span "Aceptar" at bounding box center [356, 607] width 62 height 17
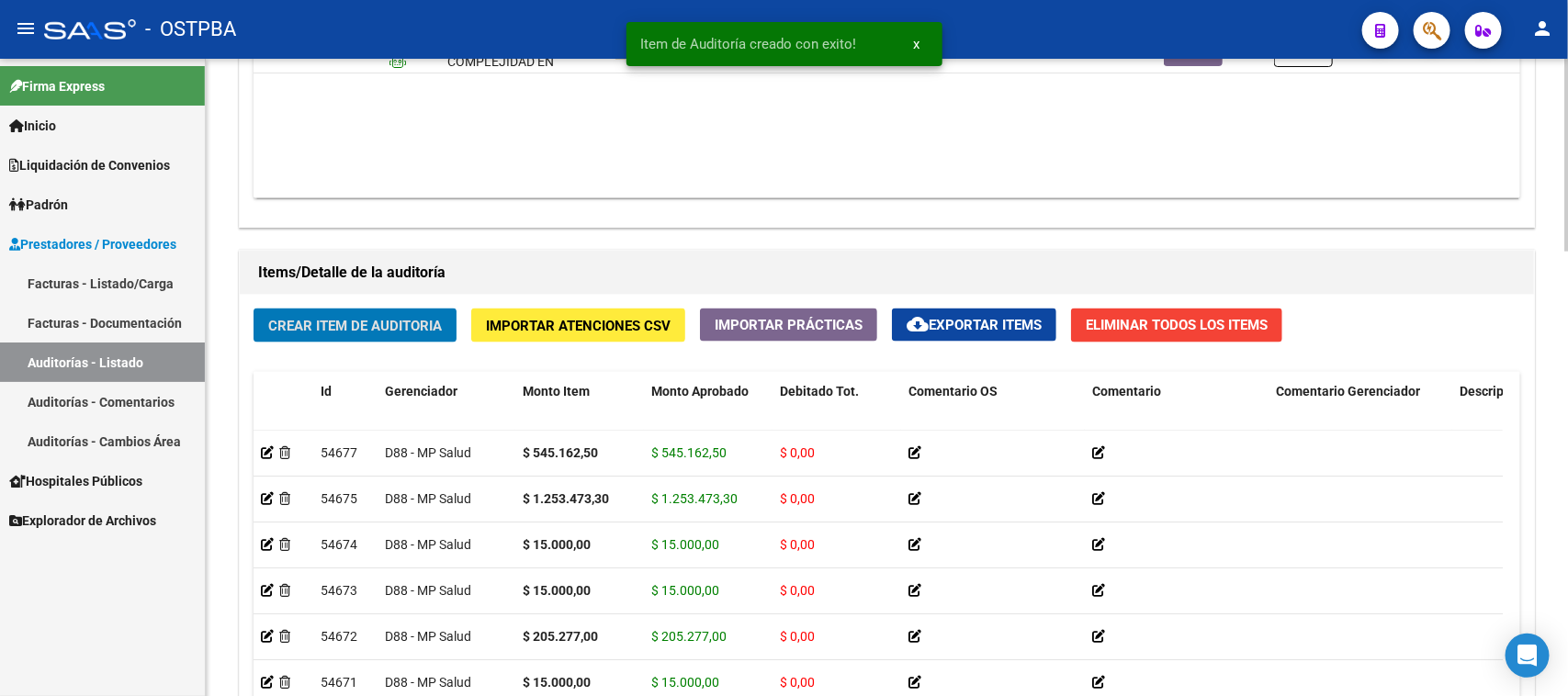
click at [351, 322] on span "Crear Item de Auditoria" at bounding box center [354, 326] width 174 height 17
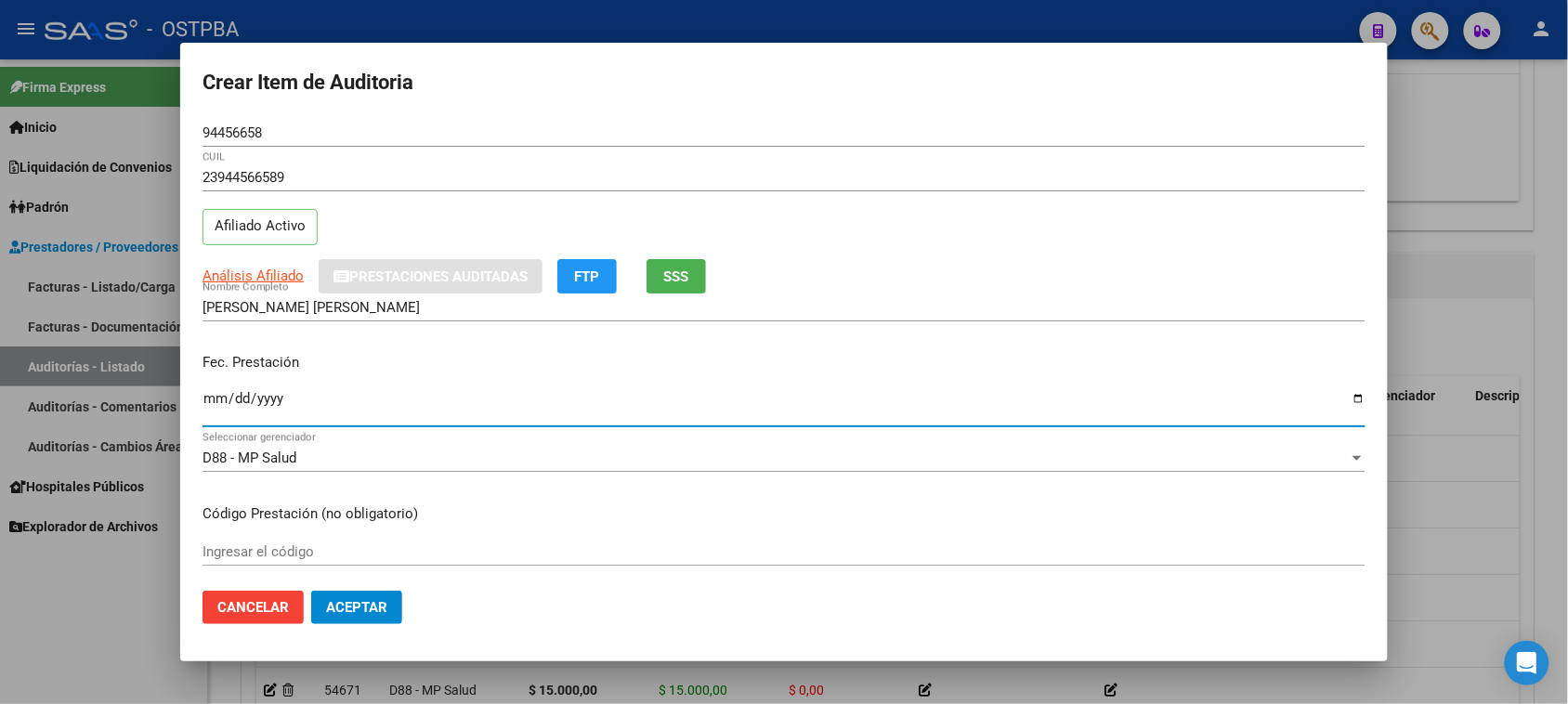
click at [207, 399] on input "Ingresar la fecha" at bounding box center [784, 406] width 1163 height 30
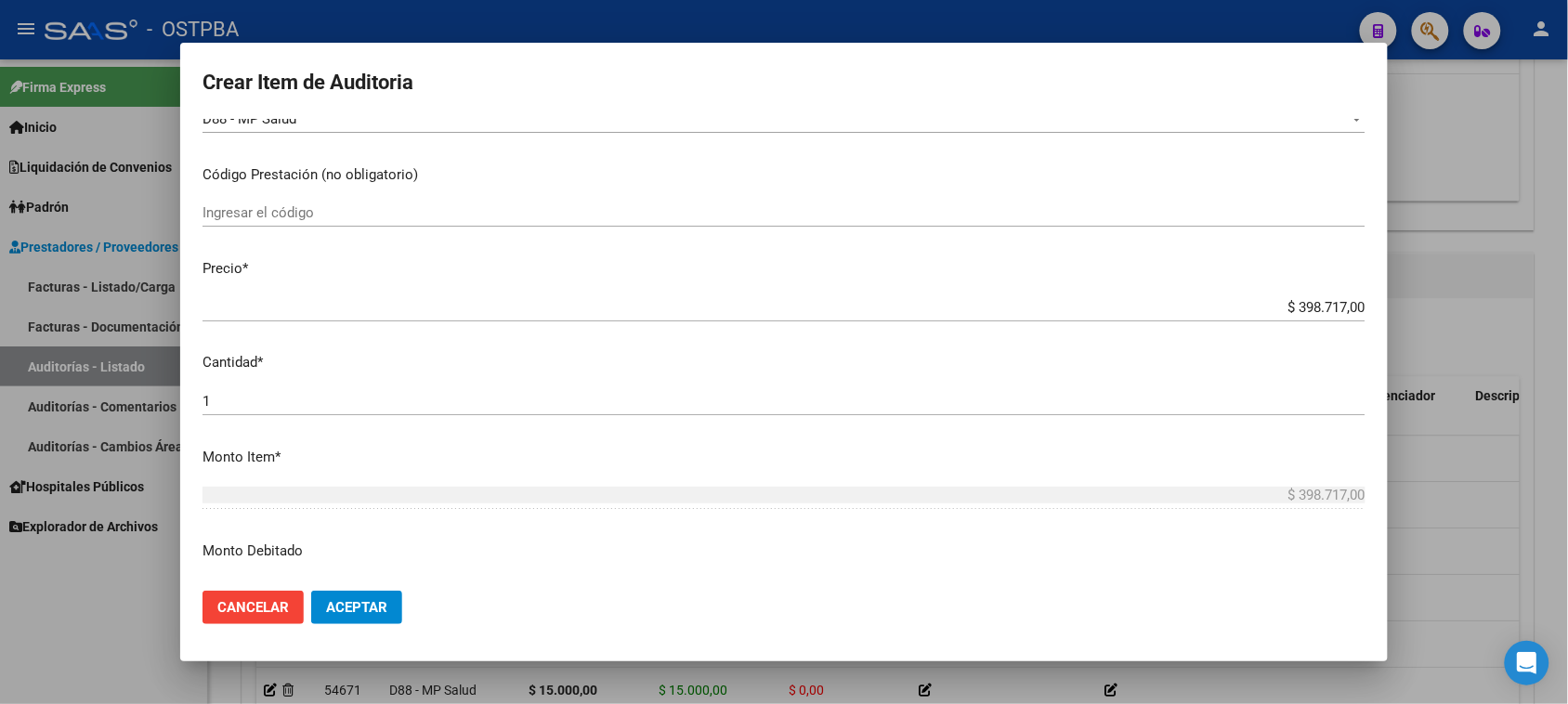
scroll to position [349, 0]
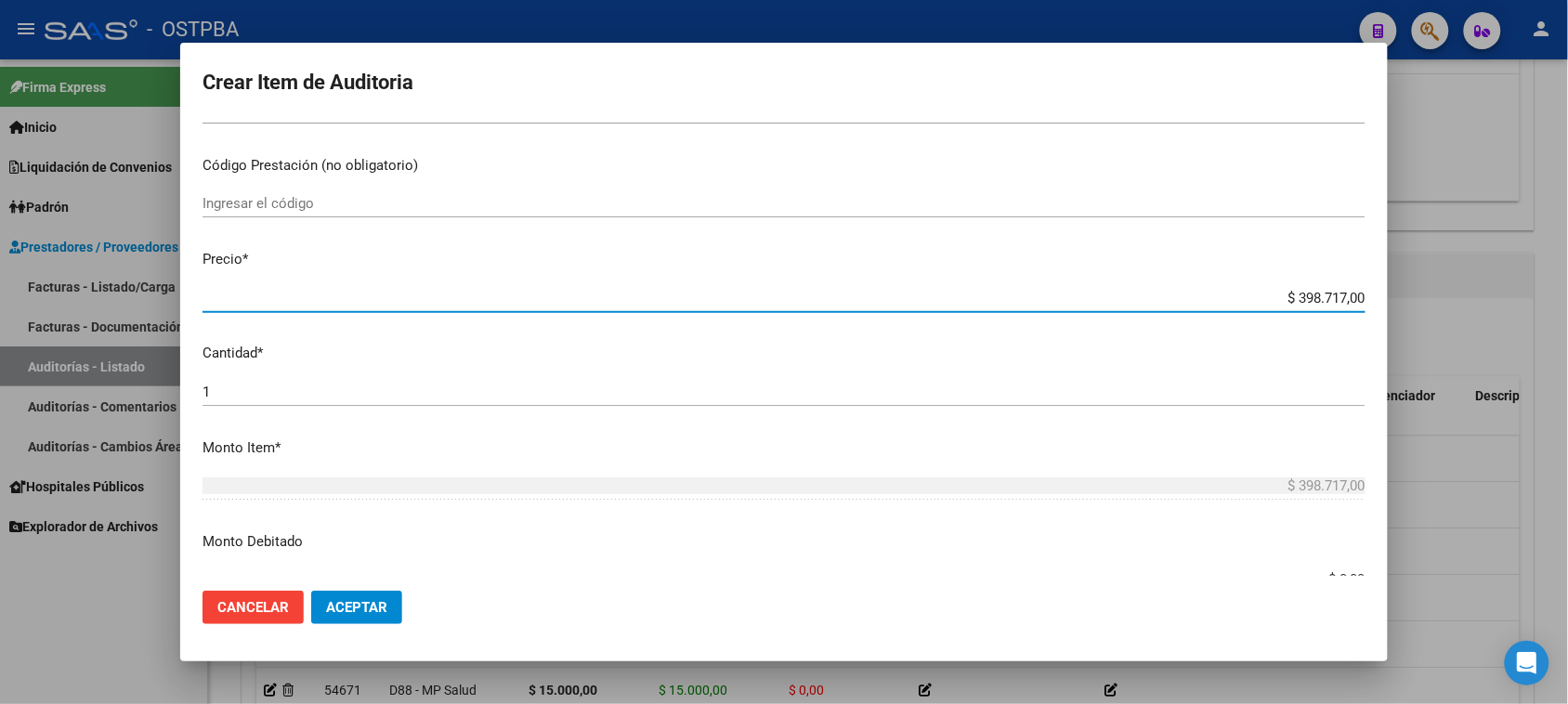
drag, startPoint x: 1279, startPoint y: 296, endPoint x: 1533, endPoint y: 296, distance: 254.0
click at [1533, 296] on div "Crear Item de Auditoria 94456658 Nro Documento 23944566589 CUIL Afiliado Activo…" at bounding box center [784, 352] width 1568 height 704
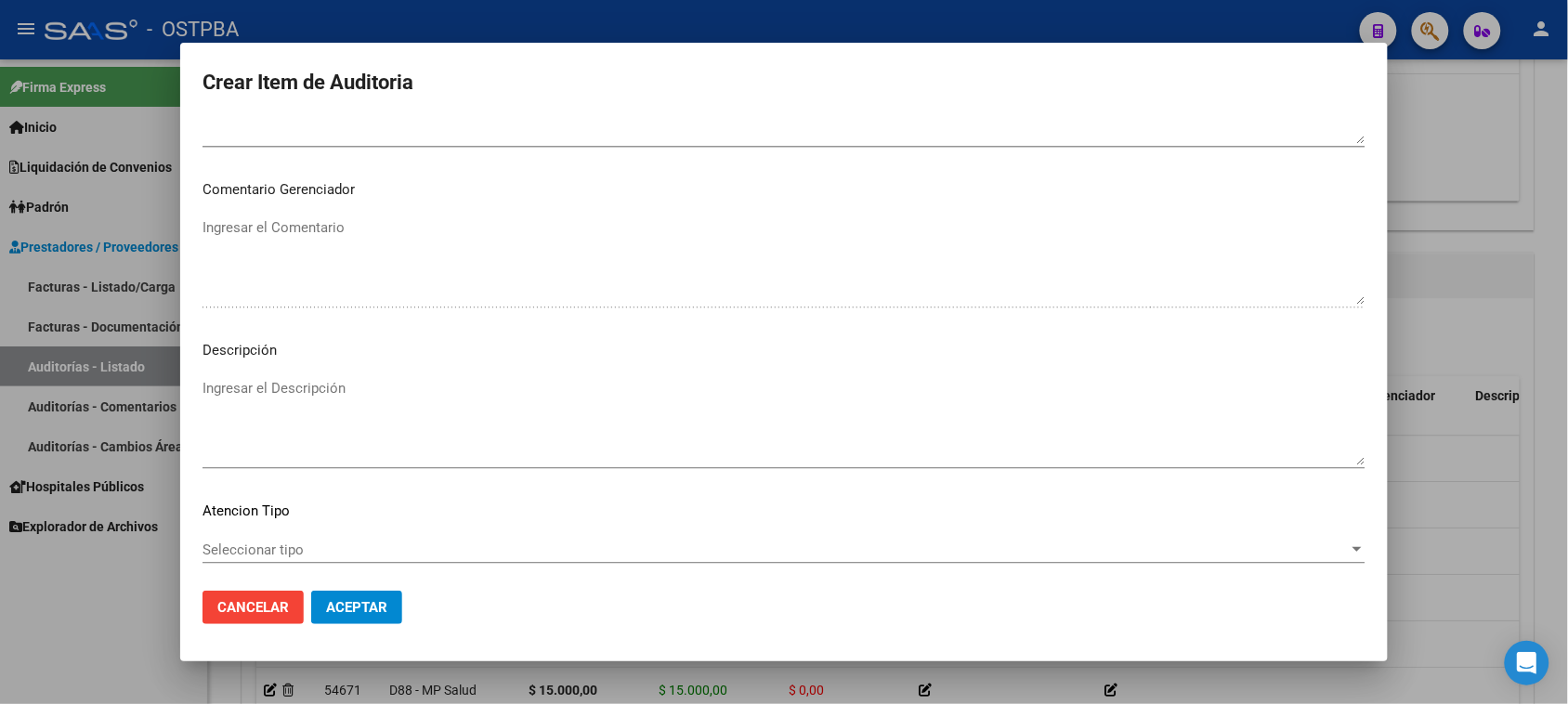
scroll to position [1213, 0]
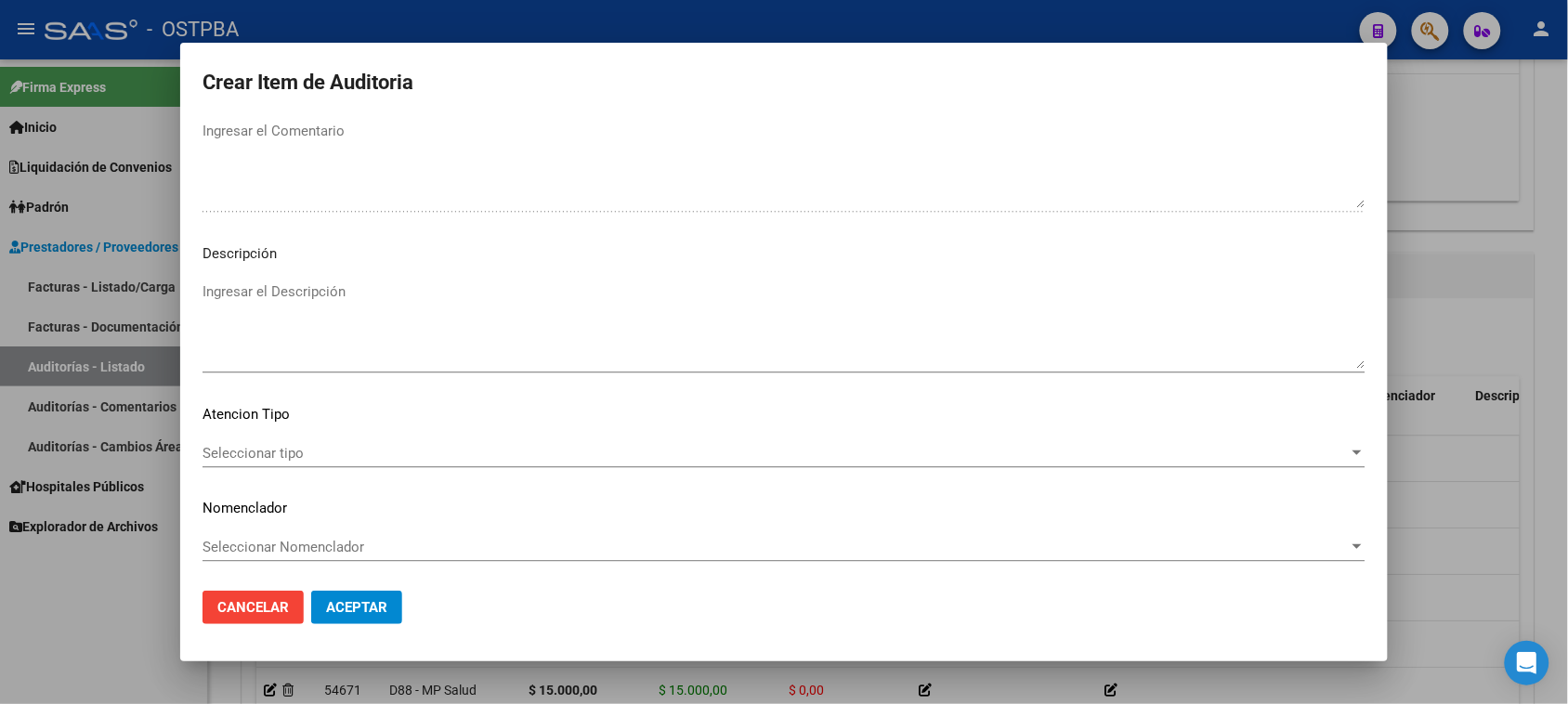
click at [272, 437] on mat-dialog-content "94456658 Nro Documento 23944566589 CUIL Afiliado Activo Análisis Afiliado Prest…" at bounding box center [784, 348] width 1208 height 458
click at [279, 452] on span "Seleccionar tipo" at bounding box center [776, 453] width 1147 height 17
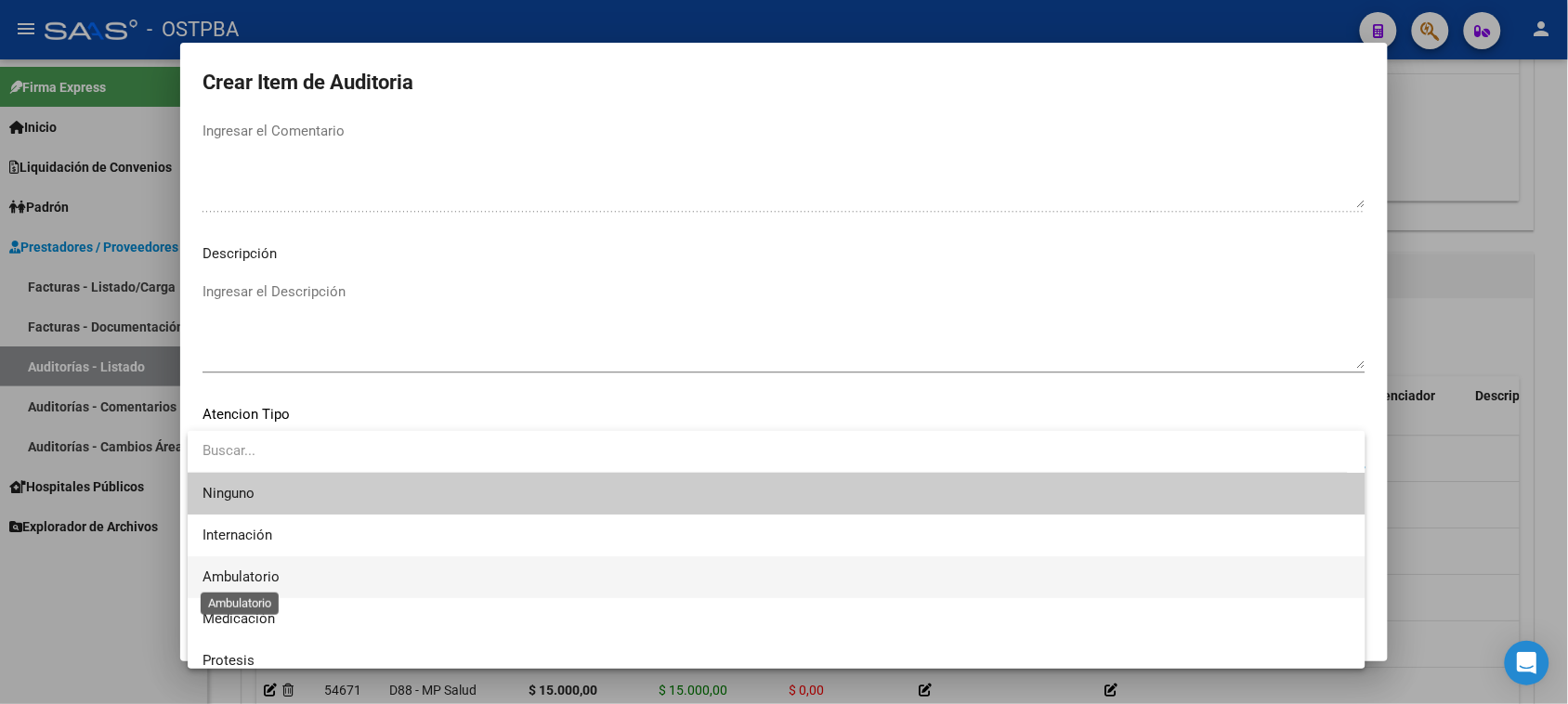
click at [257, 570] on span "Ambulatorio" at bounding box center [241, 577] width 77 height 17
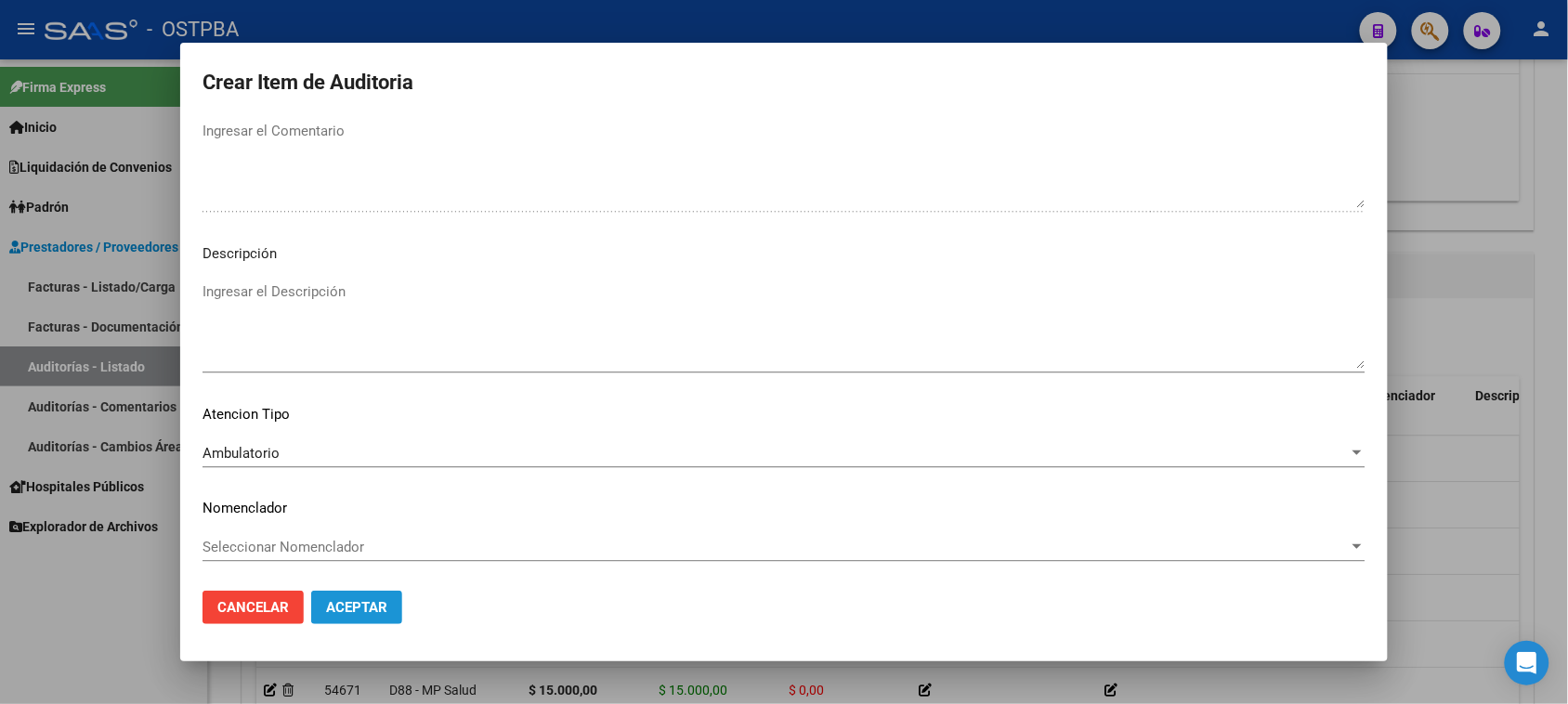
click at [347, 595] on button "Aceptar" at bounding box center [356, 608] width 91 height 34
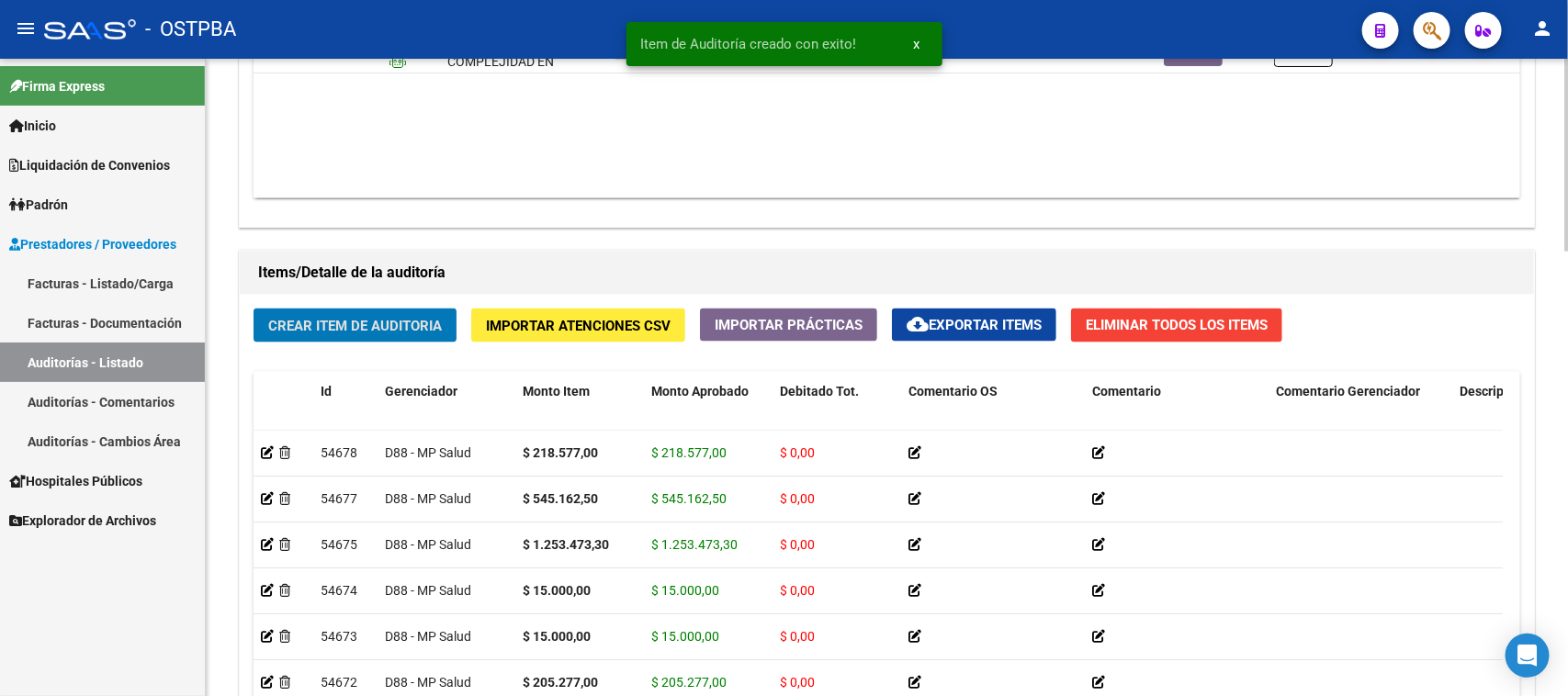
click at [343, 326] on span "Crear Item de Auditoria" at bounding box center [354, 326] width 174 height 17
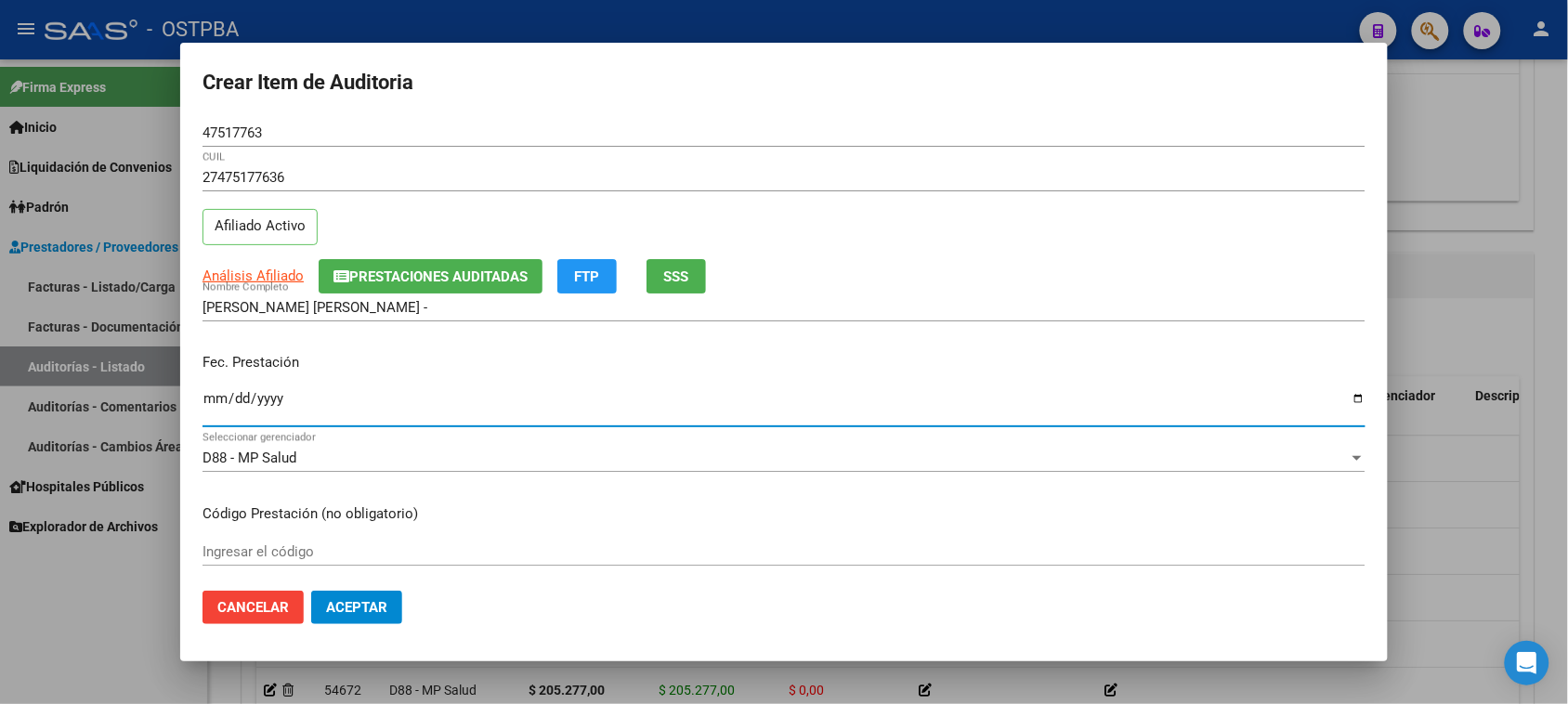
click at [216, 395] on input "Ingresar la fecha" at bounding box center [784, 406] width 1163 height 30
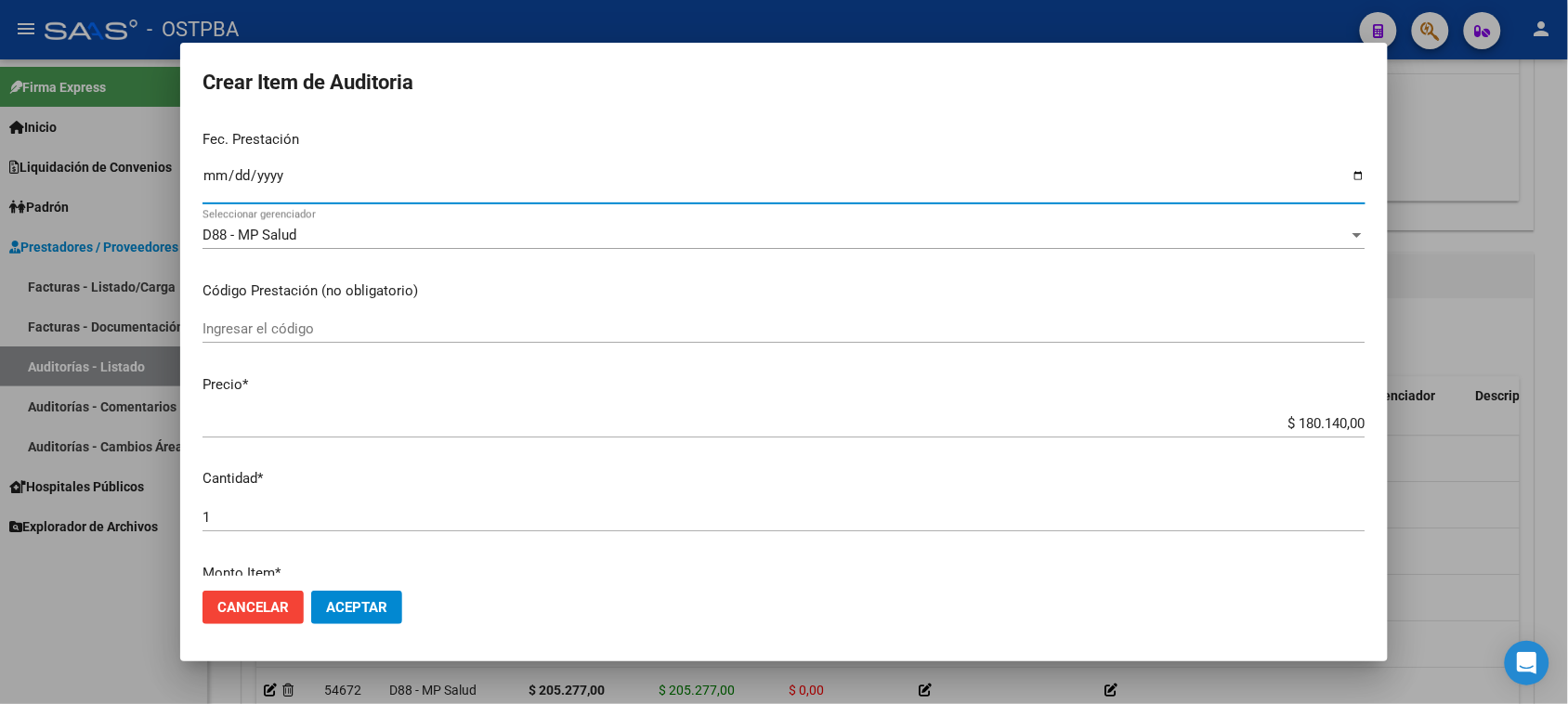
scroll to position [232, 0]
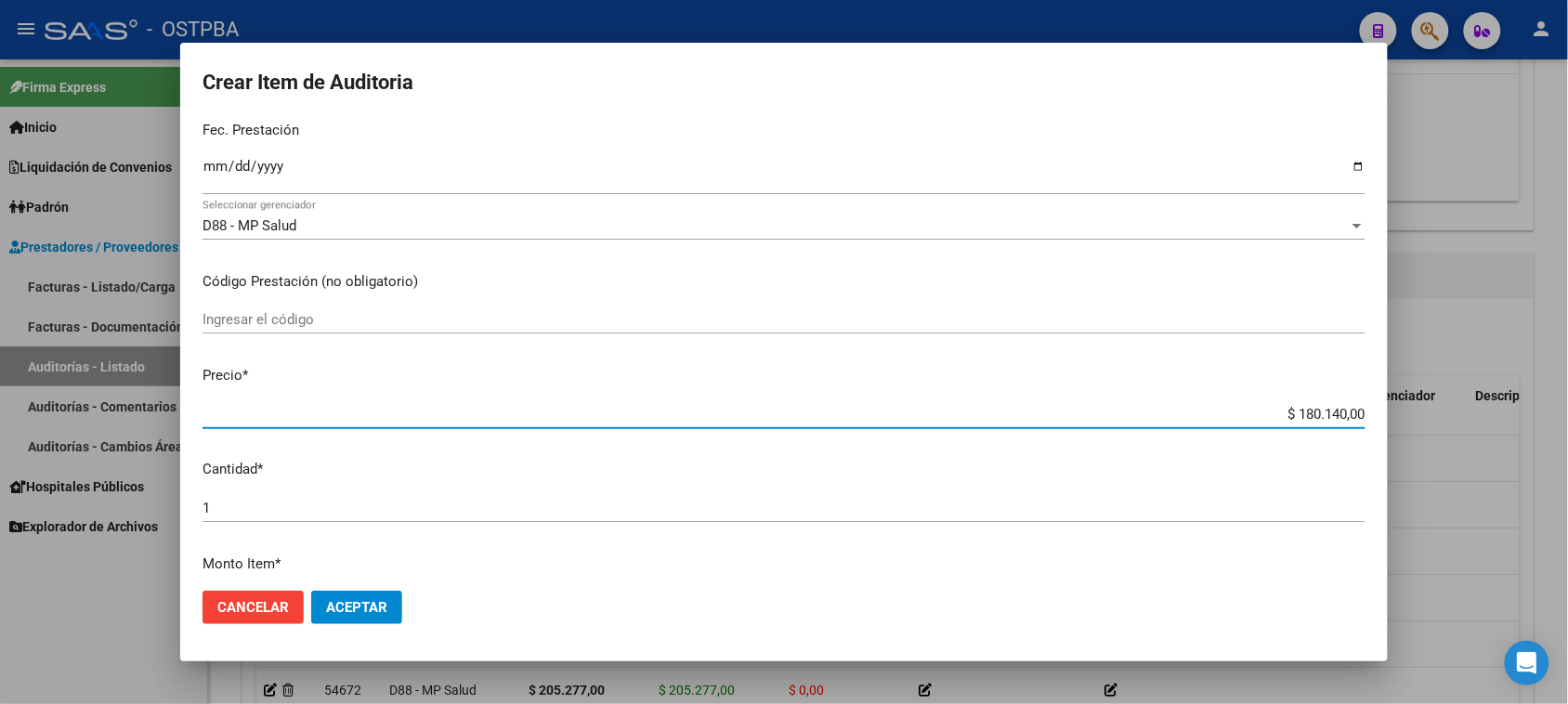
drag, startPoint x: 1279, startPoint y: 407, endPoint x: 1525, endPoint y: 400, distance: 246.1
click at [1525, 400] on div "Crear Item de Auditoria 47517763 Nro Documento 27475177636 CUIL Afiliado Activo…" at bounding box center [784, 352] width 1568 height 704
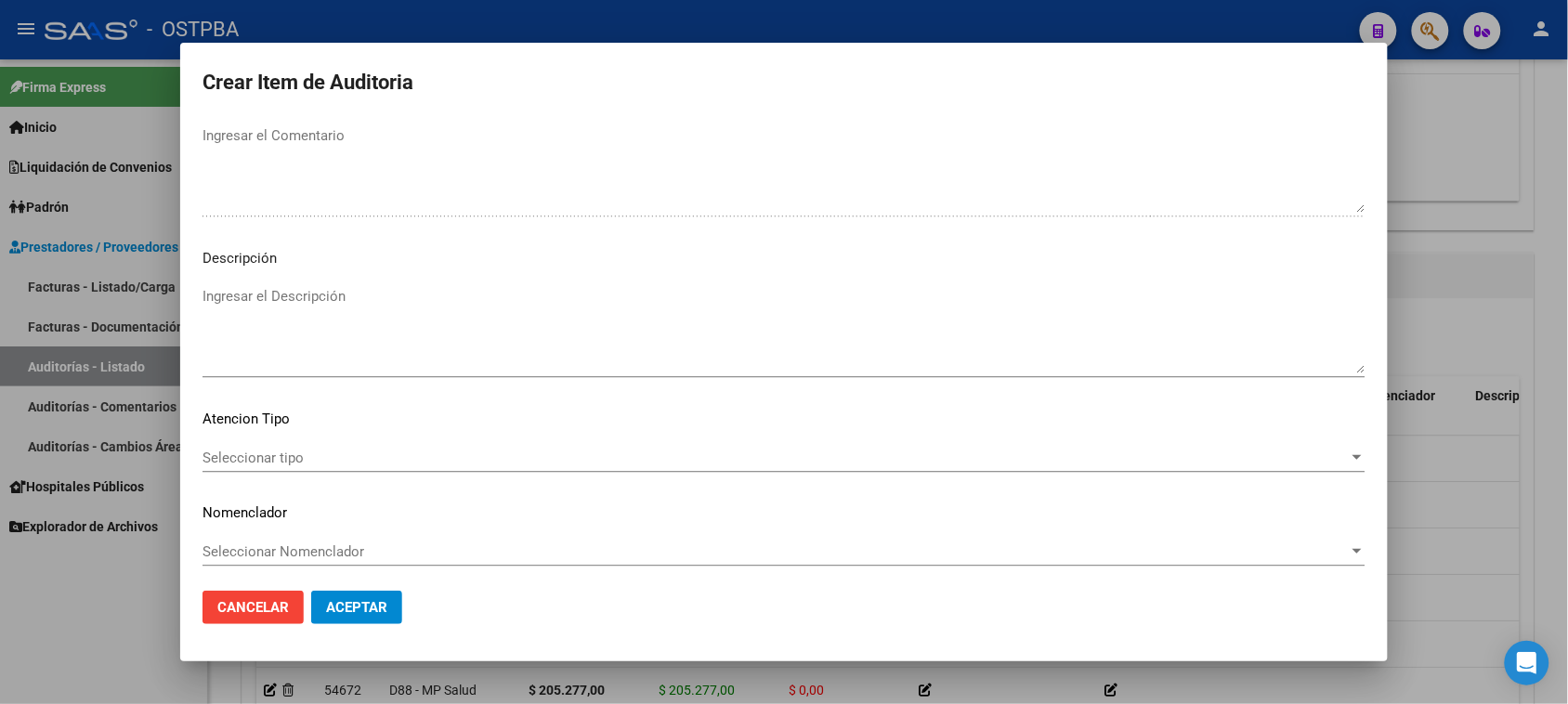
scroll to position [1213, 0]
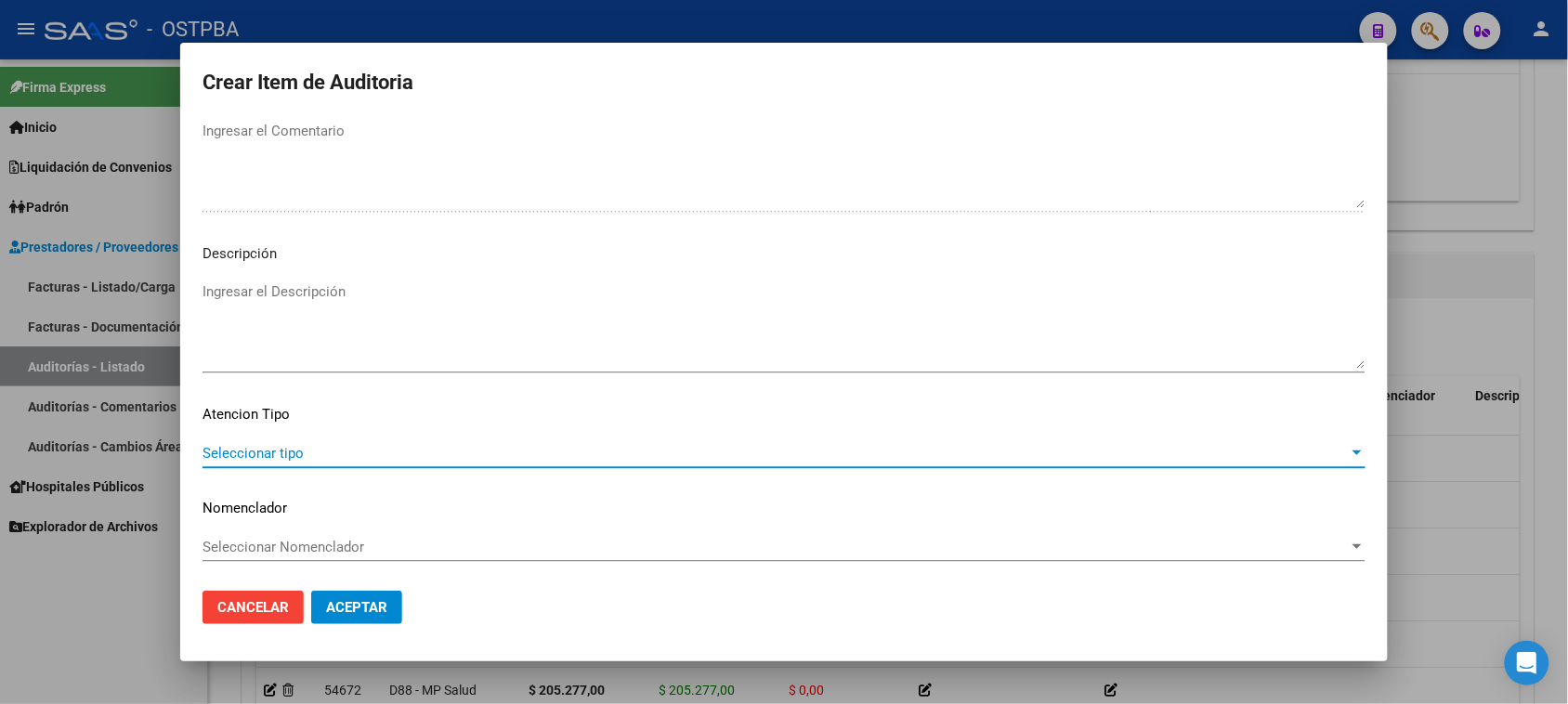
click at [308, 453] on span "Seleccionar tipo" at bounding box center [776, 453] width 1147 height 17
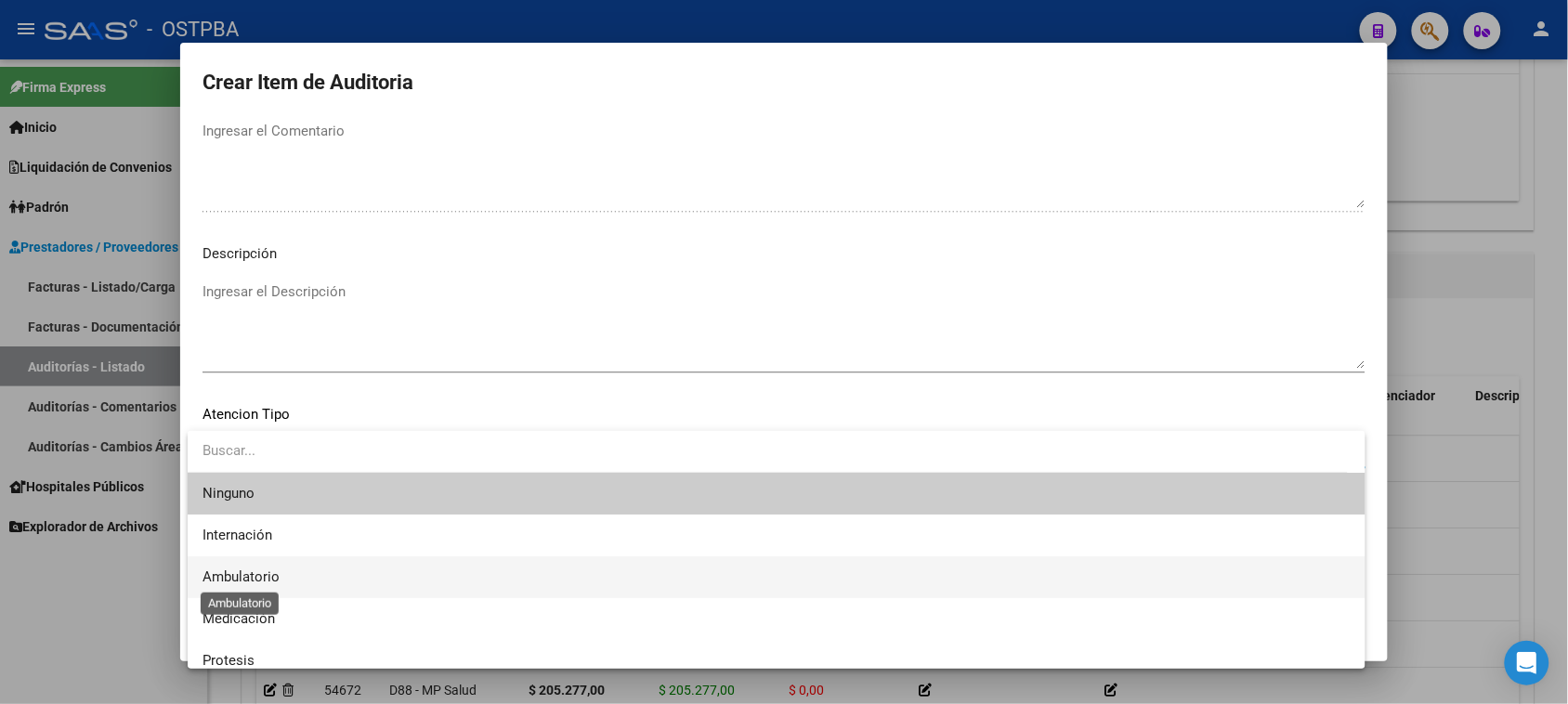
click at [258, 578] on span "Ambulatorio" at bounding box center [241, 577] width 77 height 17
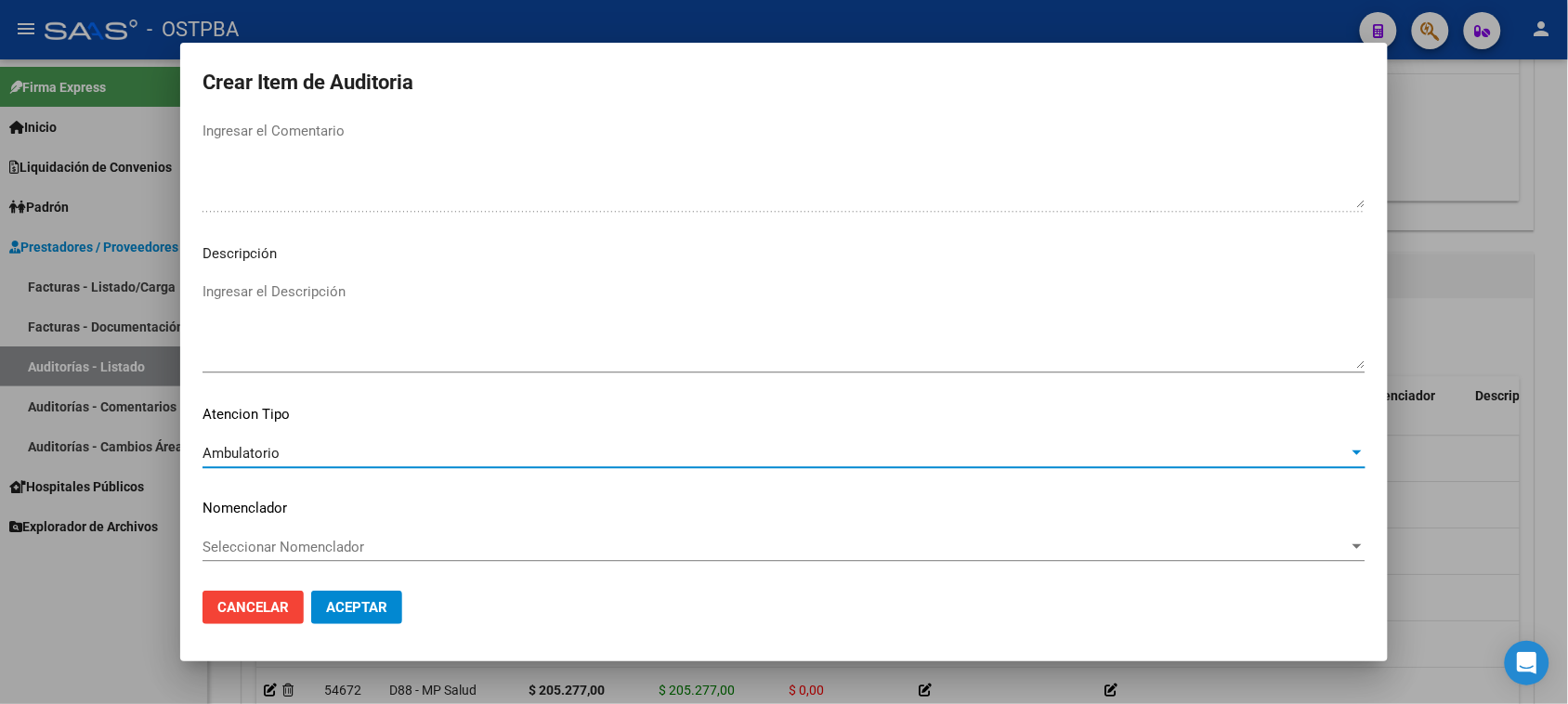
click at [344, 614] on span "Aceptar" at bounding box center [356, 607] width 62 height 17
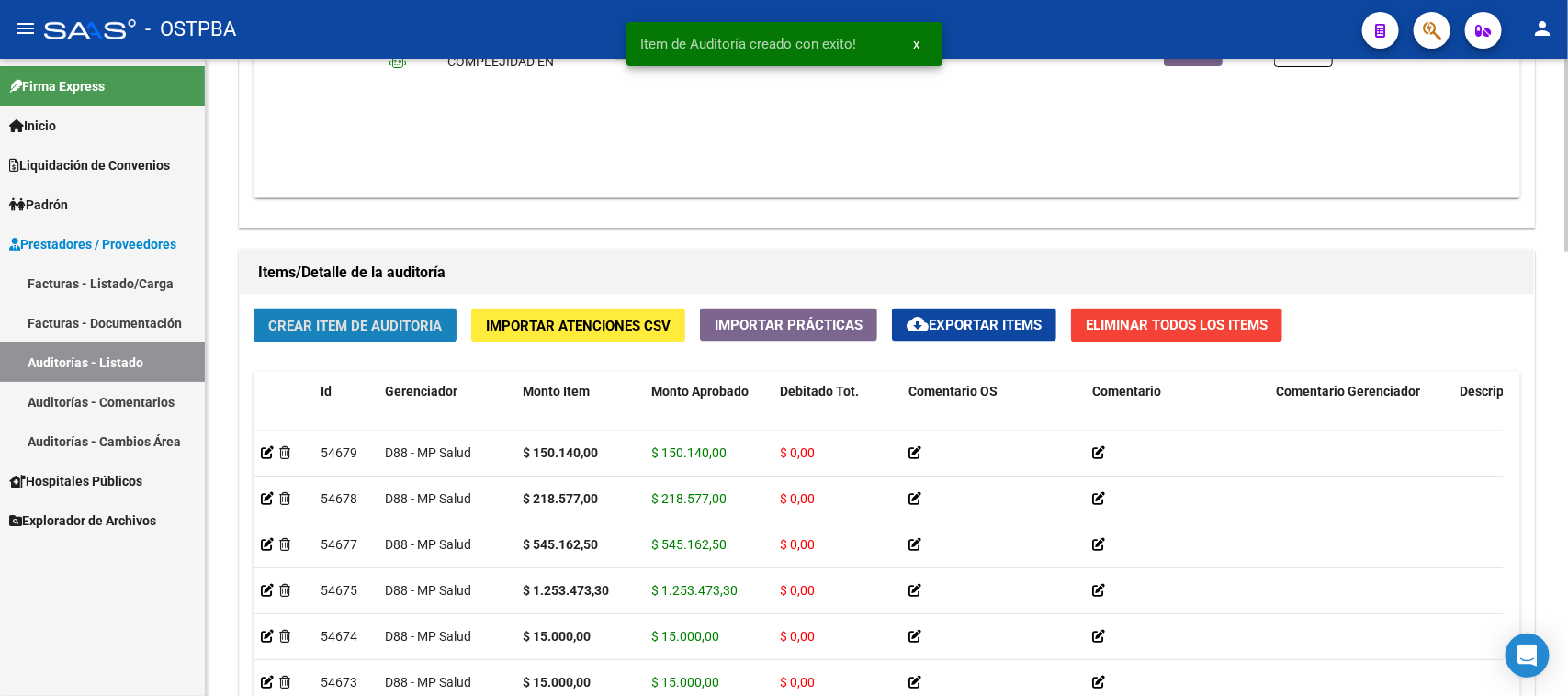
click at [369, 323] on span "Crear Item de Auditoria" at bounding box center [354, 326] width 174 height 17
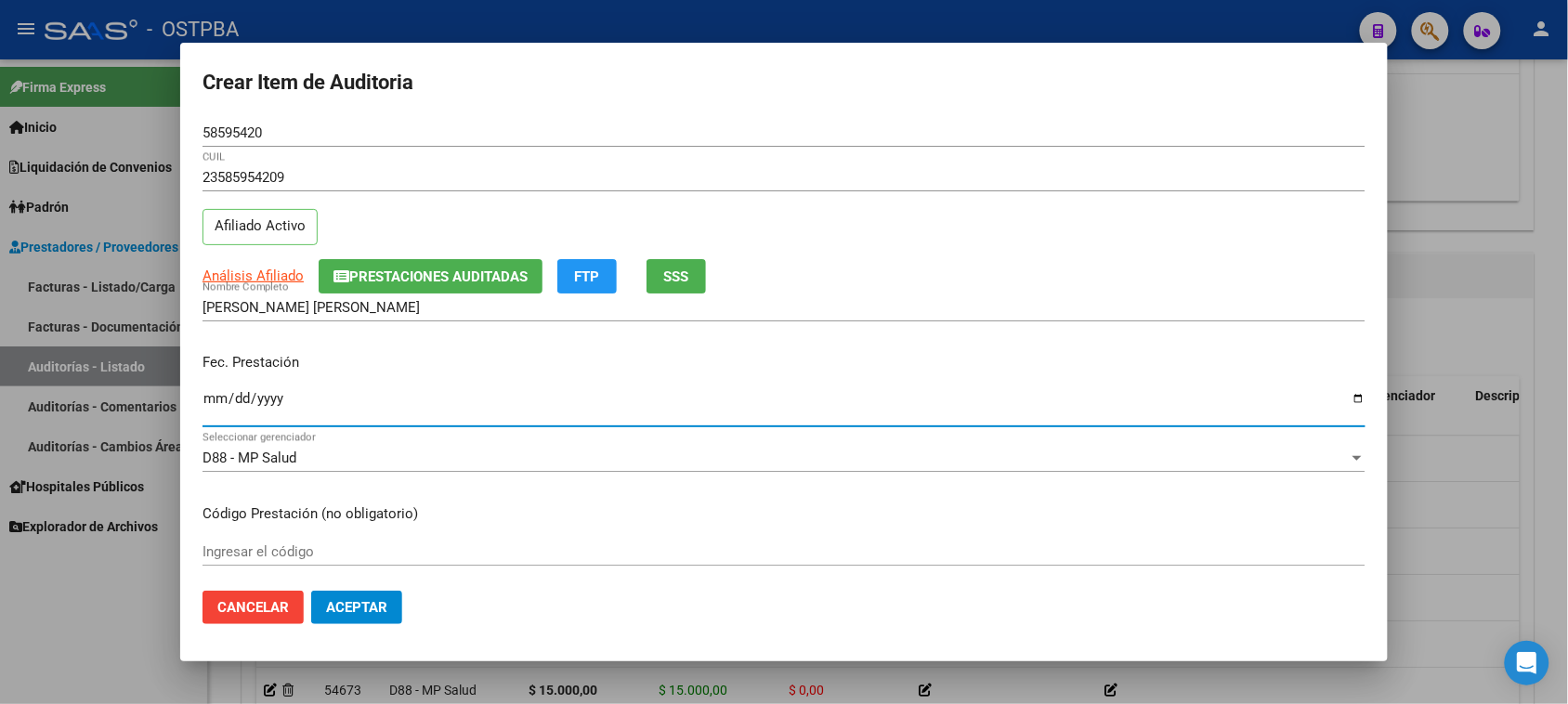
click at [215, 395] on input "Ingresar la fecha" at bounding box center [784, 406] width 1163 height 30
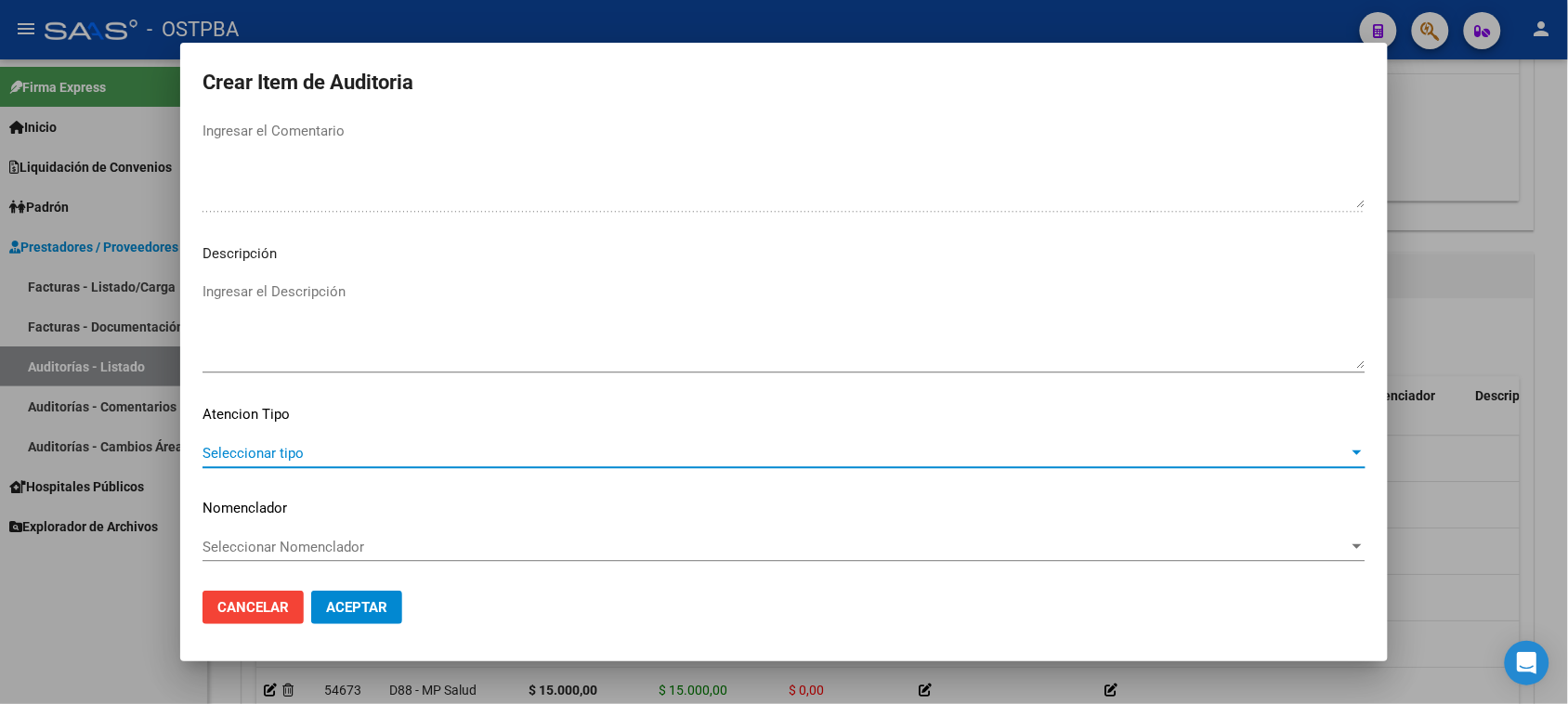
click at [281, 456] on span "Seleccionar tipo" at bounding box center [776, 453] width 1147 height 17
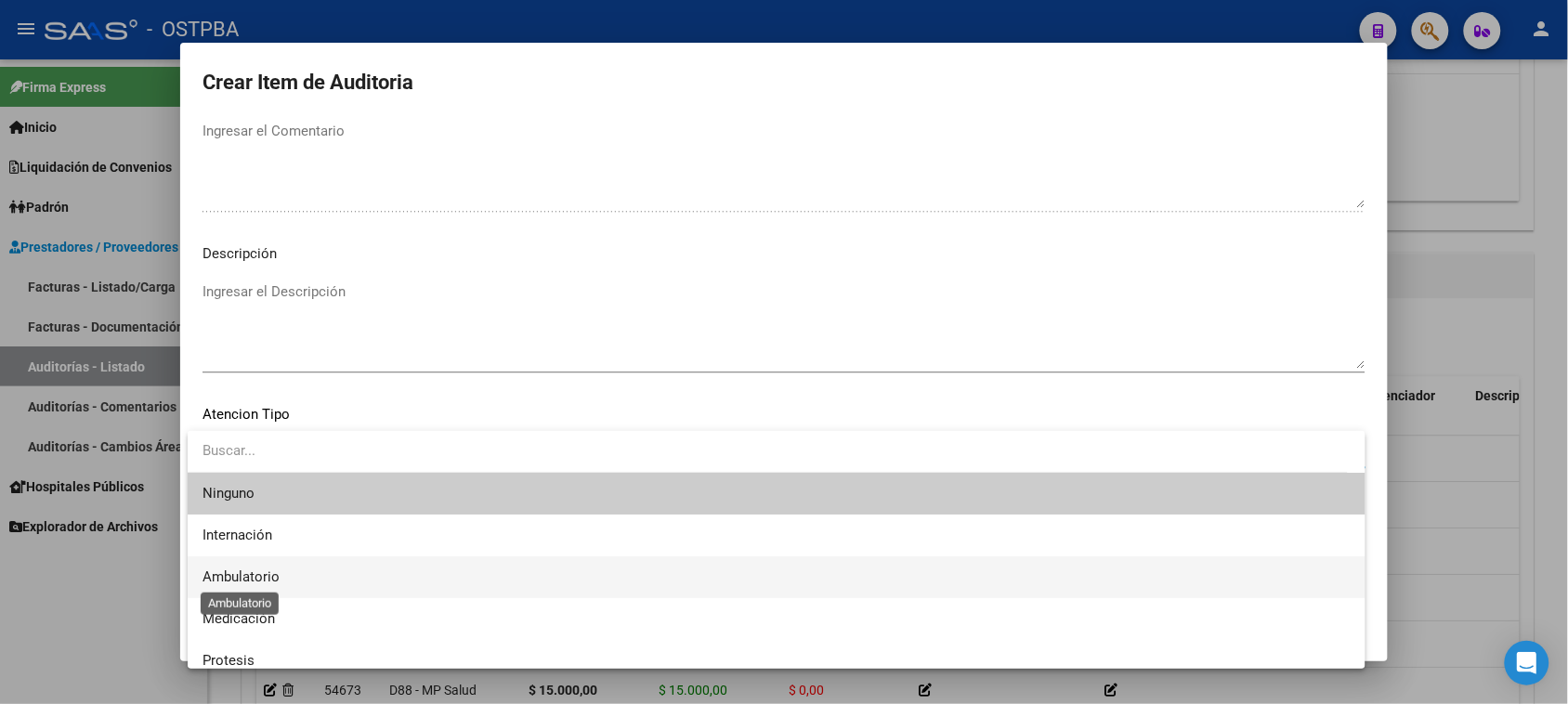
click at [257, 581] on span "Ambulatorio" at bounding box center [241, 577] width 77 height 17
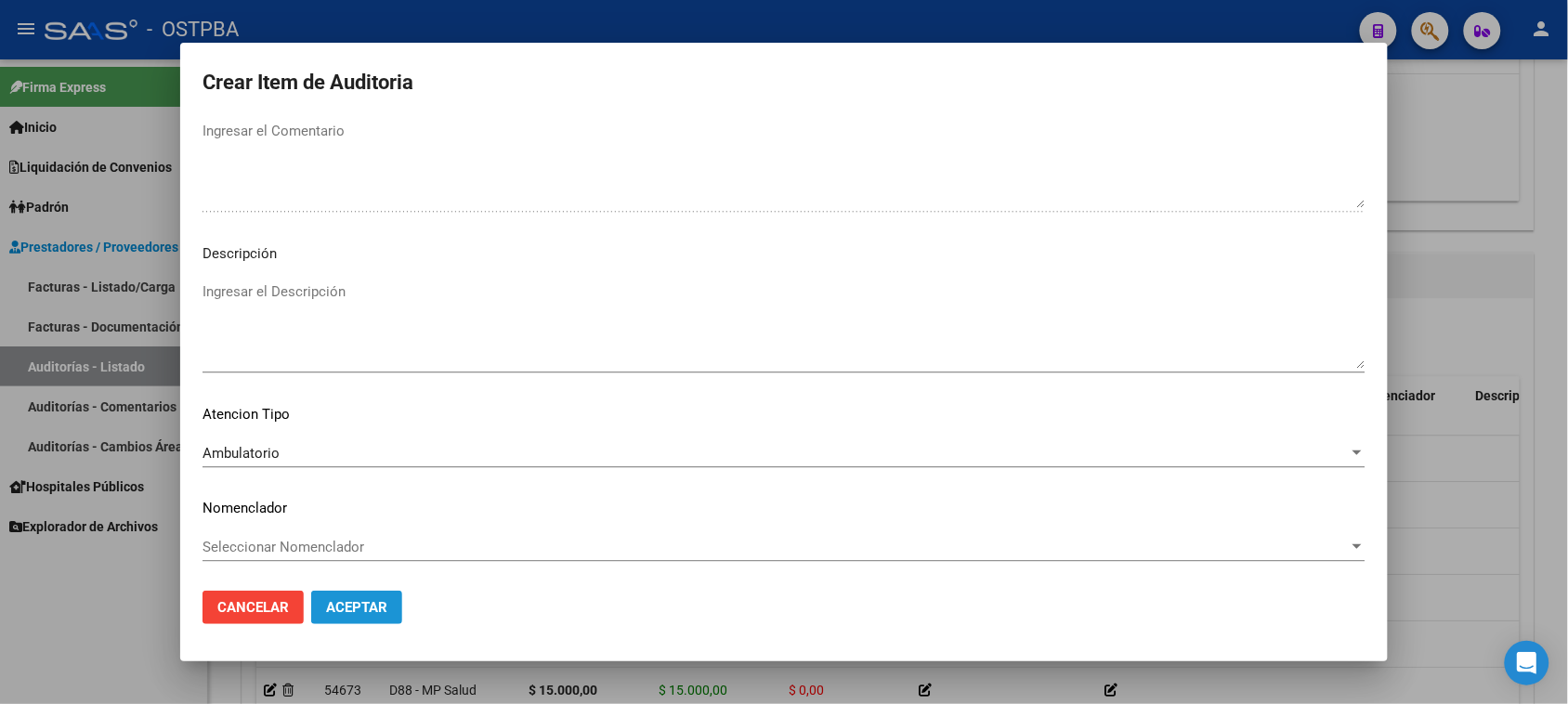
click at [371, 604] on span "Aceptar" at bounding box center [356, 607] width 62 height 17
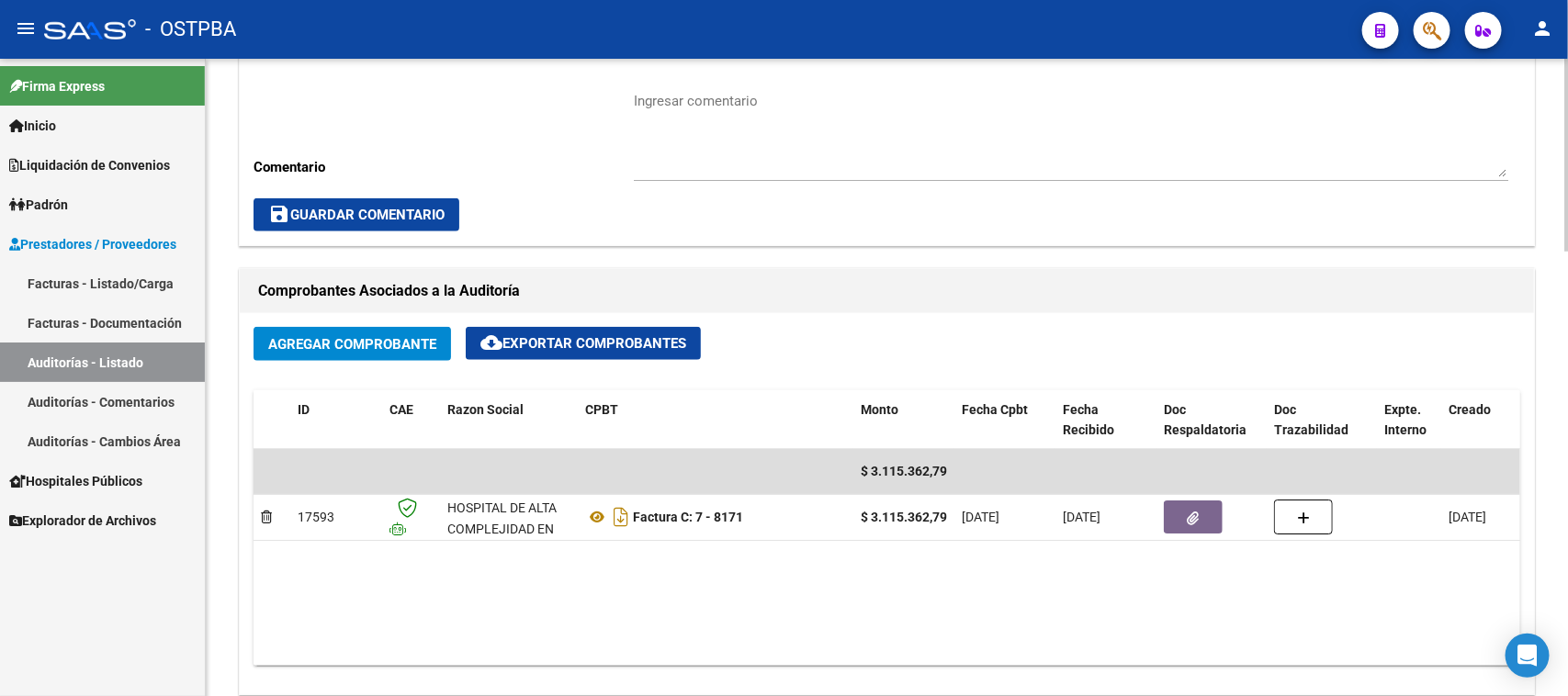
scroll to position [689, 0]
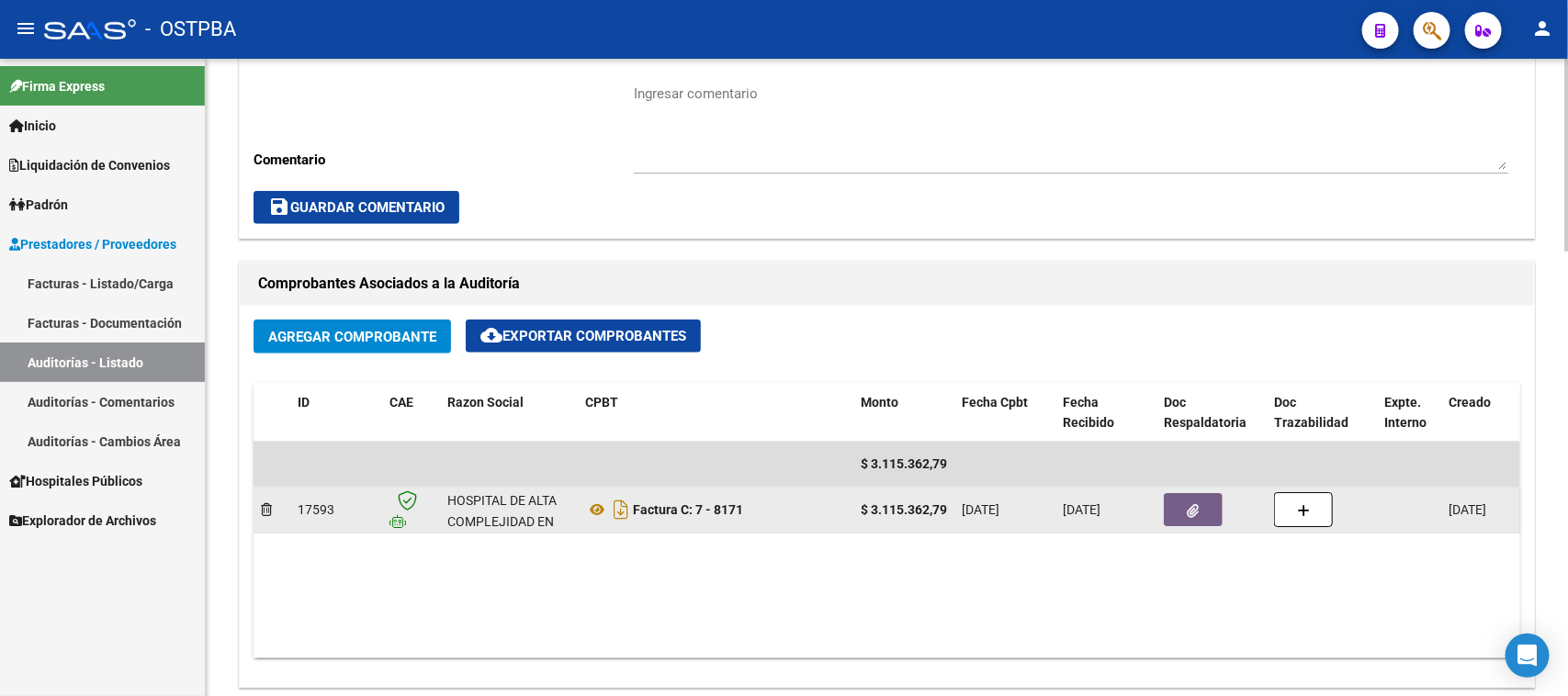
click at [1200, 514] on button "button" at bounding box center [1193, 509] width 59 height 33
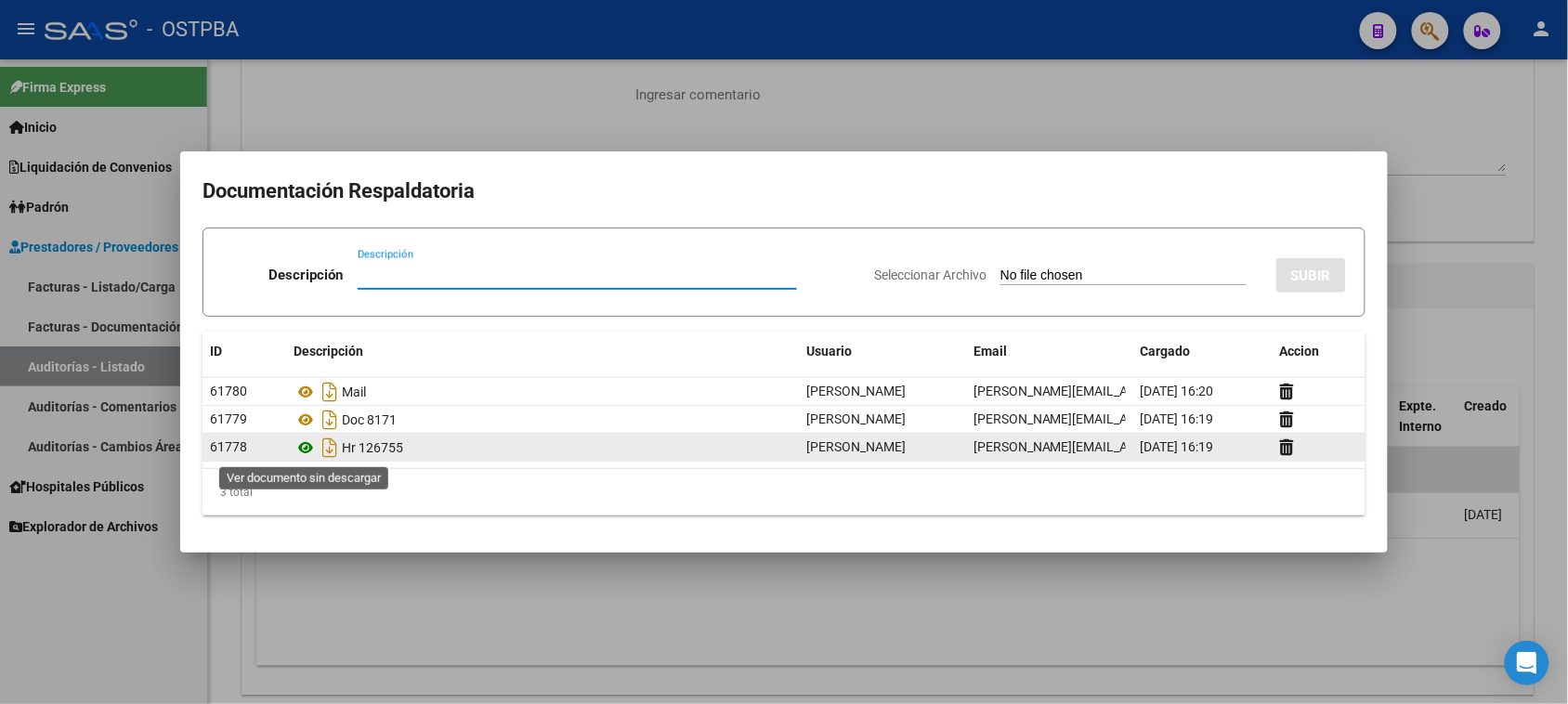
click at [303, 446] on icon at bounding box center [306, 448] width 24 height 22
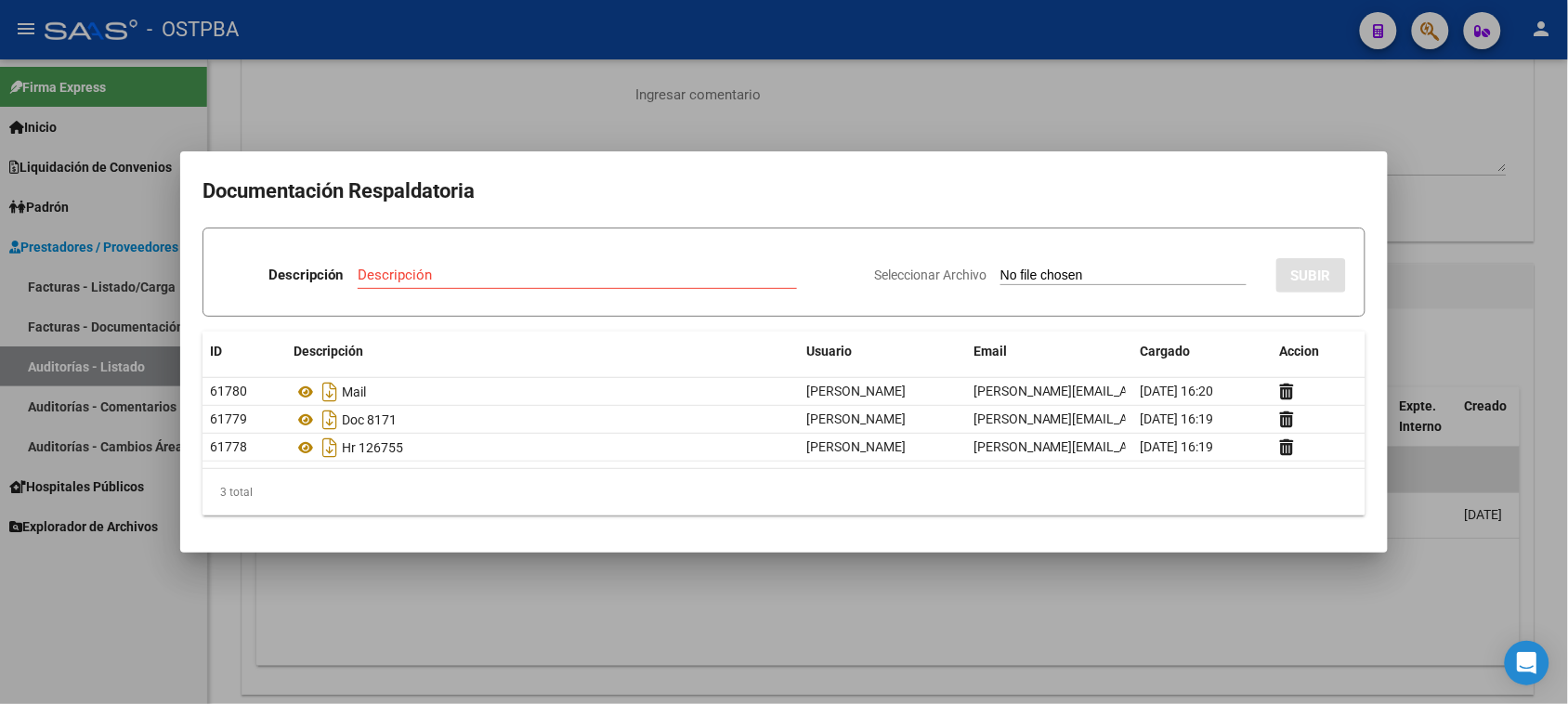
drag, startPoint x: 137, startPoint y: 634, endPoint x: 286, endPoint y: 558, distance: 167.3
click at [137, 633] on div at bounding box center [784, 352] width 1568 height 704
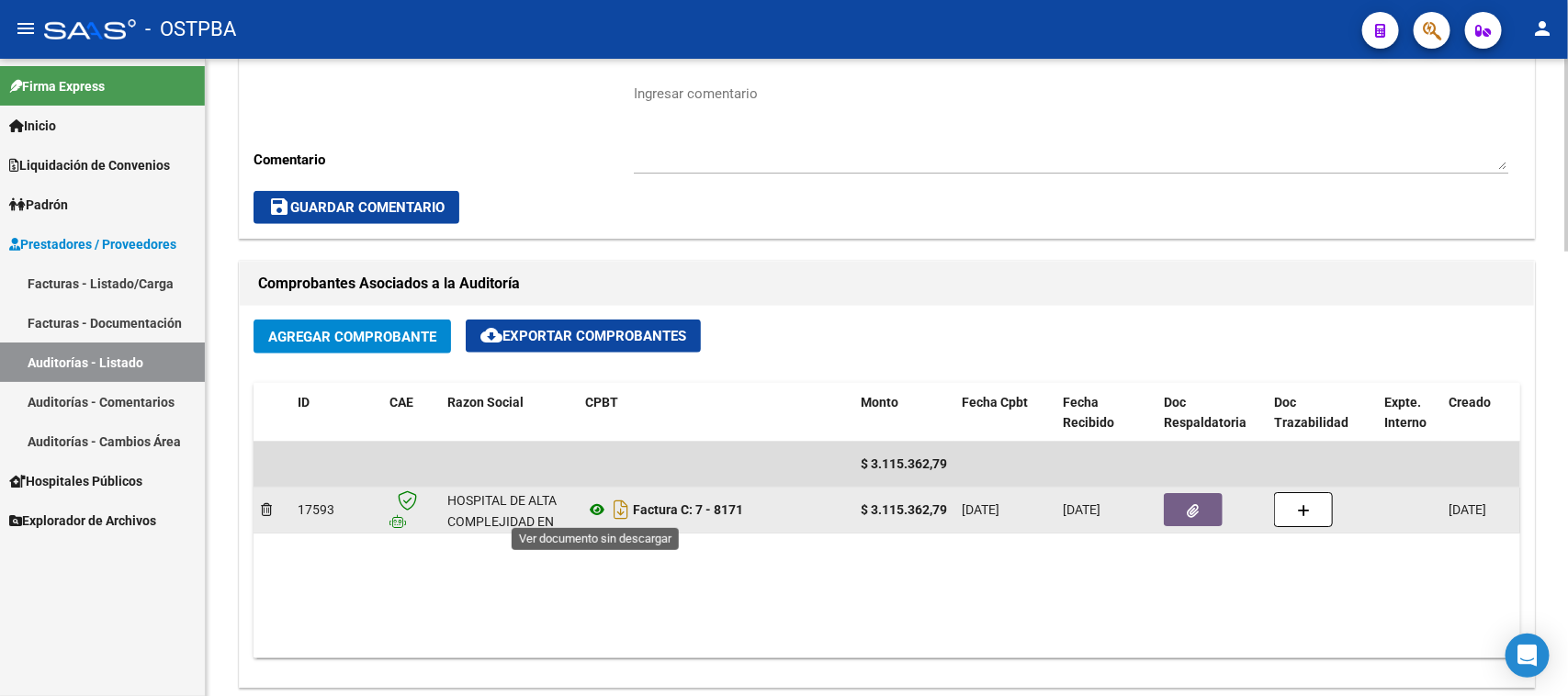
click at [595, 510] on icon at bounding box center [597, 509] width 24 height 22
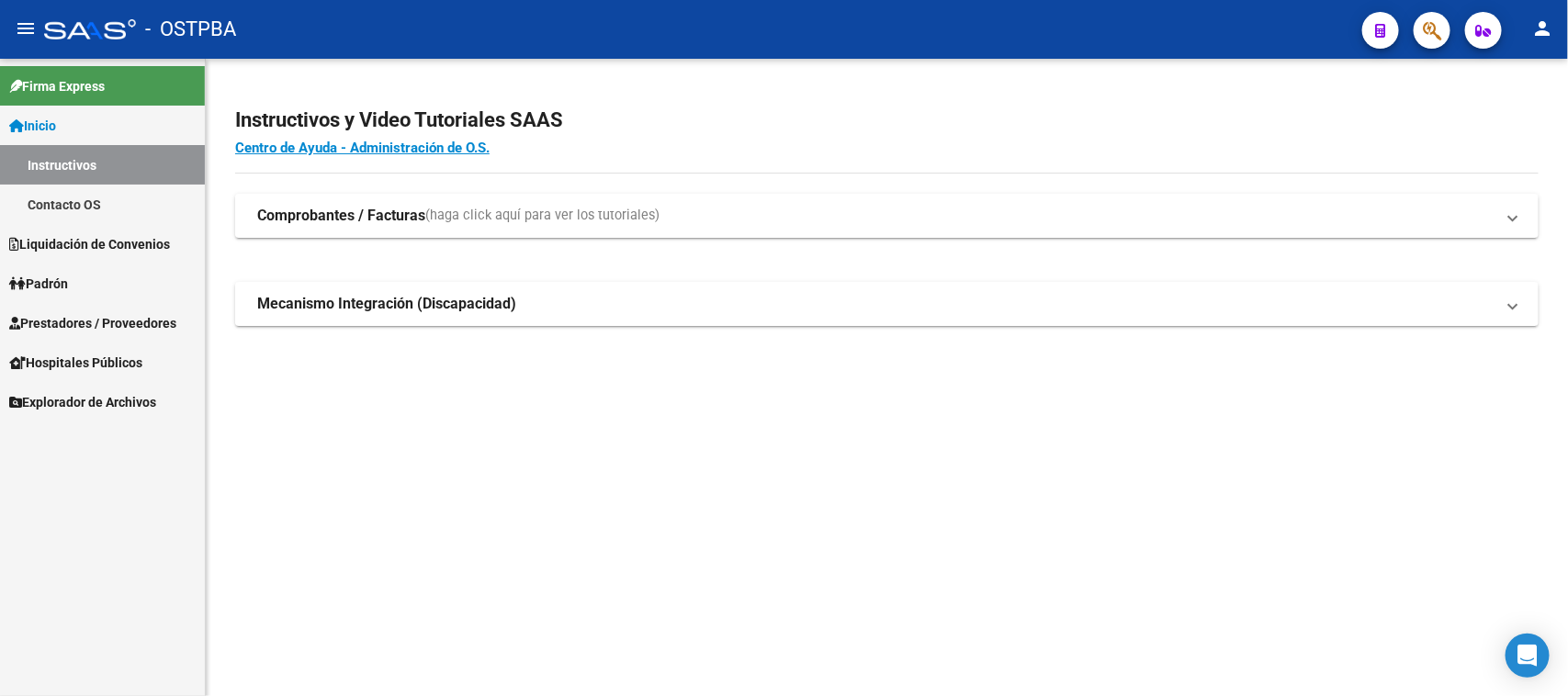
click at [101, 322] on span "Prestadores / Proveedores" at bounding box center [92, 323] width 167 height 21
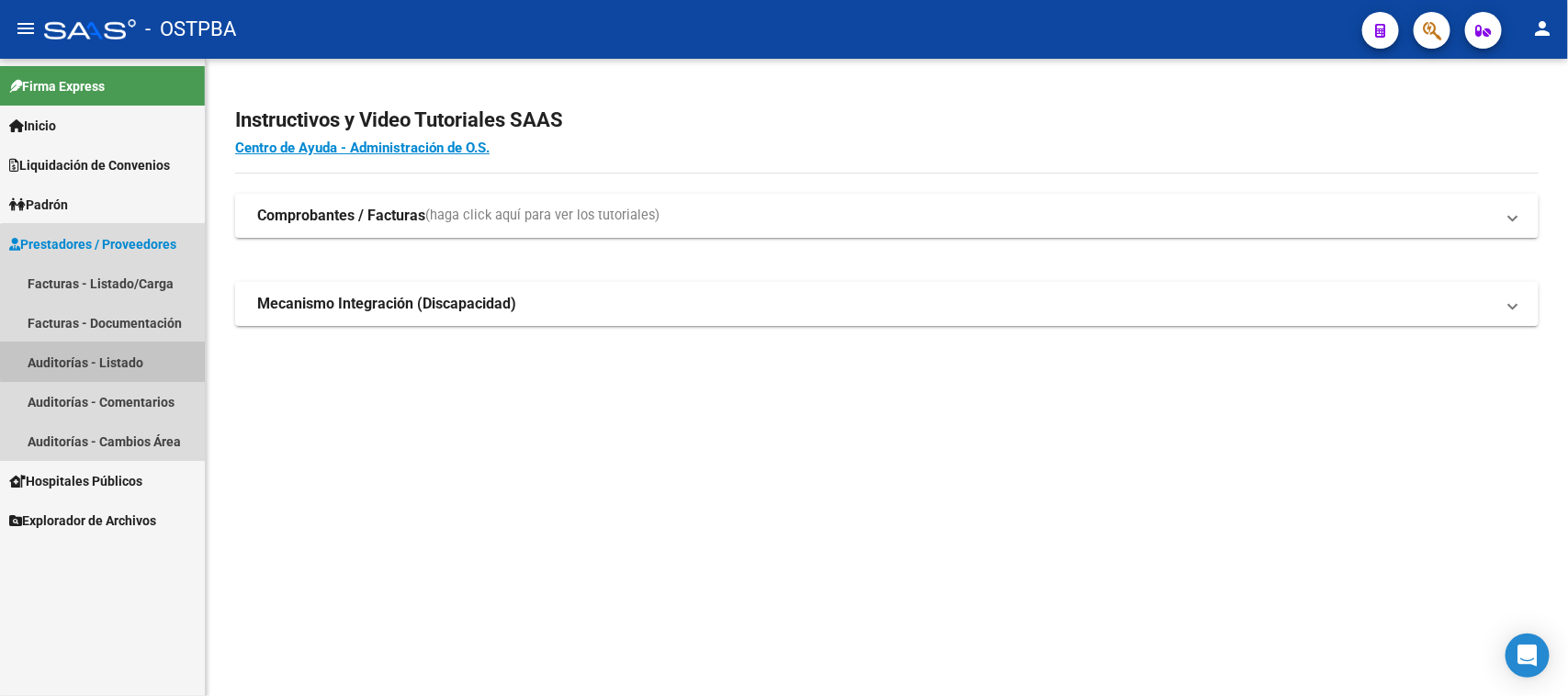
click at [122, 349] on link "Auditorías - Listado" at bounding box center [102, 362] width 205 height 39
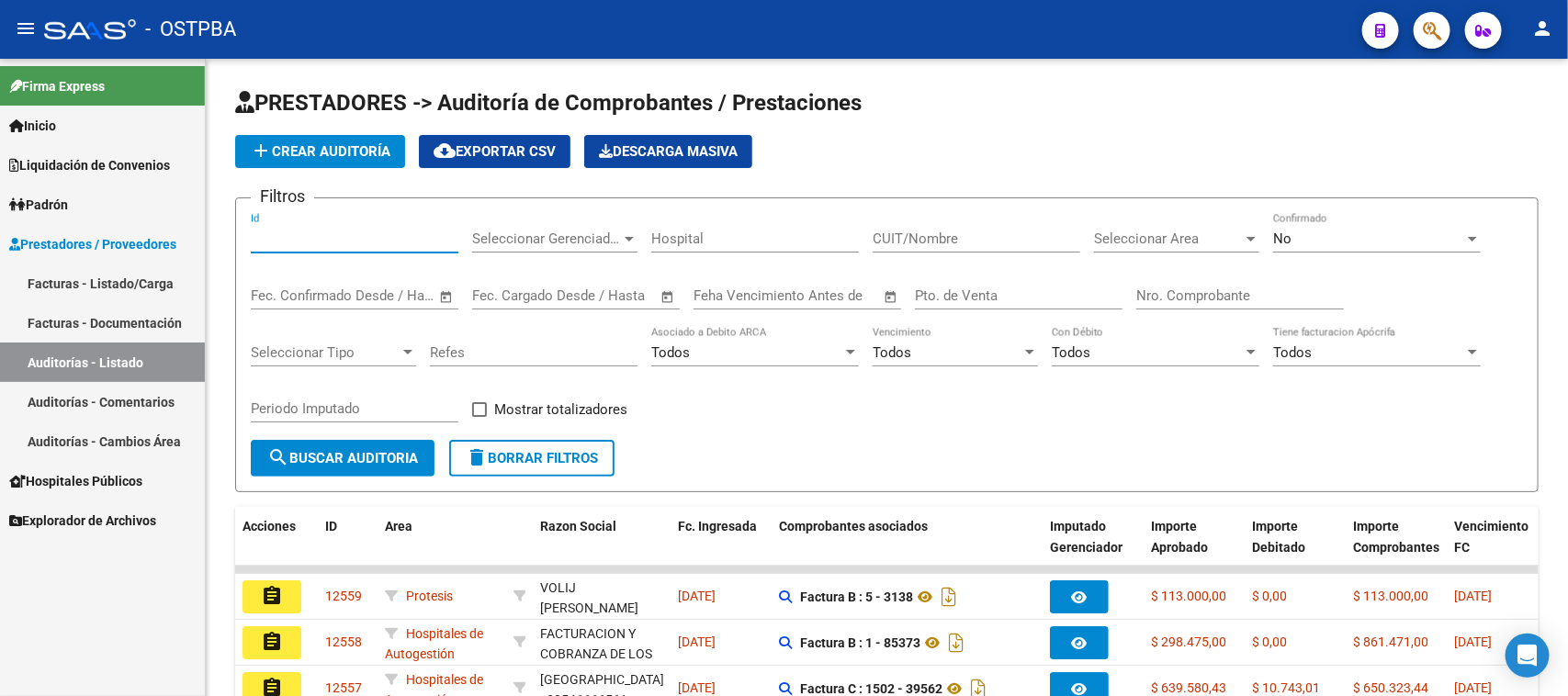
click at [306, 231] on input "Id" at bounding box center [353, 239] width 207 height 17
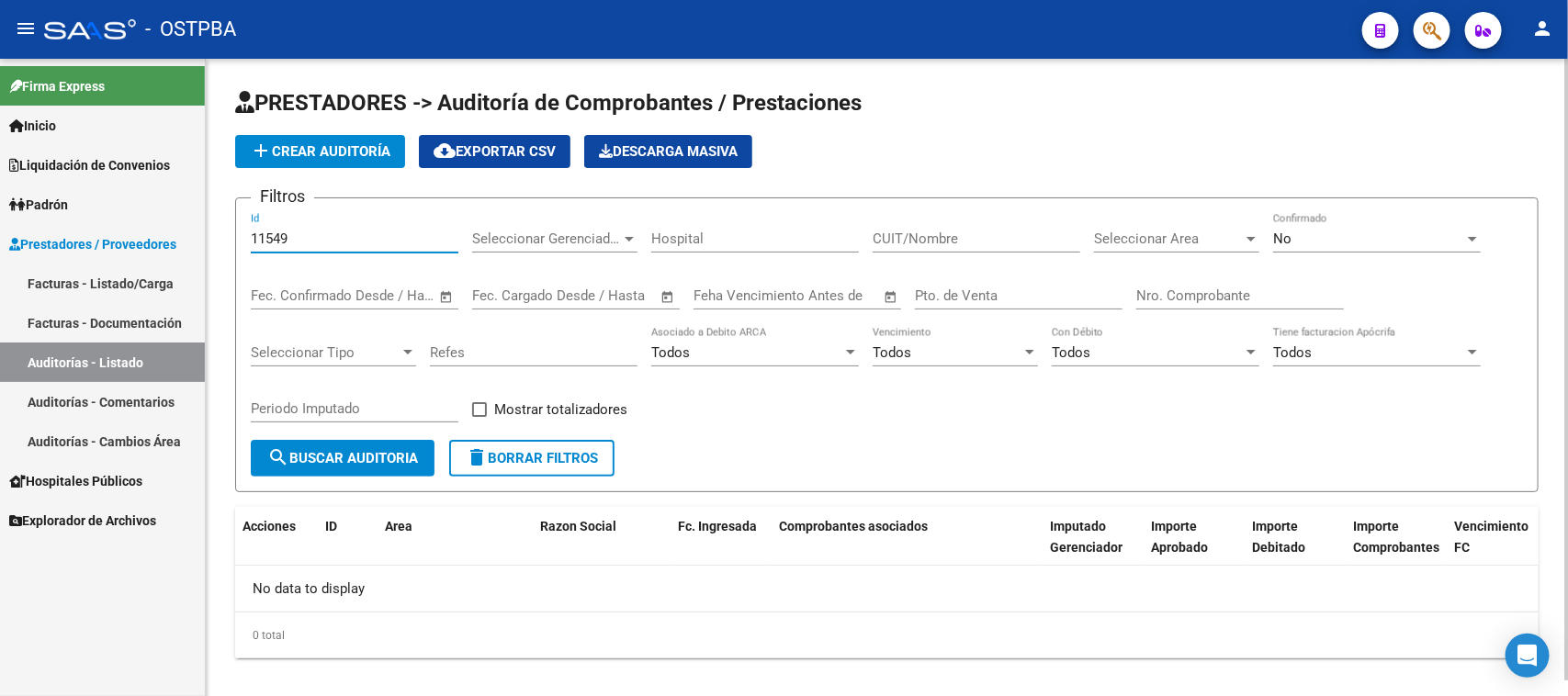
type input "11549"
click at [1343, 225] on div "No Confirmado" at bounding box center [1377, 233] width 207 height 39
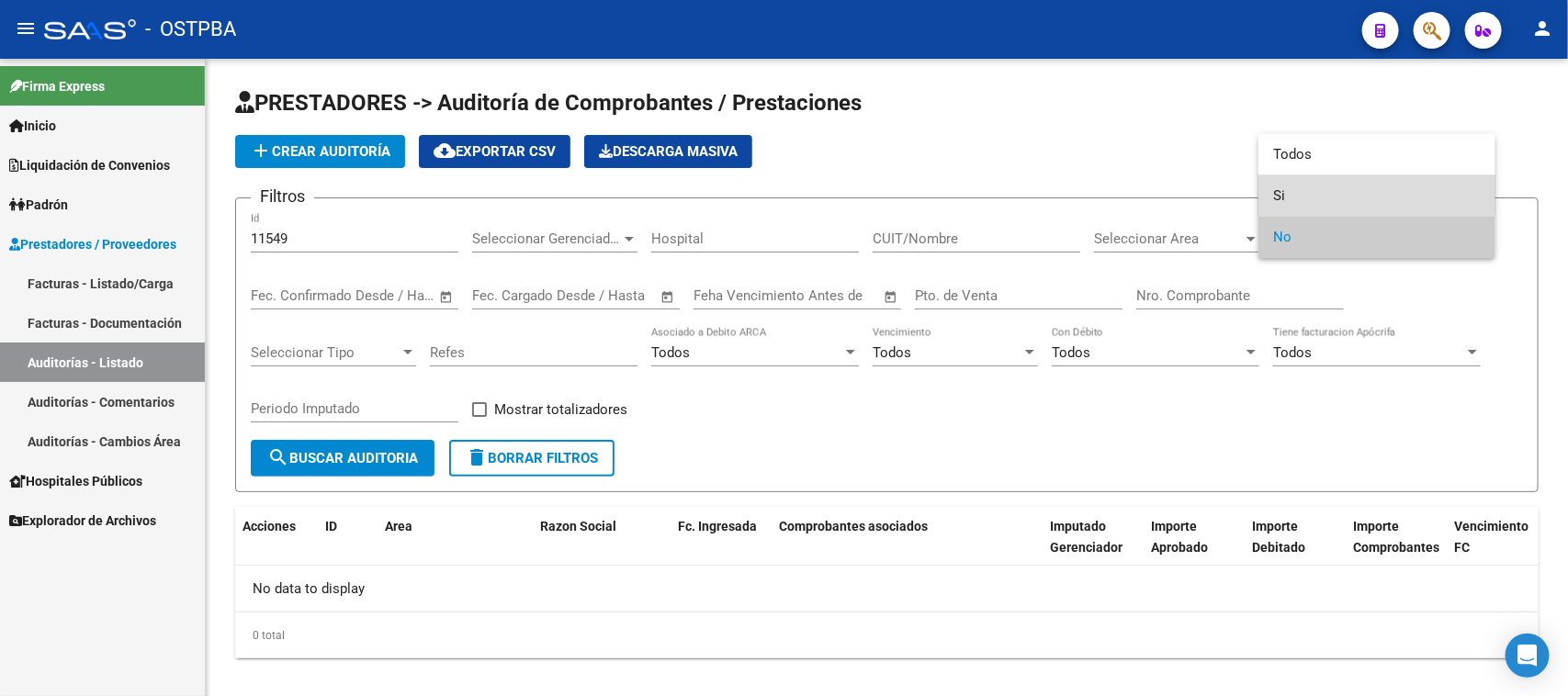
click at [1273, 187] on span "Si" at bounding box center [1377, 196] width 207 height 41
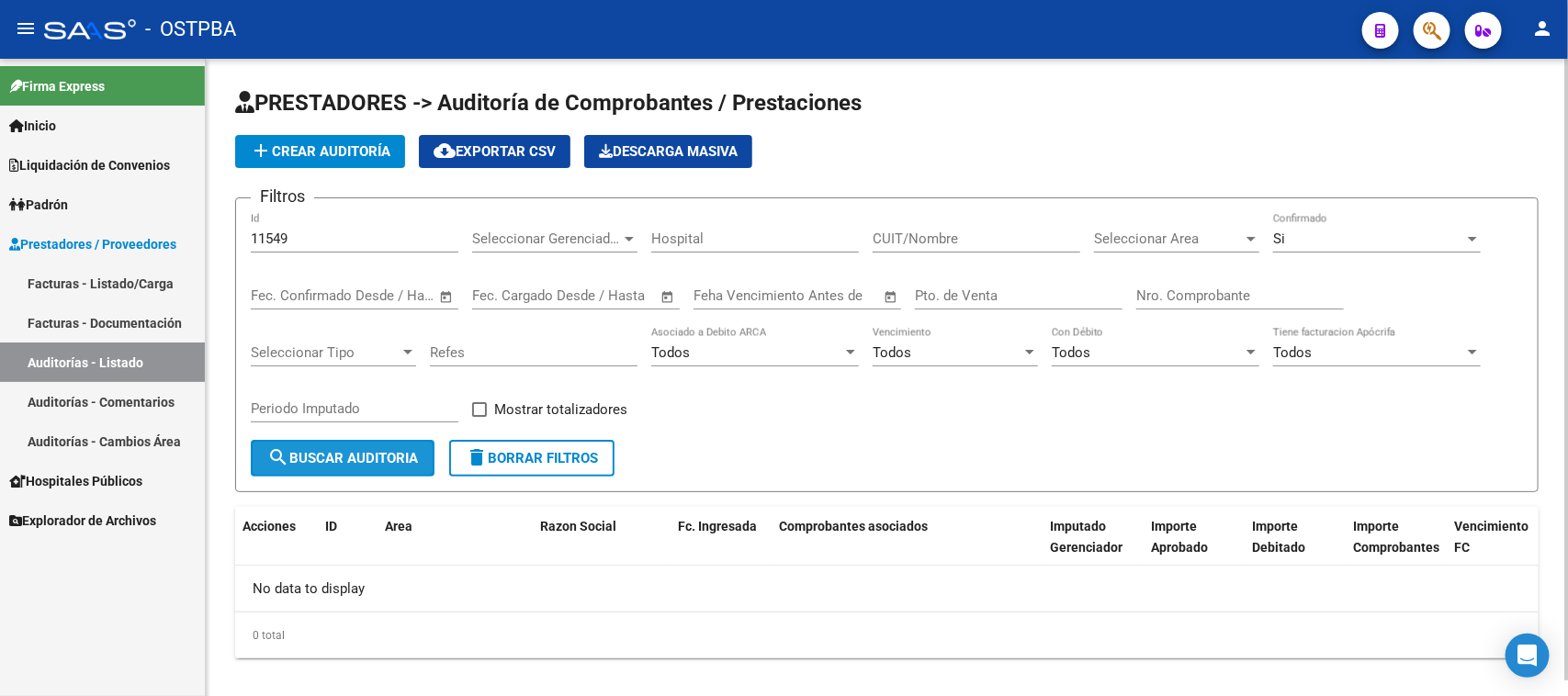
click at [317, 460] on span "search Buscar Auditoria" at bounding box center [342, 457] width 150 height 17
